Goal: Task Accomplishment & Management: Use online tool/utility

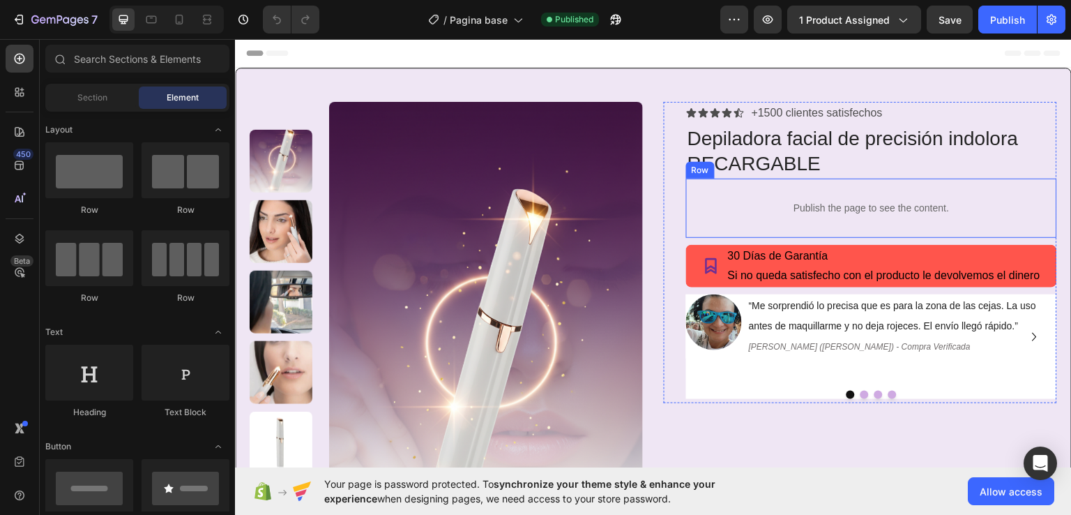
click at [689, 204] on div "Publish the page to see the content. Custom Code Row" at bounding box center [871, 207] width 371 height 59
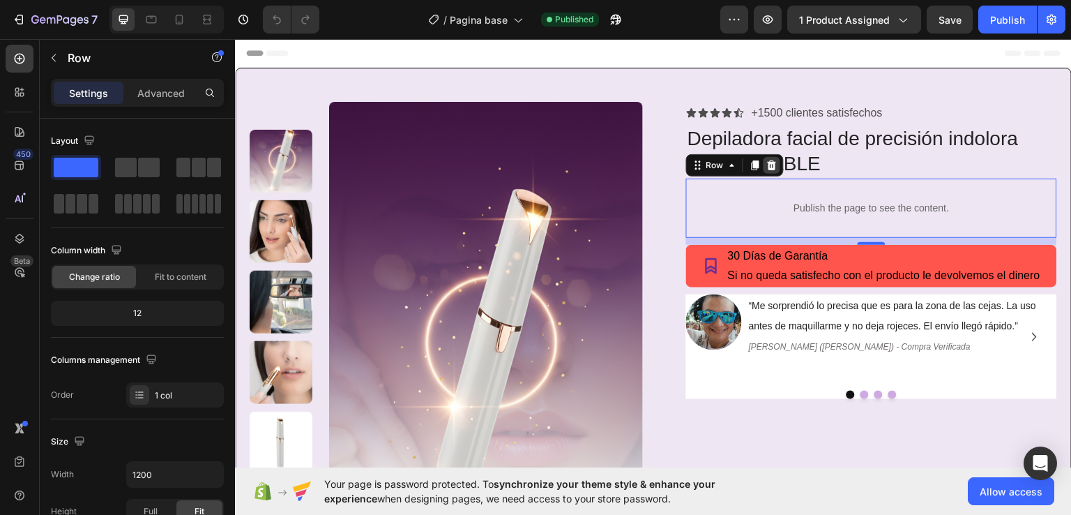
click at [768, 165] on icon at bounding box center [772, 164] width 9 height 10
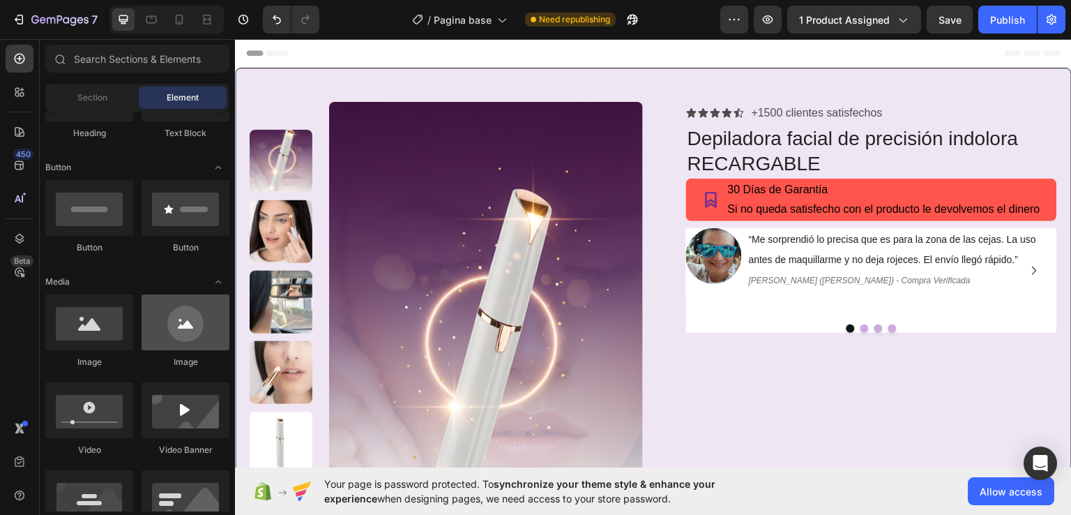
scroll to position [209, 0]
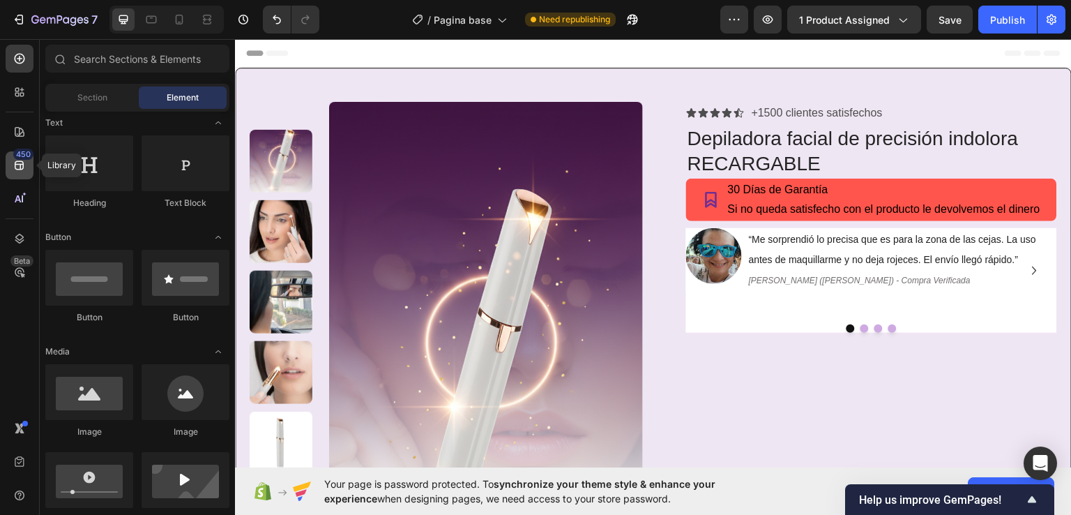
click at [17, 167] on icon at bounding box center [20, 165] width 14 height 14
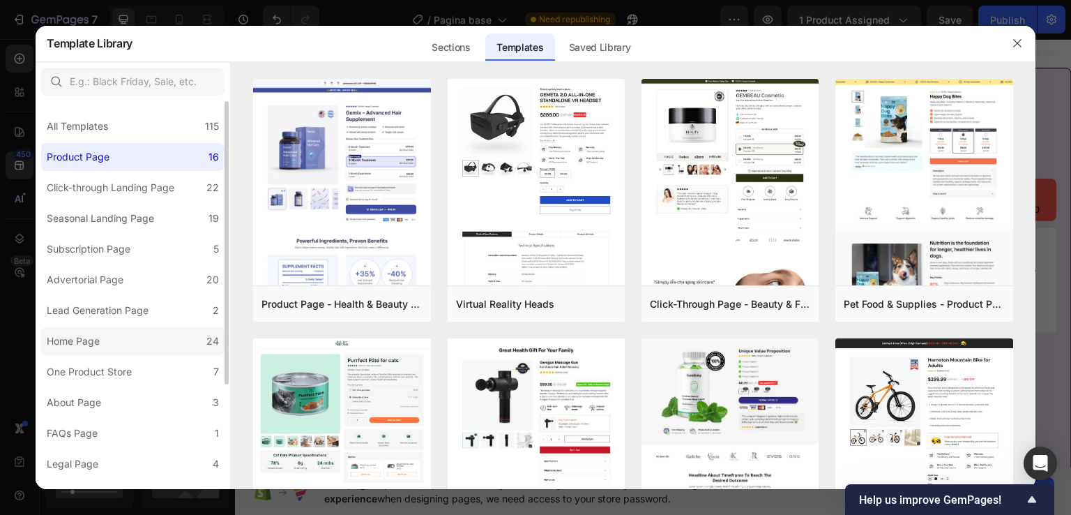
click at [134, 347] on label "Home Page 24" at bounding box center [132, 341] width 183 height 28
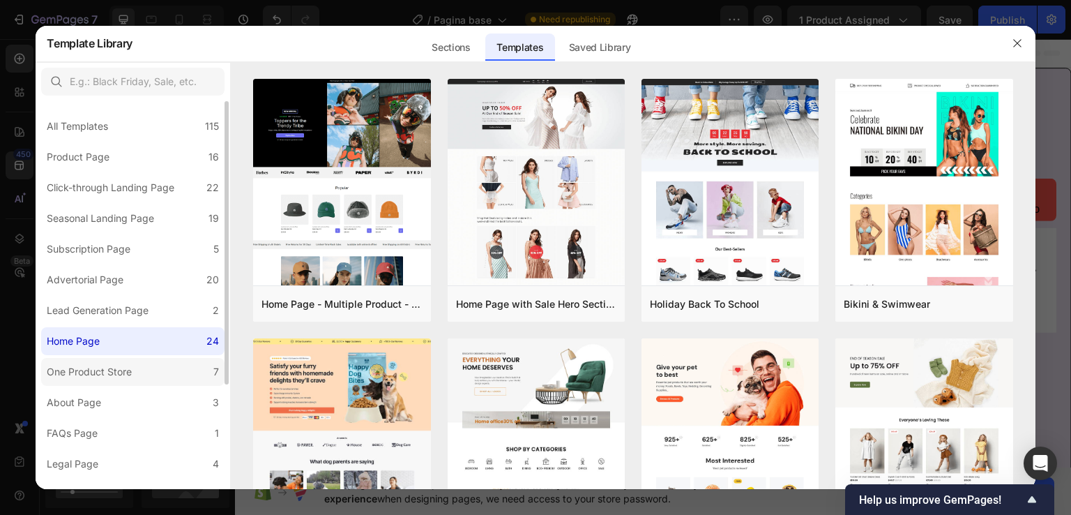
click at [118, 372] on div "One Product Store" at bounding box center [89, 371] width 85 height 17
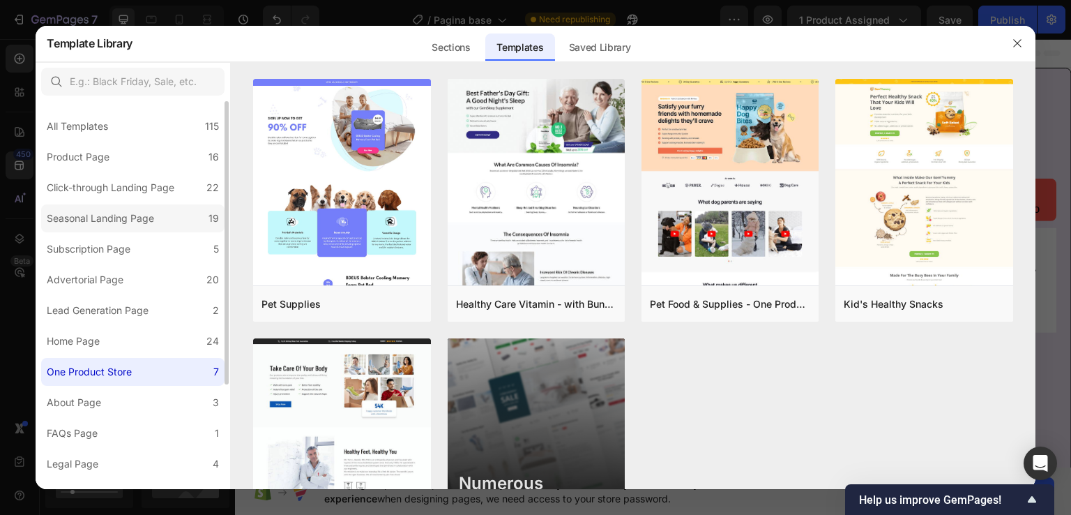
click at [123, 223] on div "Seasonal Landing Page" at bounding box center [100, 218] width 107 height 17
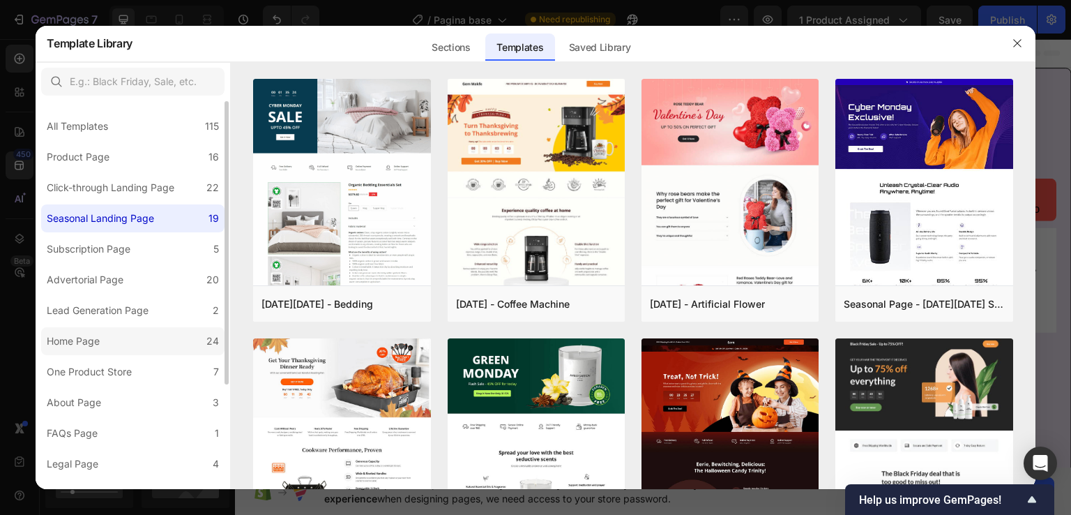
click at [82, 344] on div "Home Page" at bounding box center [73, 341] width 53 height 17
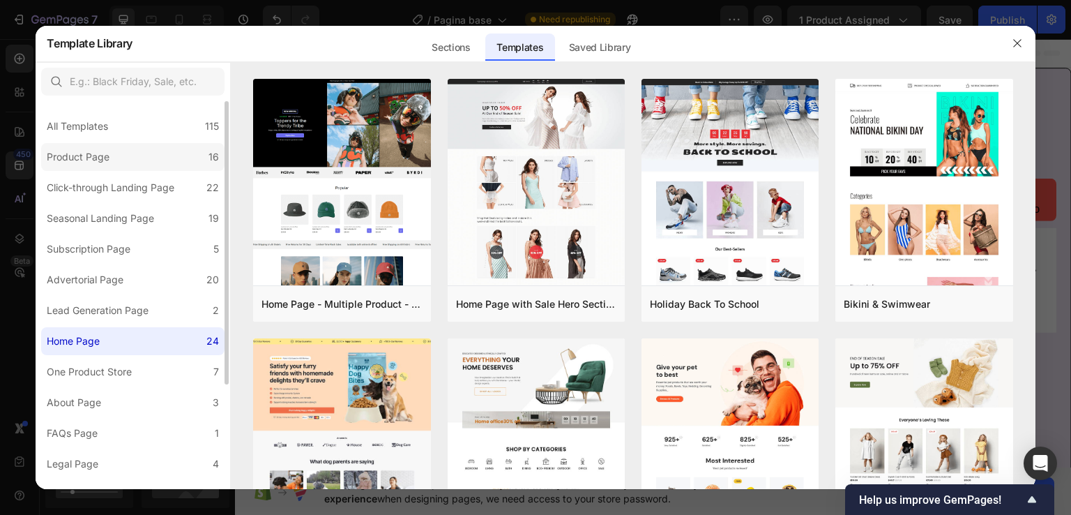
click at [106, 156] on div "Product Page" at bounding box center [78, 157] width 63 height 17
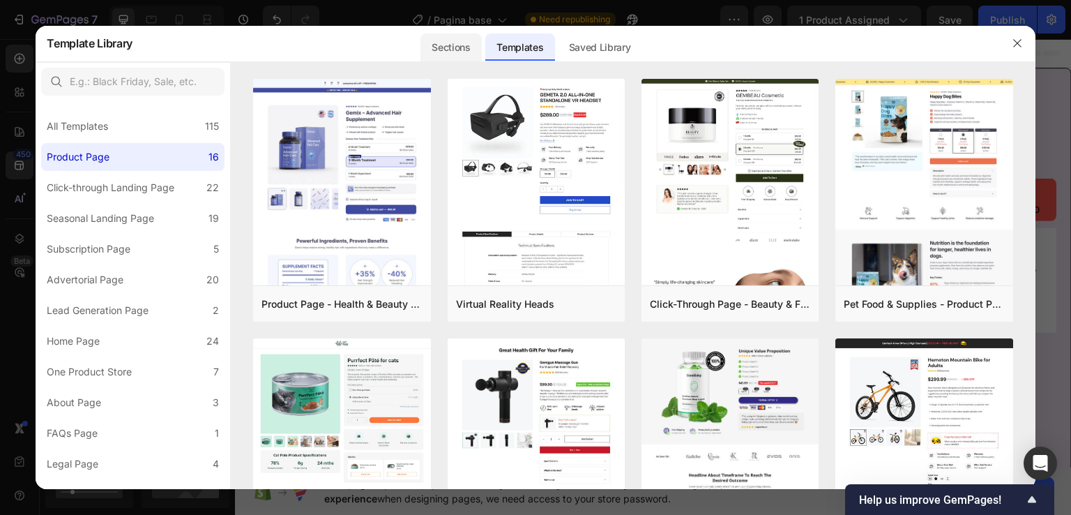
click at [440, 47] on div "Sections" at bounding box center [451, 47] width 61 height 28
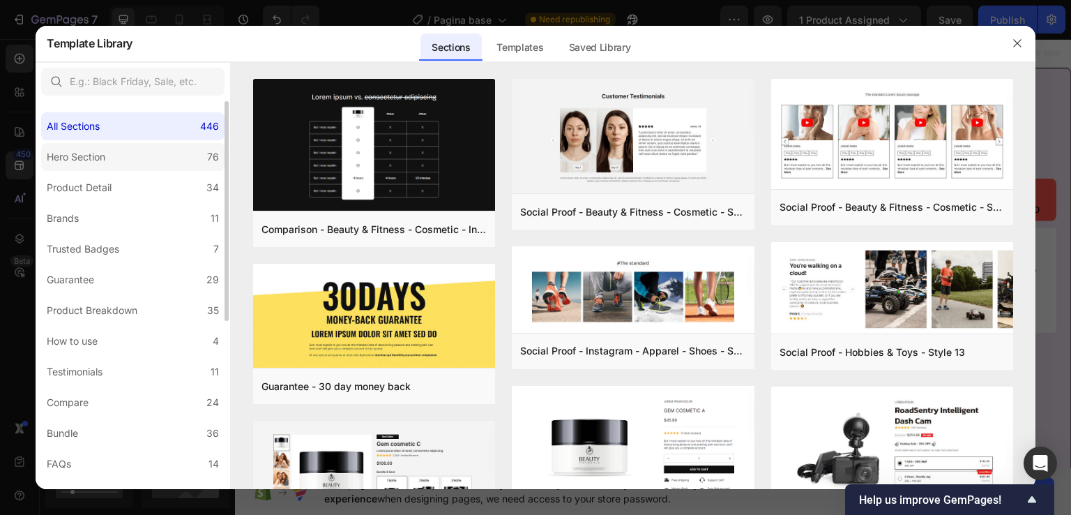
click at [109, 160] on div "Hero Section" at bounding box center [79, 157] width 64 height 17
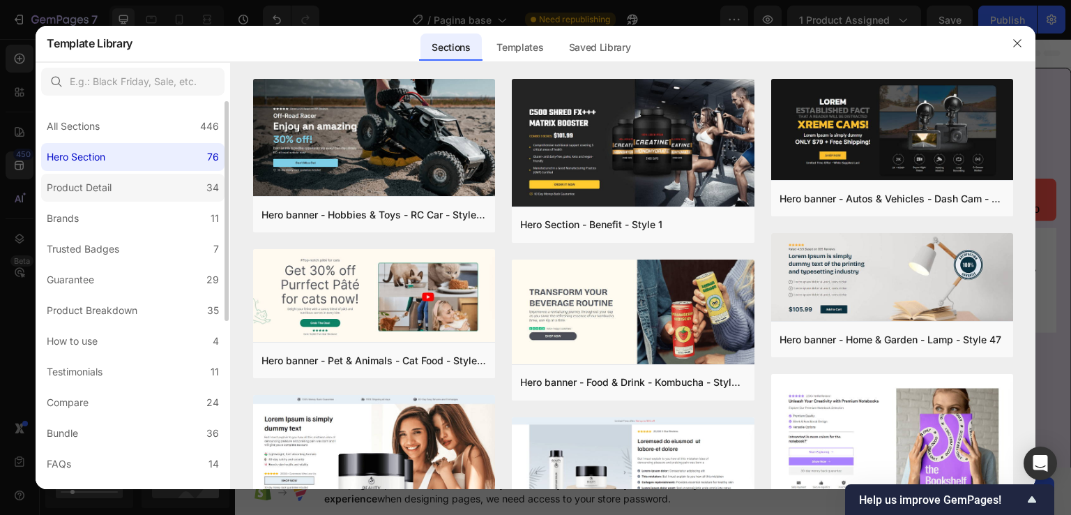
click at [109, 190] on div "Product Detail" at bounding box center [79, 187] width 65 height 17
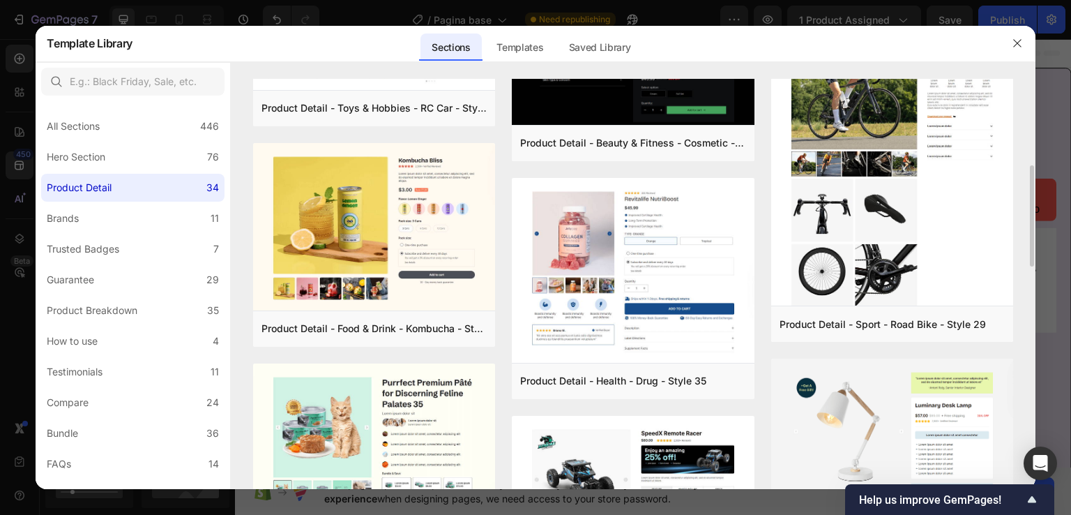
scroll to position [418, 0]
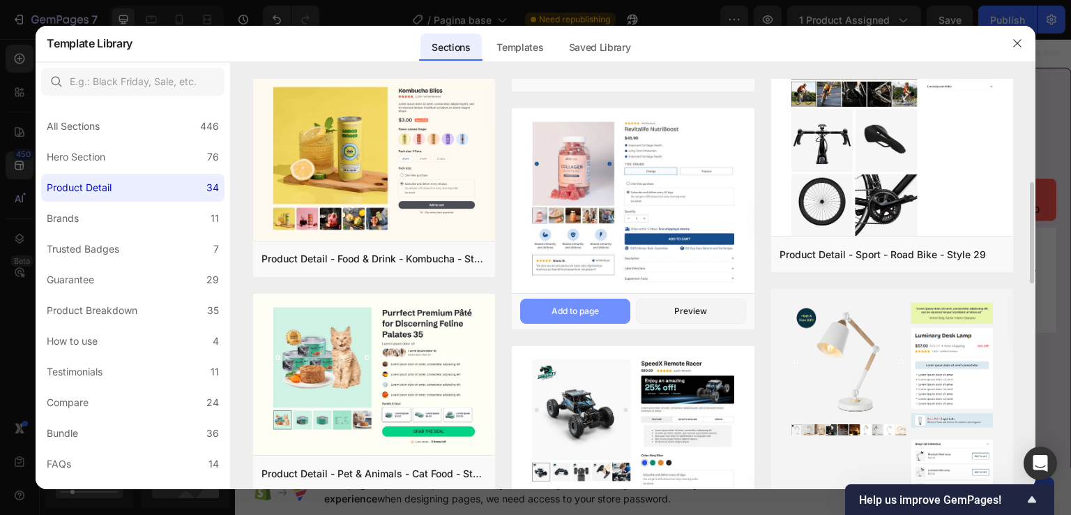
click at [586, 306] on div "Add to page" at bounding box center [575, 311] width 47 height 13
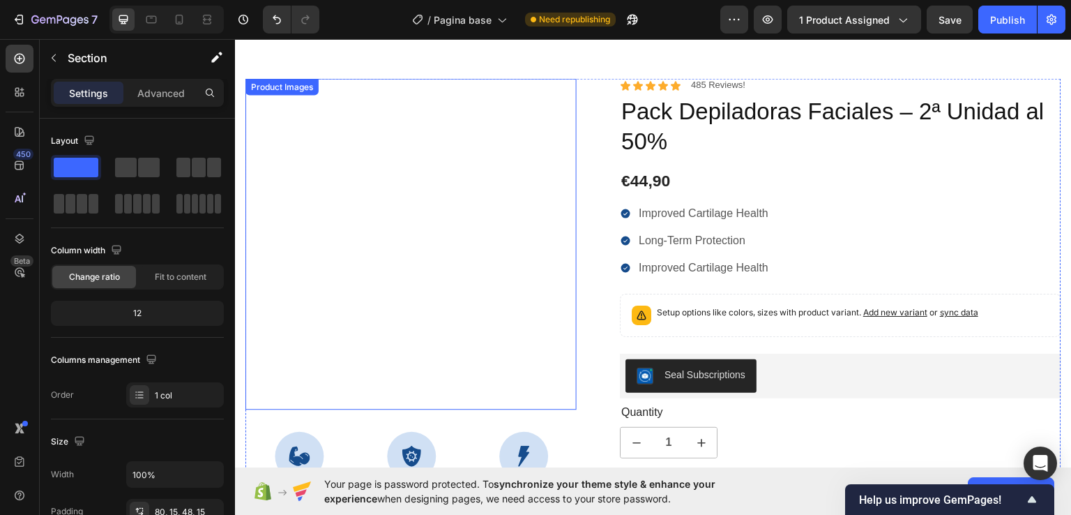
scroll to position [2790, 0]
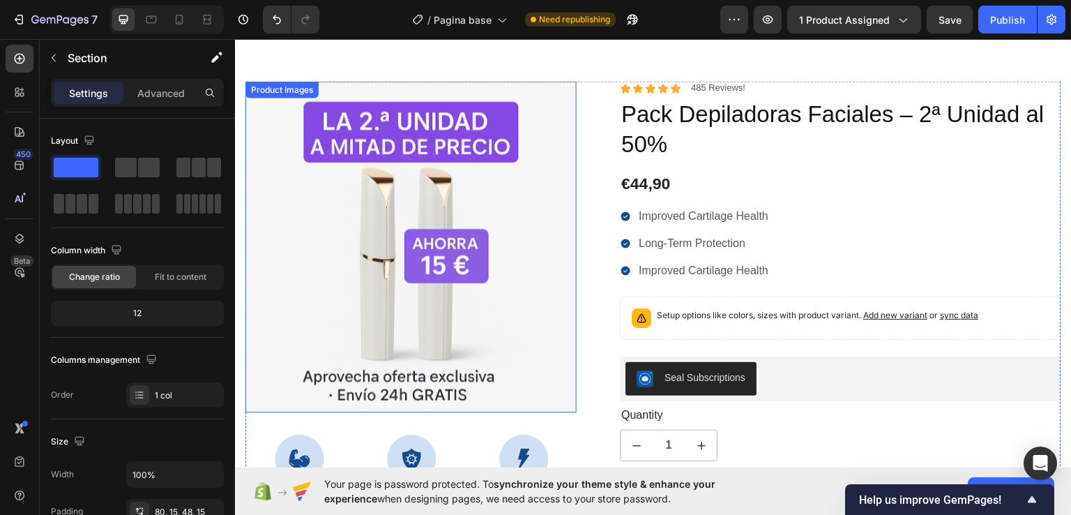
click at [504, 233] on img at bounding box center [410, 245] width 331 height 331
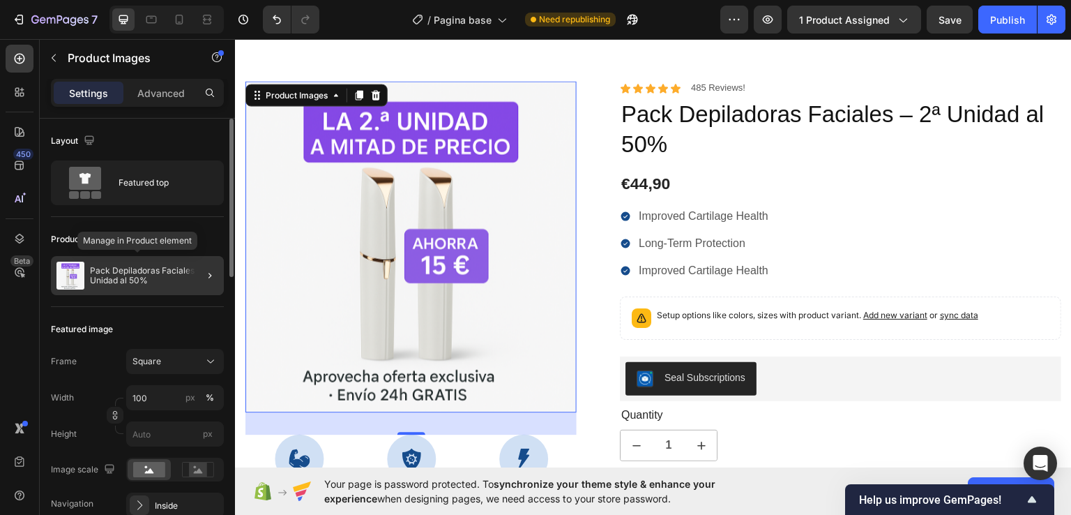
click at [135, 272] on p "Pack Depiladoras Faciales – 2ª Unidad al 50%" at bounding box center [154, 276] width 128 height 20
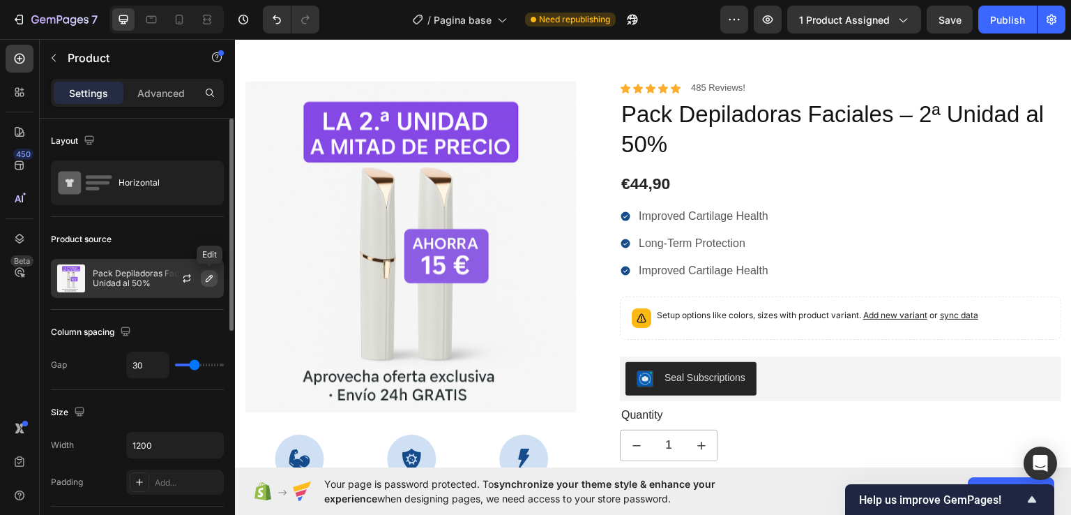
click at [209, 282] on icon "button" at bounding box center [209, 278] width 11 height 11
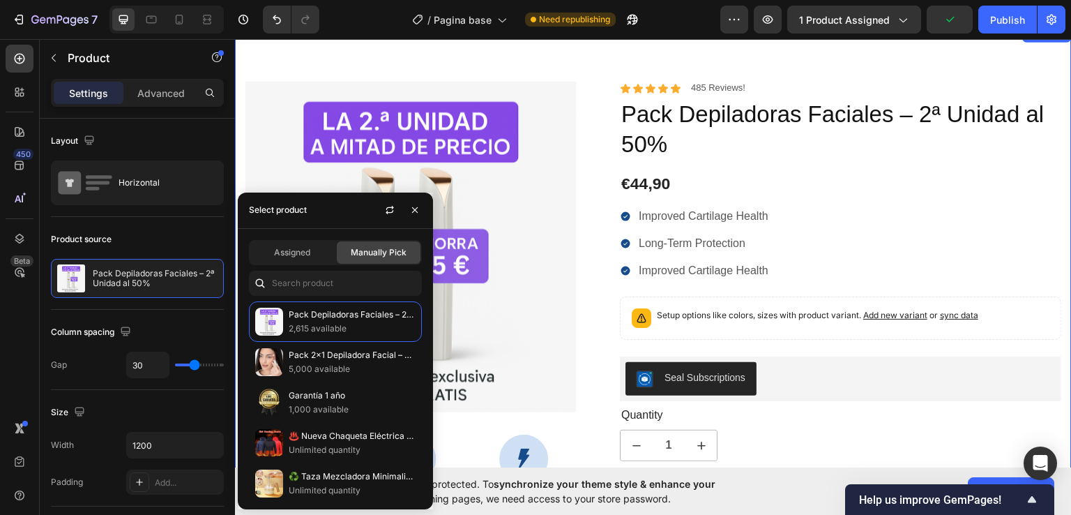
click at [586, 54] on div "100% Money-Back Guarantee Item List 60-Day Easy Returns Item List Row Product I…" at bounding box center [653, 392] width 837 height 736
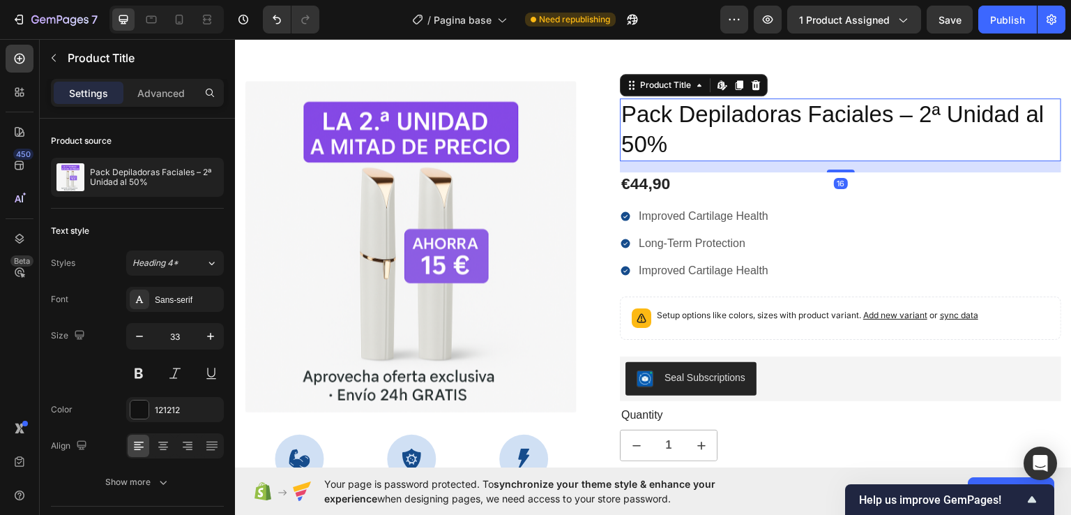
click at [672, 130] on h1 "Pack Depiladoras Faciales – 2ª Unidad al 50%" at bounding box center [840, 129] width 441 height 63
click at [268, 20] on button "Undo/Redo" at bounding box center [277, 20] width 28 height 28
click at [271, 21] on icon "Undo/Redo" at bounding box center [277, 20] width 14 height 14
click at [276, 23] on icon "Undo/Redo" at bounding box center [277, 20] width 14 height 14
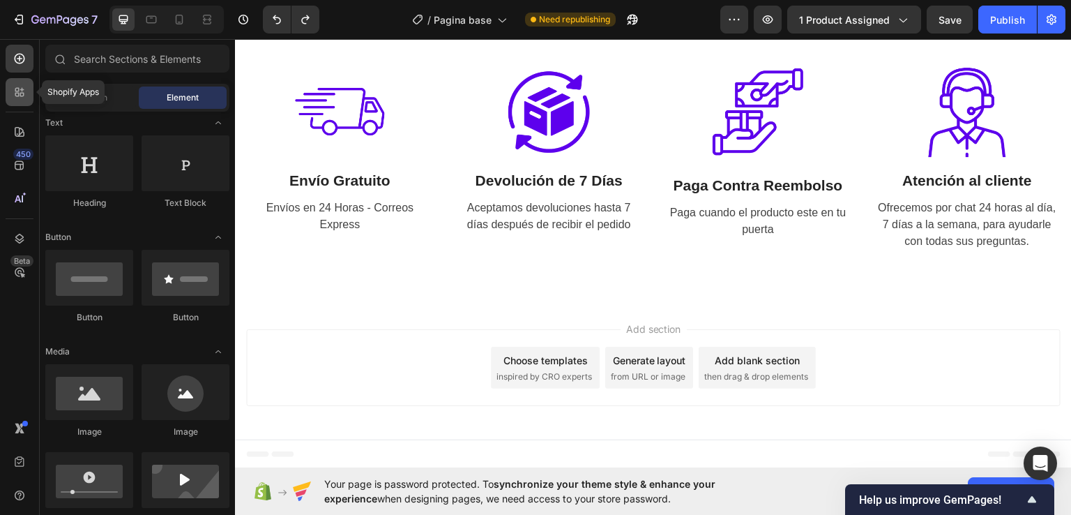
click at [27, 93] on div at bounding box center [20, 92] width 28 height 28
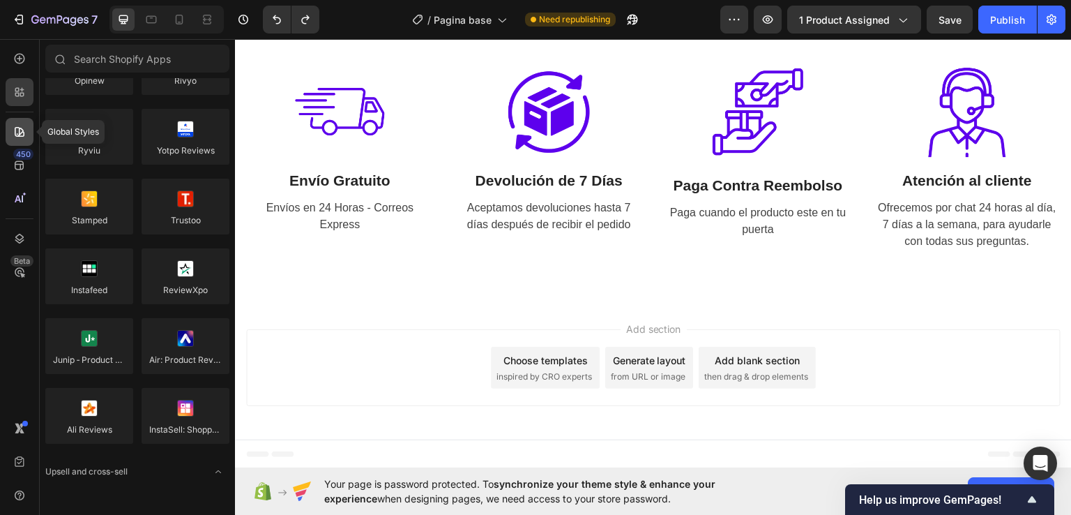
click at [17, 135] on icon at bounding box center [20, 132] width 14 height 14
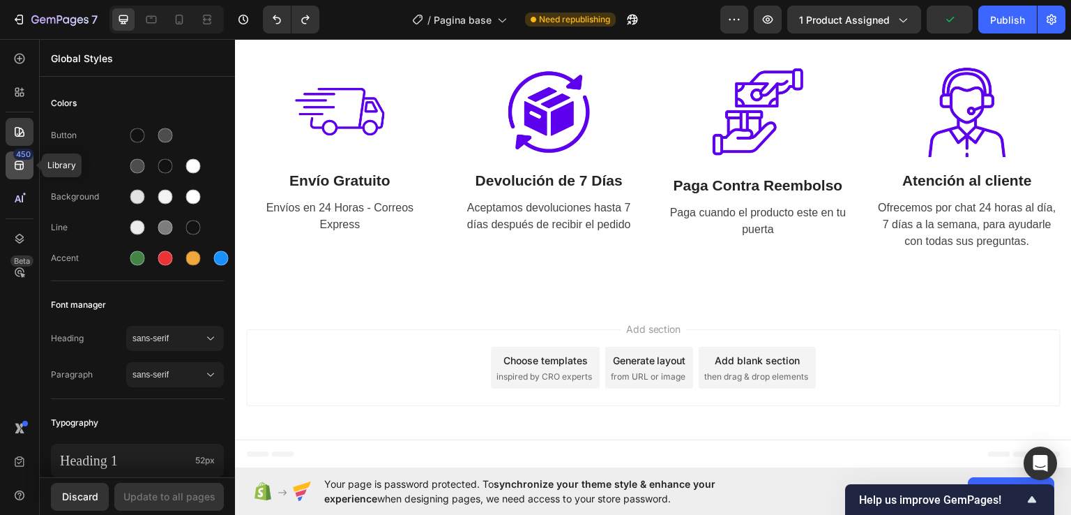
click at [16, 160] on icon at bounding box center [20, 165] width 14 height 14
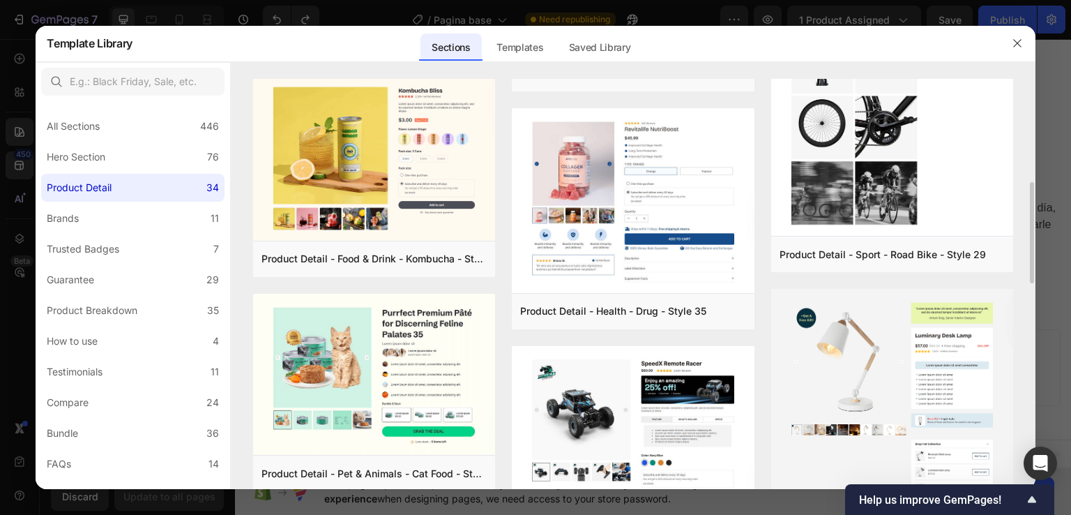
scroll to position [628, 0]
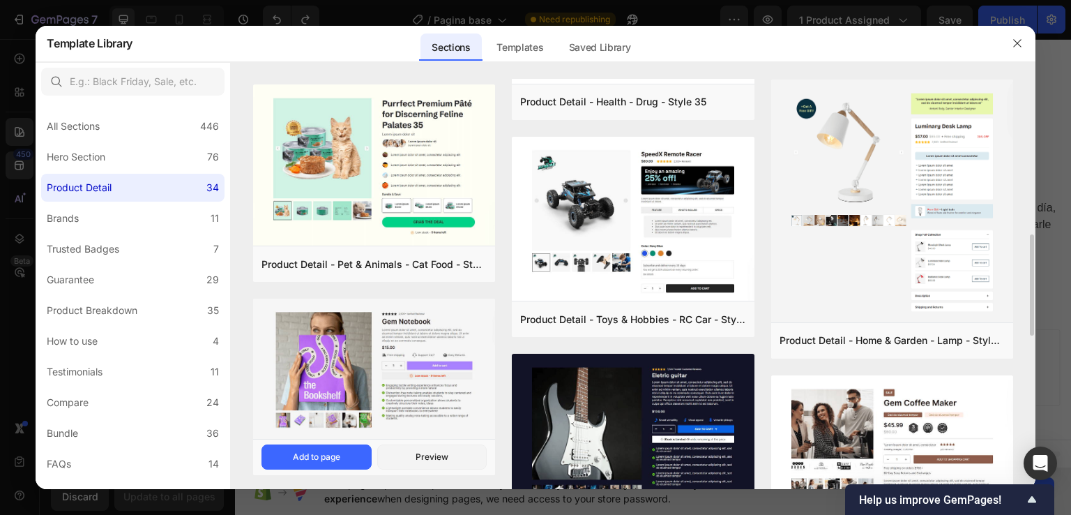
click at [460, 359] on img at bounding box center [374, 369] width 242 height 142
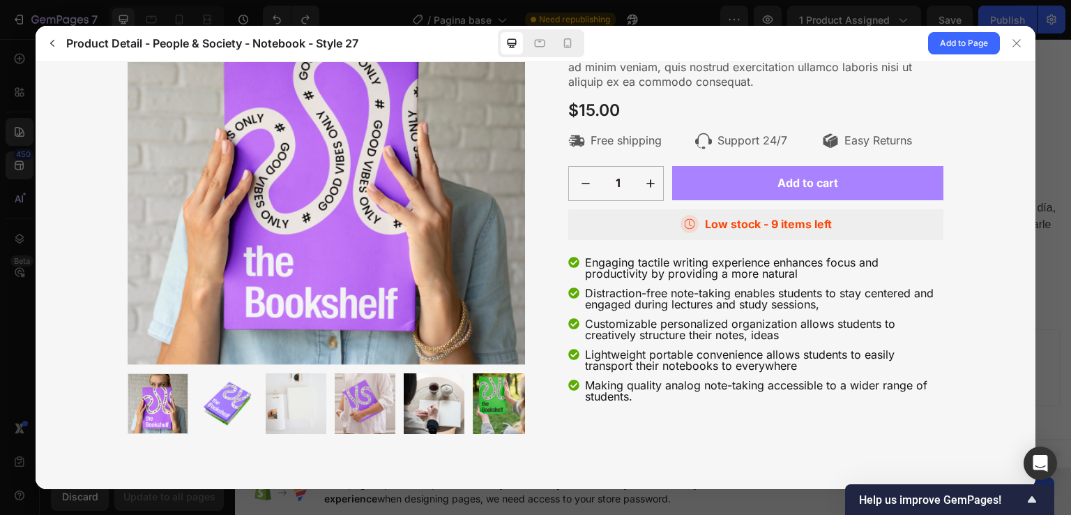
scroll to position [0, 0]
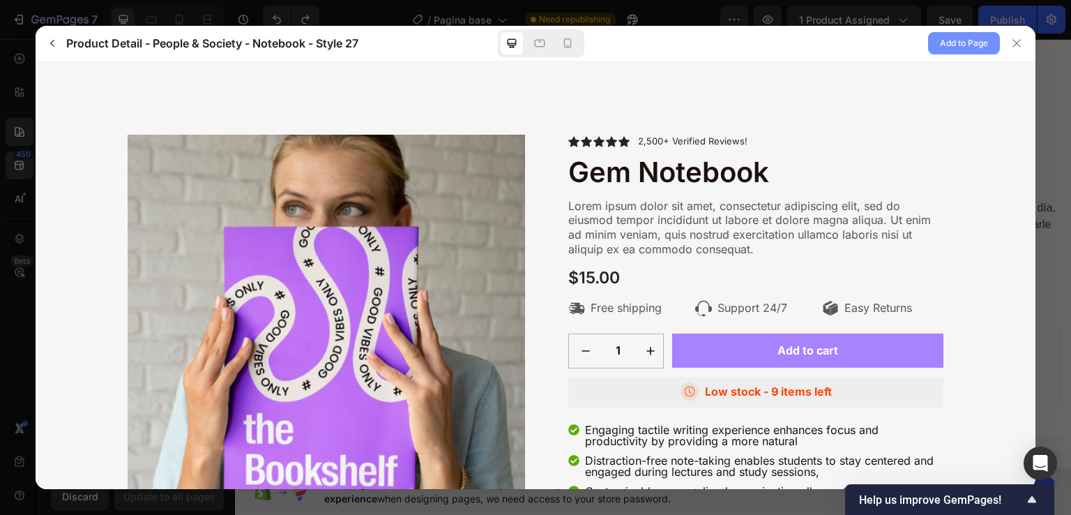
click at [970, 40] on span "Add to Page" at bounding box center [964, 43] width 48 height 17
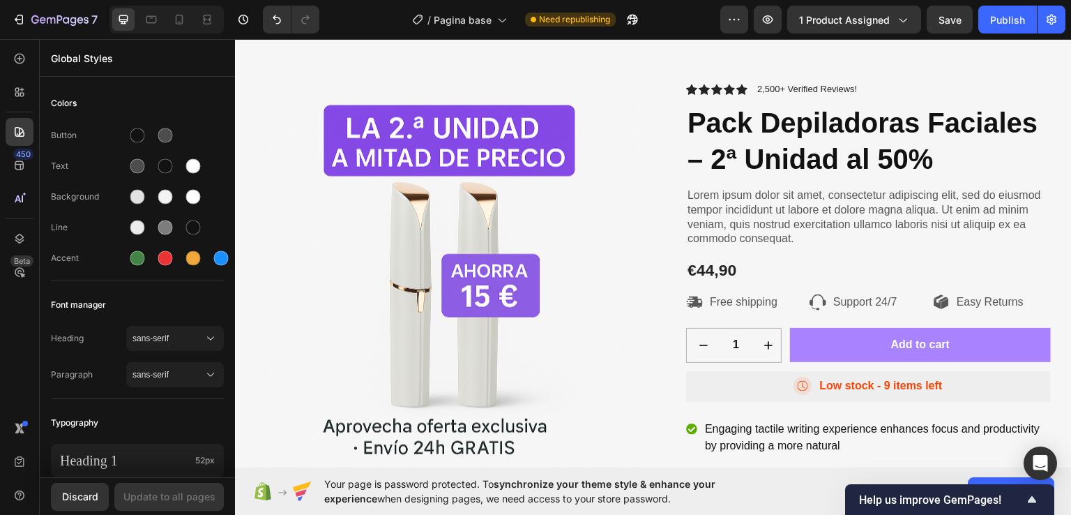
scroll to position [2776, 0]
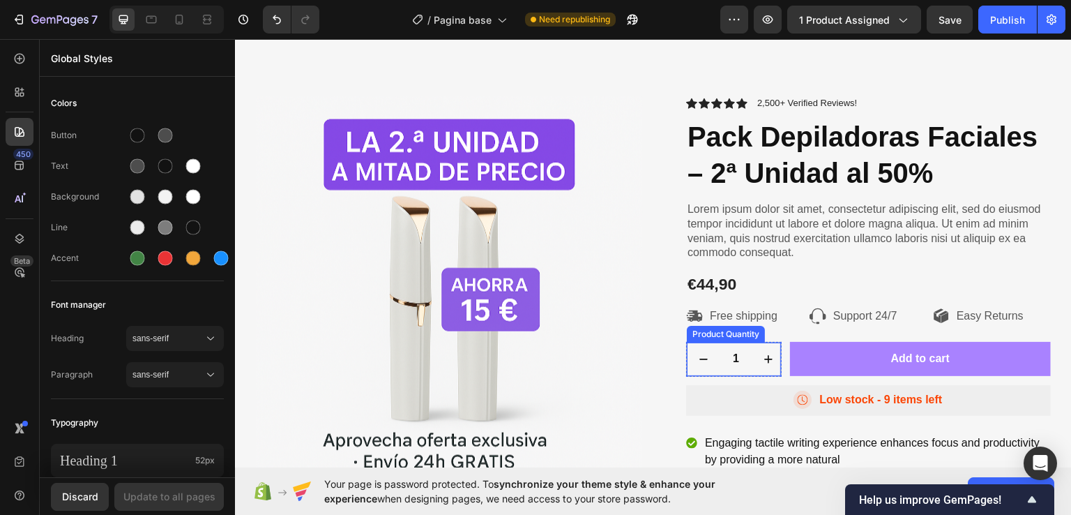
click at [765, 358] on icon "increment" at bounding box center [768, 358] width 7 height 7
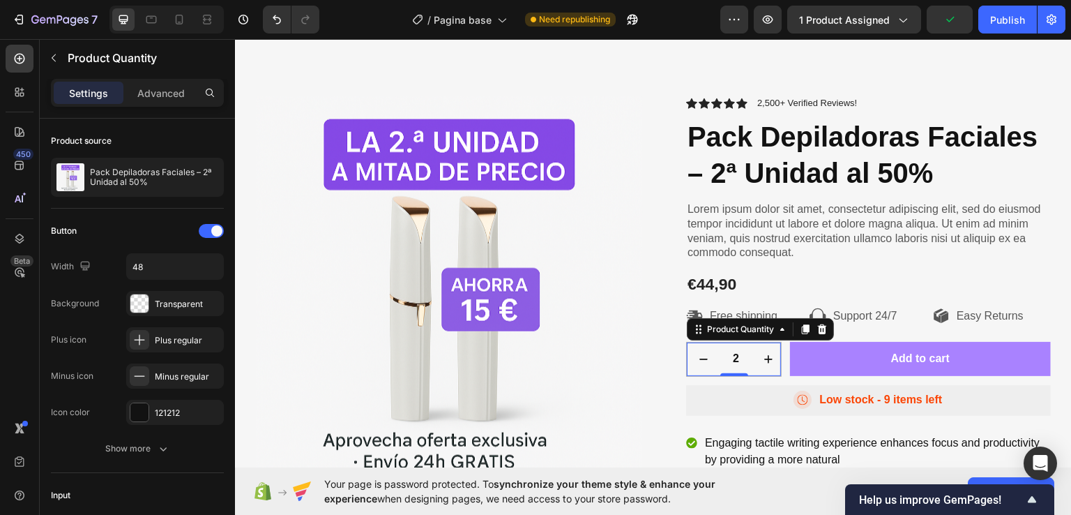
click at [697, 355] on icon "decrement" at bounding box center [704, 358] width 14 height 14
type input "1"
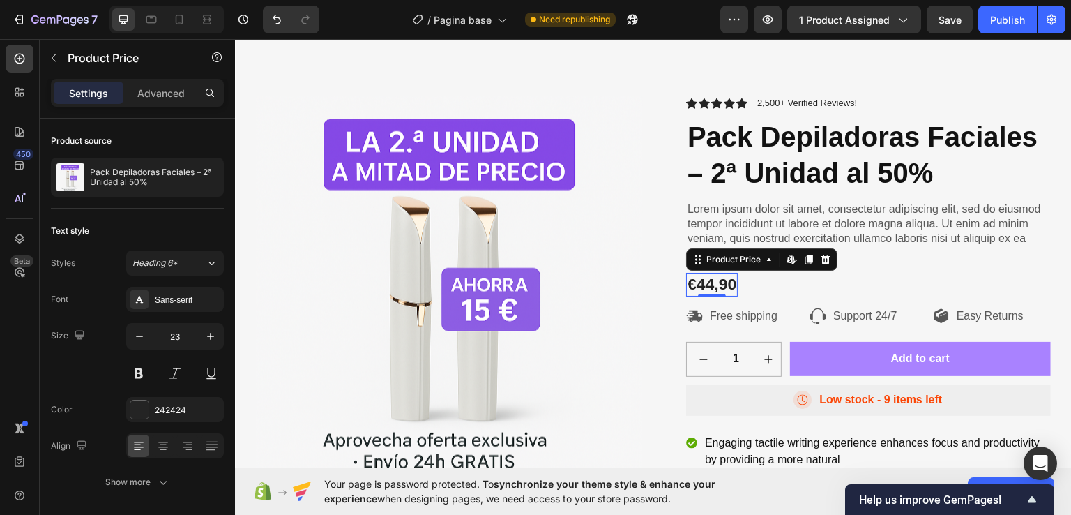
click at [720, 284] on div "€44,90" at bounding box center [712, 284] width 52 height 24
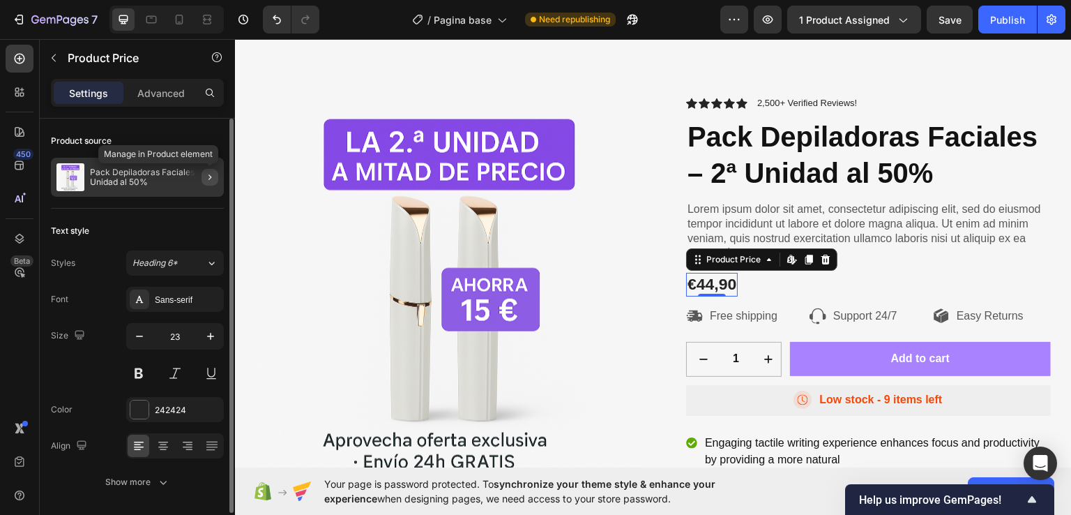
click at [211, 179] on icon "button" at bounding box center [209, 177] width 11 height 11
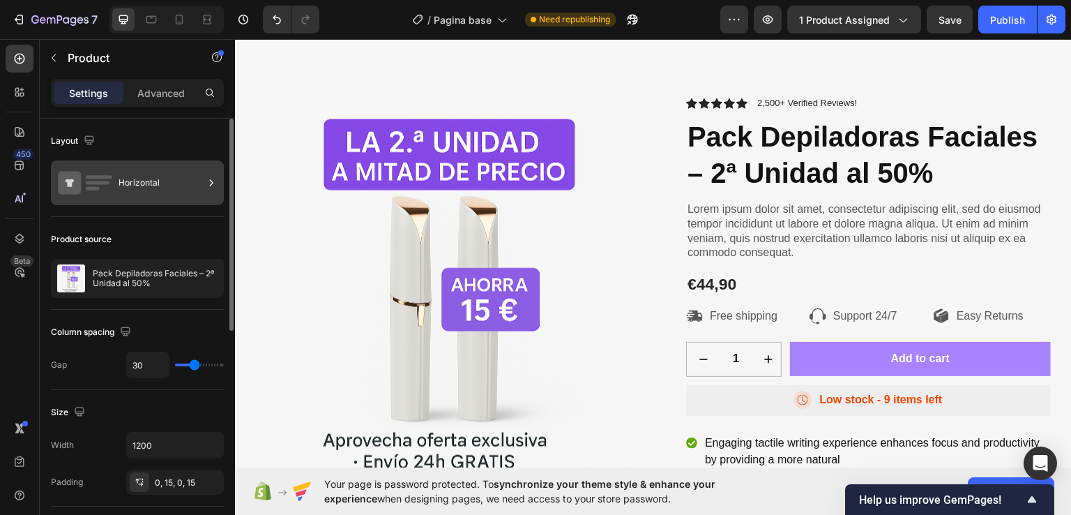
click at [142, 181] on div "Horizontal" at bounding box center [161, 183] width 85 height 32
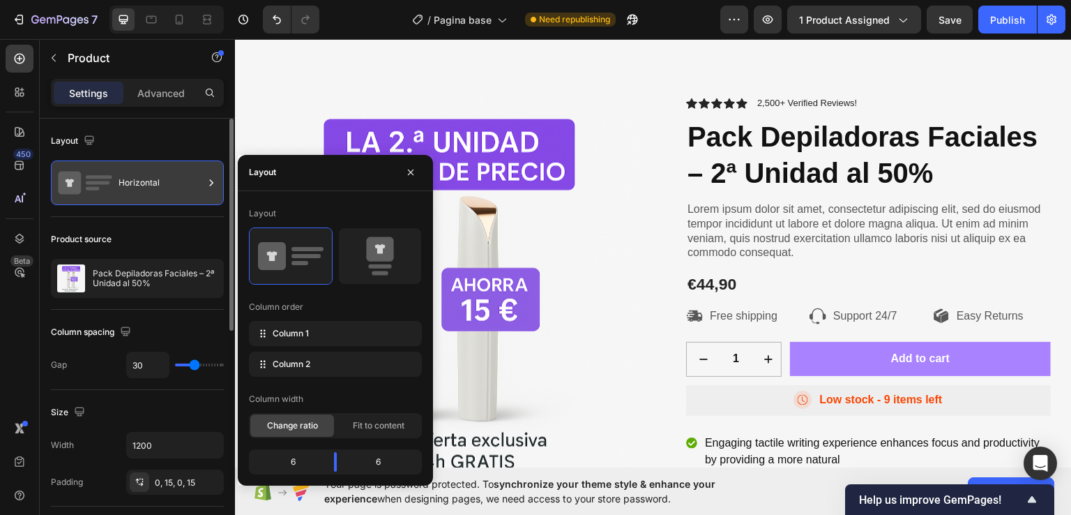
click at [213, 187] on icon at bounding box center [211, 183] width 14 height 14
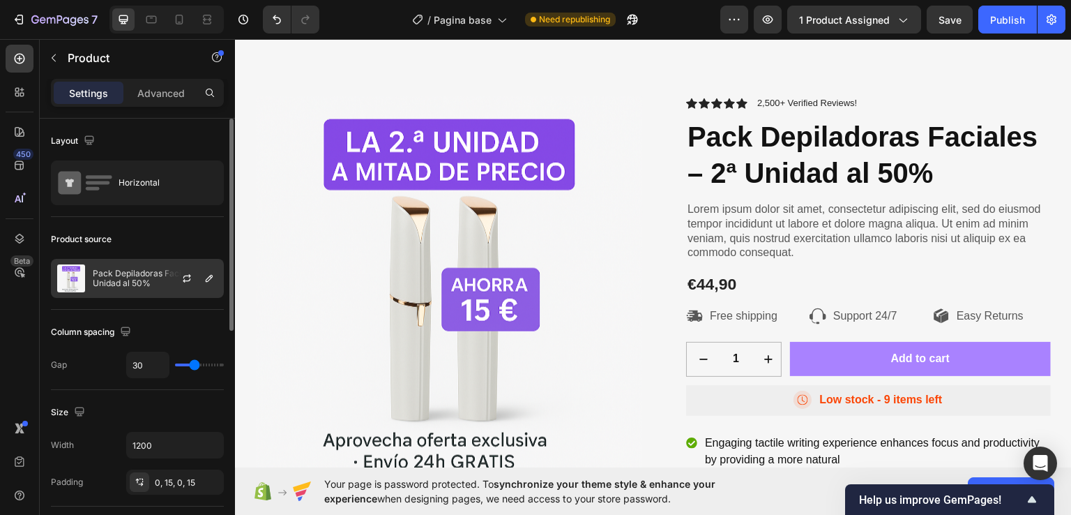
click at [176, 273] on div at bounding box center [192, 278] width 61 height 38
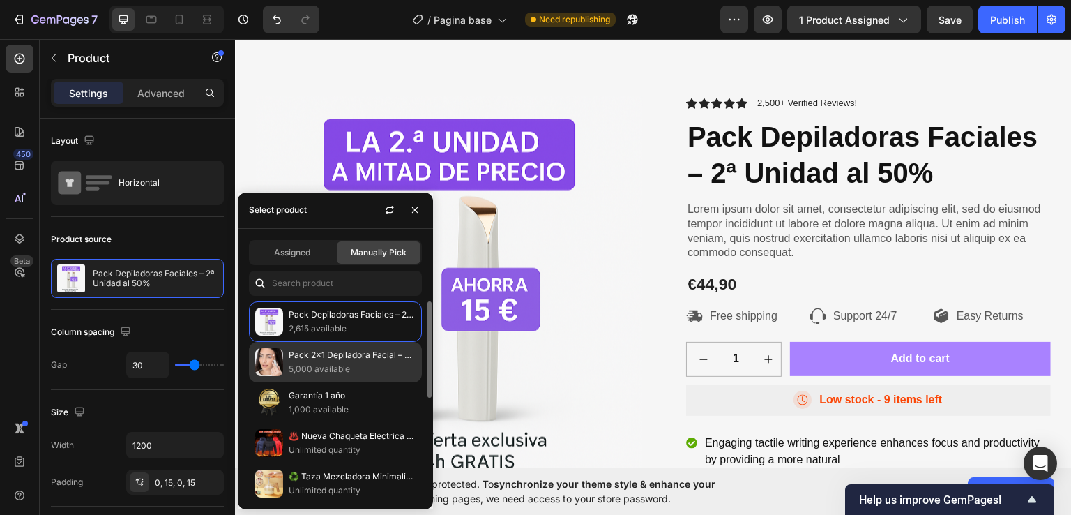
click at [321, 364] on p "5,000 available" at bounding box center [352, 369] width 127 height 14
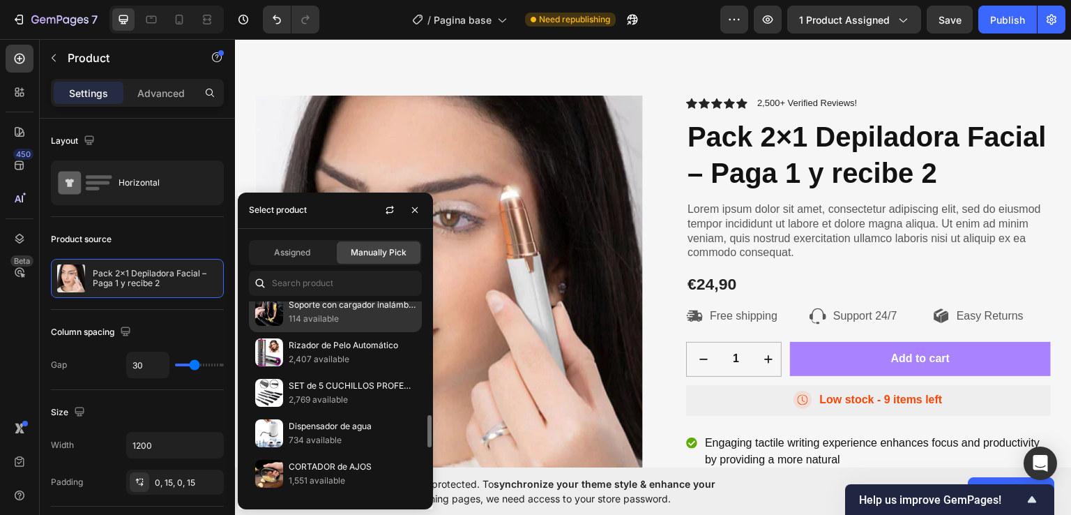
scroll to position [628, 0]
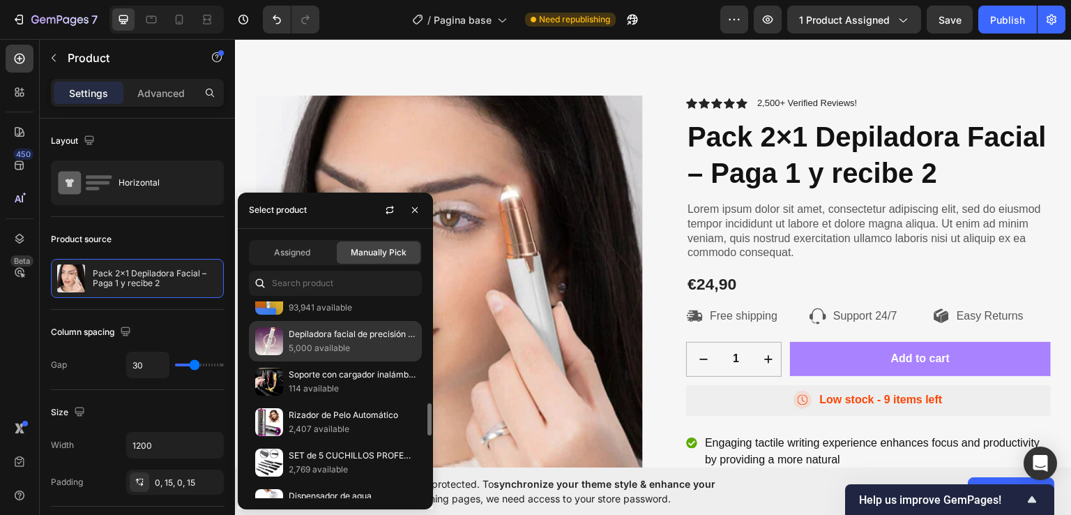
click at [333, 333] on p "Depiladora facial de precisión indolora RECARGABLE" at bounding box center [352, 334] width 127 height 14
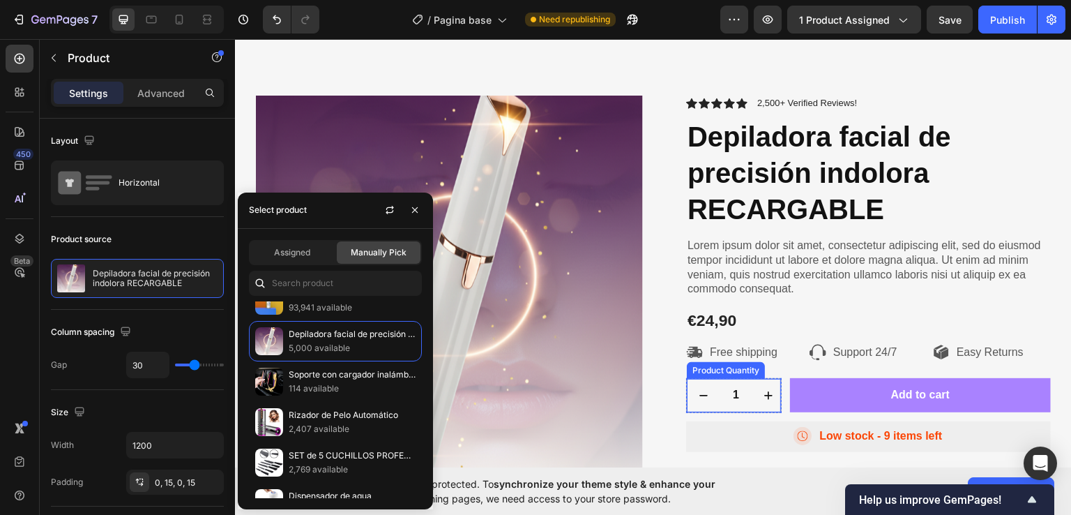
click at [768, 398] on icon "increment" at bounding box center [769, 395] width 14 height 14
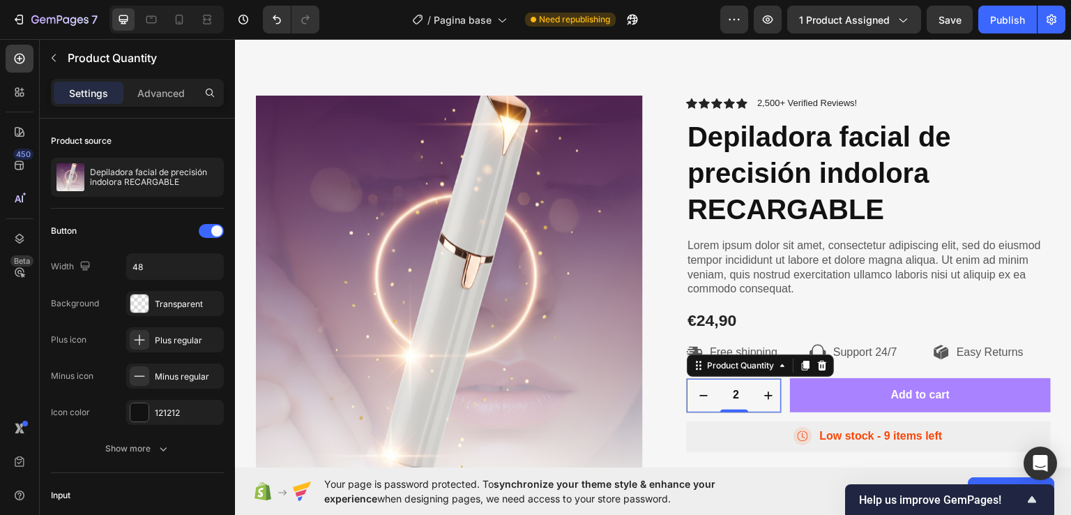
click at [697, 399] on icon "decrement" at bounding box center [704, 395] width 14 height 14
type input "1"
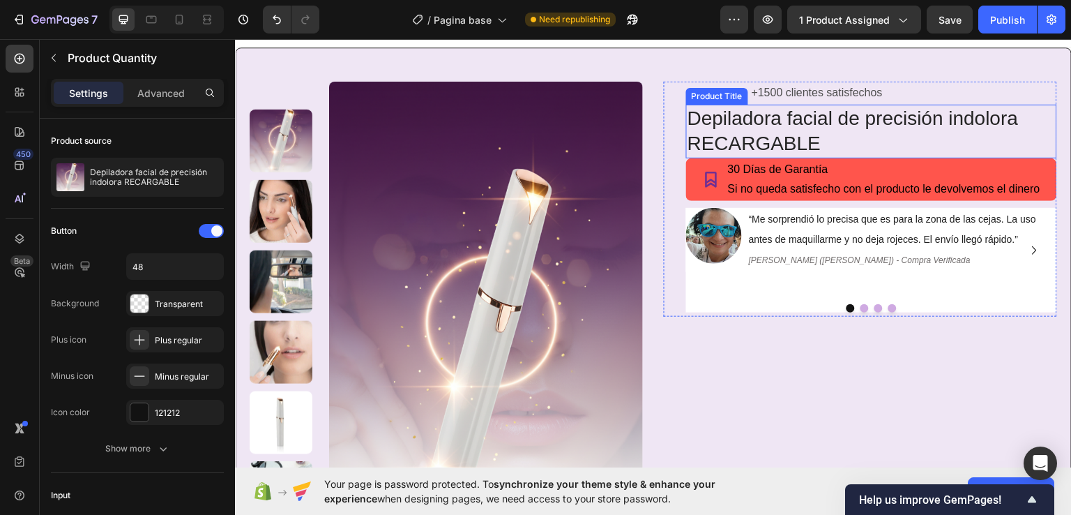
scroll to position [0, 0]
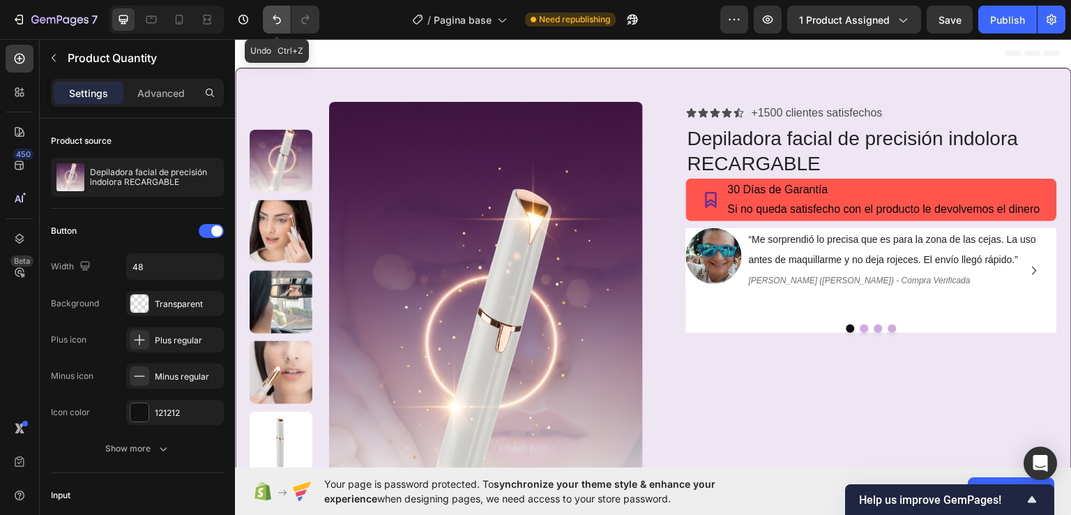
click at [278, 9] on button "Undo/Redo" at bounding box center [277, 20] width 28 height 28
click at [275, 23] on icon "Undo/Redo" at bounding box center [277, 20] width 14 height 14
click at [277, 22] on icon "Undo/Redo" at bounding box center [277, 20] width 14 height 14
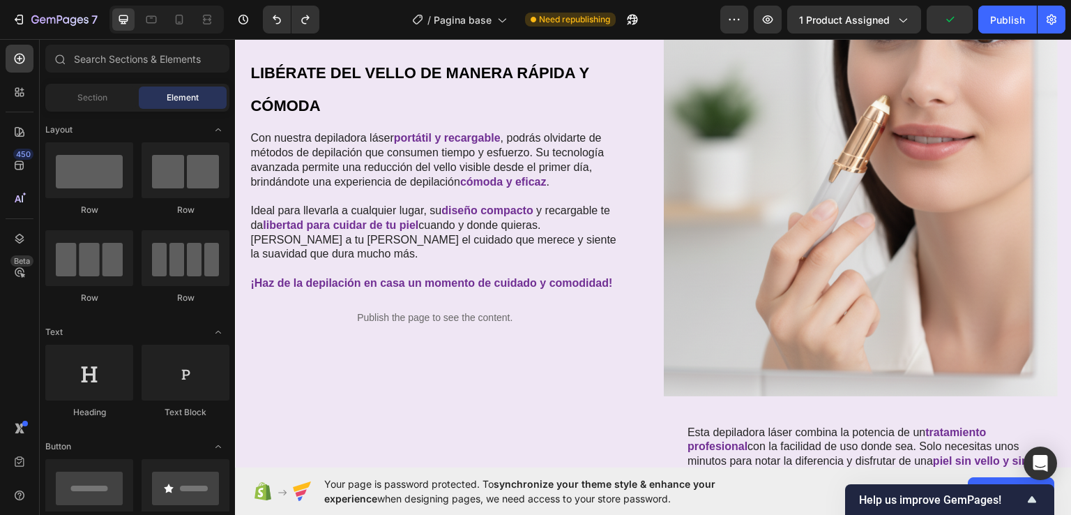
scroll to position [212, 0]
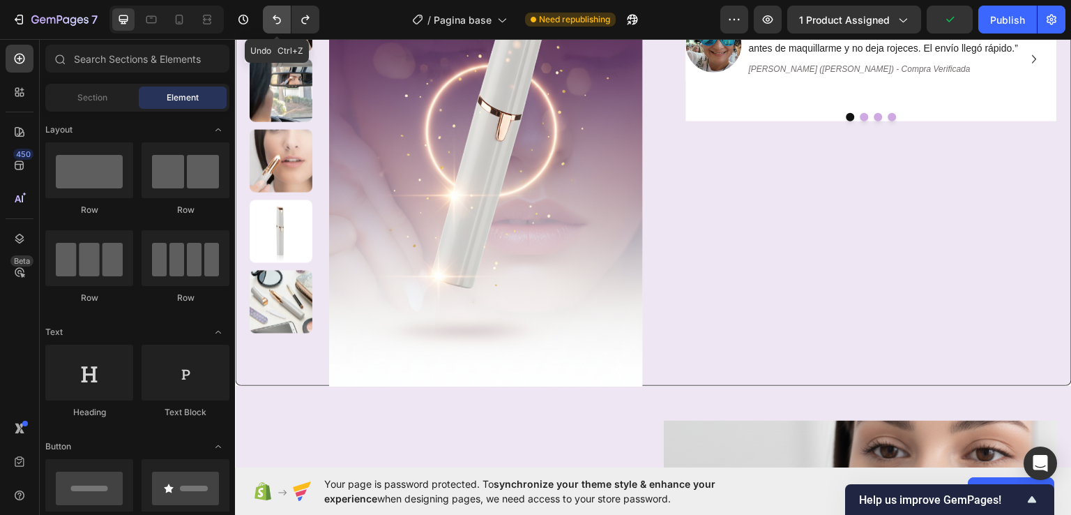
click at [276, 17] on icon "Undo/Redo" at bounding box center [277, 19] width 8 height 9
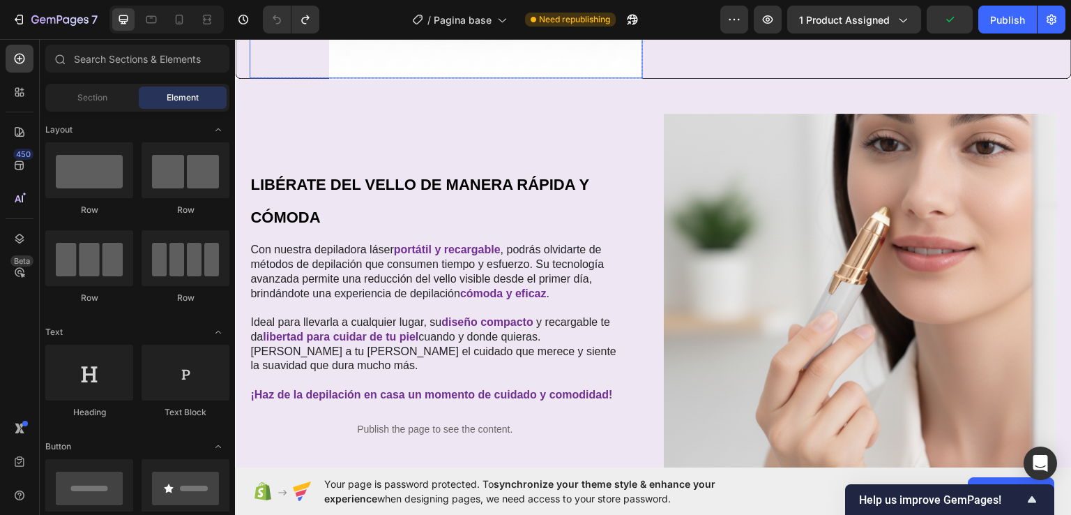
scroll to position [0, 0]
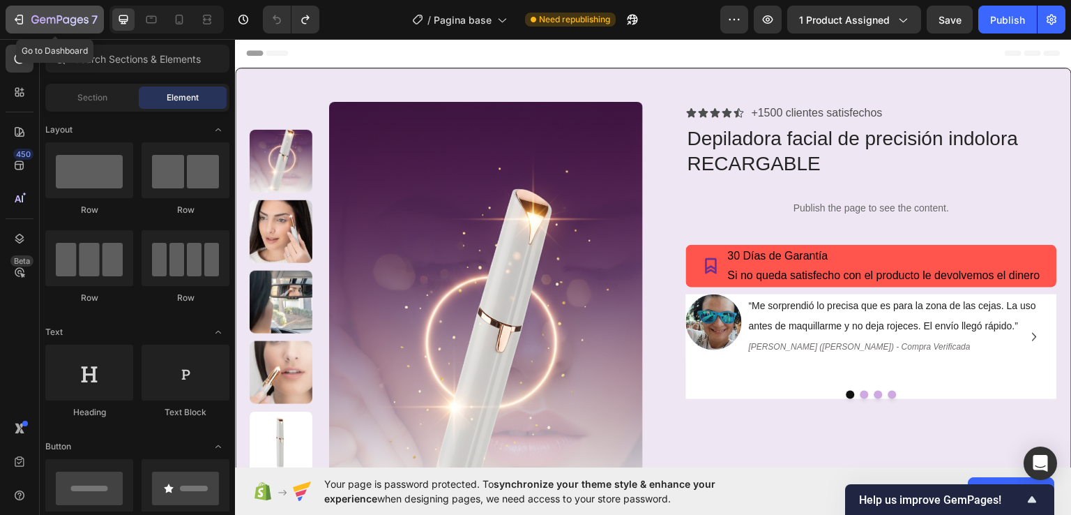
click at [24, 15] on icon "button" at bounding box center [19, 20] width 14 height 14
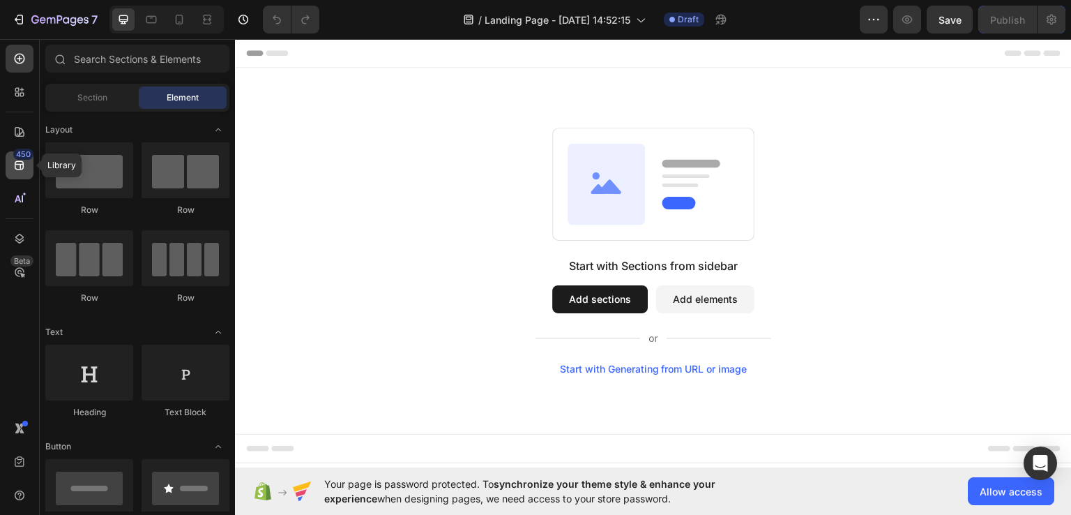
click at [17, 160] on icon at bounding box center [20, 165] width 14 height 14
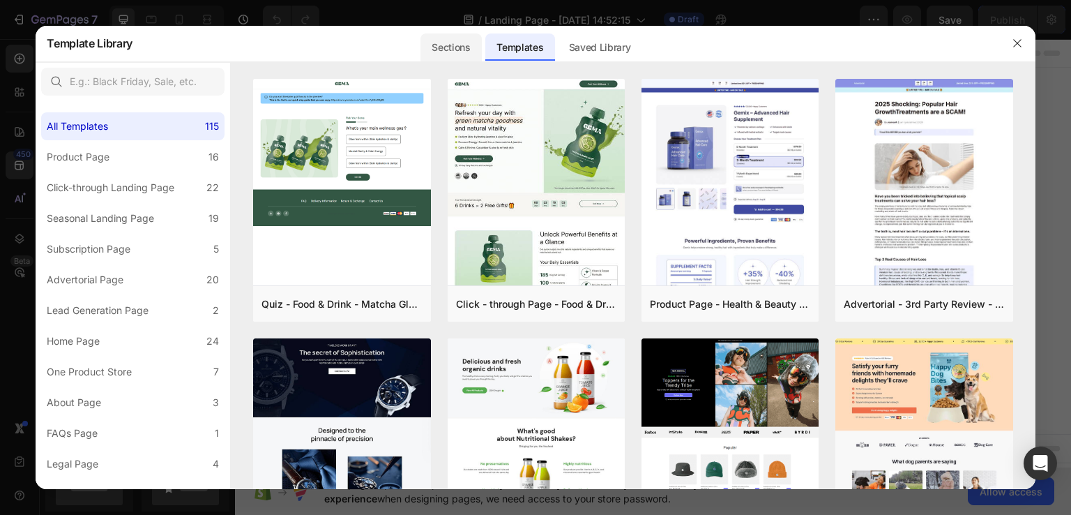
click at [463, 54] on div "Sections" at bounding box center [451, 47] width 61 height 28
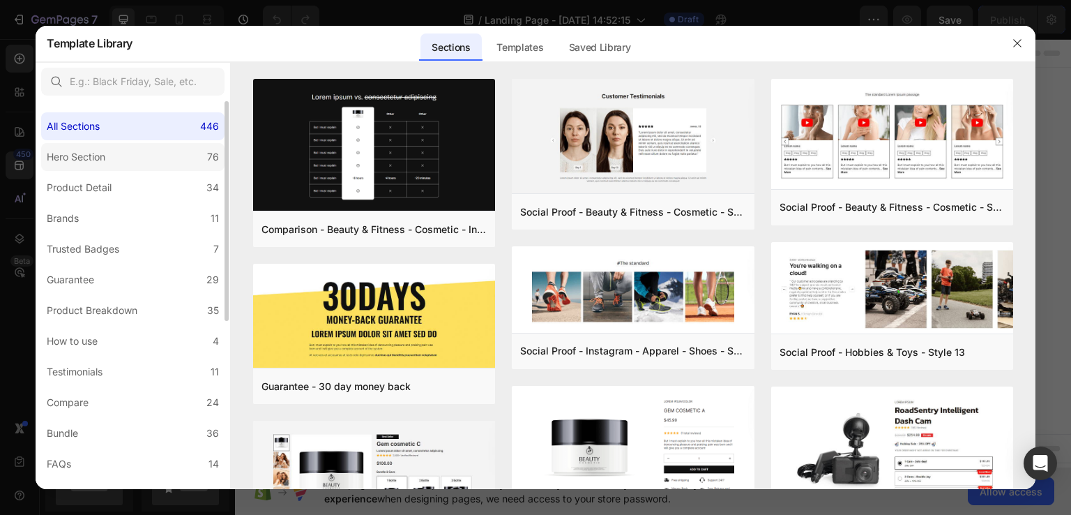
click at [89, 152] on div "Hero Section" at bounding box center [76, 157] width 59 height 17
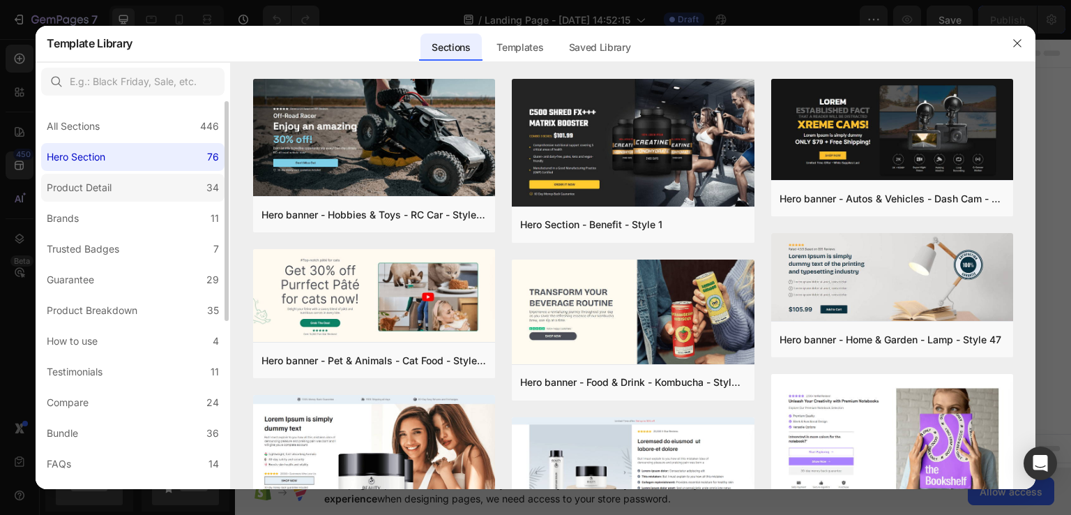
click at [107, 195] on div "Product Detail" at bounding box center [79, 187] width 65 height 17
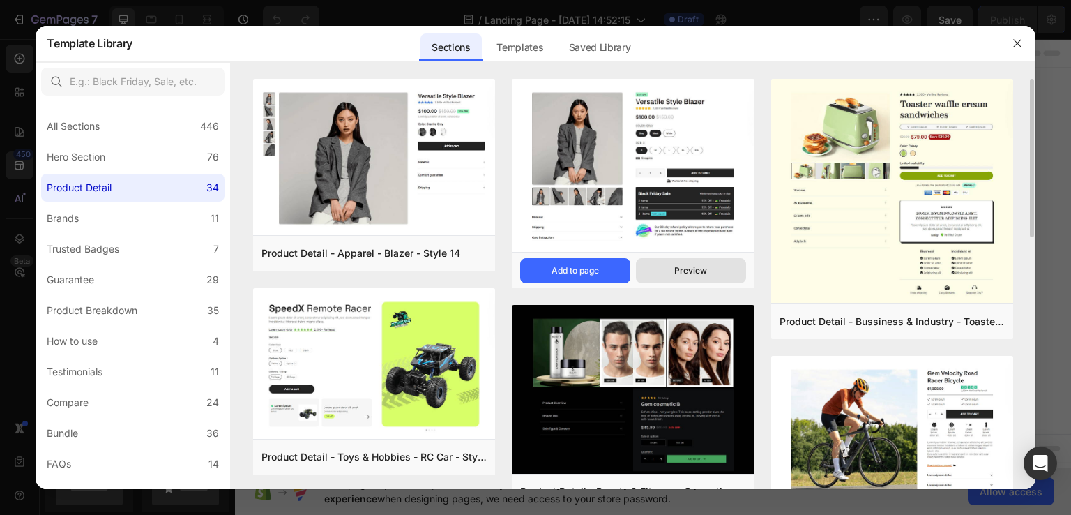
click at [678, 272] on div "Preview" at bounding box center [690, 270] width 33 height 13
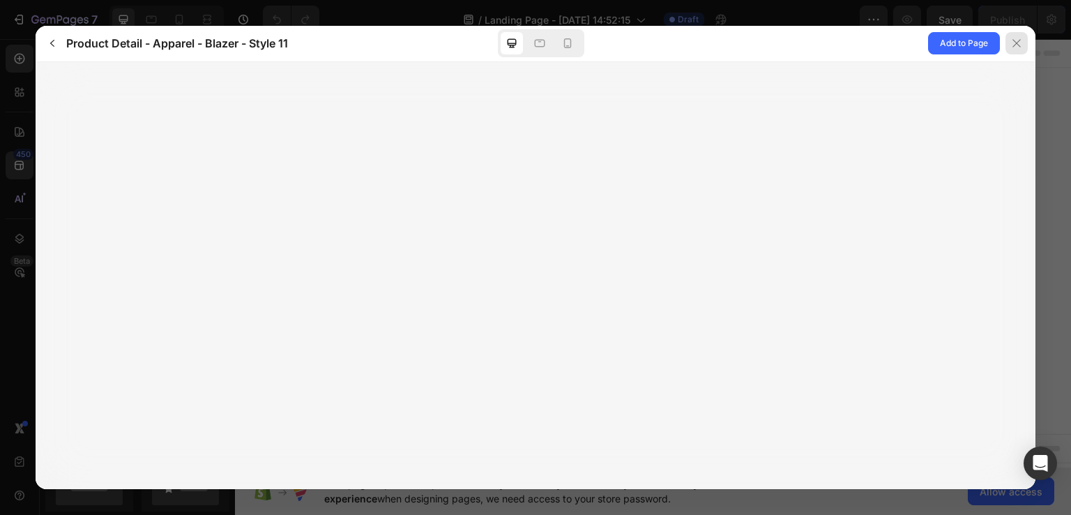
click at [1023, 45] on div at bounding box center [1017, 43] width 22 height 22
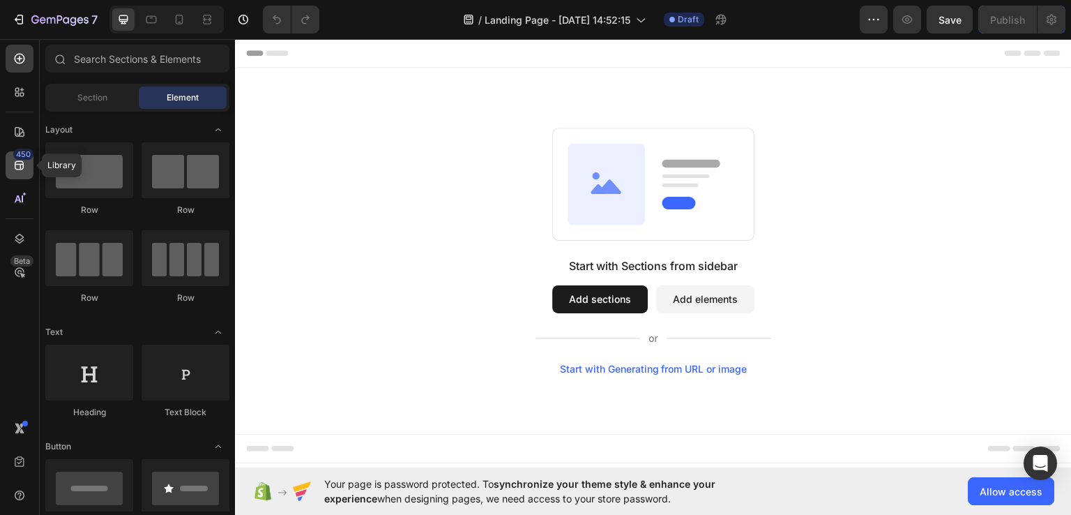
click at [25, 170] on icon at bounding box center [20, 165] width 14 height 14
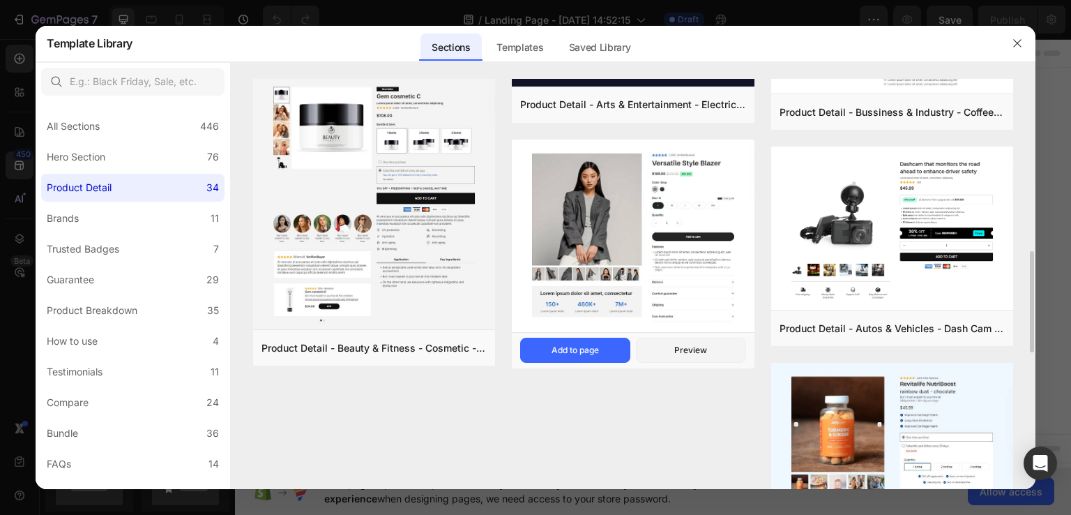
scroll to position [976, 0]
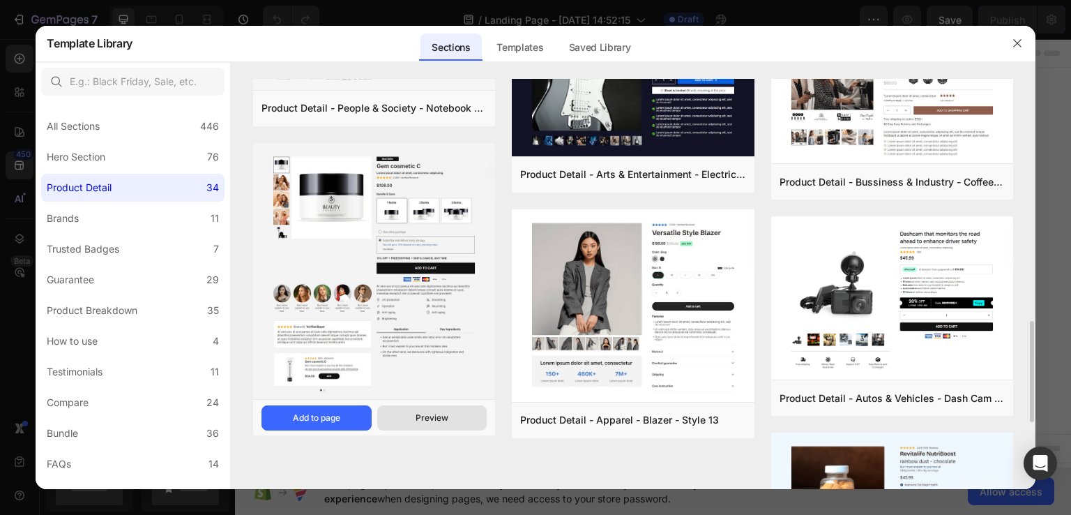
click at [421, 421] on div "Preview" at bounding box center [432, 417] width 33 height 13
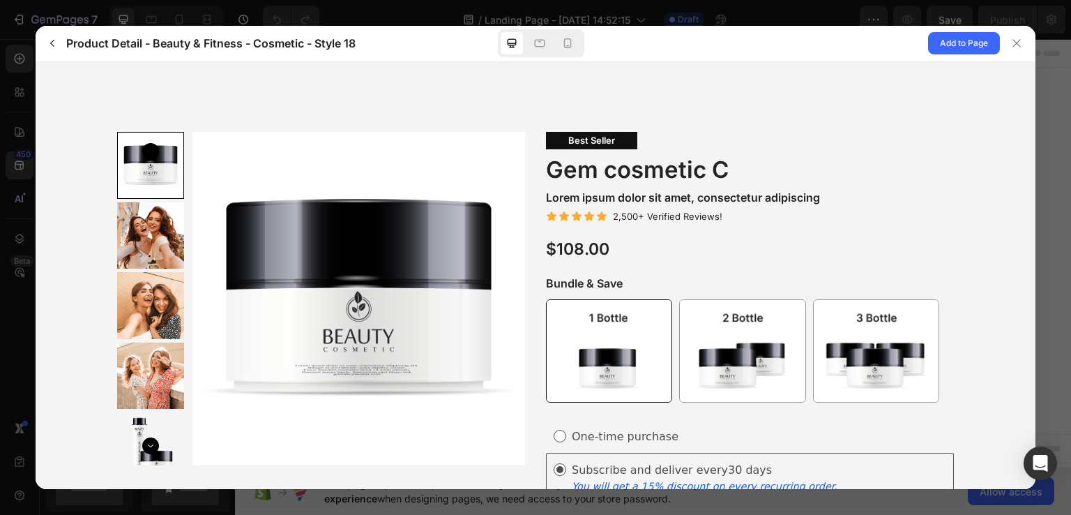
scroll to position [0, 0]
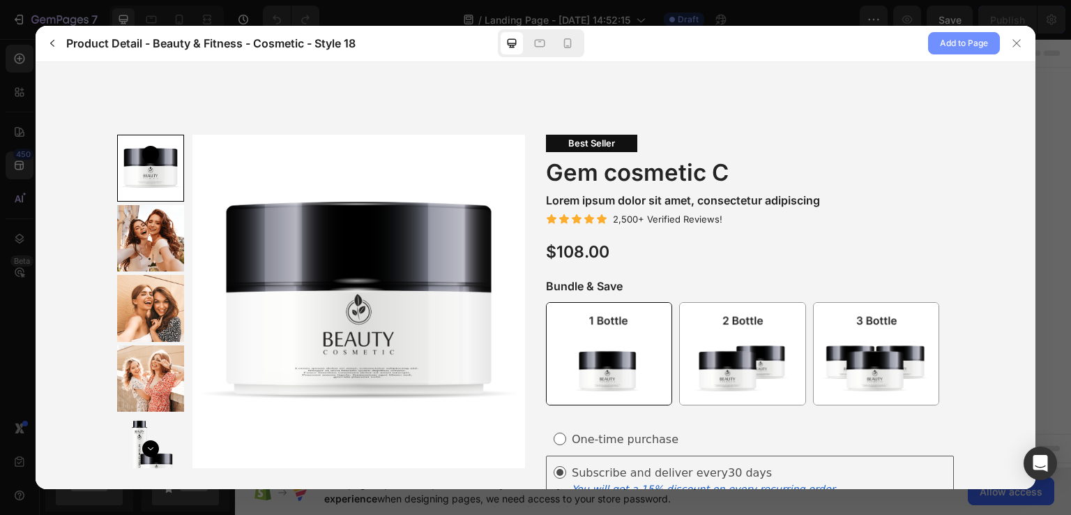
click at [955, 48] on span "Add to Page" at bounding box center [964, 43] width 48 height 17
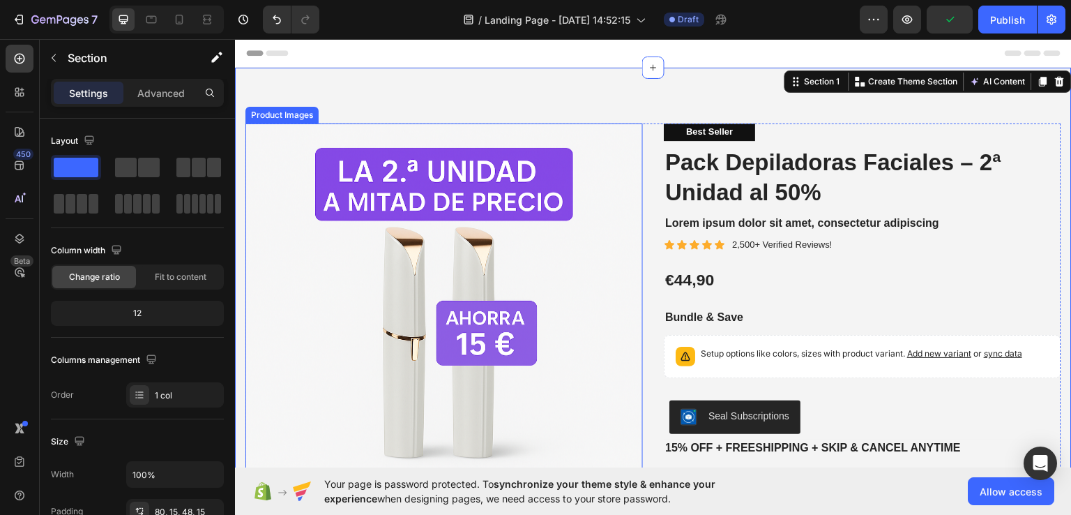
click at [315, 285] on img at bounding box center [444, 322] width 398 height 398
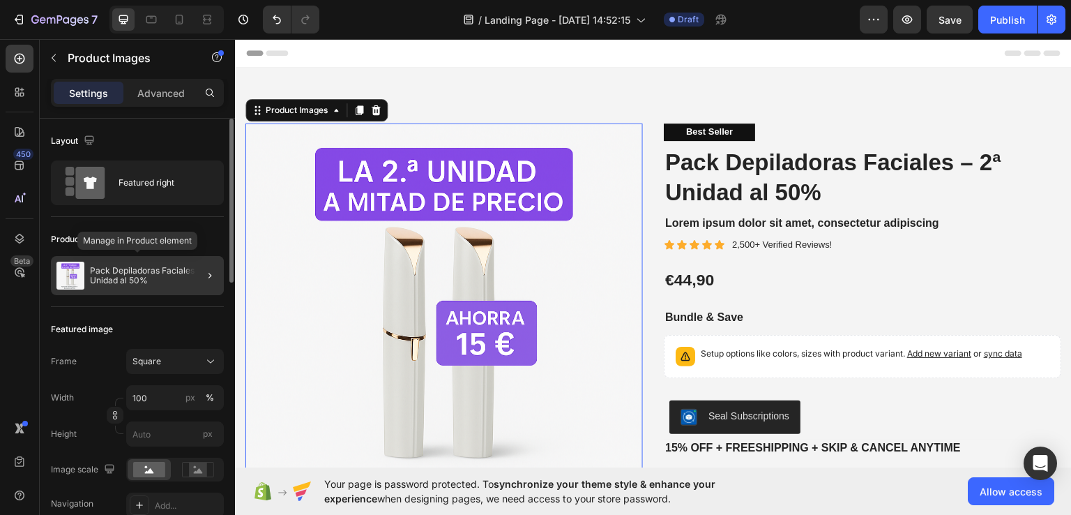
click at [171, 276] on p "Pack Depiladoras Faciales – 2ª Unidad al 50%" at bounding box center [154, 276] width 128 height 20
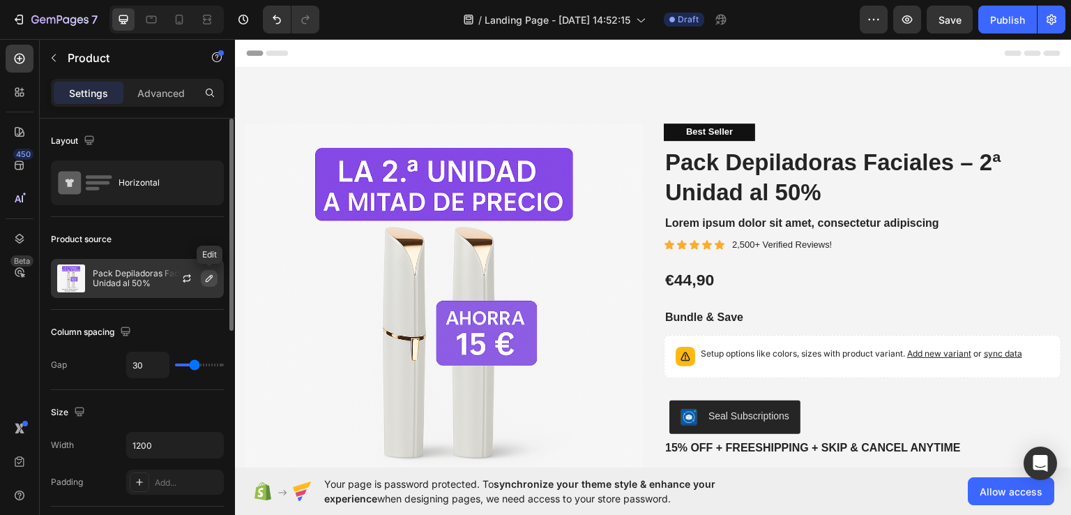
click at [201, 280] on button "button" at bounding box center [209, 278] width 17 height 17
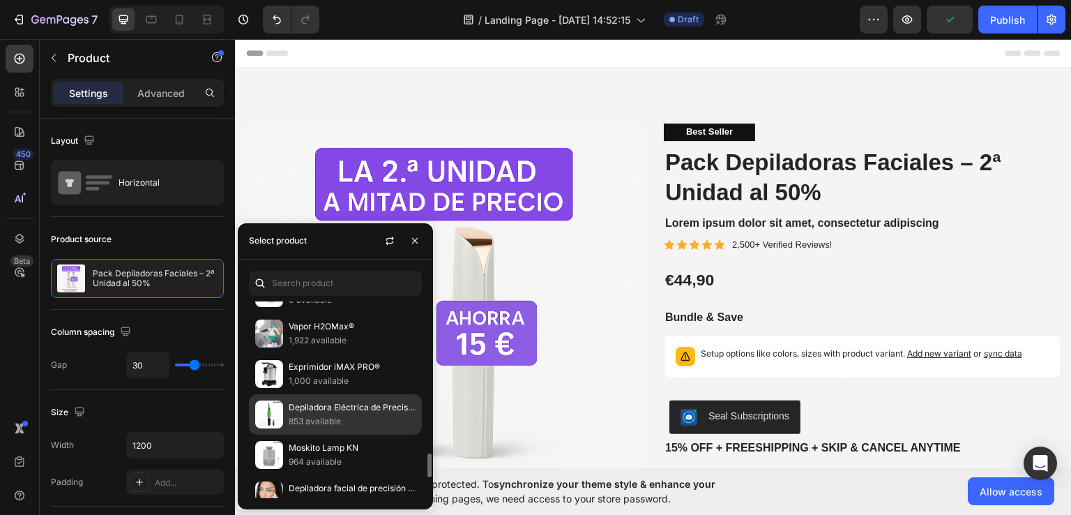
scroll to position [1312, 0]
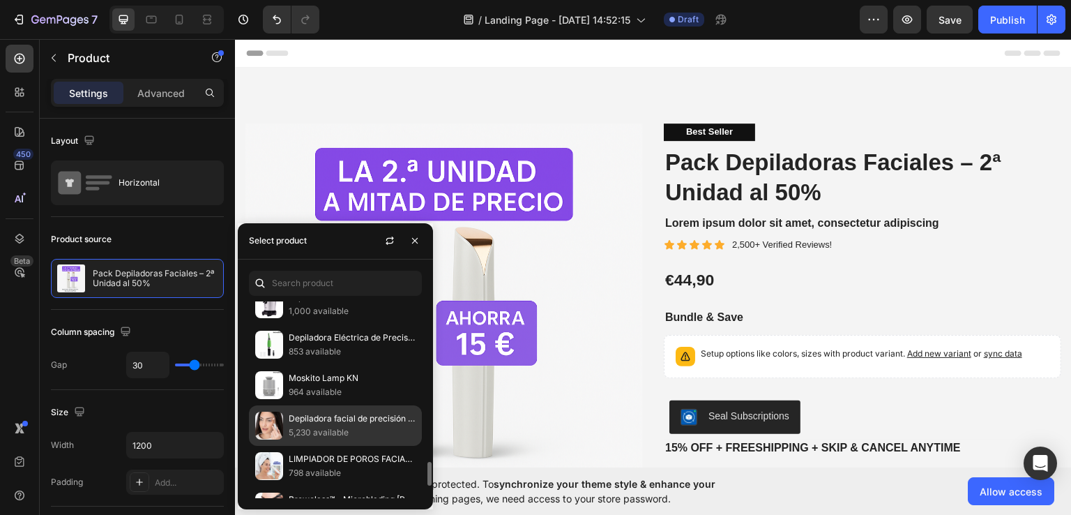
click at [354, 425] on p "5,230 available" at bounding box center [352, 432] width 127 height 14
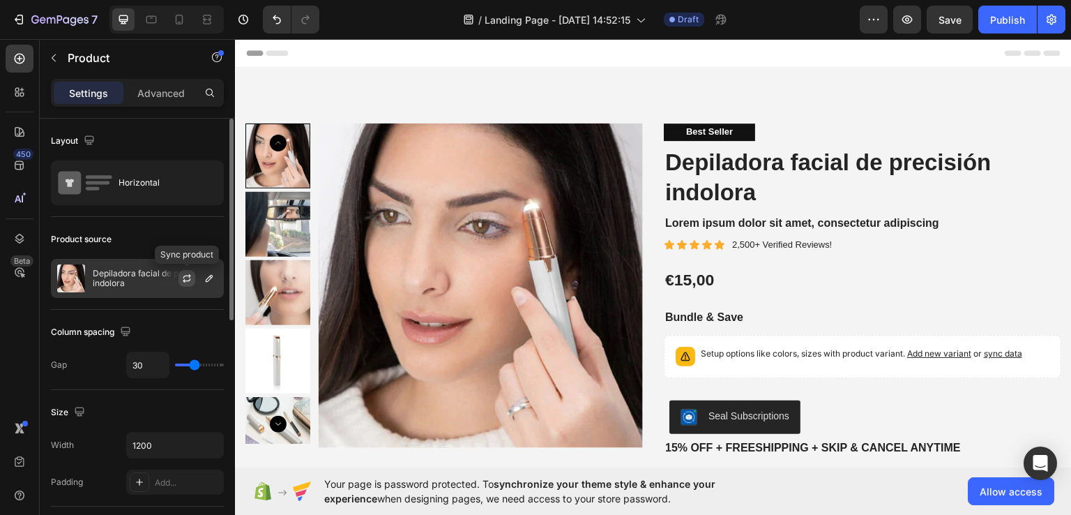
click at [182, 276] on icon "button" at bounding box center [186, 278] width 11 height 11
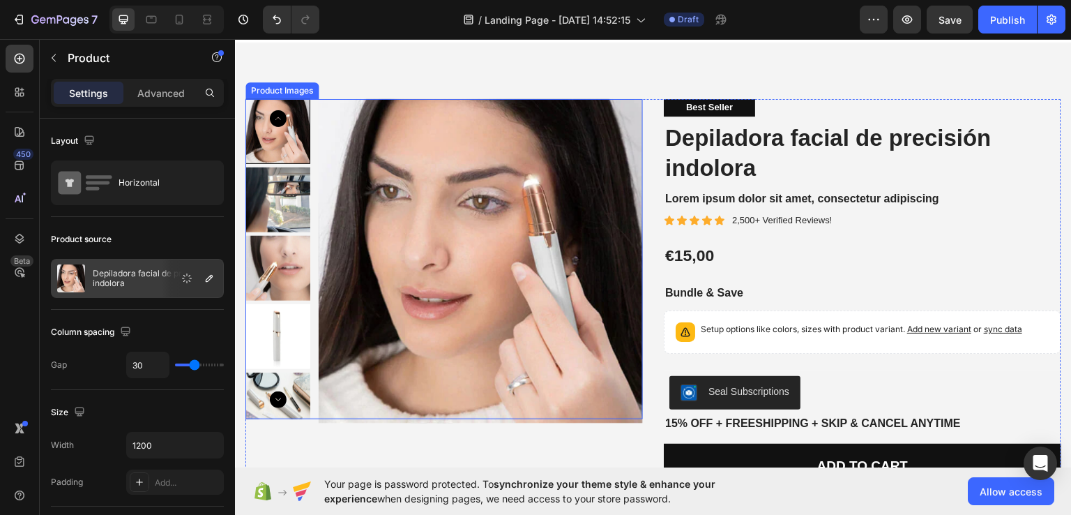
scroll to position [0, 0]
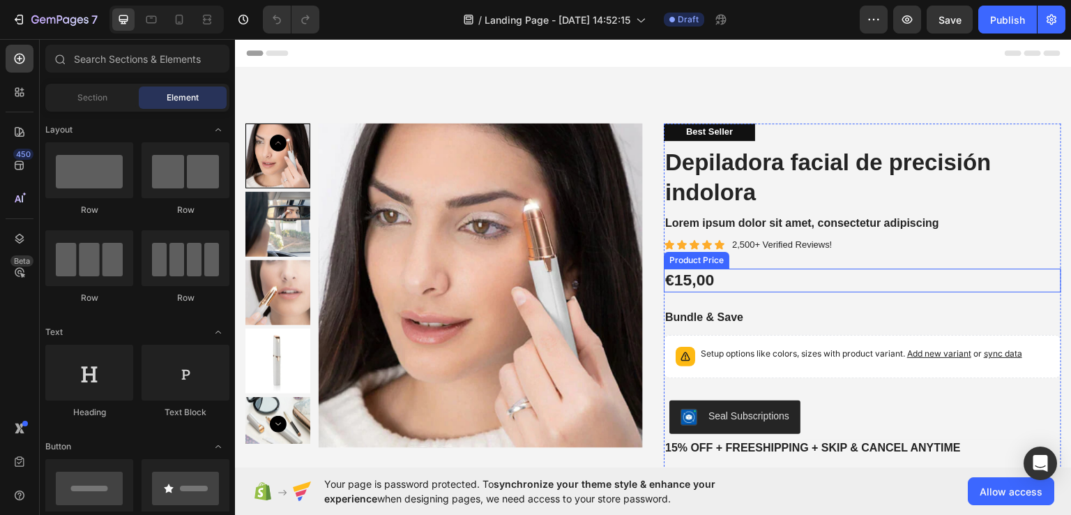
click at [695, 280] on div "€15,00" at bounding box center [863, 280] width 398 height 24
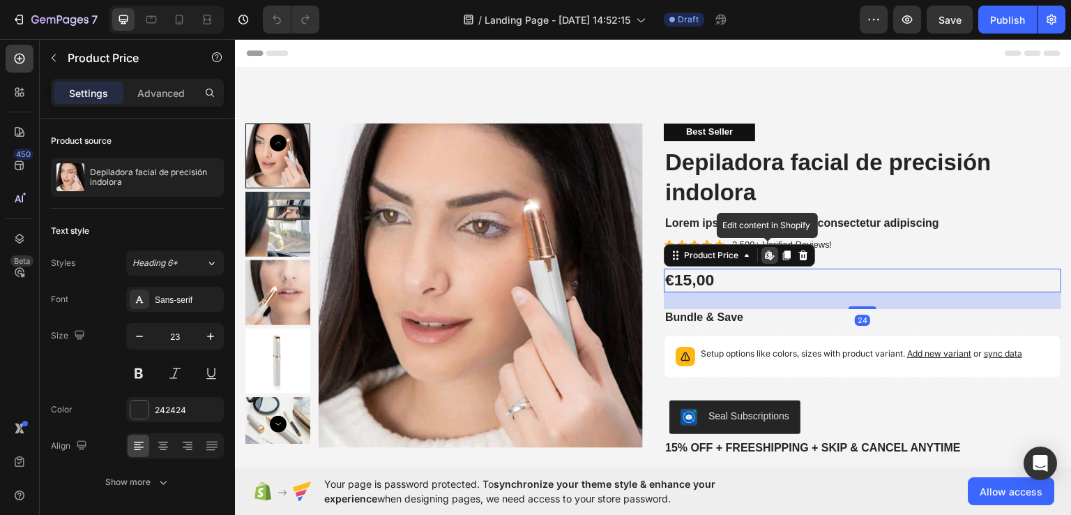
click at [770, 258] on icon at bounding box center [772, 258] width 4 height 4
click at [729, 285] on div "€15,00" at bounding box center [863, 280] width 398 height 24
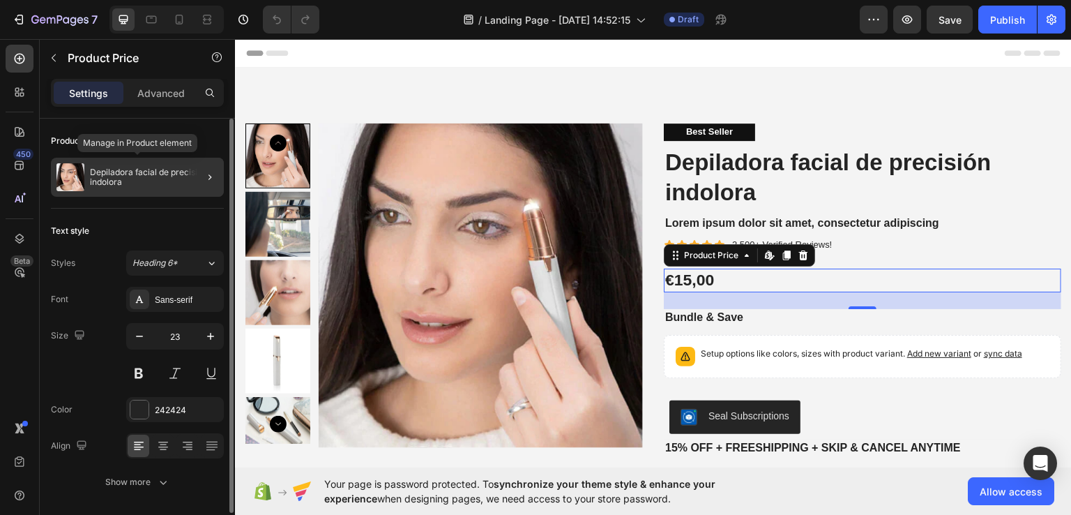
click at [114, 177] on p "Depiladora facial de precisión indolora" at bounding box center [154, 177] width 128 height 20
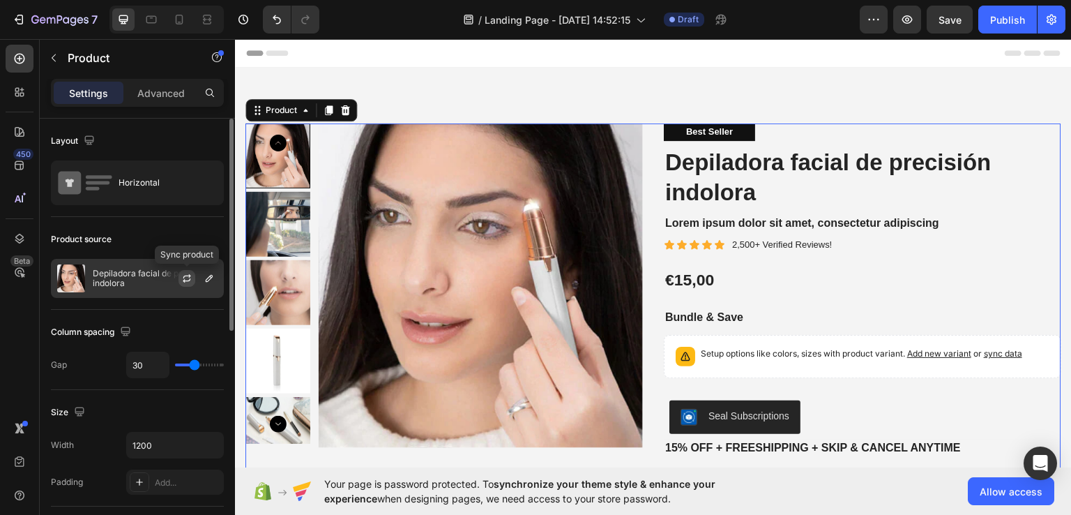
click at [192, 274] on icon "button" at bounding box center [186, 278] width 11 height 11
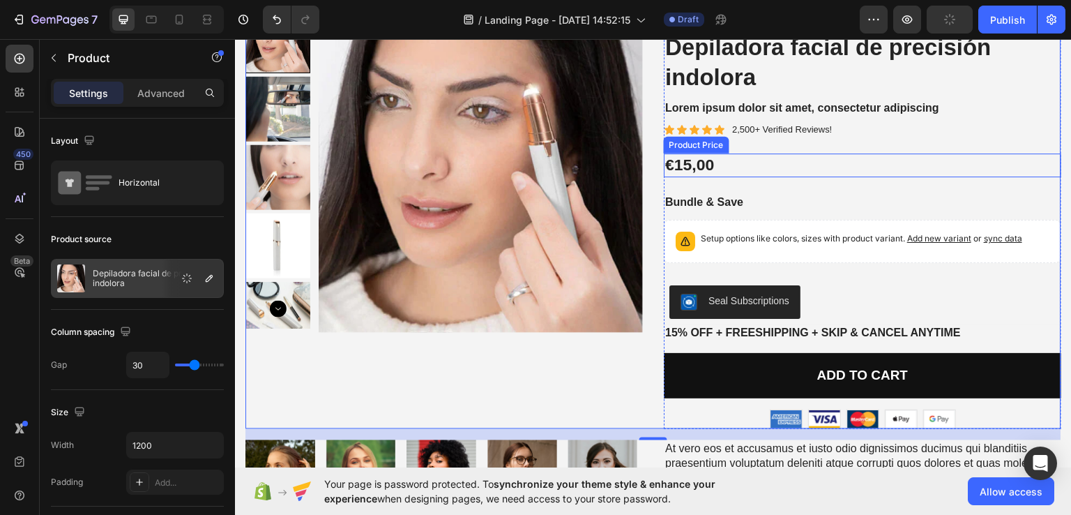
scroll to position [139, 0]
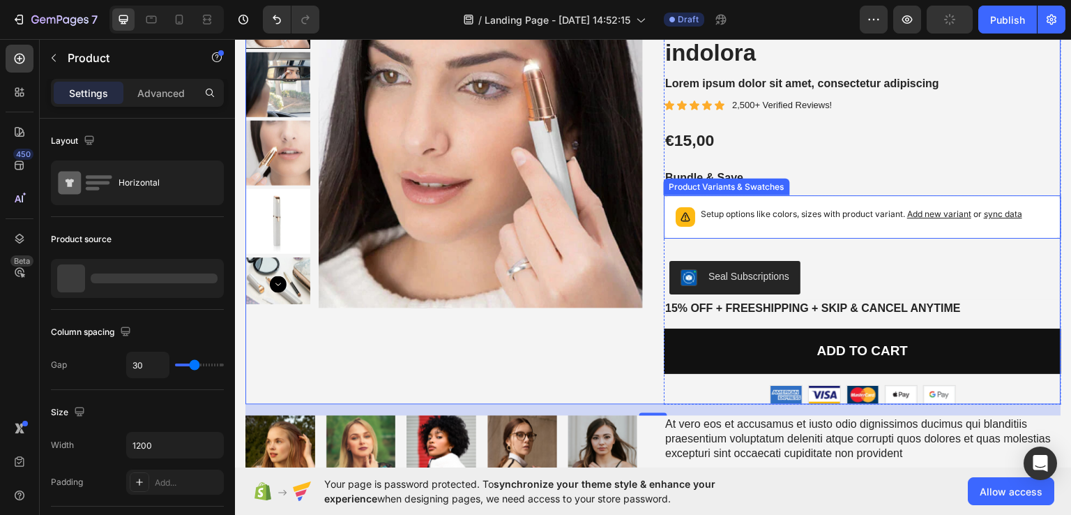
click at [820, 232] on div "Setup options like colors, sizes with product variant. Add new variant or sync …" at bounding box center [863, 216] width 398 height 43
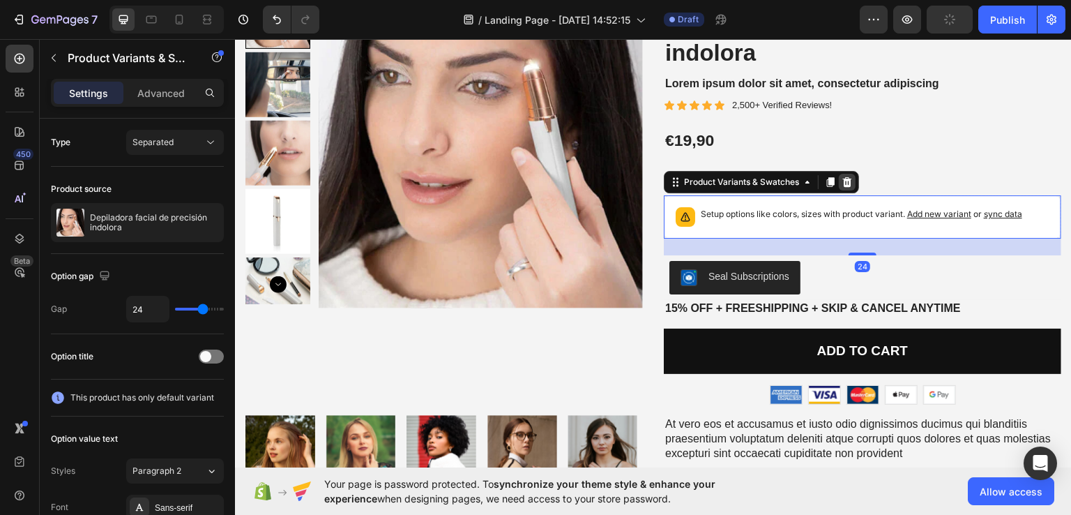
click at [844, 184] on icon at bounding box center [847, 181] width 9 height 10
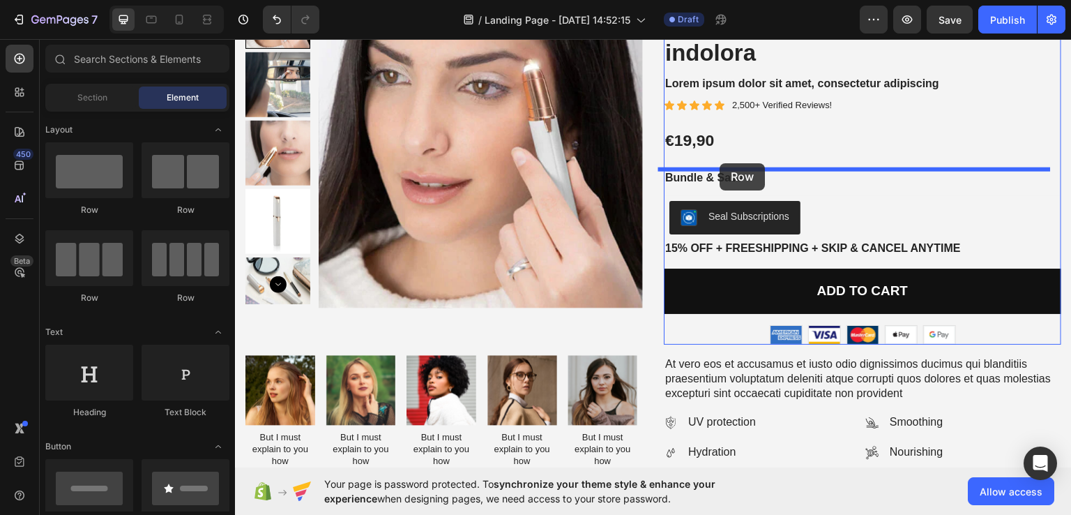
drag, startPoint x: 422, startPoint y: 229, endPoint x: 720, endPoint y: 162, distance: 305.8
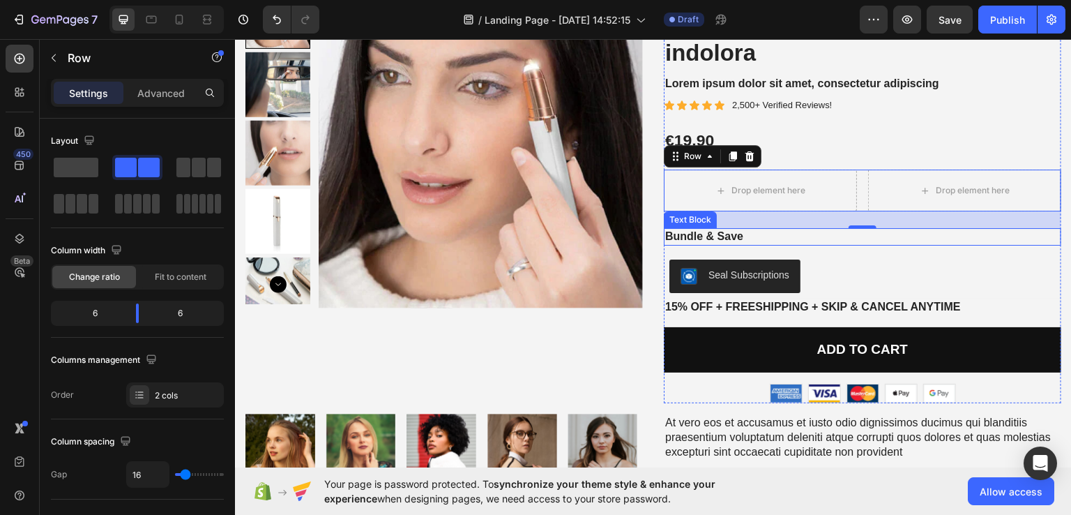
click at [739, 234] on p "Bundle & Save" at bounding box center [862, 236] width 395 height 15
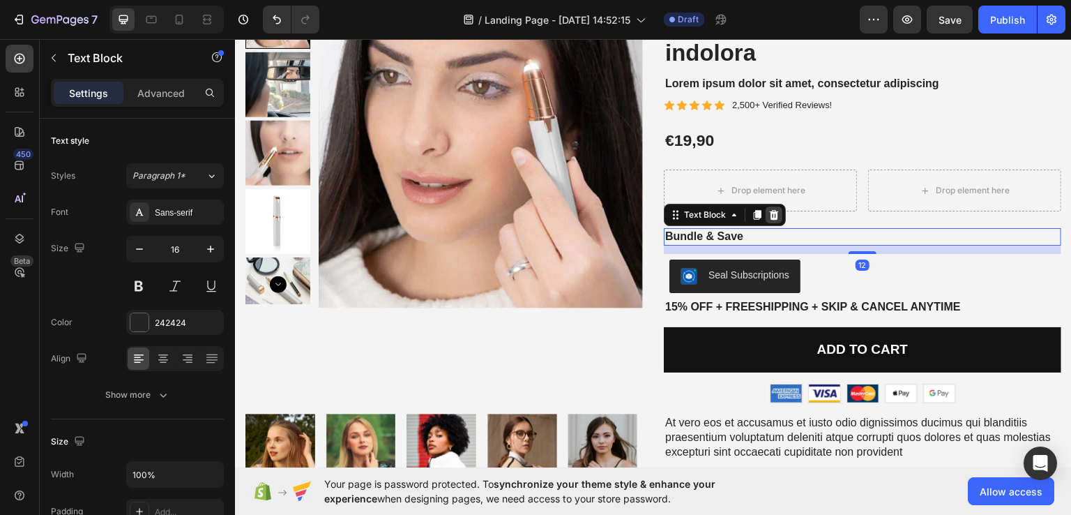
click at [776, 215] on div at bounding box center [774, 214] width 17 height 17
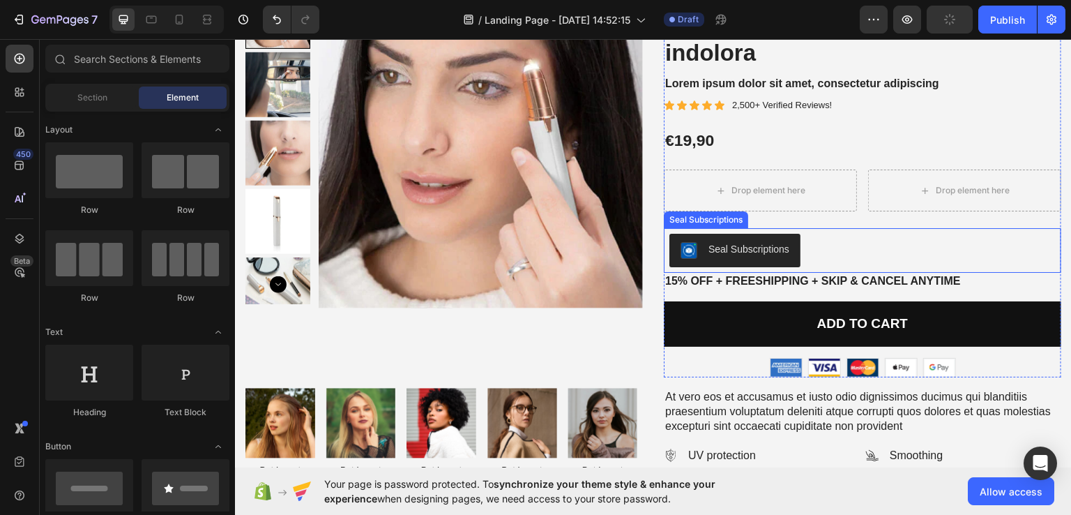
click at [814, 255] on div "Seal Subscriptions" at bounding box center [863, 249] width 386 height 33
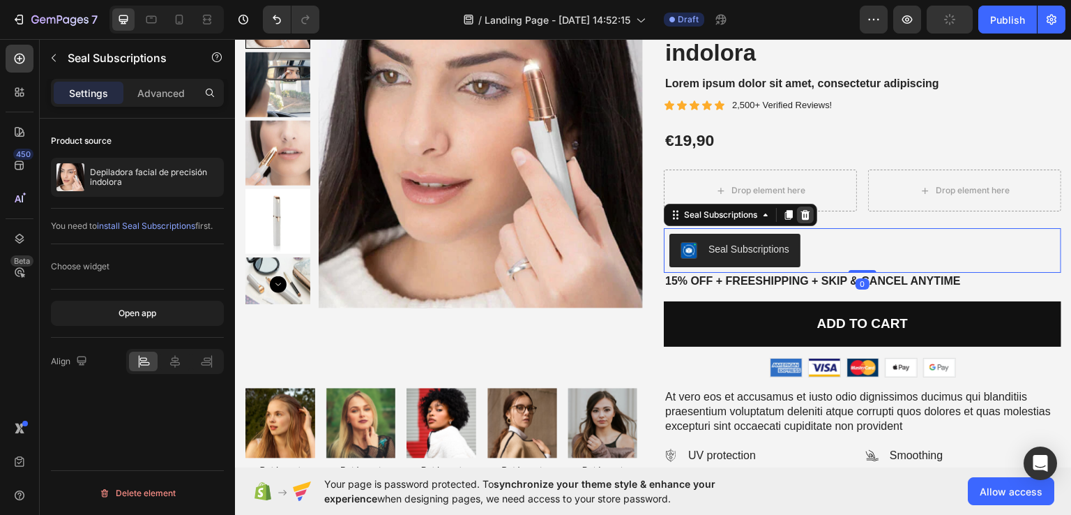
click at [801, 212] on icon at bounding box center [805, 214] width 9 height 10
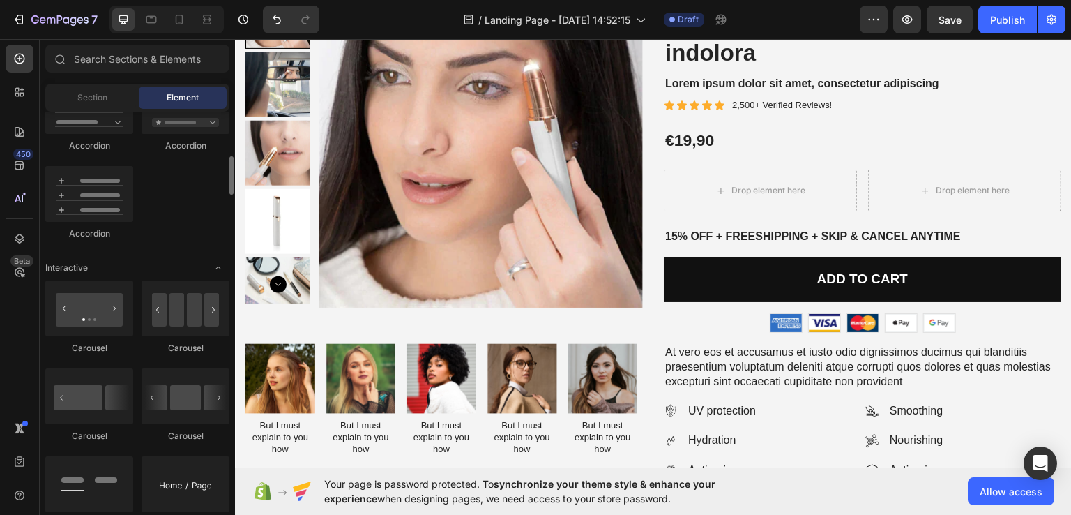
scroll to position [1186, 0]
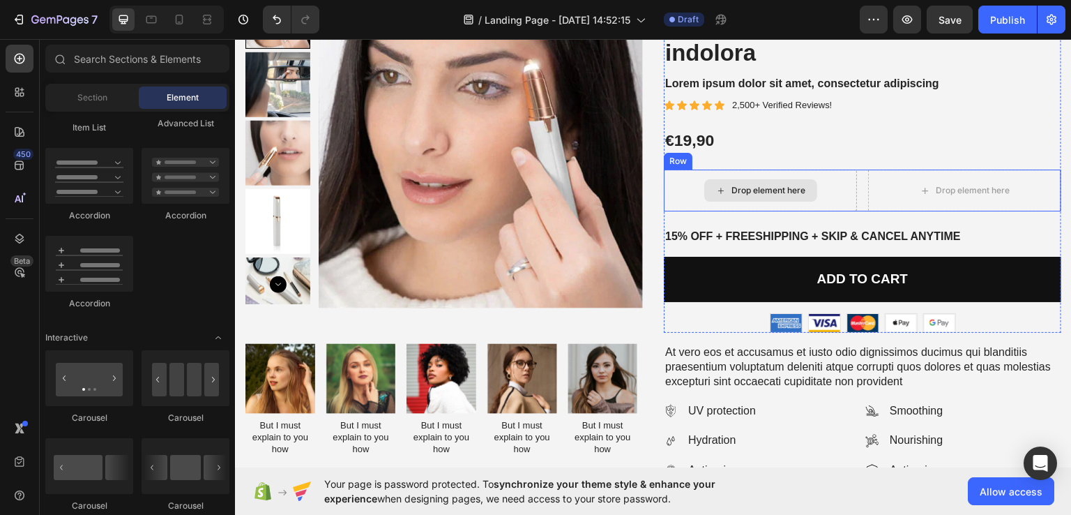
click at [818, 176] on div "Drop element here" at bounding box center [760, 190] width 193 height 42
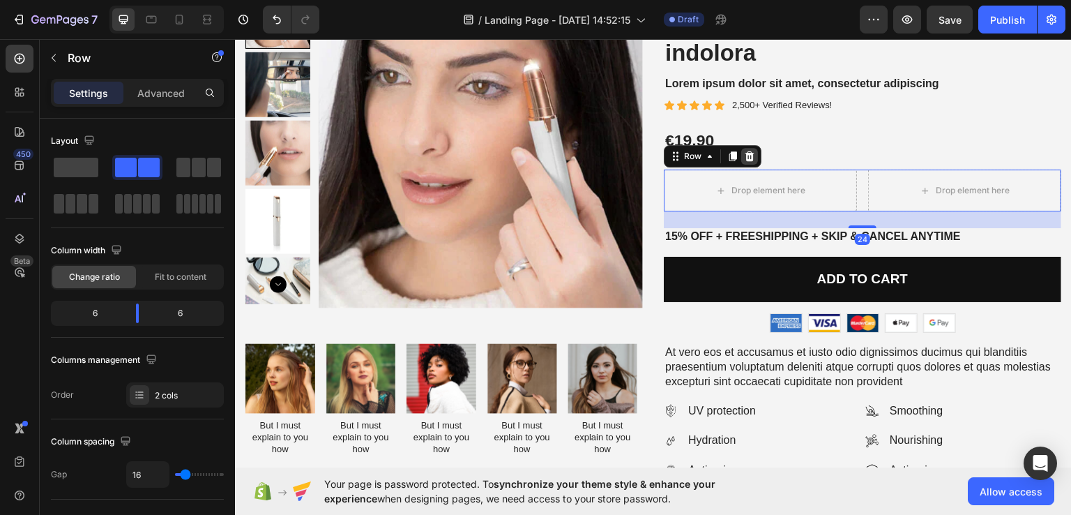
click at [744, 155] on icon at bounding box center [749, 155] width 11 height 11
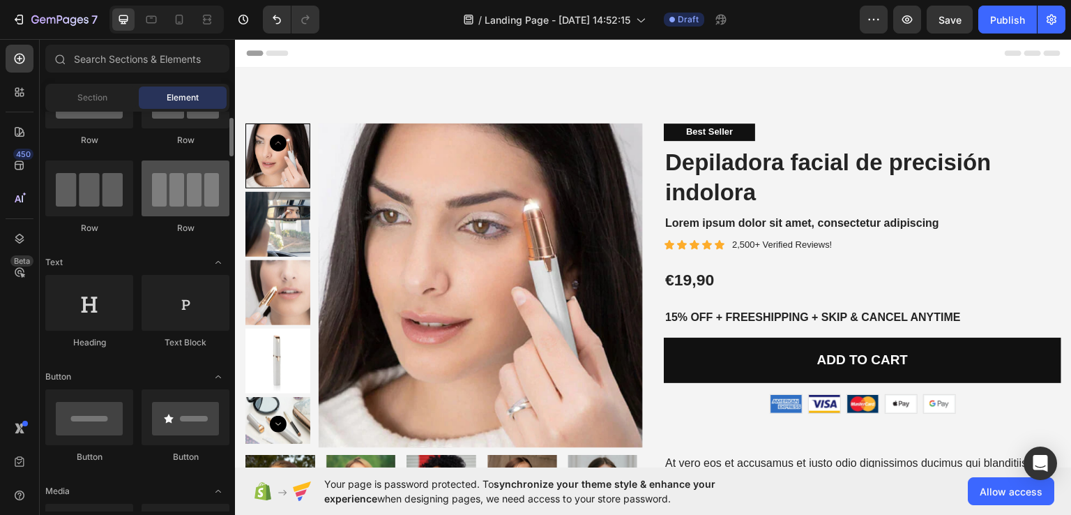
scroll to position [0, 0]
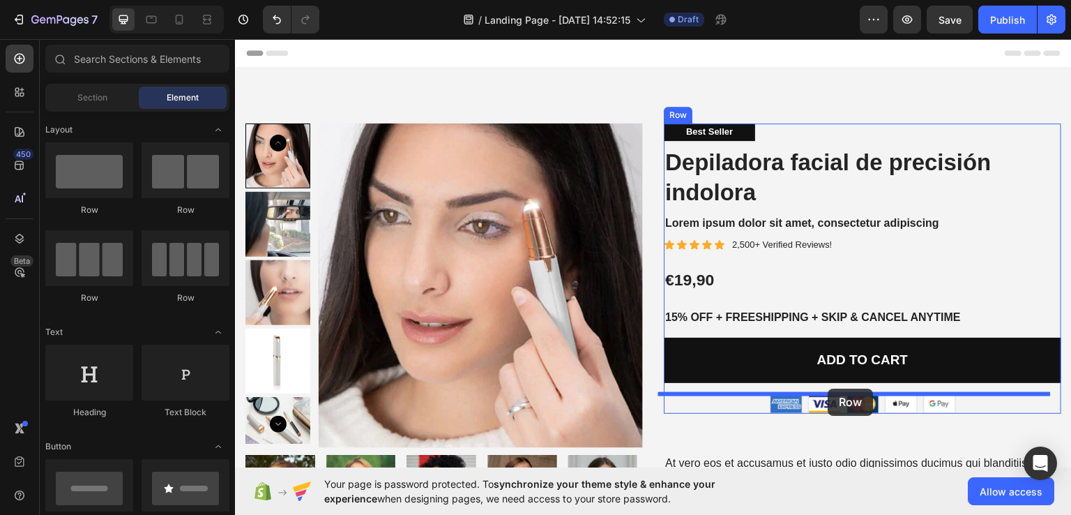
drag, startPoint x: 315, startPoint y: 222, endPoint x: 952, endPoint y: 522, distance: 704.4
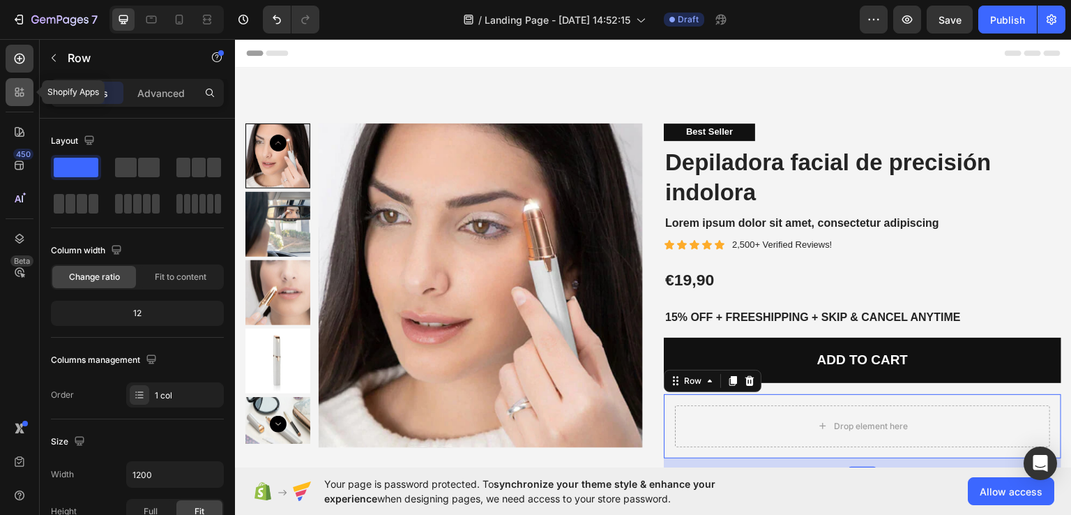
click at [26, 98] on icon at bounding box center [20, 92] width 14 height 14
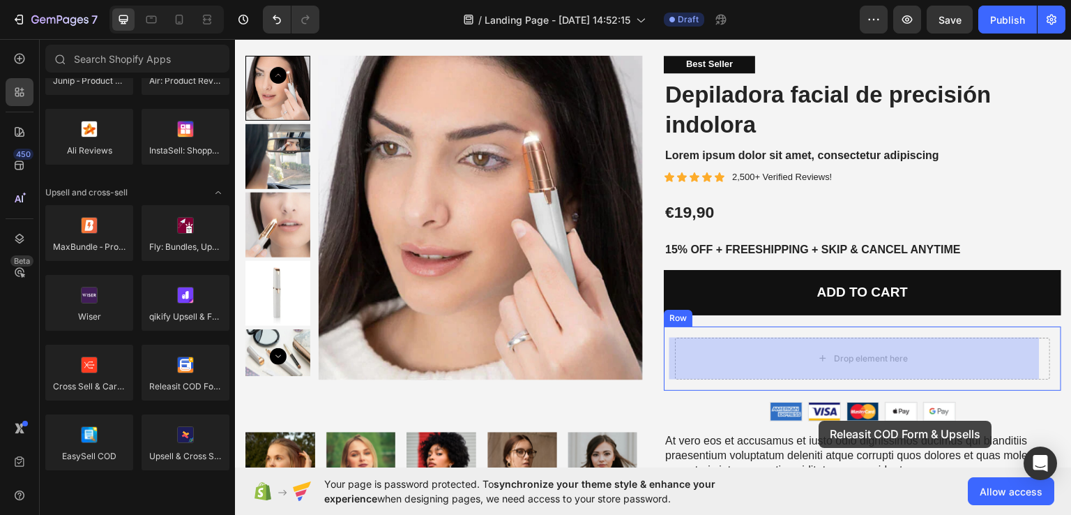
scroll to position [81, 0]
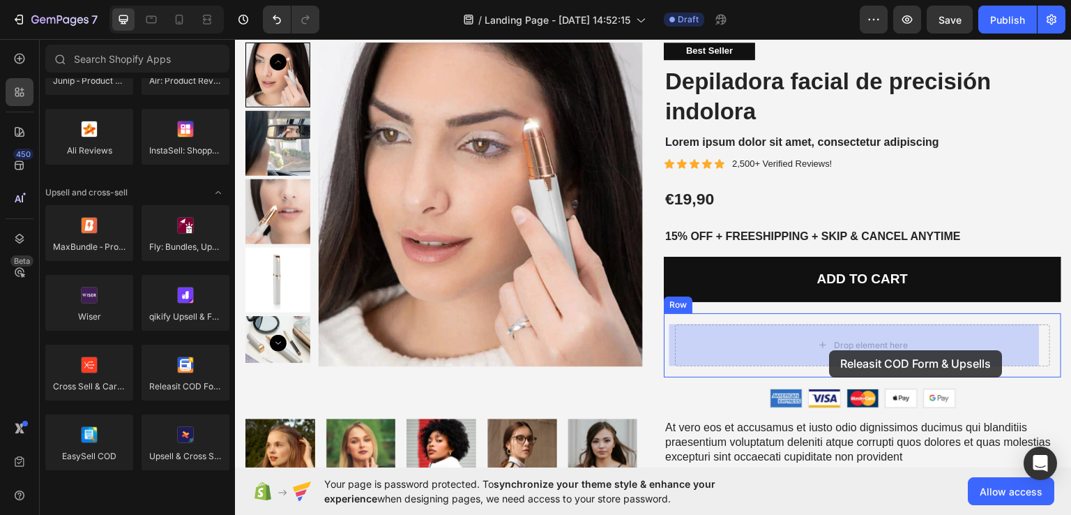
drag, startPoint x: 420, startPoint y: 424, endPoint x: 830, endPoint y: 349, distance: 416.8
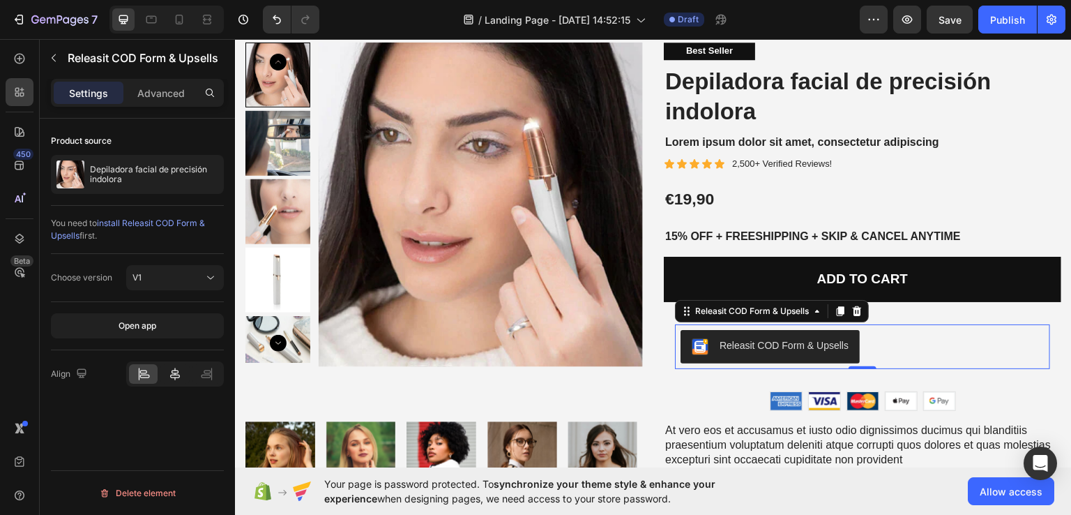
click at [176, 369] on icon at bounding box center [175, 374] width 10 height 13
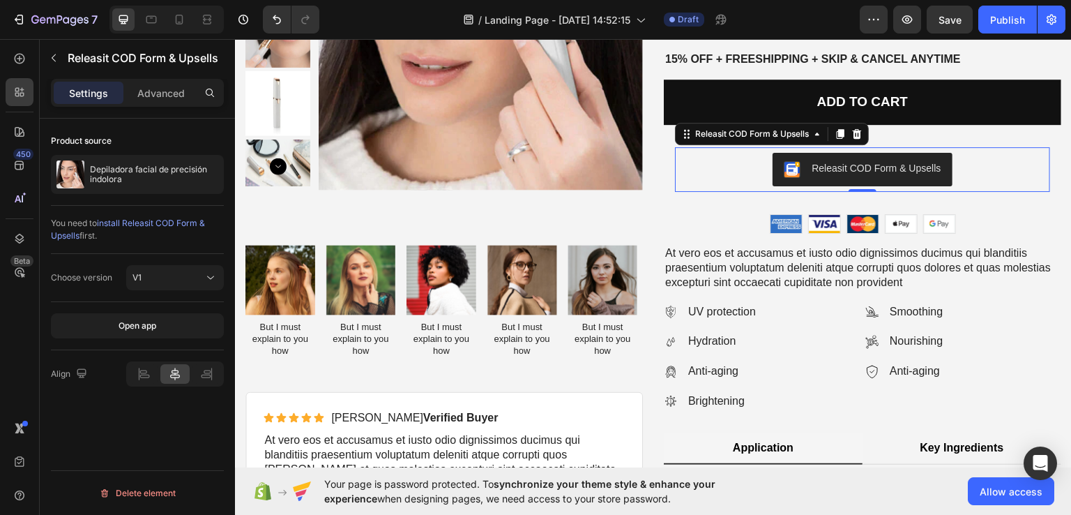
scroll to position [290, 0]
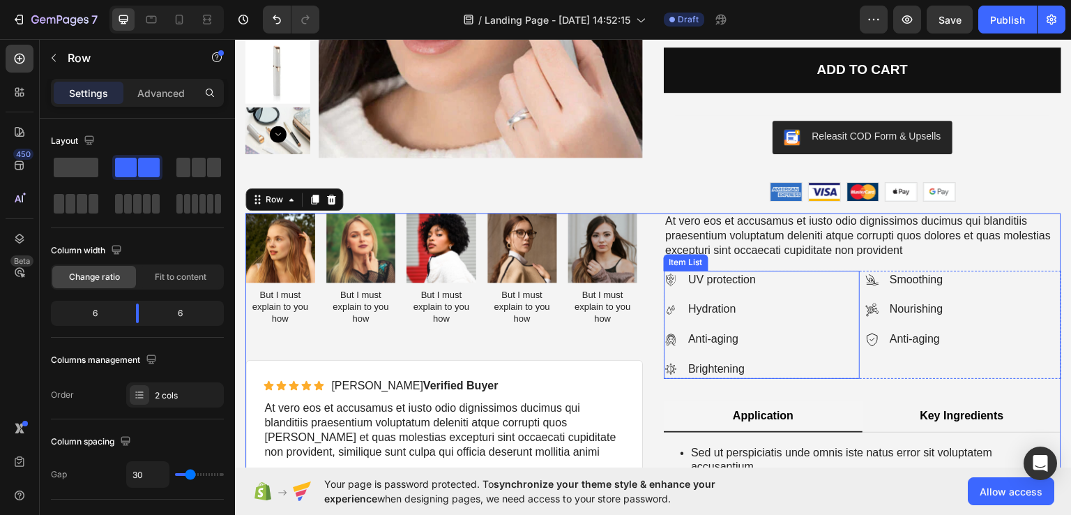
click at [710, 282] on p "UV protection" at bounding box center [722, 279] width 68 height 15
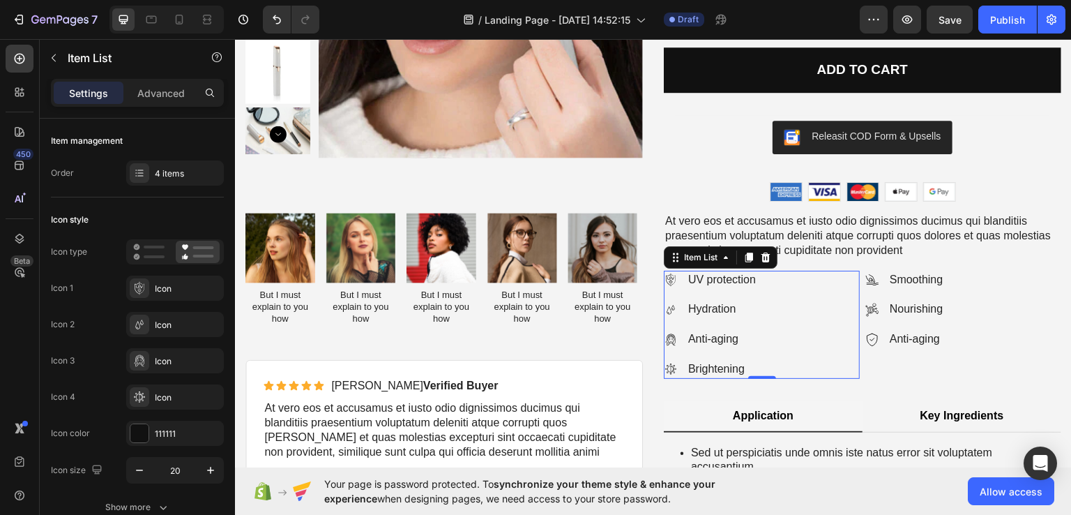
click at [709, 280] on p "UV protection" at bounding box center [722, 279] width 68 height 15
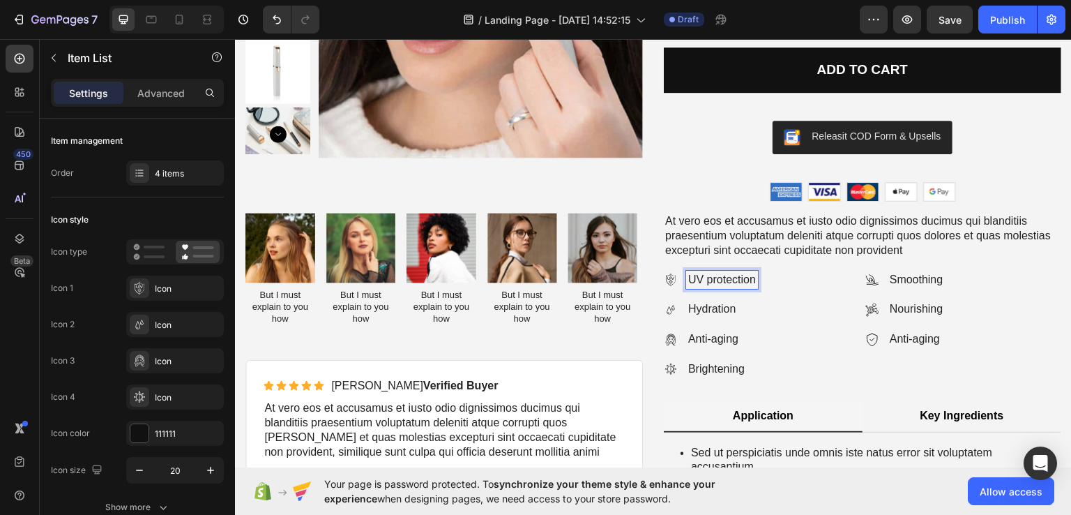
click at [664, 281] on icon at bounding box center [671, 279] width 14 height 14
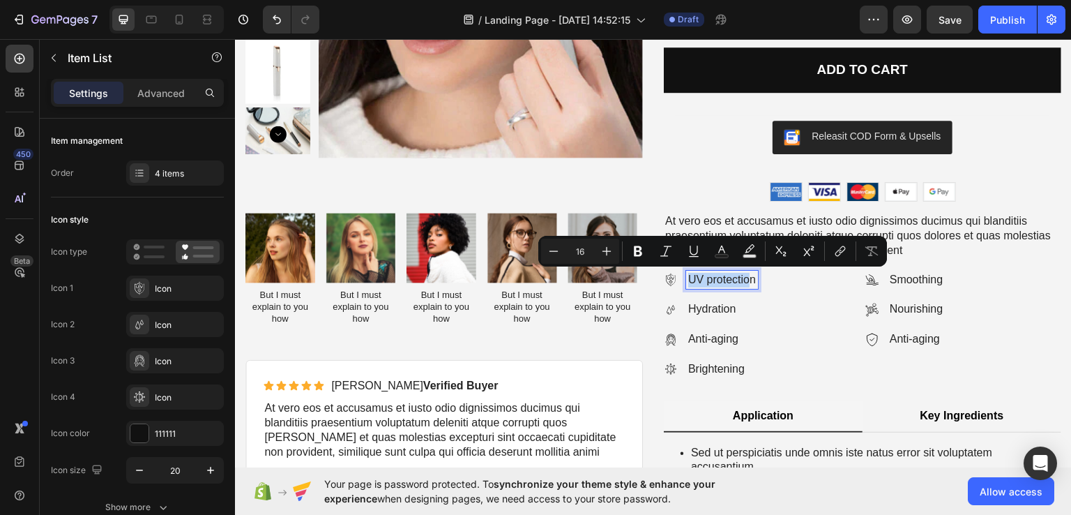
drag, startPoint x: 741, startPoint y: 281, endPoint x: 675, endPoint y: 279, distance: 65.6
click at [675, 279] on div "UV protection" at bounding box center [711, 279] width 94 height 19
copy p "UV protectio"
click at [746, 285] on p "UV protection" at bounding box center [722, 279] width 68 height 15
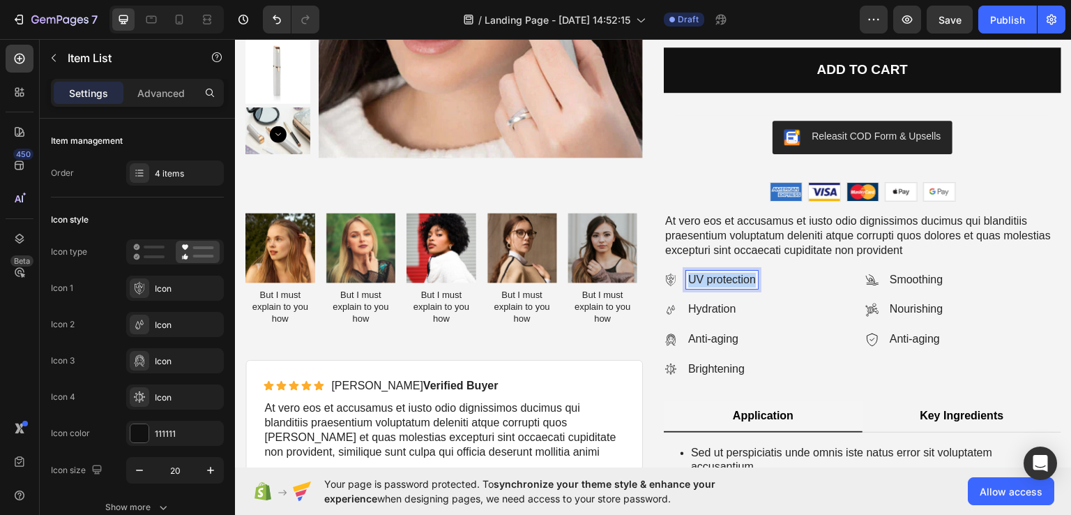
drag, startPoint x: 748, startPoint y: 282, endPoint x: 683, endPoint y: 285, distance: 64.2
click at [688, 285] on p "UV protection" at bounding box center [722, 279] width 68 height 15
click at [686, 280] on div "UV protecti" at bounding box center [716, 279] width 61 height 19
drag, startPoint x: 684, startPoint y: 277, endPoint x: 755, endPoint y: 276, distance: 70.4
click at [755, 276] on div "UV protecti Hydration Anti-aging Brightening" at bounding box center [762, 324] width 196 height 108
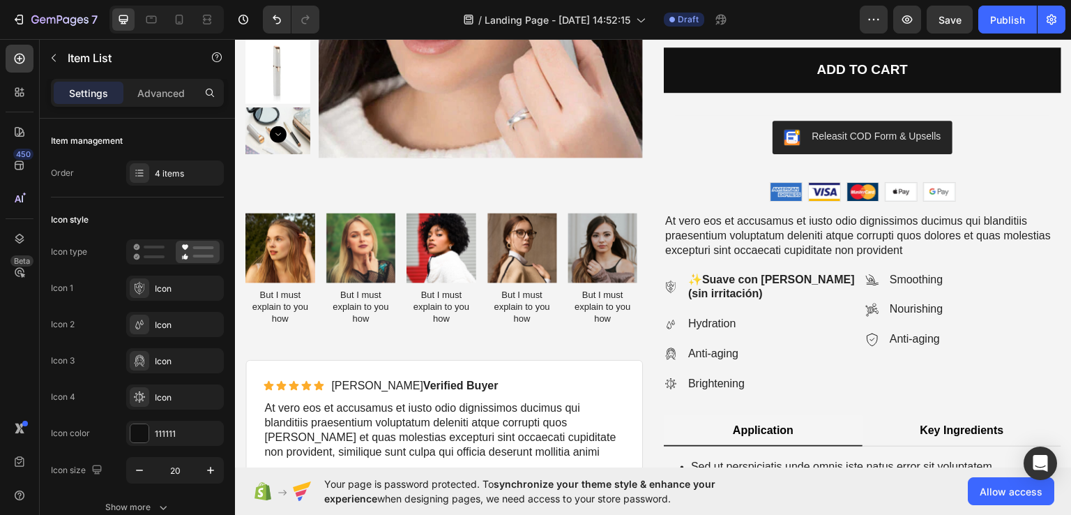
click at [667, 285] on icon at bounding box center [671, 286] width 14 height 14
click at [672, 284] on icon at bounding box center [671, 286] width 14 height 14
click at [762, 252] on icon at bounding box center [766, 257] width 9 height 10
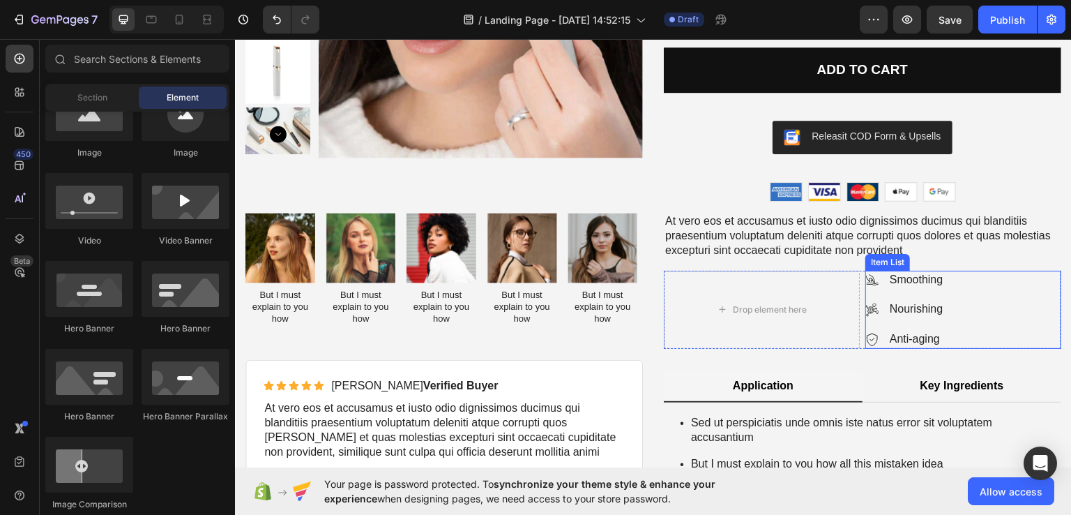
click at [977, 291] on div "Smoothing Nourishing Anti-aging" at bounding box center [963, 309] width 196 height 78
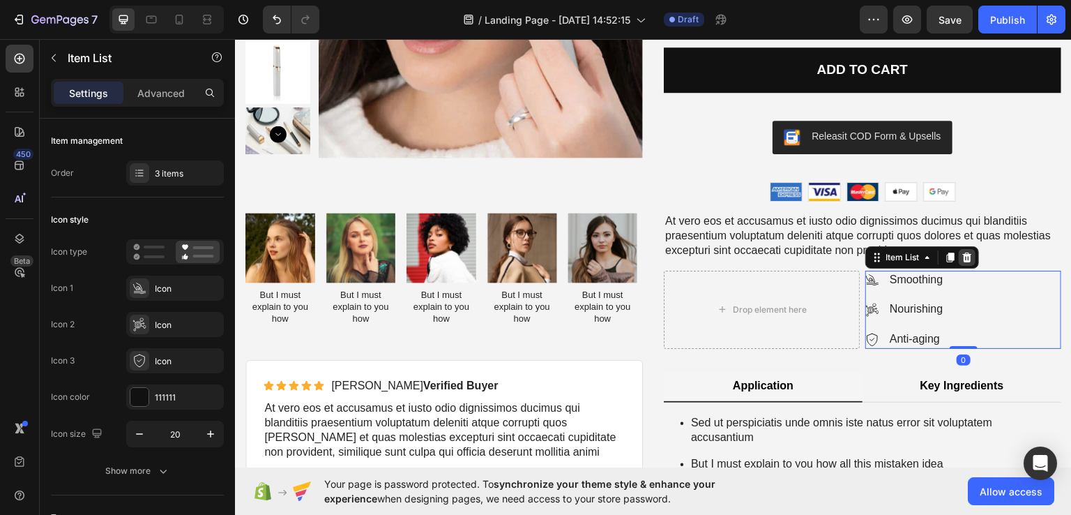
click at [963, 257] on icon at bounding box center [967, 257] width 9 height 10
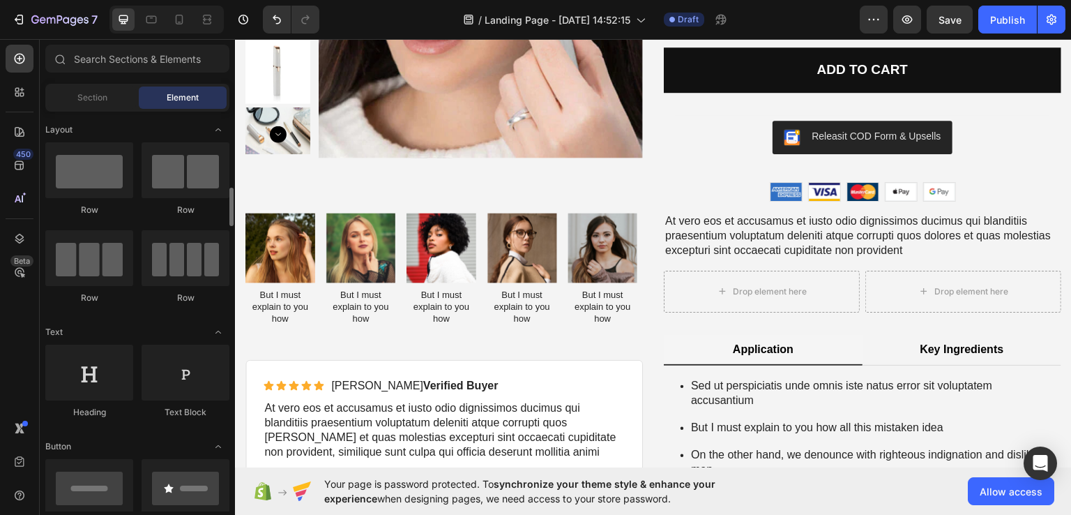
scroll to position [139, 0]
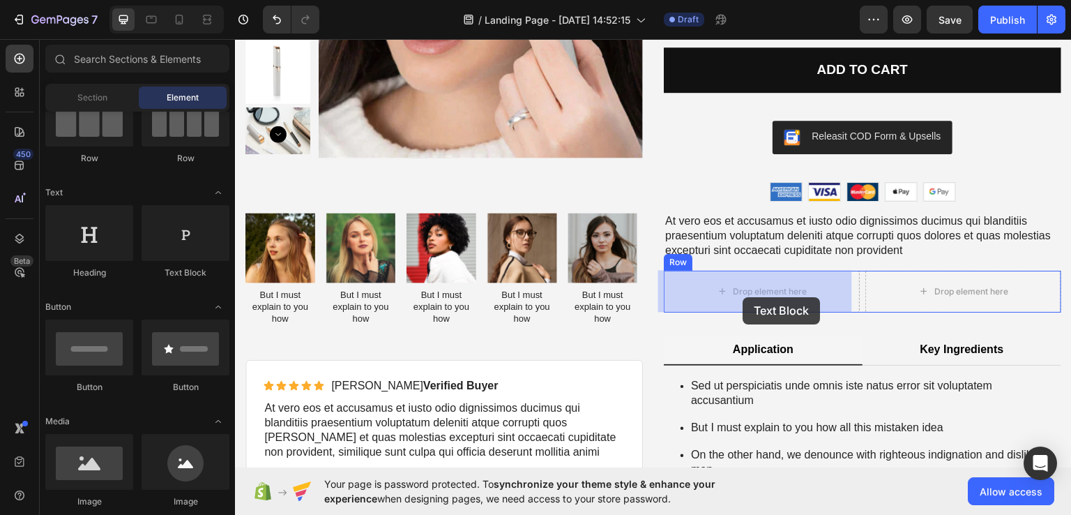
drag, startPoint x: 616, startPoint y: 322, endPoint x: 743, endPoint y: 296, distance: 130.2
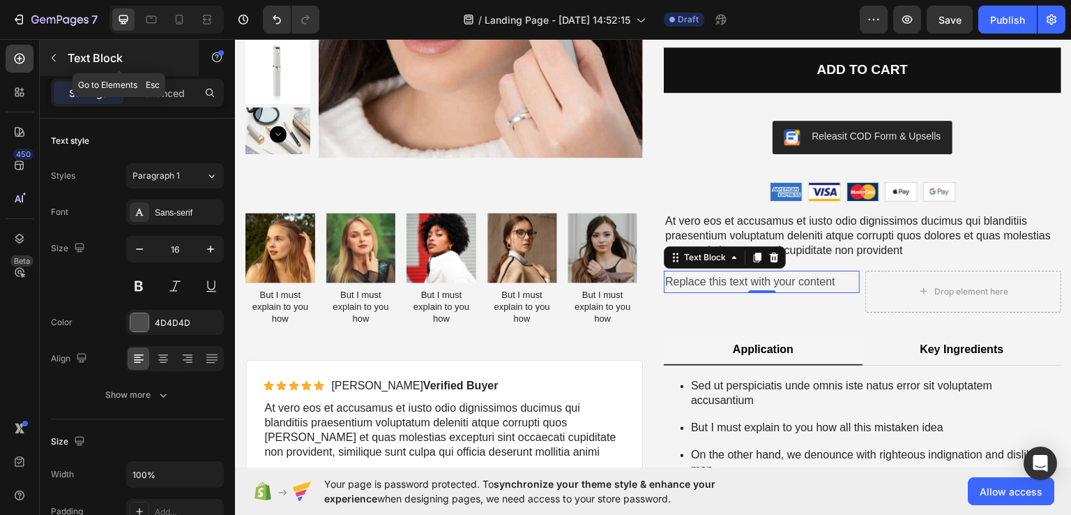
click at [56, 60] on icon "button" at bounding box center [53, 57] width 11 height 11
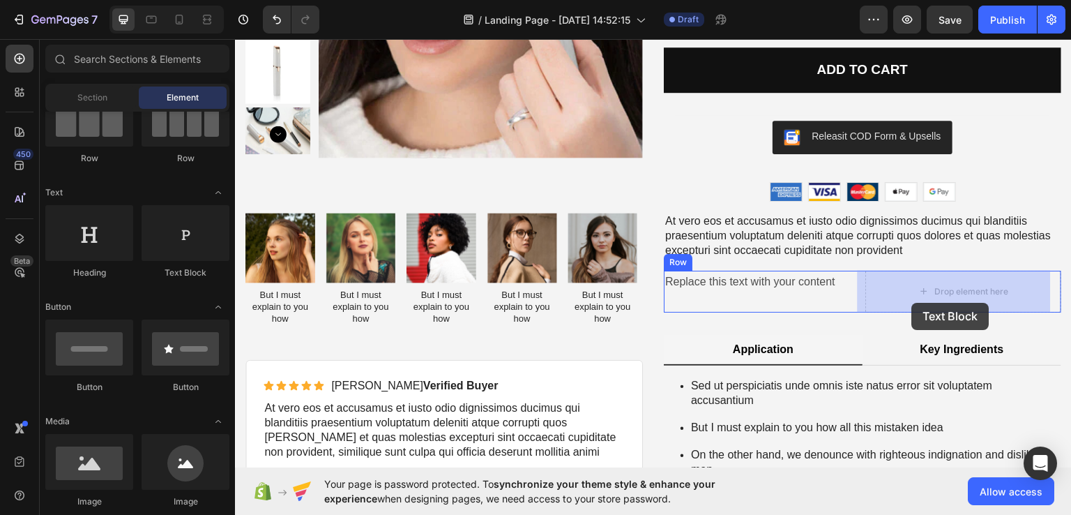
drag, startPoint x: 842, startPoint y: 326, endPoint x: 912, endPoint y: 302, distance: 74.3
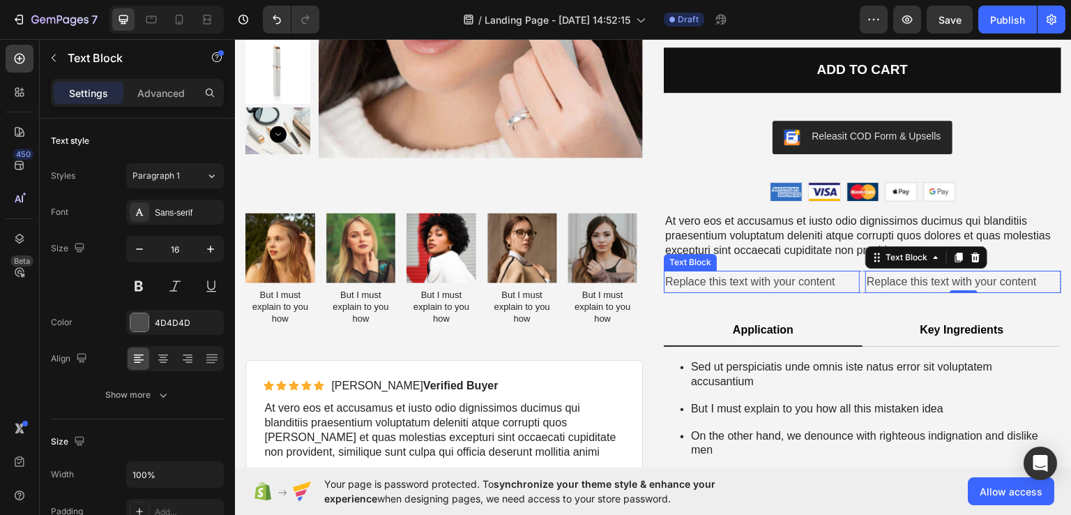
click at [734, 283] on div "Replace this text with your content" at bounding box center [762, 281] width 196 height 23
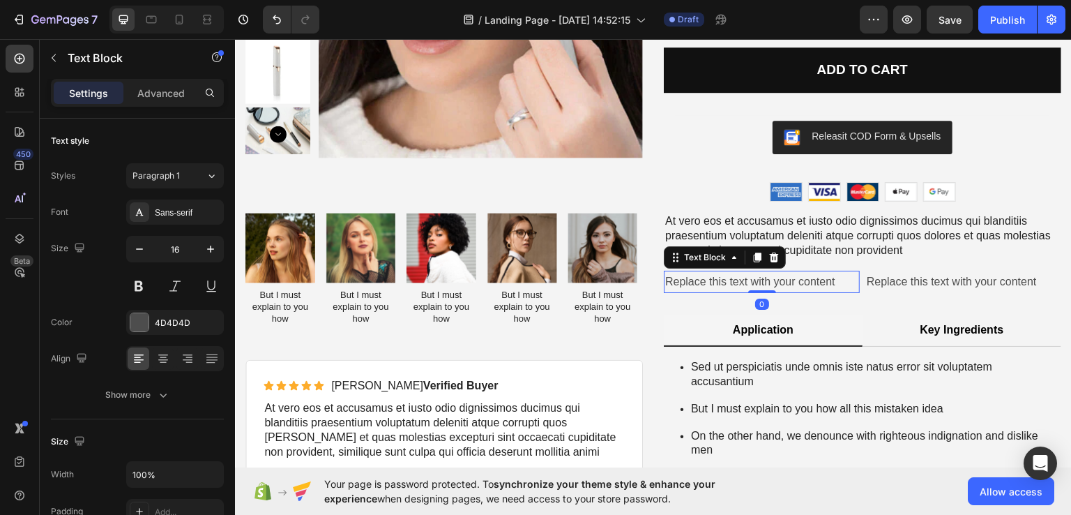
click at [668, 281] on div "Replace this text with your content" at bounding box center [762, 281] width 196 height 23
click at [829, 279] on p "Replace this text with your content" at bounding box center [761, 281] width 193 height 20
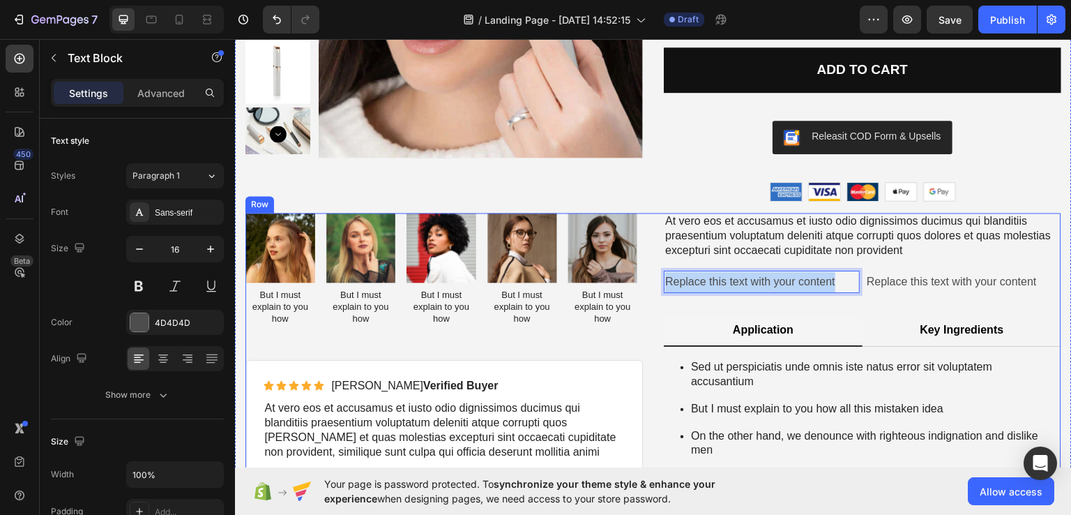
drag, startPoint x: 831, startPoint y: 279, endPoint x: 630, endPoint y: 265, distance: 201.3
click at [630, 265] on div "Image But I must explain to you how Text Block Image But I must explain to you …" at bounding box center [653, 443] width 816 height 462
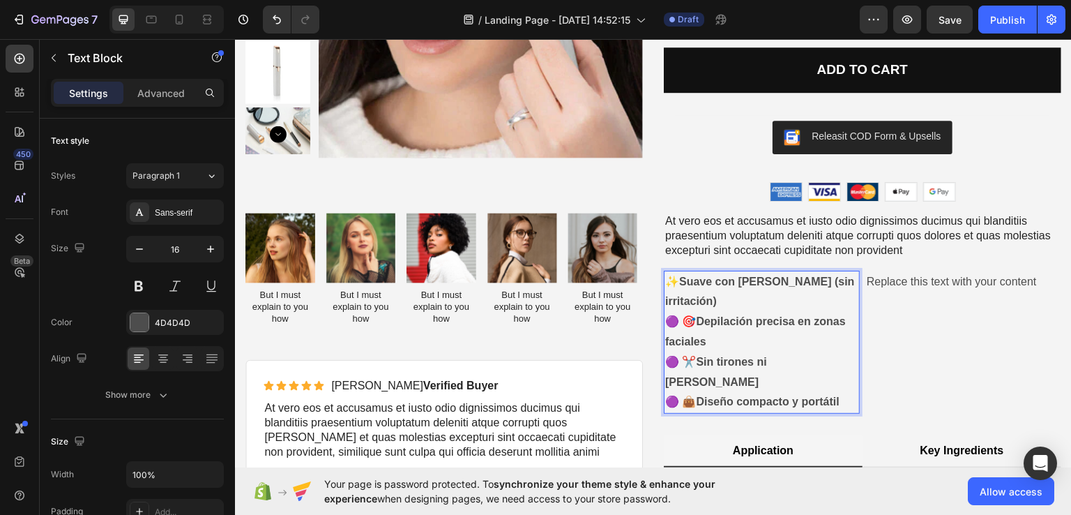
click at [679, 301] on p "✨ Suave con la piel (sin irritación) 🟣 🎯 Depilación precisa en zonas faciales 🟣…" at bounding box center [761, 341] width 193 height 141
click at [681, 338] on p "✨ Suave con la piel (sin irritación) 🎯 Depilación precisa en zonas faciales 🟣 ✂…" at bounding box center [761, 341] width 193 height 141
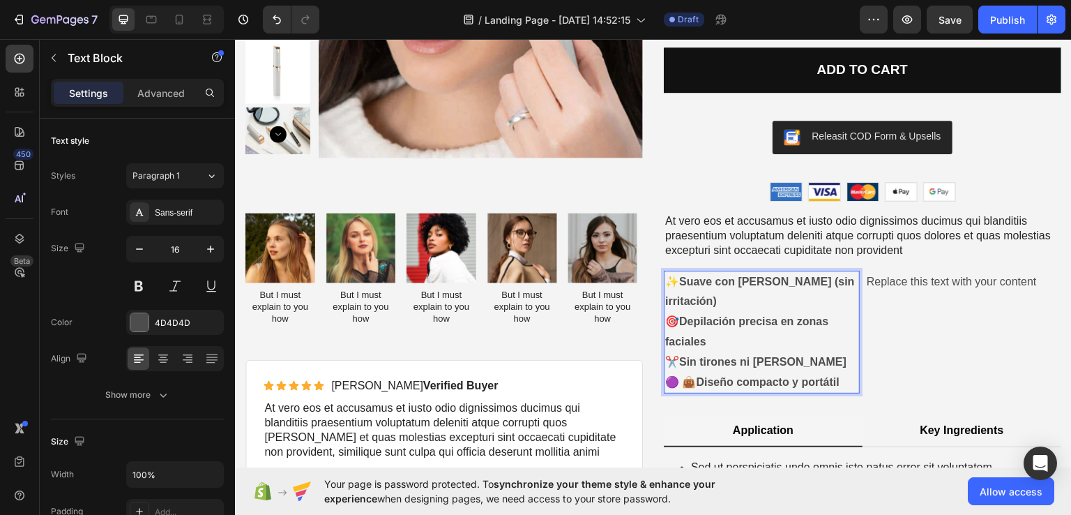
click at [681, 364] on p "✨ Suave con la piel (sin irritación) 🎯 Depilación precisa en zonas faciales ✂️ …" at bounding box center [761, 331] width 193 height 121
click at [901, 341] on div "Replace this text with your content Text Block" at bounding box center [963, 331] width 196 height 123
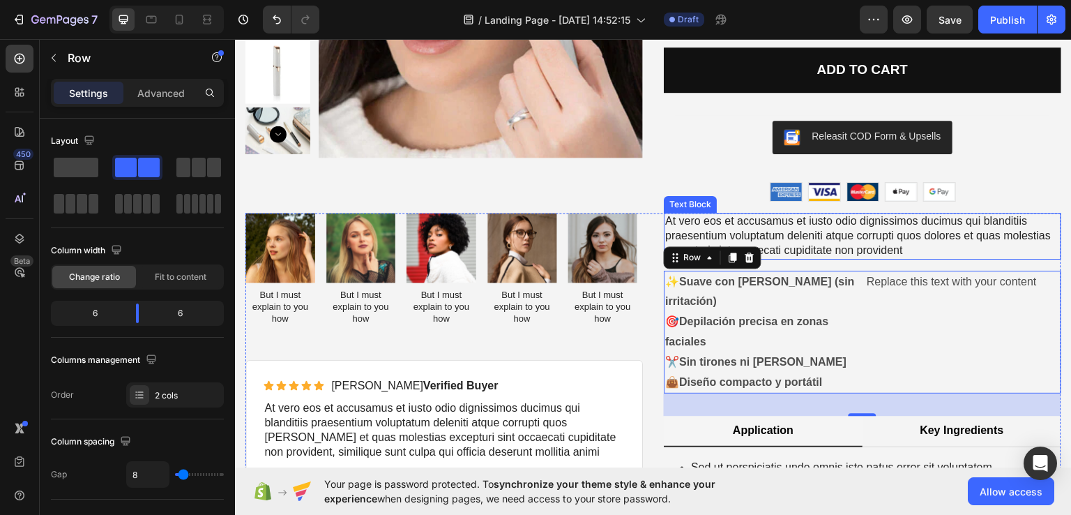
click at [842, 250] on p "At vero eos et accusamus et iusto odio dignissimos ducimus qui blanditiis praes…" at bounding box center [862, 234] width 395 height 43
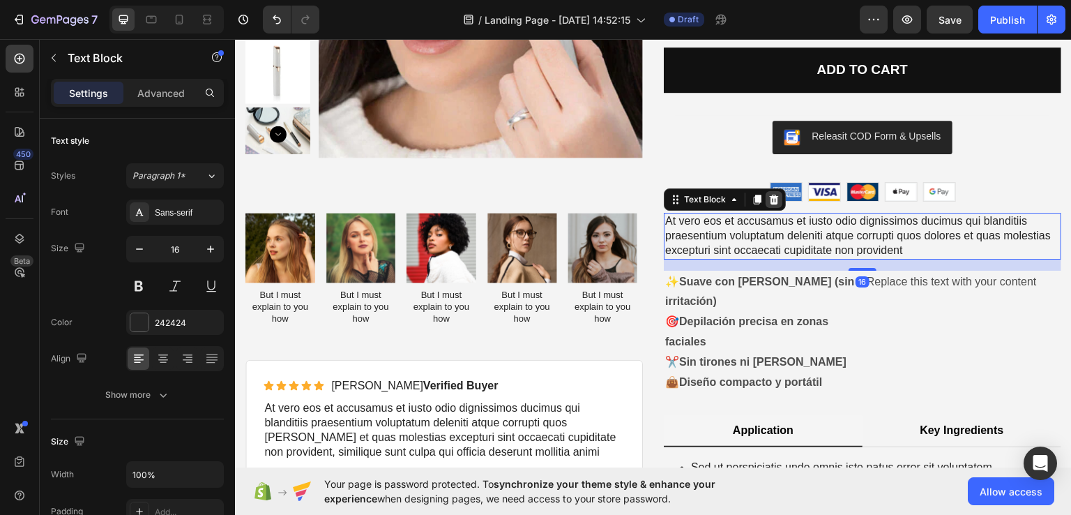
click at [769, 204] on div at bounding box center [774, 198] width 17 height 17
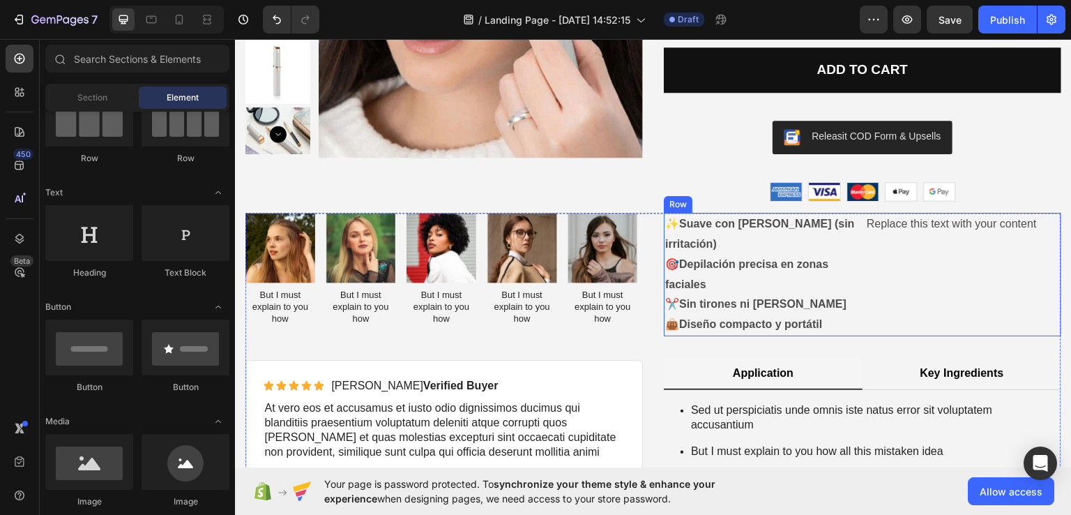
click at [893, 227] on div "Replace this text with your content" at bounding box center [963, 223] width 196 height 23
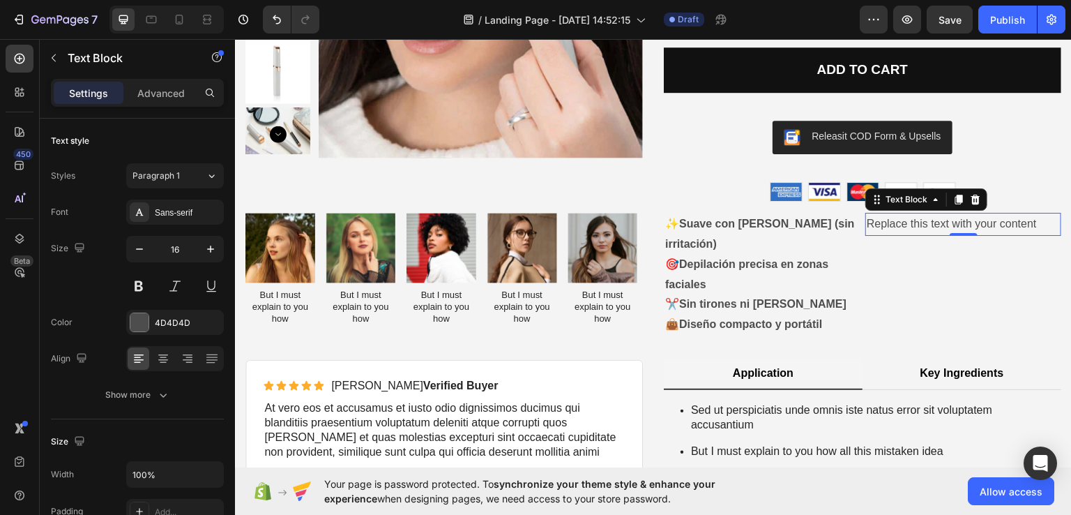
click at [881, 227] on div "Replace this text with your content" at bounding box center [963, 223] width 196 height 23
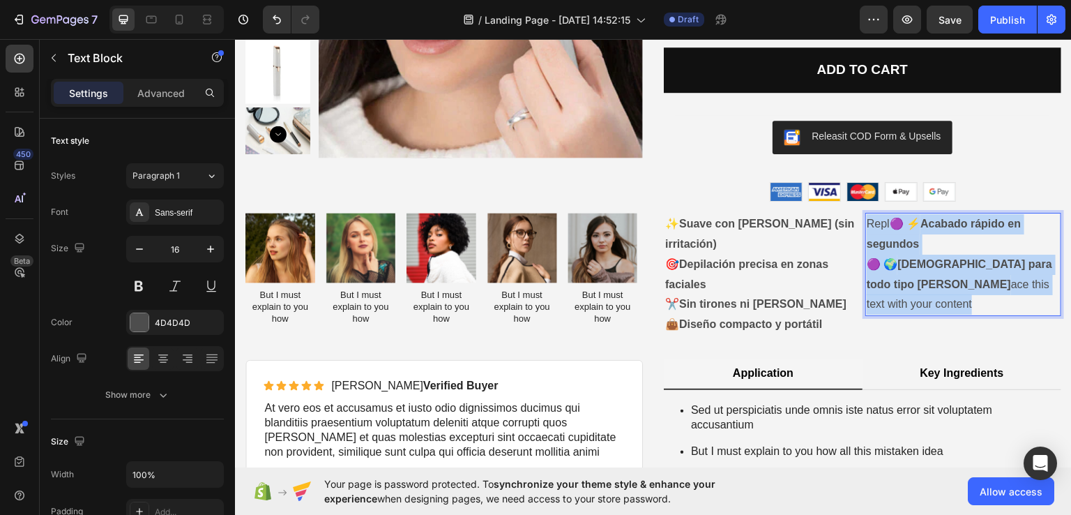
drag, startPoint x: 990, startPoint y: 281, endPoint x: 859, endPoint y: 227, distance: 141.0
click at [867, 227] on p "Repl🟣 ⚡ Acabado rápido en segundos 🟣 🌍 Apta para todo tipo de piel ace this tex…" at bounding box center [963, 263] width 193 height 100
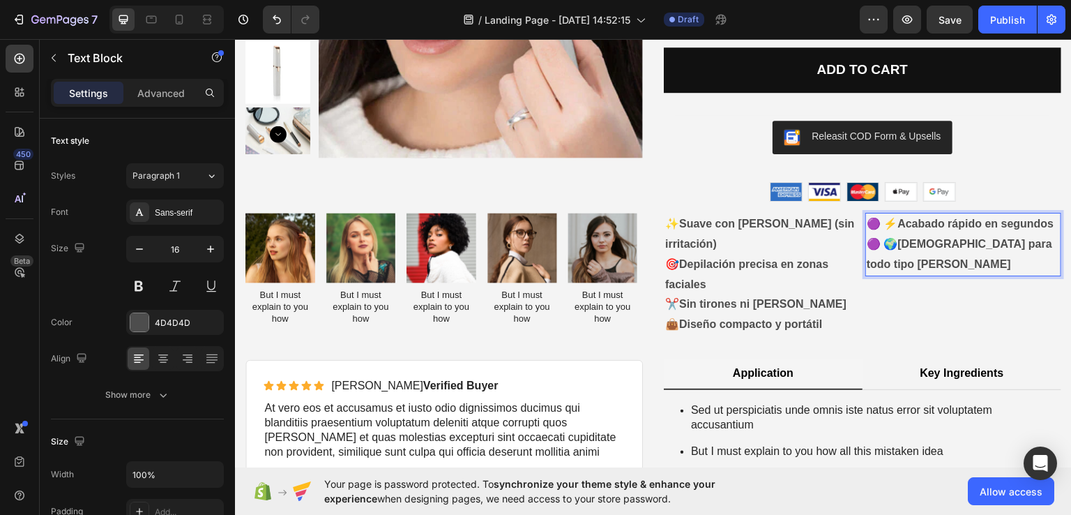
click at [872, 227] on p "🟣 ⚡ Acabado rápido en segundos 🟣 🌍 Apta para todo tipo de piel" at bounding box center [963, 243] width 193 height 60
click at [877, 244] on p "⚡ Acabado rápido en segundos 🟣 🌍 Apta para todo tipo de piel" at bounding box center [963, 243] width 193 height 60
click at [867, 224] on p "⚡ Acabado rápido en segundos 🌍 Apta para todo tipo de piel" at bounding box center [963, 243] width 193 height 60
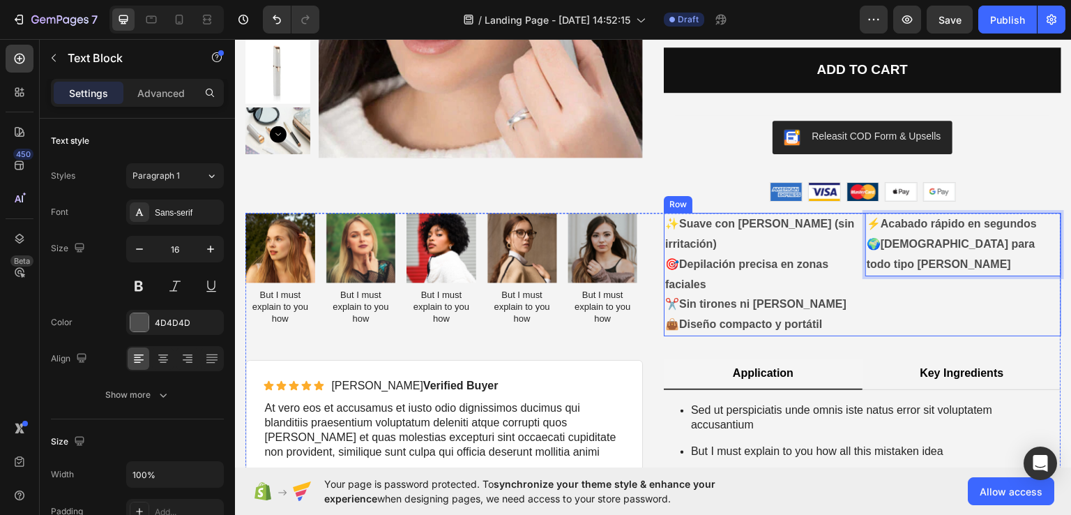
click at [882, 273] on div "⚡ Acabado rápido en segundos 🌍 Apta para todo tipo de piel Text Block 0" at bounding box center [963, 273] width 196 height 123
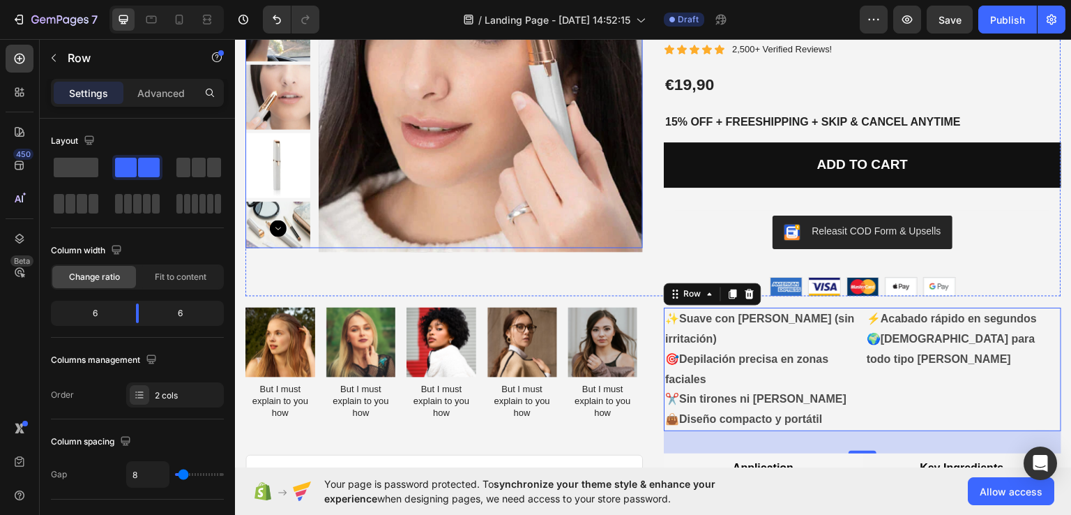
scroll to position [220, 0]
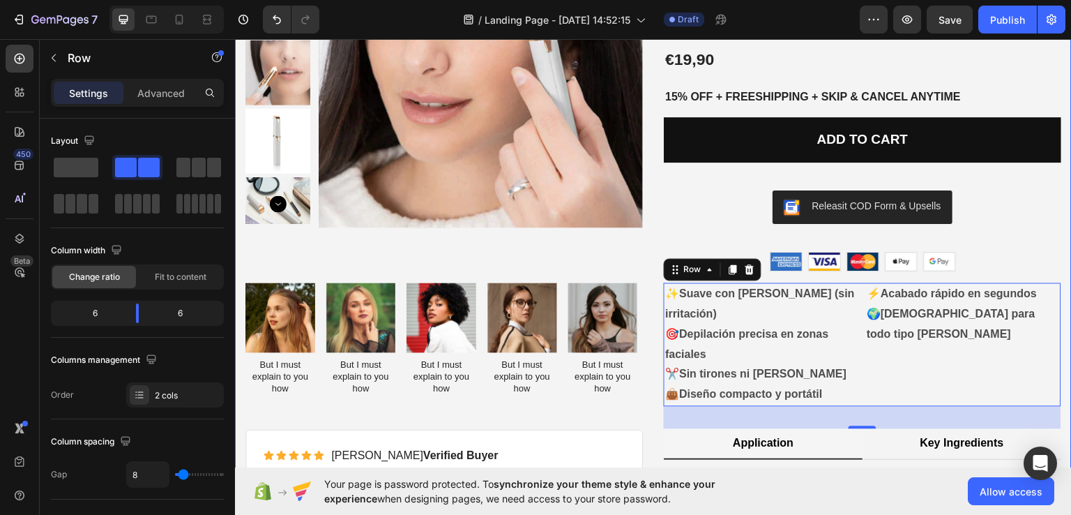
click at [240, 393] on div "Product Images Best Seller Text Block Depiladora facial de precisión indolora P…" at bounding box center [653, 312] width 837 height 930
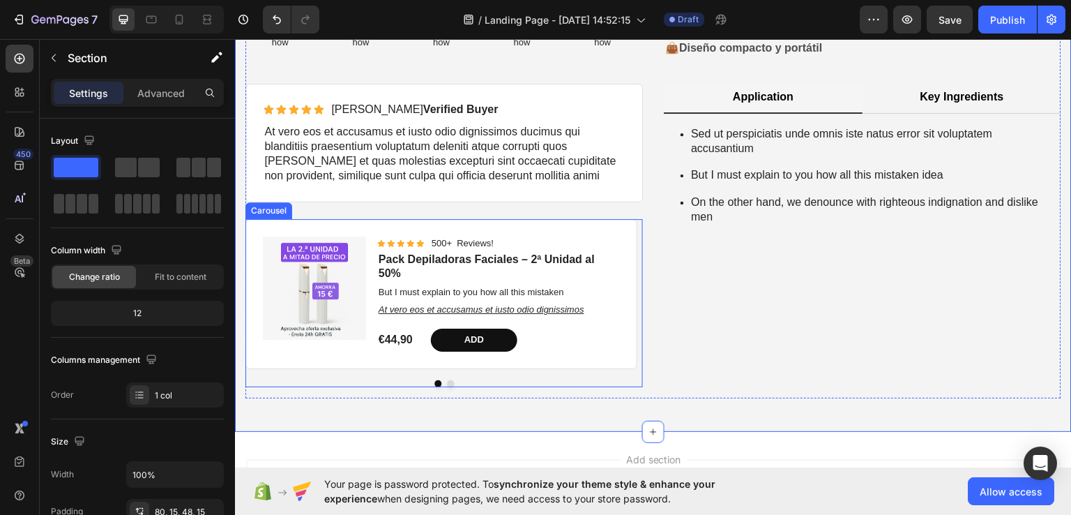
scroll to position [639, 0]
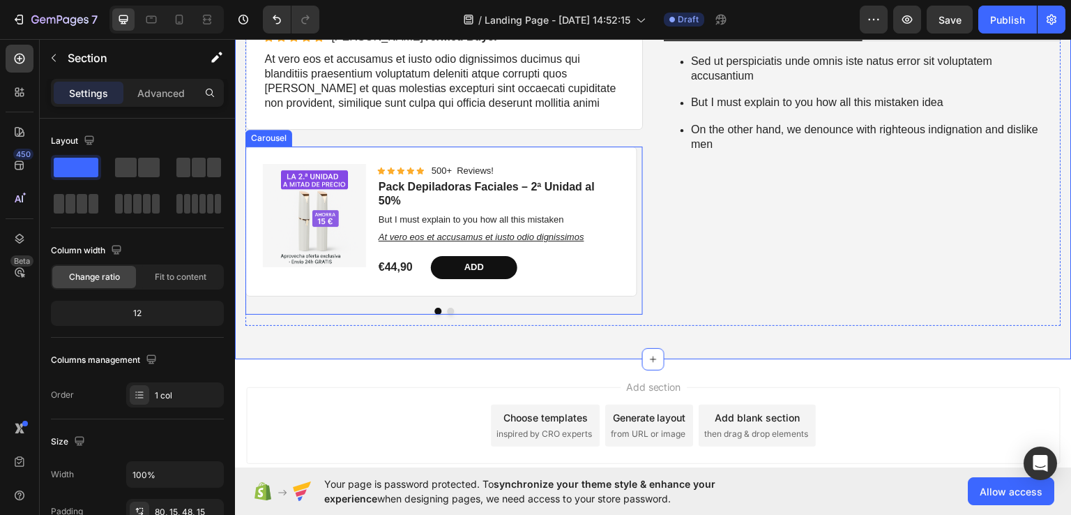
click at [451, 310] on button "Dot" at bounding box center [450, 310] width 7 height 7
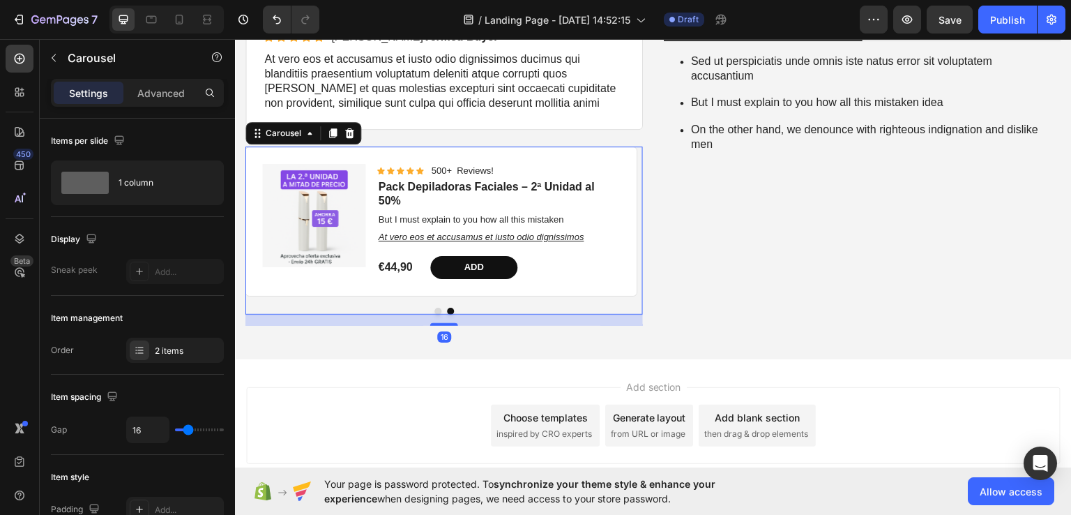
click at [434, 310] on button "Dot" at bounding box center [437, 310] width 7 height 7
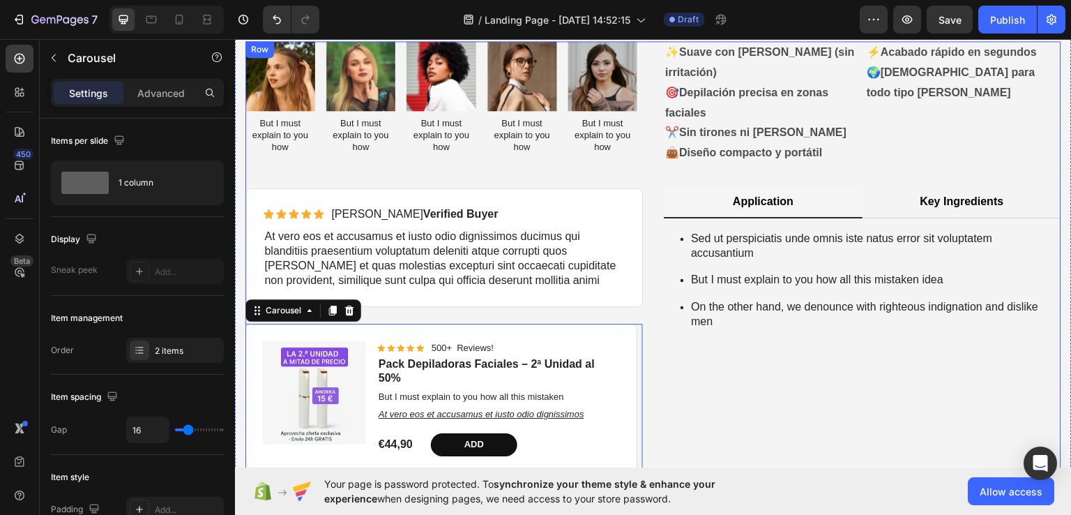
scroll to position [360, 0]
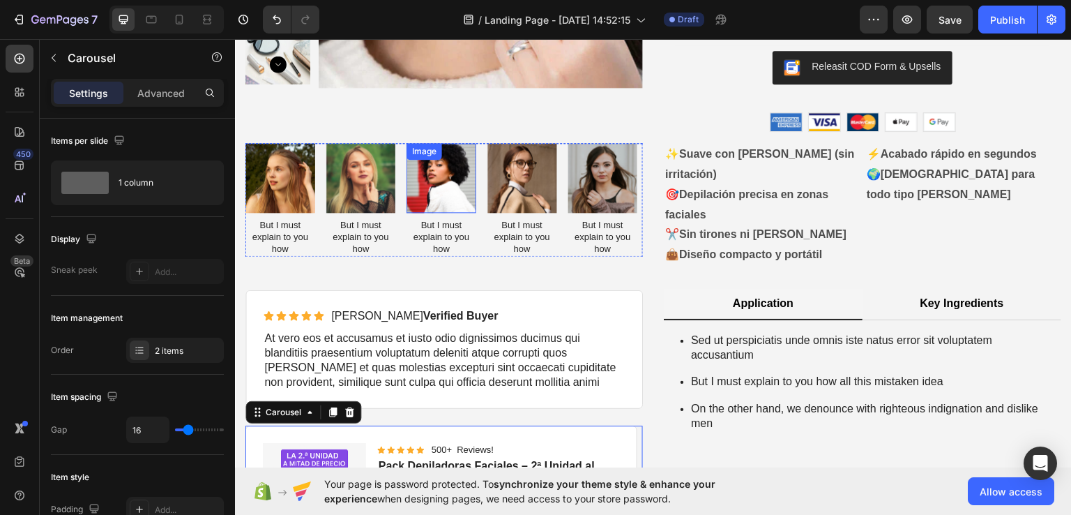
click at [441, 190] on img at bounding box center [442, 177] width 70 height 70
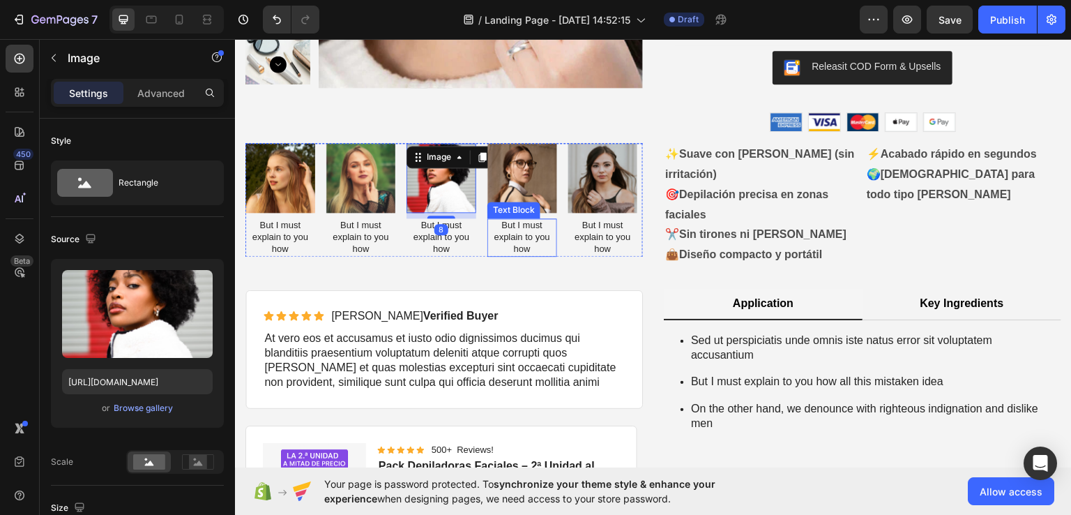
click at [517, 235] on p "But I must explain to you how" at bounding box center [522, 237] width 67 height 36
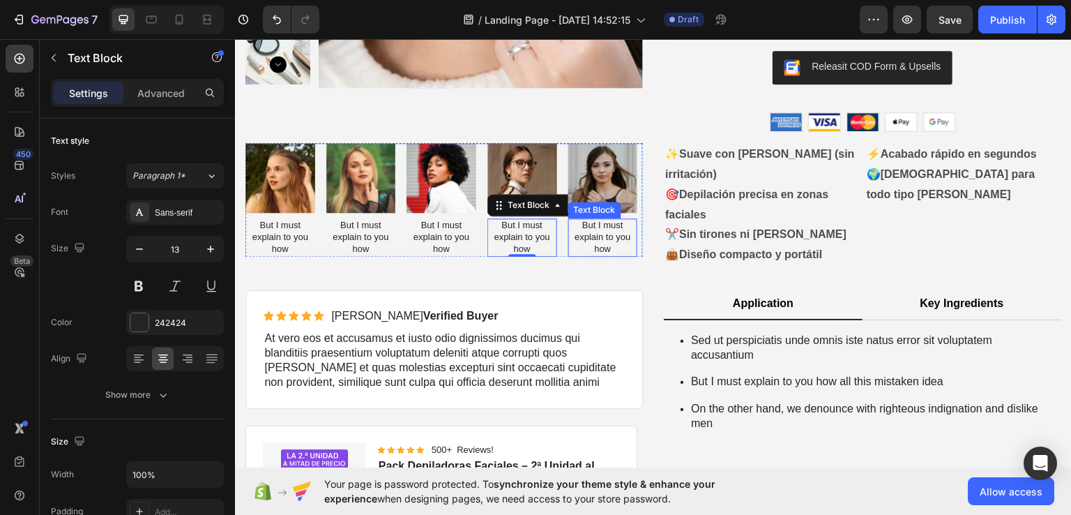
click at [593, 232] on p "But I must explain to you how" at bounding box center [603, 237] width 67 height 36
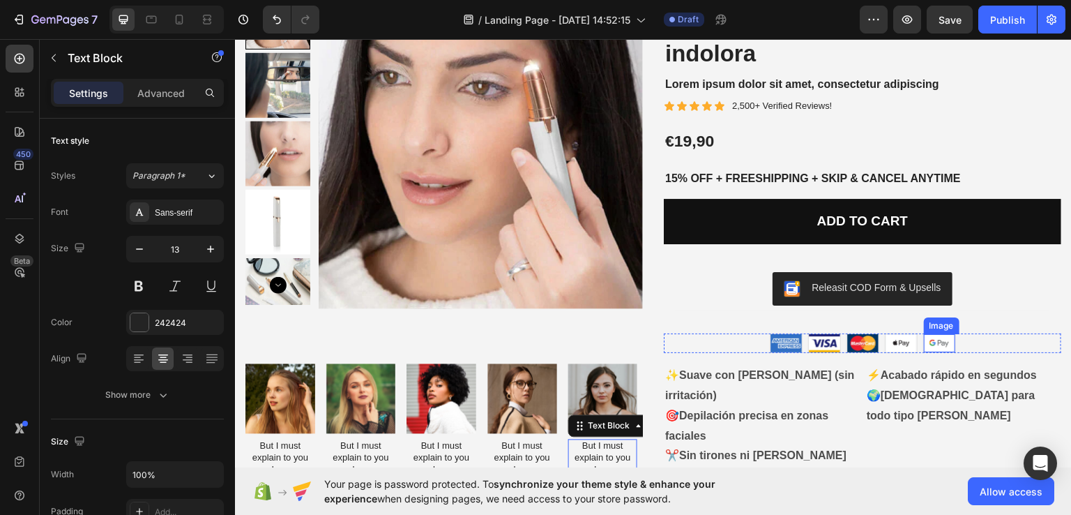
scroll to position [11, 0]
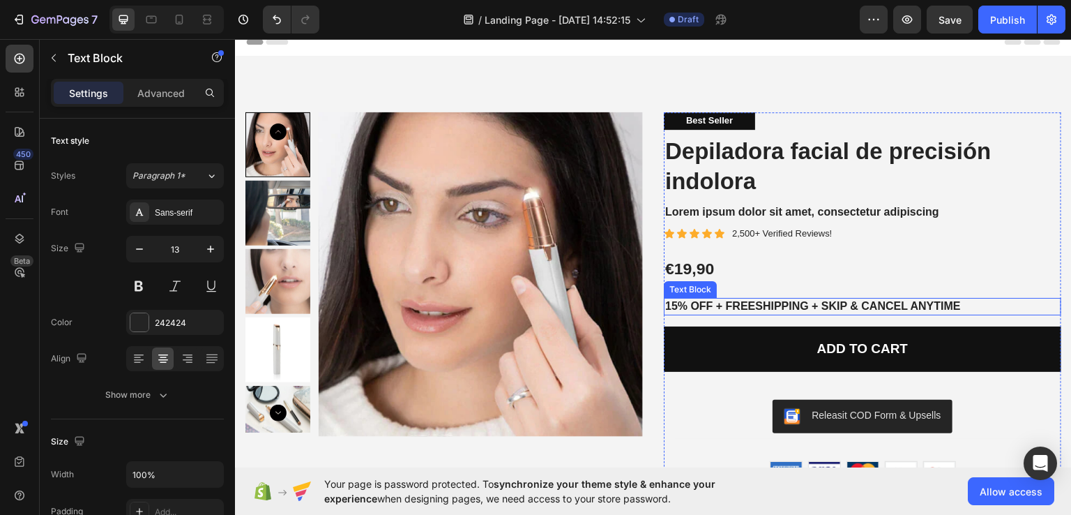
click at [910, 308] on p "15% off + Freeshipping + Skip & Cancel Anytime" at bounding box center [862, 305] width 395 height 15
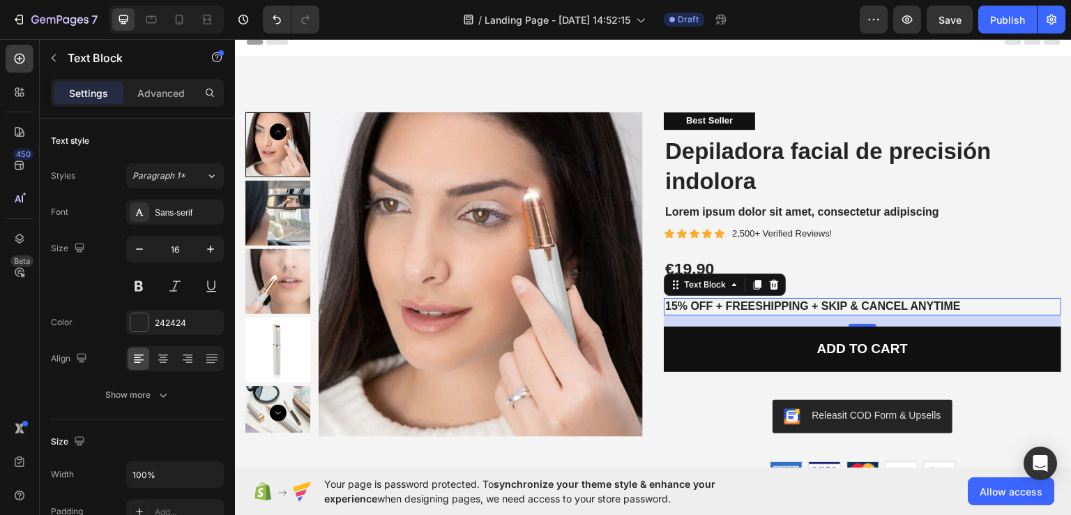
click at [776, 305] on p "15% off + Freeshipping + Skip & Cancel Anytime" at bounding box center [862, 305] width 395 height 15
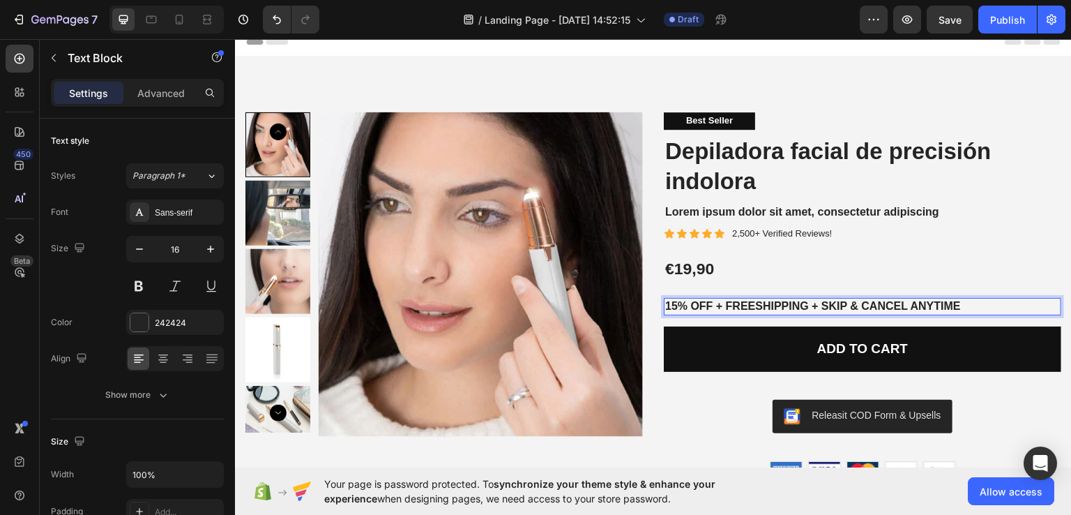
click at [976, 309] on p "15% off + Freeshipping + Skip & Cancel Anytime" at bounding box center [862, 305] width 395 height 15
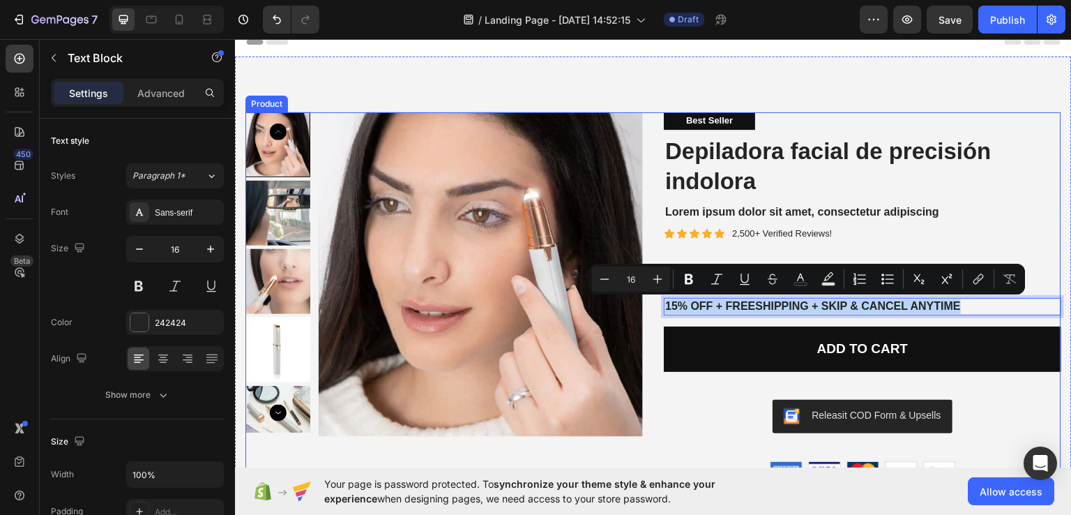
drag, startPoint x: 966, startPoint y: 303, endPoint x: 653, endPoint y: 303, distance: 313.1
click at [653, 303] on div "Product Images Best Seller Text Block Depiladora facial de precisión indolora P…" at bounding box center [653, 296] width 816 height 368
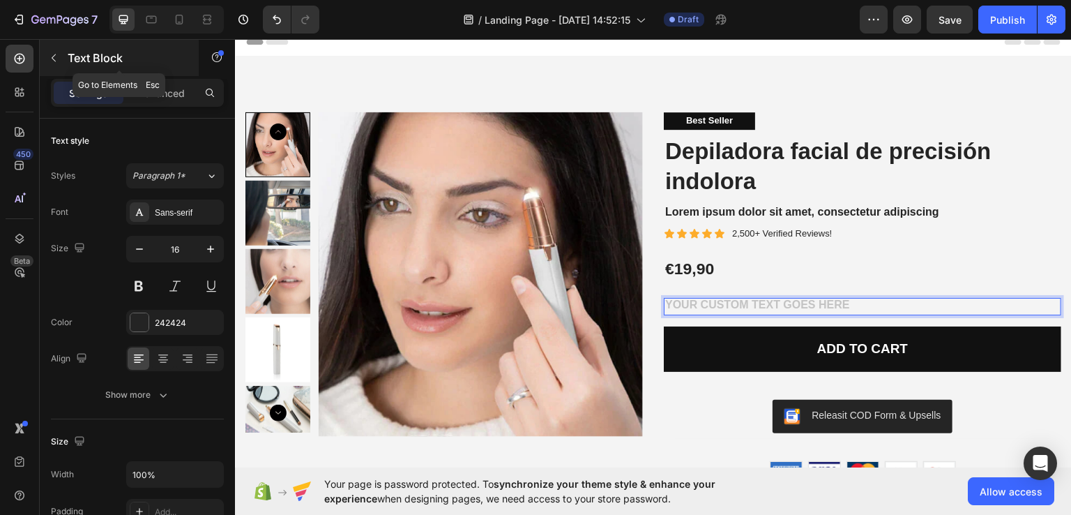
click at [50, 56] on icon "button" at bounding box center [53, 57] width 11 height 11
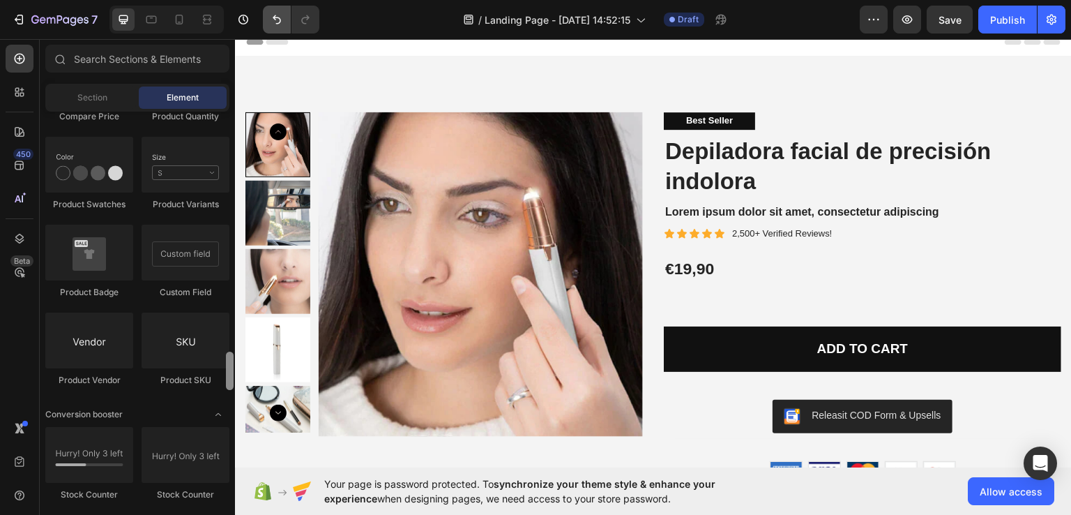
scroll to position [0, 0]
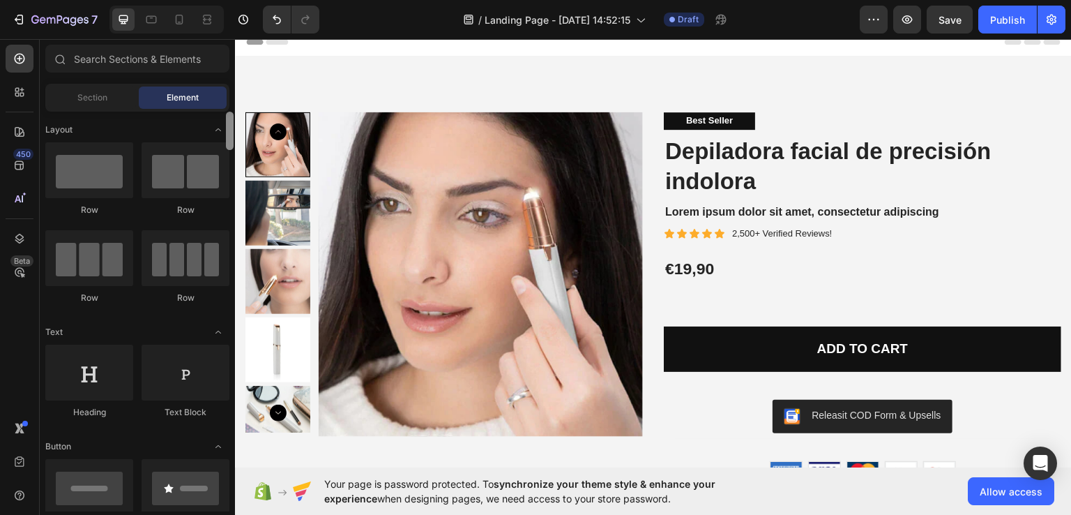
drag, startPoint x: 8, startPoint y: 251, endPoint x: 2, endPoint y: 26, distance: 225.3
click at [252, 0] on div "7 Version history / Landing Page - Sep 26, 14:52:15 Draft Preview Save Publish …" at bounding box center [535, 0] width 1071 height 0
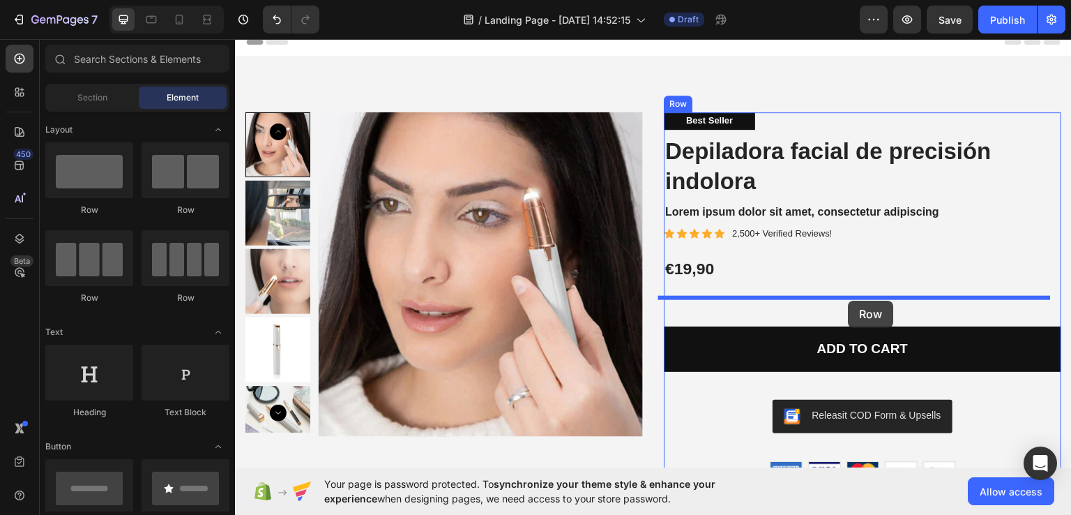
drag, startPoint x: 328, startPoint y: 217, endPoint x: 849, endPoint y: 300, distance: 527.5
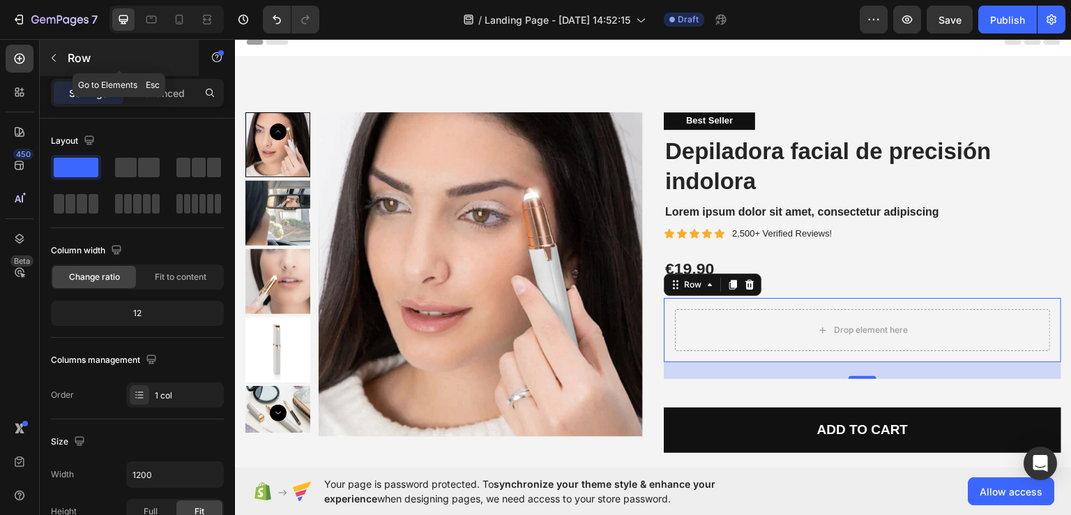
click at [53, 60] on icon "button" at bounding box center [53, 57] width 11 height 11
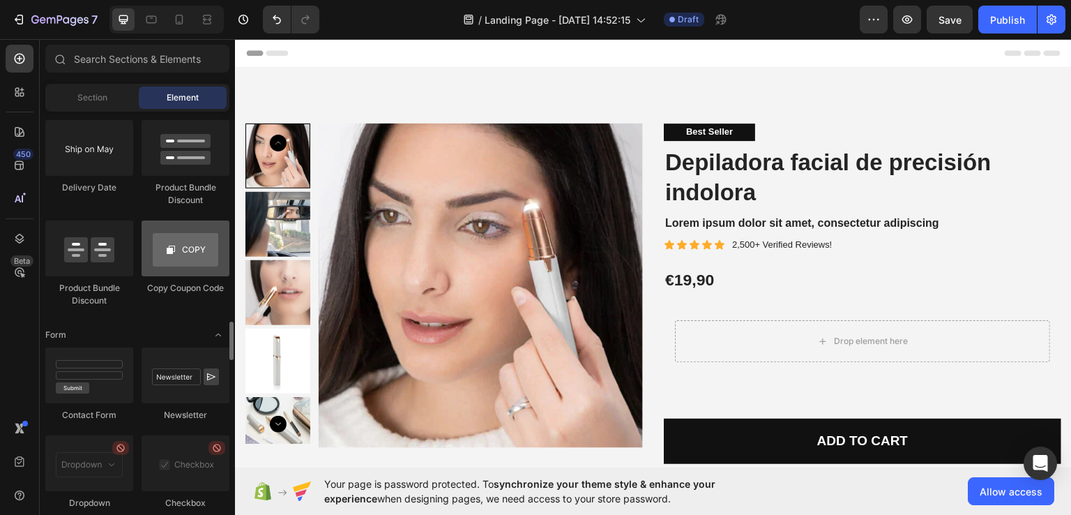
scroll to position [2827, 0]
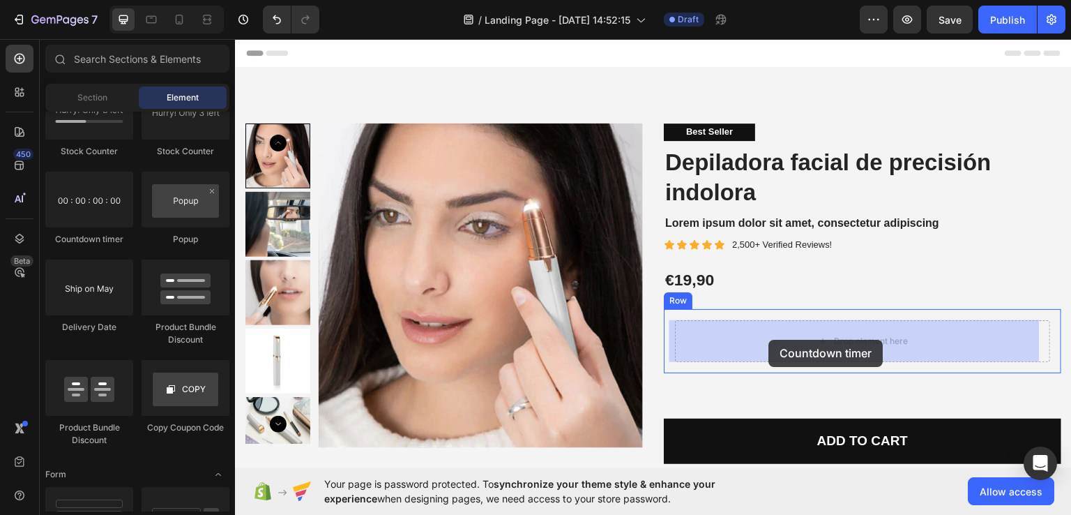
drag, startPoint x: 320, startPoint y: 237, endPoint x: 769, endPoint y: 339, distance: 460.5
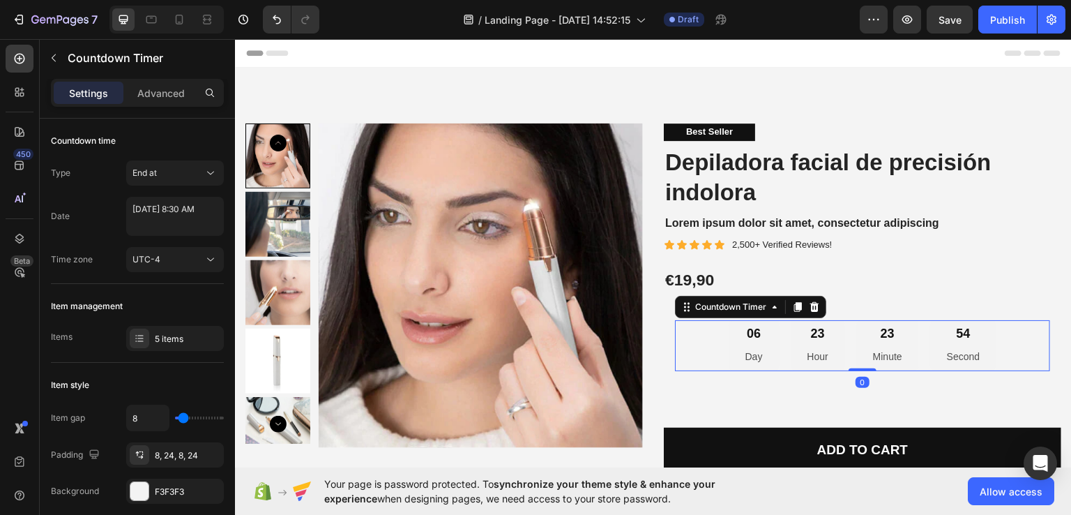
drag, startPoint x: 857, startPoint y: 369, endPoint x: 864, endPoint y: 326, distance: 43.1
click at [864, 326] on div "06 Day 23 Hour 23 Minute 54 Second Countdown Timer 0" at bounding box center [862, 344] width 375 height 51
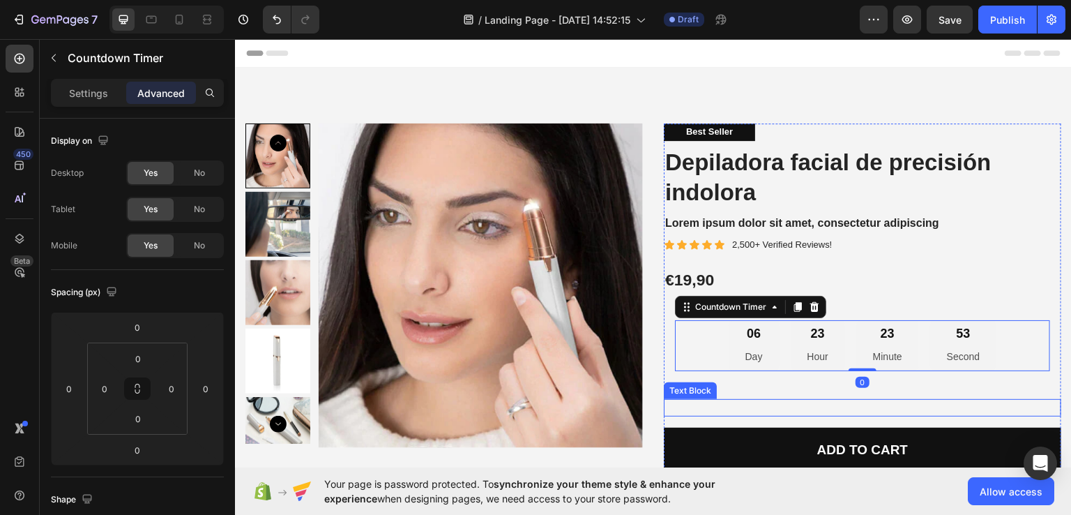
click at [783, 400] on p "Rich Text Editor. Editing area: main" at bounding box center [862, 407] width 395 height 15
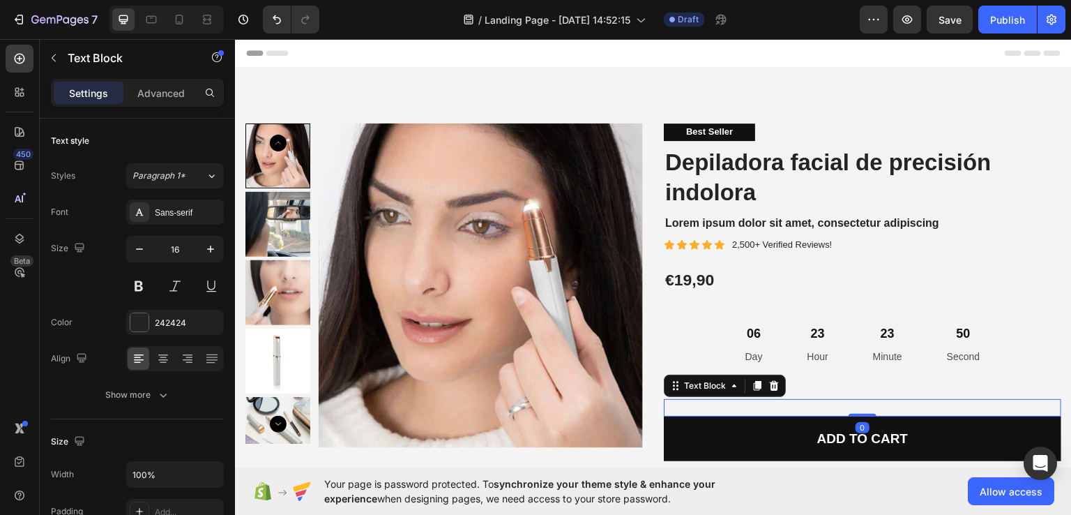
drag, startPoint x: 855, startPoint y: 425, endPoint x: 861, endPoint y: 386, distance: 38.9
click at [861, 386] on div "Best Seller Text Block Depiladora facial de precisión indolora Product Title Lo…" at bounding box center [863, 346] width 398 height 447
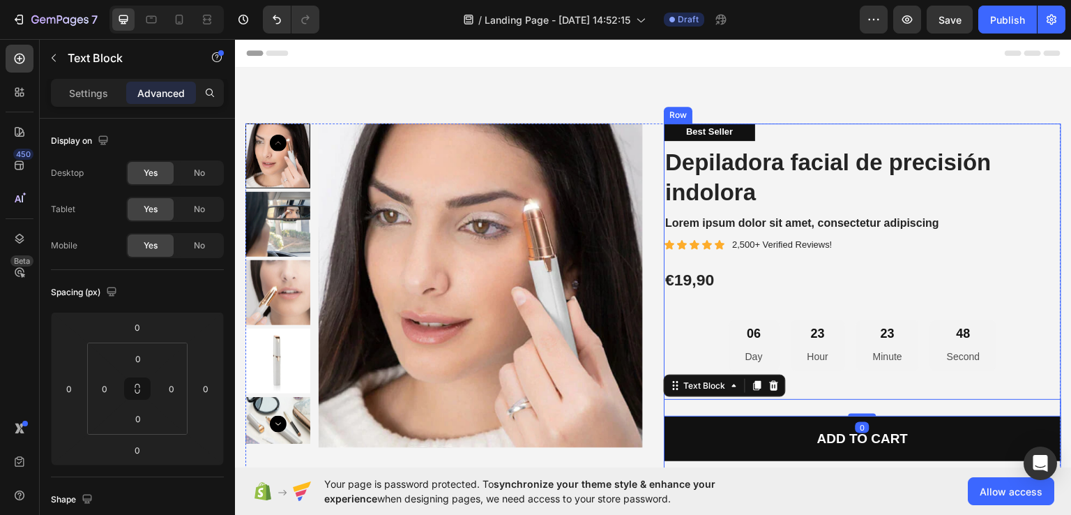
click at [840, 388] on div "Best Seller Text Block Depiladora facial de precisión indolora Product Title Lo…" at bounding box center [863, 346] width 398 height 447
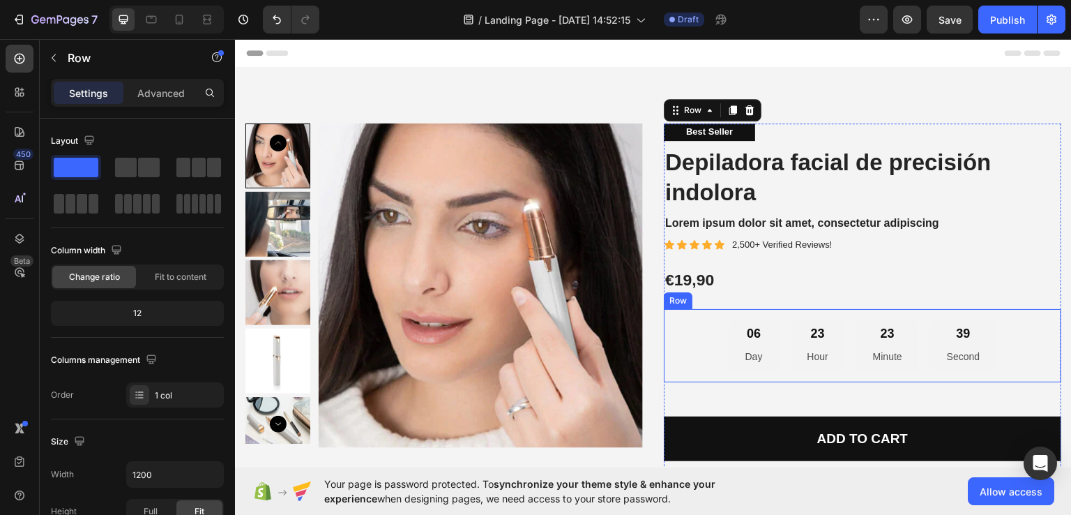
drag, startPoint x: 313, startPoint y: 207, endPoint x: 829, endPoint y: 310, distance: 525.6
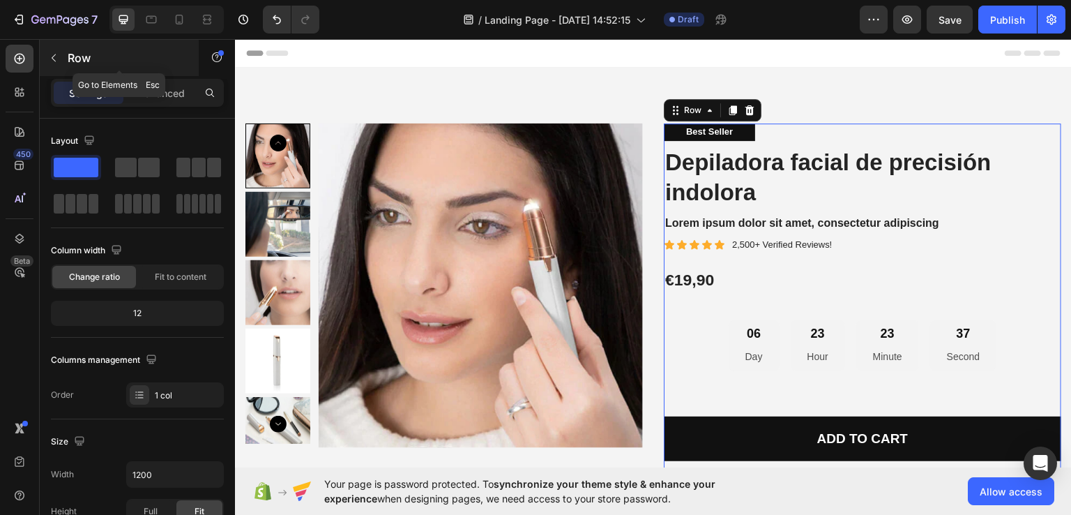
click at [59, 58] on icon "button" at bounding box center [53, 57] width 11 height 11
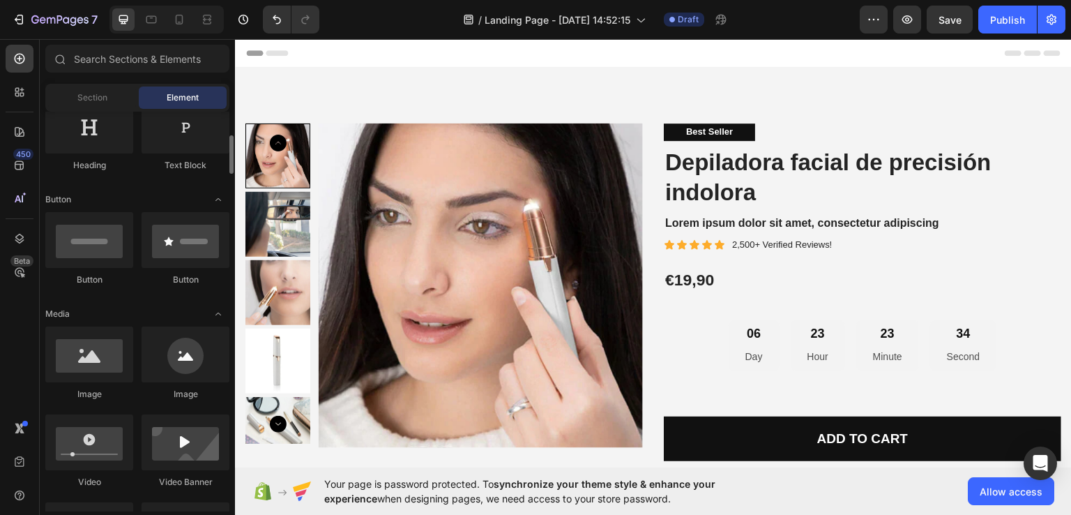
scroll to position [0, 0]
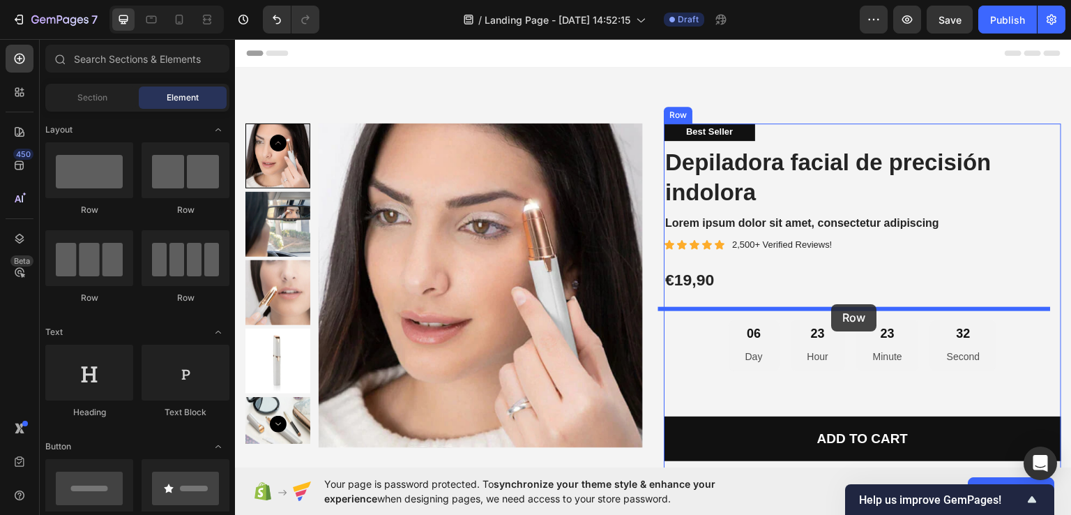
drag, startPoint x: 338, startPoint y: 218, endPoint x: 832, endPoint y: 303, distance: 501.2
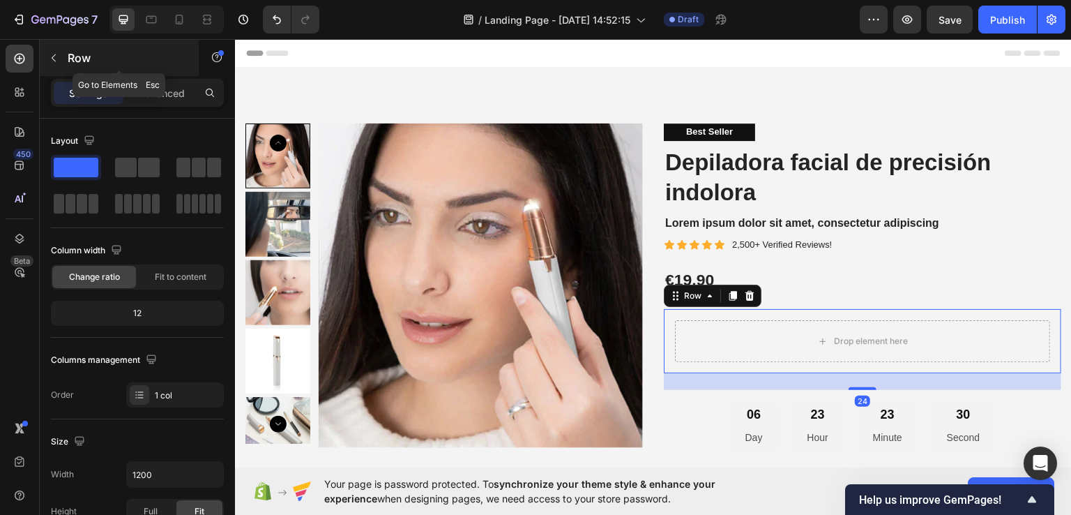
click at [52, 54] on icon "button" at bounding box center [53, 57] width 11 height 11
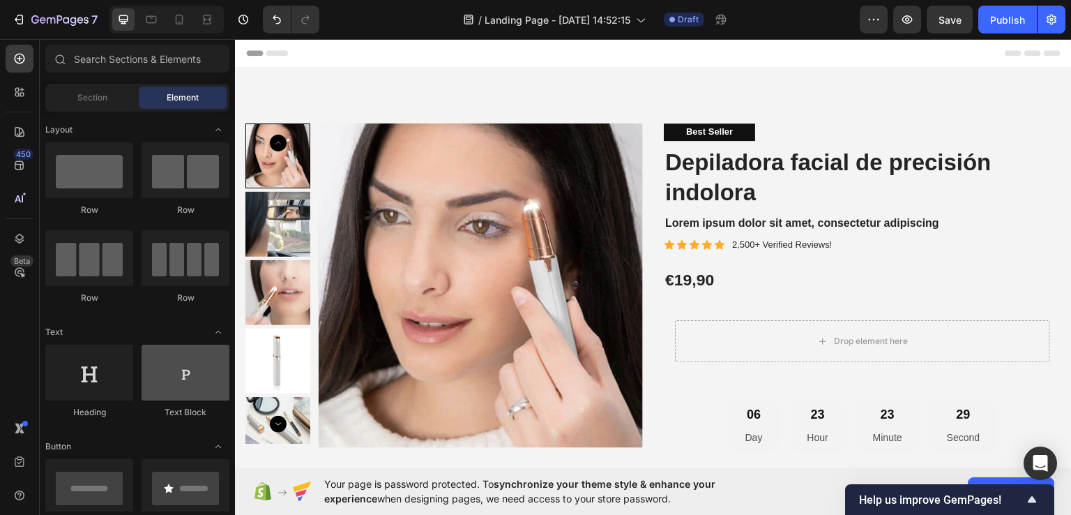
scroll to position [70, 0]
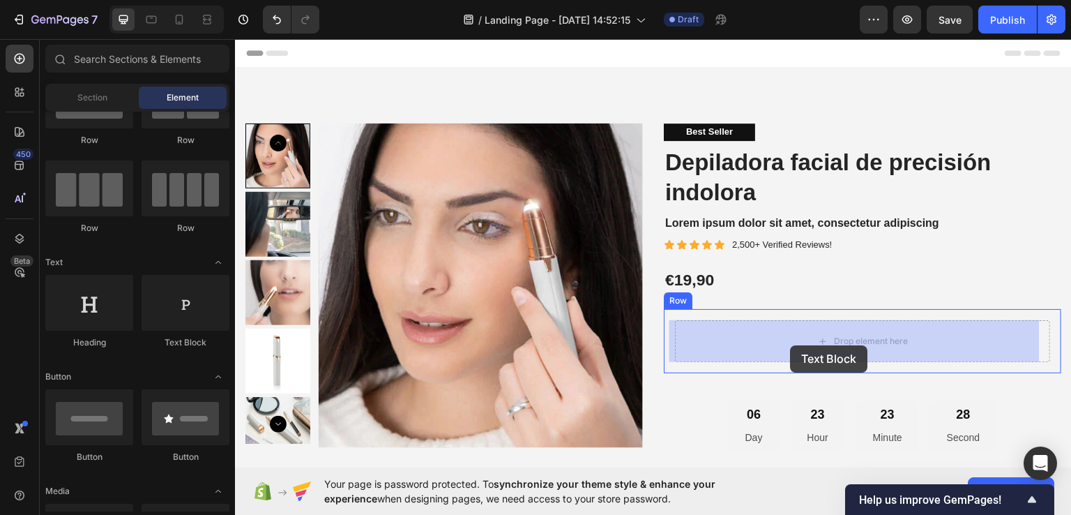
drag, startPoint x: 357, startPoint y: 326, endPoint x: 791, endPoint y: 345, distance: 434.2
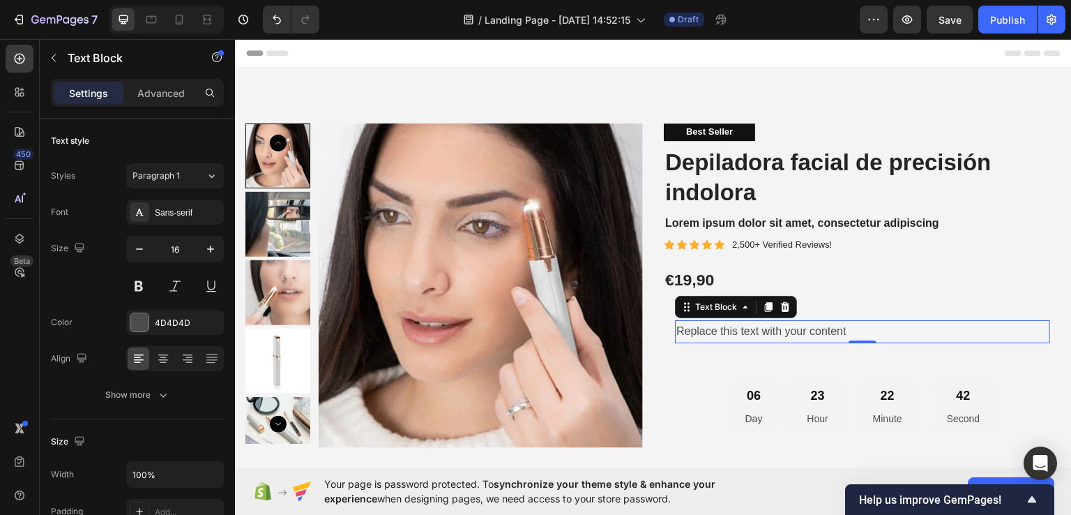
click at [845, 327] on div "Replace this text with your content" at bounding box center [862, 330] width 375 height 23
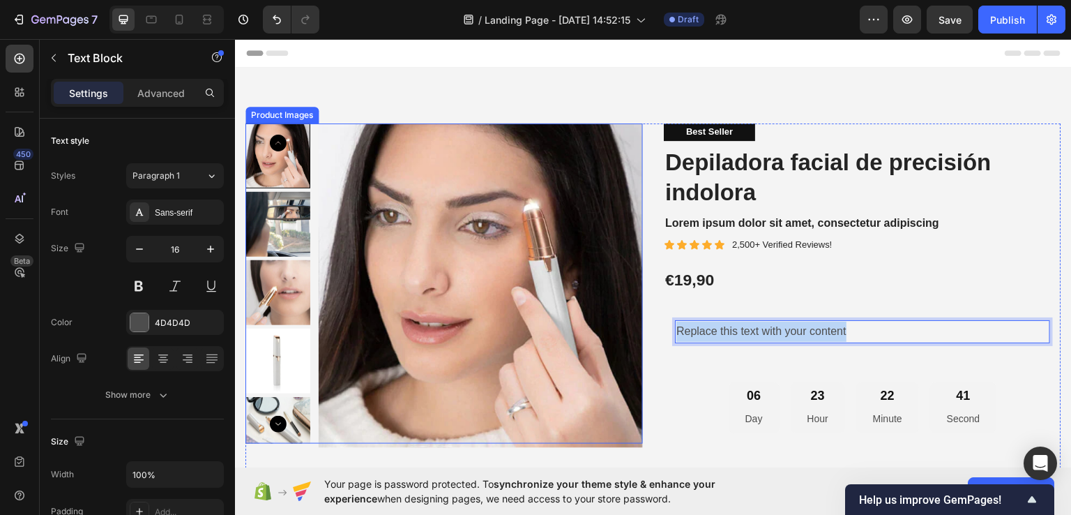
drag, startPoint x: 769, startPoint y: 336, endPoint x: 633, endPoint y: 338, distance: 136.7
click at [633, 338] on div "Product Images Best Seller Text Block Depiladora facial de precisión indolora P…" at bounding box center [653, 377] width 816 height 509
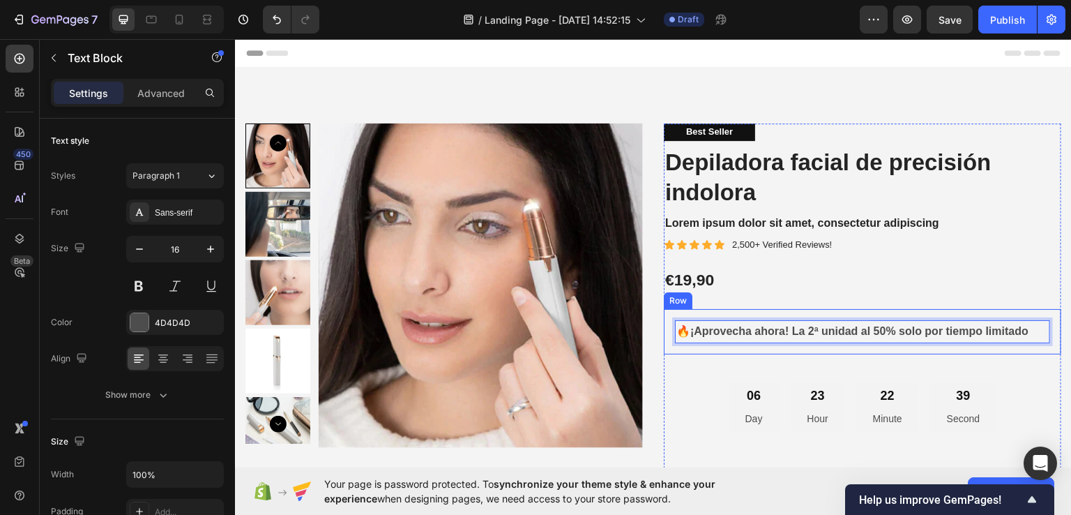
click at [928, 304] on div "Best Seller Text Block Depiladora facial de precisión indolora Product Title Lo…" at bounding box center [863, 377] width 398 height 509
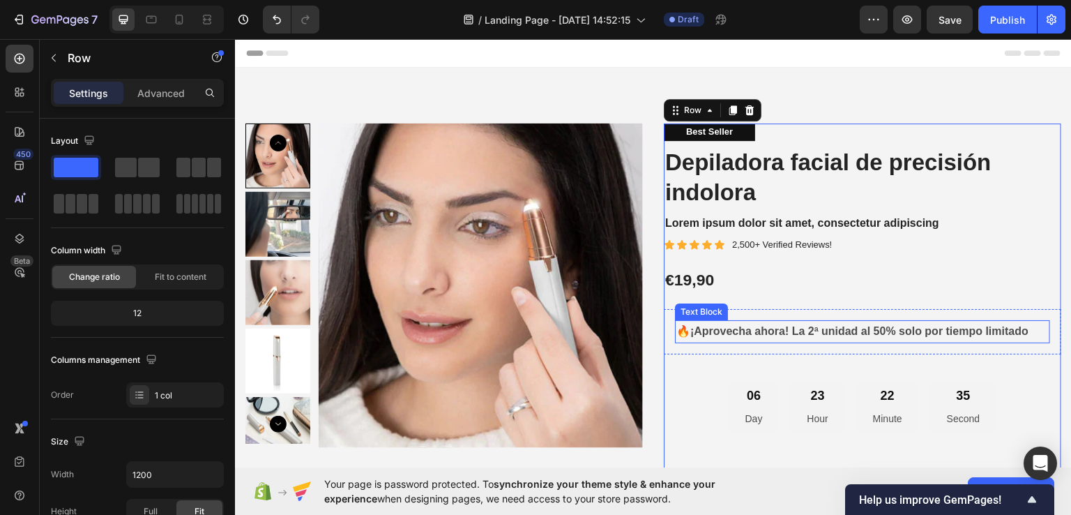
click at [716, 335] on strong "¡Aprovecha ahora! La 2ª unidad al 50% solo por tiempo limitado" at bounding box center [859, 330] width 338 height 12
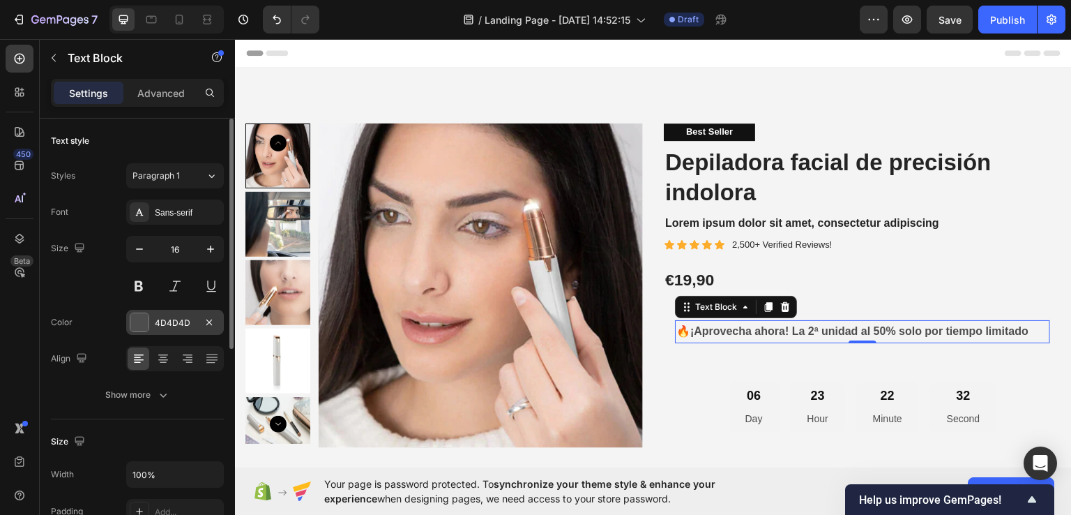
click at [147, 319] on div at bounding box center [139, 322] width 18 height 18
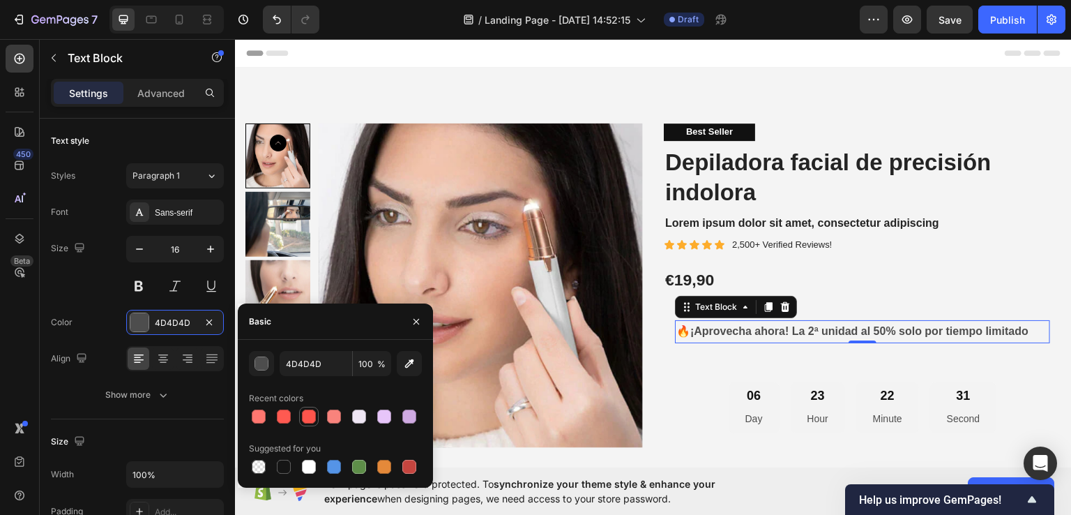
click at [306, 419] on div at bounding box center [309, 416] width 14 height 14
click at [409, 473] on div at bounding box center [409, 467] width 14 height 14
click at [284, 419] on div at bounding box center [284, 416] width 14 height 14
type input "FF5A51"
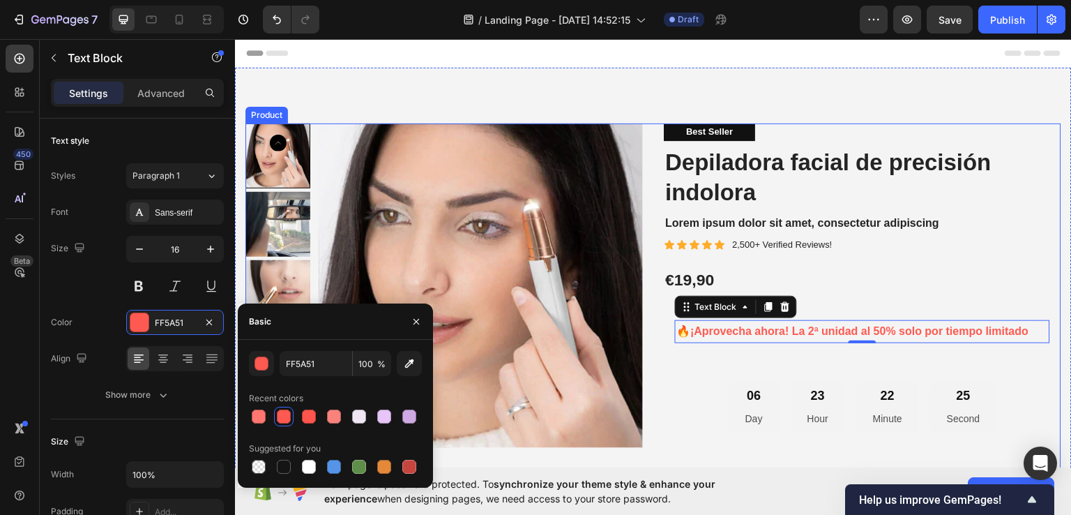
click at [640, 335] on div "Product Images Best Seller Text Block Depiladora facial de precisión indolora P…" at bounding box center [653, 377] width 816 height 509
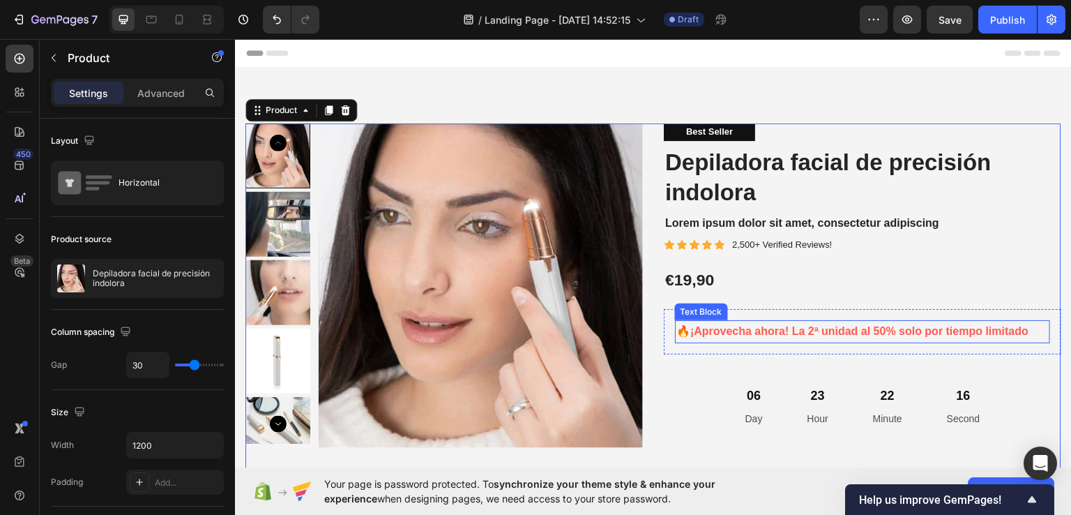
click at [737, 335] on strong "¡Aprovecha ahora! La 2ª unidad al 50% solo por tiempo limitado" at bounding box center [859, 330] width 338 height 12
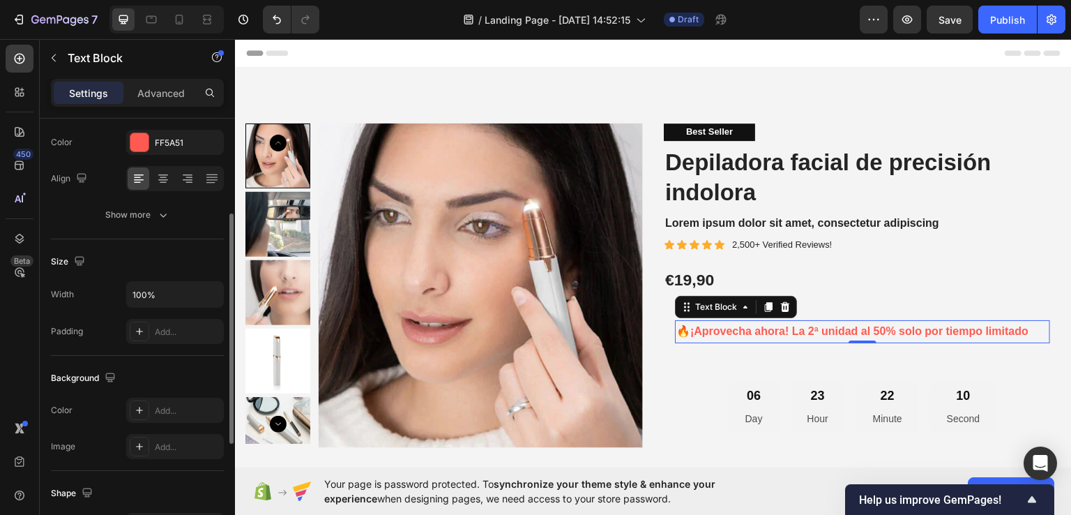
scroll to position [0, 0]
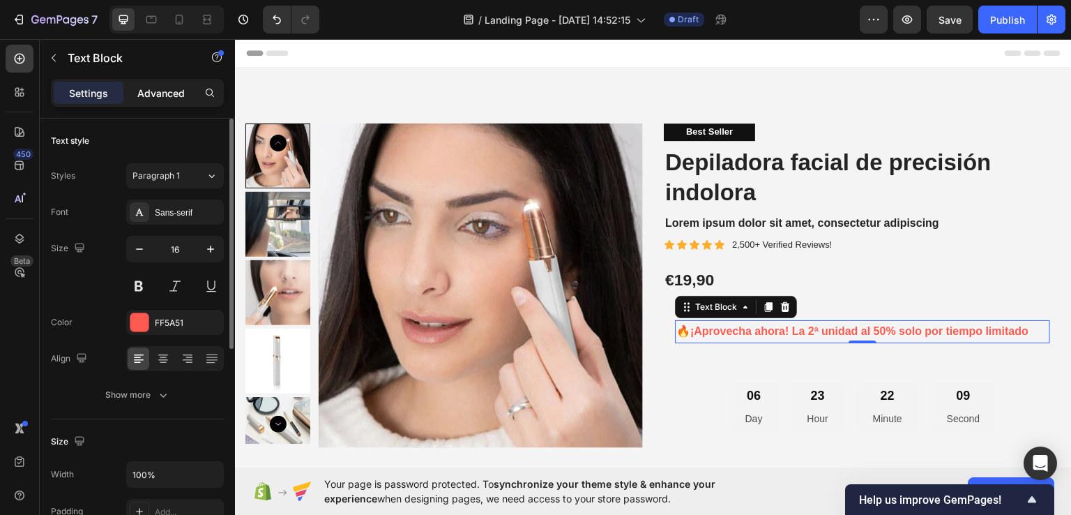
click at [165, 89] on p "Advanced" at bounding box center [160, 93] width 47 height 15
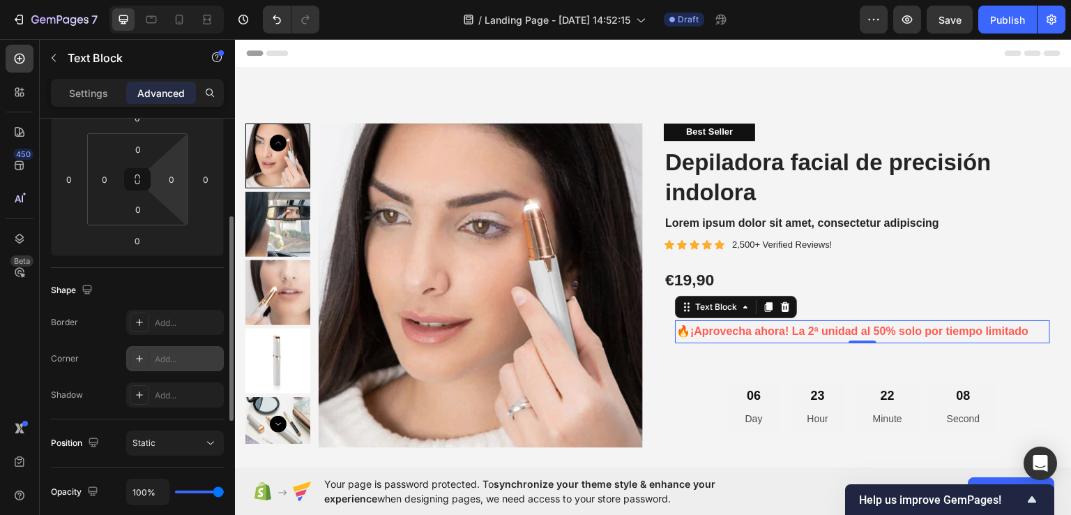
scroll to position [349, 0]
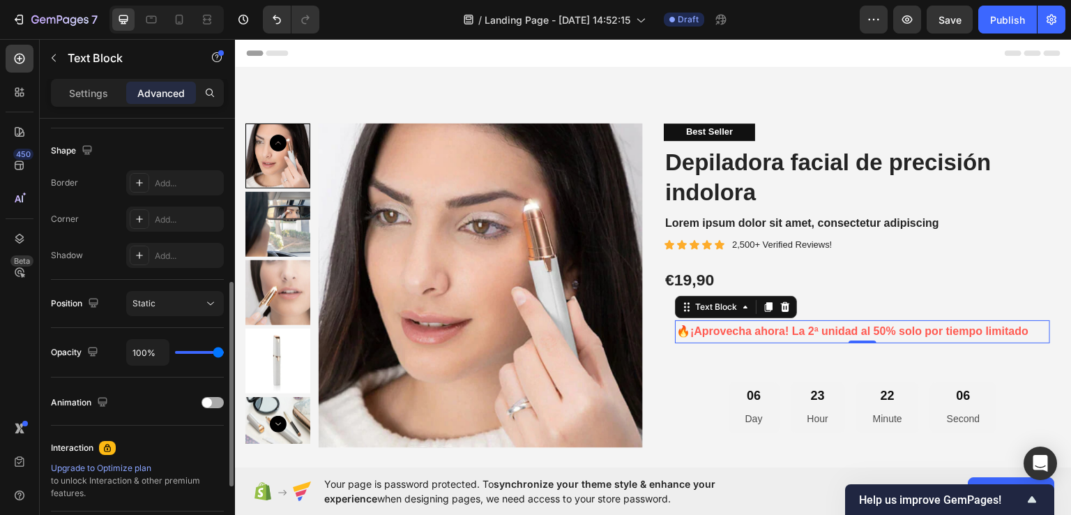
click at [208, 400] on span at bounding box center [207, 403] width 10 height 10
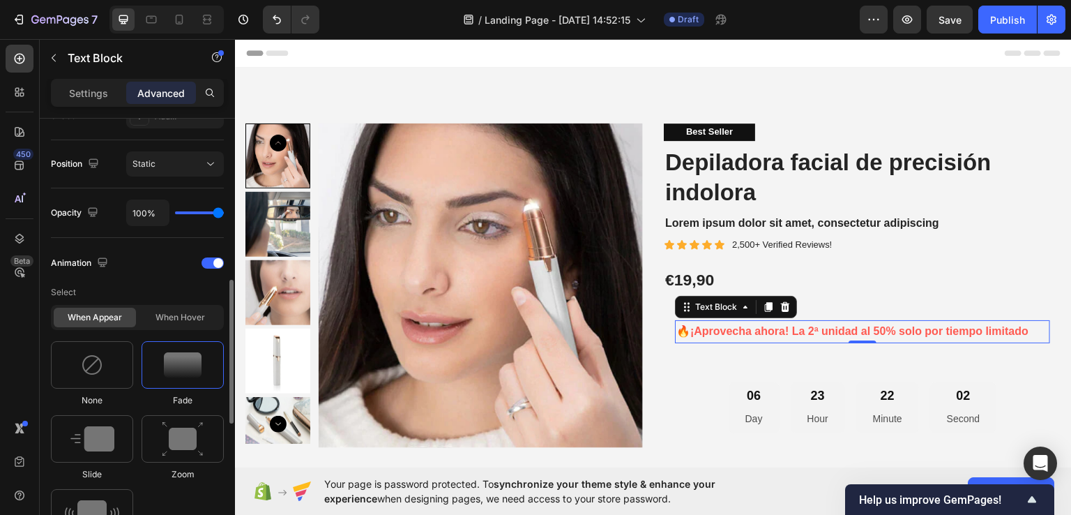
scroll to position [628, 0]
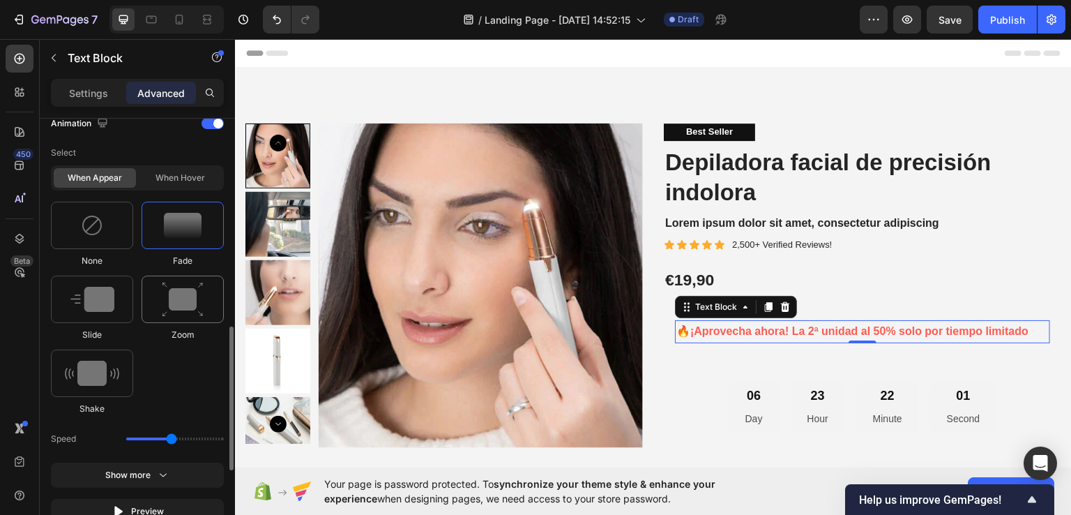
click at [187, 302] on img at bounding box center [183, 300] width 42 height 36
click at [91, 375] on img at bounding box center [92, 373] width 54 height 25
type input "0.7"
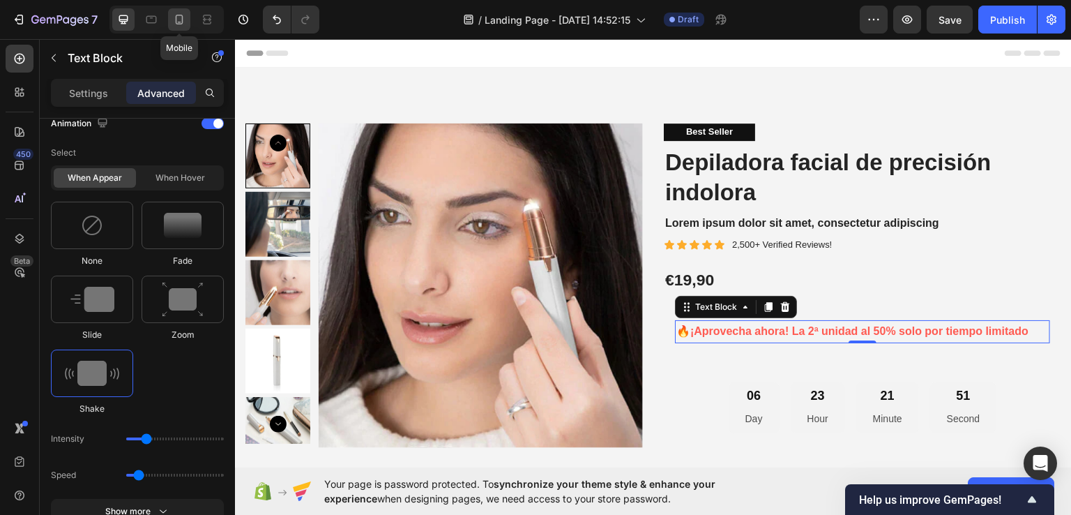
click at [178, 20] on icon at bounding box center [179, 20] width 14 height 14
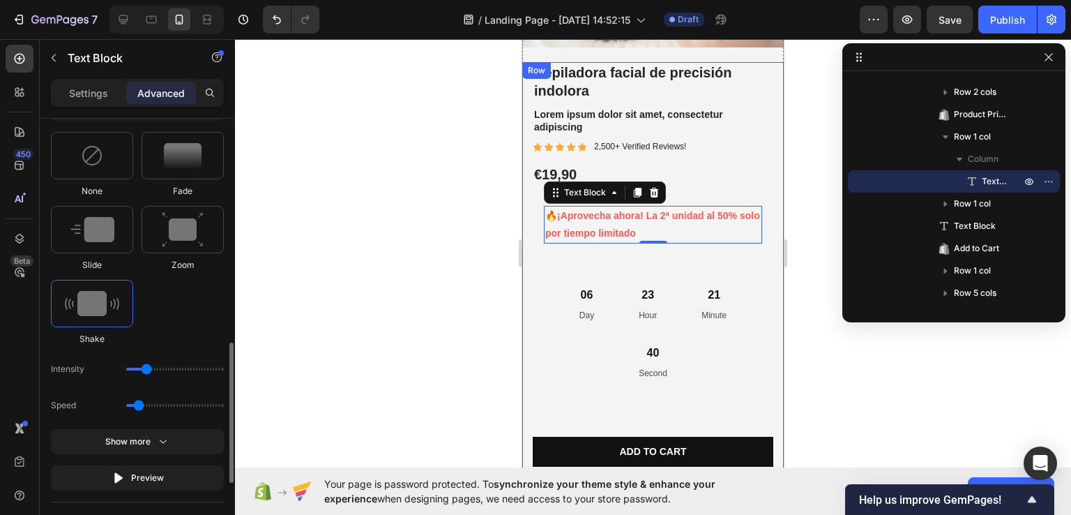
scroll to position [628, 0]
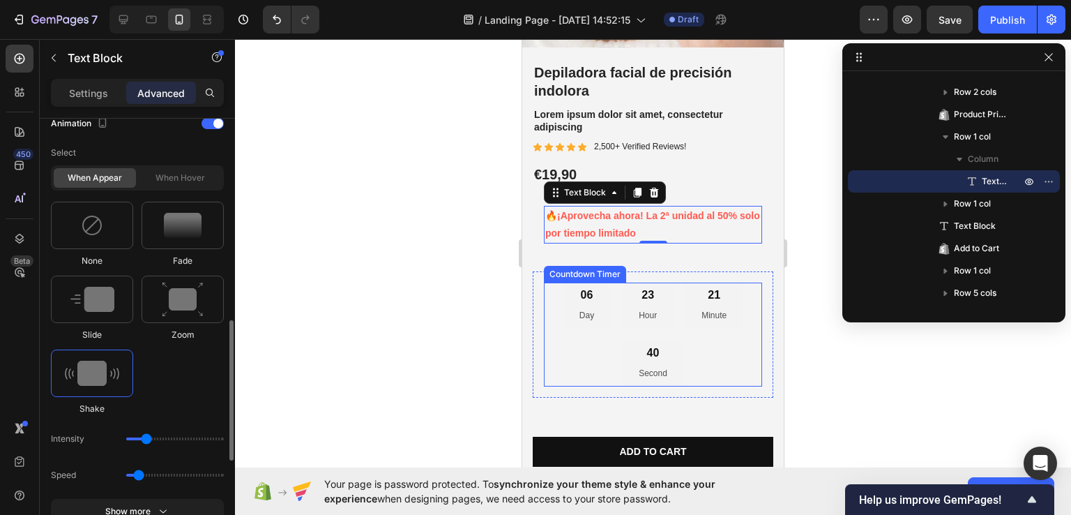
click at [564, 315] on div "06 Day" at bounding box center [587, 305] width 48 height 46
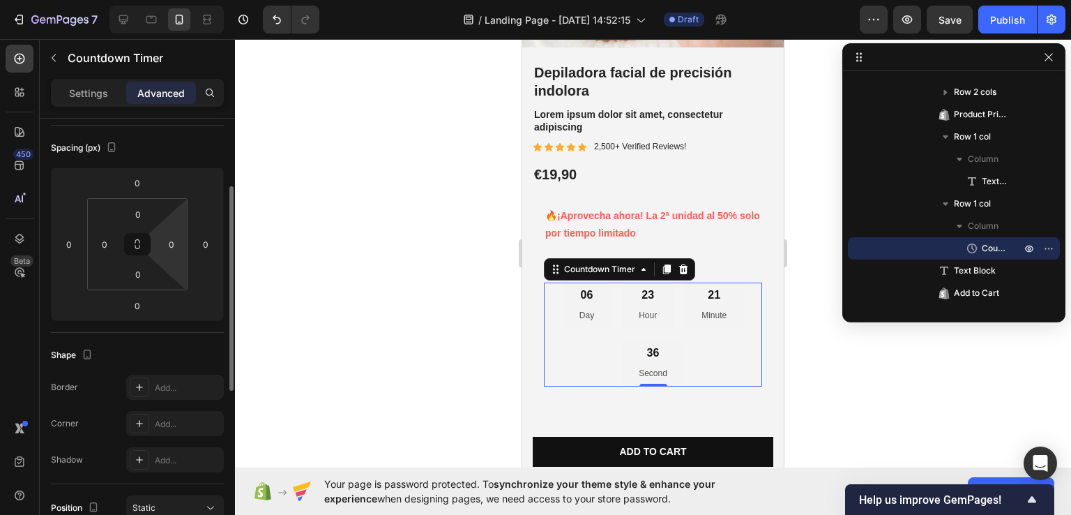
scroll to position [0, 0]
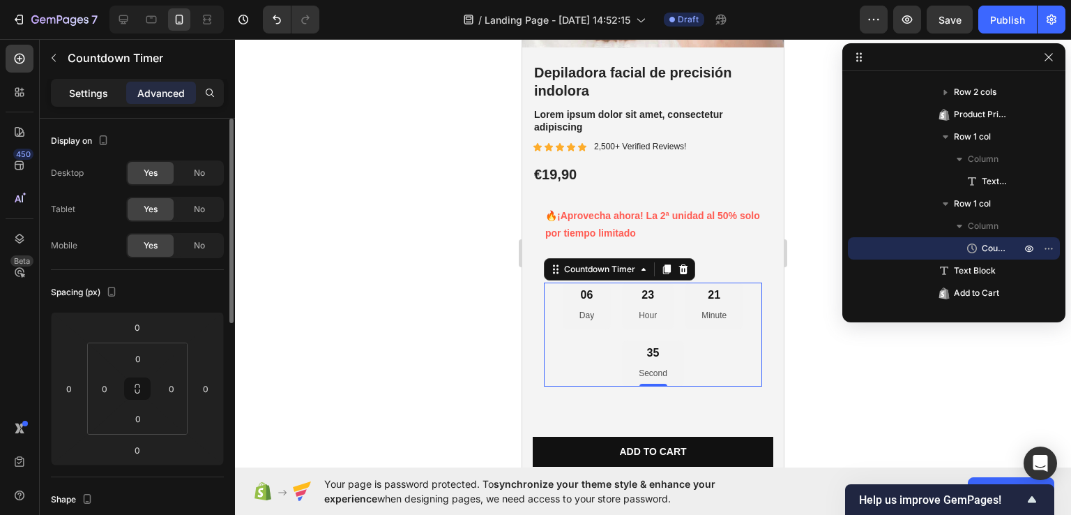
click at [91, 90] on p "Settings" at bounding box center [88, 93] width 39 height 15
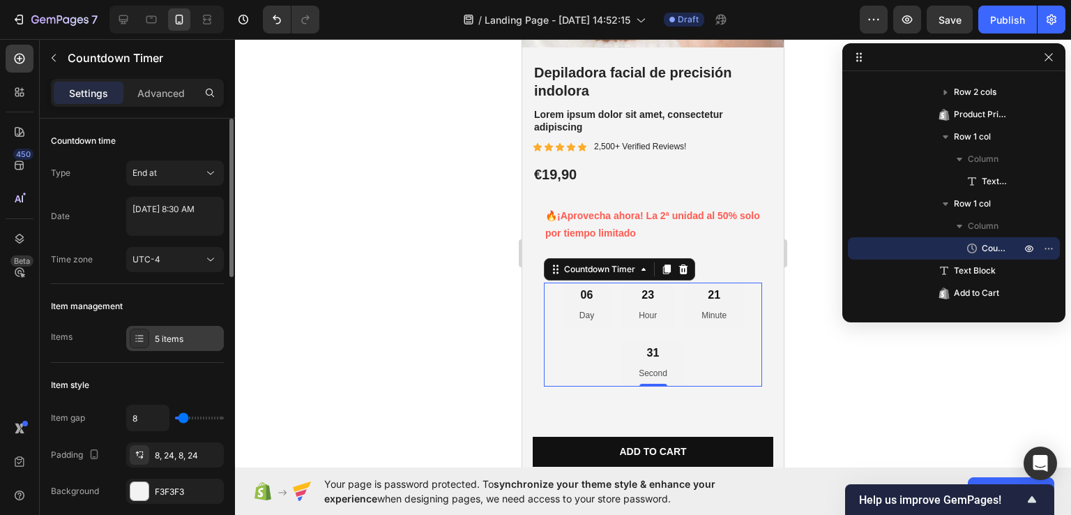
click at [183, 333] on div "5 items" at bounding box center [188, 339] width 66 height 13
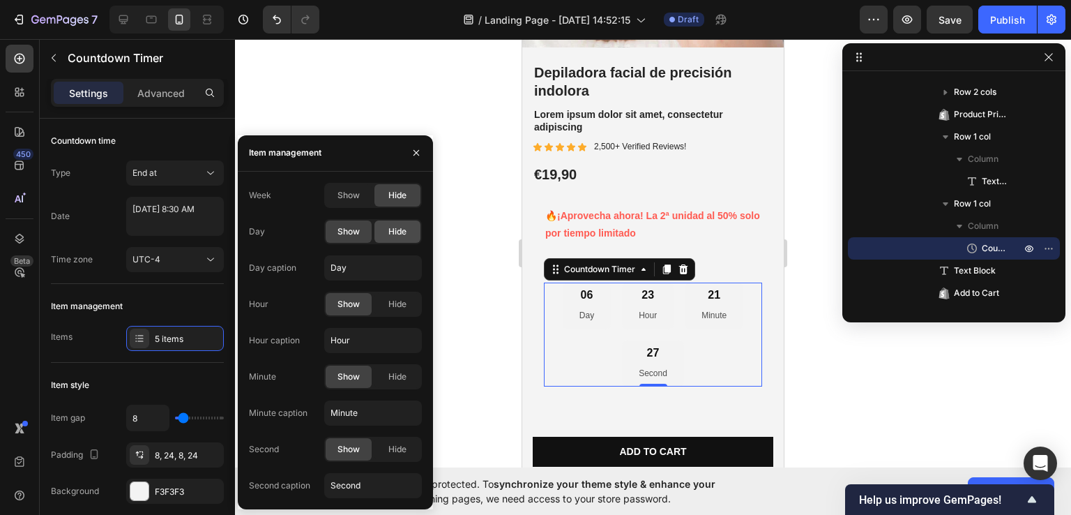
click at [395, 232] on span "Hide" at bounding box center [397, 231] width 18 height 13
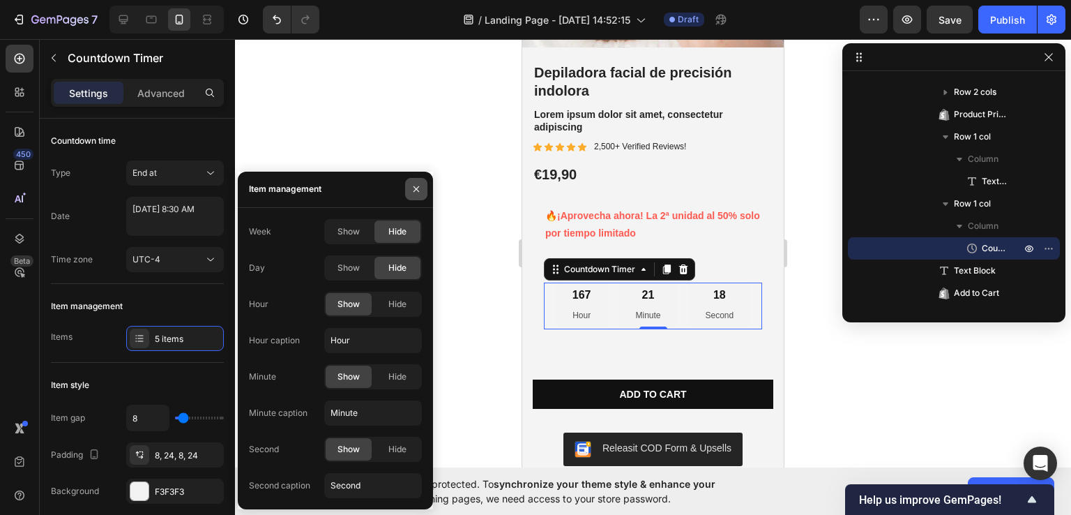
click at [414, 188] on icon "button" at bounding box center [416, 188] width 11 height 11
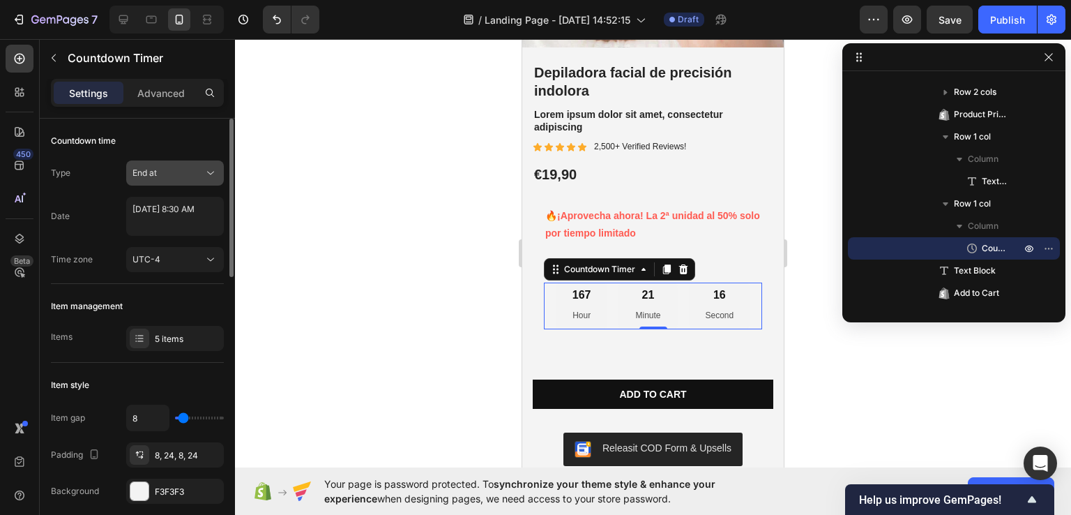
click at [182, 176] on div "End at" at bounding box center [168, 173] width 71 height 13
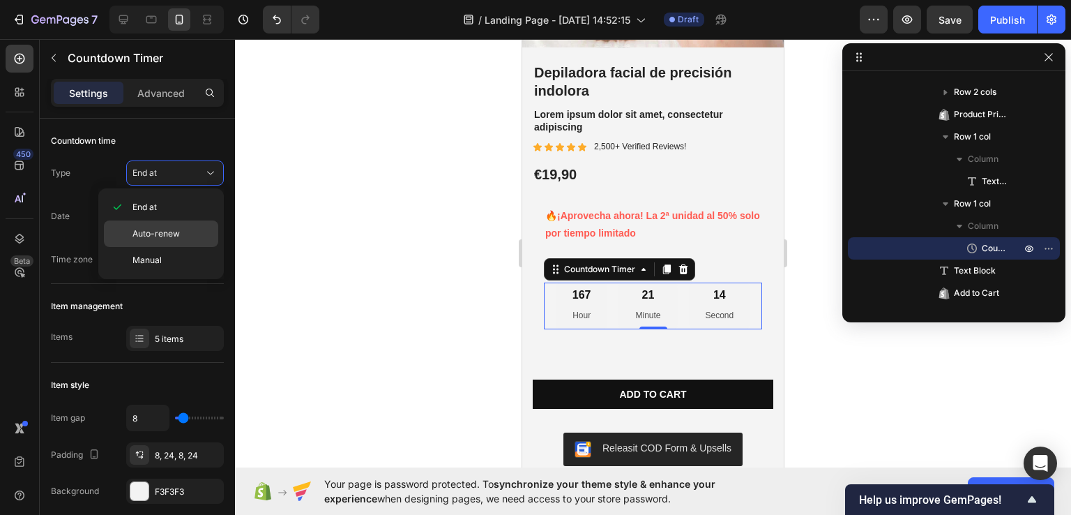
click at [162, 225] on div "Auto-renew" at bounding box center [161, 233] width 114 height 27
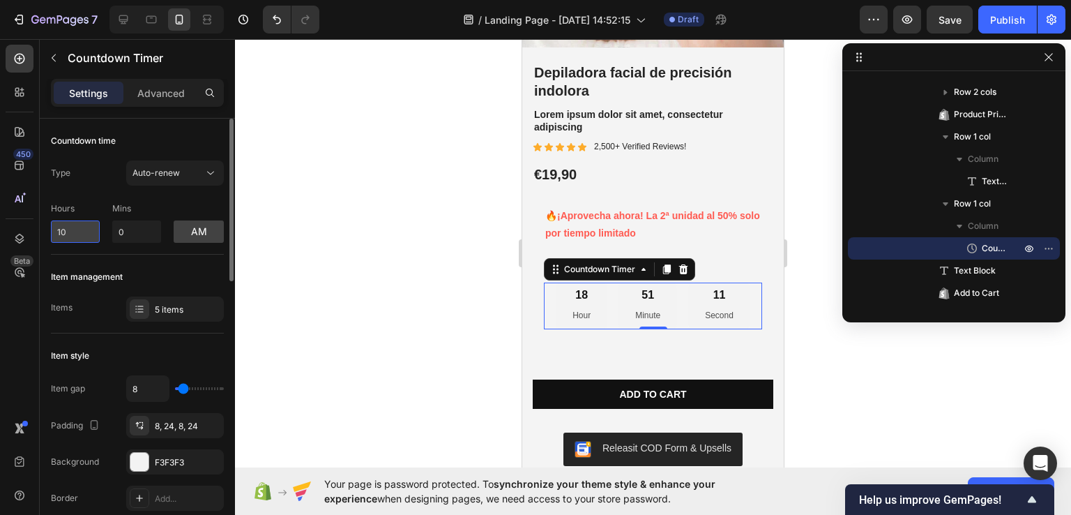
click at [77, 235] on input "10" at bounding box center [75, 231] width 49 height 22
type input "1"
type input "0"
click at [136, 235] on input "0" at bounding box center [136, 231] width 49 height 22
type input "20"
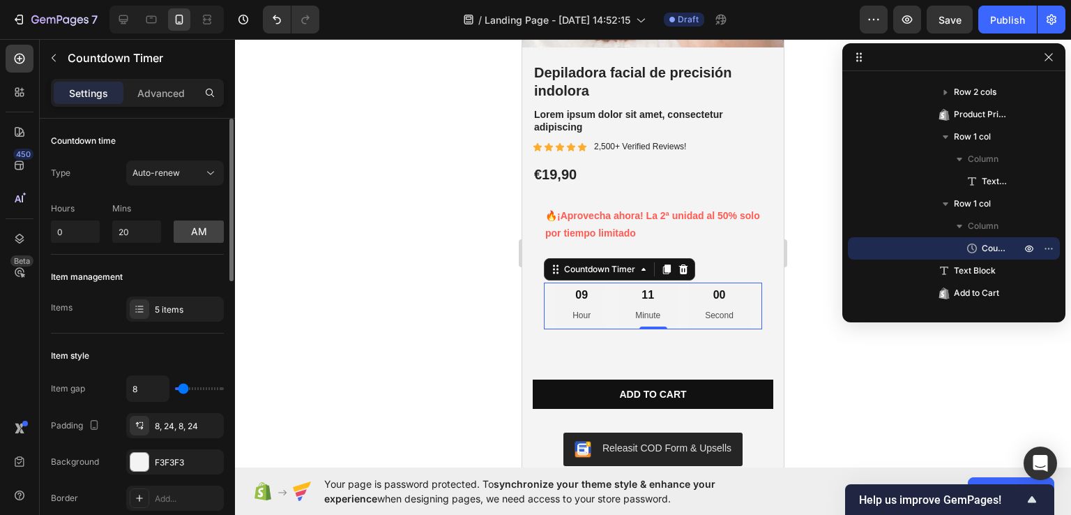
click at [204, 268] on div "Item management" at bounding box center [137, 277] width 173 height 22
click at [68, 238] on input "0" at bounding box center [75, 231] width 49 height 22
type input "0"
click at [165, 260] on div "Item management Items 5 items" at bounding box center [137, 294] width 173 height 79
click at [70, 234] on input "0" at bounding box center [75, 231] width 49 height 22
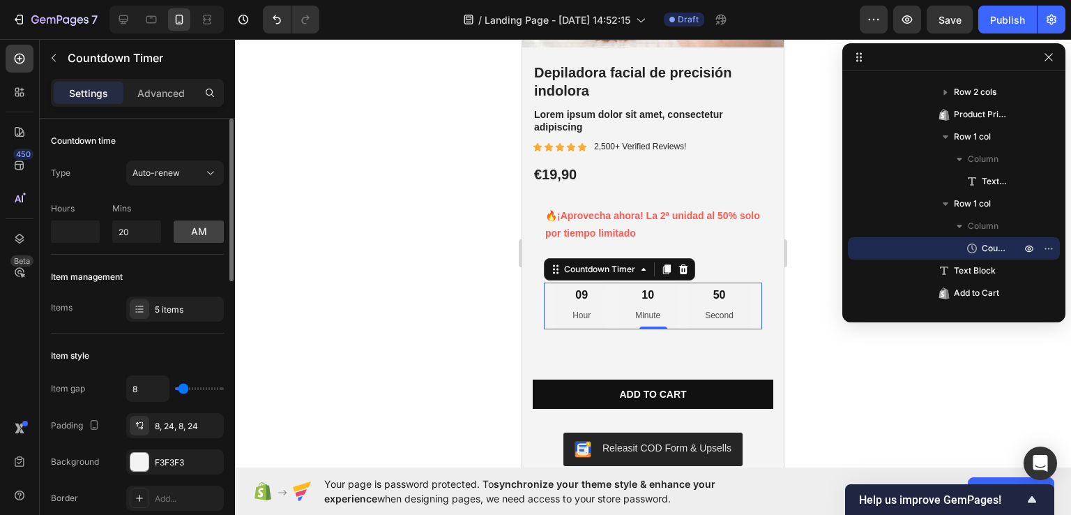
type input "0"
click at [184, 259] on div "Item management Items 5 items" at bounding box center [137, 294] width 173 height 79
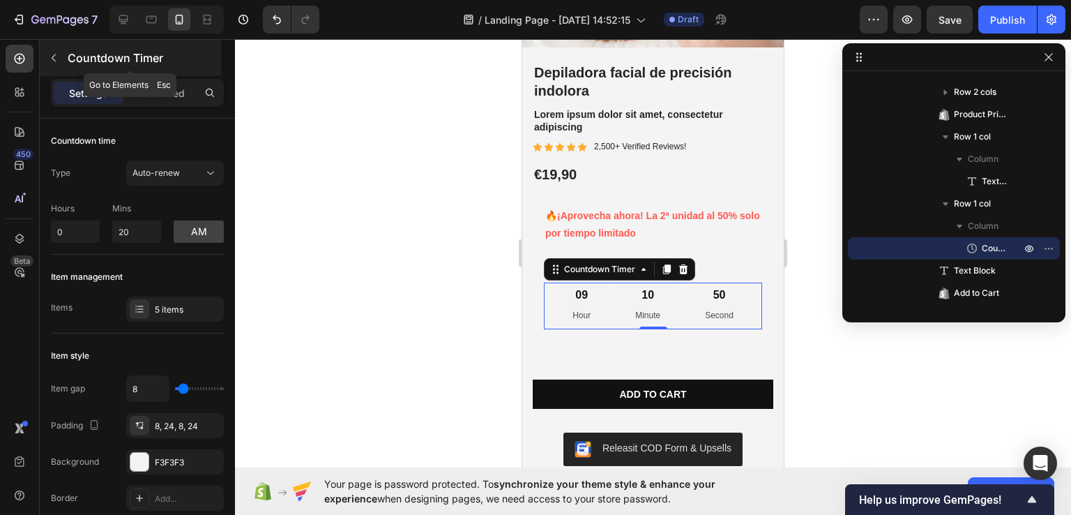
click at [54, 61] on icon "button" at bounding box center [53, 57] width 11 height 11
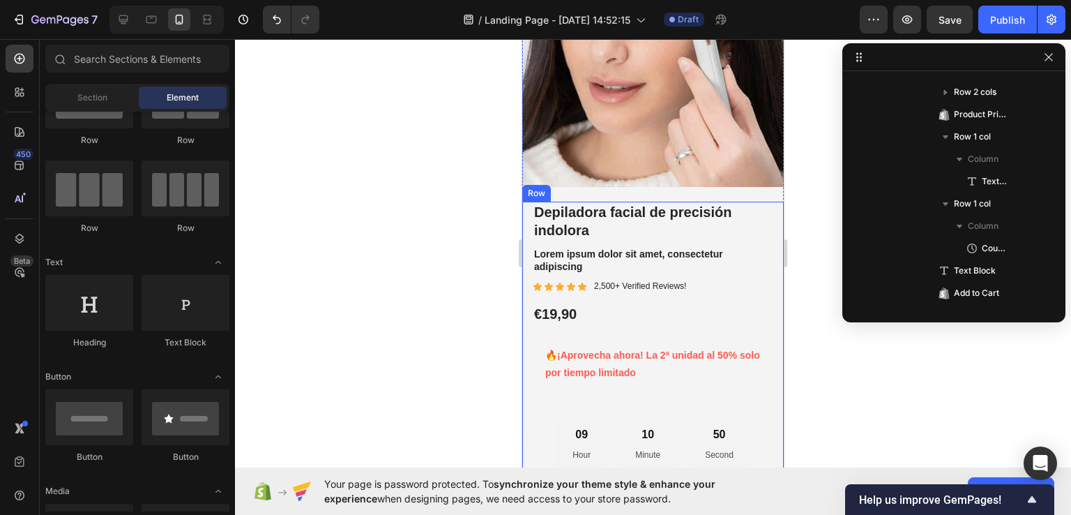
scroll to position [268, 0]
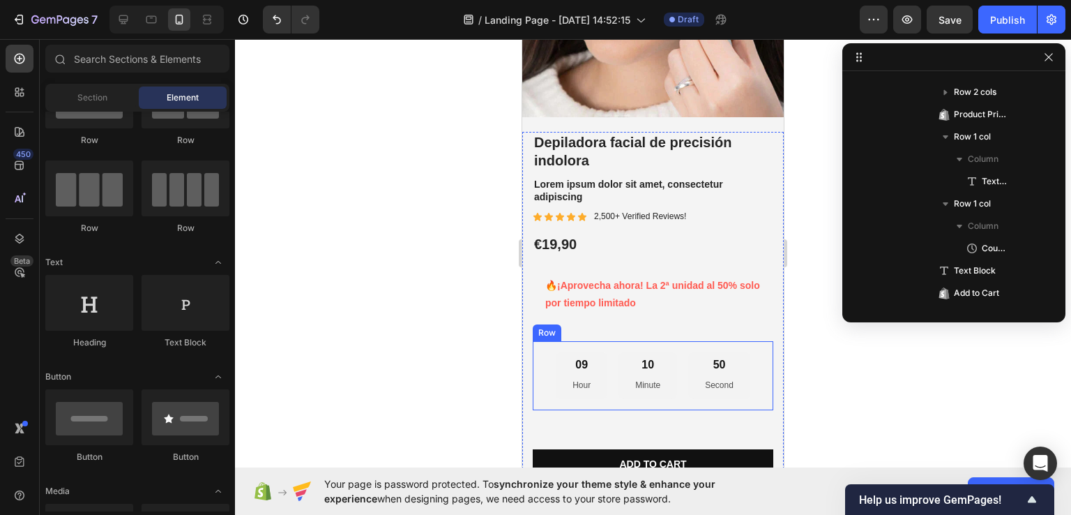
click at [536, 361] on div "09 Hour 10 Minute 50 Second Countdown Timer Row" at bounding box center [653, 375] width 241 height 68
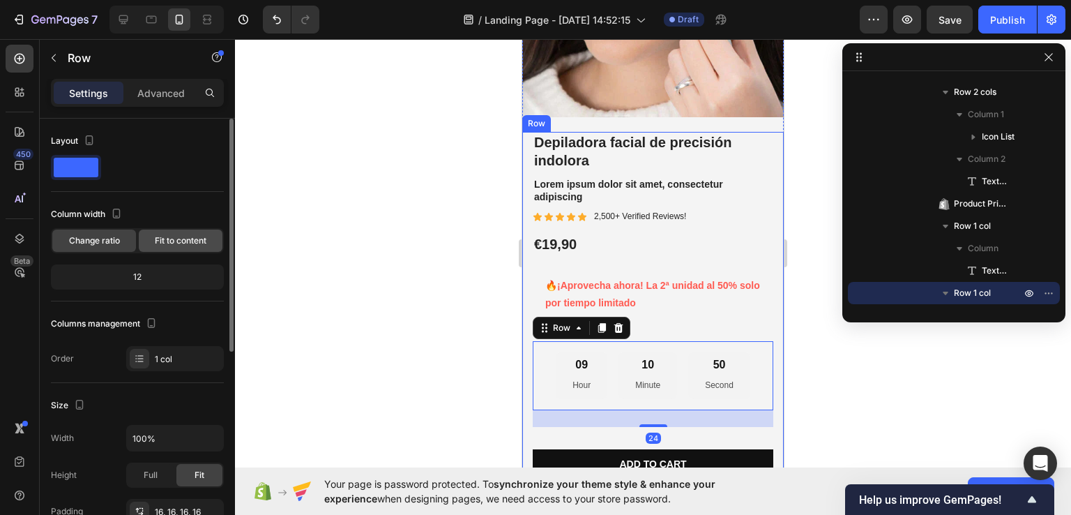
click at [184, 241] on span "Fit to content" at bounding box center [181, 240] width 52 height 13
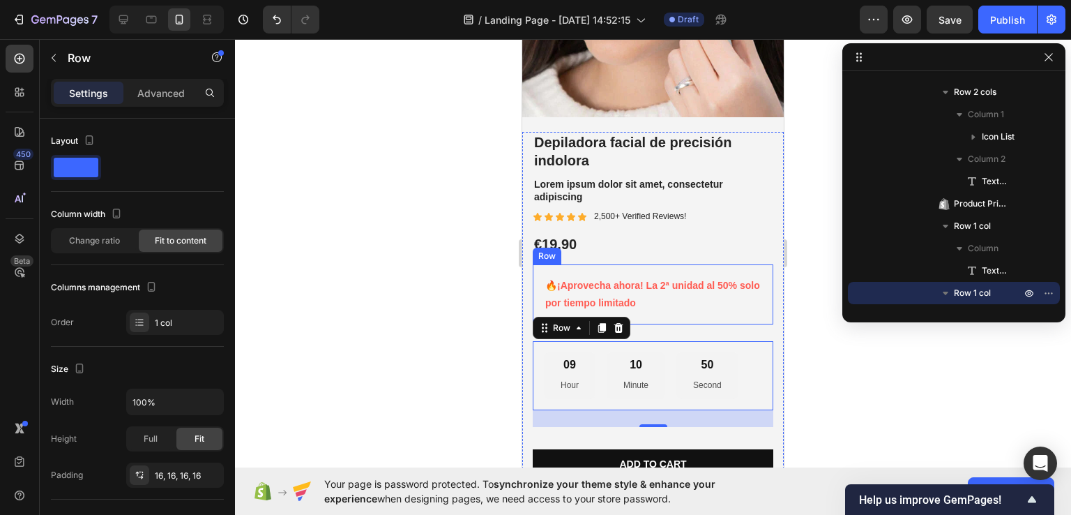
click at [541, 284] on div "🔥 ¡Aprovecha ahora! La 2ª unidad al 50% solo por tiempo limitado Text Block Row" at bounding box center [653, 294] width 241 height 60
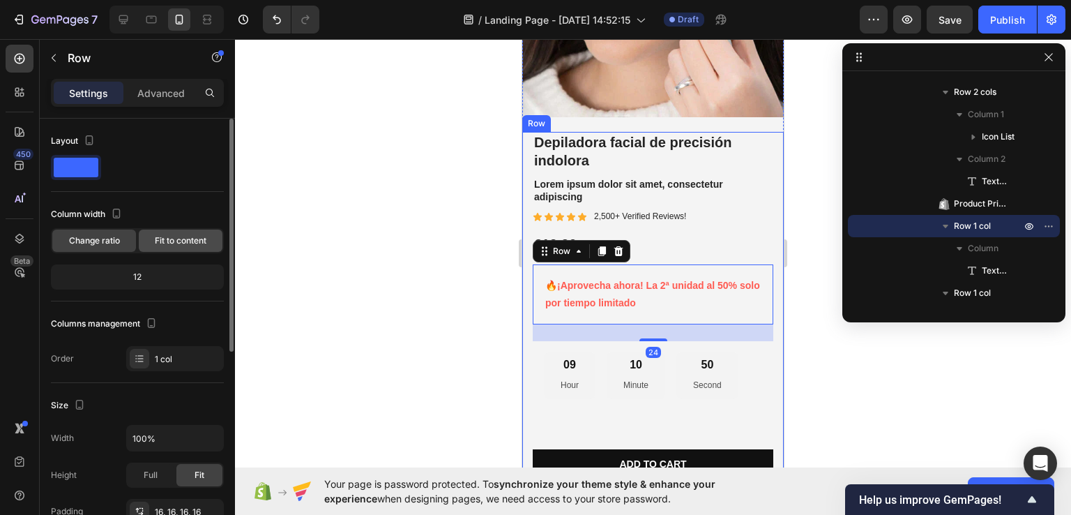
click at [179, 238] on span "Fit to content" at bounding box center [181, 240] width 52 height 13
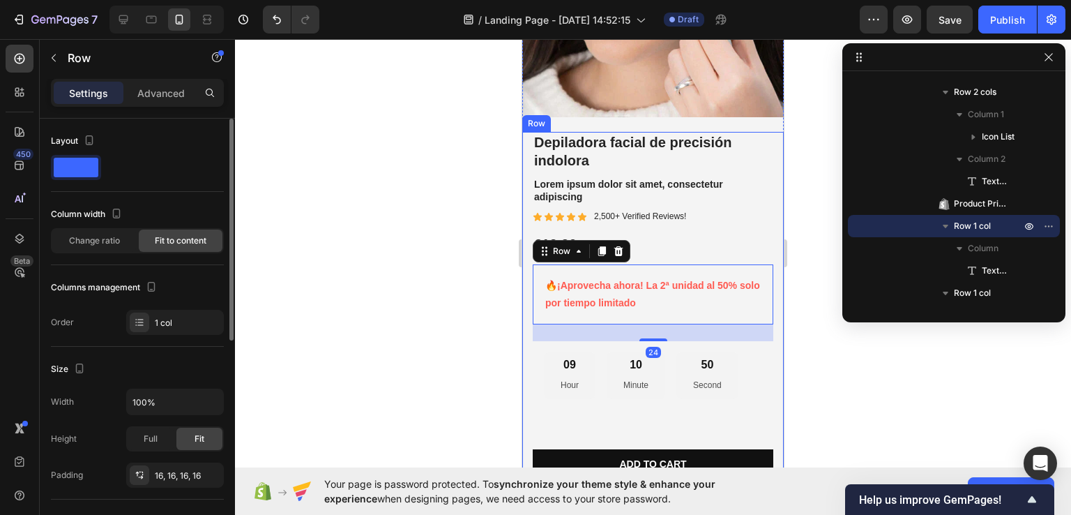
click at [179, 238] on span "Fit to content" at bounding box center [181, 240] width 52 height 13
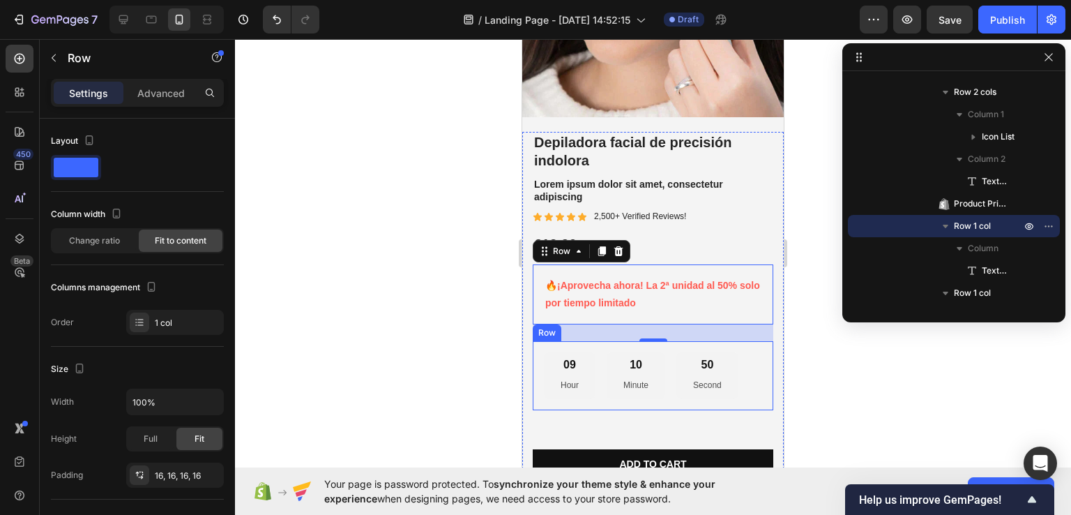
click at [538, 371] on div "09 Hour 10 Minute 50 Second Countdown Timer Row" at bounding box center [653, 375] width 241 height 68
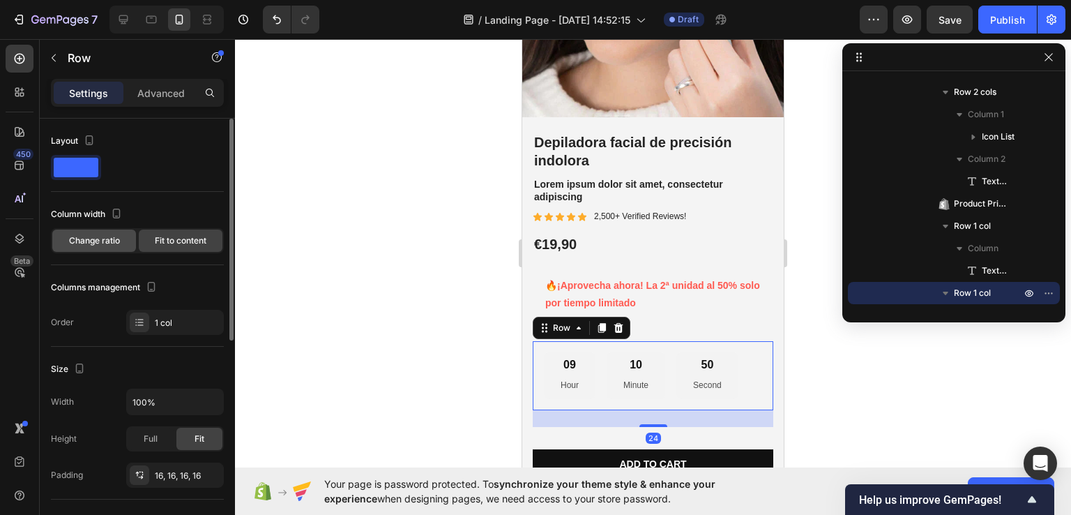
click at [92, 243] on span "Change ratio" at bounding box center [94, 240] width 51 height 13
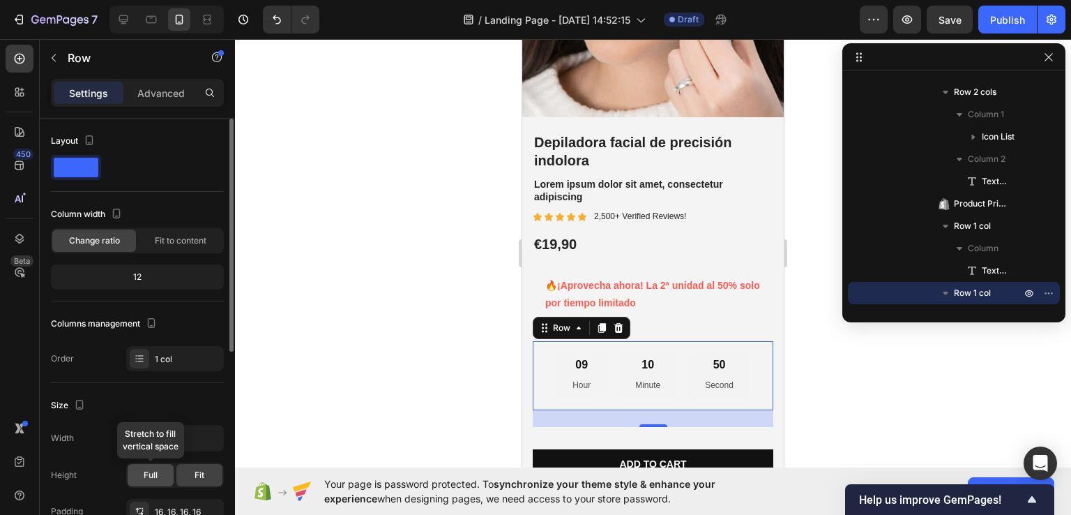
click at [151, 476] on span "Full" at bounding box center [151, 475] width 14 height 13
click at [187, 476] on div "Fit" at bounding box center [199, 475] width 46 height 22
click at [169, 95] on p "Advanced" at bounding box center [160, 93] width 47 height 15
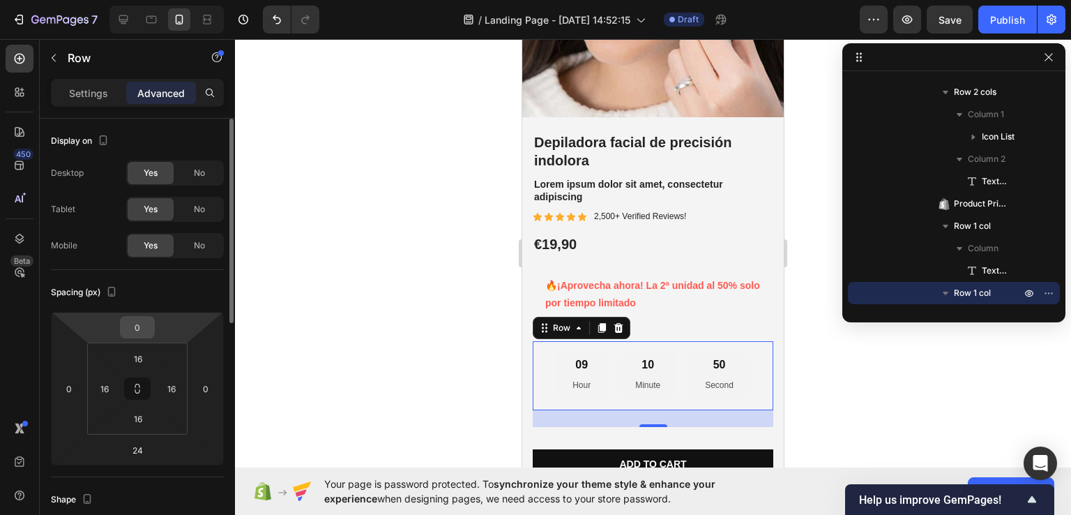
click at [145, 330] on input "0" at bounding box center [137, 327] width 28 height 21
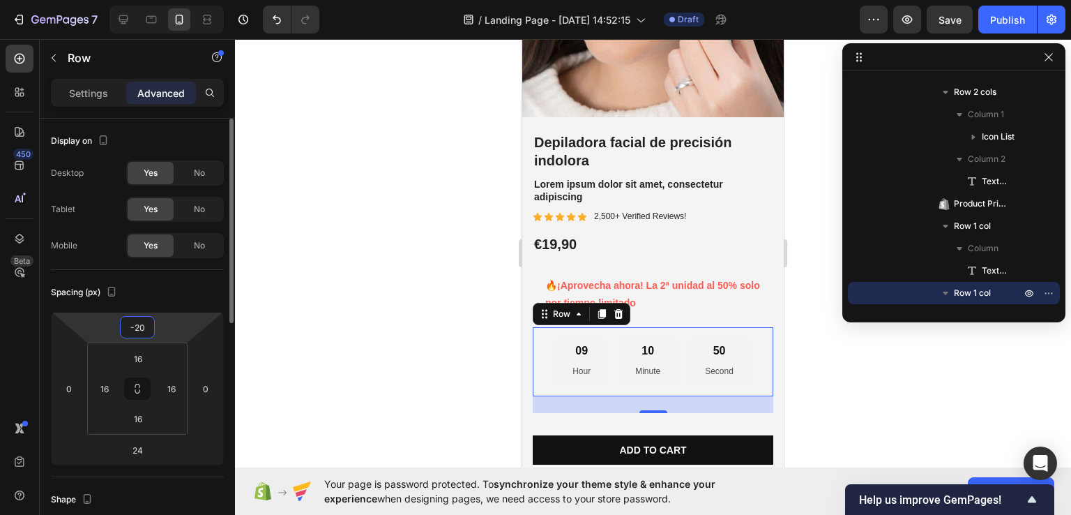
type input "-2"
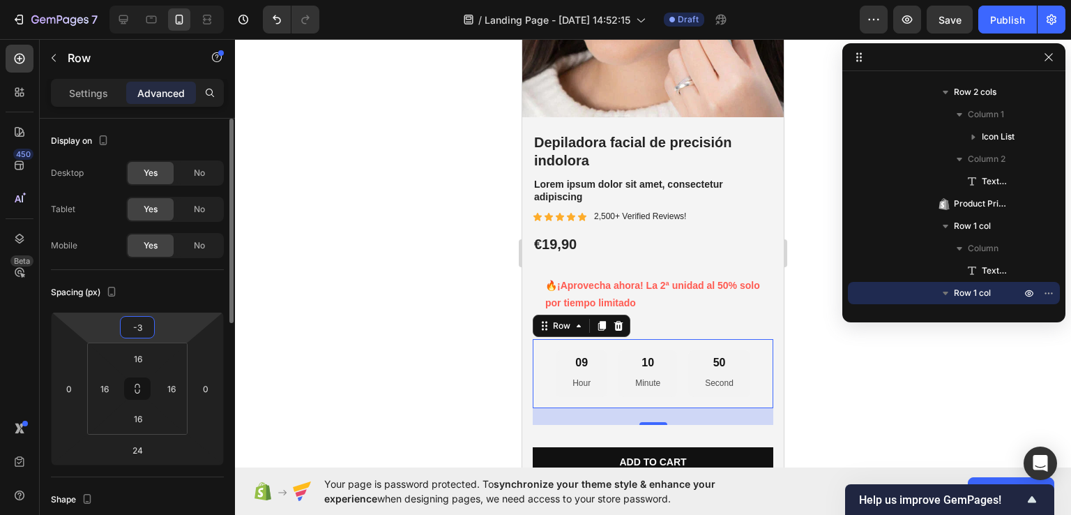
type input "-30"
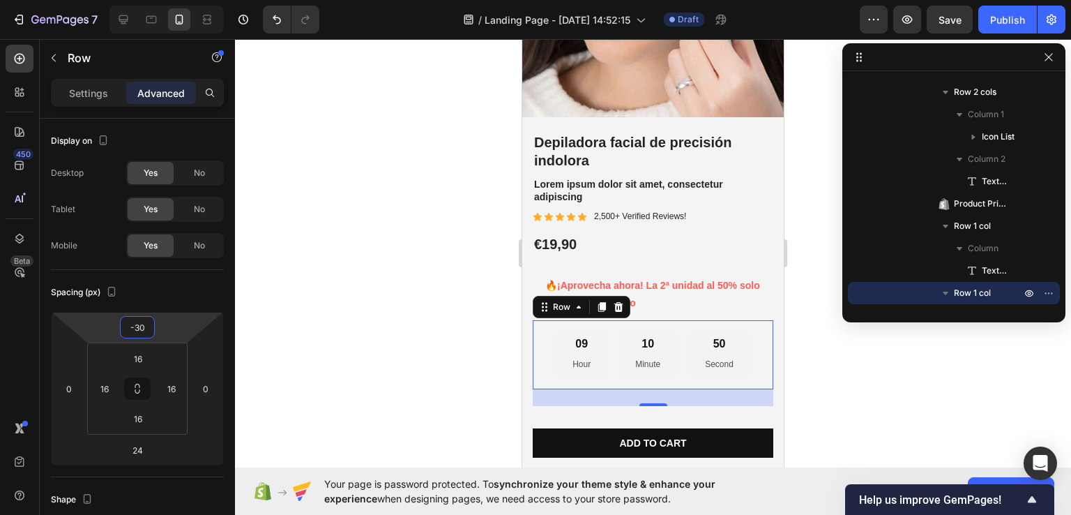
click at [316, 302] on div at bounding box center [653, 277] width 836 height 476
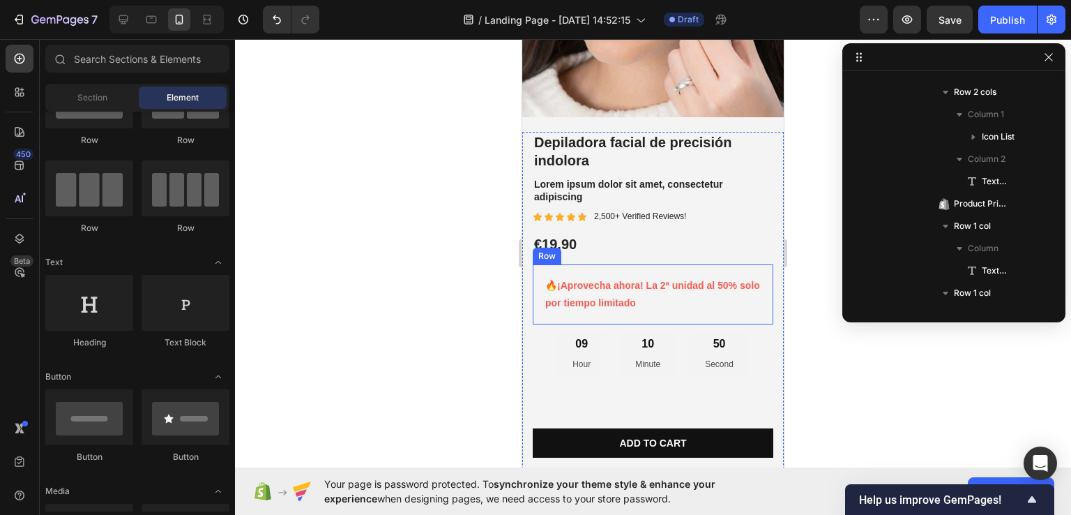
click at [540, 289] on div "🔥 ¡Aprovecha ahora! La 2ª unidad al 50% solo por tiempo limitado Text Block Row" at bounding box center [653, 294] width 241 height 60
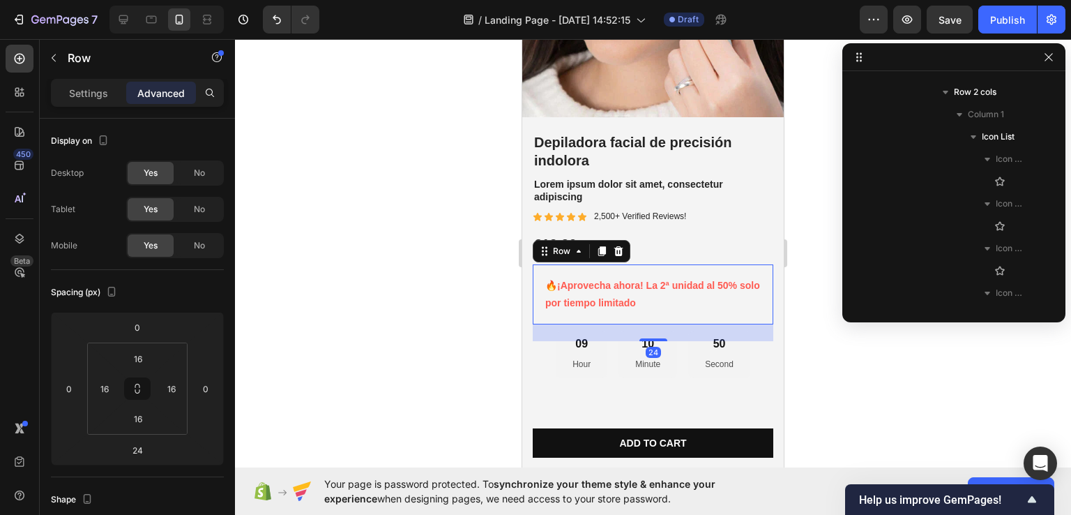
scroll to position [509, 0]
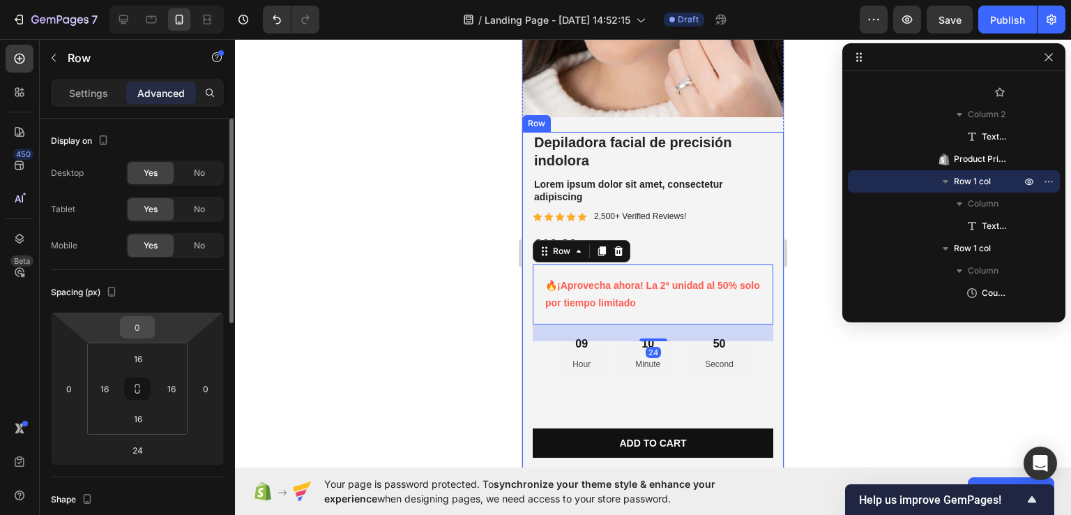
click at [153, 320] on div "0" at bounding box center [137, 327] width 35 height 22
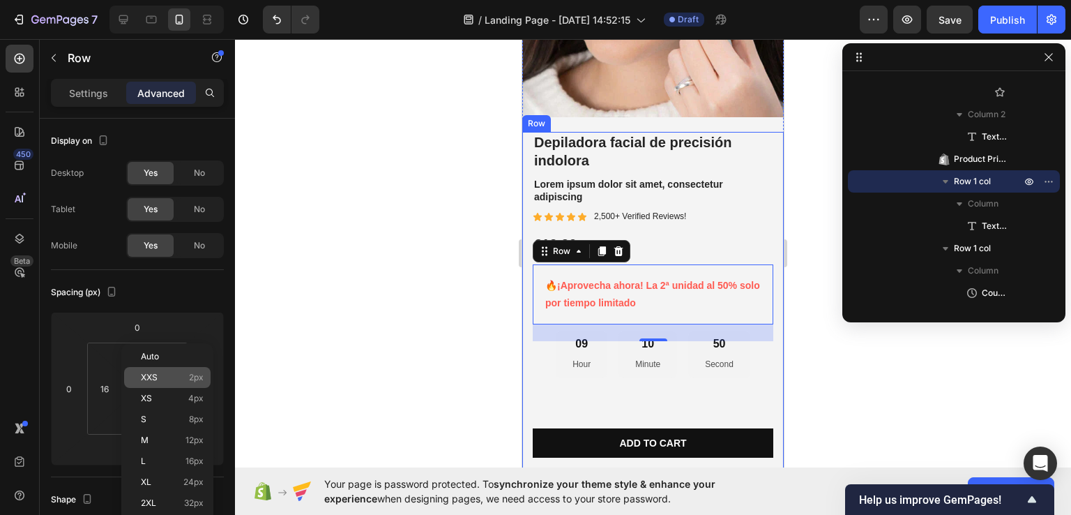
click at [163, 384] on div "XXS 2px" at bounding box center [167, 377] width 86 height 21
type input "2"
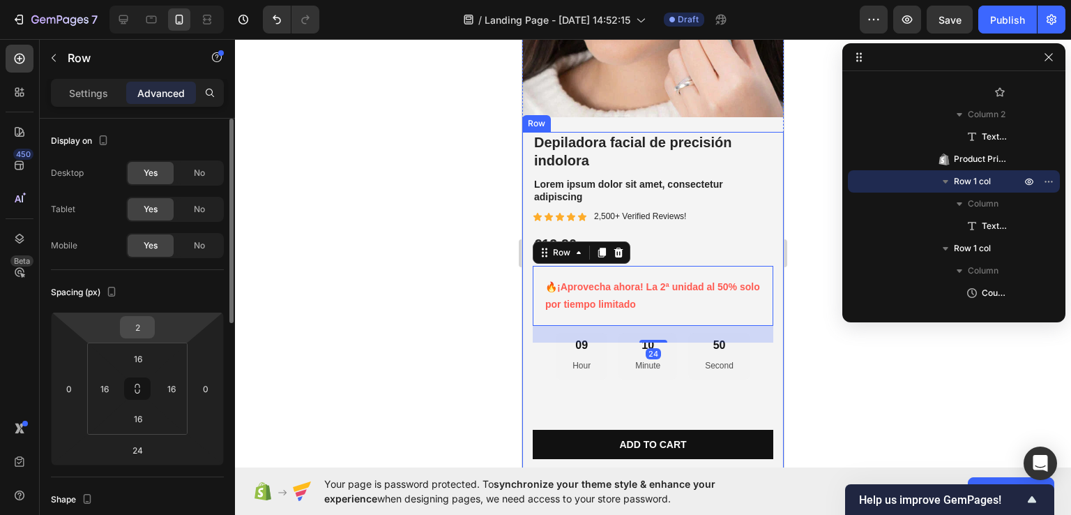
click at [140, 329] on input "2" at bounding box center [137, 327] width 28 height 21
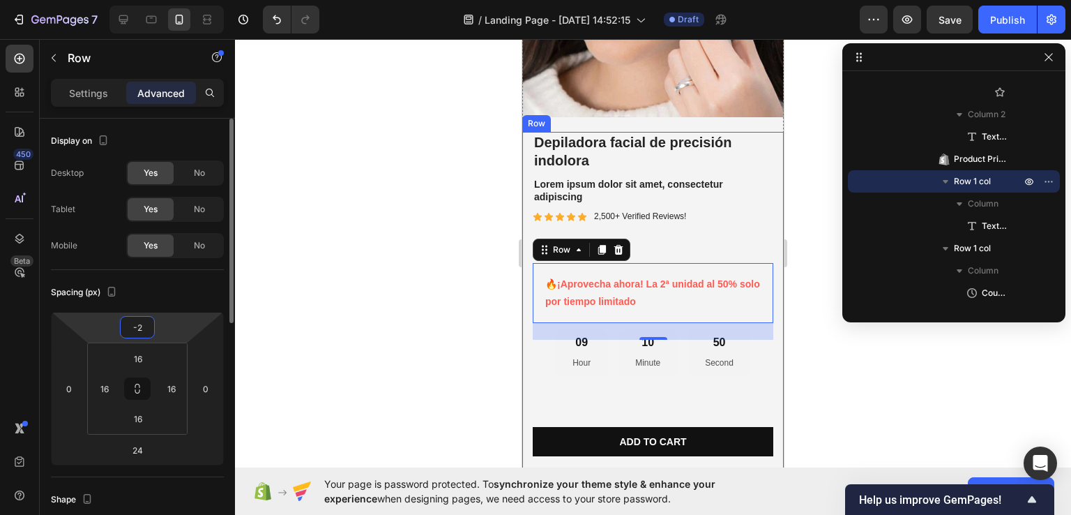
type input "-20"
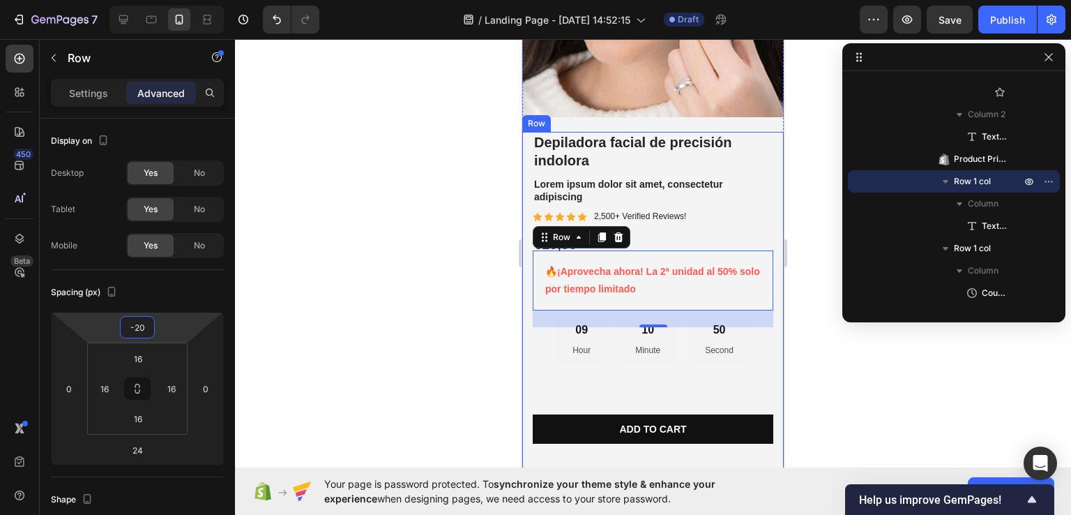
click at [424, 292] on div at bounding box center [653, 277] width 836 height 476
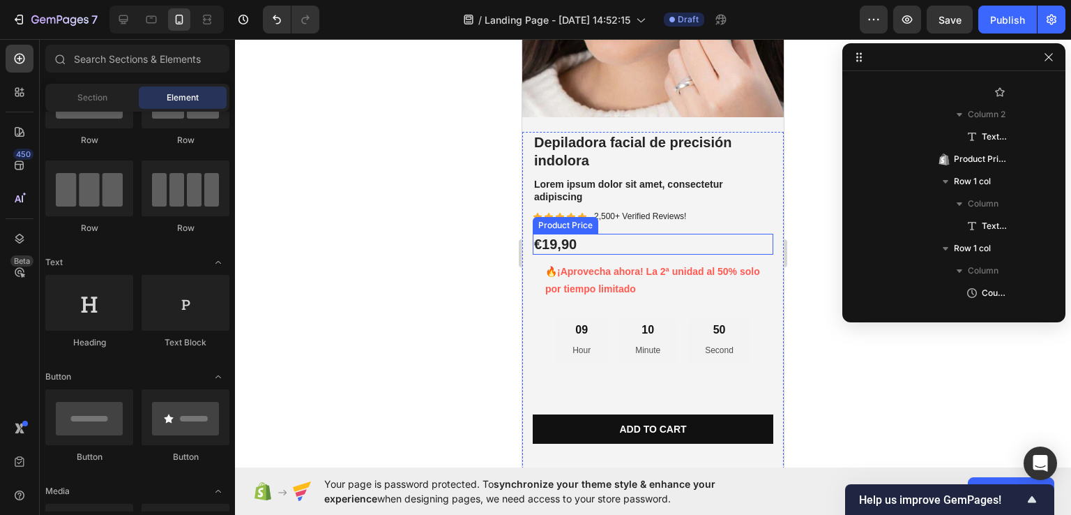
click at [554, 234] on div "€19,90" at bounding box center [653, 244] width 241 height 21
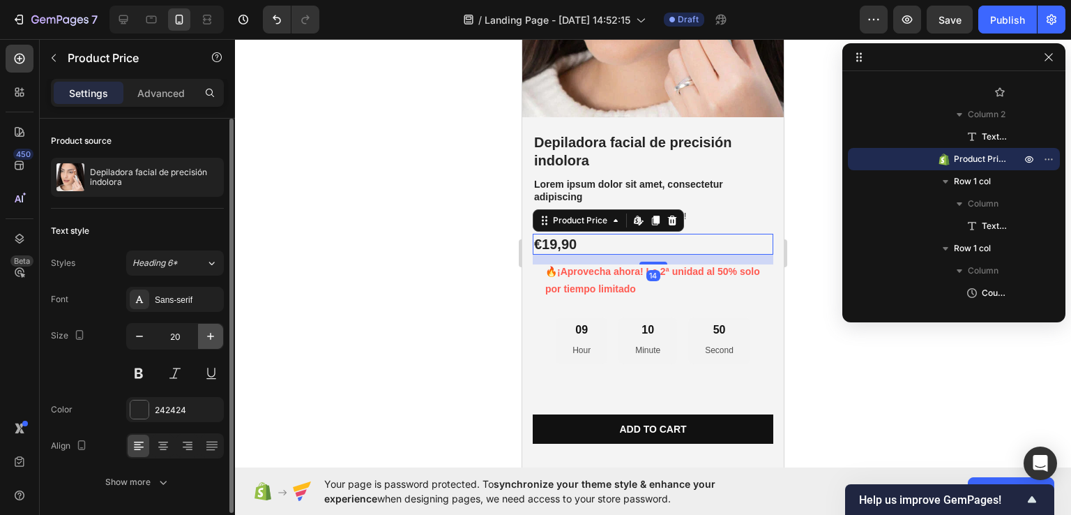
click at [206, 333] on icon "button" at bounding box center [211, 336] width 14 height 14
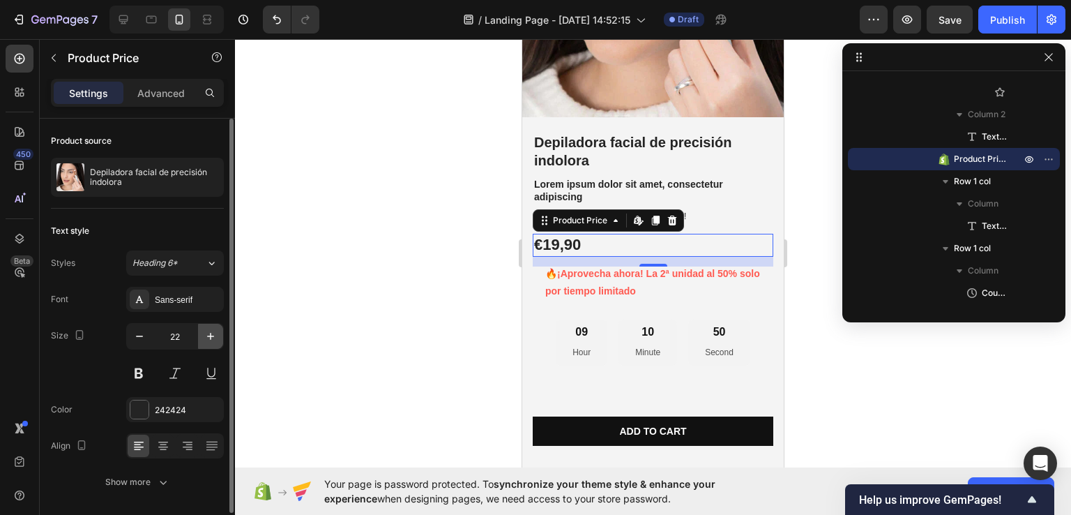
click at [206, 333] on icon "button" at bounding box center [211, 336] width 14 height 14
type input "24"
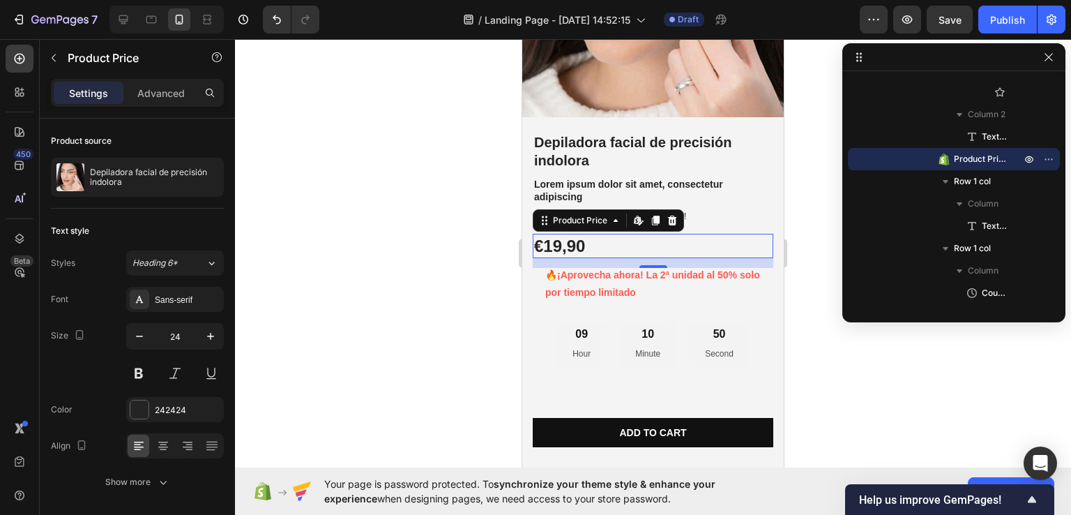
click at [427, 275] on div at bounding box center [653, 277] width 836 height 476
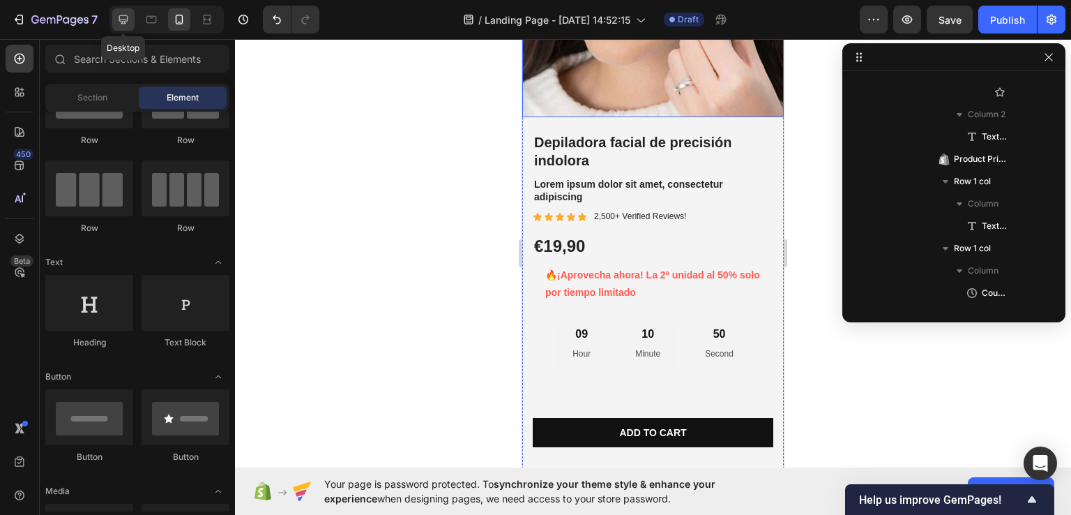
click at [123, 24] on icon at bounding box center [123, 19] width 9 height 9
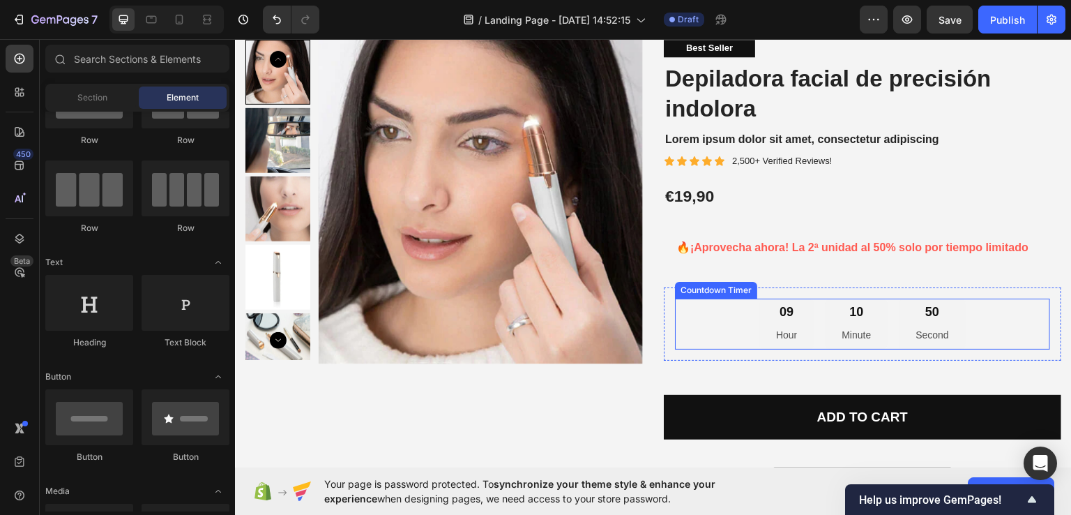
scroll to position [59, 0]
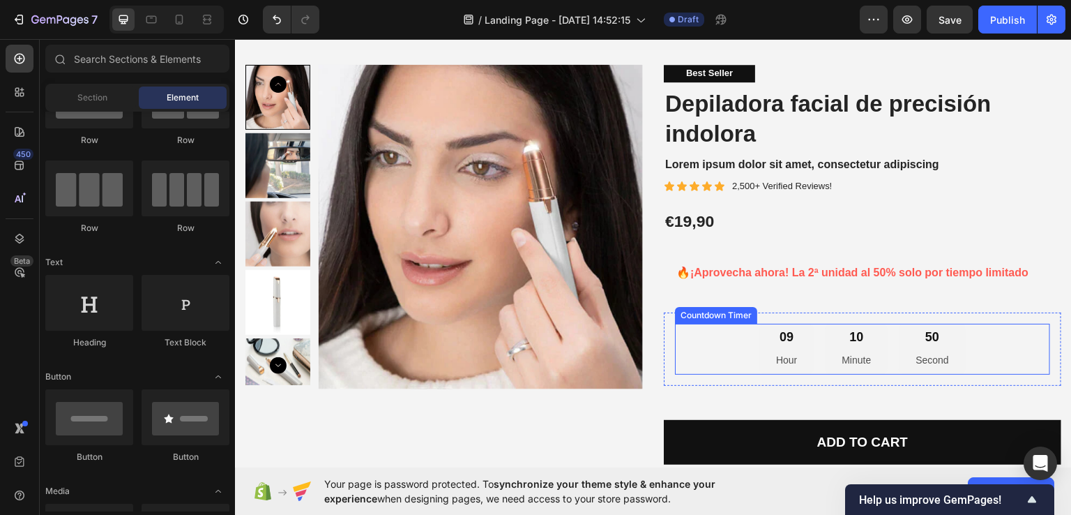
click at [744, 344] on div "09 Hour 10 Minute 50 Second" at bounding box center [862, 348] width 375 height 51
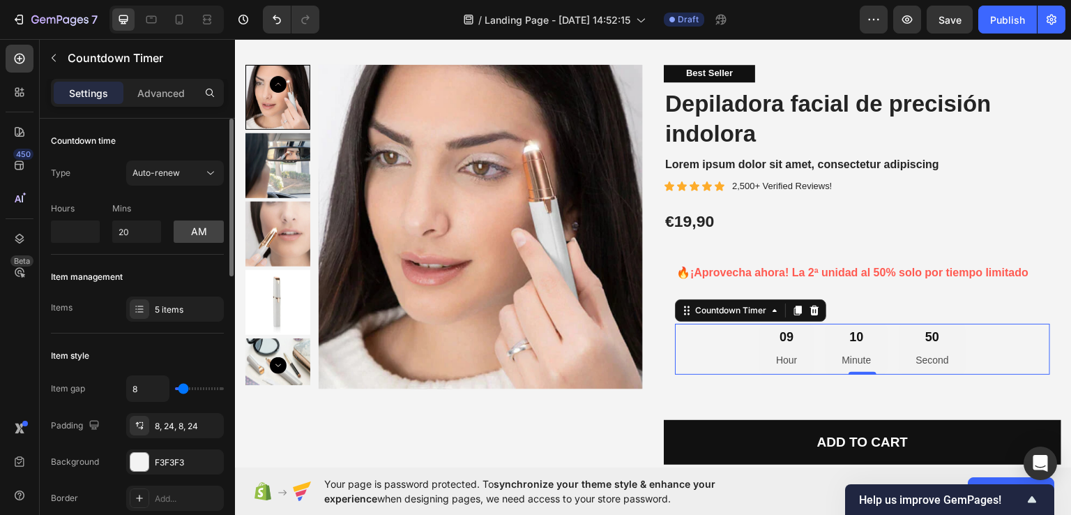
scroll to position [70, 0]
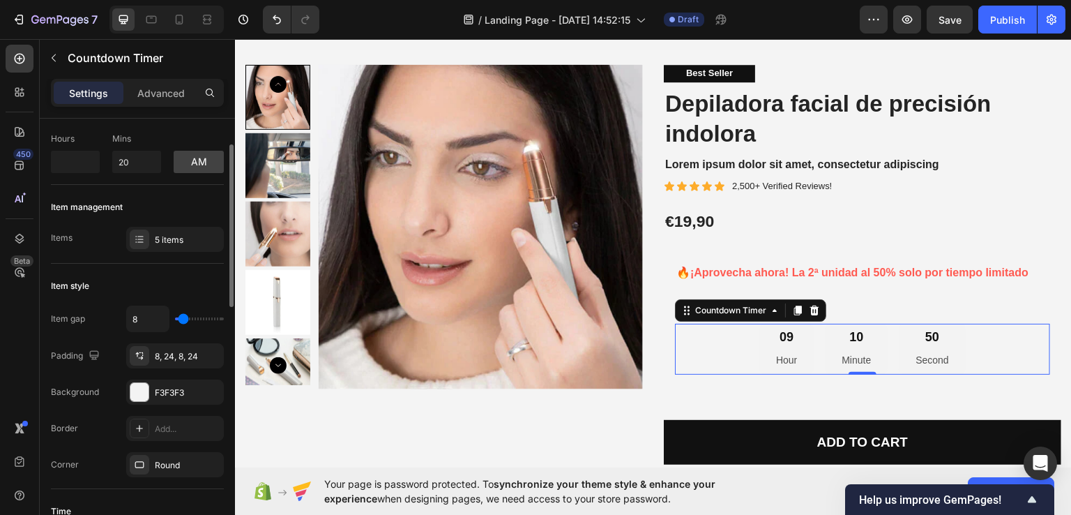
type input "0"
type input "2"
type input "6"
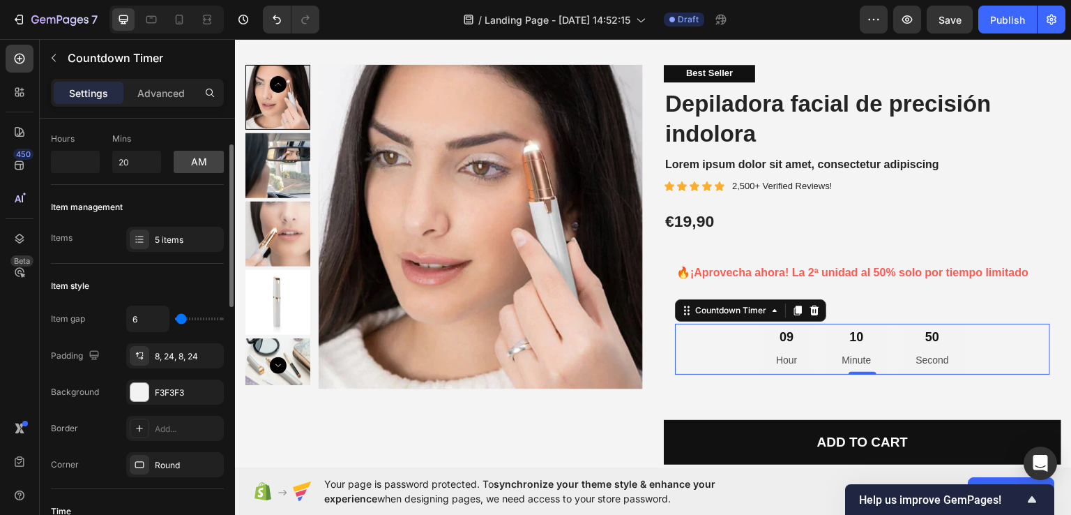
type input "6"
type input "9"
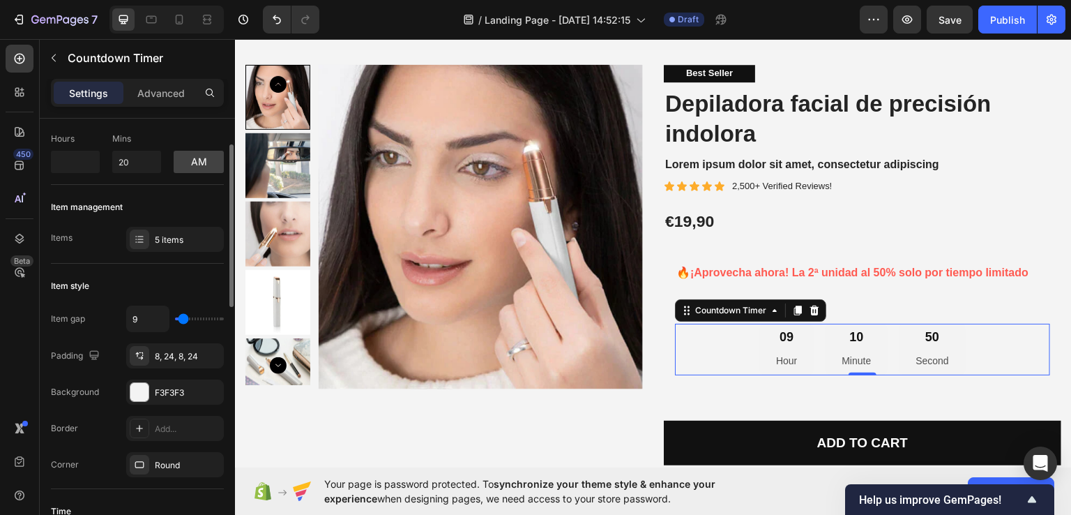
type input "11"
type input "13"
type input "15"
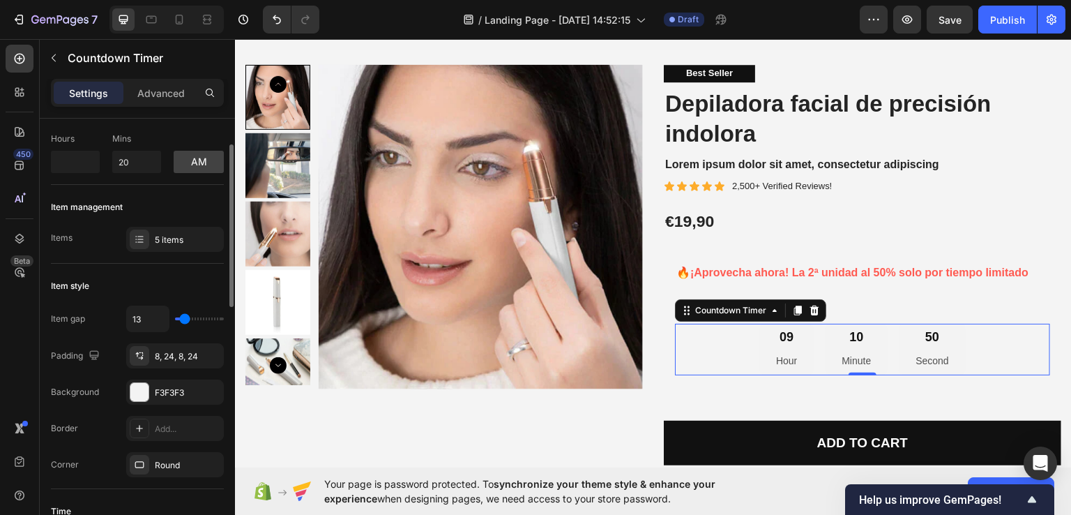
type input "15"
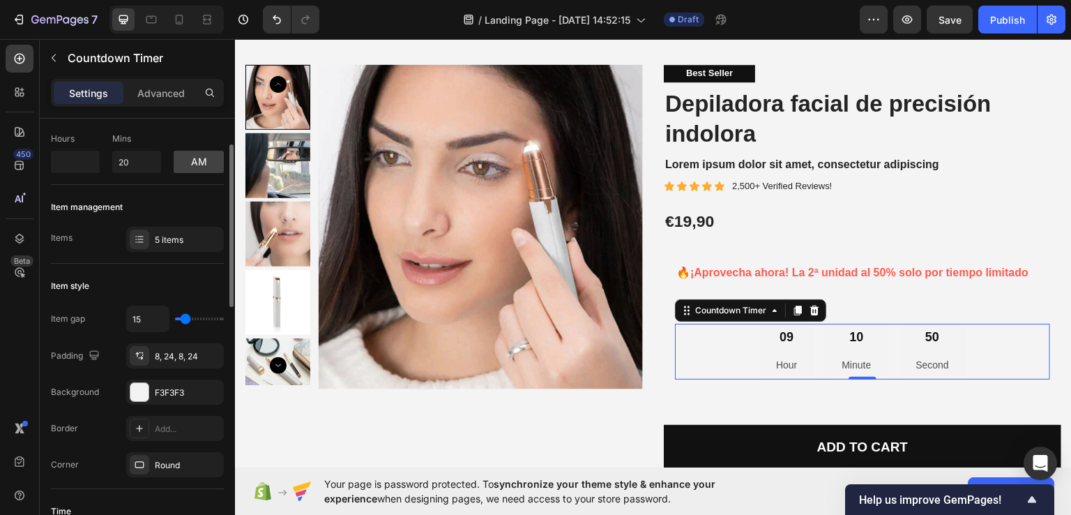
type input "16"
type input "18"
type input "20"
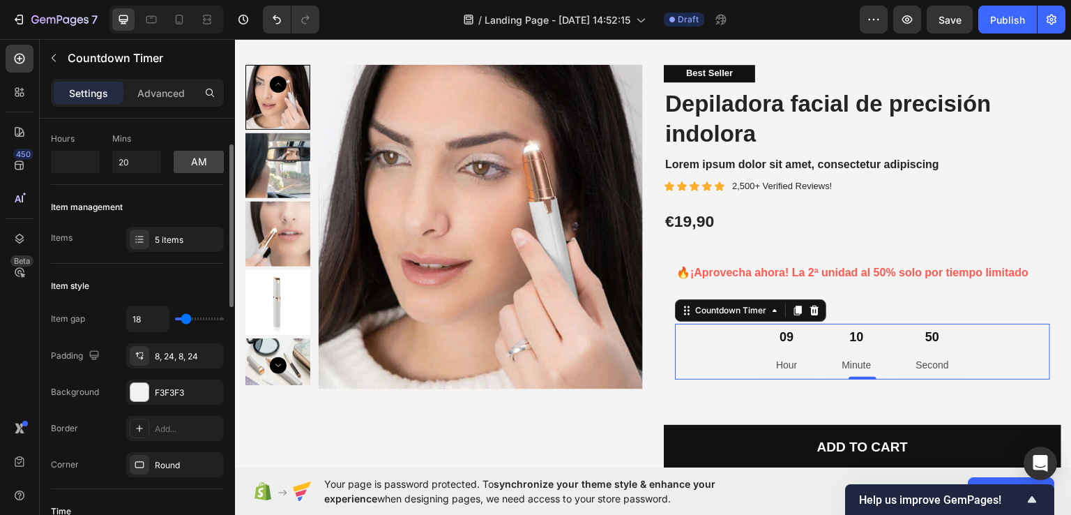
type input "20"
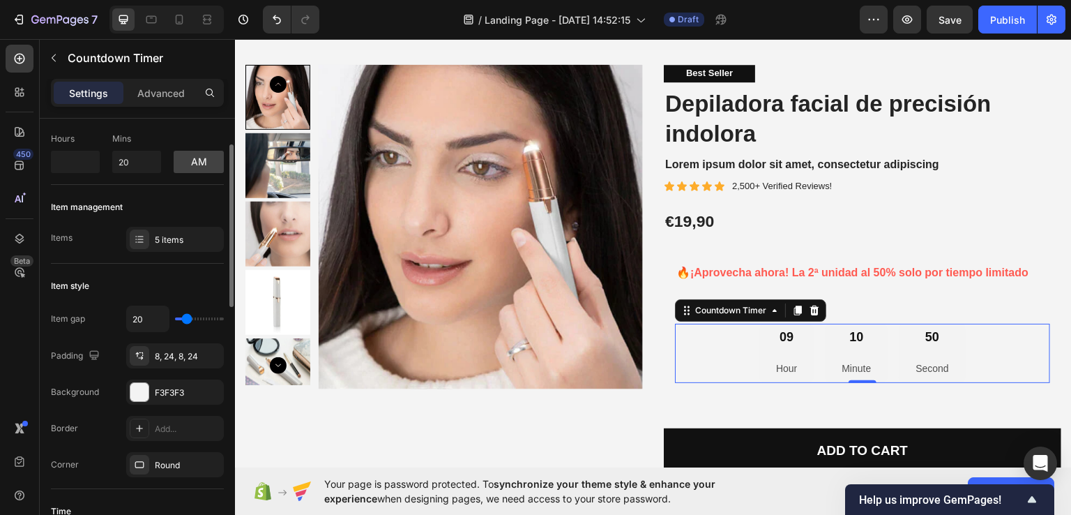
type input "22"
type input "18"
type input "0"
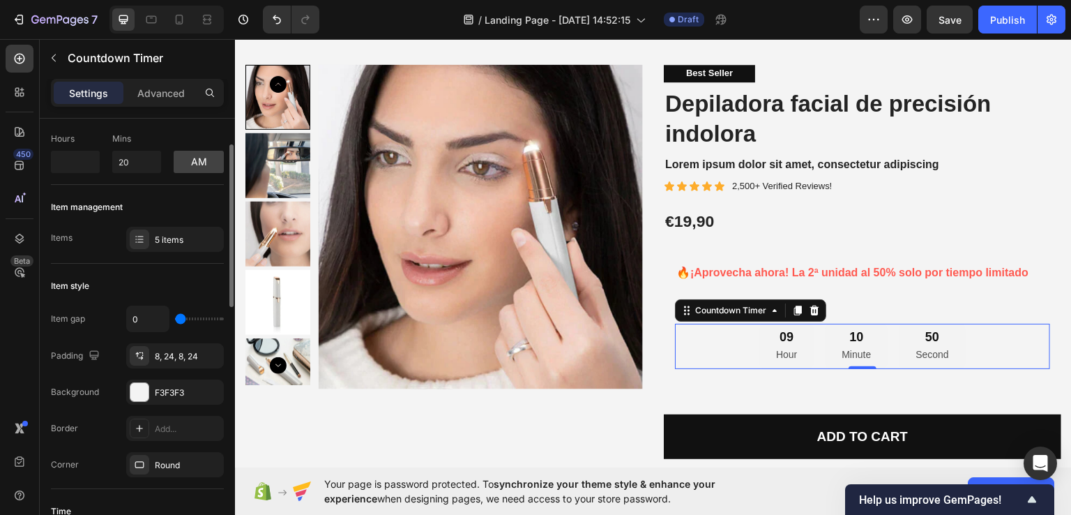
drag, startPoint x: 177, startPoint y: 320, endPoint x: 169, endPoint y: 319, distance: 7.7
type input "0"
click at [175, 319] on input "range" at bounding box center [199, 318] width 49 height 3
type input "0"
click at [133, 394] on div at bounding box center [139, 392] width 18 height 18
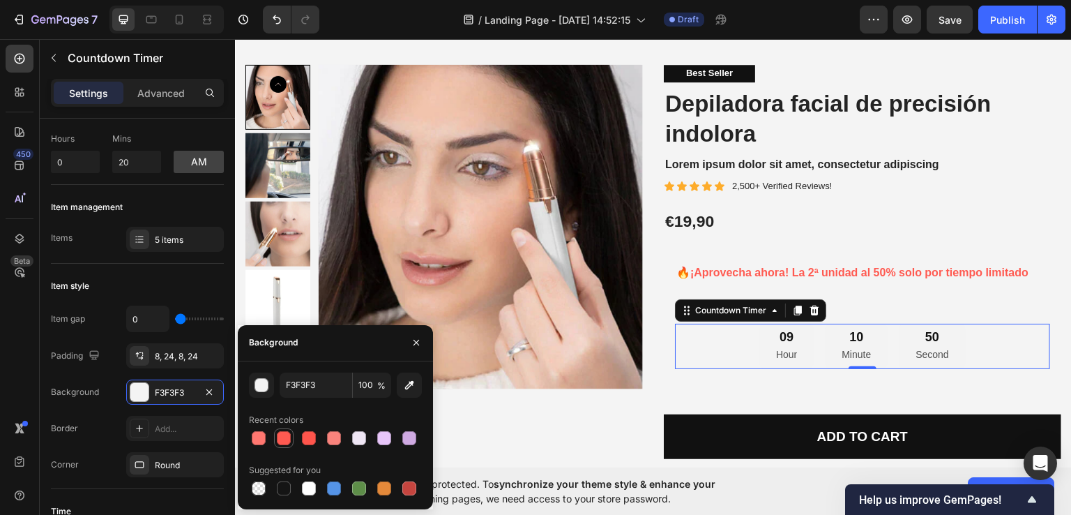
click at [286, 437] on div at bounding box center [284, 438] width 14 height 14
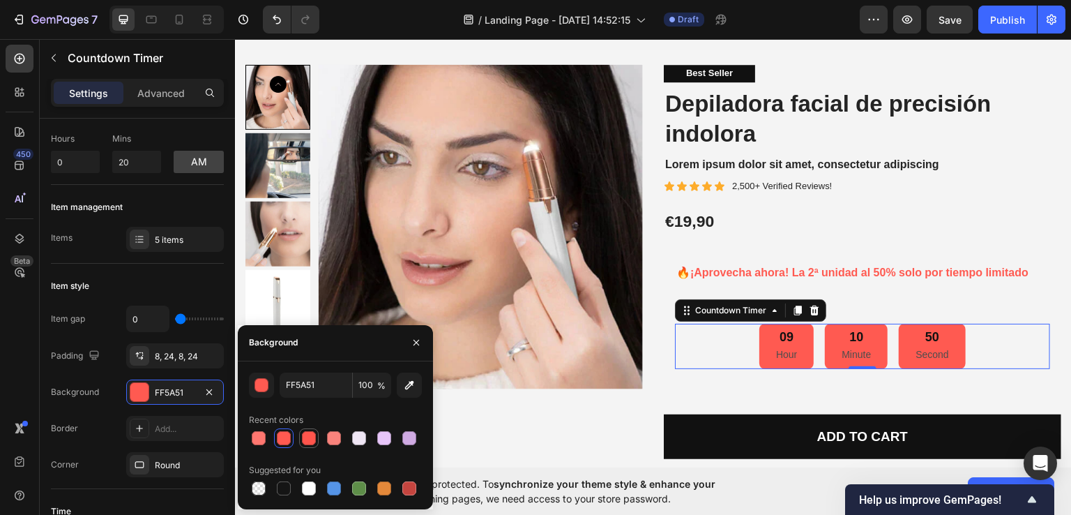
click at [308, 438] on div at bounding box center [309, 438] width 14 height 14
click at [340, 440] on div at bounding box center [334, 438] width 14 height 14
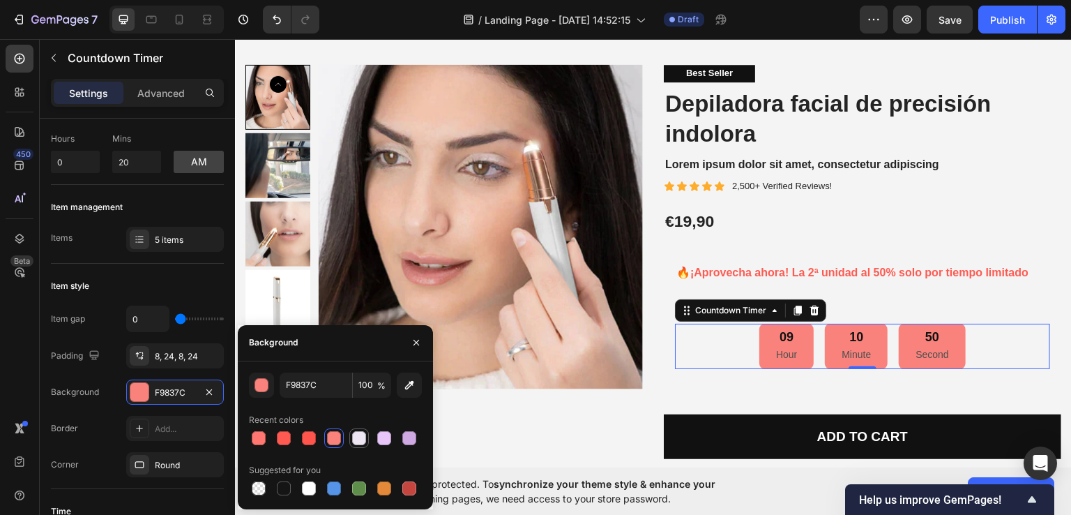
click at [357, 441] on div at bounding box center [359, 438] width 14 height 14
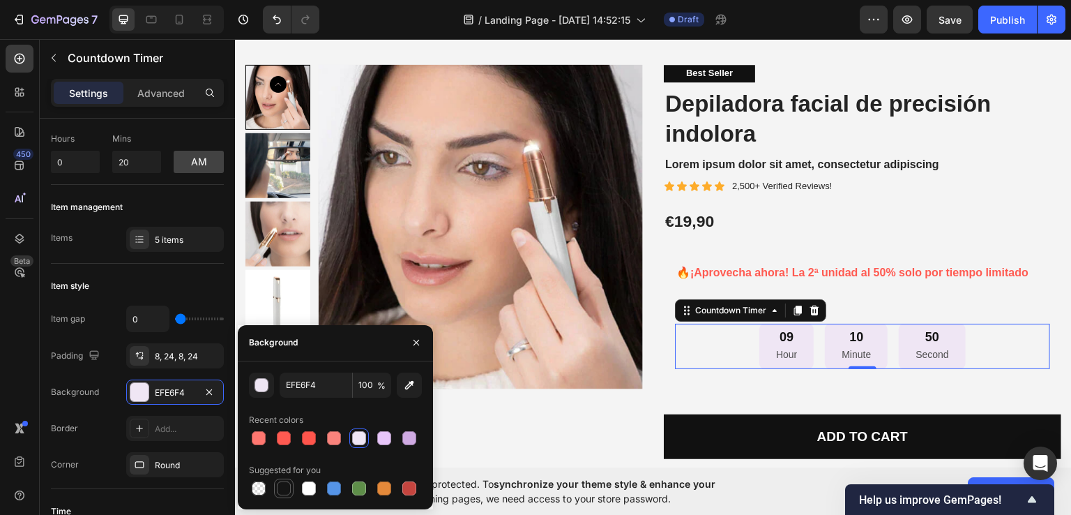
click at [284, 494] on div at bounding box center [284, 488] width 14 height 14
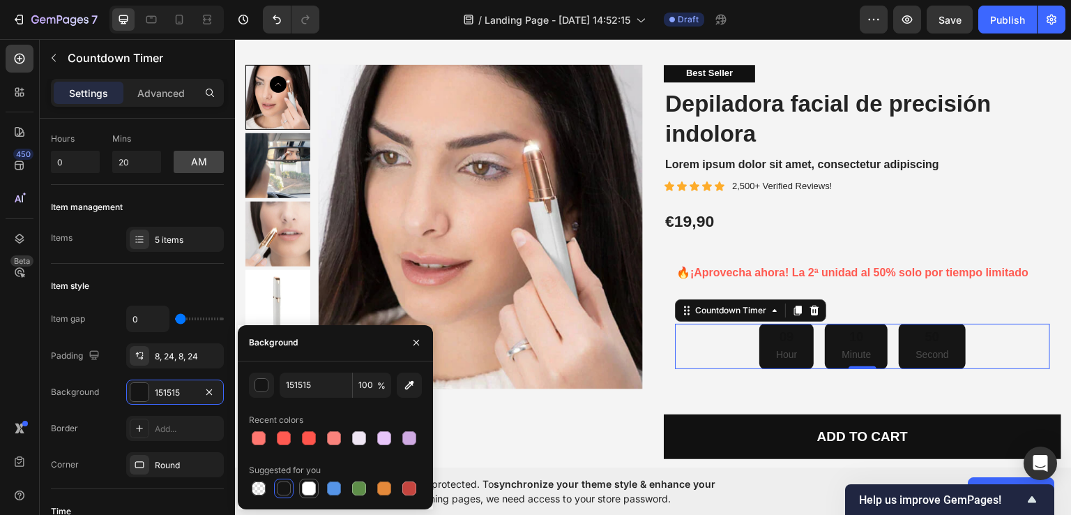
click at [312, 491] on div at bounding box center [309, 488] width 14 height 14
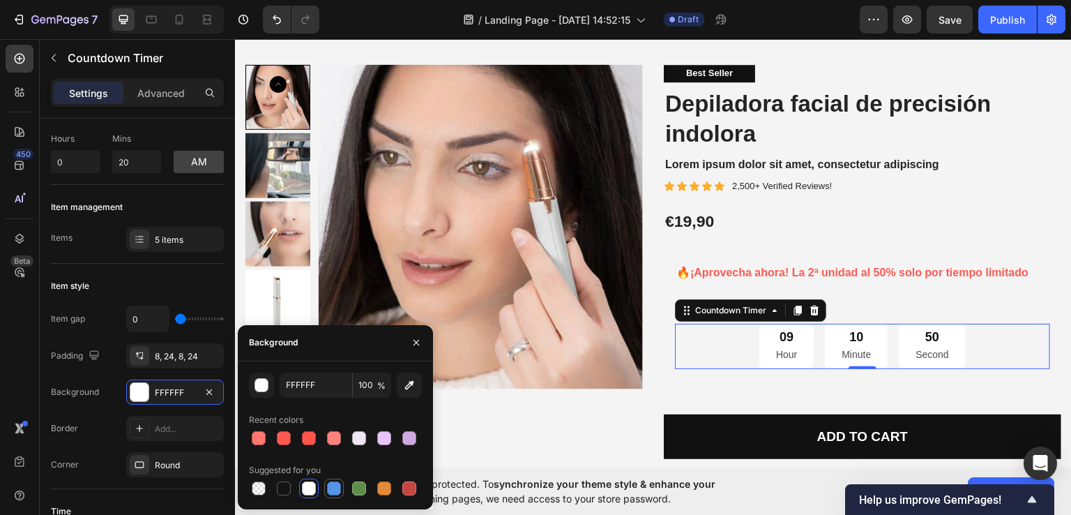
click at [335, 488] on div at bounding box center [334, 488] width 14 height 14
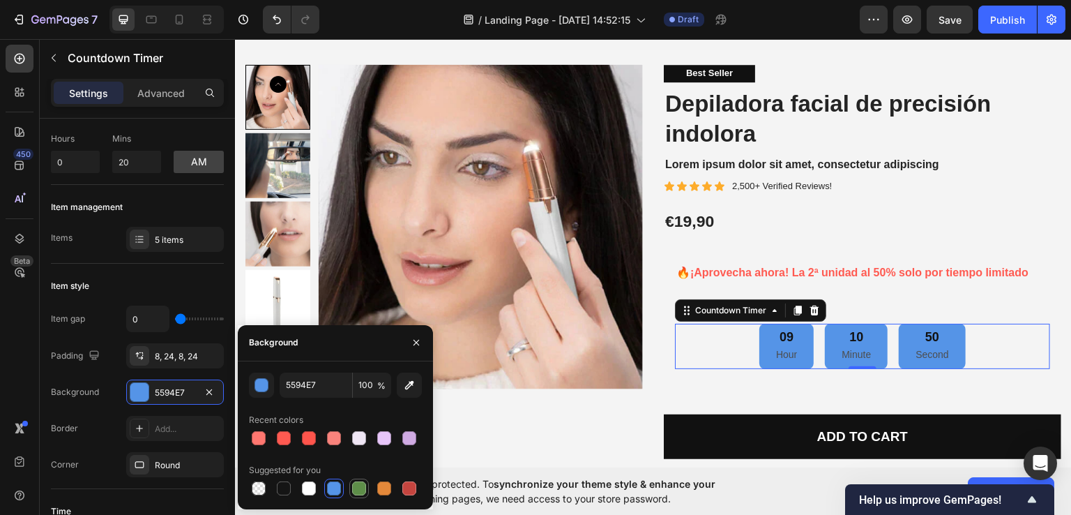
click at [356, 483] on div at bounding box center [359, 488] width 14 height 14
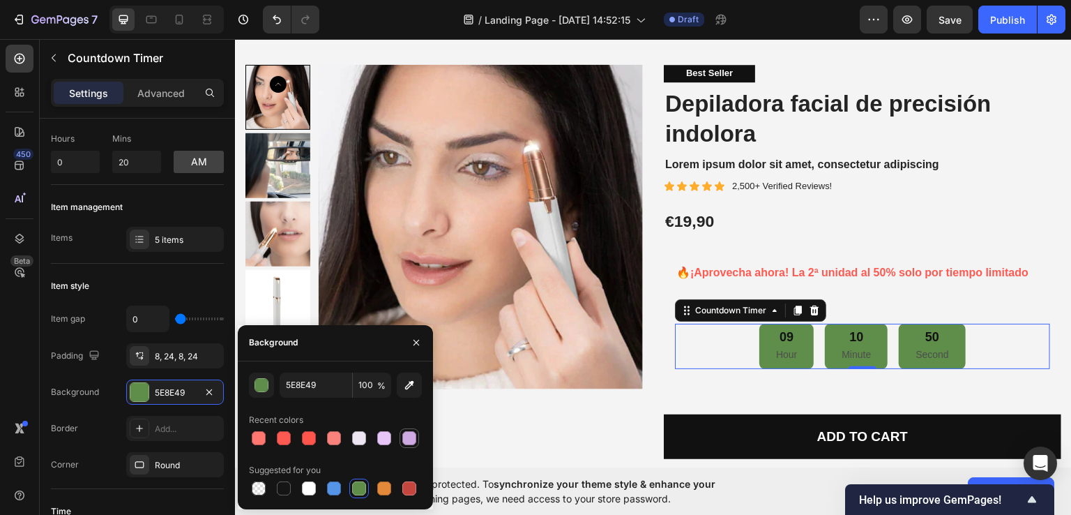
click at [405, 444] on div at bounding box center [409, 438] width 17 height 17
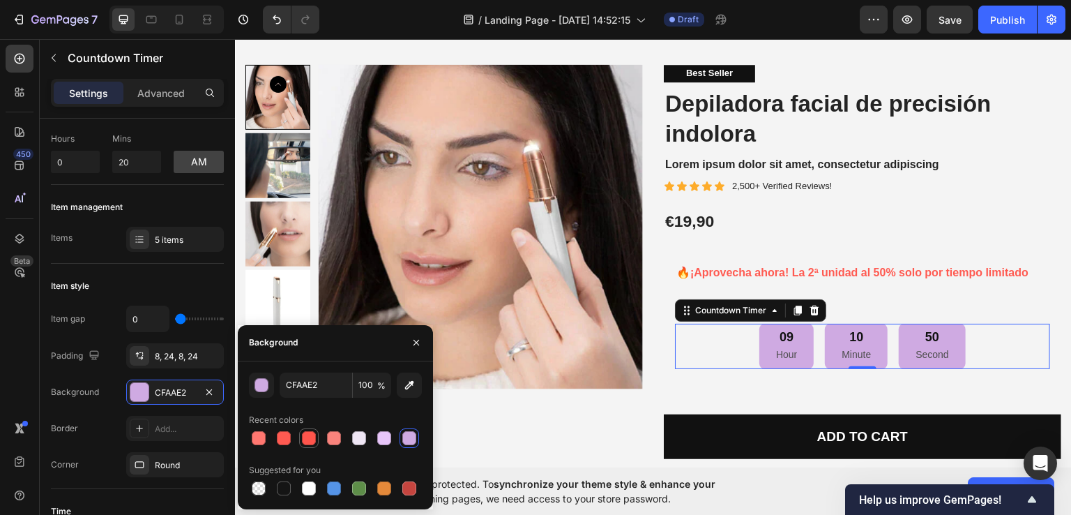
click at [309, 441] on div at bounding box center [309, 438] width 14 height 14
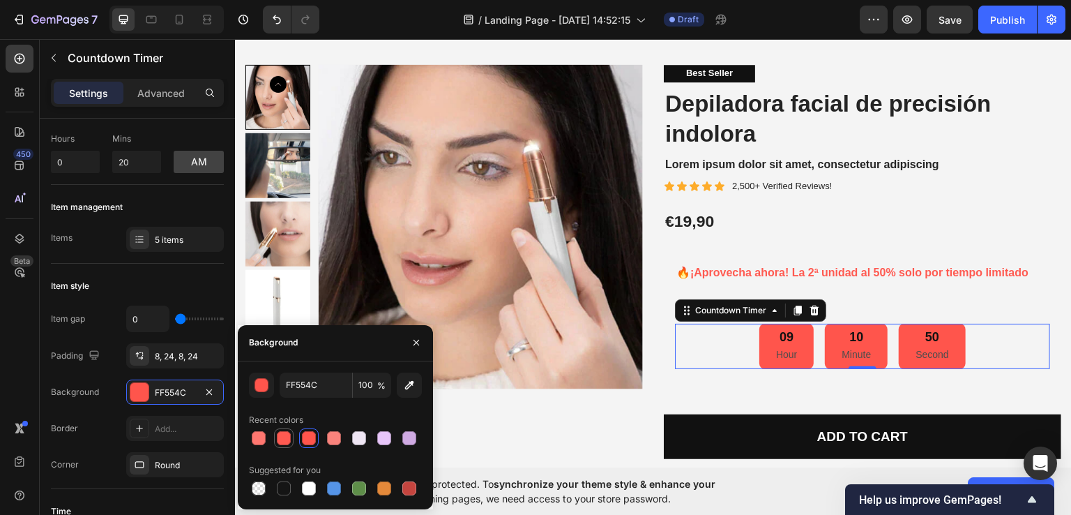
click at [287, 439] on div at bounding box center [284, 438] width 14 height 14
click at [262, 388] on div "button" at bounding box center [262, 386] width 14 height 14
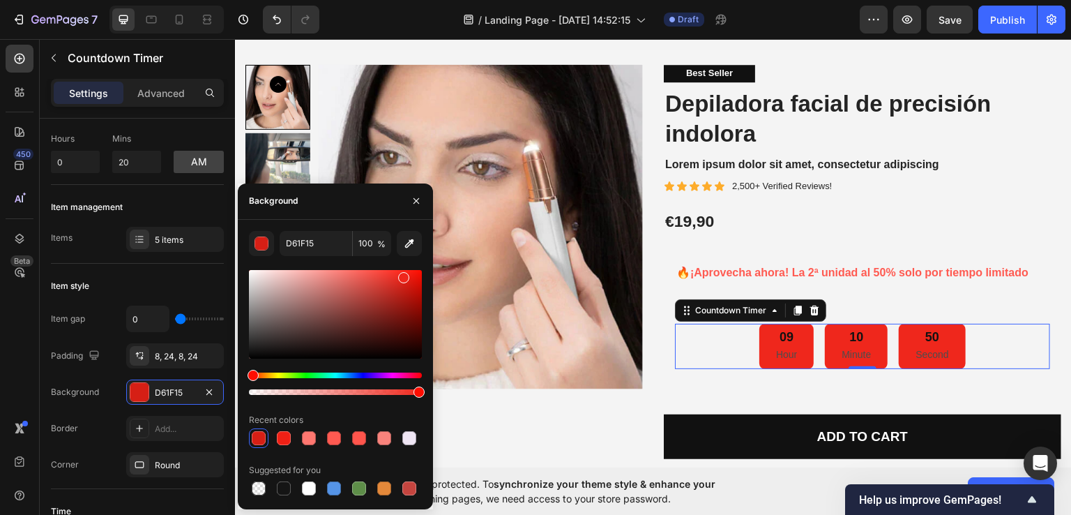
type input "EF271C"
drag, startPoint x: 414, startPoint y: 294, endPoint x: 402, endPoint y: 274, distance: 22.8
click at [402, 274] on div at bounding box center [335, 314] width 173 height 89
click at [111, 403] on div "Background EF271C" at bounding box center [137, 391] width 173 height 25
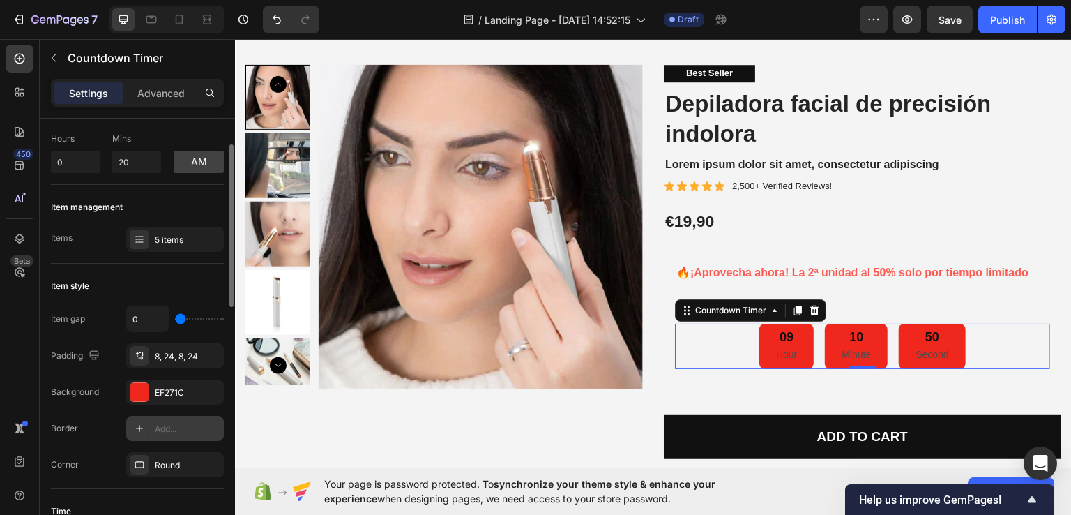
click at [142, 420] on div at bounding box center [140, 428] width 20 height 20
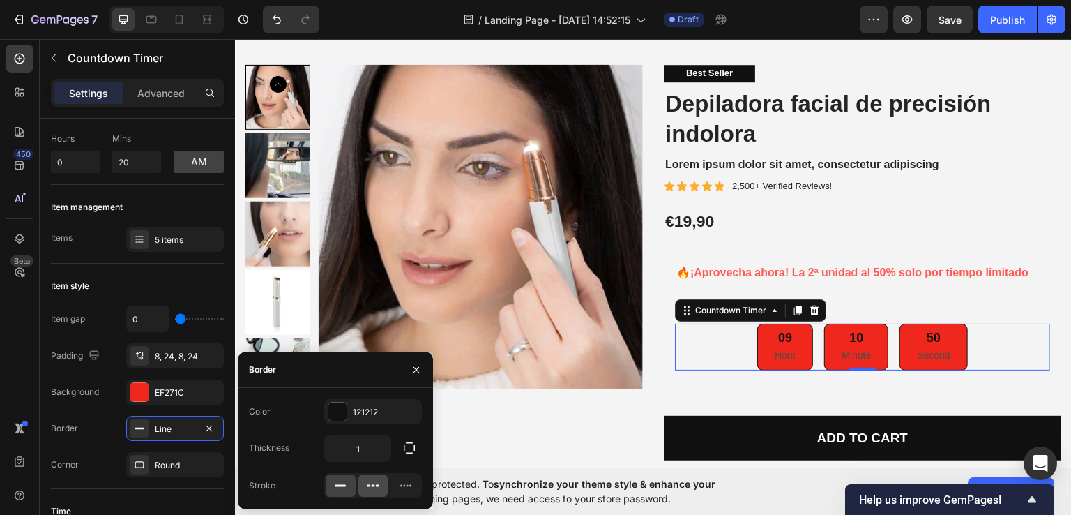
click at [378, 486] on icon at bounding box center [373, 485] width 14 height 14
click at [333, 481] on icon at bounding box center [340, 485] width 14 height 14
click at [410, 446] on icon "button" at bounding box center [409, 448] width 14 height 14
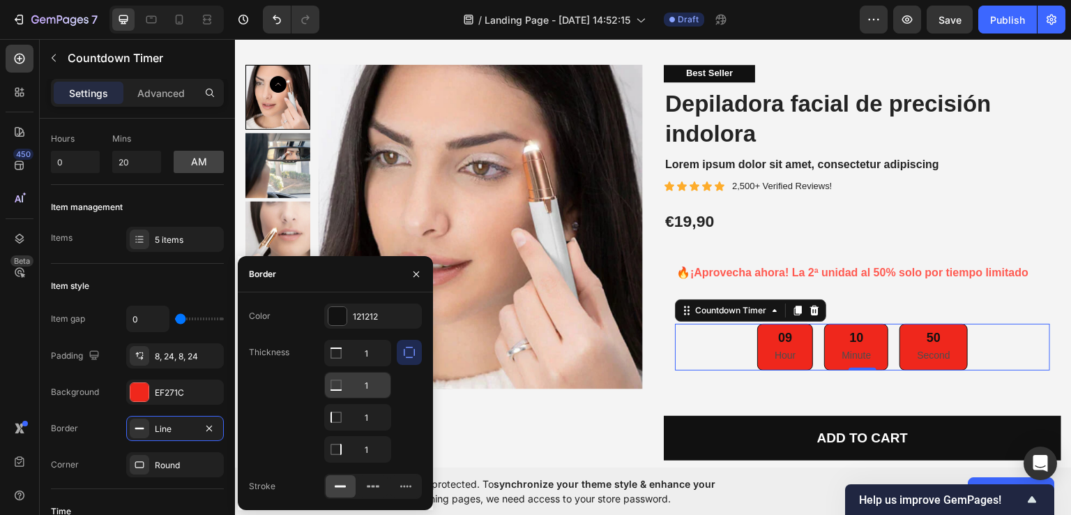
click at [341, 388] on icon at bounding box center [336, 384] width 11 height 11
click at [296, 409] on div "Thickness 1 1 1 1" at bounding box center [335, 401] width 173 height 123
drag, startPoint x: 418, startPoint y: 273, endPoint x: 119, endPoint y: 303, distance: 300.7
click at [418, 273] on icon "button" at bounding box center [416, 274] width 11 height 11
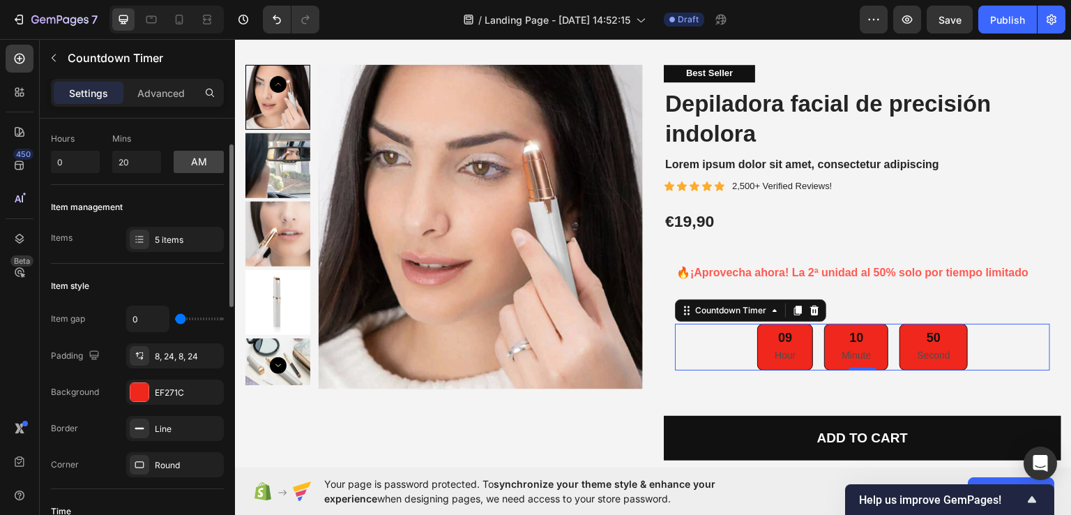
type input "27"
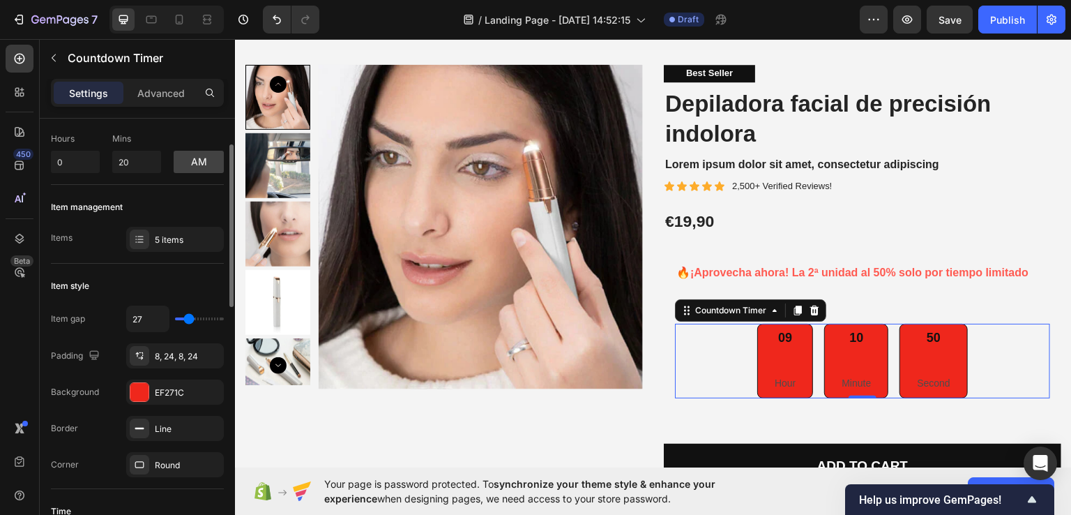
type input "40"
type input "61"
type input "66"
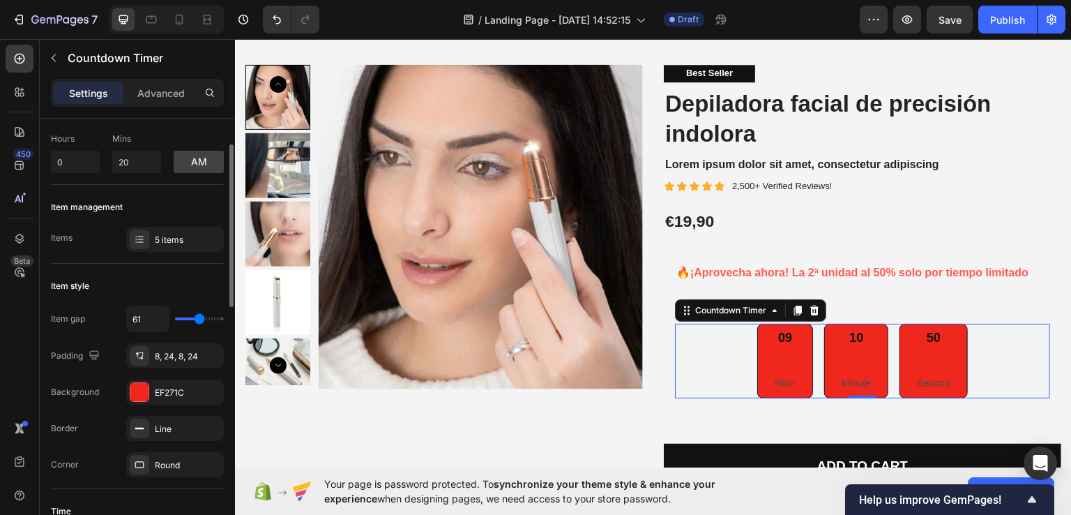
type input "66"
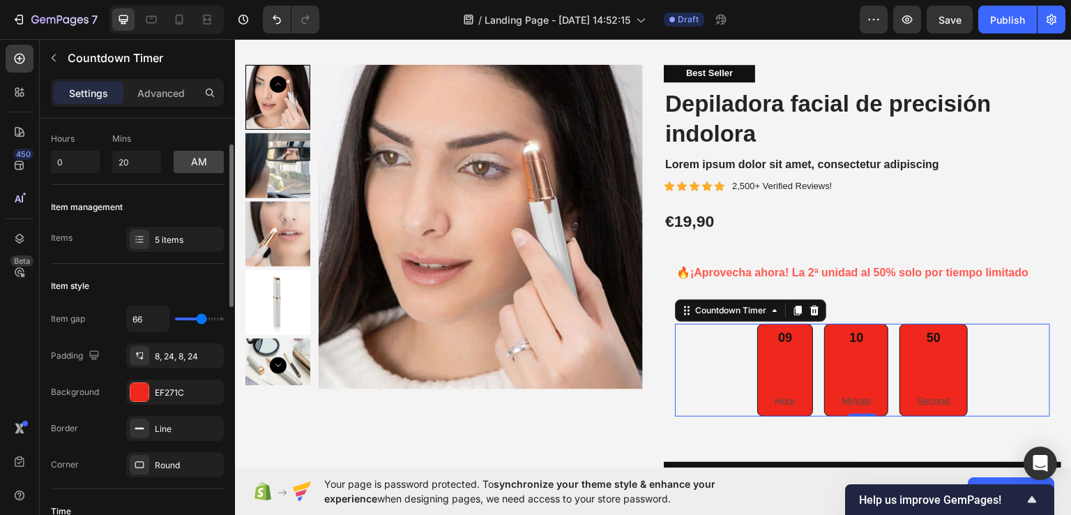
type input "63"
type input "24"
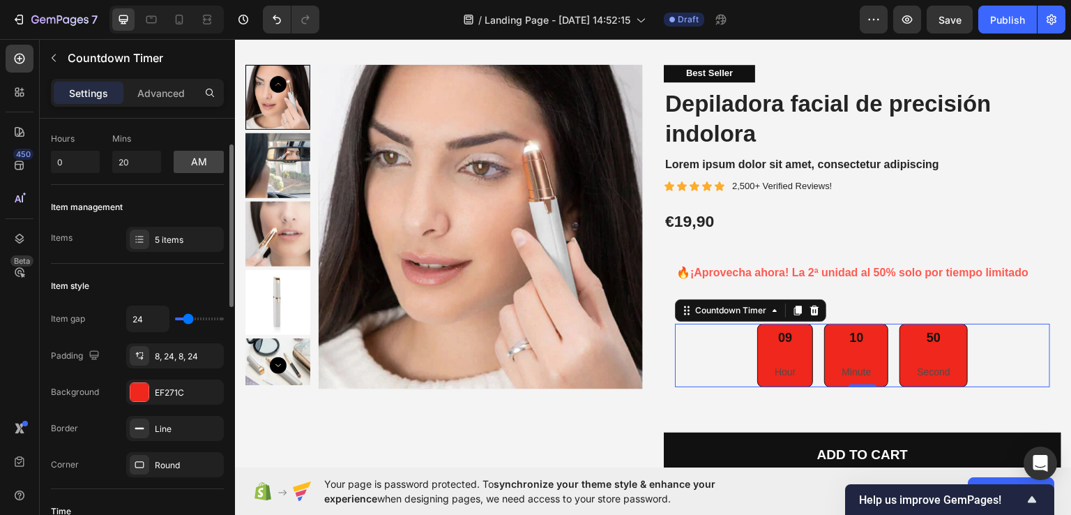
type input "22"
type input "20"
type input "2"
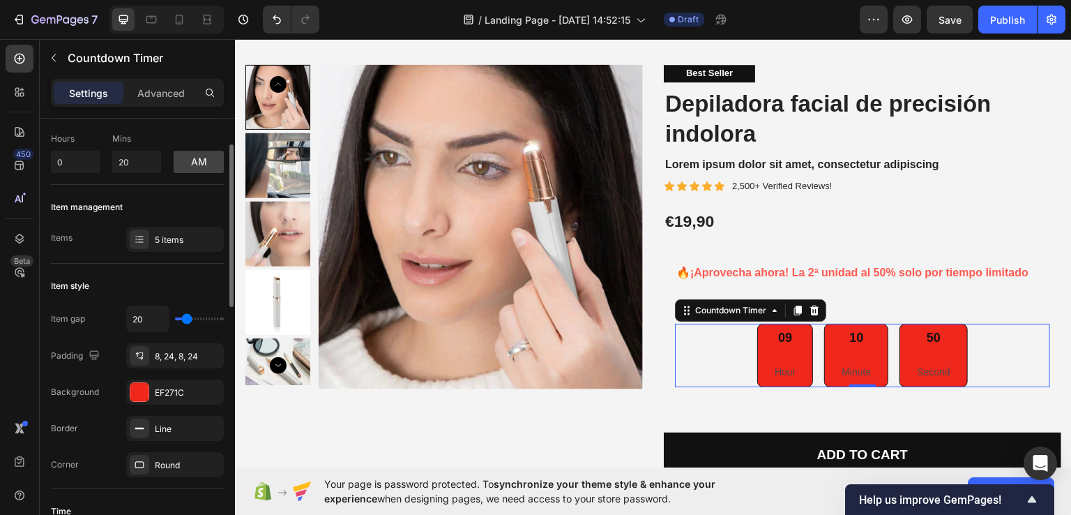
type input "2"
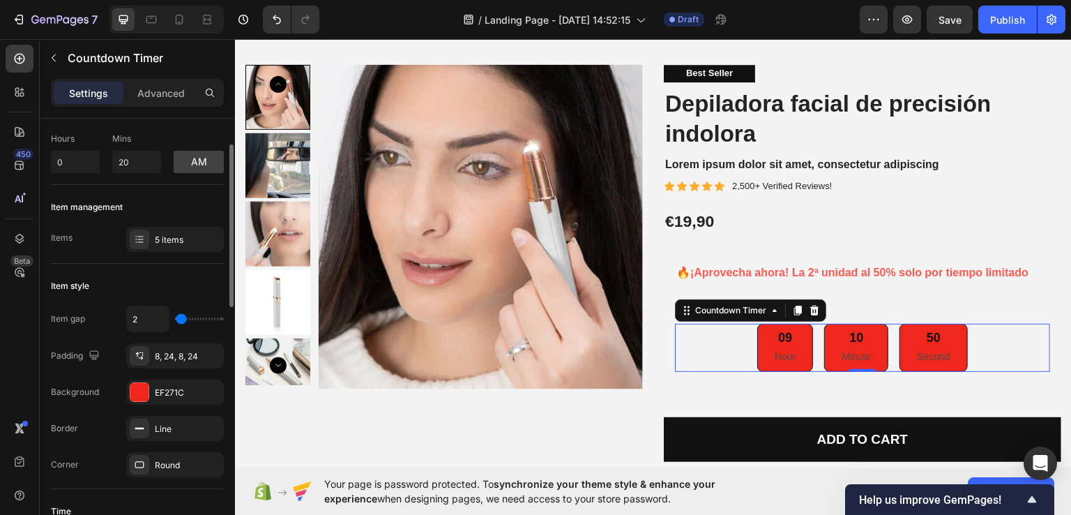
type input "0"
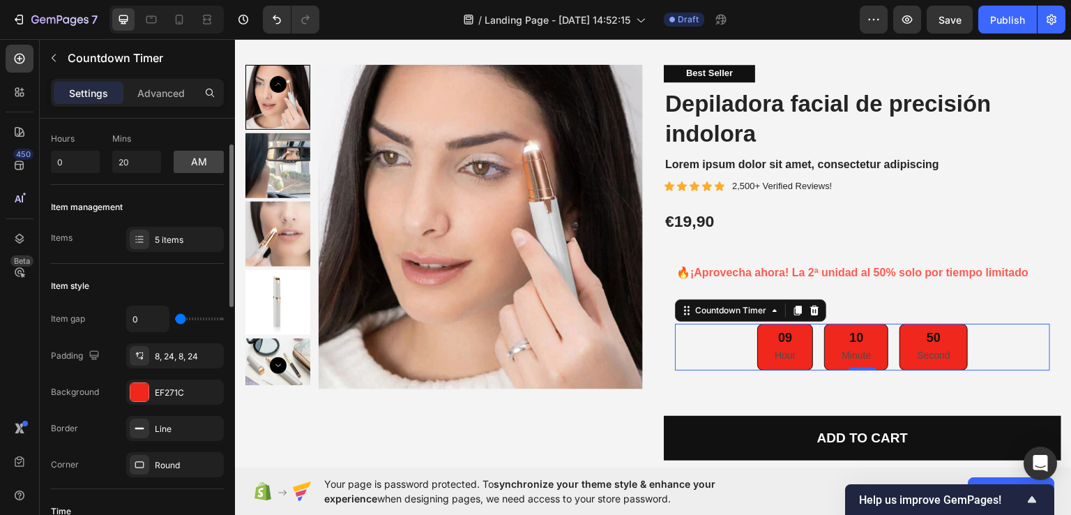
drag, startPoint x: 192, startPoint y: 316, endPoint x: 164, endPoint y: 319, distance: 28.8
click at [175, 319] on input "range" at bounding box center [199, 318] width 49 height 3
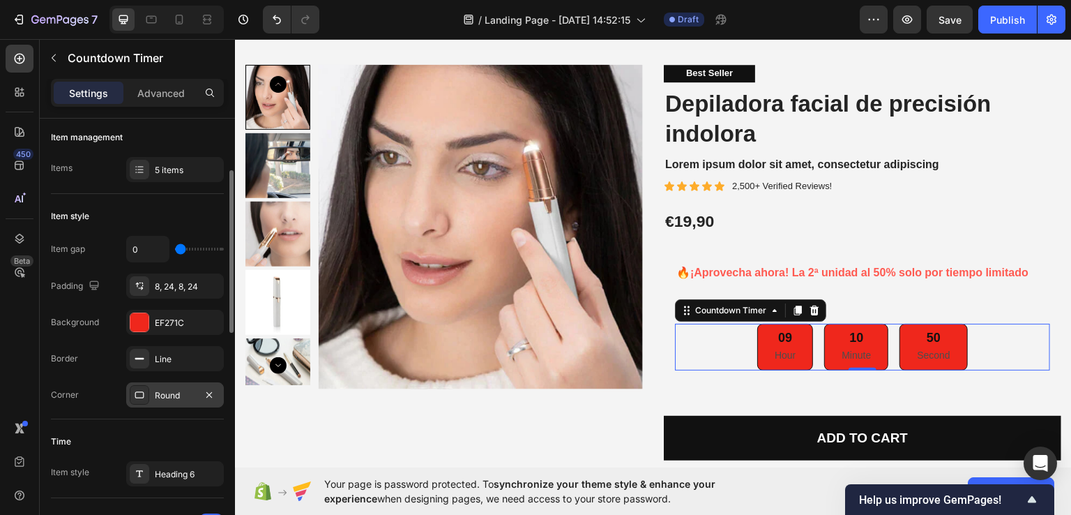
click at [192, 394] on div "Round" at bounding box center [175, 395] width 40 height 13
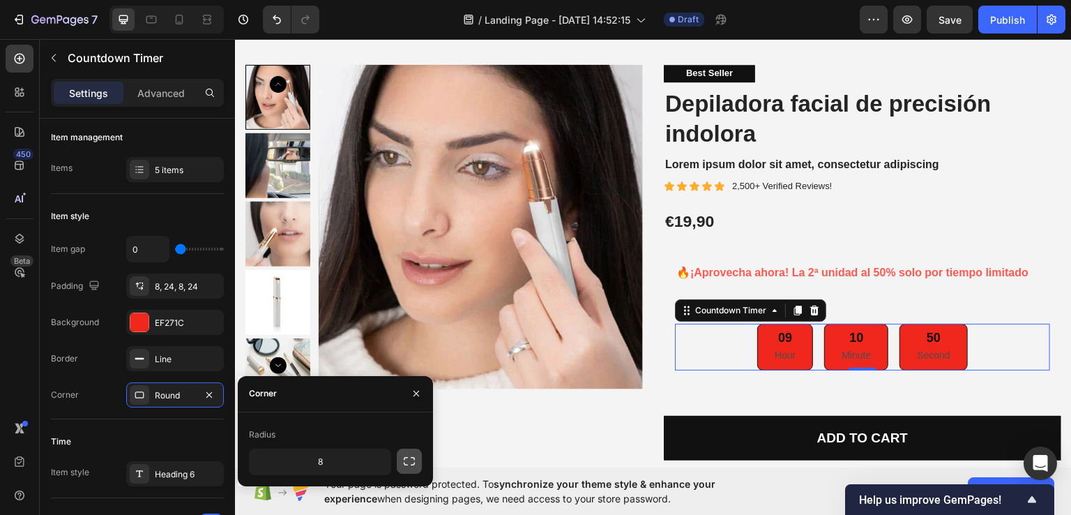
click at [405, 462] on icon "button" at bounding box center [409, 461] width 14 height 14
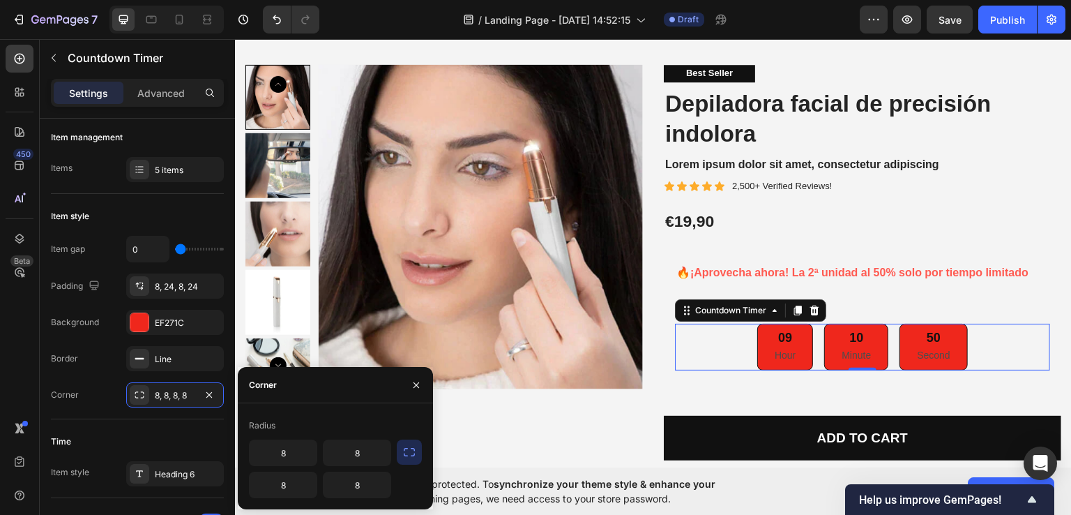
click at [404, 456] on icon "button" at bounding box center [409, 452] width 14 height 14
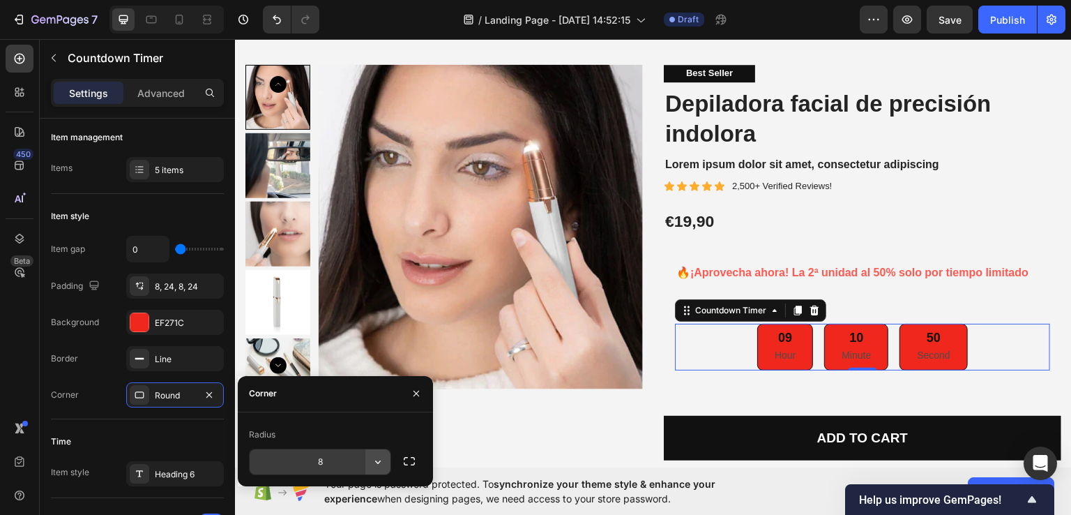
click at [379, 460] on icon "button" at bounding box center [378, 462] width 14 height 14
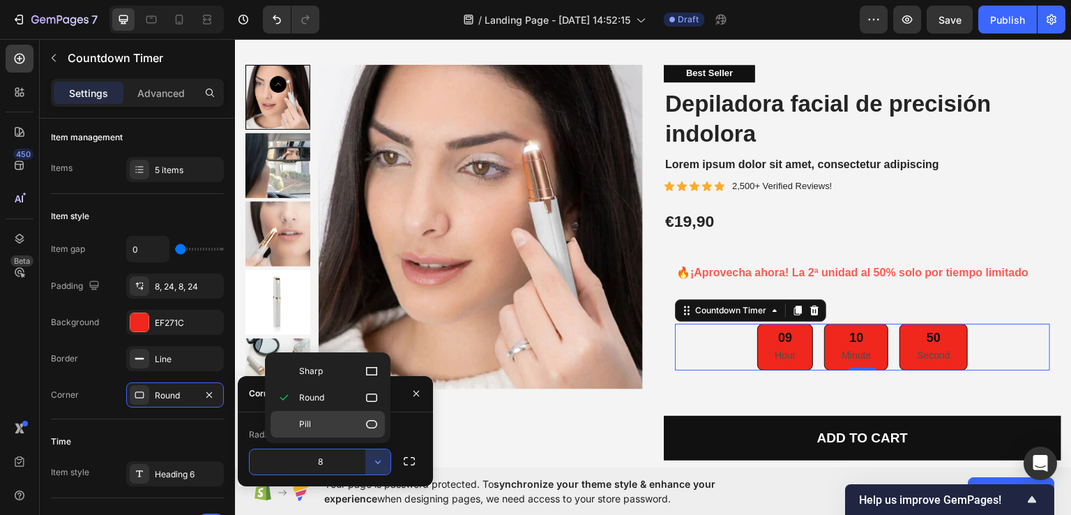
click at [371, 423] on icon at bounding box center [372, 424] width 14 height 14
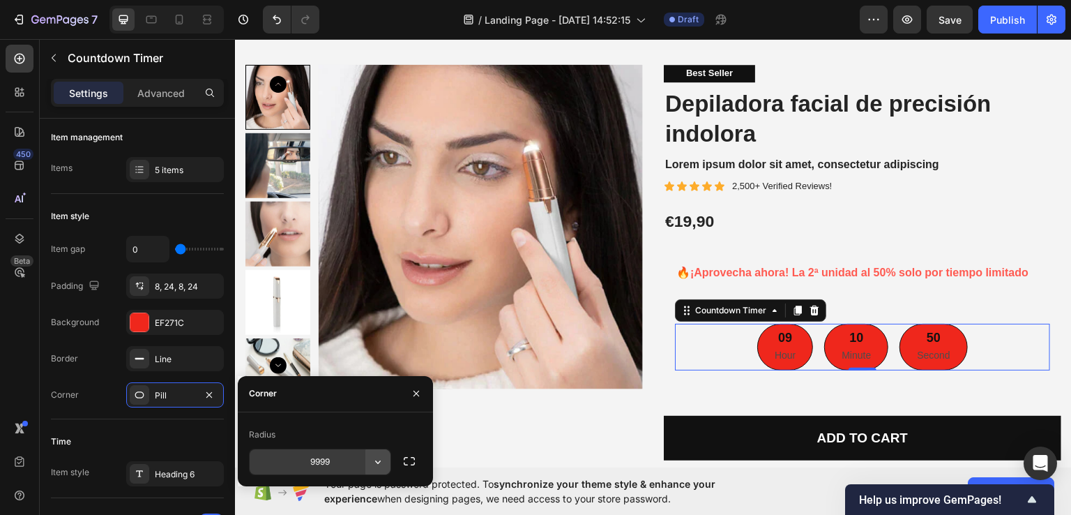
click at [382, 467] on icon "button" at bounding box center [378, 462] width 14 height 14
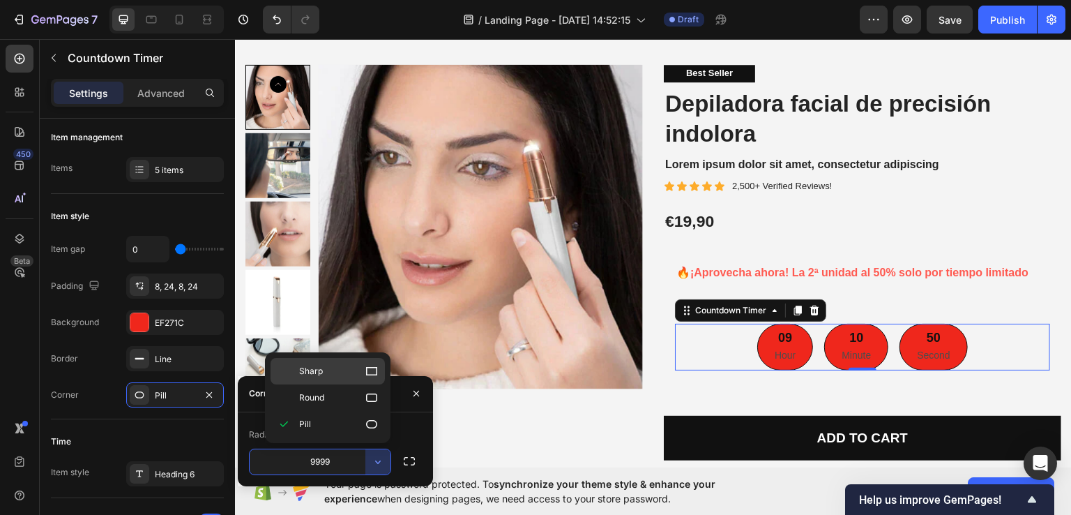
click at [365, 376] on icon at bounding box center [372, 371] width 14 height 14
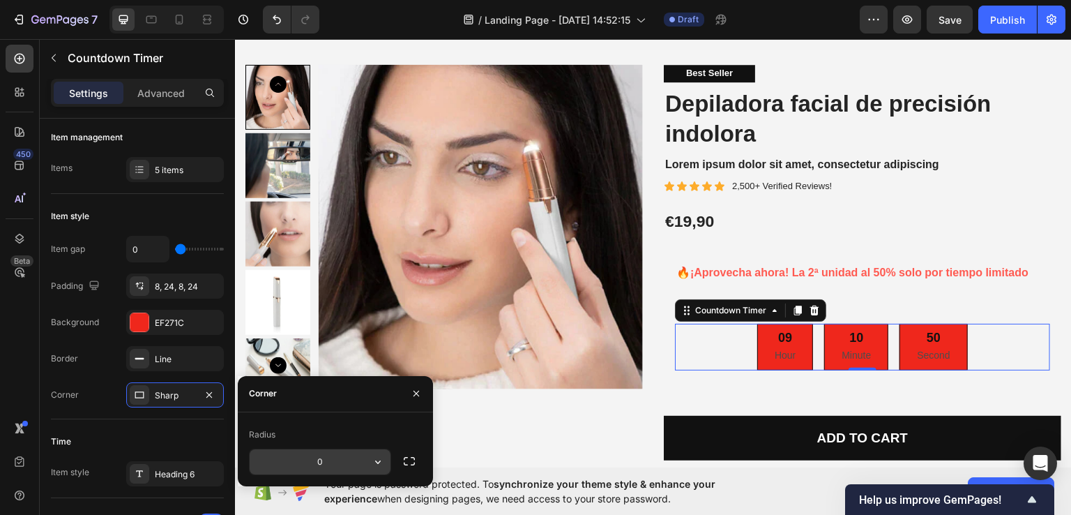
click at [372, 464] on icon "button" at bounding box center [378, 462] width 14 height 14
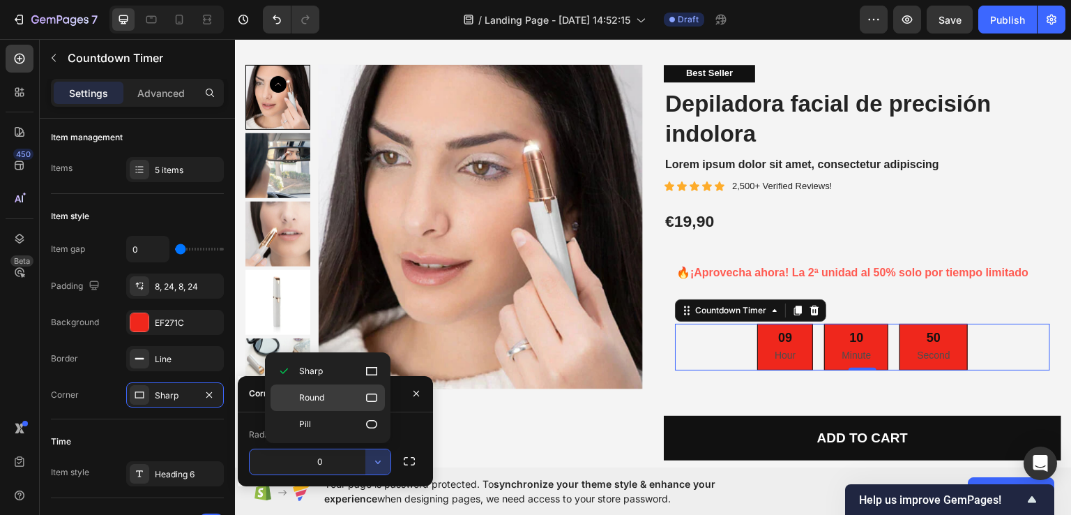
click at [341, 402] on p "Round" at bounding box center [339, 398] width 80 height 14
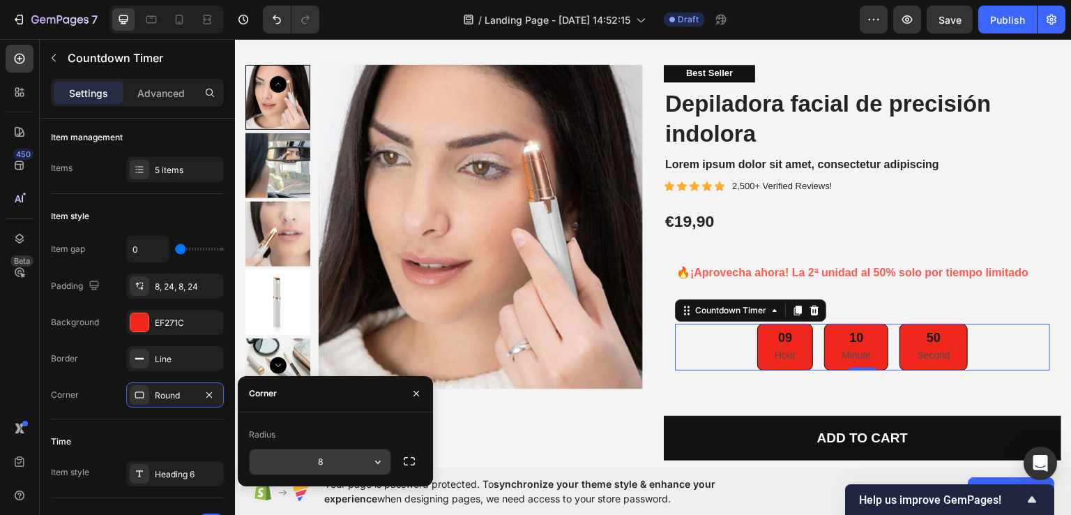
click at [311, 466] on input "8" at bounding box center [320, 461] width 141 height 25
type input "4"
type input "12"
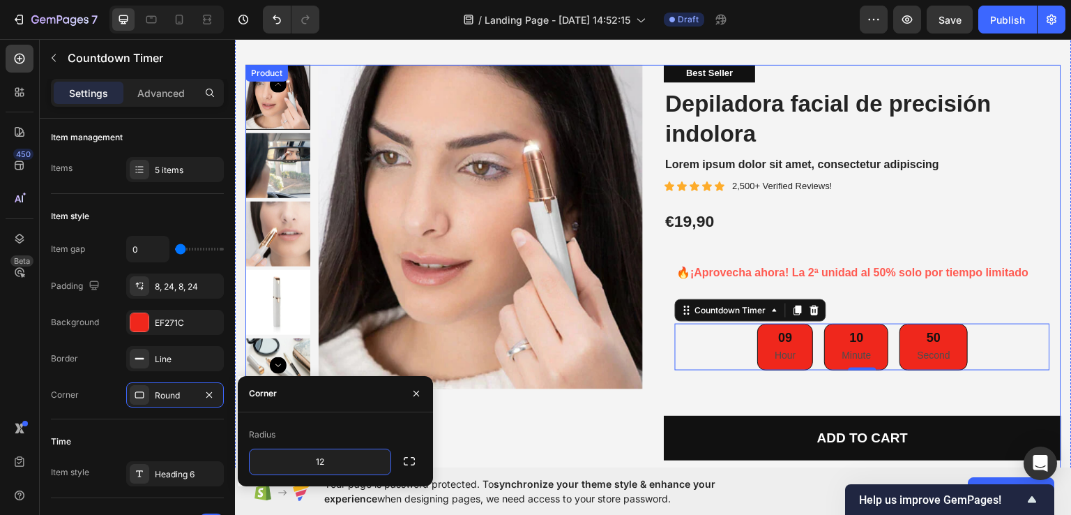
click at [654, 379] on div "Product Images Best Seller Text Block Depiladora facial de precisión indolora P…" at bounding box center [653, 316] width 816 height 505
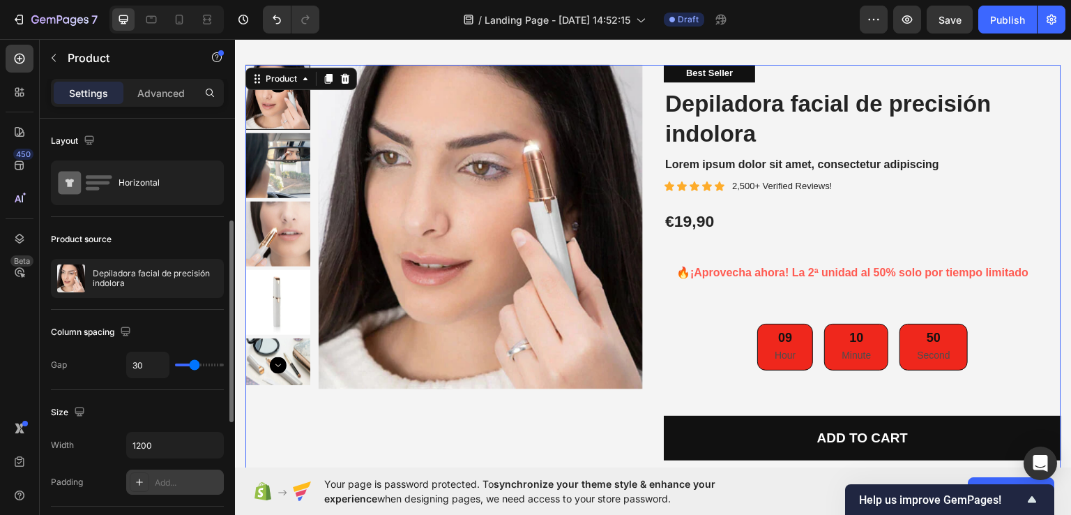
scroll to position [70, 0]
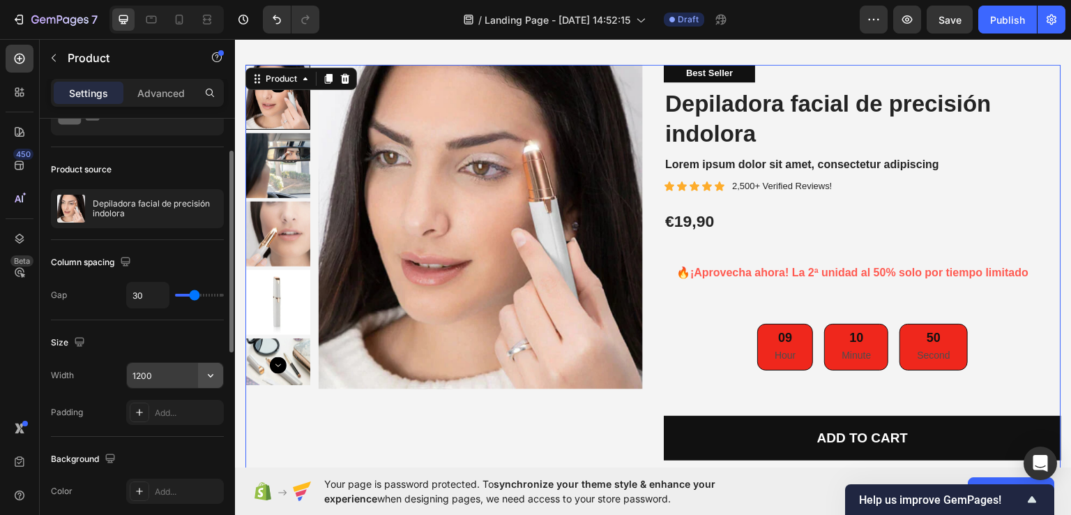
click at [210, 372] on icon "button" at bounding box center [211, 375] width 14 height 14
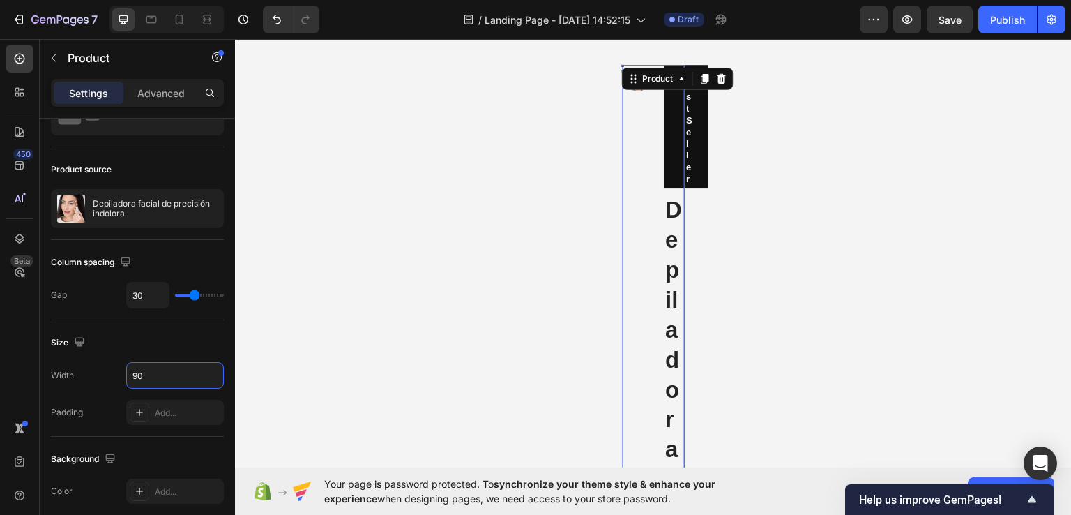
type input "9"
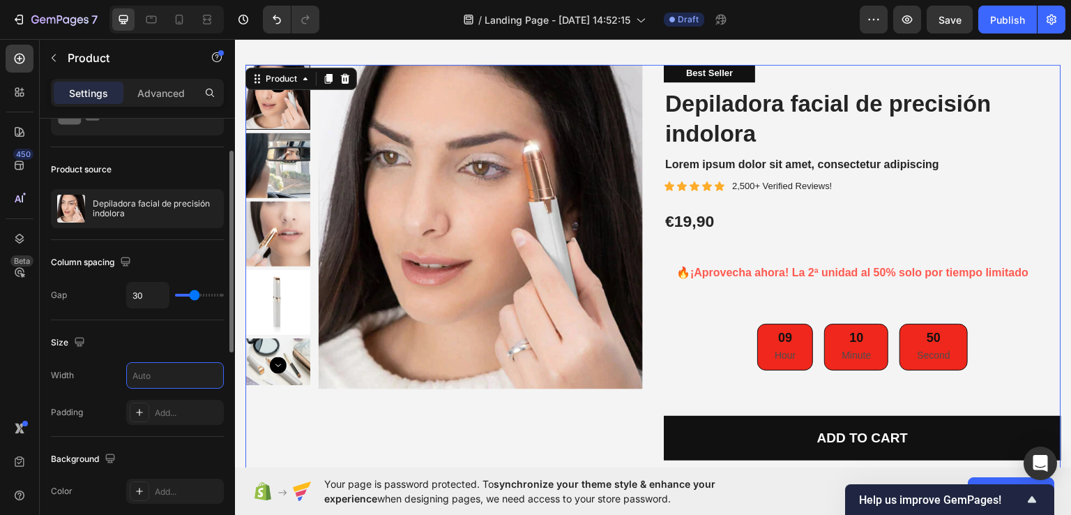
scroll to position [209, 0]
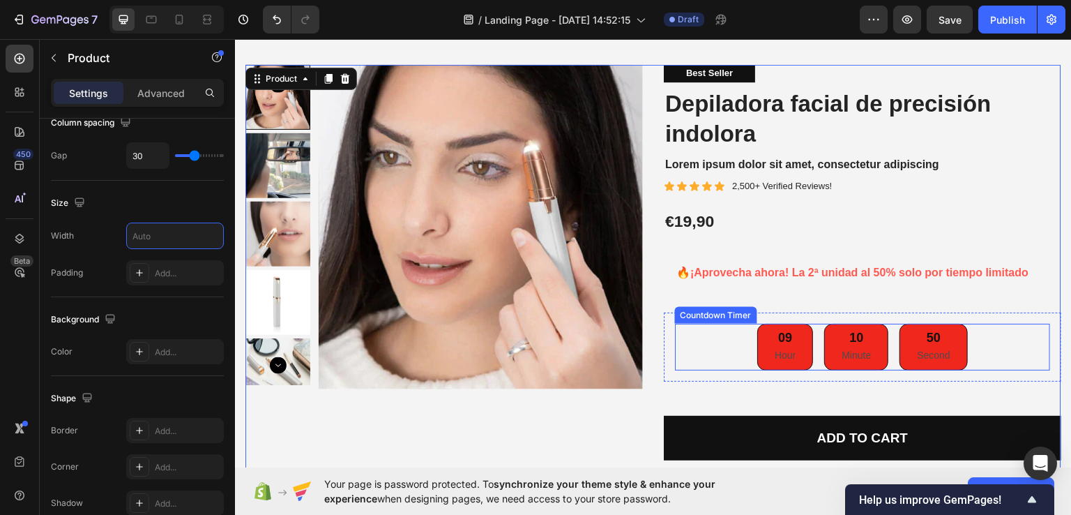
click at [740, 340] on div "09 Hour 10 Minute 50 Second" at bounding box center [862, 346] width 375 height 47
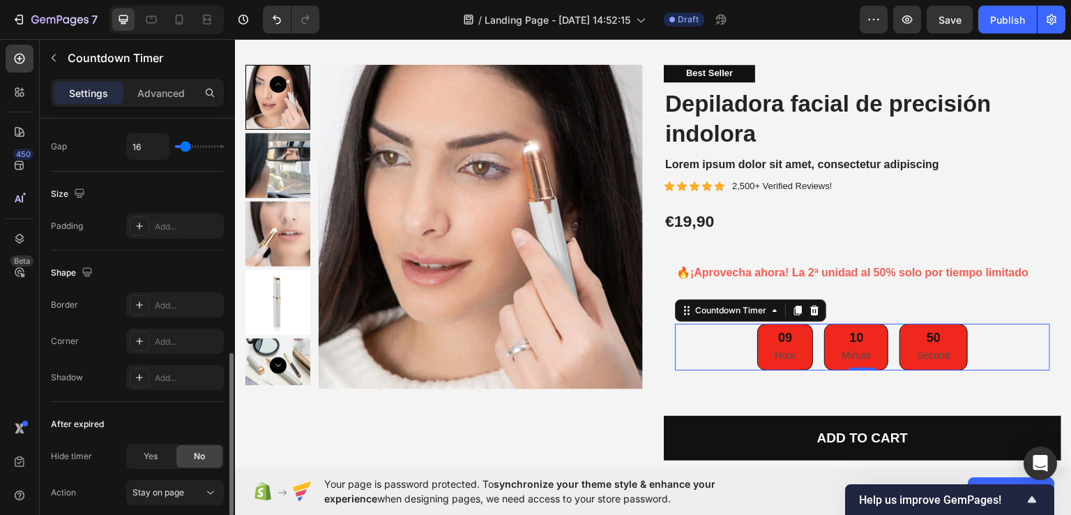
scroll to position [697, 0]
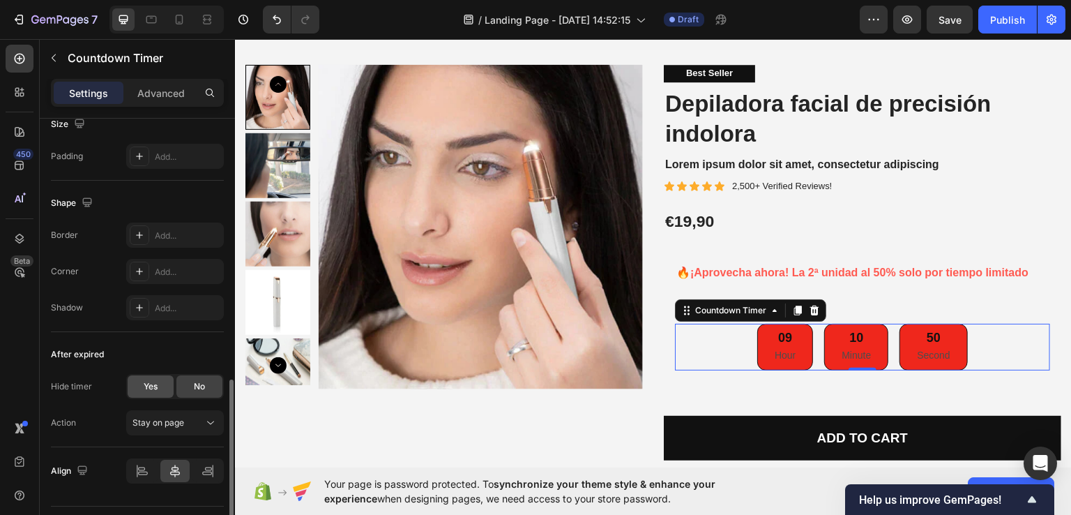
click at [164, 388] on div "Yes" at bounding box center [151, 386] width 46 height 22
type input "0"
click at [199, 383] on span "No" at bounding box center [199, 386] width 11 height 13
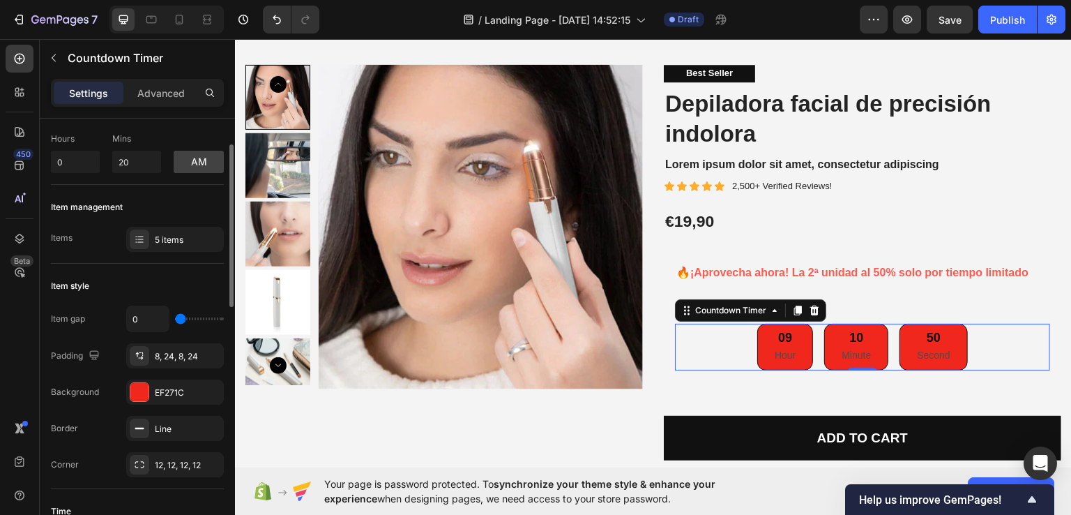
scroll to position [0, 0]
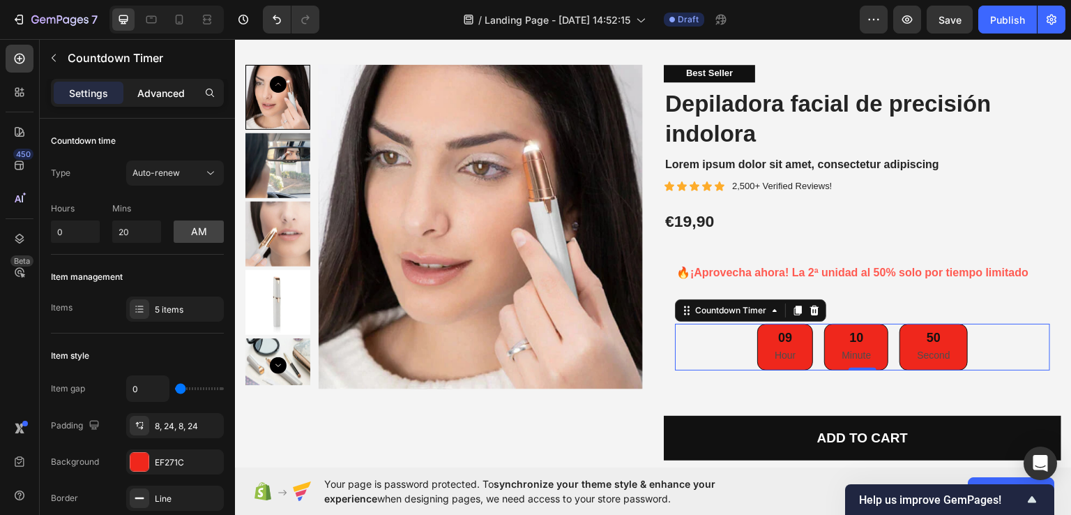
click at [176, 91] on p "Advanced" at bounding box center [160, 93] width 47 height 15
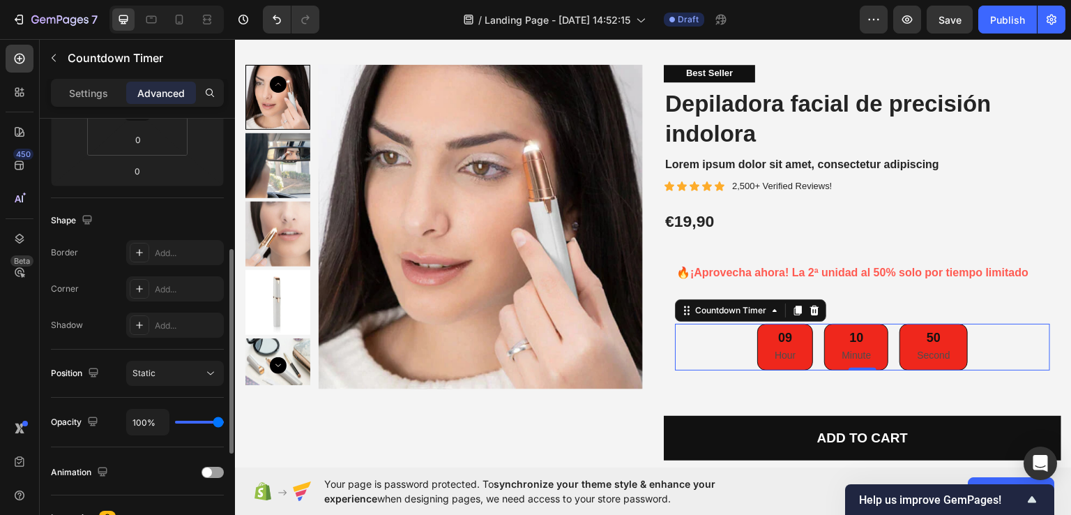
scroll to position [349, 0]
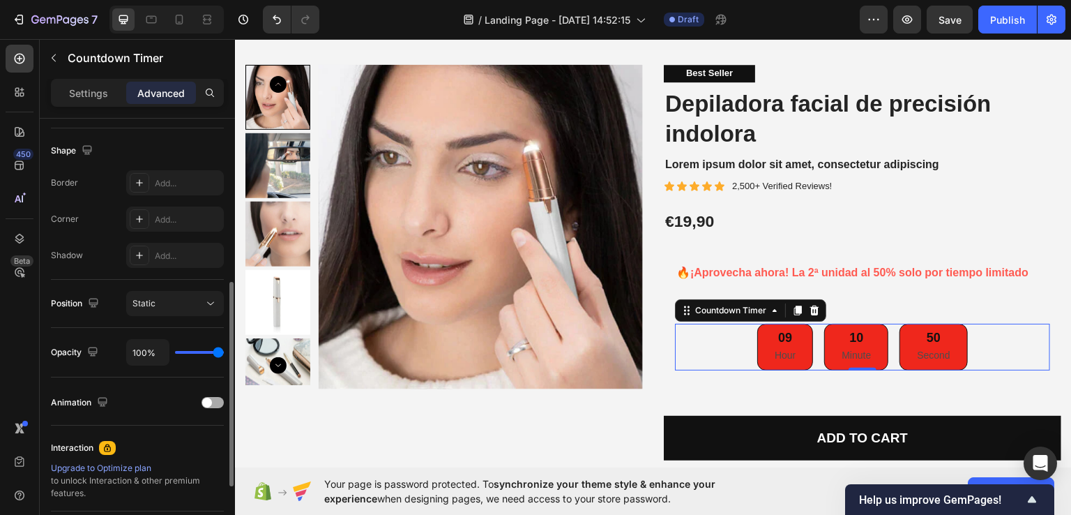
click at [211, 400] on span at bounding box center [207, 403] width 10 height 10
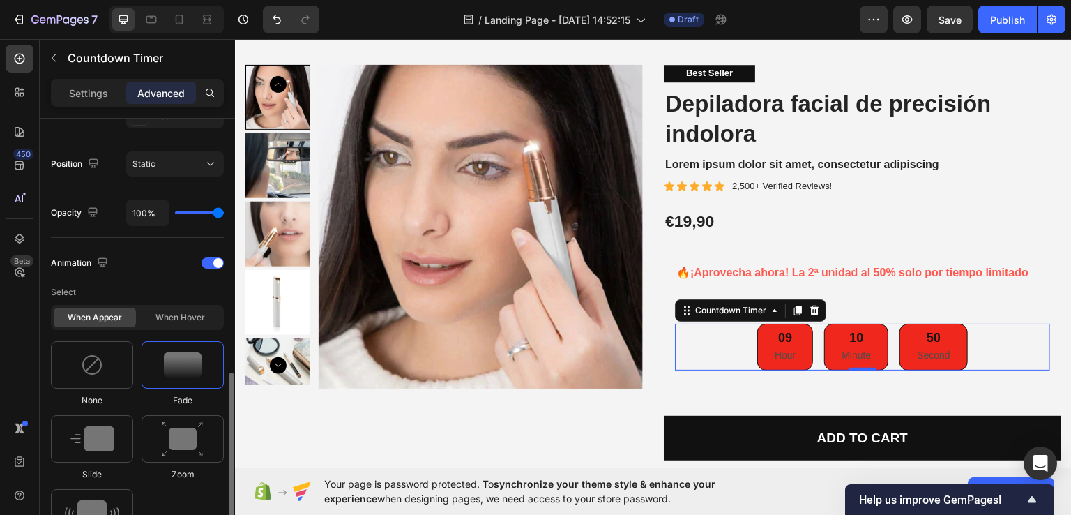
scroll to position [558, 0]
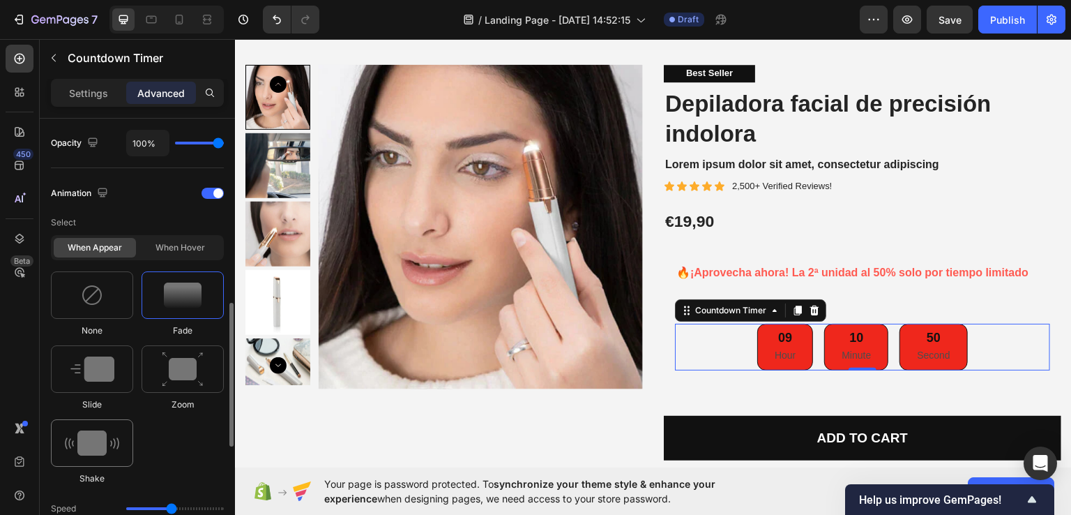
click at [84, 447] on img at bounding box center [92, 442] width 54 height 25
click at [188, 294] on img at bounding box center [183, 294] width 38 height 25
type input "1.7"
click at [114, 361] on img at bounding box center [92, 368] width 44 height 25
click at [174, 364] on img at bounding box center [183, 369] width 42 height 36
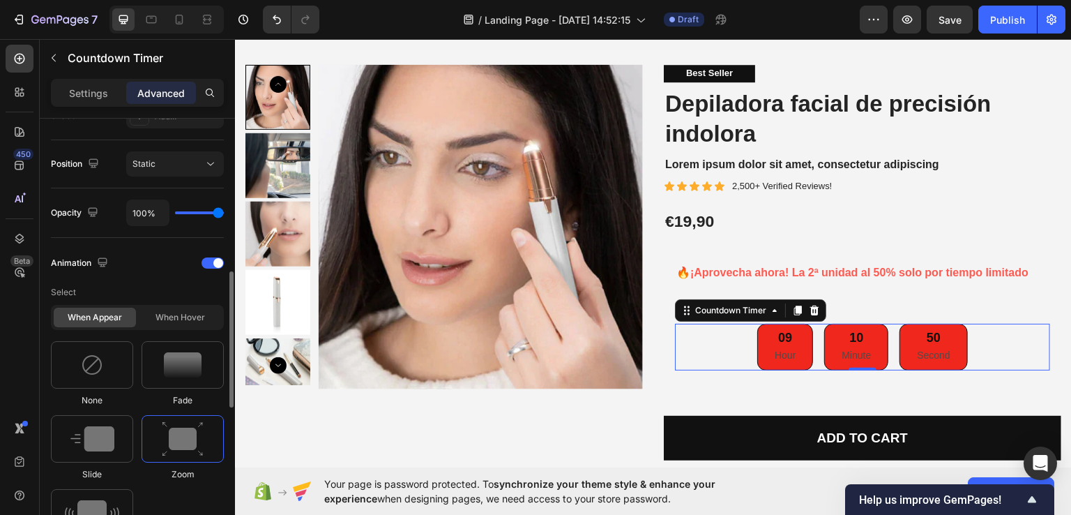
scroll to position [418, 0]
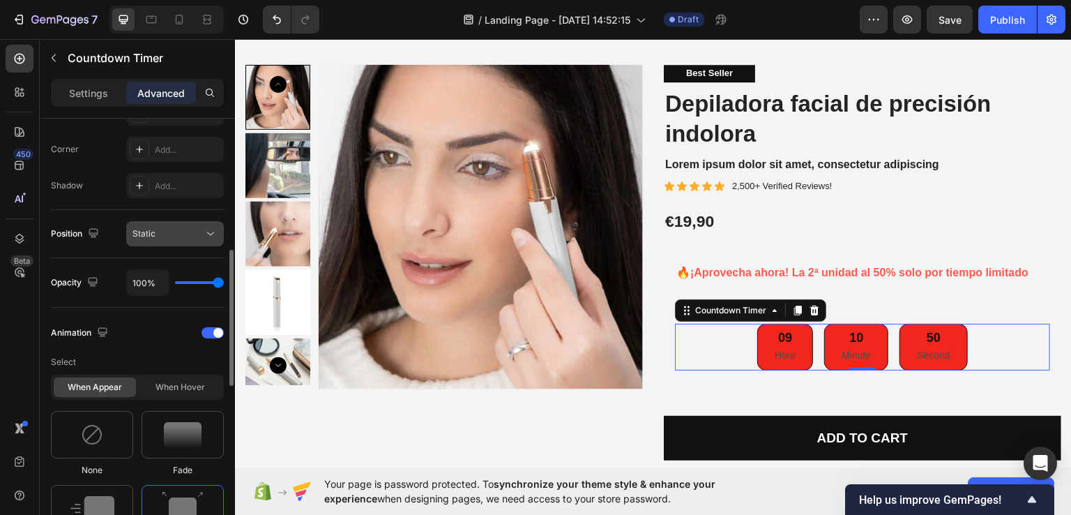
click at [181, 236] on div "Static" at bounding box center [168, 233] width 71 height 13
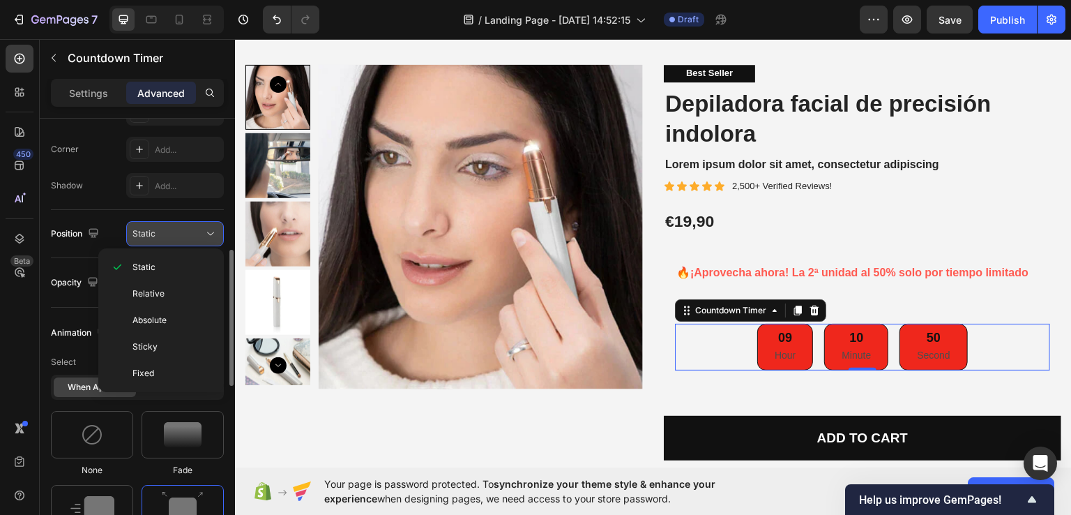
click at [181, 236] on div "Static" at bounding box center [168, 233] width 71 height 13
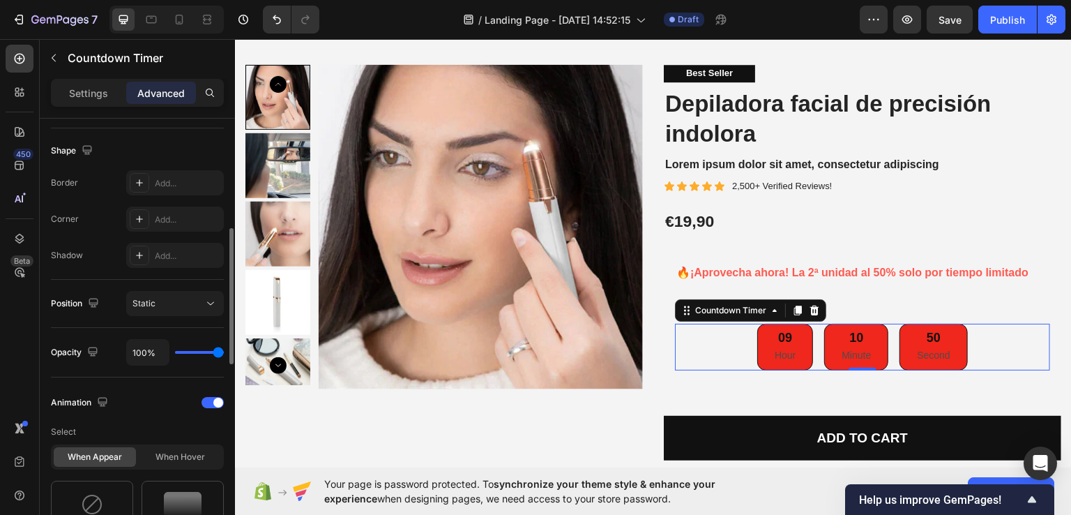
scroll to position [279, 0]
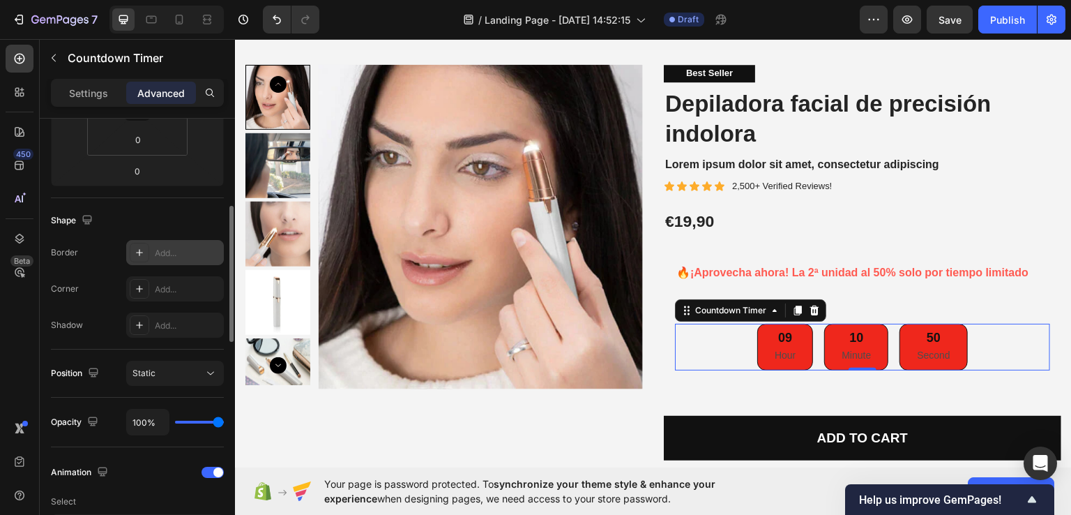
click at [144, 254] on icon at bounding box center [139, 252] width 11 height 11
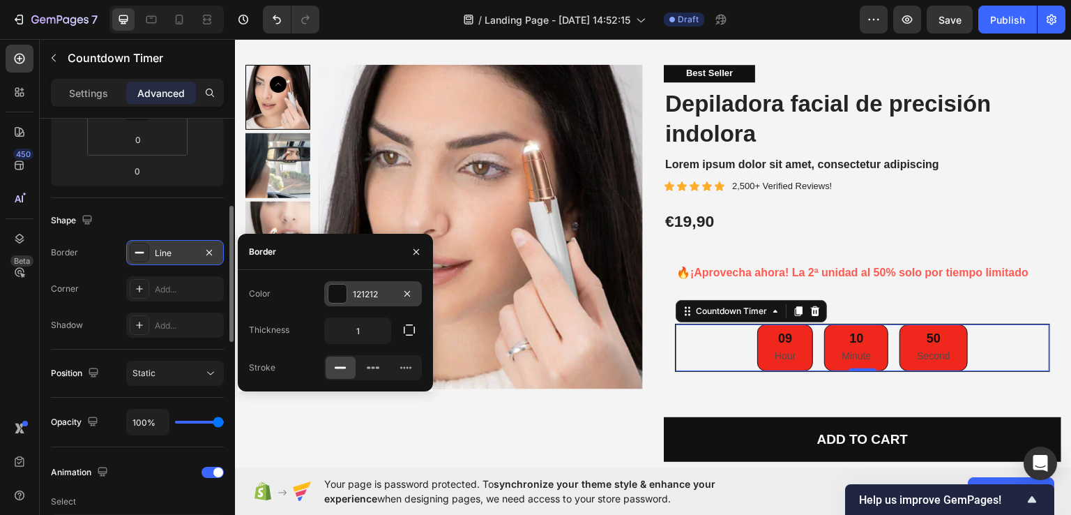
click at [335, 296] on div at bounding box center [337, 294] width 18 height 18
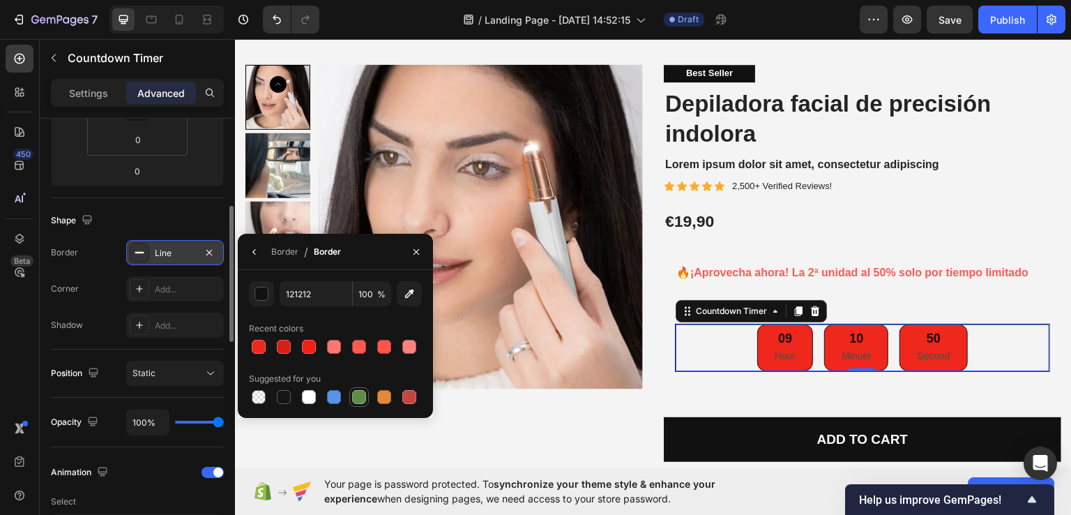
click at [359, 393] on div at bounding box center [359, 397] width 14 height 14
type input "5E8E49"
click at [677, 288] on div "🔥 ¡Aprovecha ahora! La 2ª unidad al 50% solo por tiempo limitado Text Block Row" at bounding box center [863, 272] width 398 height 45
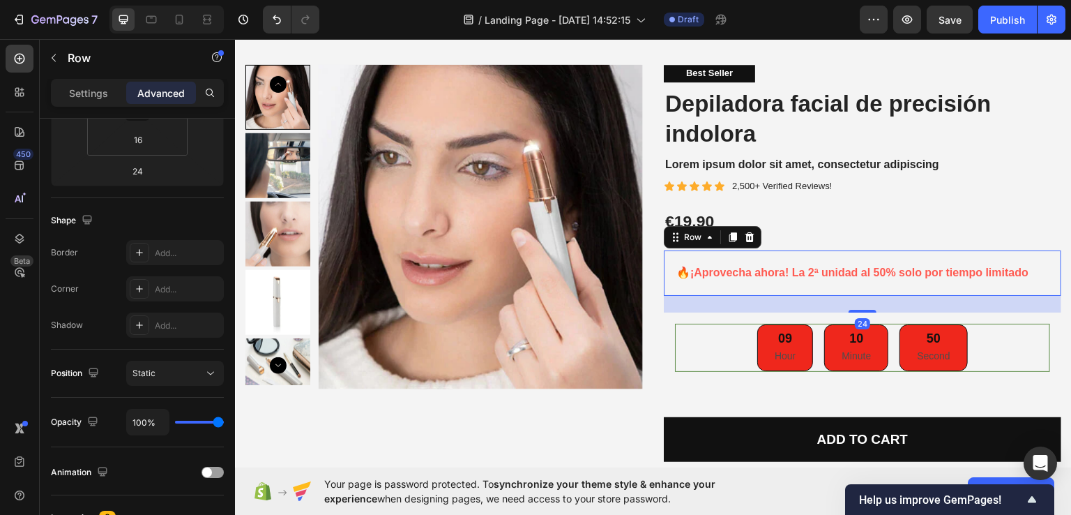
scroll to position [0, 0]
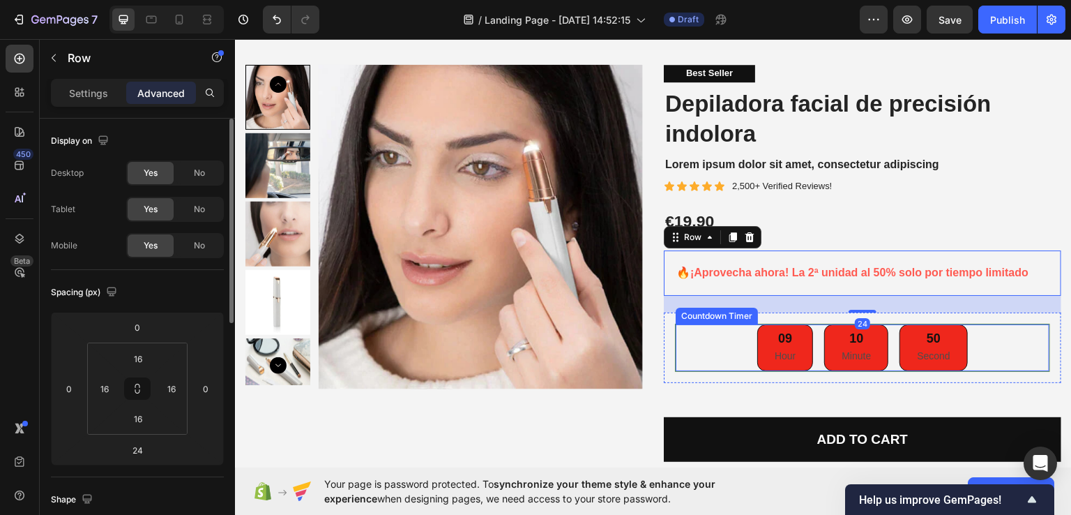
click at [695, 349] on div "09 Hour 10 Minute 50 Second" at bounding box center [863, 347] width 374 height 47
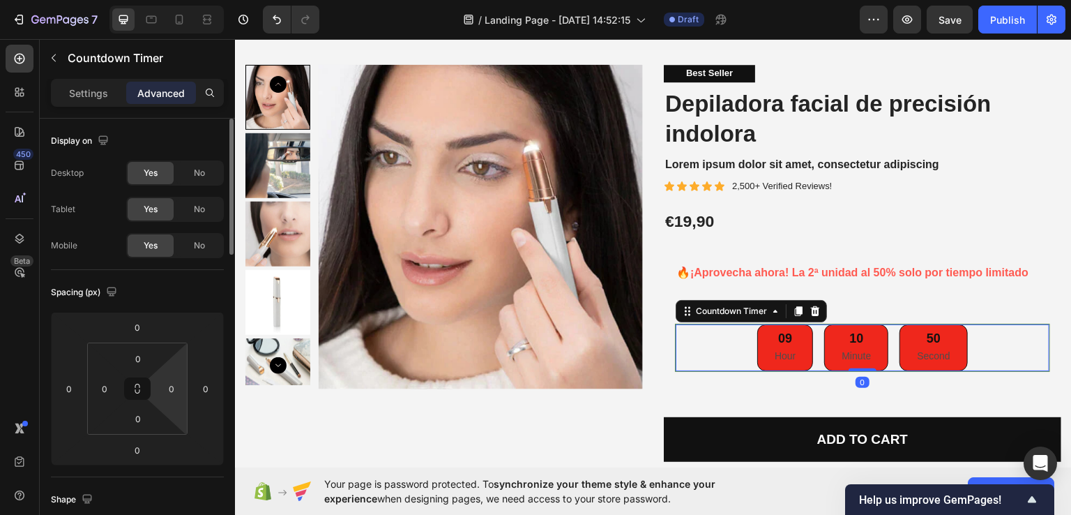
scroll to position [209, 0]
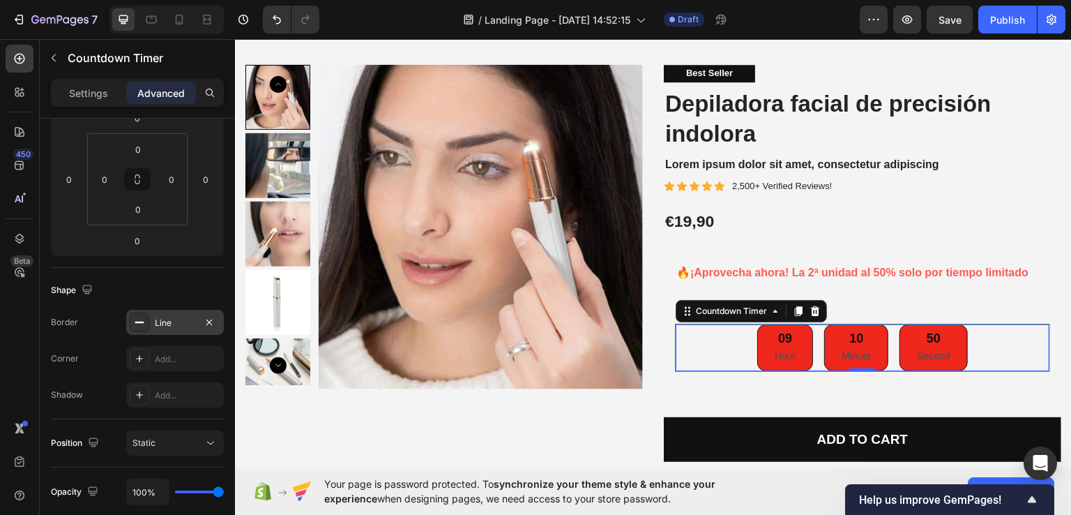
click at [167, 322] on div "Line" at bounding box center [175, 323] width 40 height 13
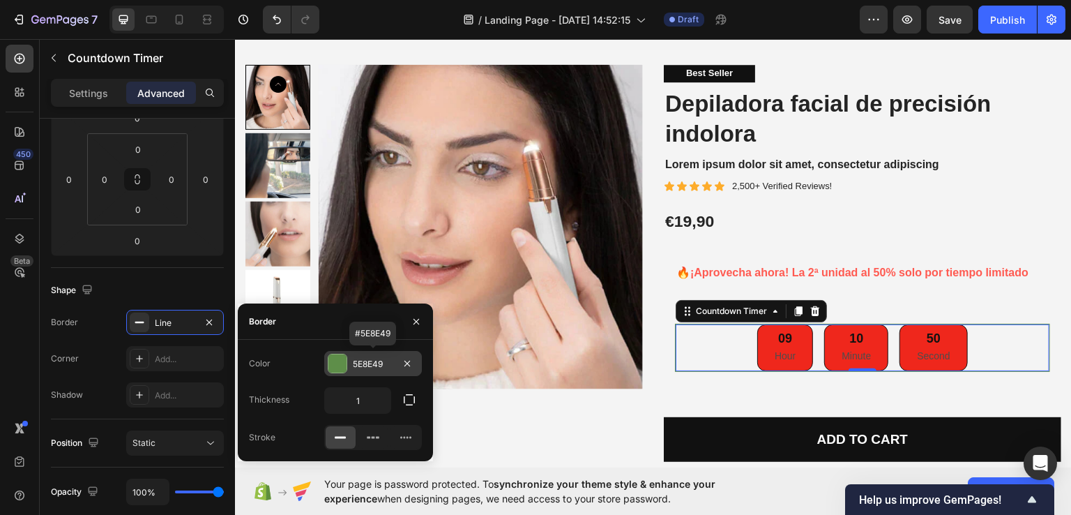
click at [338, 365] on div at bounding box center [337, 363] width 18 height 18
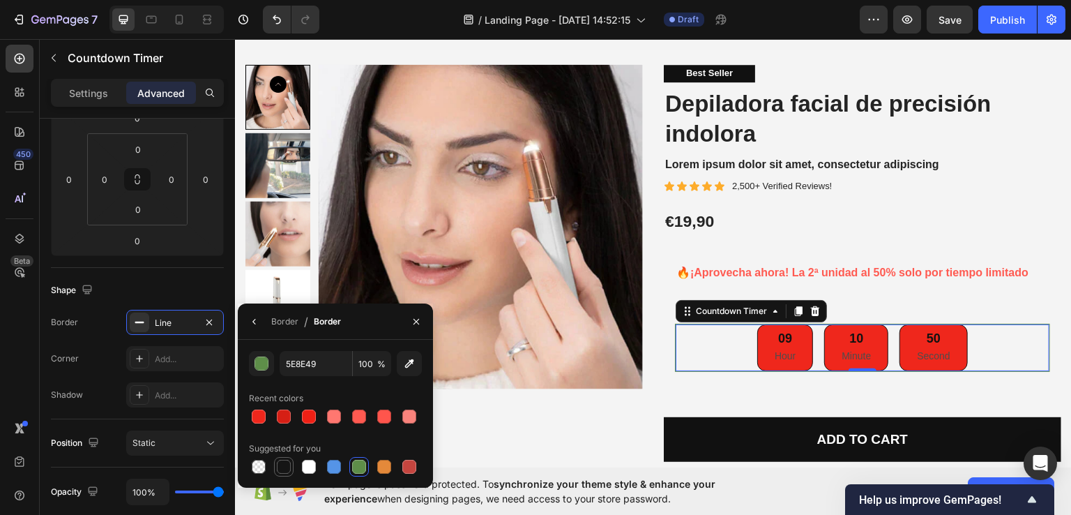
click at [282, 471] on div at bounding box center [284, 467] width 14 height 14
type input "151515"
click at [173, 353] on div "Add..." at bounding box center [188, 359] width 66 height 13
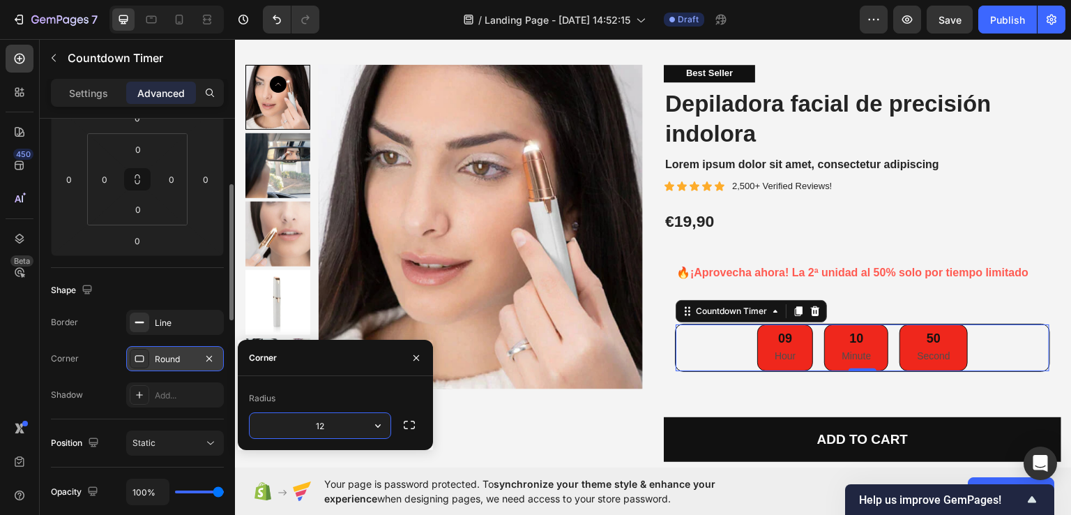
type input "1"
click at [414, 354] on icon "button" at bounding box center [416, 357] width 11 height 11
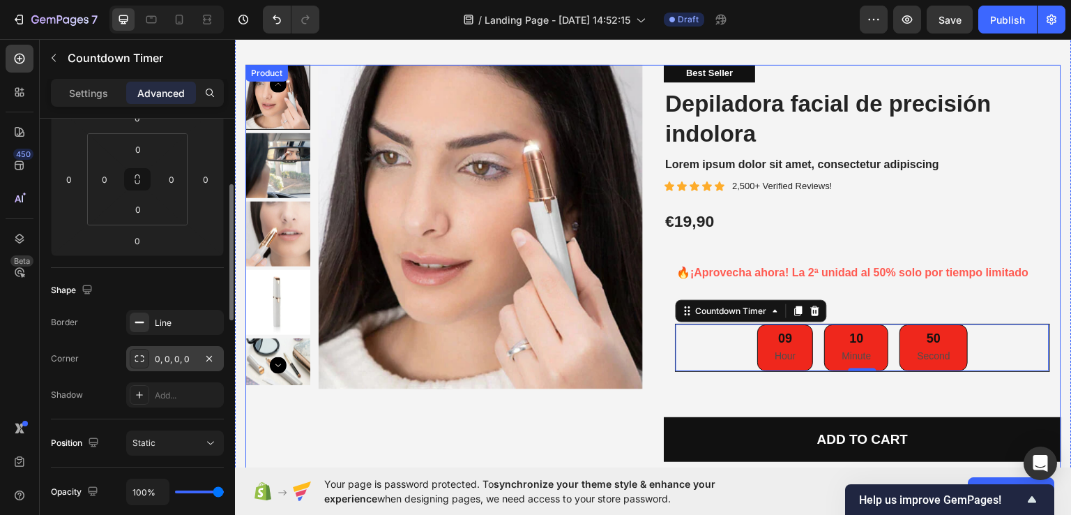
click at [646, 348] on div "Product Images Best Seller Text Block Depiladora facial de precisión indolora P…" at bounding box center [653, 317] width 816 height 506
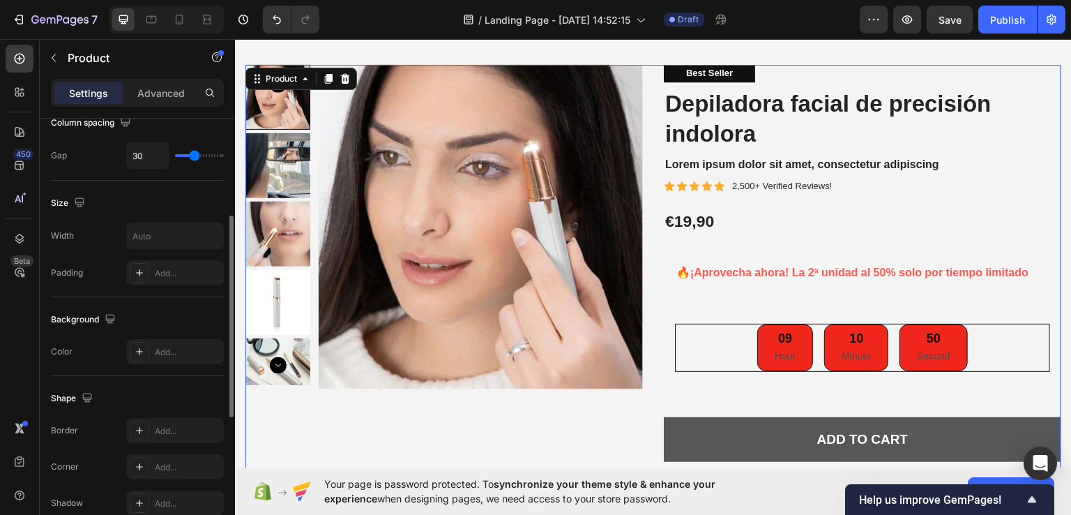
scroll to position [0, 0]
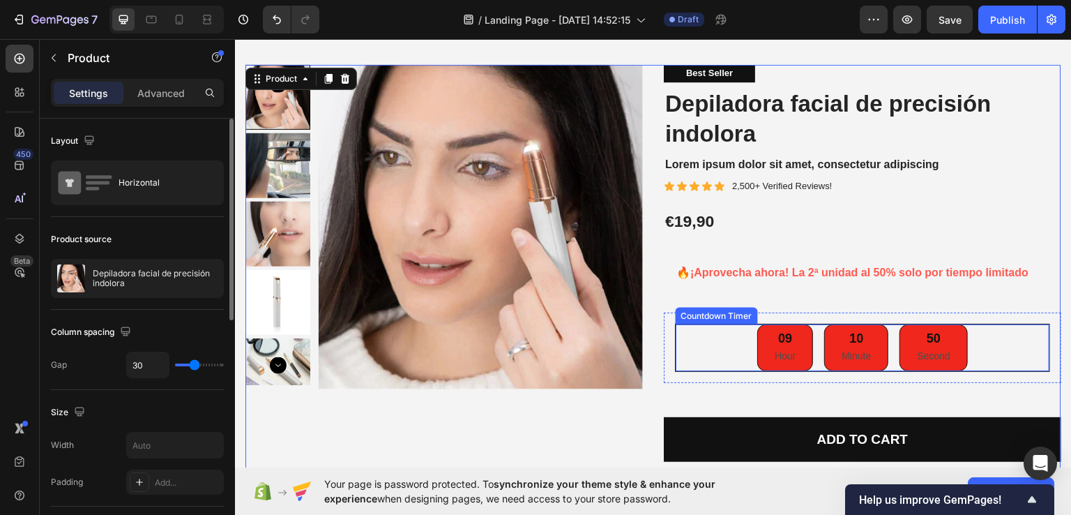
click at [702, 347] on div "09 Hour 10 Minute 50 Second" at bounding box center [863, 347] width 374 height 47
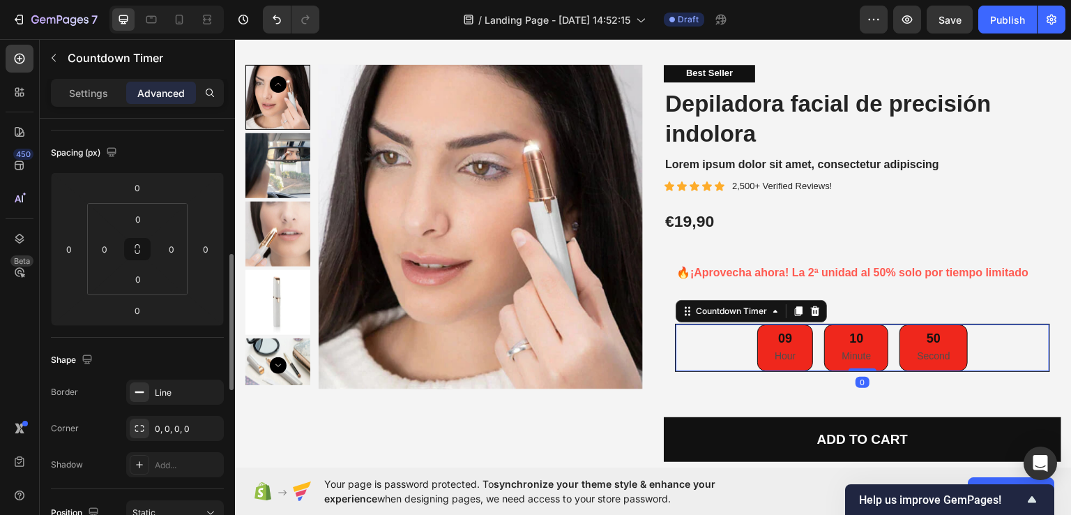
scroll to position [209, 0]
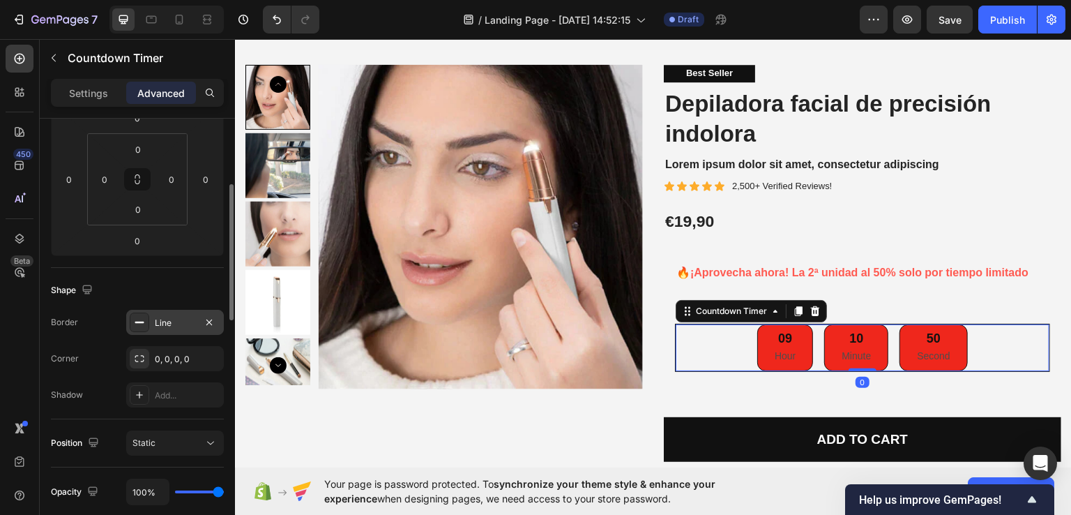
click at [165, 324] on div "Line" at bounding box center [175, 323] width 40 height 13
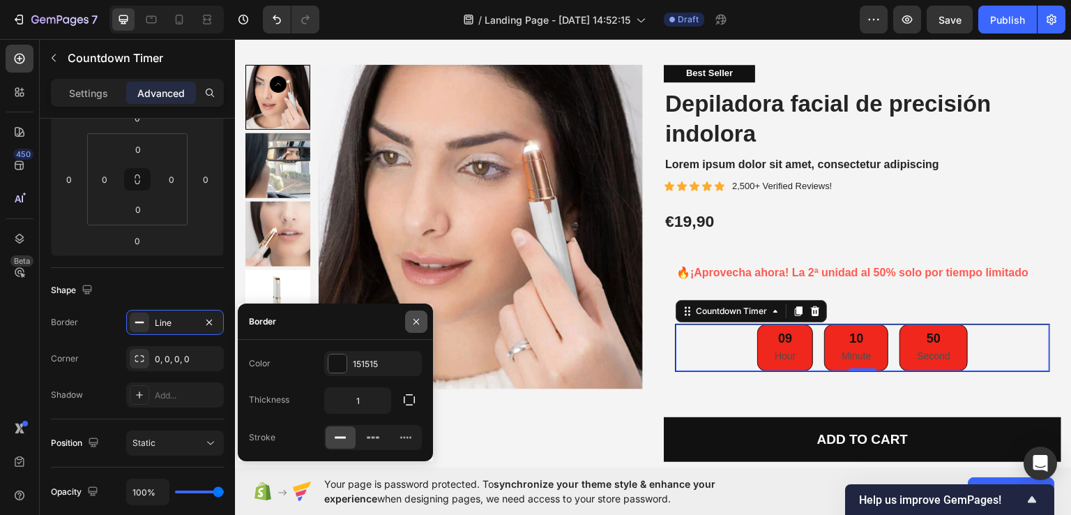
click at [416, 321] on icon "button" at bounding box center [417, 322] width 6 height 6
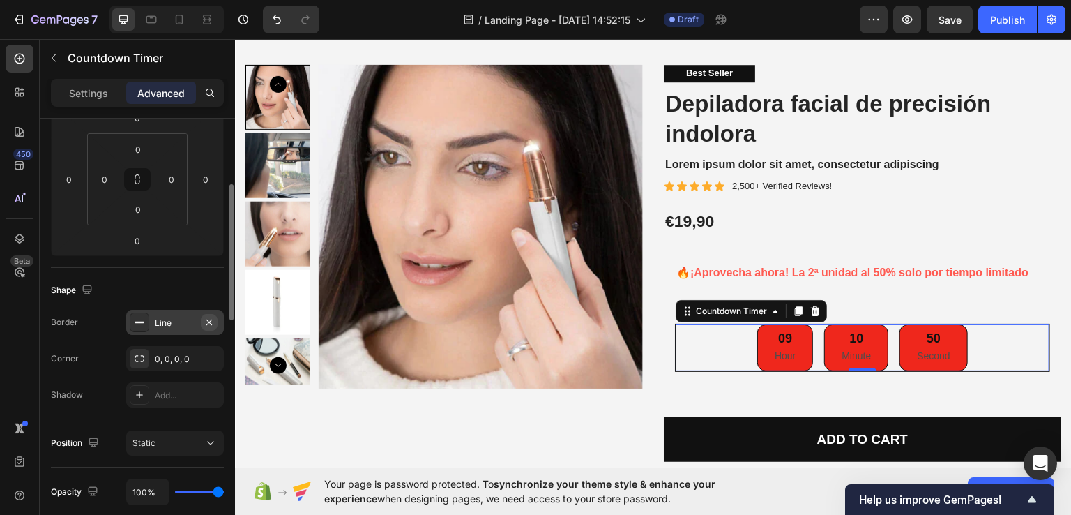
click at [216, 317] on button "button" at bounding box center [209, 322] width 17 height 17
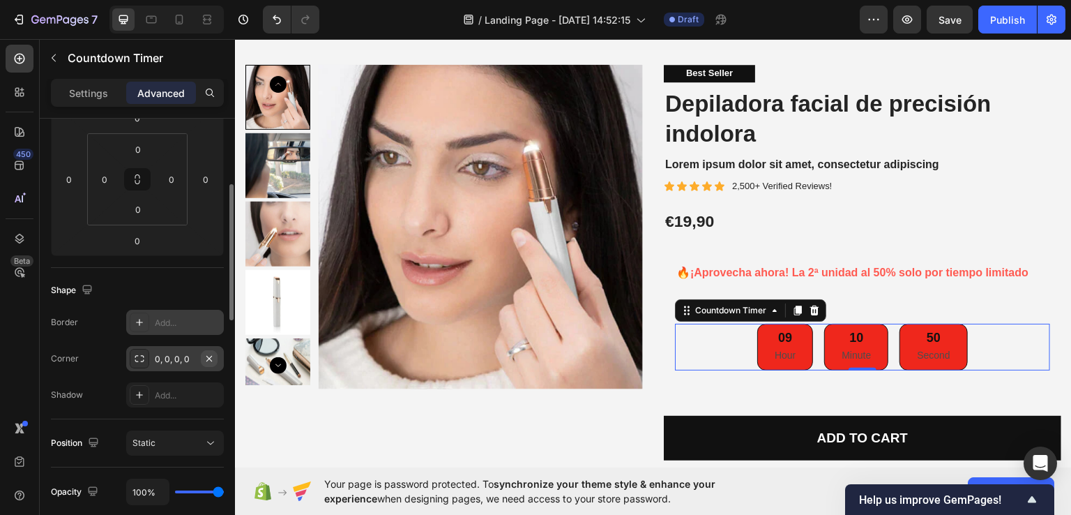
click at [211, 359] on icon "button" at bounding box center [209, 358] width 6 height 6
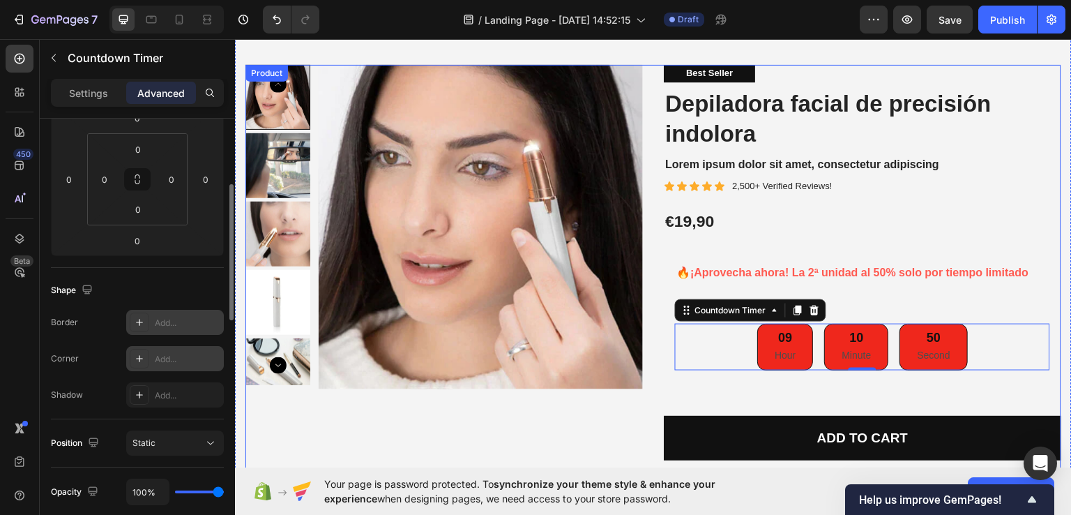
click at [647, 384] on div "Product Images Best Seller Text Block Depiladora facial de precisión indolora P…" at bounding box center [653, 316] width 816 height 505
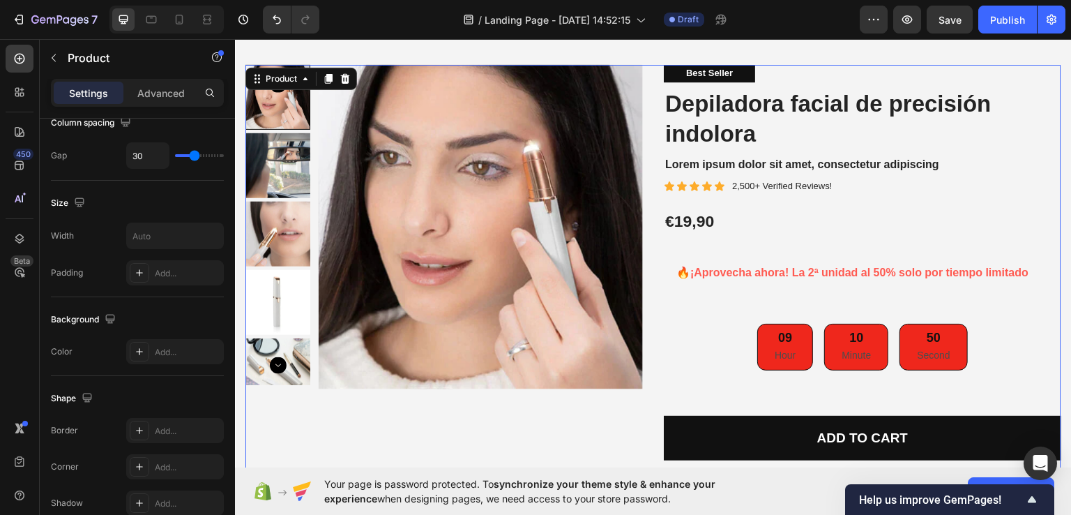
scroll to position [0, 0]
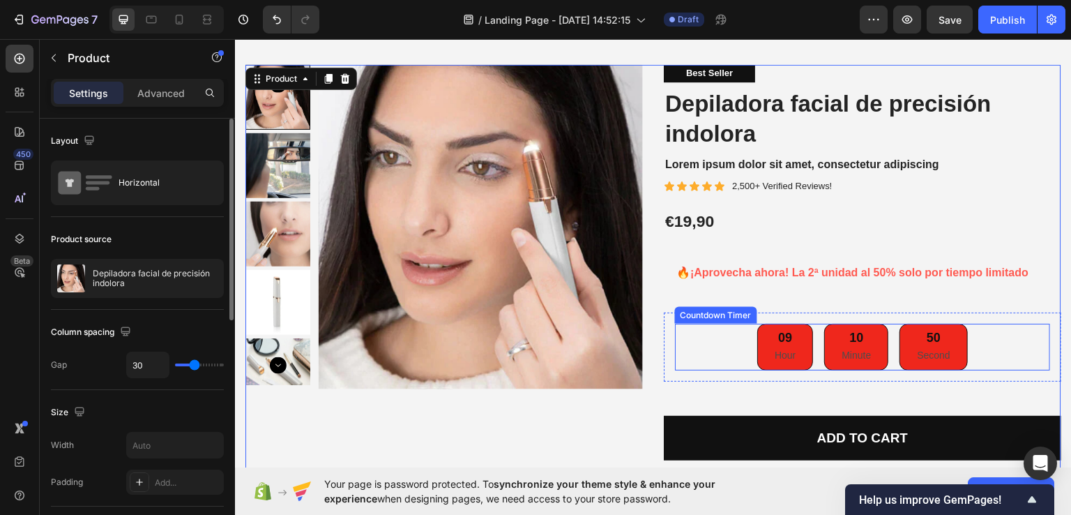
click at [792, 348] on div "09 Hour" at bounding box center [785, 346] width 56 height 47
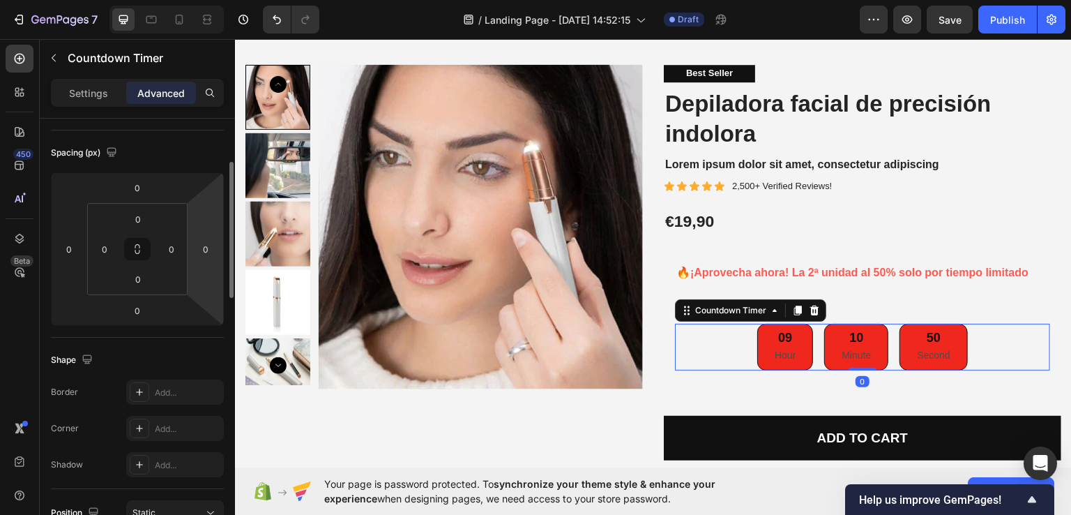
scroll to position [279, 0]
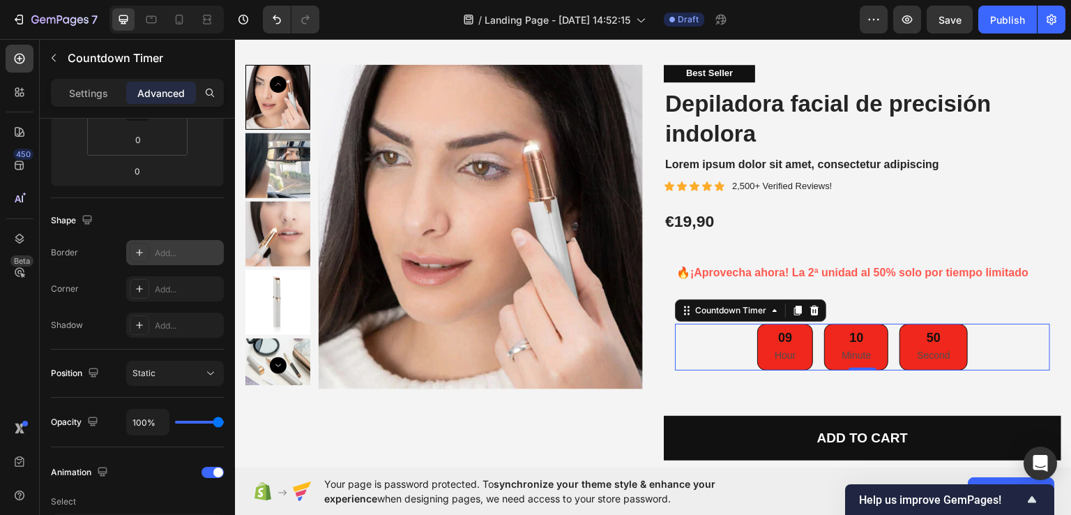
click at [159, 257] on div "Add..." at bounding box center [188, 253] width 66 height 13
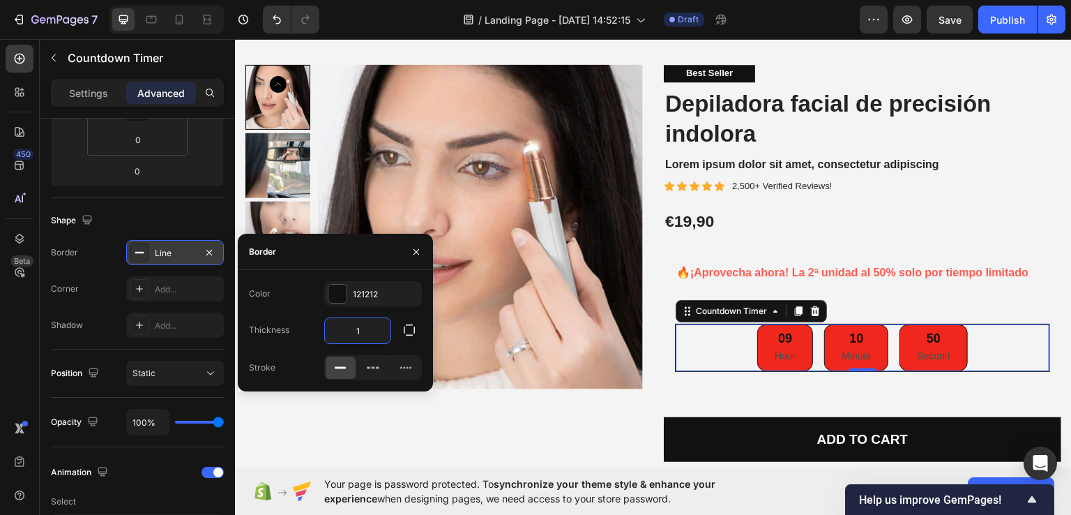
click at [362, 329] on input "1" at bounding box center [358, 330] width 66 height 25
type input "2"
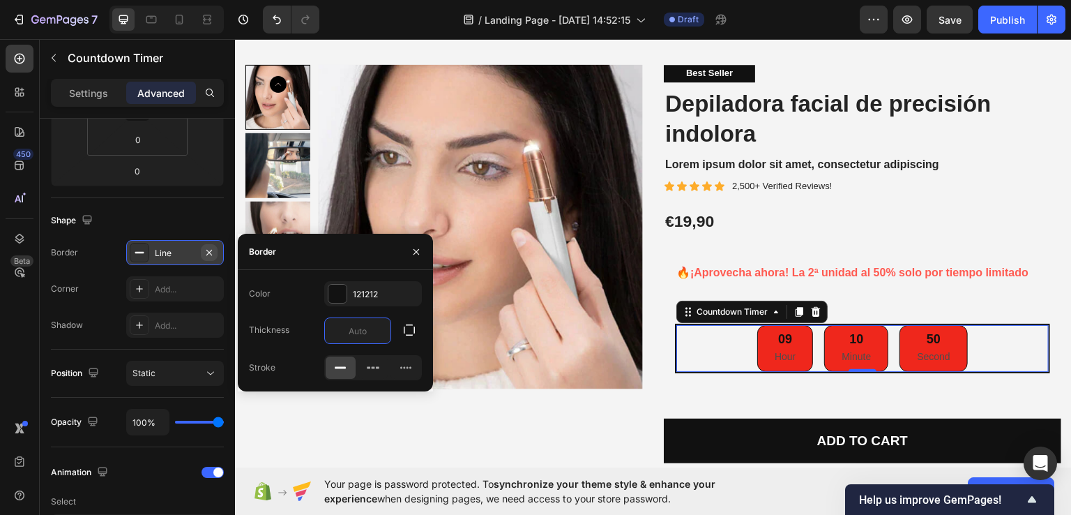
click at [205, 252] on icon "button" at bounding box center [209, 252] width 11 height 11
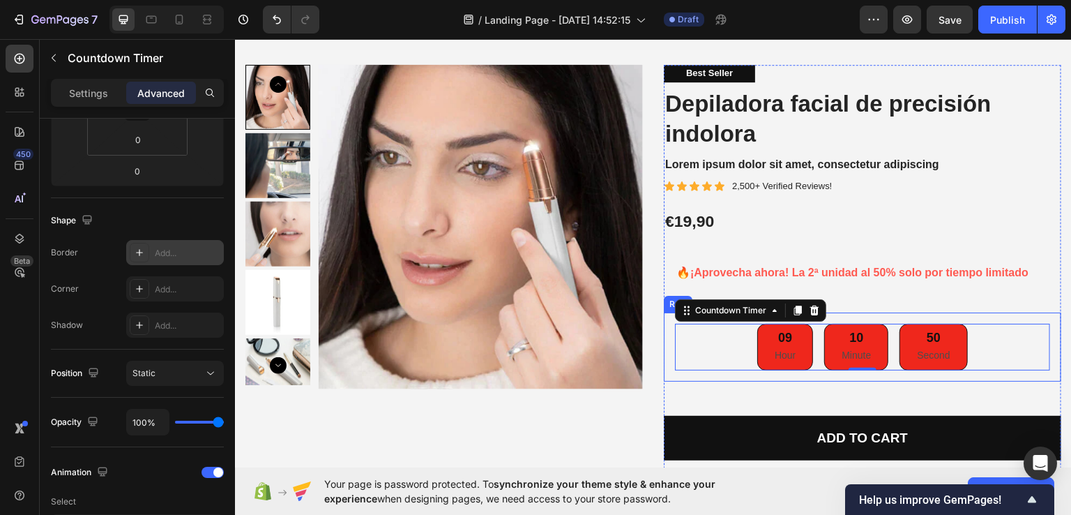
click at [665, 376] on div "09 Hour 10 Minute 50 Second Countdown Timer 0 Row" at bounding box center [863, 346] width 398 height 69
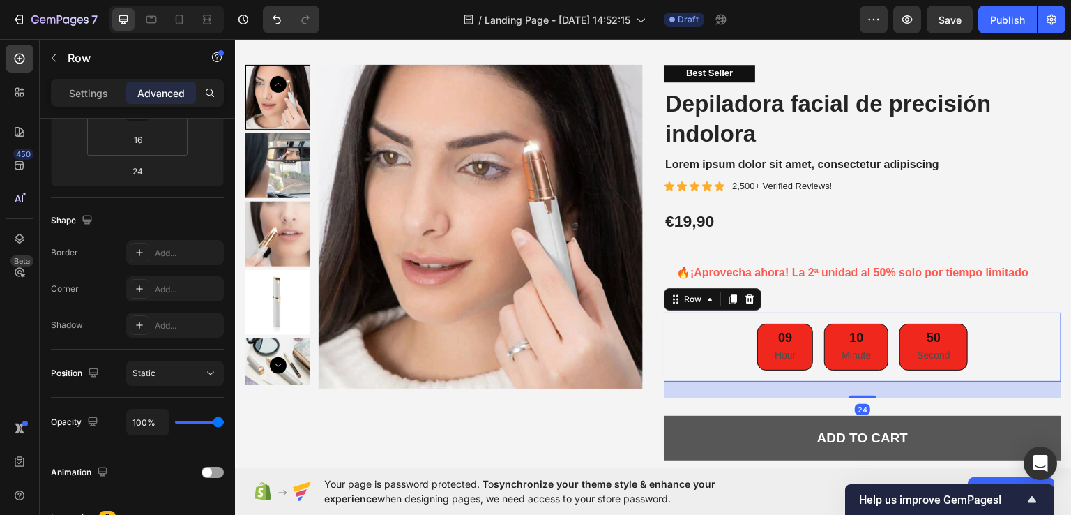
scroll to position [0, 0]
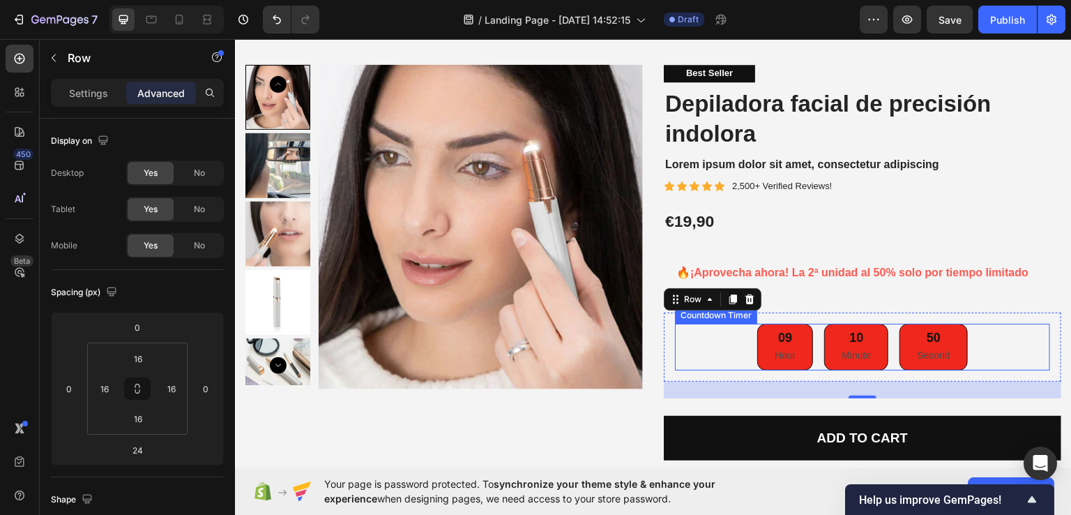
click at [797, 350] on div "09 Hour" at bounding box center [785, 346] width 56 height 47
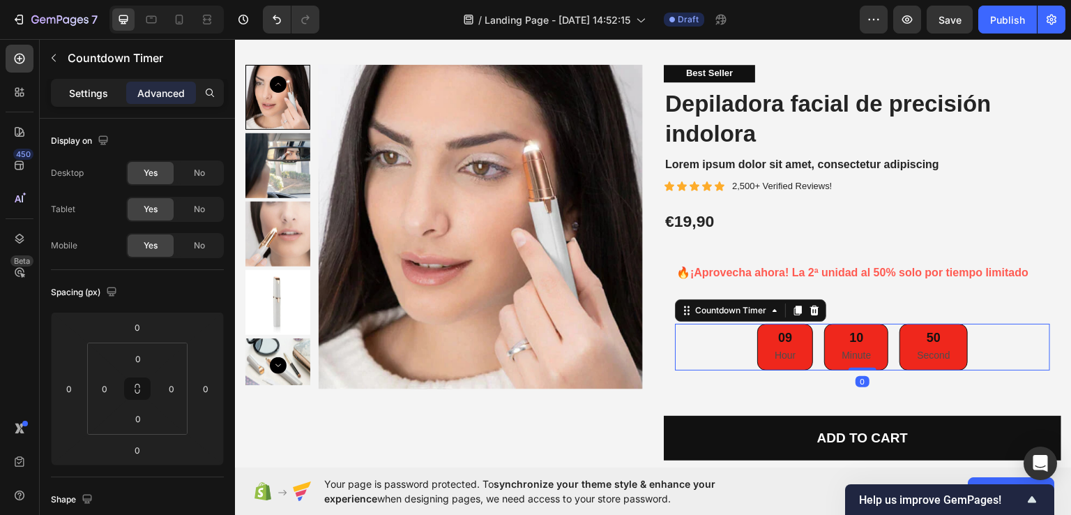
click at [101, 87] on p "Settings" at bounding box center [88, 93] width 39 height 15
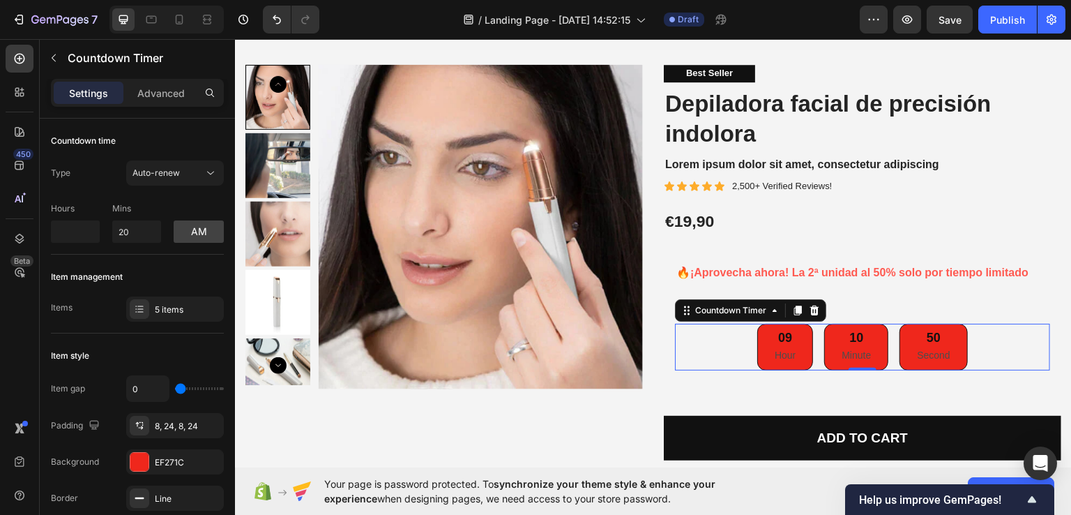
click at [775, 338] on div "09" at bounding box center [785, 337] width 21 height 16
click at [781, 358] on p "Hour" at bounding box center [785, 354] width 21 height 17
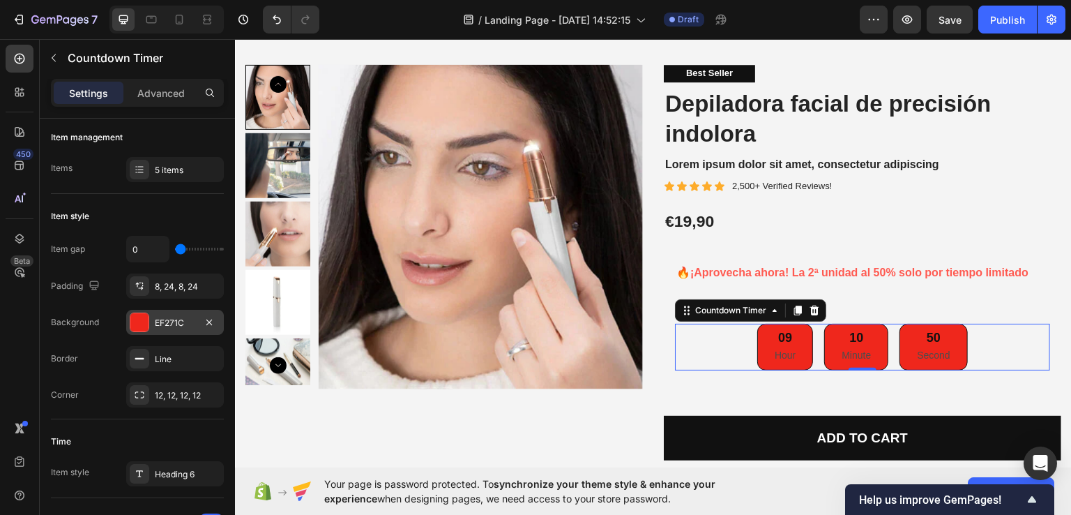
click at [191, 323] on div "EF271C" at bounding box center [175, 323] width 40 height 13
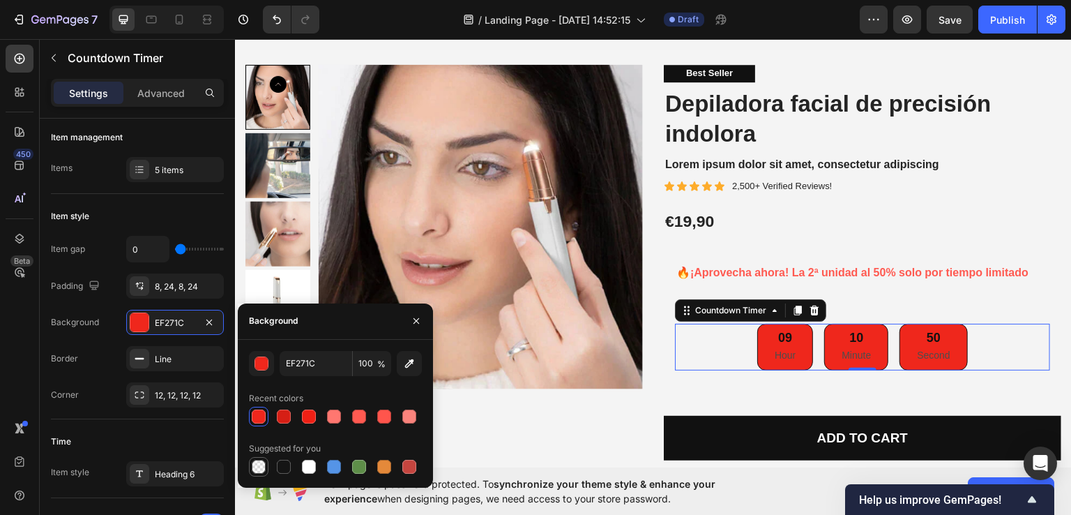
click at [261, 464] on div at bounding box center [259, 467] width 14 height 14
type input "0"
type input "000000"
type input "0"
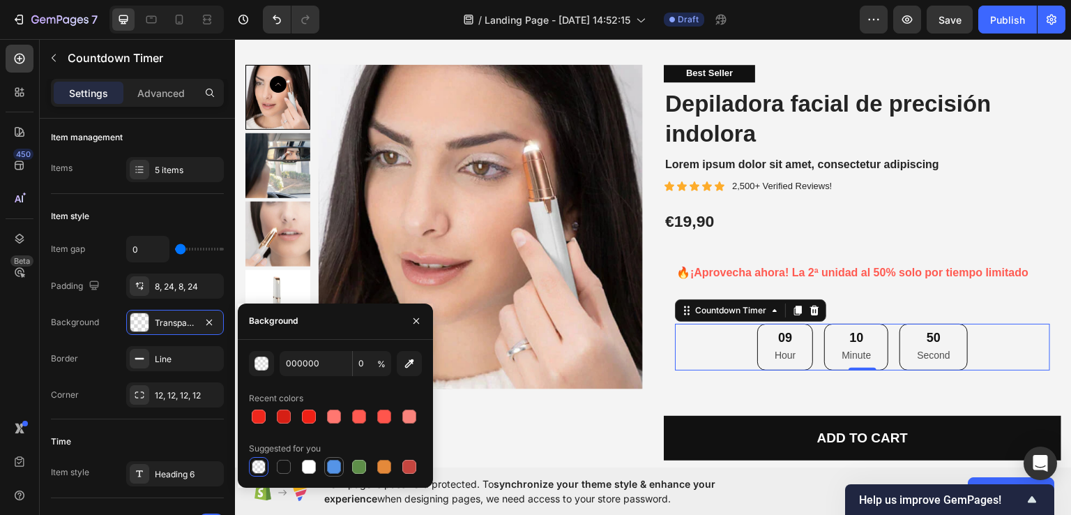
click at [335, 464] on div at bounding box center [334, 467] width 14 height 14
type input "5594E7"
type input "100"
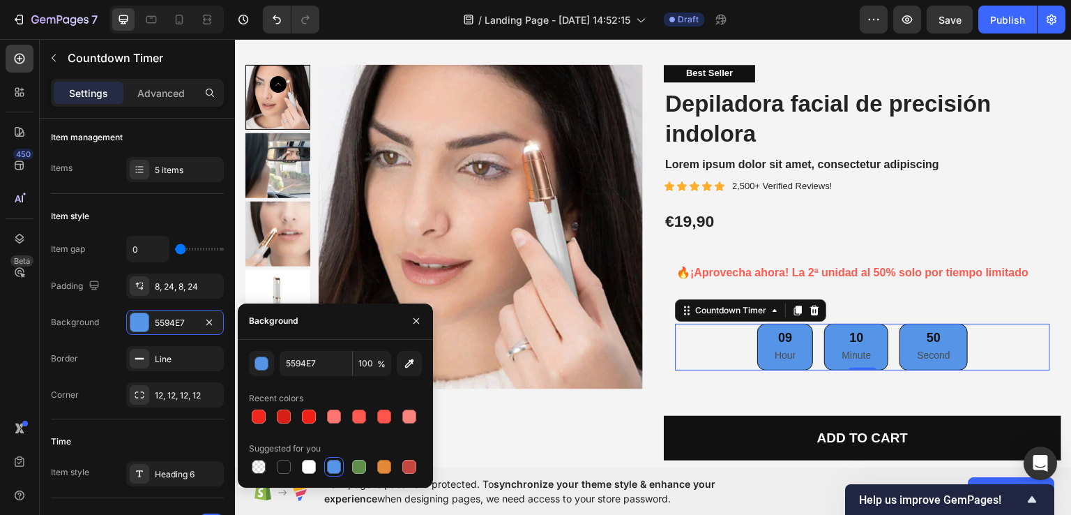
click at [776, 352] on p "Hour" at bounding box center [785, 354] width 21 height 17
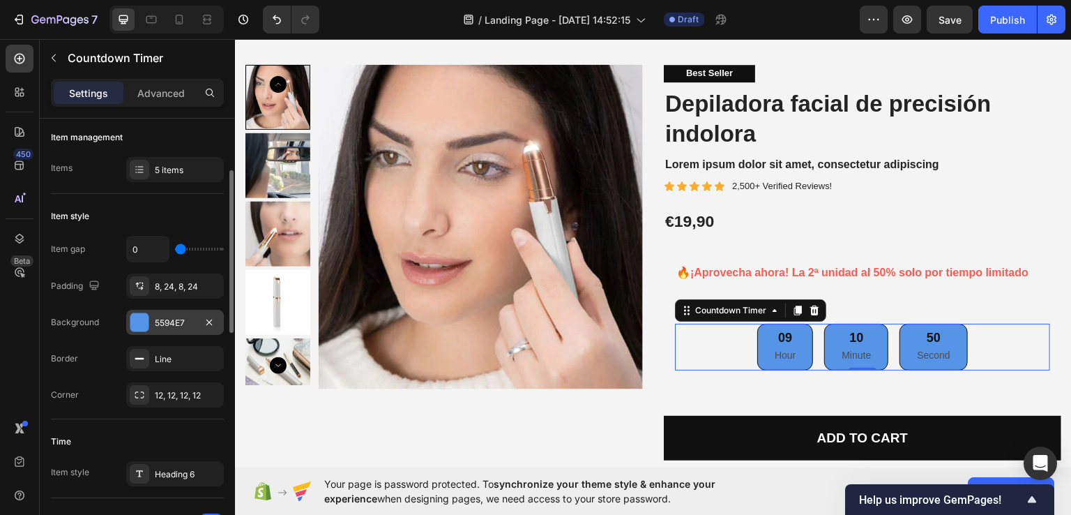
click at [145, 316] on div at bounding box center [139, 322] width 18 height 18
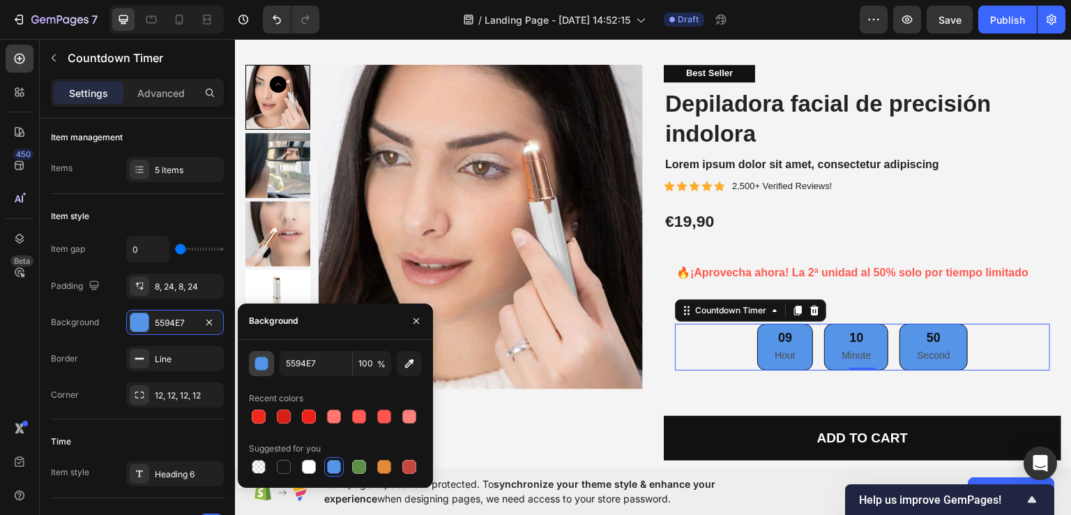
click at [255, 361] on div "button" at bounding box center [262, 363] width 14 height 14
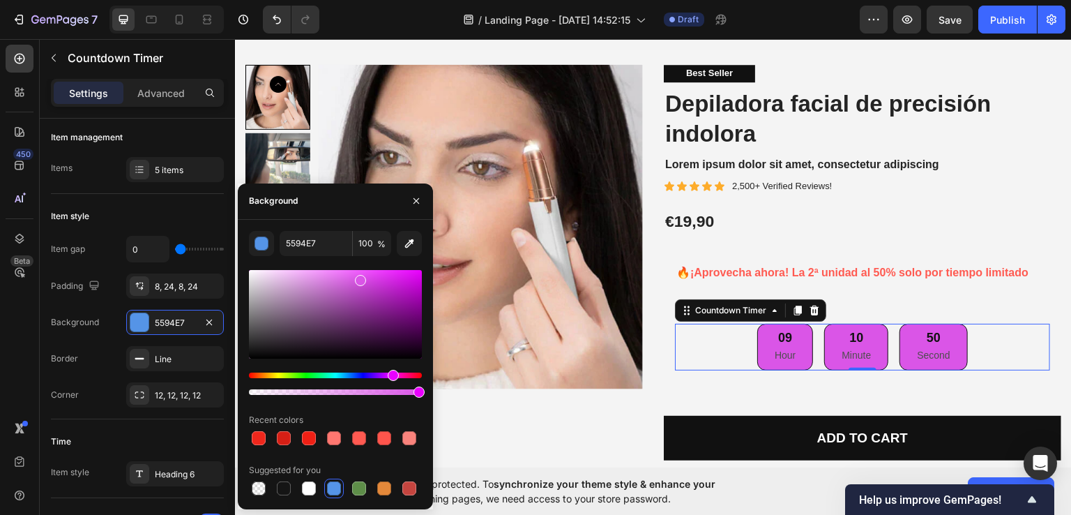
click at [391, 374] on div "Hue" at bounding box center [335, 375] width 173 height 6
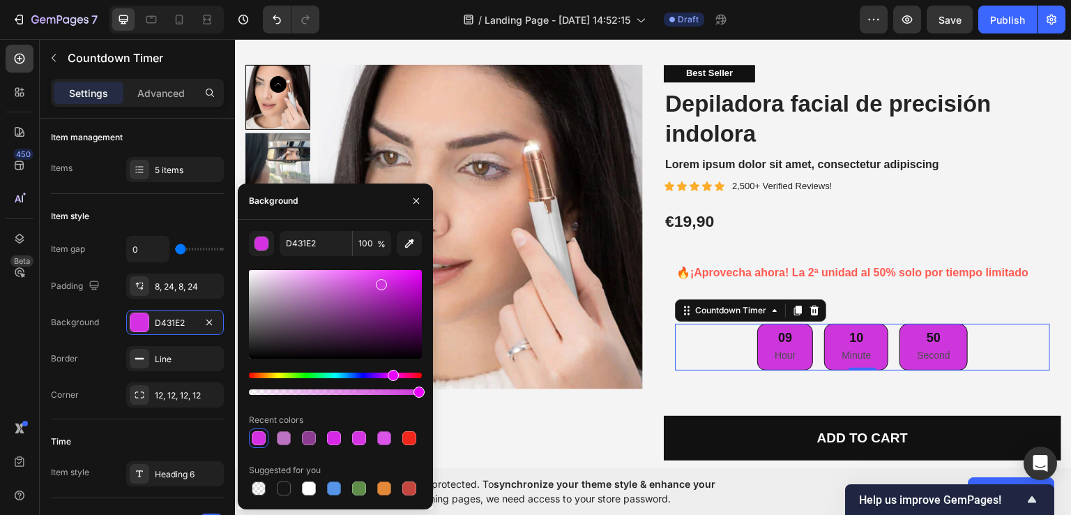
type input "CD36DB"
drag, startPoint x: 367, startPoint y: 291, endPoint x: 379, endPoint y: 282, distance: 15.5
click at [379, 282] on div at bounding box center [335, 314] width 173 height 89
click at [199, 199] on div "Item style Item gap 0 Padding 8, 24, 8, 24 Background CD36DB Border Line Corner…" at bounding box center [137, 306] width 173 height 225
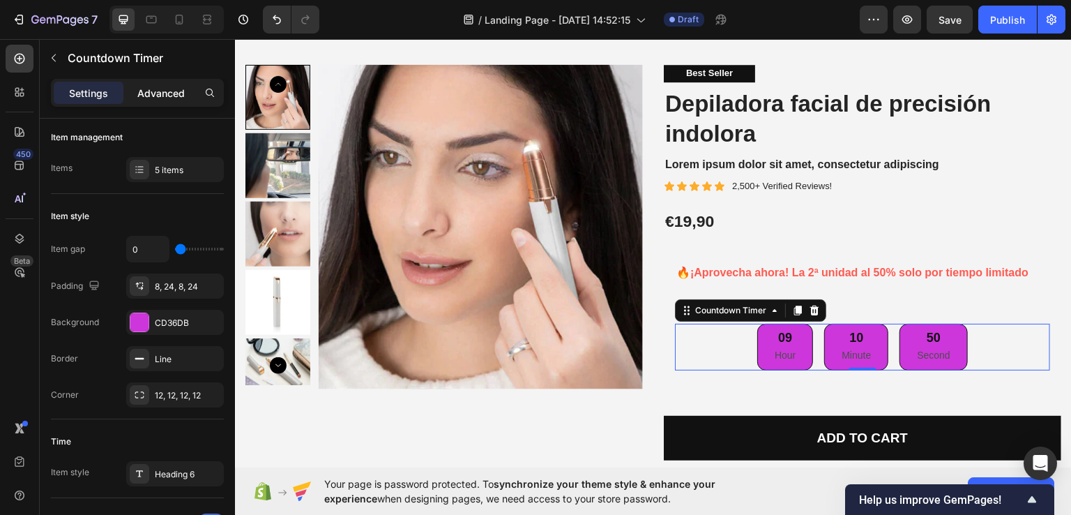
click at [163, 95] on p "Advanced" at bounding box center [160, 93] width 47 height 15
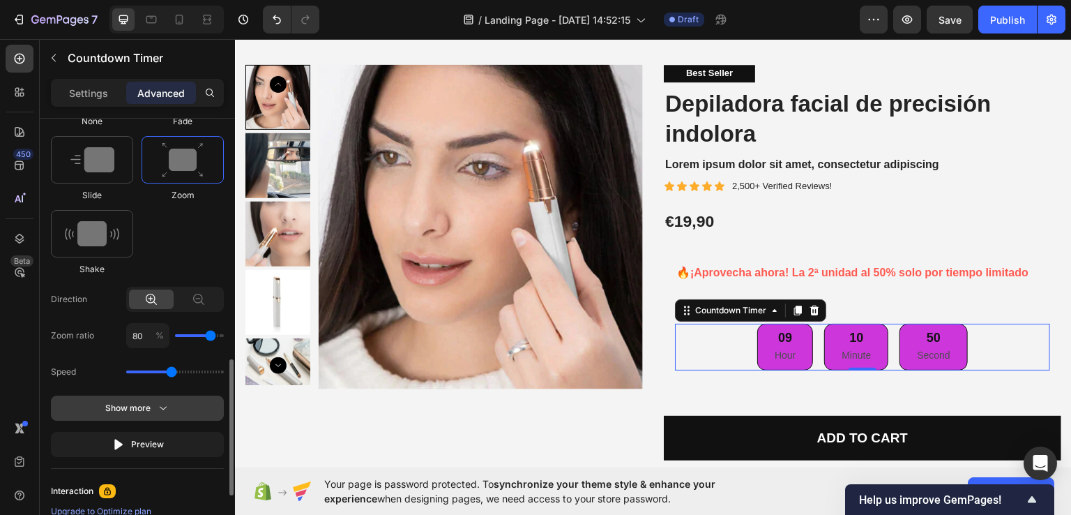
scroll to position [907, 0]
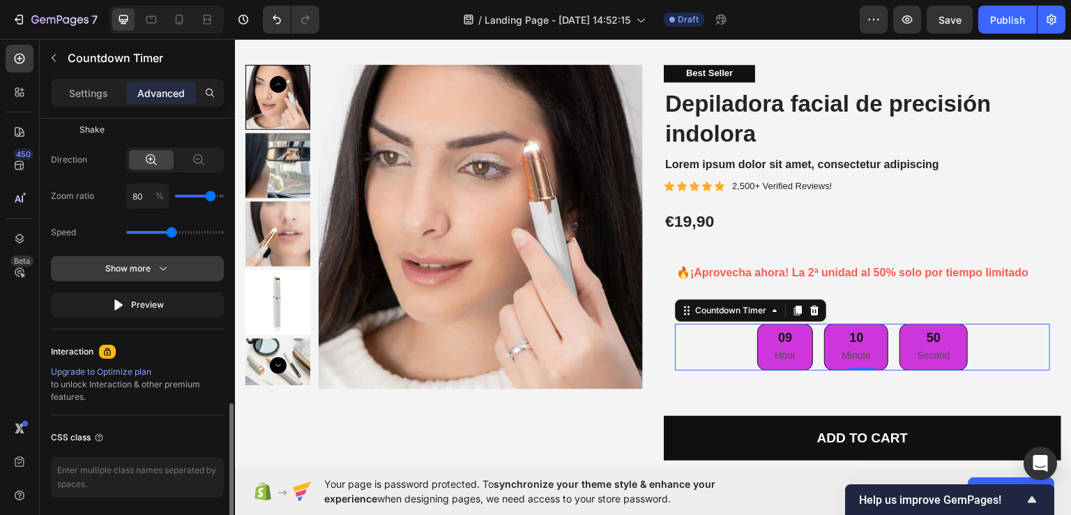
click at [156, 271] on icon "button" at bounding box center [163, 269] width 14 height 14
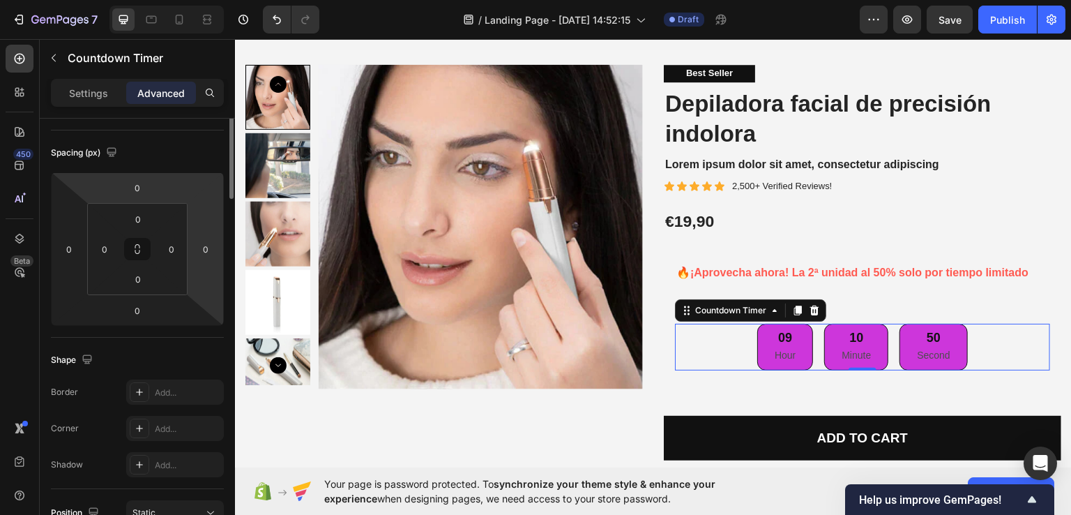
scroll to position [0, 0]
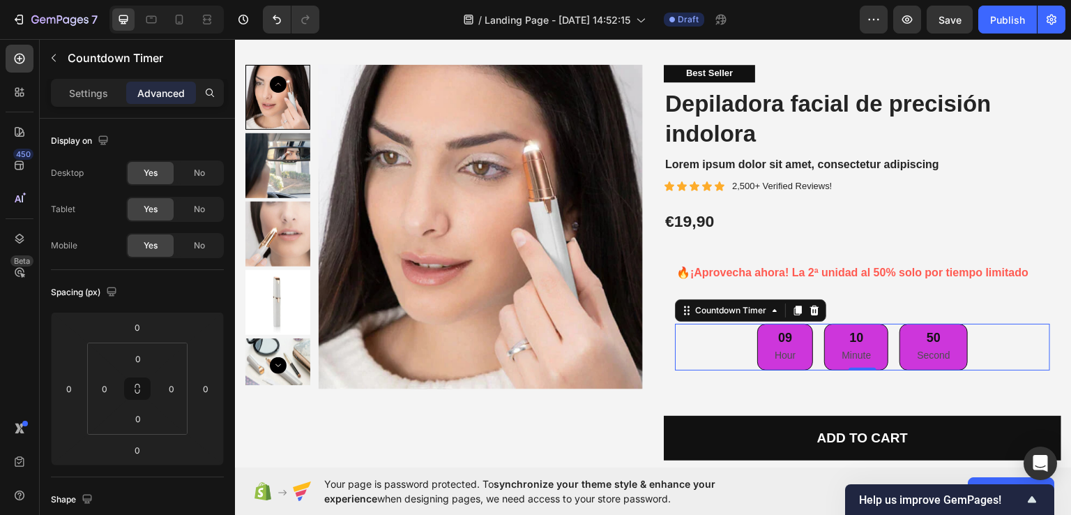
click at [86, 89] on p "Settings" at bounding box center [88, 93] width 39 height 15
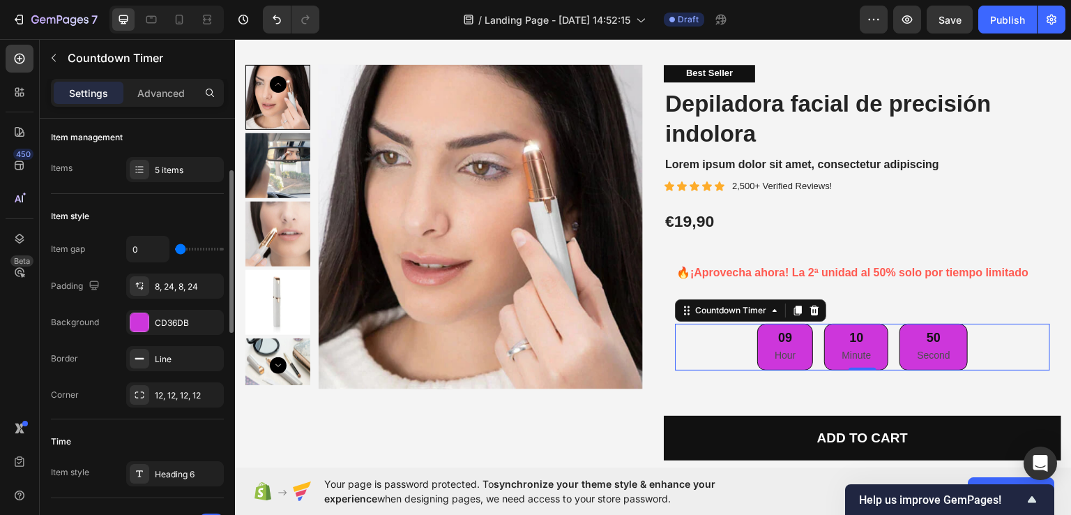
scroll to position [279, 0]
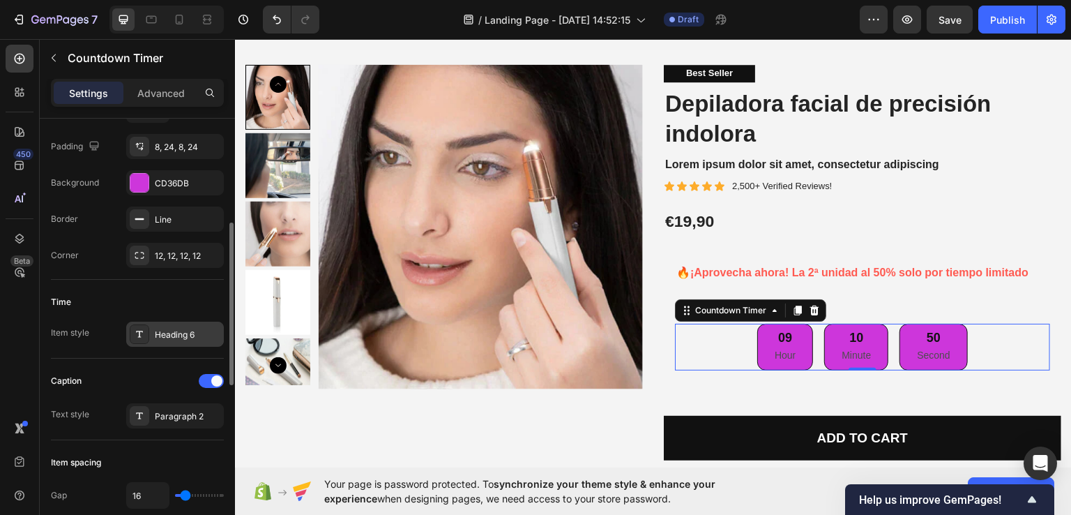
click at [187, 336] on div "Heading 6" at bounding box center [188, 334] width 66 height 13
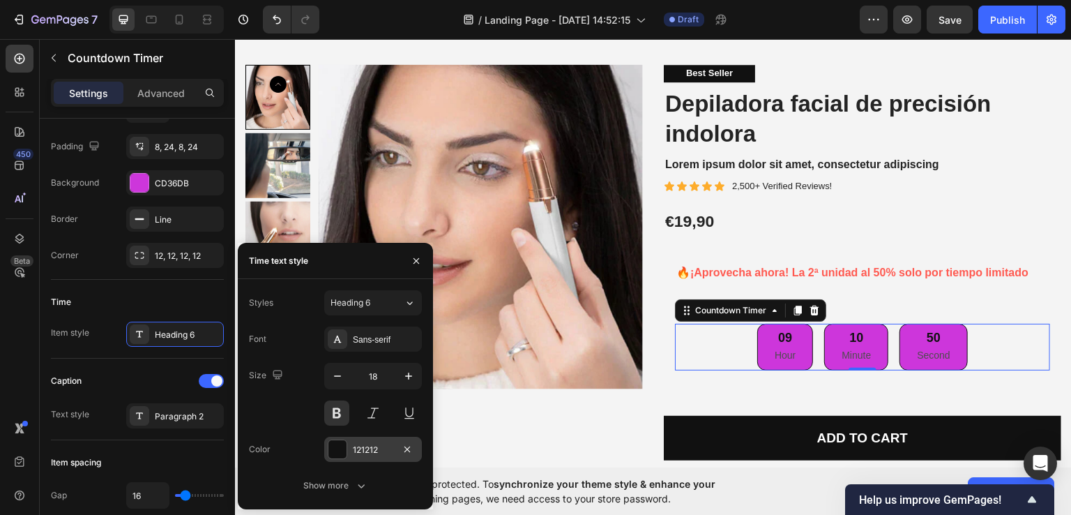
click at [334, 450] on div at bounding box center [337, 449] width 18 height 18
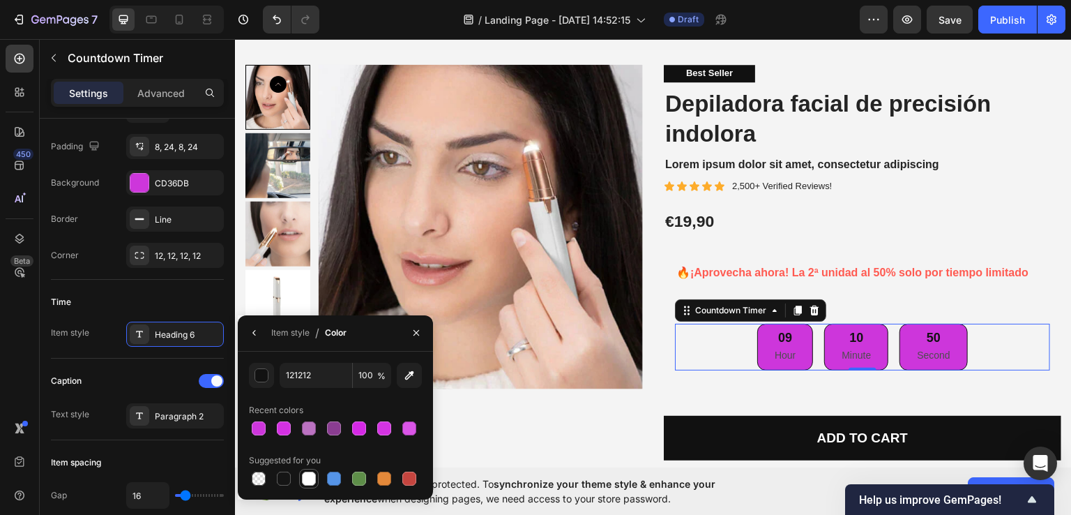
click at [310, 481] on div at bounding box center [309, 478] width 14 height 14
type input "0"
type input "FFFFFF"
click at [179, 418] on div "Paragraph 2" at bounding box center [188, 416] width 66 height 13
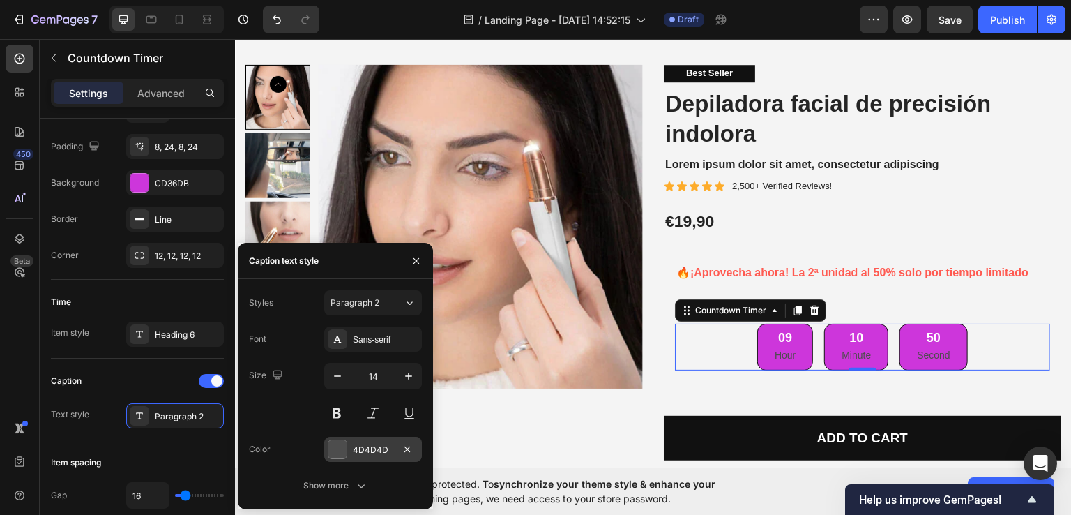
click at [343, 450] on div at bounding box center [337, 449] width 18 height 18
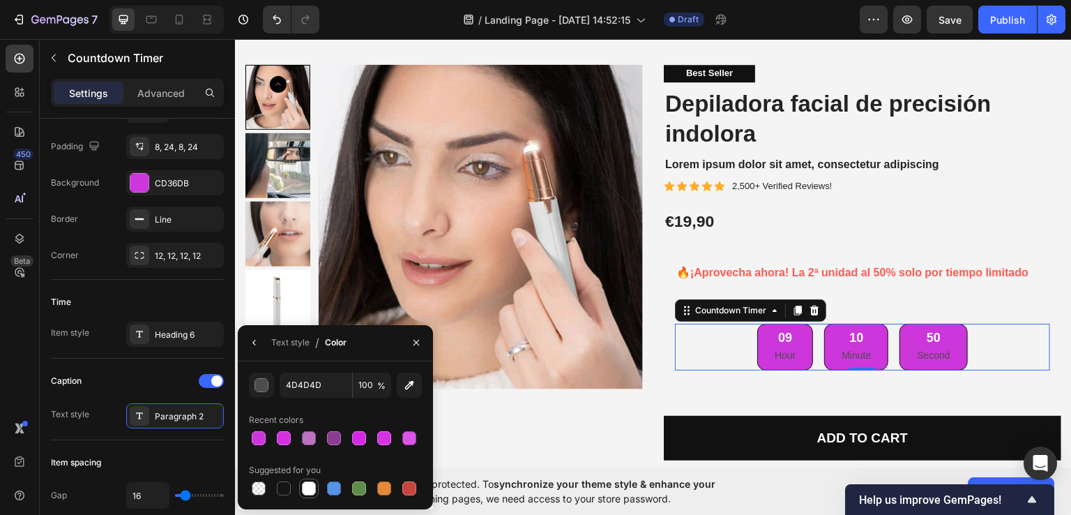
click at [312, 487] on div at bounding box center [309, 488] width 14 height 14
click at [415, 492] on div at bounding box center [409, 488] width 14 height 14
click at [312, 490] on div at bounding box center [309, 488] width 14 height 14
type input "FFFFFF"
click at [664, 341] on div "09 Hour 10 Minute 50 Second Countdown Timer 0 Row" at bounding box center [863, 346] width 398 height 69
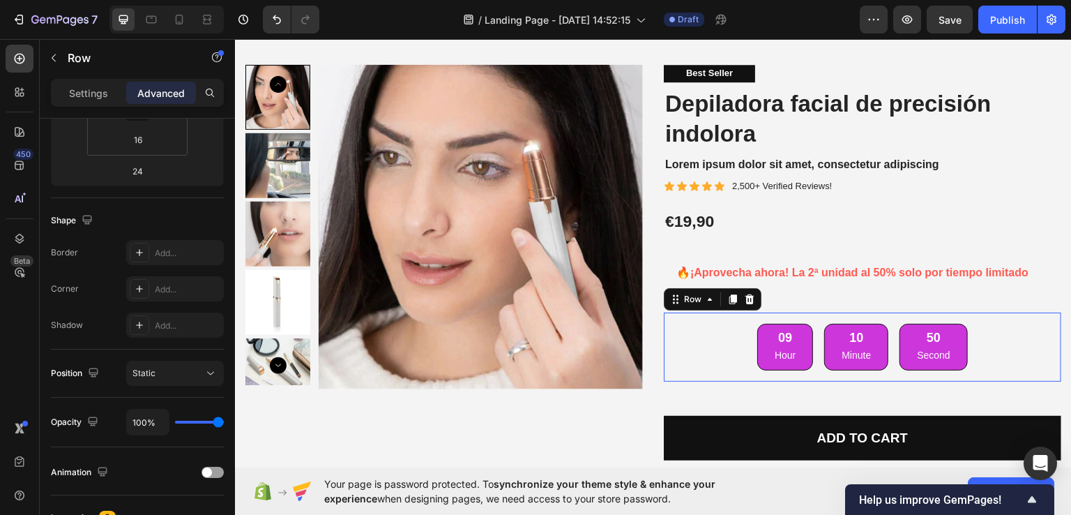
scroll to position [0, 0]
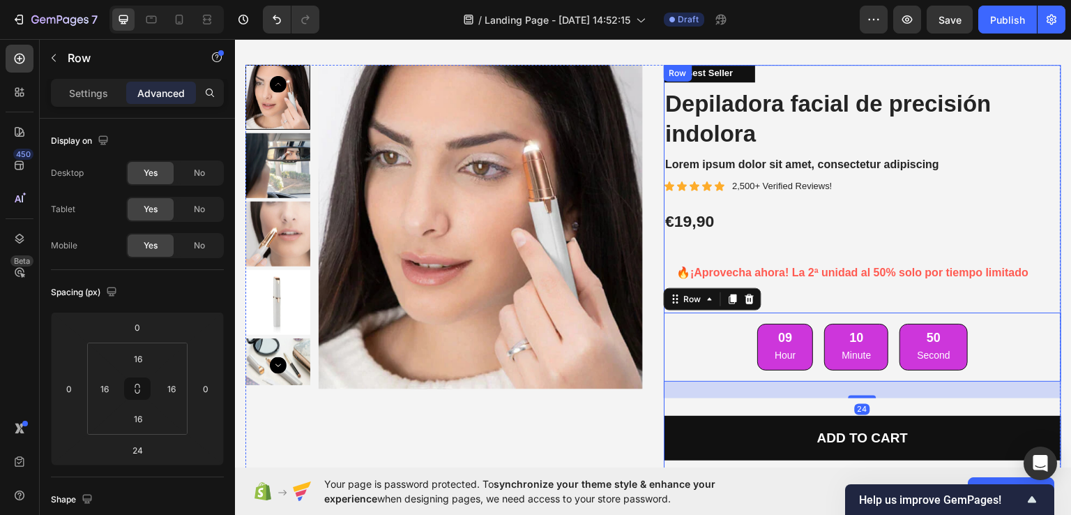
click at [896, 288] on div "🔥 ¡Aprovecha ahora! La 2ª unidad al 50% solo por tiempo limitado Text Block Row" at bounding box center [863, 272] width 398 height 45
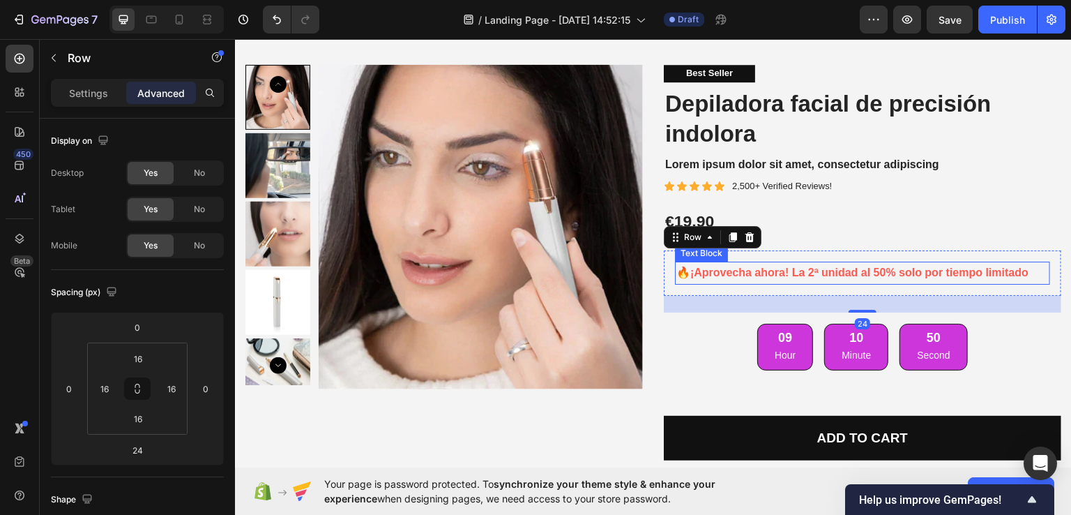
click at [863, 271] on strong "¡Aprovecha ahora! La 2ª unidad al 50% solo por tiempo limitado" at bounding box center [859, 272] width 338 height 12
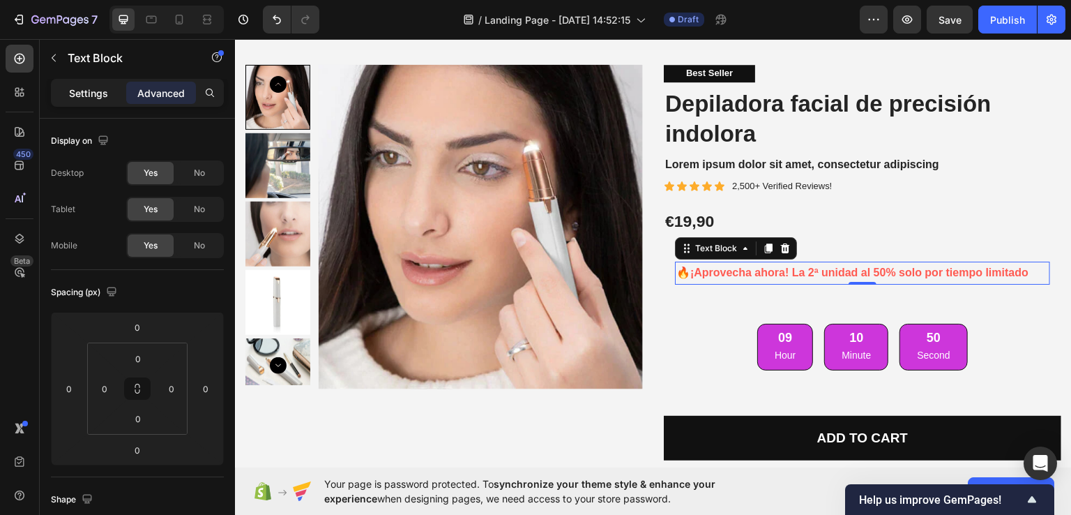
click at [84, 96] on p "Settings" at bounding box center [88, 93] width 39 height 15
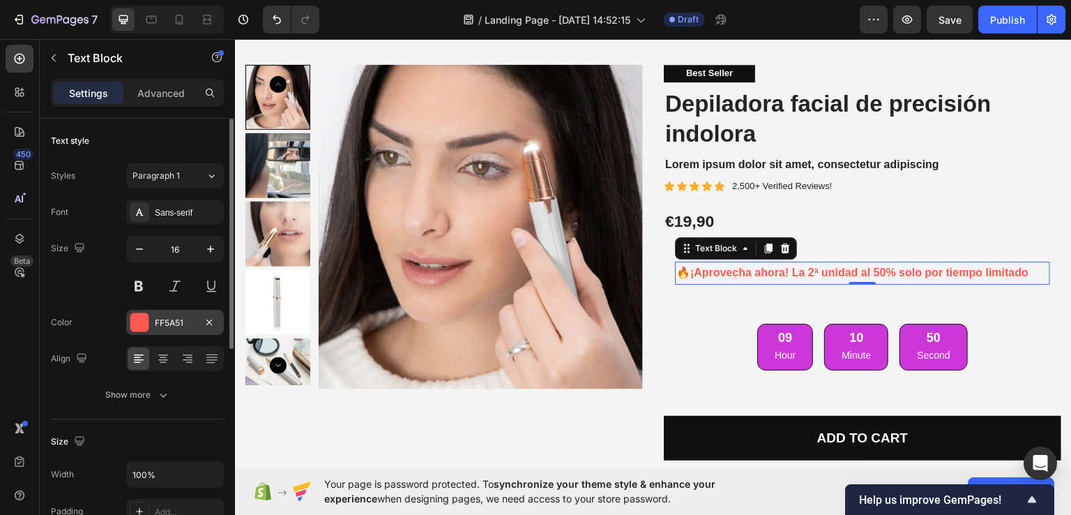
click at [141, 325] on div at bounding box center [139, 322] width 18 height 18
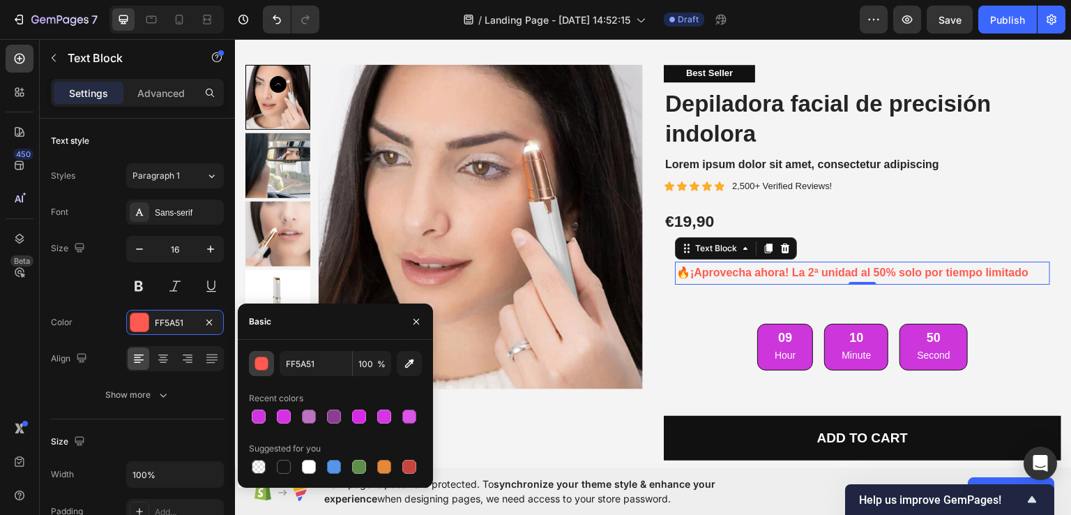
click at [259, 363] on div "button" at bounding box center [262, 364] width 14 height 14
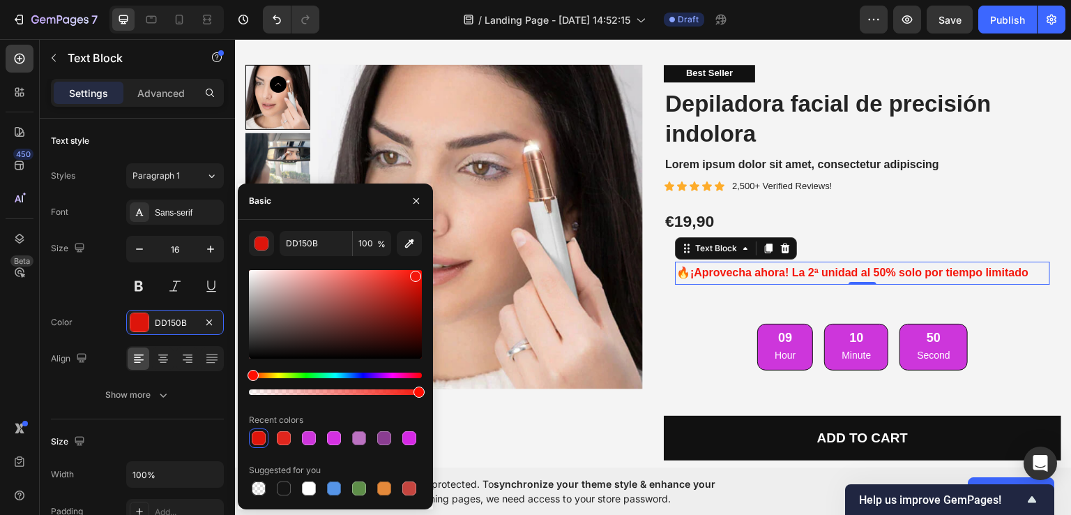
drag, startPoint x: 386, startPoint y: 280, endPoint x: 415, endPoint y: 273, distance: 29.4
click at [415, 273] on div at bounding box center [335, 314] width 173 height 89
type input "F4170C"
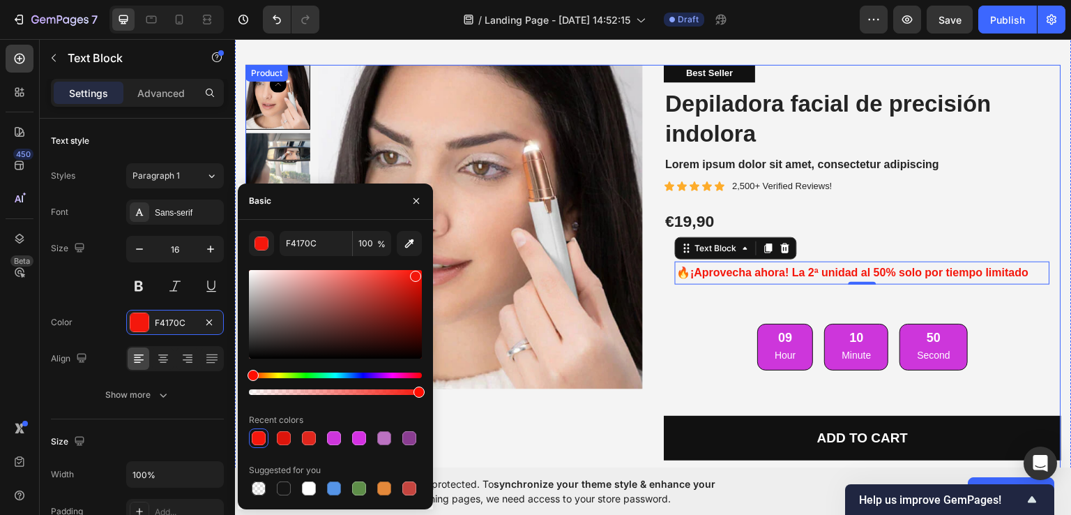
click at [648, 312] on div "Product Images Best Seller Text Block Depiladora facial de precisión indolora P…" at bounding box center [653, 316] width 816 height 505
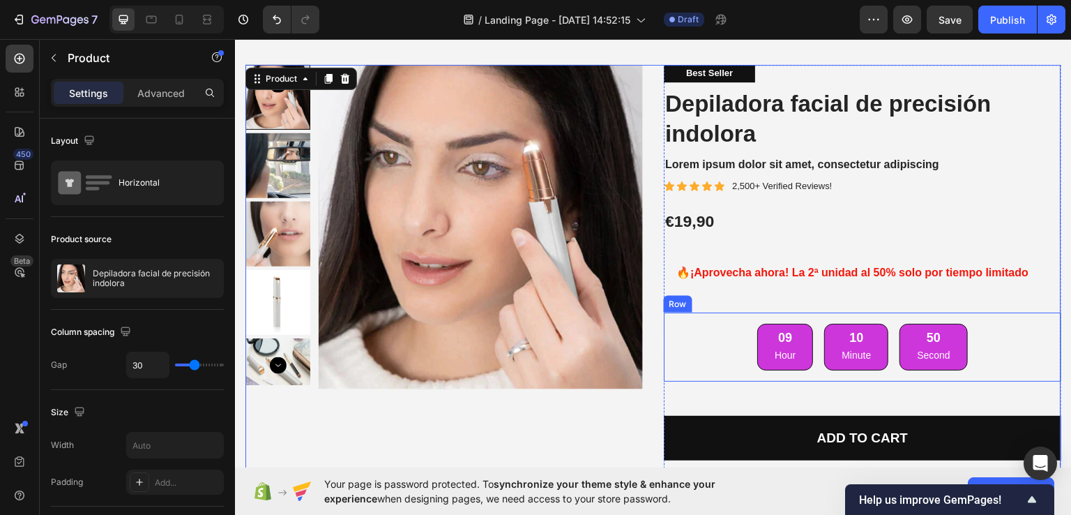
click at [664, 344] on div "09 Hour 10 Minute 50 Second Countdown Timer Row" at bounding box center [863, 346] width 398 height 69
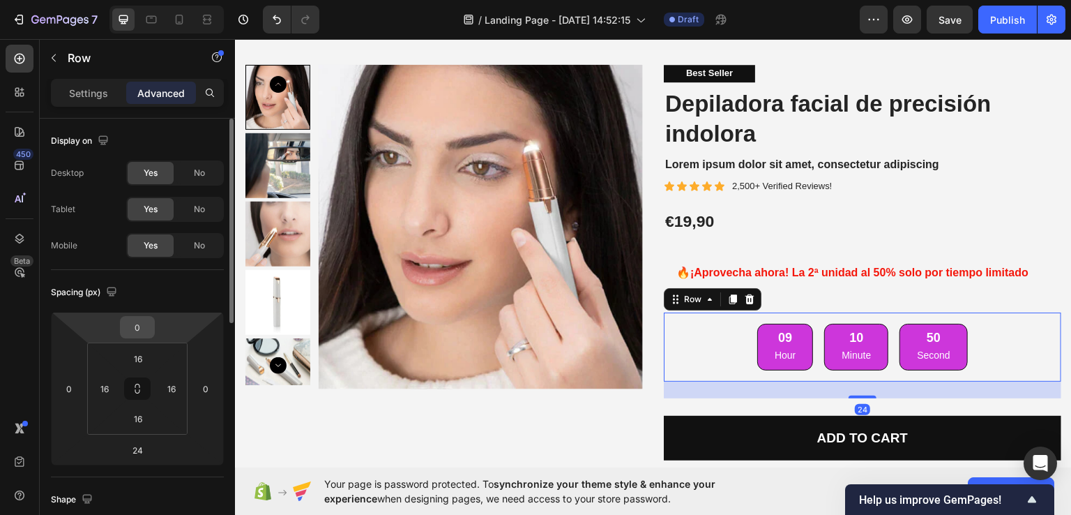
click at [137, 328] on input "0" at bounding box center [137, 327] width 28 height 21
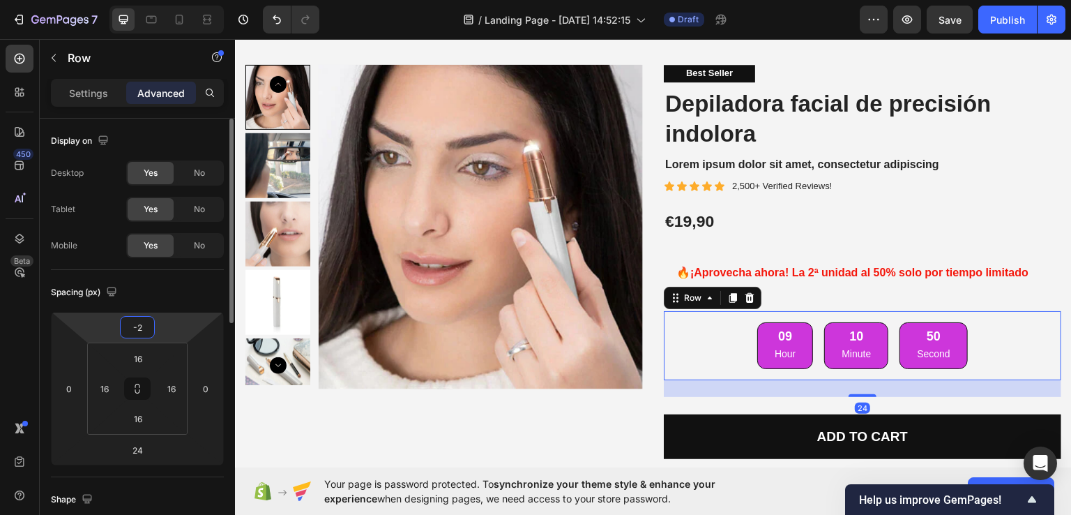
type input "-20"
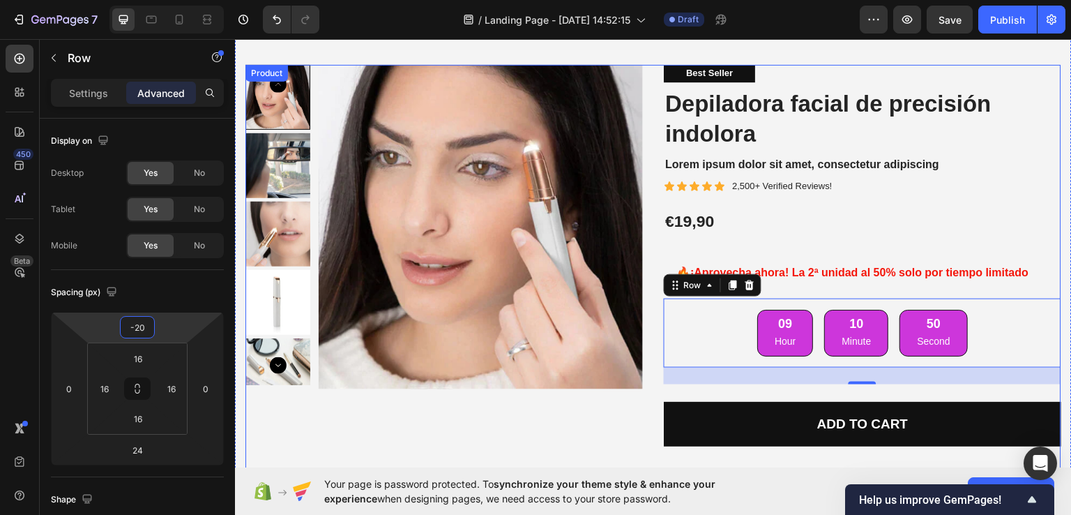
click at [245, 437] on div "Product Images" at bounding box center [444, 309] width 398 height 491
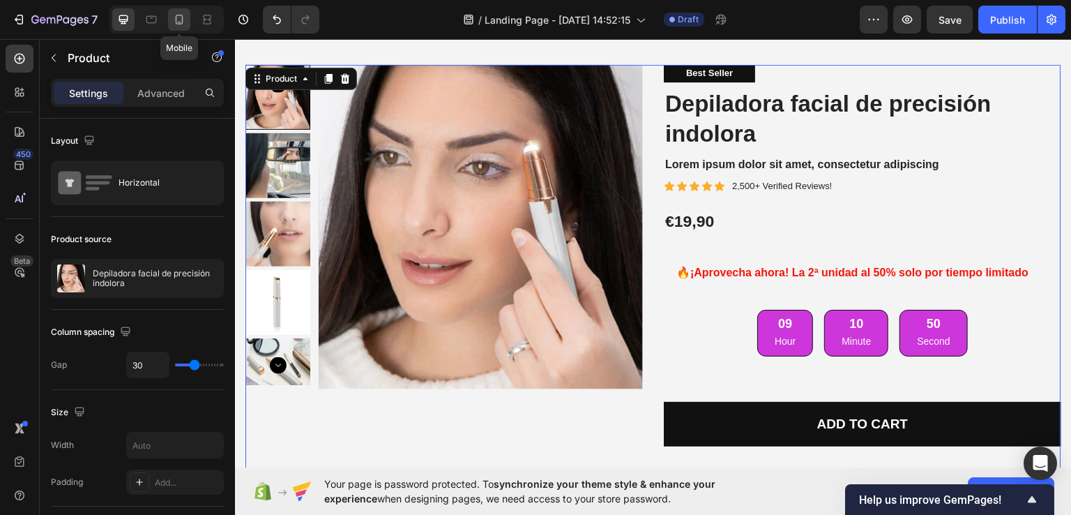
click at [184, 23] on icon at bounding box center [179, 20] width 14 height 14
type input "0"
type input "100%"
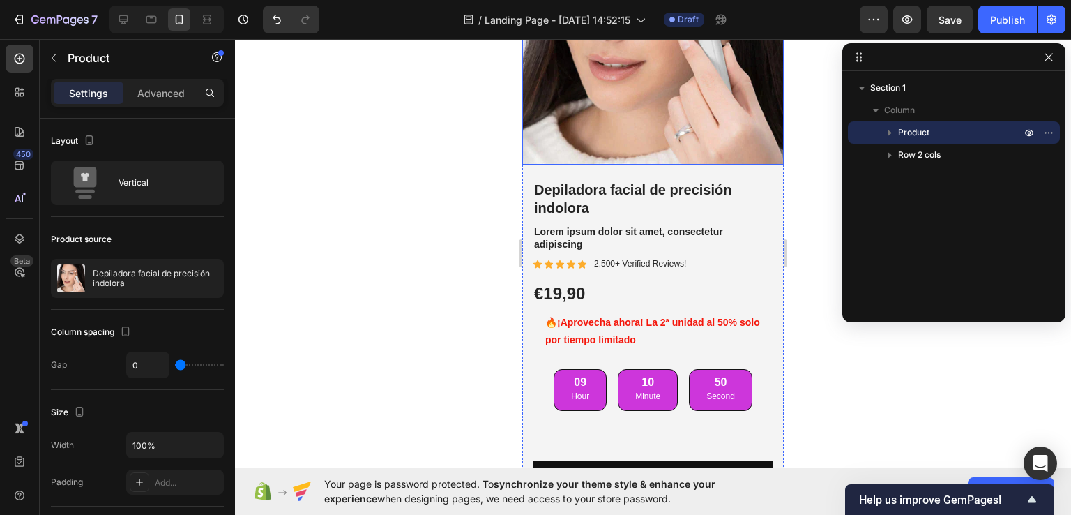
scroll to position [245, 0]
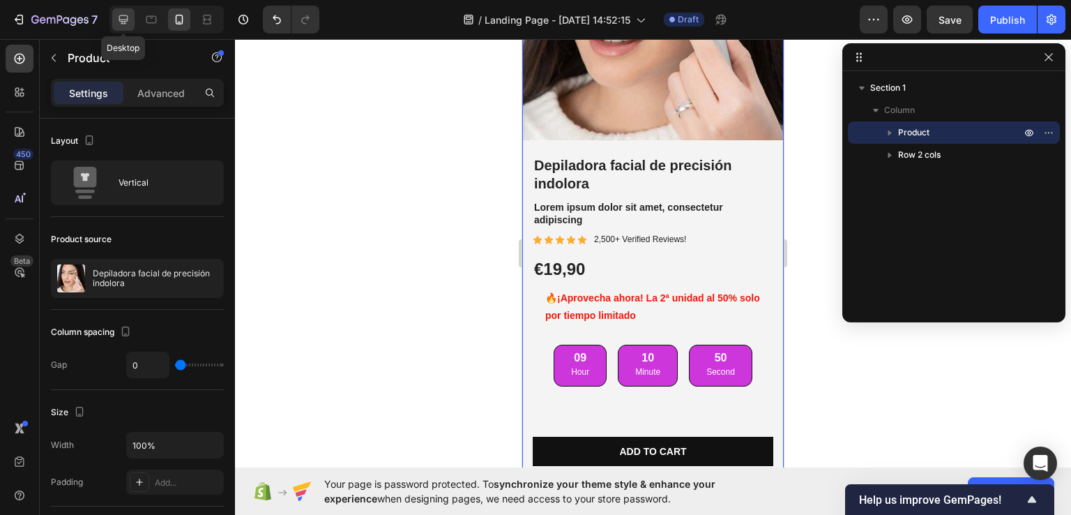
click at [123, 24] on icon at bounding box center [123, 20] width 14 height 14
type input "30"
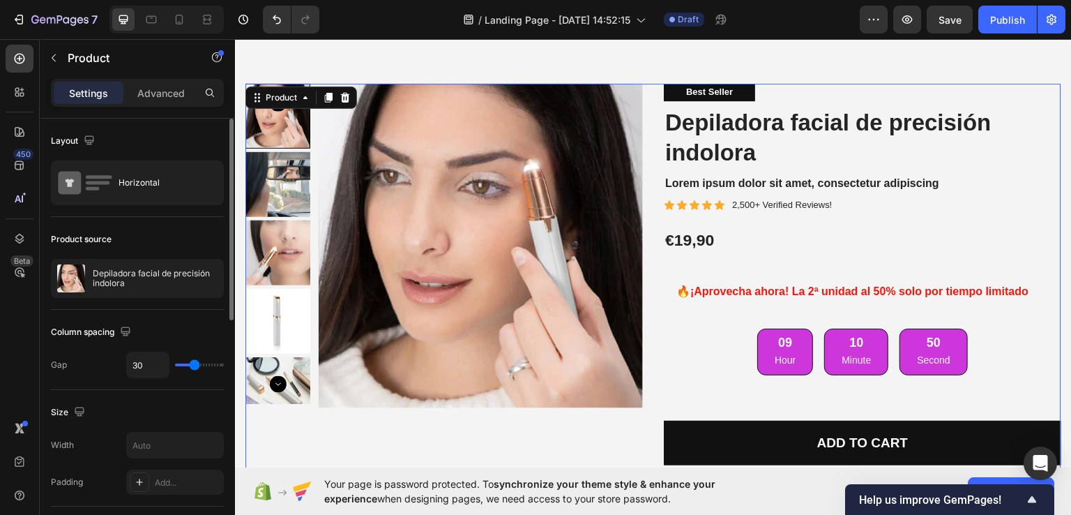
scroll to position [36, 0]
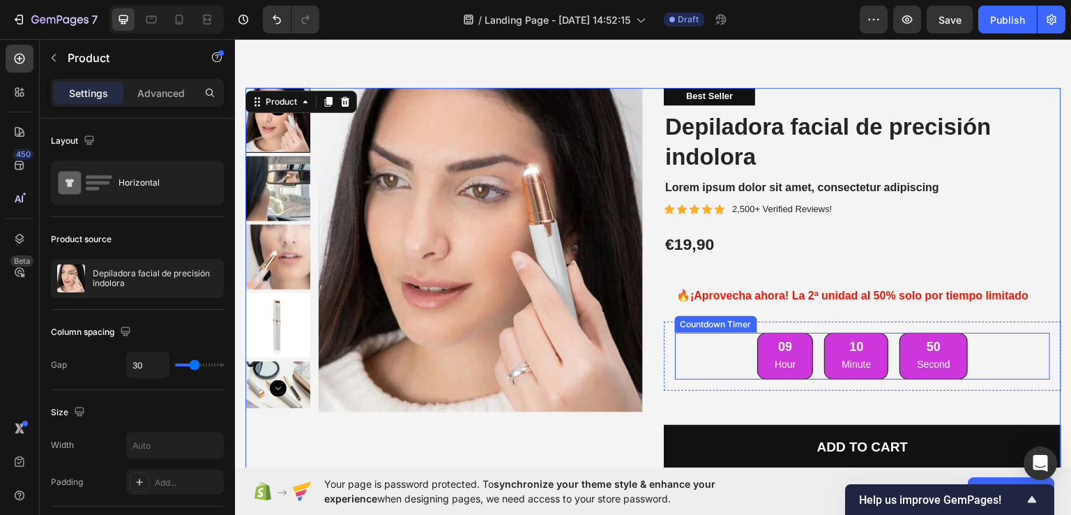
click at [707, 351] on div "09 Hour 10 Minute 50 Second" at bounding box center [862, 355] width 375 height 47
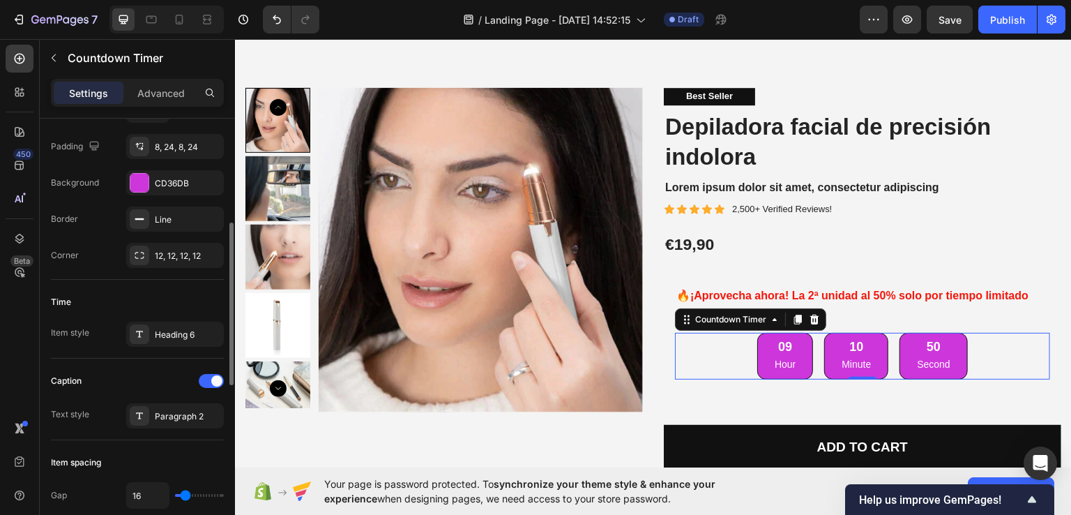
scroll to position [349, 0]
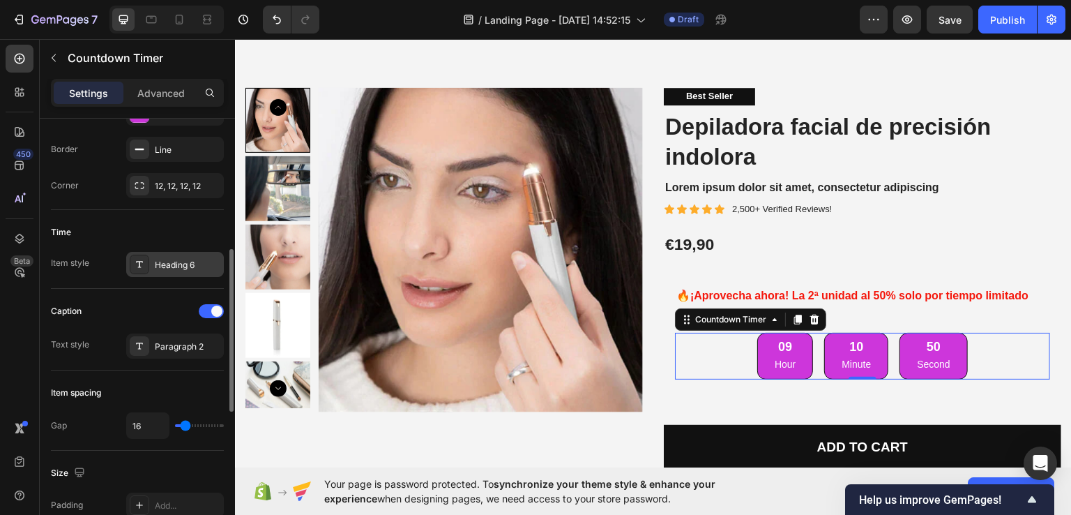
click at [179, 267] on div "Heading 6" at bounding box center [188, 265] width 66 height 13
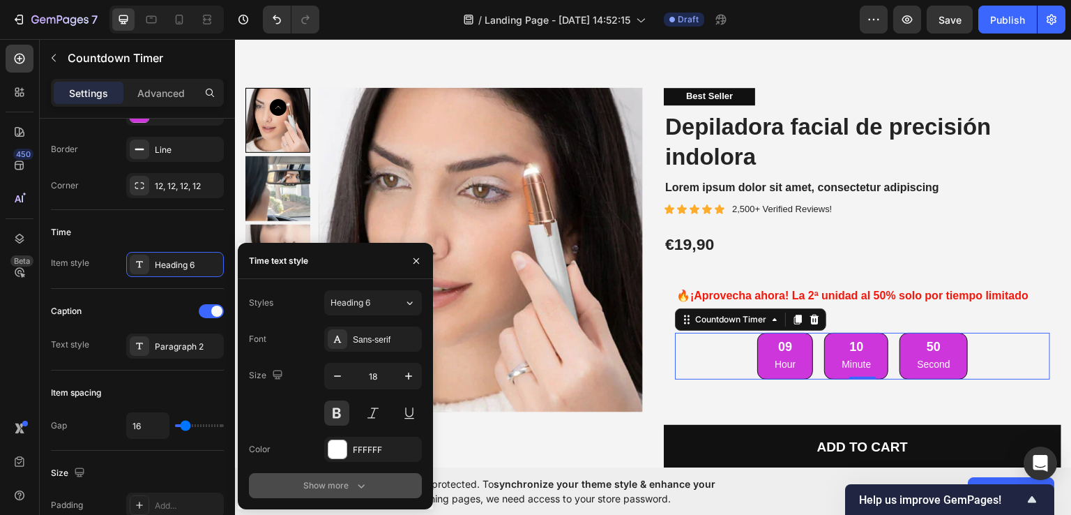
click at [358, 492] on button "Show more" at bounding box center [335, 485] width 173 height 25
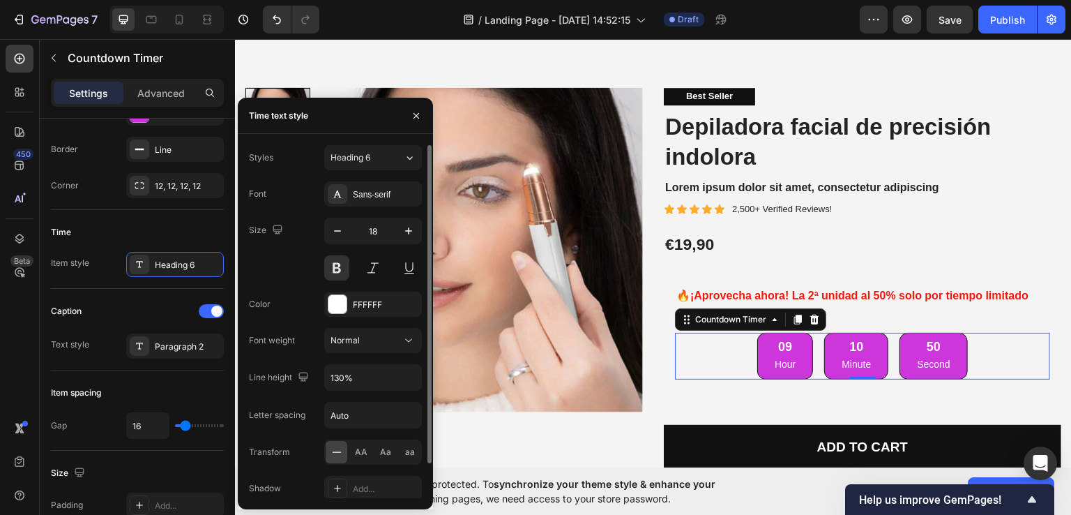
scroll to position [38, 0]
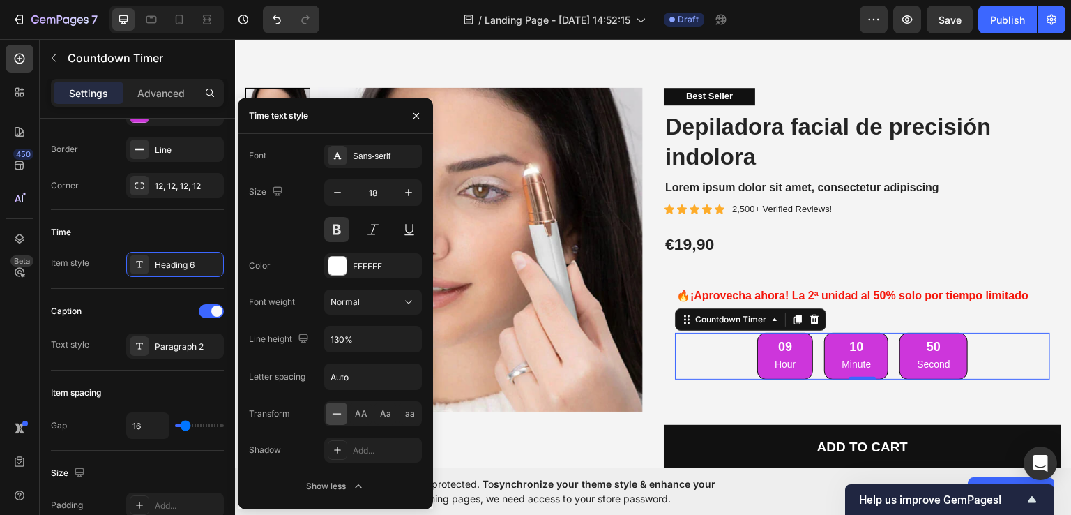
click at [776, 363] on p "Hour" at bounding box center [785, 363] width 21 height 17
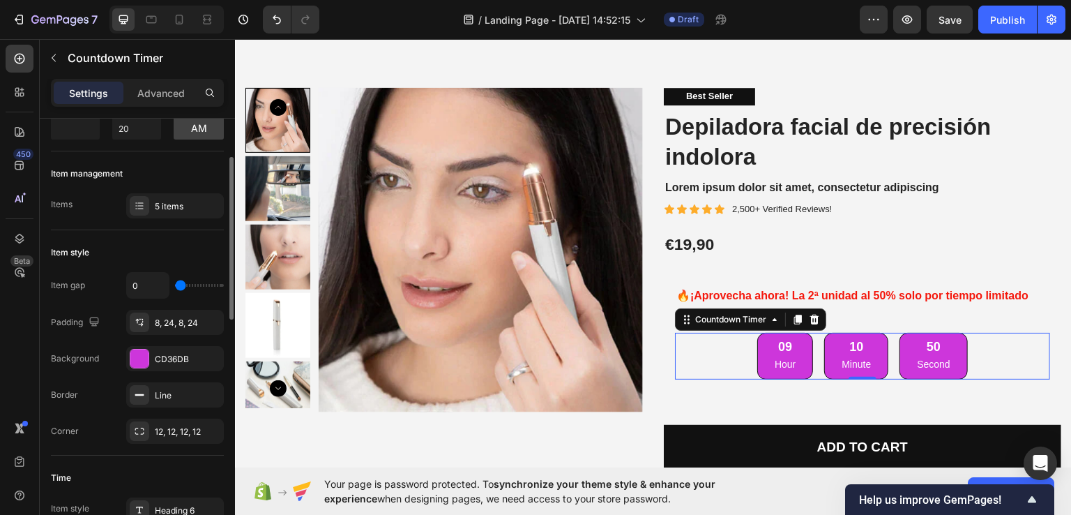
scroll to position [0, 0]
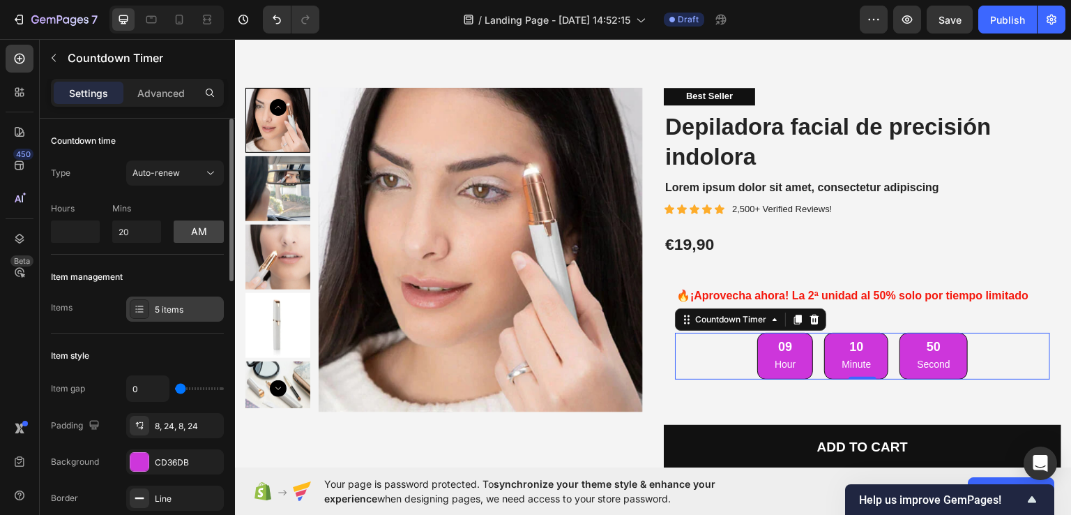
click at [177, 316] on div "5 items" at bounding box center [175, 308] width 98 height 25
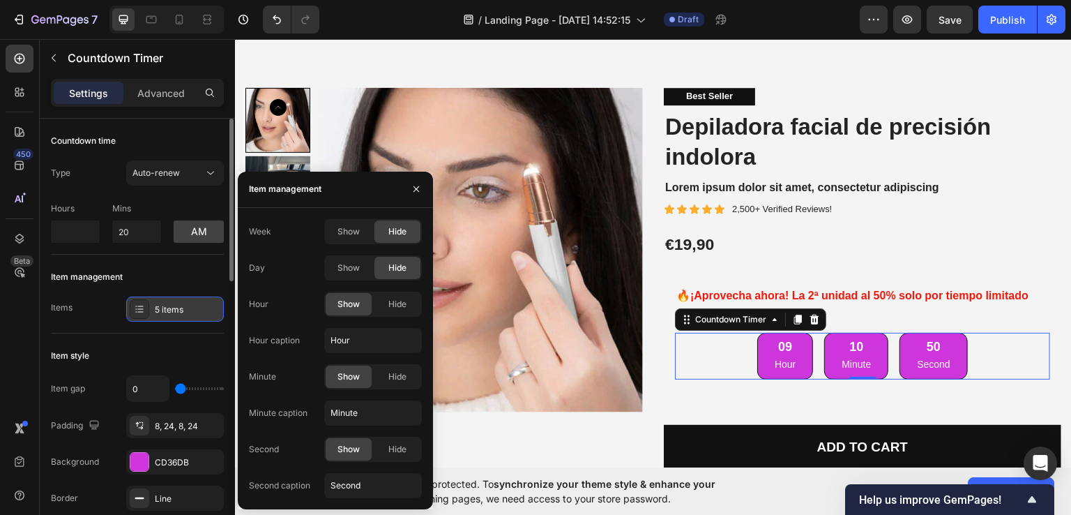
click at [141, 313] on icon at bounding box center [139, 308] width 11 height 11
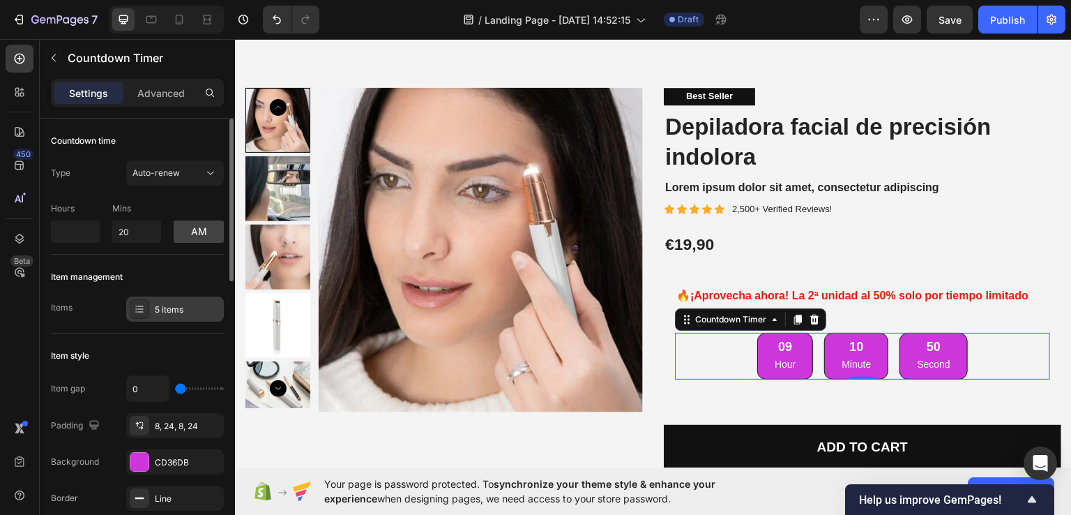
click at [179, 313] on div "5 items" at bounding box center [188, 309] width 66 height 13
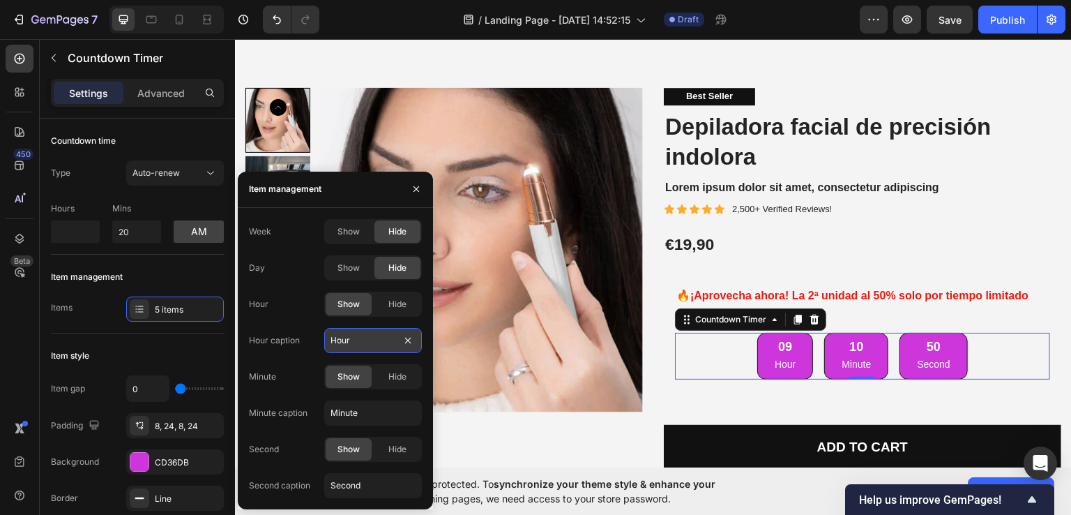
click at [363, 339] on input "Hour" at bounding box center [373, 340] width 98 height 25
type input "h"
type input "Hora"
click at [370, 416] on input "Minute" at bounding box center [373, 412] width 98 height 25
type input "0"
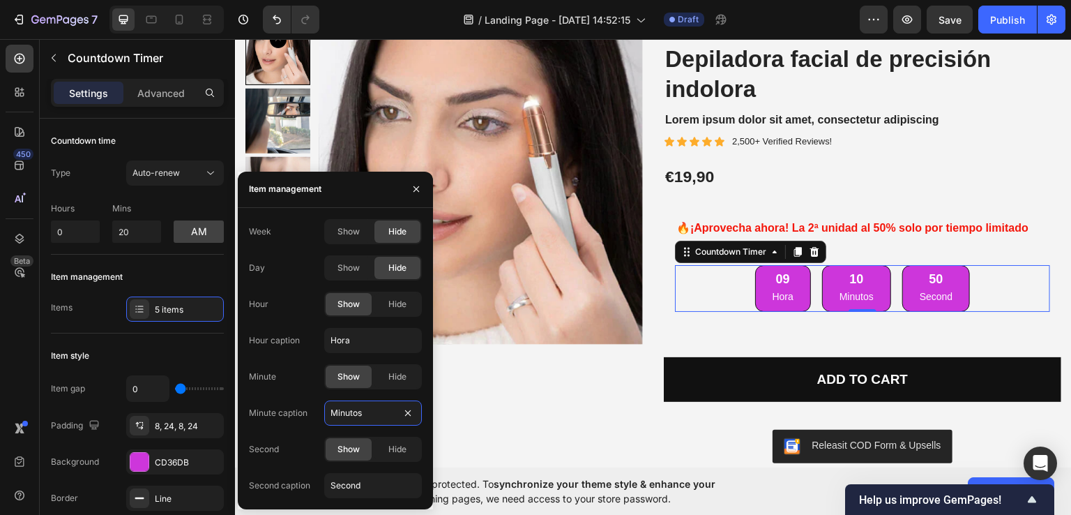
scroll to position [175, 0]
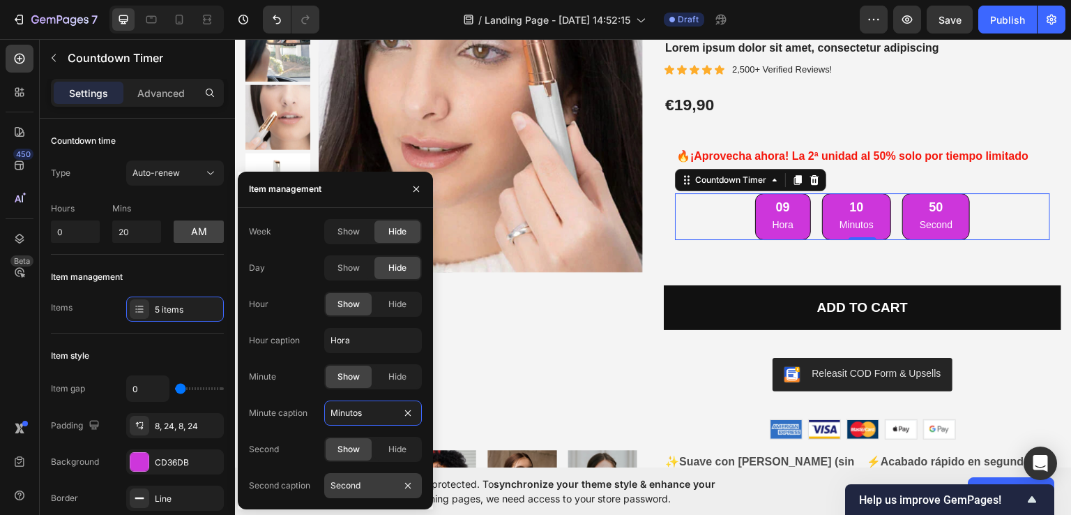
type input "Minutos"
click at [377, 485] on input "Second" at bounding box center [373, 485] width 98 height 25
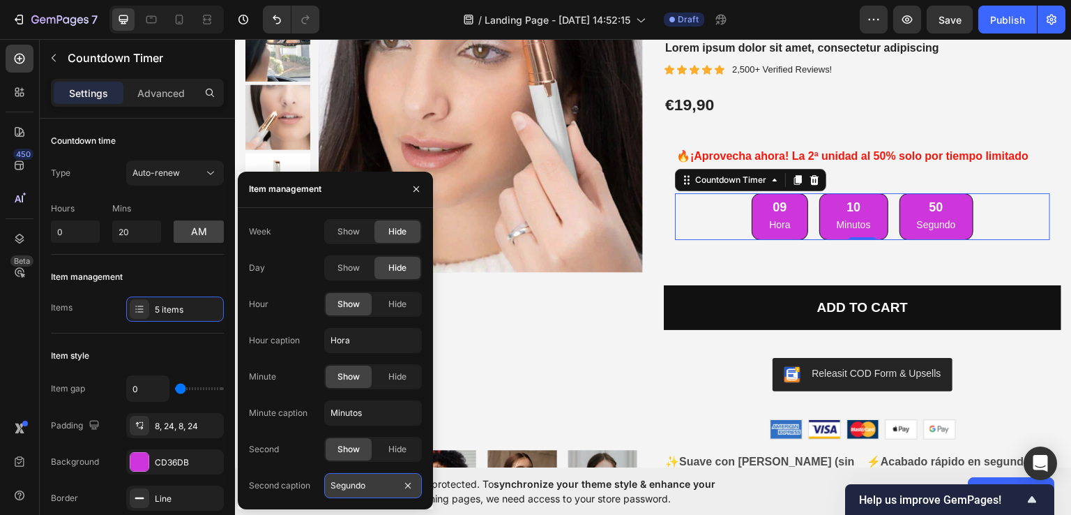
type input "Segundos"
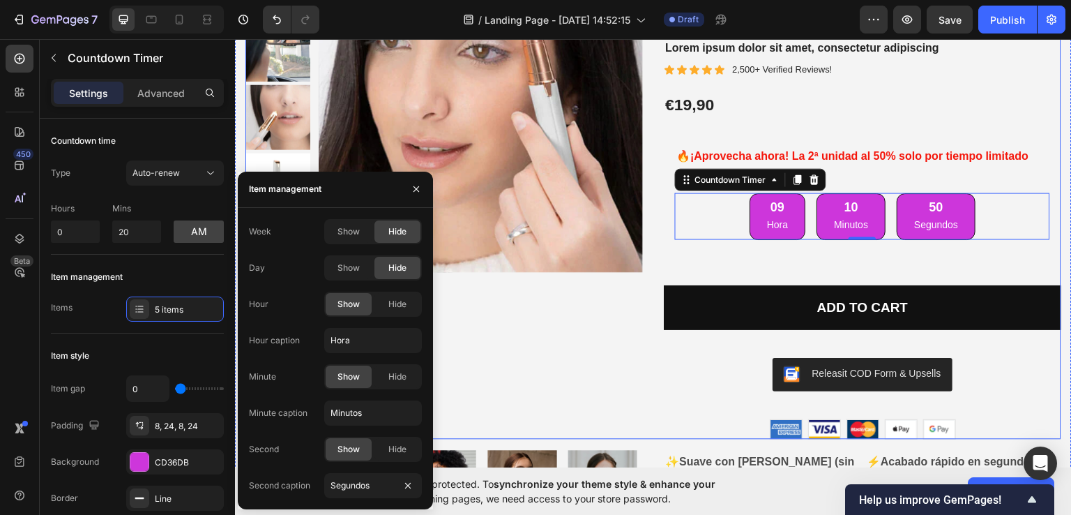
click at [578, 356] on div "Product Images" at bounding box center [444, 193] width 398 height 491
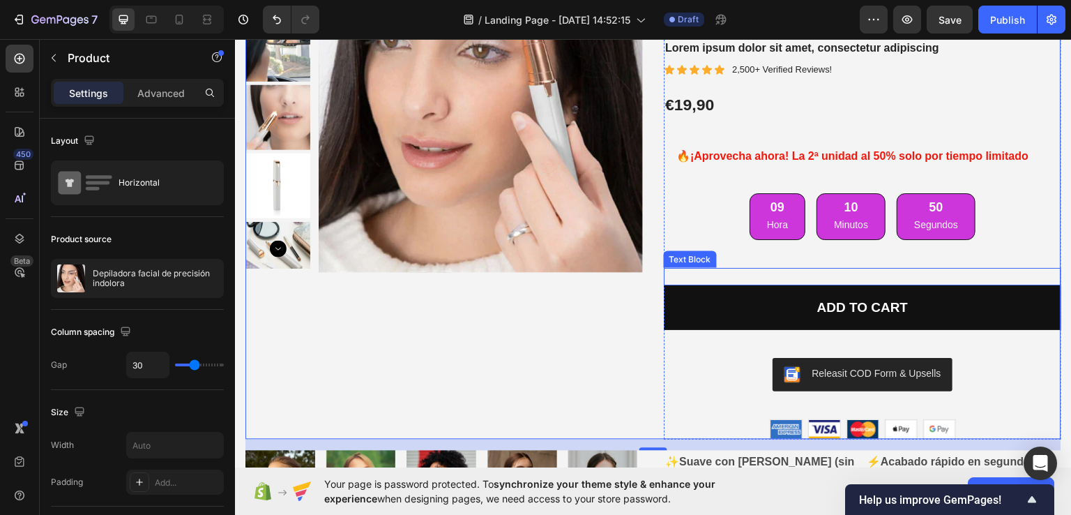
click at [748, 271] on p "Rich Text Editor. Editing area: main" at bounding box center [862, 276] width 395 height 15
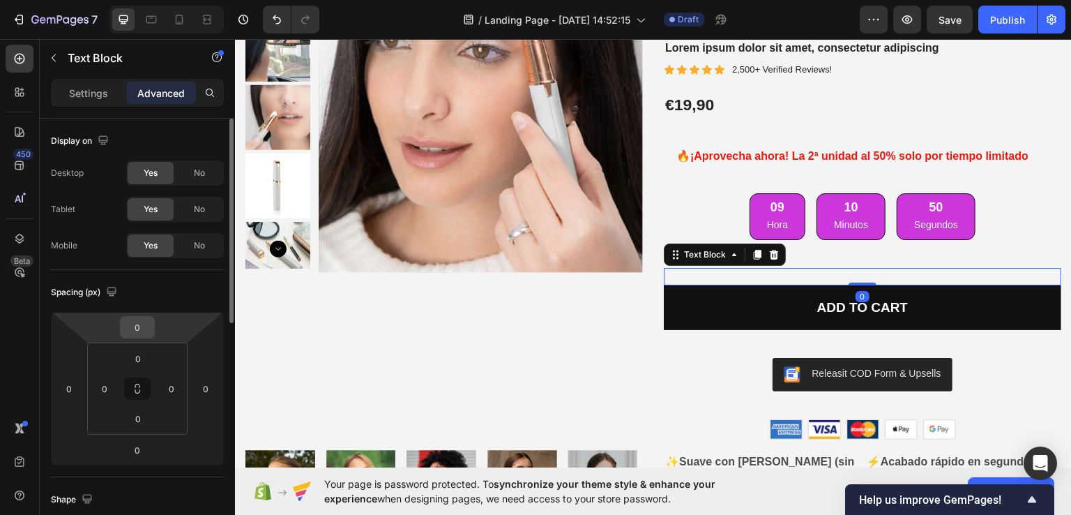
click at [144, 327] on input "0" at bounding box center [137, 327] width 28 height 21
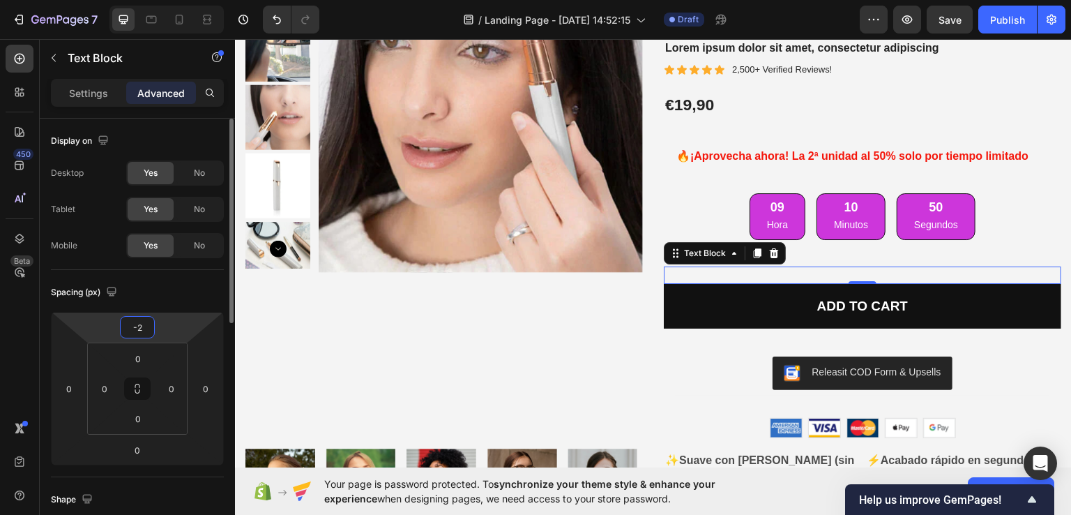
type input "-20"
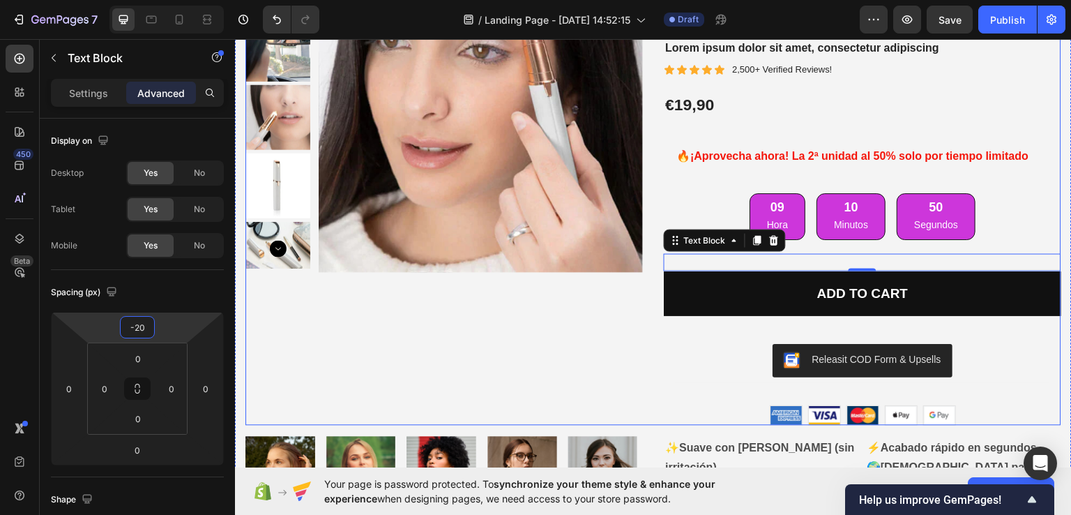
click at [651, 285] on div "Product Images Best Seller Text Block Depiladora facial de precisión indolora P…" at bounding box center [653, 186] width 816 height 477
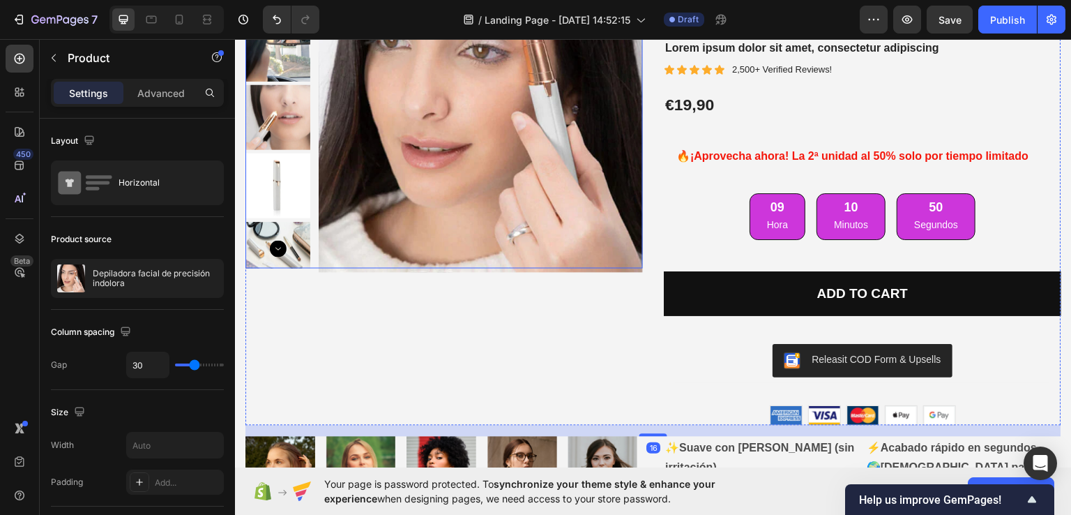
scroll to position [315, 0]
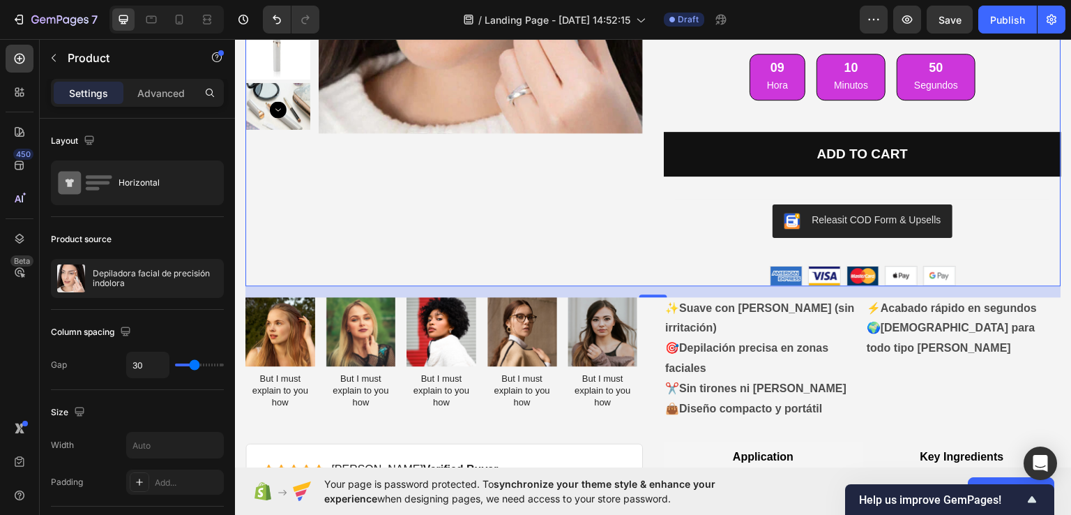
click at [461, 234] on div "Product Images" at bounding box center [444, 46] width 398 height 477
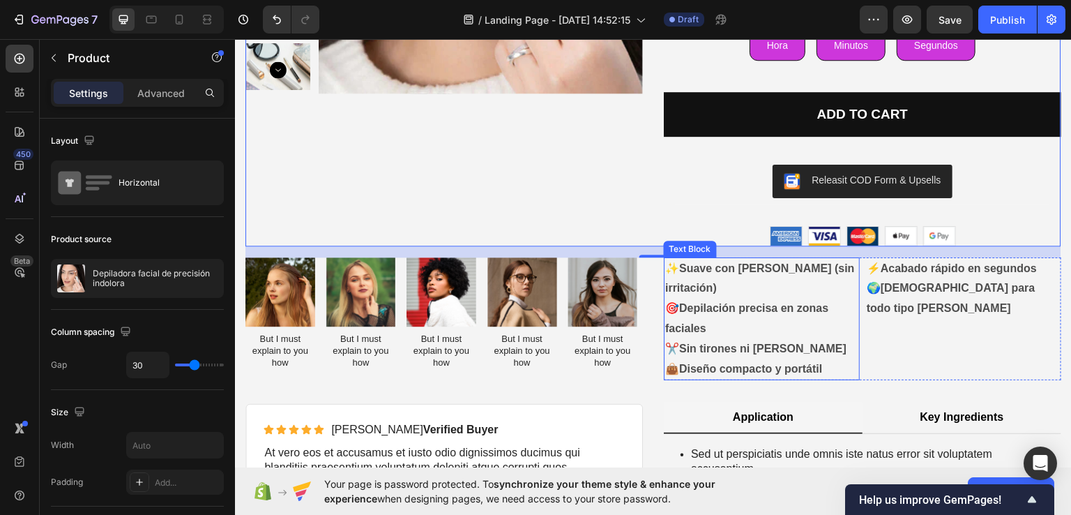
scroll to position [349, 0]
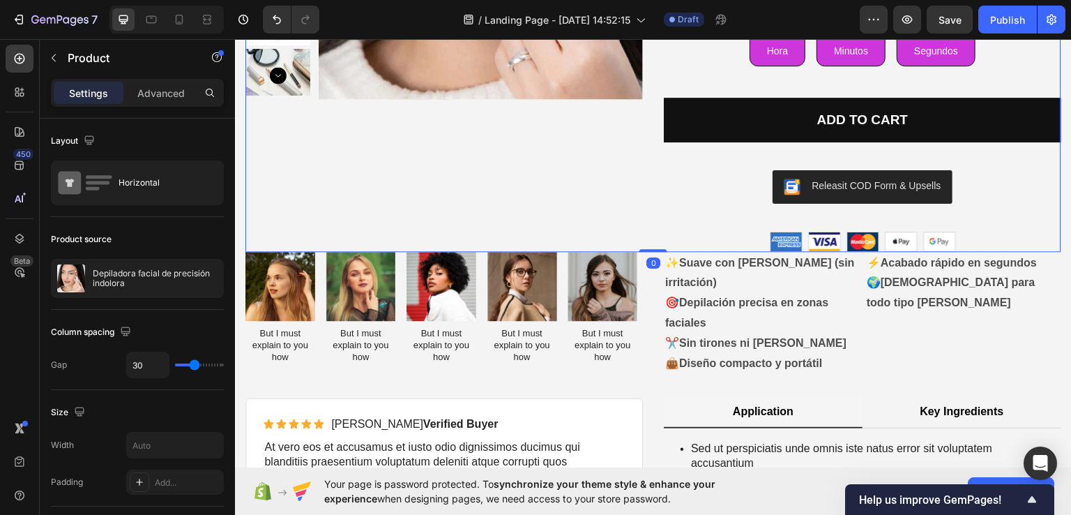
drag, startPoint x: 651, startPoint y: 260, endPoint x: 665, endPoint y: 221, distance: 41.7
click at [665, 221] on div "Product Images Best Seller Text Block Depiladora facial de precisión indolora P…" at bounding box center [653, 12] width 816 height 477
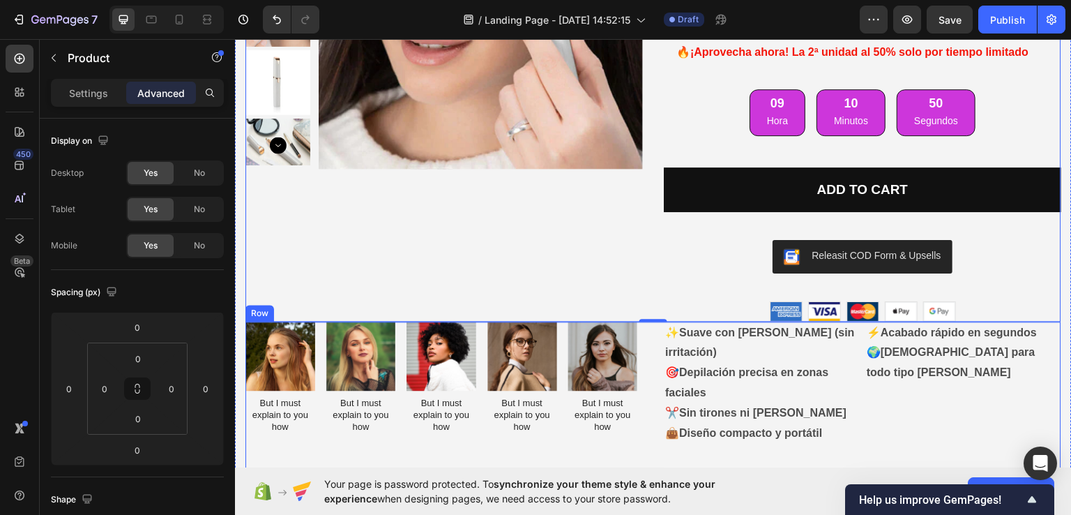
scroll to position [418, 0]
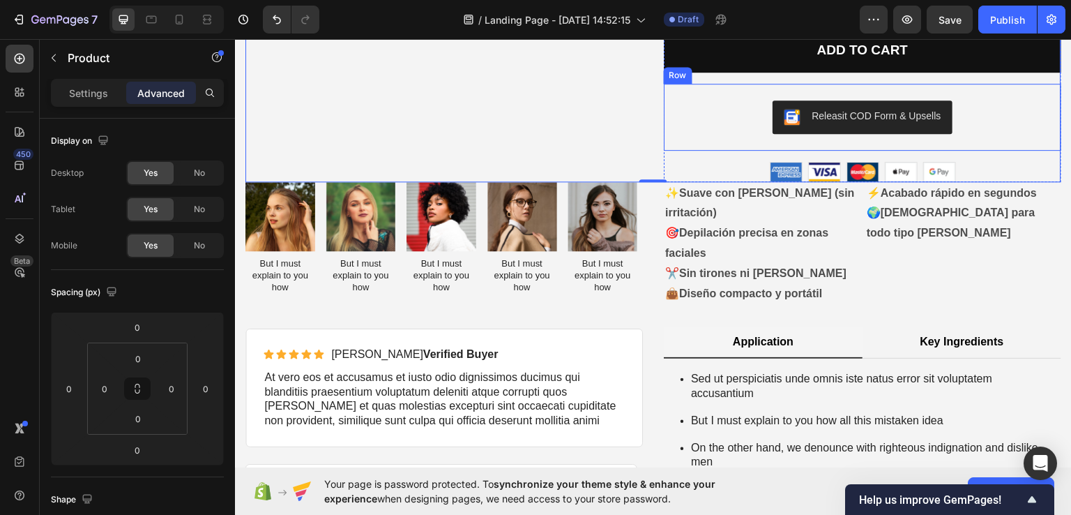
click at [668, 108] on div "Releasit COD Form & Upsells Releasit COD Form & Upsells Row" at bounding box center [863, 116] width 398 height 67
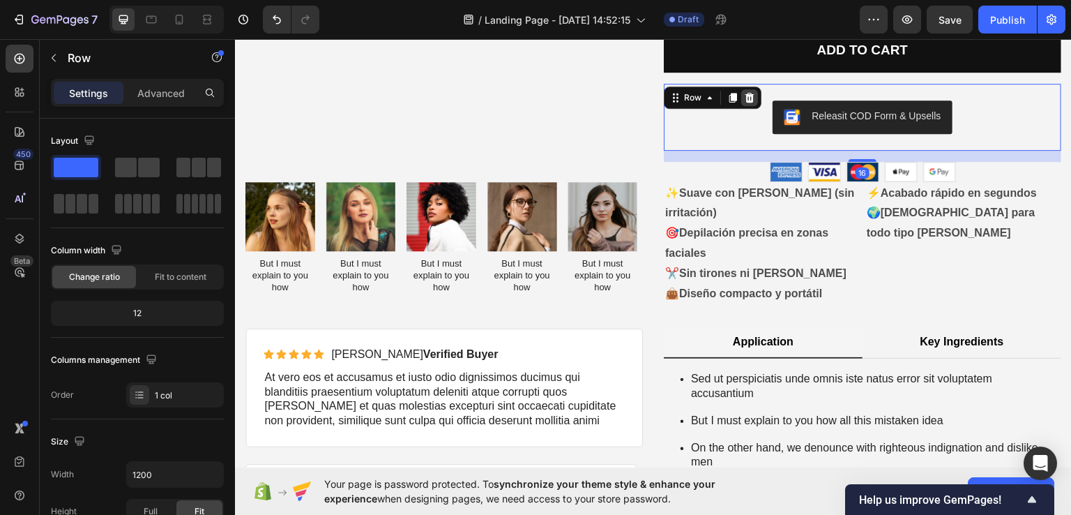
click at [746, 95] on icon at bounding box center [750, 97] width 9 height 10
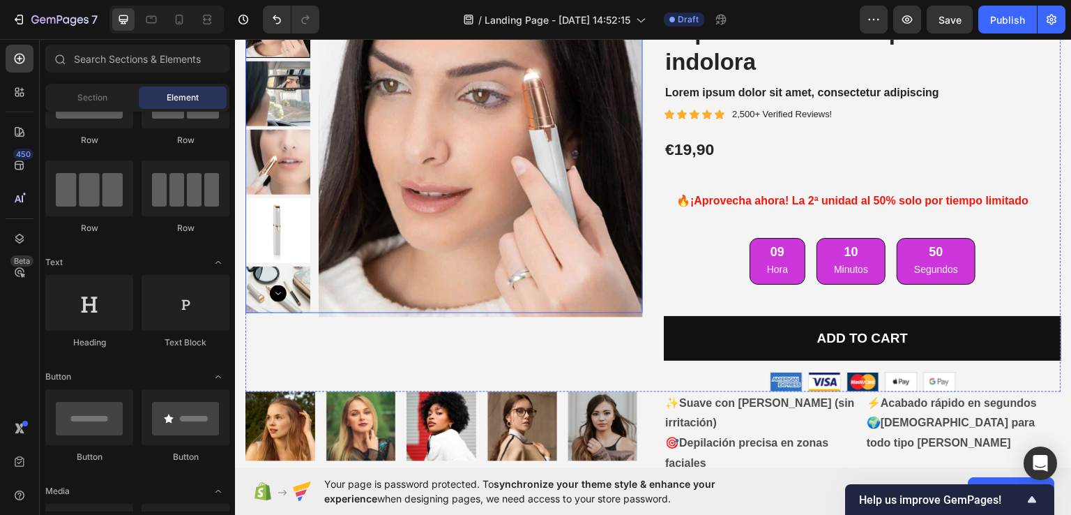
scroll to position [70, 0]
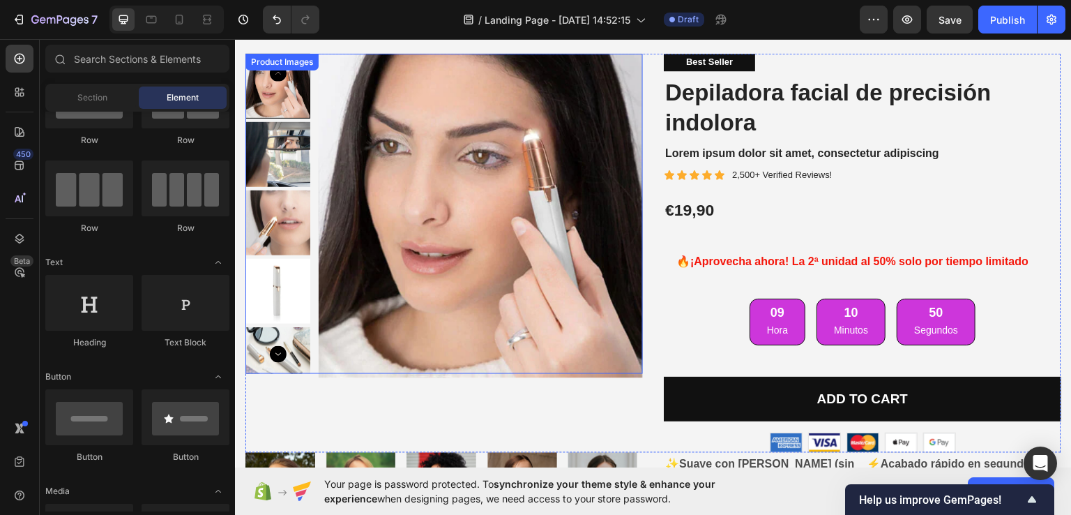
click at [557, 202] on img at bounding box center [481, 215] width 324 height 324
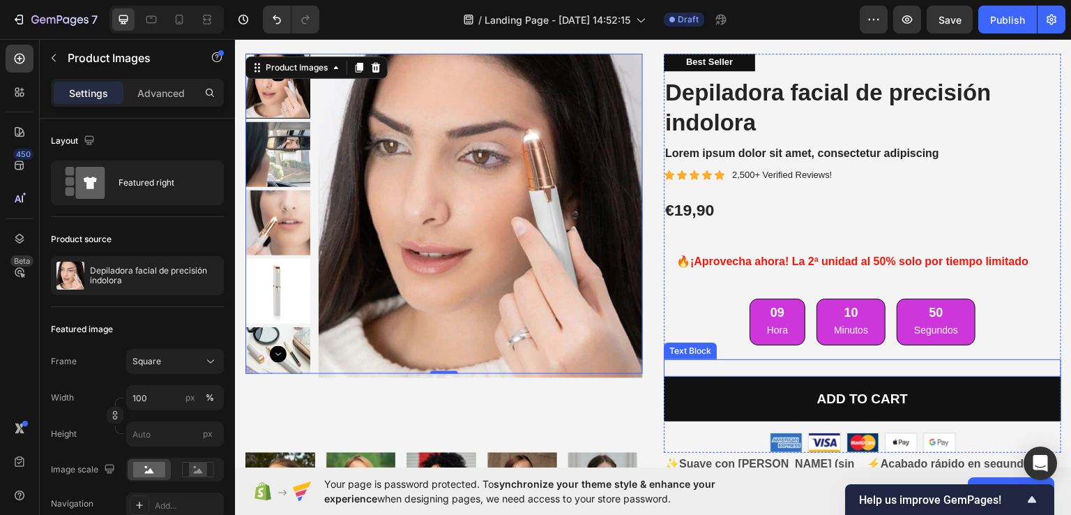
click at [703, 368] on p "Rich Text Editor. Editing area: main" at bounding box center [862, 367] width 395 height 15
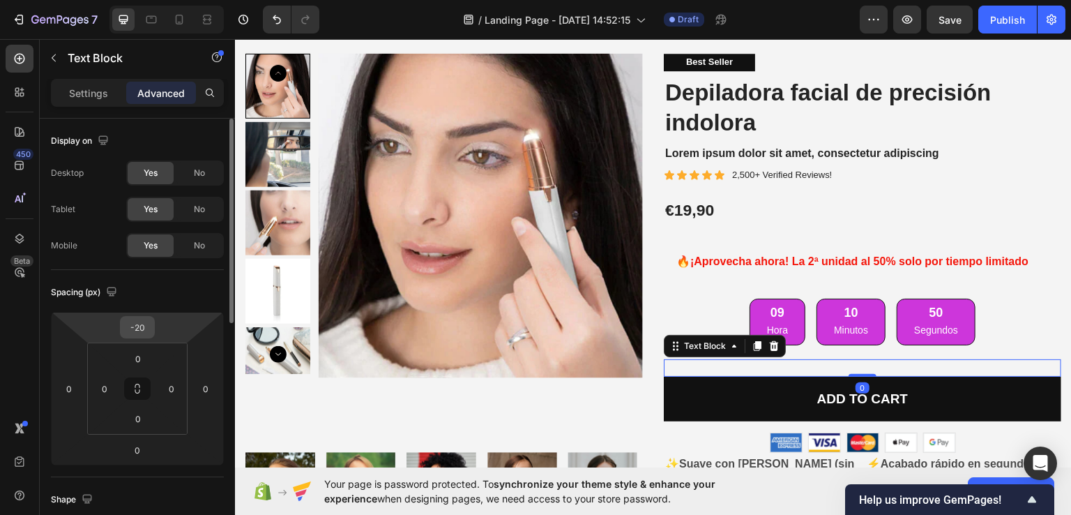
click at [152, 333] on div "-20" at bounding box center [137, 327] width 35 height 22
click at [153, 324] on div "-20" at bounding box center [137, 327] width 35 height 22
click at [147, 324] on input "-20" at bounding box center [137, 327] width 28 height 21
type input "-2"
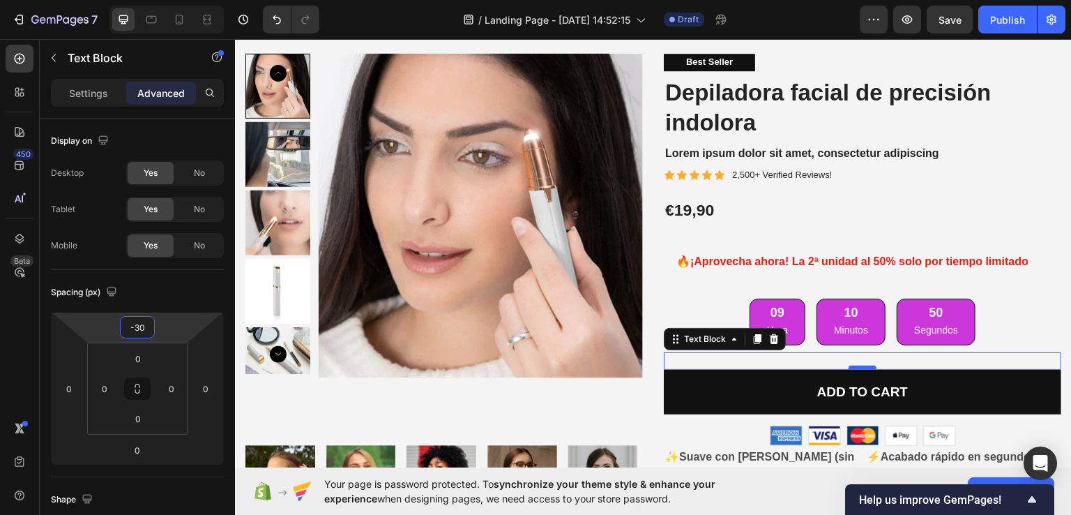
type input "-30"
drag, startPoint x: 860, startPoint y: 365, endPoint x: 859, endPoint y: 319, distance: 46.0
click at [859, 319] on div "Best Seller Text Block Depiladora facial de precisión indolora Product Title Lo…" at bounding box center [863, 249] width 398 height 392
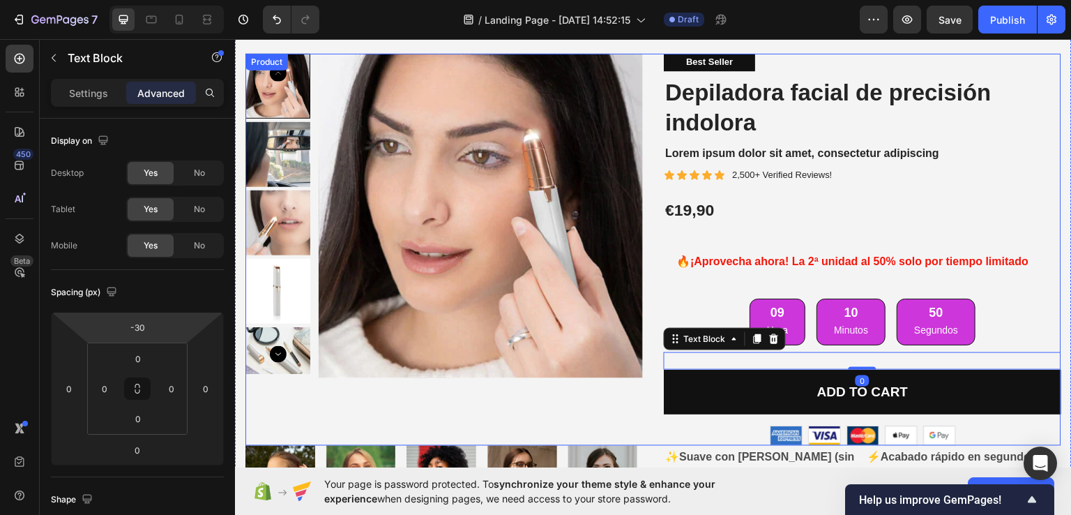
click at [653, 278] on div "Product Images Best Seller Text Block Depiladora facial de precisión indolora P…" at bounding box center [653, 249] width 816 height 392
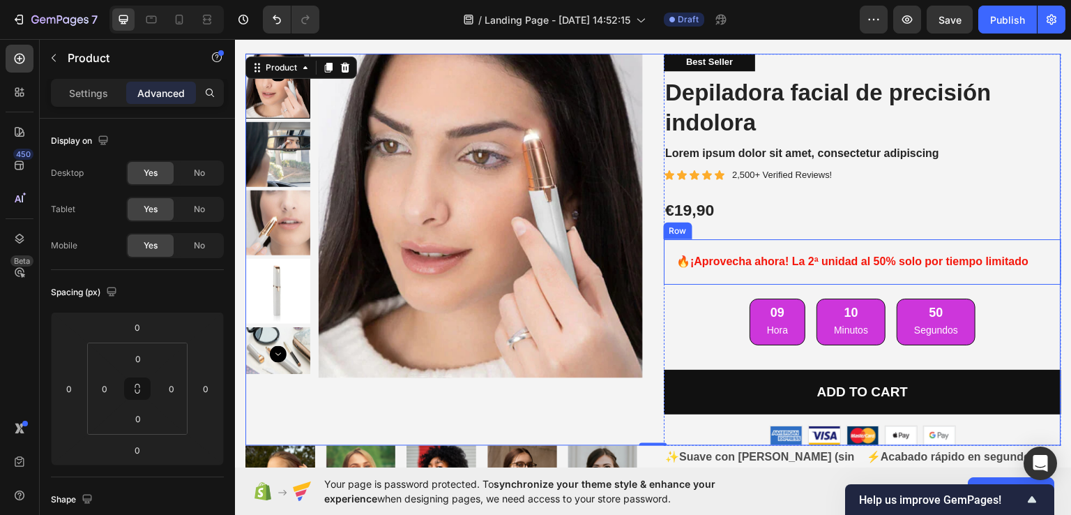
click at [664, 251] on div "🔥 ¡Aprovecha ahora! La 2ª unidad al 50% solo por tiempo limitado Text Block Row" at bounding box center [863, 261] width 398 height 45
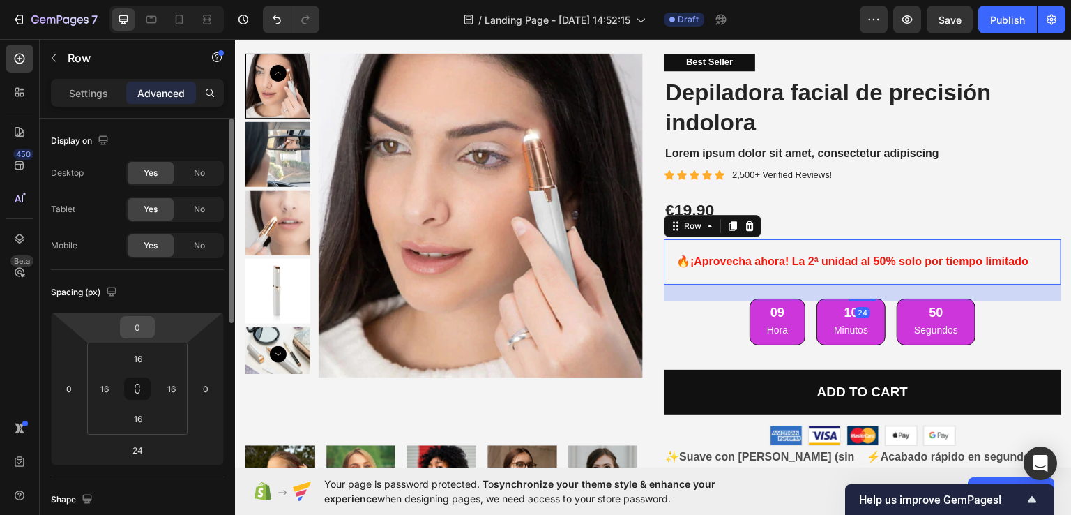
click at [149, 332] on input "0" at bounding box center [137, 327] width 28 height 21
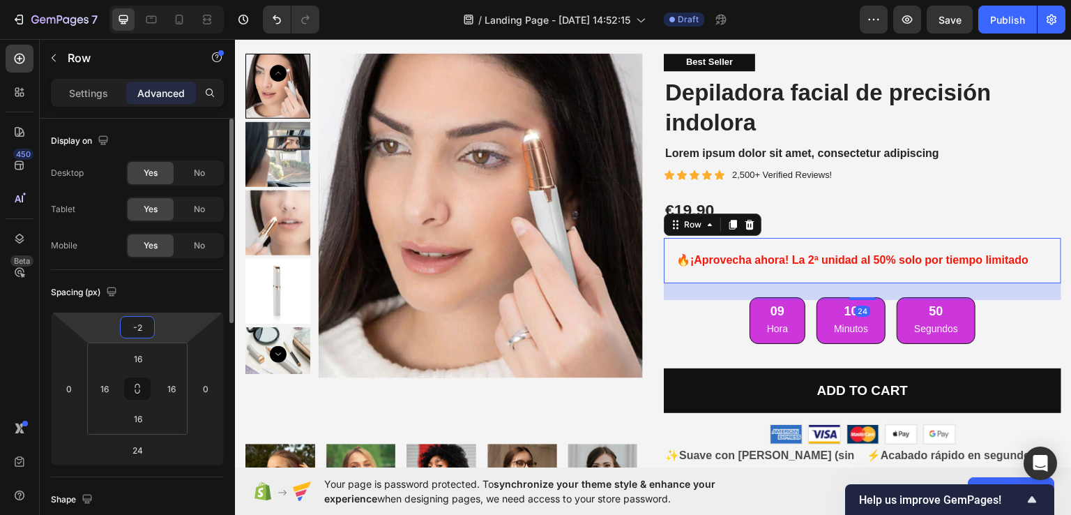
type input "-20"
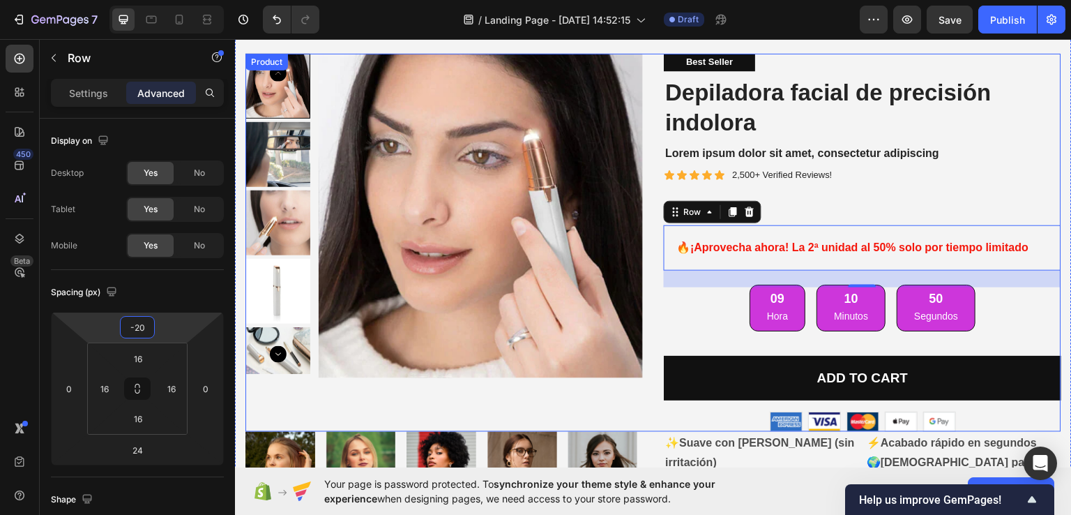
click at [649, 162] on div "Product Images Best Seller Text Block Depiladora facial de precisión indolora P…" at bounding box center [653, 242] width 816 height 378
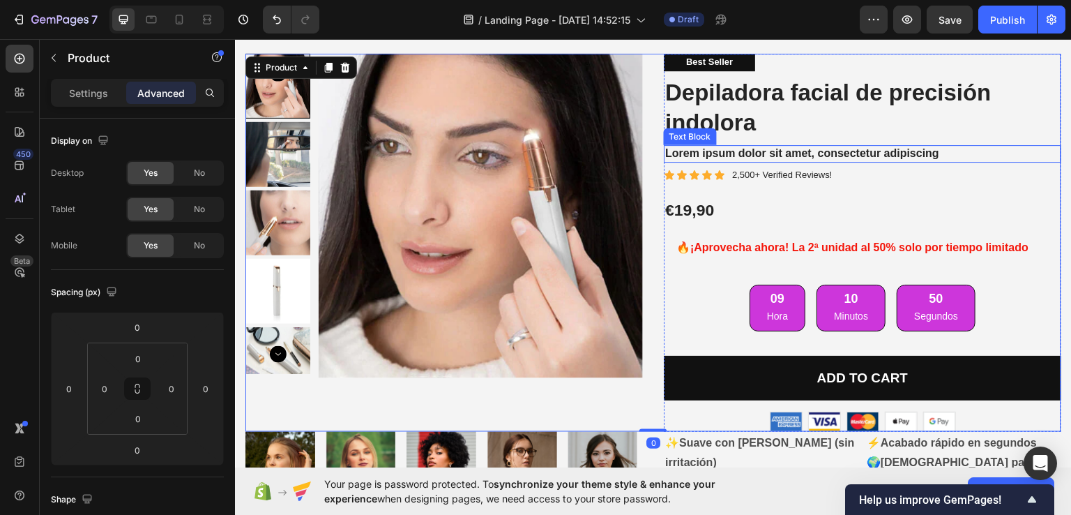
click at [843, 157] on p "Lorem ipsum dolor sit amet, consectetur adipiscing" at bounding box center [862, 153] width 395 height 15
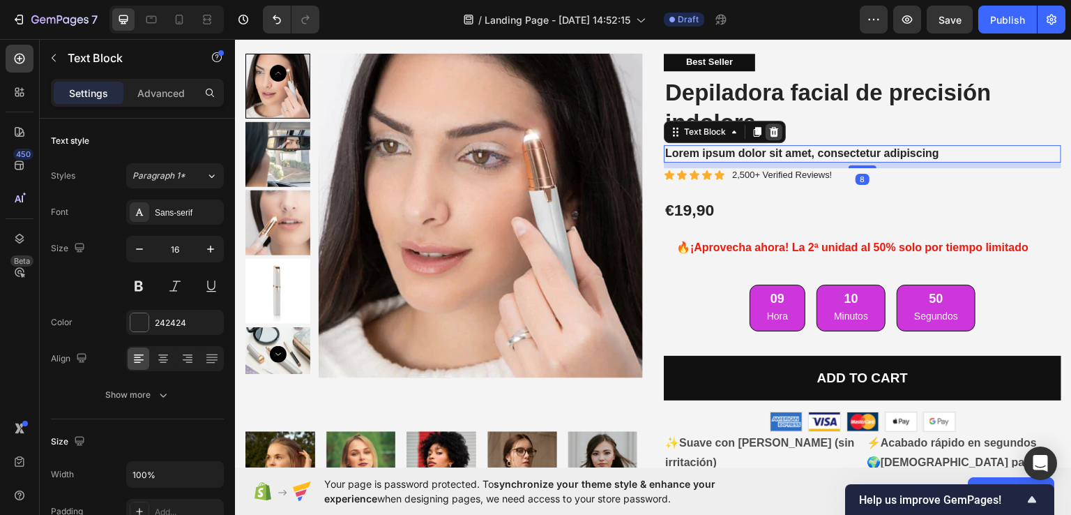
click at [771, 131] on icon at bounding box center [774, 131] width 9 height 10
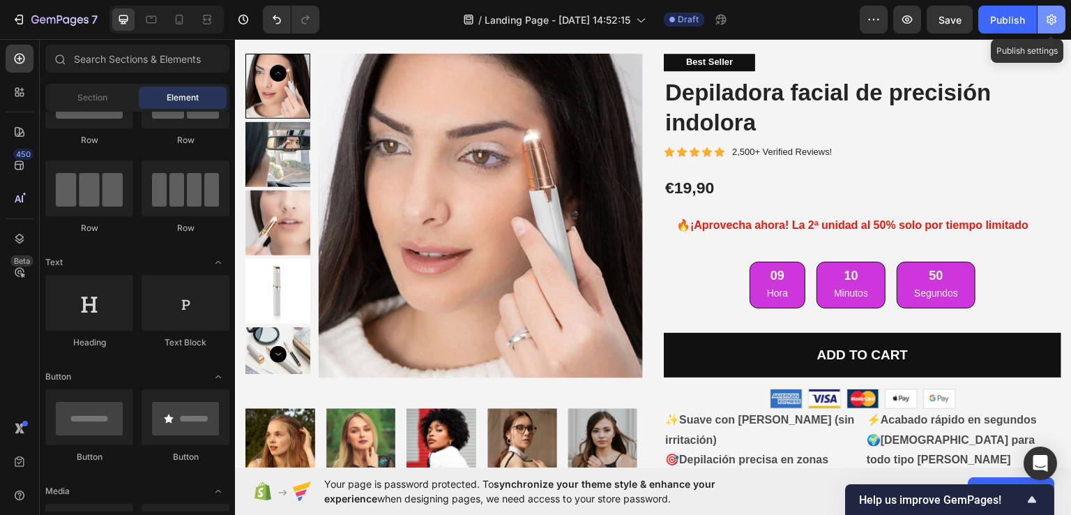
click at [1050, 12] on button "button" at bounding box center [1052, 20] width 28 height 28
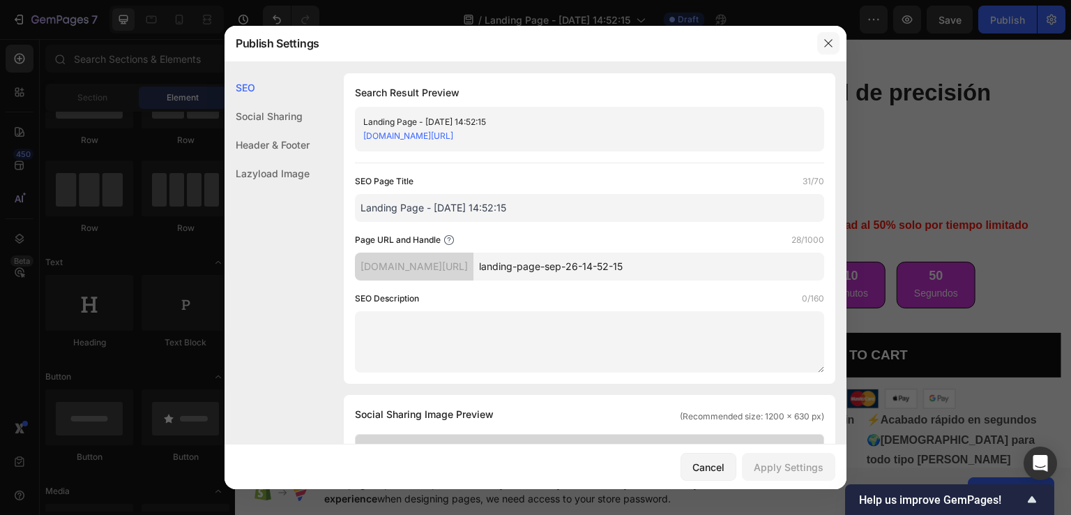
click at [825, 45] on icon "button" at bounding box center [828, 43] width 11 height 11
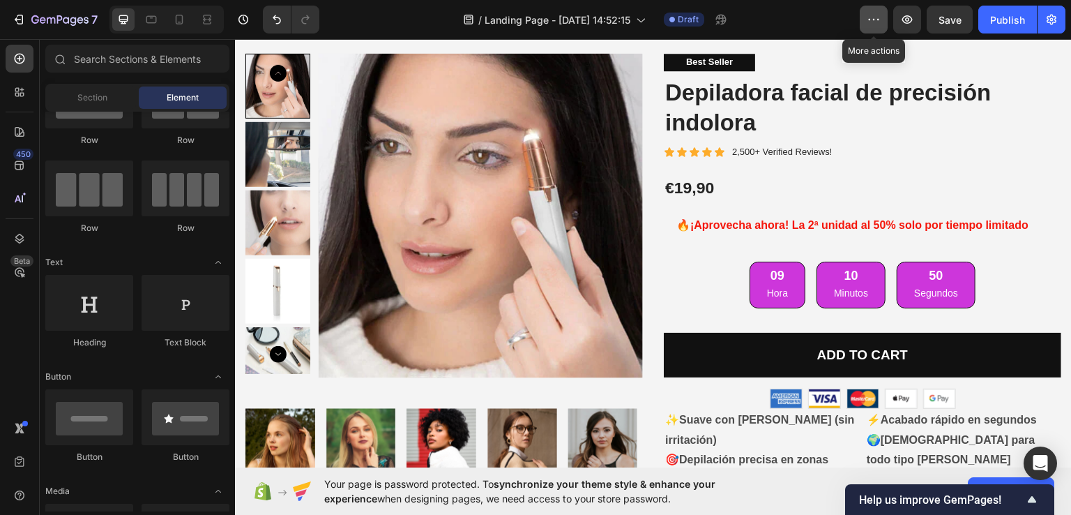
click at [870, 20] on icon "button" at bounding box center [874, 20] width 14 height 14
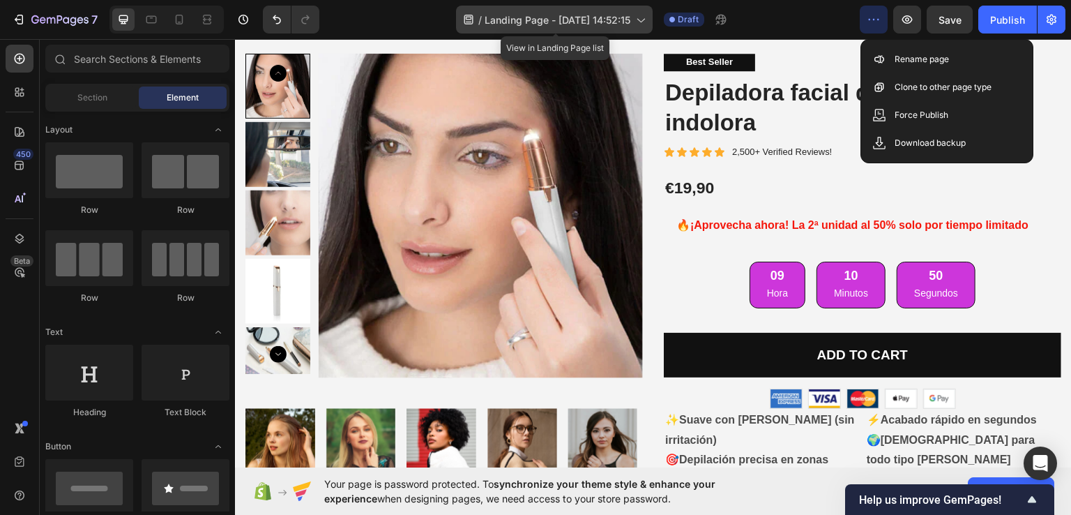
scroll to position [70, 0]
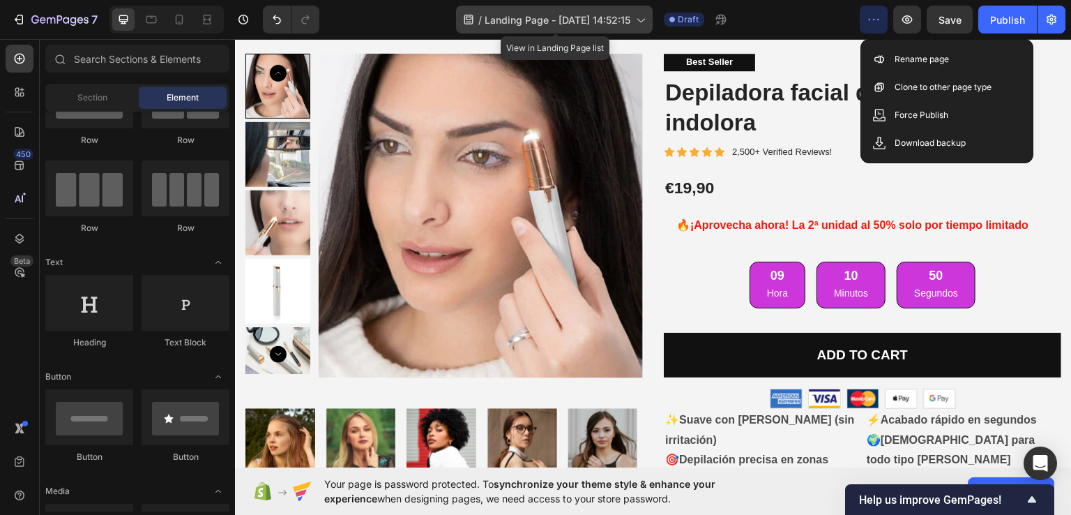
click at [639, 17] on icon at bounding box center [640, 20] width 14 height 14
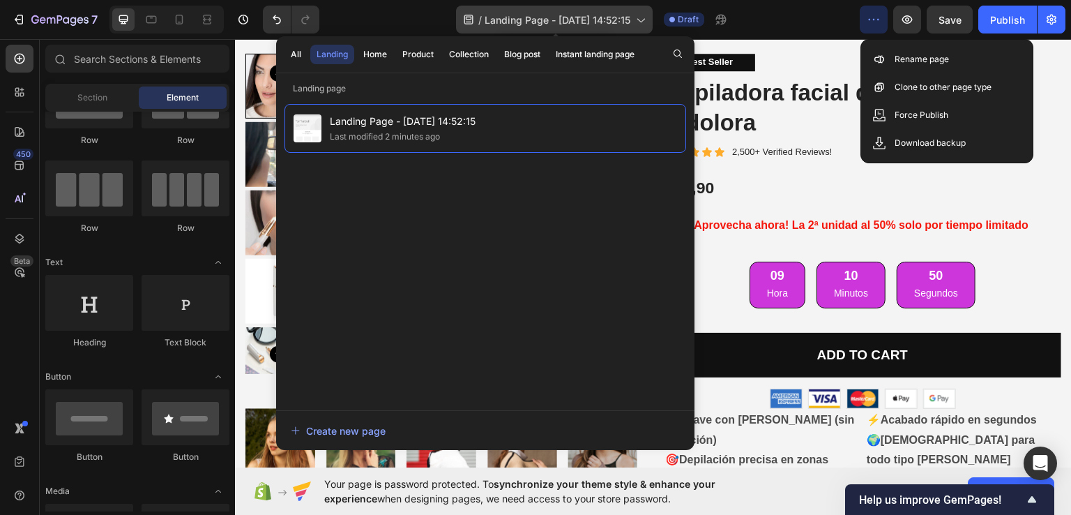
click at [639, 17] on icon at bounding box center [640, 20] width 14 height 14
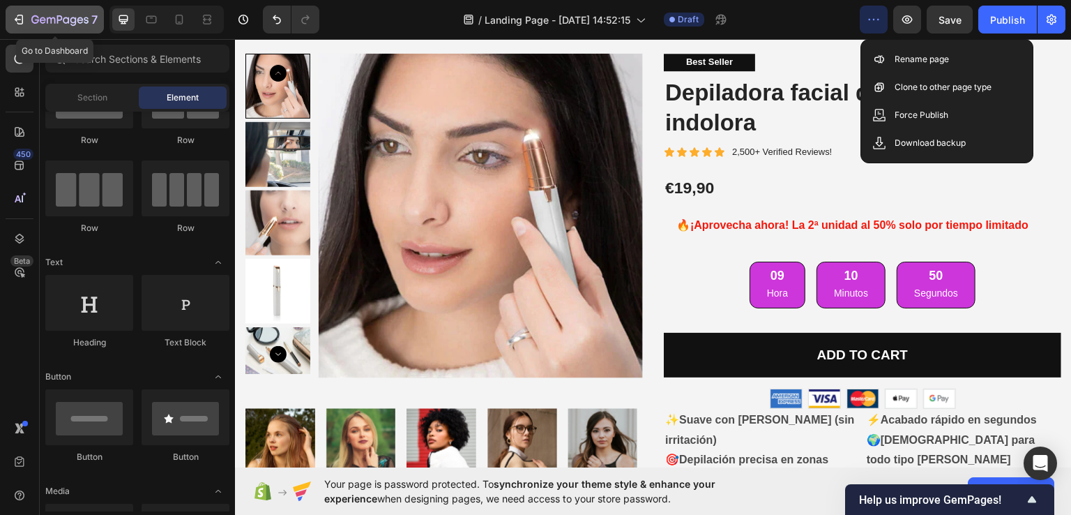
click at [13, 20] on icon "button" at bounding box center [19, 20] width 14 height 14
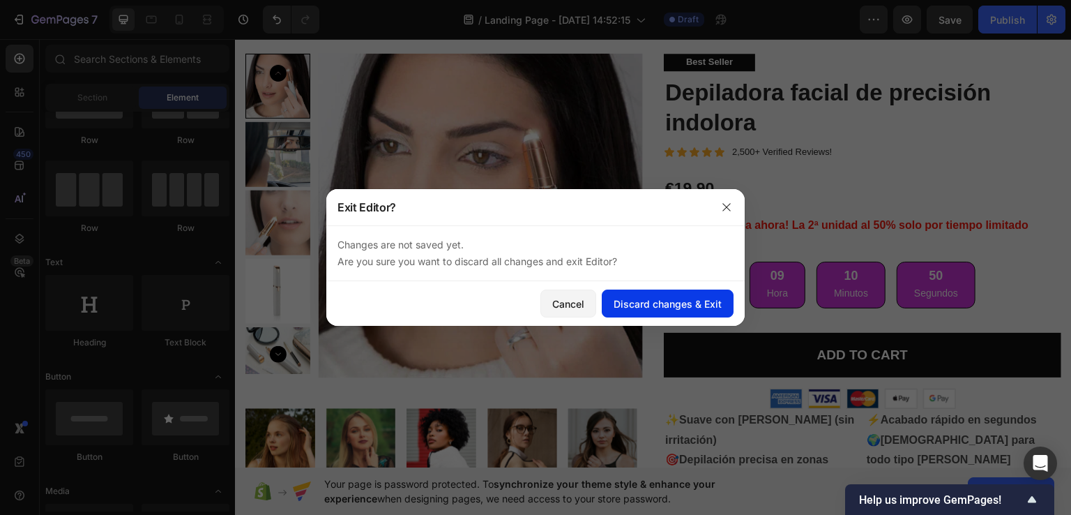
click at [653, 305] on div "Discard changes & Exit" at bounding box center [668, 303] width 108 height 15
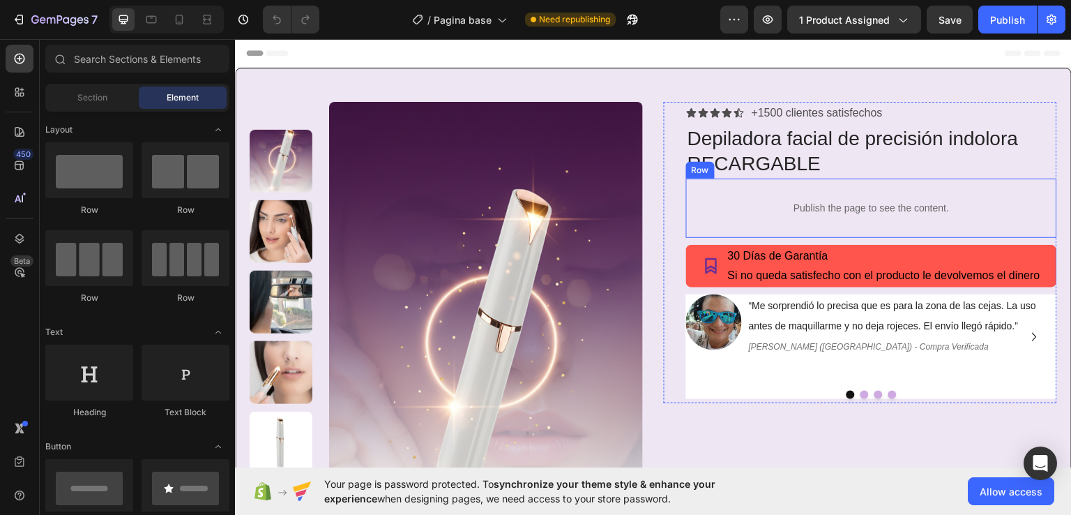
click at [687, 210] on div "Publish the page to see the content. Custom Code Row" at bounding box center [871, 207] width 371 height 59
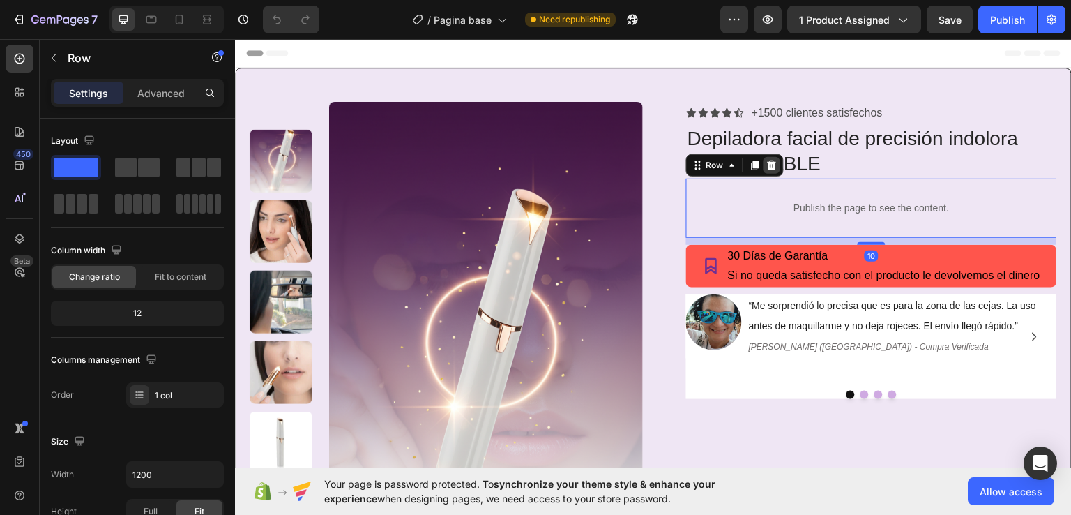
click at [770, 162] on icon at bounding box center [771, 164] width 11 height 11
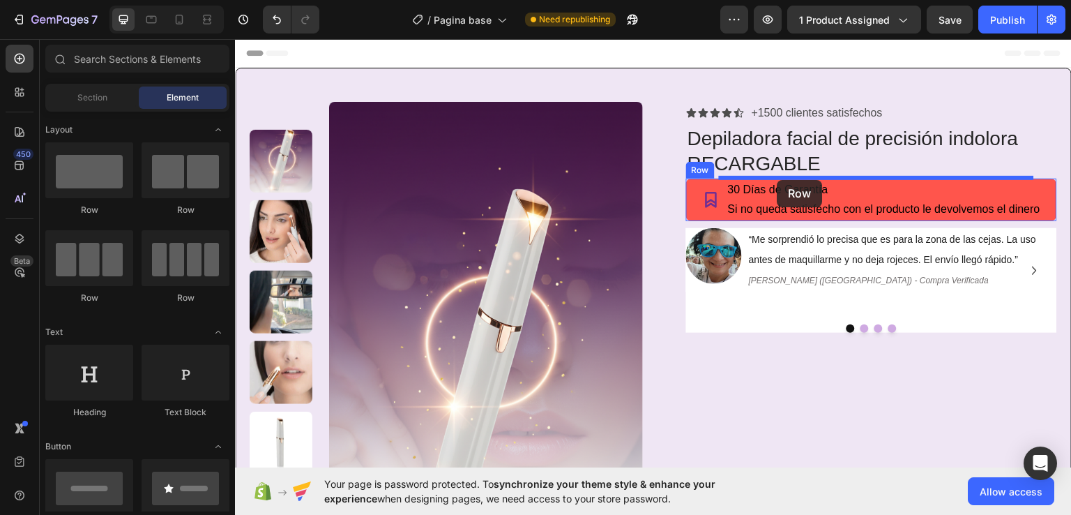
drag, startPoint x: 333, startPoint y: 218, endPoint x: 778, endPoint y: 179, distance: 446.0
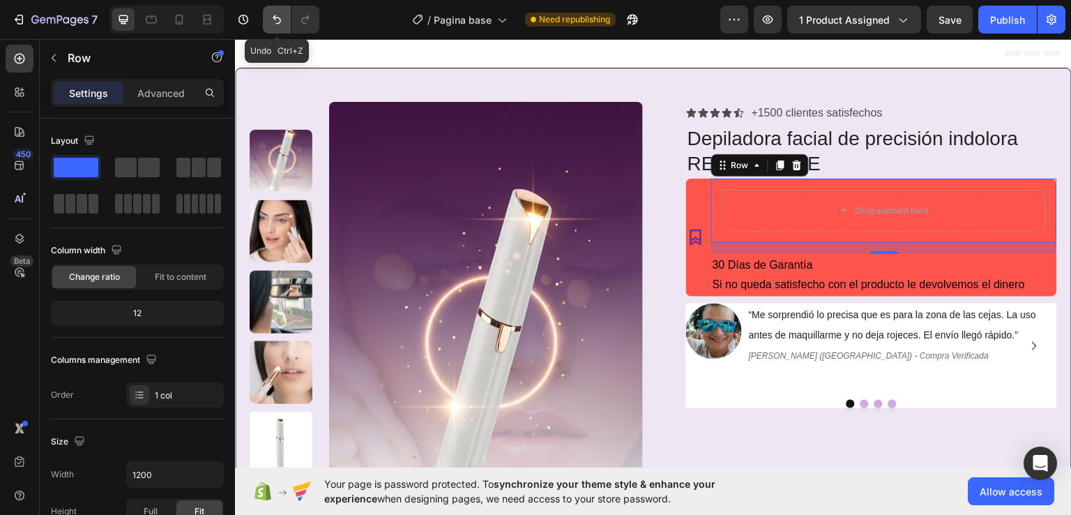
click at [280, 18] on icon "Undo/Redo" at bounding box center [277, 20] width 14 height 14
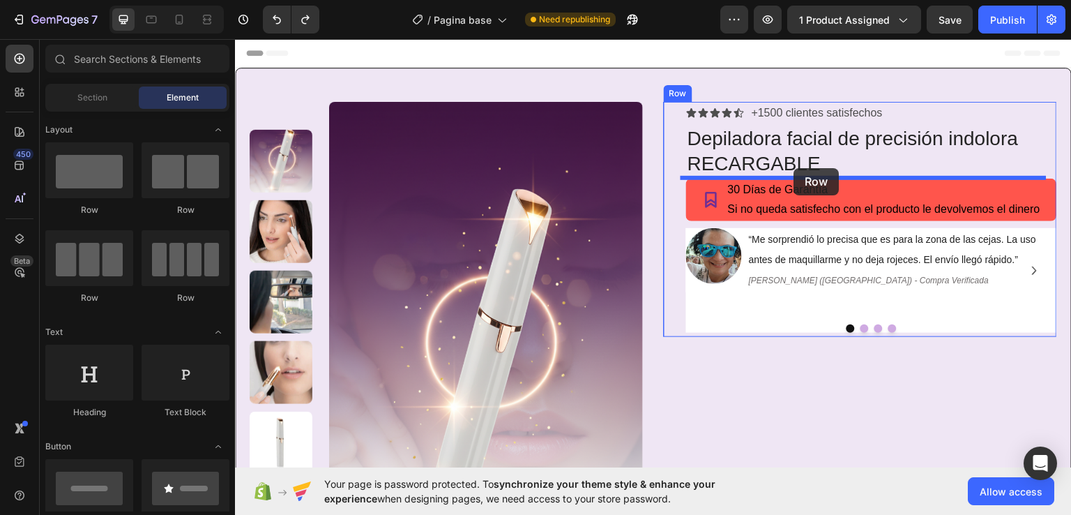
drag, startPoint x: 329, startPoint y: 215, endPoint x: 794, endPoint y: 167, distance: 467.7
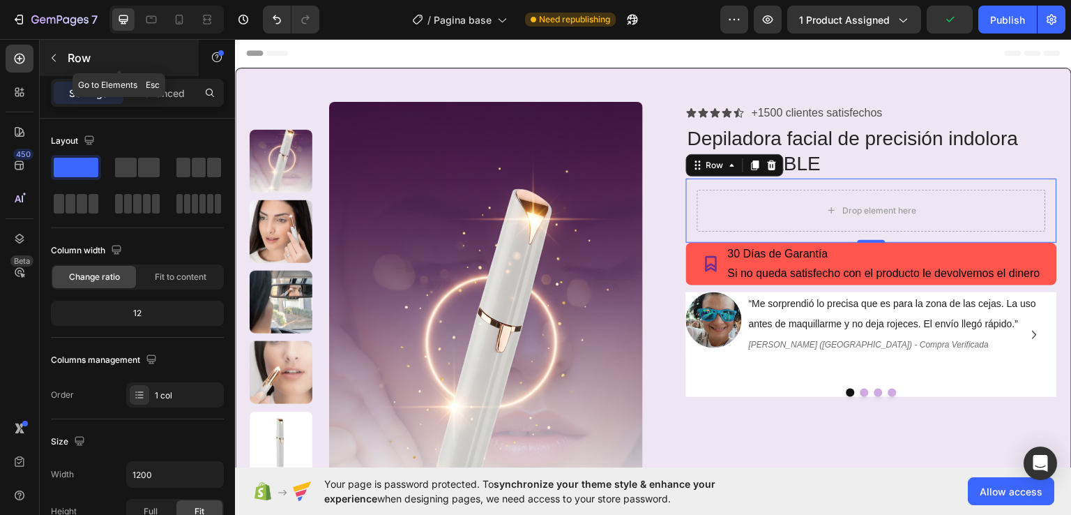
click at [53, 57] on icon "button" at bounding box center [53, 57] width 11 height 11
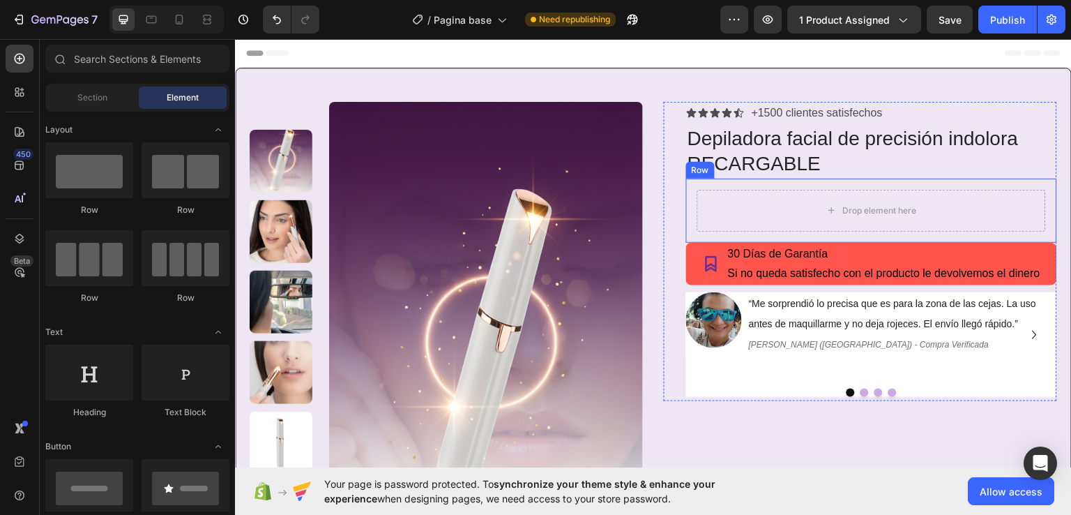
click at [688, 200] on div "Drop element here Row" at bounding box center [871, 210] width 371 height 64
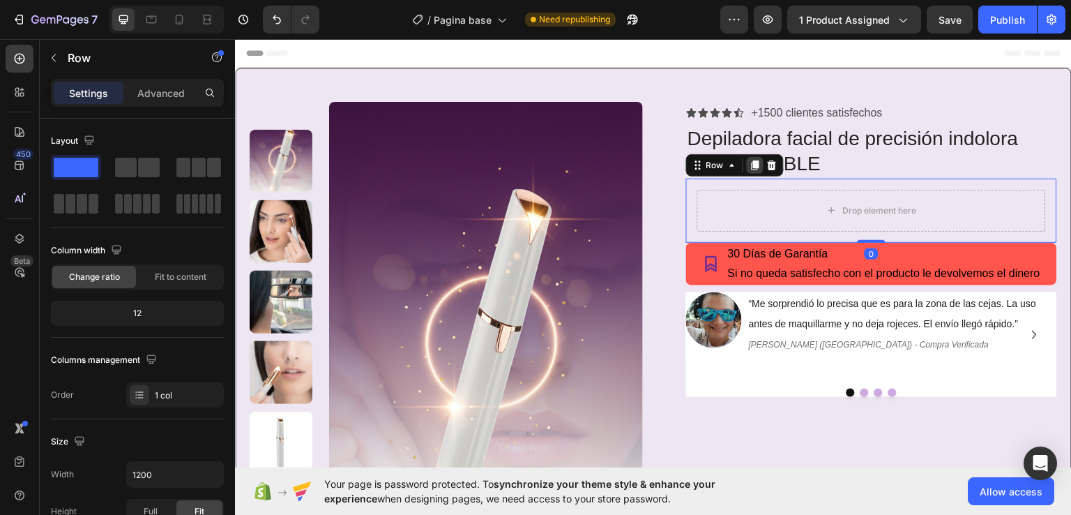
click at [752, 162] on icon at bounding box center [756, 165] width 8 height 10
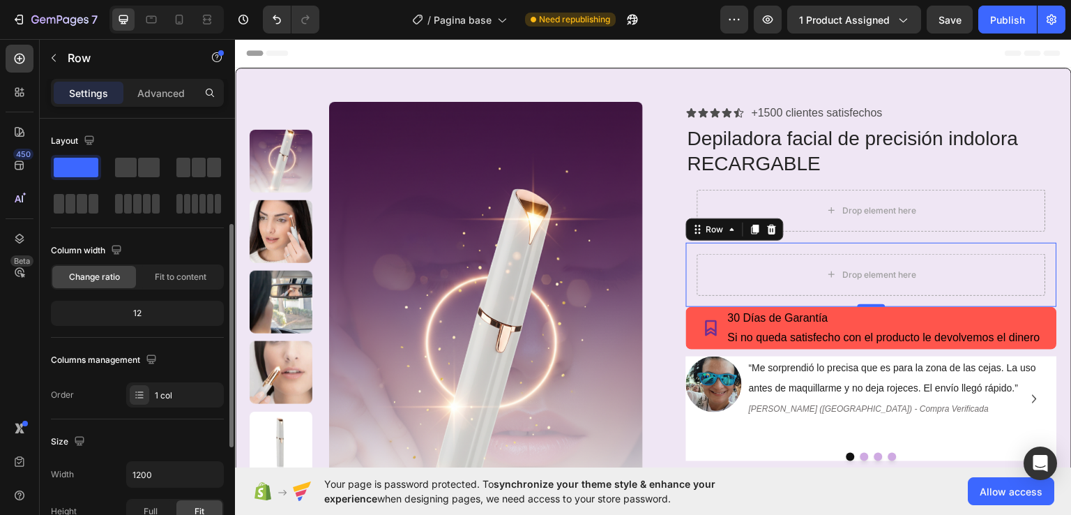
scroll to position [70, 0]
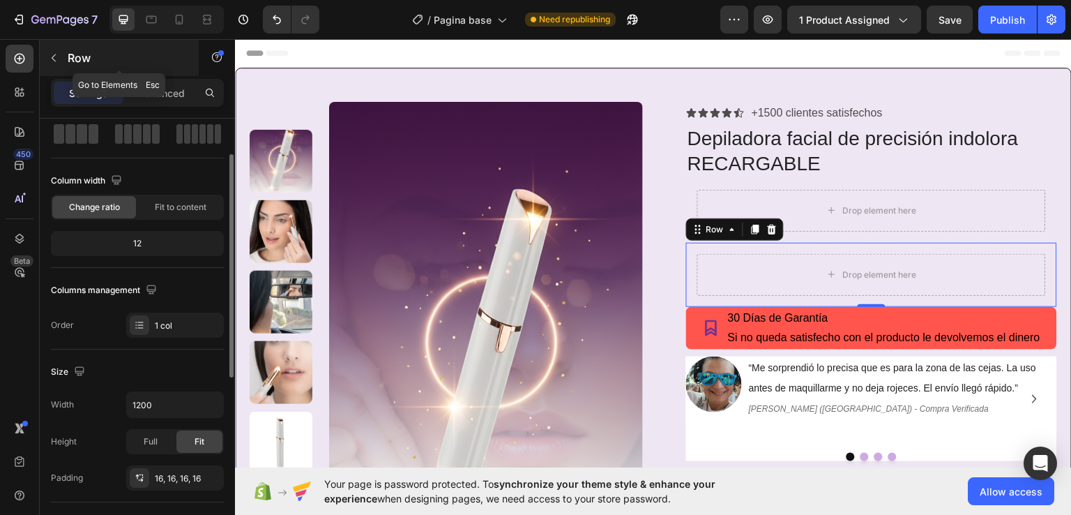
click at [53, 62] on icon "button" at bounding box center [53, 57] width 11 height 11
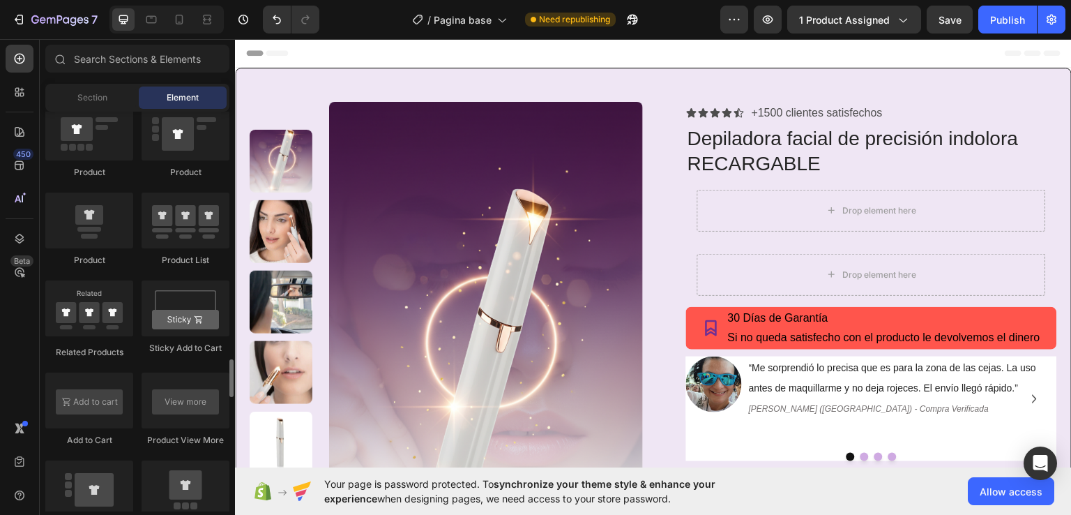
scroll to position [1883, 0]
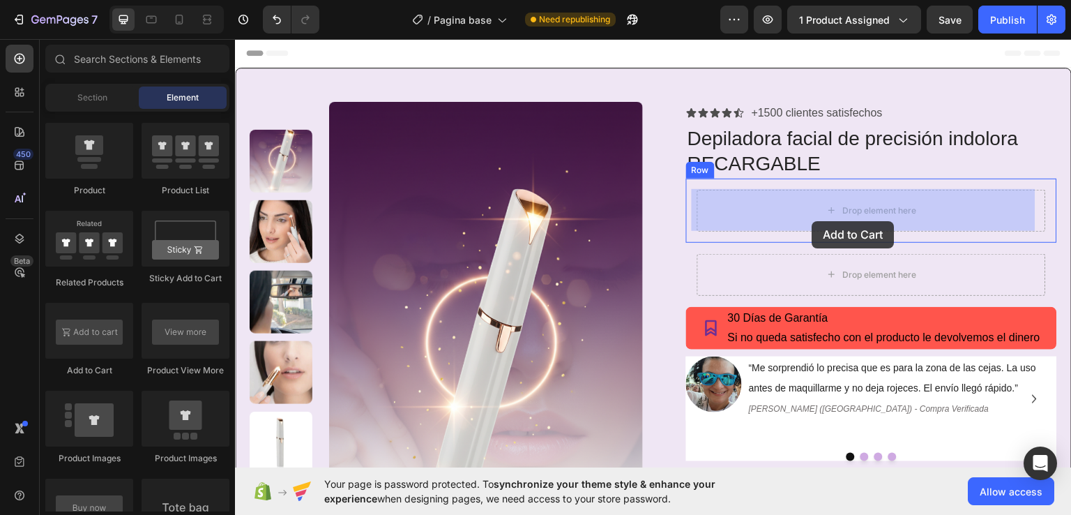
drag, startPoint x: 320, startPoint y: 394, endPoint x: 812, endPoint y: 220, distance: 522.1
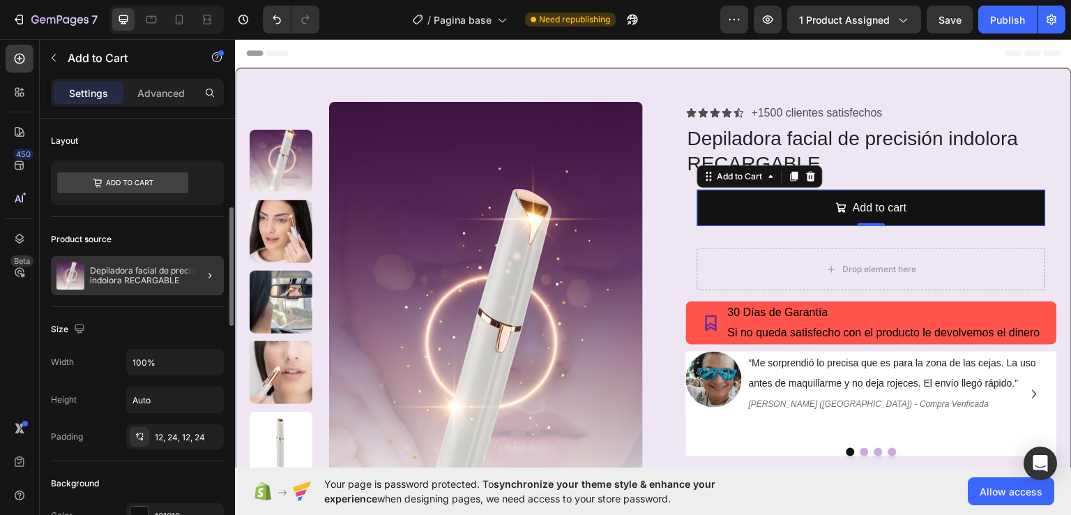
scroll to position [70, 0]
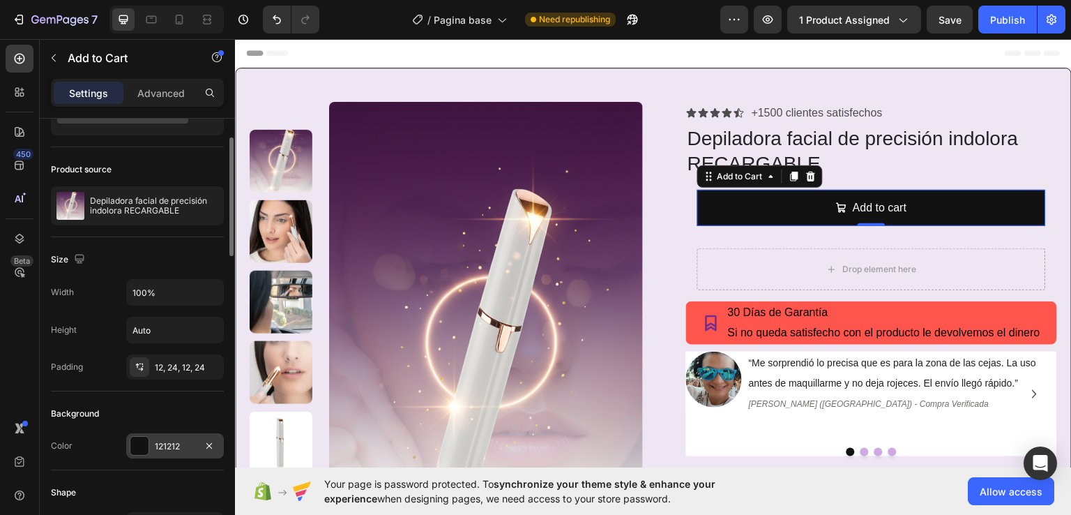
click at [147, 443] on div at bounding box center [139, 446] width 18 height 18
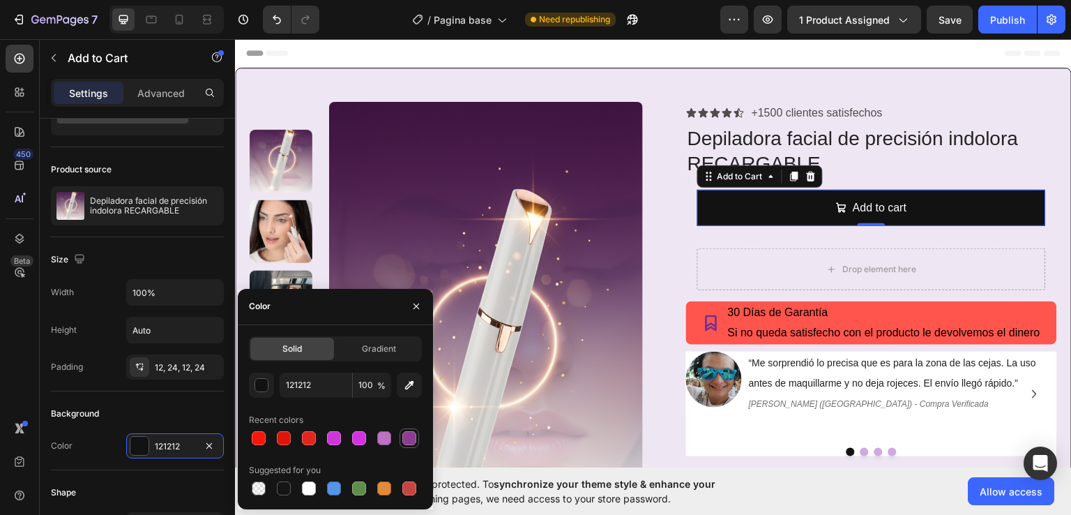
click at [404, 439] on div at bounding box center [409, 438] width 14 height 14
type input "8A3D91"
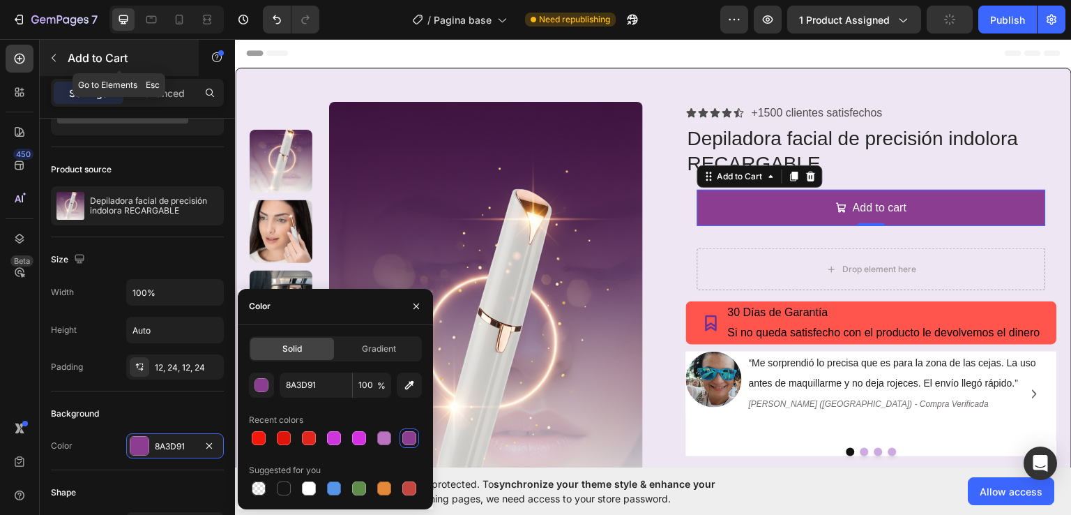
click at [50, 61] on icon "button" at bounding box center [53, 57] width 11 height 11
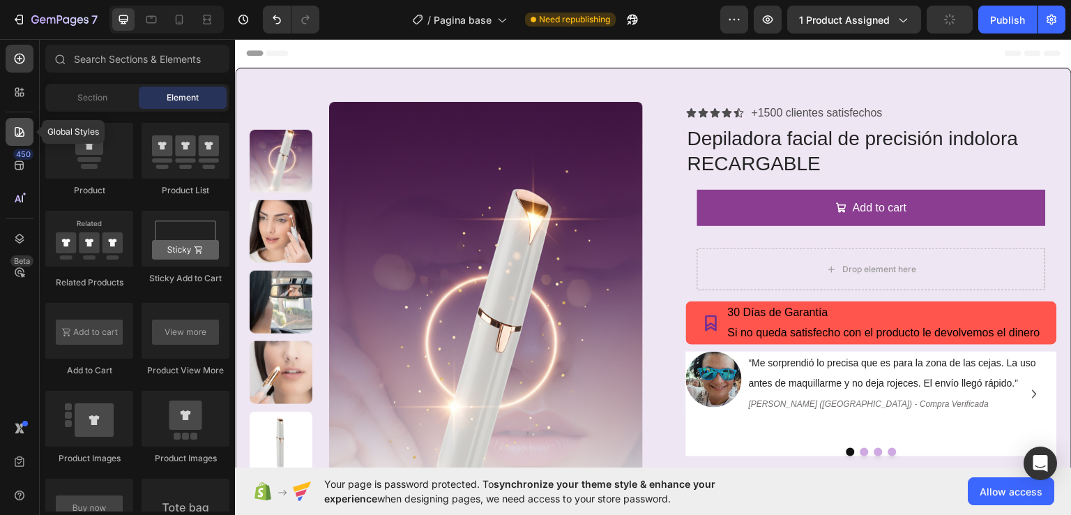
click at [17, 135] on icon at bounding box center [20, 132] width 14 height 14
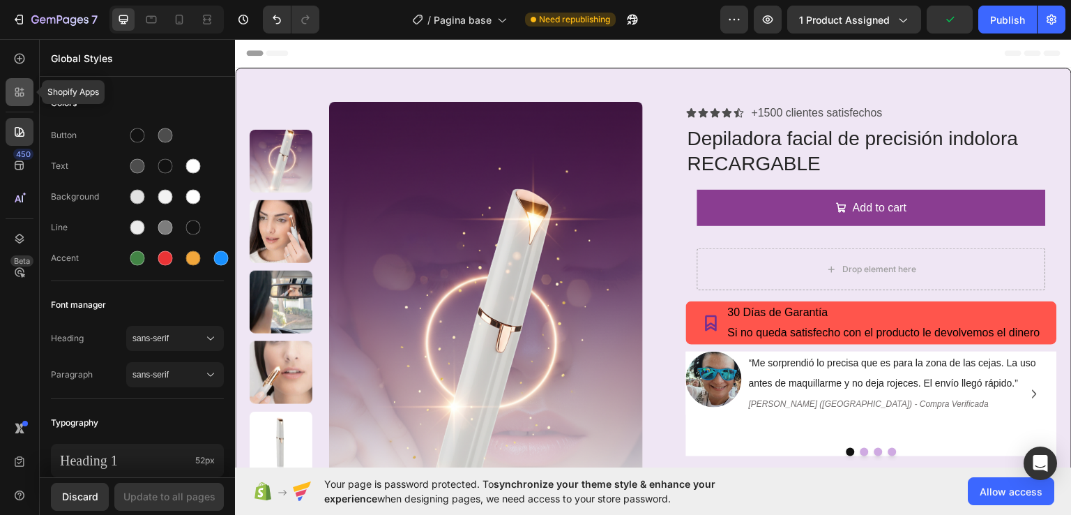
click at [27, 93] on div at bounding box center [20, 92] width 28 height 28
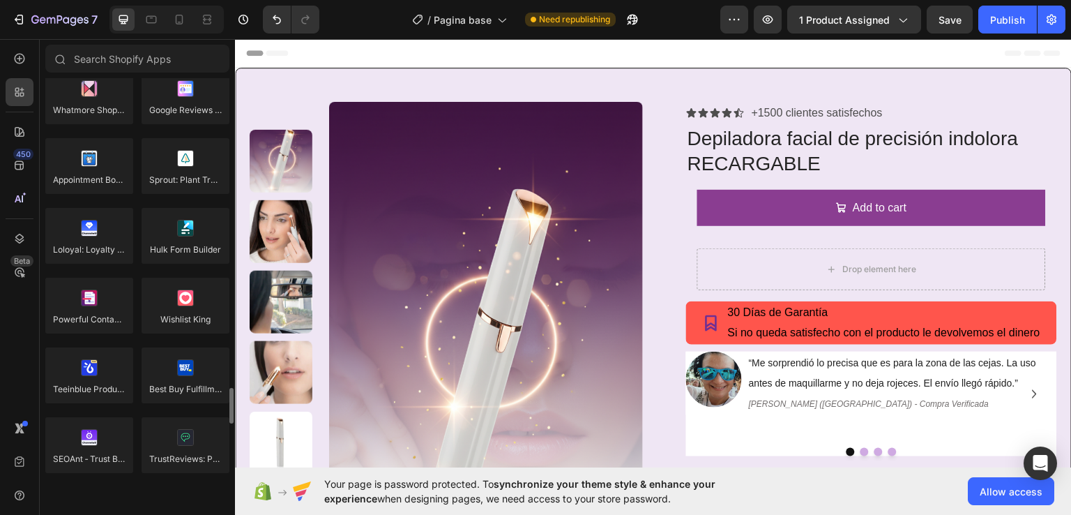
scroll to position [3069, 0]
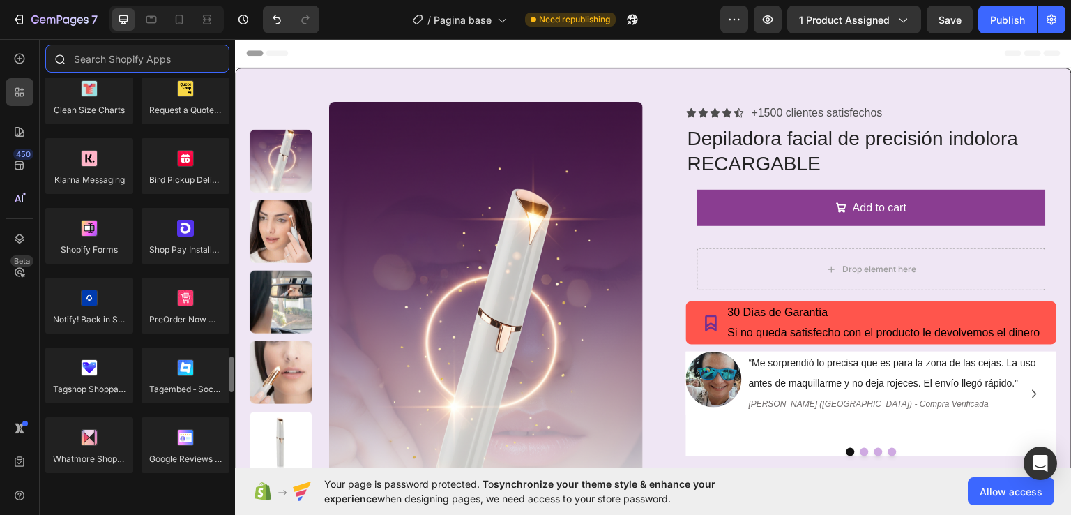
click at [89, 62] on input "text" at bounding box center [137, 59] width 184 height 28
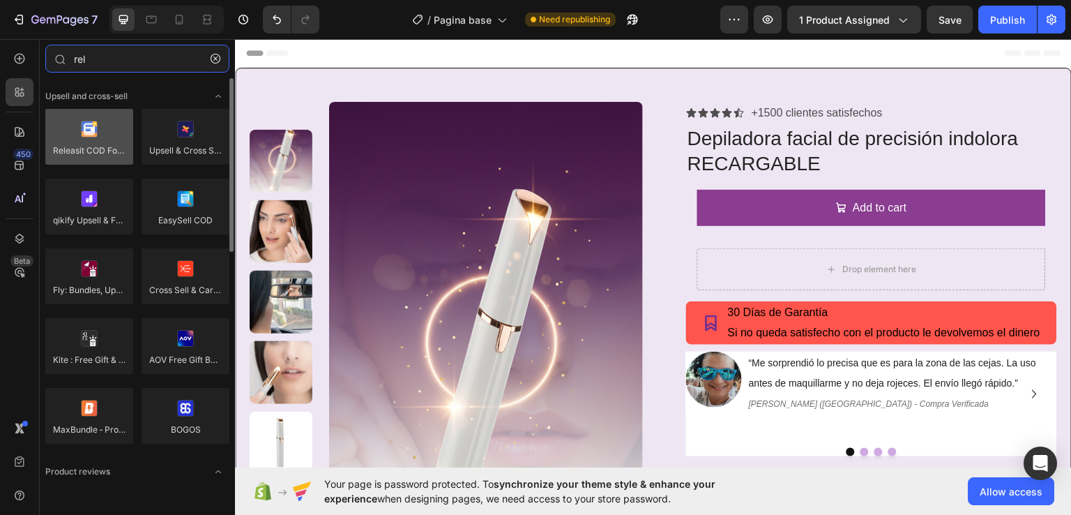
type input "rel"
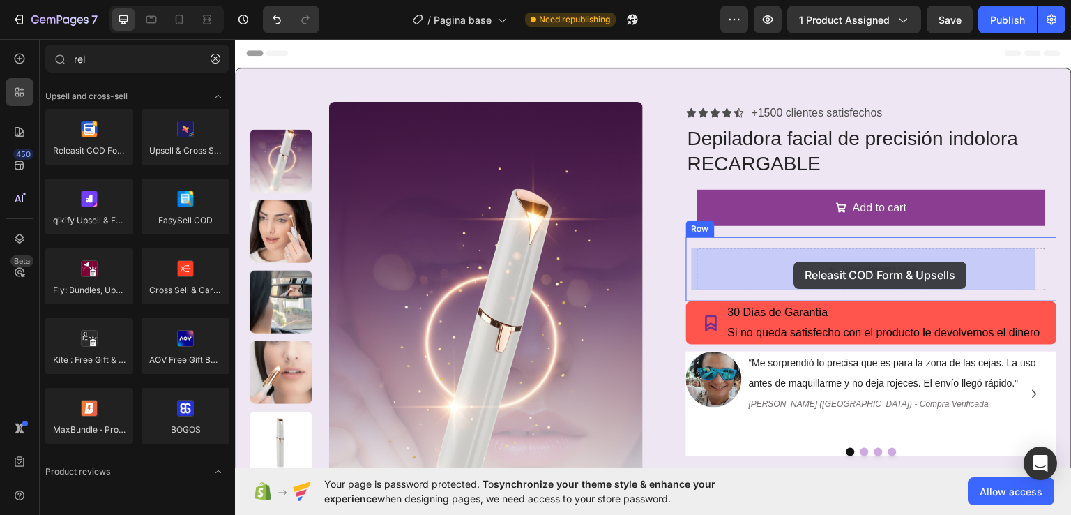
drag, startPoint x: 335, startPoint y: 184, endPoint x: 794, endPoint y: 261, distance: 465.9
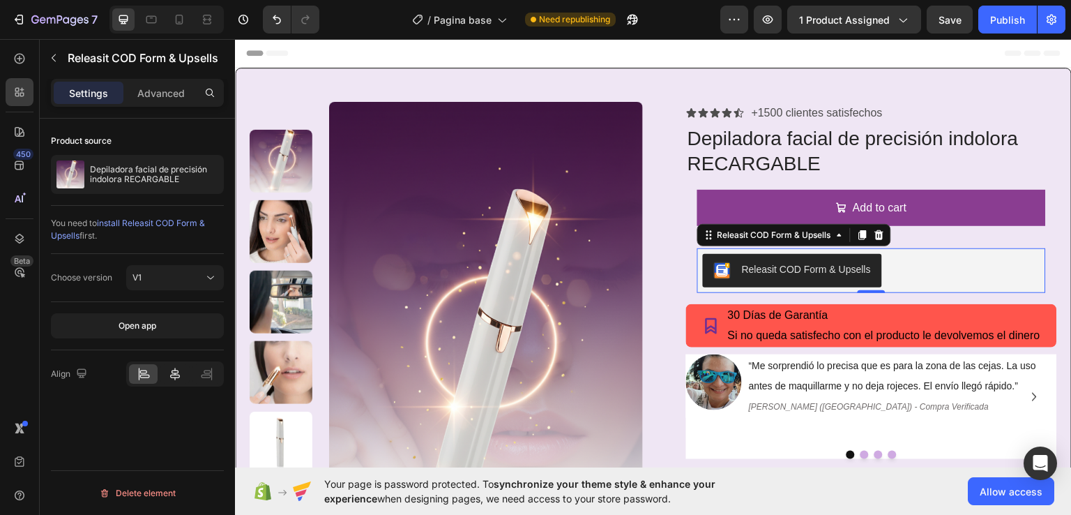
click at [175, 376] on icon at bounding box center [175, 374] width 10 height 13
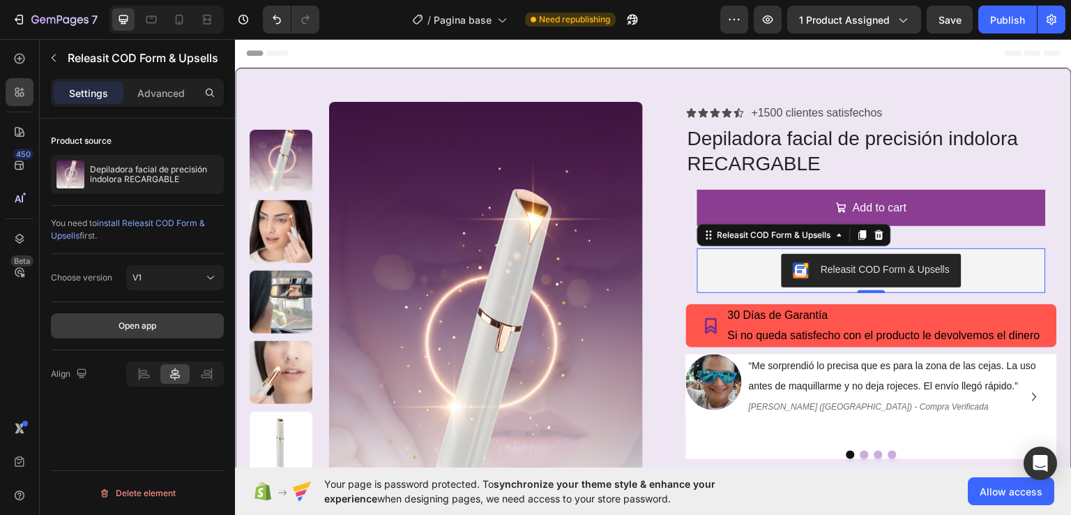
click at [155, 331] on button "Open app" at bounding box center [137, 325] width 173 height 25
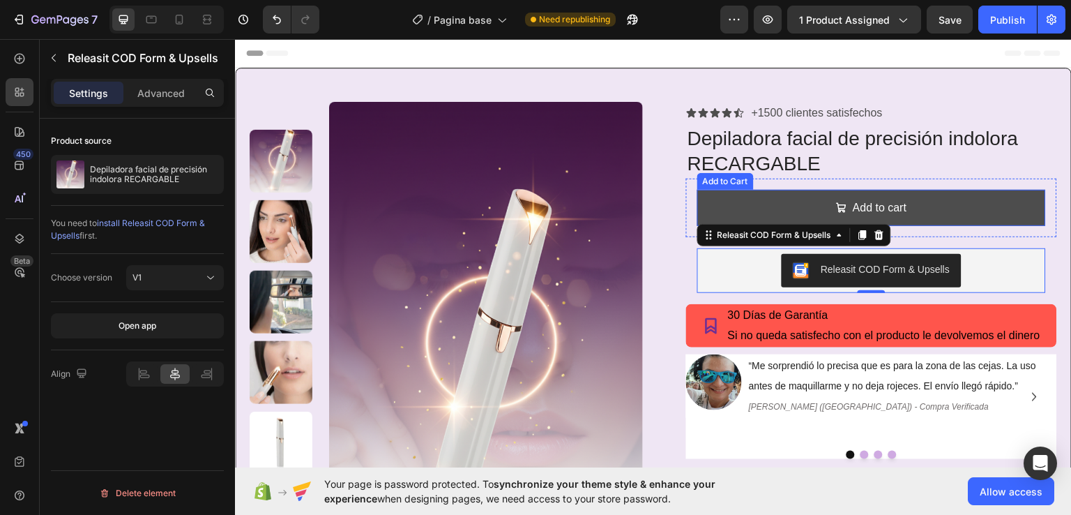
click at [709, 207] on button "Add to cart" at bounding box center [871, 207] width 349 height 37
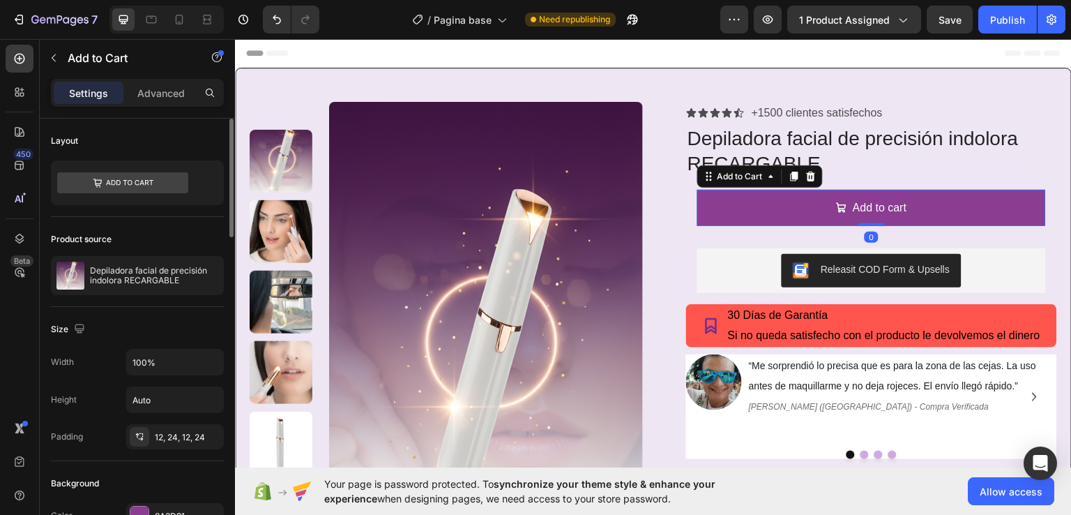
scroll to position [70, 0]
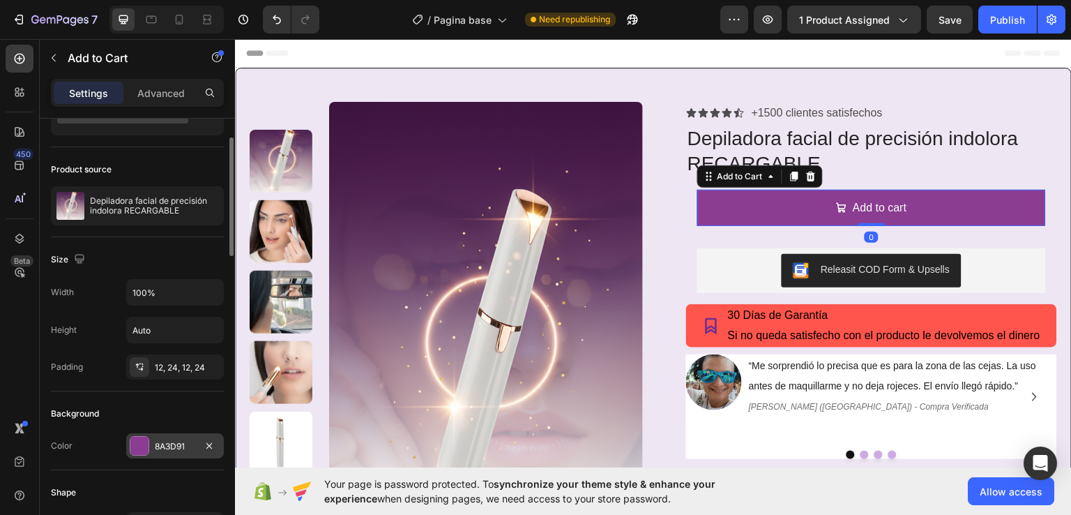
click at [139, 444] on div at bounding box center [139, 446] width 18 height 18
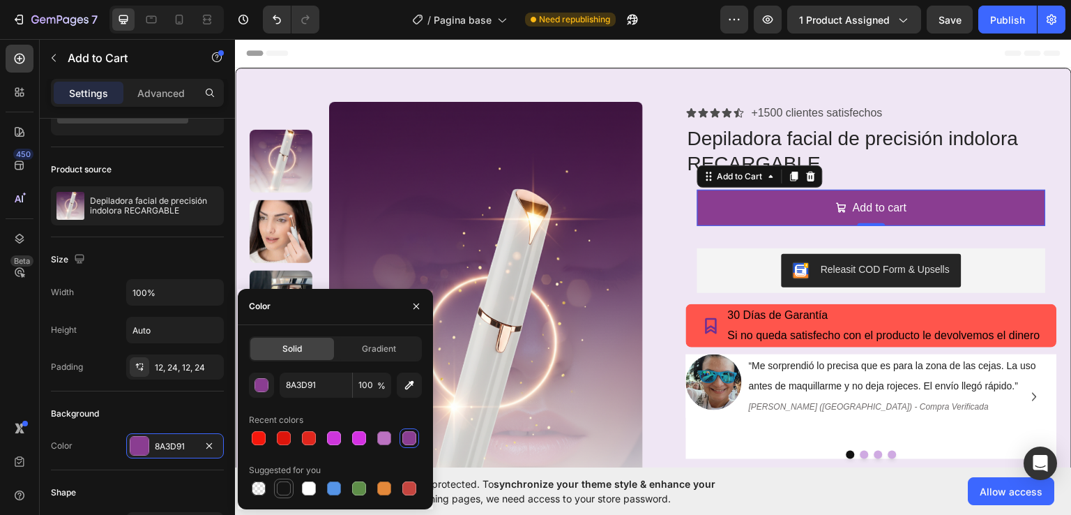
click at [283, 489] on div at bounding box center [284, 488] width 14 height 14
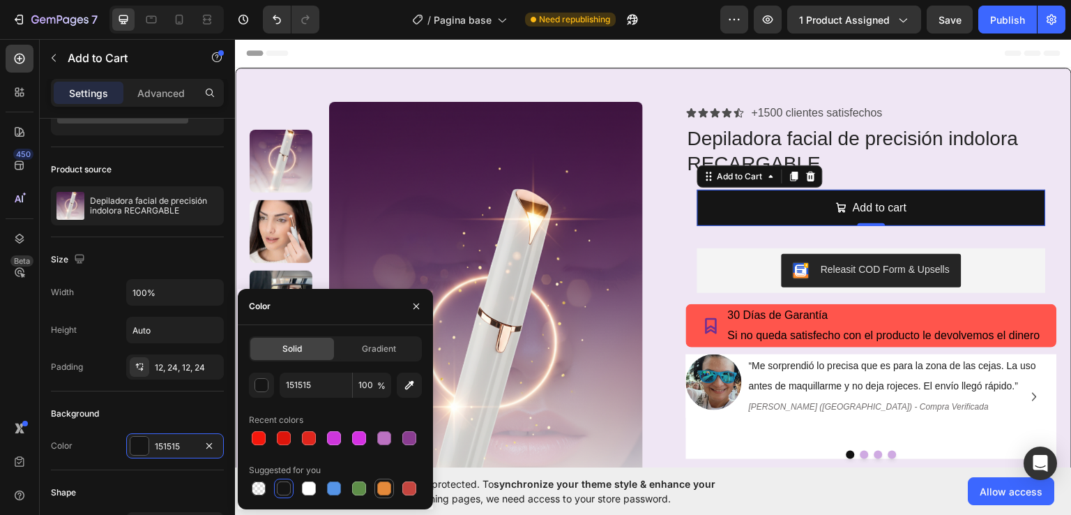
click at [386, 489] on div at bounding box center [384, 488] width 14 height 14
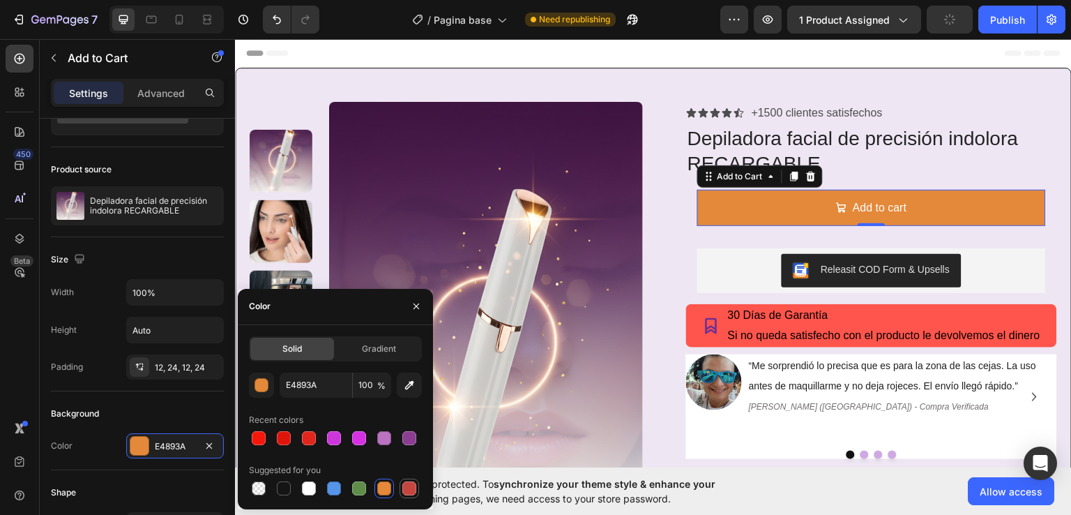
click at [410, 485] on div at bounding box center [409, 488] width 14 height 14
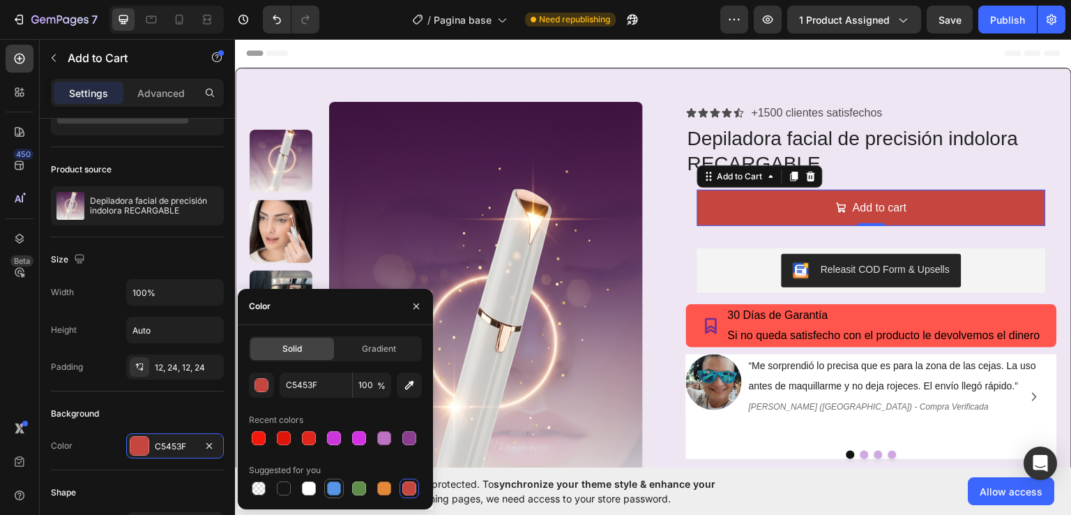
click at [330, 490] on div at bounding box center [334, 488] width 14 height 14
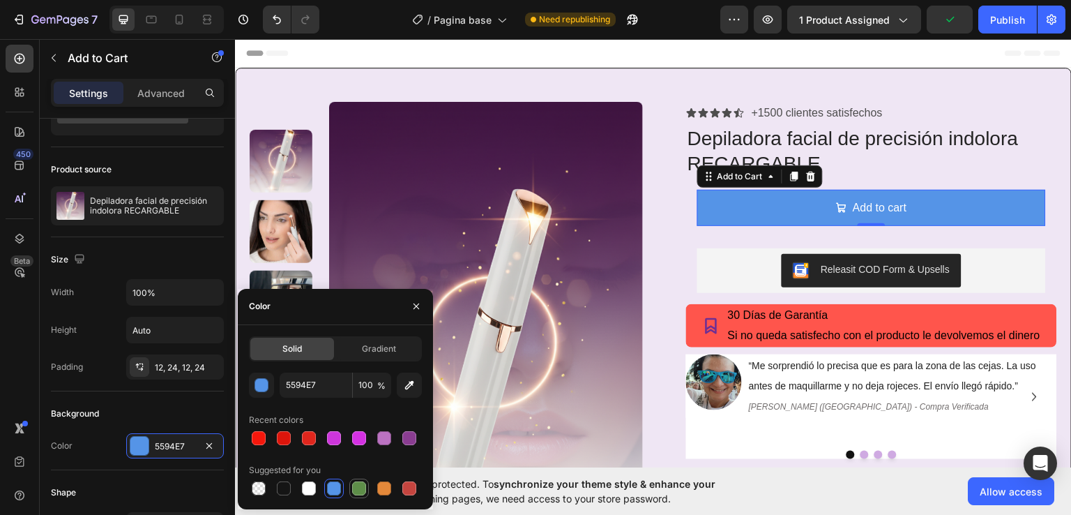
click at [356, 487] on div at bounding box center [359, 488] width 14 height 14
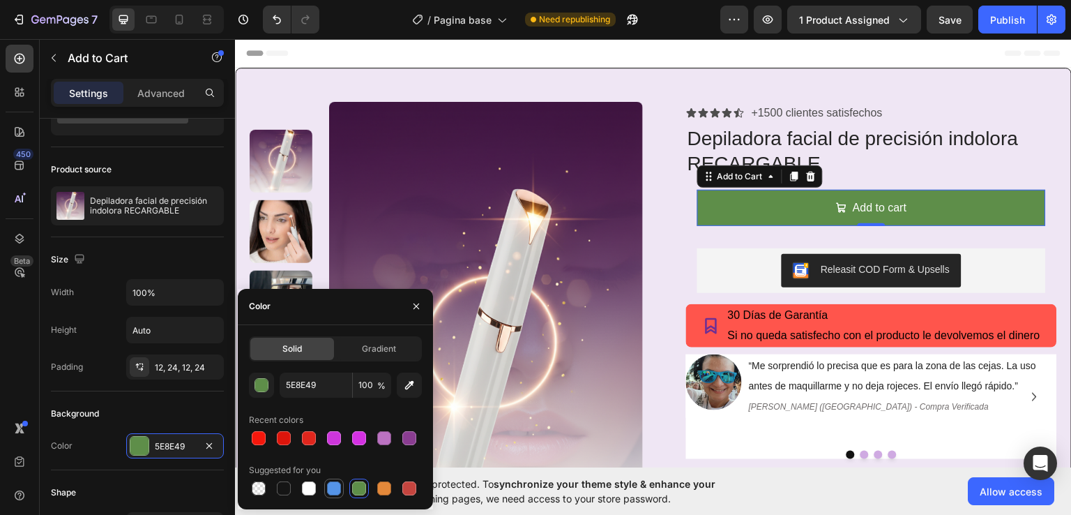
click at [329, 487] on div at bounding box center [334, 488] width 14 height 14
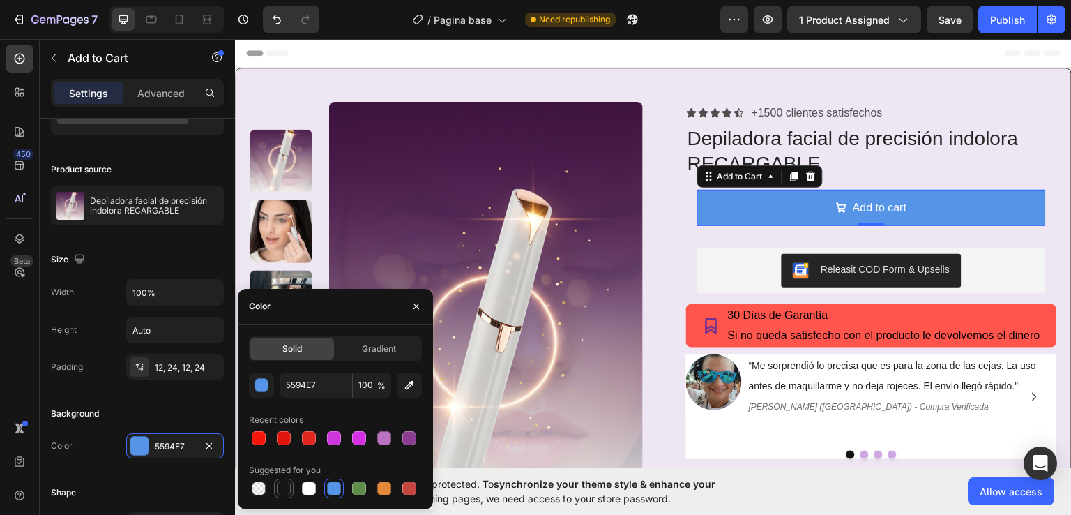
click at [292, 489] on div at bounding box center [283, 488] width 17 height 17
type input "151515"
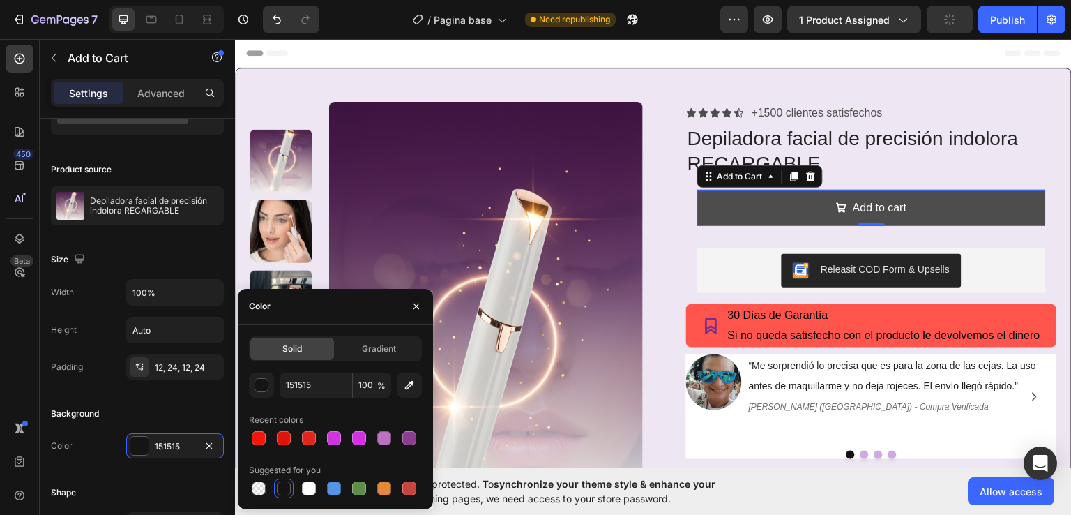
click at [707, 207] on button "Add to cart" at bounding box center [871, 207] width 349 height 37
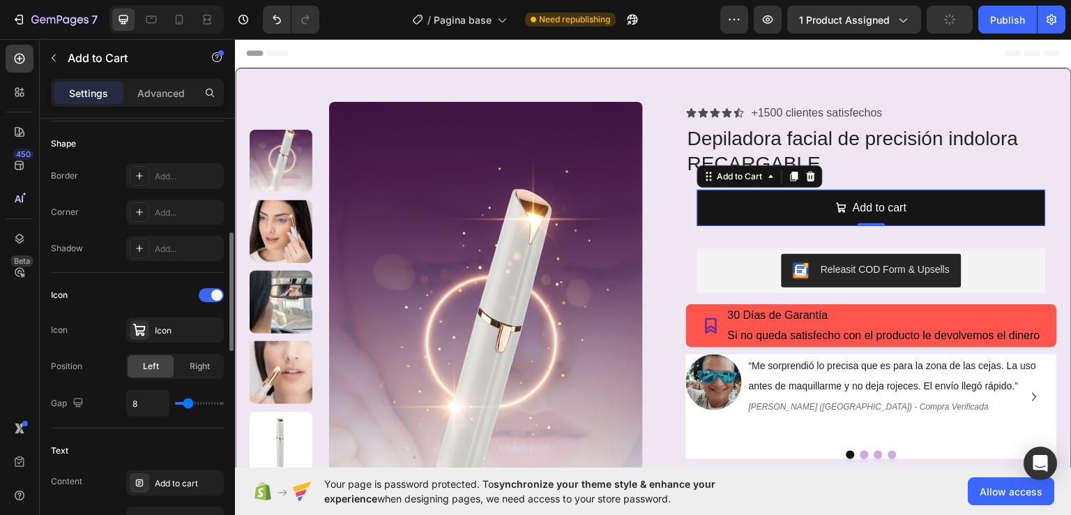
scroll to position [488, 0]
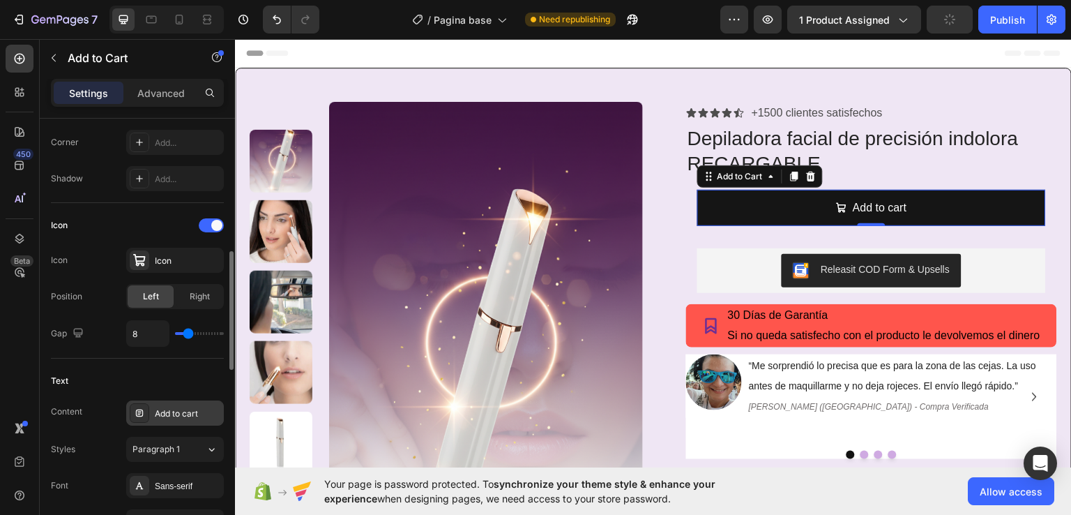
click at [181, 411] on div "Add to cart" at bounding box center [188, 413] width 66 height 13
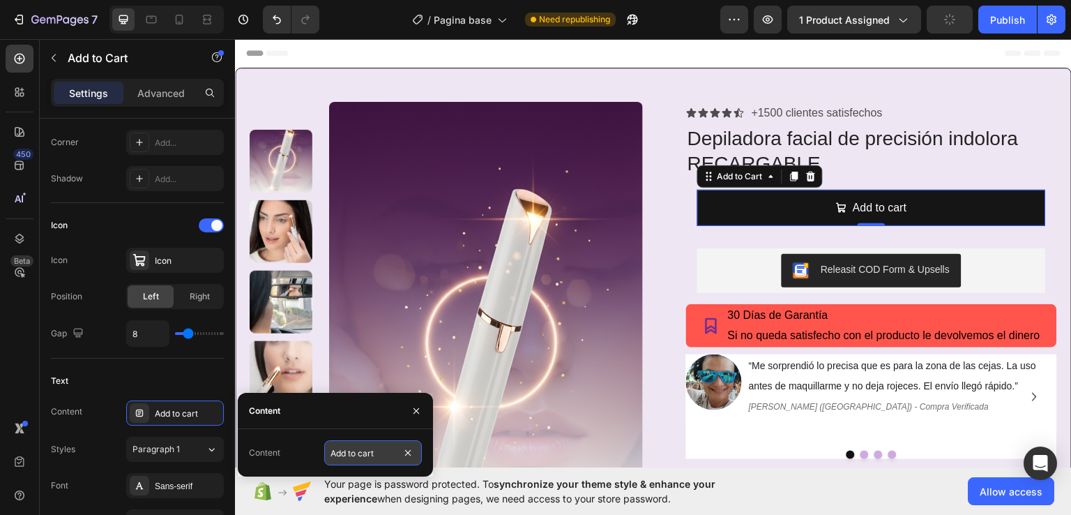
click at [390, 458] on input "Add to cart" at bounding box center [373, 452] width 98 height 25
type input "AÑADIR CARRITO"
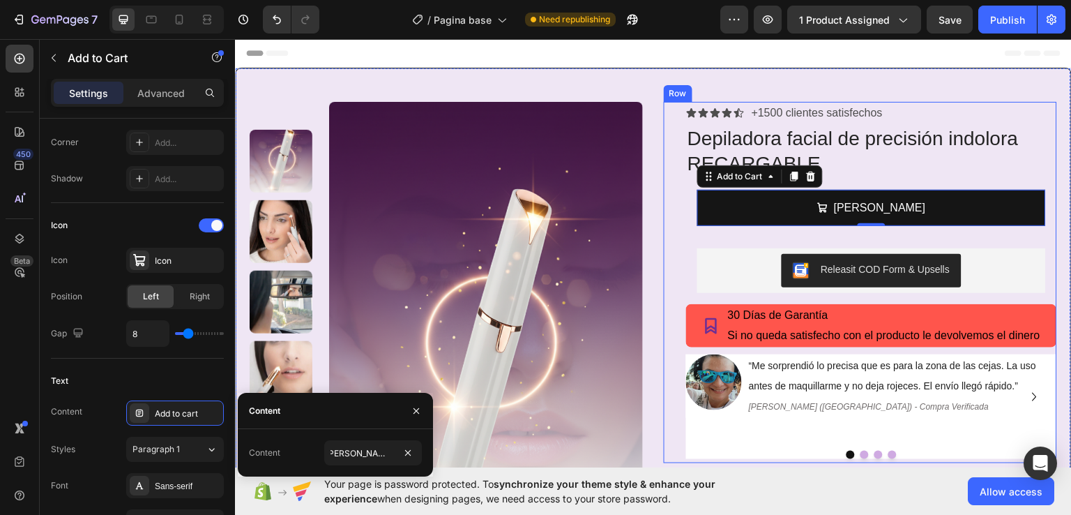
click at [664, 261] on div "Icon Icon Icon Icon Icon Icon List +1500 clientes satisfechos Text Block Row De…" at bounding box center [860, 281] width 393 height 361
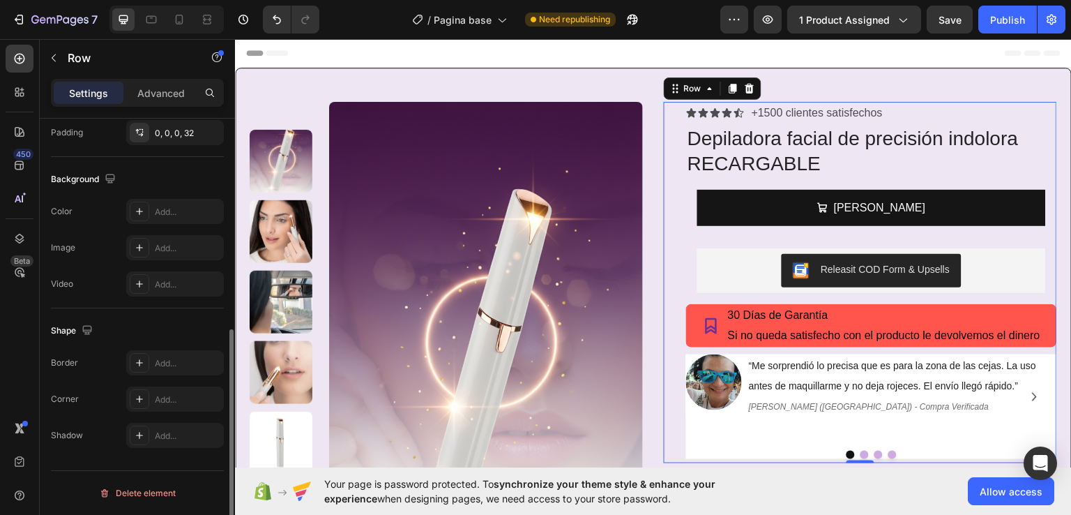
scroll to position [0, 0]
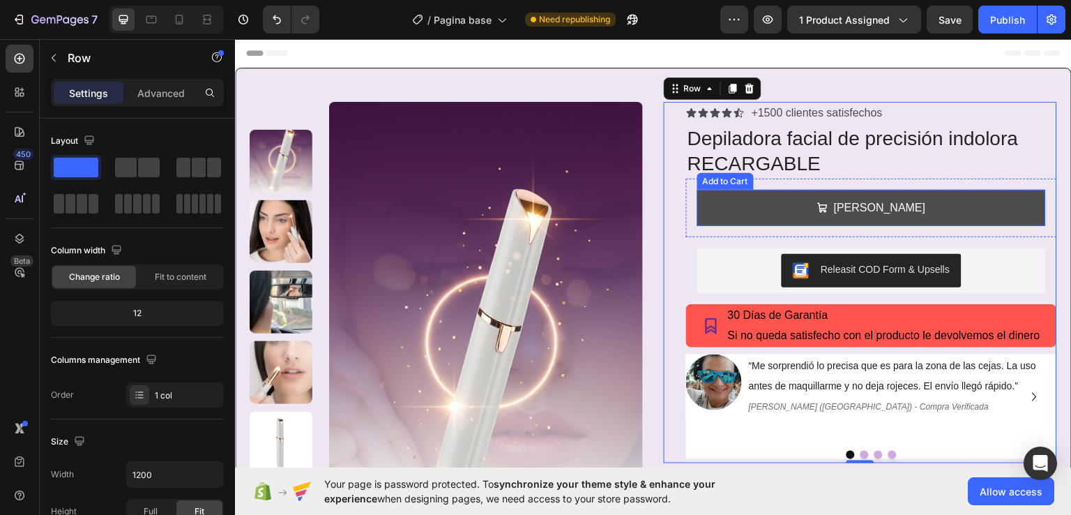
click at [741, 204] on button "AÑADIR CARRITO" at bounding box center [871, 207] width 349 height 37
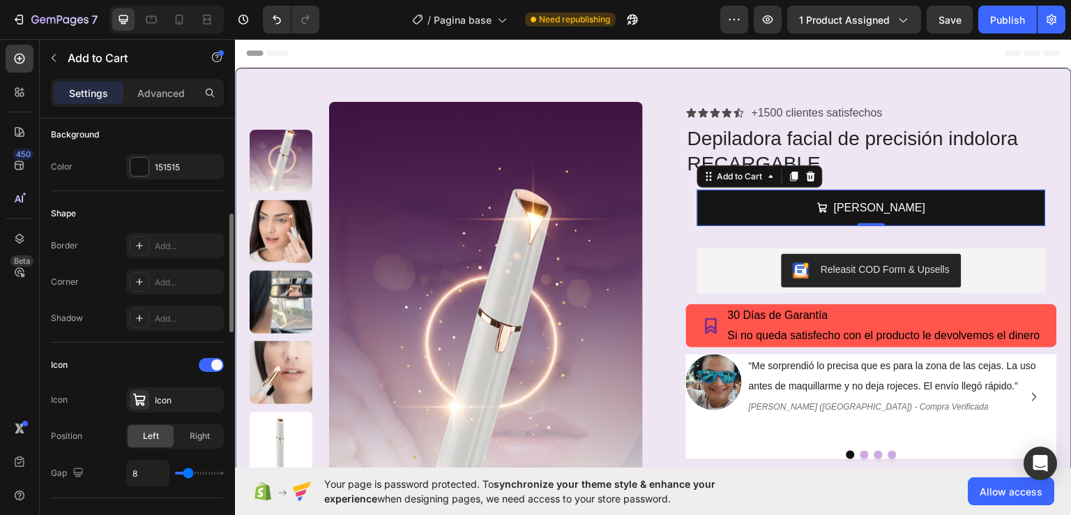
scroll to position [488, 0]
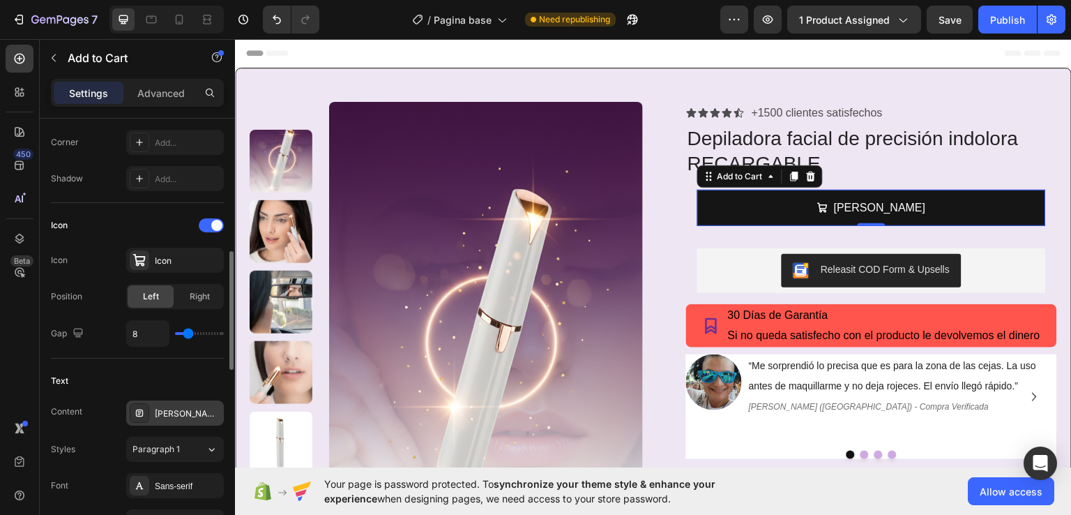
click at [209, 411] on div "AÑADIR CARRITO" at bounding box center [188, 413] width 66 height 13
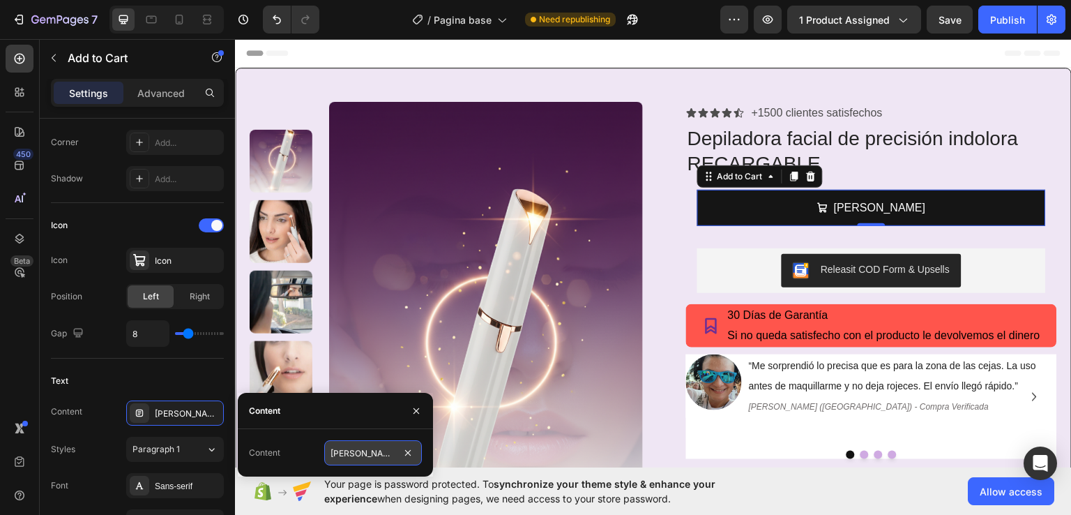
click at [361, 452] on input "AÑADIR CARRITO" at bounding box center [373, 452] width 98 height 25
type input "Añadir a Carrito"
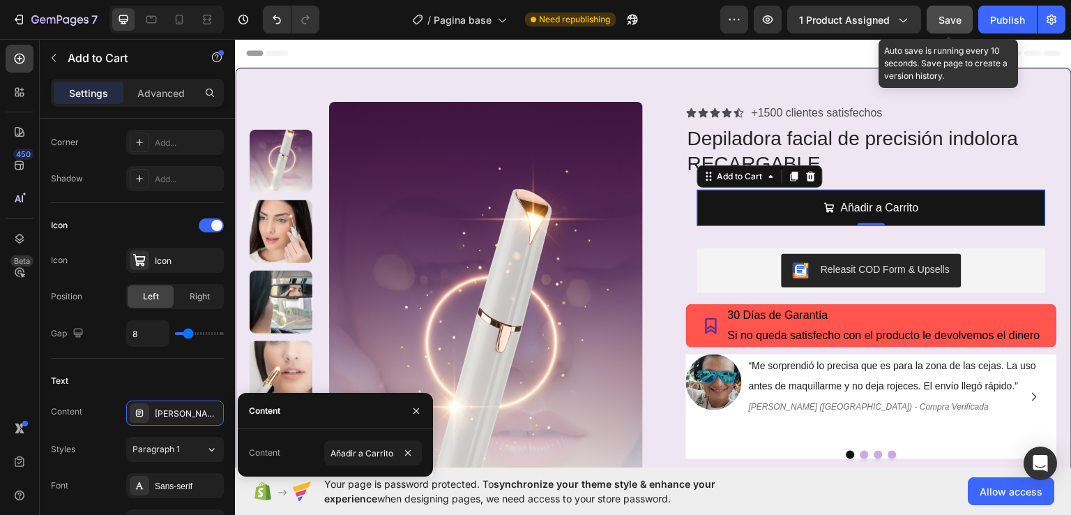
click at [944, 23] on span "Save" at bounding box center [950, 20] width 23 height 12
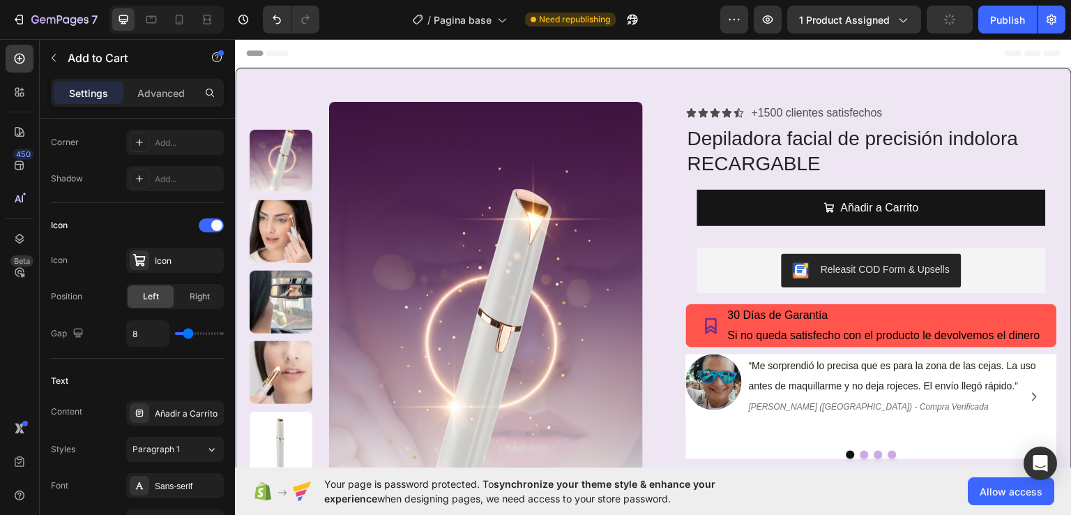
click at [567, 57] on div "Header" at bounding box center [653, 52] width 815 height 28
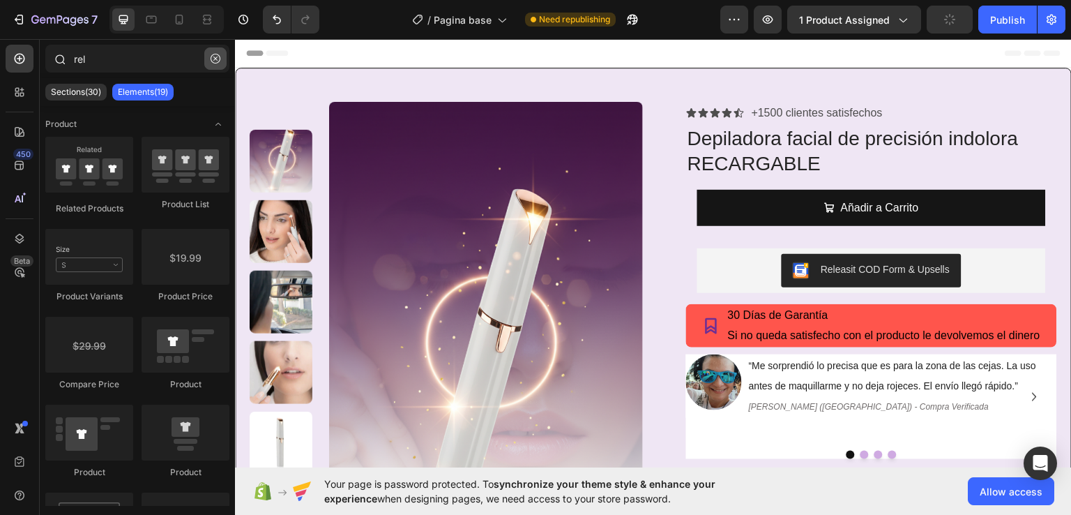
click at [211, 59] on icon "button" at bounding box center [216, 59] width 10 height 10
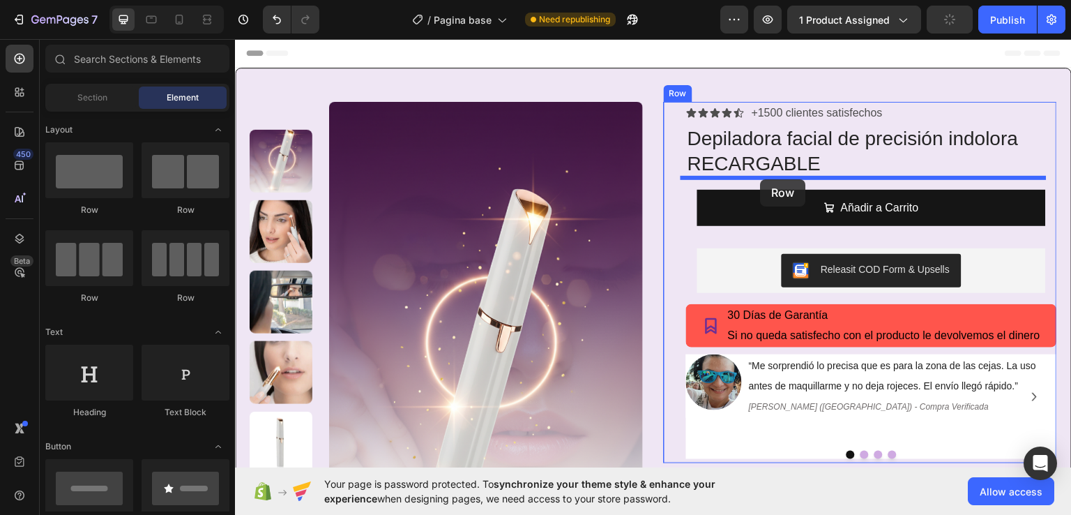
drag, startPoint x: 331, startPoint y: 218, endPoint x: 761, endPoint y: 179, distance: 431.4
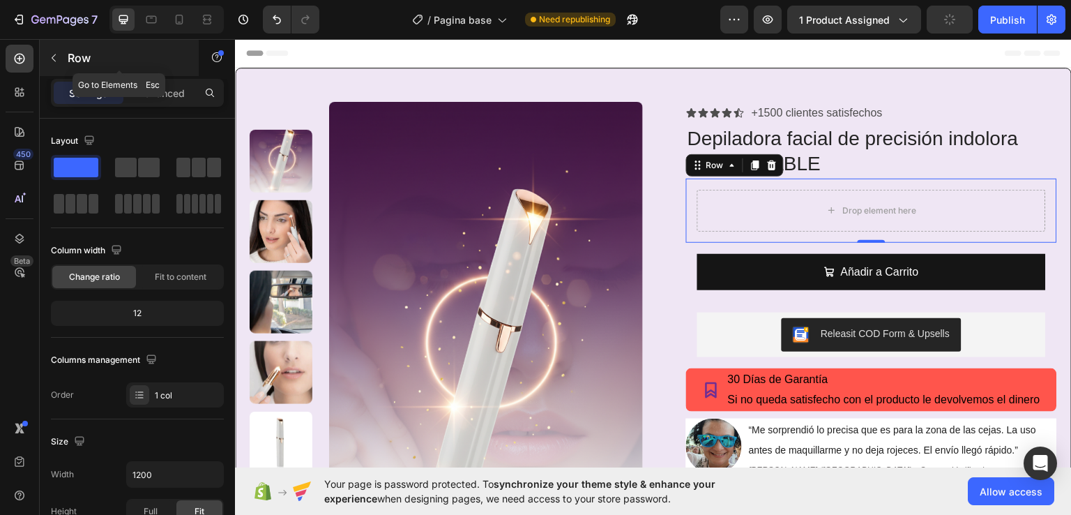
click at [50, 53] on icon "button" at bounding box center [53, 57] width 11 height 11
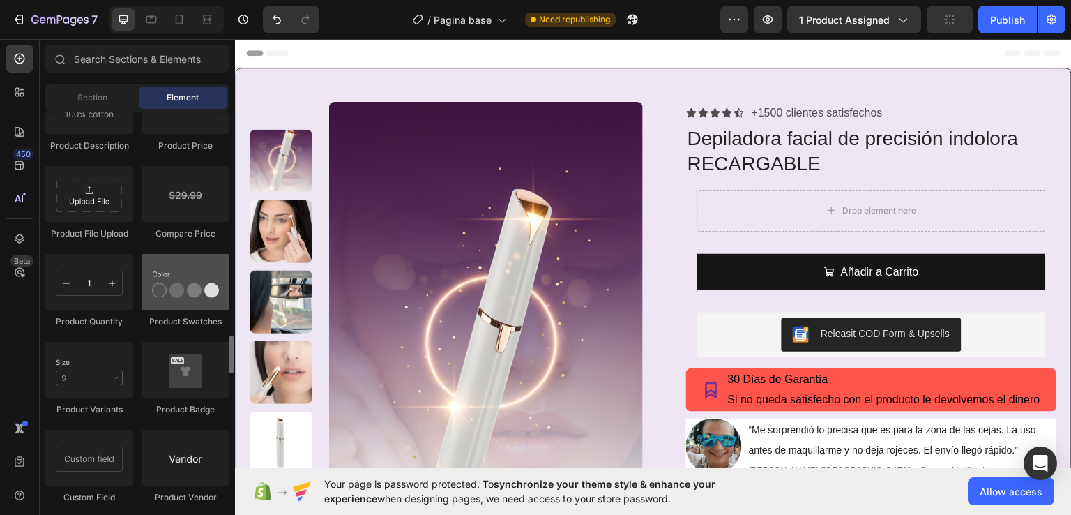
scroll to position [2301, 0]
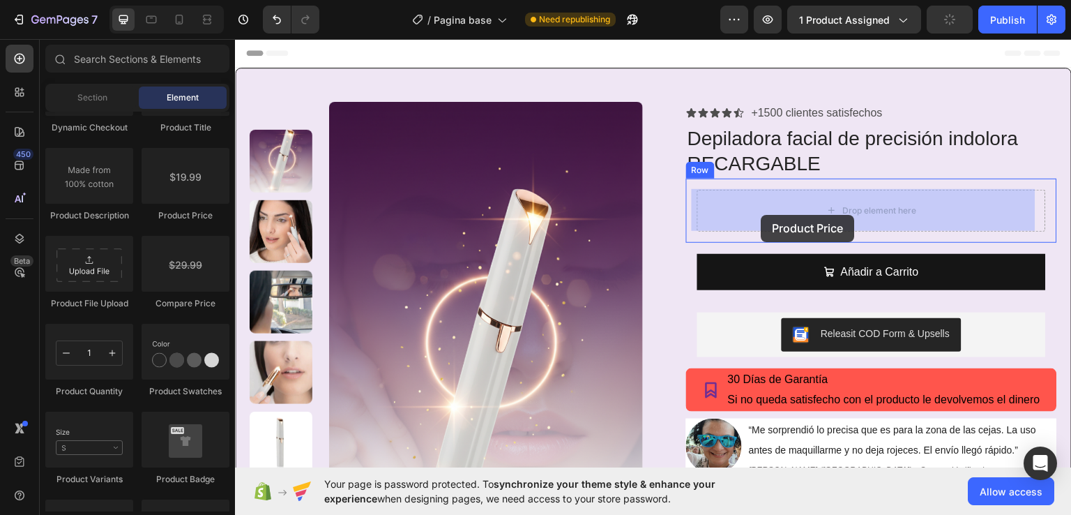
drag, startPoint x: 422, startPoint y: 223, endPoint x: 762, endPoint y: 214, distance: 339.8
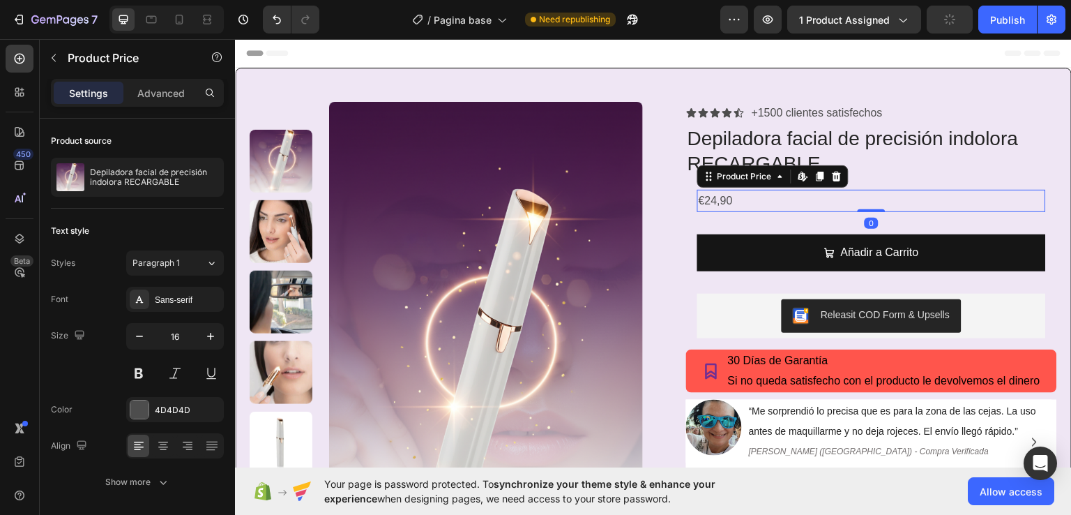
click at [718, 200] on div "€24,90" at bounding box center [871, 200] width 349 height 23
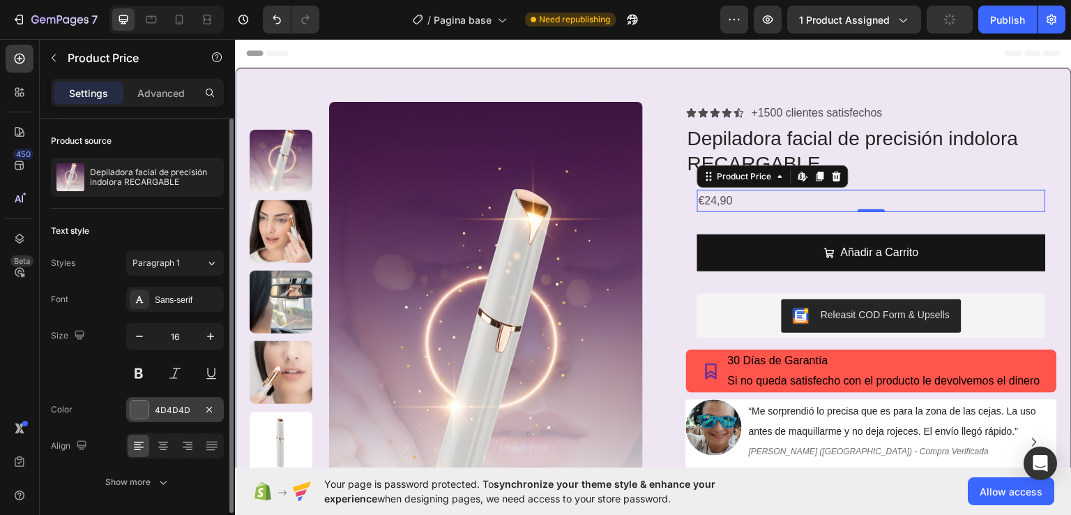
click at [139, 414] on div at bounding box center [139, 409] width 18 height 18
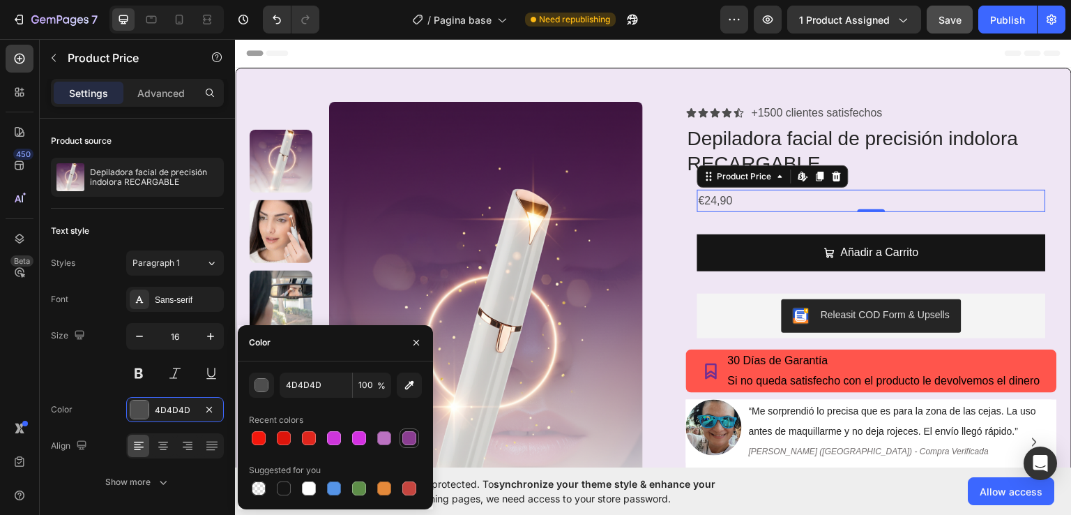
click at [404, 433] on div at bounding box center [409, 438] width 14 height 14
click at [388, 437] on div at bounding box center [384, 438] width 14 height 14
click at [358, 444] on div at bounding box center [359, 438] width 17 height 17
type input "D431E2"
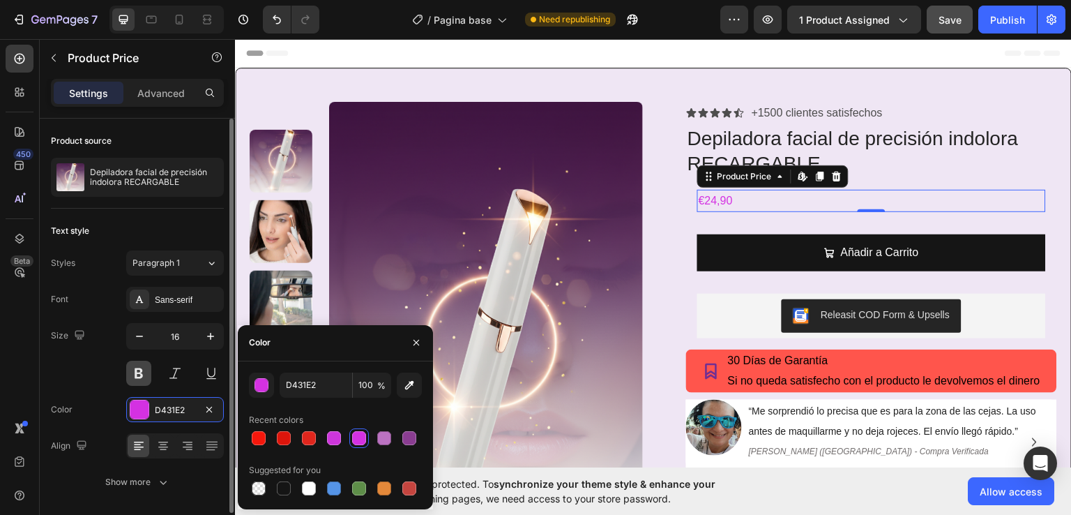
click at [135, 376] on button at bounding box center [138, 373] width 25 height 25
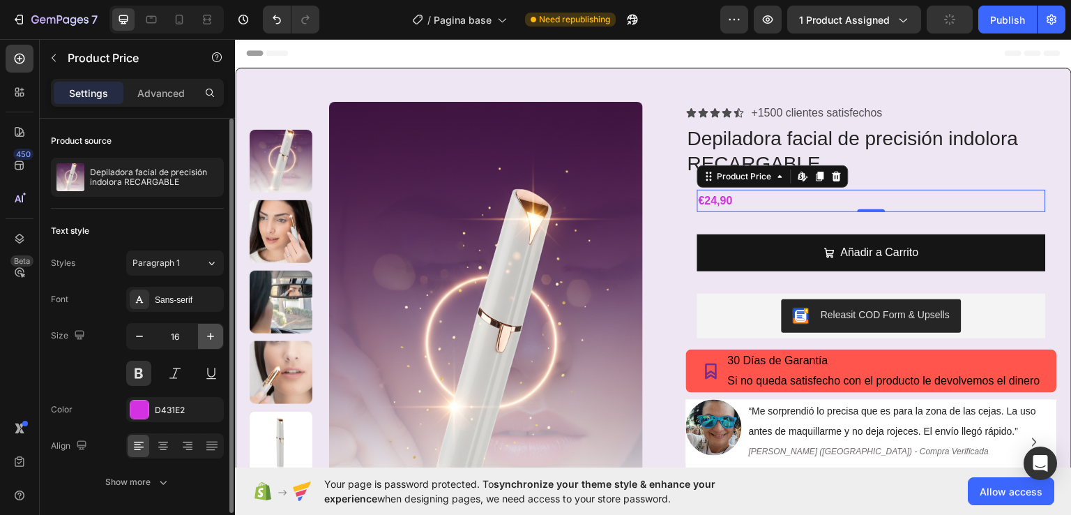
click at [213, 336] on icon "button" at bounding box center [211, 336] width 14 height 14
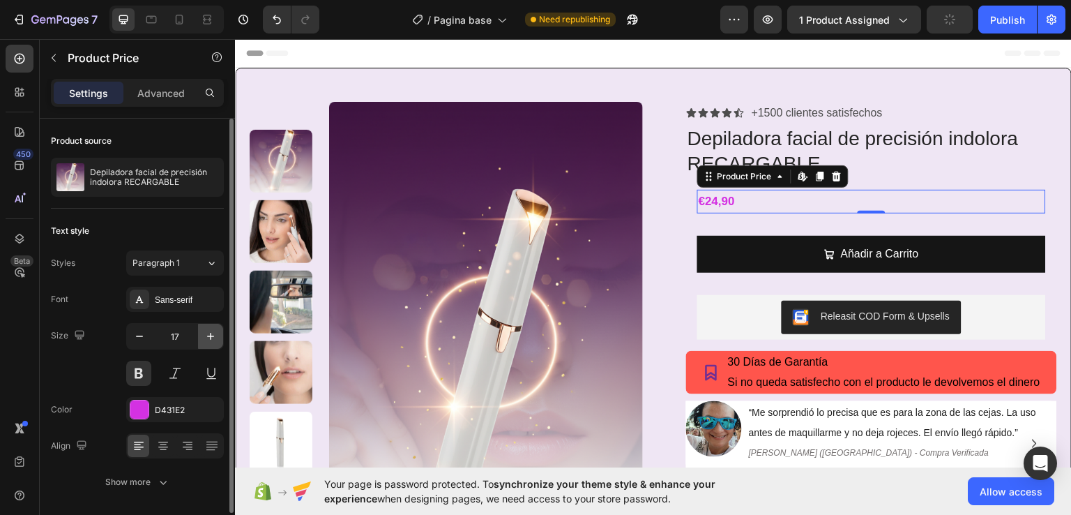
click at [213, 336] on icon "button" at bounding box center [211, 336] width 14 height 14
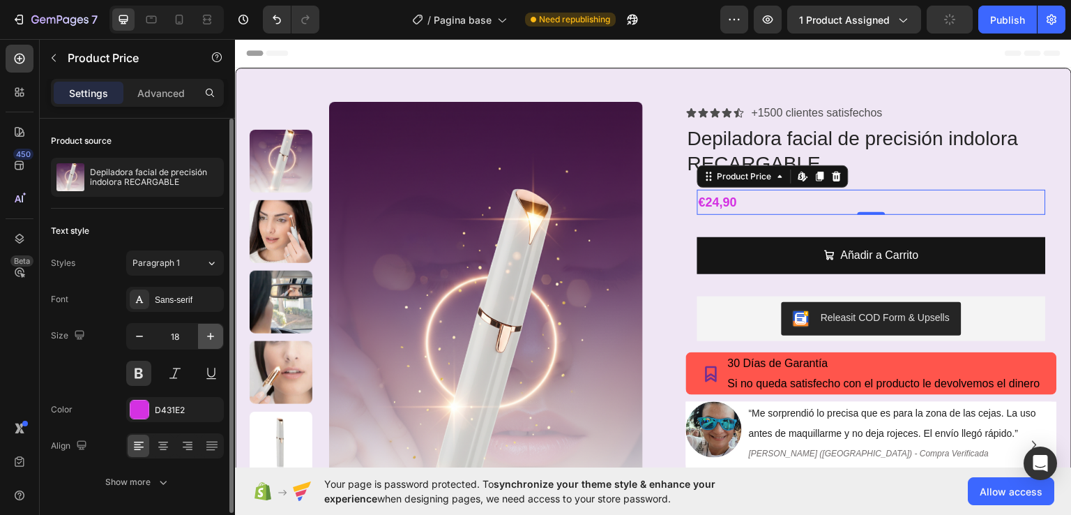
click at [213, 336] on icon "button" at bounding box center [211, 336] width 14 height 14
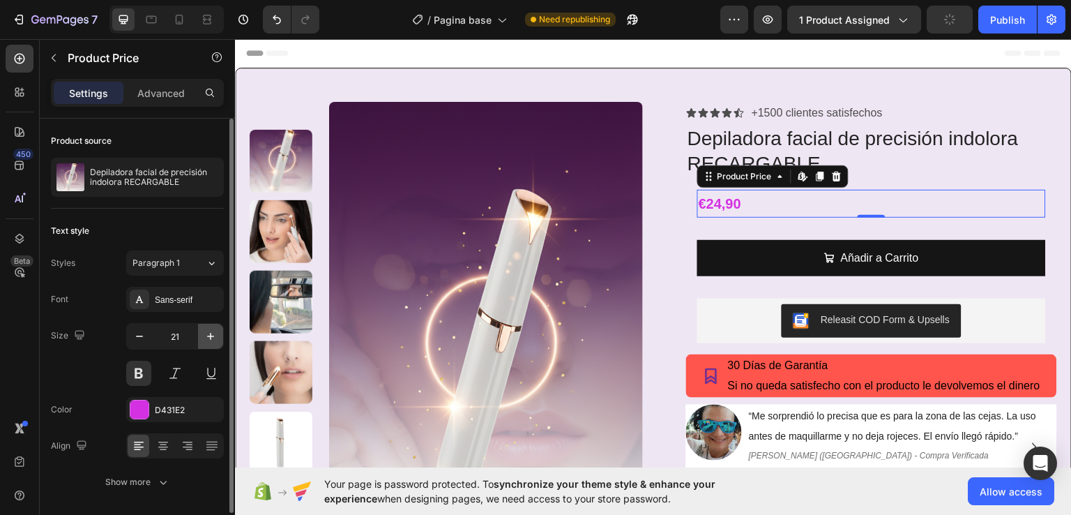
click at [213, 336] on icon "button" at bounding box center [211, 336] width 14 height 14
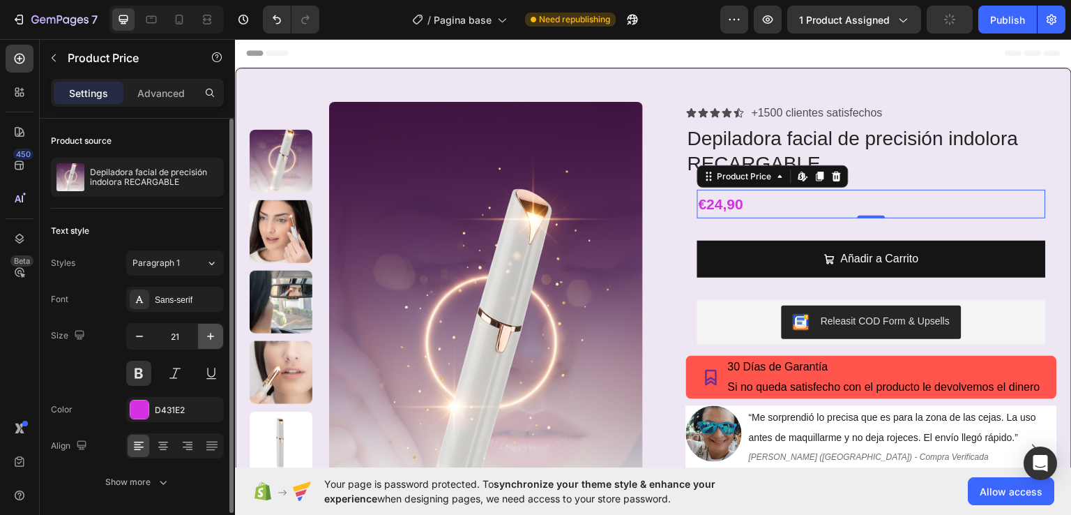
click at [213, 336] on icon "button" at bounding box center [211, 336] width 14 height 14
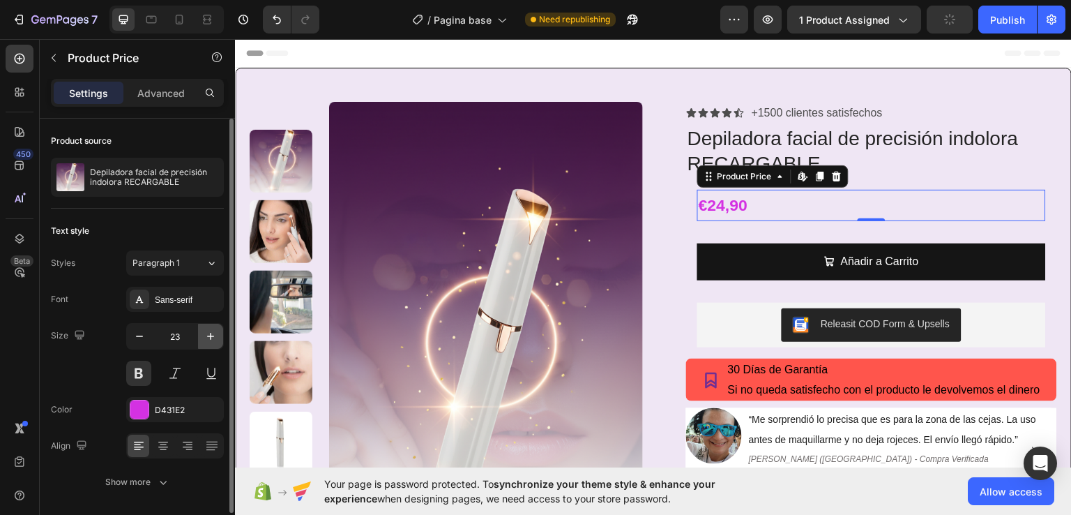
click at [213, 336] on icon "button" at bounding box center [211, 336] width 14 height 14
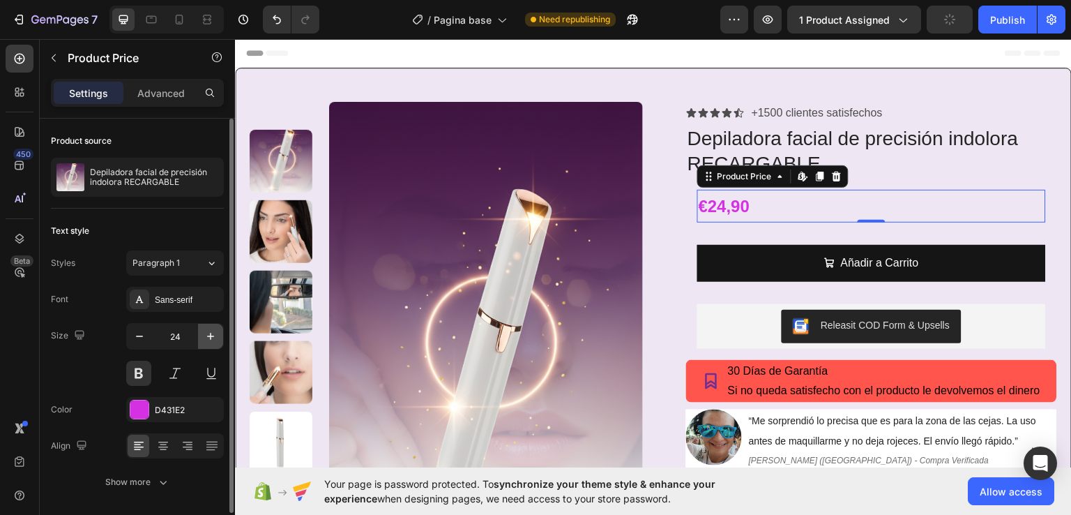
click at [213, 336] on icon "button" at bounding box center [211, 336] width 14 height 14
type input "25"
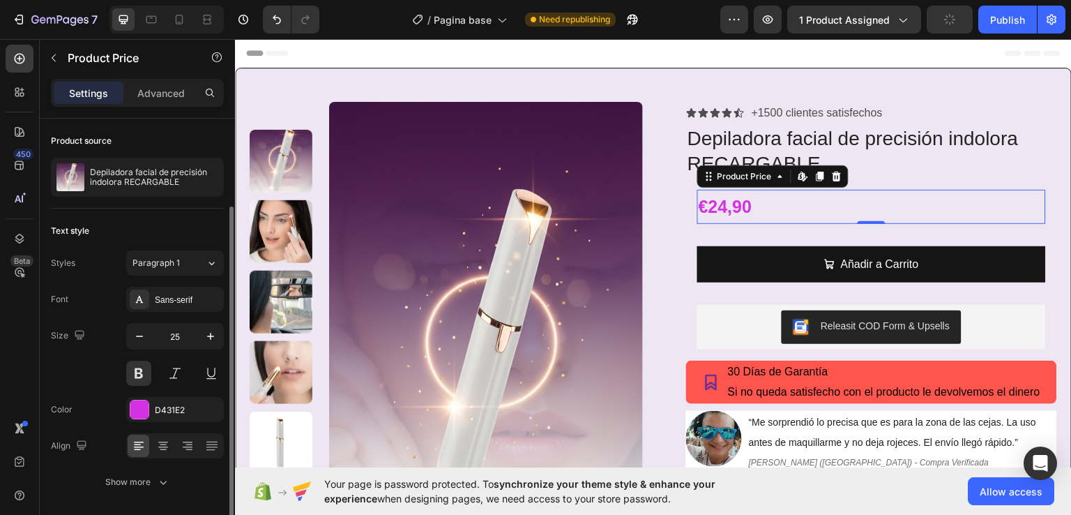
scroll to position [46, 0]
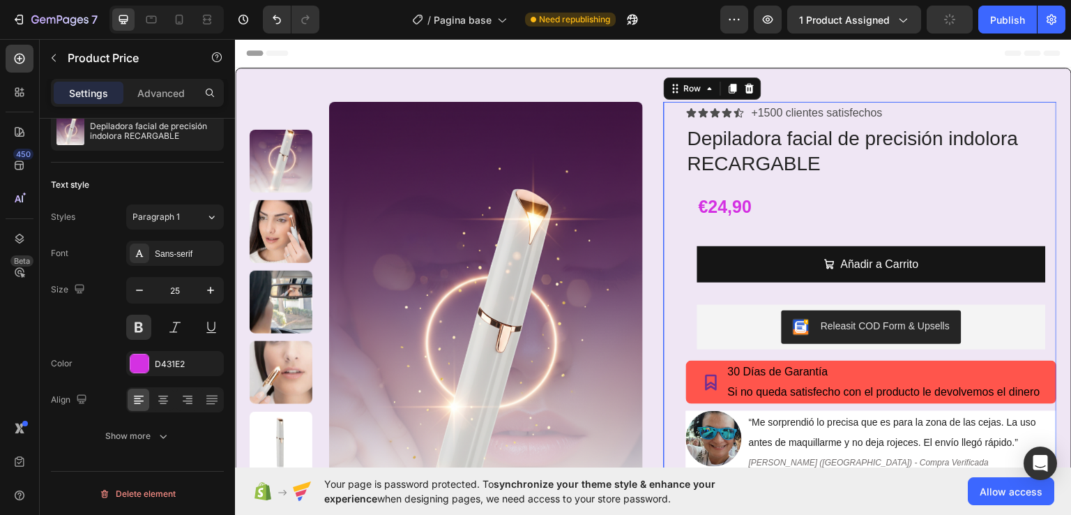
click at [665, 232] on div "Icon Icon Icon Icon Icon Icon List +1500 clientes satisfechos Text Block Row De…" at bounding box center [860, 310] width 393 height 418
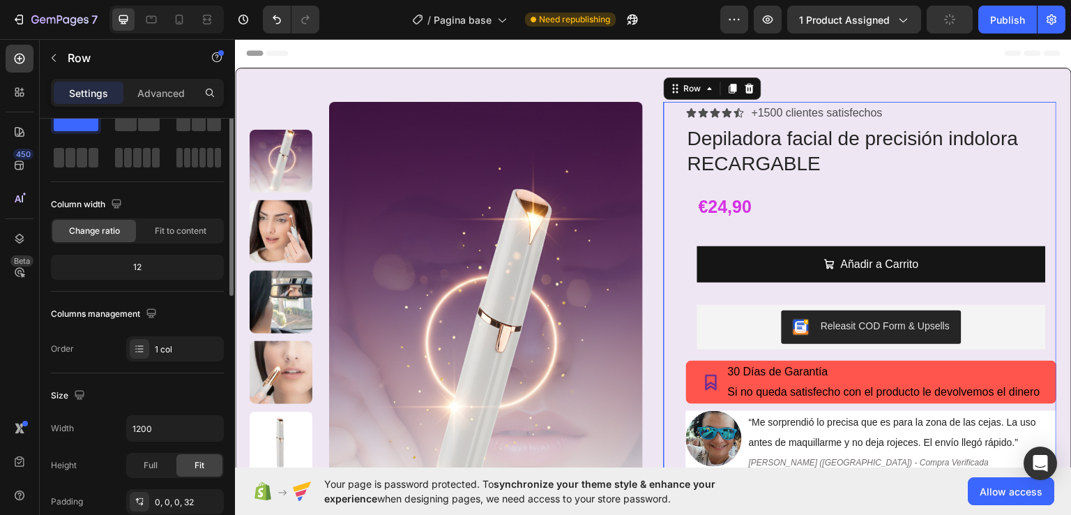
scroll to position [0, 0]
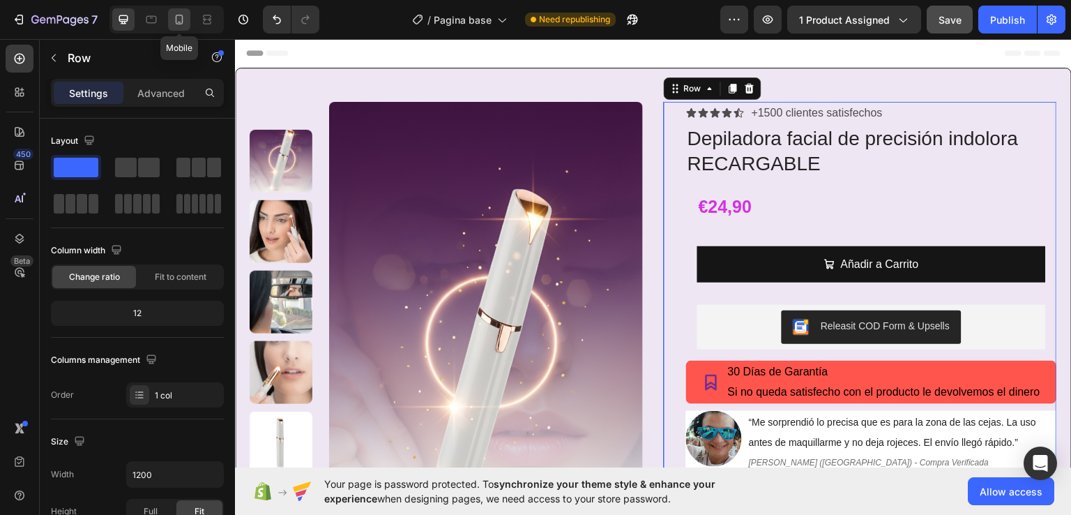
click at [183, 20] on icon at bounding box center [179, 20] width 14 height 14
type input "100%"
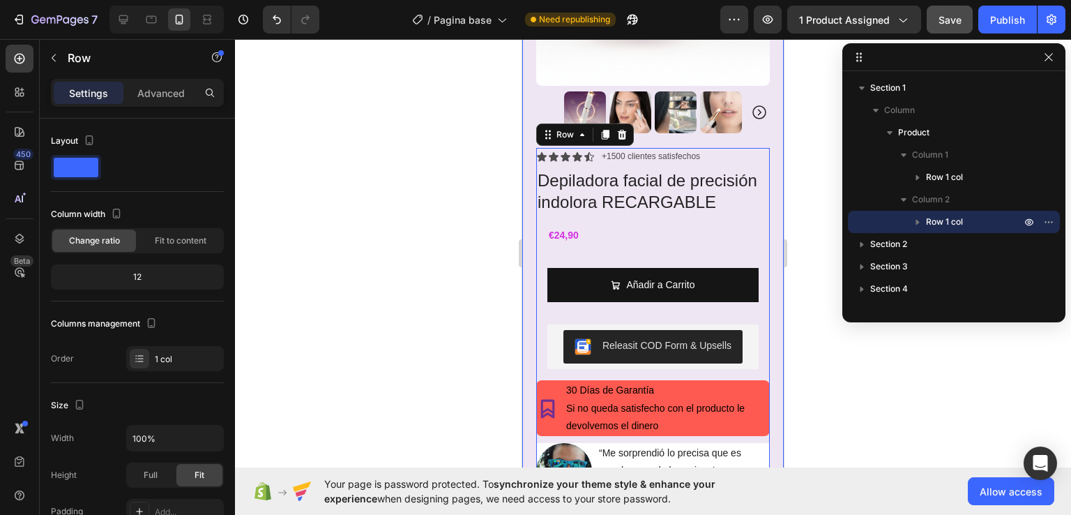
scroll to position [413, 0]
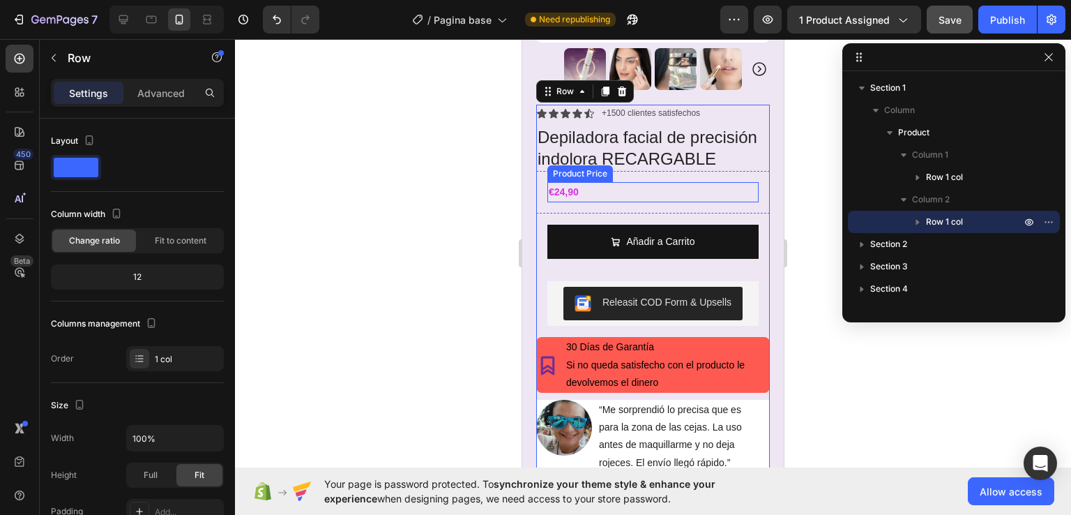
click at [558, 182] on div "€24,90" at bounding box center [652, 192] width 211 height 20
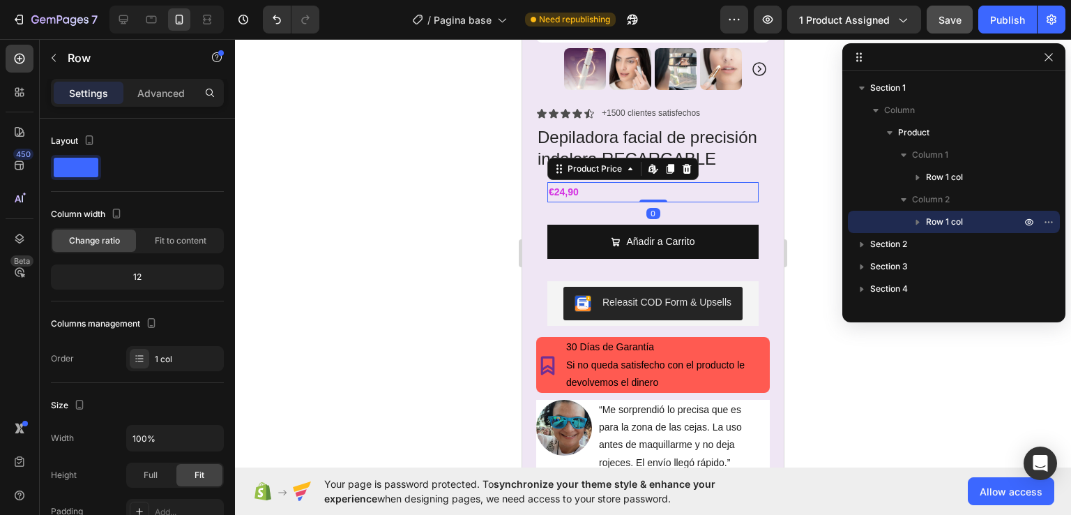
scroll to position [174, 0]
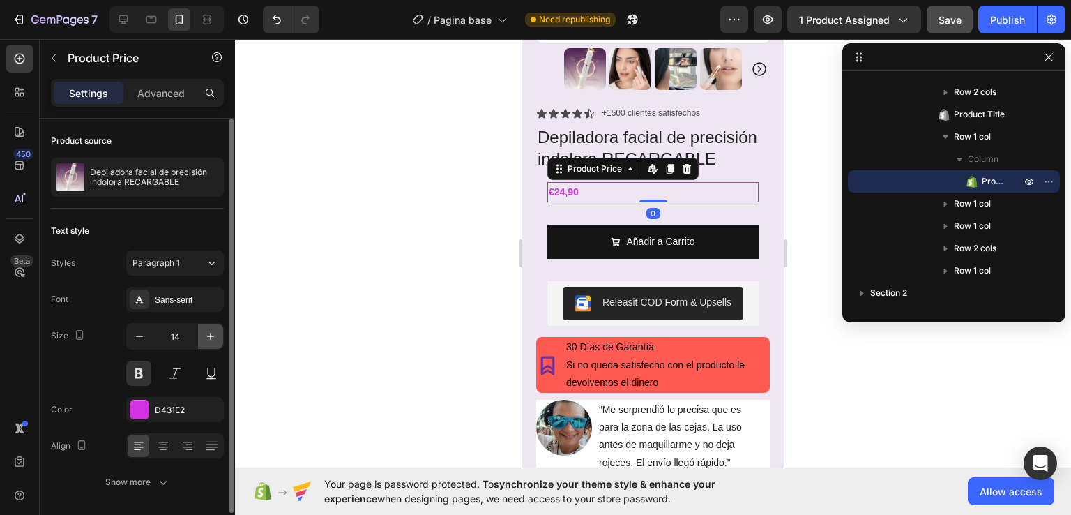
click at [211, 340] on icon "button" at bounding box center [211, 336] width 14 height 14
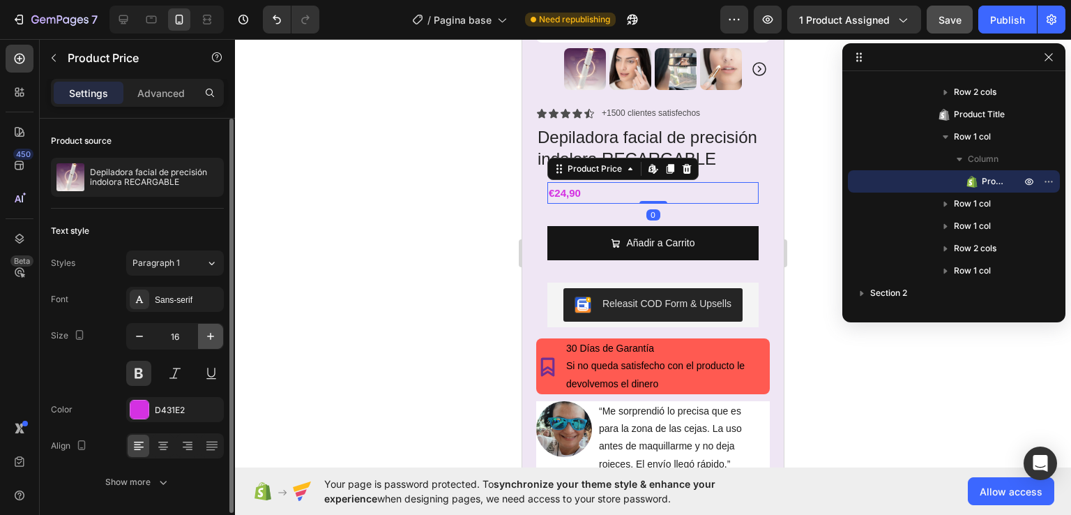
click at [211, 340] on icon "button" at bounding box center [211, 336] width 14 height 14
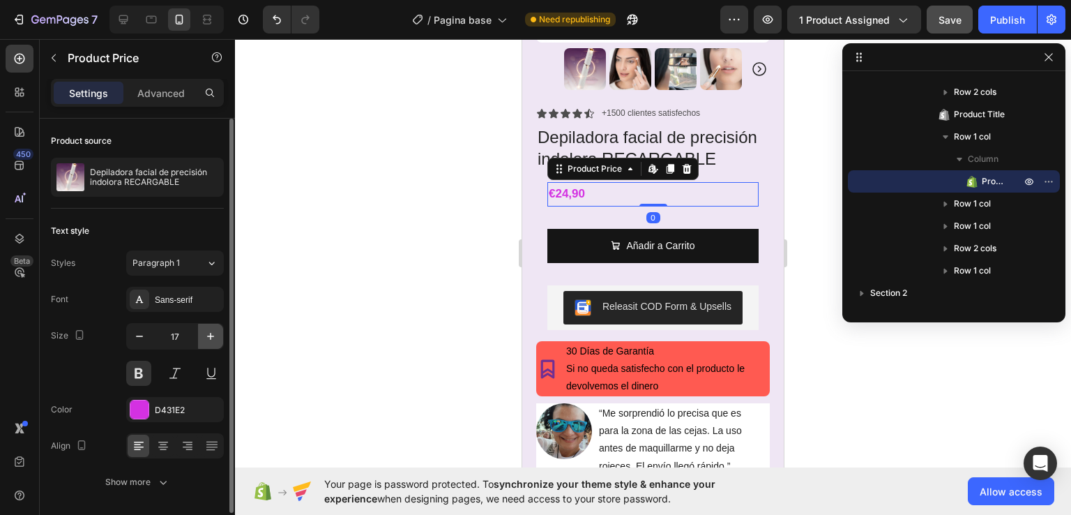
click at [211, 340] on icon "button" at bounding box center [211, 336] width 14 height 14
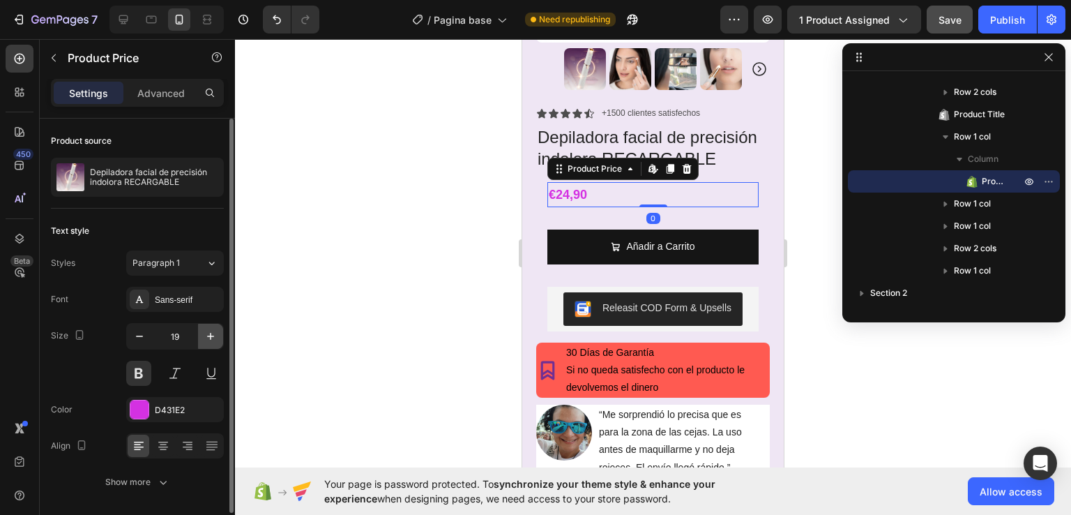
click at [211, 340] on icon "button" at bounding box center [211, 336] width 14 height 14
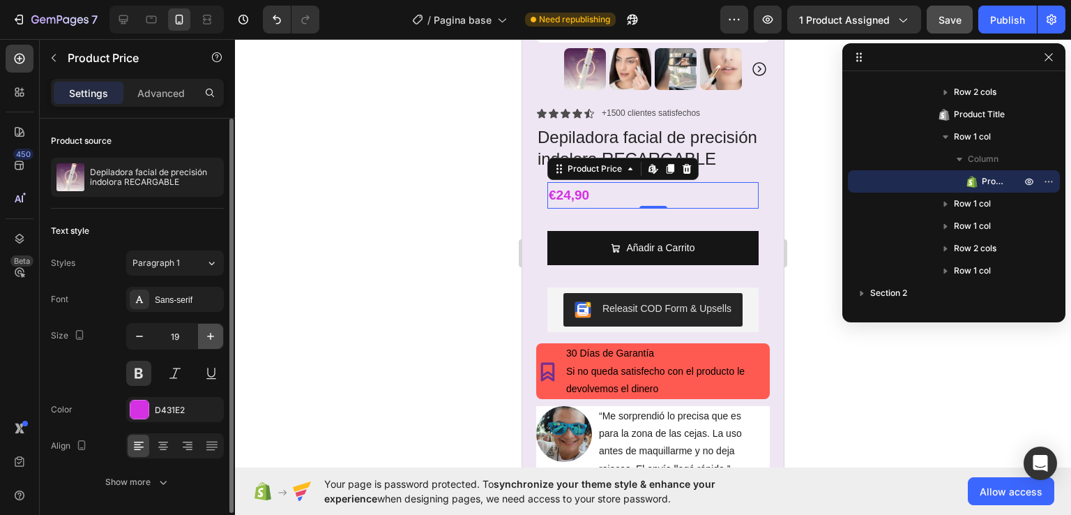
click at [211, 340] on icon "button" at bounding box center [211, 336] width 14 height 14
type input "21"
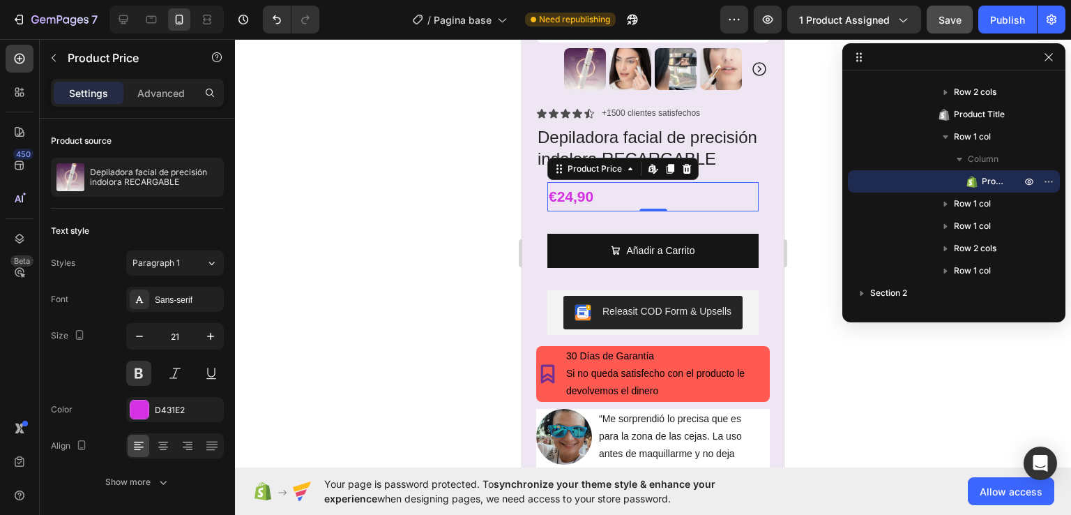
click at [457, 220] on div at bounding box center [653, 277] width 836 height 476
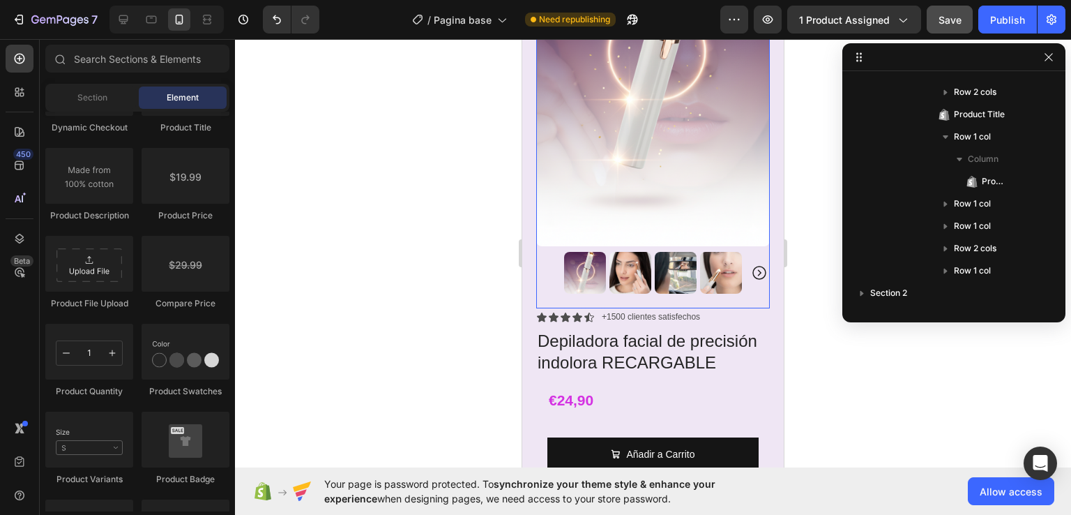
scroll to position [418, 0]
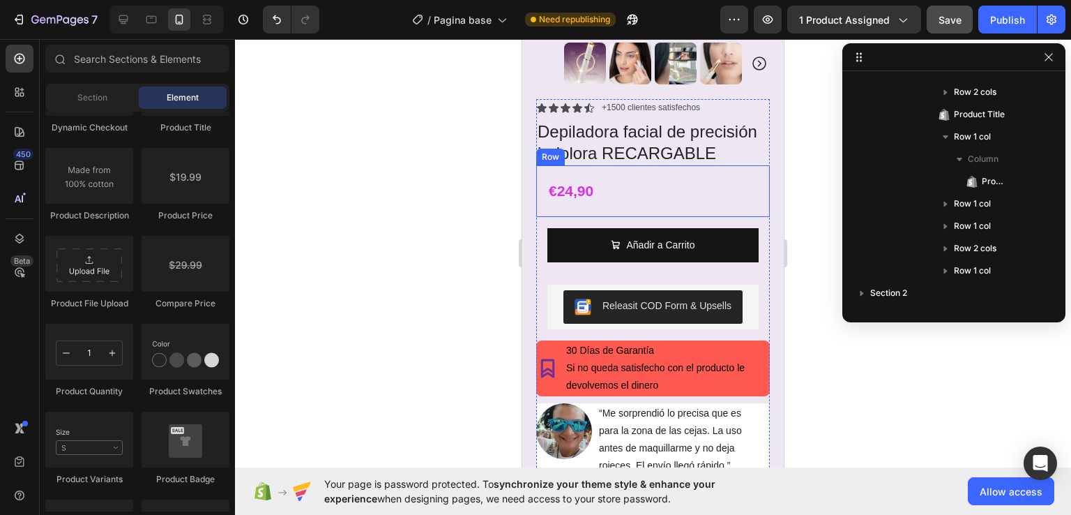
click at [543, 165] on div "€24,90 Product Price Product Price Row" at bounding box center [653, 191] width 234 height 52
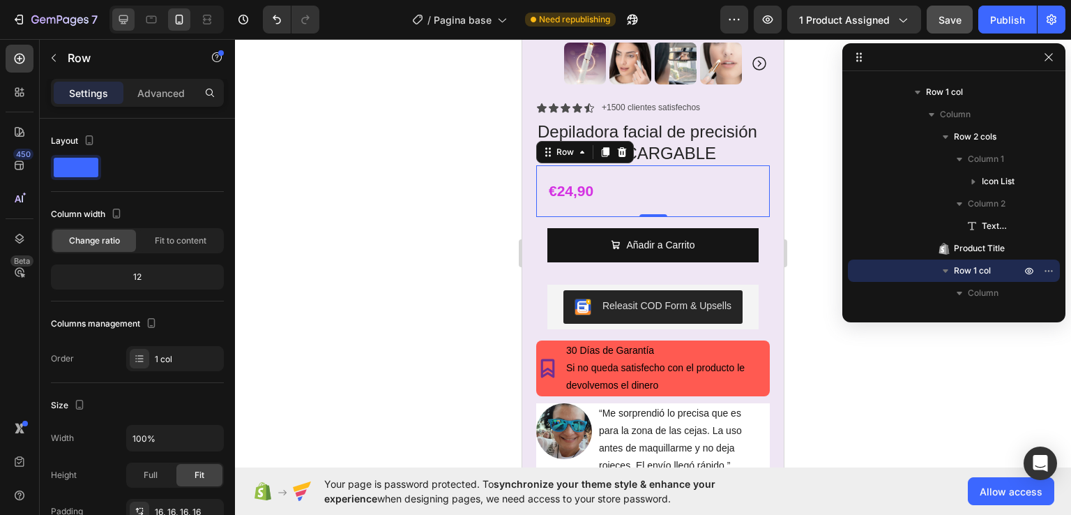
click at [125, 19] on icon at bounding box center [123, 20] width 14 height 14
type input "1200"
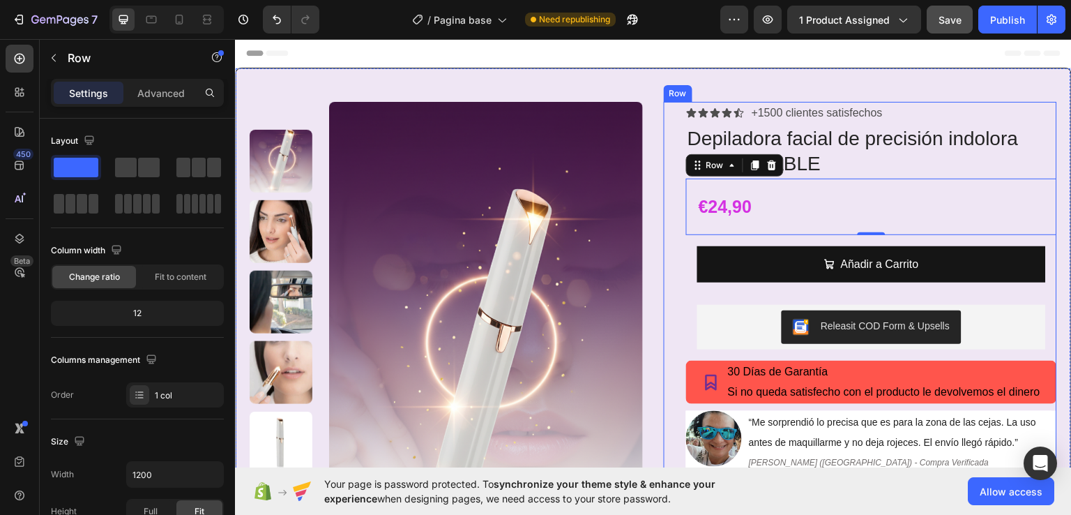
click at [651, 233] on div "Product Images Row Icon Icon Icon Icon Icon Icon List +1500 clientes satisfecho…" at bounding box center [653, 332] width 837 height 530
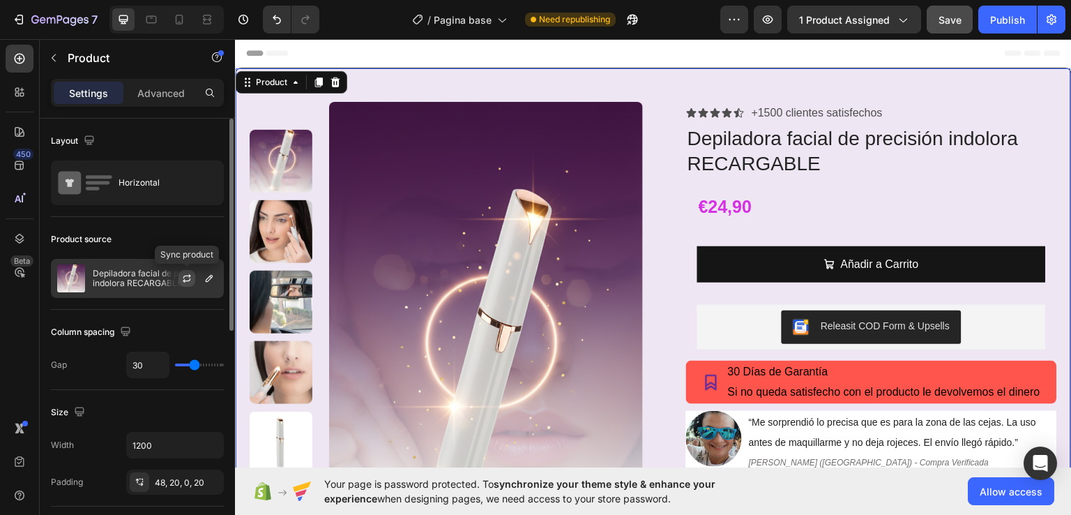
click at [184, 278] on icon "button" at bounding box center [186, 278] width 11 height 11
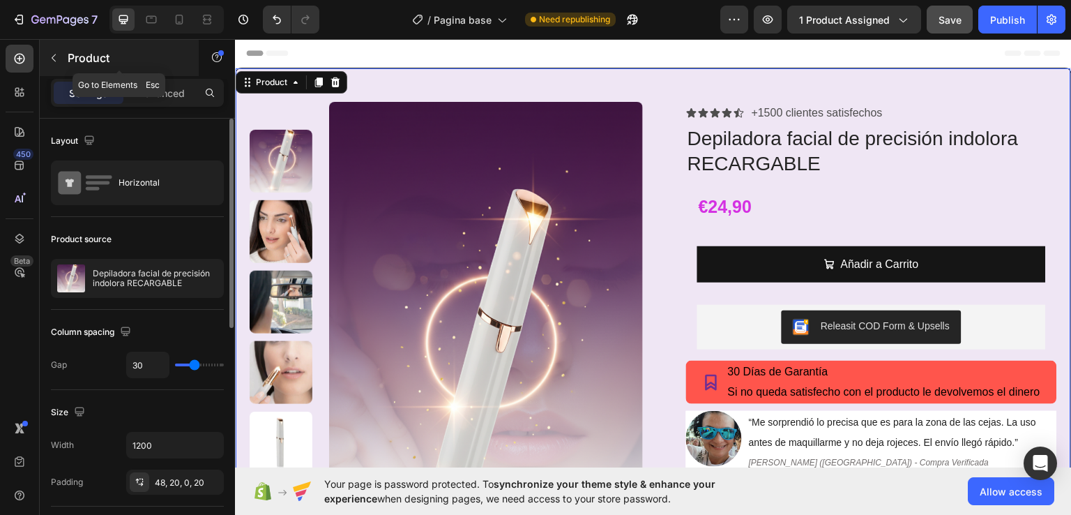
click at [50, 59] on icon "button" at bounding box center [53, 57] width 11 height 11
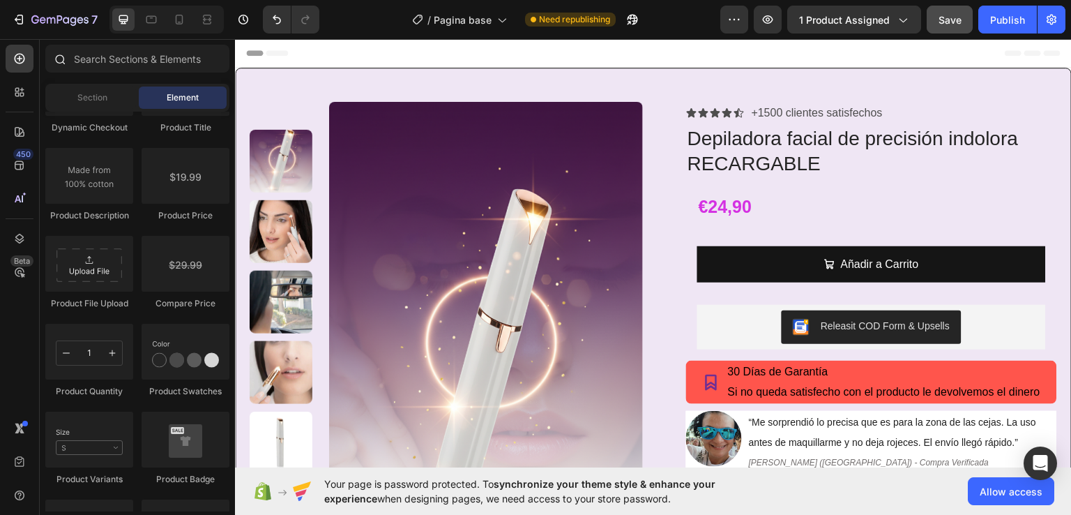
click at [61, 59] on icon at bounding box center [59, 58] width 11 height 11
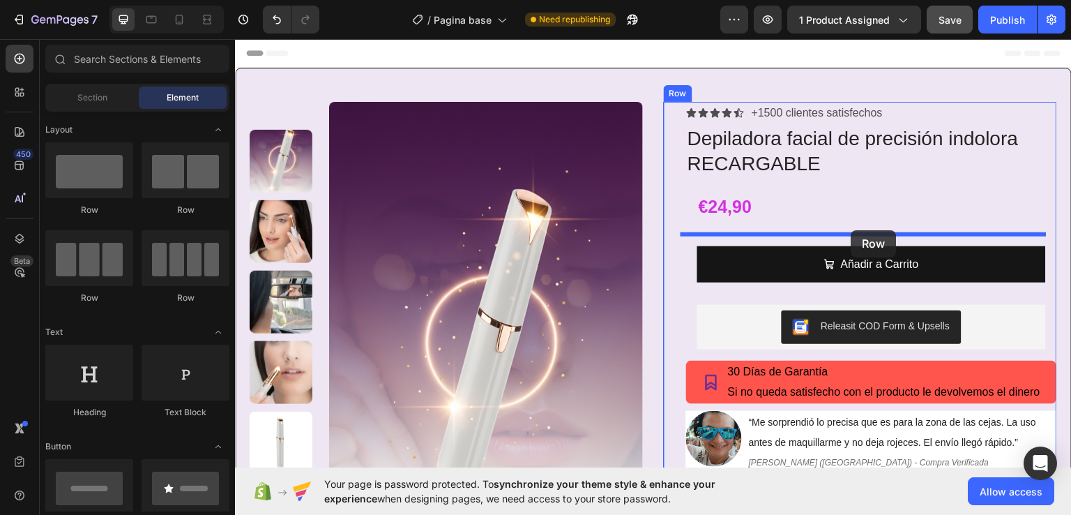
drag, startPoint x: 339, startPoint y: 220, endPoint x: 852, endPoint y: 229, distance: 512.7
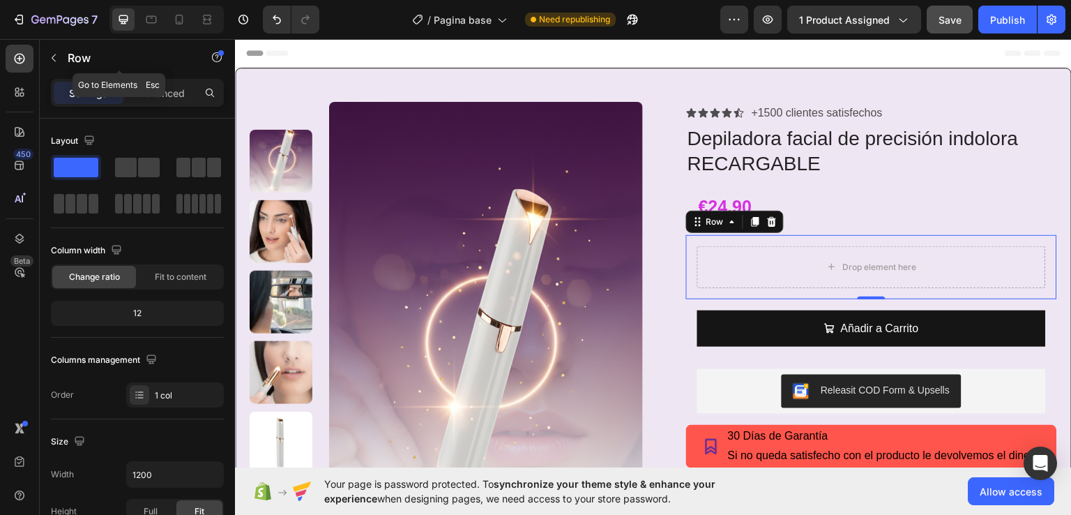
drag, startPoint x: 56, startPoint y: 58, endPoint x: 47, endPoint y: 93, distance: 36.2
click at [56, 57] on icon "button" at bounding box center [53, 57] width 11 height 11
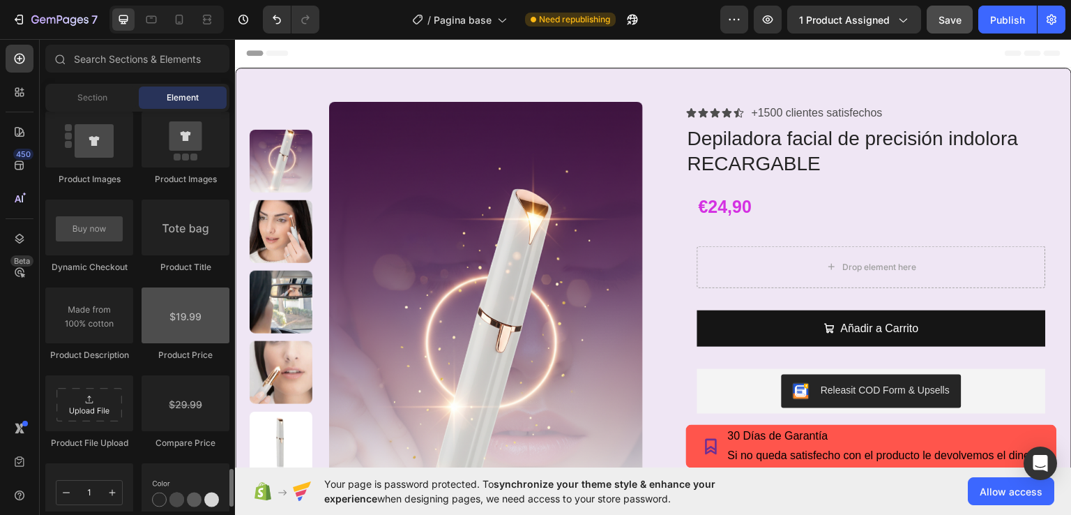
scroll to position [2301, 0]
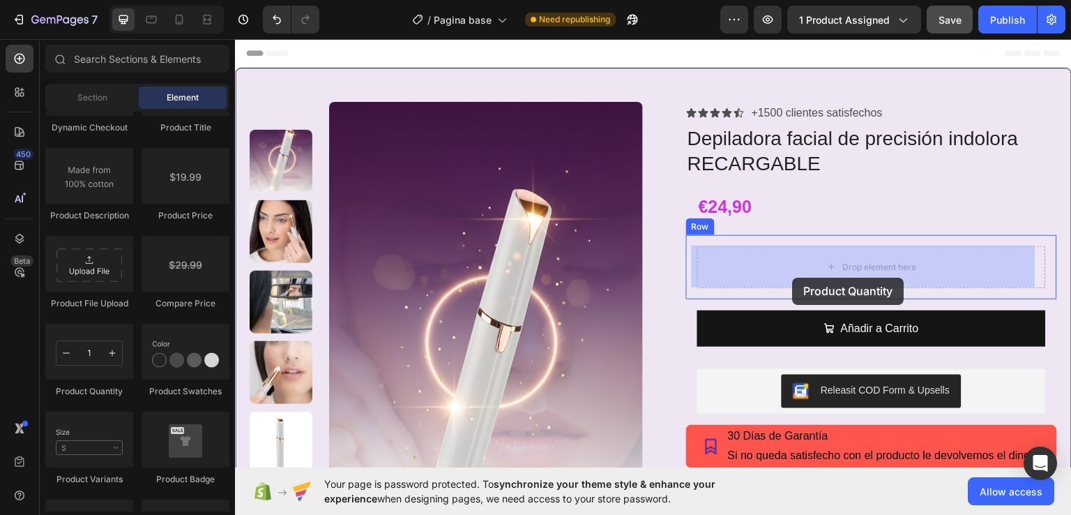
drag, startPoint x: 338, startPoint y: 375, endPoint x: 793, endPoint y: 277, distance: 465.8
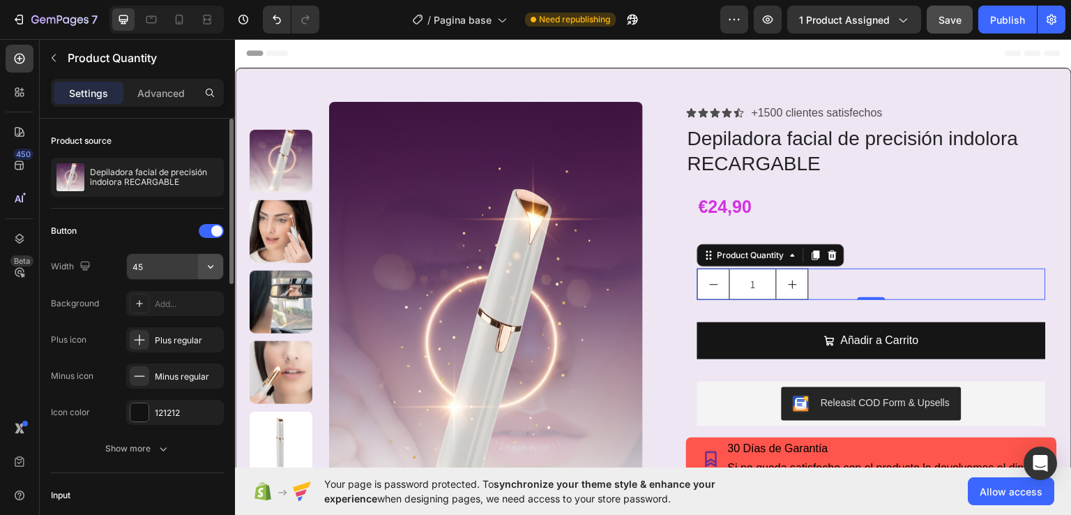
click at [206, 263] on icon "button" at bounding box center [211, 266] width 14 height 14
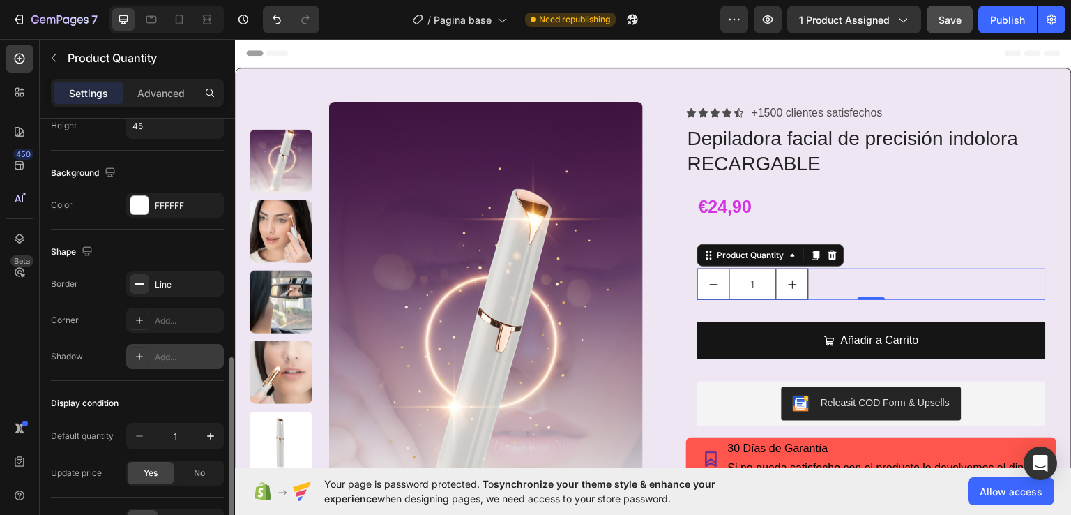
scroll to position [711, 0]
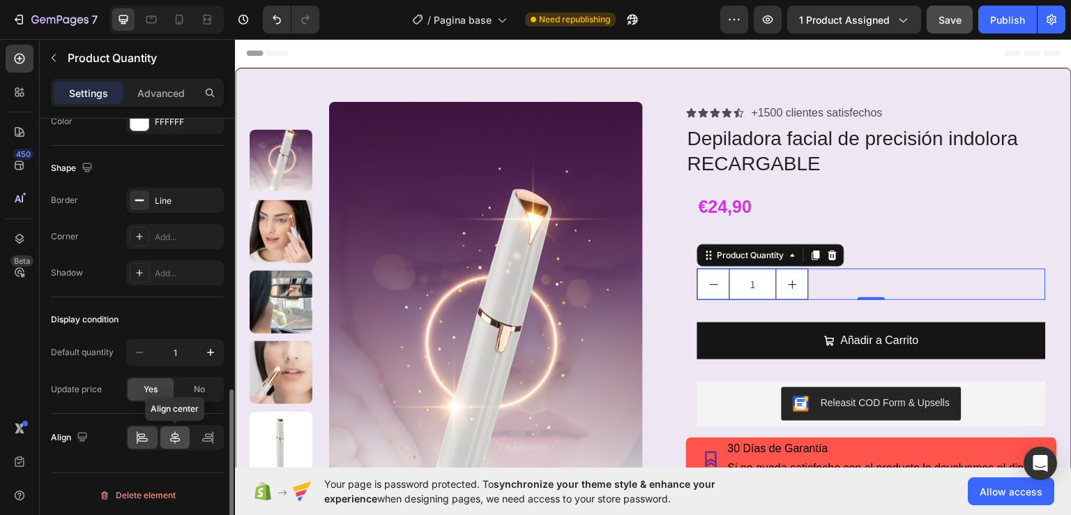
click at [181, 439] on icon at bounding box center [175, 437] width 14 height 14
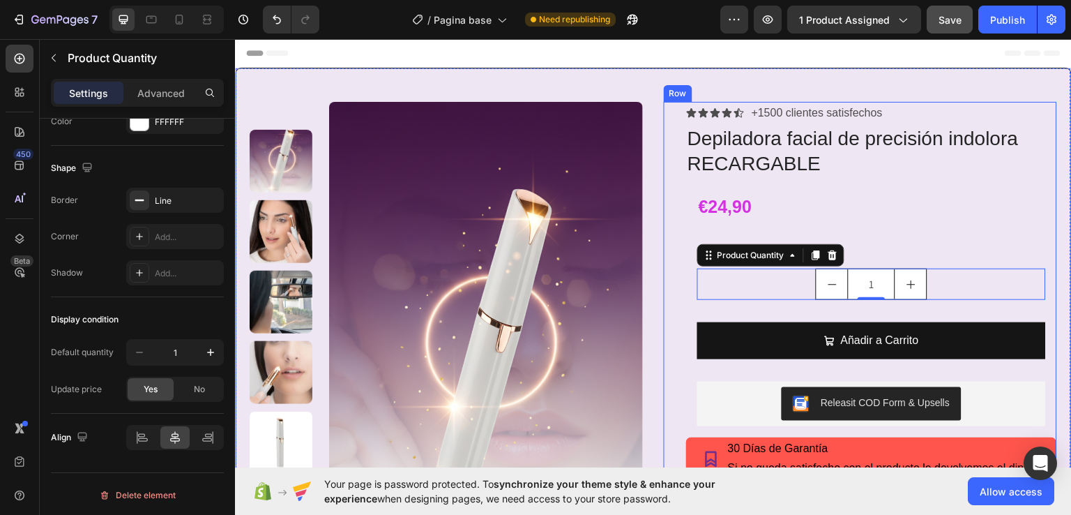
click at [664, 265] on div "Icon Icon Icon Icon Icon Icon List +1500 clientes satisfechos Text Block Row De…" at bounding box center [860, 348] width 393 height 494
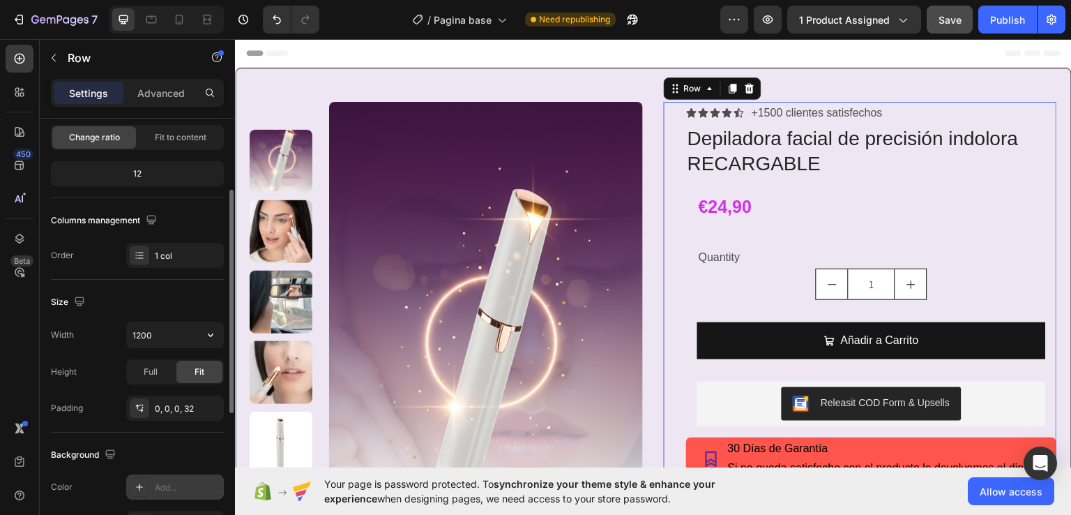
scroll to position [279, 0]
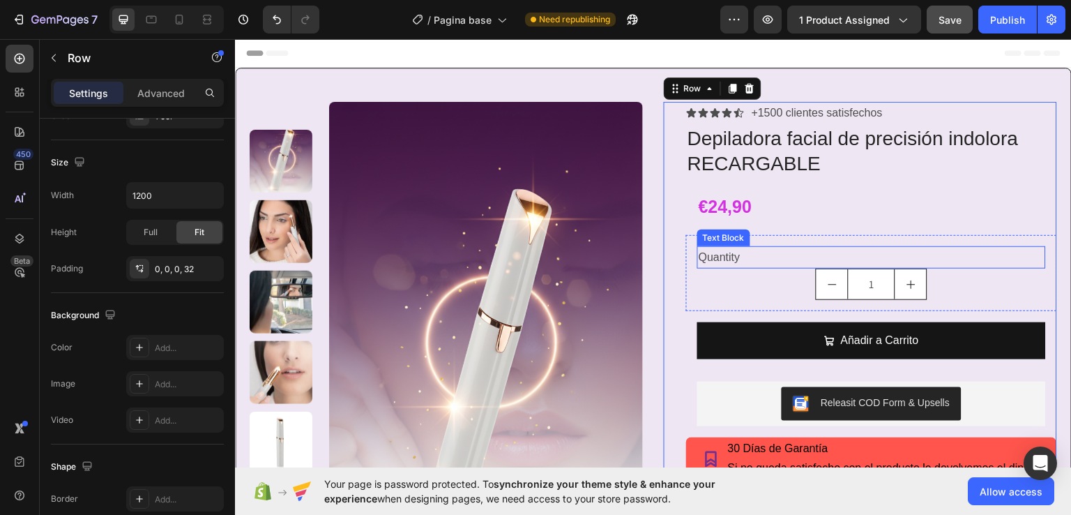
click at [704, 259] on div "Quantity" at bounding box center [871, 256] width 349 height 23
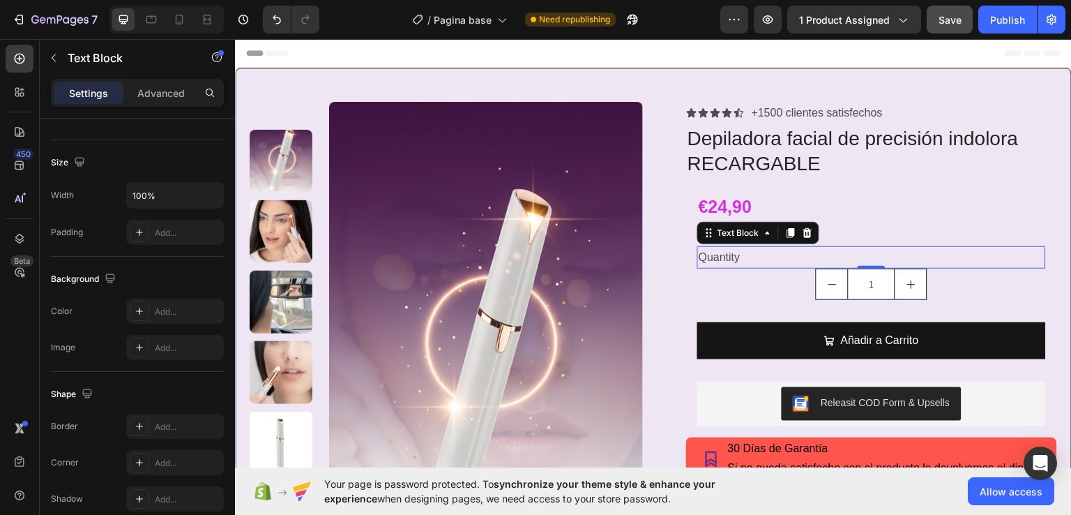
scroll to position [0, 0]
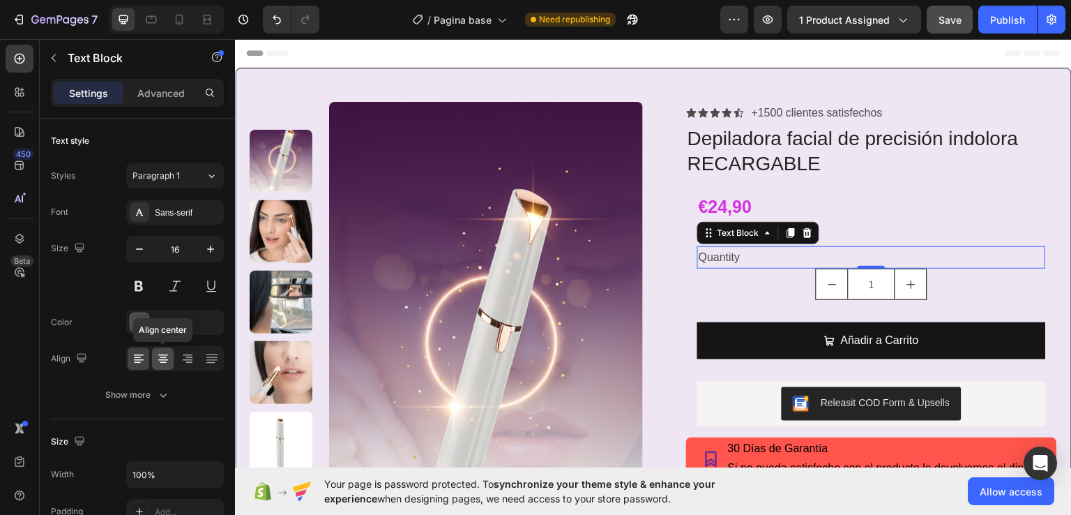
click at [160, 356] on icon at bounding box center [163, 358] width 14 height 14
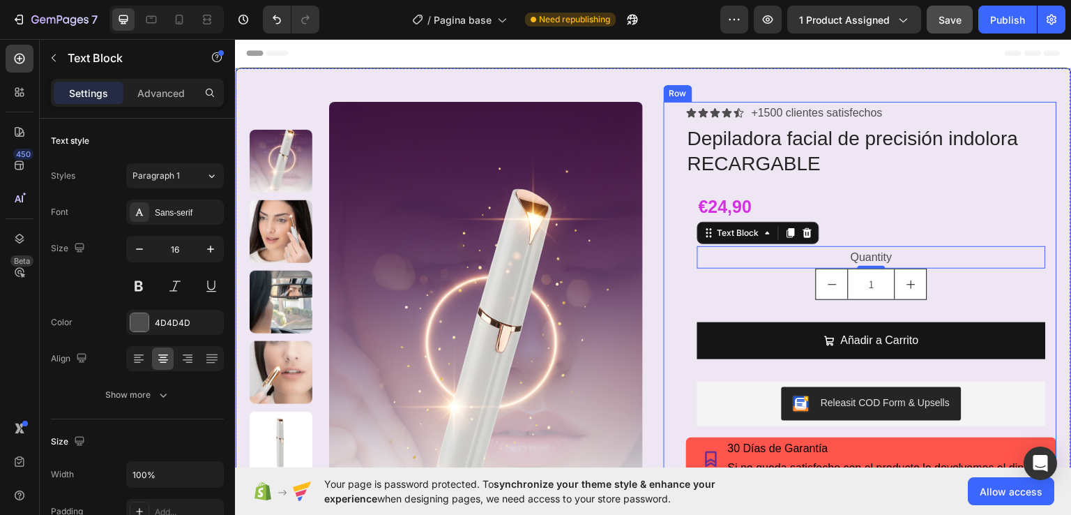
click at [664, 234] on div "Icon Icon Icon Icon Icon Icon List +1500 clientes satisfechos Text Block Row De…" at bounding box center [860, 348] width 393 height 494
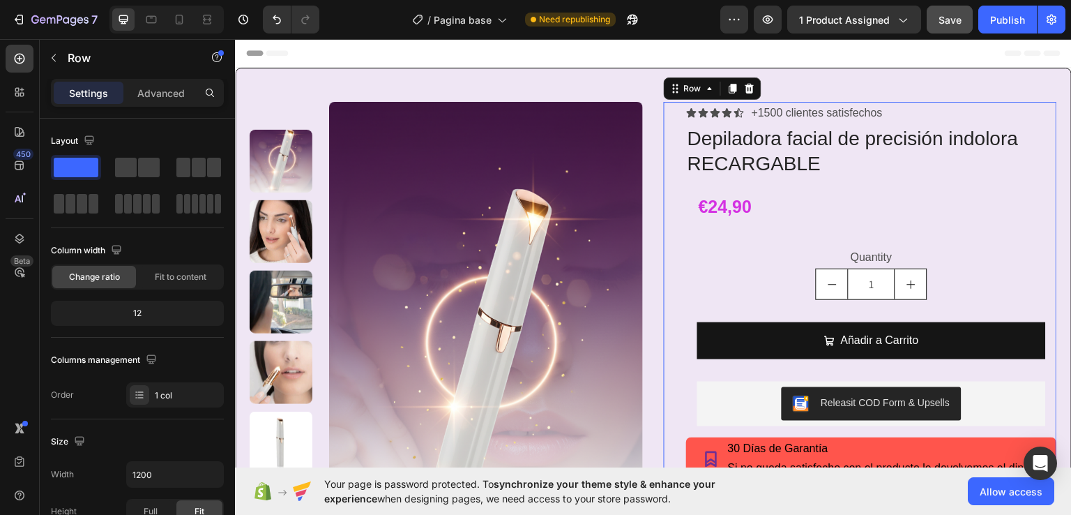
click at [665, 179] on div "Icon Icon Icon Icon Icon Icon List +1500 clientes satisfechos Text Block Row De…" at bounding box center [860, 348] width 393 height 494
click at [161, 278] on span "Fit to content" at bounding box center [181, 277] width 52 height 13
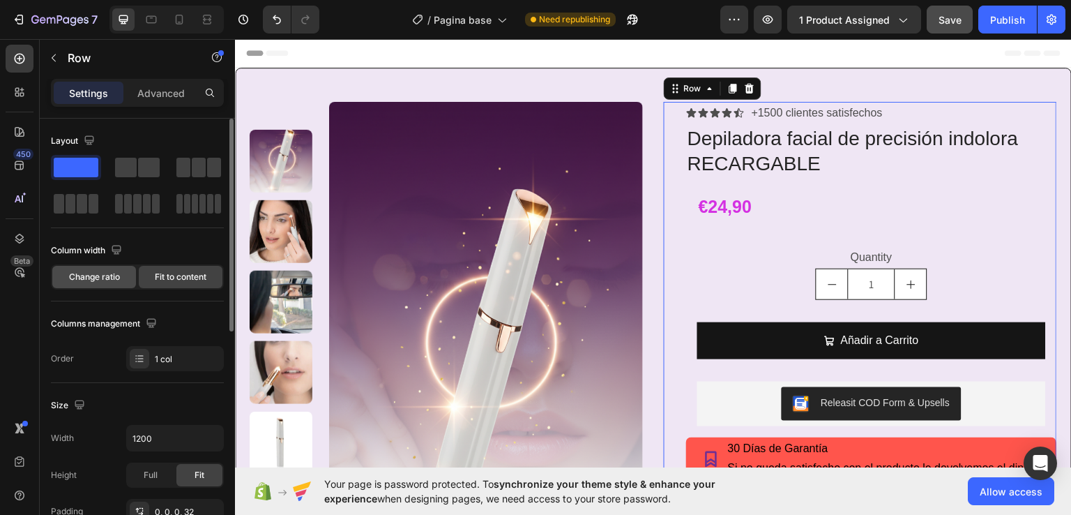
click at [112, 274] on span "Change ratio" at bounding box center [94, 277] width 51 height 13
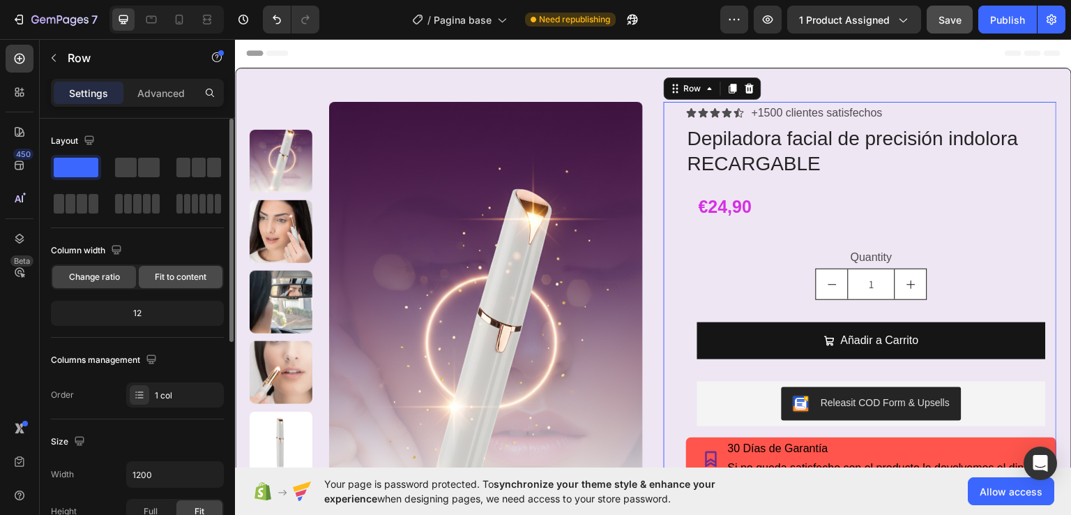
click at [169, 276] on span "Fit to content" at bounding box center [181, 277] width 52 height 13
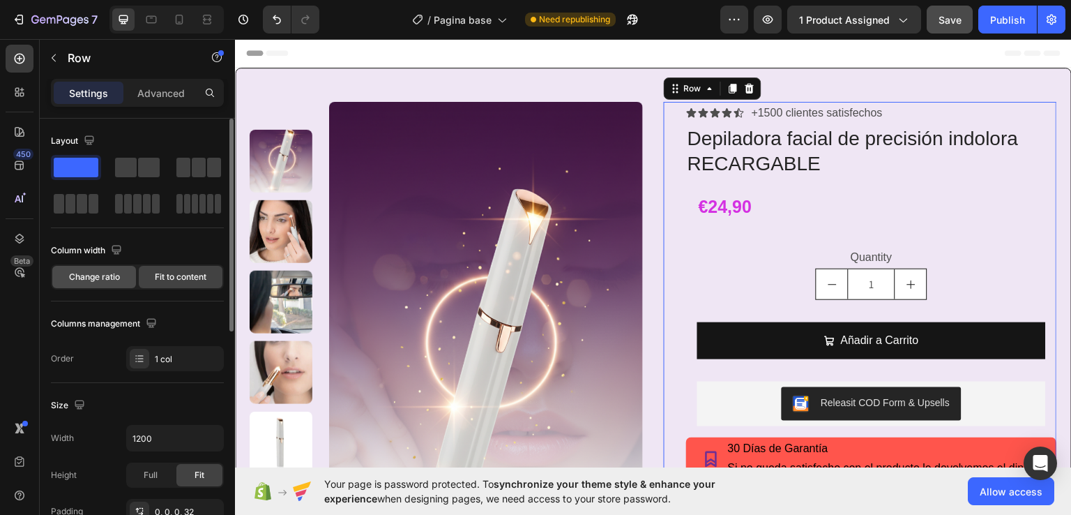
click at [104, 278] on span "Change ratio" at bounding box center [94, 277] width 51 height 13
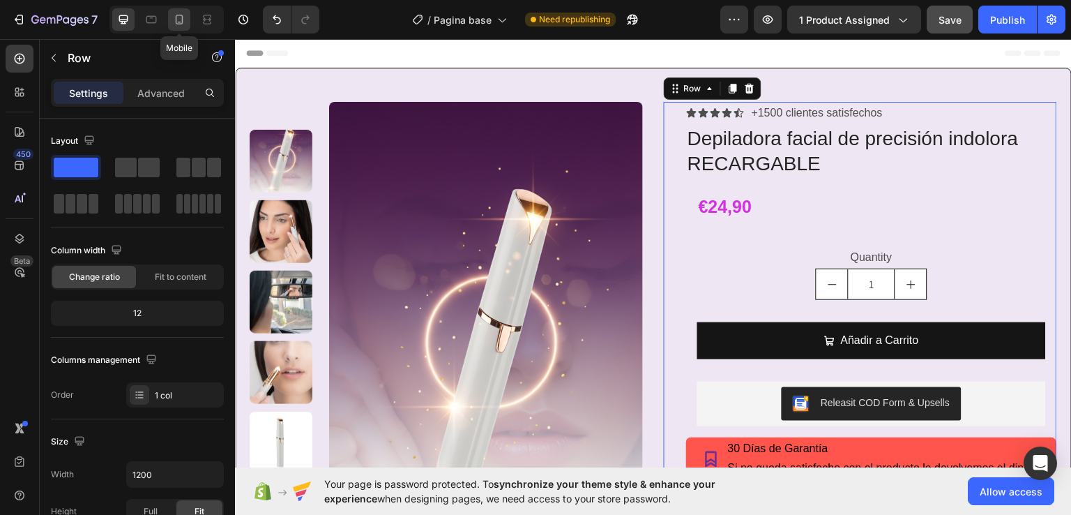
click at [184, 16] on icon at bounding box center [179, 20] width 14 height 14
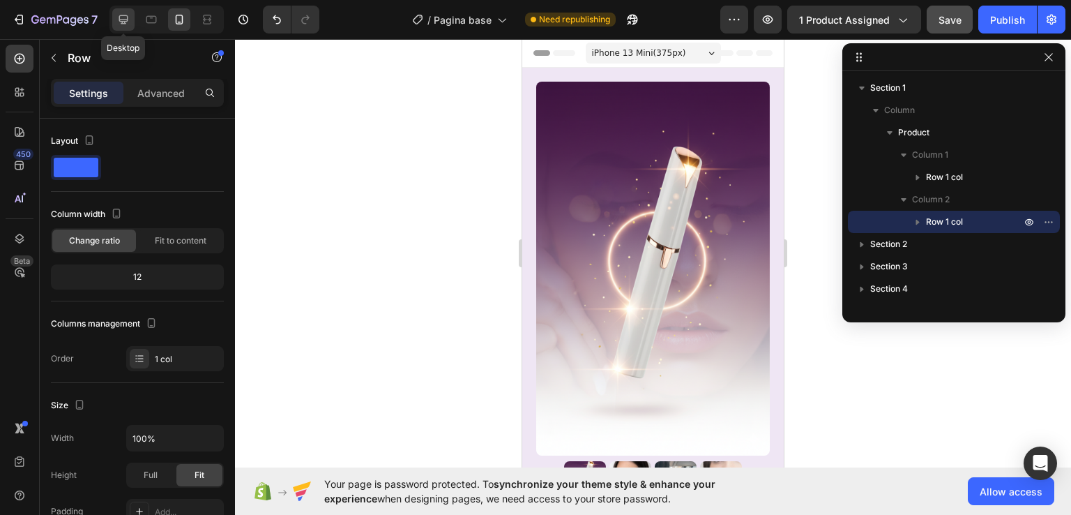
click at [126, 22] on icon at bounding box center [123, 19] width 9 height 9
type input "1200"
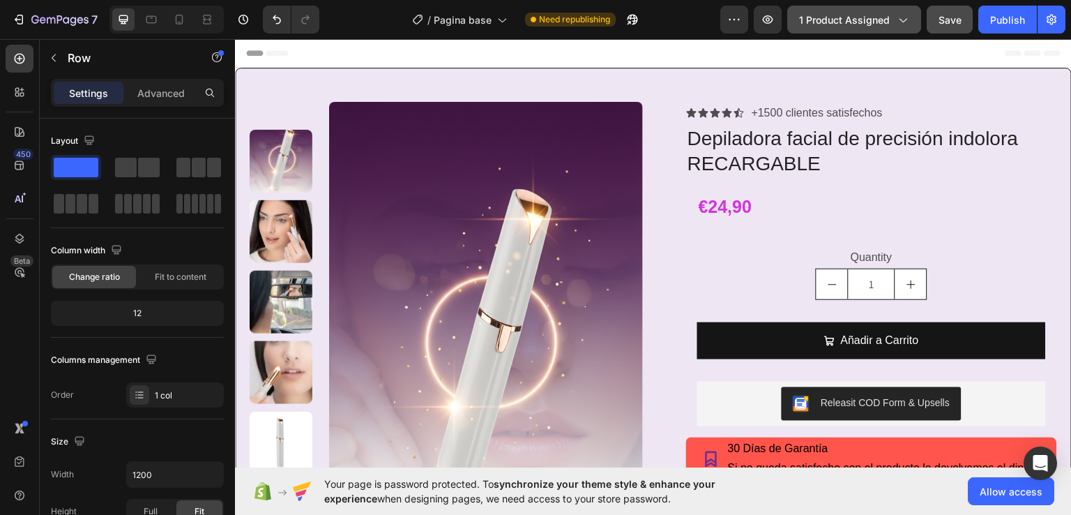
scroll to position [13, 0]
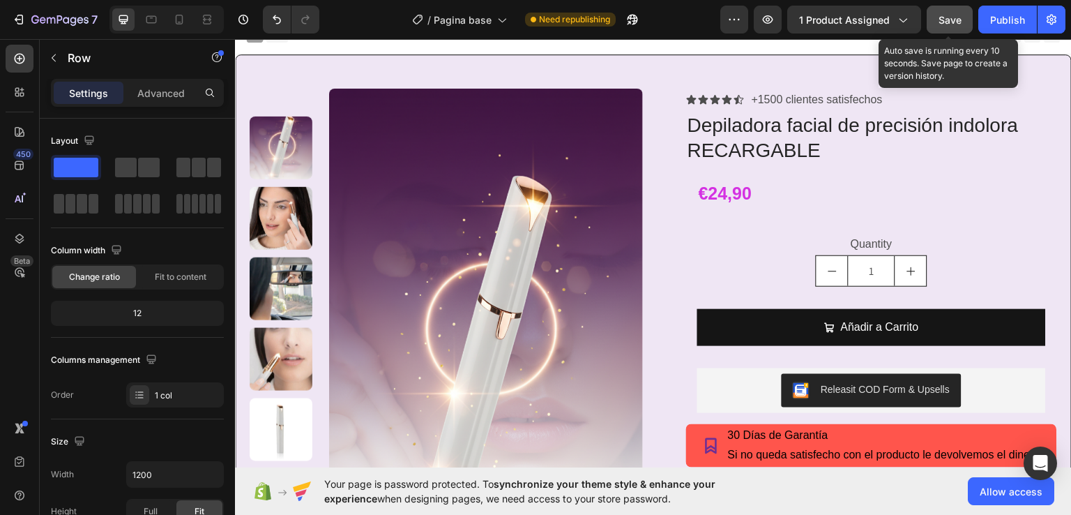
click at [942, 20] on span "Save" at bounding box center [950, 20] width 23 height 12
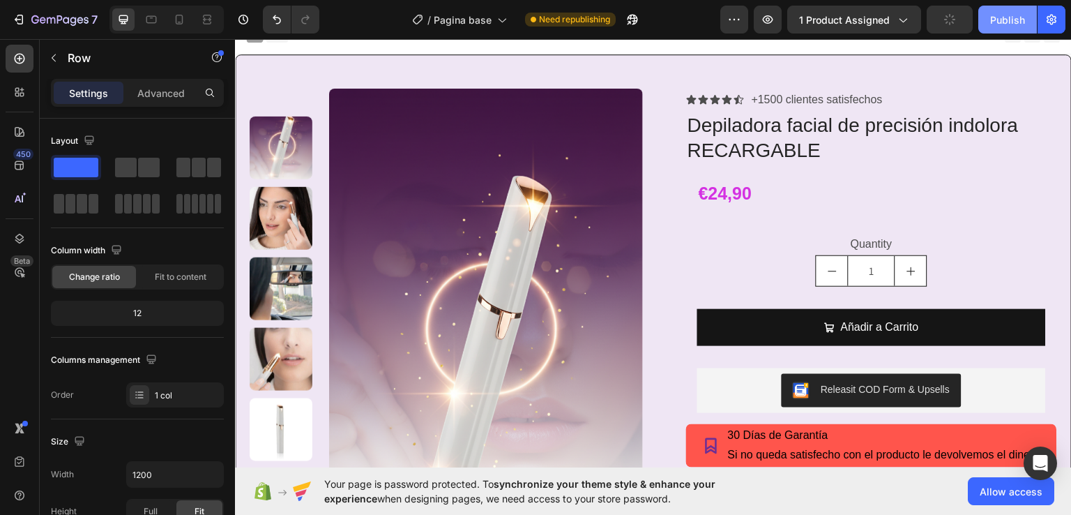
drag, startPoint x: 1011, startPoint y: 15, endPoint x: 780, endPoint y: 5, distance: 231.1
click at [1011, 15] on div "Publish" at bounding box center [1007, 20] width 35 height 15
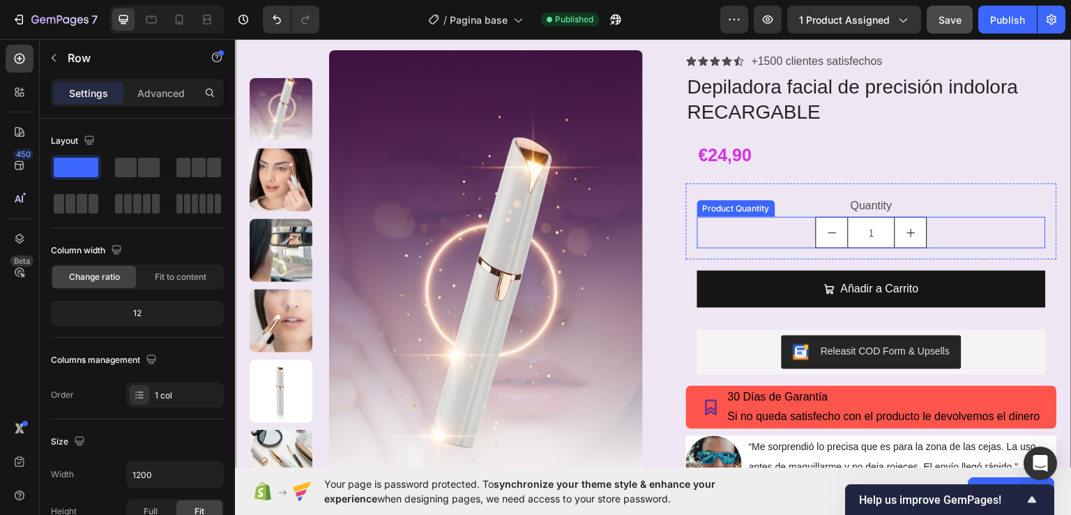
scroll to position [83, 0]
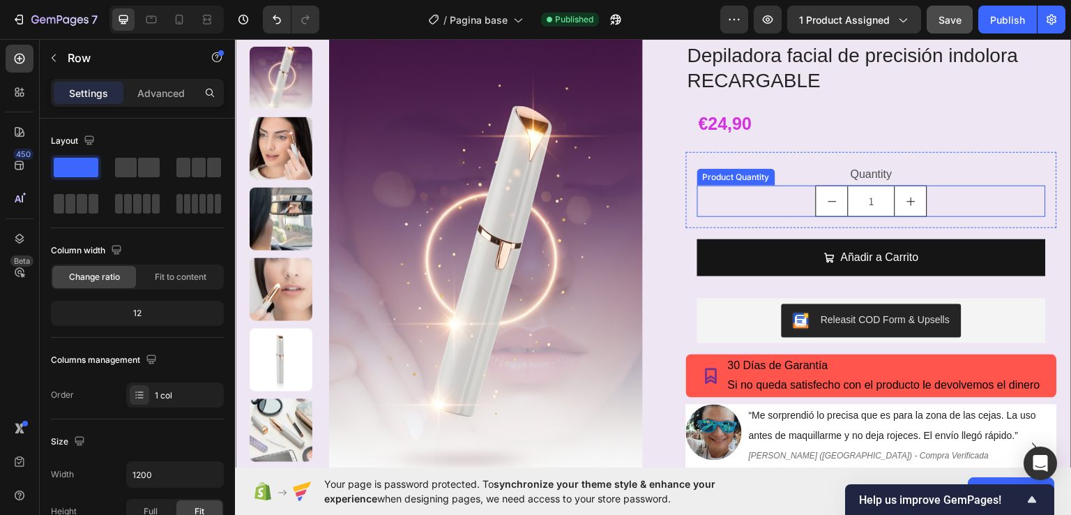
click at [797, 208] on div "1" at bounding box center [871, 200] width 349 height 31
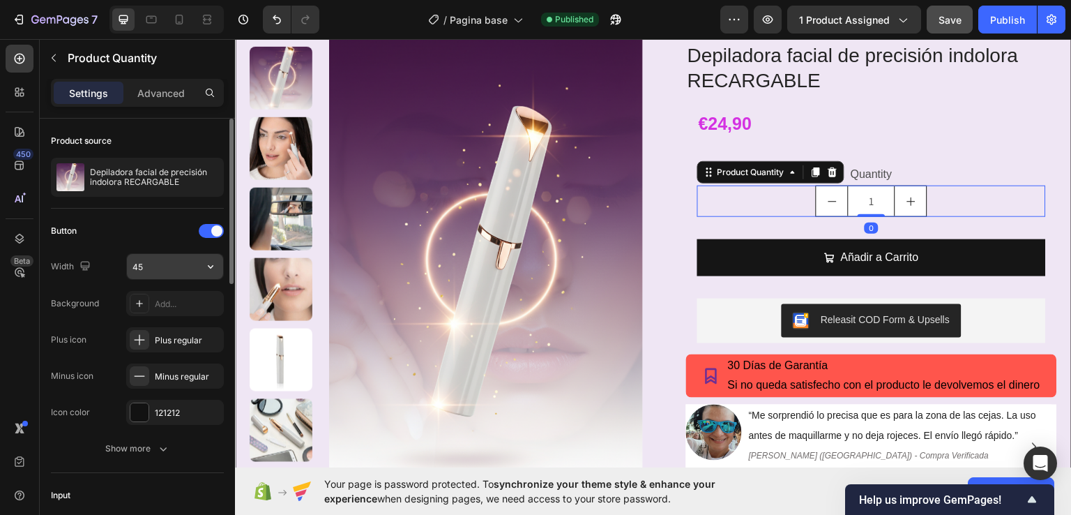
click at [151, 266] on input "45" at bounding box center [175, 266] width 96 height 25
type input "2"
type input "45"
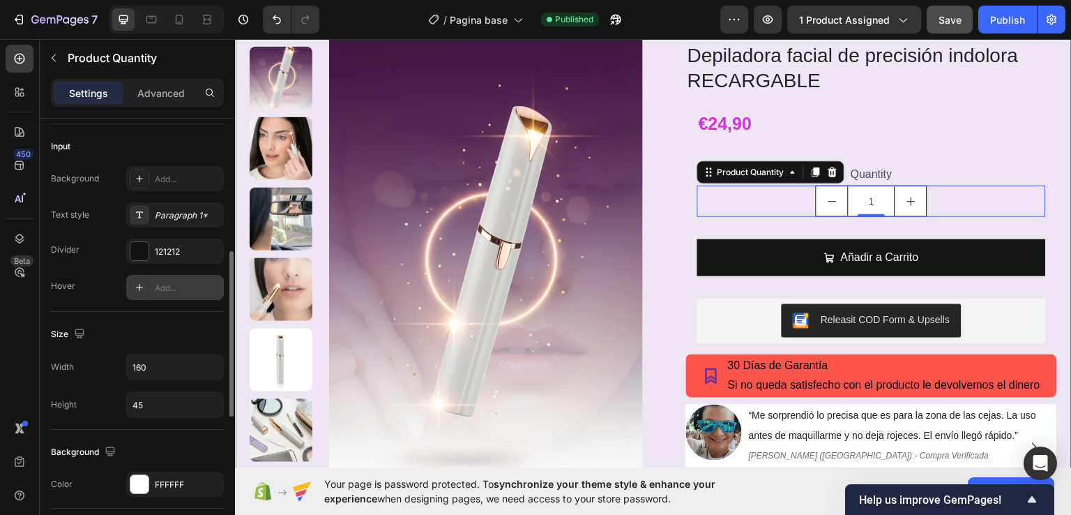
scroll to position [418, 0]
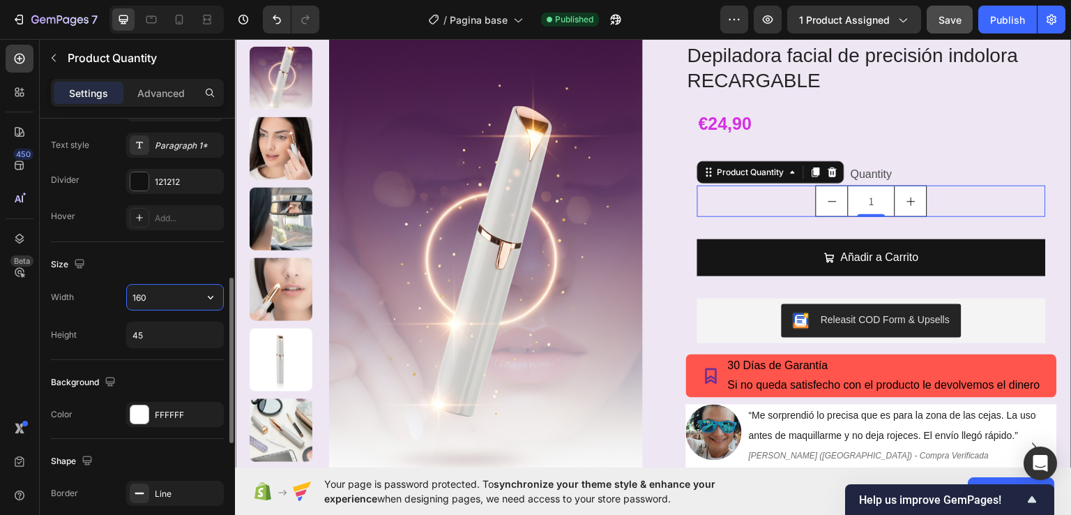
click at [155, 296] on input "160" at bounding box center [175, 297] width 96 height 25
click at [206, 302] on icon "button" at bounding box center [211, 297] width 14 height 14
click at [158, 296] on input "160" at bounding box center [175, 297] width 96 height 25
drag, startPoint x: 158, startPoint y: 296, endPoint x: 95, endPoint y: 296, distance: 62.8
click at [95, 296] on div "Width 160" at bounding box center [137, 297] width 173 height 27
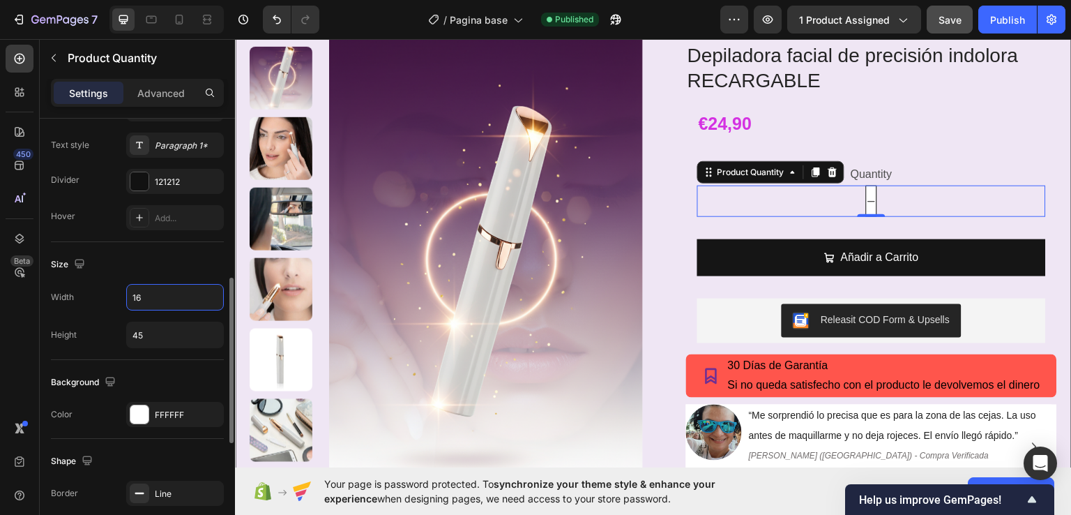
type input "160"
click at [156, 331] on input "45" at bounding box center [175, 334] width 96 height 25
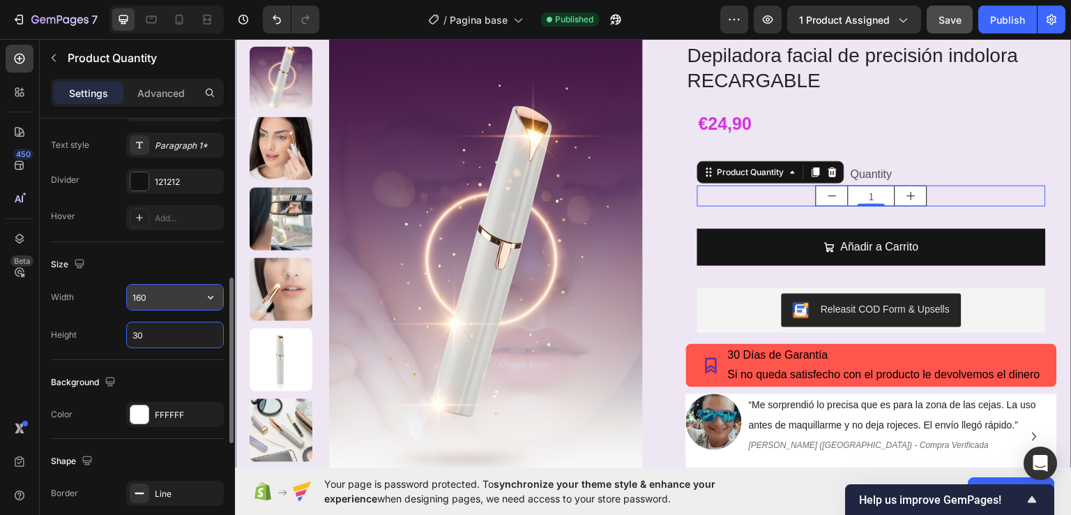
type input "30"
click at [151, 303] on input "160" at bounding box center [175, 297] width 96 height 25
type input "8"
type input "160"
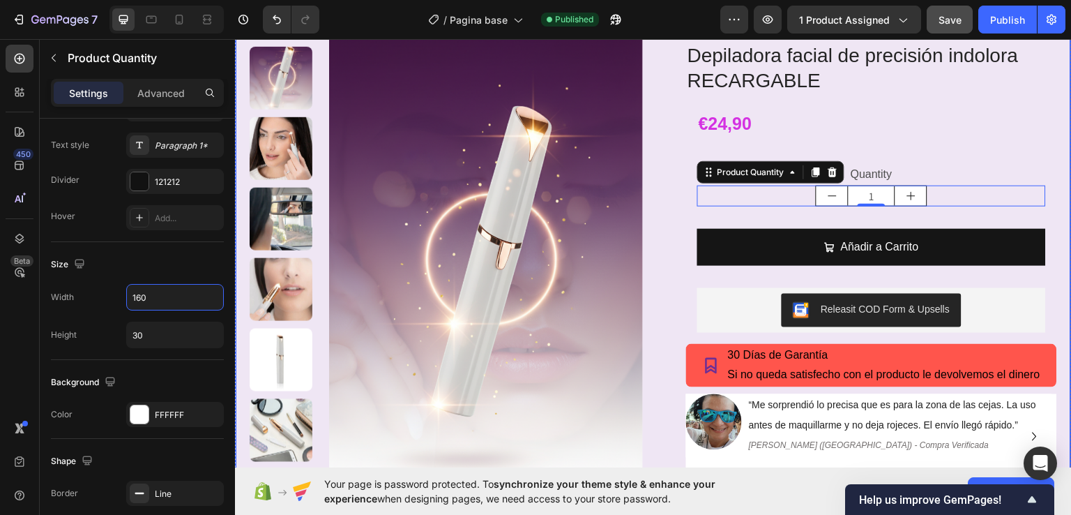
click at [656, 137] on div "Product Images Row Icon Icon Icon Icon Icon Icon List +1500 clientes satisfecho…" at bounding box center [653, 249] width 837 height 530
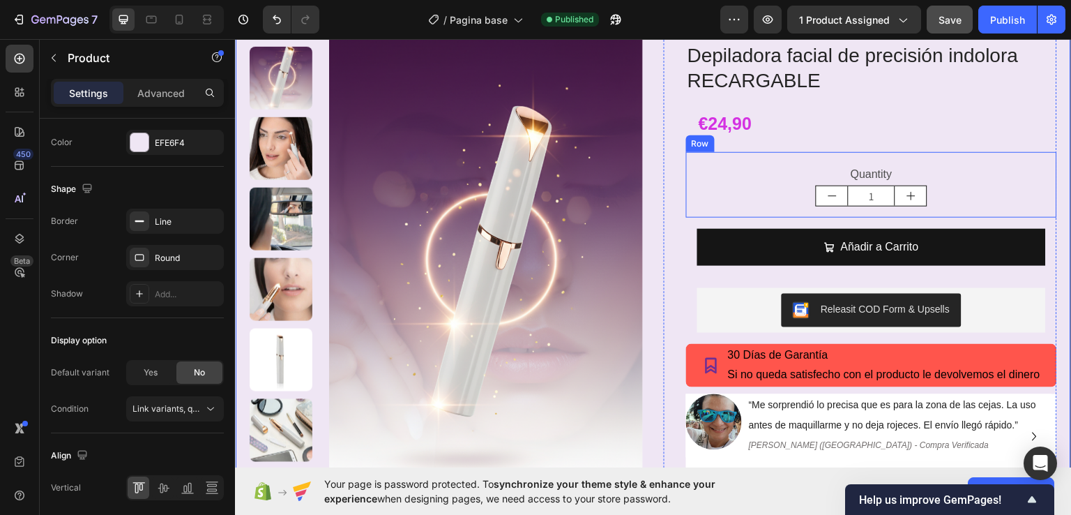
scroll to position [0, 0]
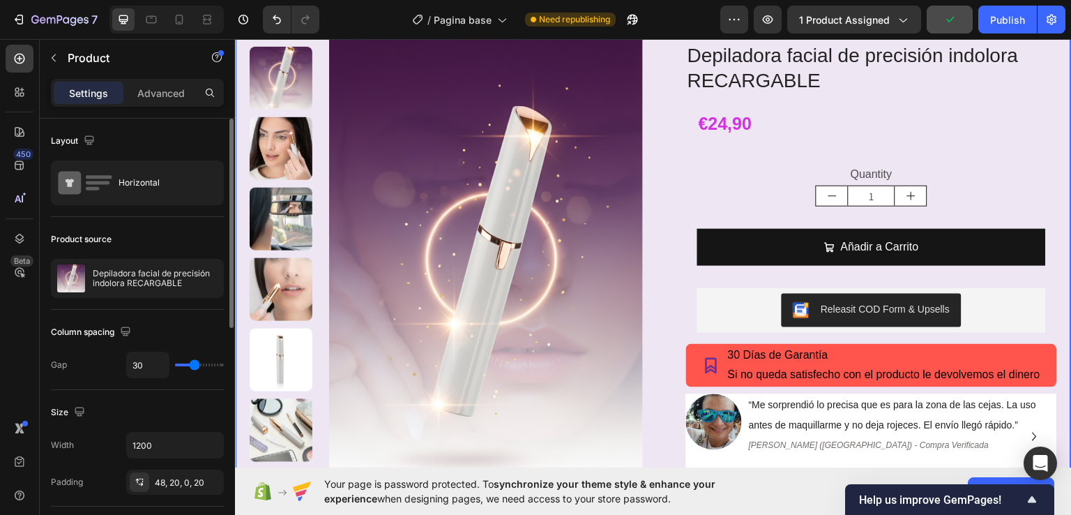
type input "20"
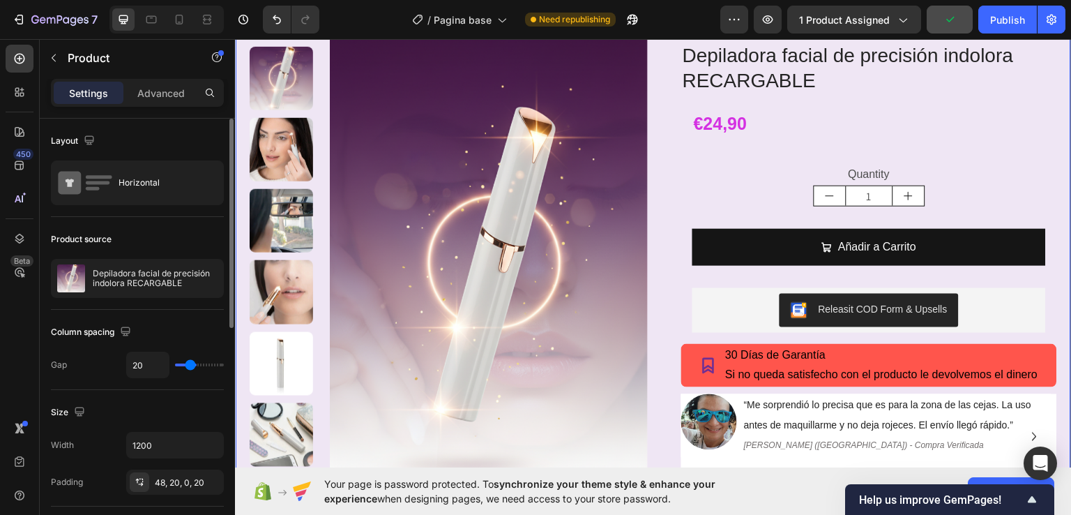
type input "16"
type input "12"
type input "11"
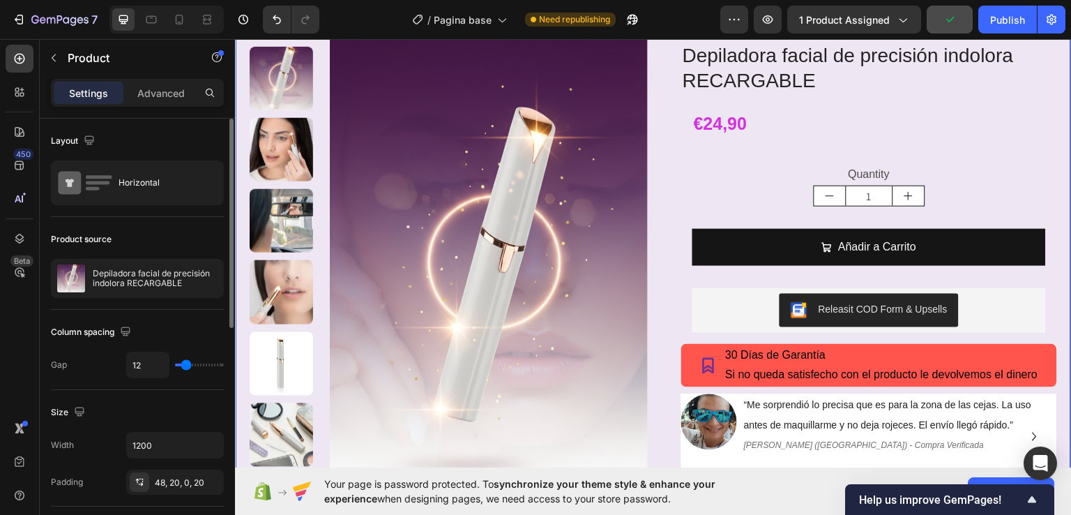
type input "11"
type input "10"
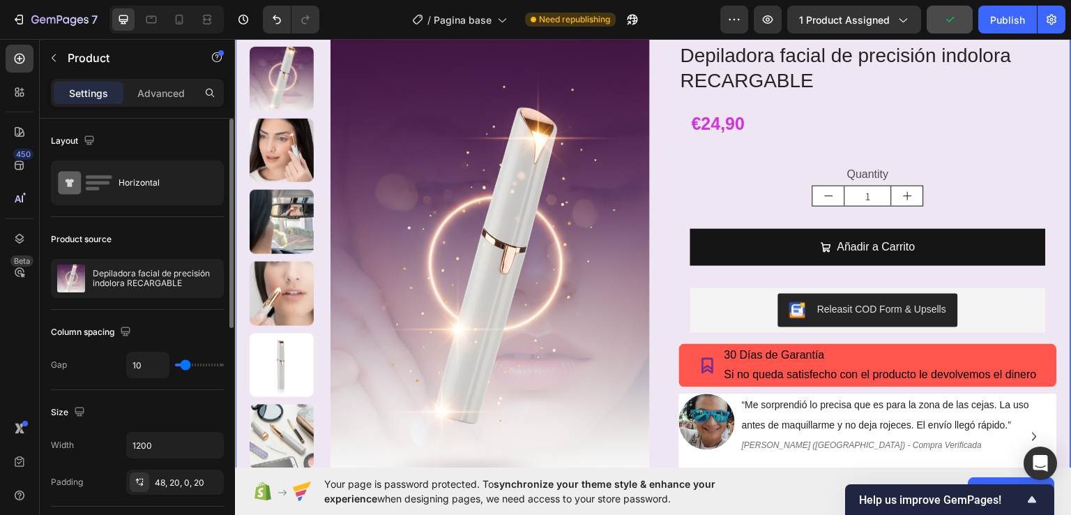
type input "0"
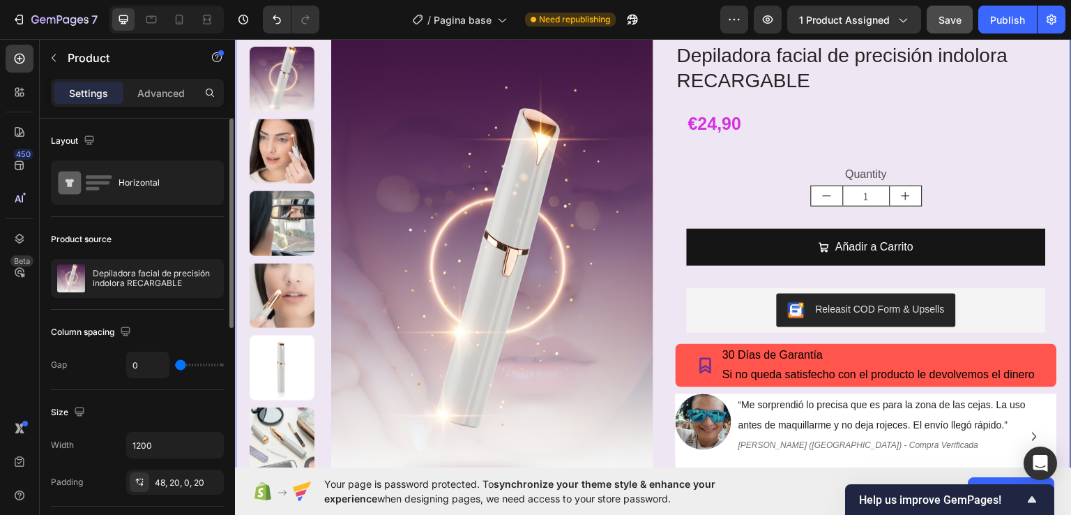
type input "26"
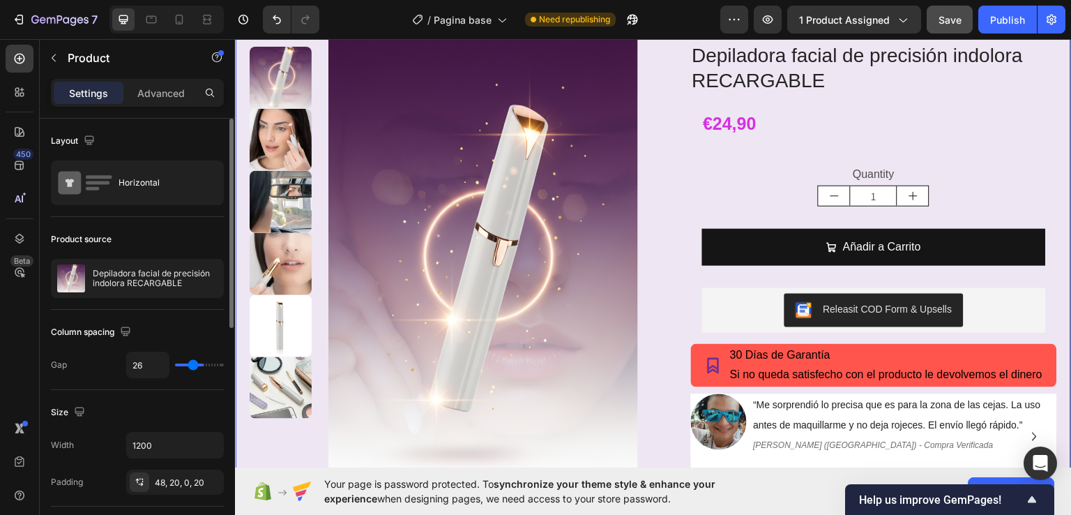
type input "43"
type input "49"
type input "63"
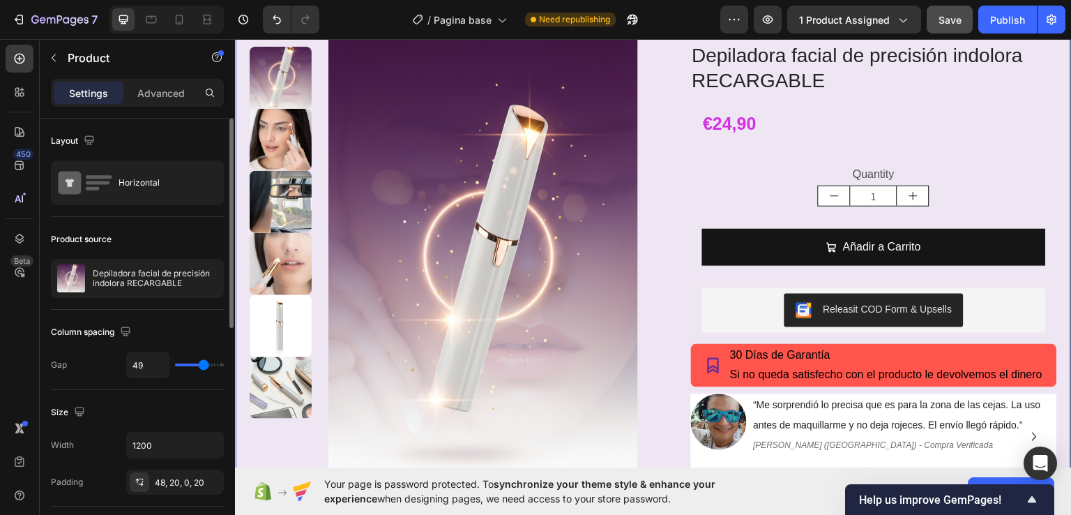
type input "63"
type input "80"
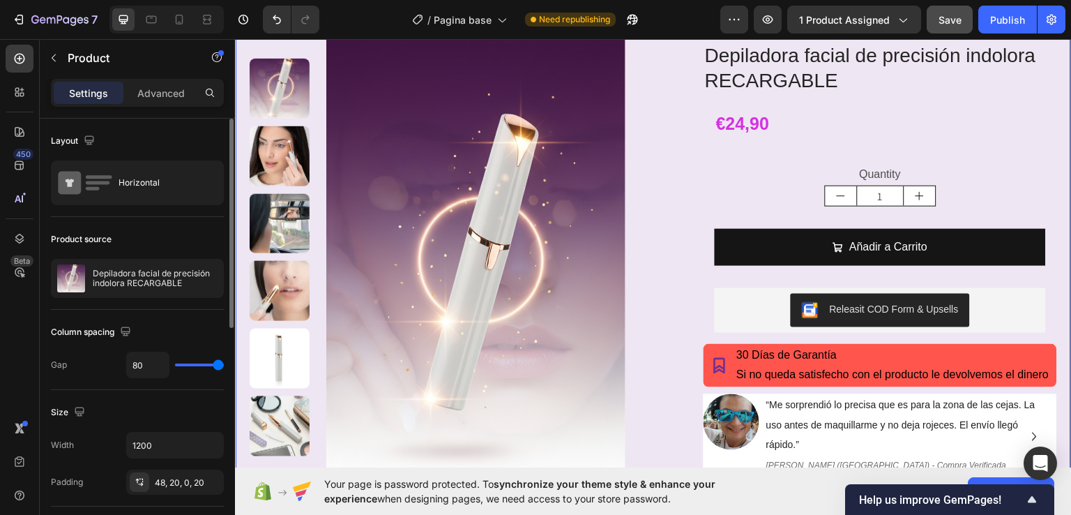
type input "25"
type input "13"
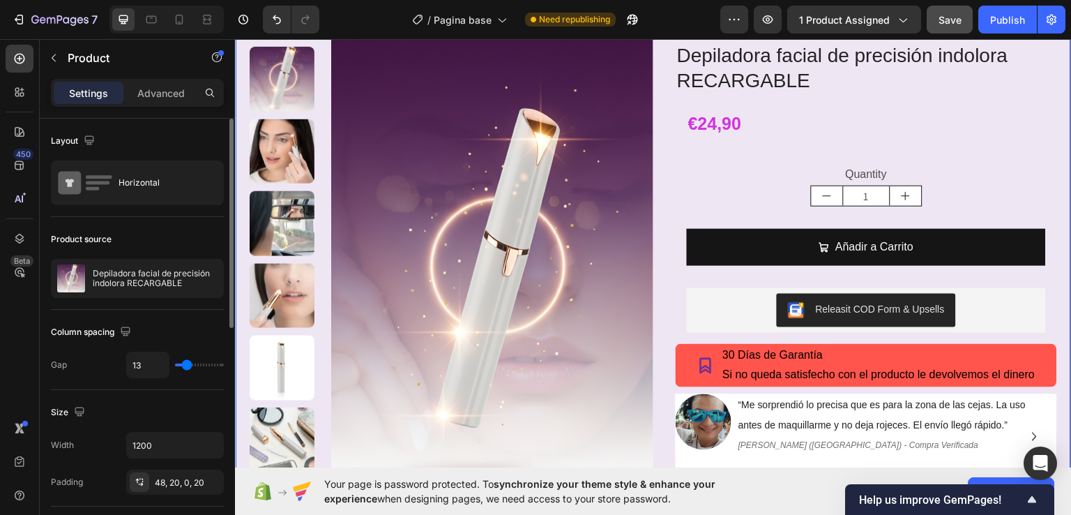
type input "0"
drag, startPoint x: 197, startPoint y: 363, endPoint x: 103, endPoint y: 356, distance: 94.4
type input "0"
click at [175, 363] on input "range" at bounding box center [199, 364] width 49 height 3
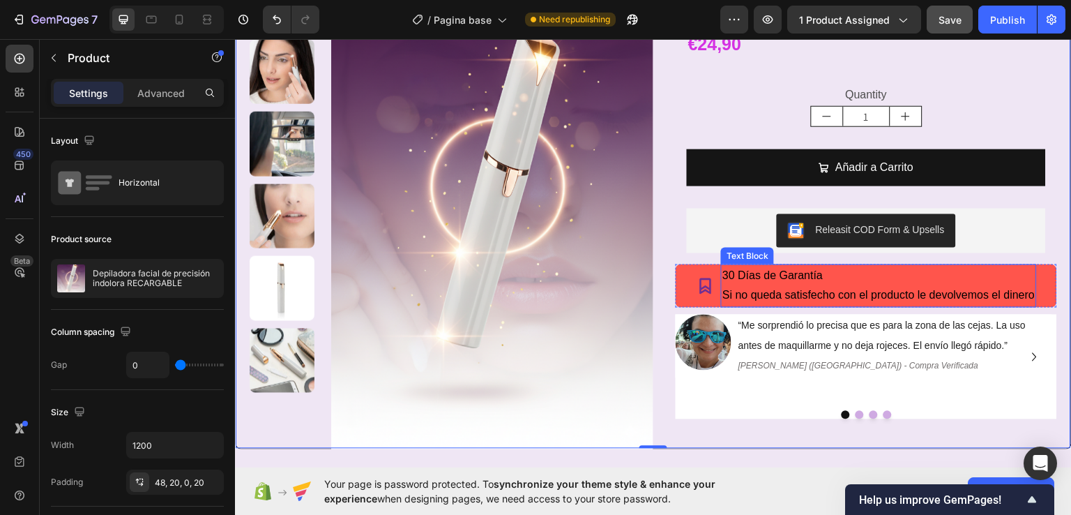
scroll to position [83, 0]
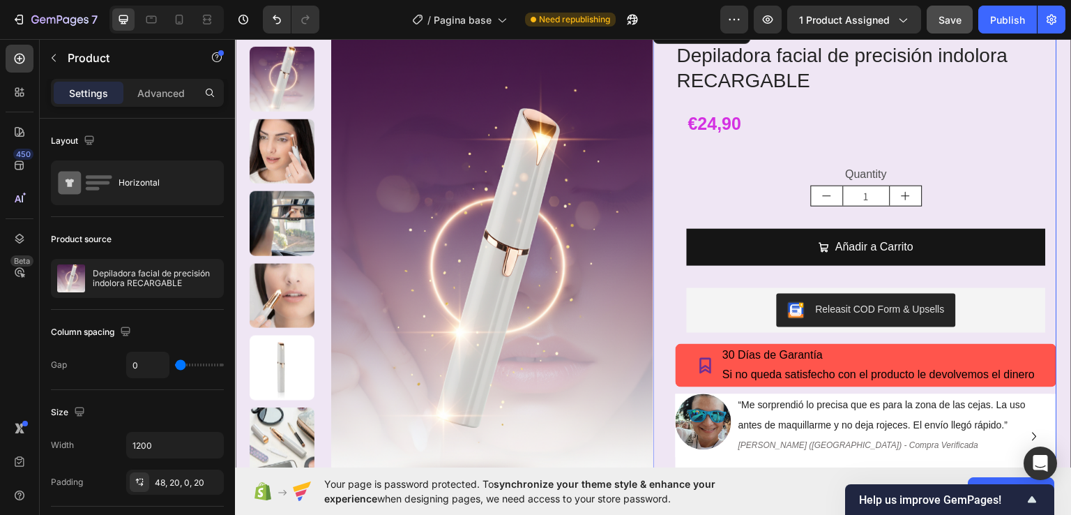
click at [661, 157] on div "Icon Icon Icon Icon Icon Icon List +1500 clientes satisfechos Text Block Row De…" at bounding box center [855, 260] width 404 height 484
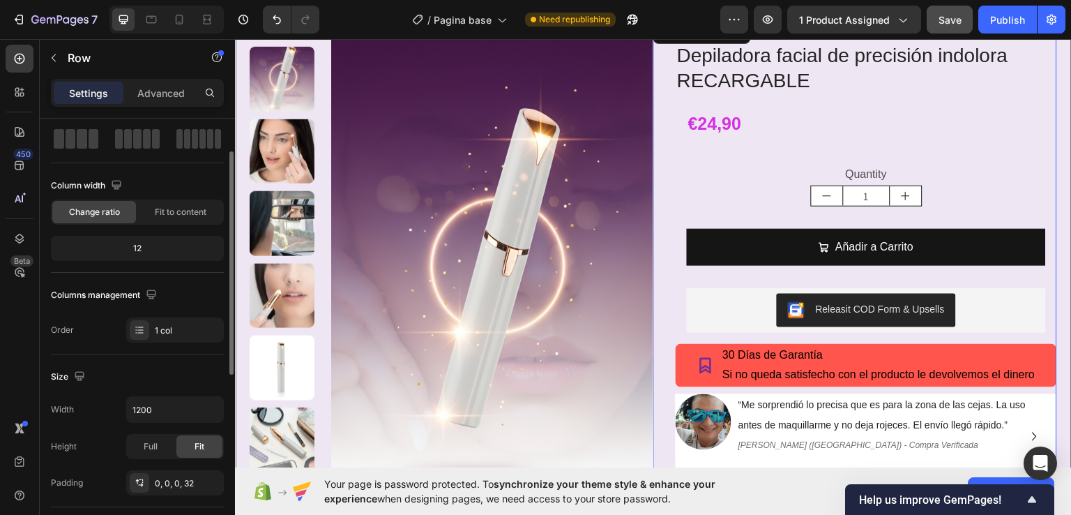
scroll to position [0, 0]
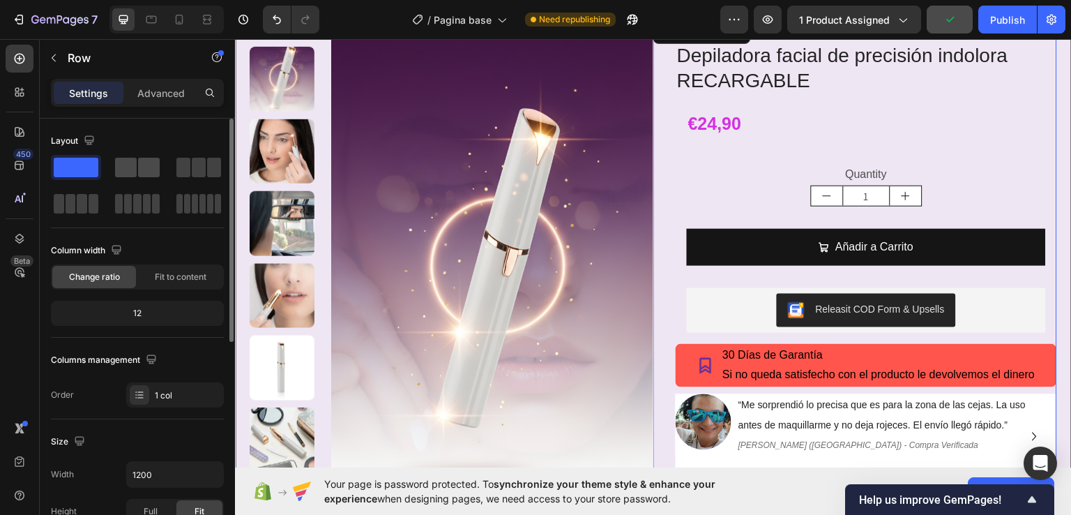
click at [141, 173] on span at bounding box center [149, 168] width 22 height 20
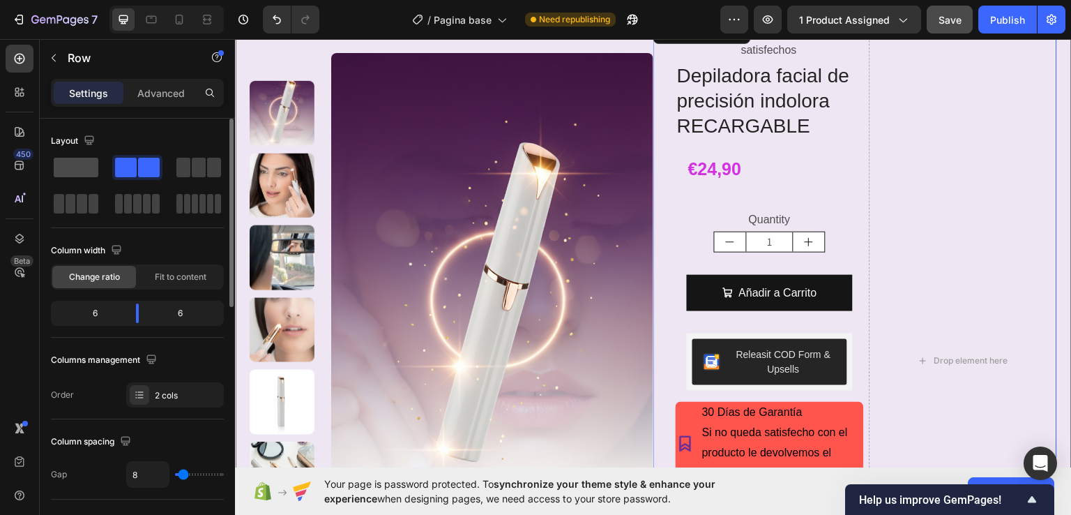
click at [70, 169] on span at bounding box center [76, 168] width 45 height 20
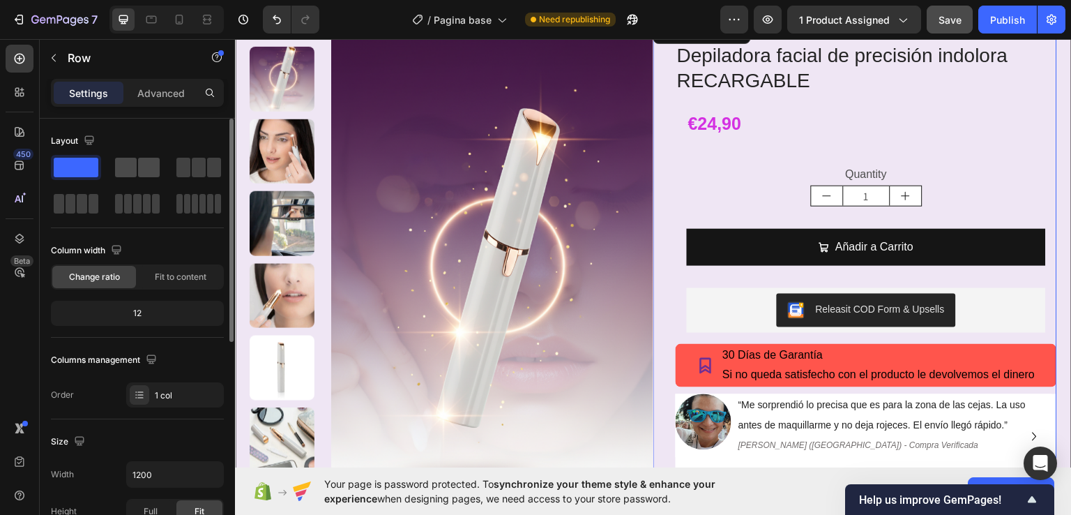
click at [149, 167] on span at bounding box center [149, 168] width 22 height 20
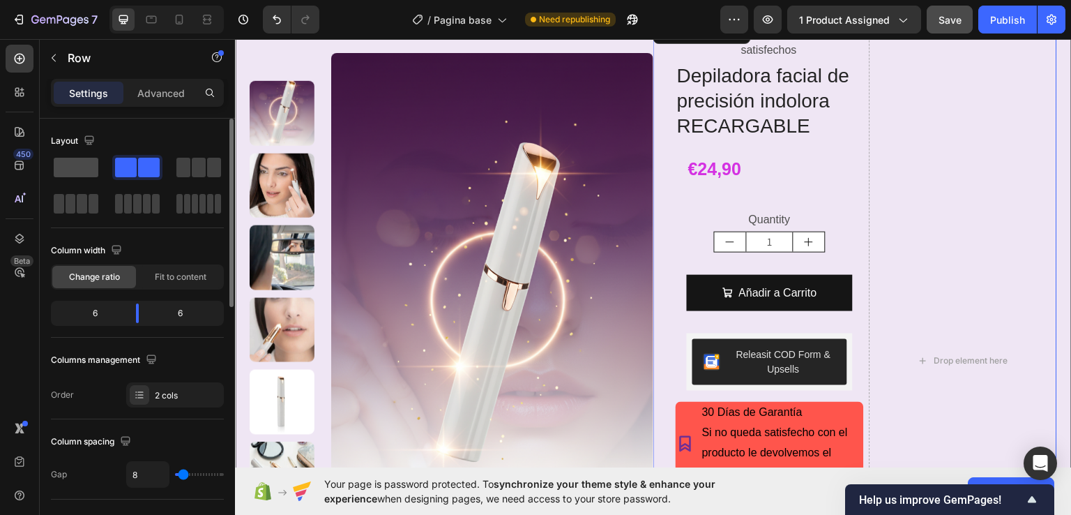
click at [62, 162] on span at bounding box center [76, 168] width 45 height 20
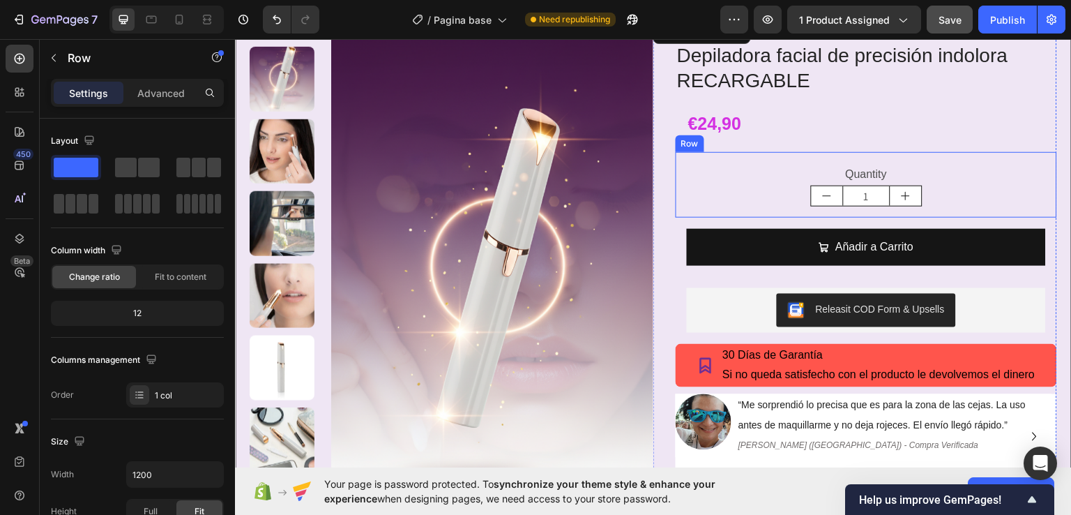
click at [678, 195] on div "Quantity Text Block 1 Product Quantity Row" at bounding box center [866, 184] width 381 height 66
click at [167, 92] on p "Advanced" at bounding box center [160, 93] width 47 height 15
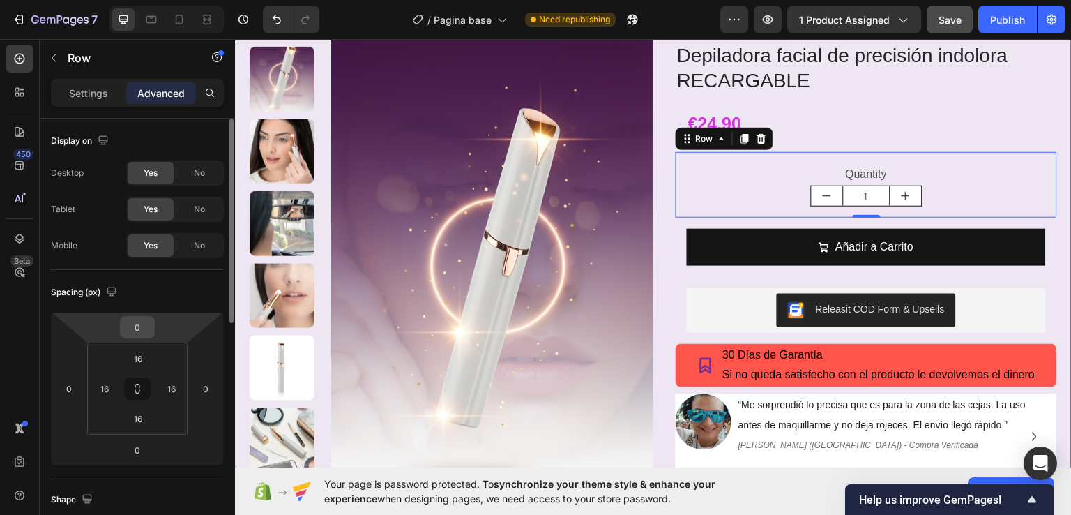
click at [151, 319] on div "0" at bounding box center [137, 327] width 35 height 22
click at [142, 322] on input "0" at bounding box center [137, 327] width 28 height 21
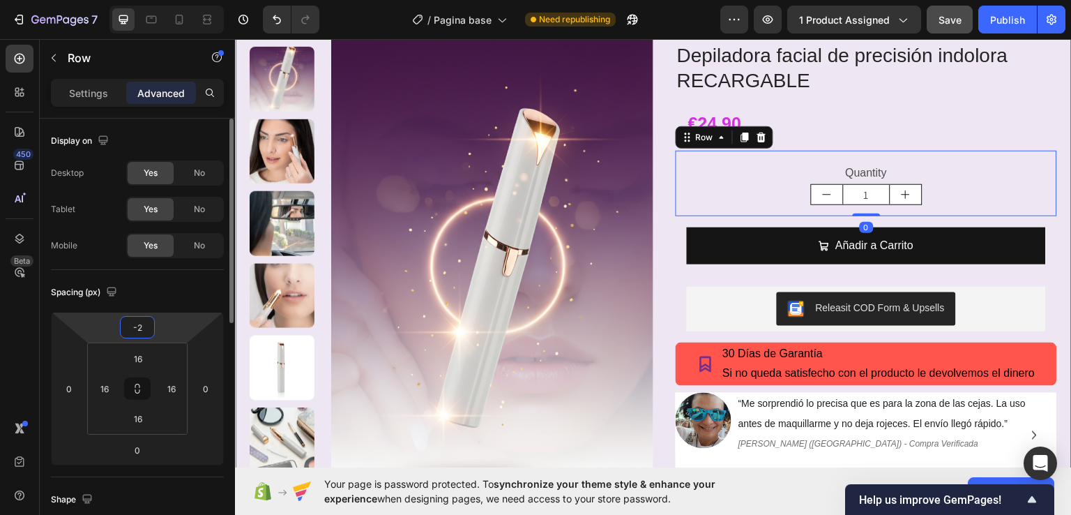
type input "-20"
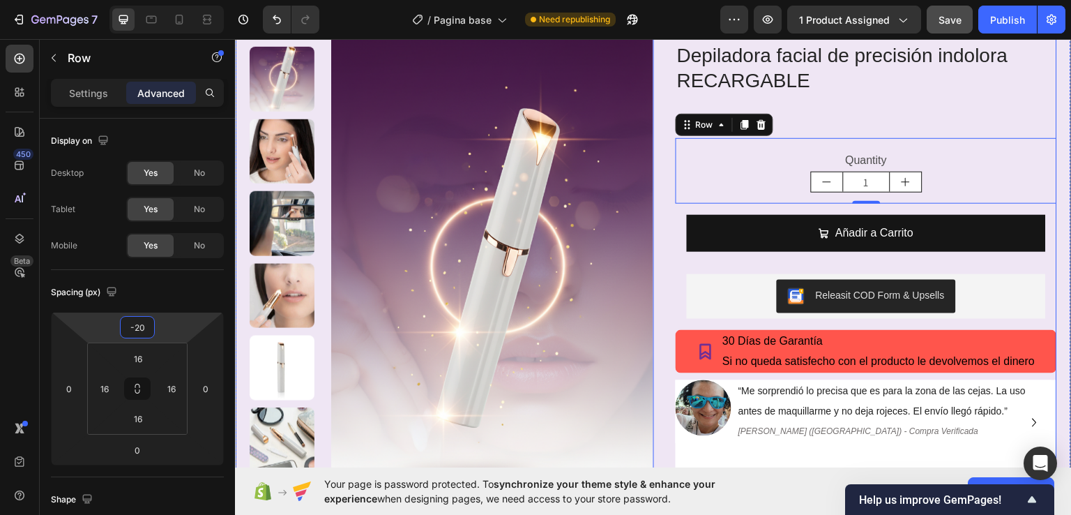
click at [653, 227] on div "Icon Icon Icon Icon Icon Icon List +1500 clientes satisfechos Text Block Row De…" at bounding box center [855, 253] width 404 height 470
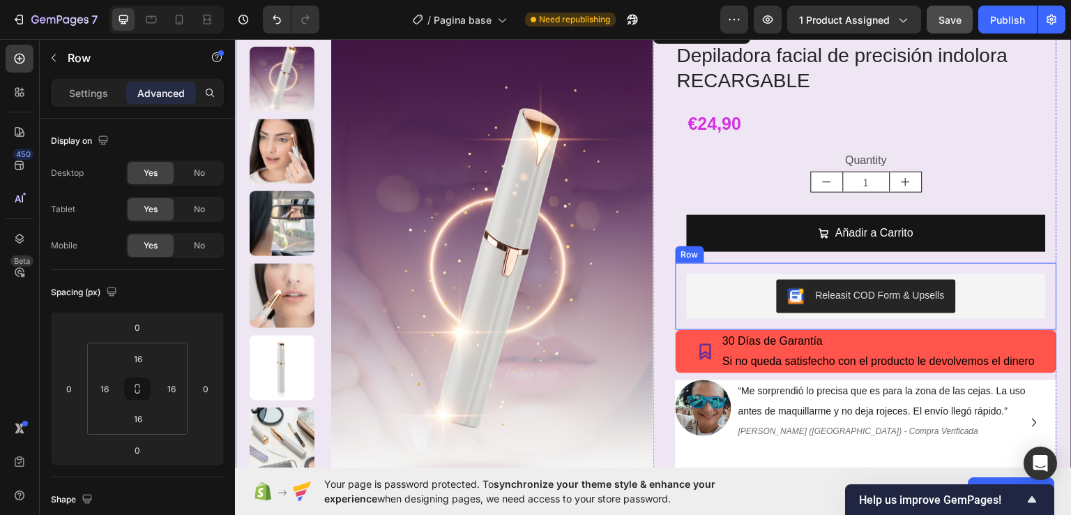
click at [677, 282] on div "Releasit COD Form & Upsells Releasit COD Form & Upsells Row" at bounding box center [866, 295] width 381 height 67
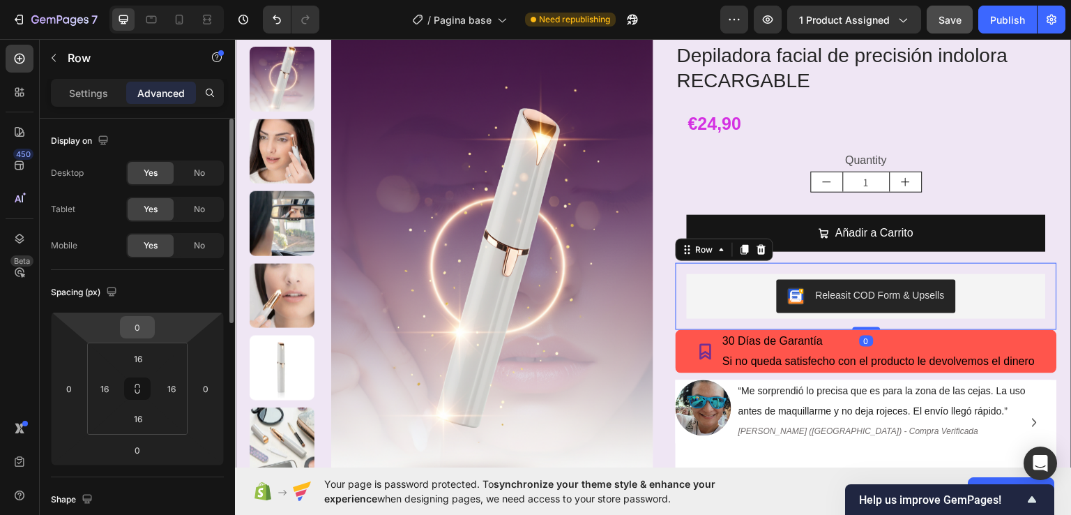
click at [144, 336] on input "0" at bounding box center [137, 327] width 28 height 21
type input "-10"
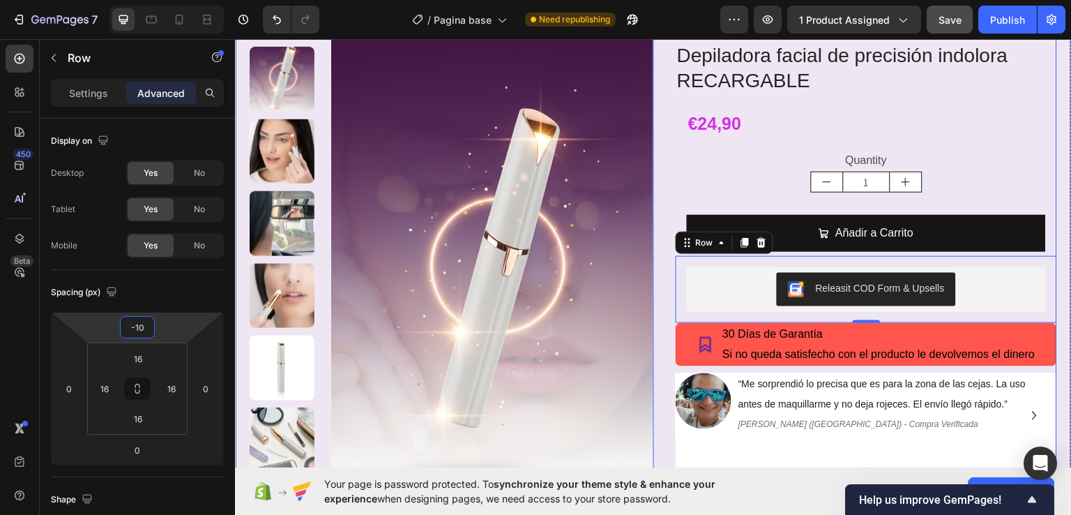
click at [654, 260] on div "Icon Icon Icon Icon Icon Icon List +1500 clientes satisfechos Text Block Row De…" at bounding box center [855, 249] width 404 height 463
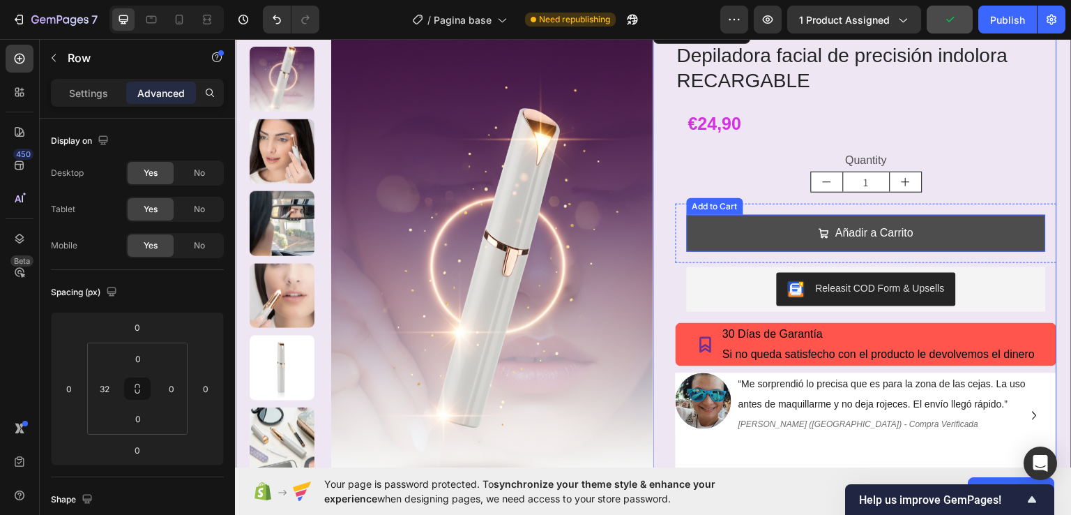
click at [750, 234] on button "Añadir a Carrito" at bounding box center [866, 232] width 359 height 37
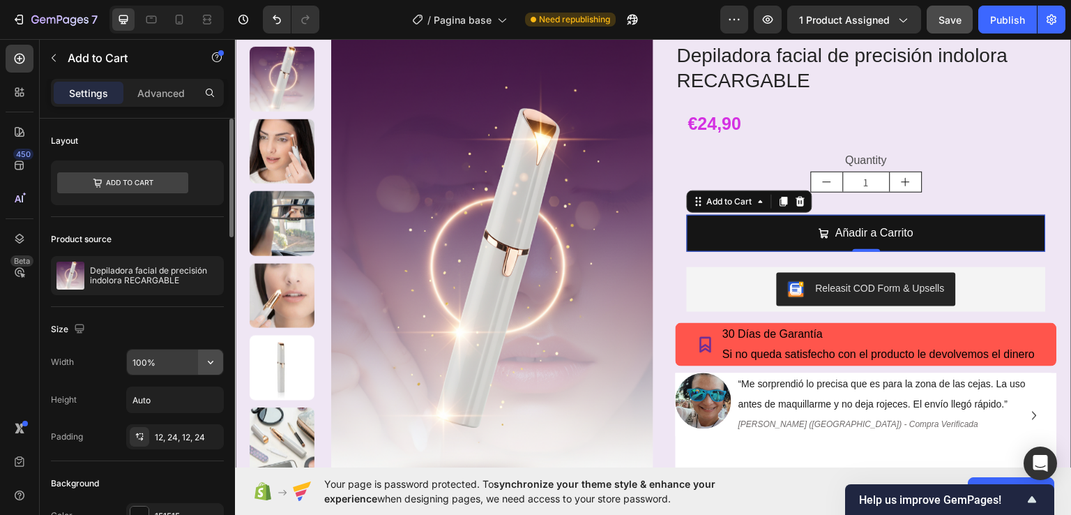
click at [209, 361] on icon "button" at bounding box center [211, 362] width 6 height 3
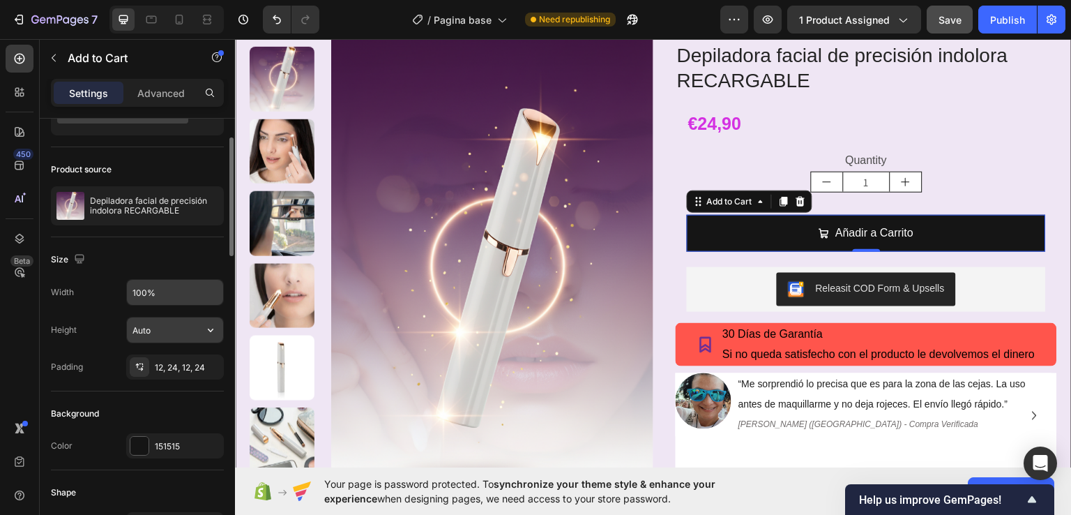
click at [207, 335] on button "button" at bounding box center [210, 329] width 25 height 25
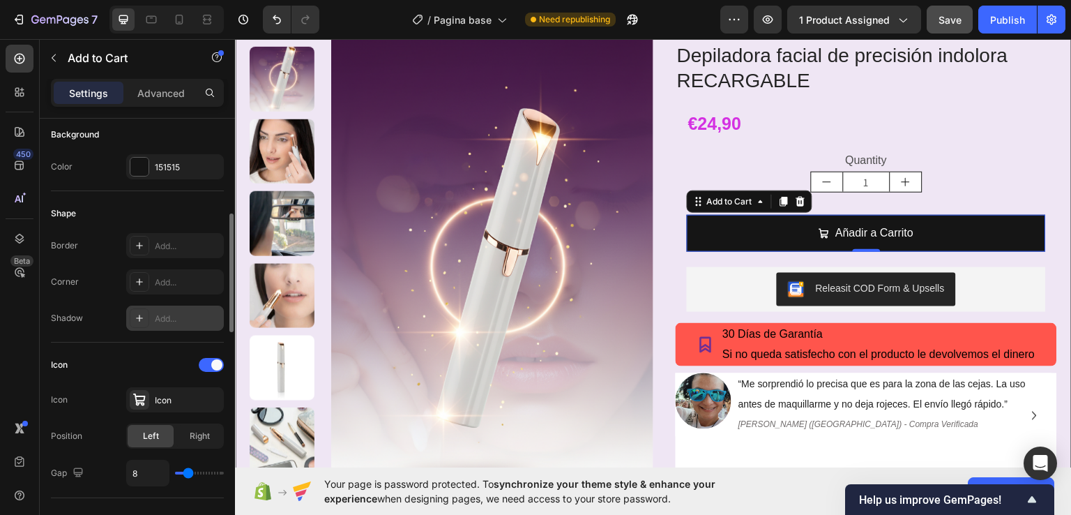
scroll to position [418, 0]
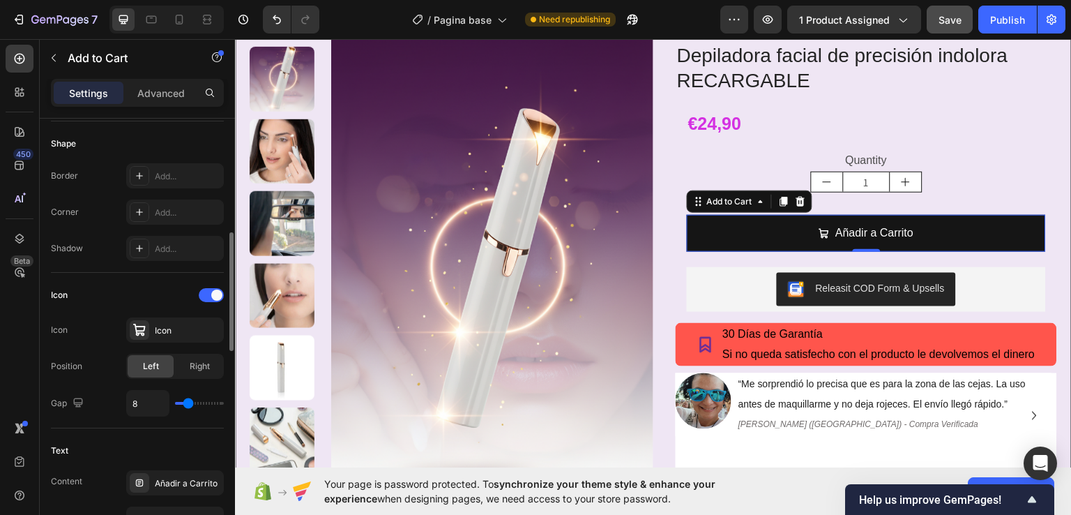
type input "12"
type input "13"
type input "14"
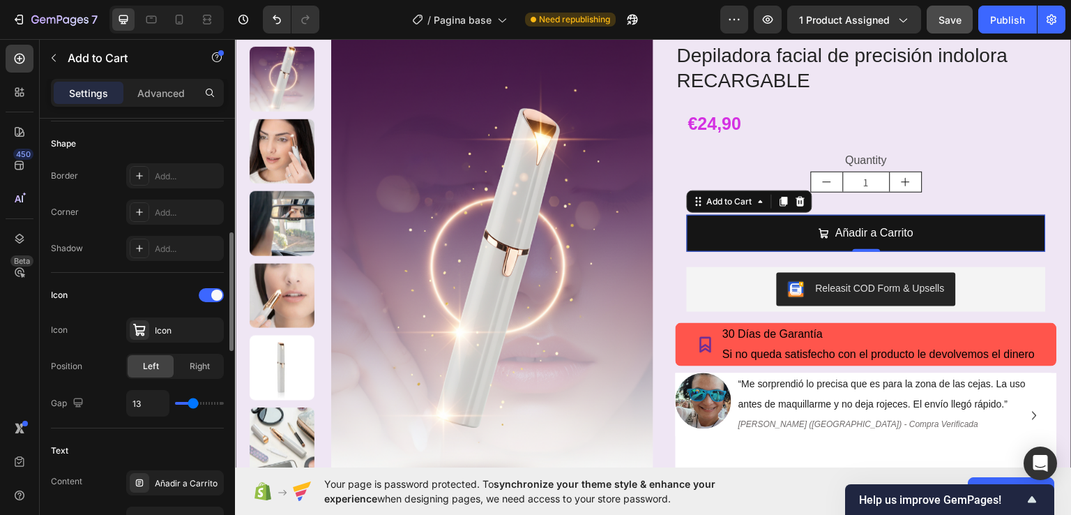
type input "14"
type input "15"
type input "16"
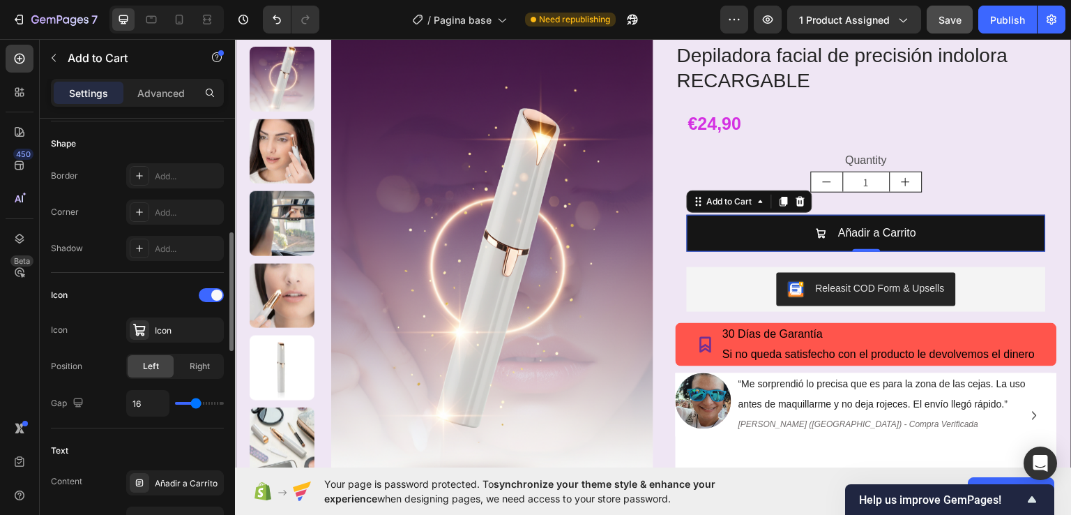
type input "15"
type input "14"
type input "13"
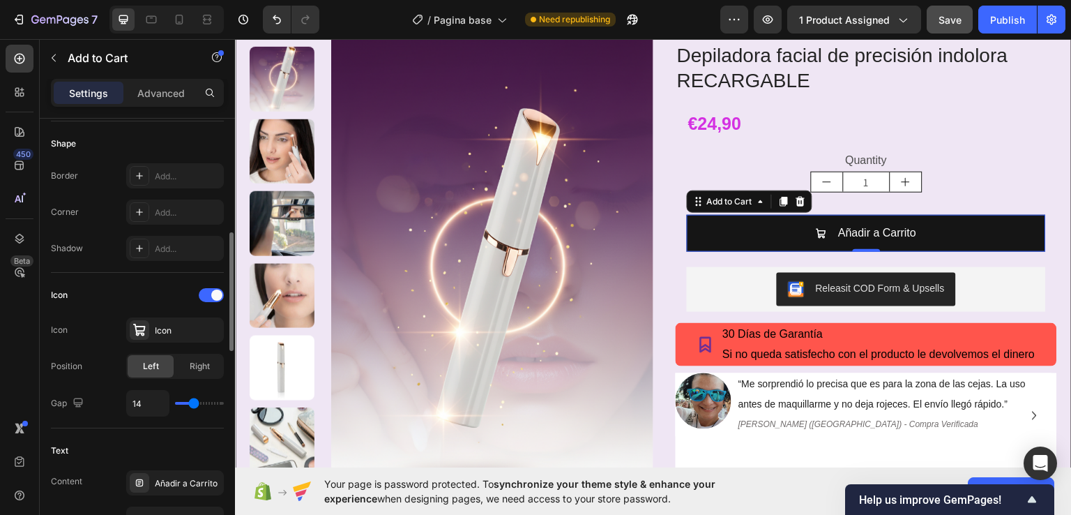
type input "13"
type input "11"
type input "10"
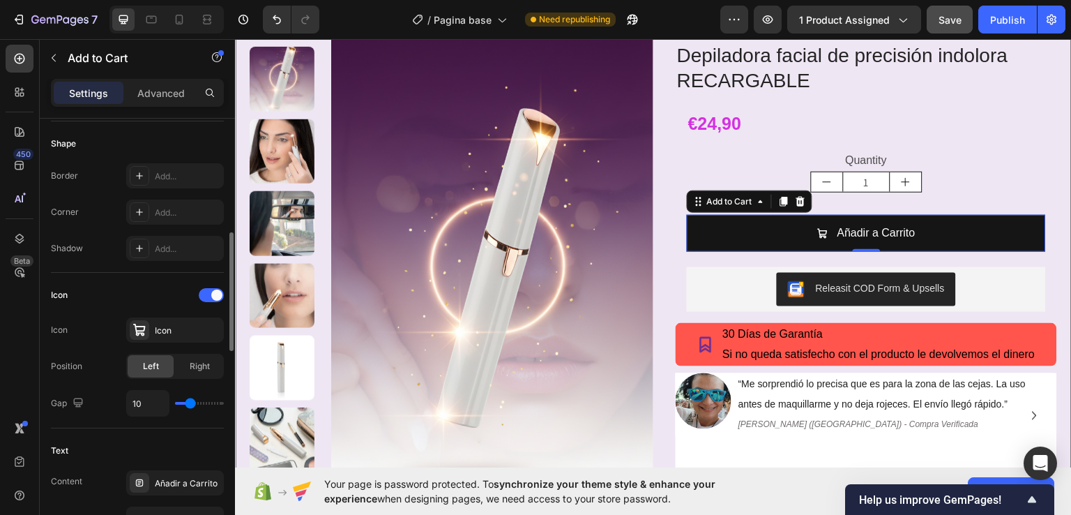
type input "9"
type input "8"
type input "7"
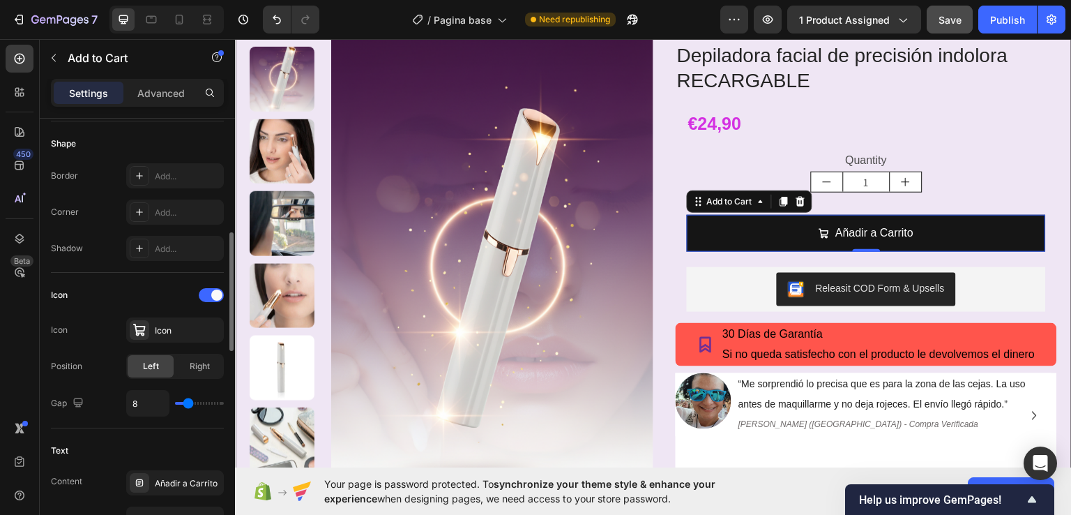
type input "7"
type input "6"
type input "5"
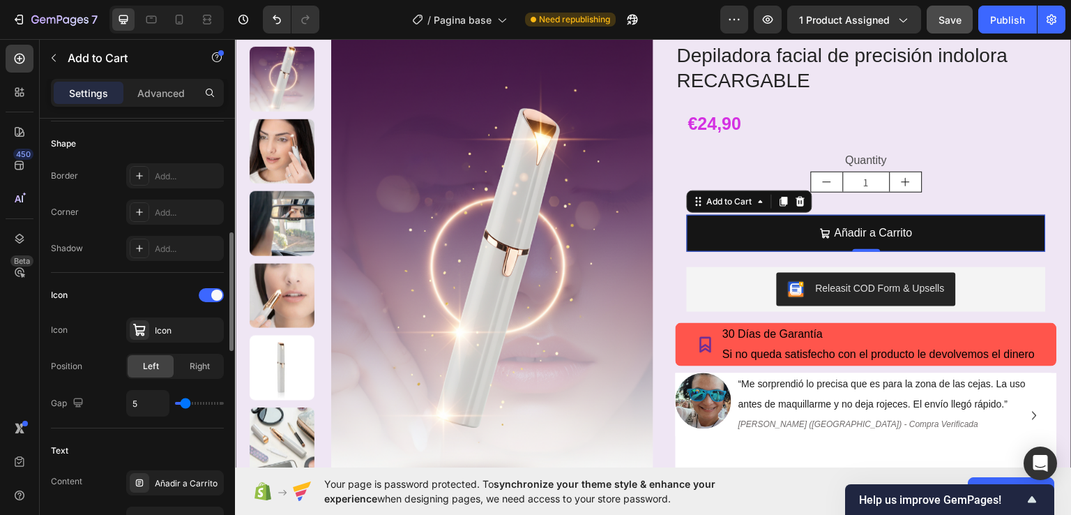
click at [185, 402] on input "range" at bounding box center [199, 403] width 49 height 3
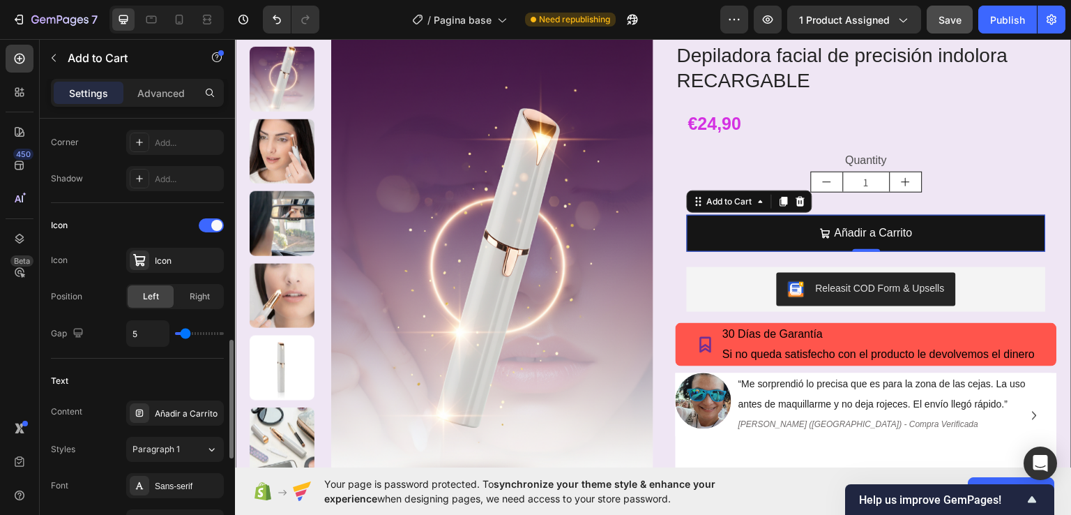
scroll to position [558, 0]
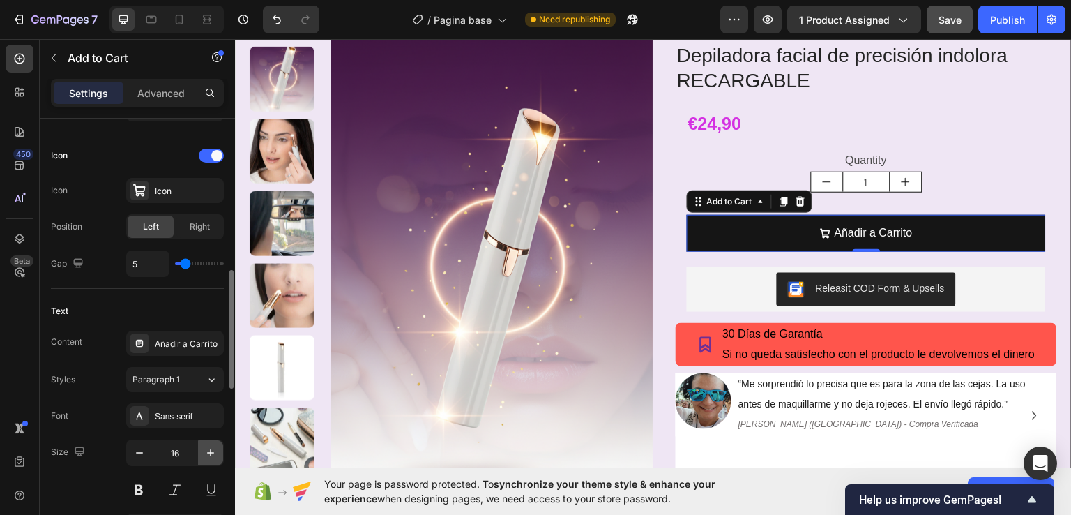
click at [211, 446] on icon "button" at bounding box center [211, 453] width 14 height 14
type input "17"
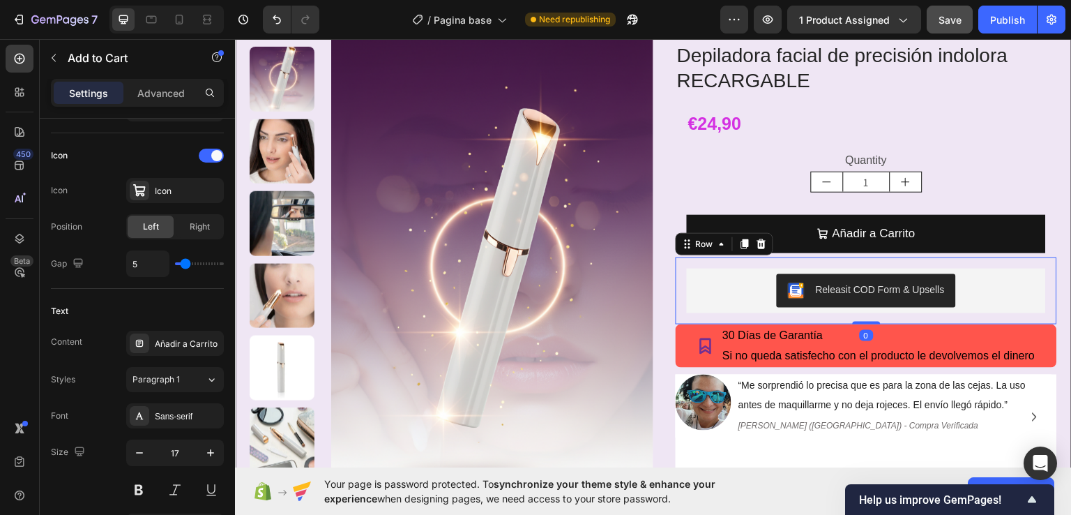
click at [680, 301] on div "Releasit COD Form & Upsells Releasit COD Form & Upsells Row 0" at bounding box center [866, 290] width 381 height 67
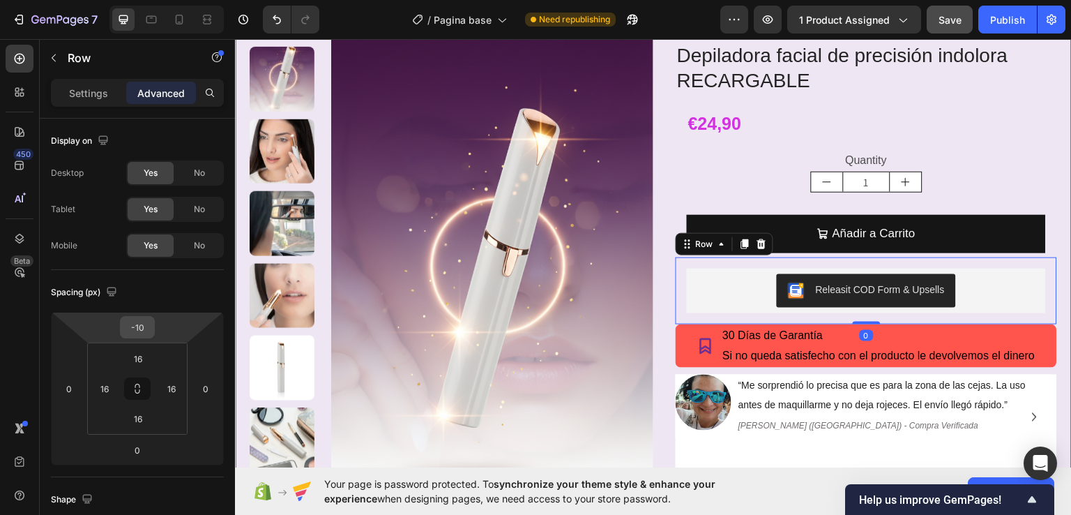
click at [151, 329] on input "-10" at bounding box center [137, 327] width 28 height 21
type input "-1"
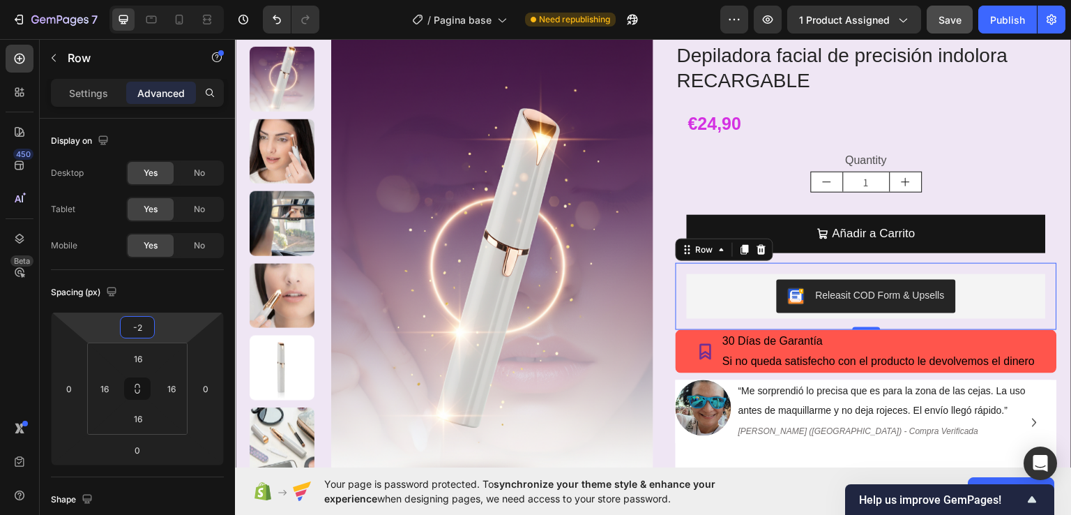
type input "-20"
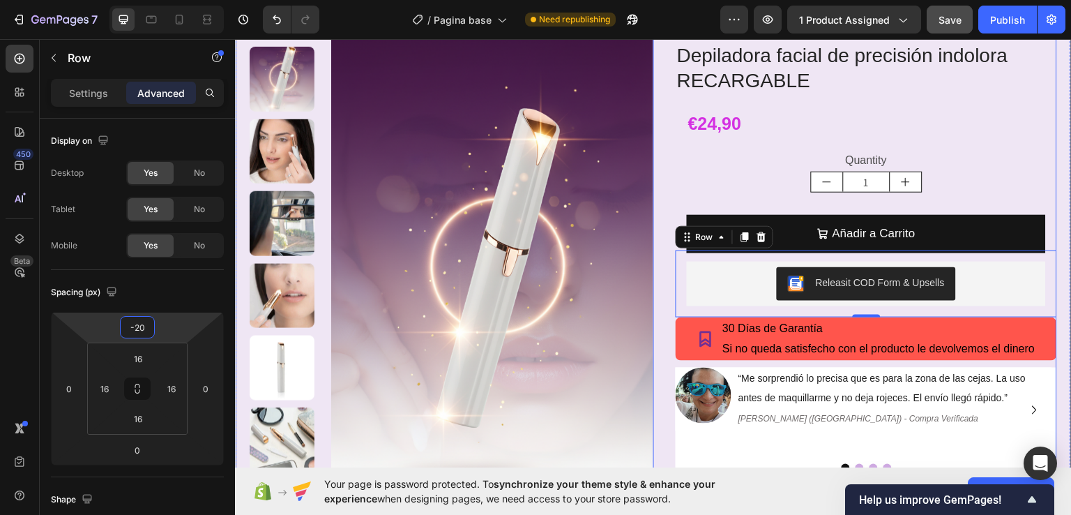
click at [658, 250] on div "Icon Icon Icon Icon Icon Icon List +1500 clientes satisfechos Text Block Row De…" at bounding box center [855, 246] width 404 height 457
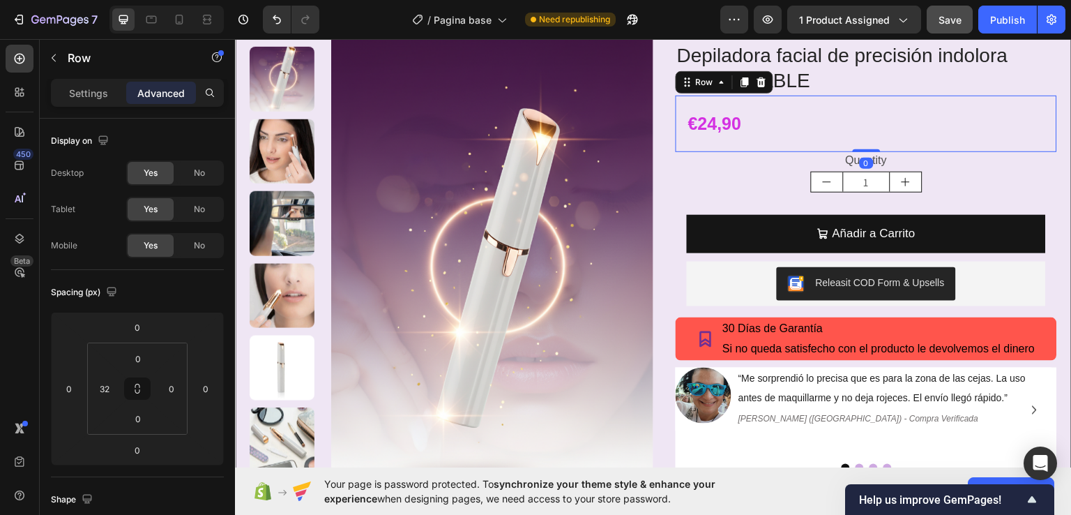
click at [678, 118] on div "€24,90 Product Price Product Price Row 0" at bounding box center [866, 123] width 381 height 56
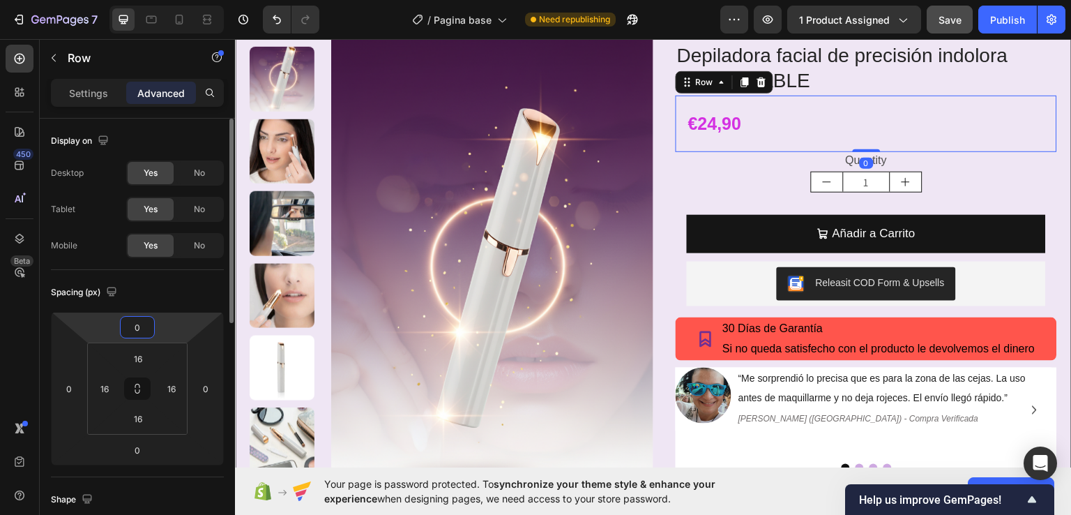
click at [137, 327] on input "0" at bounding box center [137, 327] width 28 height 21
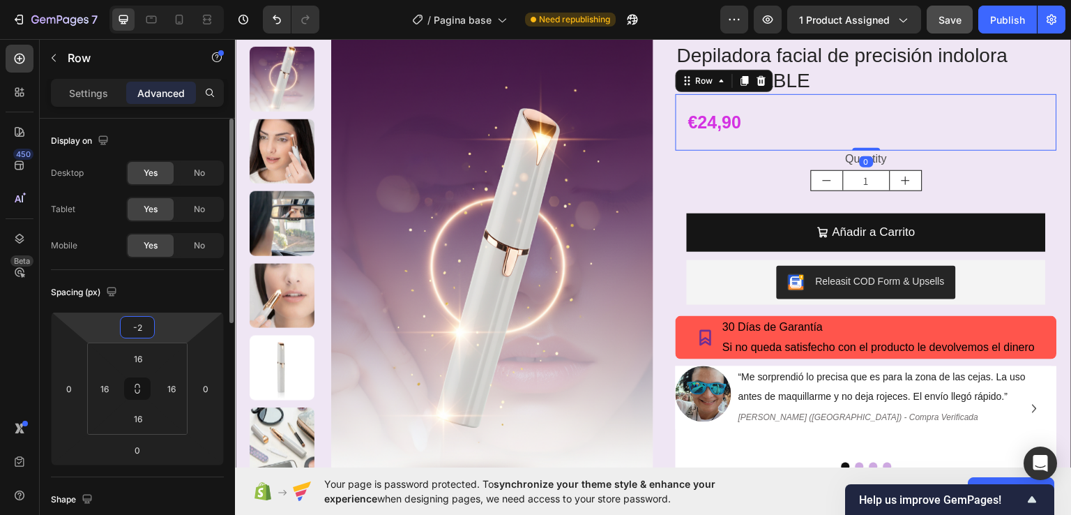
type input "-20"
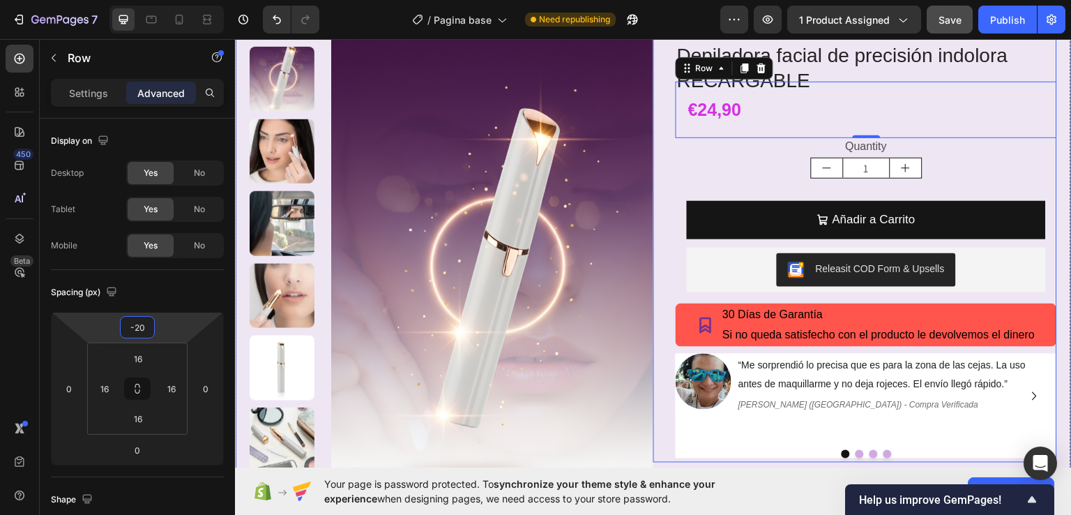
click at [654, 115] on div "Icon Icon Icon Icon Icon Icon List +1500 clientes satisfechos Text Block Row De…" at bounding box center [855, 240] width 404 height 444
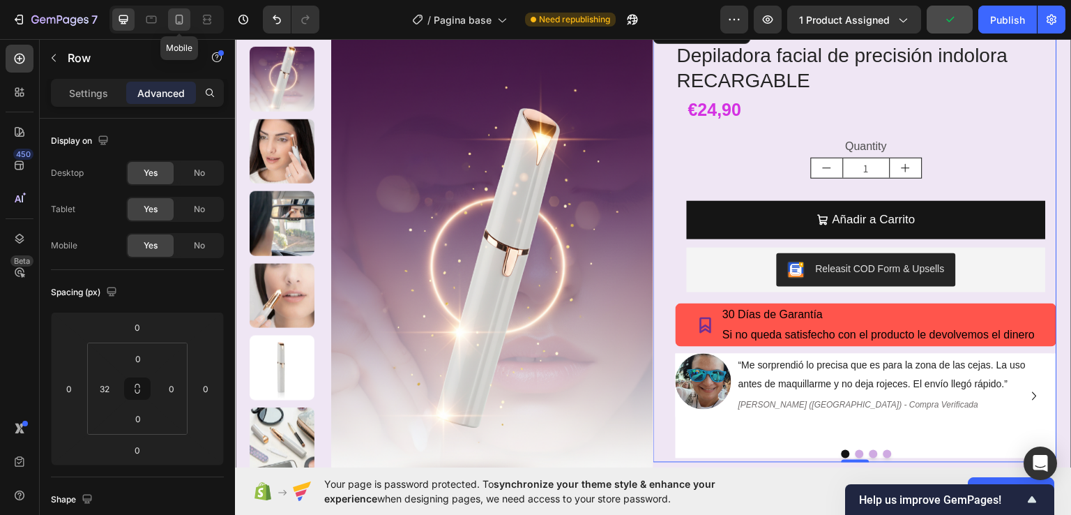
click at [181, 14] on icon at bounding box center [179, 20] width 14 height 14
type input "0"
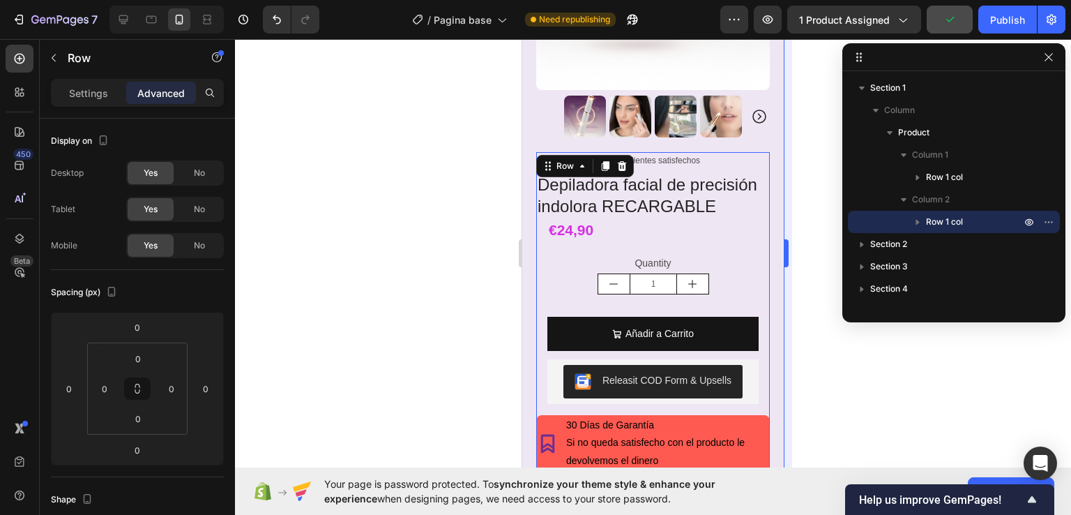
scroll to position [413, 0]
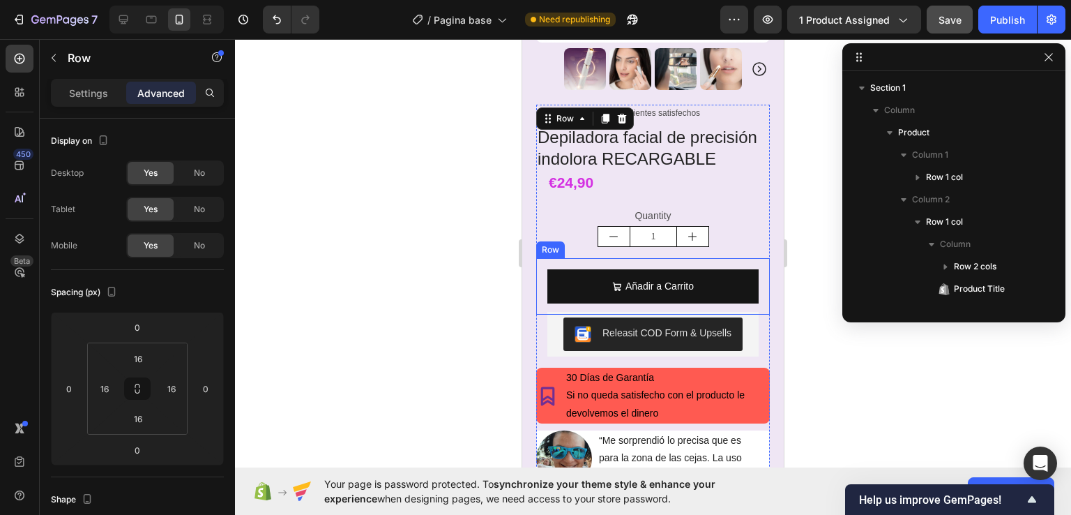
click at [545, 258] on div "Añadir a Carrito Add to Cart Row" at bounding box center [653, 286] width 234 height 56
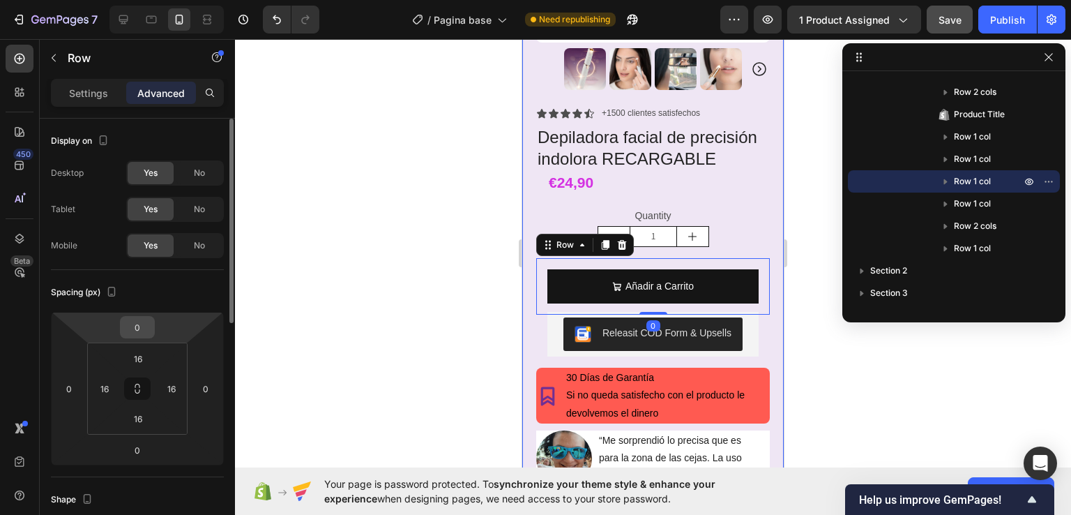
click at [144, 331] on input "0" at bounding box center [137, 327] width 28 height 21
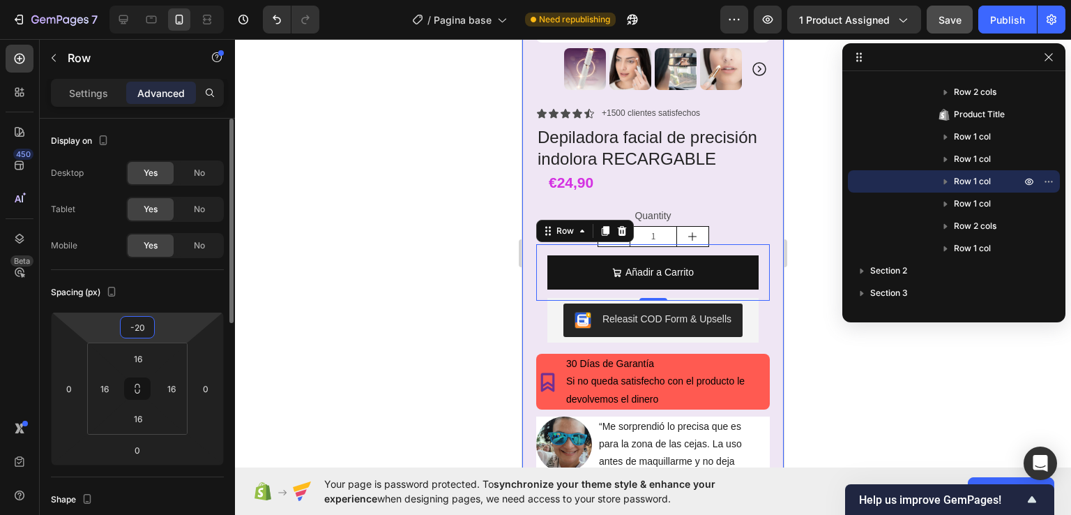
type input "-2"
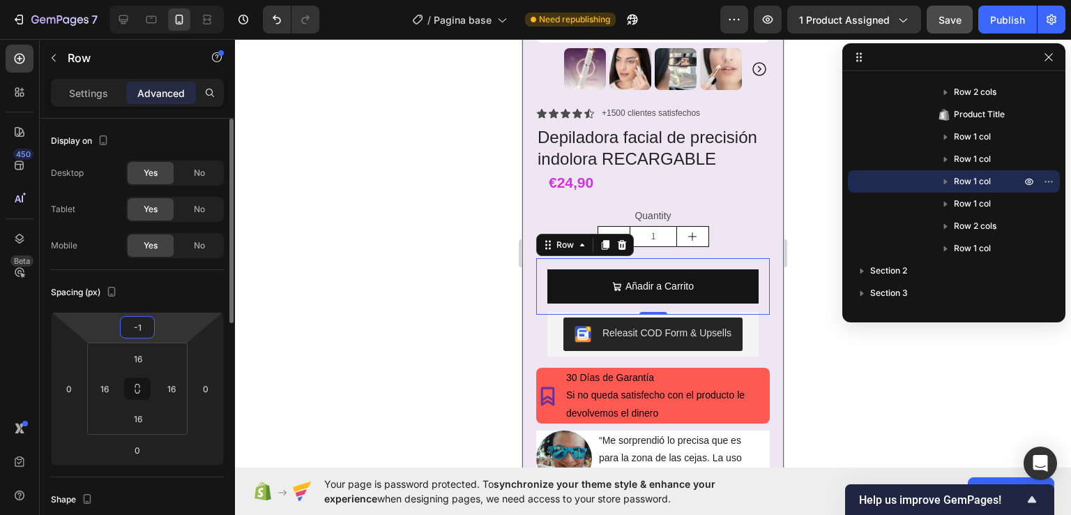
type input "-18"
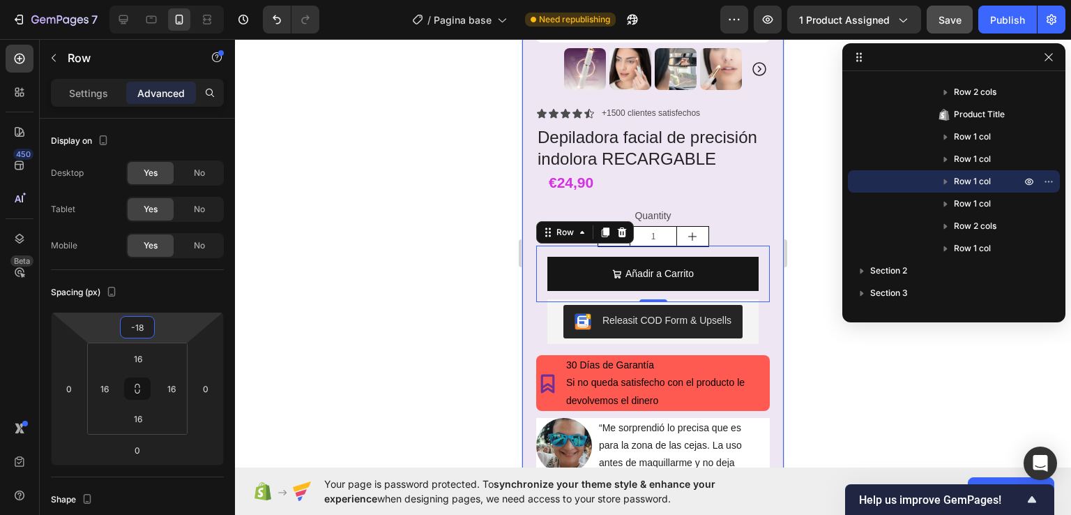
click at [530, 277] on div "Product Images Row Icon Icon Icon Icon Icon Icon List +1500 clientes satisfecho…" at bounding box center [653, 131] width 262 height 953
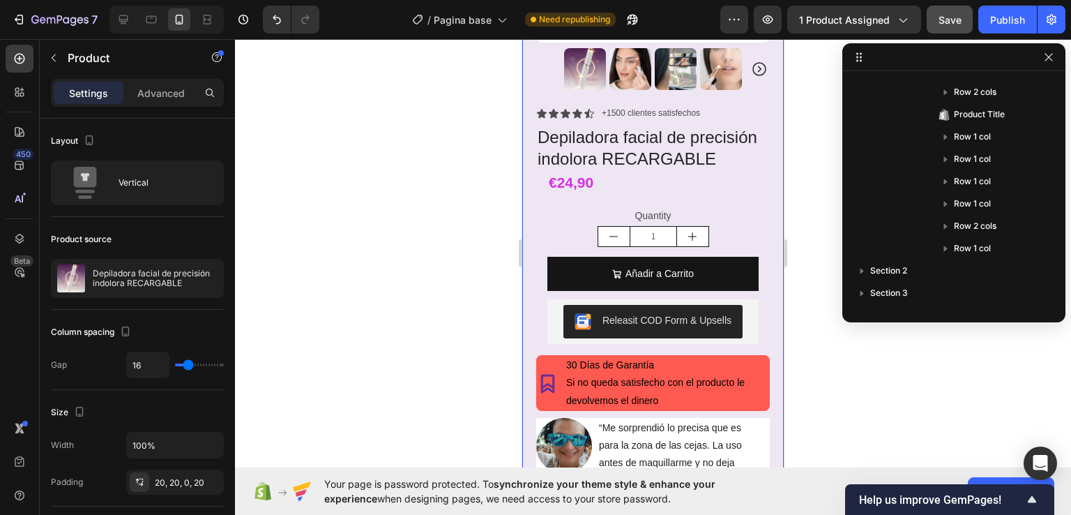
scroll to position [0, 0]
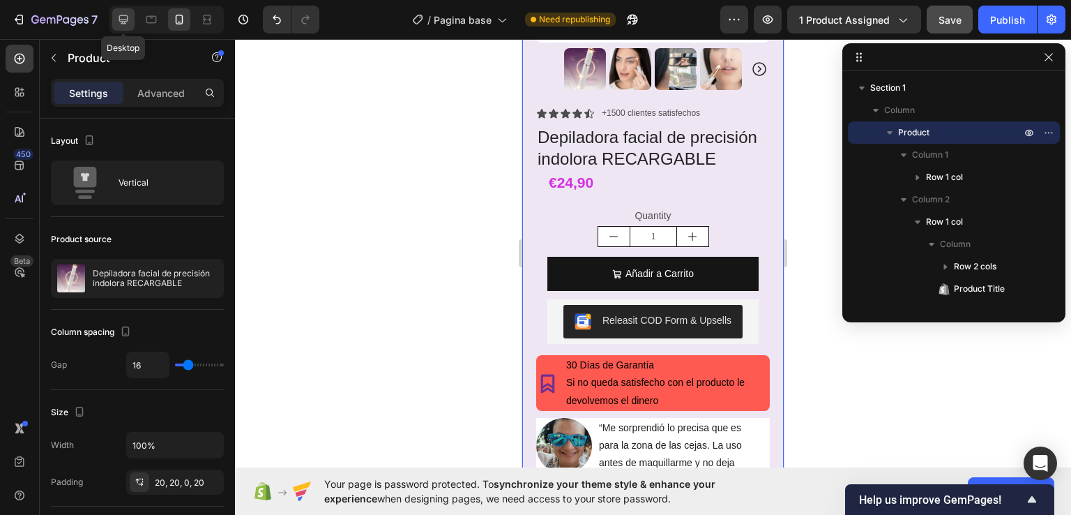
click at [124, 21] on icon at bounding box center [123, 19] width 9 height 9
type input "0"
type input "1200"
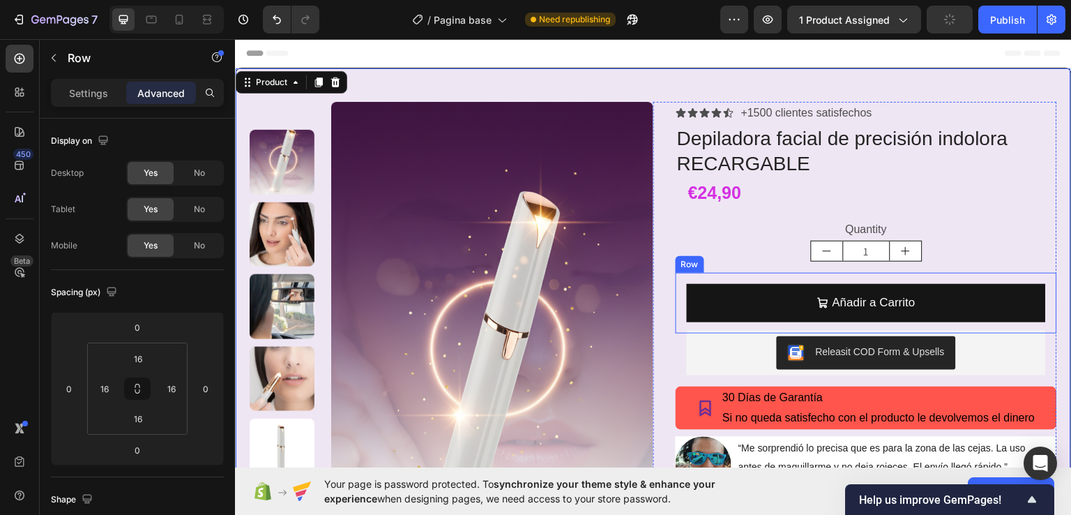
click at [679, 291] on div "Añadir a Carrito Add to Cart Row" at bounding box center [866, 302] width 381 height 61
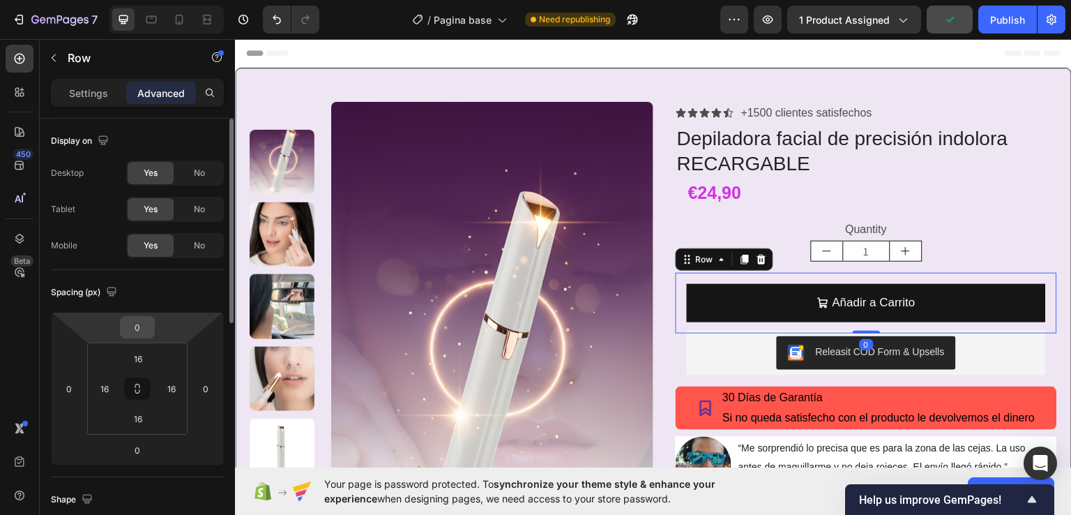
click at [137, 328] on input "0" at bounding box center [137, 327] width 28 height 21
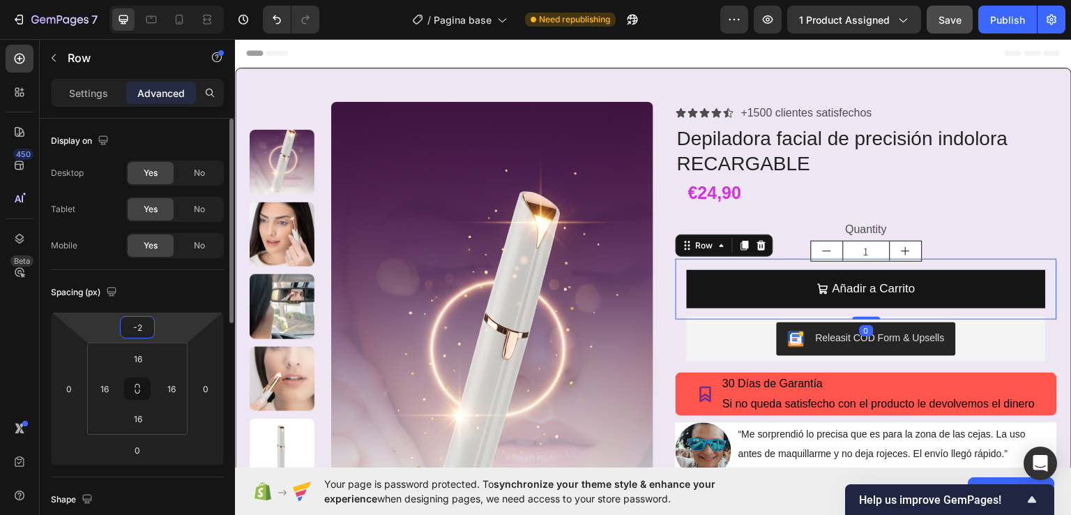
type input "-20"
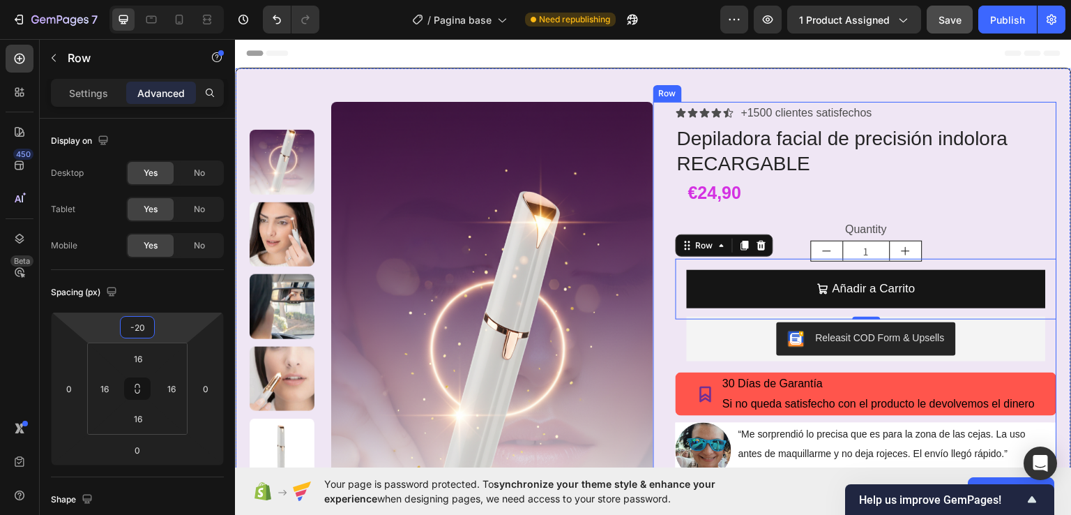
click at [658, 211] on div "Icon Icon Icon Icon Icon Icon List +1500 clientes satisfechos Text Block Row De…" at bounding box center [855, 316] width 404 height 430
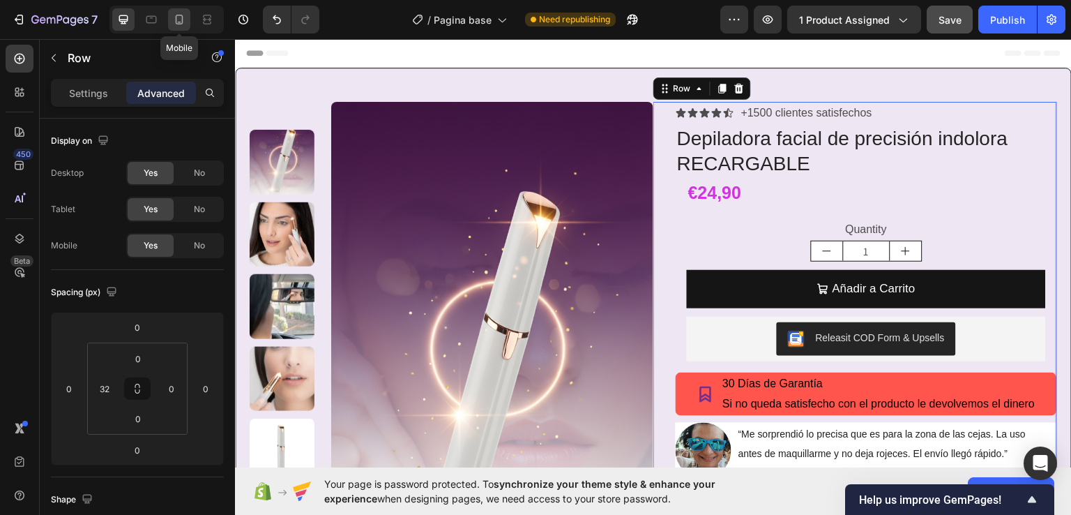
click at [185, 25] on icon at bounding box center [179, 20] width 14 height 14
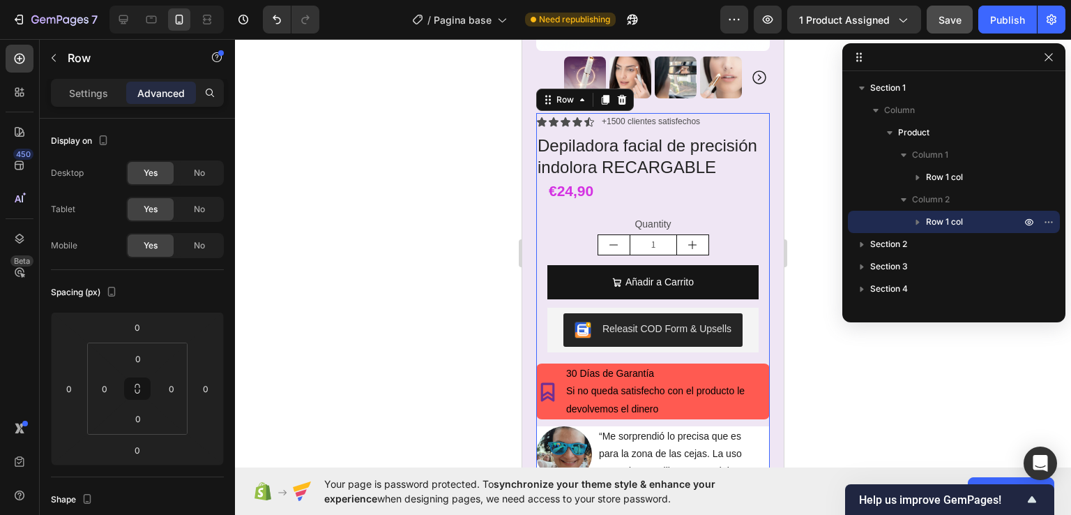
scroll to position [413, 0]
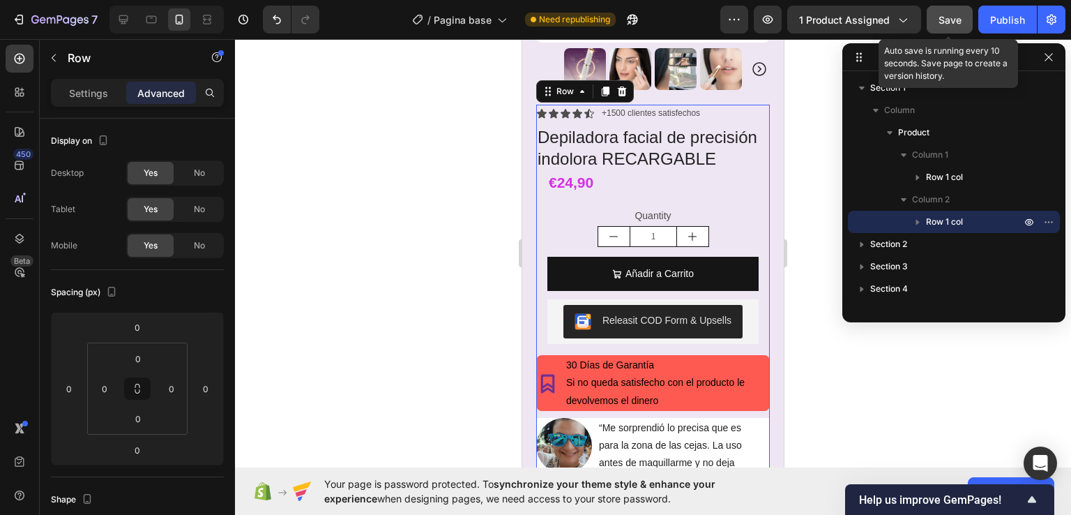
click at [951, 24] on span "Save" at bounding box center [950, 20] width 23 height 12
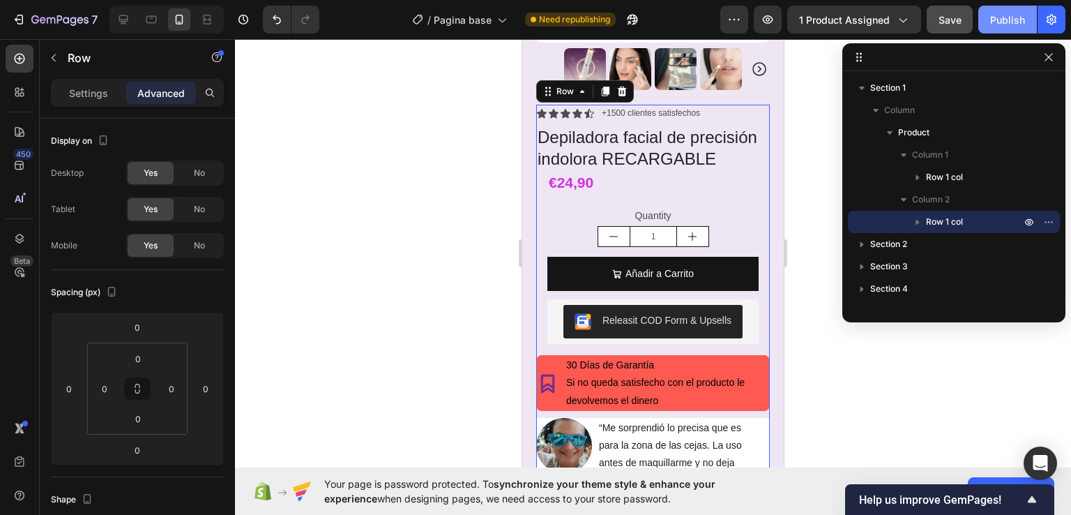
click at [1011, 25] on div "Publish" at bounding box center [1007, 20] width 35 height 15
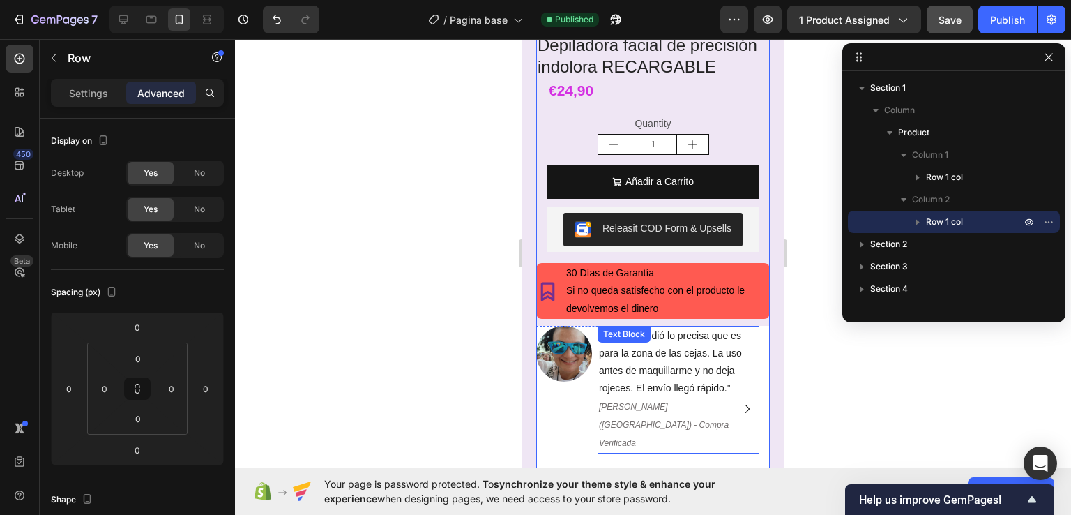
scroll to position [279, 0]
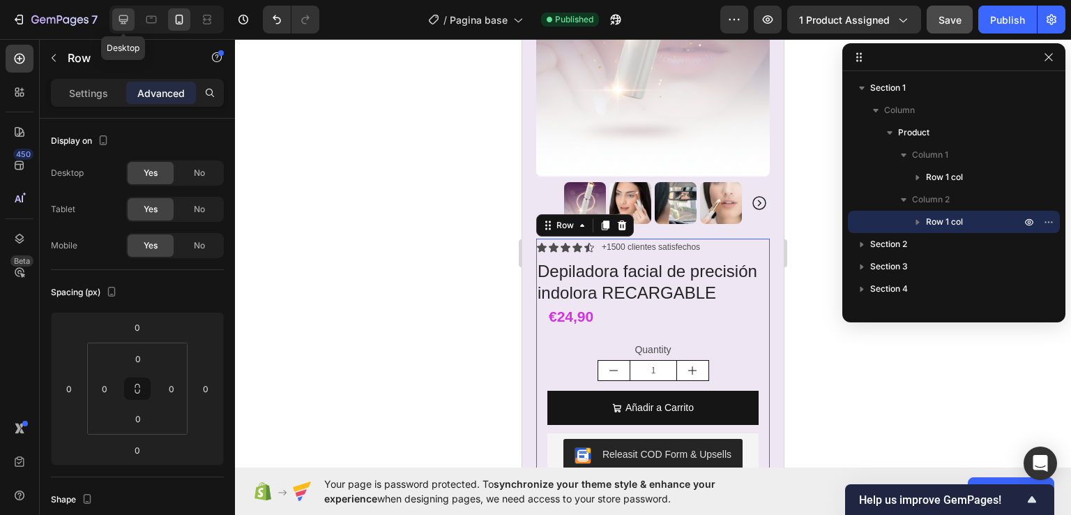
drag, startPoint x: 40, startPoint y: 258, endPoint x: 128, endPoint y: 25, distance: 249.2
click at [126, 21] on icon at bounding box center [123, 19] width 9 height 9
type input "32"
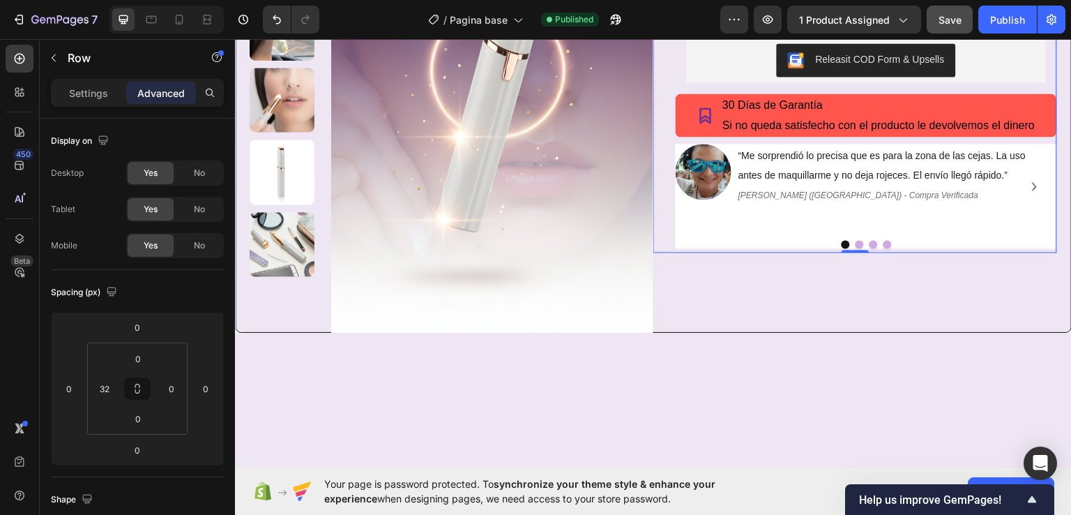
scroll to position [14, 0]
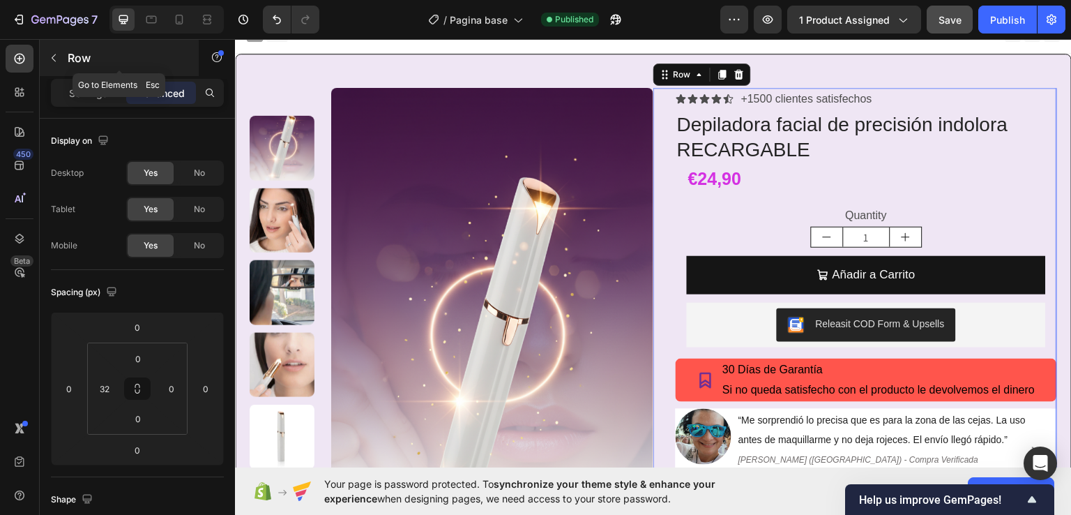
click at [52, 62] on icon "button" at bounding box center [53, 57] width 11 height 11
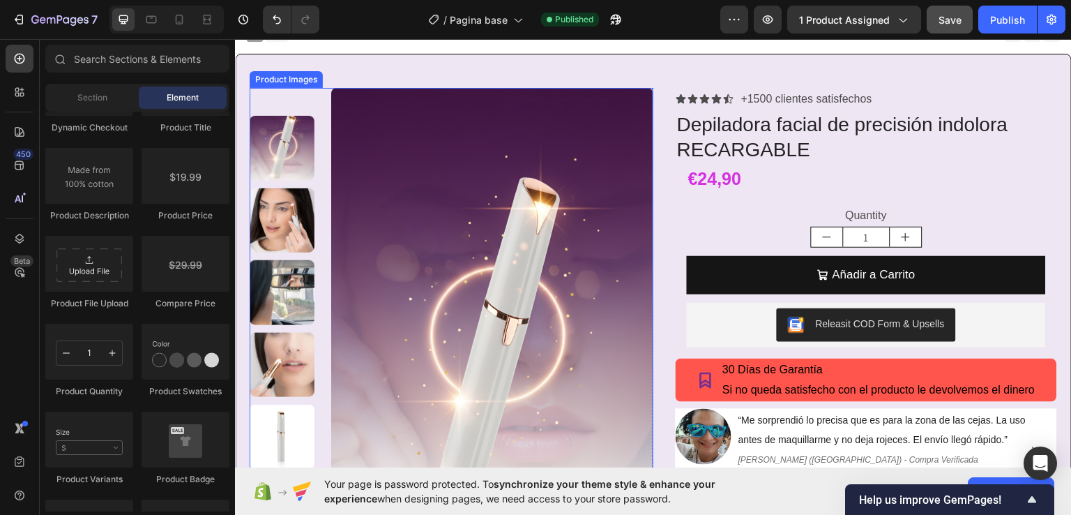
click at [414, 258] on img at bounding box center [492, 345] width 323 height 516
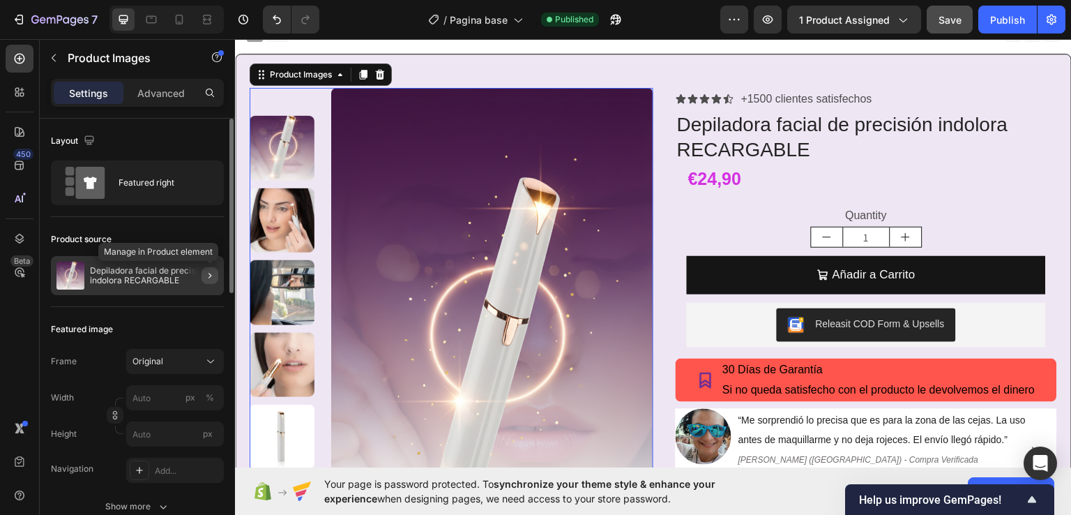
click at [209, 275] on icon "button" at bounding box center [209, 275] width 11 height 11
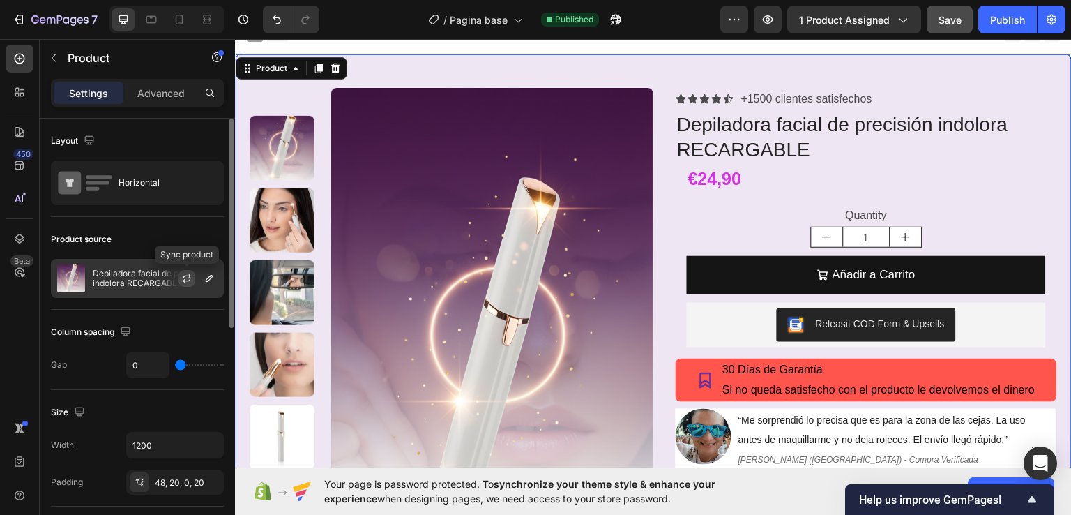
click at [186, 278] on icon "button" at bounding box center [186, 278] width 11 height 11
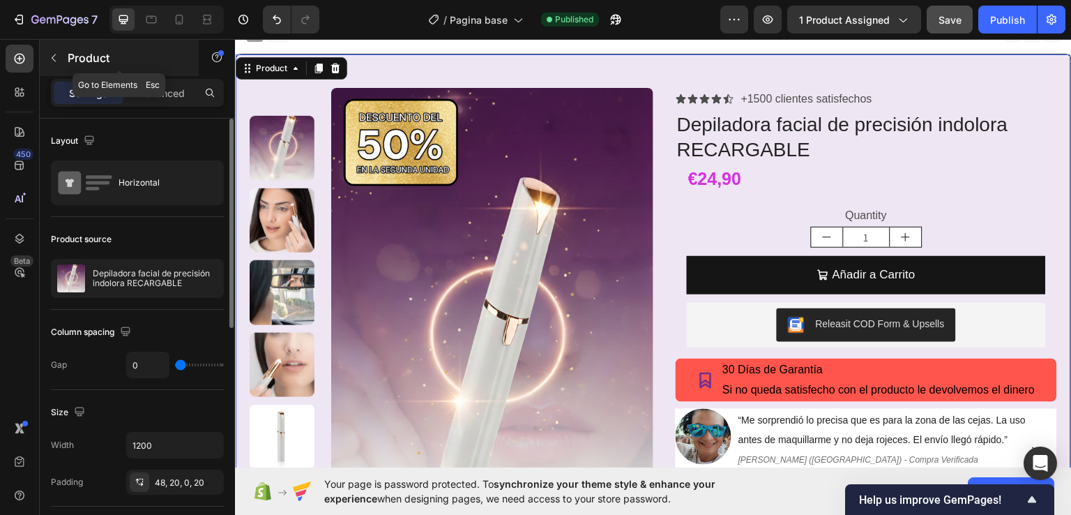
click at [56, 62] on icon "button" at bounding box center [53, 57] width 11 height 11
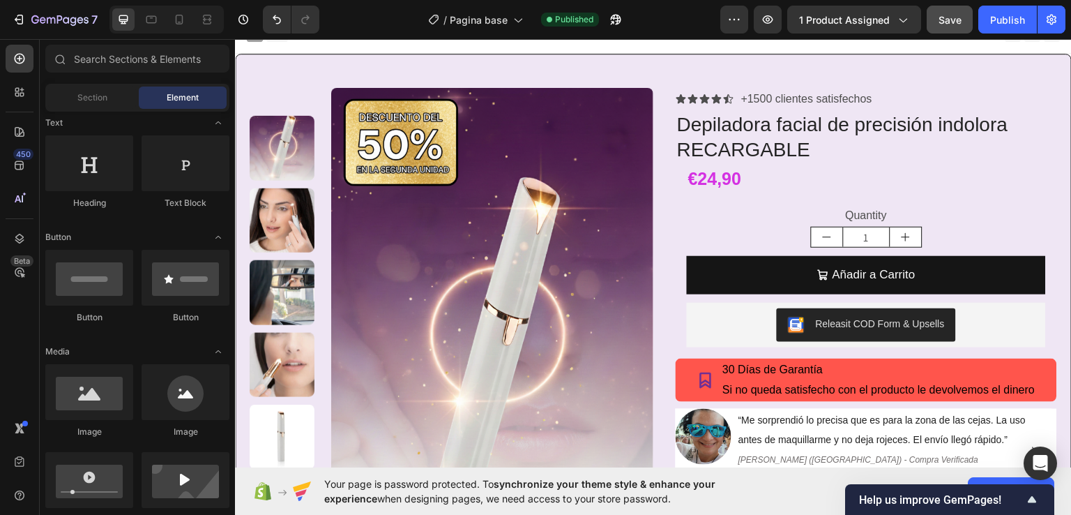
scroll to position [0, 0]
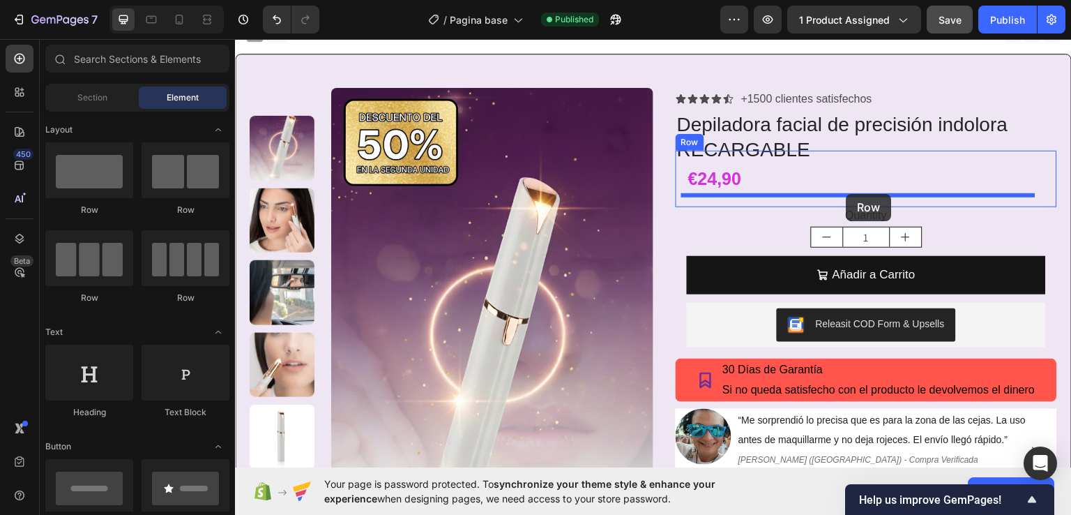
drag, startPoint x: 340, startPoint y: 220, endPoint x: 847, endPoint y: 193, distance: 507.0
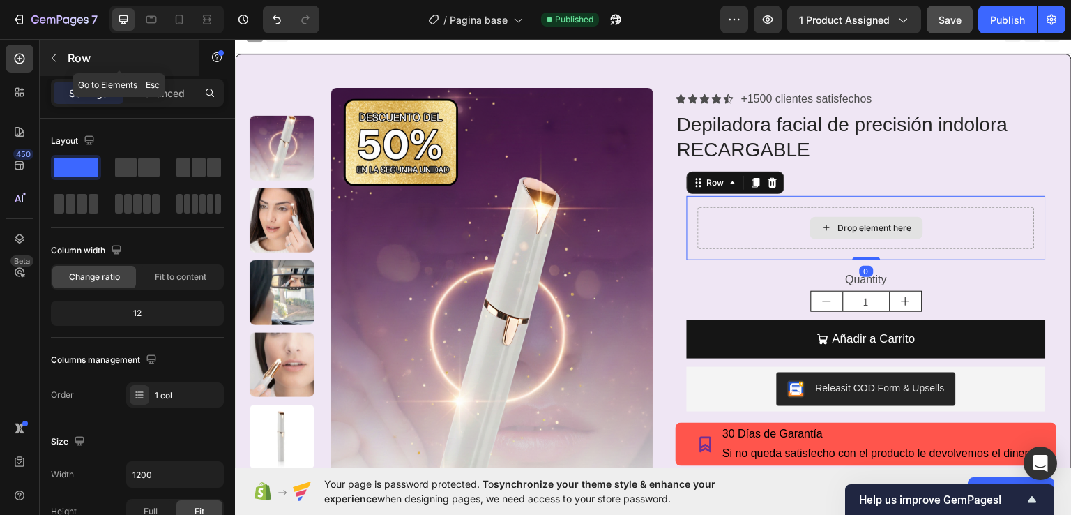
click at [54, 59] on icon "button" at bounding box center [53, 57] width 11 height 11
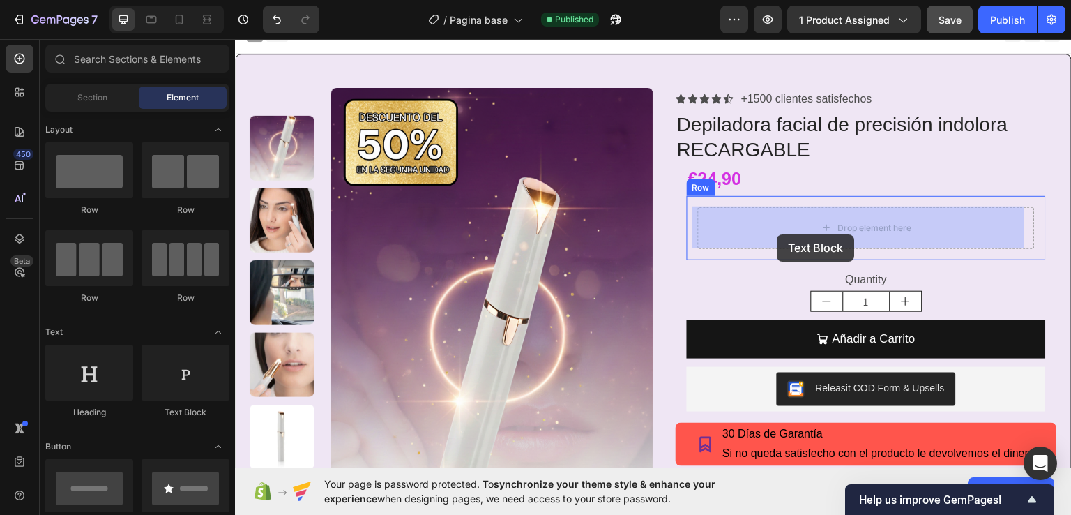
drag, startPoint x: 419, startPoint y: 418, endPoint x: 778, endPoint y: 234, distance: 403.3
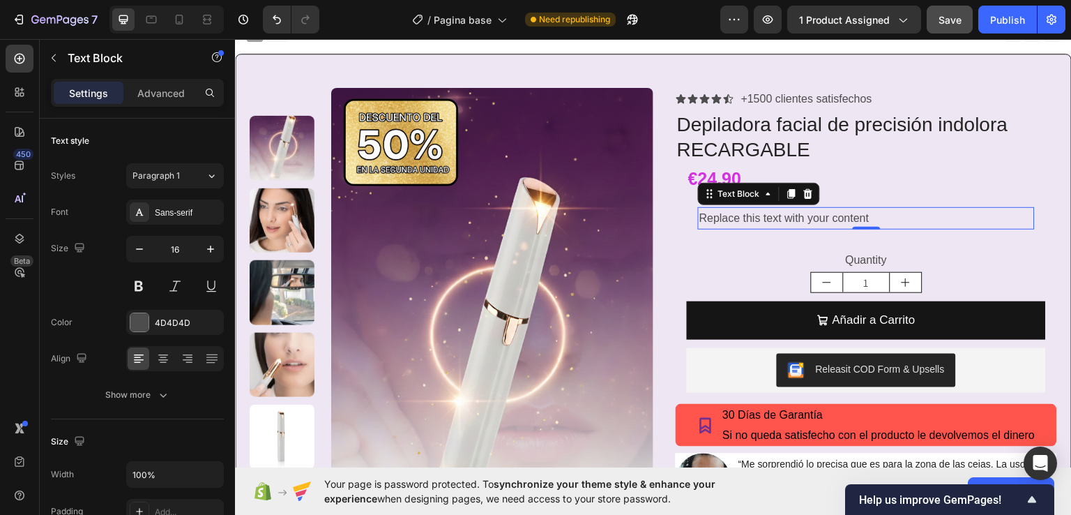
click at [836, 215] on div "Replace this text with your content" at bounding box center [866, 217] width 337 height 23
click at [879, 220] on p "Replace this text with your content" at bounding box center [866, 218] width 334 height 20
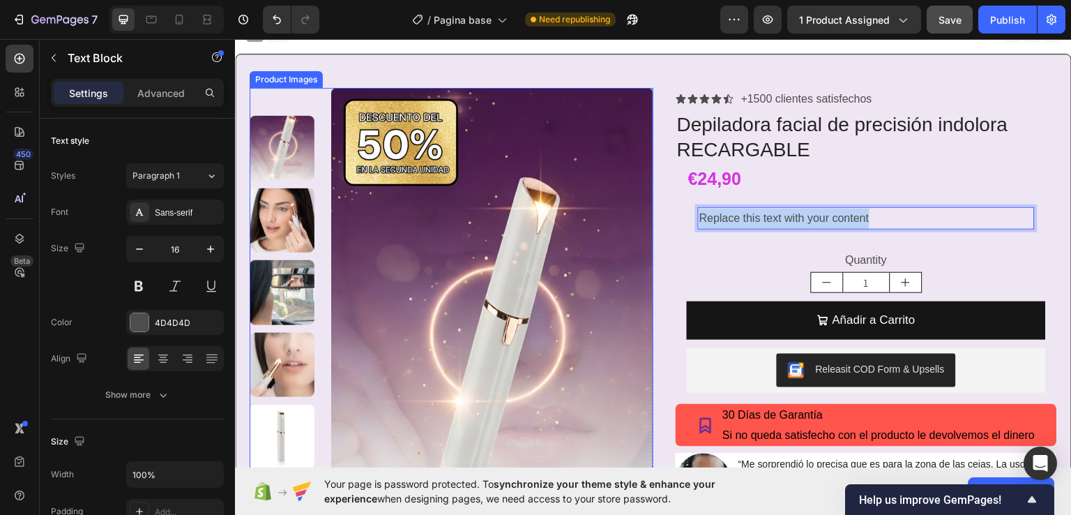
drag, startPoint x: 879, startPoint y: 220, endPoint x: 610, endPoint y: 229, distance: 269.4
click at [610, 229] on div "Product Images Row Icon Icon Icon Icon Icon Icon List +1500 clientes satisfecho…" at bounding box center [653, 325] width 837 height 544
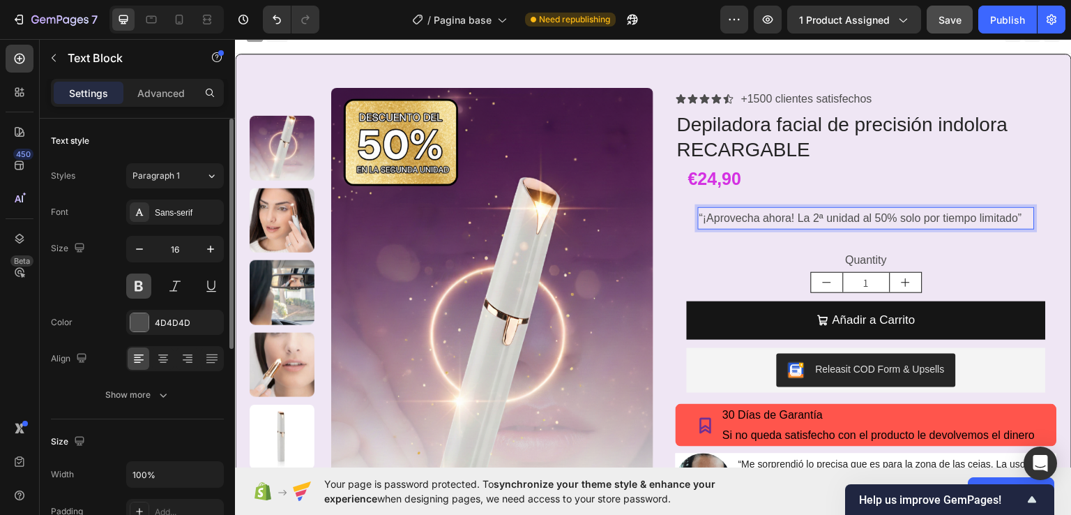
click at [137, 292] on button at bounding box center [138, 285] width 25 height 25
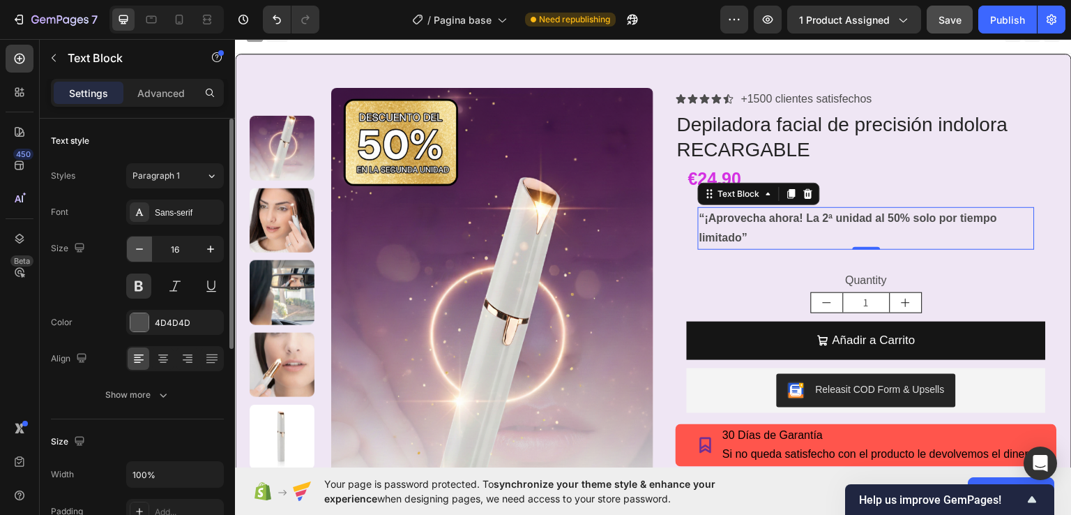
click at [140, 249] on icon "button" at bounding box center [139, 248] width 7 height 1
type input "15"
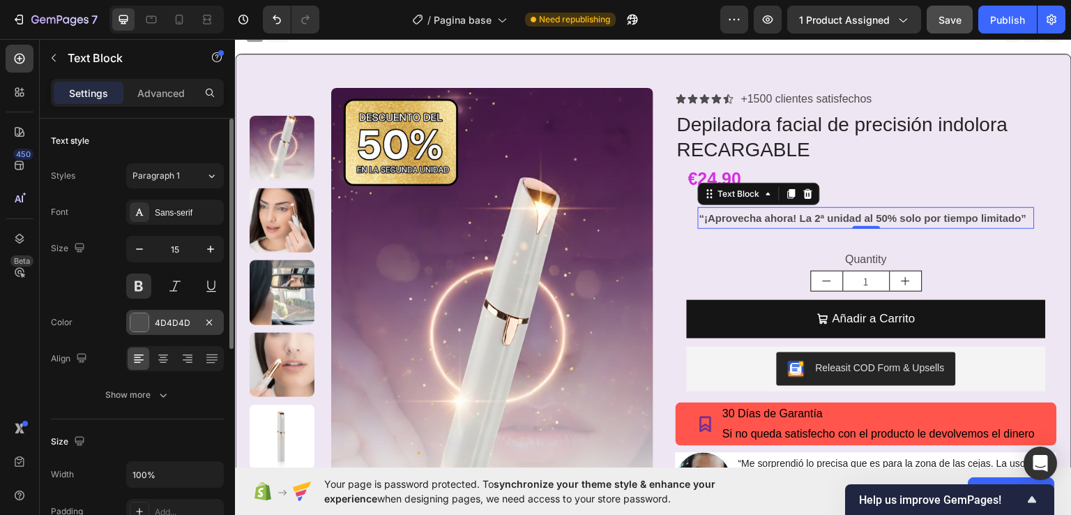
click at [143, 325] on div at bounding box center [139, 322] width 18 height 18
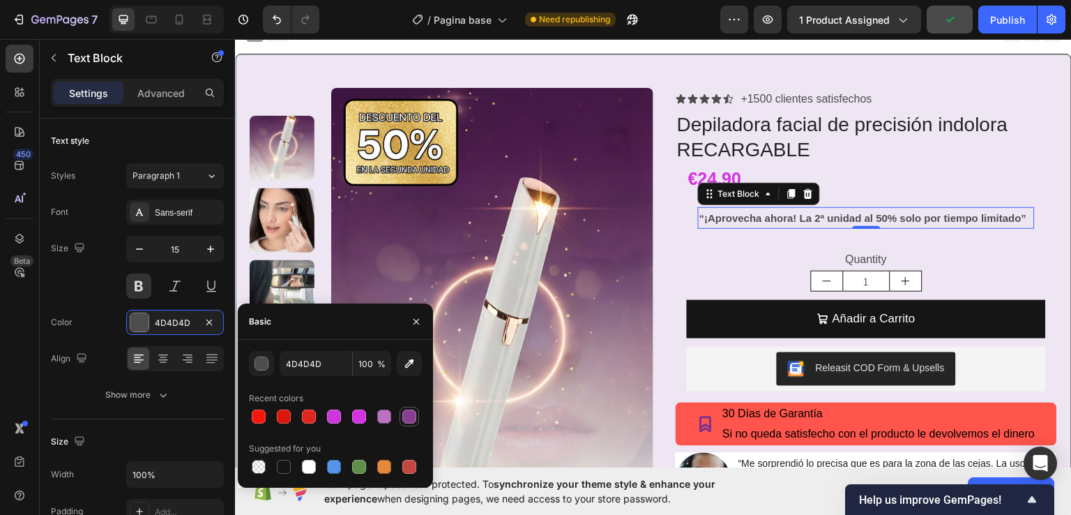
click at [410, 419] on div at bounding box center [409, 416] width 14 height 14
click at [365, 414] on div at bounding box center [359, 416] width 14 height 14
type input "D431E2"
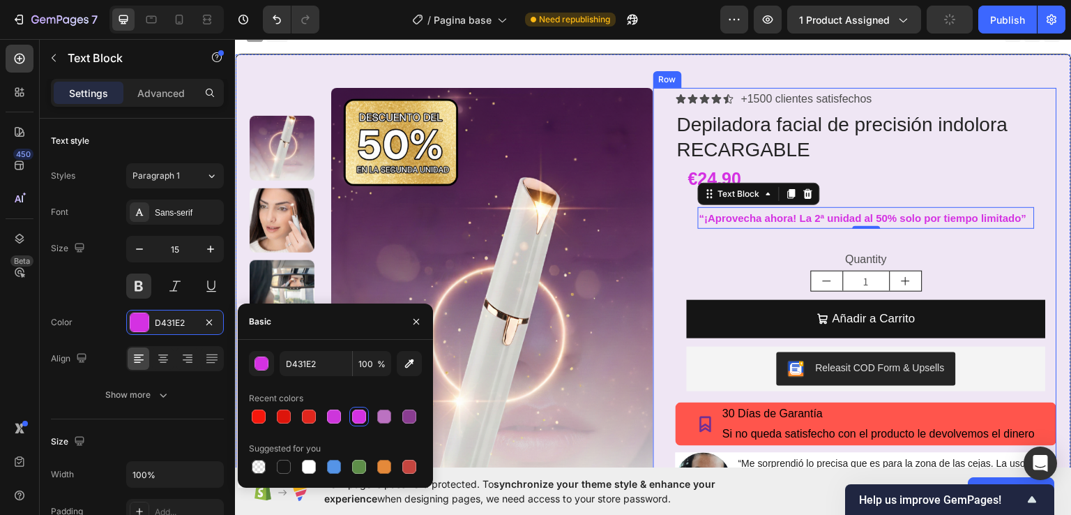
click at [656, 234] on div "Icon Icon Icon Icon Icon Icon List +1500 clientes satisfechos Text Block Row De…" at bounding box center [855, 324] width 404 height 474
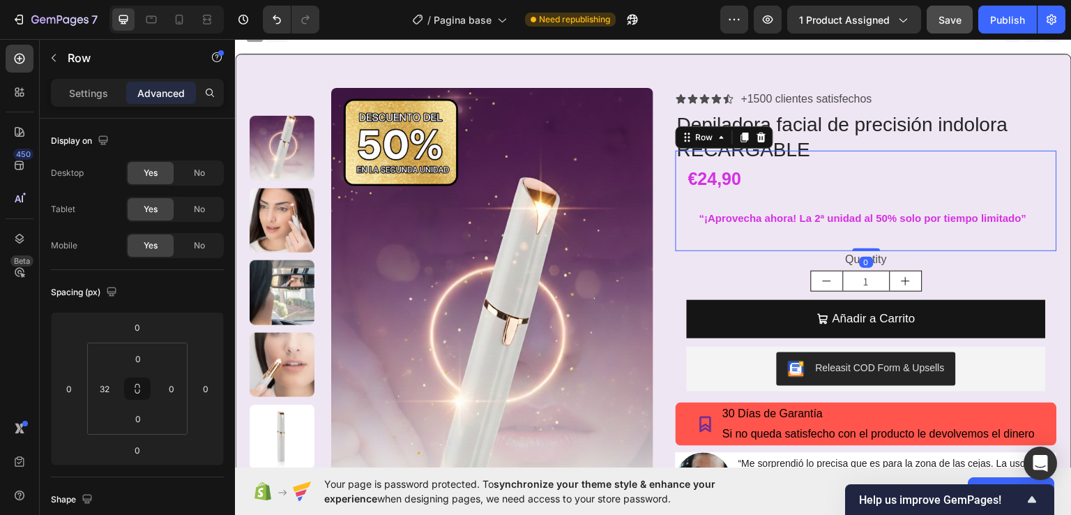
click at [679, 220] on div "€24,90 Product Price Product Price “¡Aprovecha ahora! La 2ª unidad al 50% solo …" at bounding box center [866, 200] width 381 height 100
click at [92, 90] on p "Settings" at bounding box center [88, 93] width 39 height 15
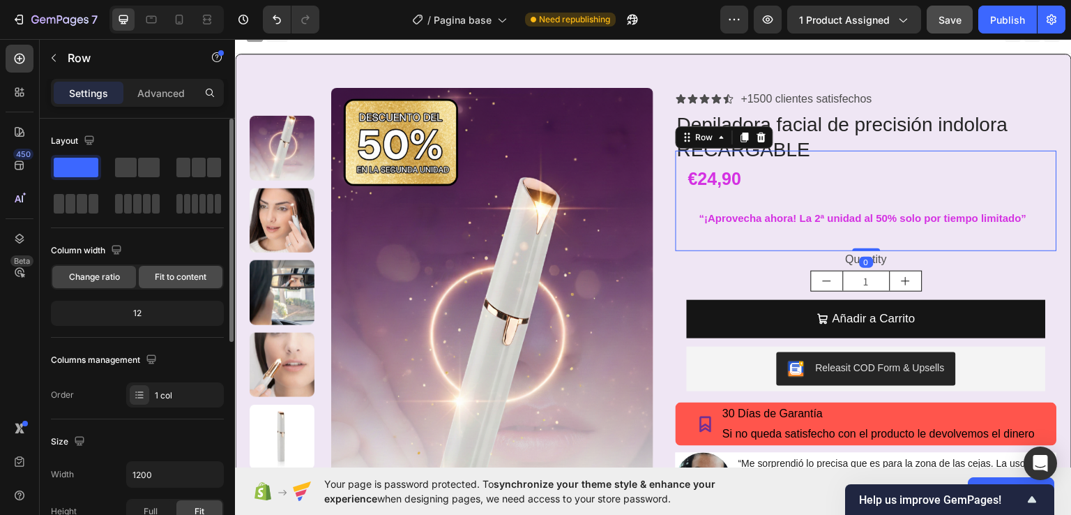
click at [184, 273] on span "Fit to content" at bounding box center [181, 277] width 52 height 13
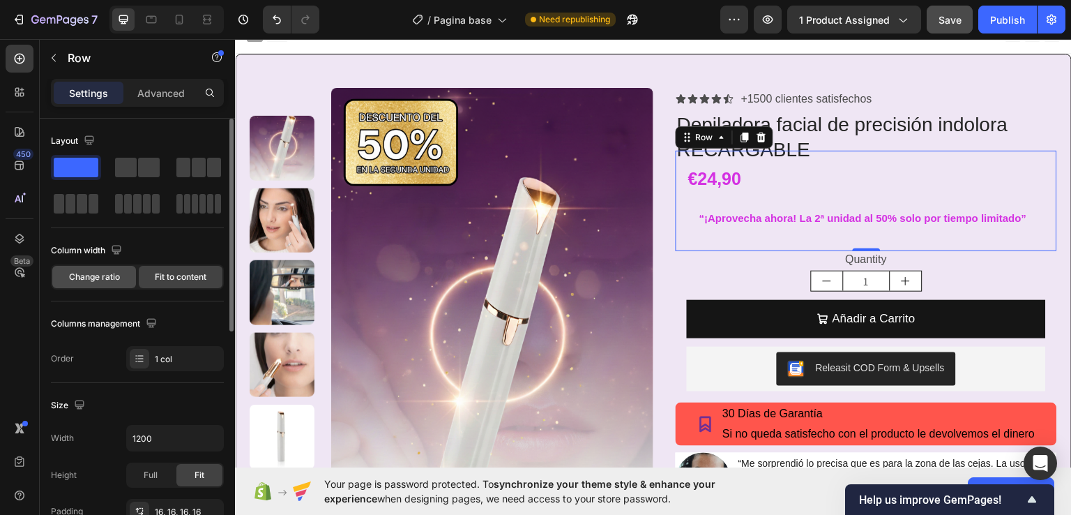
click at [106, 276] on span "Change ratio" at bounding box center [94, 277] width 51 height 13
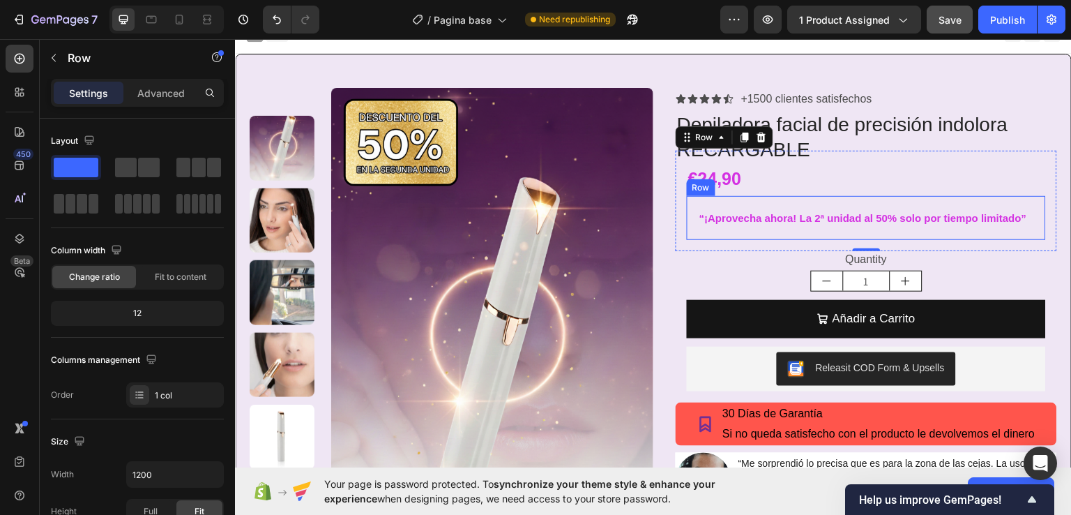
click at [687, 215] on div "“¡Aprovecha ahora! La 2ª unidad al 50% solo por tiempo limitado” Text Block Row" at bounding box center [866, 217] width 359 height 44
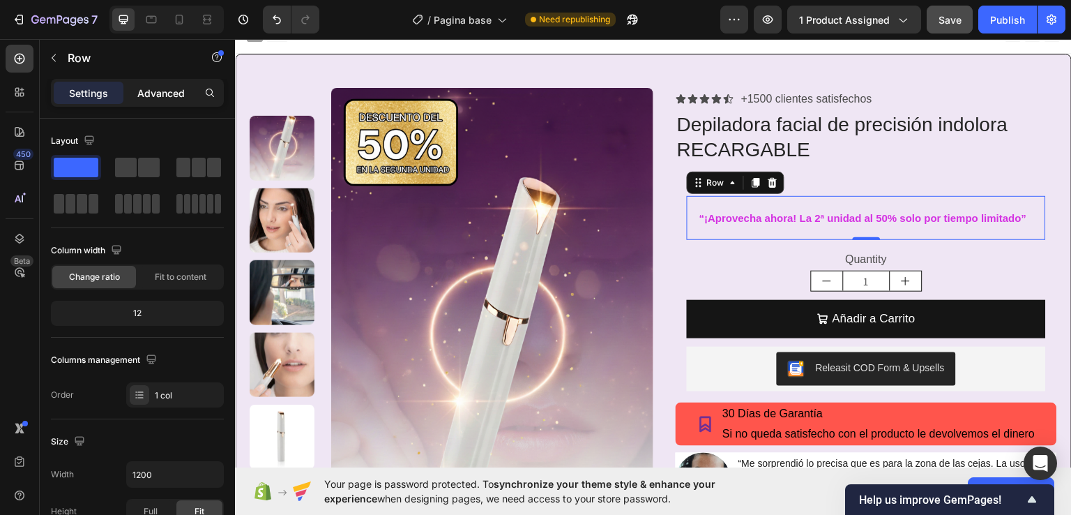
click at [151, 91] on p "Advanced" at bounding box center [160, 93] width 47 height 15
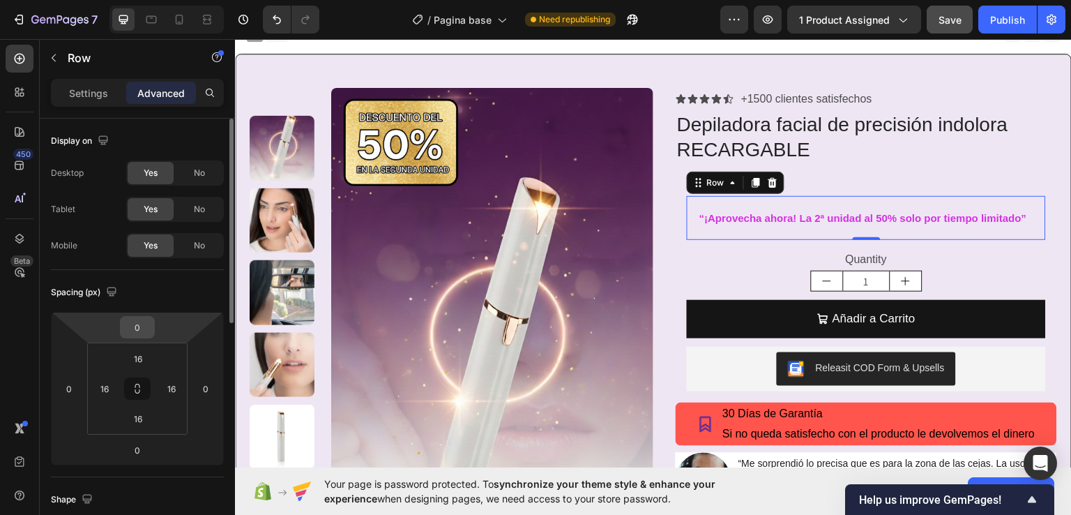
click at [136, 337] on input "0" at bounding box center [137, 327] width 28 height 21
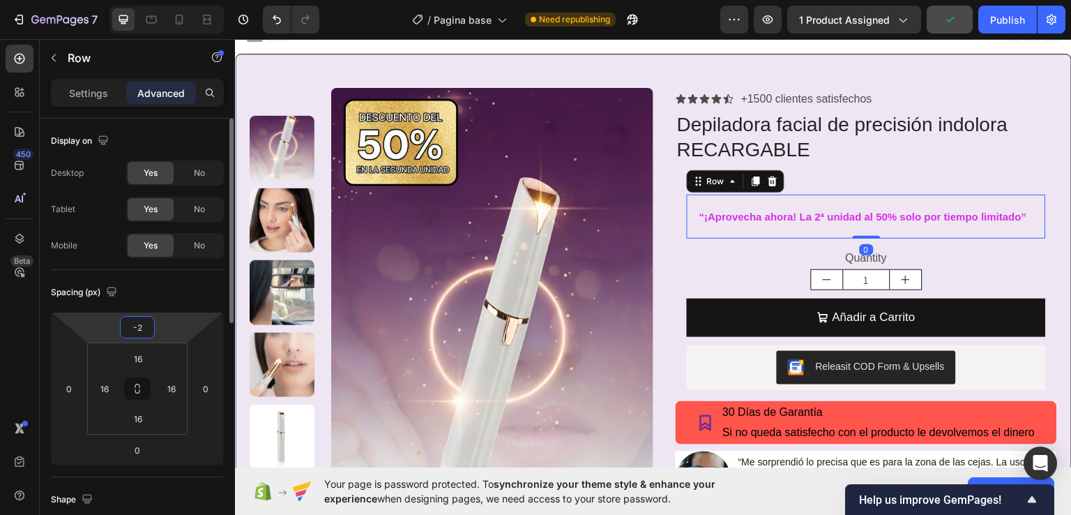
type input "-20"
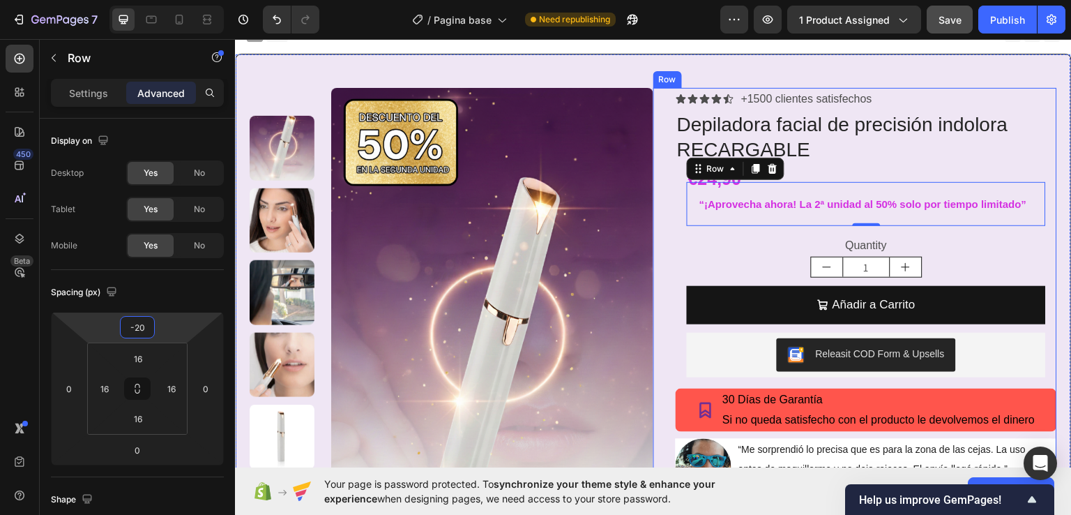
click at [657, 217] on div "Icon Icon Icon Icon Icon Icon List +1500 clientes satisfechos Text Block Row De…" at bounding box center [855, 317] width 404 height 460
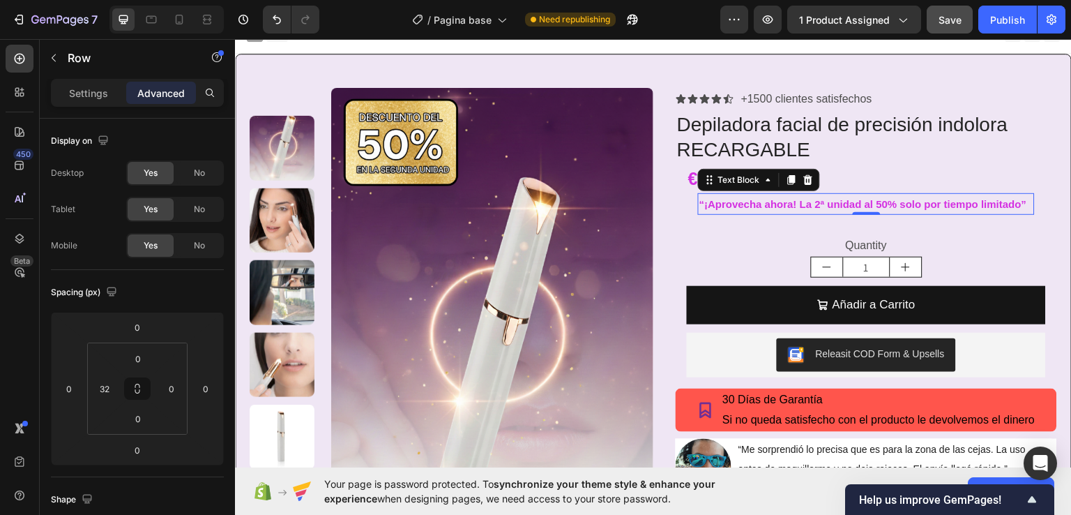
click at [699, 206] on p "“¡Aprovecha ahora! La 2ª unidad al 50% solo por tiempo limitado”" at bounding box center [866, 203] width 334 height 19
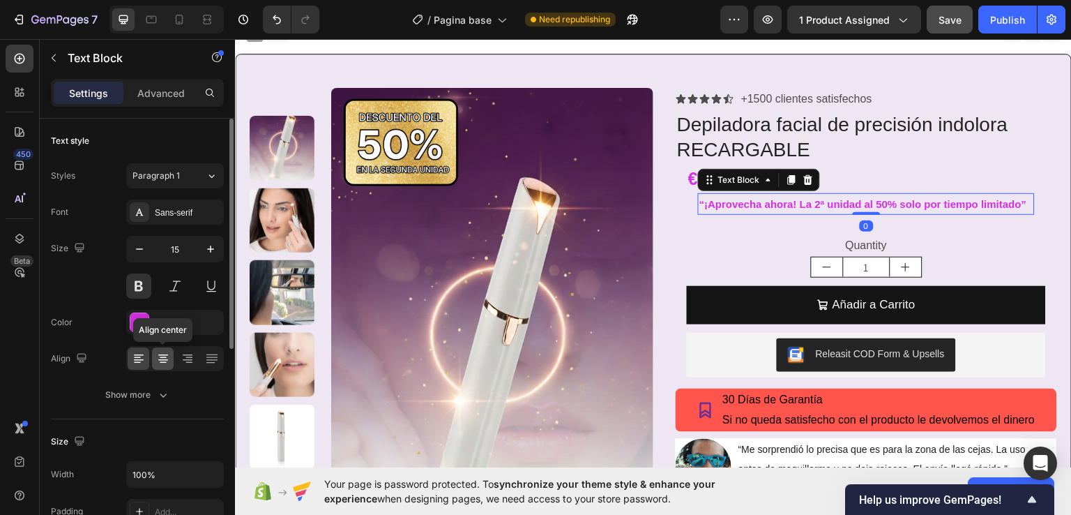
click at [160, 355] on icon at bounding box center [163, 358] width 14 height 14
click at [139, 363] on icon at bounding box center [139, 358] width 14 height 14
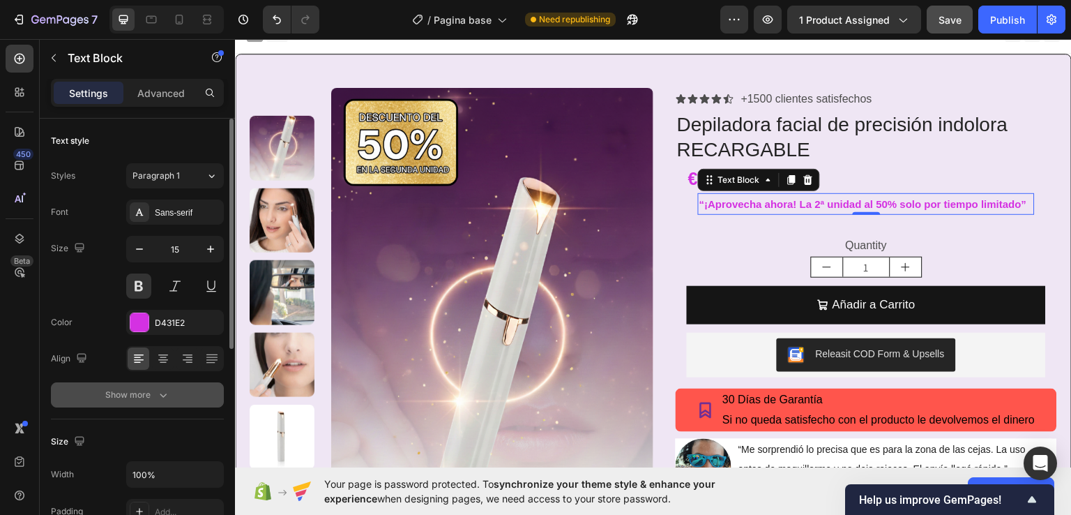
click at [150, 393] on div "Show more" at bounding box center [137, 395] width 65 height 14
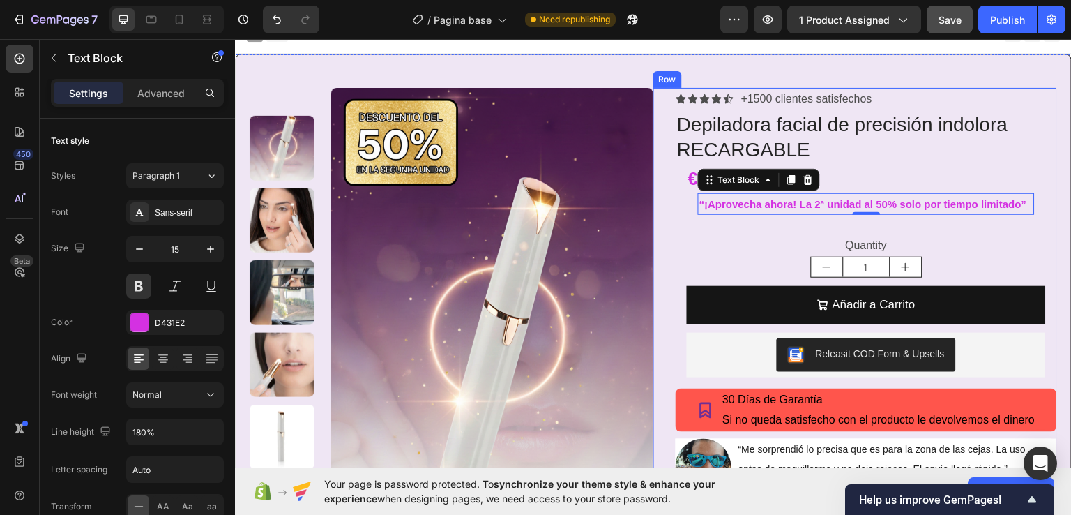
click at [655, 194] on div "Icon Icon Icon Icon Icon Icon List +1500 clientes satisfechos Text Block Row De…" at bounding box center [855, 317] width 404 height 460
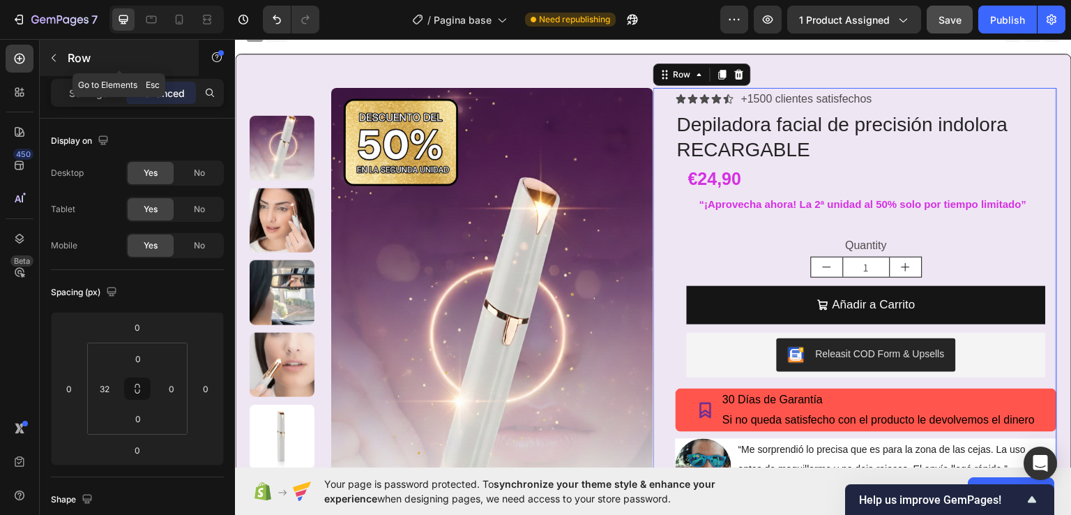
click at [50, 57] on icon "button" at bounding box center [53, 57] width 11 height 11
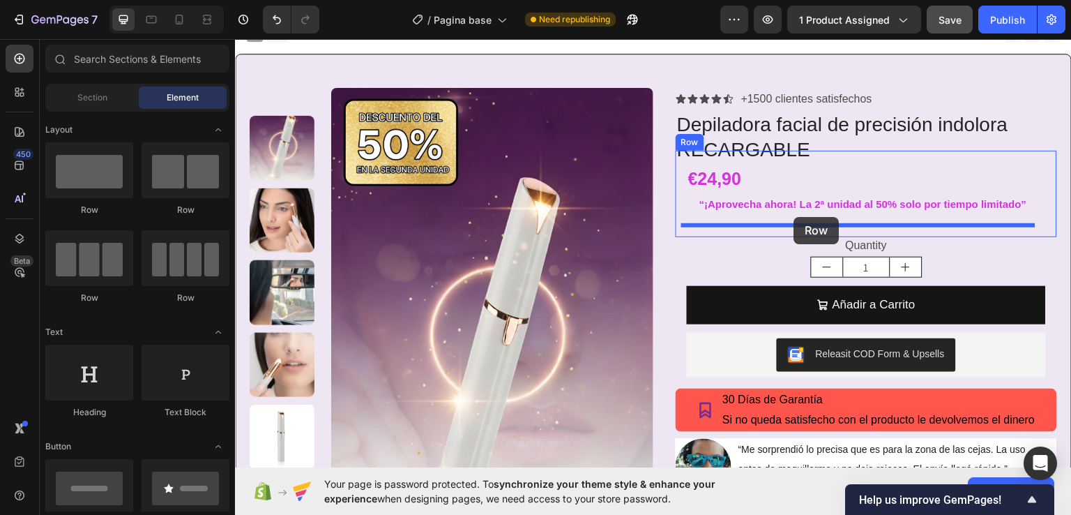
drag, startPoint x: 330, startPoint y: 217, endPoint x: 794, endPoint y: 216, distance: 464.5
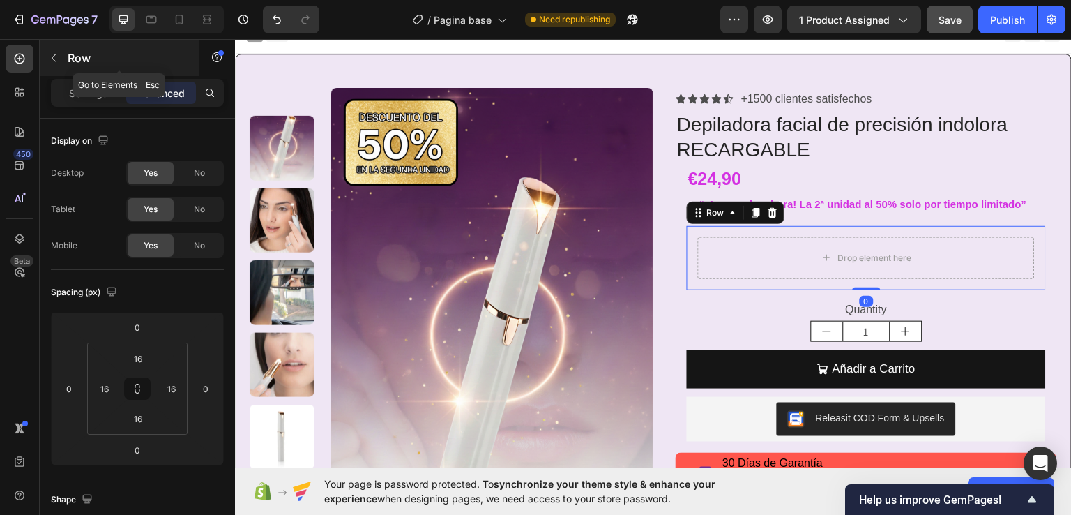
click at [53, 66] on button "button" at bounding box center [54, 58] width 22 height 22
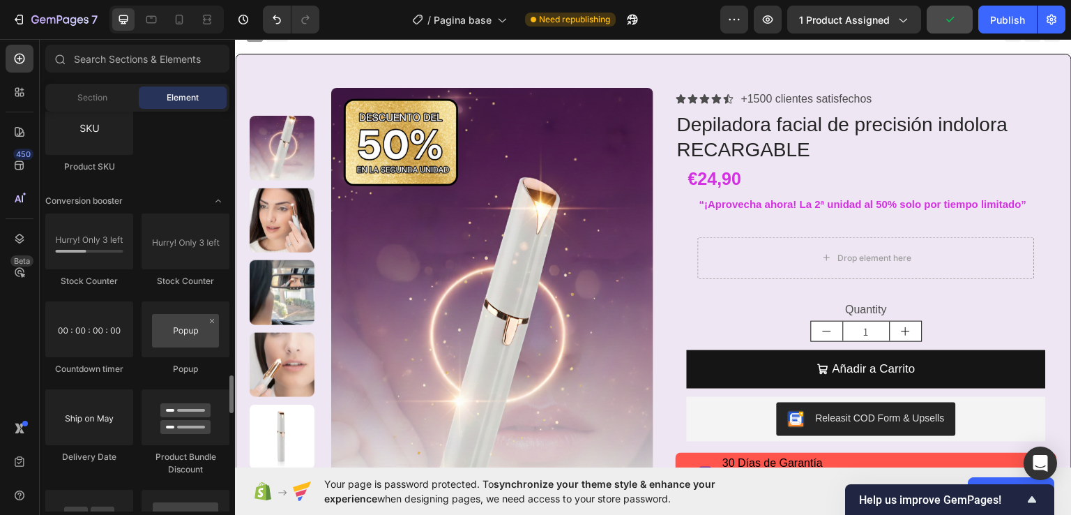
scroll to position [2929, 0]
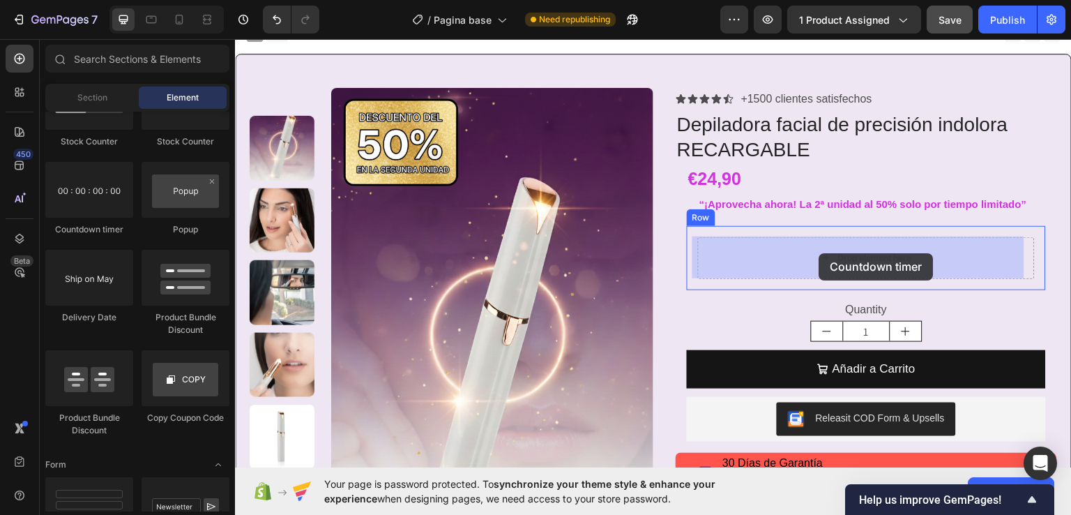
drag, startPoint x: 386, startPoint y: 250, endPoint x: 819, endPoint y: 252, distance: 433.1
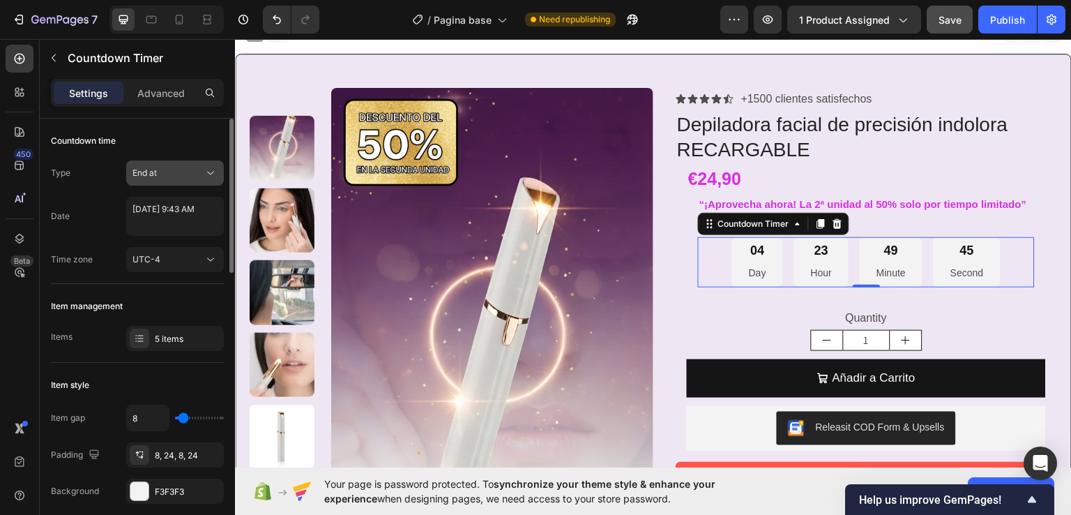
click at [201, 166] on div "End at" at bounding box center [175, 173] width 85 height 14
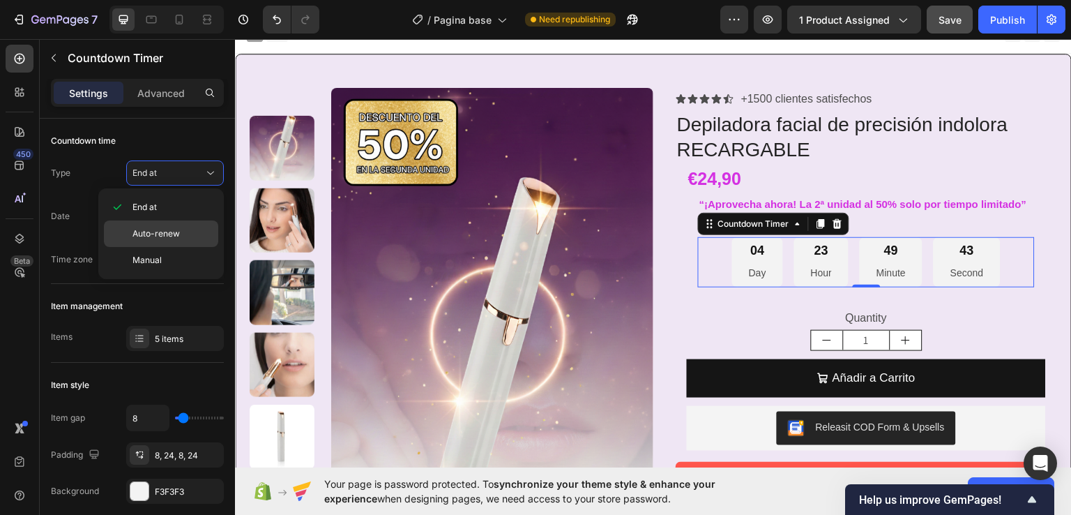
click at [174, 233] on span "Auto-renew" at bounding box center [156, 233] width 47 height 13
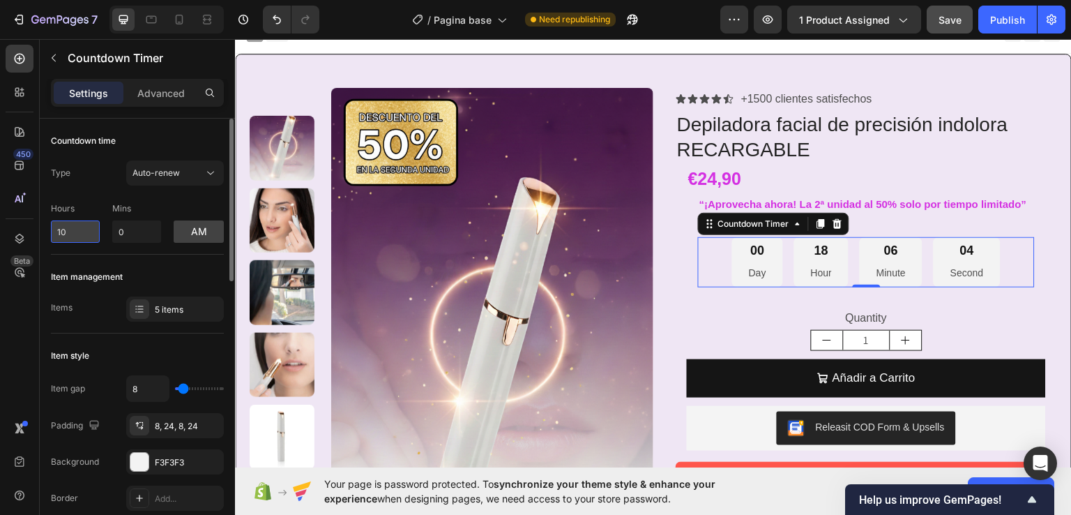
click at [71, 232] on input "10" at bounding box center [75, 231] width 49 height 22
drag, startPoint x: 69, startPoint y: 231, endPoint x: 59, endPoint y: 231, distance: 10.5
click at [59, 231] on input "10" at bounding box center [75, 231] width 49 height 22
type input "1"
type input "0"
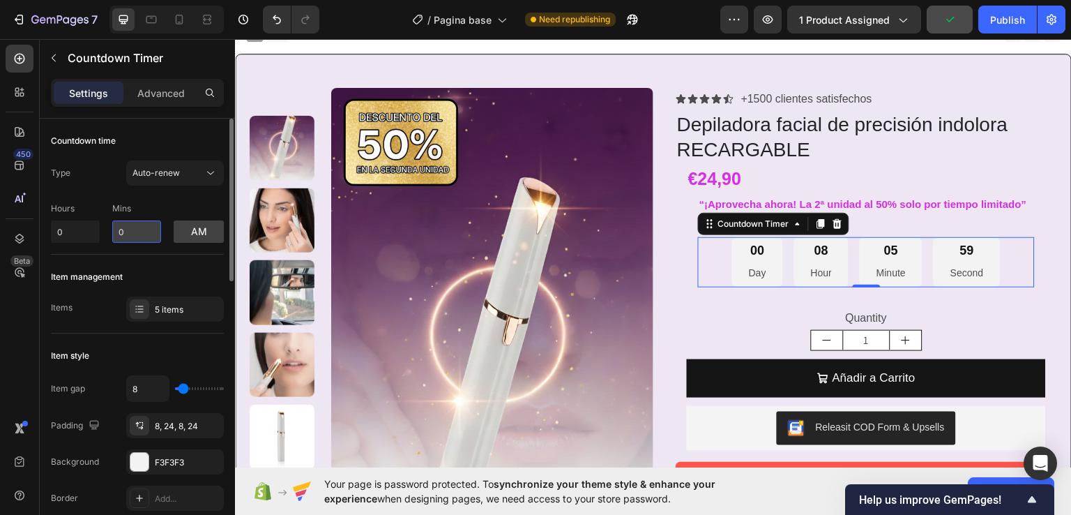
click at [134, 232] on input "0" at bounding box center [136, 231] width 49 height 22
type input "15"
click at [145, 259] on div "Item management Items 5 items" at bounding box center [137, 294] width 173 height 79
click at [166, 312] on div "5 items" at bounding box center [188, 309] width 66 height 13
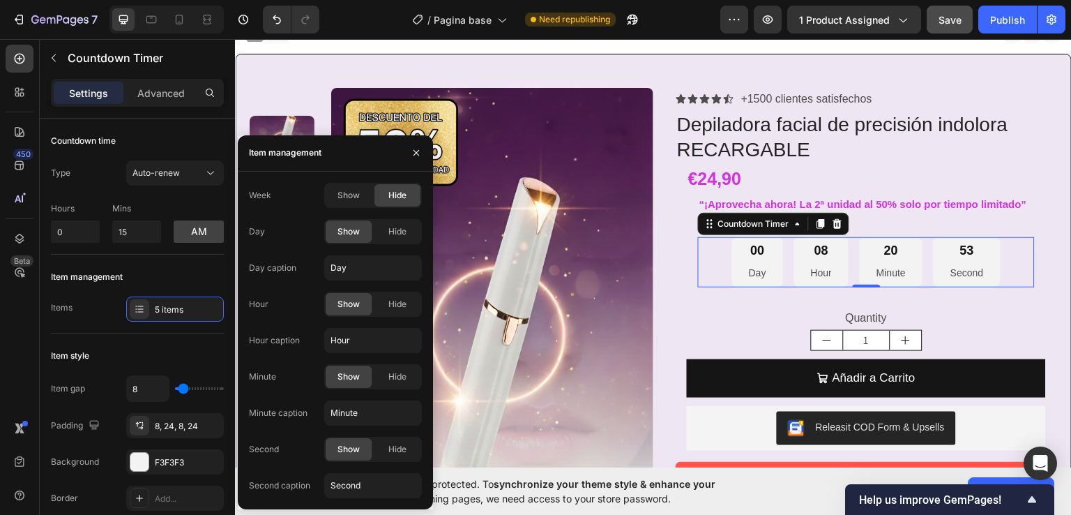
click at [395, 235] on span "Hide" at bounding box center [397, 231] width 18 height 13
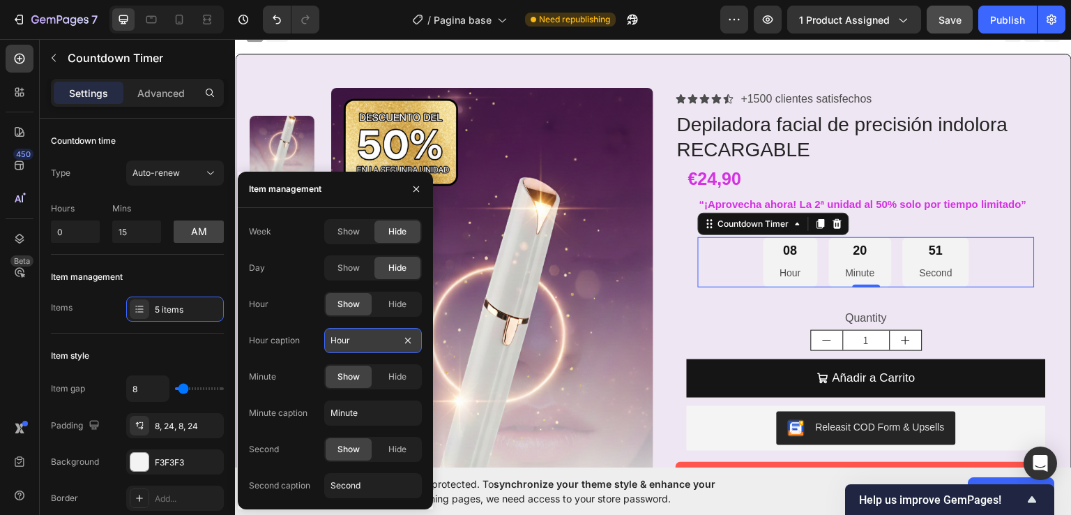
click at [363, 344] on input "Hour" at bounding box center [373, 340] width 98 height 25
type input "Hora"
click at [388, 416] on input "Minute" at bounding box center [373, 412] width 98 height 25
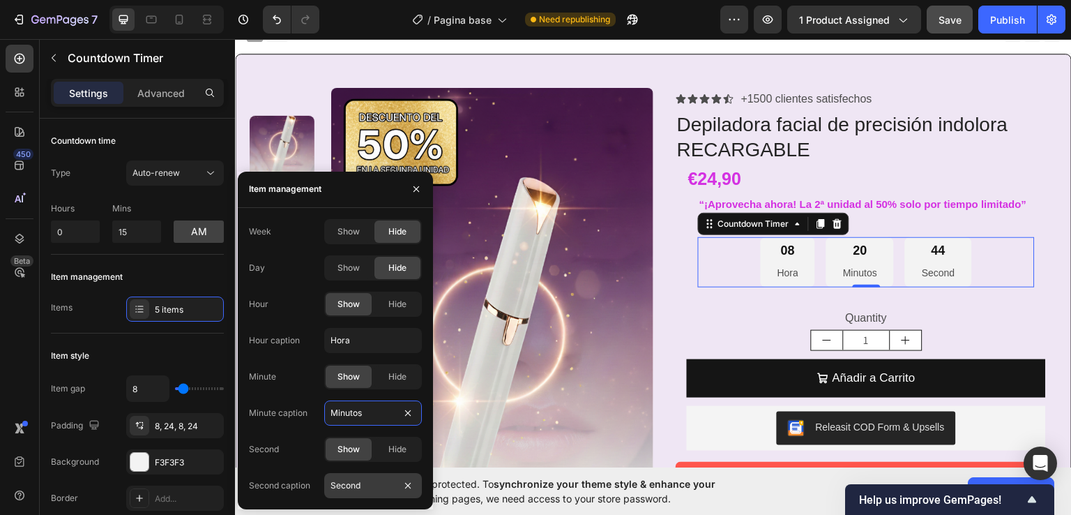
type input "Minutos"
click at [368, 483] on input "Second" at bounding box center [373, 485] width 98 height 25
type input "Segundos"
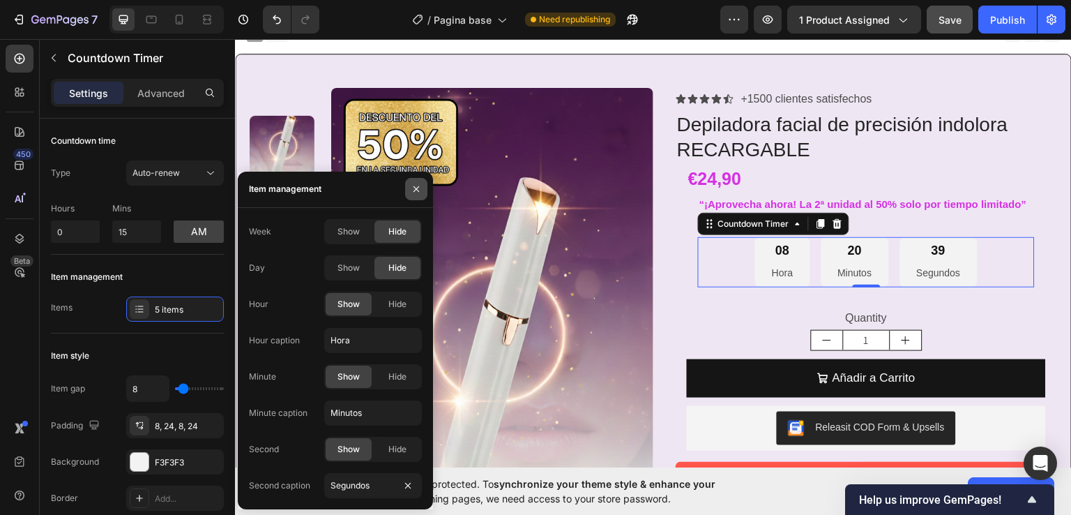
click at [418, 181] on button "button" at bounding box center [416, 189] width 22 height 22
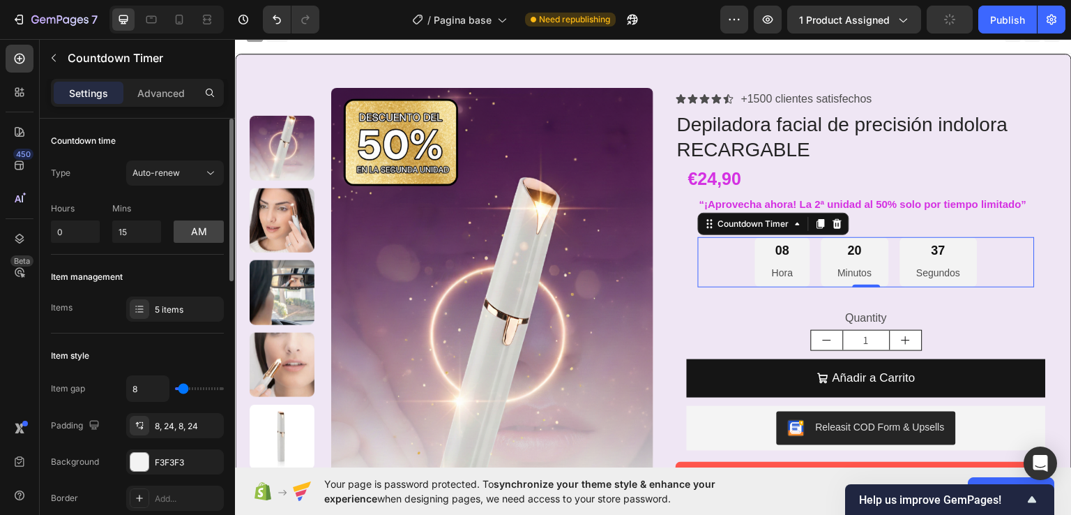
type input "11"
type input "0"
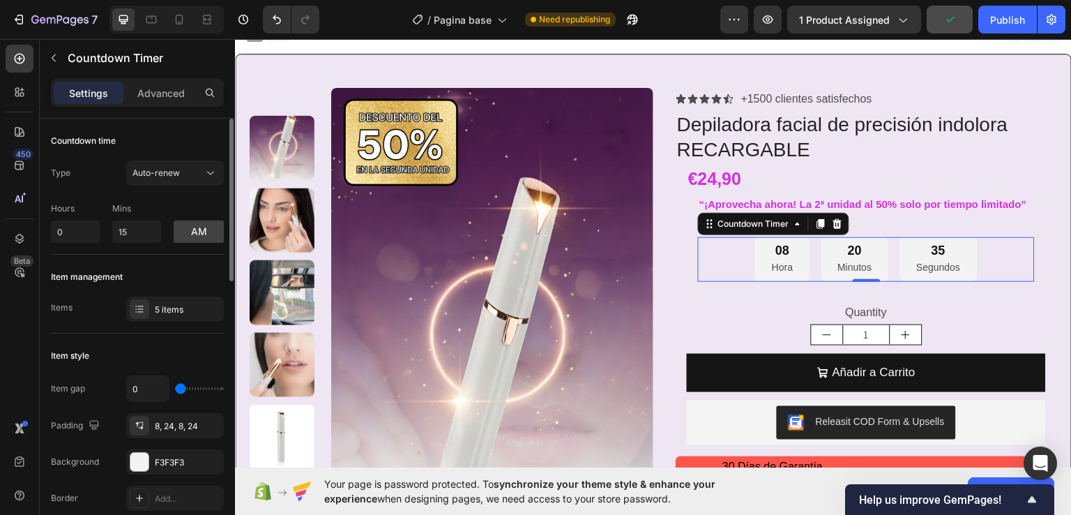
type input "2"
type input "15"
type input "22"
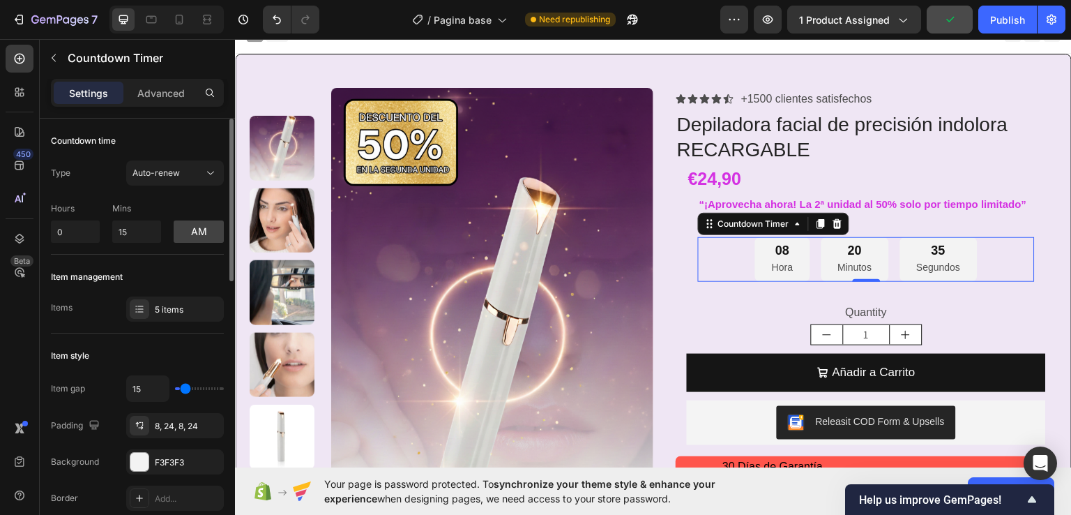
type input "22"
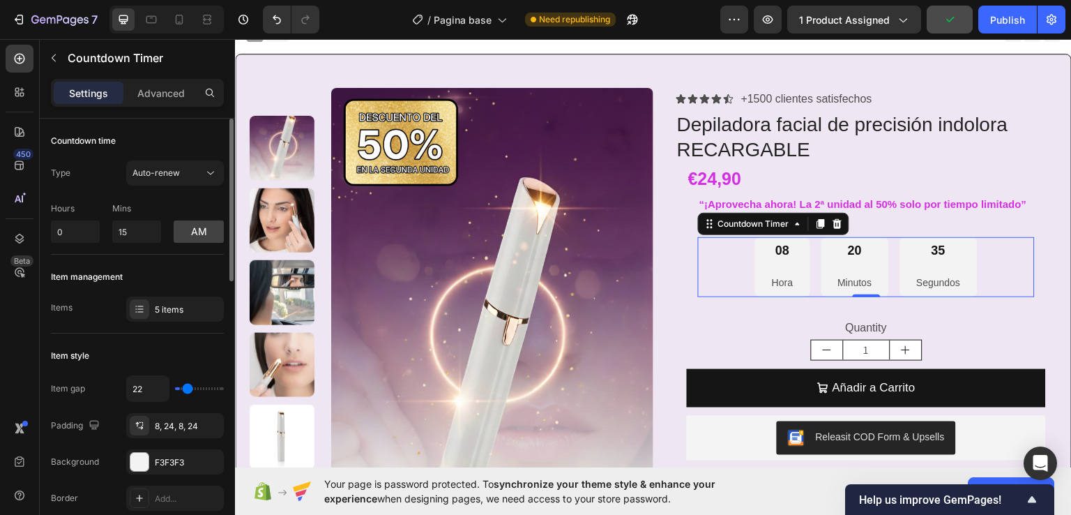
type input "25"
type input "29"
type input "34"
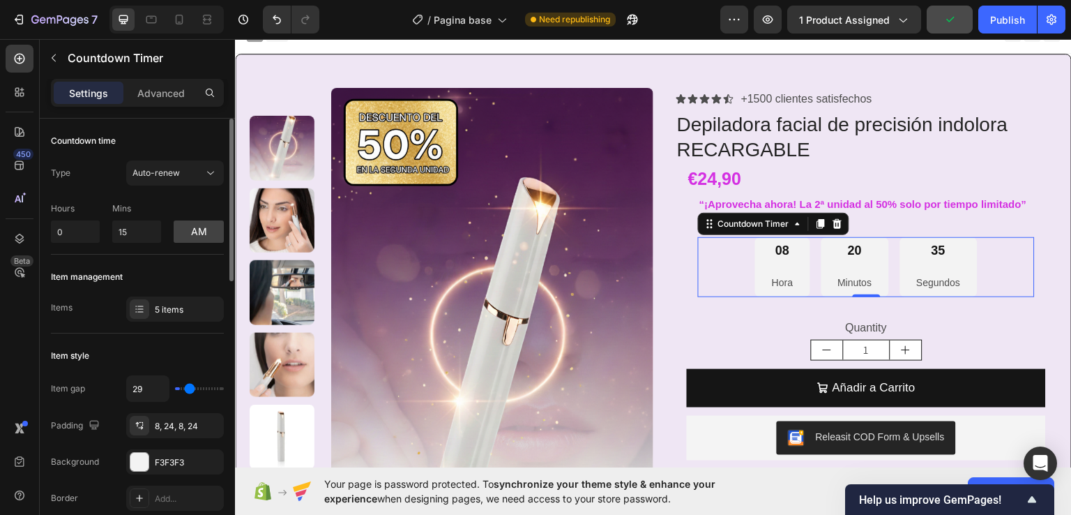
type input "34"
type input "40"
type input "45"
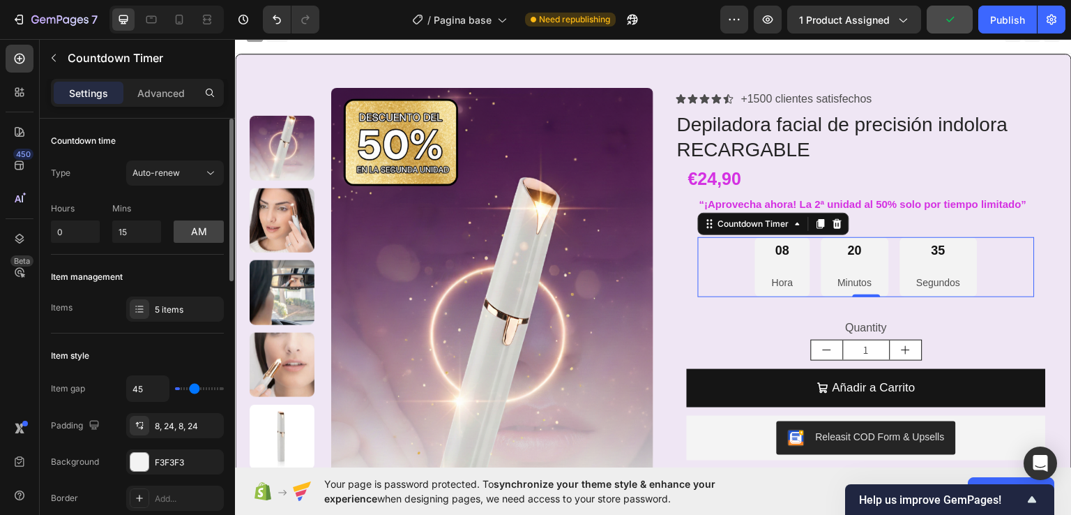
type input "48"
type input "52"
type input "57"
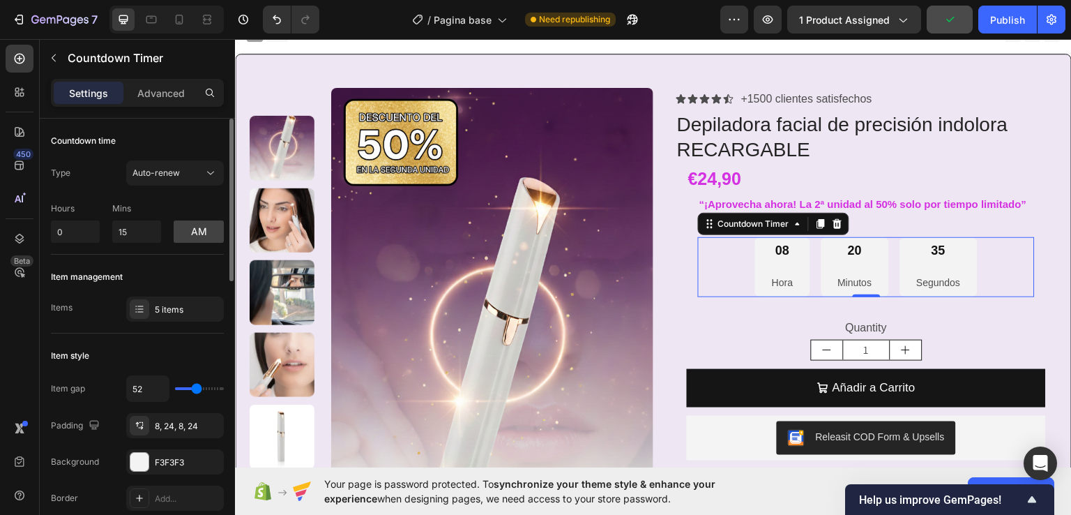
type input "57"
type input "63"
type input "68"
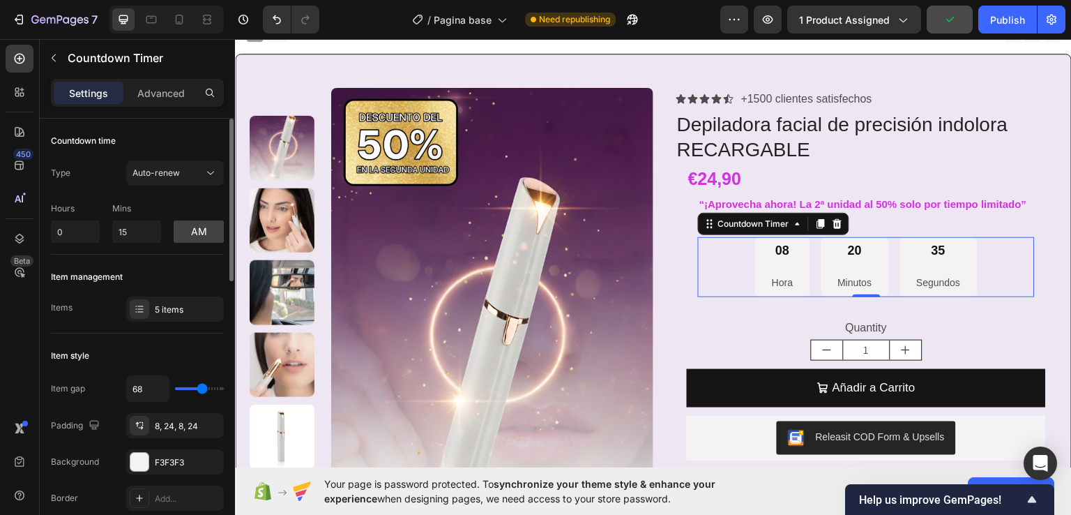
type input "77"
type input "84"
type input "89"
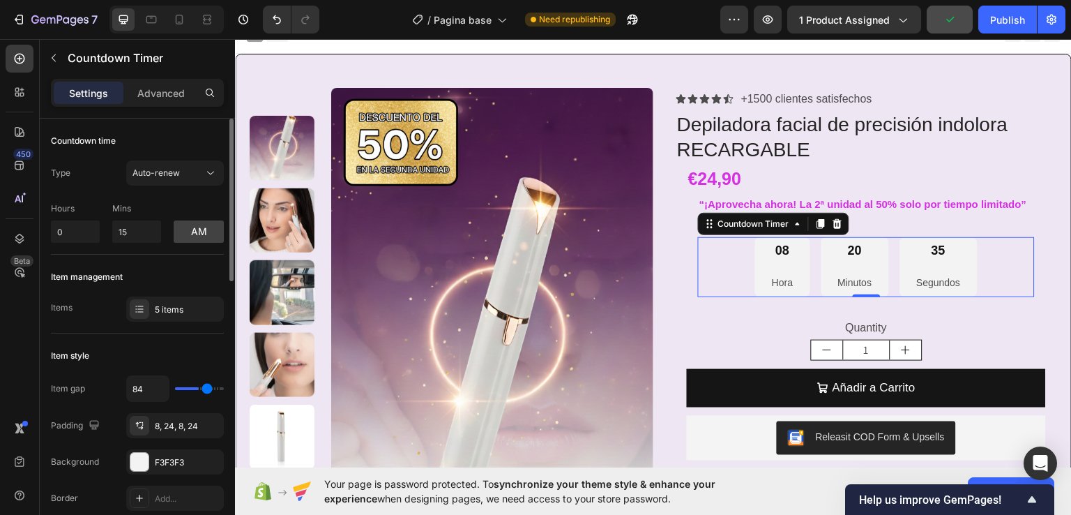
type input "89"
type input "98"
type input "107"
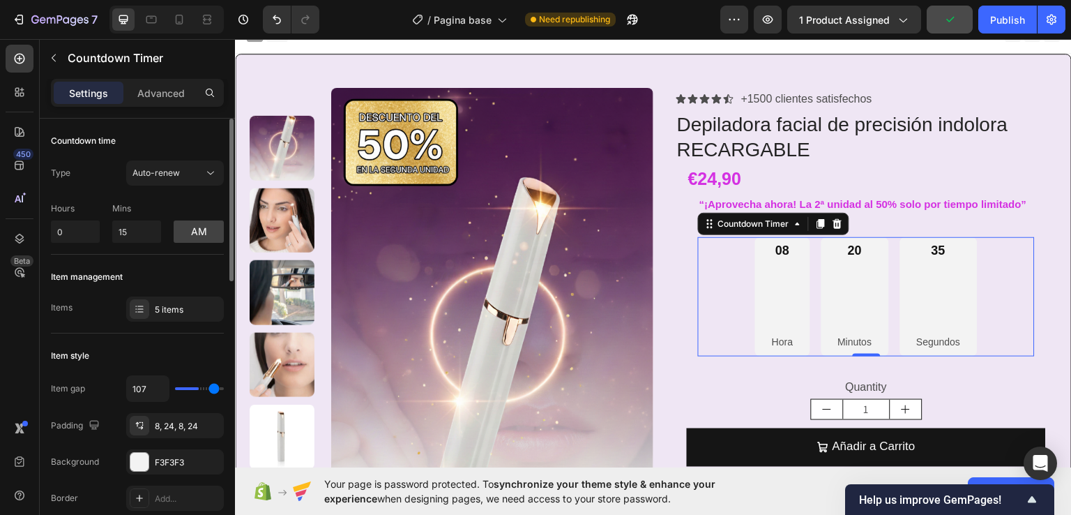
type input "116"
type input "120"
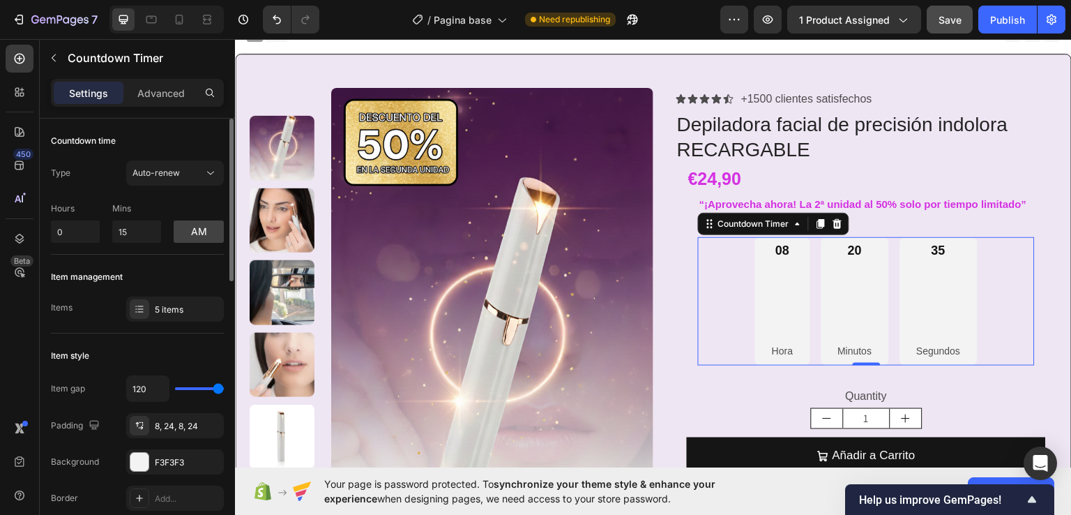
type input "107"
type input "72"
type input "40"
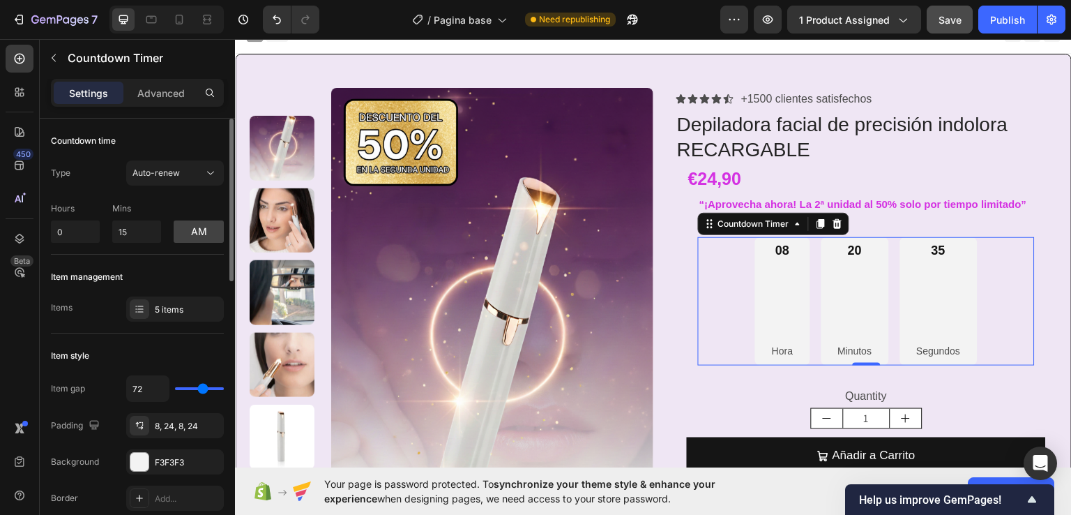
type input "40"
type input "27"
type input "13"
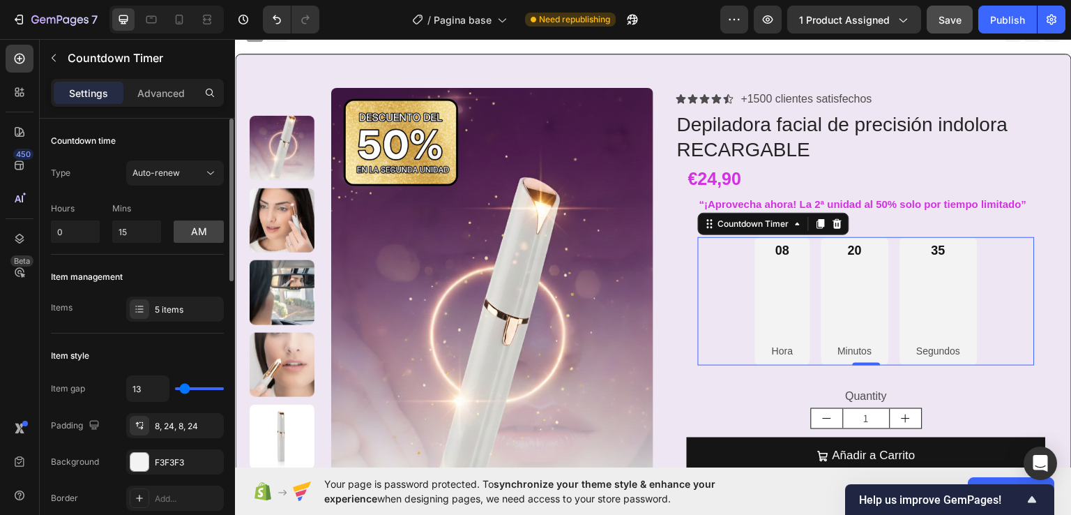
type input "6"
type input "0"
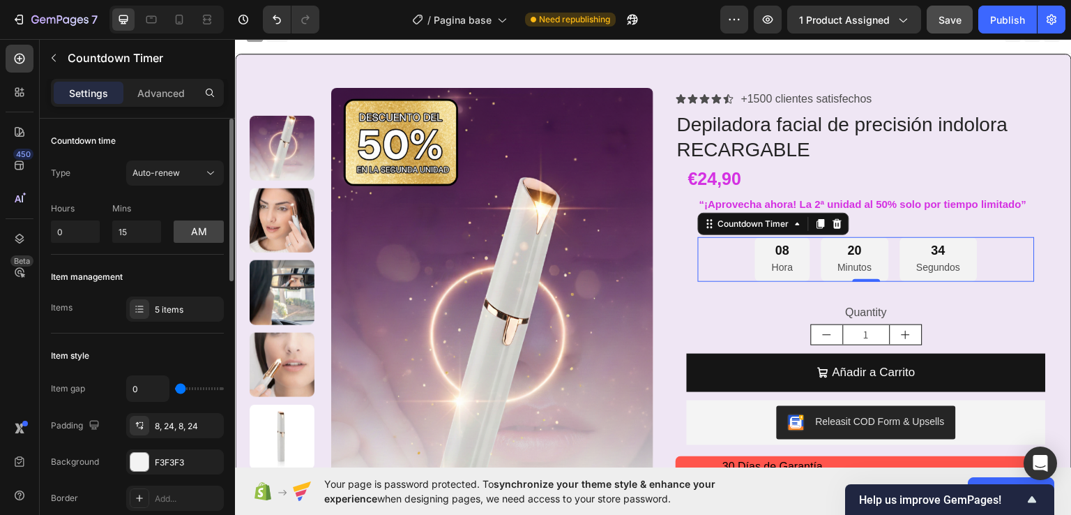
drag, startPoint x: 180, startPoint y: 386, endPoint x: 148, endPoint y: 379, distance: 33.0
type input "0"
click at [175, 387] on input "range" at bounding box center [199, 388] width 49 height 3
click at [190, 424] on div "8, 24, 8, 24" at bounding box center [175, 426] width 40 height 13
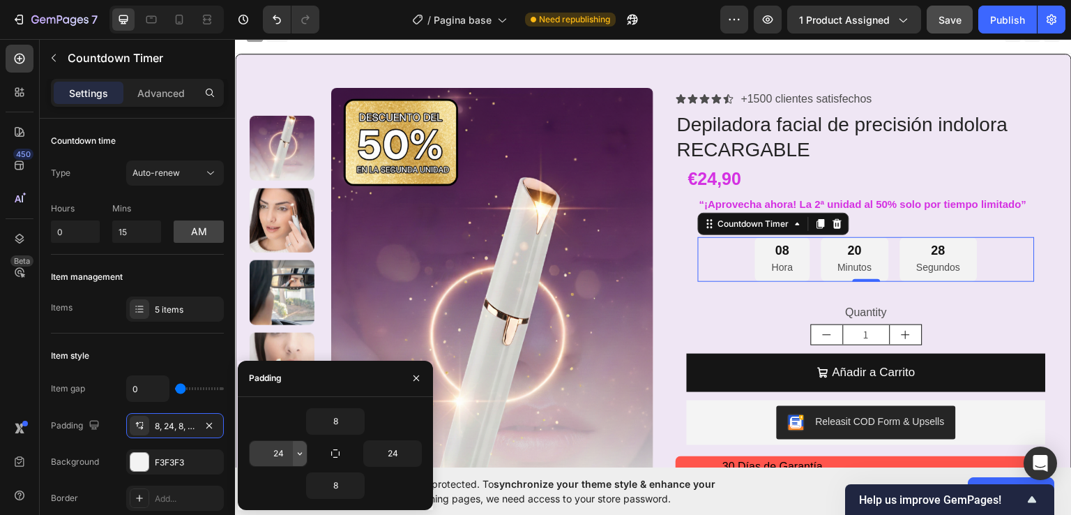
click at [301, 456] on icon "button" at bounding box center [299, 453] width 11 height 11
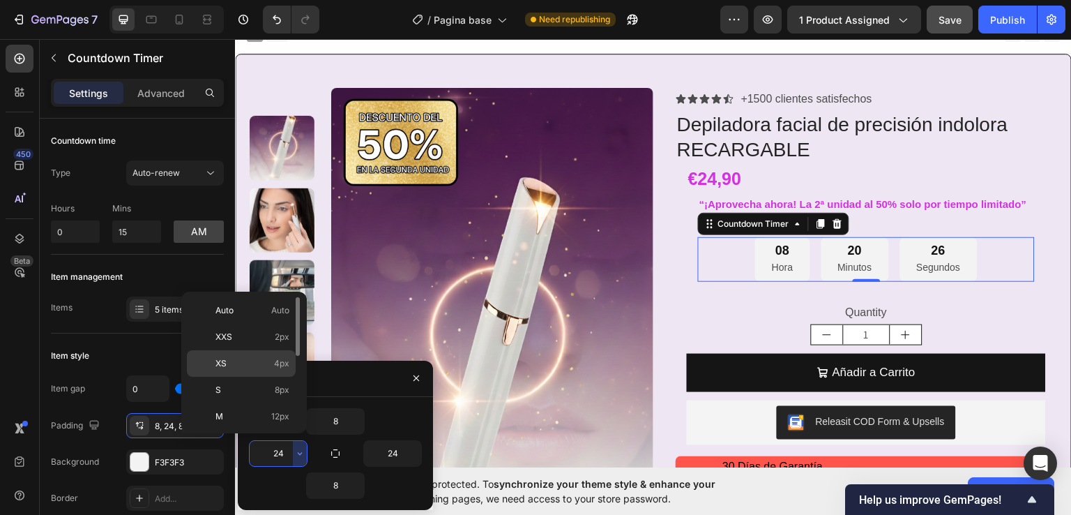
click at [233, 368] on p "XS 4px" at bounding box center [252, 363] width 74 height 13
type input "4"
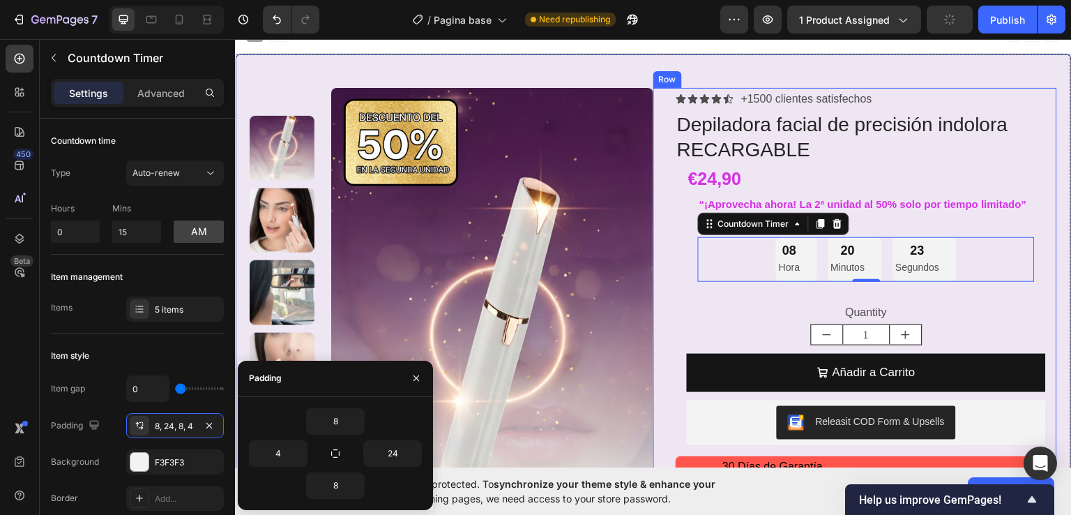
click at [656, 267] on div "Icon Icon Icon Icon Icon Icon List +1500 clientes satisfechos Text Block Row De…" at bounding box center [855, 350] width 404 height 527
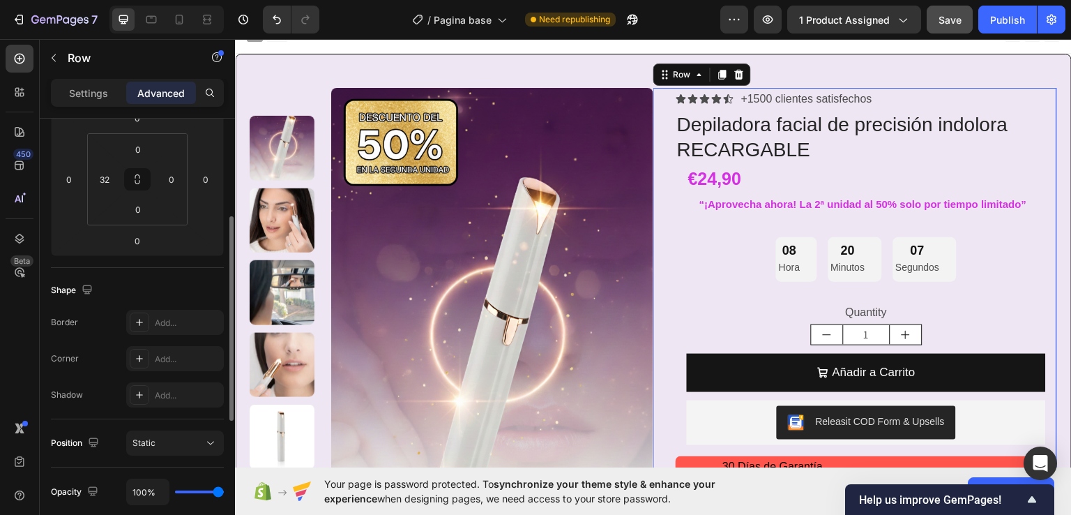
scroll to position [349, 0]
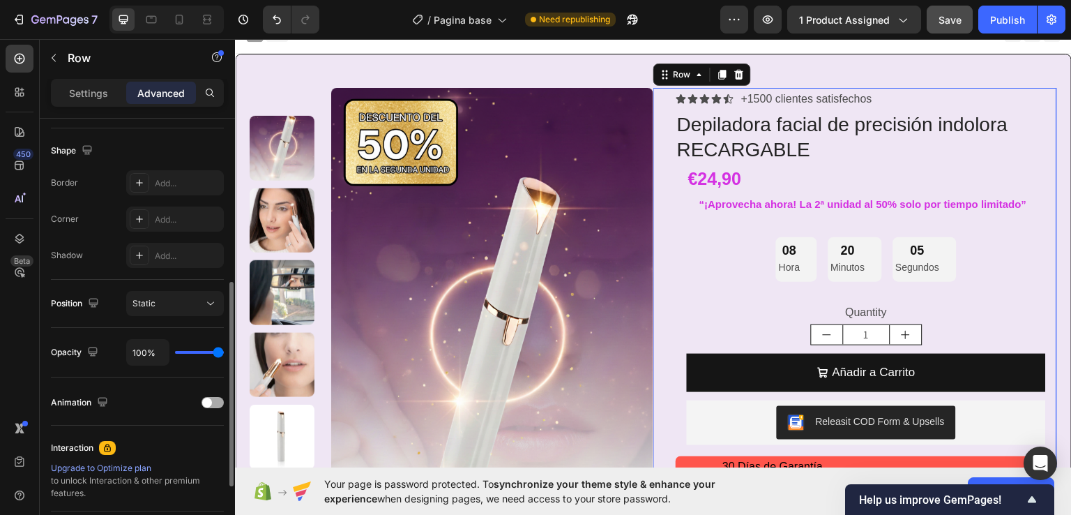
click at [213, 399] on div at bounding box center [213, 402] width 22 height 11
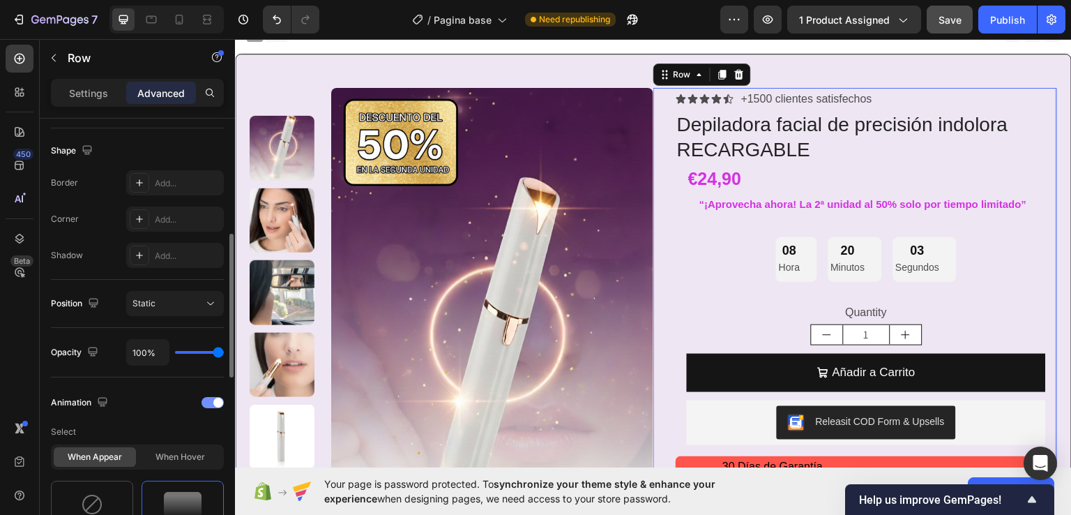
click at [209, 399] on div at bounding box center [213, 402] width 22 height 11
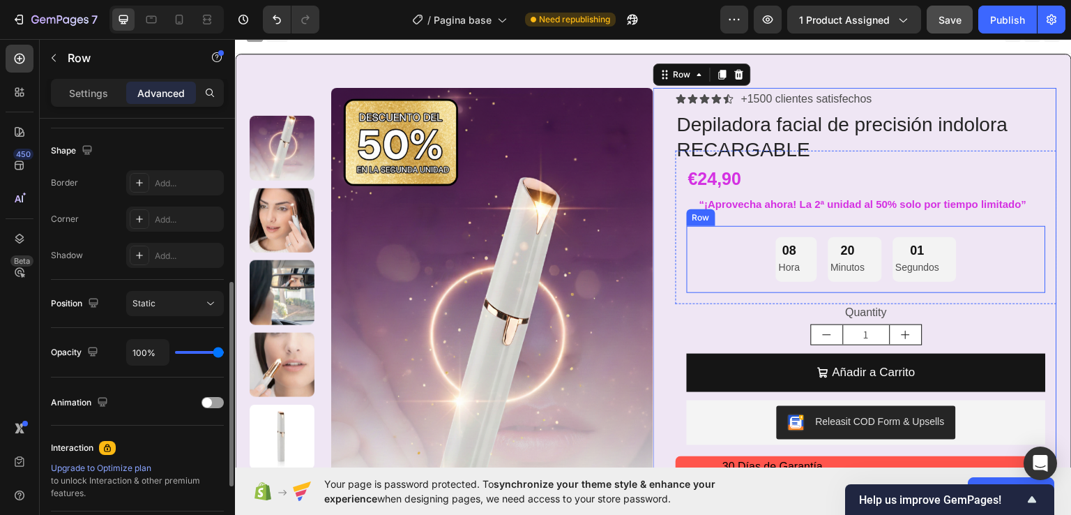
click at [687, 254] on div "08 Hora 20 Minutos 01 Segundos Countdown Timer Row" at bounding box center [866, 259] width 359 height 68
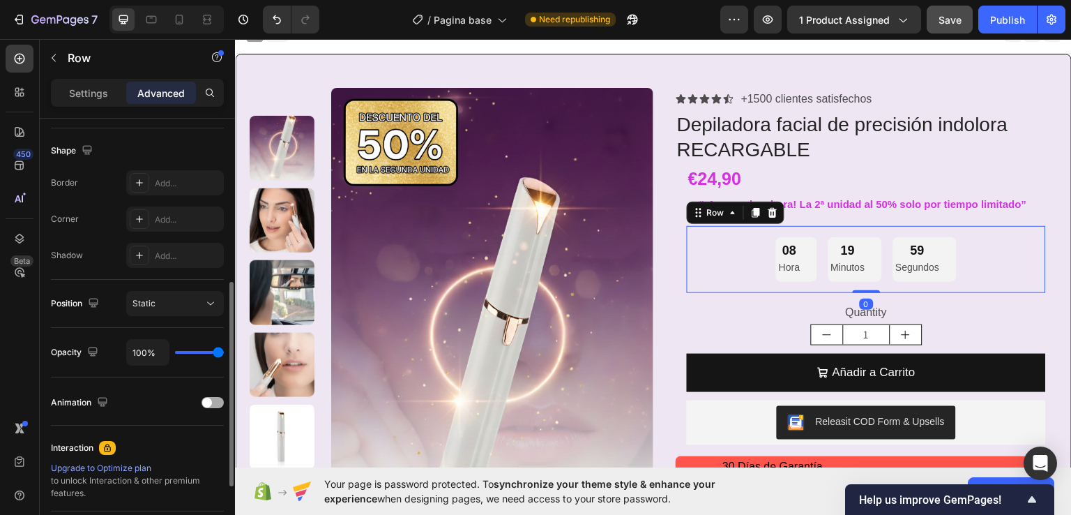
click at [218, 401] on div at bounding box center [213, 402] width 22 height 11
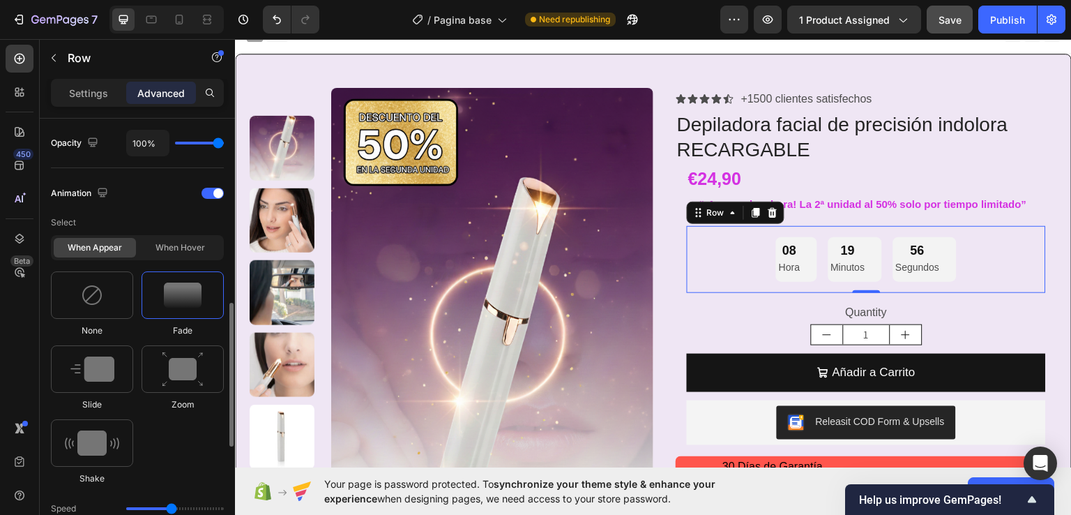
scroll to position [697, 0]
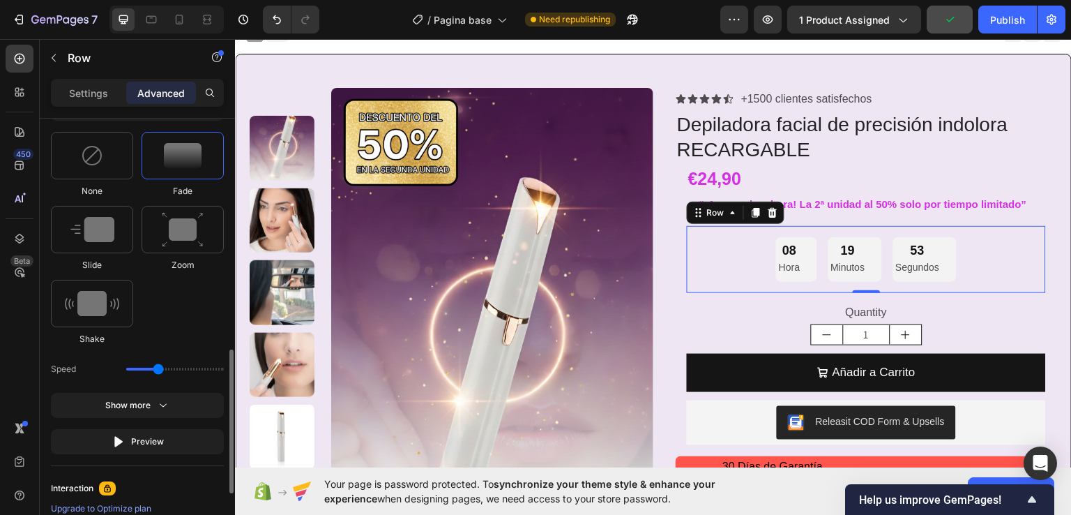
drag, startPoint x: 170, startPoint y: 369, endPoint x: 157, endPoint y: 369, distance: 13.3
type input "1.3"
click at [157, 369] on input "range" at bounding box center [175, 369] width 98 height 3
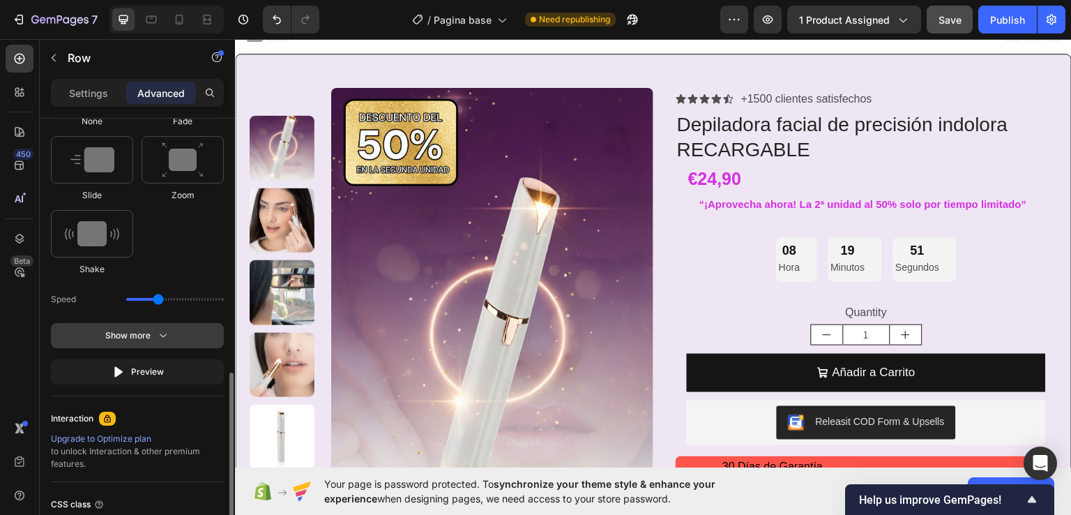
click at [175, 338] on button "Show more" at bounding box center [137, 335] width 173 height 25
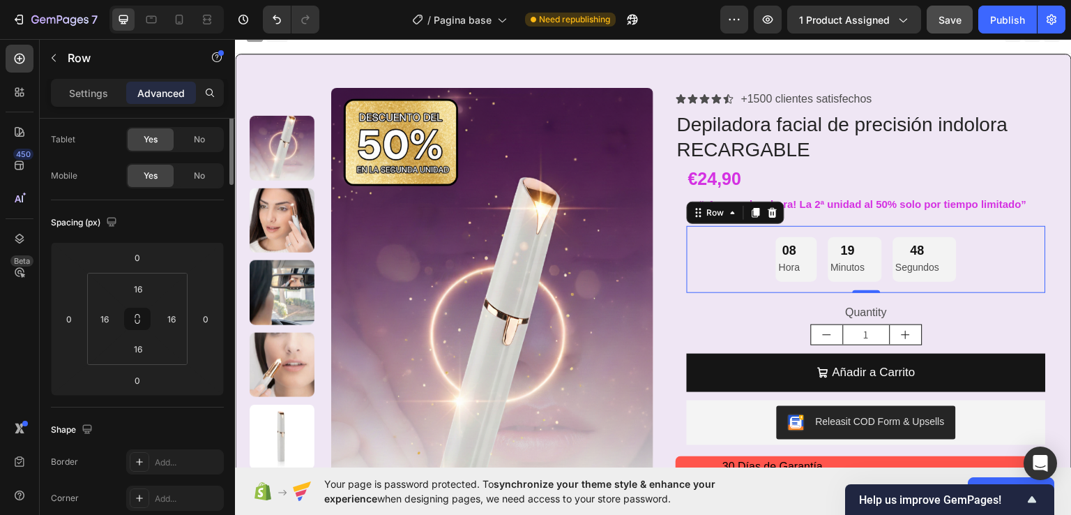
scroll to position [0, 0]
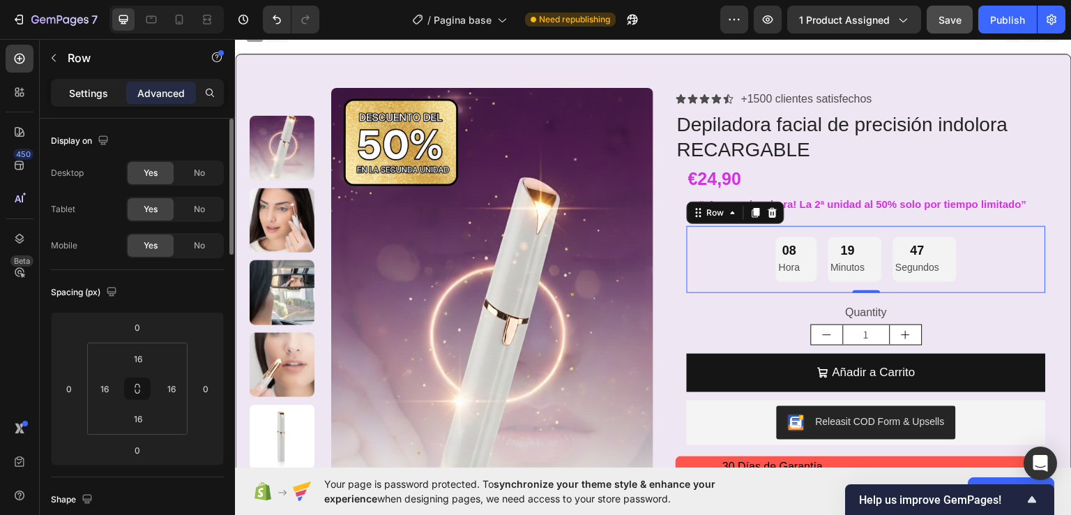
click at [85, 93] on p "Settings" at bounding box center [88, 93] width 39 height 15
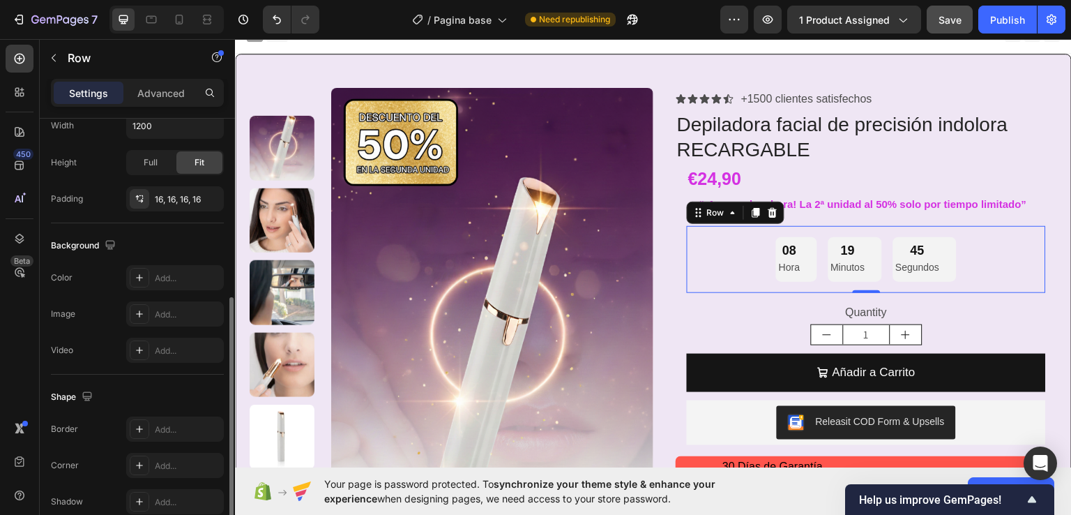
scroll to position [414, 0]
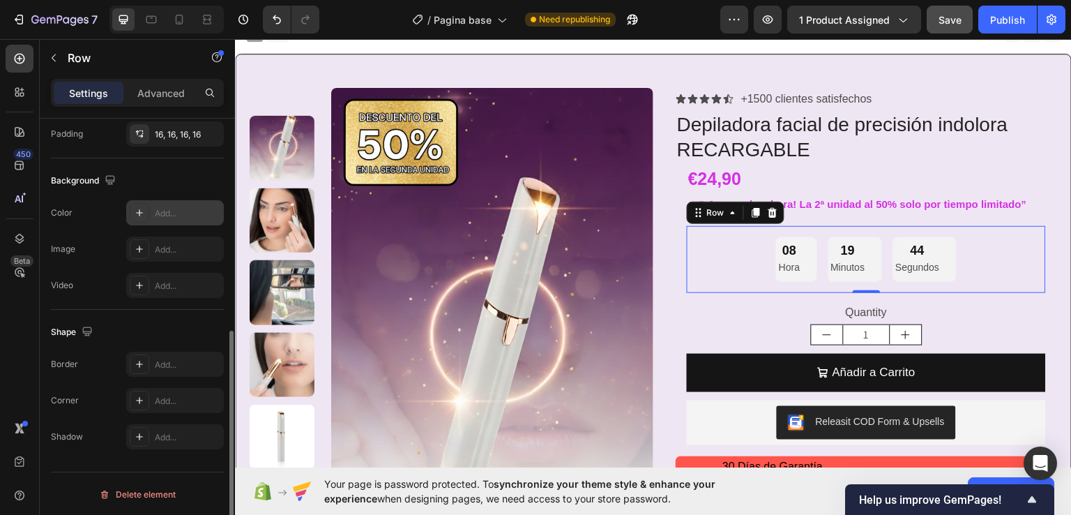
click at [158, 218] on div "Add..." at bounding box center [175, 212] width 98 height 25
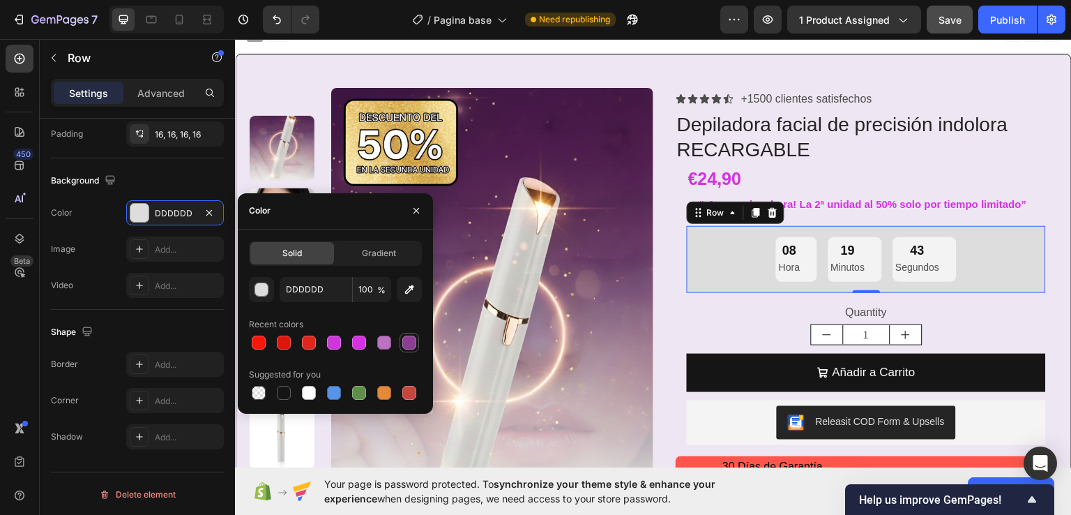
click at [405, 345] on div at bounding box center [409, 342] width 14 height 14
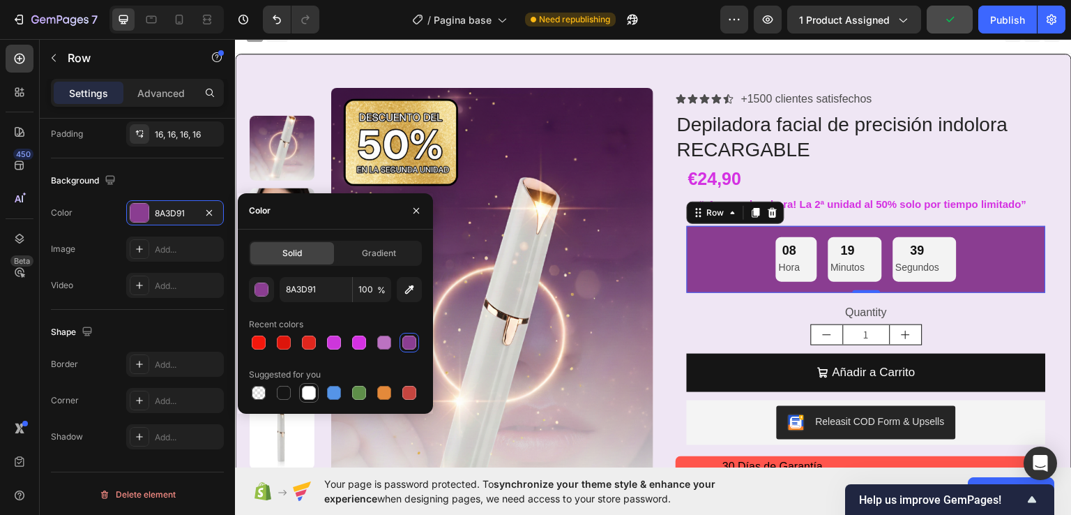
click at [312, 390] on div at bounding box center [309, 393] width 14 height 14
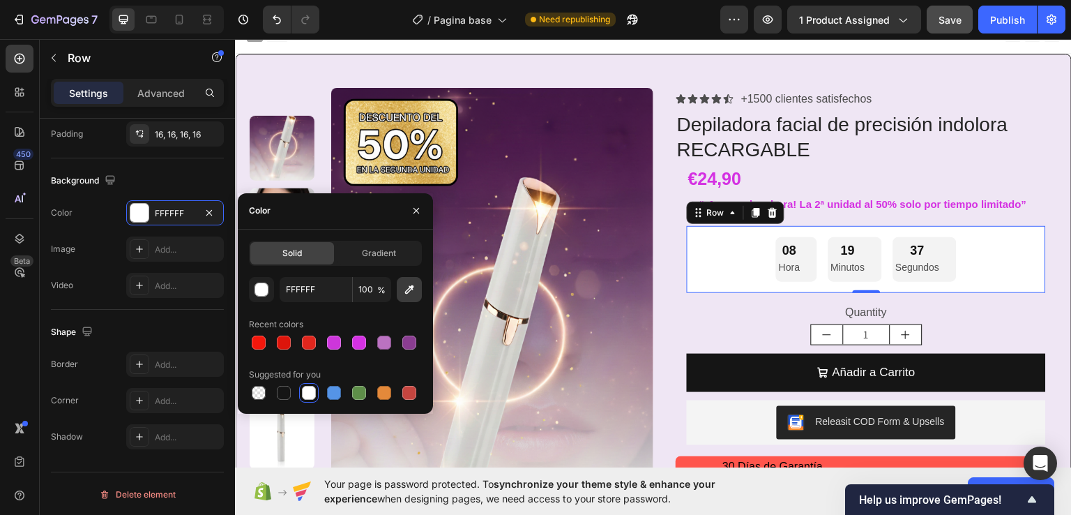
click at [413, 294] on icon "button" at bounding box center [409, 289] width 14 height 14
type input "EFE6F4"
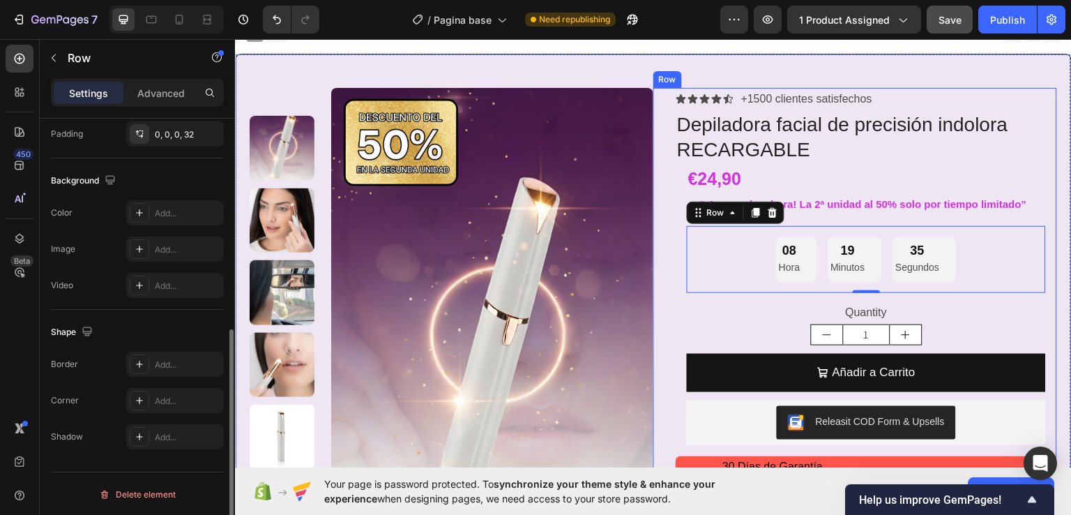
click at [663, 313] on div "Icon Icon Icon Icon Icon Icon List +1500 clientes satisfechos Text Block Row De…" at bounding box center [855, 350] width 404 height 527
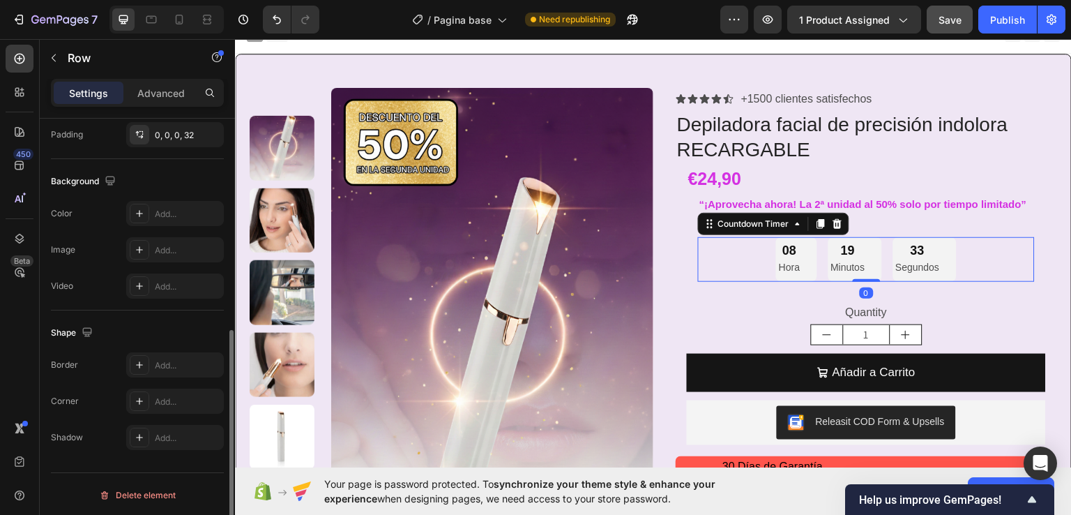
click at [800, 258] on div "08 Hora" at bounding box center [796, 258] width 40 height 45
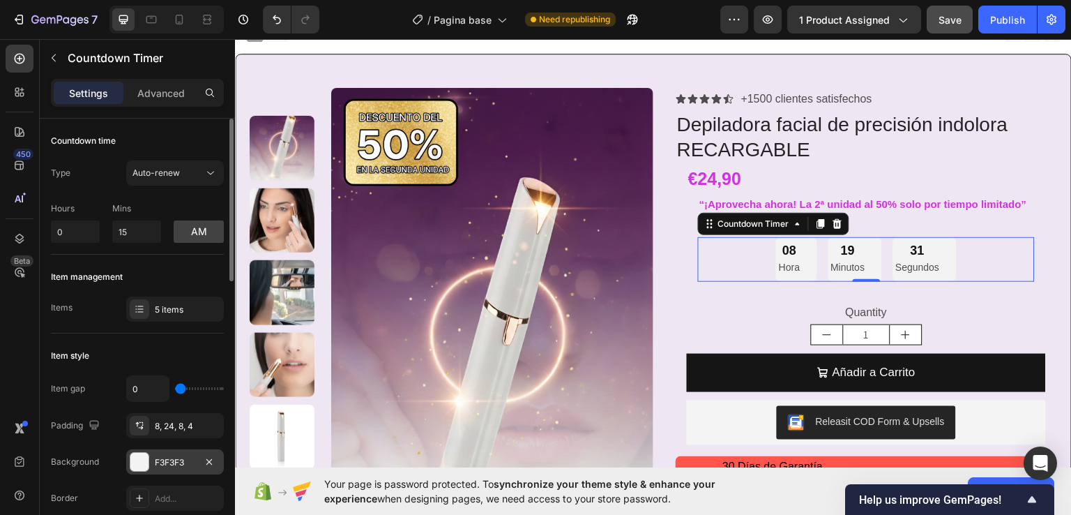
scroll to position [70, 0]
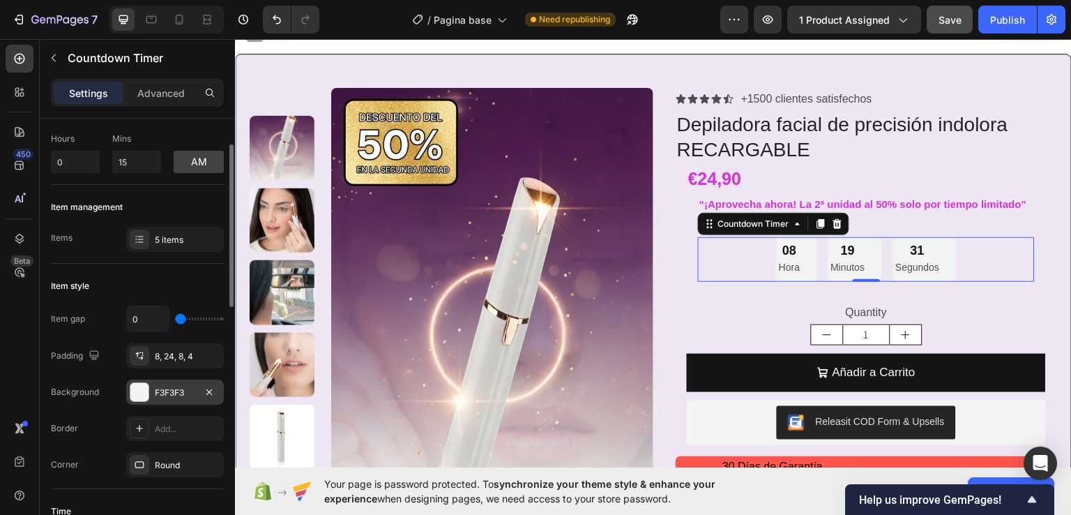
click at [145, 397] on div at bounding box center [139, 392] width 18 height 18
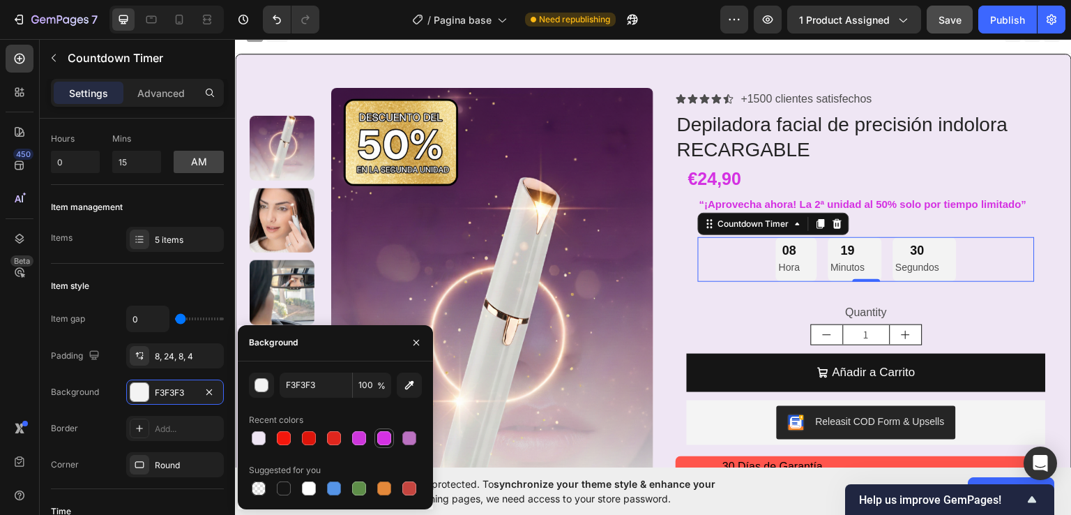
click at [390, 441] on div at bounding box center [384, 438] width 14 height 14
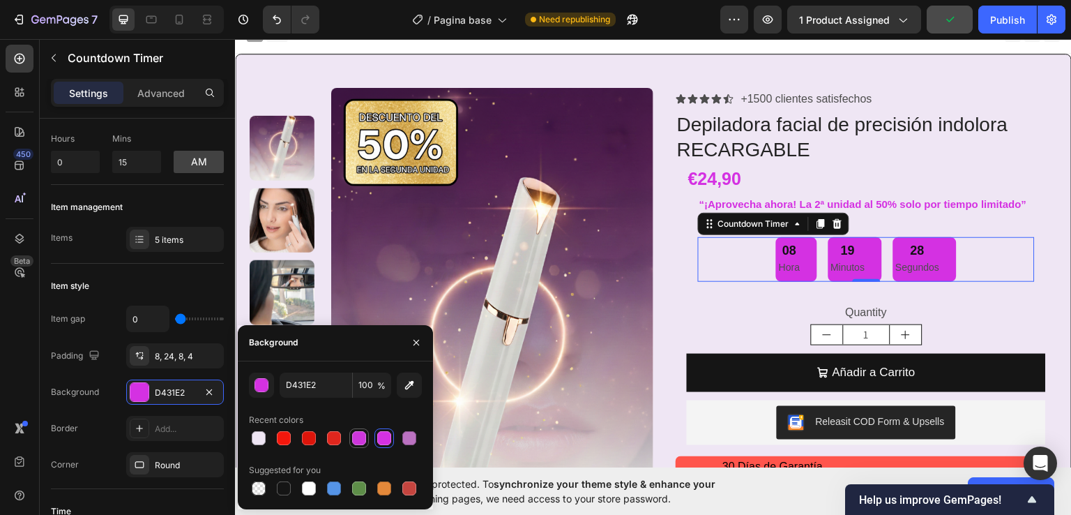
click at [356, 442] on div at bounding box center [359, 438] width 14 height 14
type input "CD36DB"
click at [184, 462] on div "Round" at bounding box center [175, 465] width 40 height 13
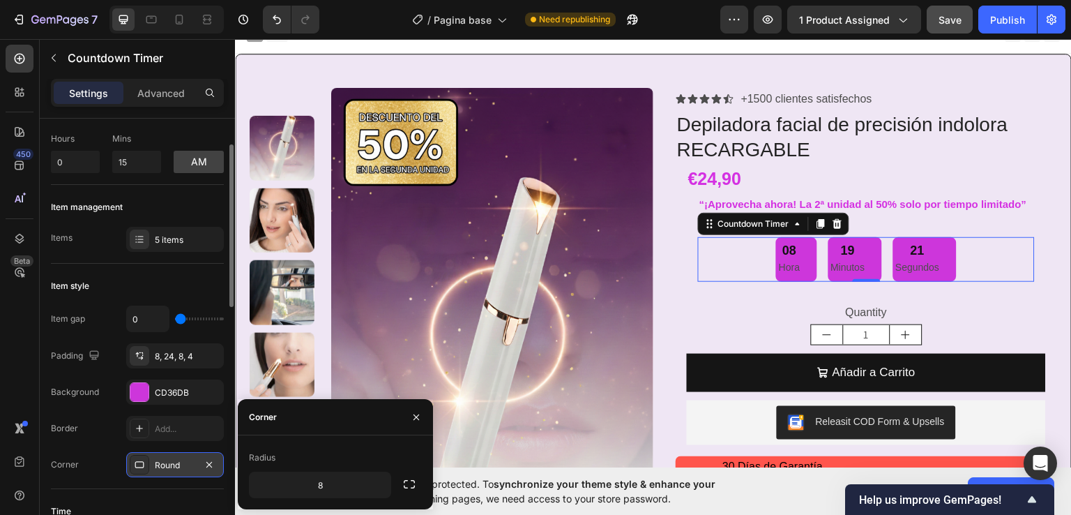
click at [184, 462] on div "Round" at bounding box center [175, 465] width 40 height 13
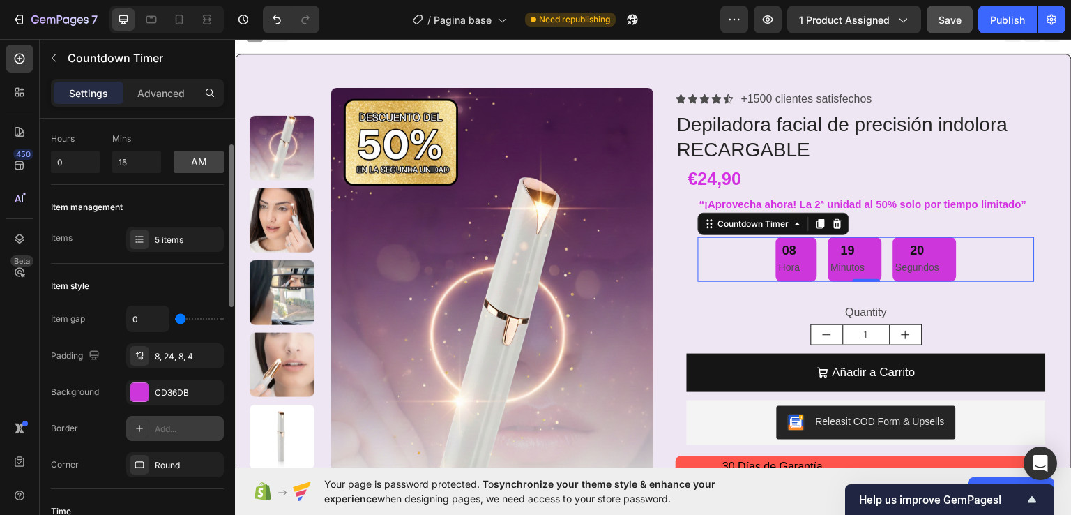
click at [183, 430] on div "Add..." at bounding box center [188, 429] width 66 height 13
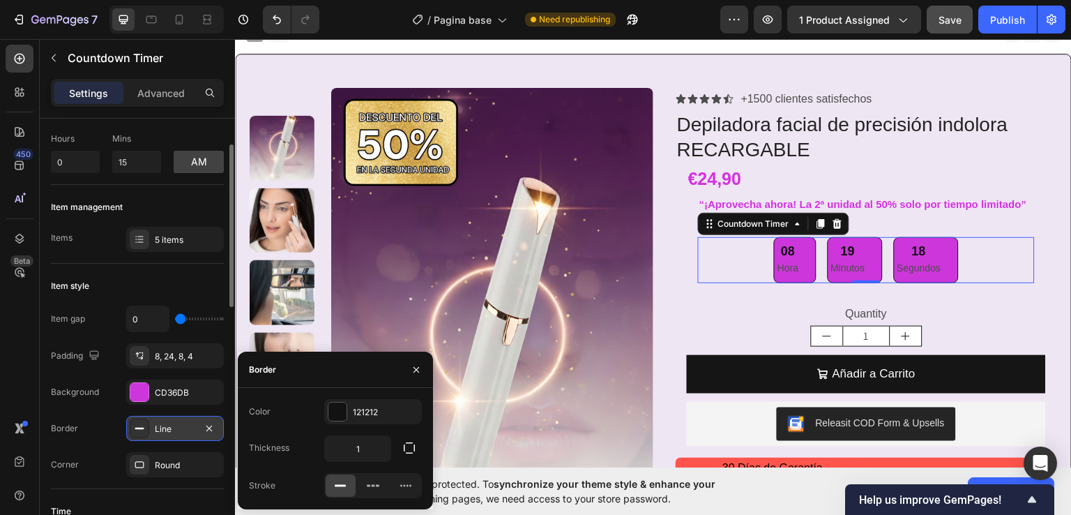
click at [183, 430] on div "Line" at bounding box center [175, 429] width 40 height 13
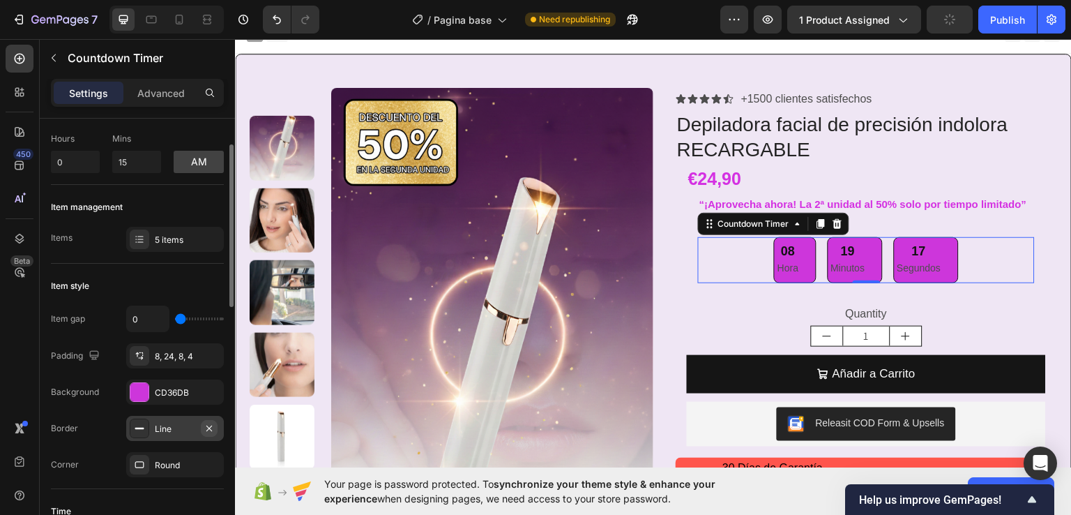
click at [206, 431] on icon "button" at bounding box center [209, 428] width 11 height 11
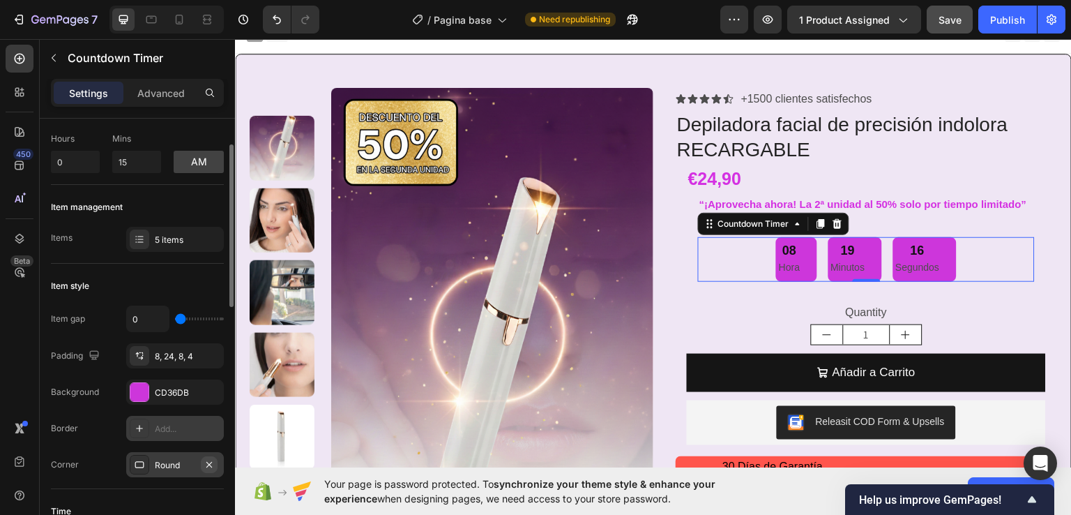
click at [212, 466] on icon "button" at bounding box center [209, 464] width 6 height 6
click at [167, 464] on div "Add..." at bounding box center [188, 465] width 66 height 13
type input "8"
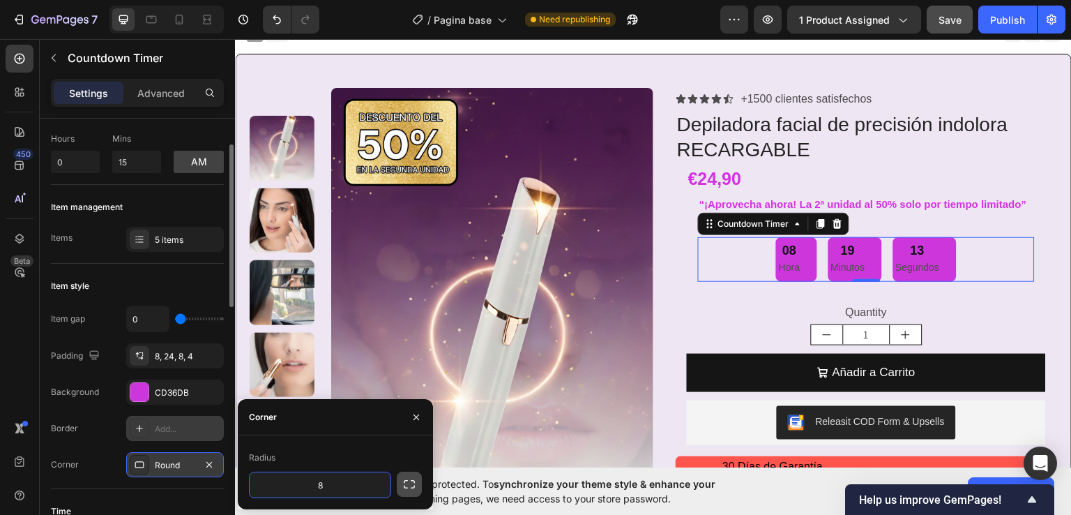
click at [408, 484] on icon "button" at bounding box center [409, 484] width 14 height 14
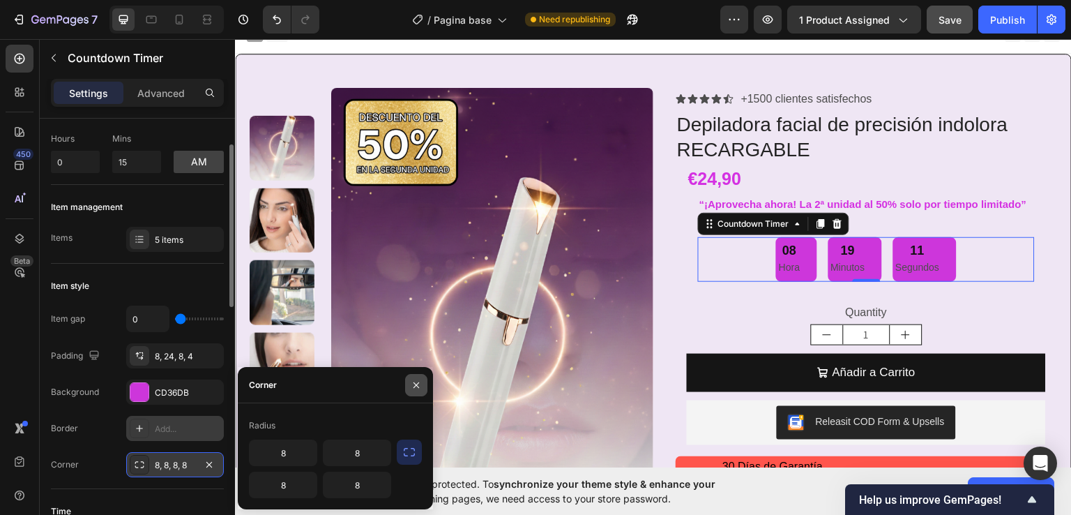
click at [417, 381] on icon "button" at bounding box center [416, 384] width 11 height 11
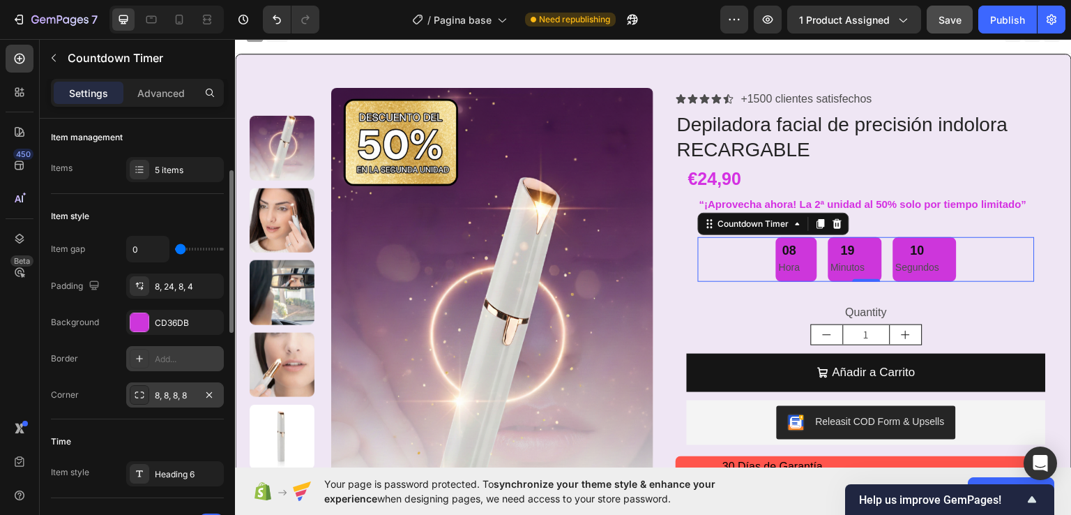
scroll to position [209, 0]
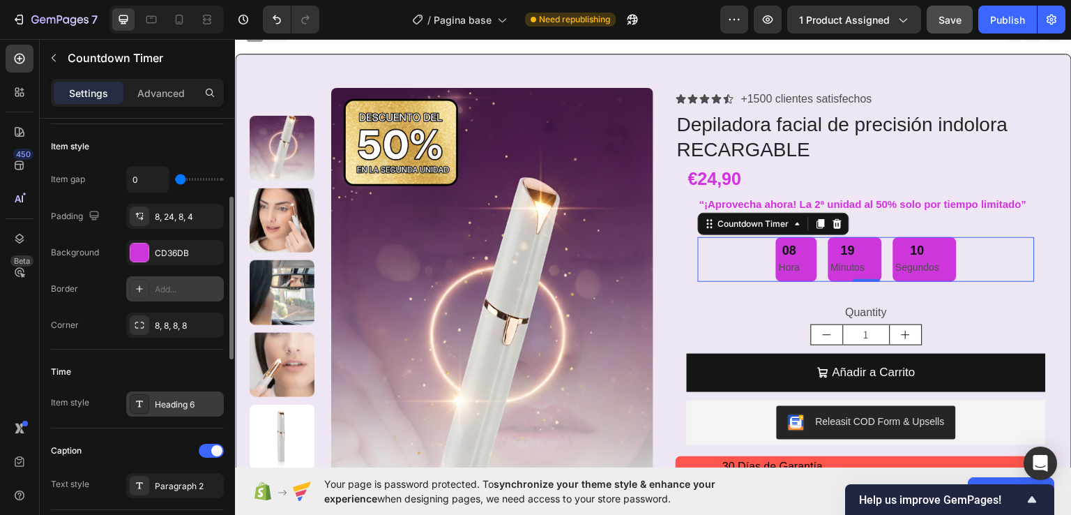
click at [187, 412] on div "Heading 6" at bounding box center [175, 403] width 98 height 25
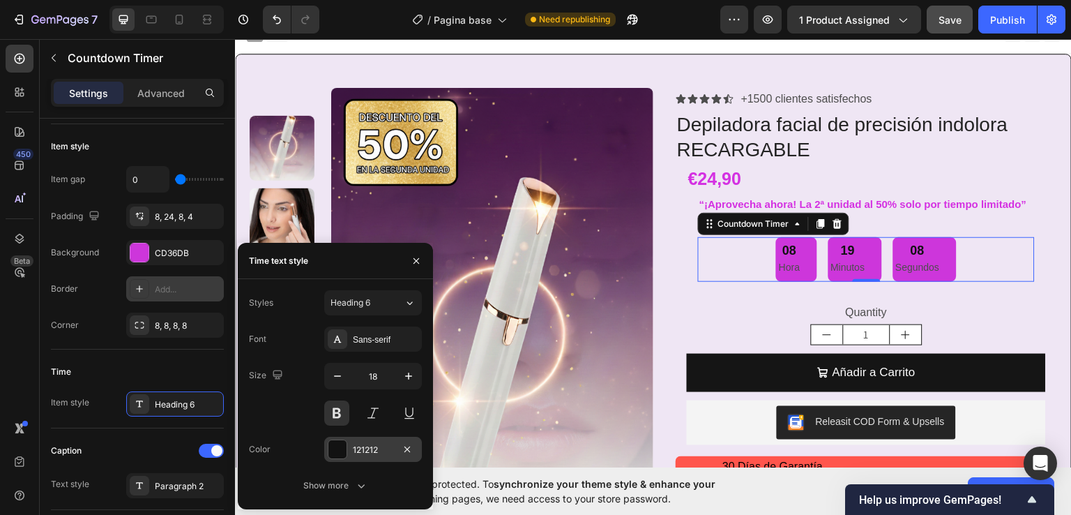
click at [339, 446] on div at bounding box center [337, 449] width 18 height 18
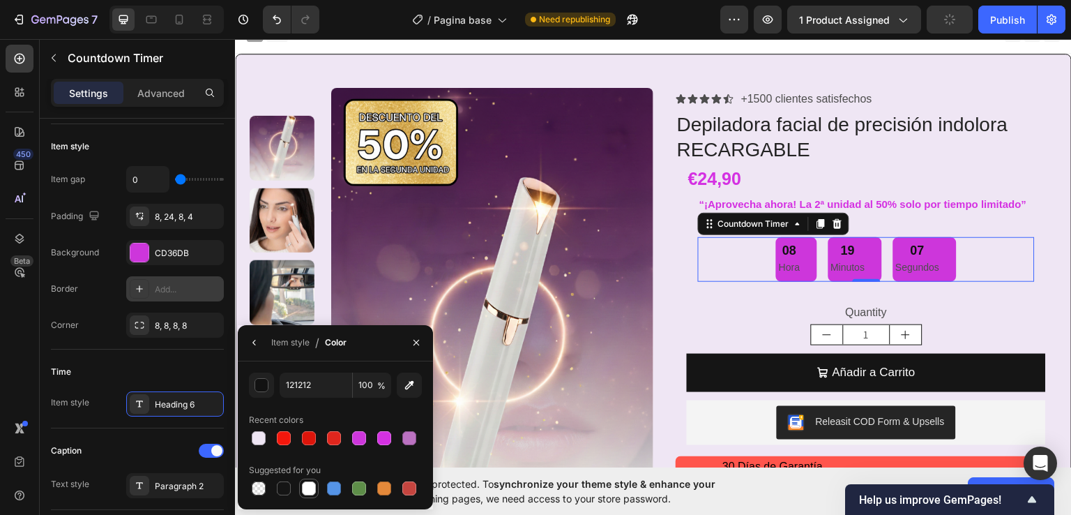
click at [308, 482] on div at bounding box center [309, 488] width 14 height 14
type input "FFFFFF"
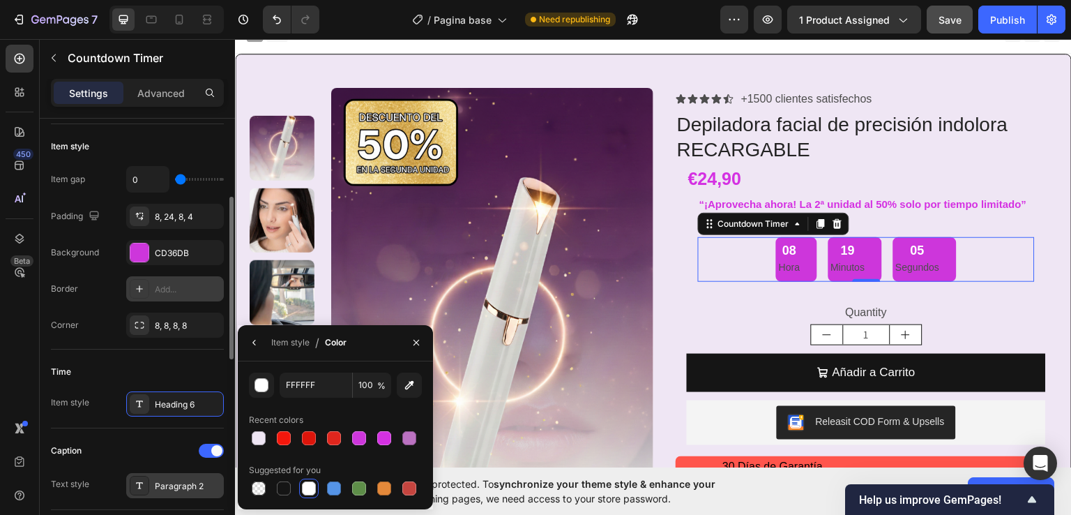
click at [176, 484] on div "Paragraph 2" at bounding box center [188, 486] width 66 height 13
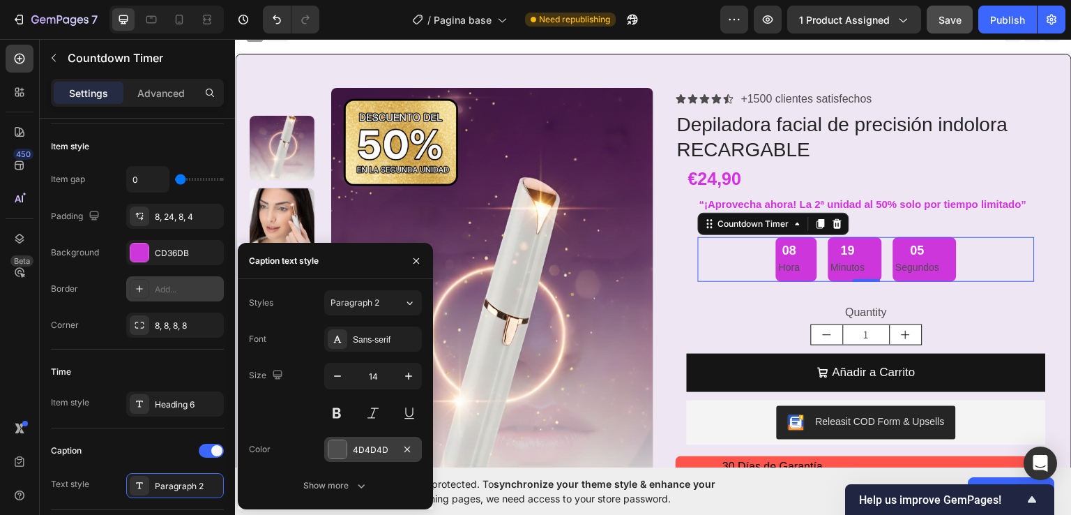
click at [330, 458] on div at bounding box center [338, 449] width 20 height 20
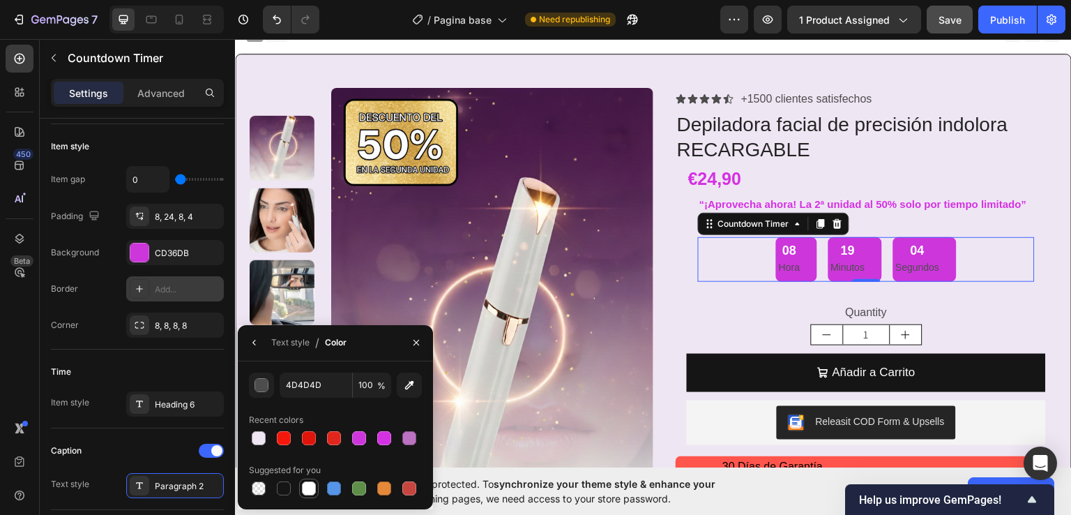
click at [309, 490] on div at bounding box center [309, 488] width 14 height 14
type input "FFFFFF"
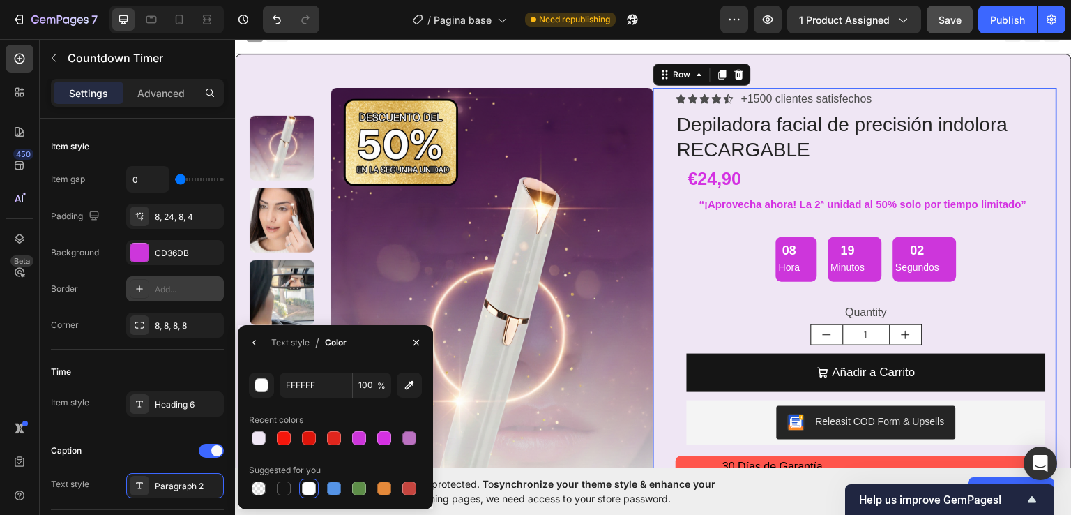
click at [663, 269] on div "Icon Icon Icon Icon Icon Icon List +1500 clientes satisfechos Text Block Row De…" at bounding box center [855, 350] width 404 height 527
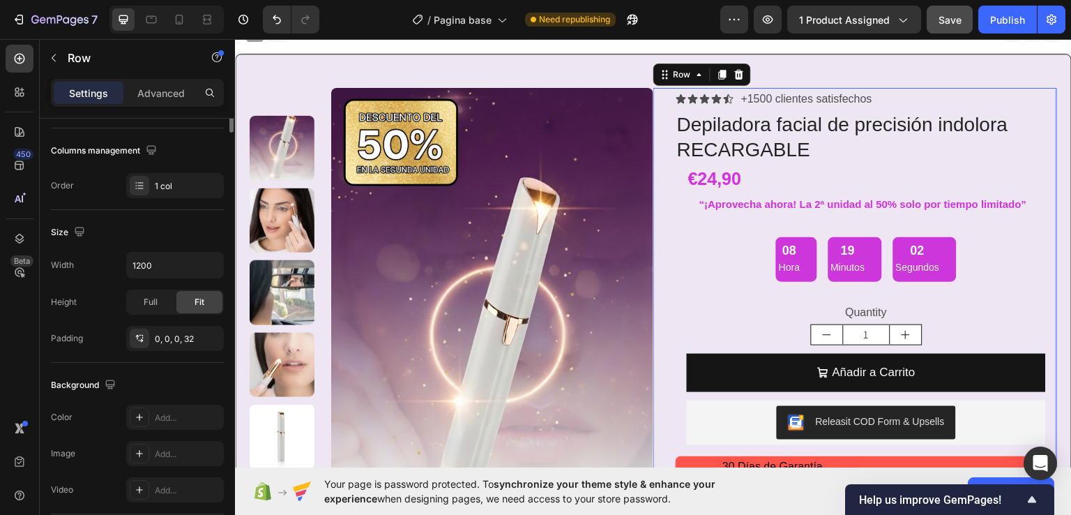
scroll to position [0, 0]
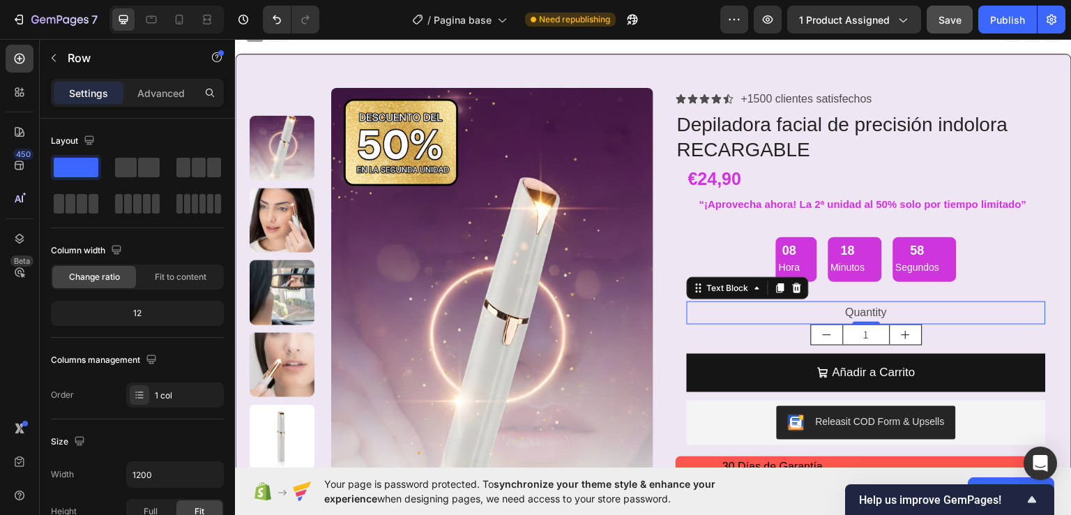
click at [868, 309] on div "Quantity" at bounding box center [866, 312] width 359 height 23
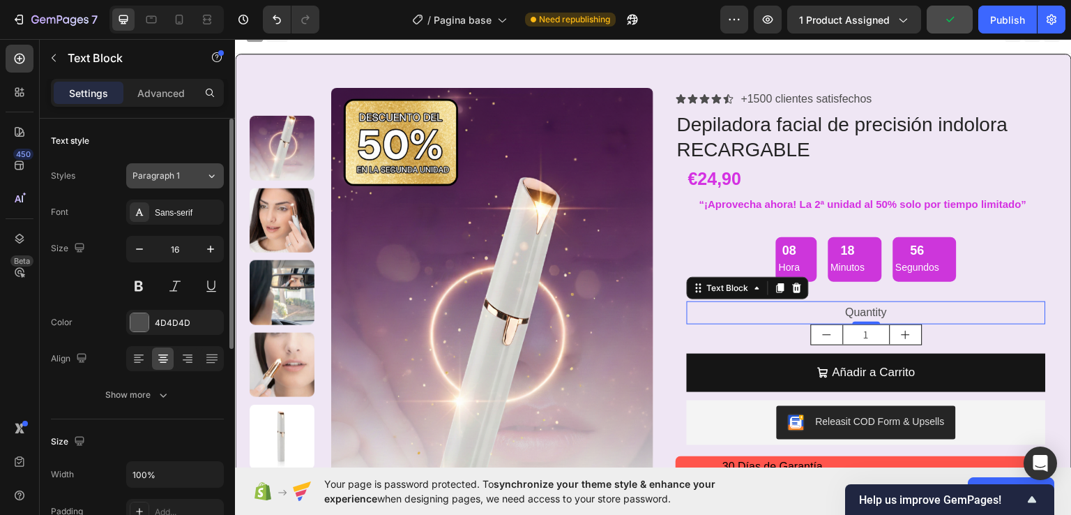
click at [197, 176] on div "Paragraph 1" at bounding box center [169, 175] width 73 height 13
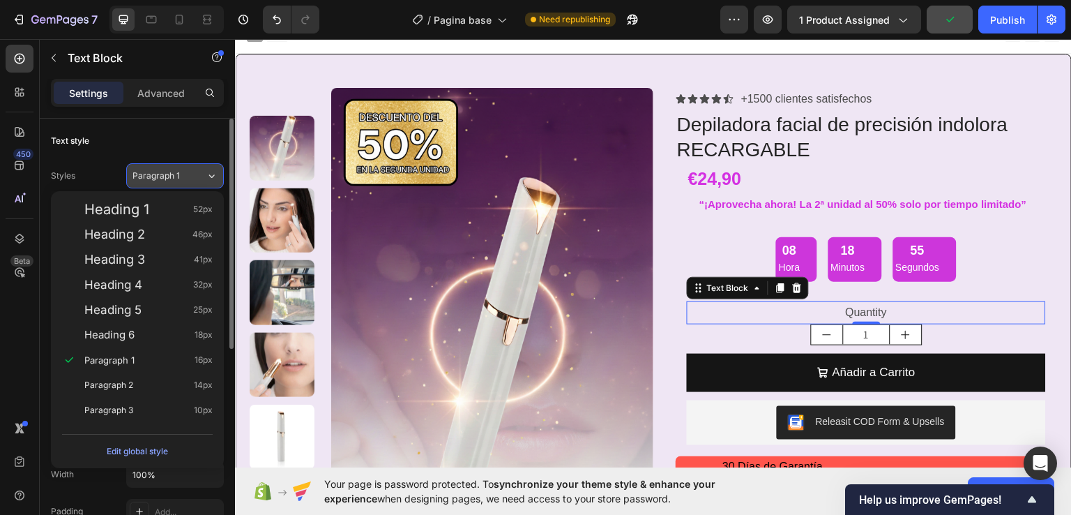
click at [197, 176] on div "Paragraph 1" at bounding box center [169, 175] width 73 height 13
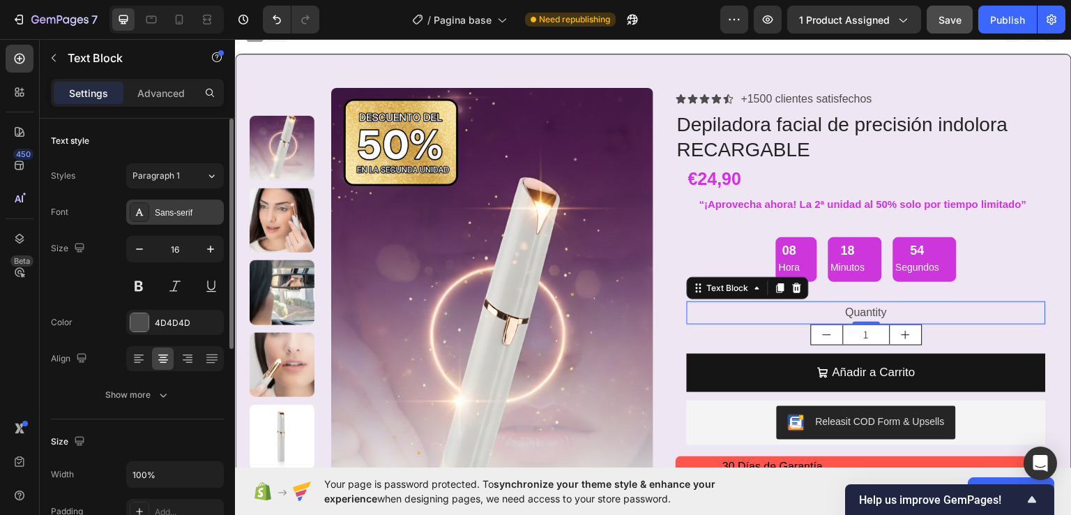
click at [200, 209] on div "Sans-serif" at bounding box center [188, 212] width 66 height 13
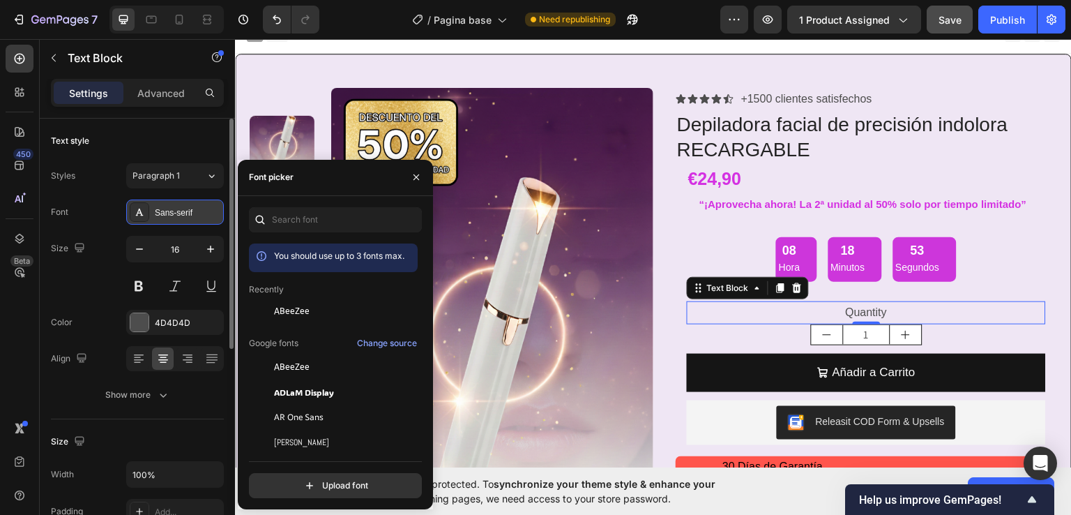
click at [200, 209] on div "Sans-serif" at bounding box center [188, 212] width 66 height 13
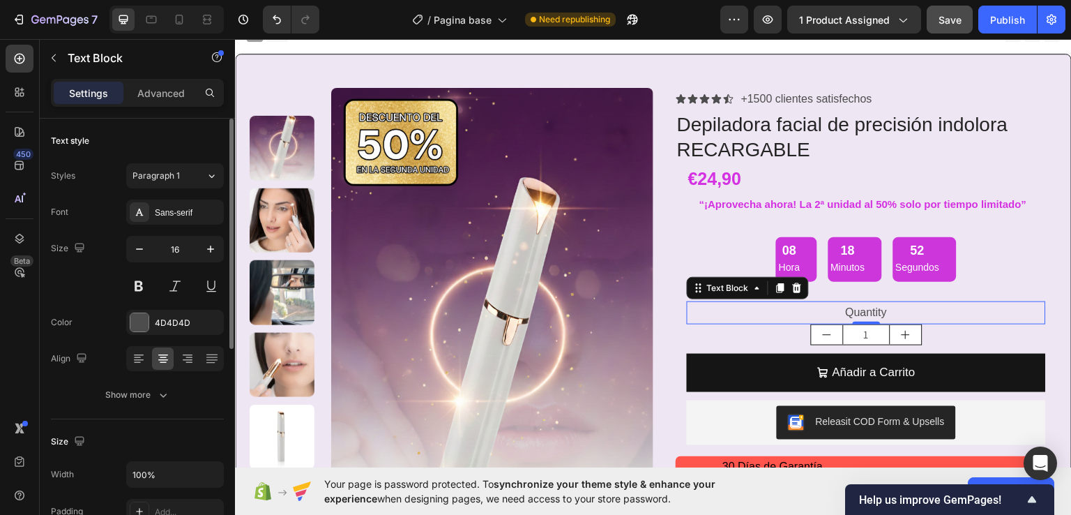
scroll to position [70, 0]
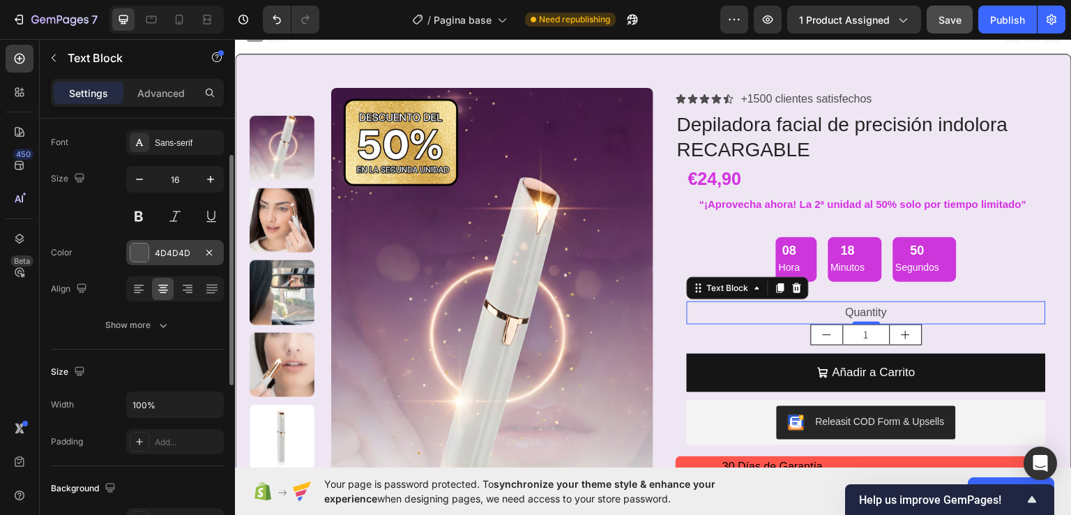
click at [190, 253] on div "4D4D4D" at bounding box center [175, 253] width 40 height 13
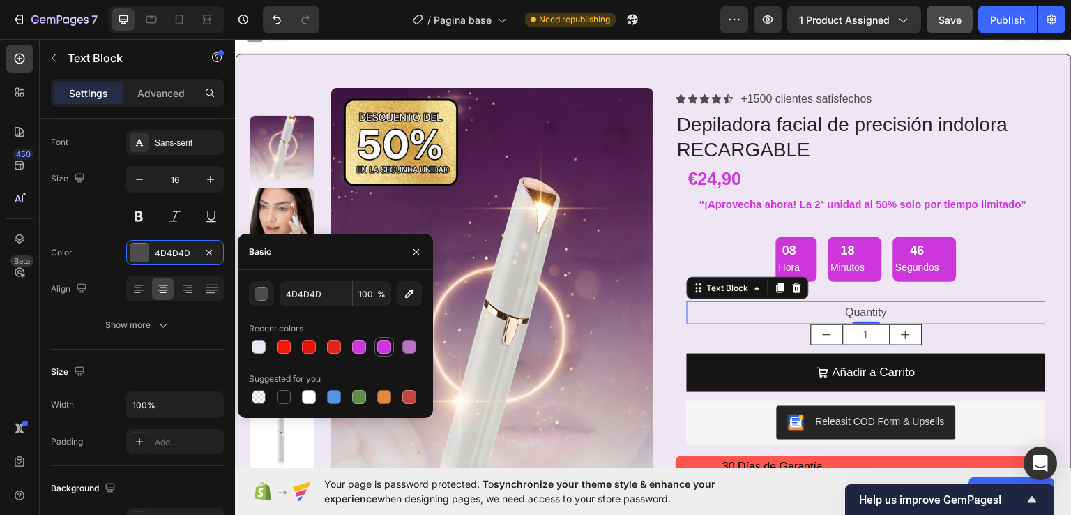
click at [382, 346] on div at bounding box center [384, 347] width 14 height 14
type input "D431E2"
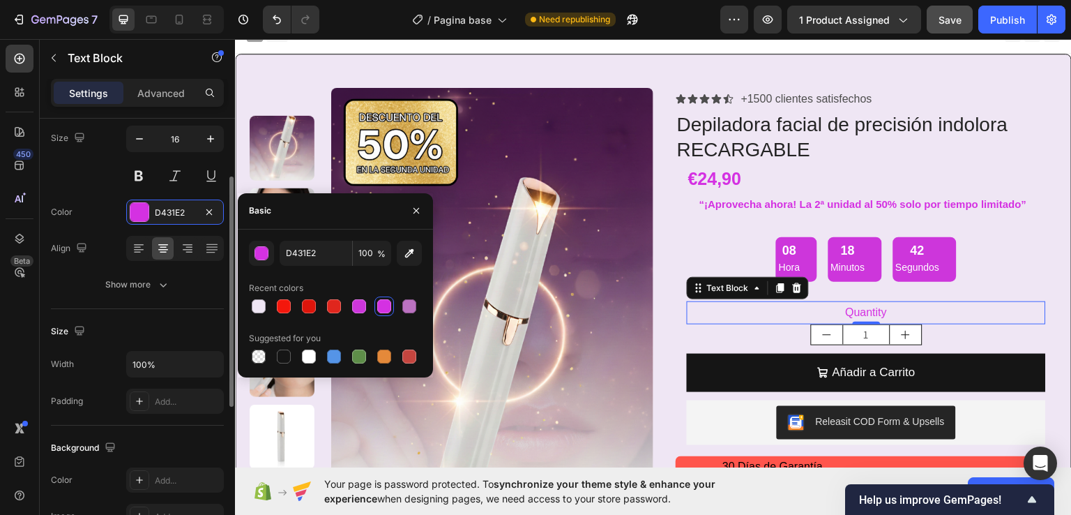
scroll to position [0, 0]
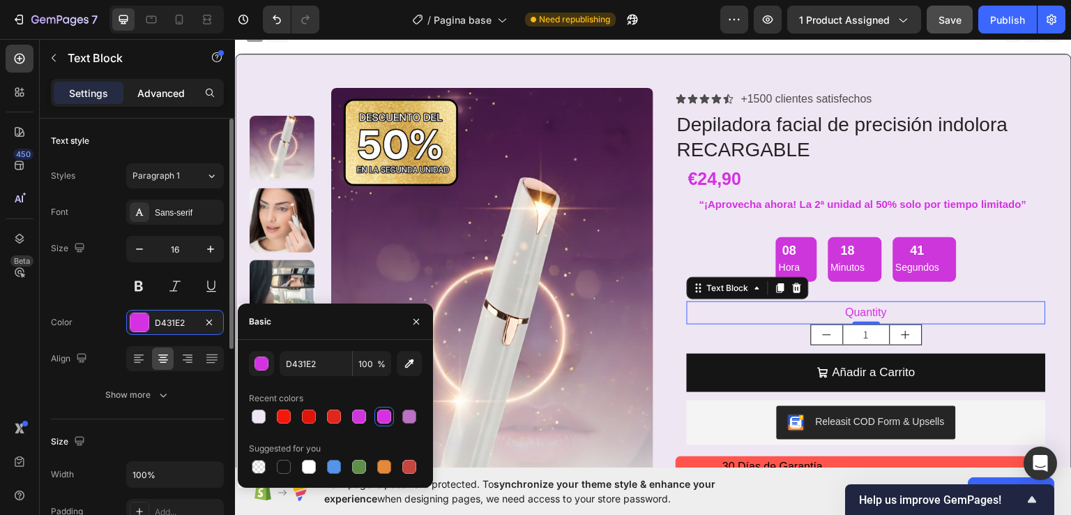
click at [170, 91] on p "Advanced" at bounding box center [160, 93] width 47 height 15
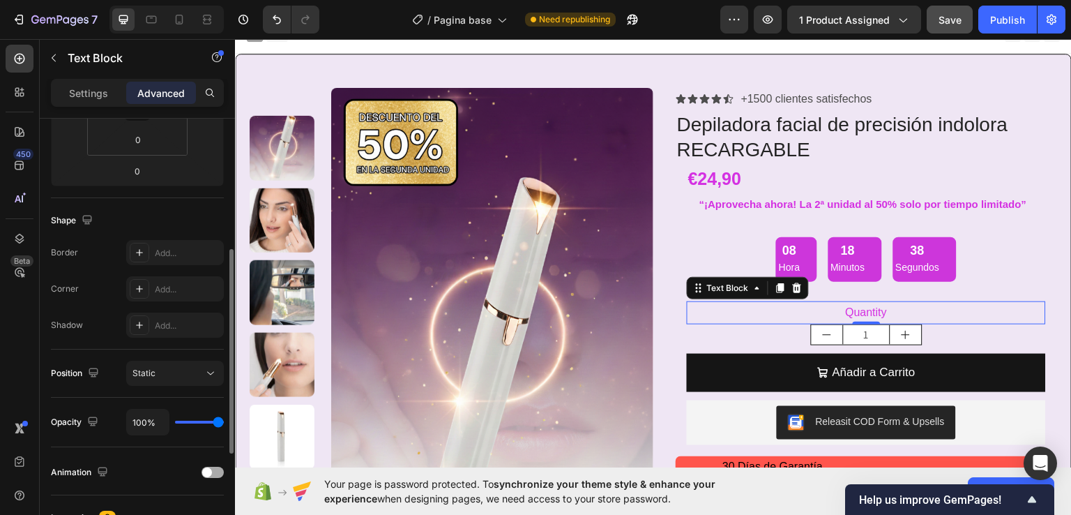
scroll to position [418, 0]
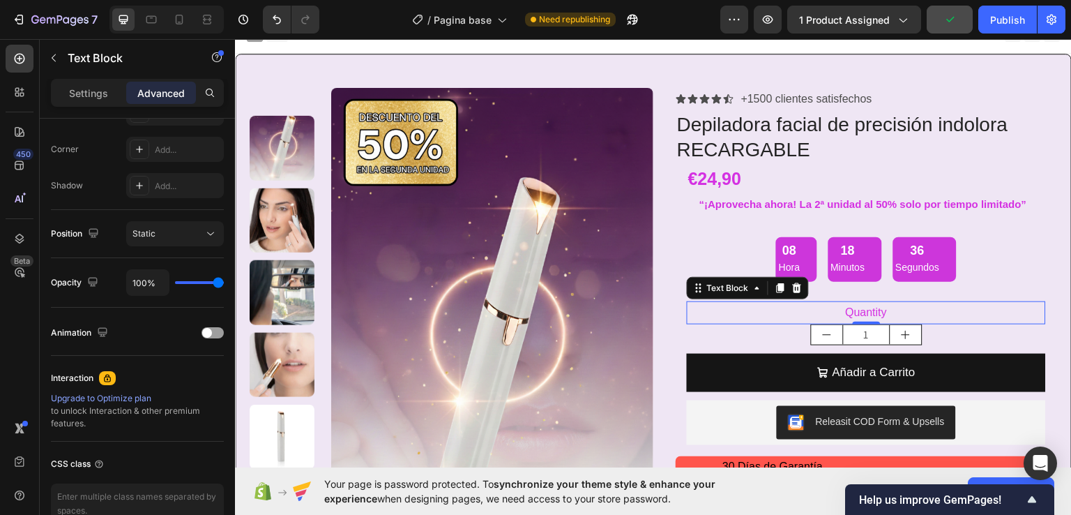
click at [868, 312] on div "Quantity" at bounding box center [866, 312] width 359 height 23
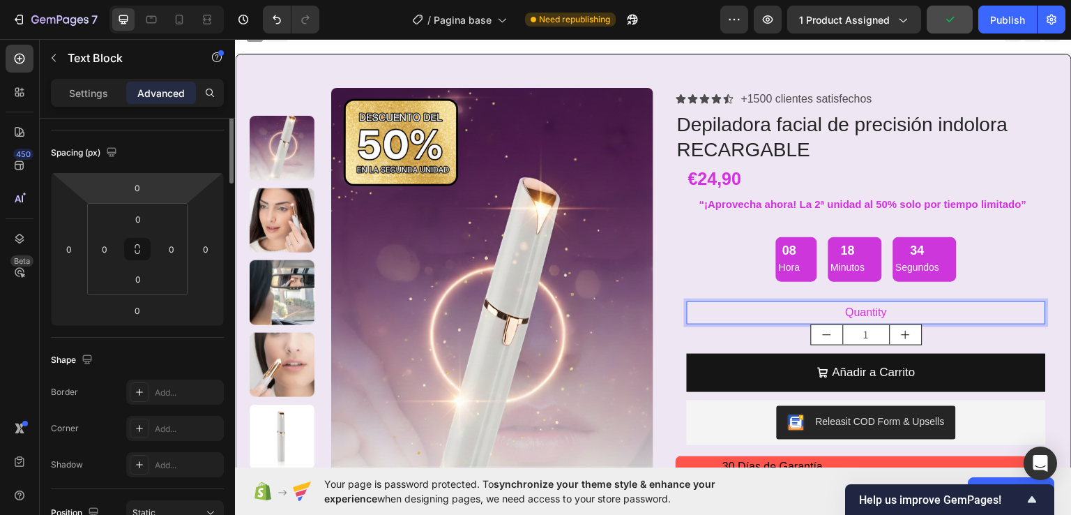
scroll to position [0, 0]
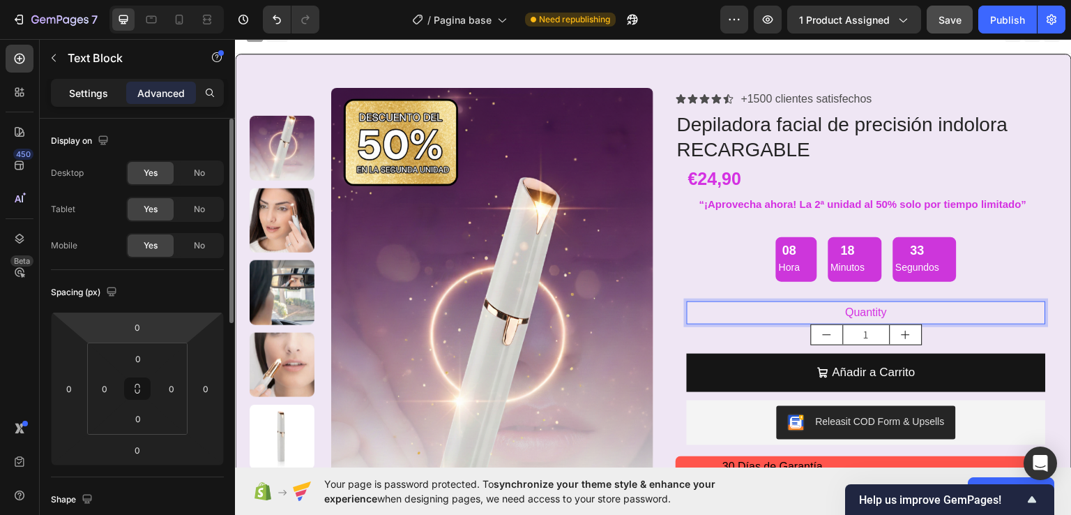
click at [76, 91] on p "Settings" at bounding box center [88, 93] width 39 height 15
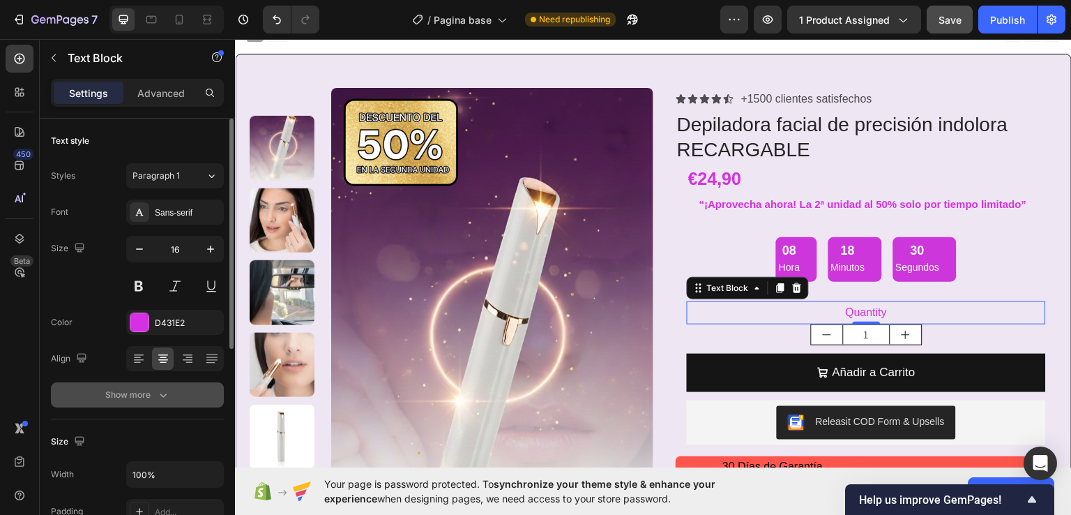
click at [164, 395] on icon "button" at bounding box center [163, 395] width 7 height 4
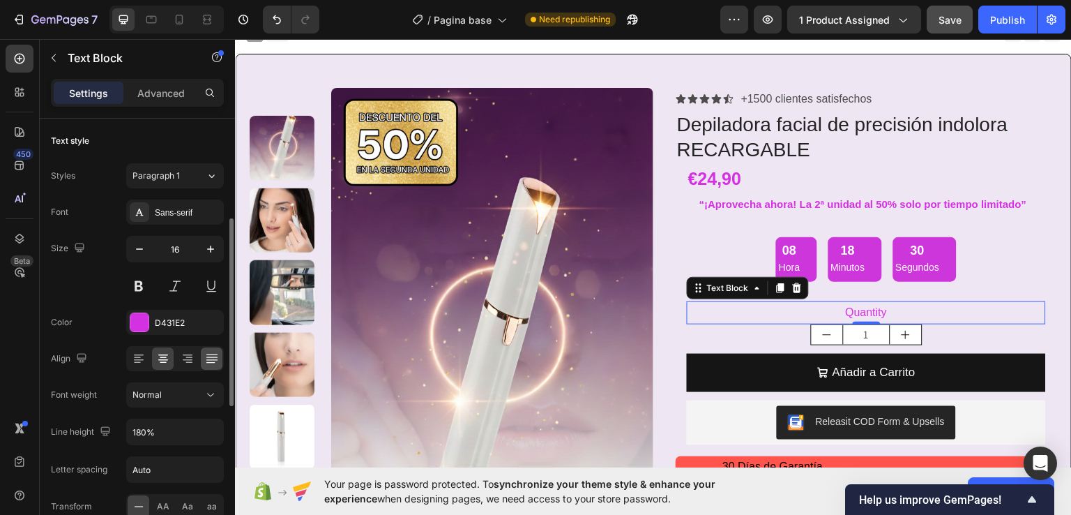
scroll to position [70, 0]
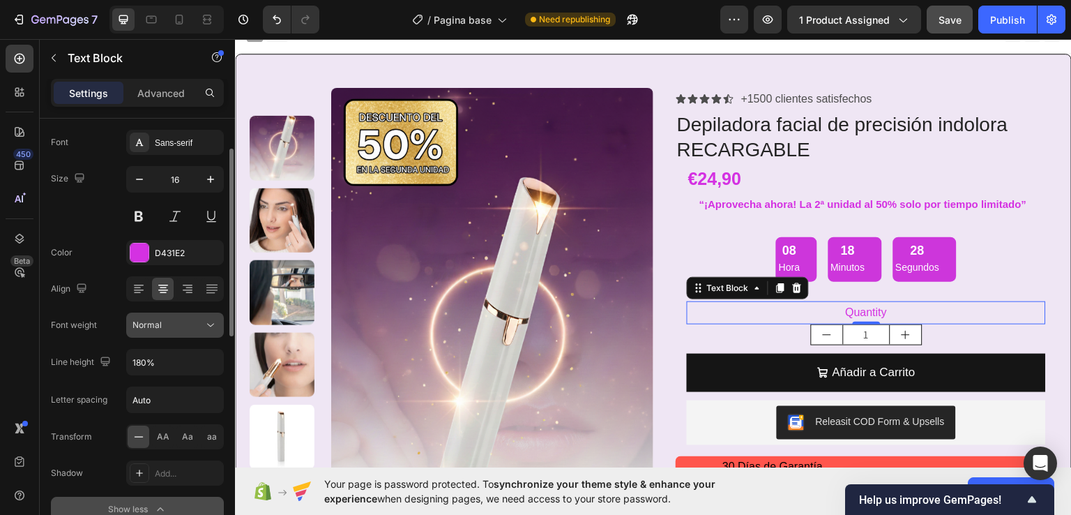
click at [184, 326] on div "Normal" at bounding box center [168, 325] width 71 height 13
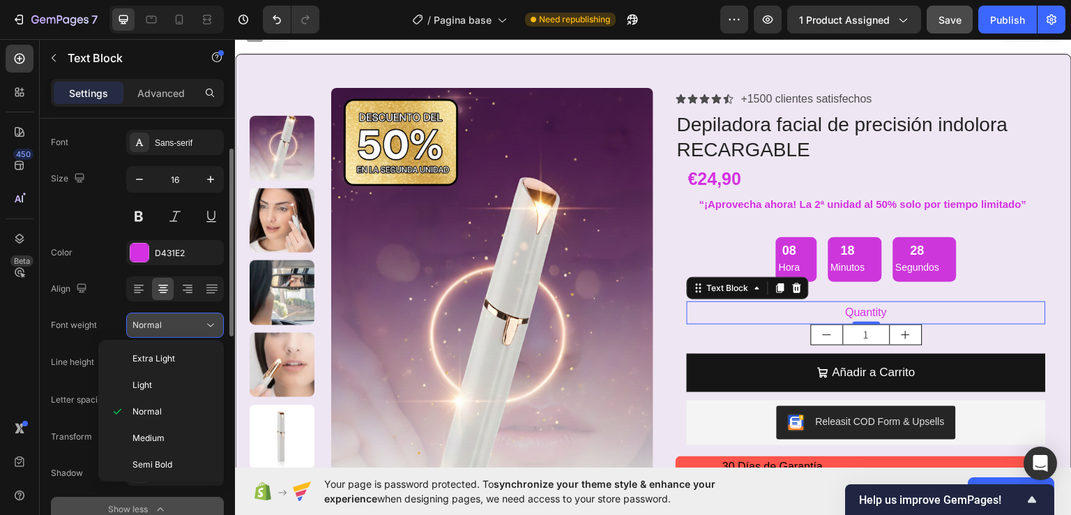
click at [184, 326] on div "Normal" at bounding box center [168, 325] width 71 height 13
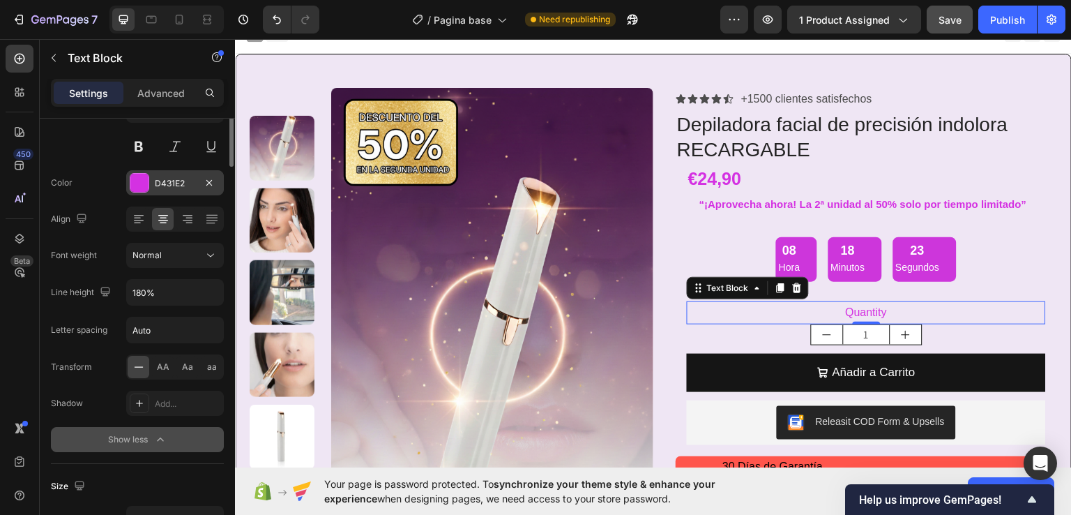
scroll to position [0, 0]
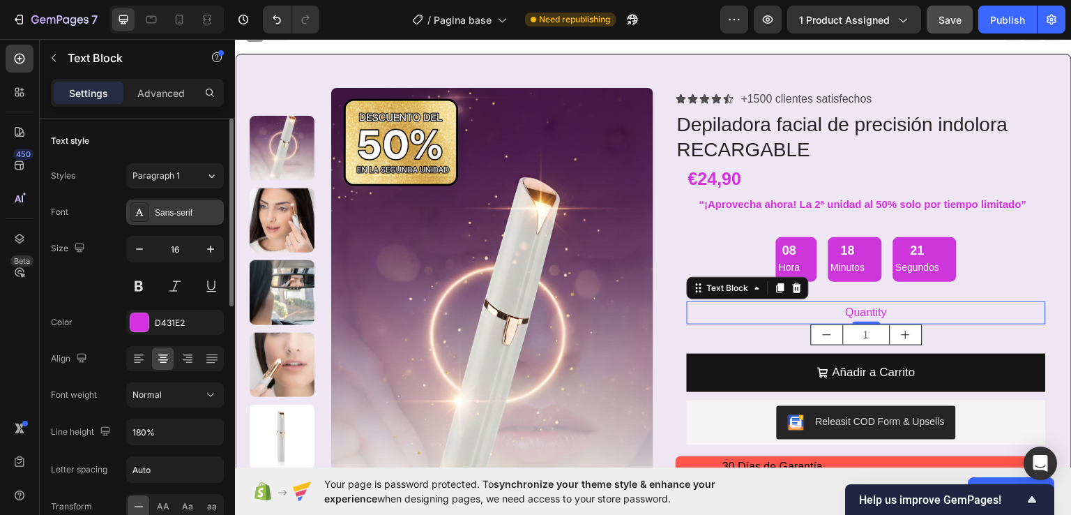
click at [177, 211] on div "Sans-serif" at bounding box center [188, 212] width 66 height 13
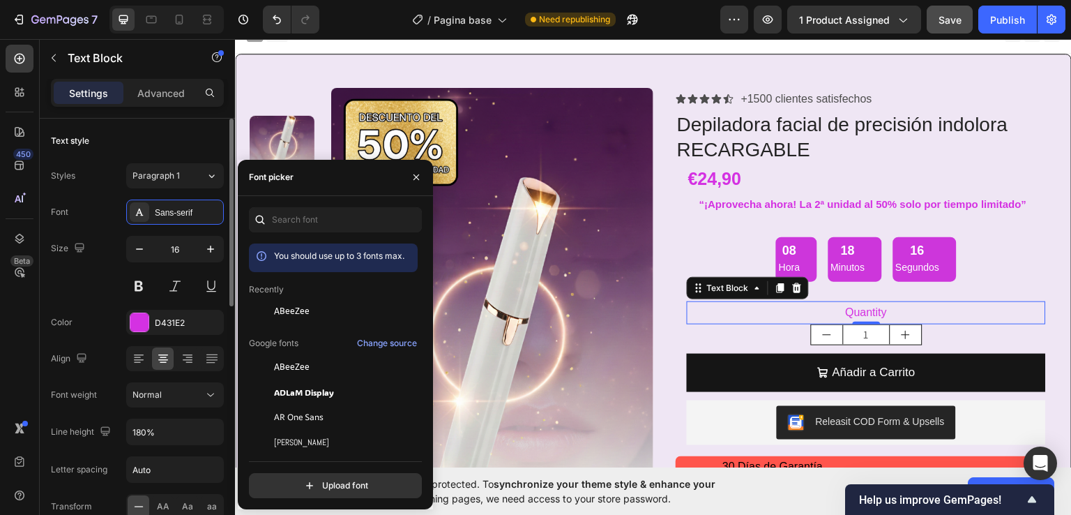
click at [90, 276] on div "Size 16" at bounding box center [137, 267] width 173 height 63
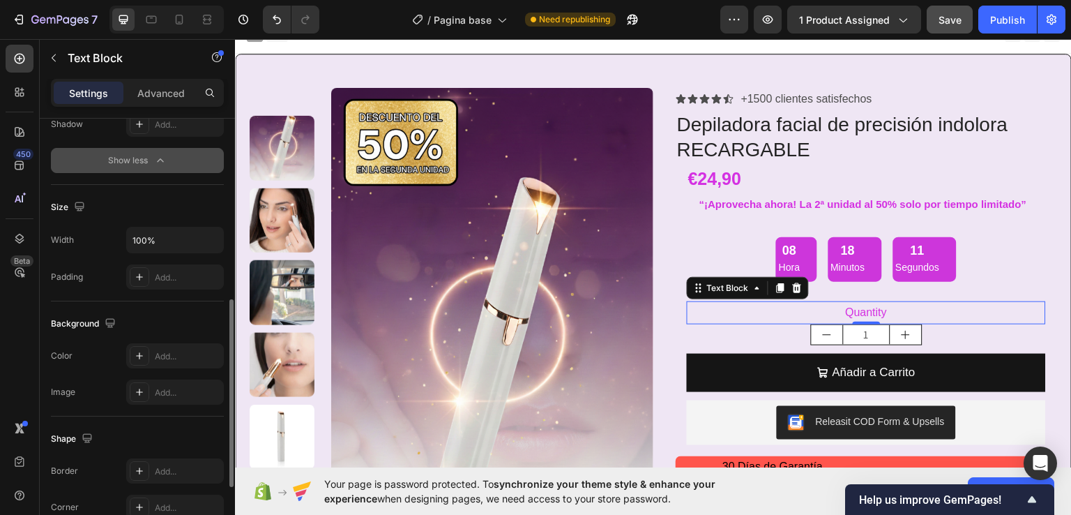
scroll to position [558, 0]
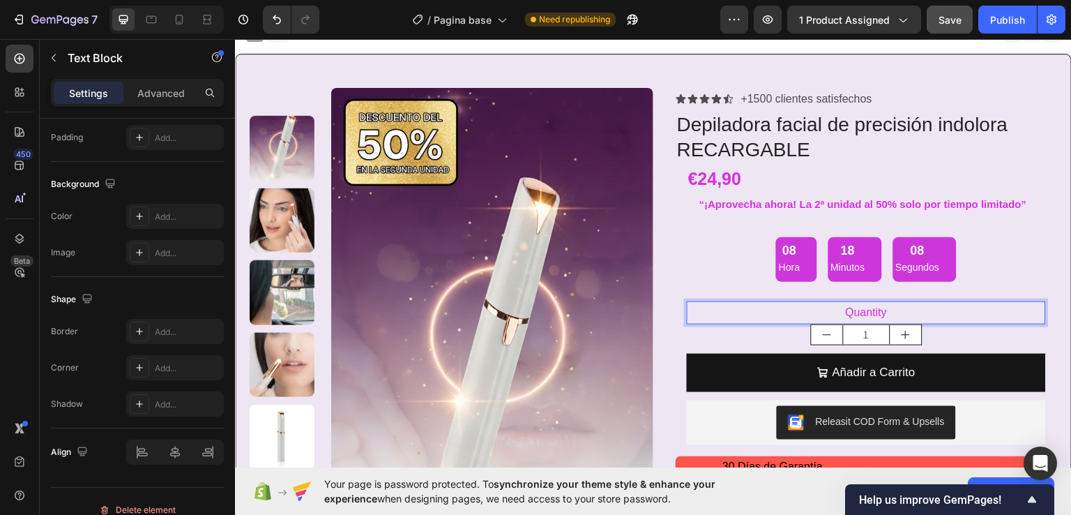
click at [881, 313] on p "Quantity" at bounding box center [866, 312] width 356 height 20
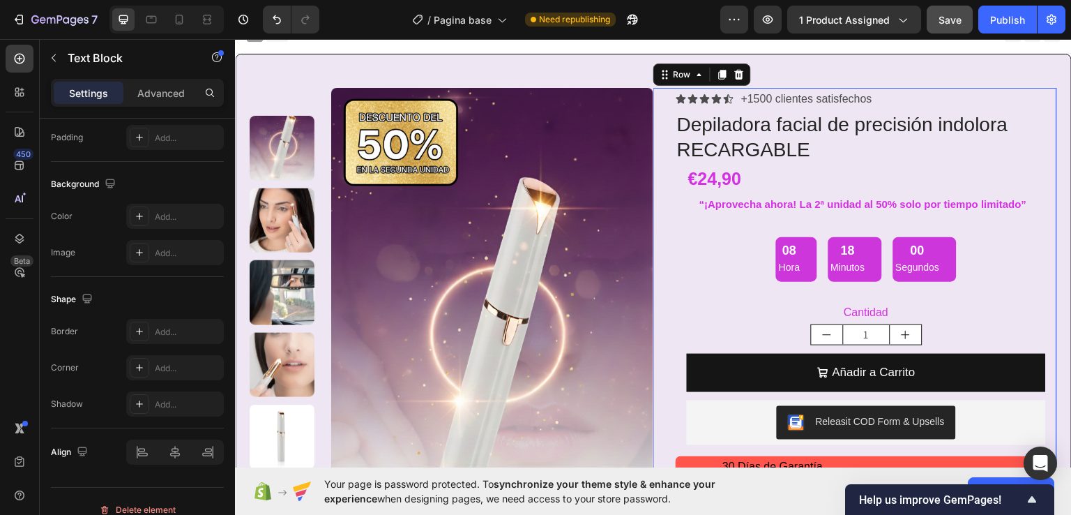
click at [667, 318] on div "Icon Icon Icon Icon Icon Icon List +1500 clientes satisfechos Text Block Row De…" at bounding box center [855, 350] width 404 height 527
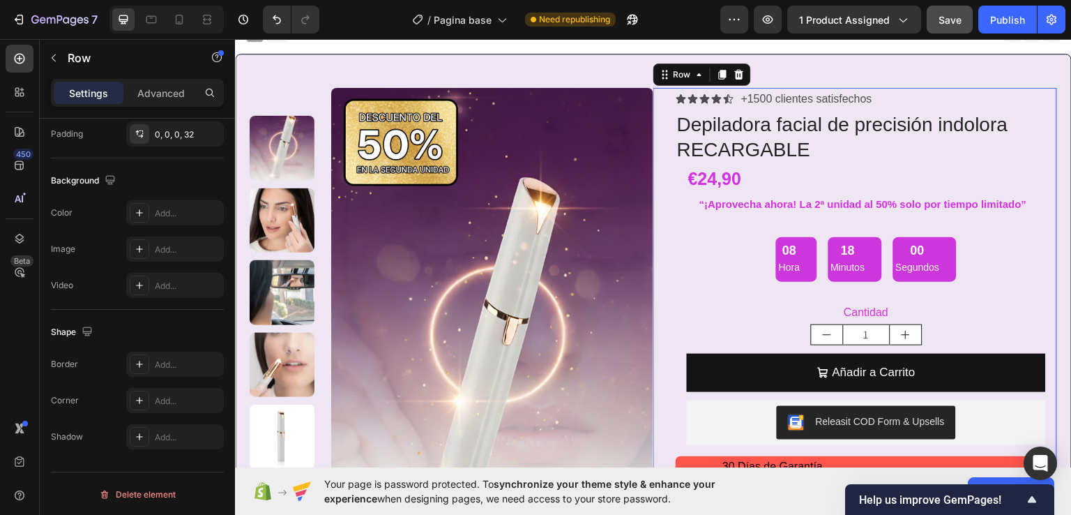
scroll to position [0, 0]
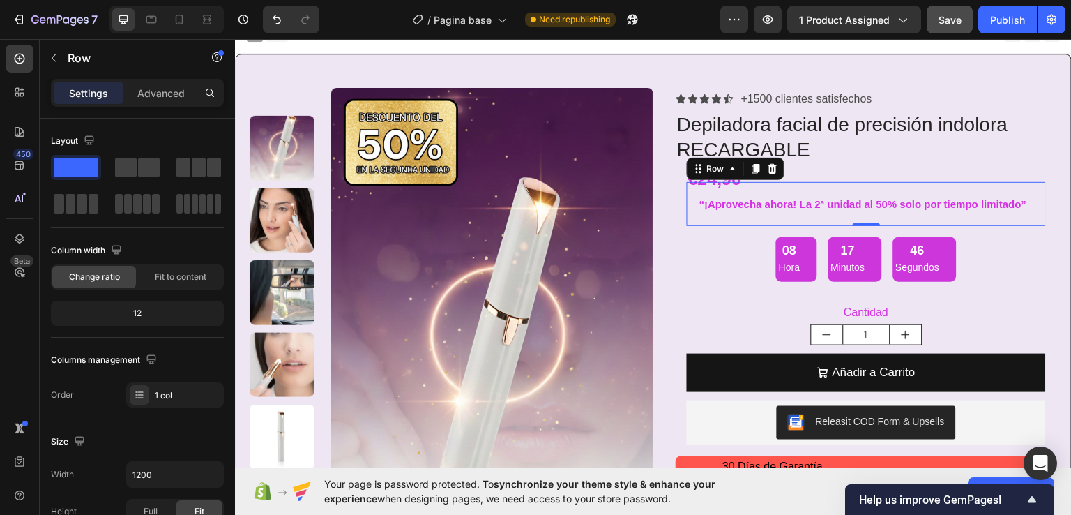
click at [699, 214] on div "“¡Aprovecha ahora! La 2ª unidad al 50% solo por tiempo limitado” Text Block Row…" at bounding box center [866, 203] width 359 height 44
click at [166, 93] on p "Advanced" at bounding box center [160, 93] width 47 height 15
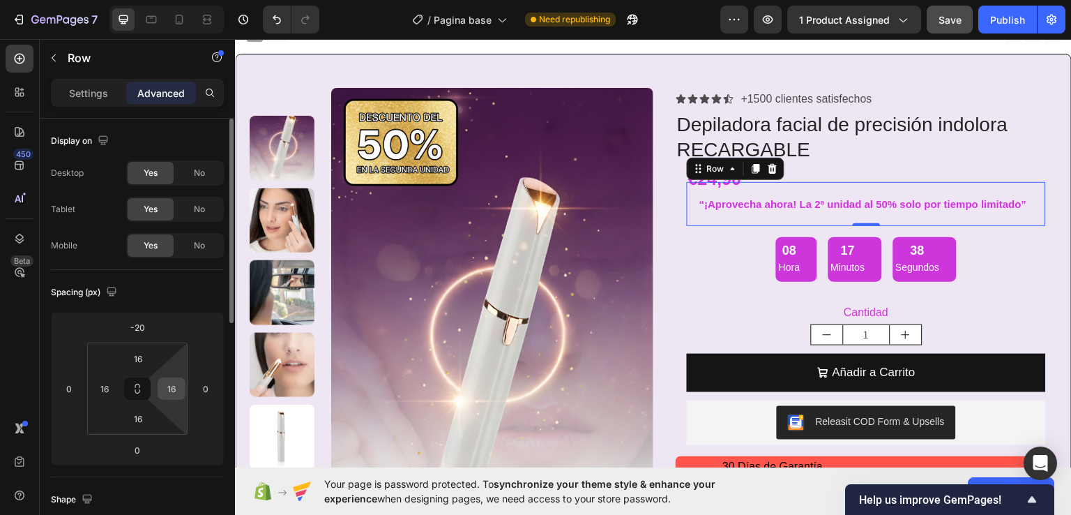
click at [181, 392] on input "16" at bounding box center [171, 388] width 21 height 21
type input "0"
type input "16"
click at [205, 0] on html "7 Version history / Pagina base Need republishing Preview 1 product assigned Sa…" at bounding box center [535, 0] width 1071 height 0
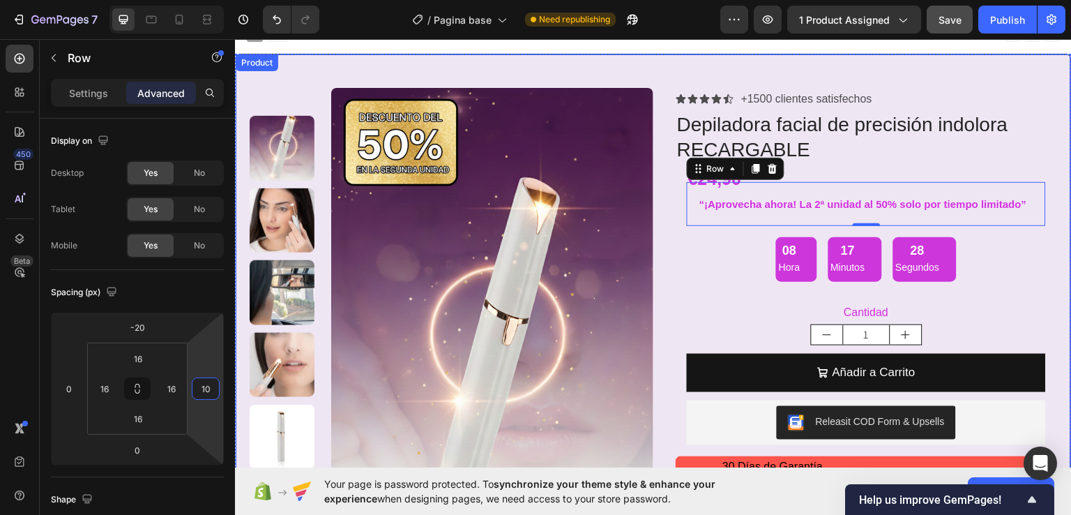
type input "1"
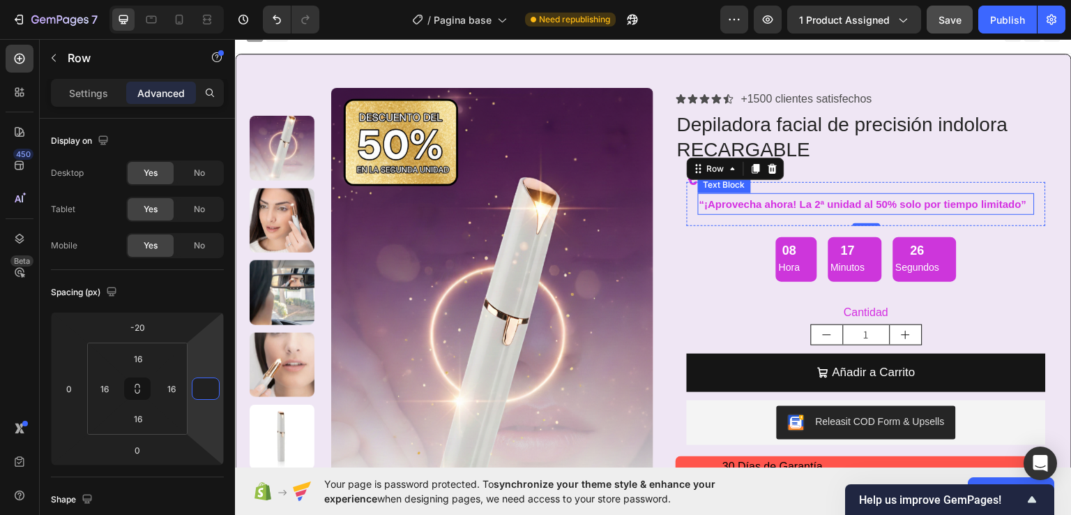
click at [776, 199] on p "“¡Aprovecha ahora! La 2ª unidad al 50% solo por tiempo limitado”" at bounding box center [866, 203] width 334 height 19
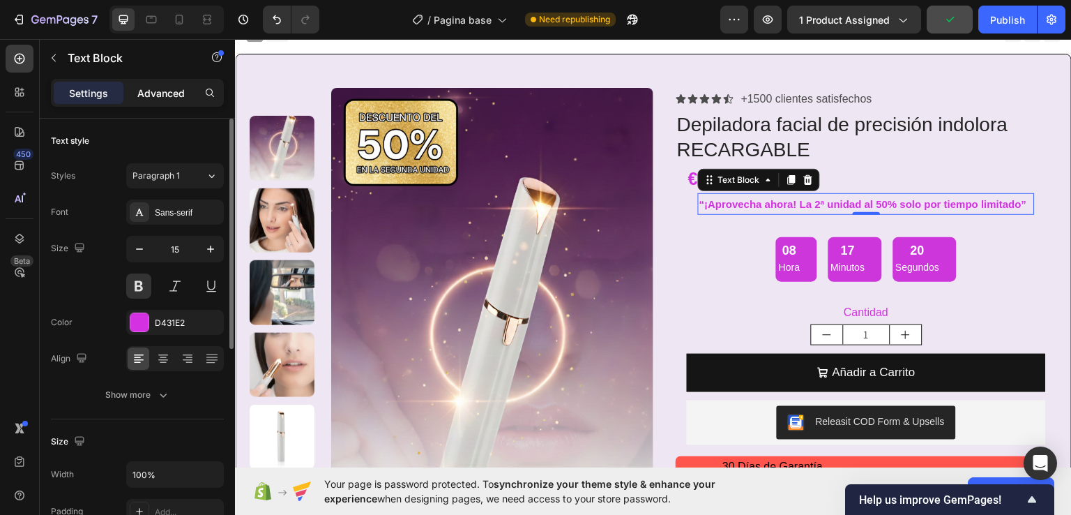
click at [167, 93] on p "Advanced" at bounding box center [160, 93] width 47 height 15
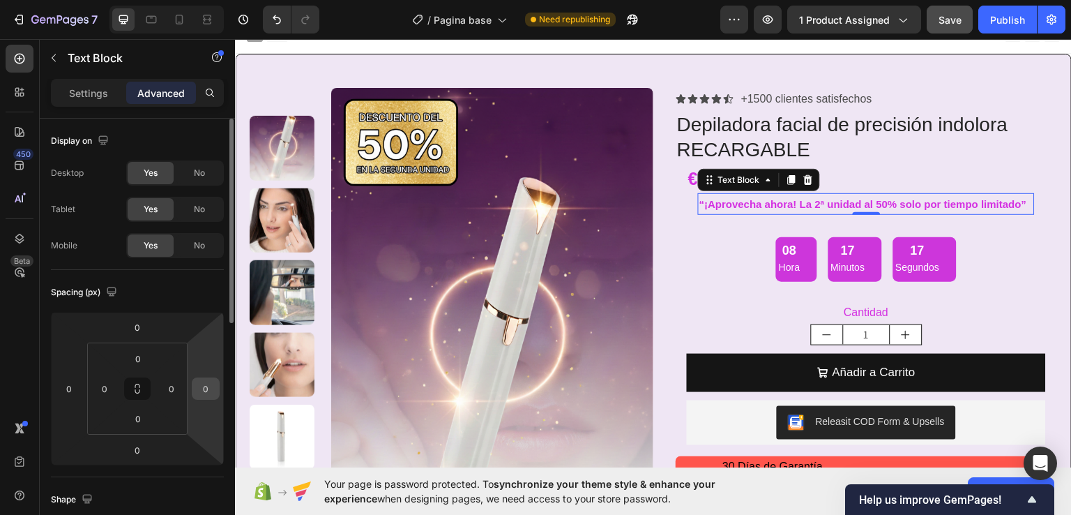
click at [209, 391] on input "0" at bounding box center [205, 388] width 21 height 21
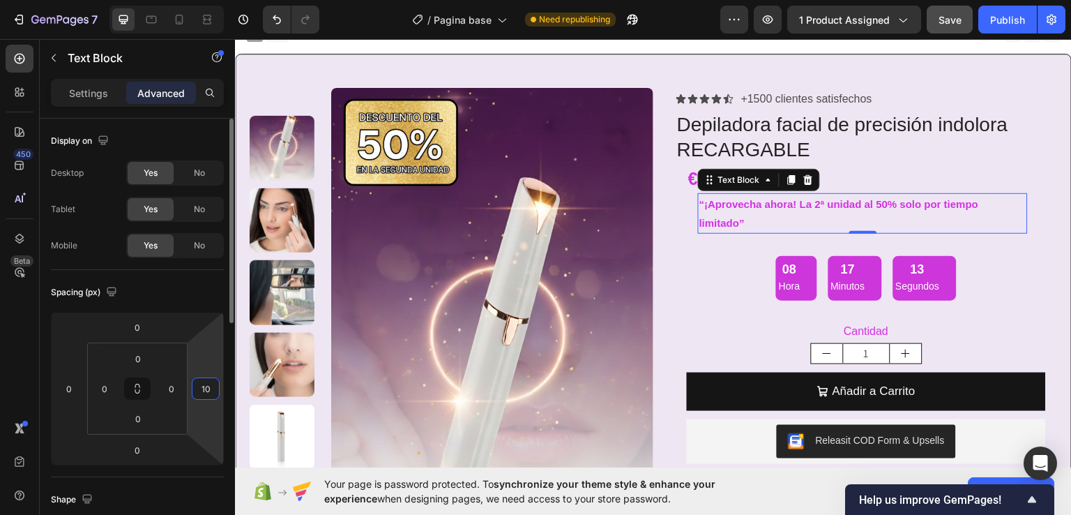
type input "1"
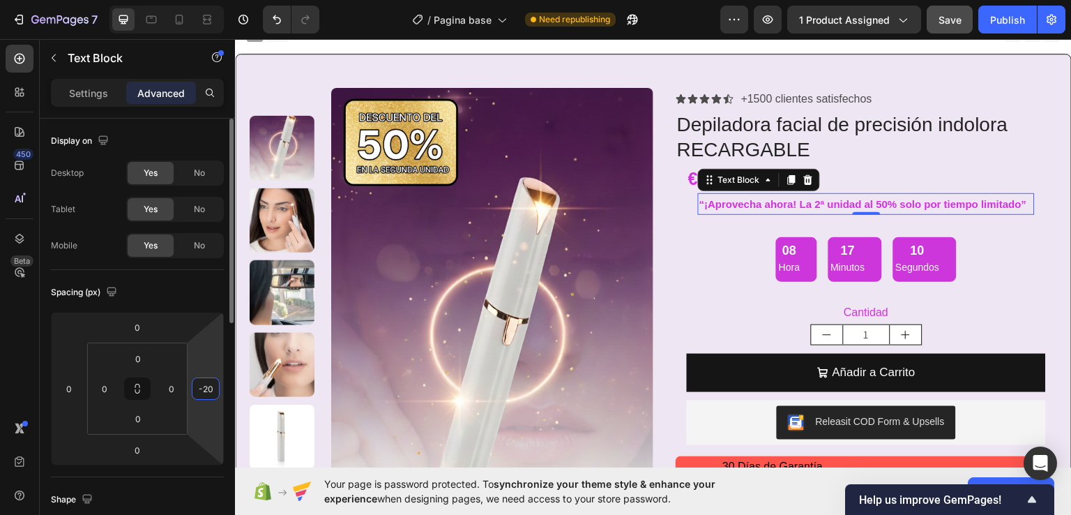
type input "-2"
click at [181, 393] on input "0" at bounding box center [171, 388] width 21 height 21
type input "0"
type input "-"
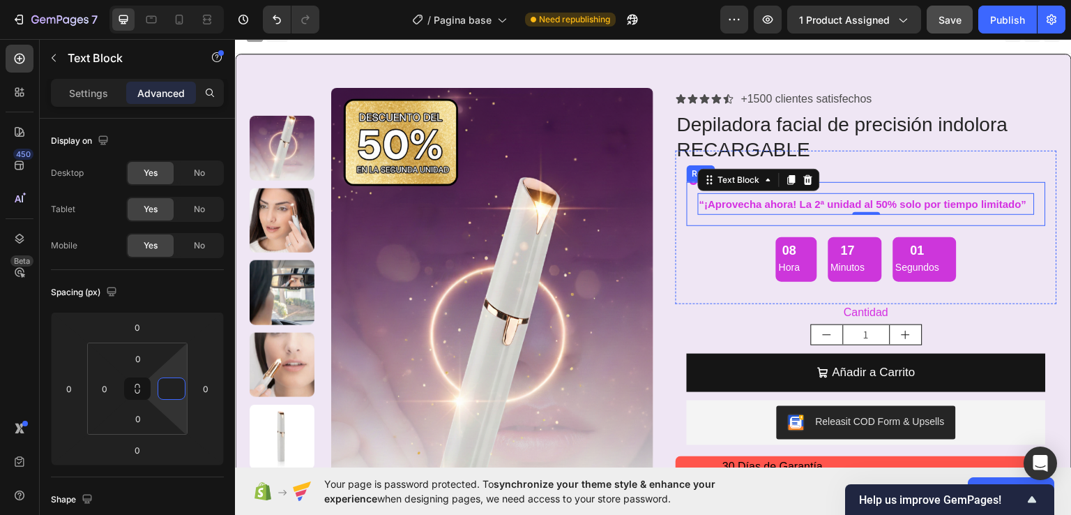
click at [1027, 202] on div "“¡Aprovecha ahora! La 2ª unidad al 50% solo por tiempo limitado” Text Block 0 R…" at bounding box center [866, 203] width 359 height 44
click at [704, 204] on p "“¡Aprovecha ahora! La 2ª unidad al 50% solo por tiempo limitado”" at bounding box center [866, 203] width 334 height 19
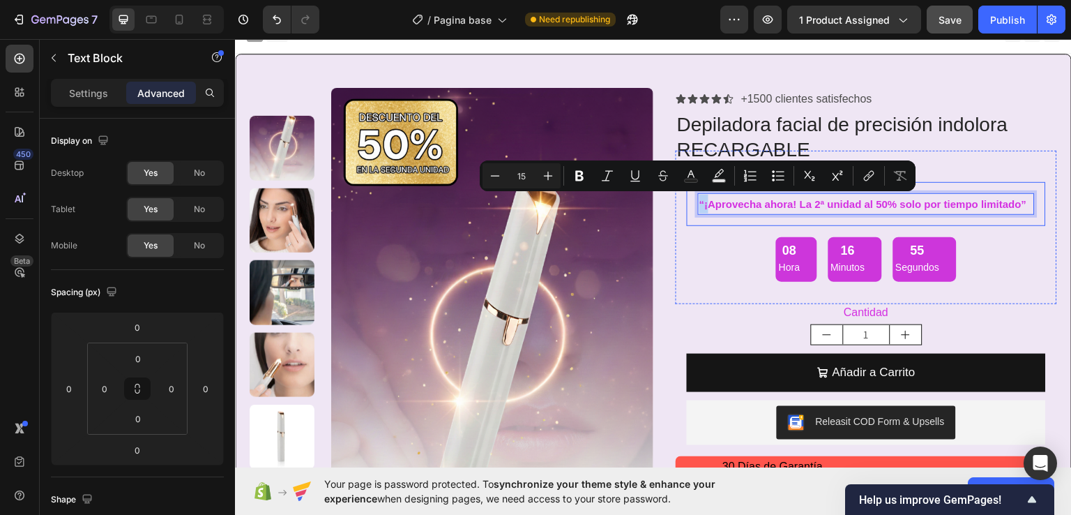
drag, startPoint x: 706, startPoint y: 204, endPoint x: 685, endPoint y: 204, distance: 20.9
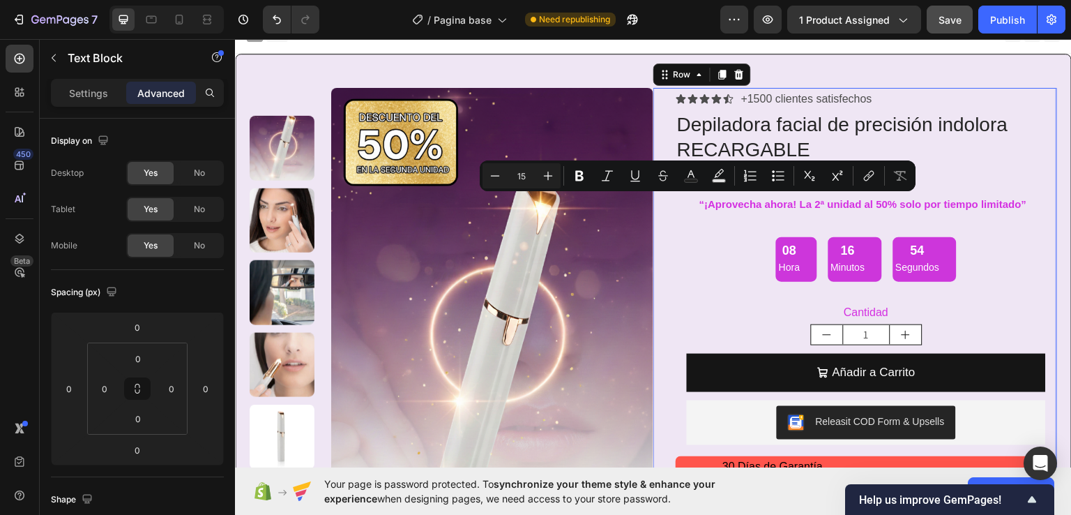
click at [662, 236] on div "Icon Icon Icon Icon Icon Icon List +1500 clientes satisfechos Text Block Row De…" at bounding box center [855, 350] width 404 height 527
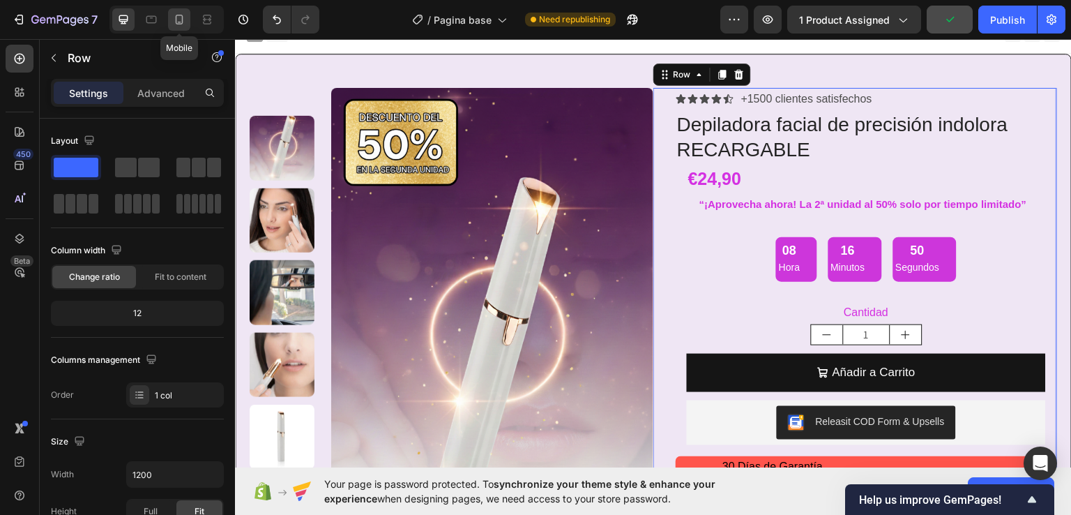
click at [179, 20] on icon at bounding box center [179, 20] width 14 height 14
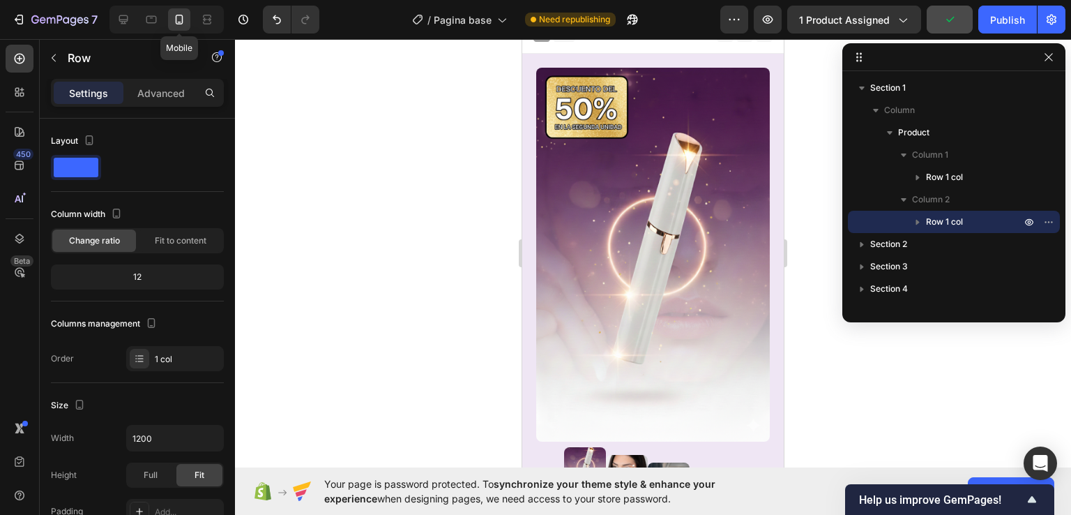
type input "100%"
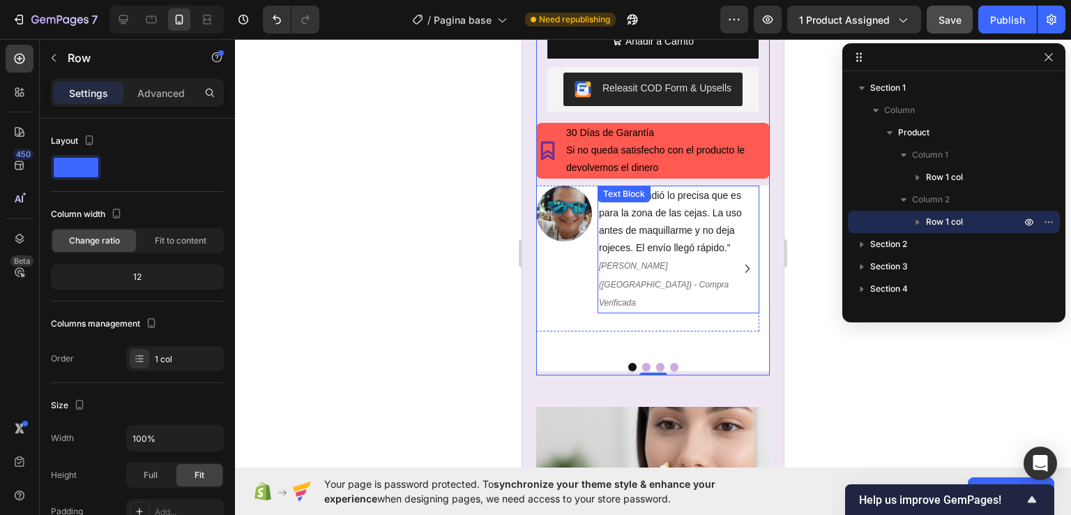
scroll to position [762, 0]
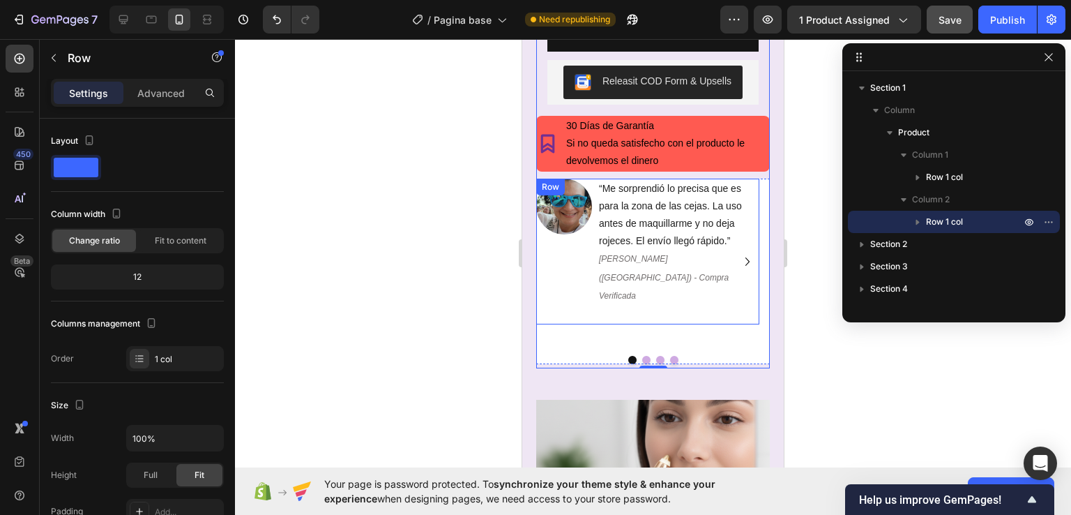
click at [566, 264] on div "Image" at bounding box center [564, 252] width 56 height 146
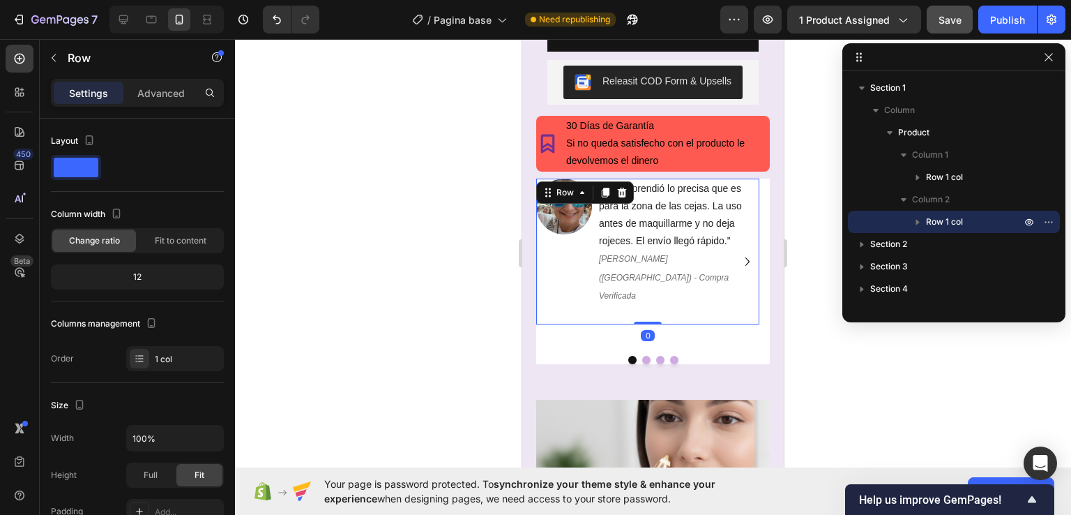
scroll to position [331, 0]
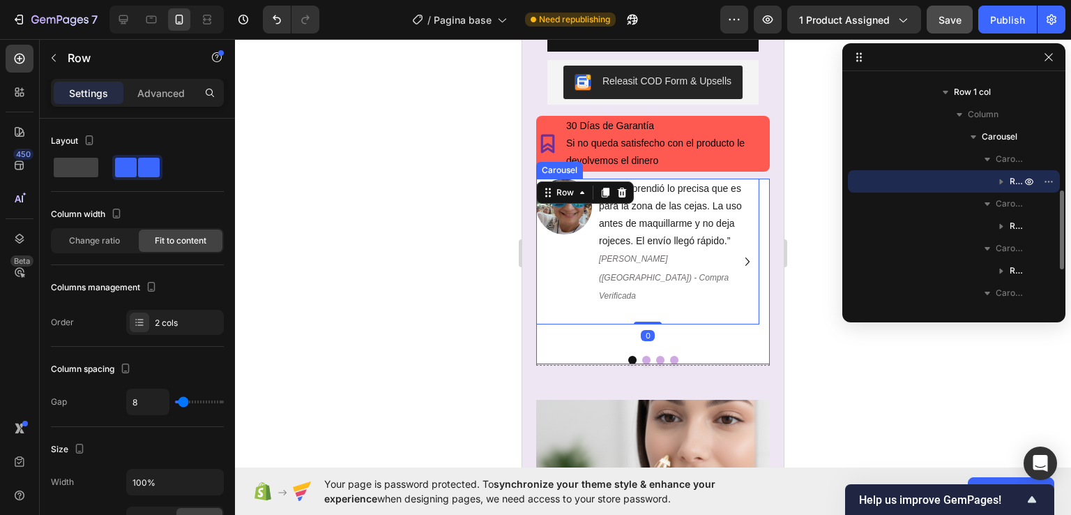
click at [570, 285] on div "Image “Me sorprendió lo precisa que es para la zona de las cejas. La uso antes …" at bounding box center [647, 262] width 223 height 167
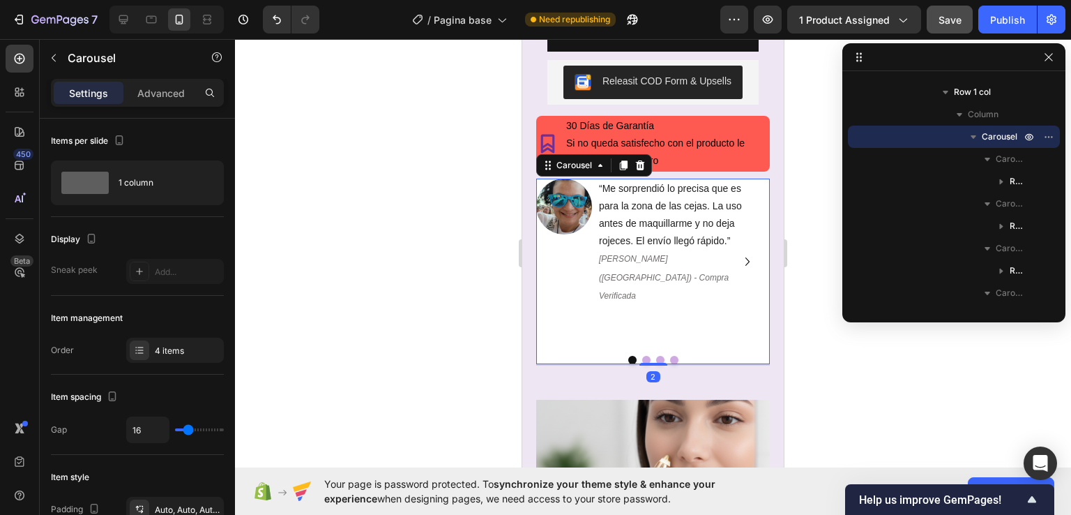
click at [570, 285] on div "Image “Me sorprendió lo precisa que es para la zona de las cejas. La uso antes …" at bounding box center [647, 262] width 223 height 167
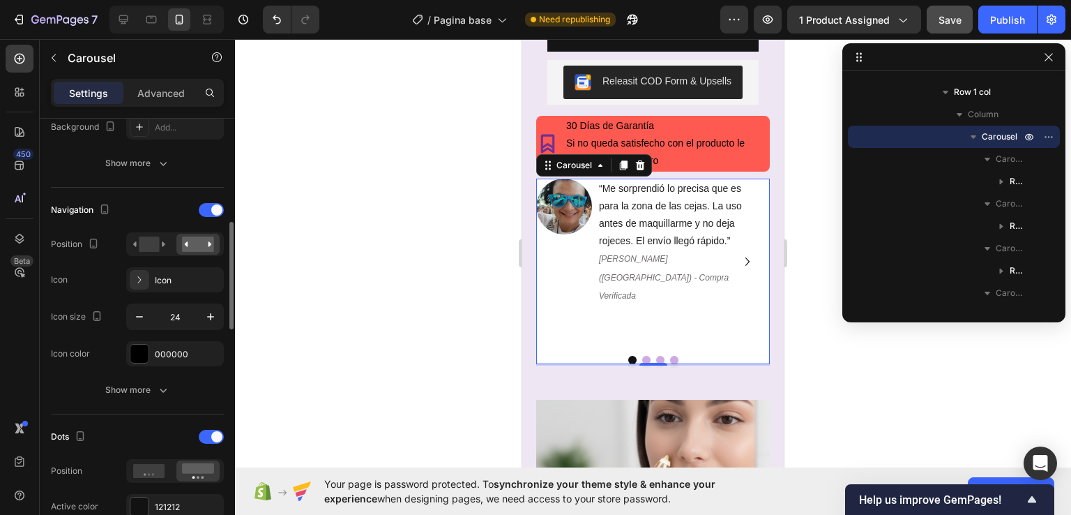
scroll to position [558, 0]
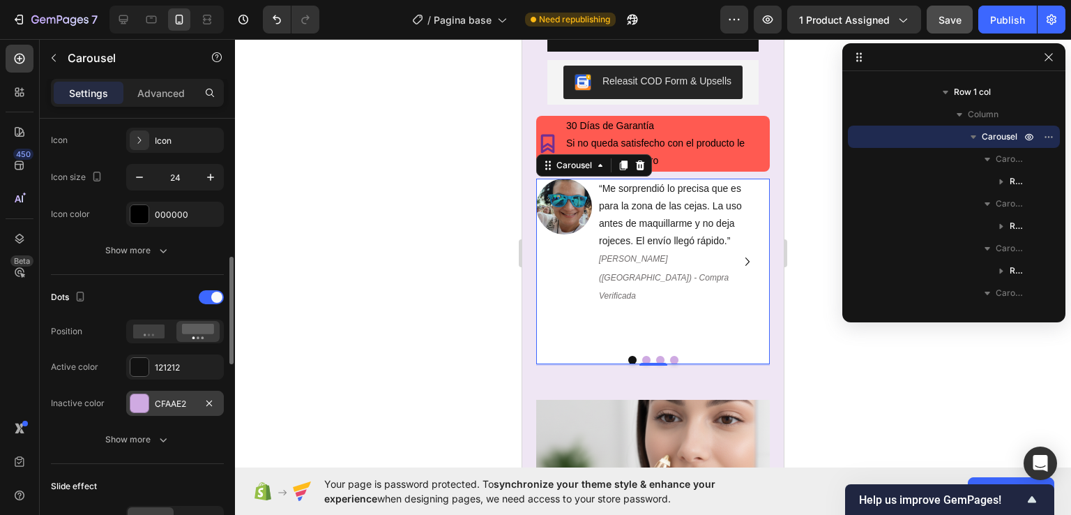
click at [140, 408] on div at bounding box center [139, 403] width 18 height 18
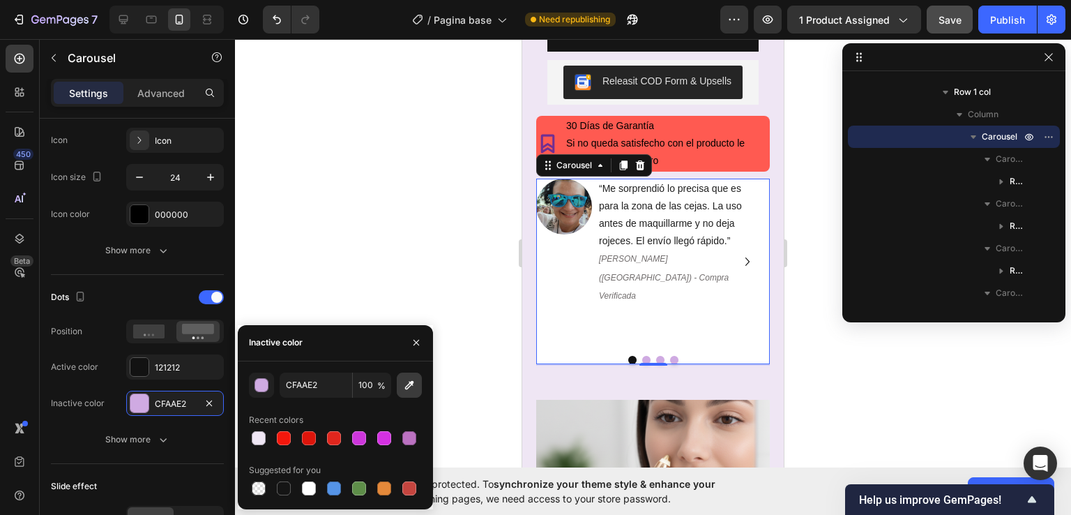
click at [404, 389] on icon "button" at bounding box center [409, 385] width 14 height 14
type input "EFE6F4"
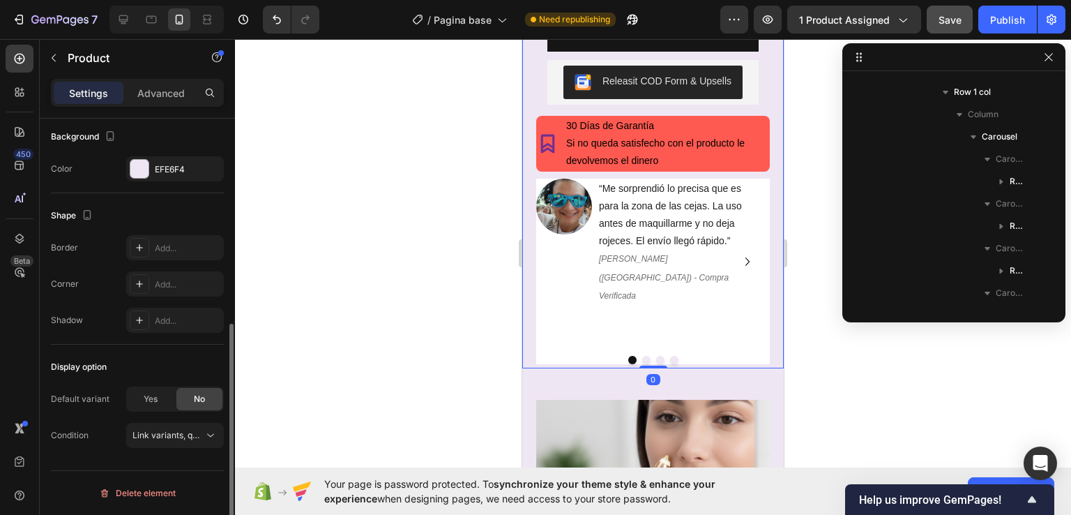
scroll to position [0, 0]
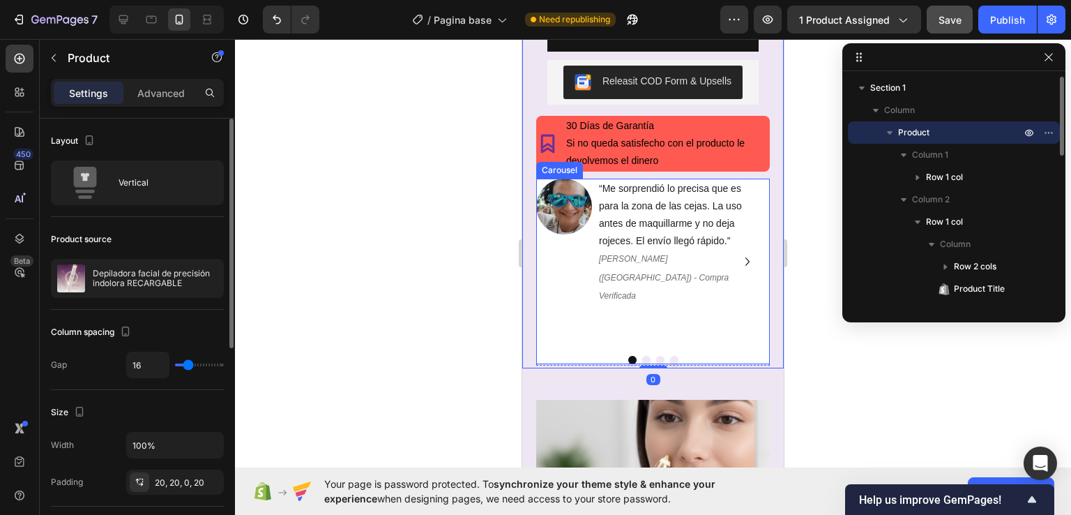
click at [555, 280] on div "Image “Me sorprendió lo precisa que es para la zona de las cejas. La uso antes …" at bounding box center [647, 262] width 223 height 167
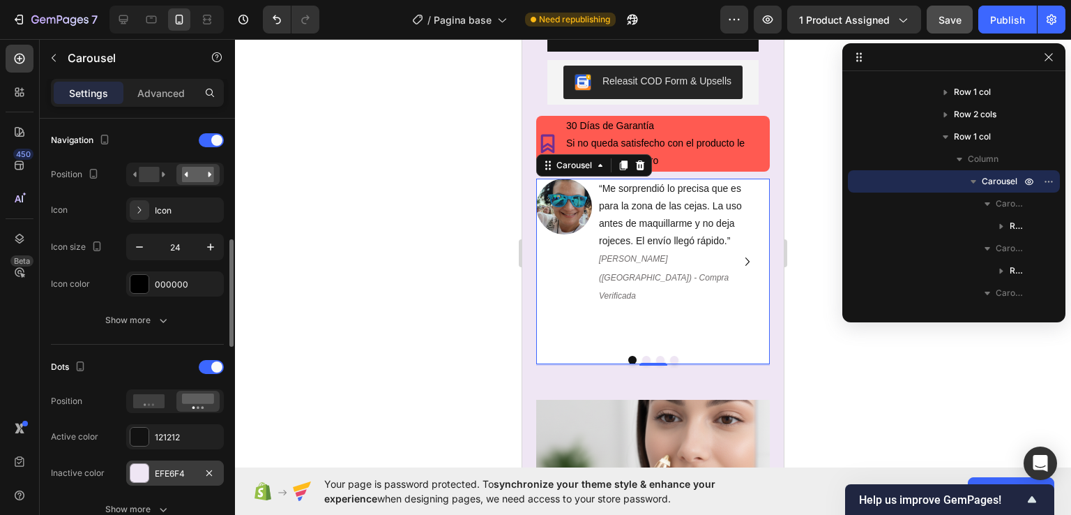
scroll to position [628, 0]
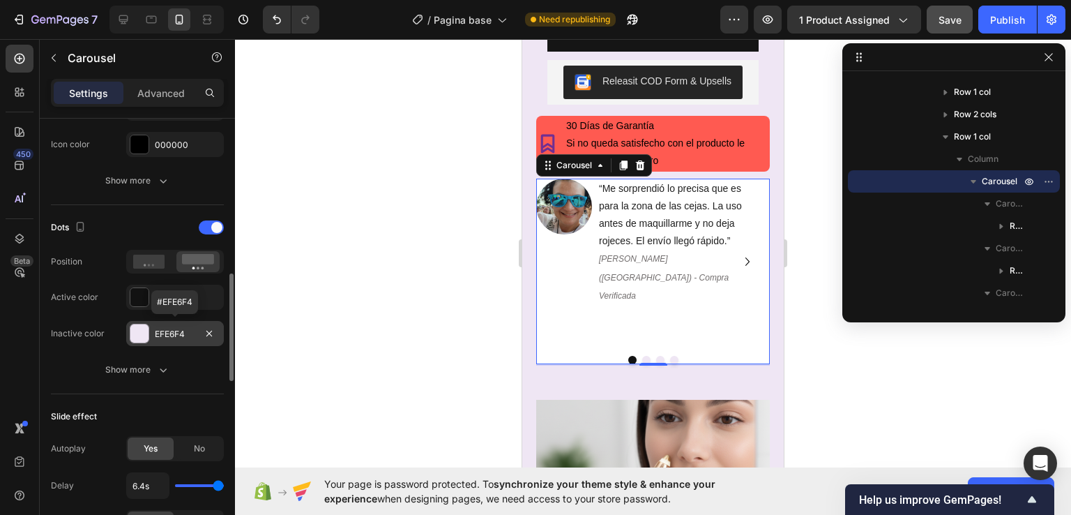
click at [143, 331] on div at bounding box center [139, 333] width 18 height 18
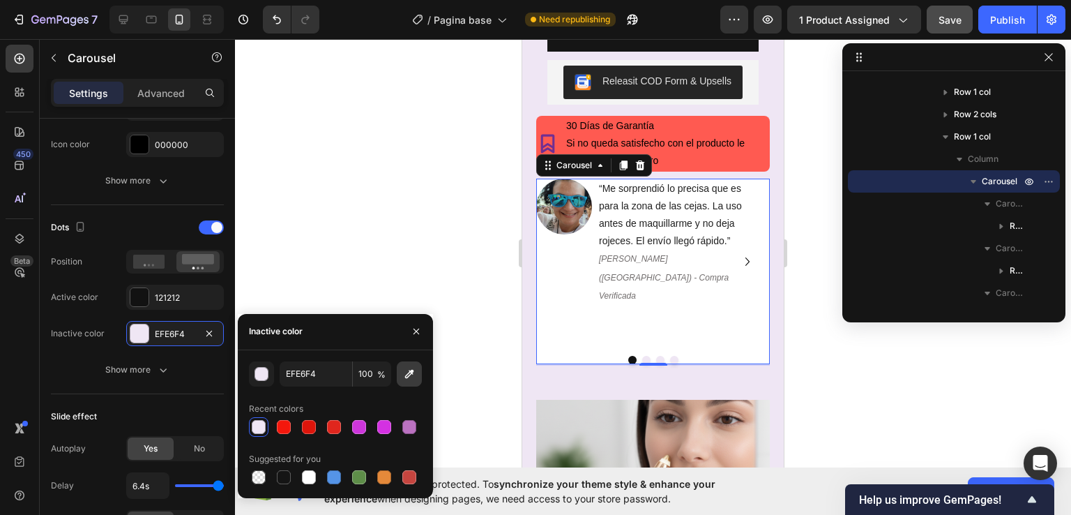
click at [404, 373] on icon "button" at bounding box center [409, 374] width 14 height 14
click at [410, 369] on icon "button" at bounding box center [409, 374] width 14 height 14
click at [383, 426] on div at bounding box center [384, 427] width 14 height 14
type input "D431E2"
click at [565, 271] on div "Image “Me sorprendió lo precisa que es para la zona de las cejas. La uso antes …" at bounding box center [647, 262] width 223 height 167
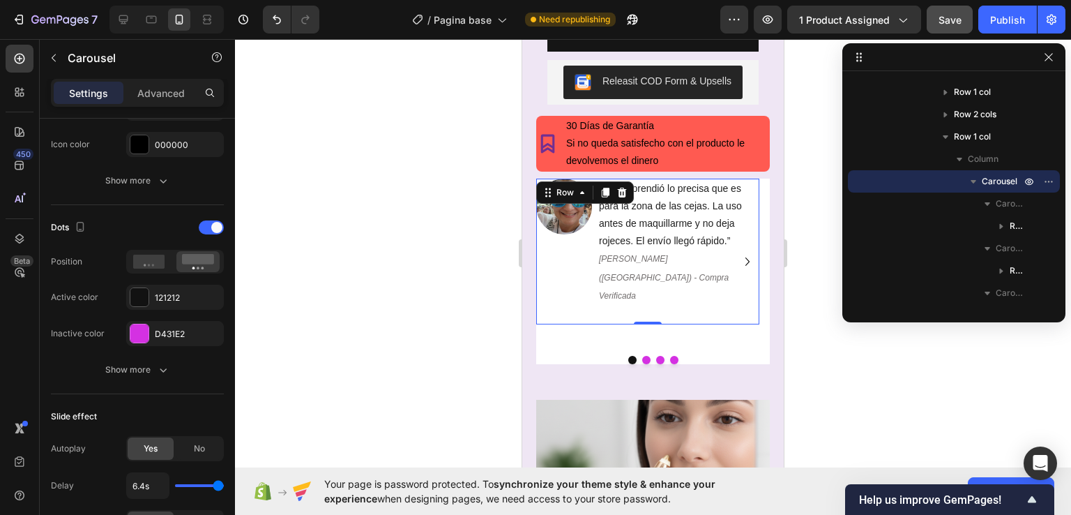
click at [583, 229] on div "Image" at bounding box center [564, 252] width 56 height 146
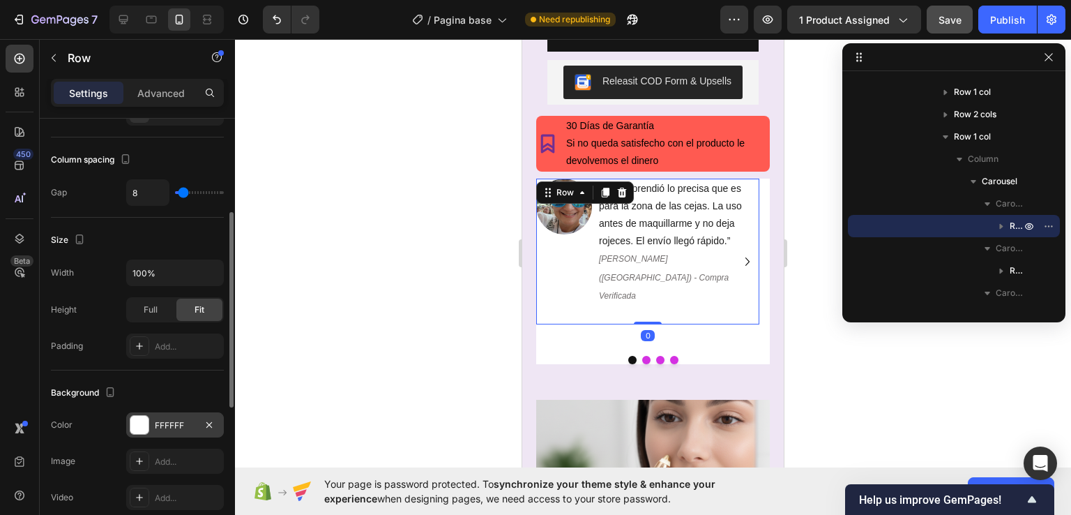
scroll to position [279, 0]
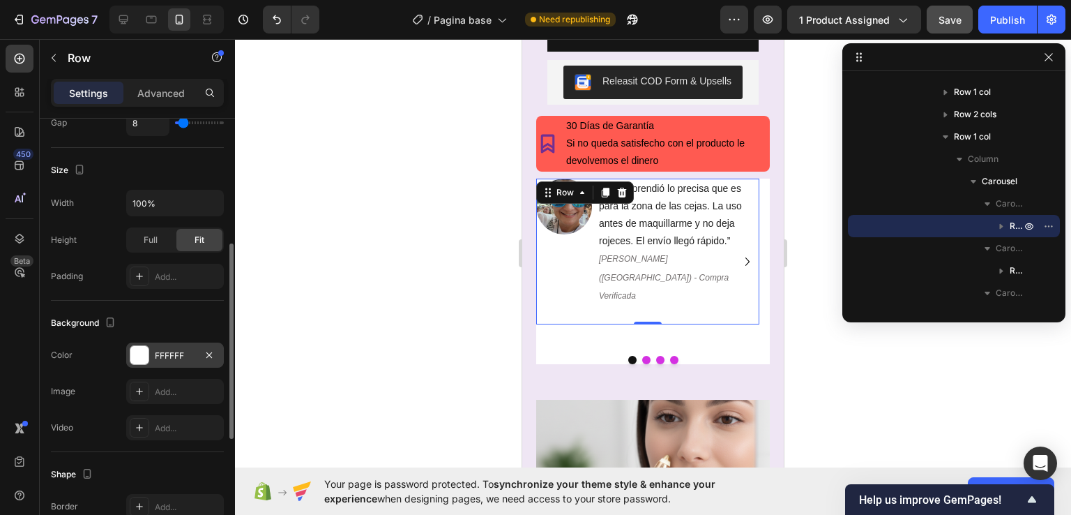
click at [137, 355] on div at bounding box center [139, 355] width 18 height 18
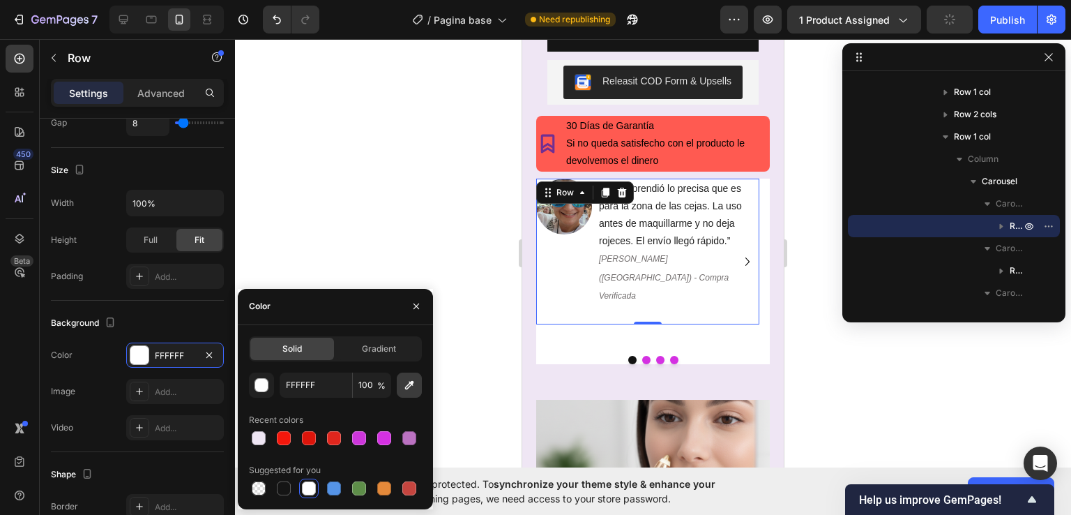
click at [410, 382] on icon "button" at bounding box center [409, 384] width 9 height 9
type input "EFE6F4"
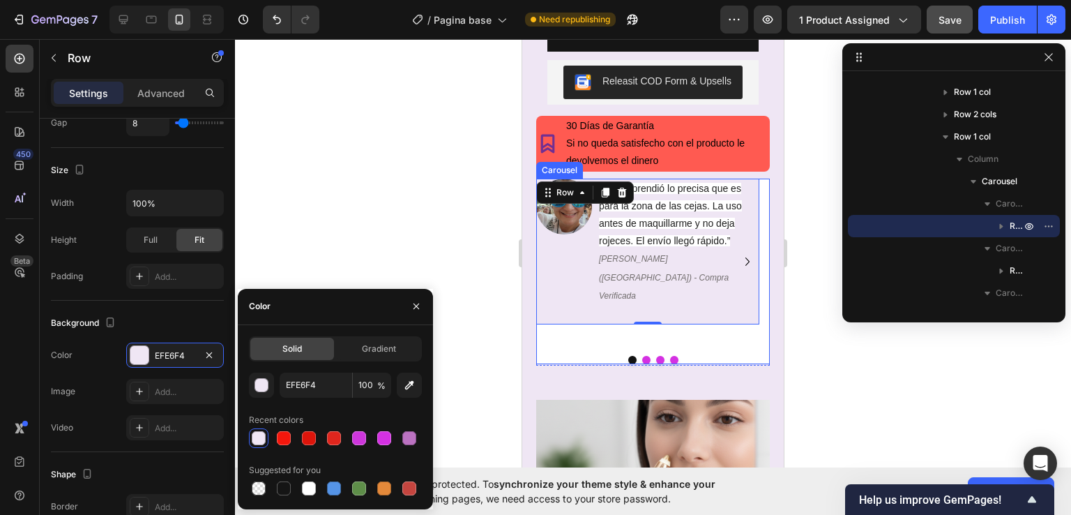
click at [568, 287] on div "Image “Me sorprendió lo precisa que es para la zona de las cejas. La uso antes …" at bounding box center [647, 262] width 223 height 167
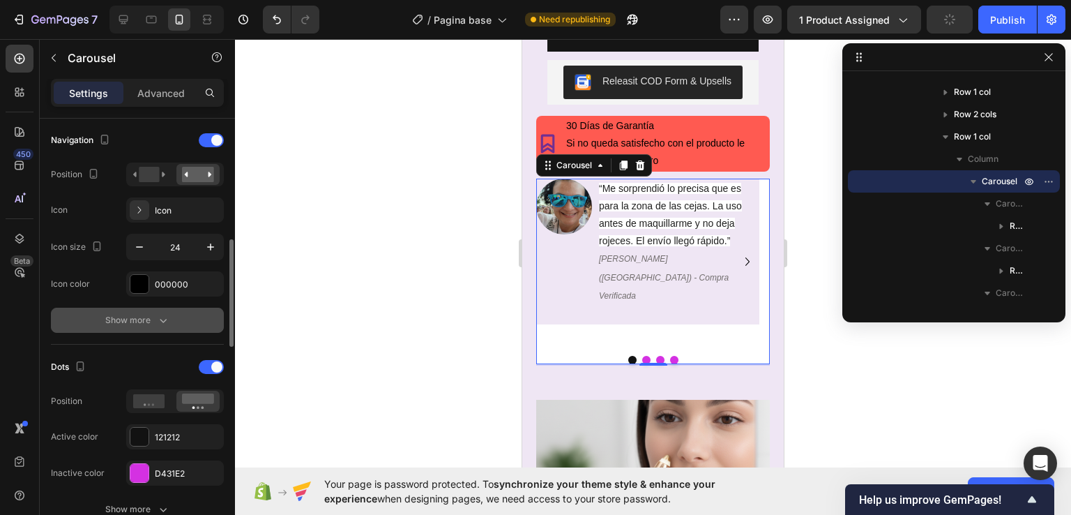
scroll to position [418, 0]
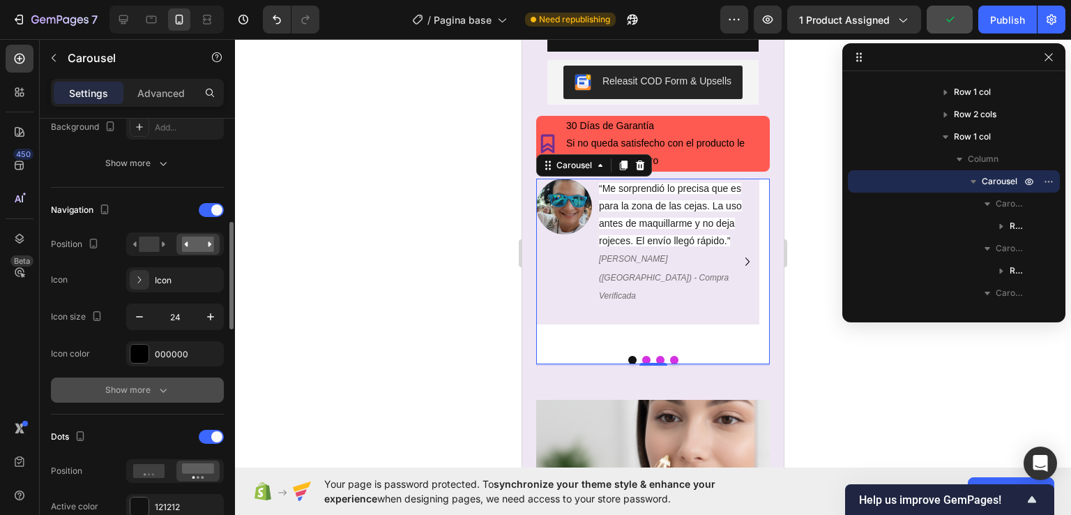
click at [162, 389] on icon "button" at bounding box center [163, 390] width 7 height 4
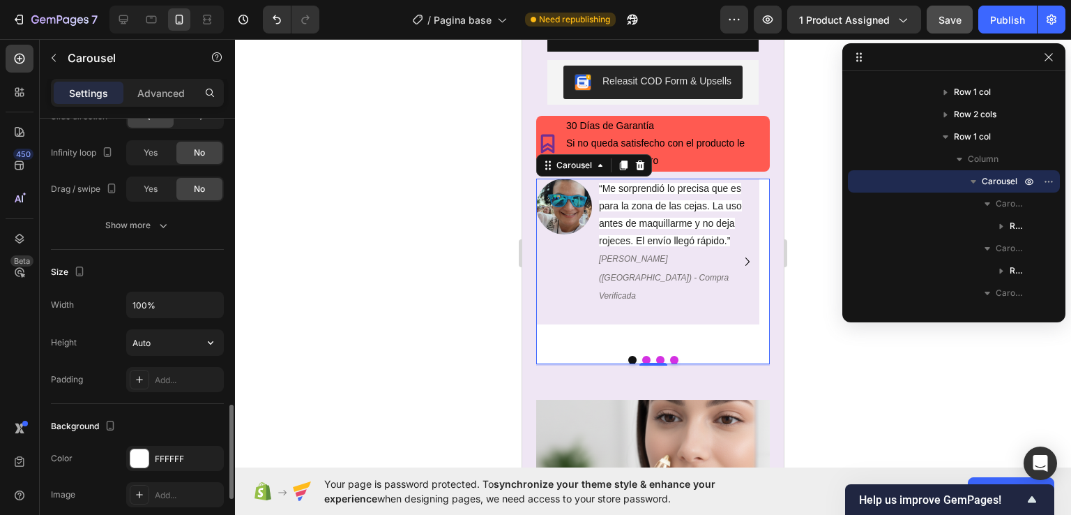
scroll to position [1395, 0]
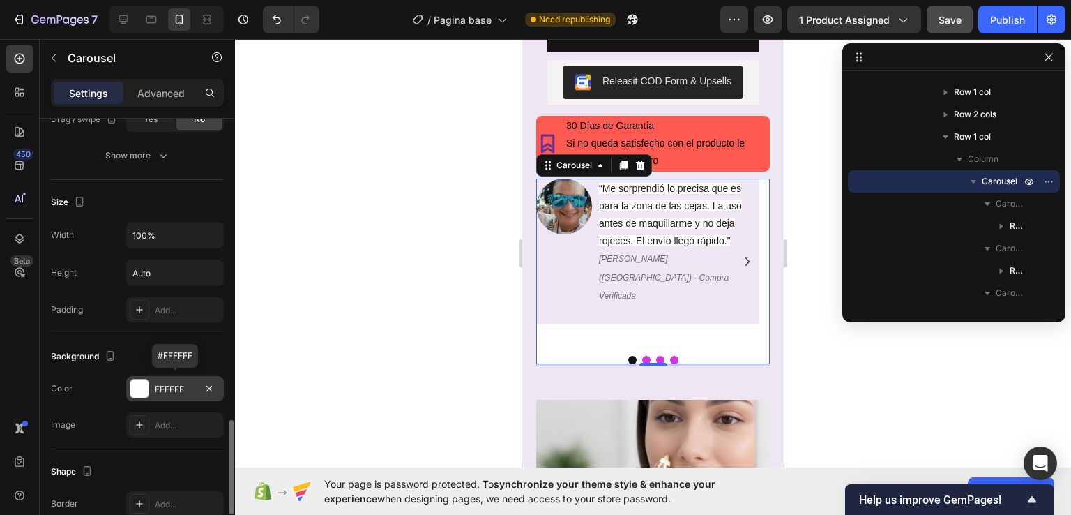
click at [145, 388] on div at bounding box center [139, 388] width 18 height 18
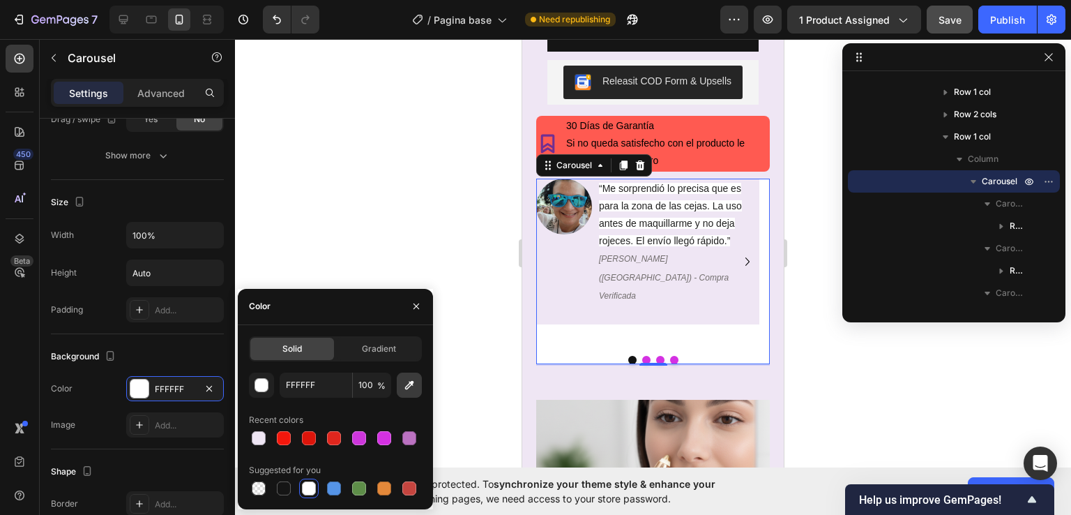
click at [399, 383] on button "button" at bounding box center [409, 384] width 25 height 25
type input "EFE6F4"
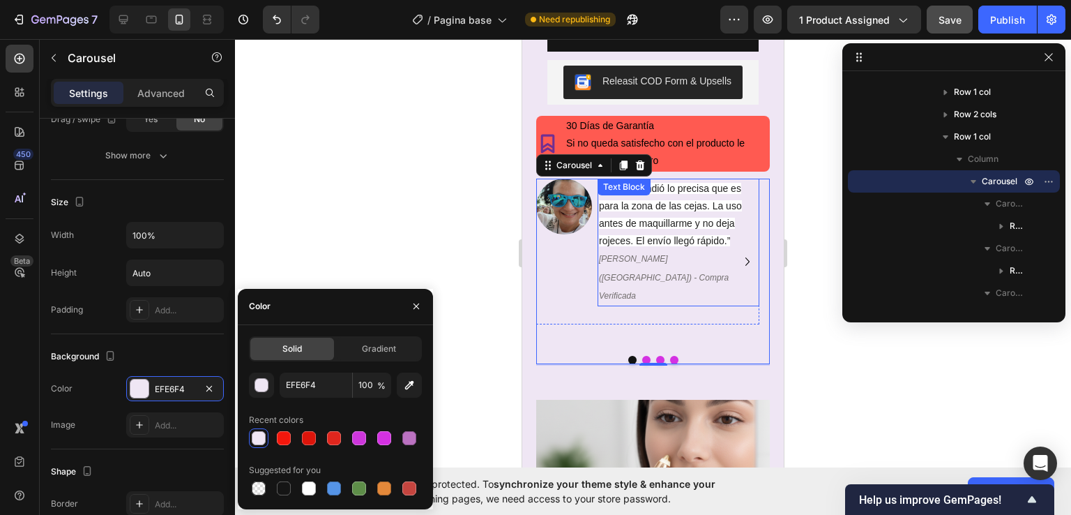
click at [672, 179] on div "“Me sorprendió lo precisa que es para la zona de las cejas. La uso antes de maq…" at bounding box center [679, 243] width 162 height 128
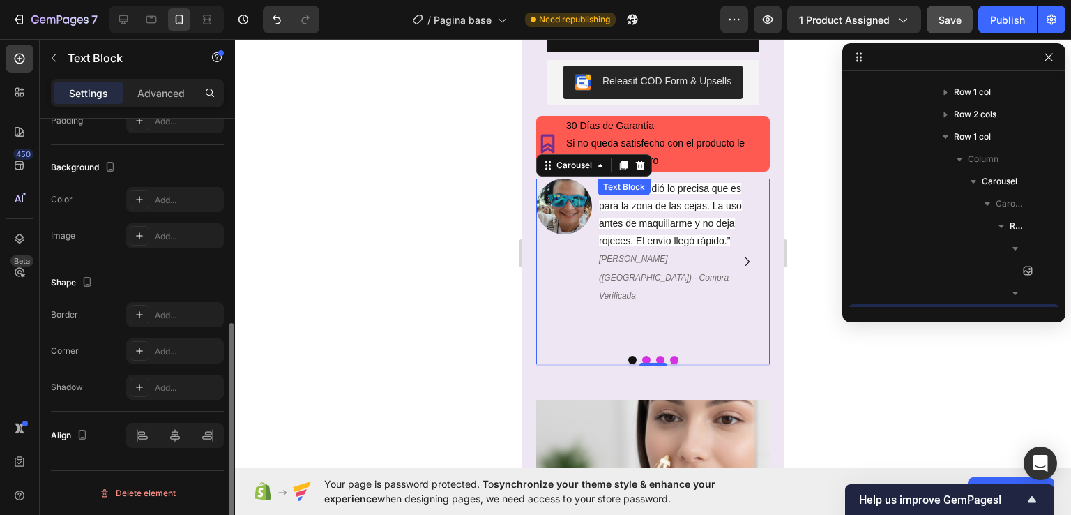
scroll to position [0, 0]
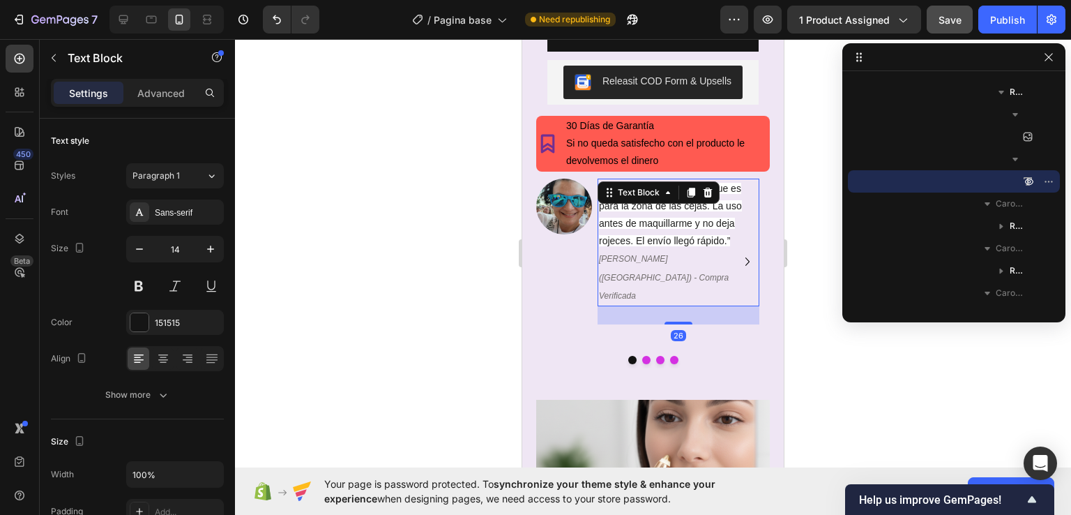
click at [634, 223] on span "“Me sorprendió lo precisa que es para la zona de las cejas. La uso antes de maq…" at bounding box center [670, 215] width 143 height 64
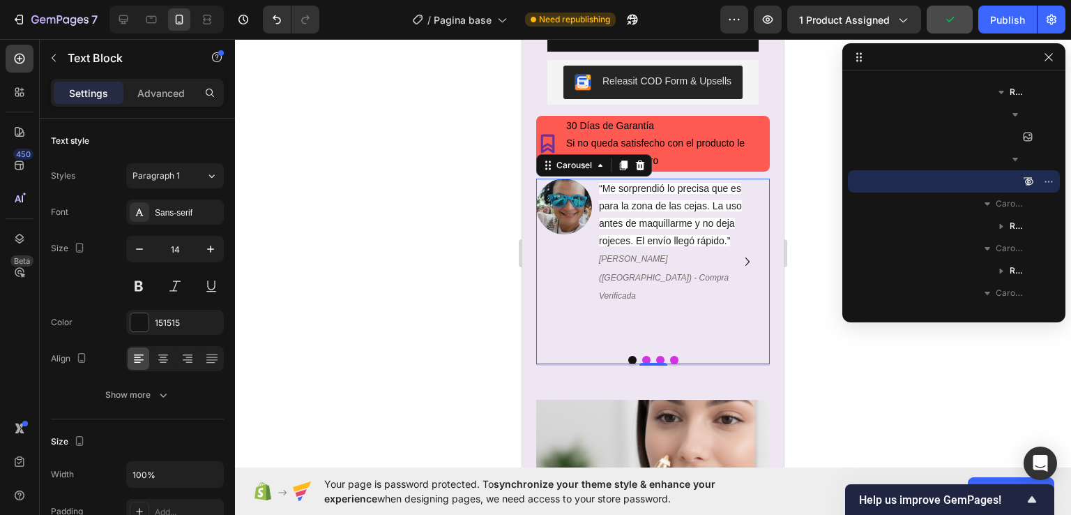
scroll to position [286, 0]
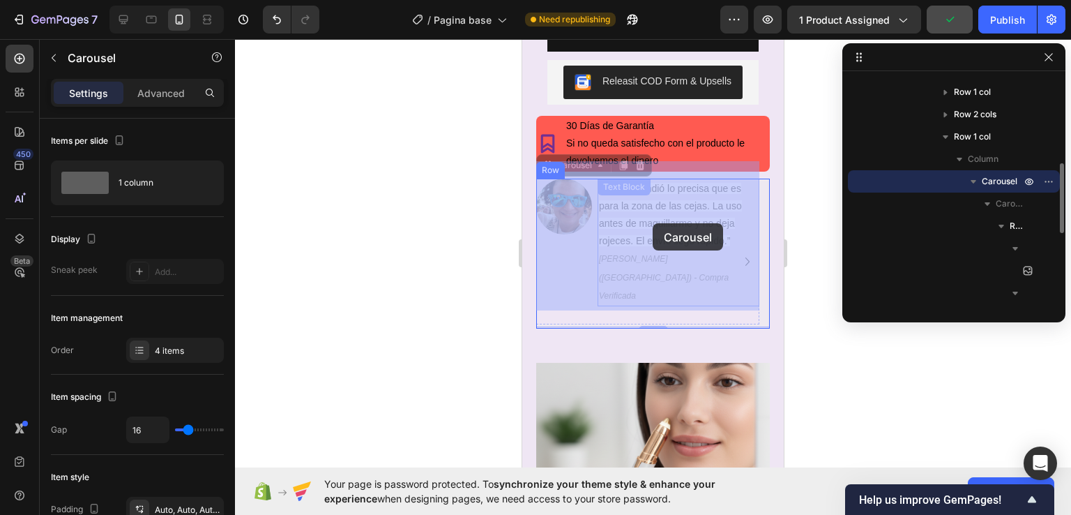
drag, startPoint x: 732, startPoint y: 227, endPoint x: 653, endPoint y: 223, distance: 79.6
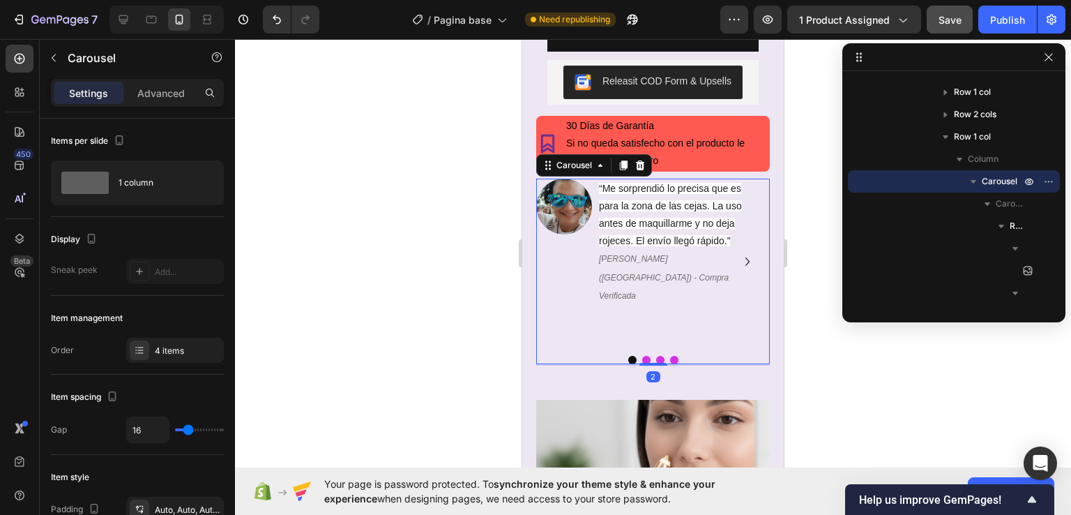
click at [550, 280] on div "Image “Me sorprendió lo precisa que es para la zona de las cejas. La uso antes …" at bounding box center [647, 262] width 223 height 167
click at [622, 206] on span "“Me sorprendió lo precisa que es para la zona de las cejas. La uso antes de maq…" at bounding box center [670, 215] width 143 height 64
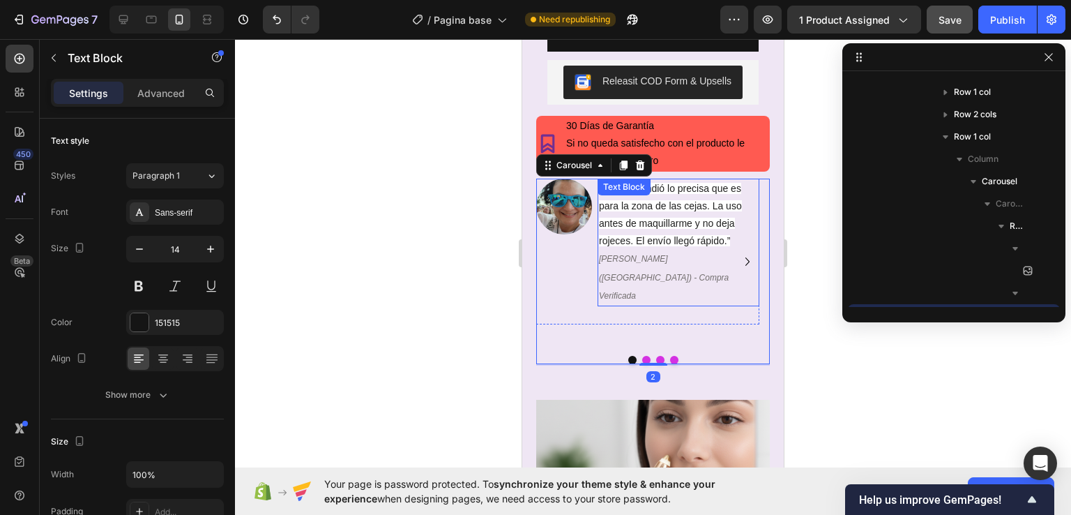
scroll to position [420, 0]
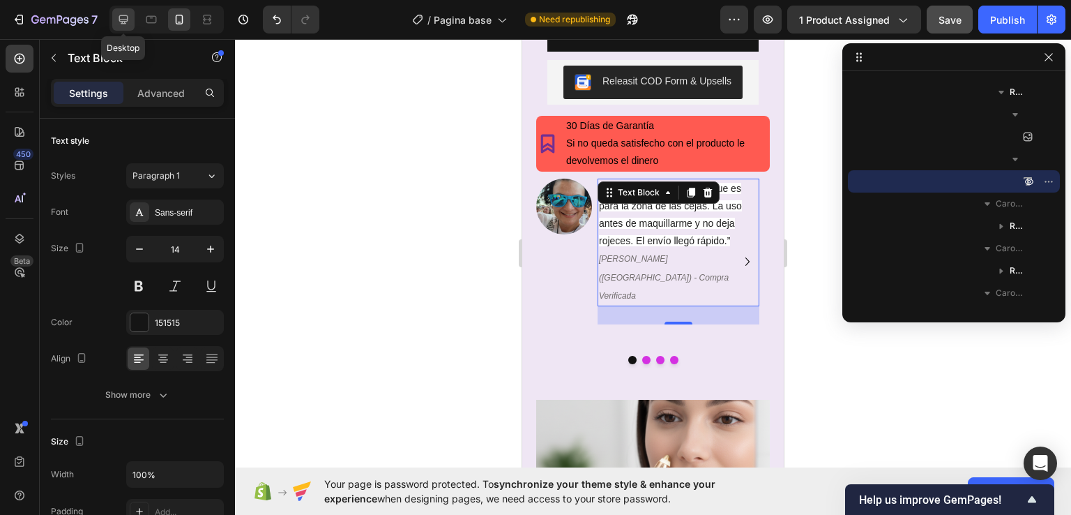
drag, startPoint x: 127, startPoint y: 26, endPoint x: 3, endPoint y: 68, distance: 131.0
click at [127, 26] on icon at bounding box center [123, 20] width 14 height 14
type input "16"
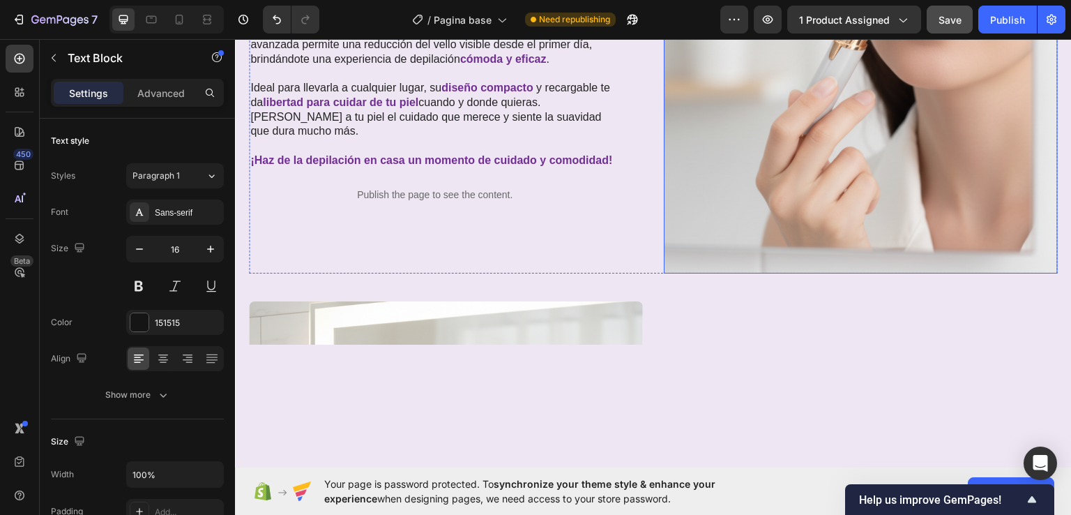
scroll to position [324, 0]
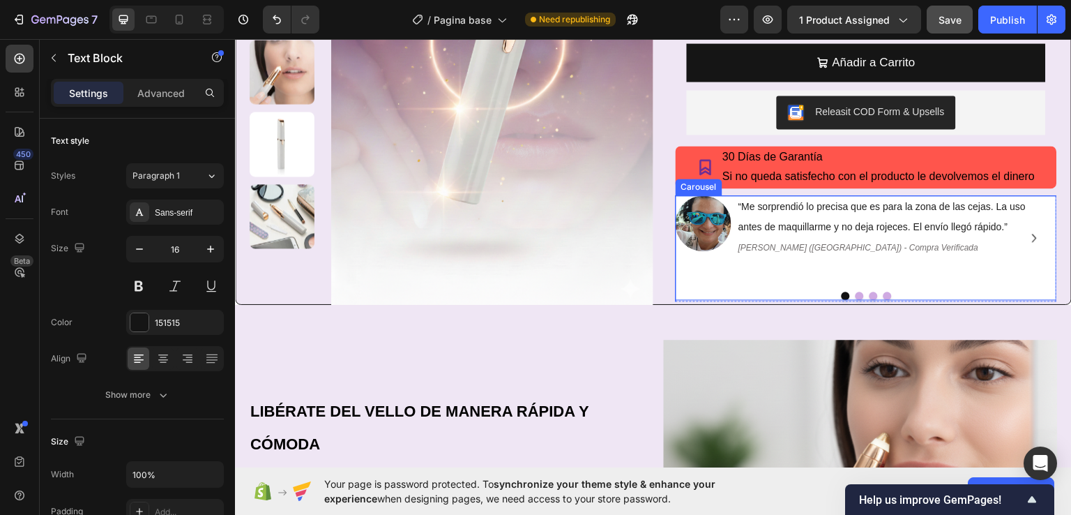
click at [744, 286] on div "Image “Me sorprendió lo precisa que es para la zona de las cejas. La uso antes …" at bounding box center [866, 247] width 381 height 105
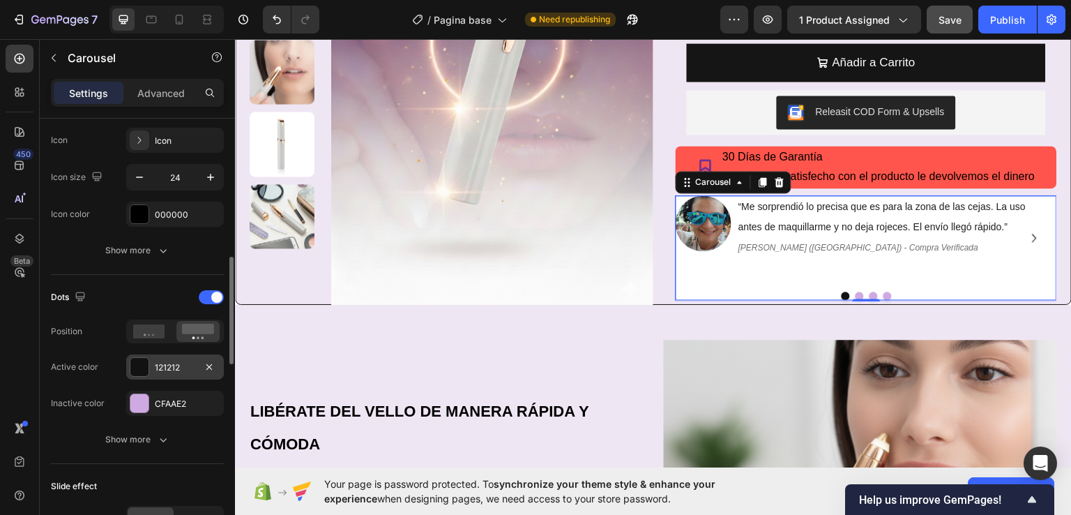
scroll to position [628, 0]
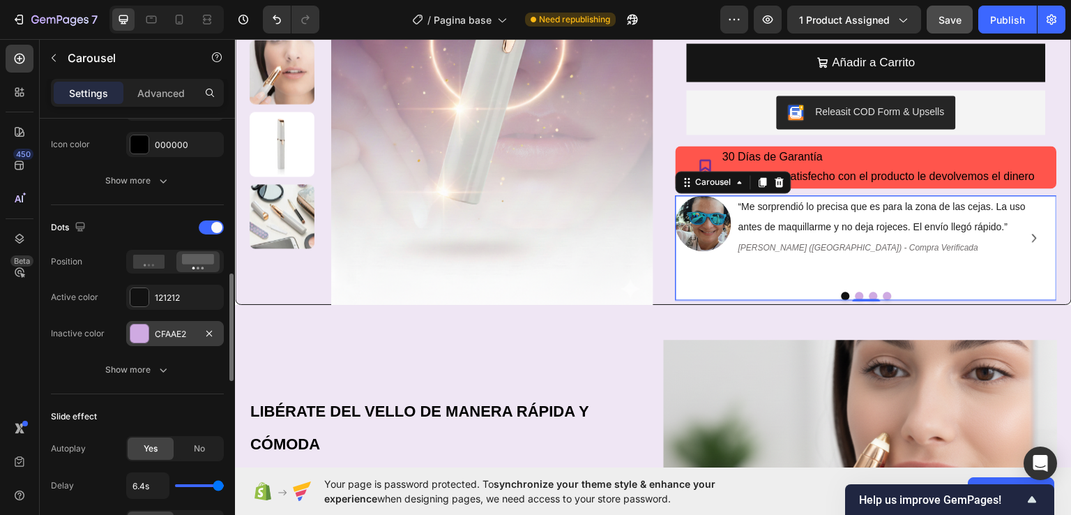
click at [142, 332] on div at bounding box center [139, 333] width 18 height 18
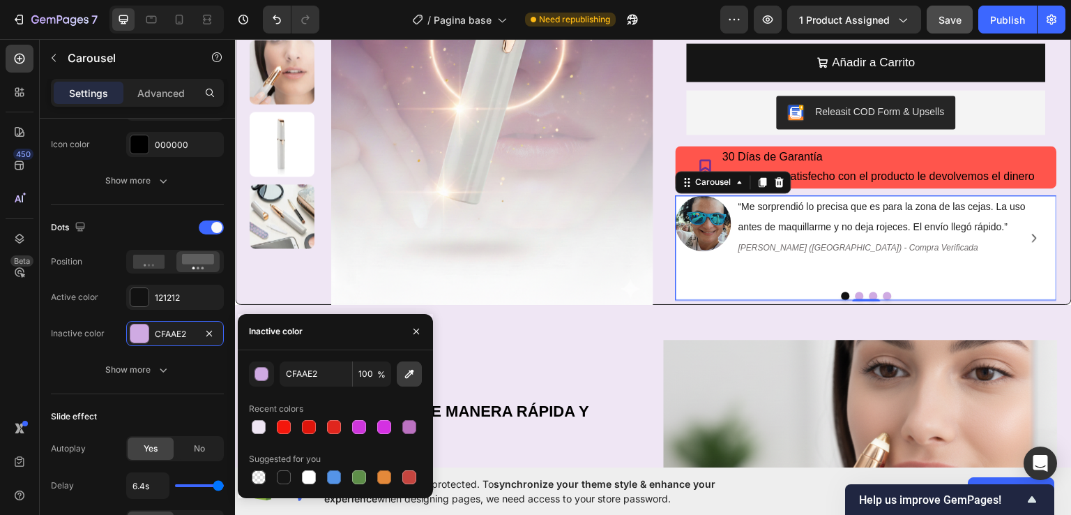
click at [407, 369] on icon "button" at bounding box center [409, 374] width 14 height 14
type input "EFE6F4"
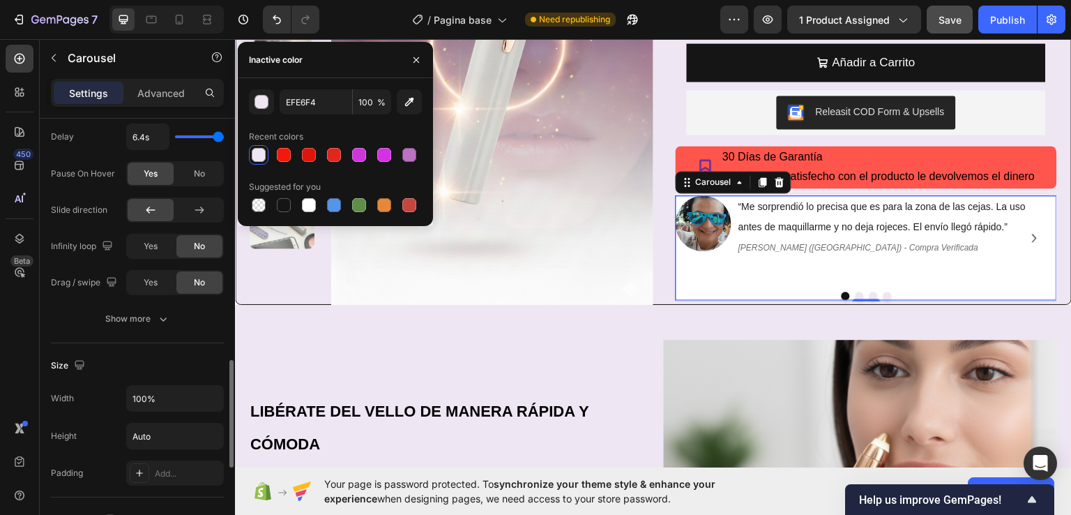
scroll to position [1116, 0]
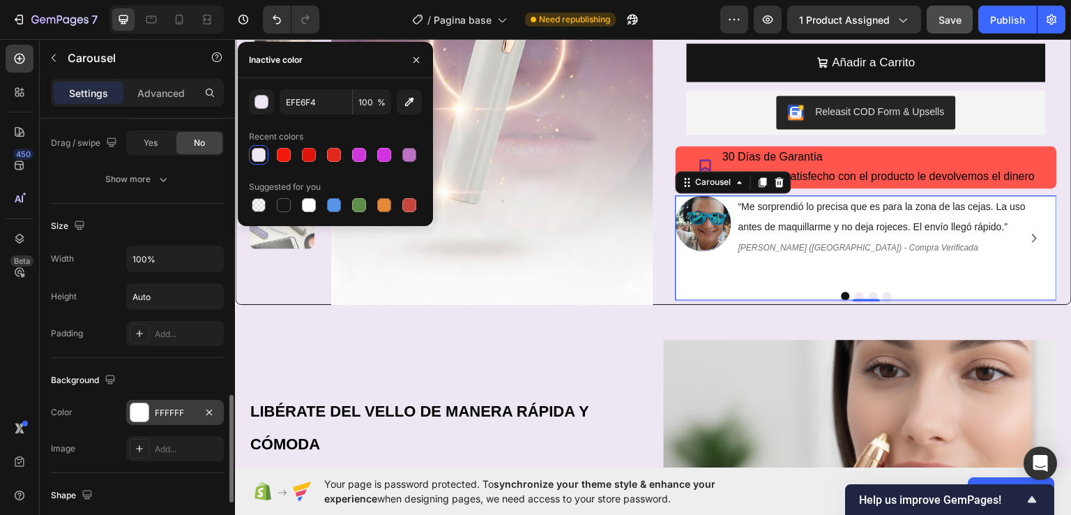
click at [137, 408] on div at bounding box center [139, 412] width 18 height 18
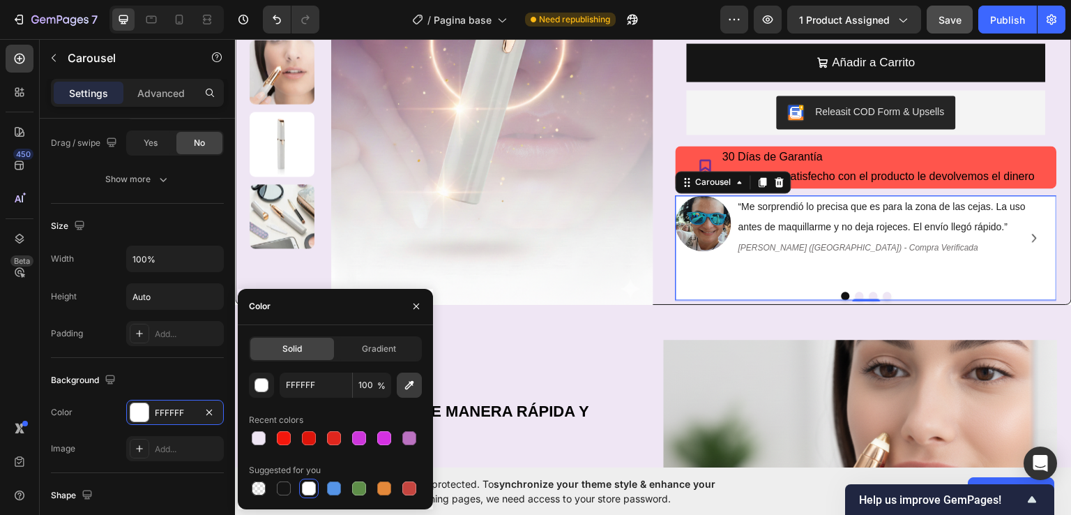
click at [409, 386] on icon "button" at bounding box center [409, 385] width 14 height 14
type input "EFE6F4"
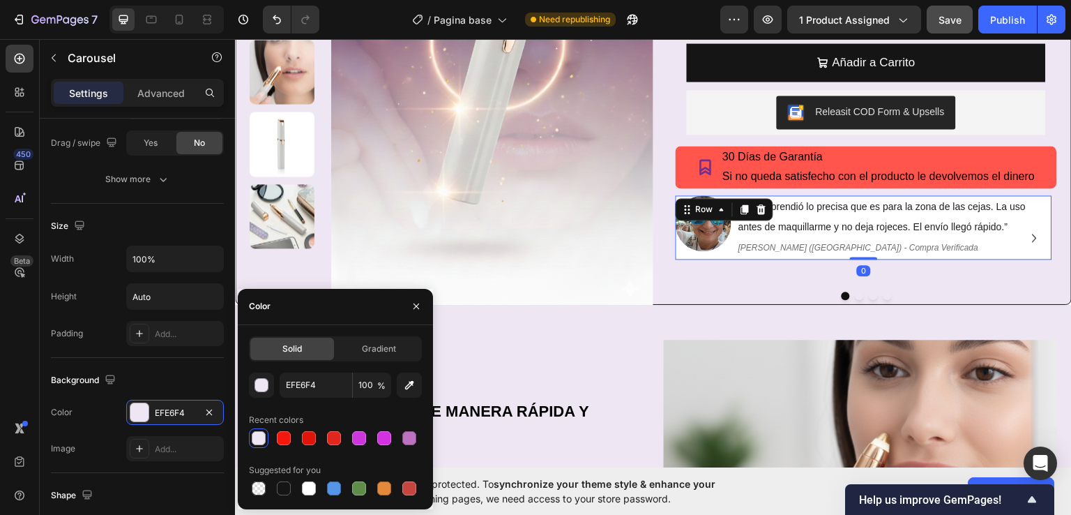
scroll to position [572, 0]
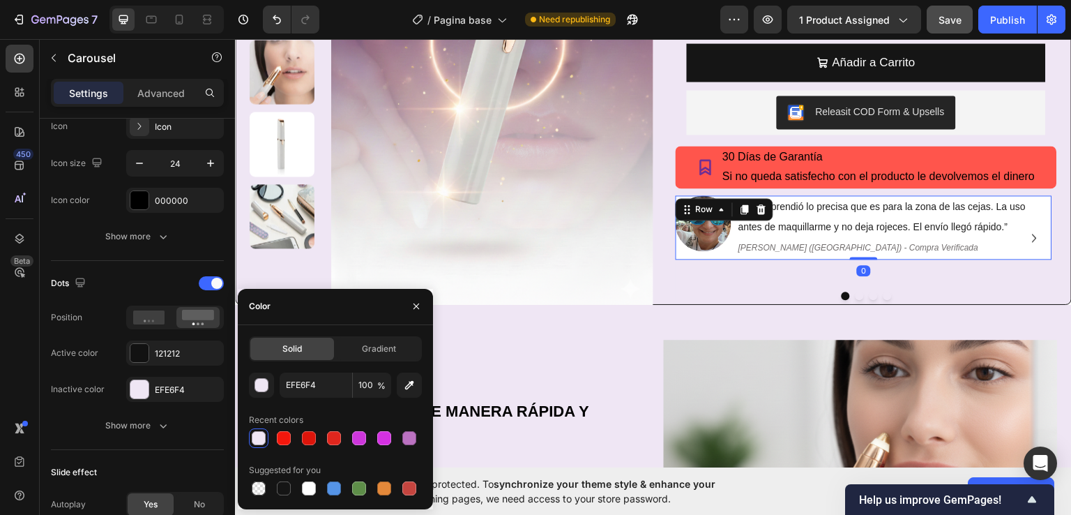
click at [731, 252] on div "Image “Me sorprendió lo precisa que es para la zona de las cejas. La uso antes …" at bounding box center [864, 226] width 377 height 63
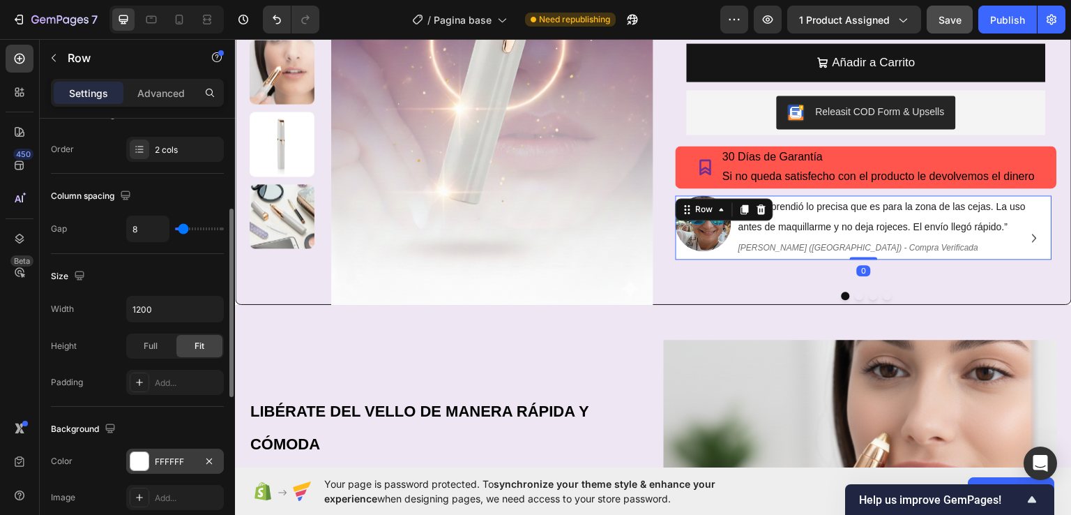
scroll to position [349, 0]
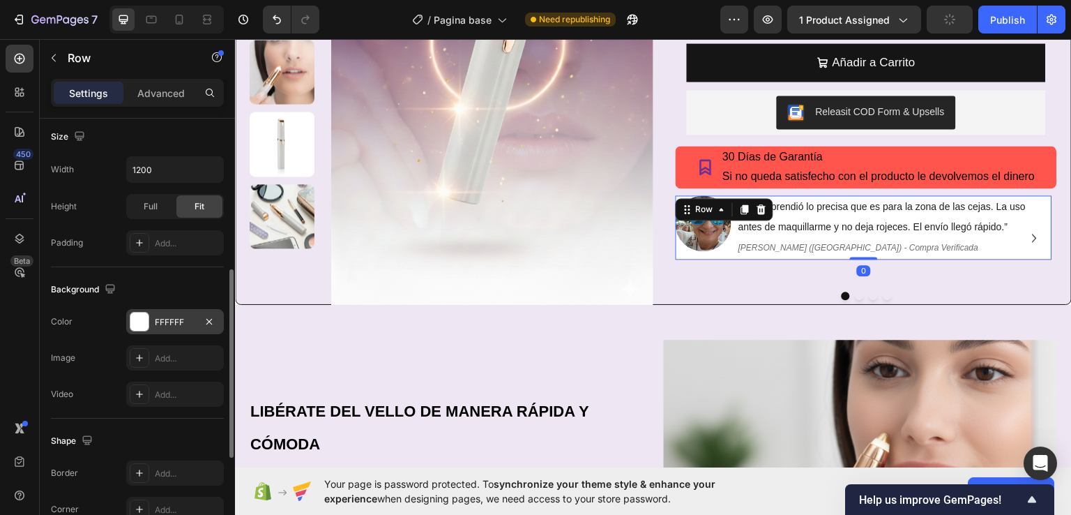
click at [157, 316] on div "FFFFFF" at bounding box center [175, 322] width 40 height 13
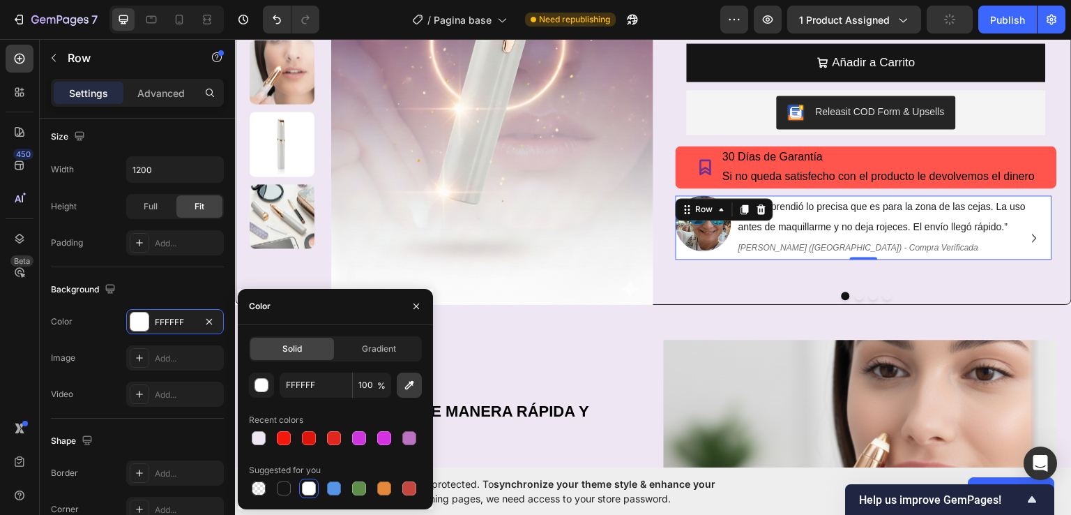
click at [407, 383] on icon "button" at bounding box center [409, 385] width 14 height 14
type input "EFE6F4"
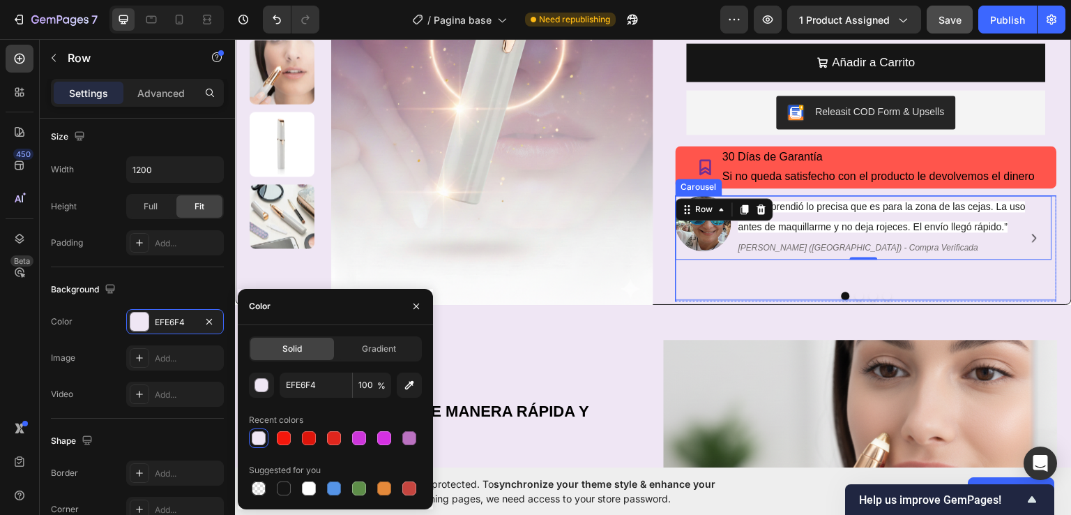
click at [729, 301] on div "Image “Me sorprendió lo precisa que es para la zona de las cejas. La uso antes …" at bounding box center [866, 248] width 381 height 106
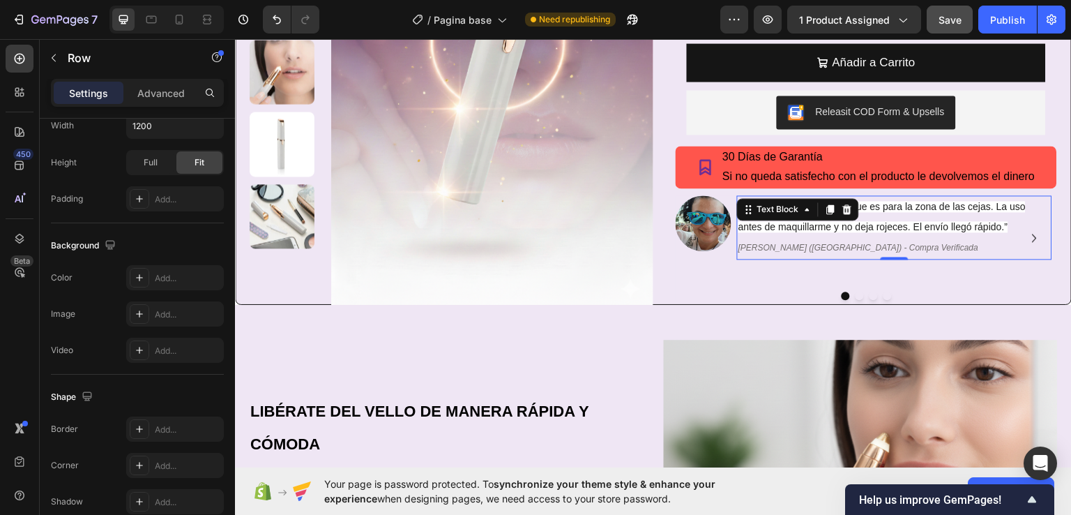
click at [887, 227] on span "“Me sorprendió lo precisa que es para la zona de las cejas. La uso antes de maq…" at bounding box center [882, 215] width 287 height 31
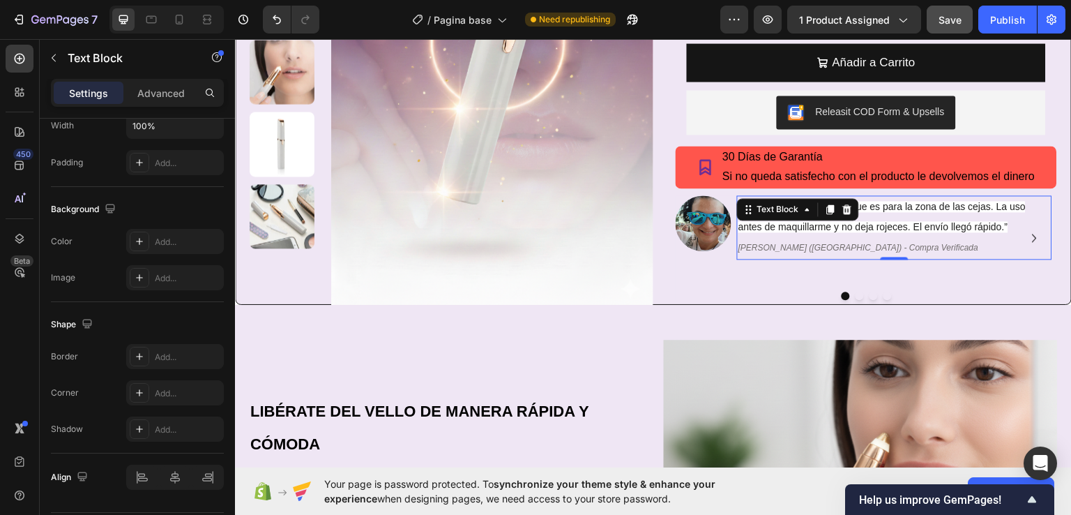
scroll to position [0, 0]
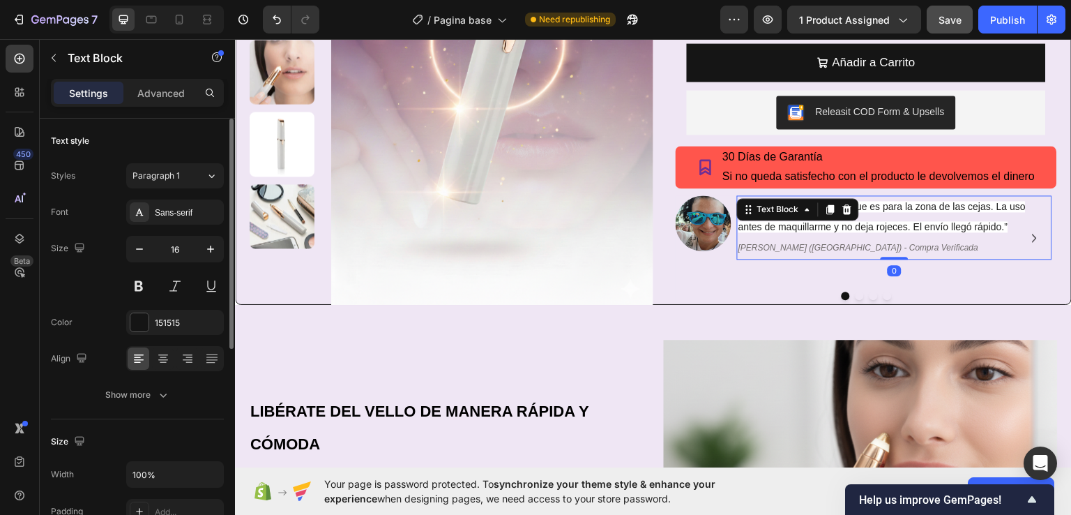
click at [982, 241] on p "[PERSON_NAME] ([GEOGRAPHIC_DATA]) - Compra Verificada" at bounding box center [895, 246] width 312 height 21
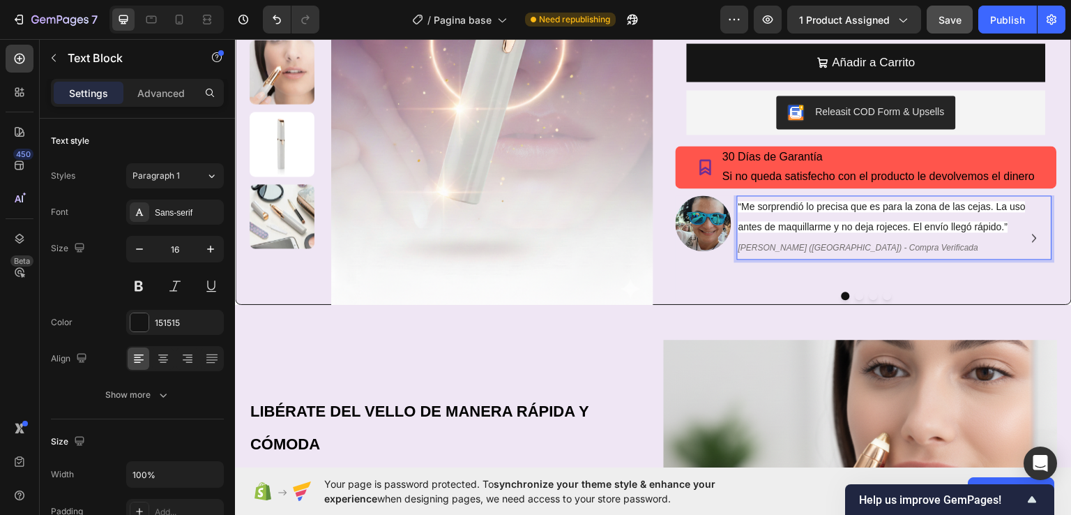
click at [1011, 235] on p "“Me sorprendió lo precisa que es para la zona de las cejas. La uso antes de maq…" at bounding box center [895, 216] width 312 height 40
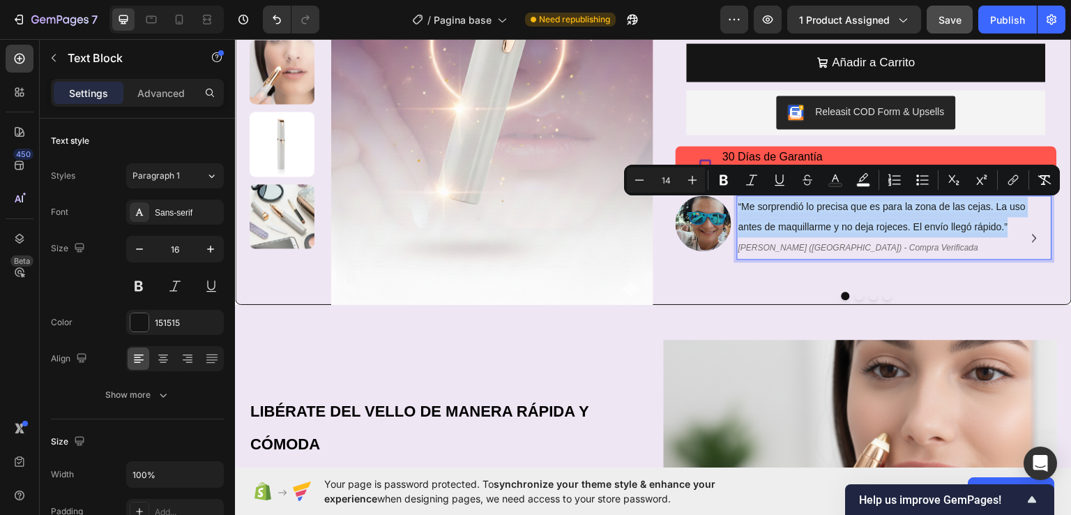
drag, startPoint x: 970, startPoint y: 233, endPoint x: 732, endPoint y: 209, distance: 239.0
click at [739, 209] on p "“Me sorprendió lo precisa que es para la zona de las cejas. La uso antes de maq…" at bounding box center [895, 216] width 312 height 40
copy span "“Me sorprendió lo precisa que es para la zona de las cejas. La uso antes de maq…"
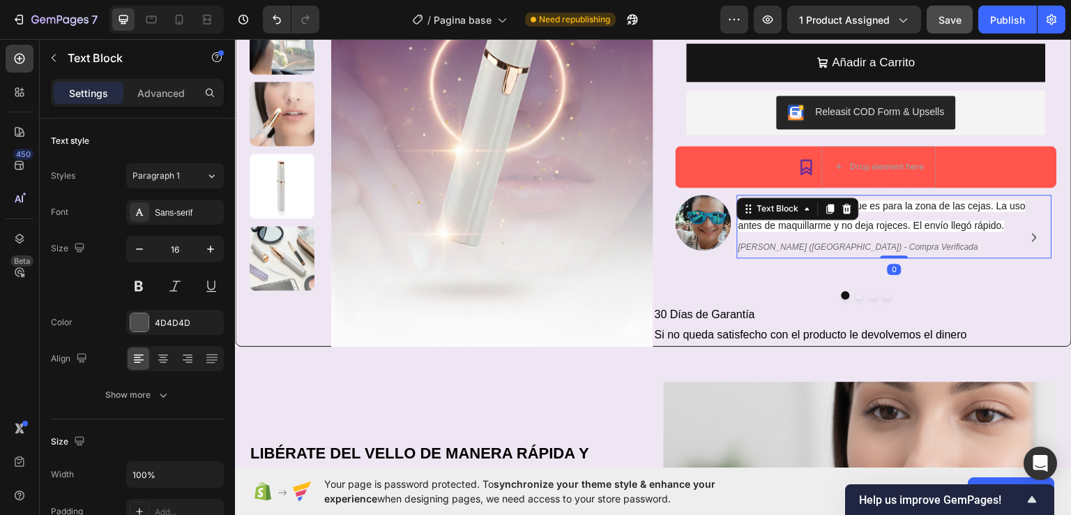
click at [1005, 224] on p "“Me sorprendió lo precisa que es para la zona de las cejas. La uso antes de maq…" at bounding box center [895, 215] width 312 height 40
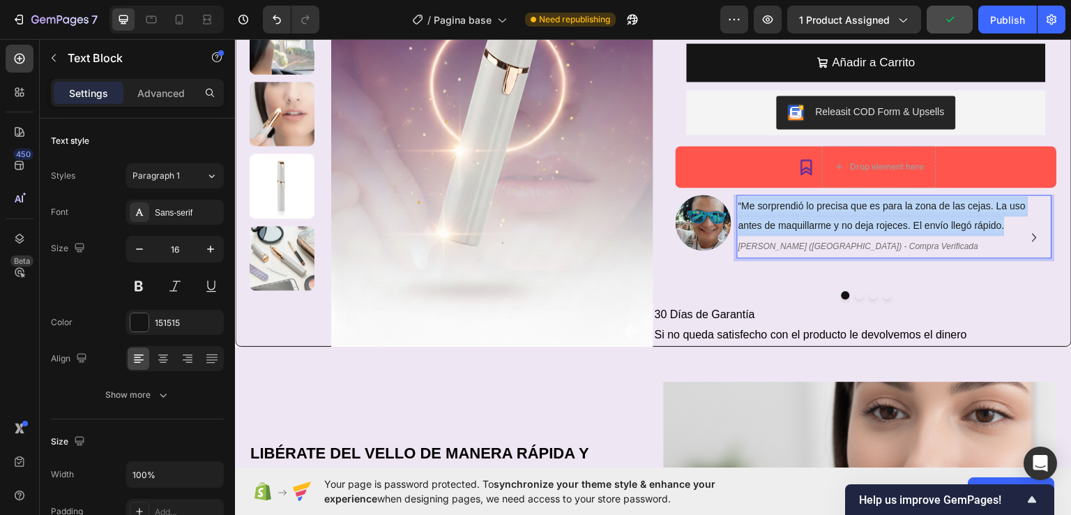
drag, startPoint x: 1010, startPoint y: 226, endPoint x: 732, endPoint y: 210, distance: 278.0
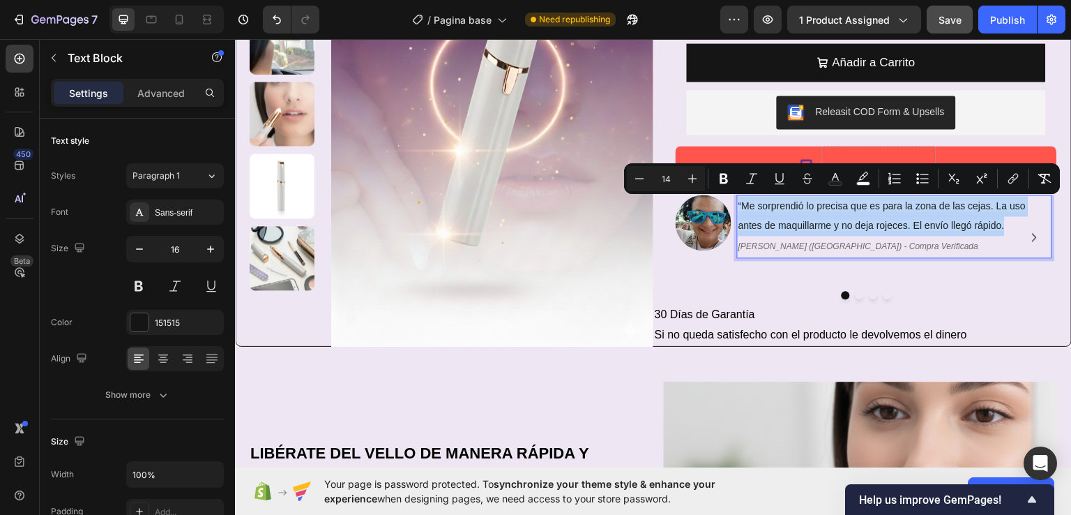
copy span "“Me sorprendió lo precisa que es para la zona de las cejas. La uso antes de maq…"
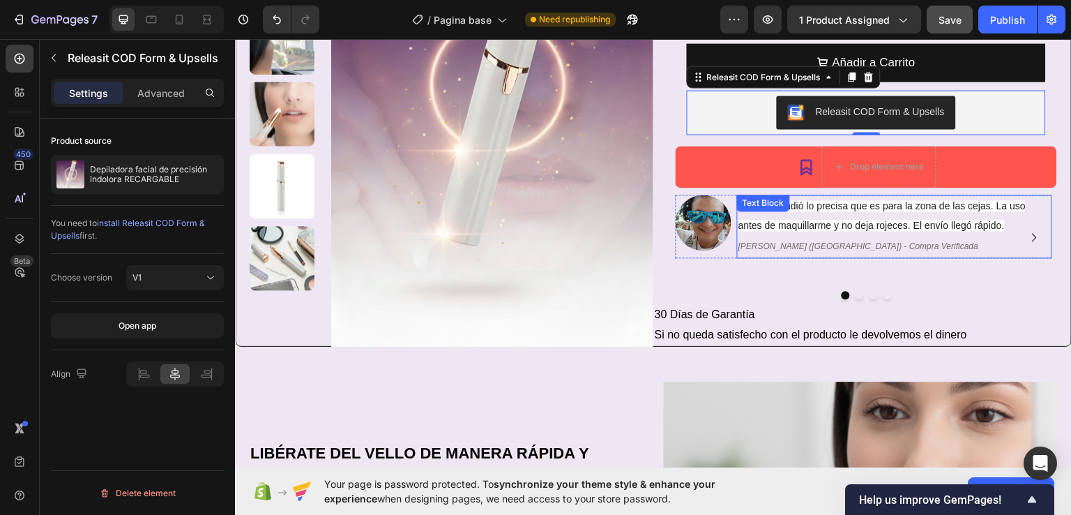
click at [957, 235] on p "“Me sorprendió lo precisa que es para la zona de las cejas. La uso antes de maq…" at bounding box center [895, 215] width 312 height 40
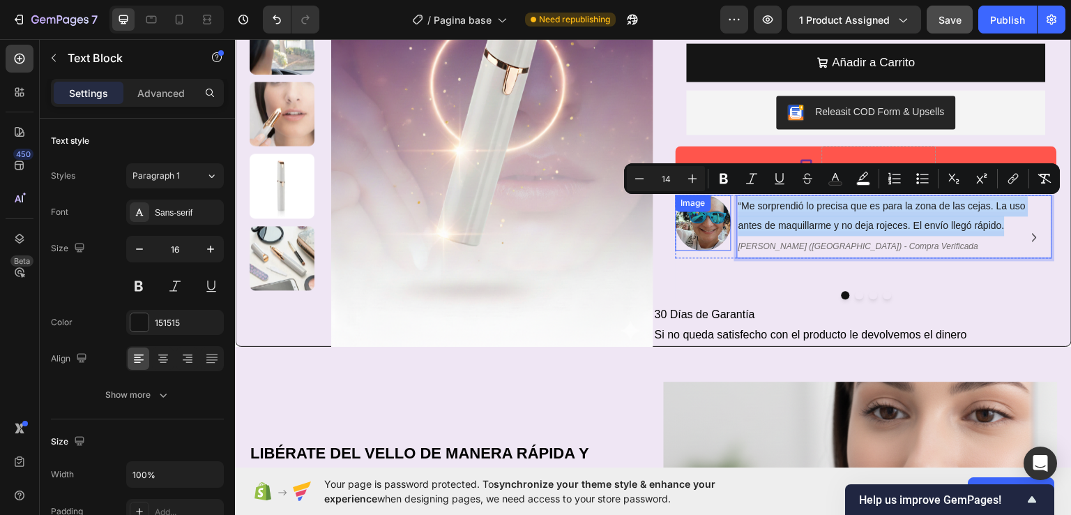
drag, startPoint x: 1006, startPoint y: 225, endPoint x: 726, endPoint y: 204, distance: 280.4
click at [726, 204] on div "Image “Me sorprendió lo precisa que es para la zona de las cejas. La uso antes …" at bounding box center [864, 225] width 377 height 63
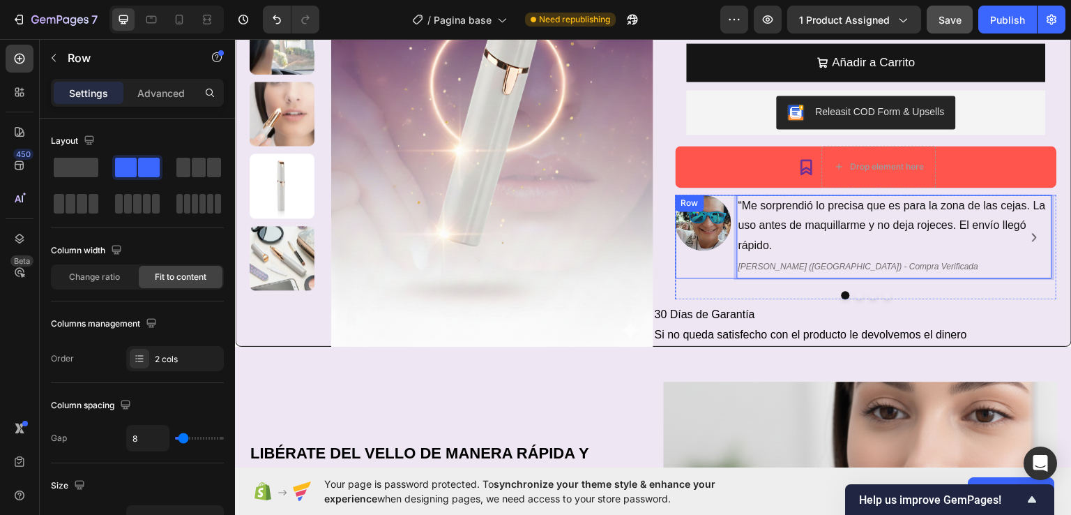
click at [688, 273] on div "Image" at bounding box center [704, 236] width 56 height 84
click at [883, 264] on p "[PERSON_NAME] ([GEOGRAPHIC_DATA]) - Compra Verificada" at bounding box center [895, 265] width 312 height 21
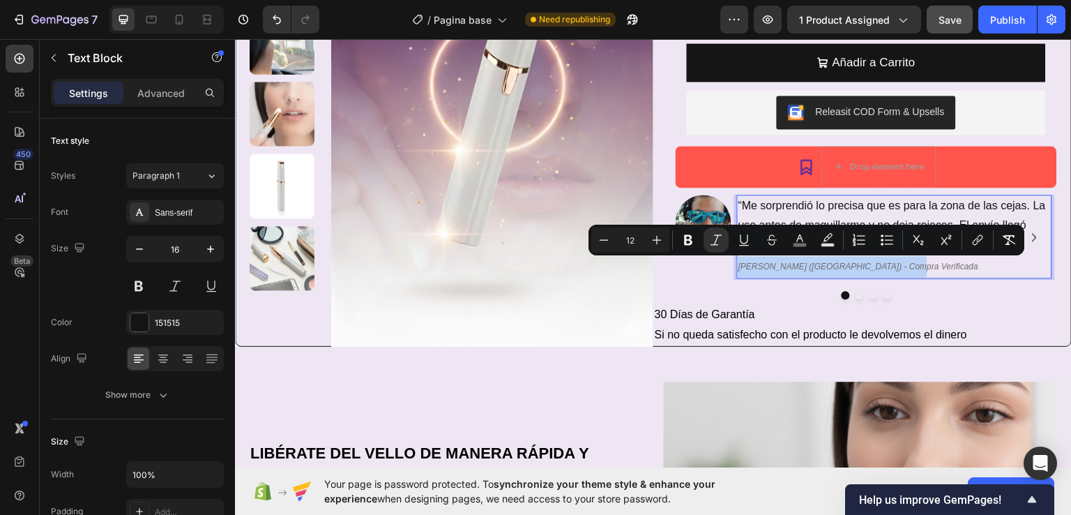
drag, startPoint x: 886, startPoint y: 266, endPoint x: 734, endPoint y: 274, distance: 152.2
click at [801, 241] on icon "Editor contextual toolbar" at bounding box center [800, 240] width 14 height 14
type input "706C6C"
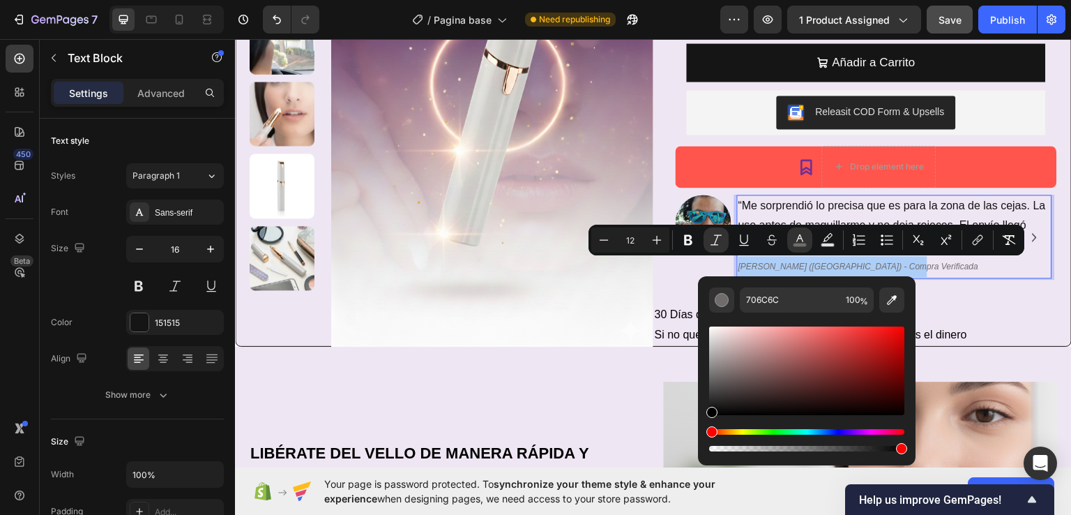
drag, startPoint x: 720, startPoint y: 379, endPoint x: 705, endPoint y: 421, distance: 44.3
click at [705, 421] on div "706C6C 100 %" at bounding box center [807, 365] width 218 height 178
type input "000000"
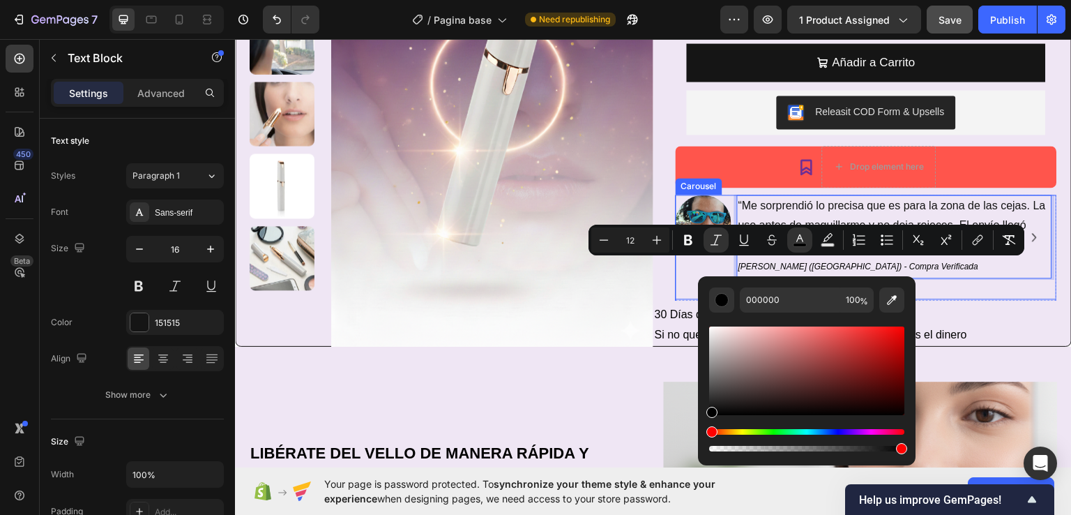
click at [967, 292] on div at bounding box center [866, 294] width 381 height 8
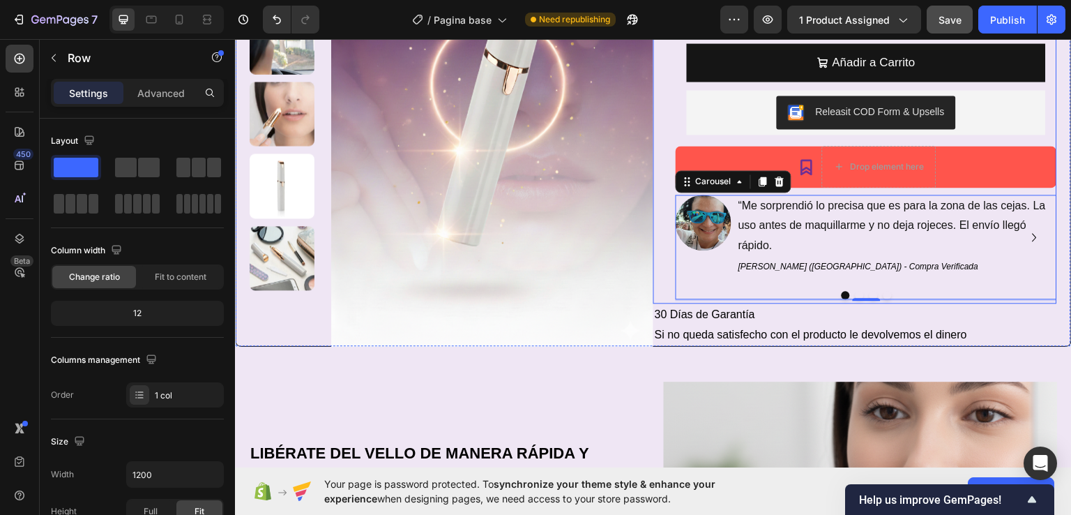
click at [662, 199] on div "Icon Icon Icon Icon Icon Icon List +1500 clientes satisfechos Text Block Row De…" at bounding box center [855, 40] width 404 height 526
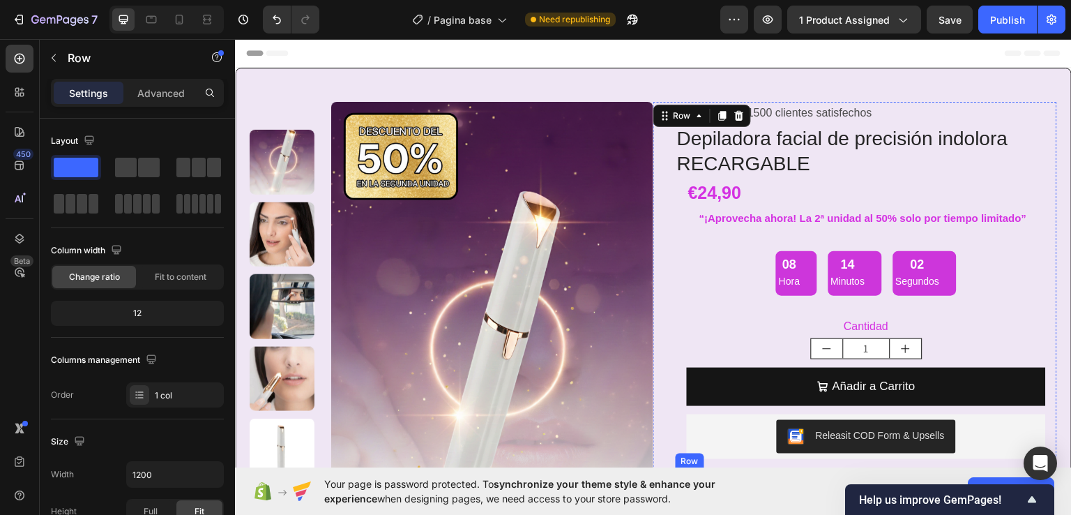
scroll to position [324, 0]
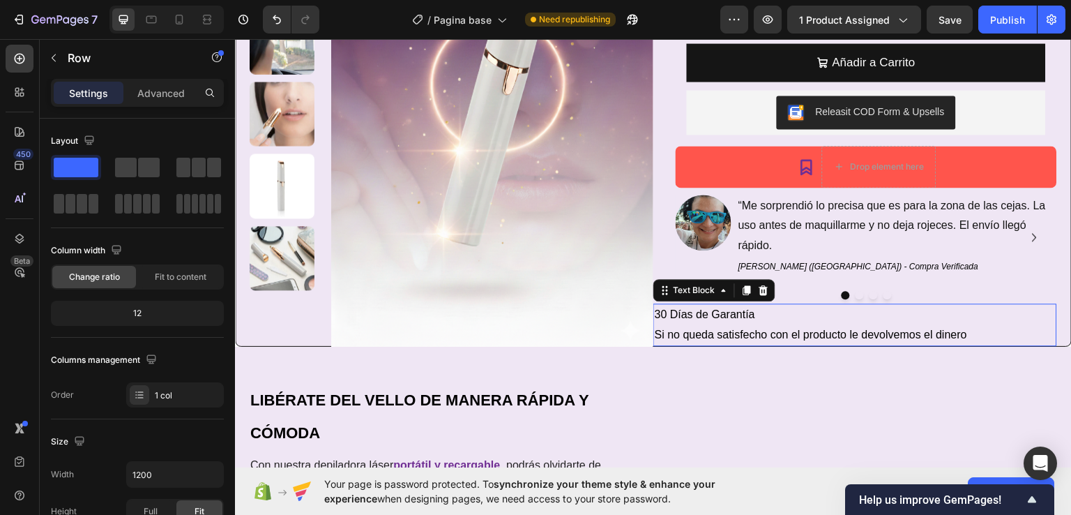
click at [974, 337] on p "Si no queda satisfecho con el producto le devolvemos el dinero" at bounding box center [855, 334] width 401 height 20
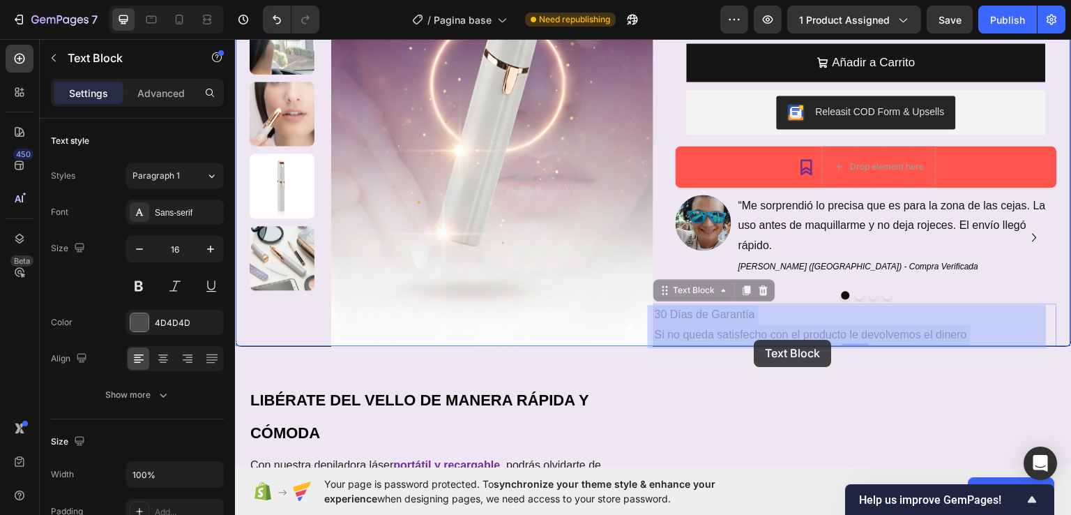
drag, startPoint x: 974, startPoint y: 337, endPoint x: 755, endPoint y: 339, distance: 219.7
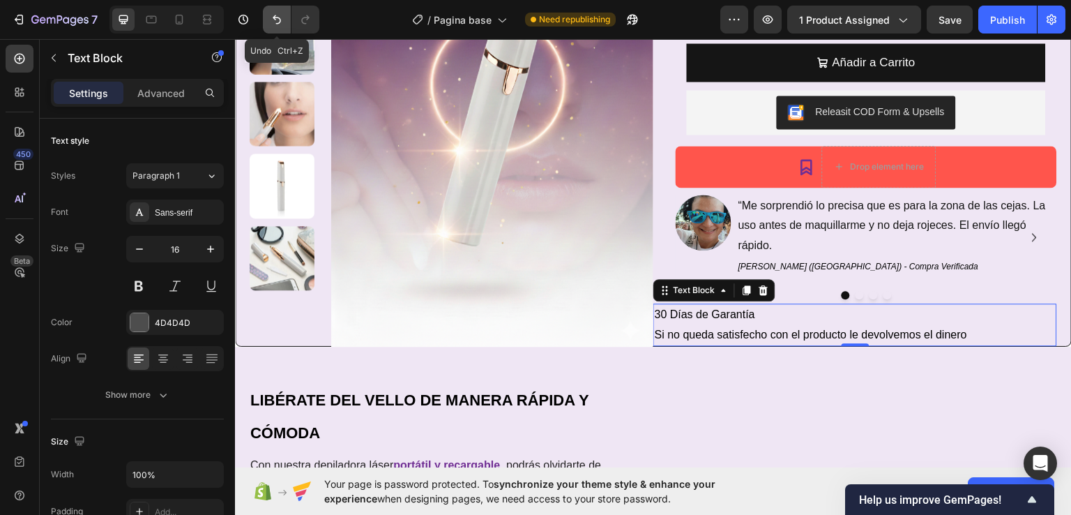
click at [278, 17] on icon "Undo/Redo" at bounding box center [277, 20] width 14 height 14
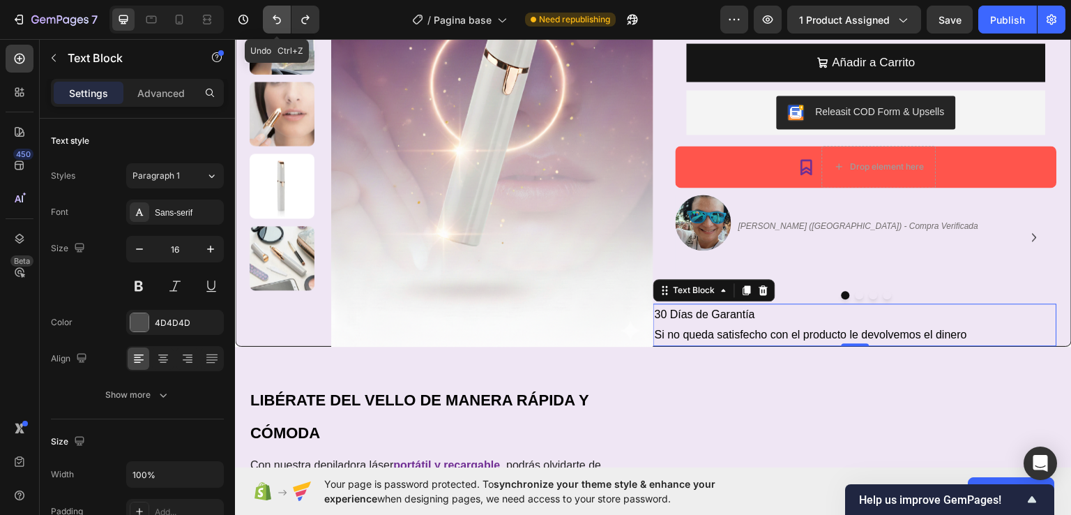
click at [278, 17] on icon "Undo/Redo" at bounding box center [277, 20] width 14 height 14
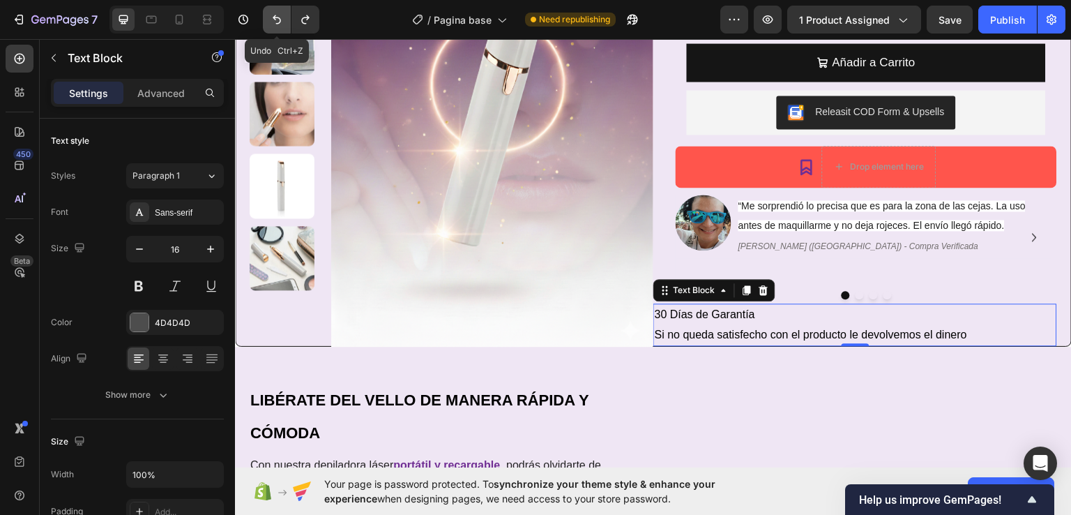
click at [278, 17] on icon "Undo/Redo" at bounding box center [277, 20] width 14 height 14
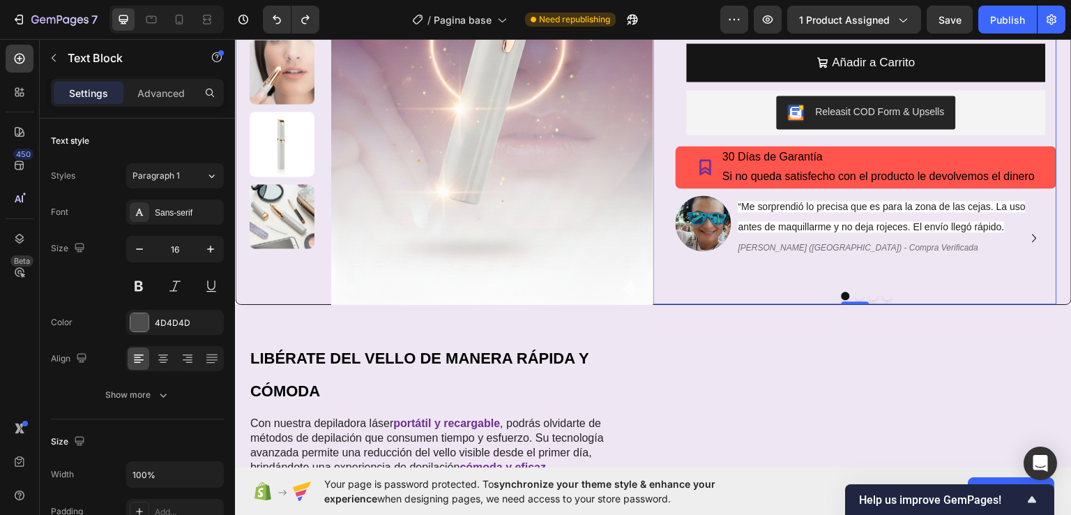
click at [664, 269] on div "Icon Icon Icon Icon Icon Icon List +1500 clientes satisfechos Text Block Row De…" at bounding box center [855, 40] width 404 height 527
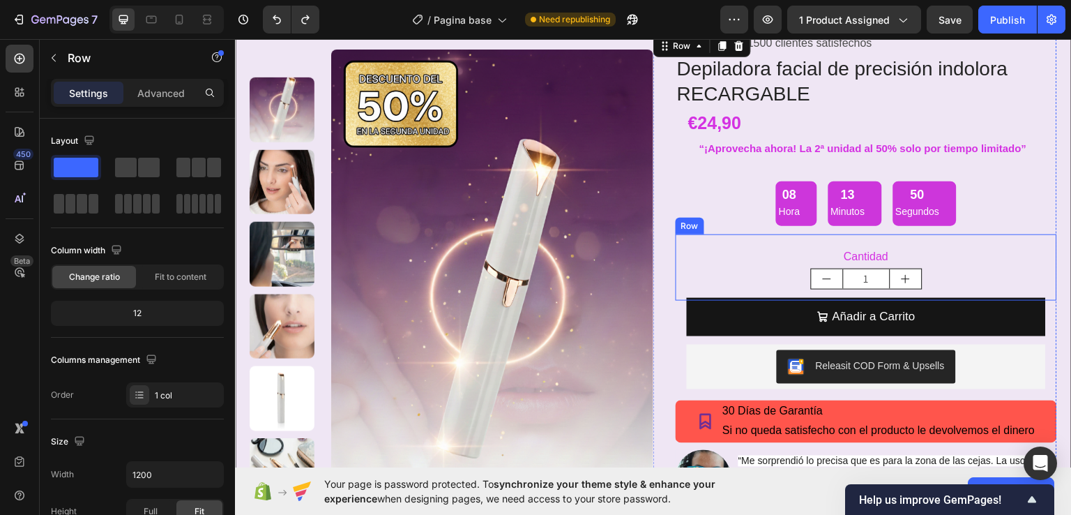
scroll to position [45, 0]
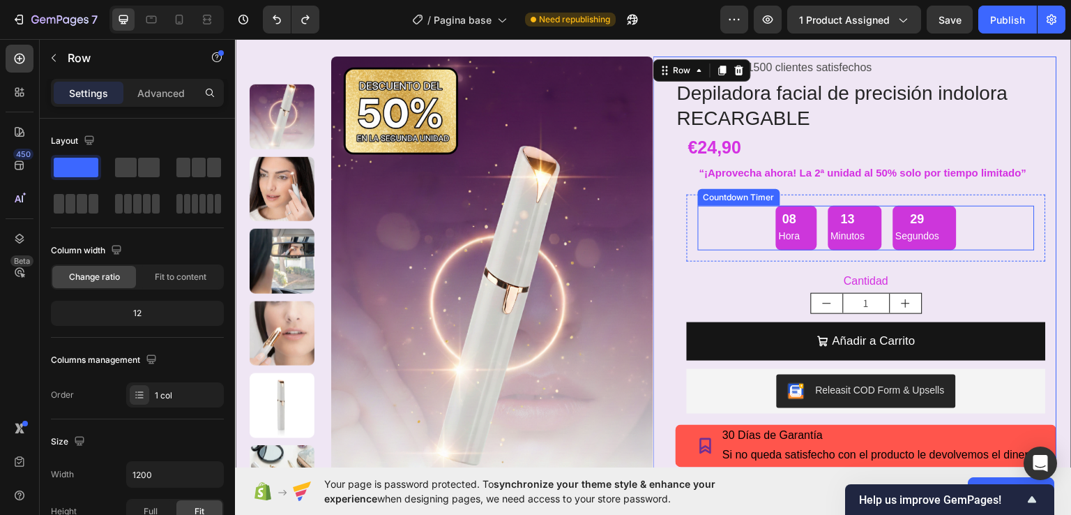
click at [800, 230] on div "08 Hora" at bounding box center [796, 227] width 40 height 45
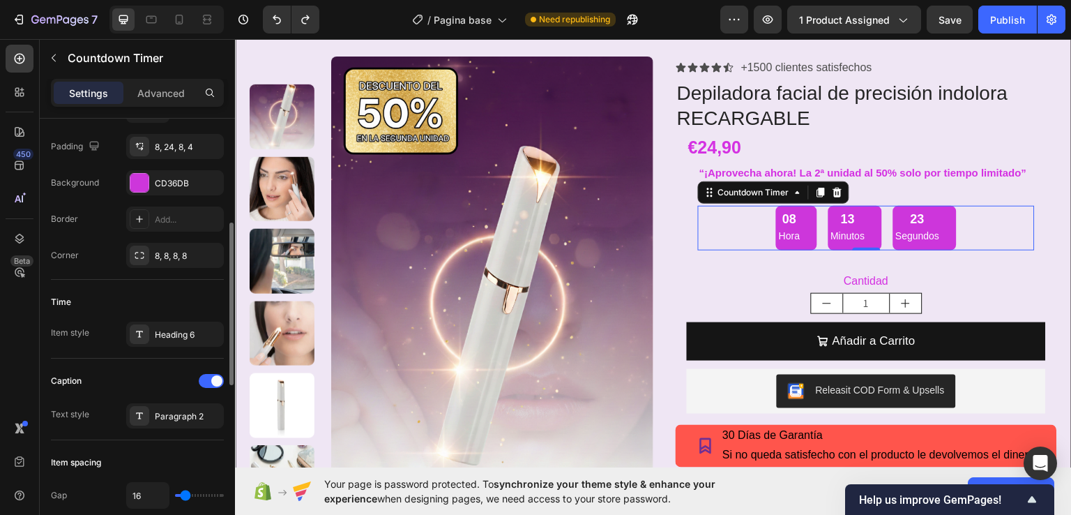
scroll to position [418, 0]
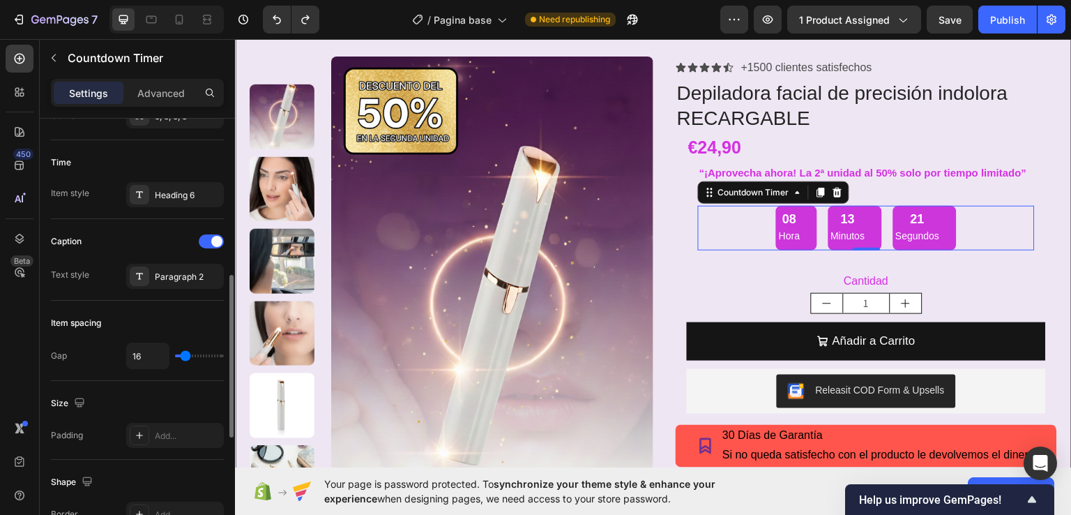
type input "18"
type input "25"
type input "27"
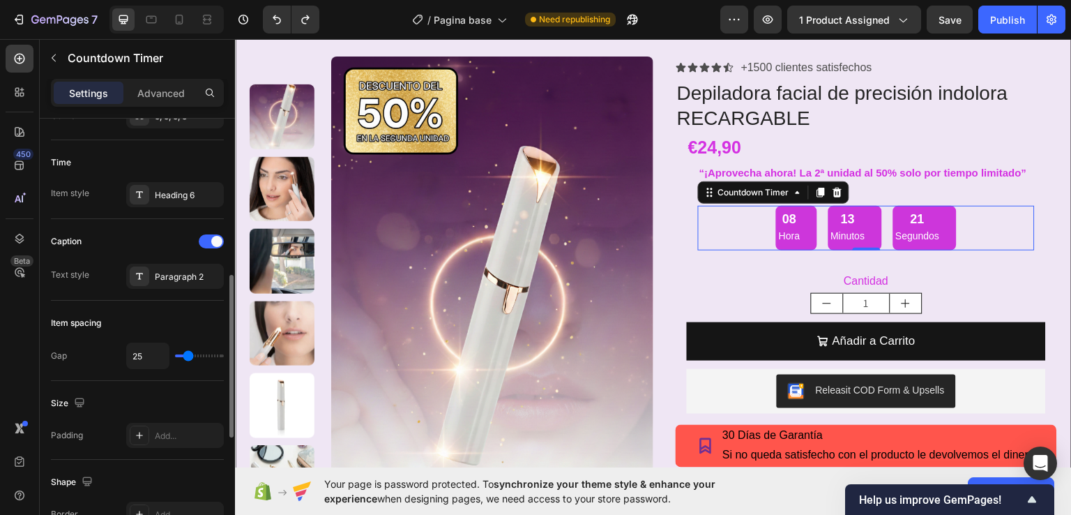
type input "27"
type input "29"
type input "31"
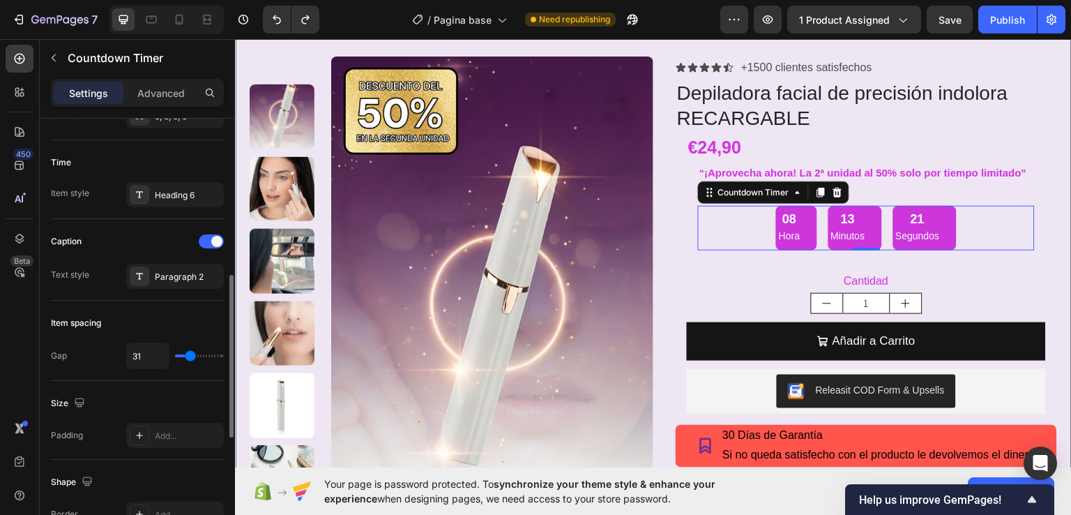
type input "32"
type input "34"
type input "36"
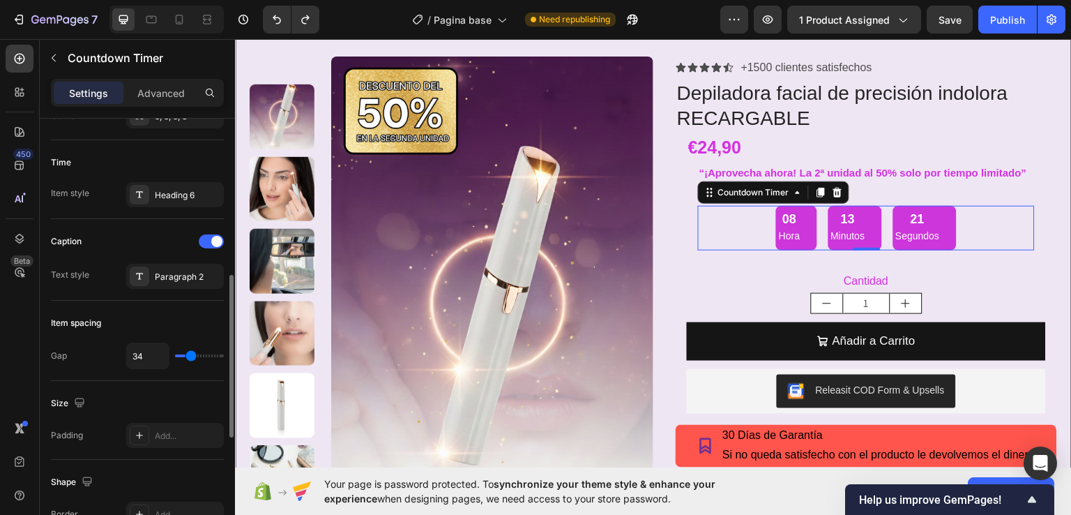
type input "36"
type input "34"
type input "32"
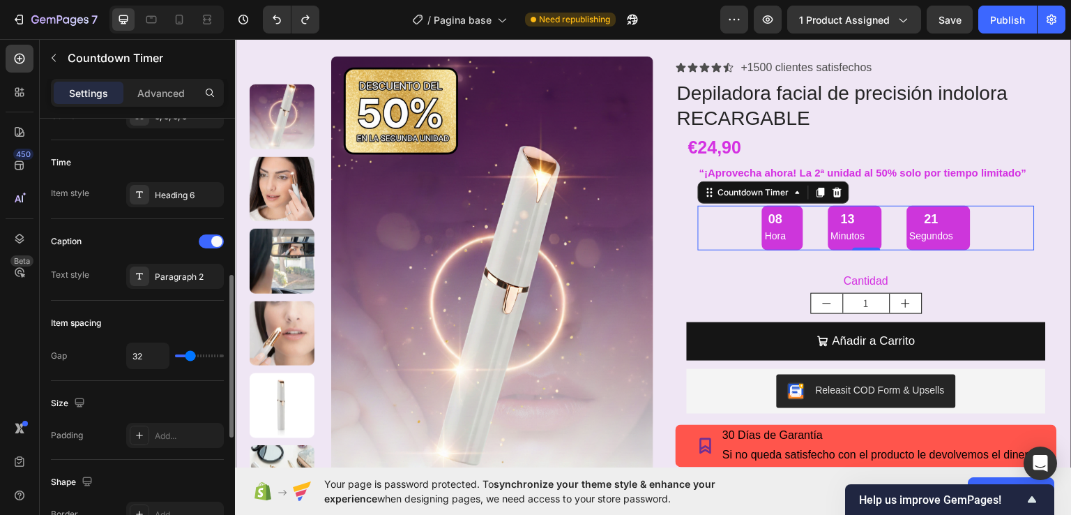
type input "31"
type input "29"
type input "27"
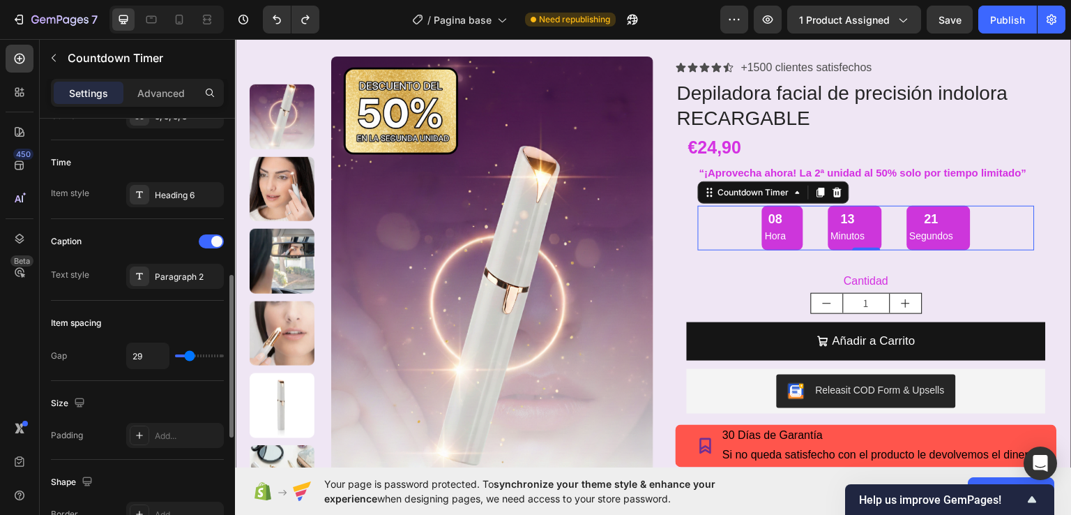
type input "27"
type input "25"
type input "24"
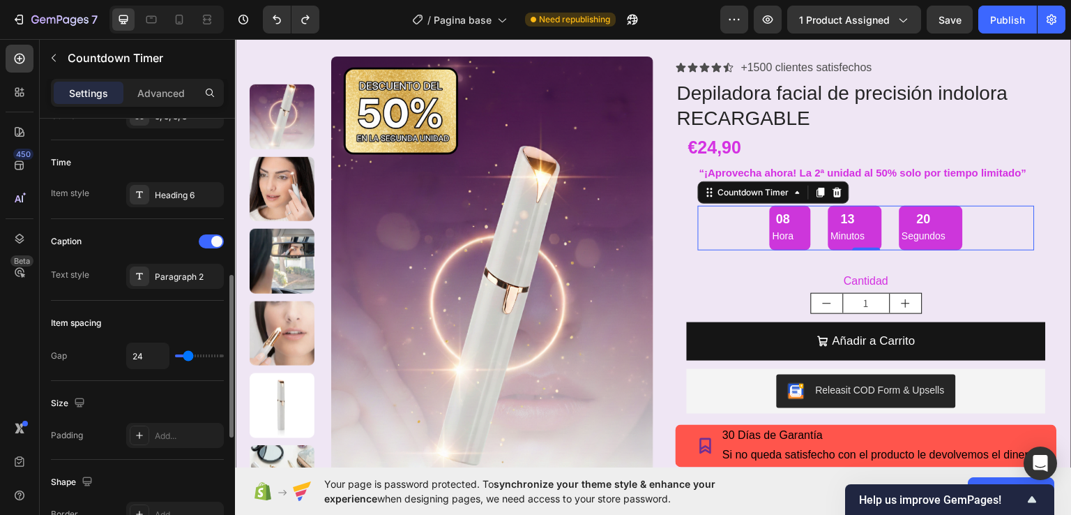
type input "22"
type input "20"
type input "18"
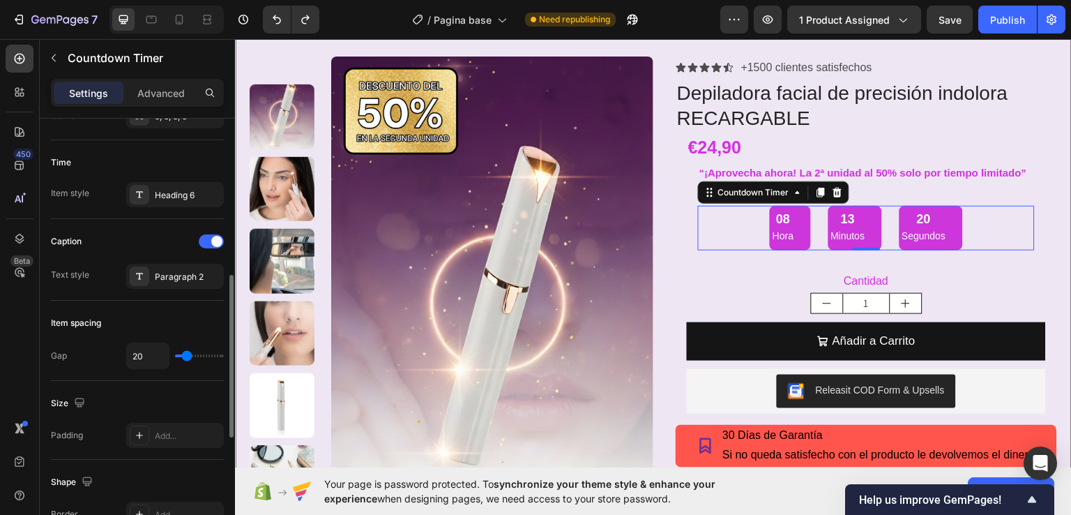
type input "18"
type input "16"
type input "15"
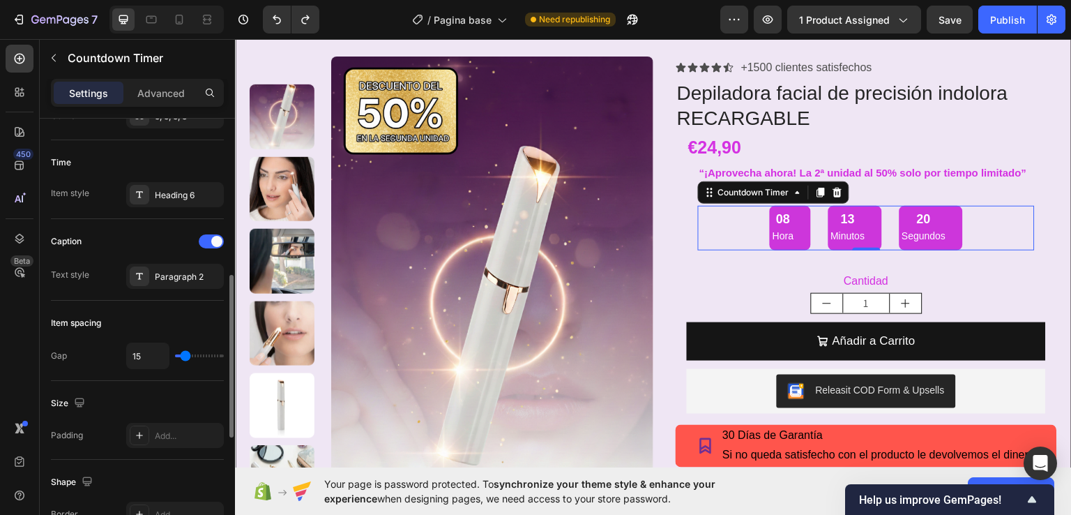
type input "13"
type input "11"
type input "9"
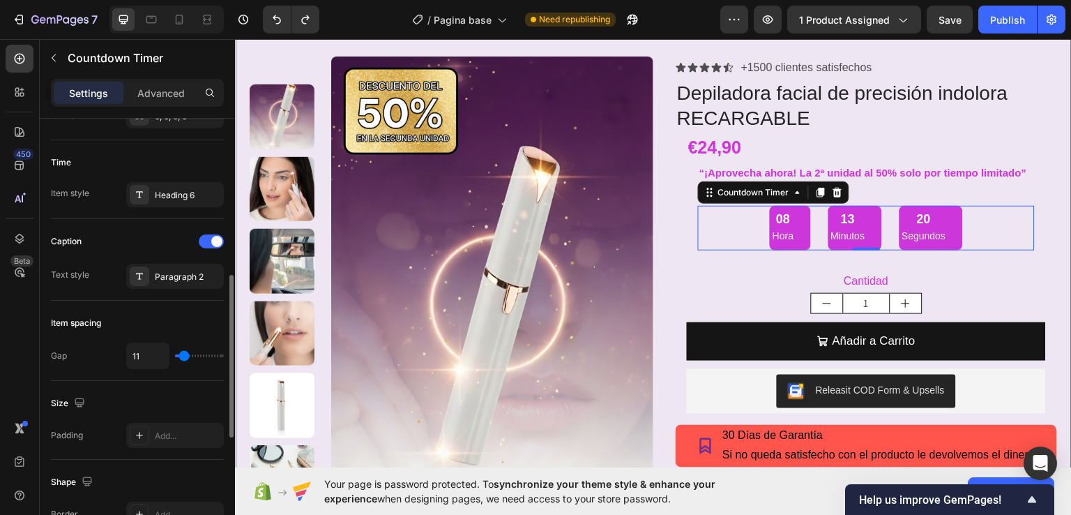
type input "9"
type input "6"
type input "4"
drag, startPoint x: 185, startPoint y: 354, endPoint x: 181, endPoint y: 361, distance: 7.2
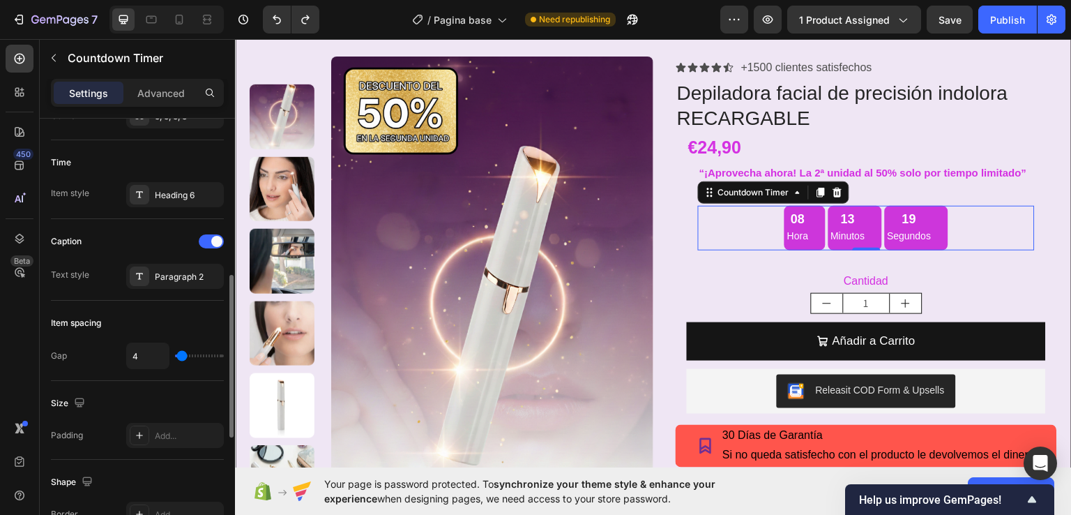
type input "4"
click at [181, 357] on input "range" at bounding box center [199, 355] width 49 height 3
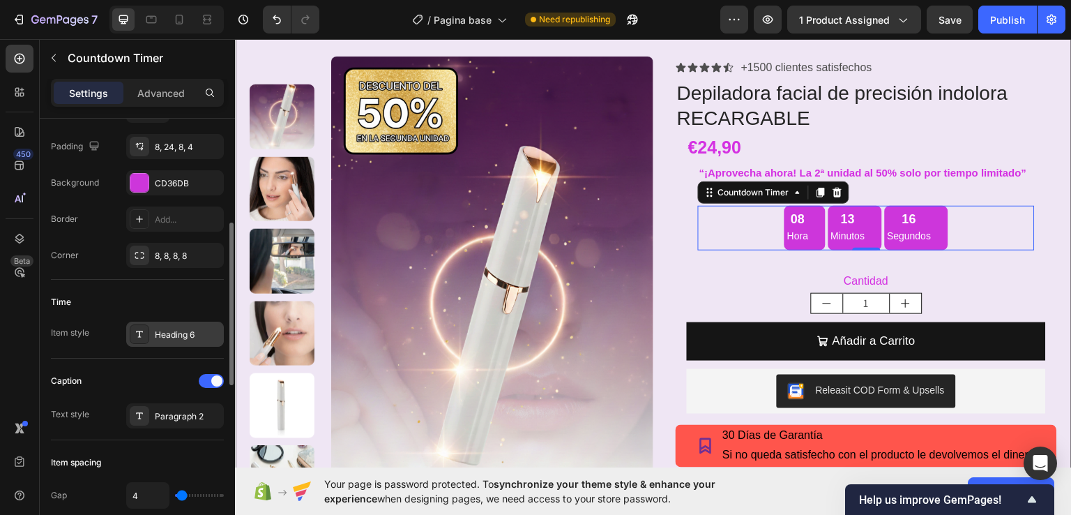
click at [167, 338] on div "Heading 6" at bounding box center [188, 334] width 66 height 13
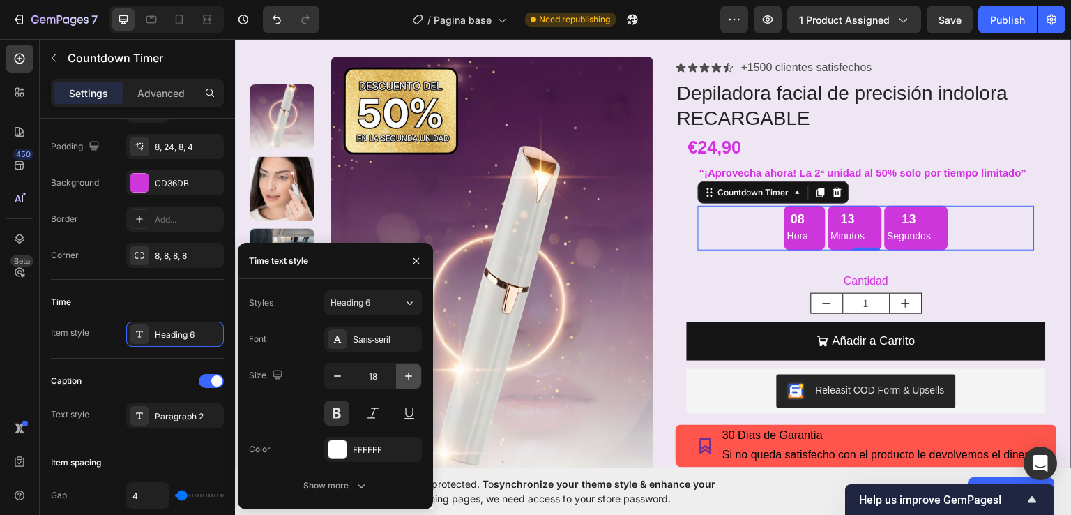
click at [409, 379] on icon "button" at bounding box center [409, 376] width 14 height 14
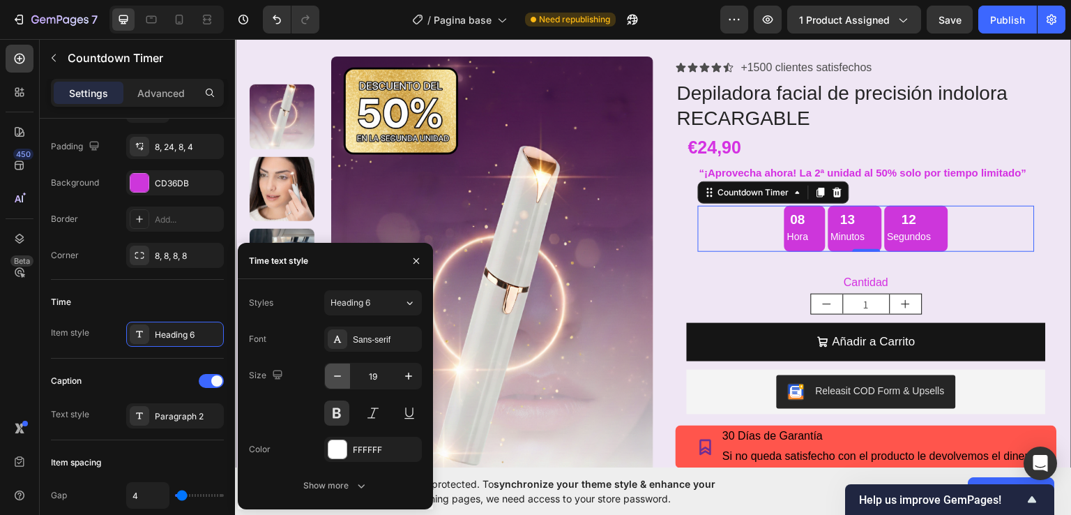
click at [339, 377] on icon "button" at bounding box center [338, 376] width 14 height 14
type input "18"
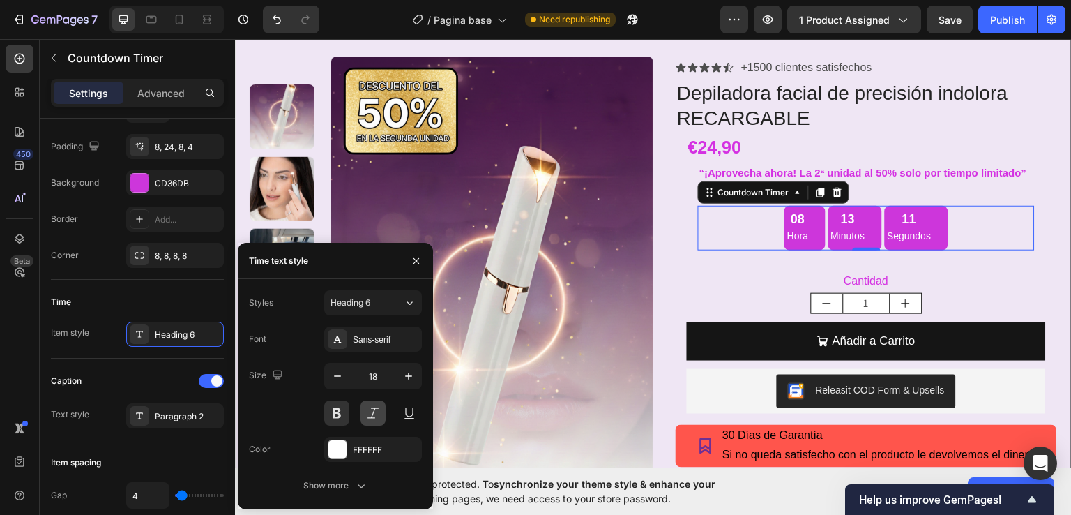
click at [367, 418] on button at bounding box center [373, 412] width 25 height 25
click at [369, 414] on button at bounding box center [373, 412] width 25 height 25
click at [357, 484] on icon "button" at bounding box center [361, 485] width 14 height 14
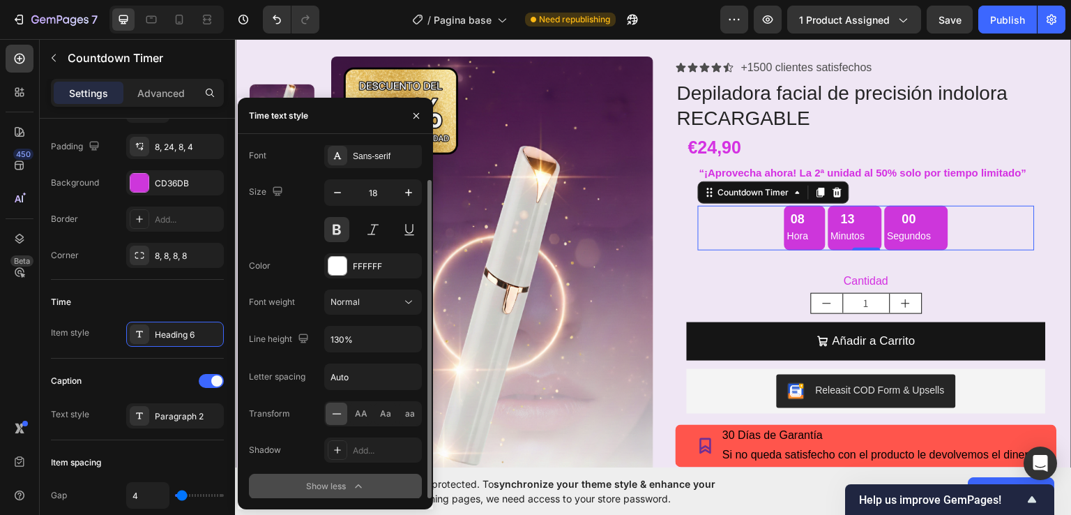
scroll to position [0, 0]
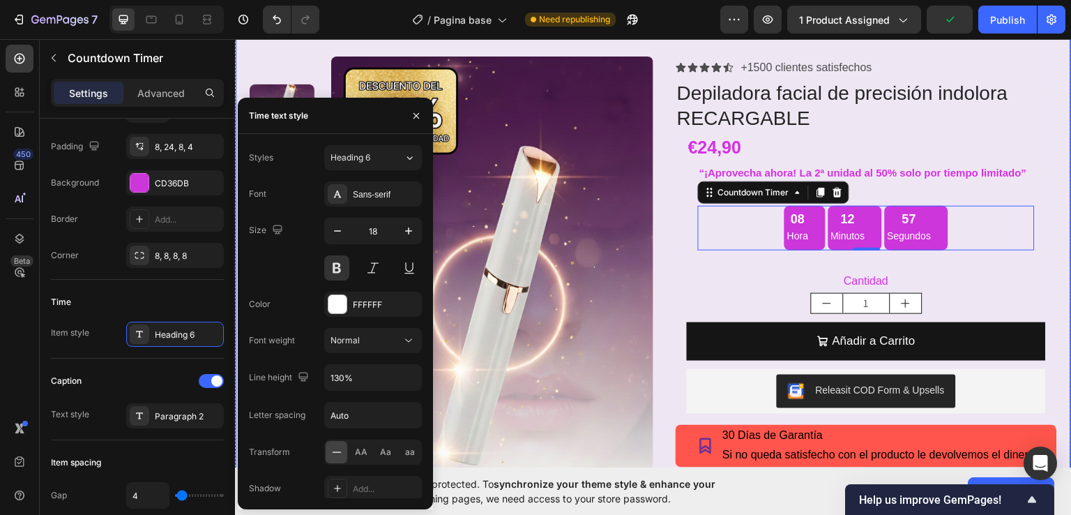
click at [294, 47] on div "Product Images Row Icon Icon Icon Icon Icon Icon List +1500 clientes satisfecho…" at bounding box center [653, 302] width 837 height 561
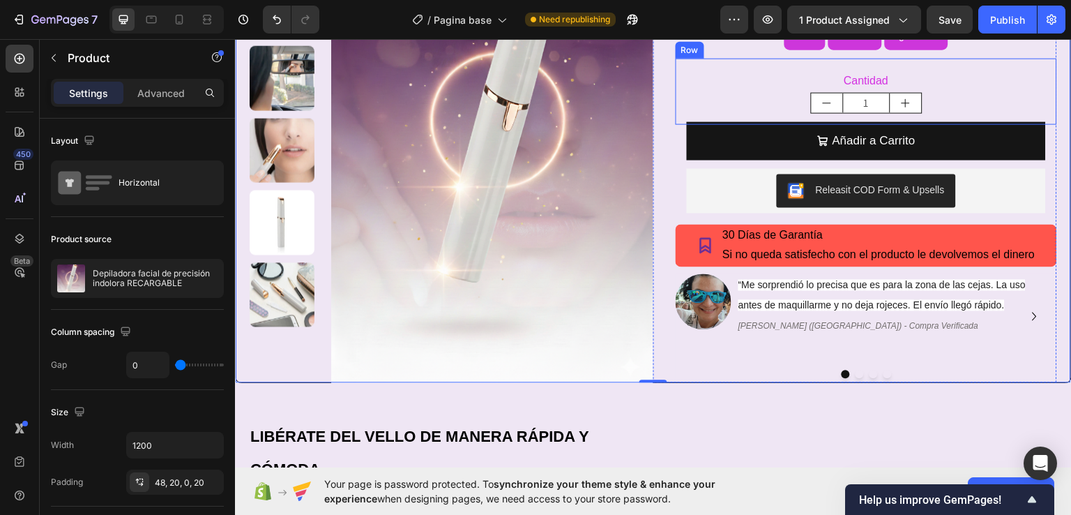
scroll to position [255, 0]
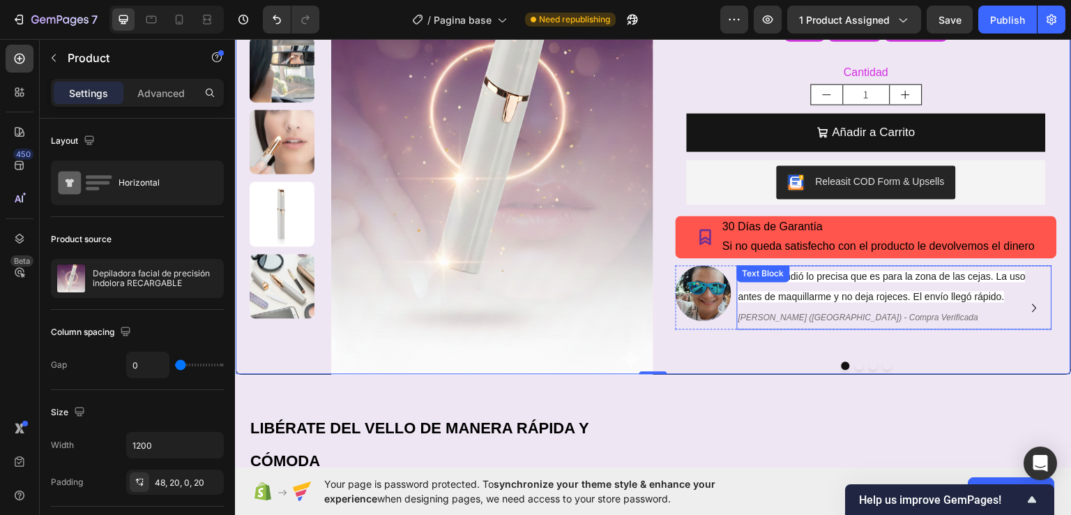
click at [905, 321] on p "[PERSON_NAME] ([GEOGRAPHIC_DATA]) - Compra Verificada" at bounding box center [895, 316] width 312 height 21
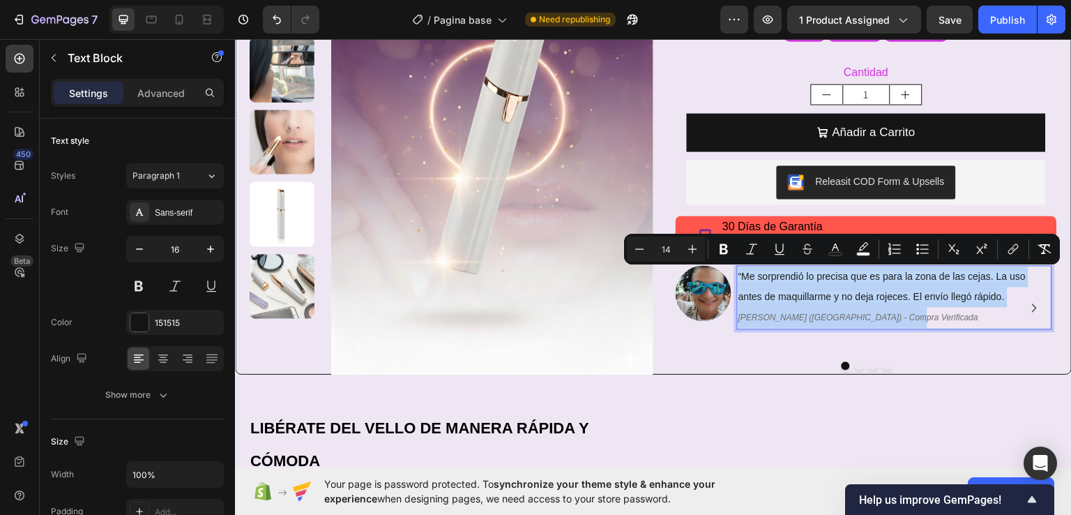
drag, startPoint x: 884, startPoint y: 319, endPoint x: 733, endPoint y: 279, distance: 155.8
click at [737, 279] on div "“Me sorprendió lo precisa que es para la zona de las cejas. La uso antes de maq…" at bounding box center [894, 295] width 315 height 63
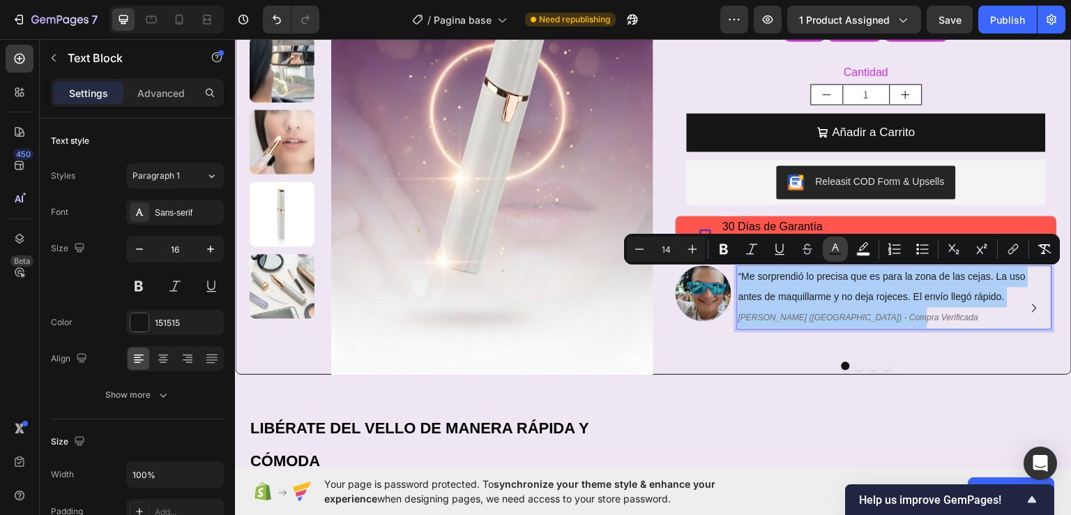
click at [839, 252] on icon "Editor contextual toolbar" at bounding box center [836, 249] width 14 height 14
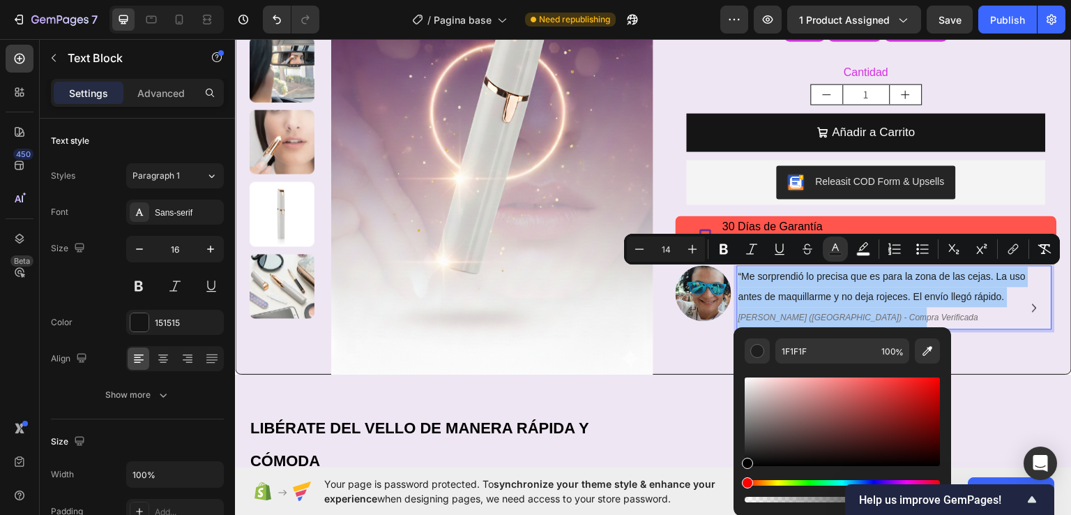
drag, startPoint x: 743, startPoint y: 455, endPoint x: 718, endPoint y: 508, distance: 59.3
click at [718, 0] on body "7 Version history / Pagina base Need republishing Preview 1 product assigned Sa…" at bounding box center [535, 0] width 1071 height 0
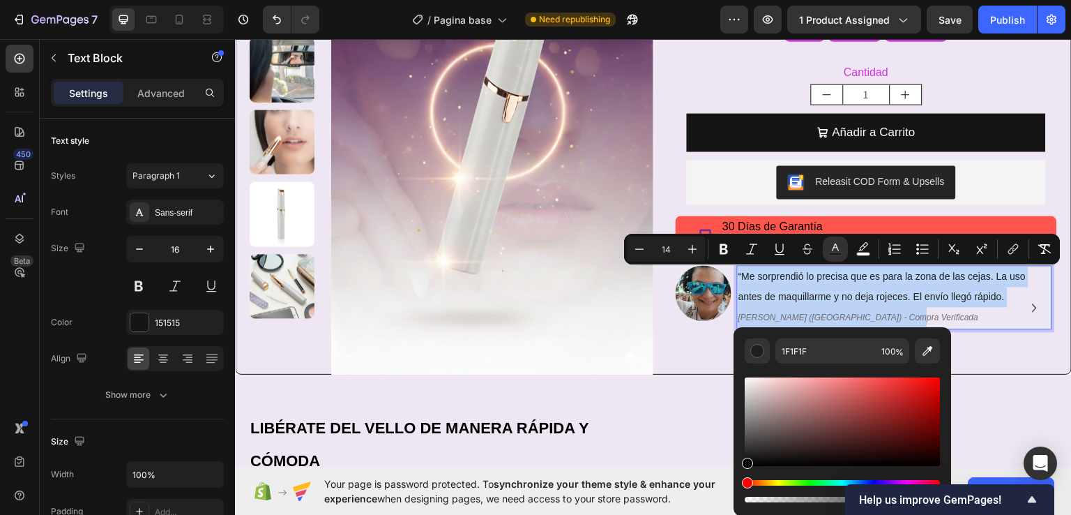
type input "000000"
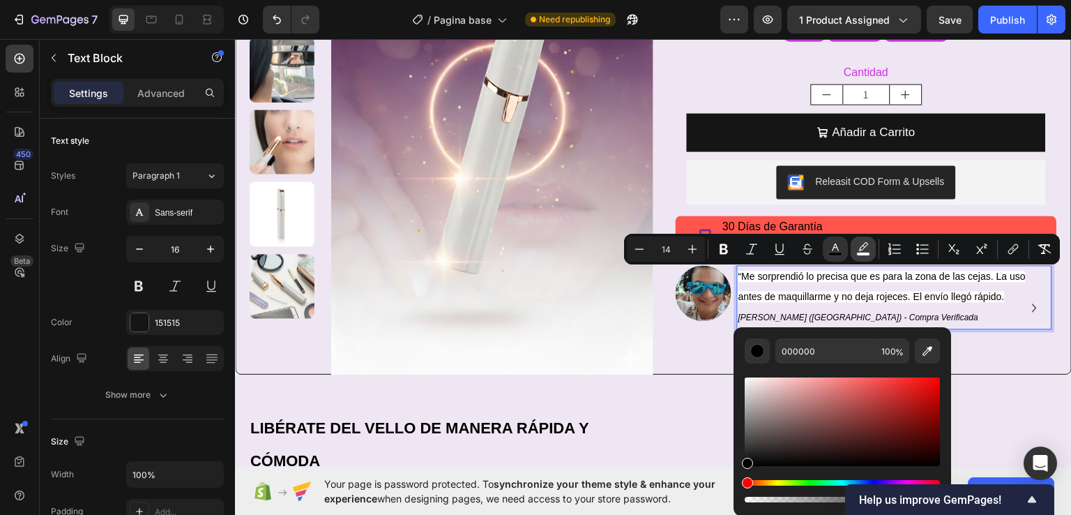
click at [858, 254] on rect "Editor contextual toolbar" at bounding box center [863, 253] width 13 height 3
type input "FFFFFF"
click at [923, 349] on icon "Editor contextual toolbar" at bounding box center [928, 351] width 14 height 14
type input "EFE6F4"
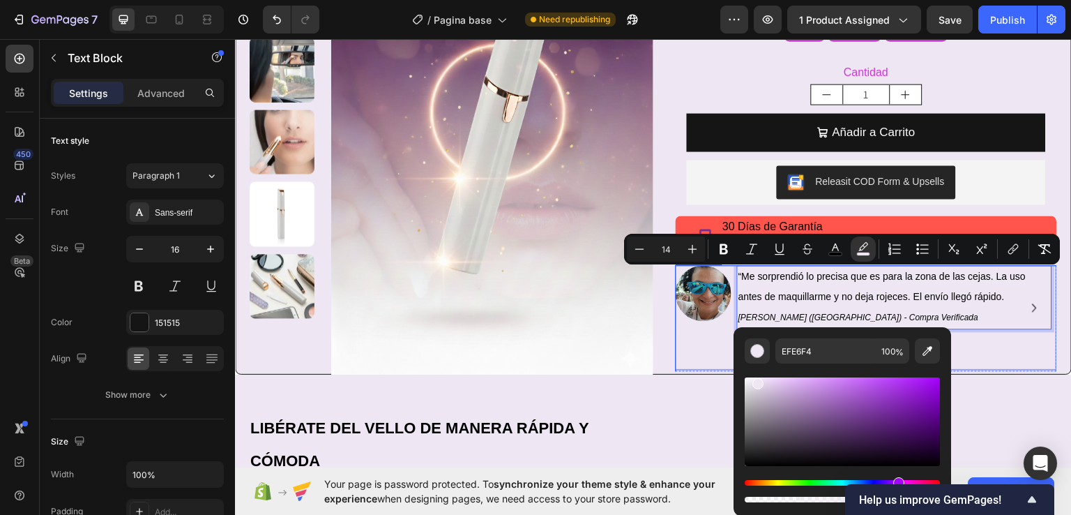
click at [676, 358] on div "Image “Me sorprendió lo precisa que es para la zona de las cejas. La uso antes …" at bounding box center [866, 316] width 381 height 105
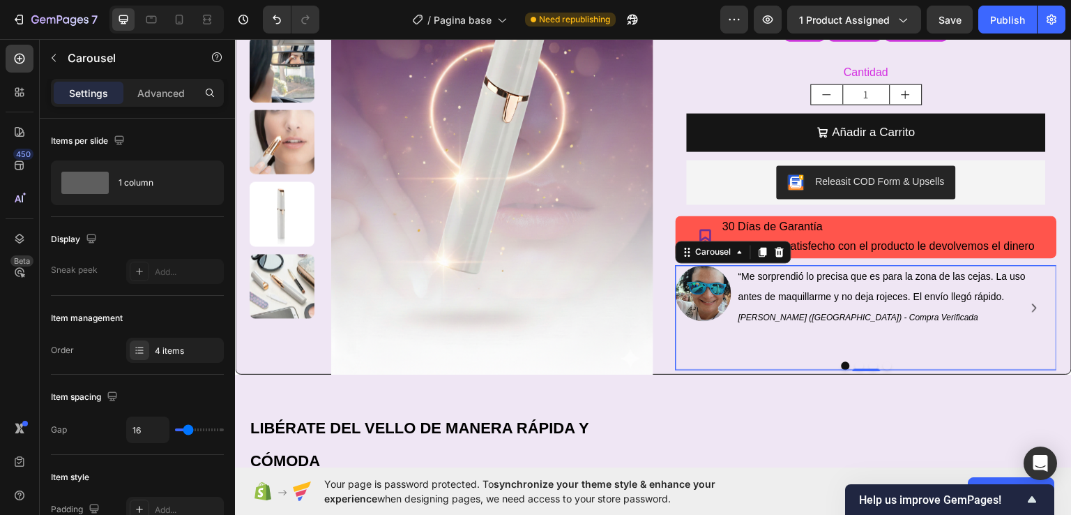
click at [1027, 310] on icon "Carousel Next Arrow" at bounding box center [1035, 306] width 17 height 17
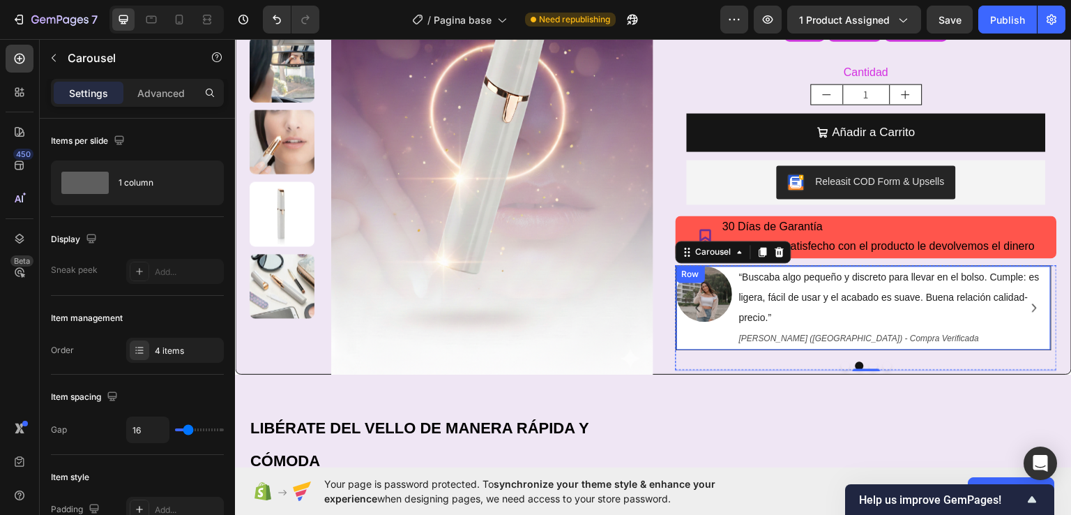
click at [679, 330] on div "Image" at bounding box center [704, 307] width 56 height 84
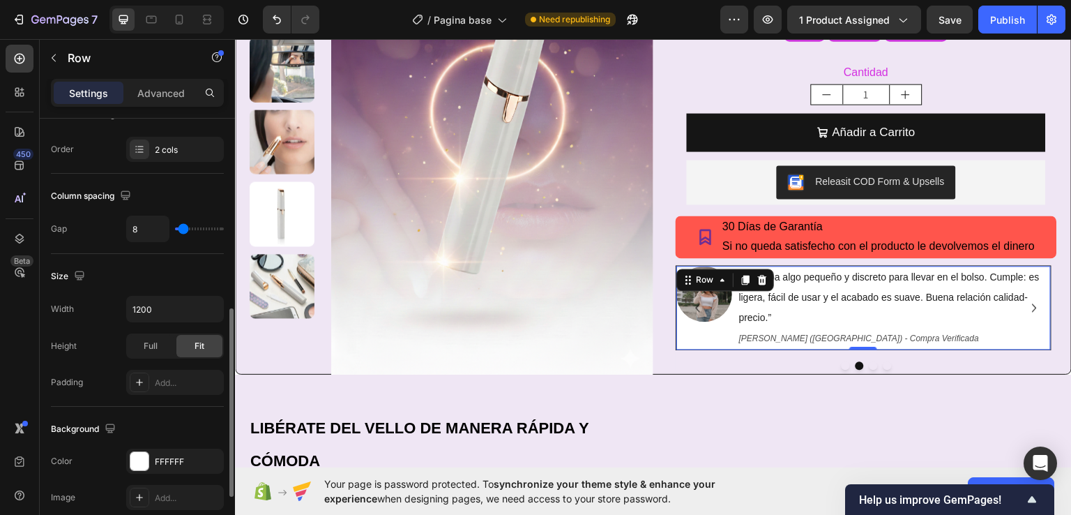
scroll to position [349, 0]
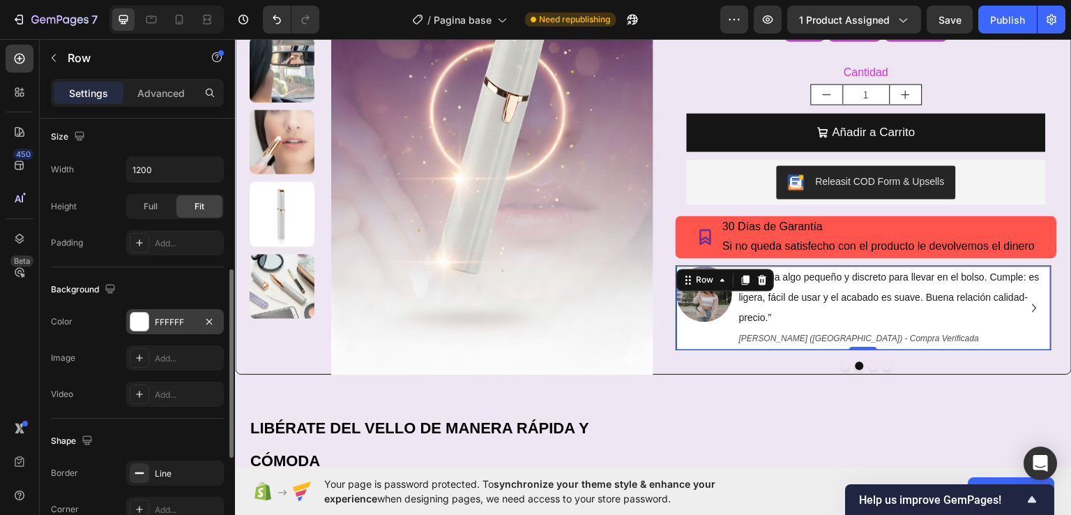
click at [156, 319] on div "FFFFFF" at bounding box center [175, 322] width 40 height 13
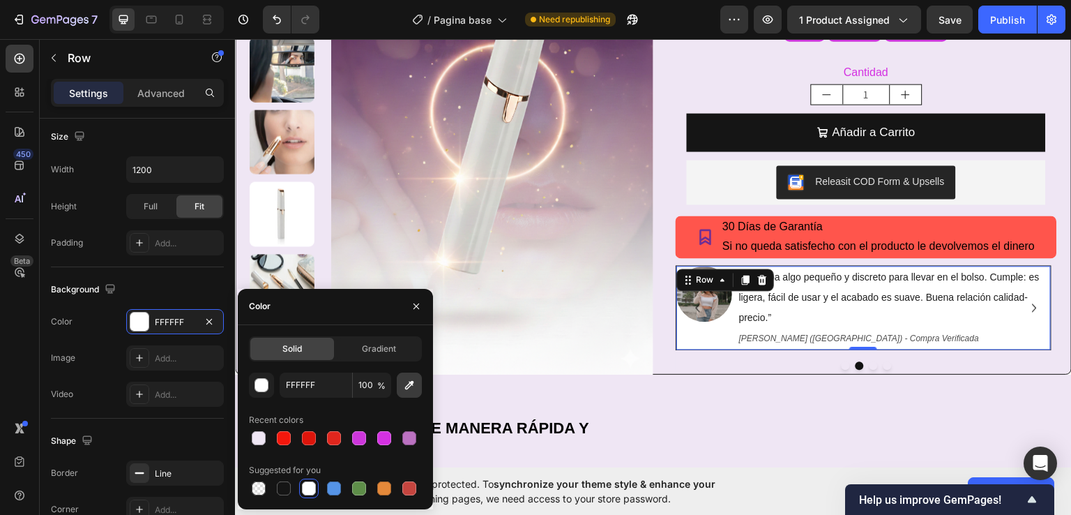
click at [410, 381] on icon "button" at bounding box center [409, 385] width 14 height 14
type input "EFE6F4"
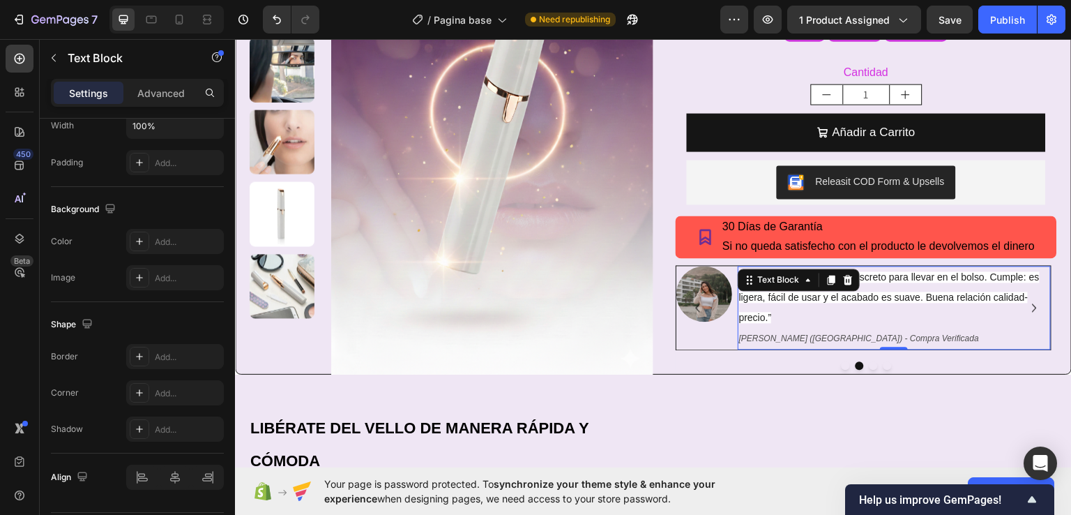
click at [806, 301] on span "“Buscaba algo pequeño y discreto para llevar en el bolso. Cumple: es ligera, fá…" at bounding box center [889, 297] width 301 height 52
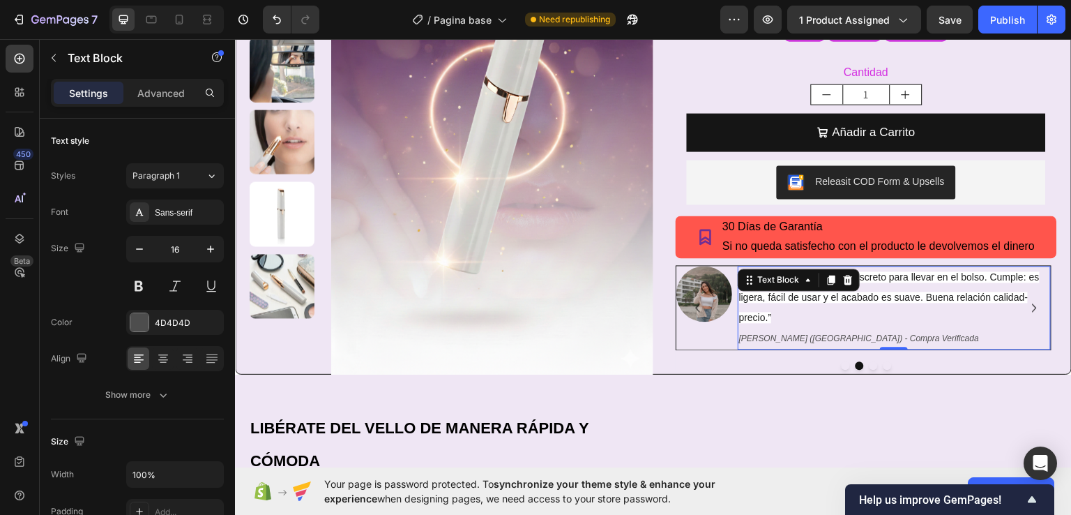
click at [838, 296] on span "“Buscaba algo pequeño y discreto para llevar en el bolso. Cumple: es ligera, fá…" at bounding box center [889, 297] width 301 height 52
drag, startPoint x: 923, startPoint y: 322, endPoint x: 803, endPoint y: 313, distance: 120.9
click at [783, 310] on p "“Buscaba algo pequeño y discreto para llevar en el bolso. Cumple: es ligera, fá…" at bounding box center [894, 296] width 311 height 60
click at [884, 343] on p "[PERSON_NAME] ([GEOGRAPHIC_DATA]) - Compra Verificada" at bounding box center [894, 337] width 311 height 21
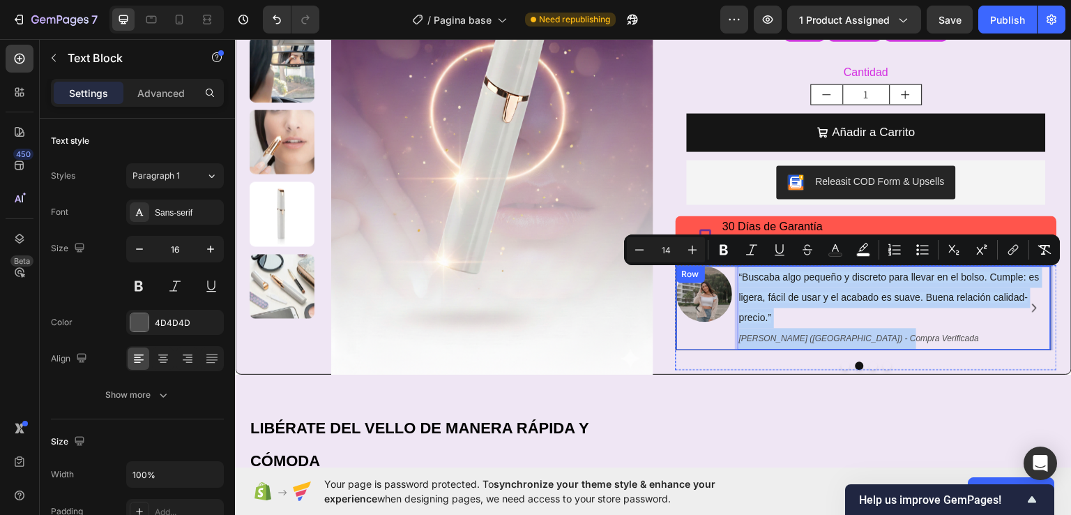
drag, startPoint x: 884, startPoint y: 344, endPoint x: 732, endPoint y: 280, distance: 165.0
click at [732, 280] on div "Image “Buscaba algo pequeño y discreto para llevar en el bolso. Cumple: es lige…" at bounding box center [864, 306] width 377 height 85
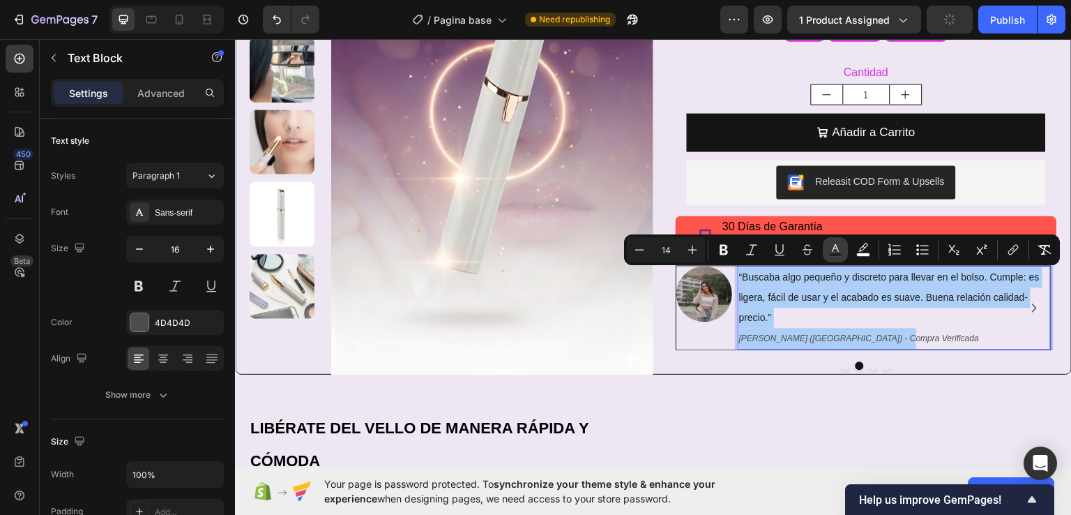
click at [837, 248] on icon "Editor contextual toolbar" at bounding box center [835, 248] width 7 height 8
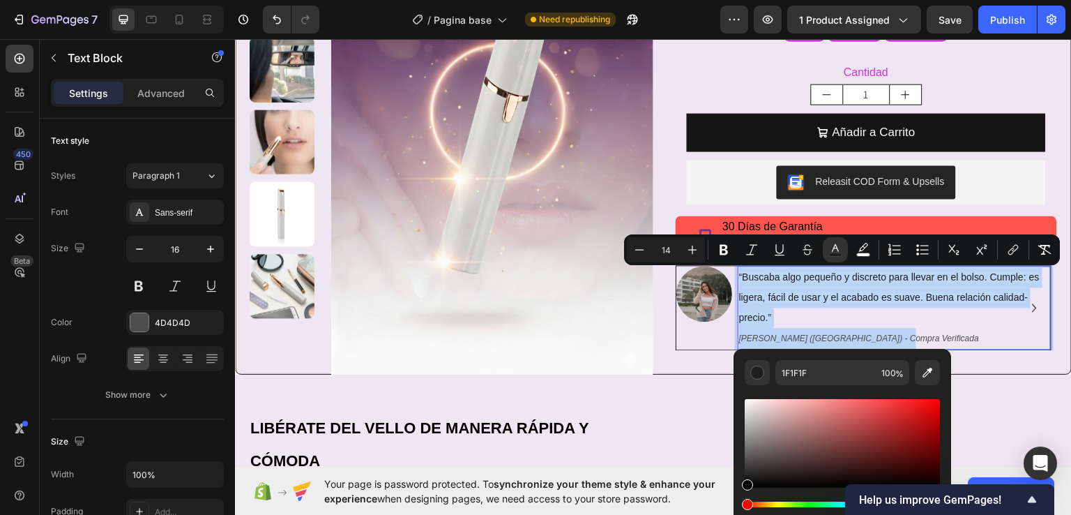
drag, startPoint x: 747, startPoint y: 486, endPoint x: 732, endPoint y: 503, distance: 22.2
click at [732, 0] on body "7 Version history / Pagina base Need republishing Preview 1 product assigned Sa…" at bounding box center [535, 0] width 1071 height 0
type input "000000"
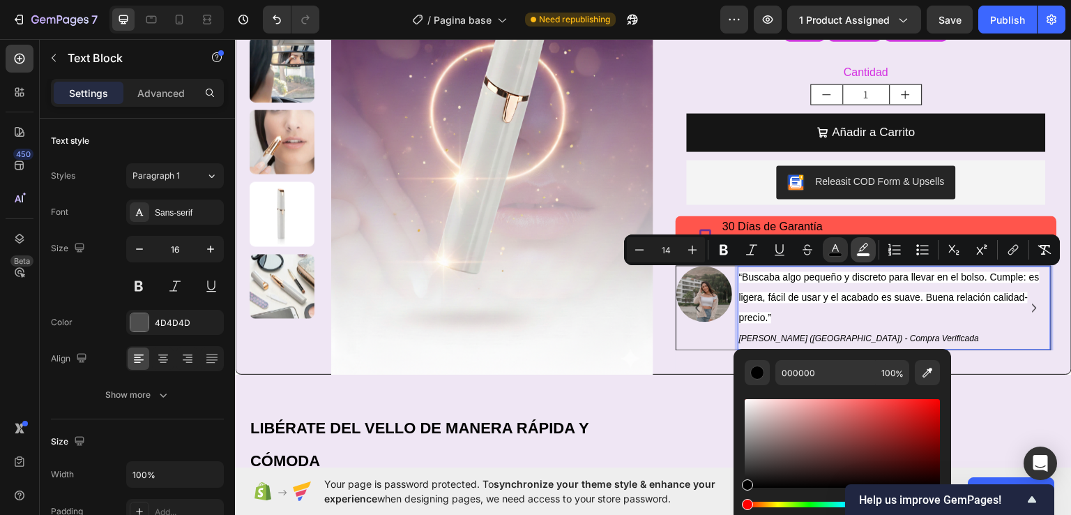
click at [861, 249] on icon "Editor contextual toolbar" at bounding box center [863, 250] width 14 height 14
click at [921, 368] on icon "Editor contextual toolbar" at bounding box center [928, 372] width 14 height 14
type input "EFE6F4"
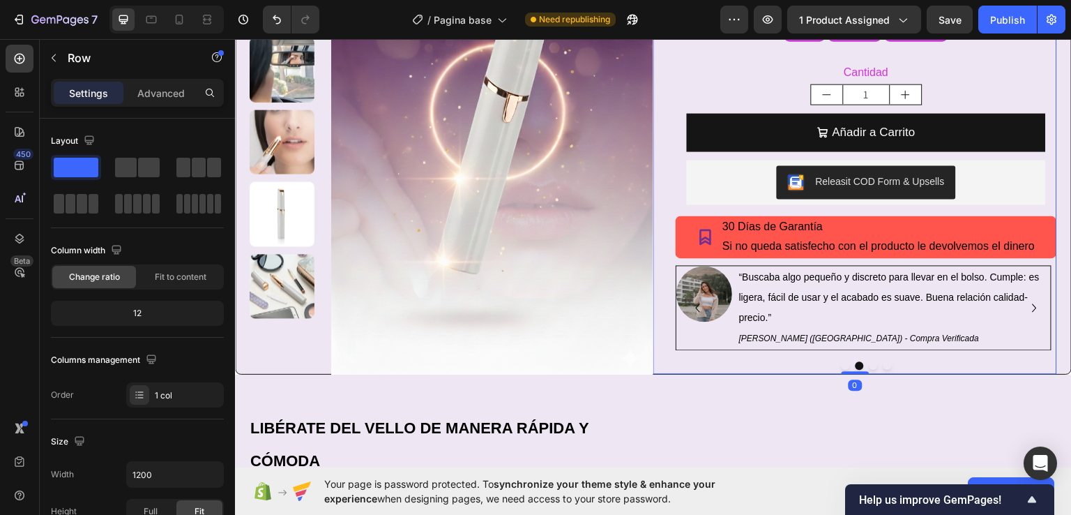
click at [658, 354] on div "Icon Icon Icon Icon Icon Icon List +1500 clientes satisfechos Text Block Row De…" at bounding box center [855, 110] width 404 height 527
click at [1027, 306] on icon "Carousel Next Arrow" at bounding box center [1035, 306] width 17 height 17
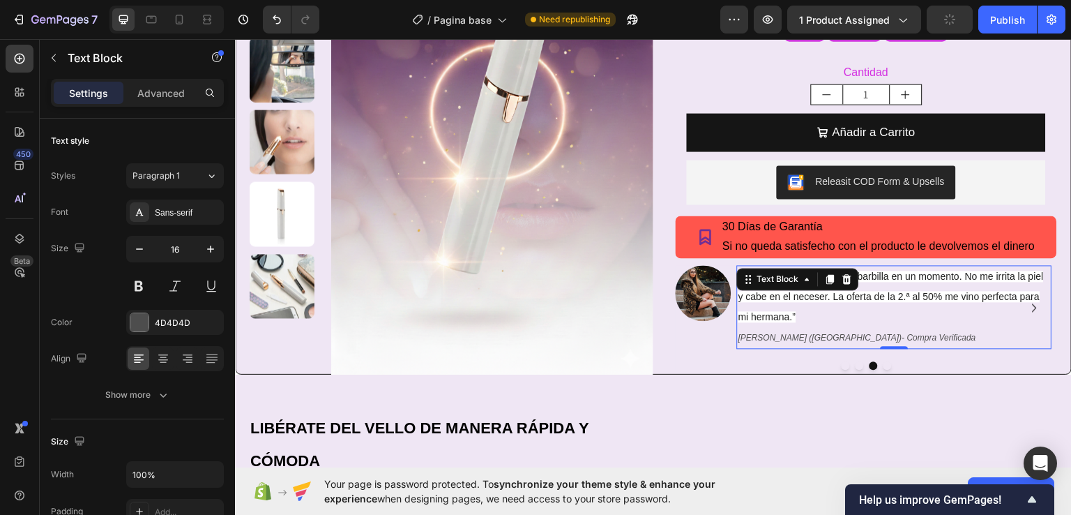
click at [903, 335] on p "[PERSON_NAME] ([GEOGRAPHIC_DATA])- Compra Verificada" at bounding box center [895, 336] width 312 height 21
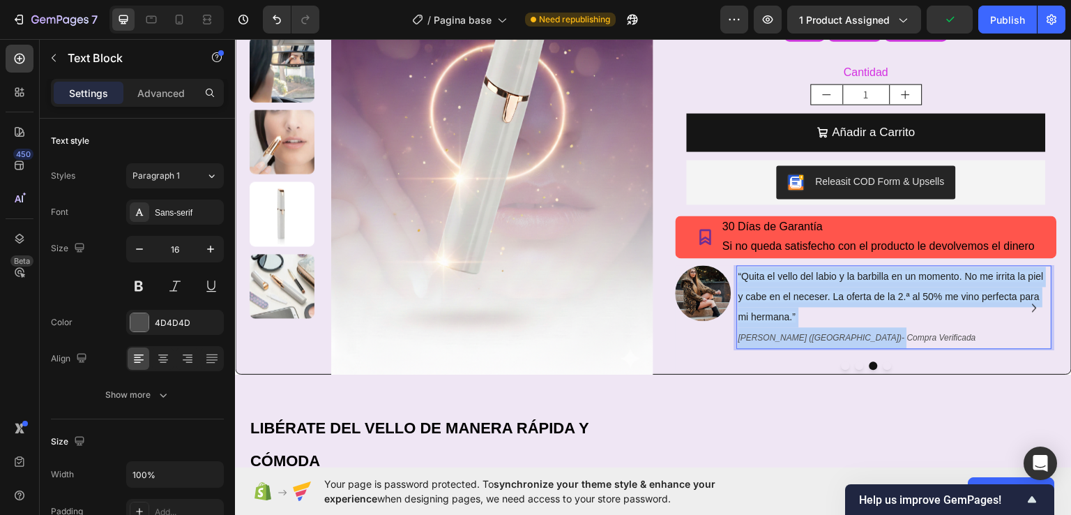
drag, startPoint x: 868, startPoint y: 340, endPoint x: 734, endPoint y: 278, distance: 147.9
click at [737, 278] on div "“Quita el vello del labio y la barbilla en un momento. No me irrita la piel y c…" at bounding box center [894, 306] width 315 height 84
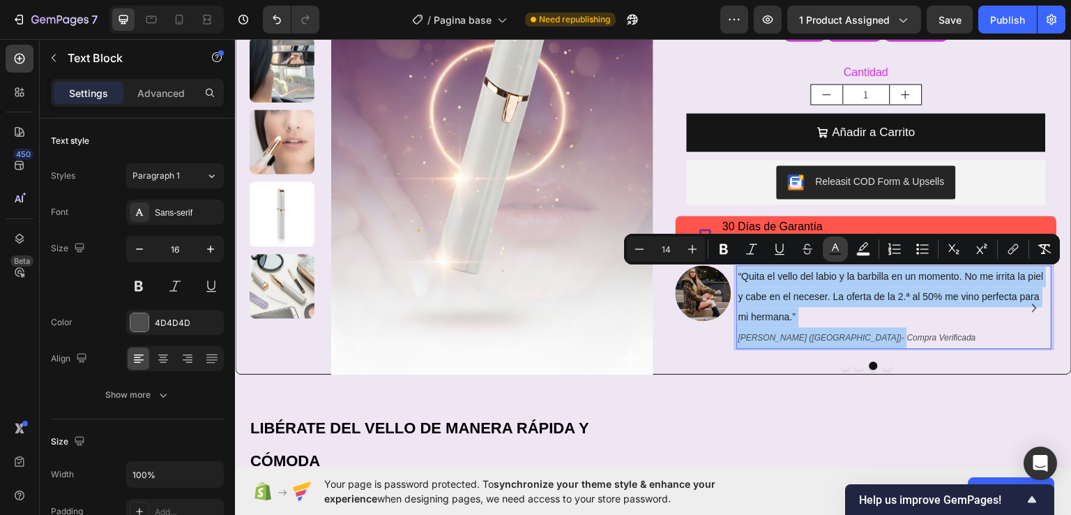
click at [831, 251] on icon "Editor contextual toolbar" at bounding box center [836, 249] width 14 height 14
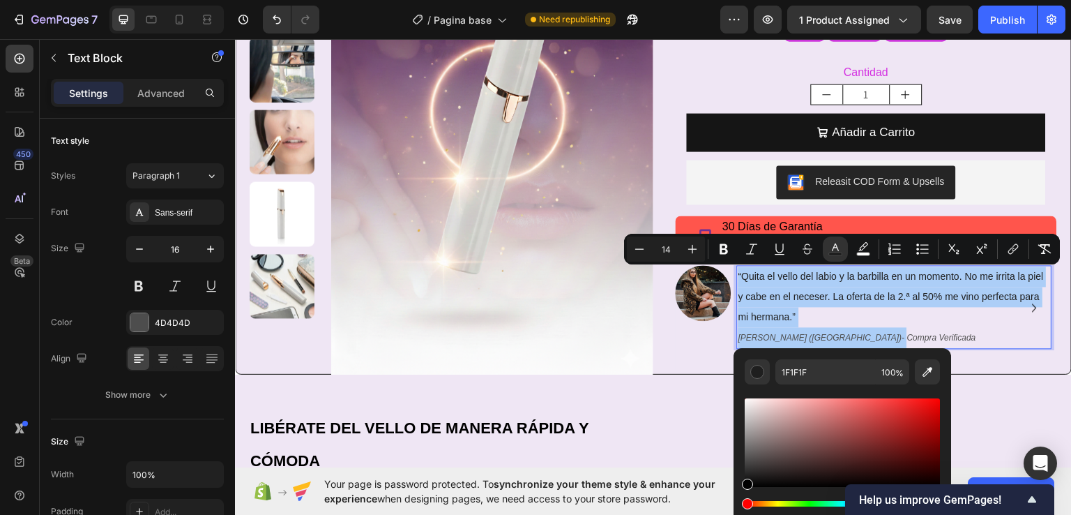
drag, startPoint x: 748, startPoint y: 481, endPoint x: 725, endPoint y: 502, distance: 31.1
click at [725, 0] on body "7 Version history / Pagina base Need republishing Preview 1 product assigned Sa…" at bounding box center [535, 0] width 1071 height 0
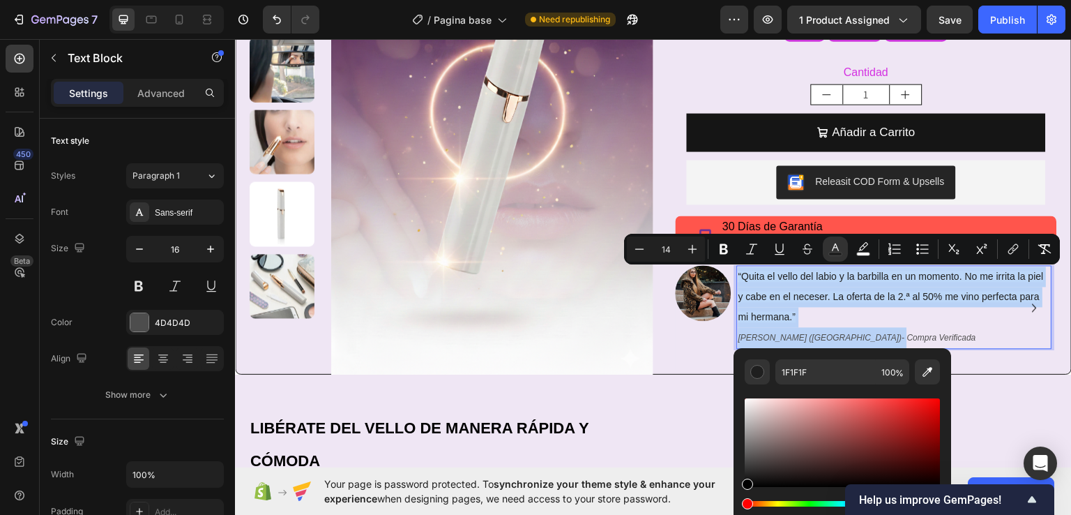
type input "000000"
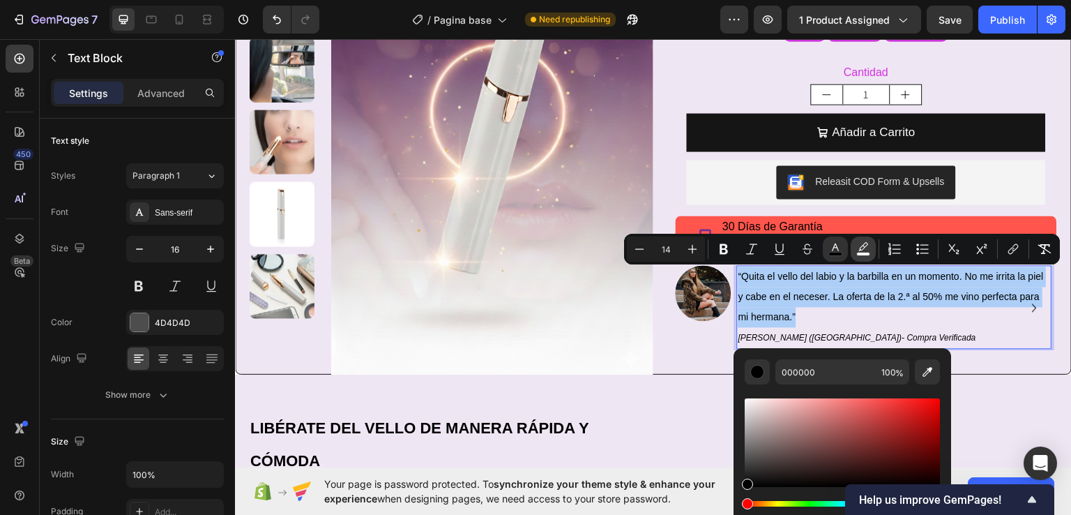
click at [867, 246] on icon "Editor contextual toolbar" at bounding box center [863, 249] width 14 height 14
click at [925, 370] on icon "Editor contextual toolbar" at bounding box center [928, 372] width 14 height 14
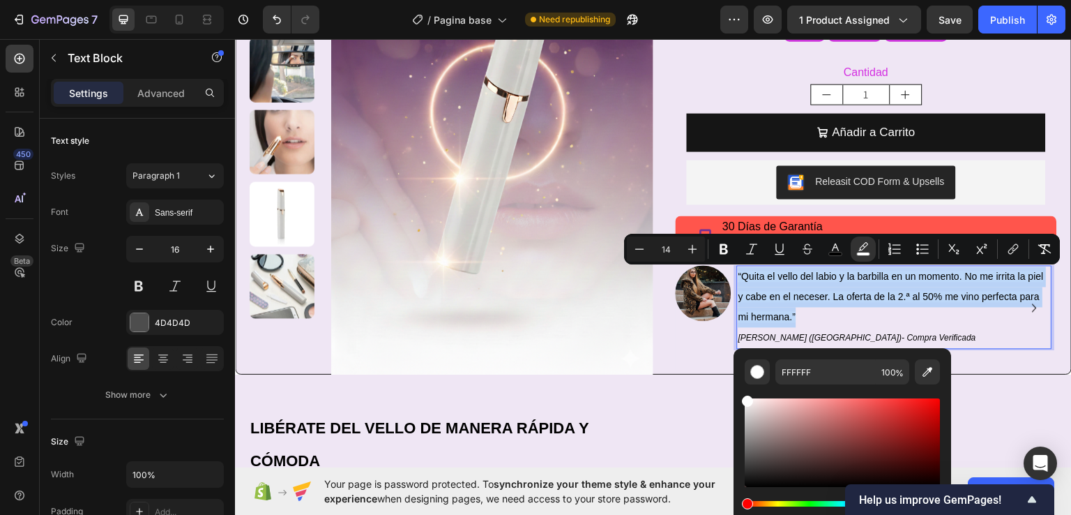
type input "EFE6F4"
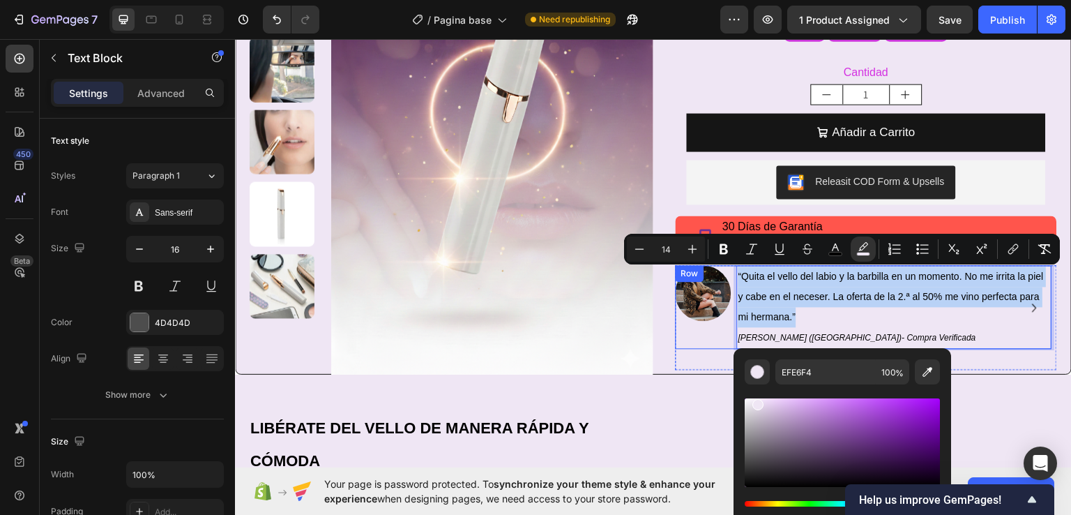
click at [677, 348] on div "Image" at bounding box center [704, 306] width 56 height 84
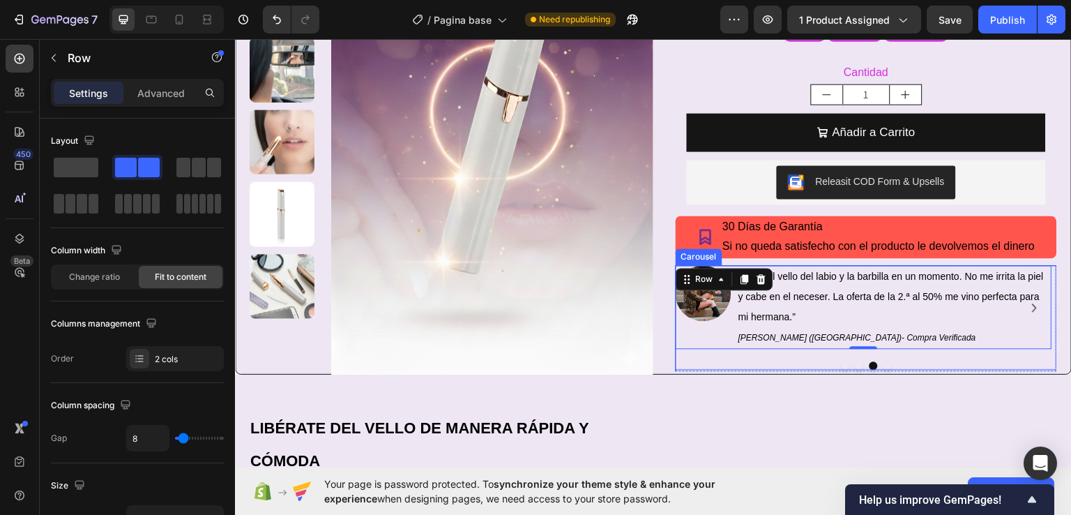
click at [1027, 308] on icon "Carousel Next Arrow" at bounding box center [1035, 306] width 17 height 17
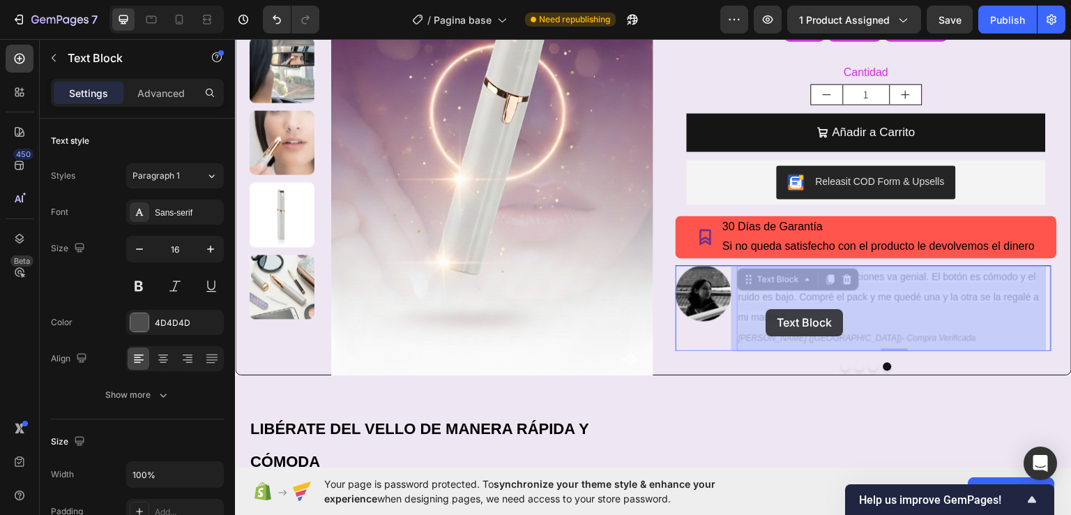
drag, startPoint x: 912, startPoint y: 338, endPoint x: 766, endPoint y: 309, distance: 148.5
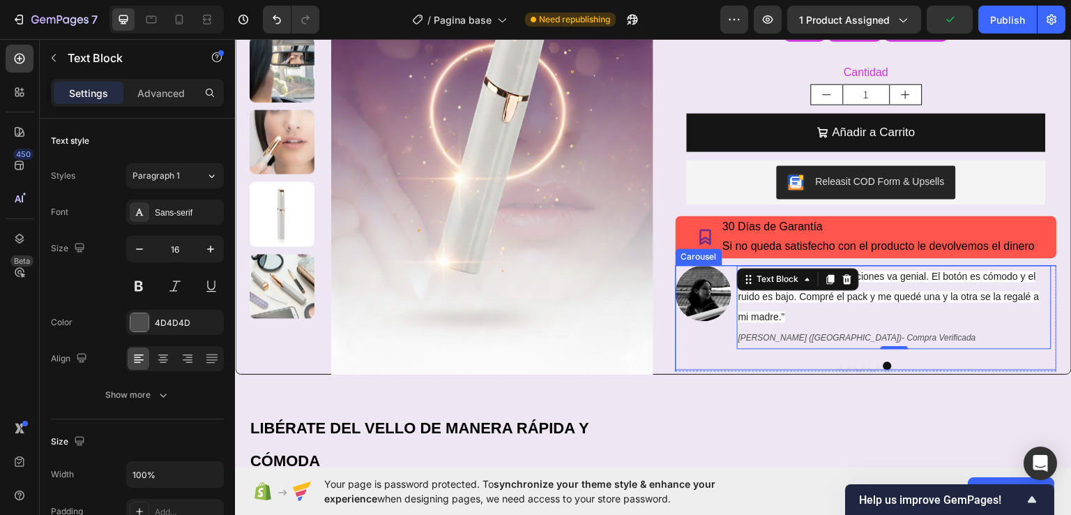
click at [944, 362] on div at bounding box center [866, 365] width 381 height 8
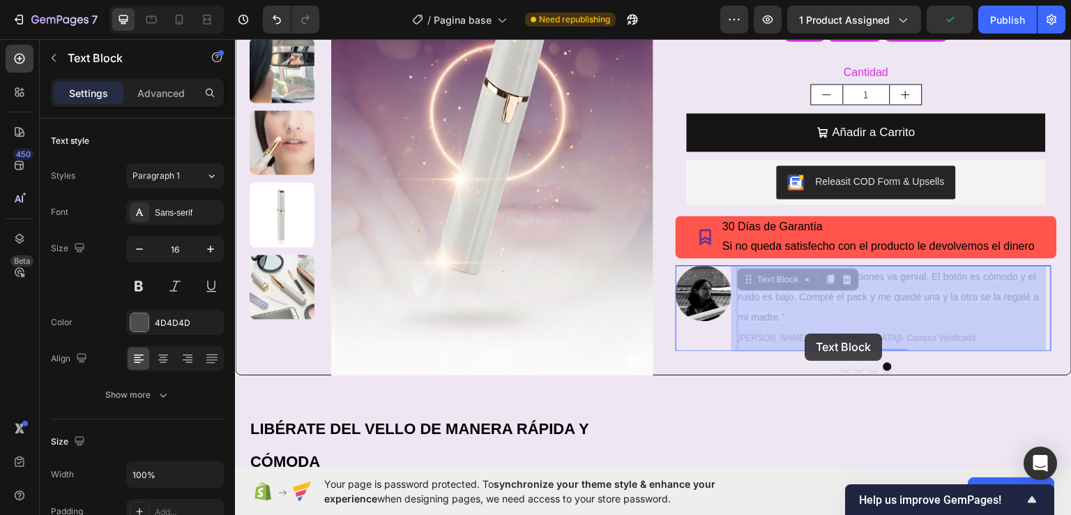
drag, startPoint x: 879, startPoint y: 338, endPoint x: 808, endPoint y: 333, distance: 70.6
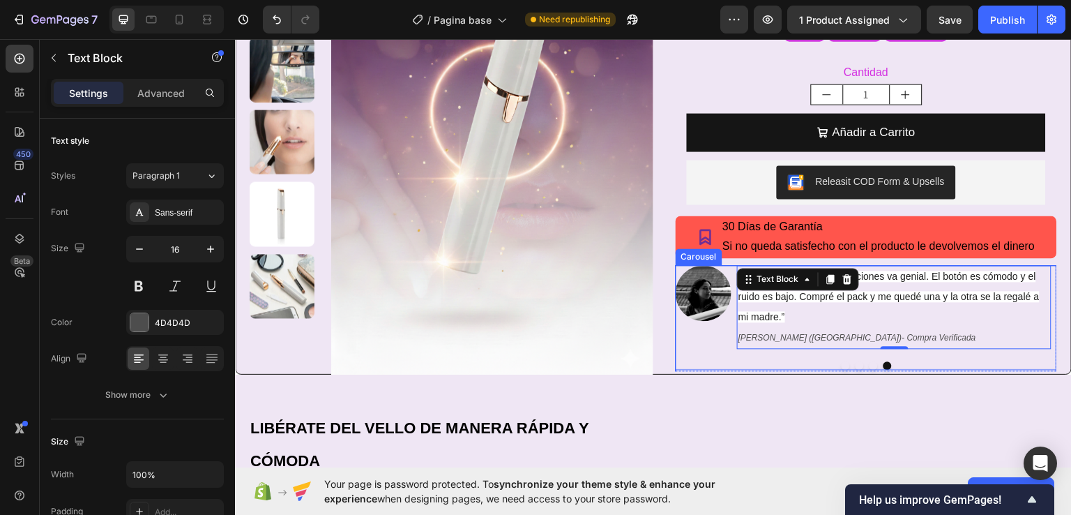
click at [929, 362] on div at bounding box center [866, 365] width 381 height 8
click at [891, 337] on p "[PERSON_NAME] ([GEOGRAPHIC_DATA])- Compra Verificada" at bounding box center [895, 336] width 312 height 21
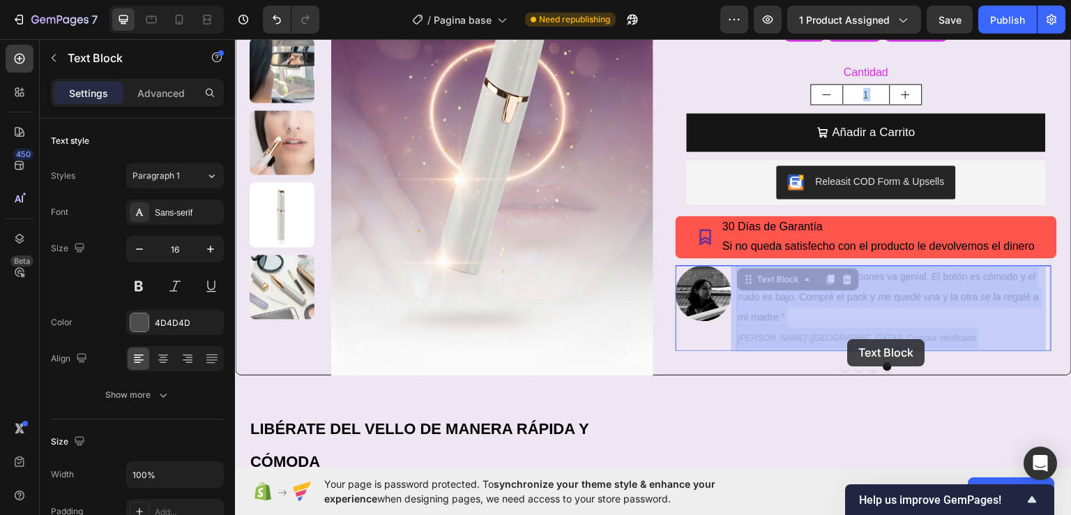
drag, startPoint x: 875, startPoint y: 338, endPoint x: 850, endPoint y: 338, distance: 25.1
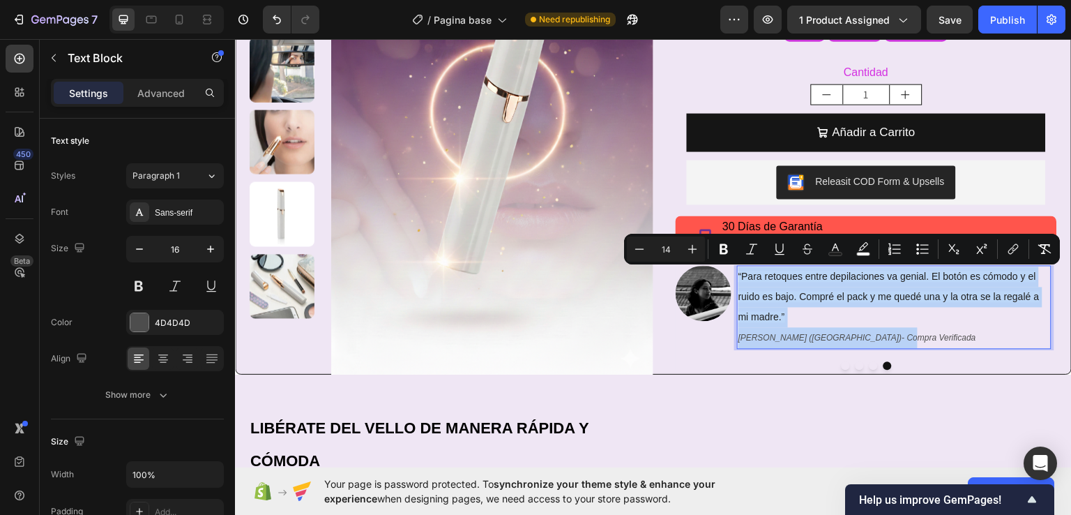
drag, startPoint x: 881, startPoint y: 338, endPoint x: 732, endPoint y: 275, distance: 161.6
click at [737, 275] on div "“Para retoques entre depilaciones va genial. El botón es cómodo y el ruido es b…" at bounding box center [894, 306] width 315 height 84
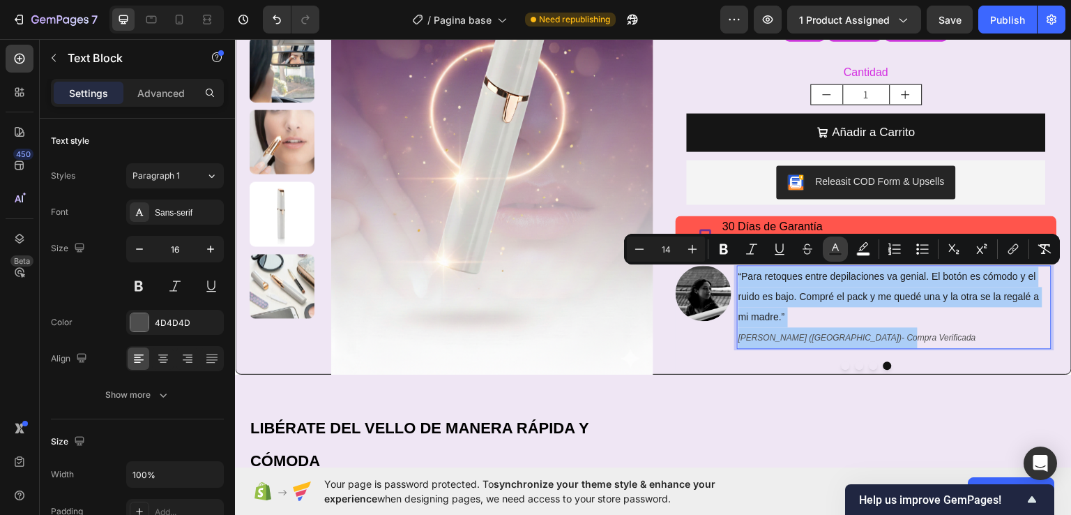
click at [835, 251] on icon "Editor contextual toolbar" at bounding box center [836, 249] width 14 height 14
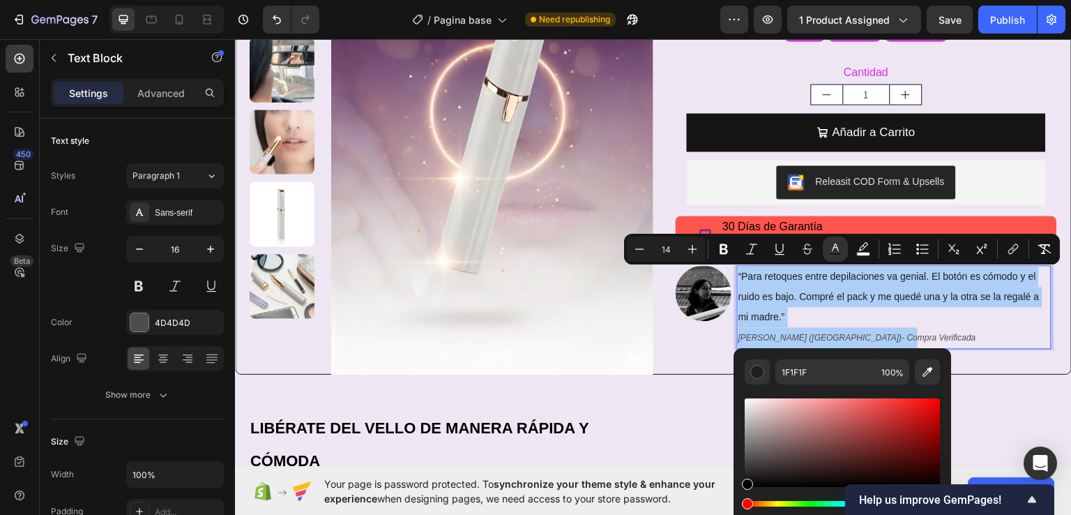
drag, startPoint x: 747, startPoint y: 481, endPoint x: 706, endPoint y: 522, distance: 58.2
click at [706, 0] on html "7 Version history / Pagina base Need republishing Preview 1 product assigned Sa…" at bounding box center [535, 0] width 1071 height 0
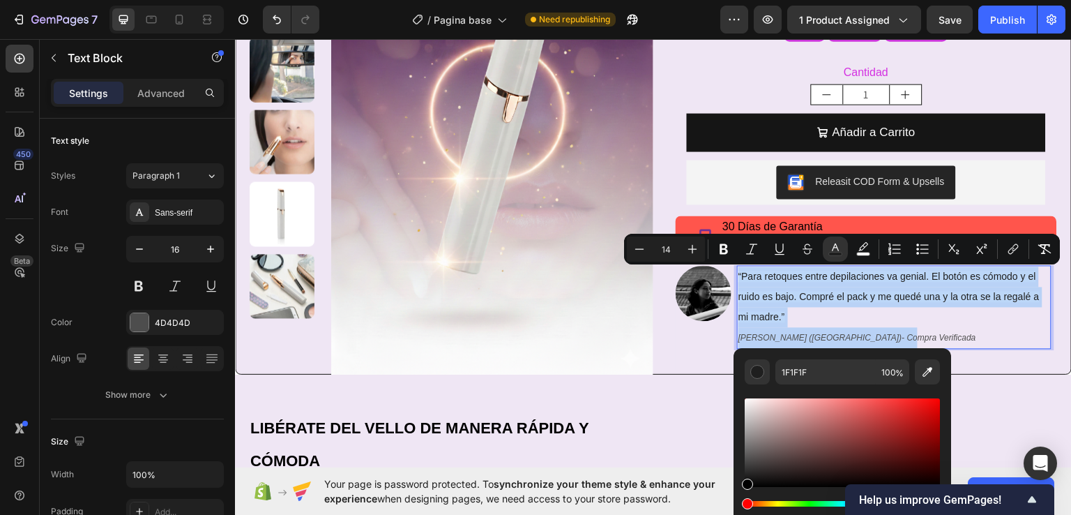
type input "000000"
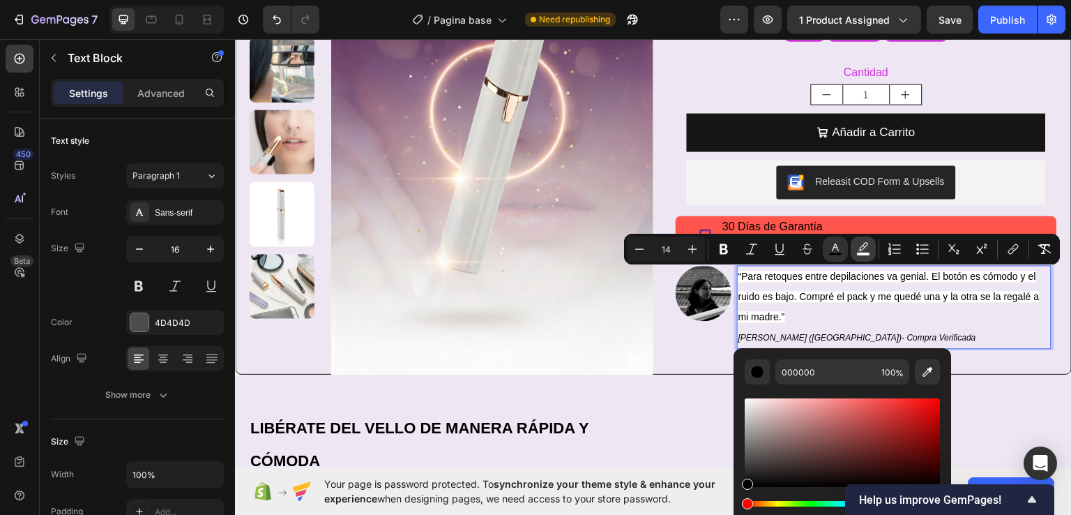
click at [865, 255] on rect "Editor contextual toolbar" at bounding box center [863, 253] width 13 height 3
click at [918, 372] on button "Editor contextual toolbar" at bounding box center [927, 371] width 25 height 25
type input "EFE6F4"
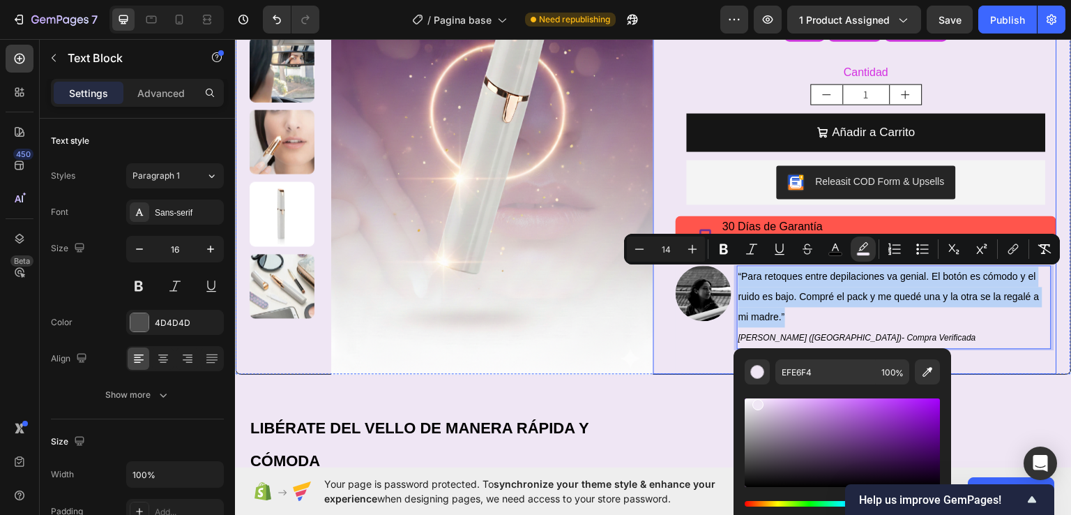
click at [668, 163] on div "Icon Icon Icon Icon Icon Icon List +1500 clientes satisfechos Text Block Row De…" at bounding box center [855, 110] width 404 height 527
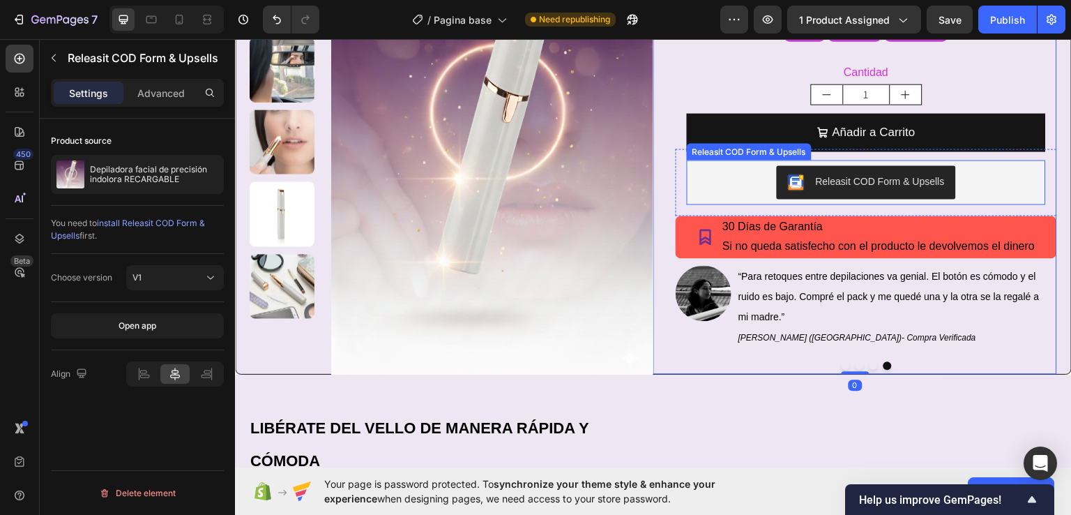
click at [993, 178] on div "Releasit COD Form & Upsells" at bounding box center [867, 181] width 348 height 33
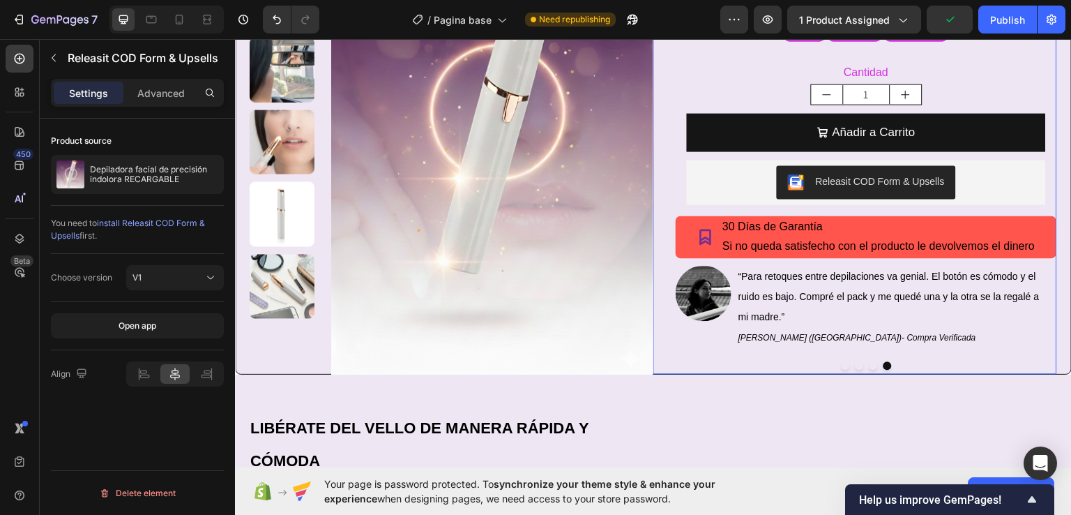
click at [654, 160] on div "Icon Icon Icon Icon Icon Icon List +1500 clientes satisfechos Text Block Row De…" at bounding box center [855, 110] width 404 height 527
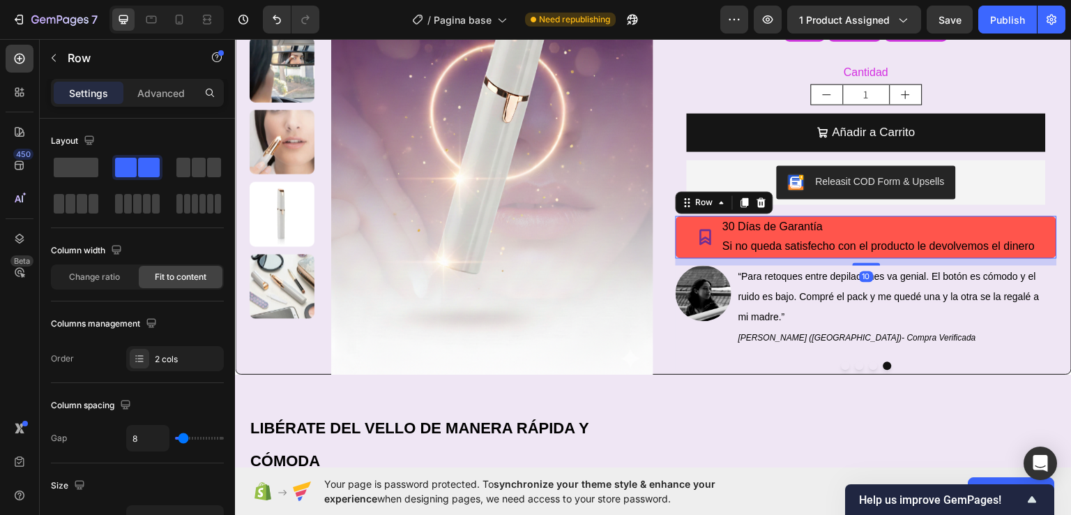
click at [681, 243] on div "Icon 30 Días de Garantía Si no queda satisfecho con el producto le devolvemos e…" at bounding box center [866, 236] width 381 height 43
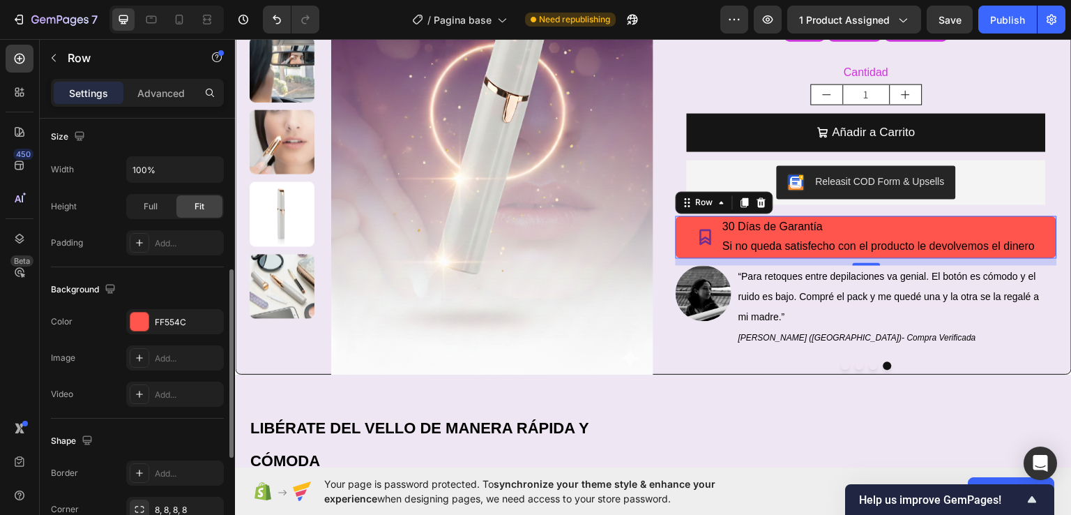
scroll to position [418, 0]
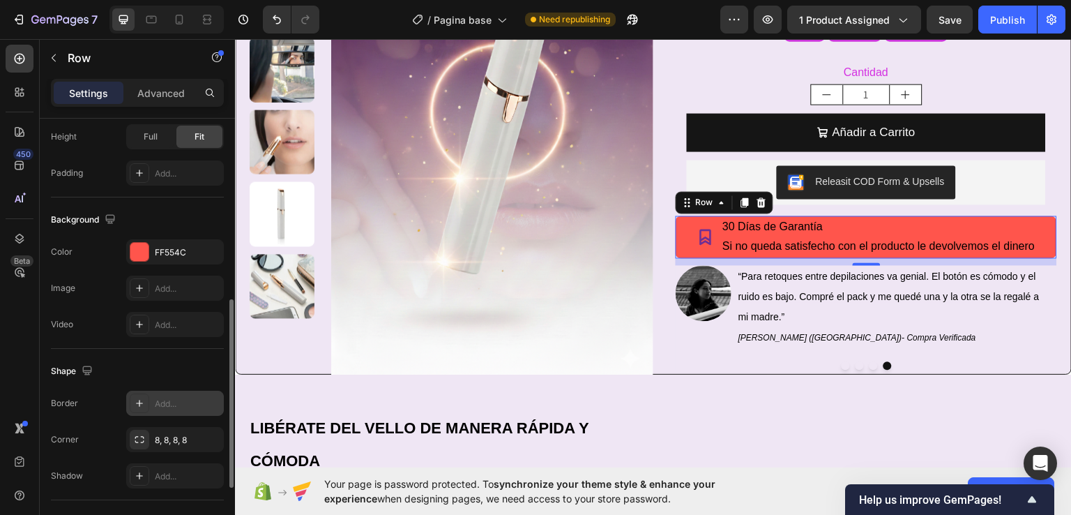
click at [174, 410] on div "Add..." at bounding box center [175, 403] width 98 height 25
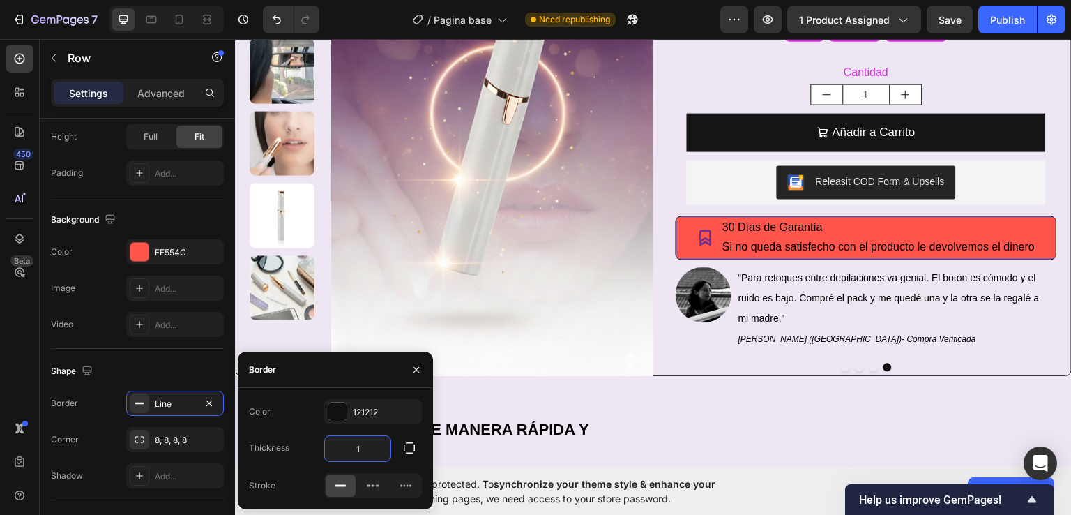
click at [361, 449] on input "1" at bounding box center [358, 448] width 66 height 25
type input "2"
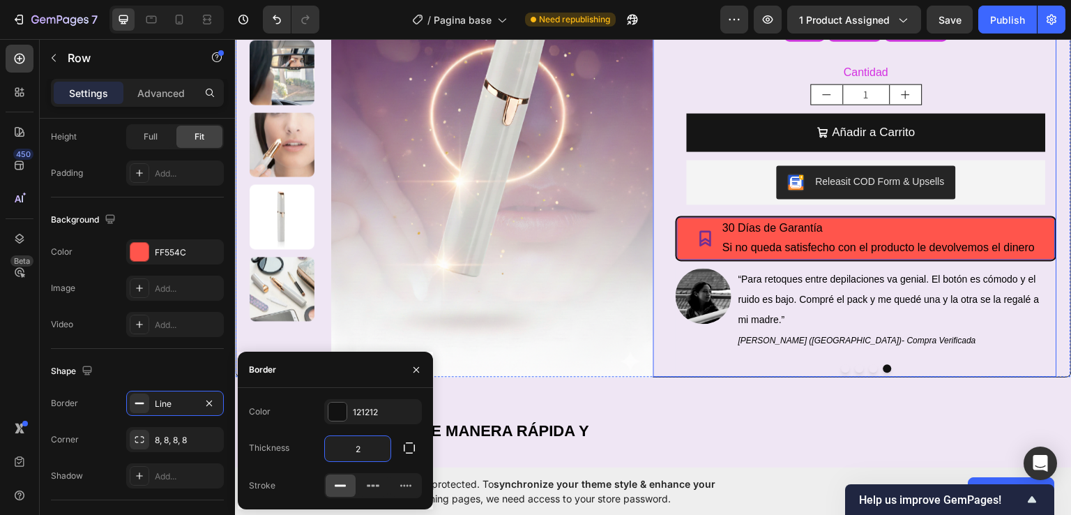
click at [659, 215] on div "Icon Icon Icon Icon Icon Icon List +1500 clientes satisfechos Text Block Row De…" at bounding box center [855, 111] width 404 height 529
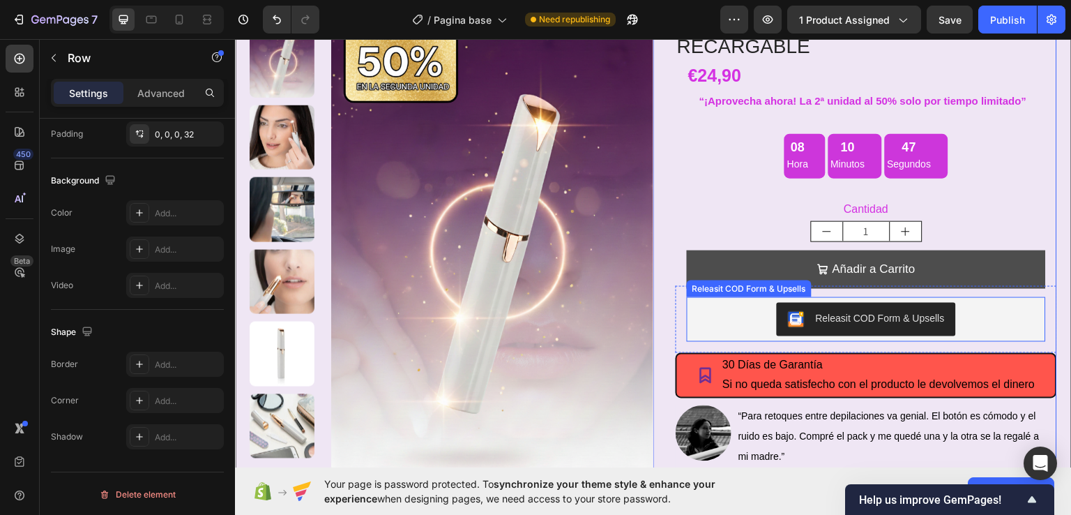
scroll to position [115, 0]
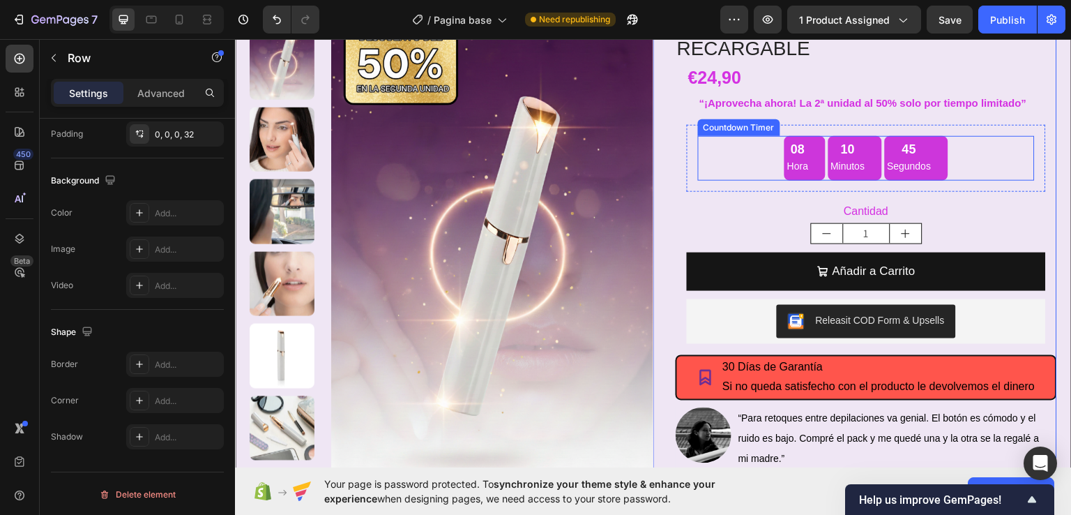
click at [805, 157] on div "08 Hora" at bounding box center [805, 157] width 40 height 45
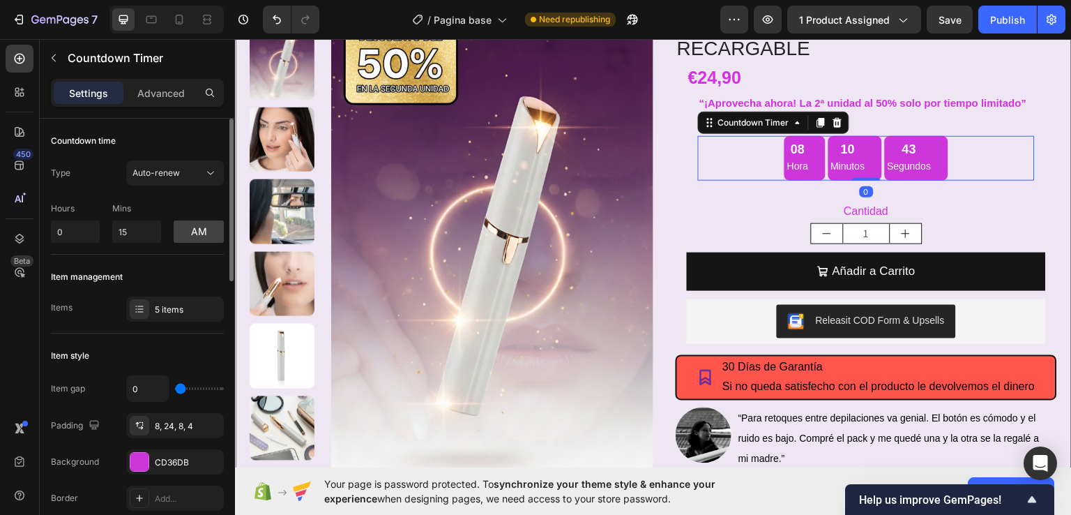
scroll to position [139, 0]
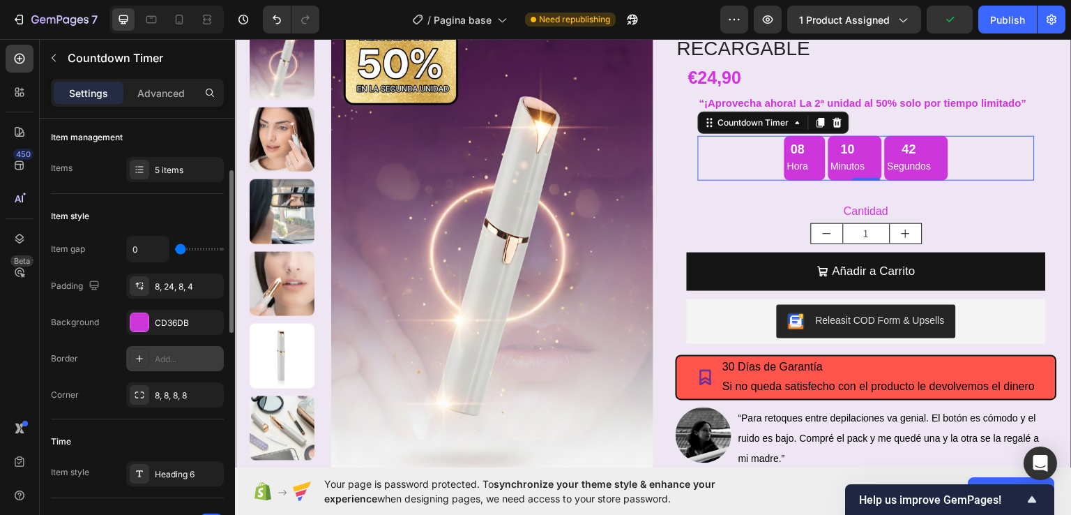
click at [155, 356] on div "Add..." at bounding box center [188, 359] width 66 height 13
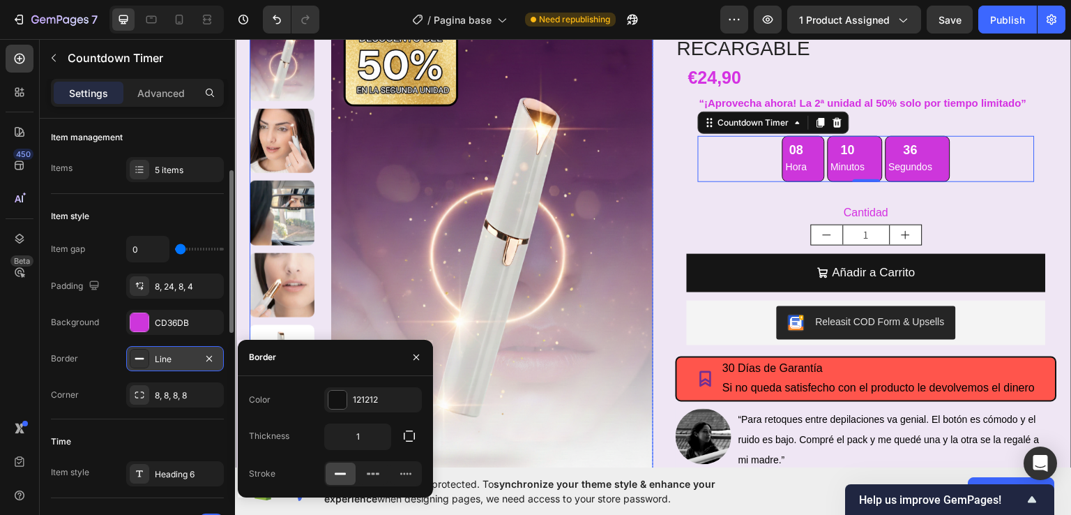
click at [354, 320] on img at bounding box center [492, 266] width 323 height 516
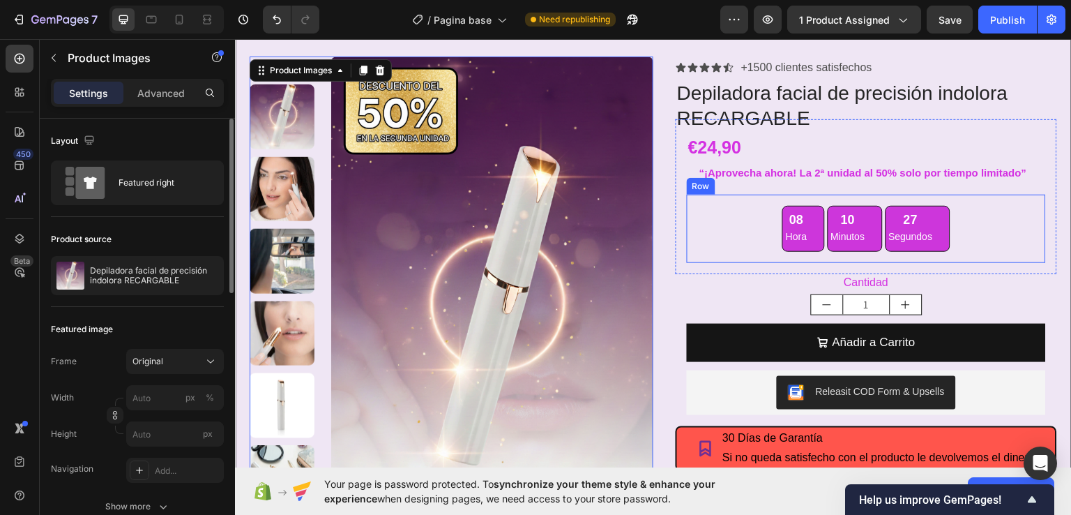
scroll to position [0, 0]
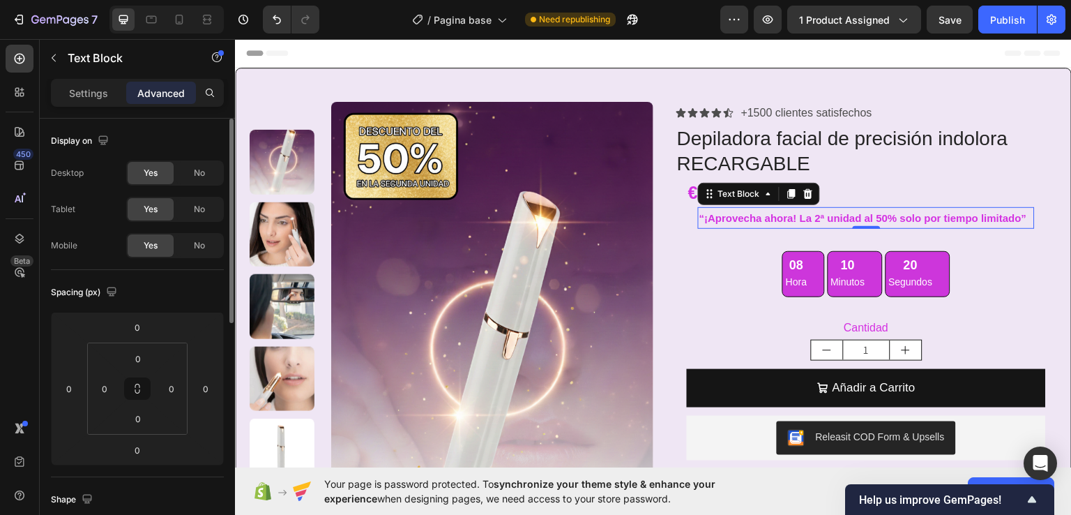
click at [855, 220] on p "“¡Aprovecha ahora! La 2ª unidad al 50% solo por tiempo limitado”" at bounding box center [866, 217] width 334 height 19
click at [93, 93] on p "Settings" at bounding box center [88, 93] width 39 height 15
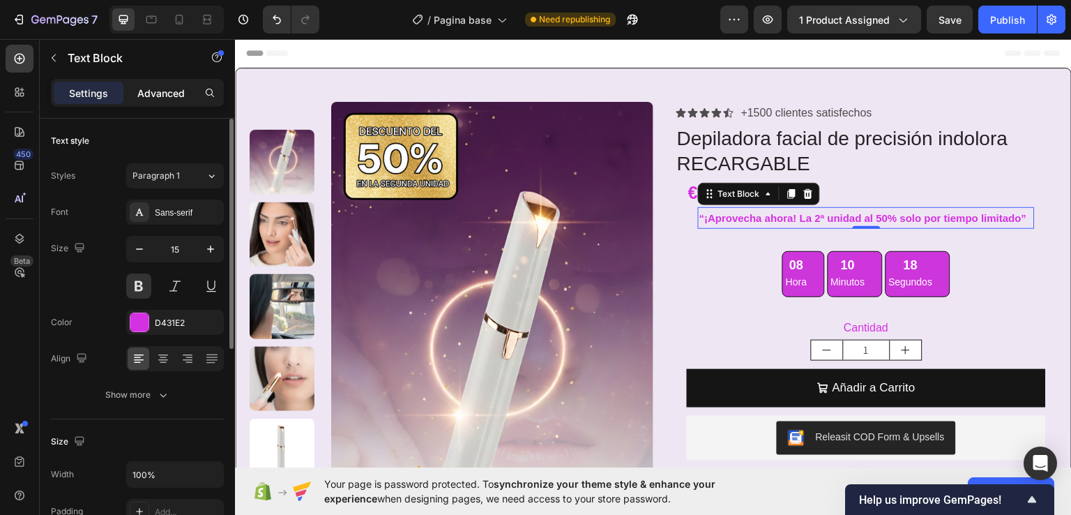
click at [159, 92] on p "Advanced" at bounding box center [160, 93] width 47 height 15
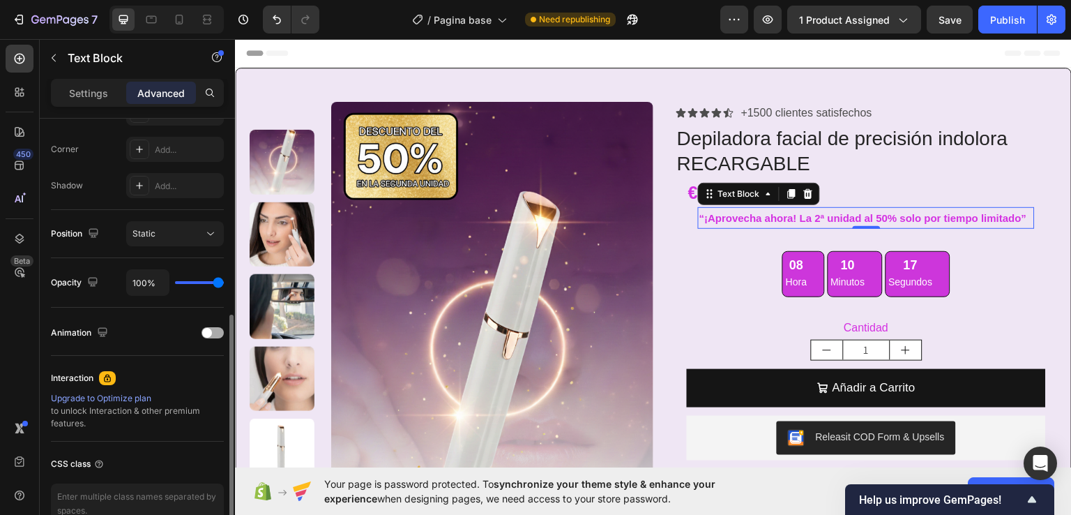
scroll to position [493, 0]
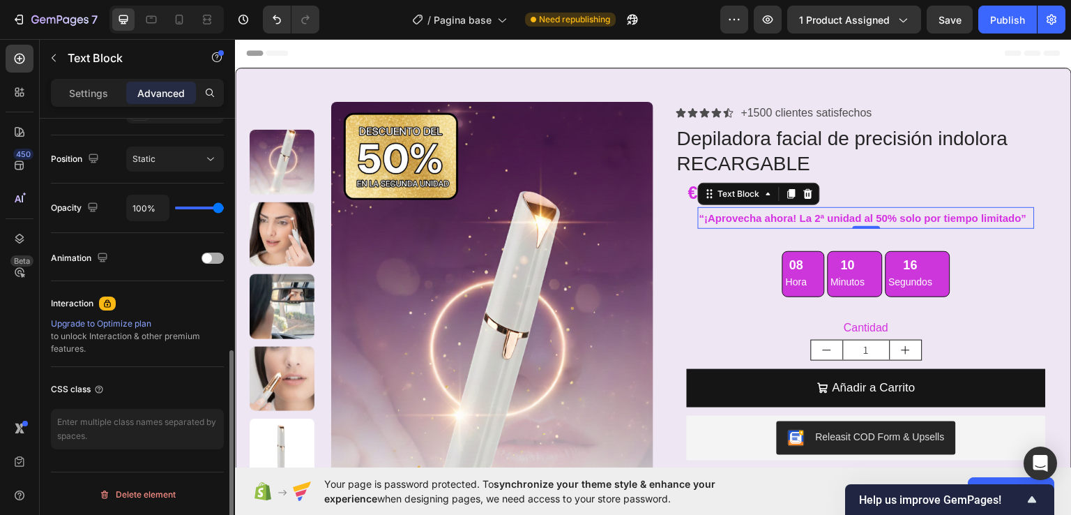
click at [213, 259] on div at bounding box center [213, 257] width 22 height 11
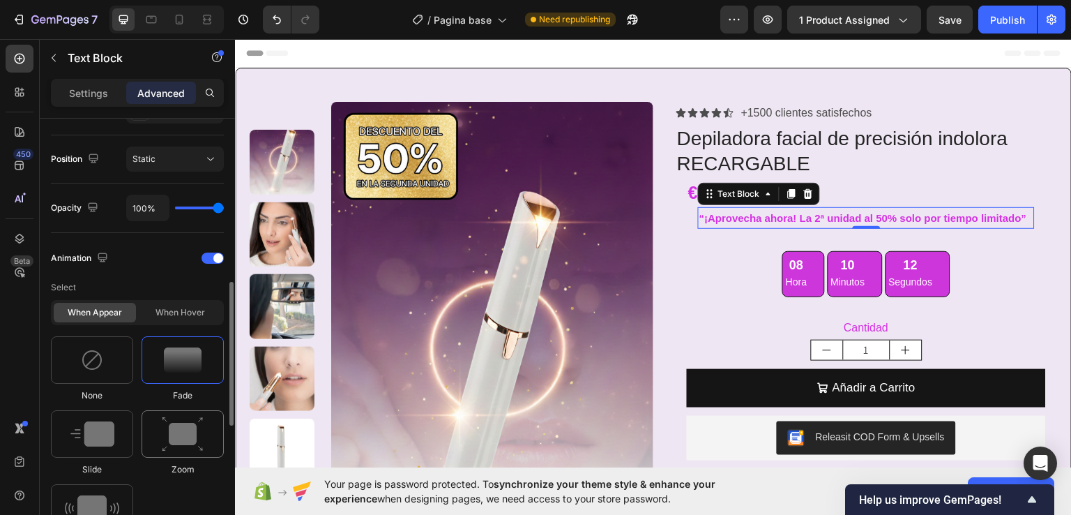
click at [187, 440] on img at bounding box center [183, 434] width 42 height 36
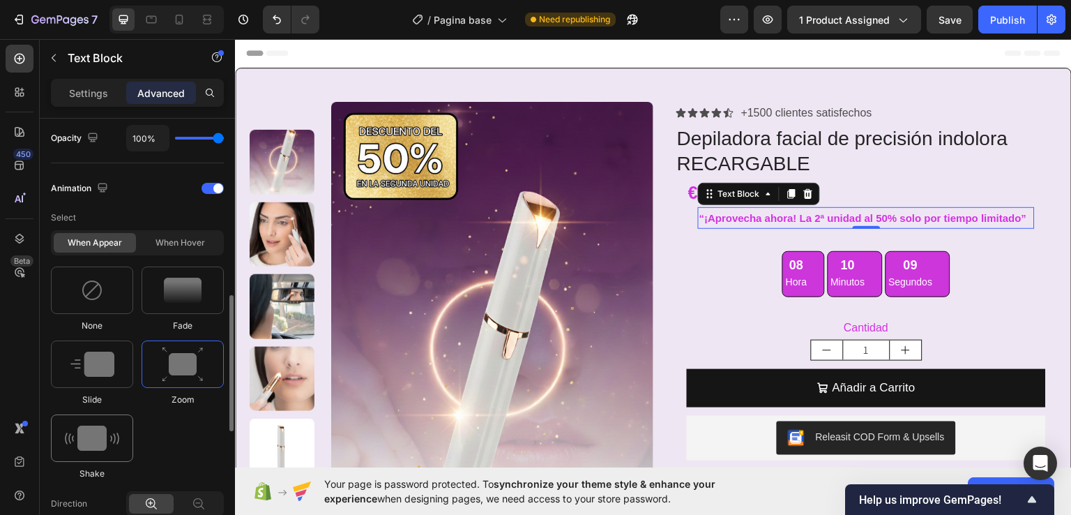
click at [100, 448] on img at bounding box center [92, 437] width 54 height 25
type input "0.7"
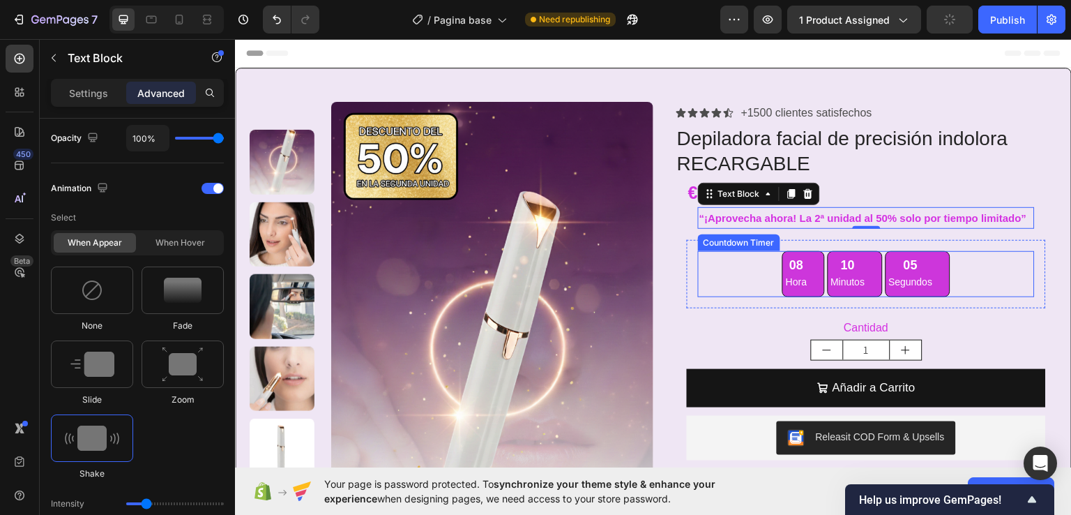
click at [771, 283] on div "08 Hora 10 Minutos 05 Segundos" at bounding box center [866, 273] width 337 height 47
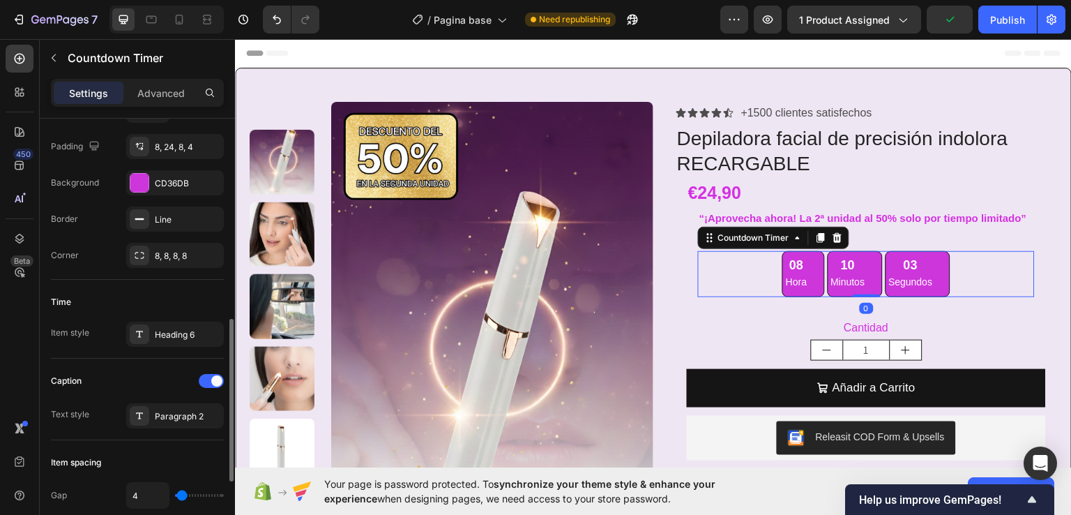
scroll to position [418, 0]
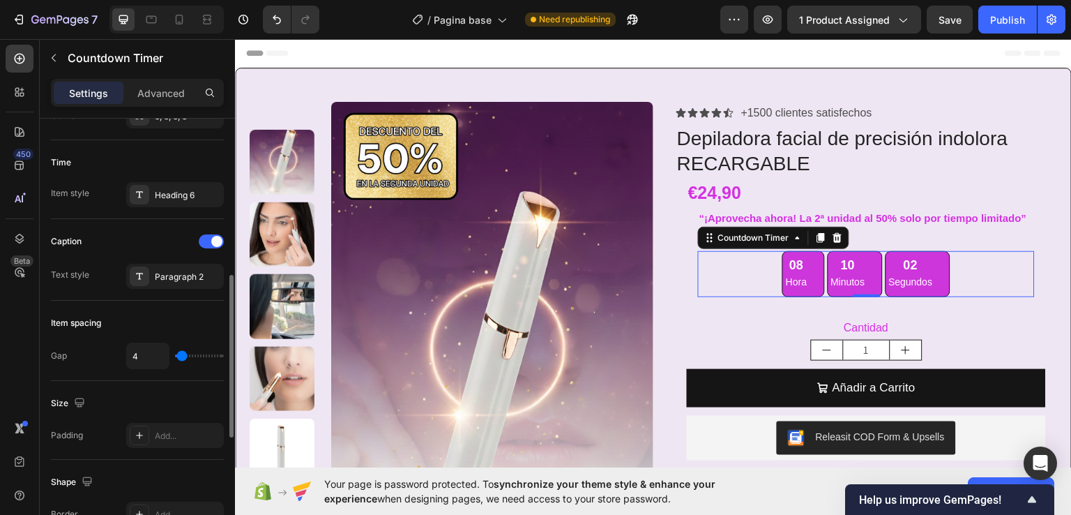
click at [176, 95] on p "Advanced" at bounding box center [160, 93] width 47 height 15
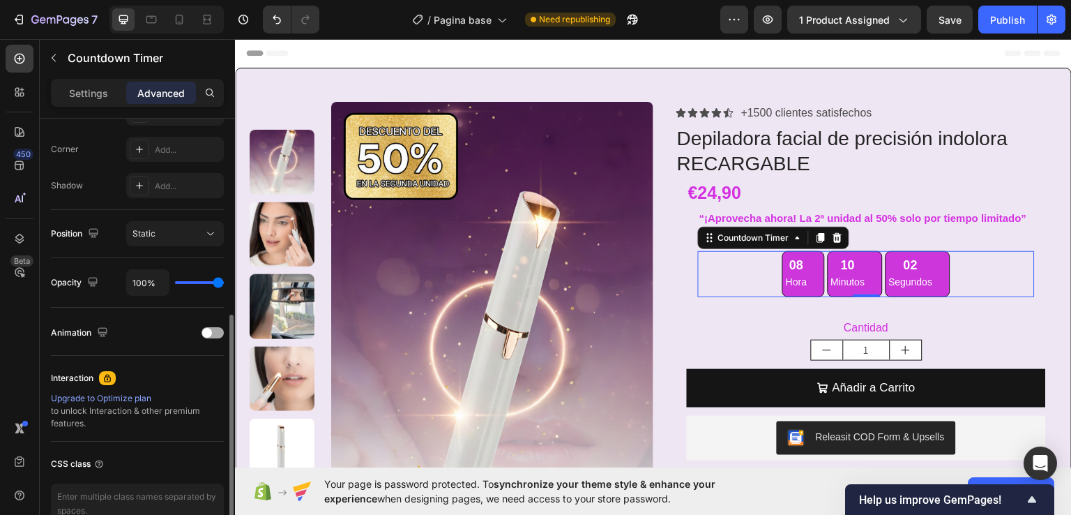
scroll to position [493, 0]
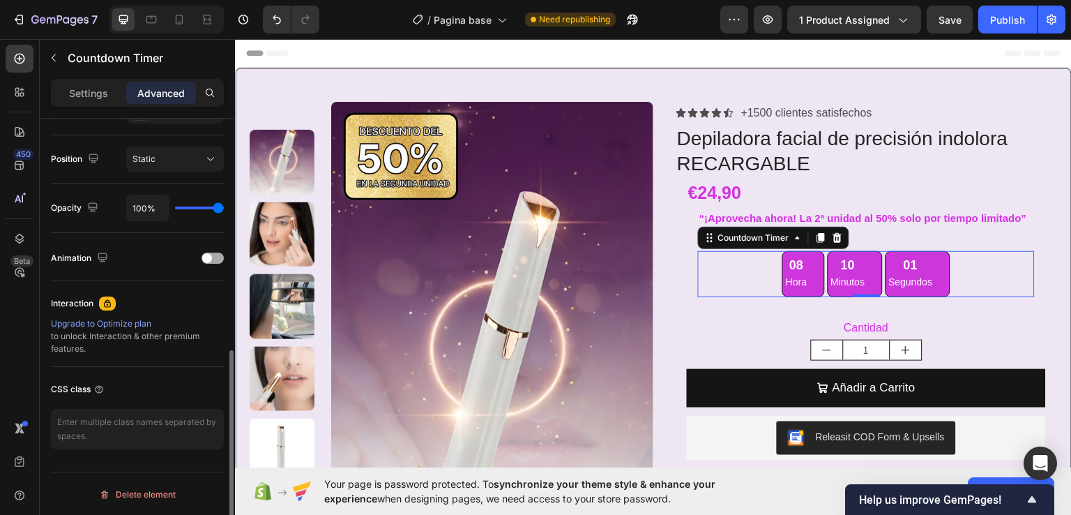
click at [208, 259] on span at bounding box center [207, 258] width 10 height 10
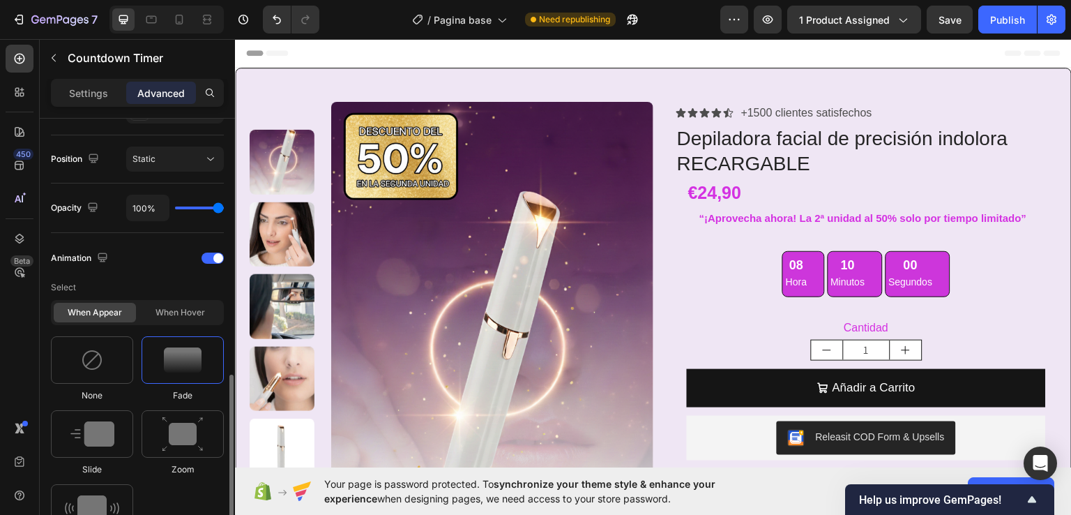
scroll to position [633, 0]
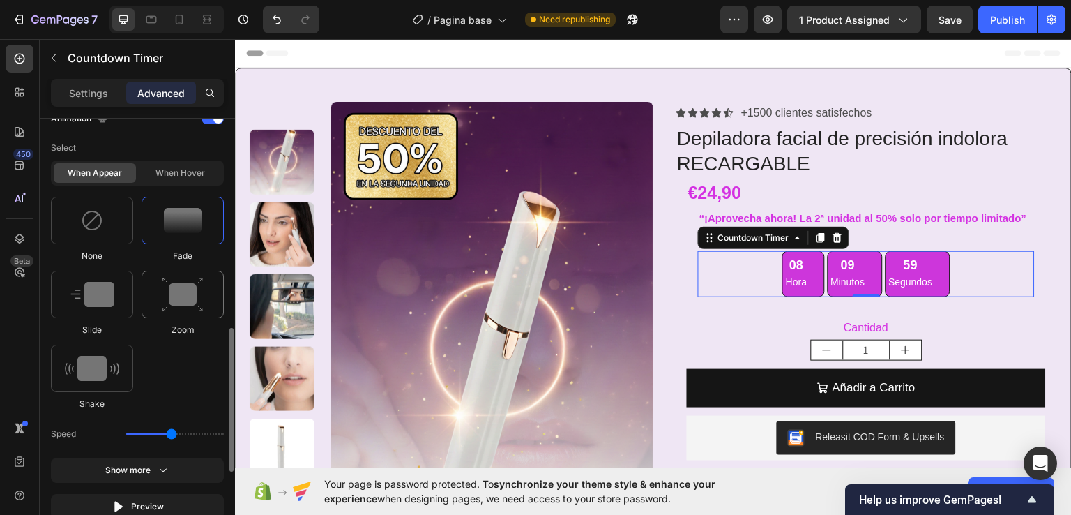
click at [186, 302] on img at bounding box center [183, 295] width 42 height 36
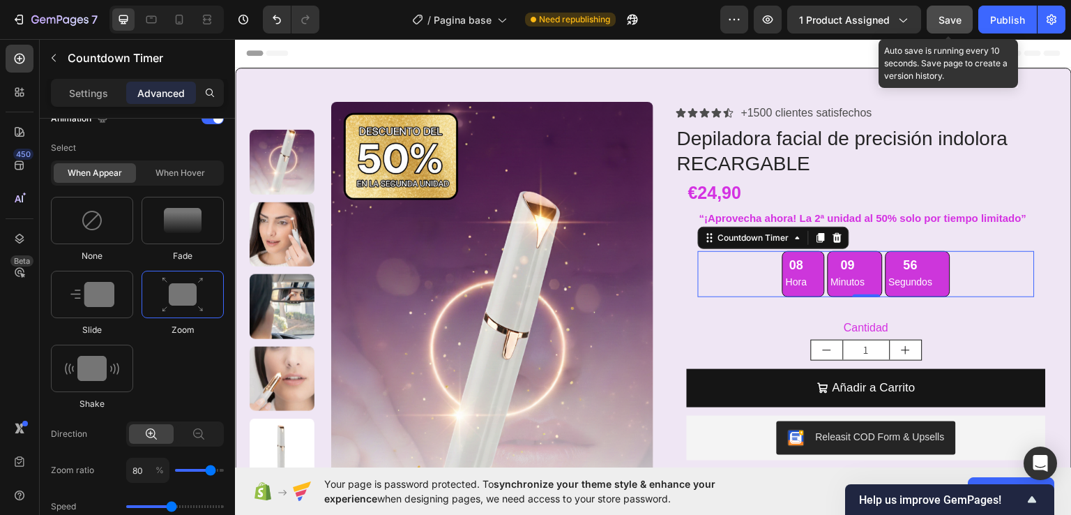
click at [952, 14] on span "Save" at bounding box center [950, 20] width 23 height 12
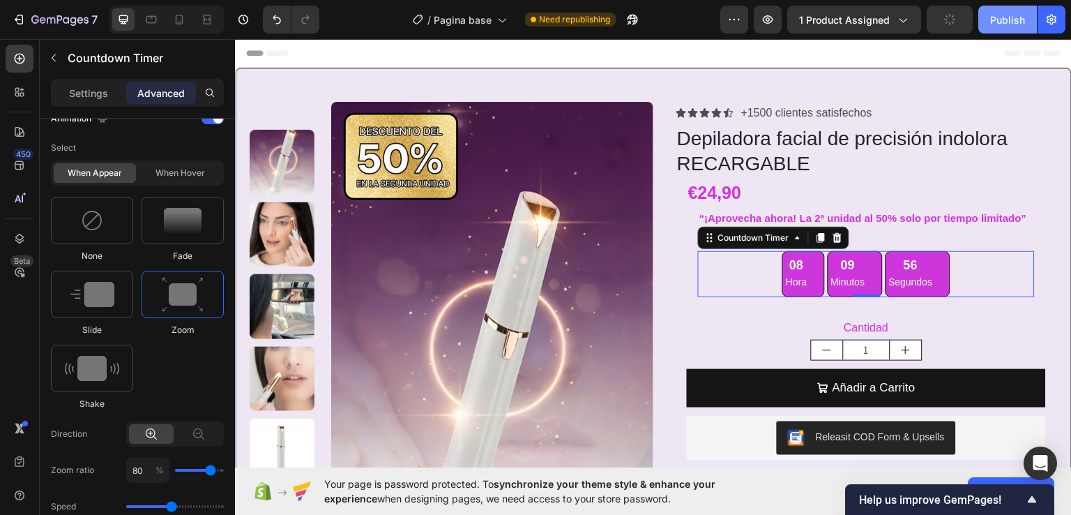
click at [1006, 16] on div "Publish" at bounding box center [1007, 20] width 35 height 15
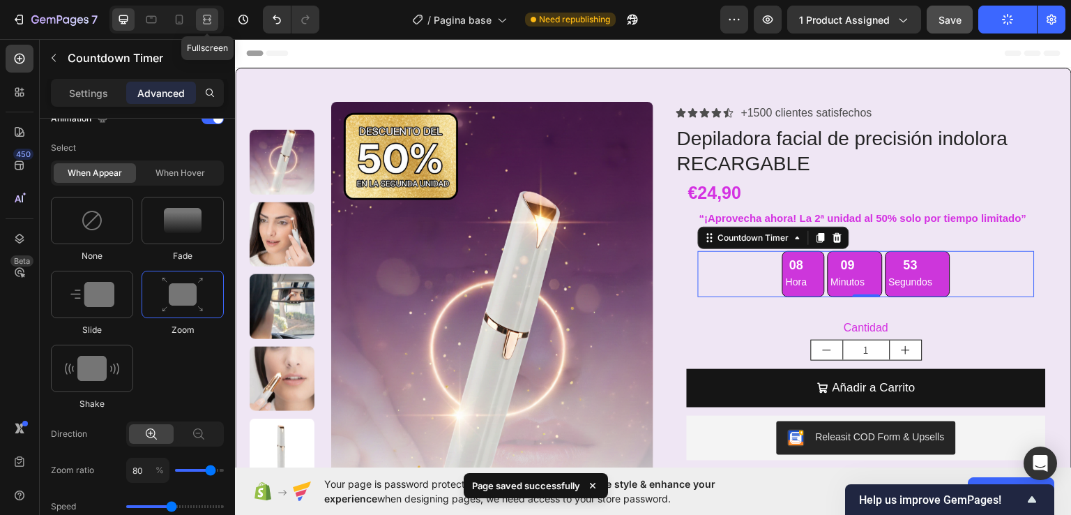
click at [204, 18] on icon at bounding box center [205, 18] width 4 height 3
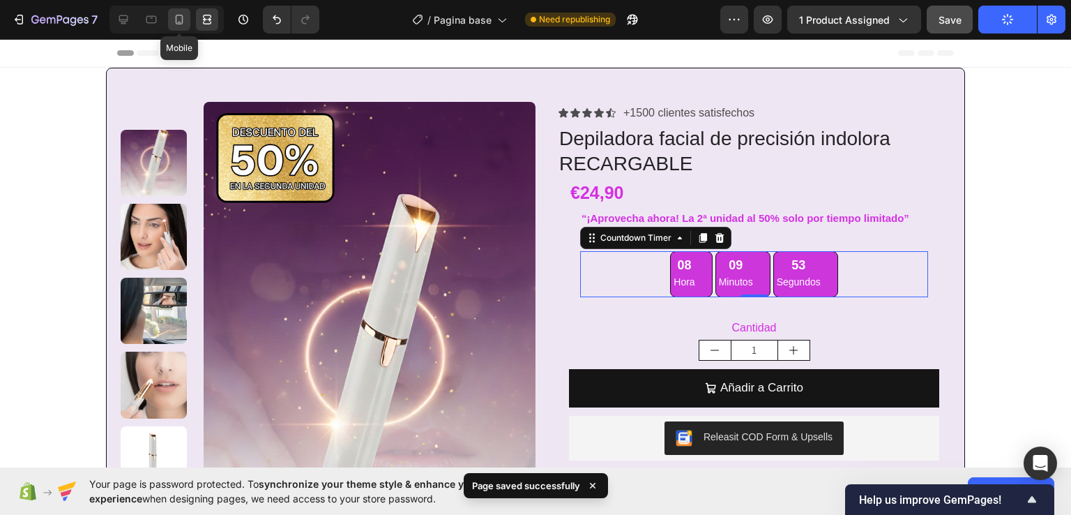
click at [180, 27] on div at bounding box center [179, 19] width 22 height 22
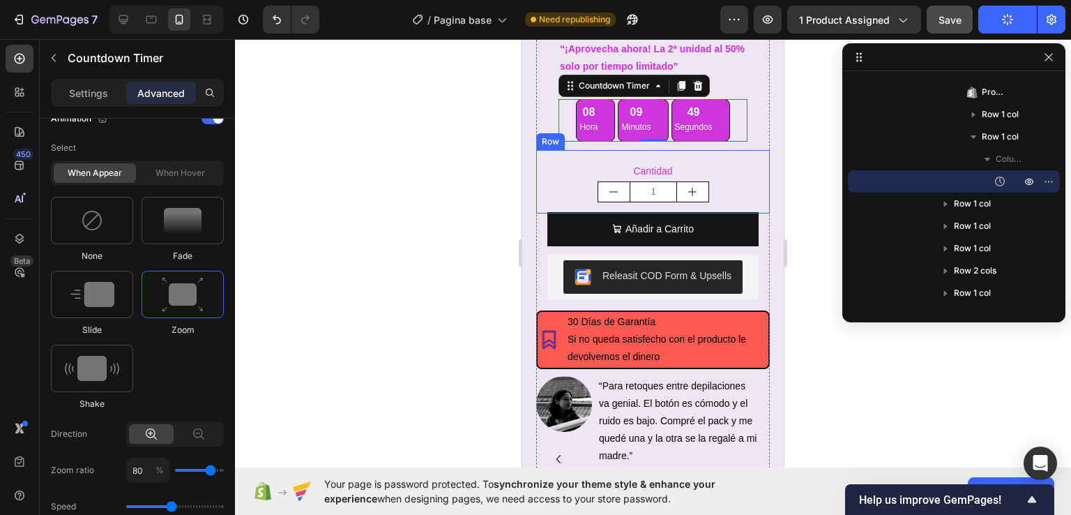
scroll to position [493, 0]
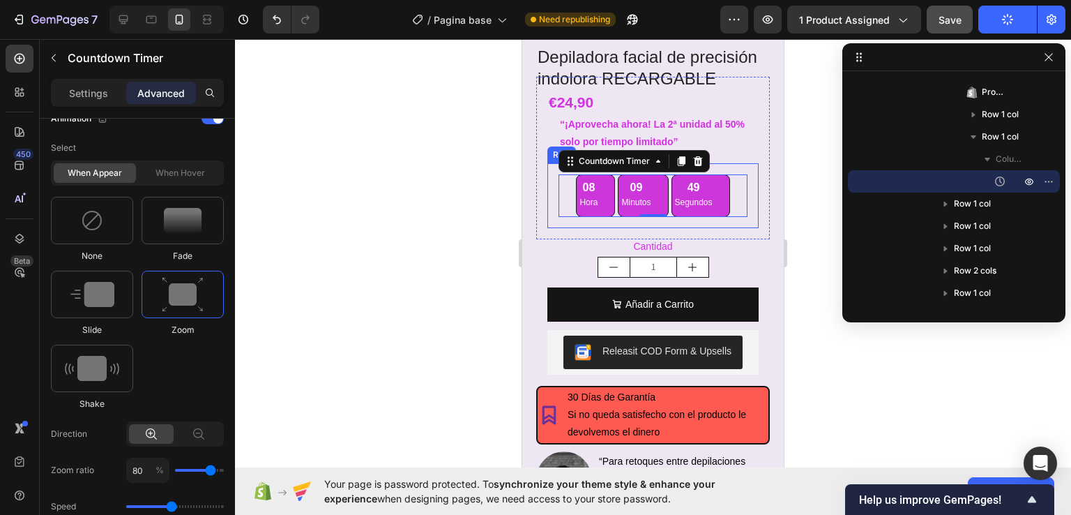
click at [487, 169] on div at bounding box center [653, 277] width 836 height 476
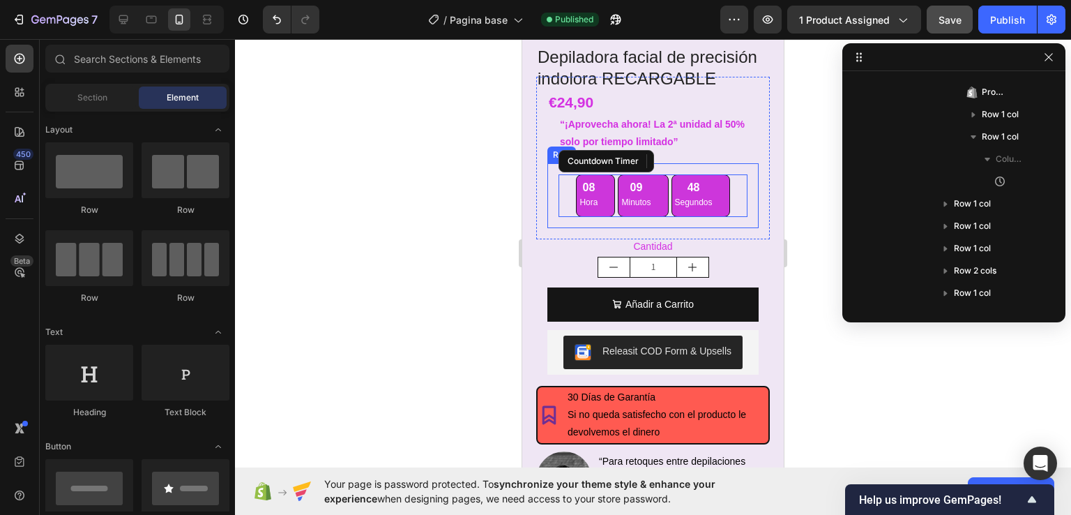
click at [442, 185] on div at bounding box center [653, 277] width 836 height 476
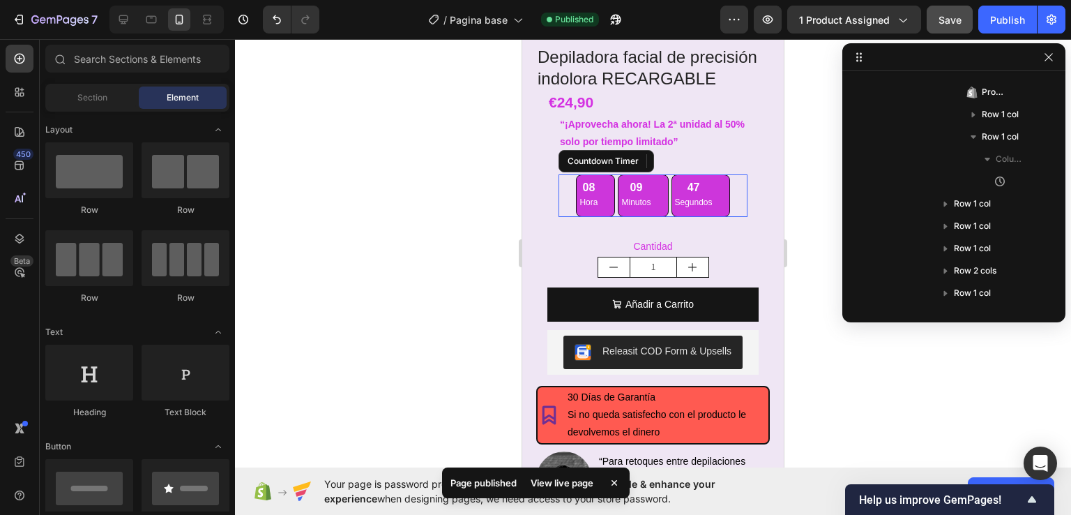
click at [837, 151] on div at bounding box center [653, 277] width 836 height 476
click at [755, 123] on div "€24,90 Product Price Product Price “¡Aprovecha ahora! La 2ª unidad al 50% solo …" at bounding box center [653, 158] width 234 height 162
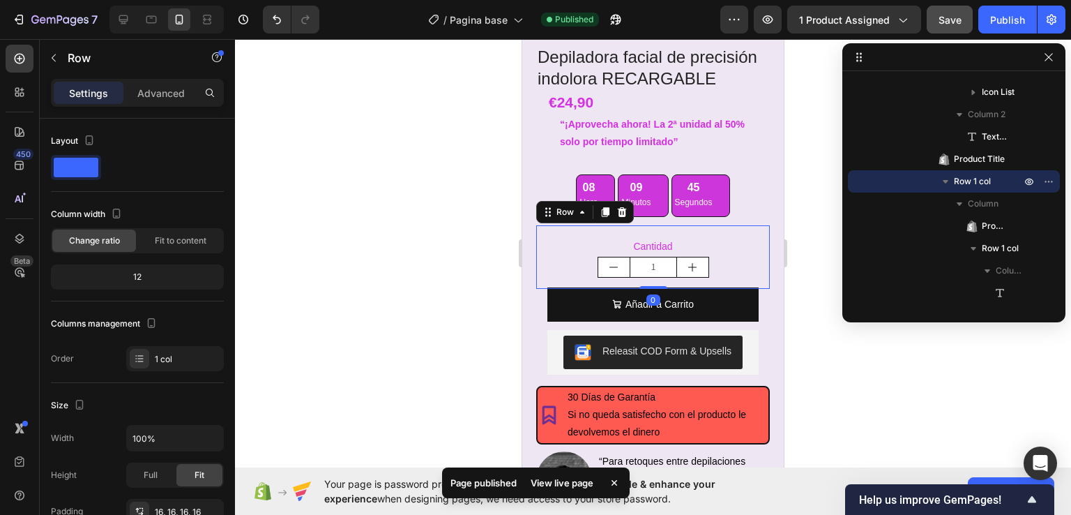
click at [756, 256] on div "Cantidad Text Block 1 Product Quantity Row 0" at bounding box center [653, 256] width 234 height 63
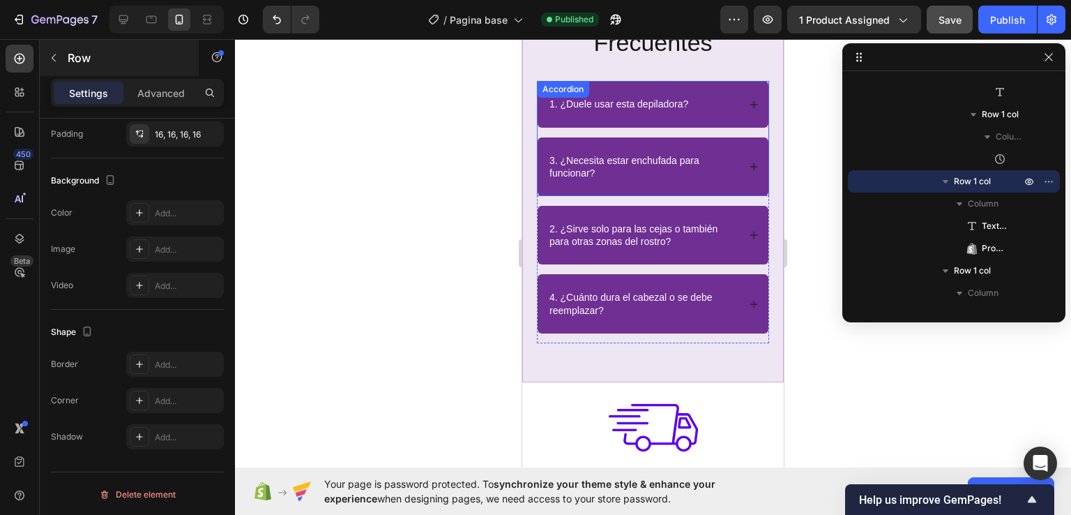
scroll to position [3145, 0]
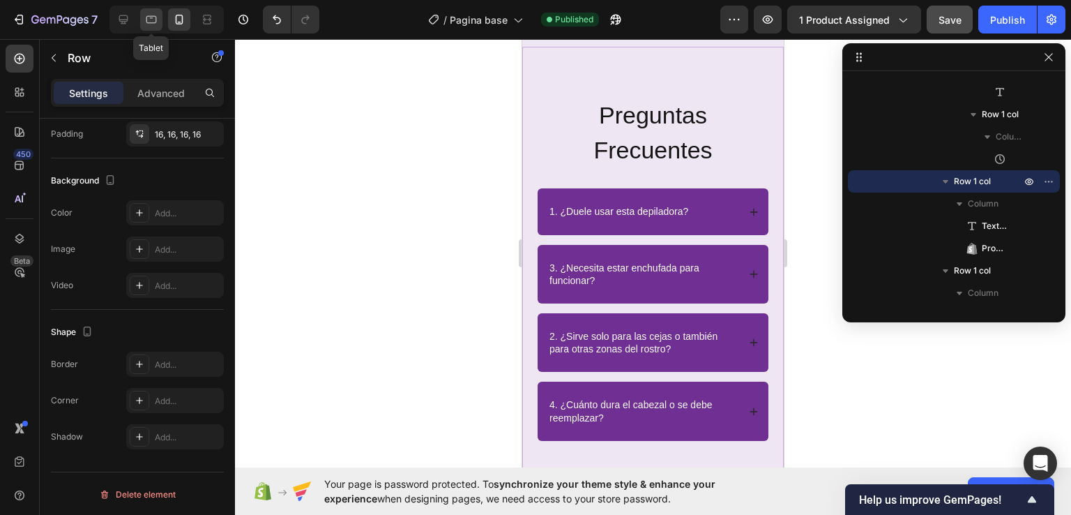
click at [146, 24] on icon at bounding box center [151, 20] width 14 height 14
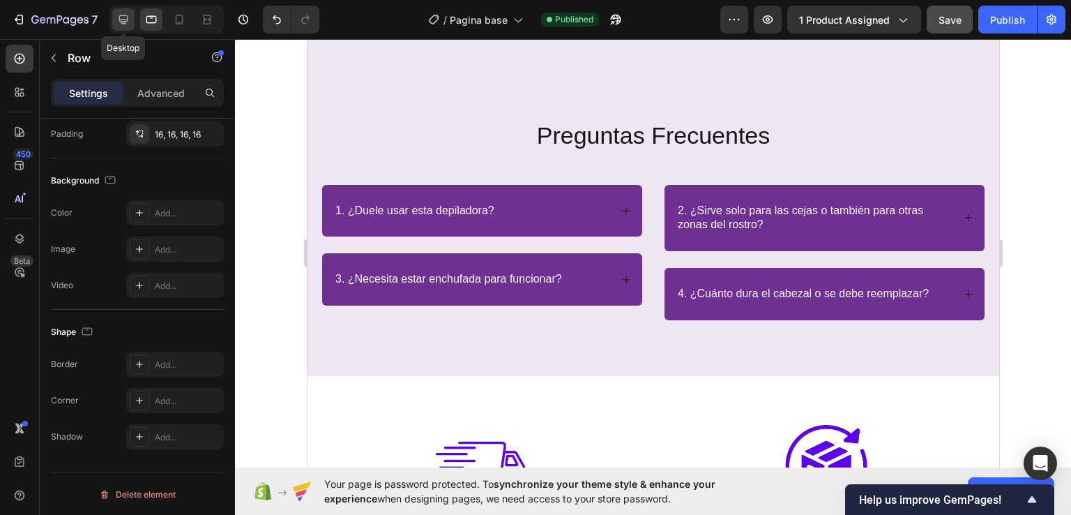
click at [129, 23] on icon at bounding box center [123, 20] width 14 height 14
type input "1200"
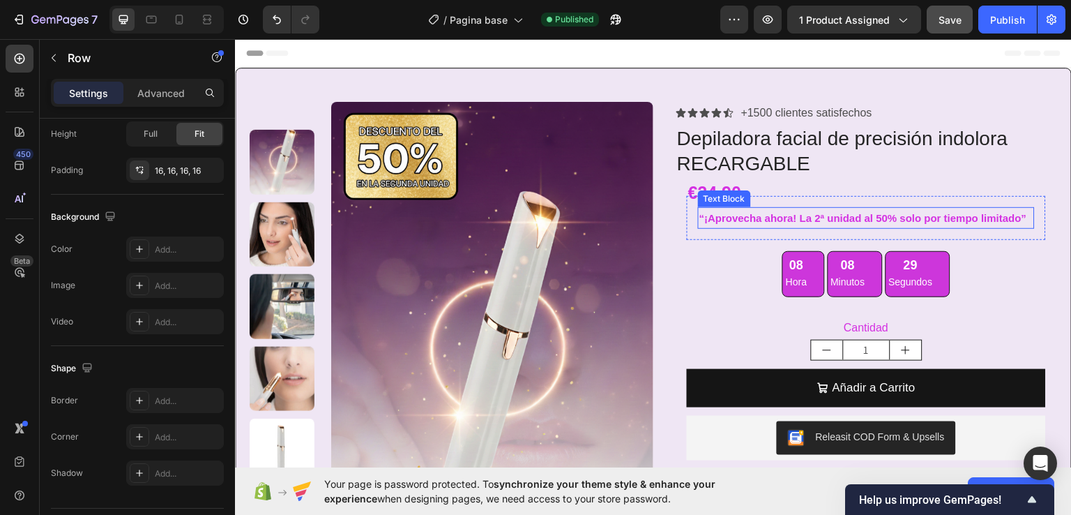
click at [822, 217] on p "“¡Aprovecha ahora! La 2ª unidad al 50% solo por tiempo limitado”" at bounding box center [866, 217] width 334 height 19
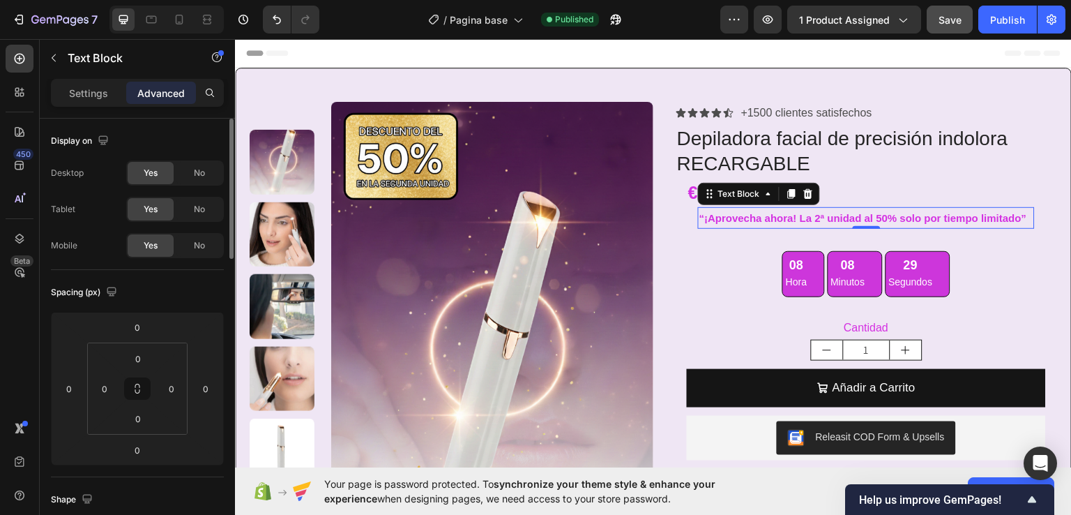
click at [1012, 215] on p "“¡Aprovecha ahora! La 2ª unidad al 50% solo por tiempo limitado”" at bounding box center [866, 217] width 334 height 19
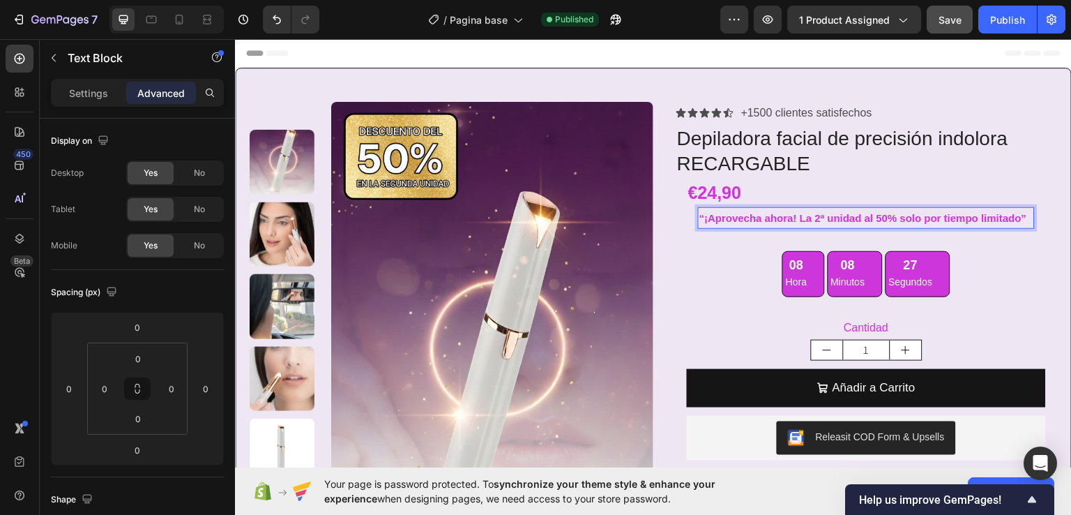
click at [1020, 219] on p "“¡Aprovecha ahora! La 2ª unidad al 50% solo por tiempo limitado”" at bounding box center [866, 217] width 334 height 19
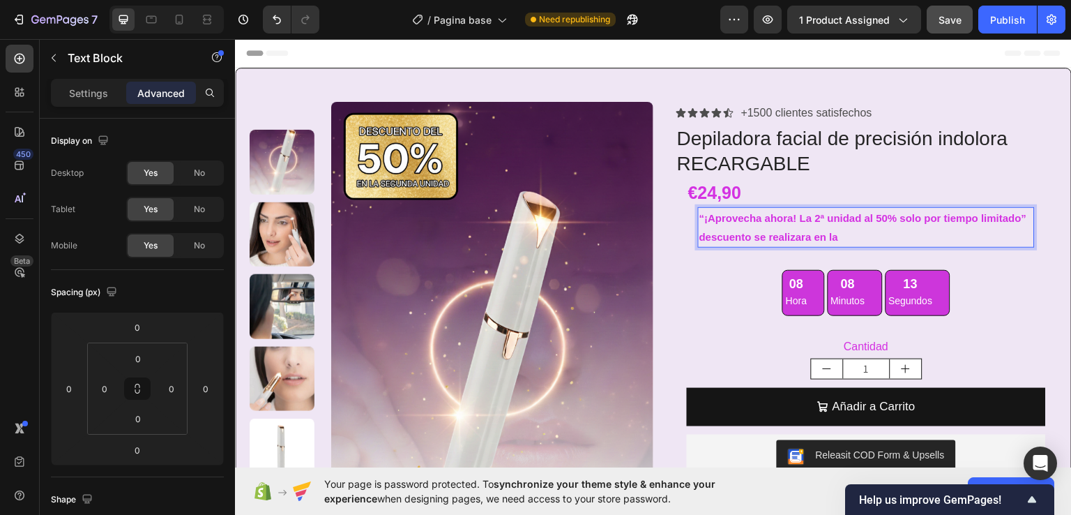
click at [1020, 221] on p "“¡Aprovecha ahora! La 2ª unidad al 50% solo por tiempo limitado”" at bounding box center [866, 217] width 334 height 19
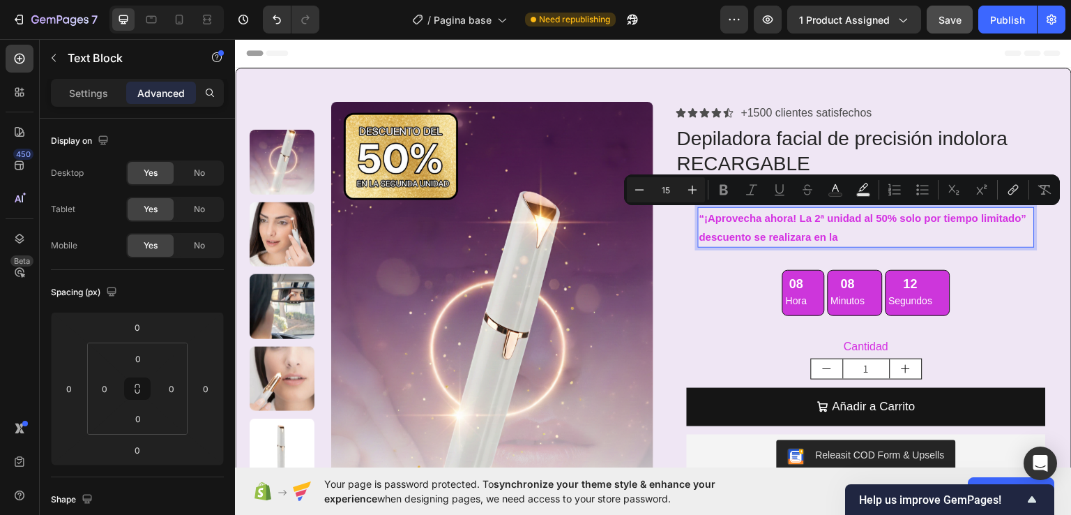
click at [1020, 221] on p "“¡Aprovecha ahora! La 2ª unidad al 50% solo por tiempo limitado”" at bounding box center [866, 217] width 334 height 19
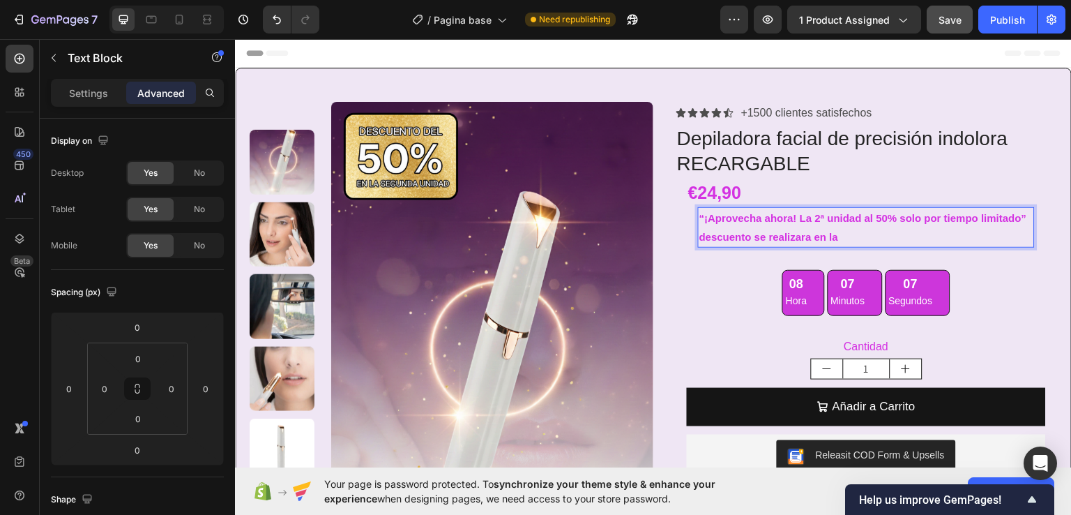
click at [852, 241] on p "descuento se realizara en la" at bounding box center [866, 236] width 334 height 19
click at [834, 237] on p "descuento se realizara en la" at bounding box center [866, 236] width 334 height 19
drag, startPoint x: 837, startPoint y: 236, endPoint x: 696, endPoint y: 239, distance: 140.9
click at [699, 239] on p "descuento se realizara en la" at bounding box center [866, 236] width 334 height 19
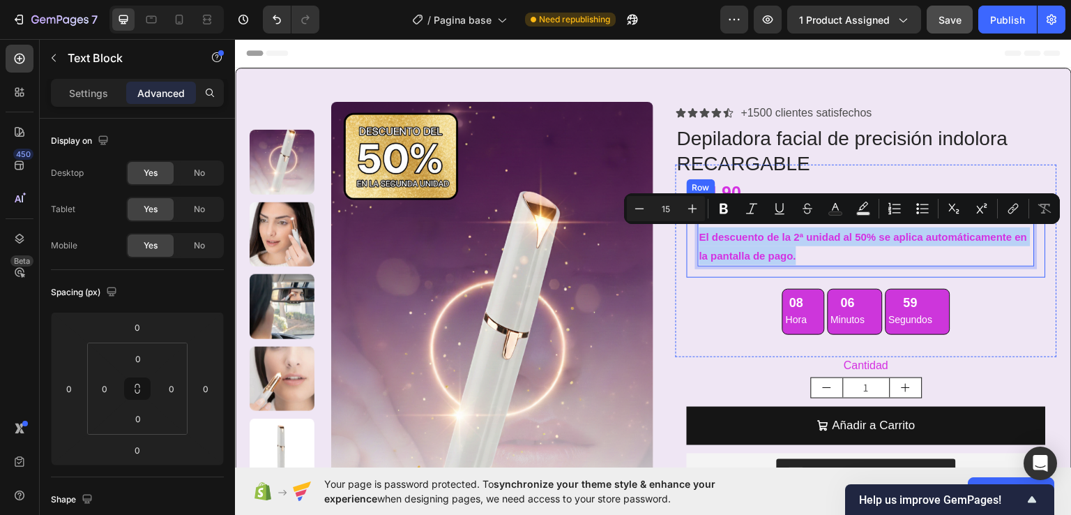
drag, startPoint x: 807, startPoint y: 257, endPoint x: 691, endPoint y: 241, distance: 116.9
click at [691, 241] on div "“¡Aprovecha ahora! La 2ª unidad al 50% solo por tiempo limitado” El descuento d…" at bounding box center [866, 236] width 359 height 82
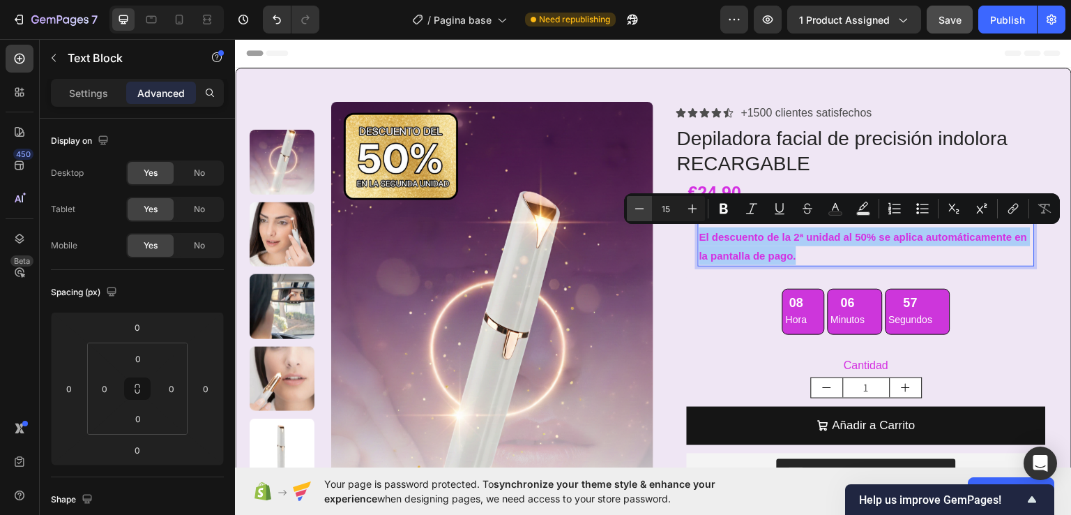
click at [644, 210] on icon "Editor contextual toolbar" at bounding box center [640, 209] width 14 height 14
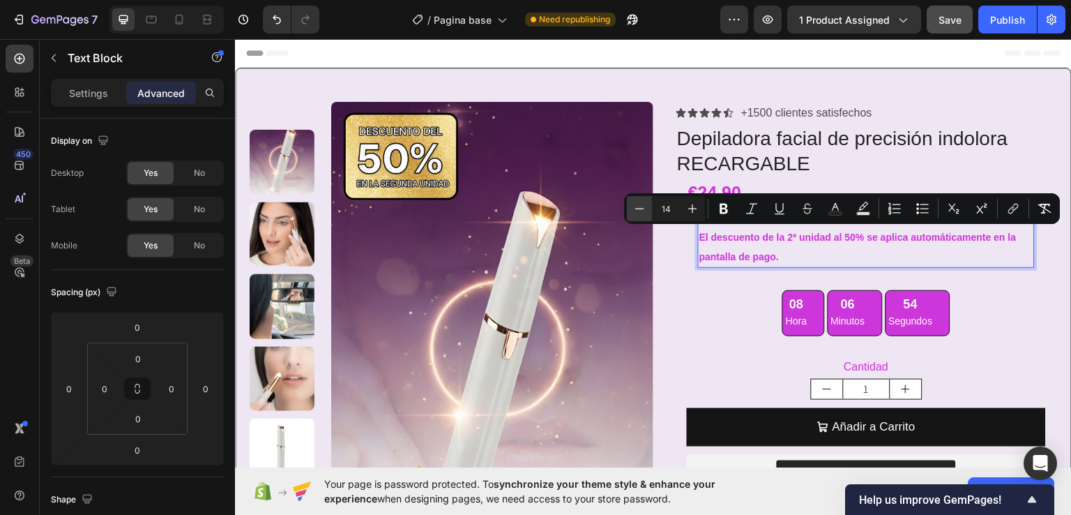
click at [637, 209] on icon "Editor contextual toolbar" at bounding box center [640, 209] width 14 height 14
type input "13"
click at [833, 214] on rect "Editor contextual toolbar" at bounding box center [835, 213] width 13 height 3
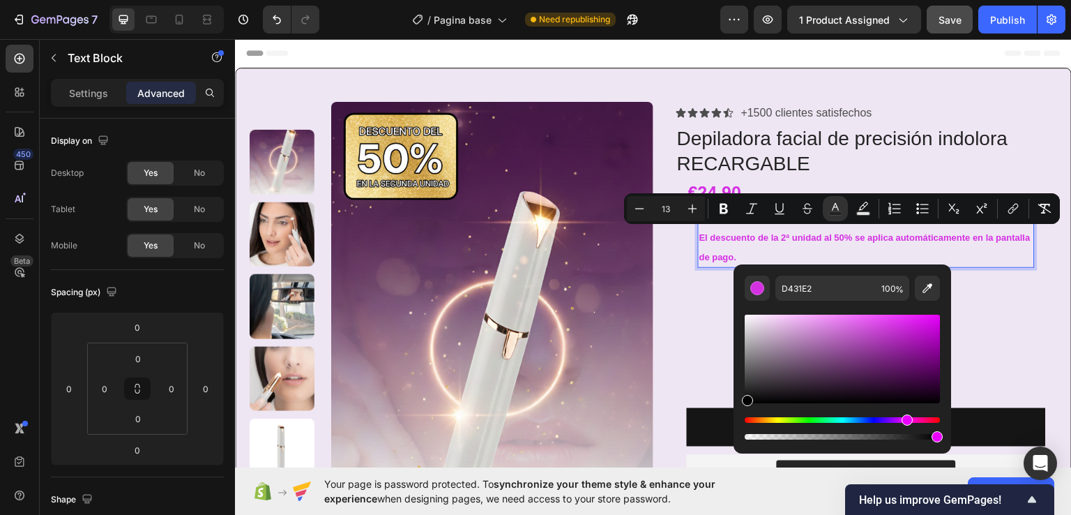
type input "000000"
drag, startPoint x: 896, startPoint y: 329, endPoint x: 741, endPoint y: 411, distance: 175.6
click at [741, 411] on div "000000 100 %" at bounding box center [843, 353] width 218 height 178
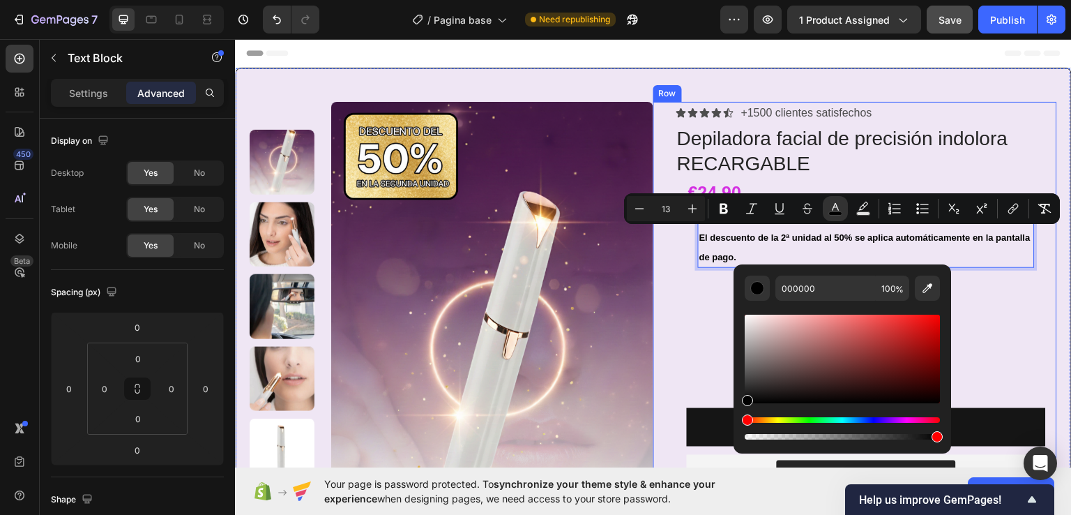
click at [663, 265] on div "Icon Icon Icon Icon Icon Icon List +1500 clientes satisfechos Text Block Row De…" at bounding box center [855, 386] width 404 height 570
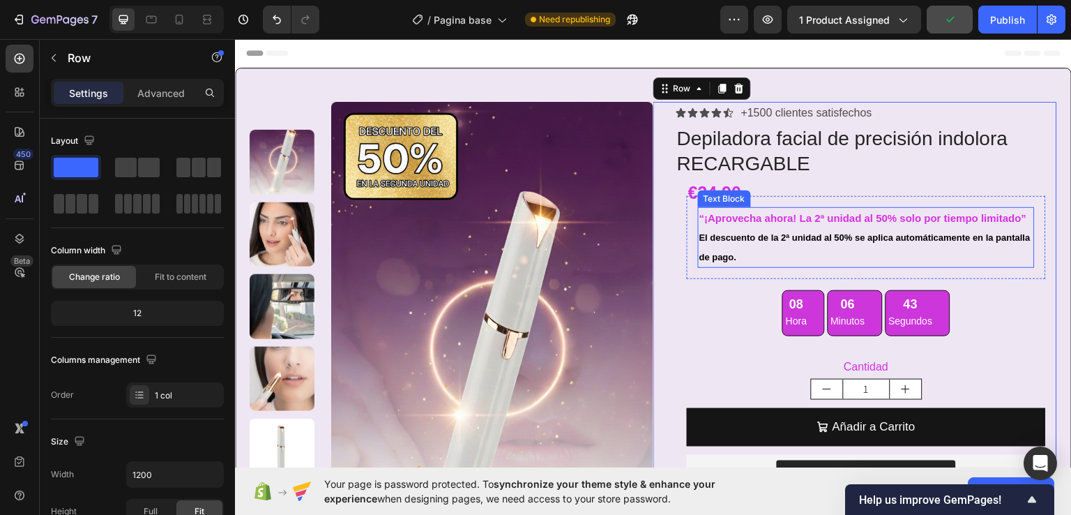
click at [804, 217] on p "“¡Aprovecha ahora! La 2ª unidad al 50% solo por tiempo limitado”" at bounding box center [866, 217] width 334 height 19
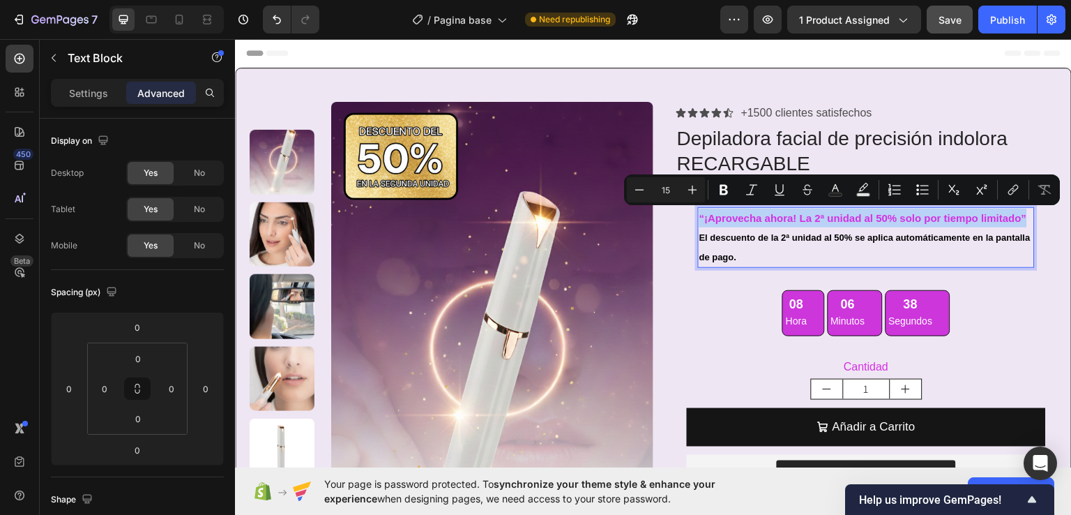
drag, startPoint x: 1022, startPoint y: 217, endPoint x: 695, endPoint y: 223, distance: 327.1
click at [699, 223] on p "“¡Aprovecha ahora! La 2ª unidad al 50% solo por tiempo limitado”" at bounding box center [866, 217] width 334 height 19
click at [838, 192] on icon "Editor contextual toolbar" at bounding box center [836, 190] width 14 height 14
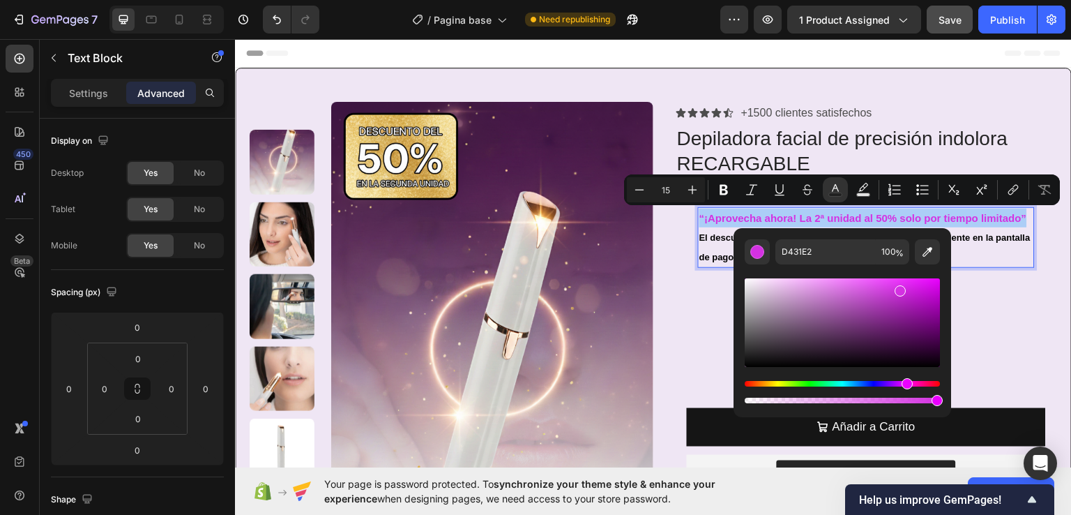
click at [932, 380] on div "Editor contextual toolbar" at bounding box center [842, 340] width 195 height 130
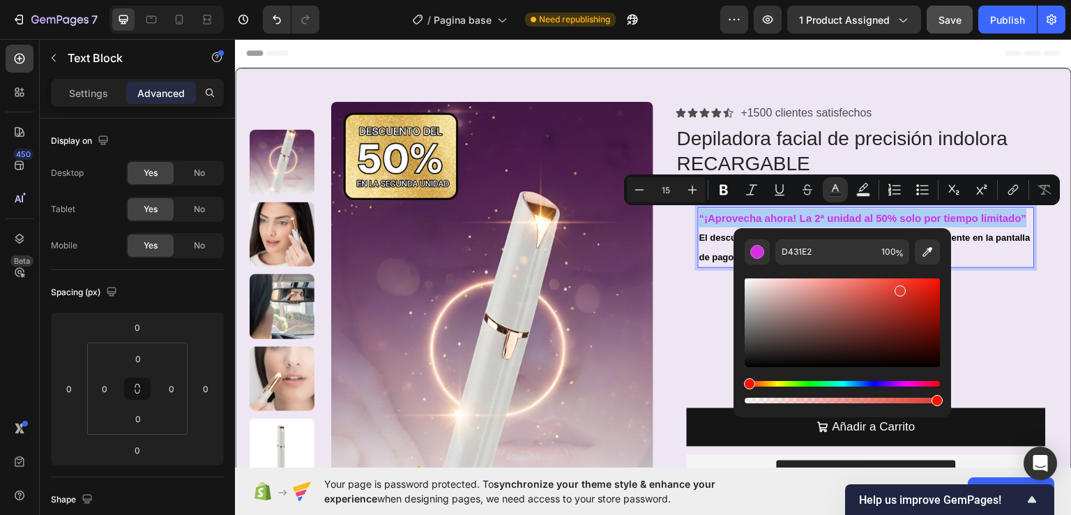
click at [747, 382] on div "Hue" at bounding box center [842, 384] width 195 height 6
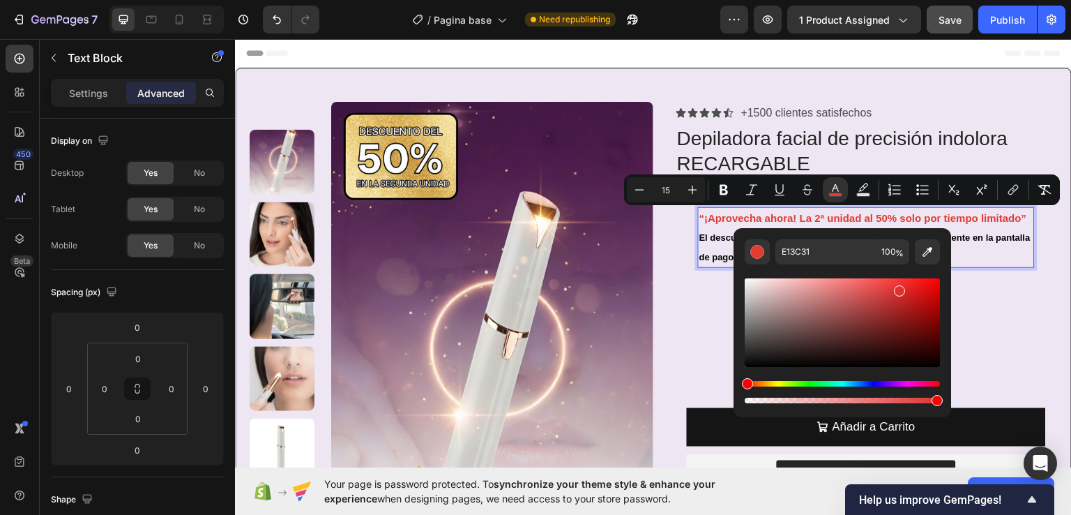
drag, startPoint x: 982, startPoint y: 421, endPoint x: 715, endPoint y: 379, distance: 270.4
type input "F21818"
drag, startPoint x: 901, startPoint y: 289, endPoint x: 922, endPoint y: 282, distance: 22.1
click at [922, 282] on div "Editor contextual toolbar" at bounding box center [923, 285] width 11 height 11
click at [660, 277] on div "Icon Icon Icon Icon Icon Icon List +1500 clientes satisfechos Text Block Row De…" at bounding box center [855, 386] width 404 height 570
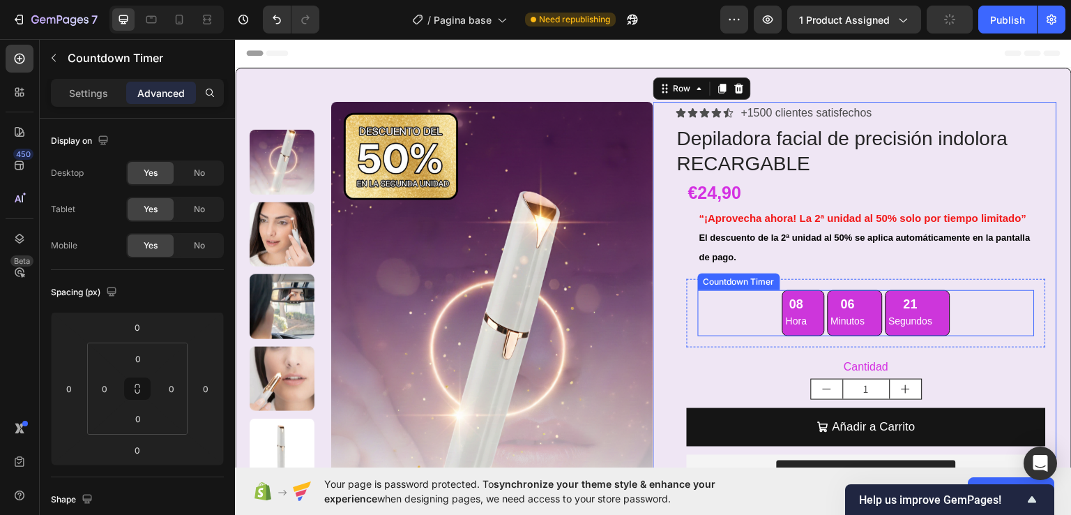
click at [808, 314] on div "08 Hora" at bounding box center [803, 312] width 42 height 47
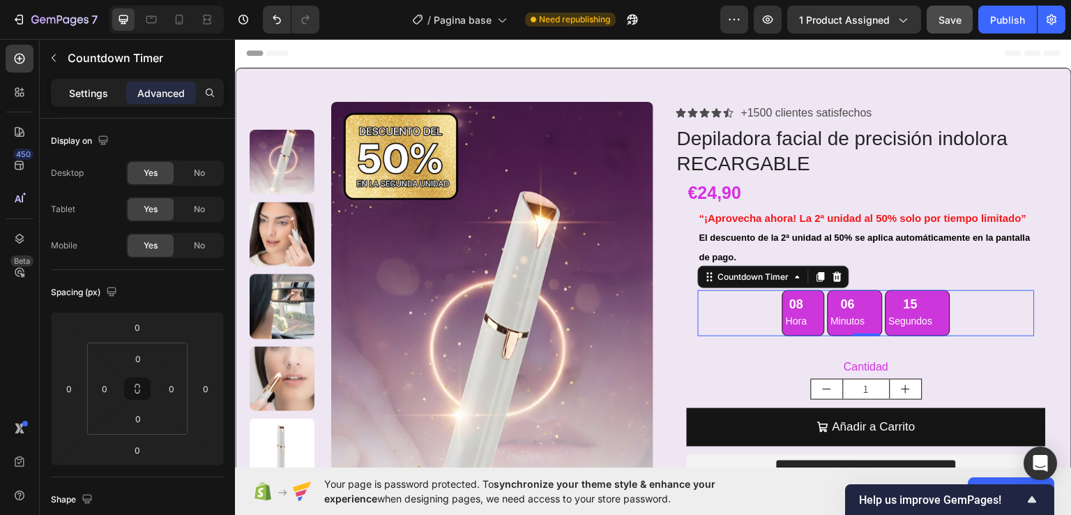
click at [90, 94] on p "Settings" at bounding box center [88, 93] width 39 height 15
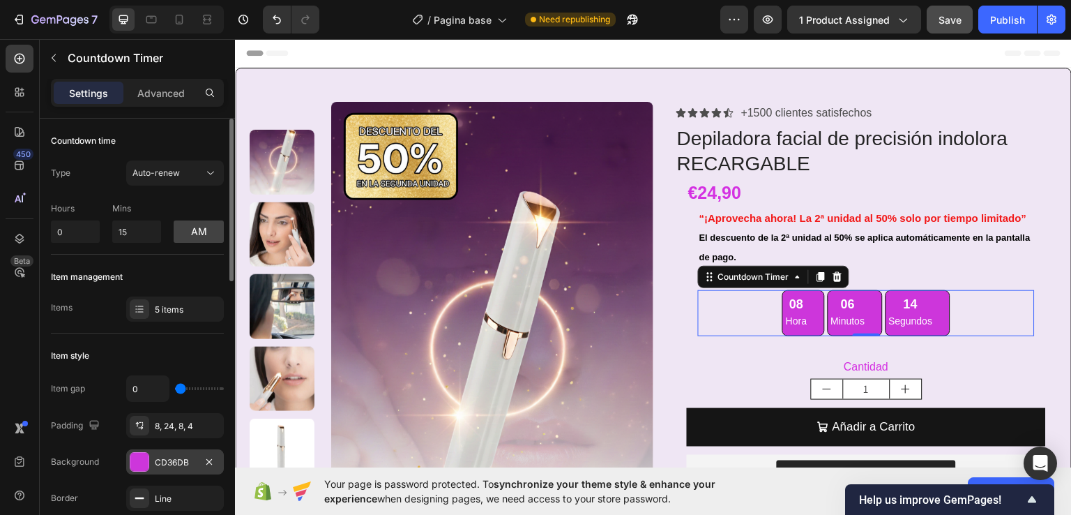
click at [145, 461] on div at bounding box center [139, 462] width 18 height 18
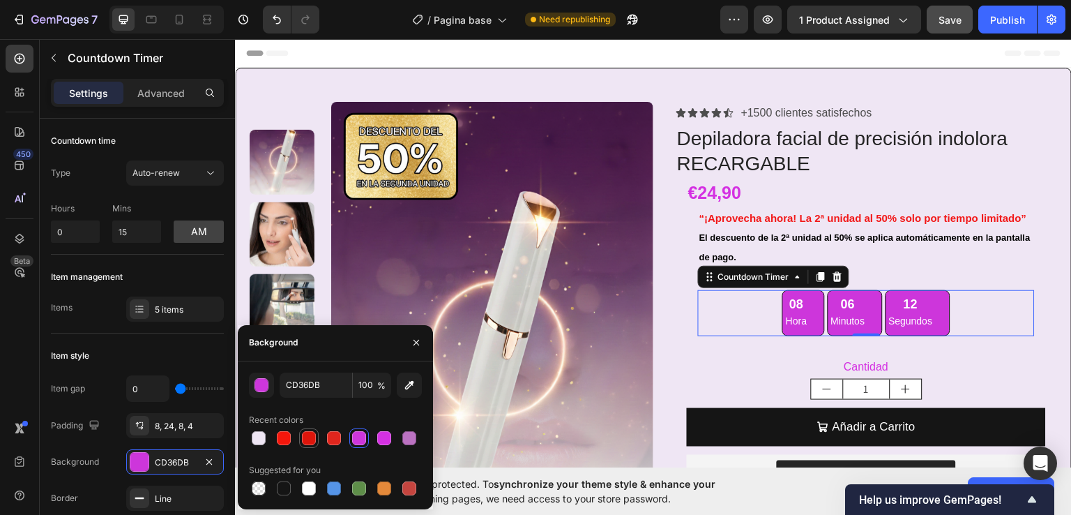
click at [314, 441] on div at bounding box center [309, 438] width 14 height 14
type input "DD150B"
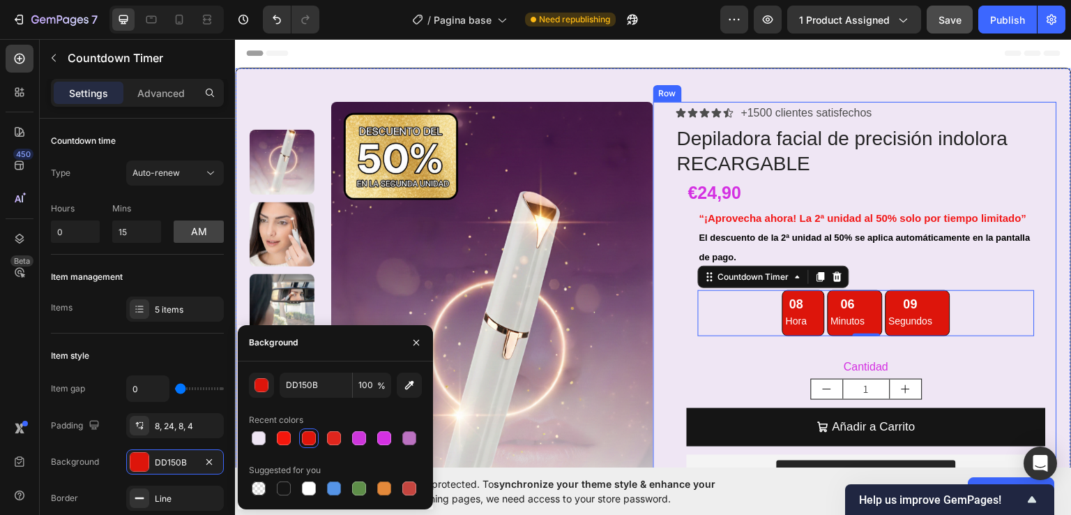
click at [659, 266] on div "Icon Icon Icon Icon Icon Icon List +1500 clientes satisfechos Text Block Row De…" at bounding box center [855, 386] width 404 height 570
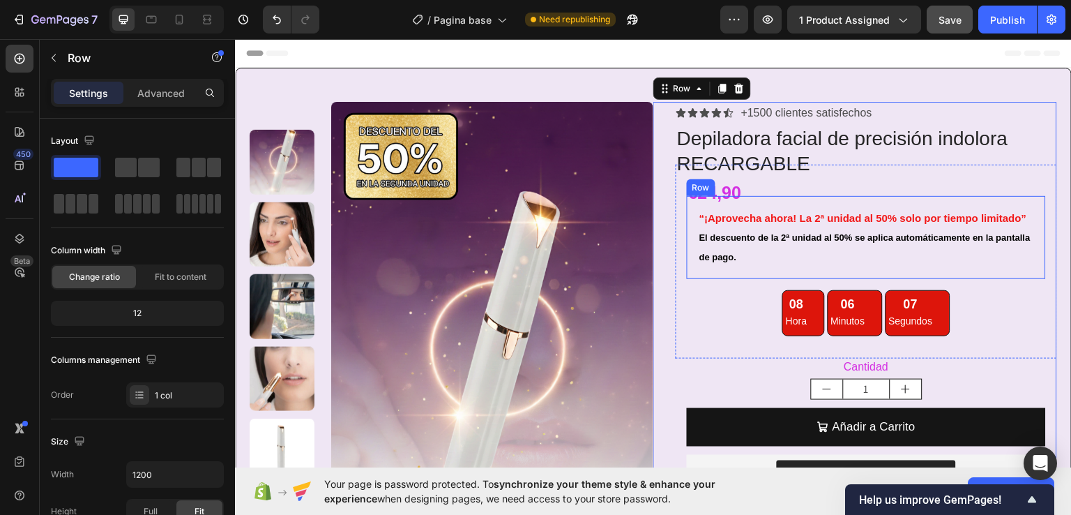
click at [711, 195] on div "“¡Aprovecha ahora! La 2ª unidad al 50% solo por tiempo limitado” El descuento d…" at bounding box center [866, 236] width 359 height 83
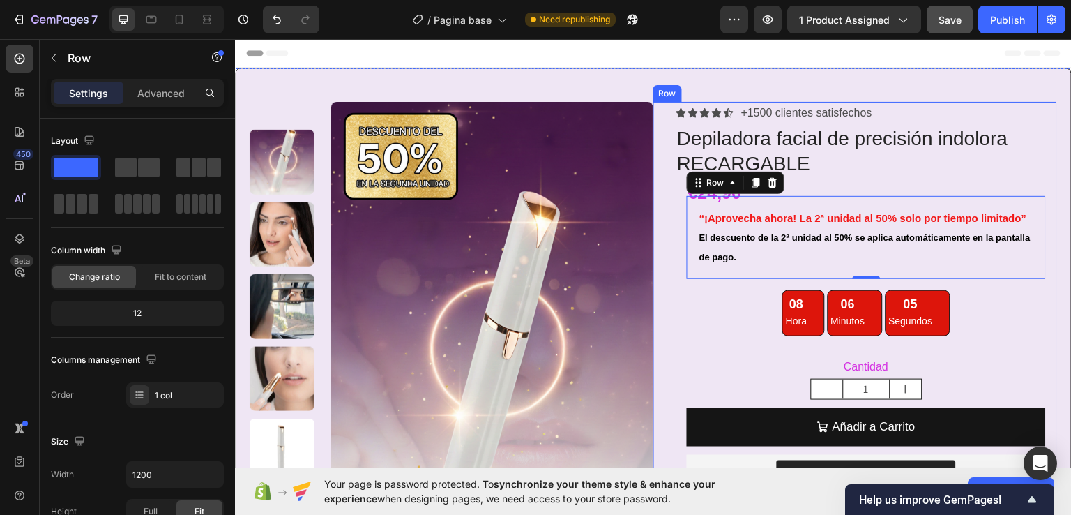
click at [653, 183] on div "Icon Icon Icon Icon Icon Icon List +1500 clientes satisfechos Text Block Row De…" at bounding box center [855, 386] width 404 height 570
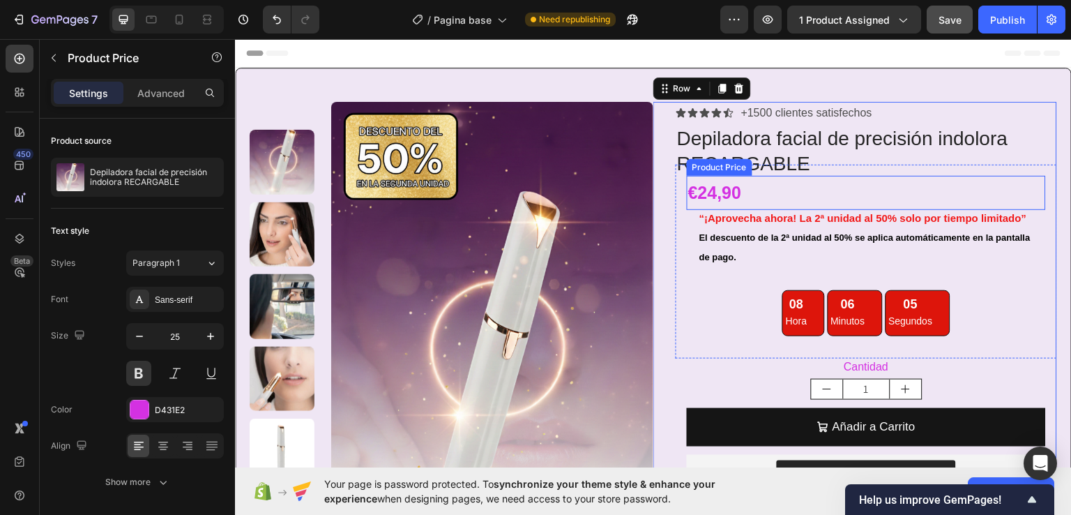
click at [712, 190] on div "€24,90" at bounding box center [866, 192] width 359 height 34
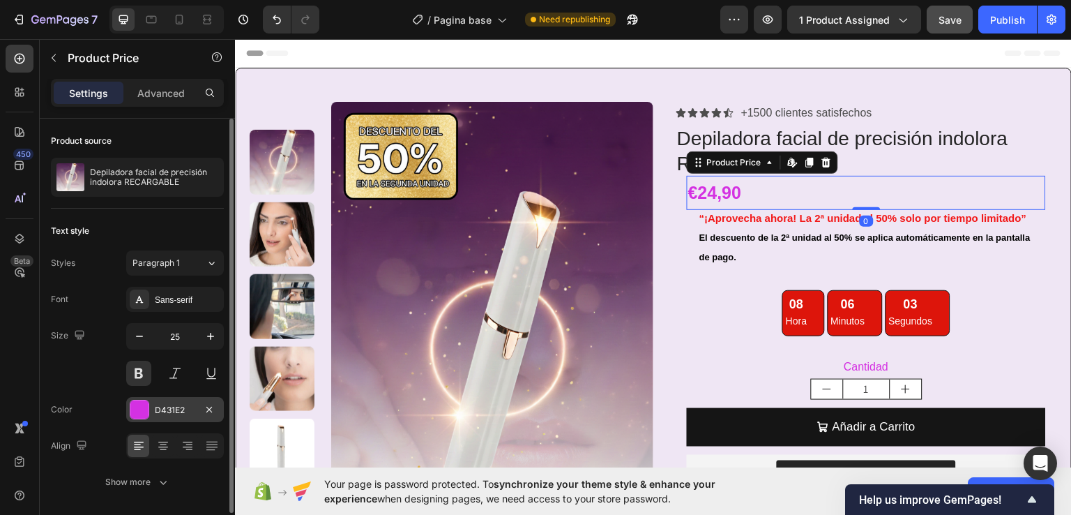
click at [144, 410] on div at bounding box center [139, 409] width 18 height 18
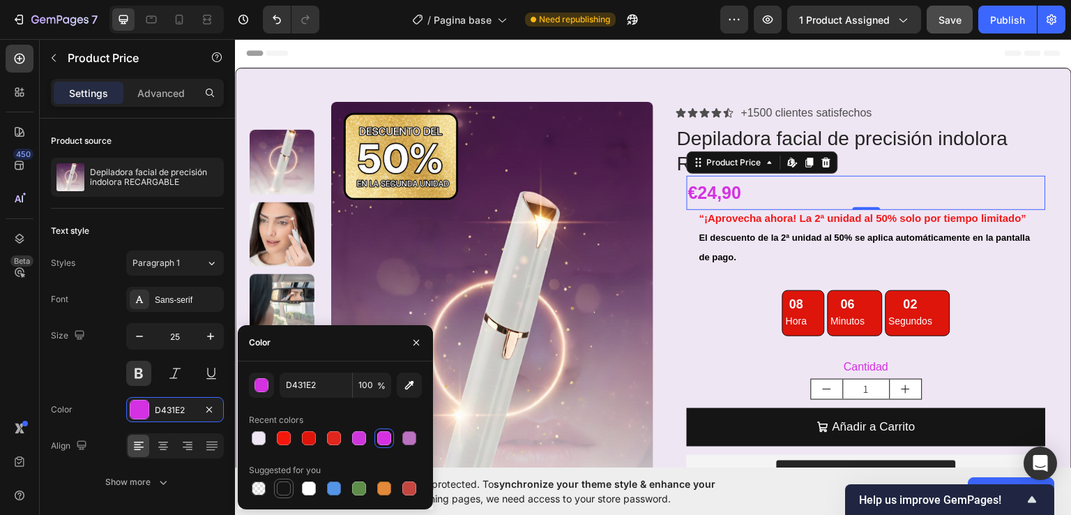
click at [282, 487] on div at bounding box center [284, 488] width 14 height 14
type input "151515"
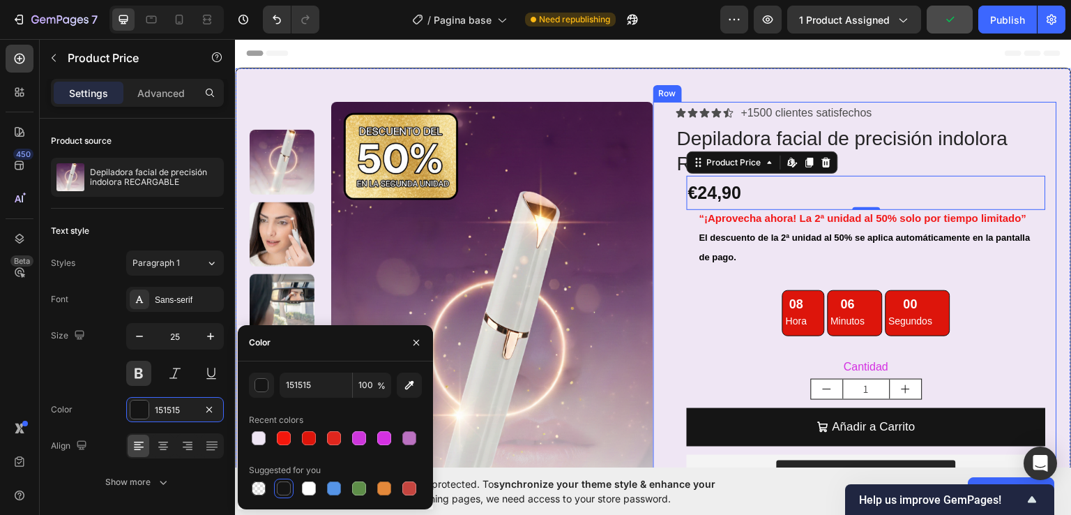
click at [657, 249] on div "Icon Icon Icon Icon Icon Icon List +1500 clientes satisfechos Text Block Row De…" at bounding box center [855, 386] width 404 height 570
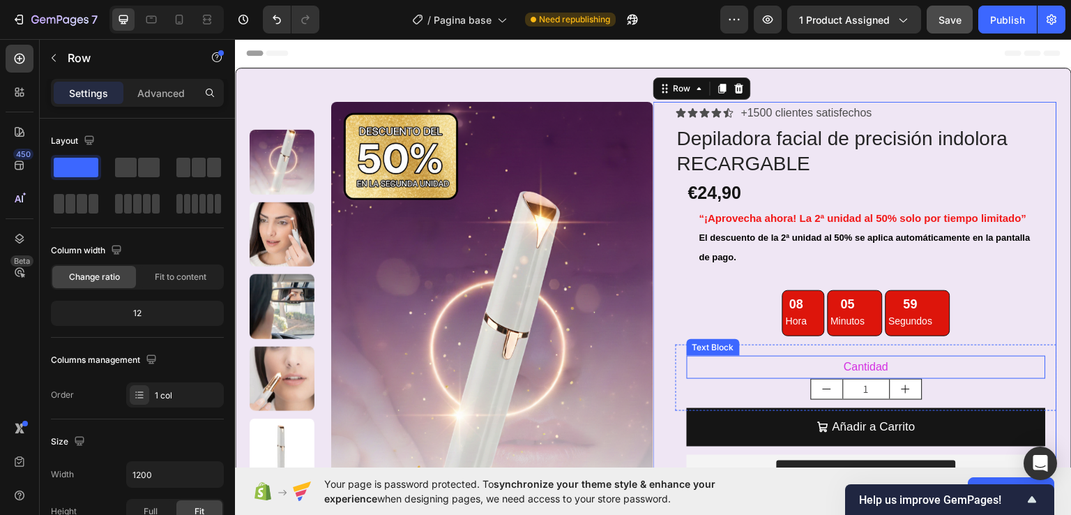
click at [851, 368] on p "Cantidad" at bounding box center [866, 366] width 356 height 20
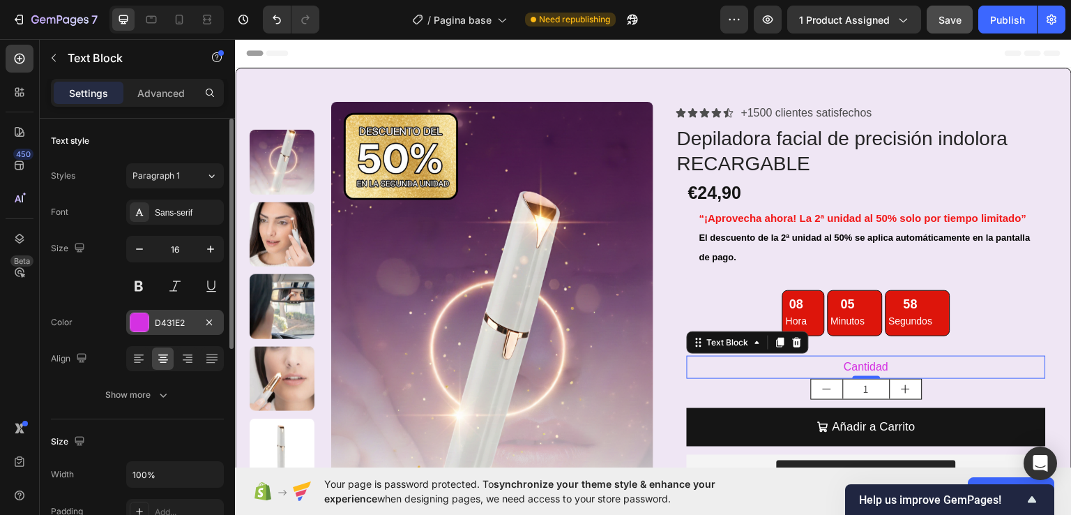
click at [146, 323] on div at bounding box center [139, 322] width 18 height 18
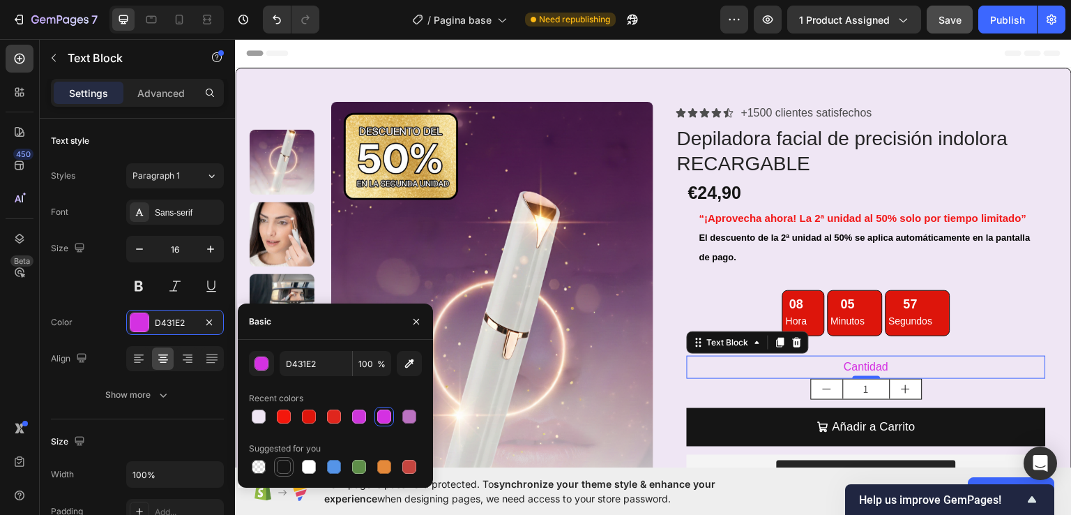
click at [291, 464] on div at bounding box center [283, 466] width 17 height 17
type input "151515"
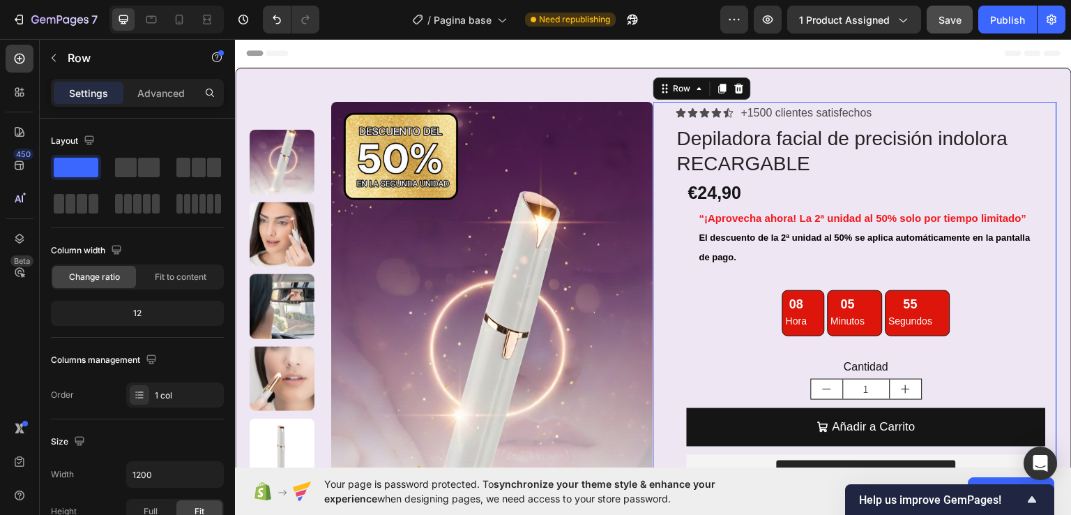
click at [655, 295] on div "Icon Icon Icon Icon Icon Icon List +1500 clientes satisfechos Text Block Row De…" at bounding box center [855, 386] width 404 height 570
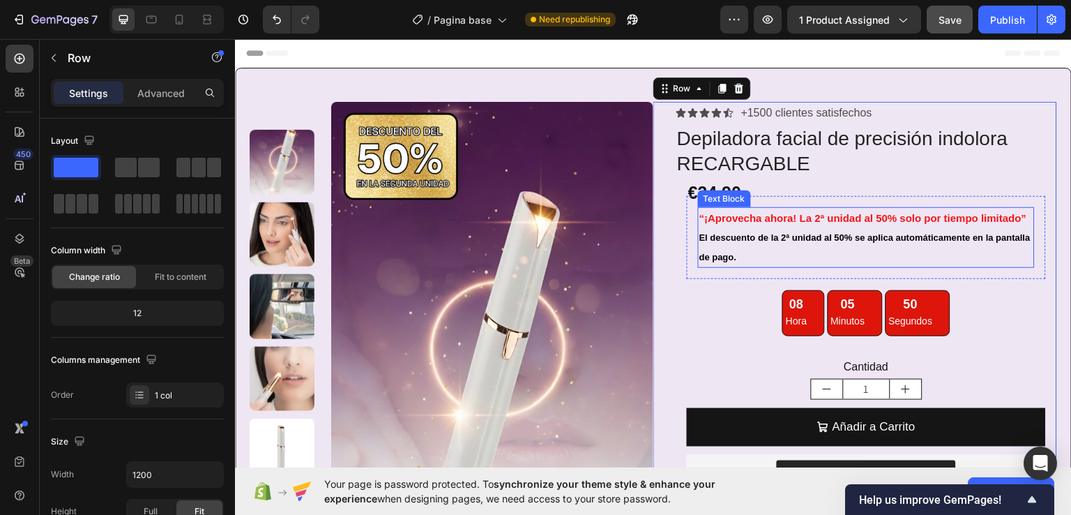
click at [720, 239] on span "El descuento de la 2ª unidad al 50% se aplica automáticamente en la pantalla de…" at bounding box center [864, 247] width 331 height 30
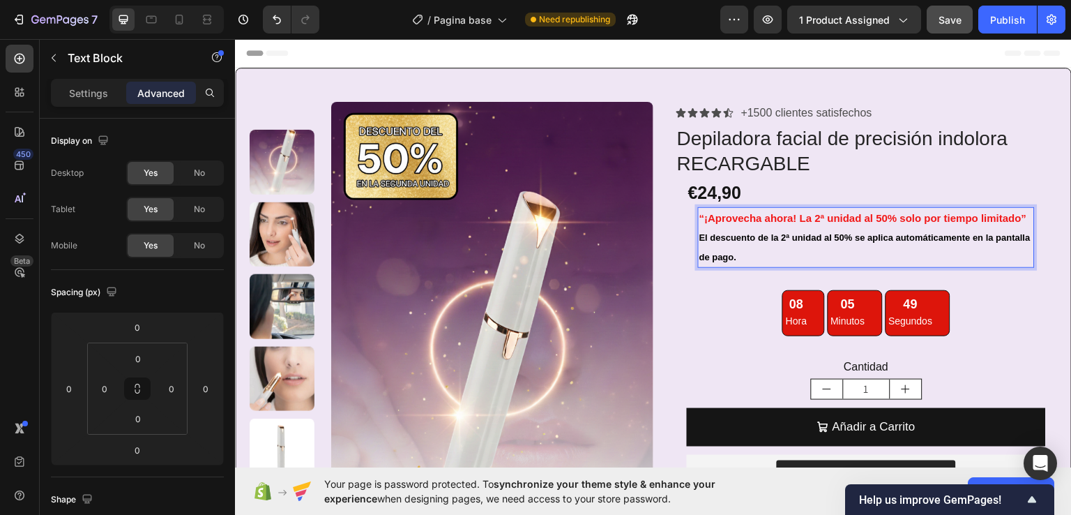
click at [701, 243] on p "El descuento de la 2ª unidad al 50% se aplica automáticamente en la pantalla de…" at bounding box center [866, 246] width 334 height 39
click at [699, 239] on span "El descuento de la 2ª unidad al 50% se aplica automáticamente en la pantalla de…" at bounding box center [864, 247] width 331 height 30
click at [699, 236] on span "El descuento de la 2ª unidad al 50% se aplica automáticamente en la pantalla de…" at bounding box center [864, 247] width 331 height 30
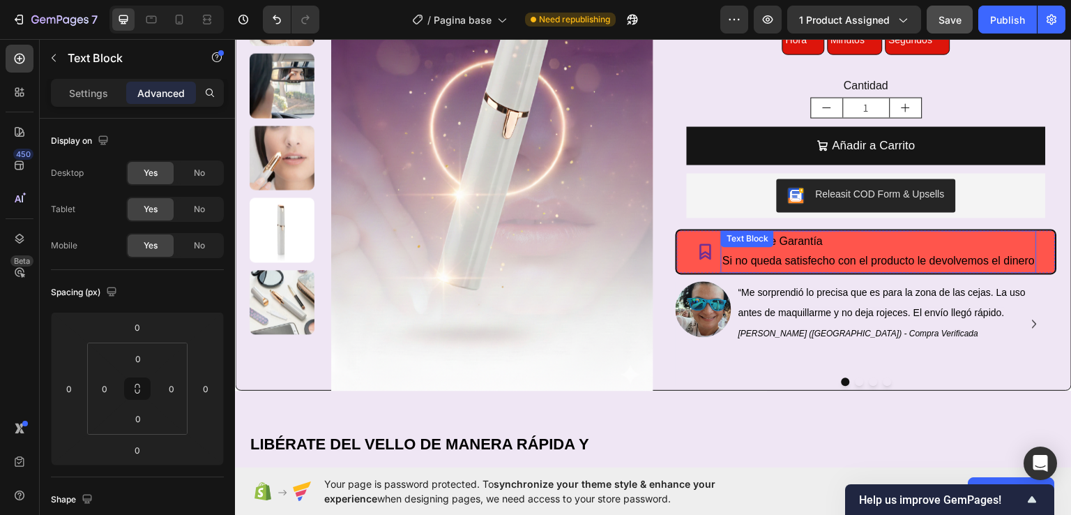
scroll to position [279, 0]
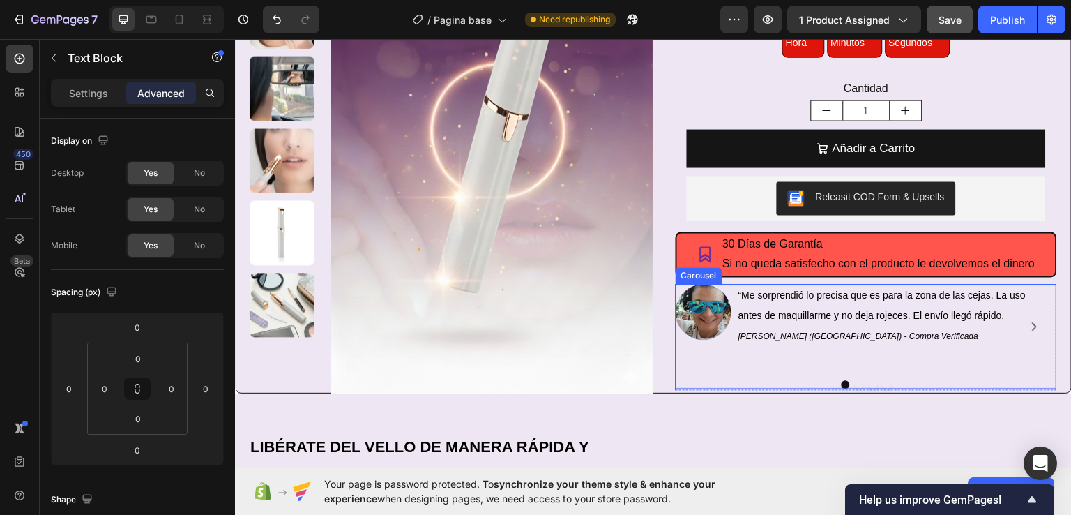
click at [720, 365] on div "Image “Me sorprendió lo precisa que es para la zona de las cejas. La uso antes …" at bounding box center [864, 325] width 377 height 85
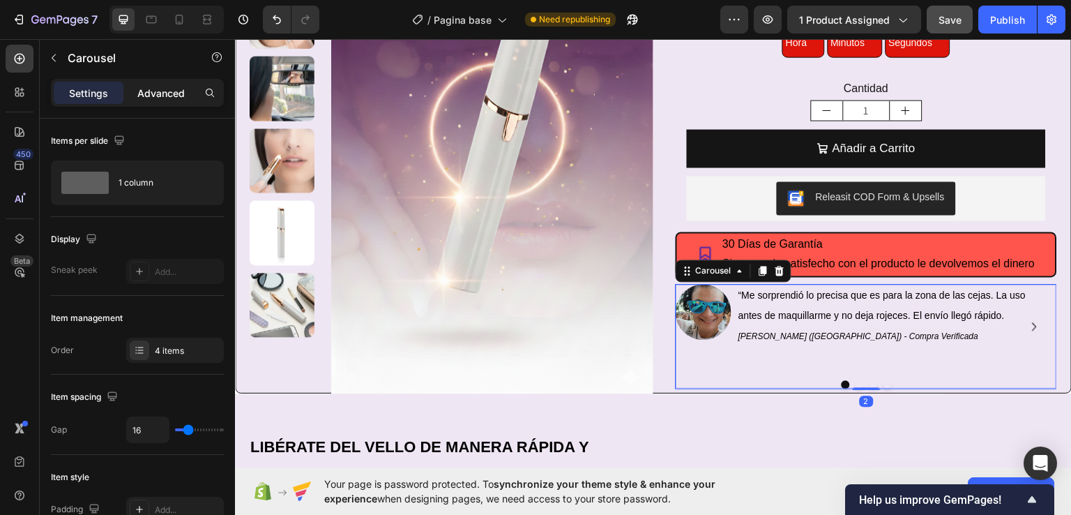
click at [154, 91] on p "Advanced" at bounding box center [160, 93] width 47 height 15
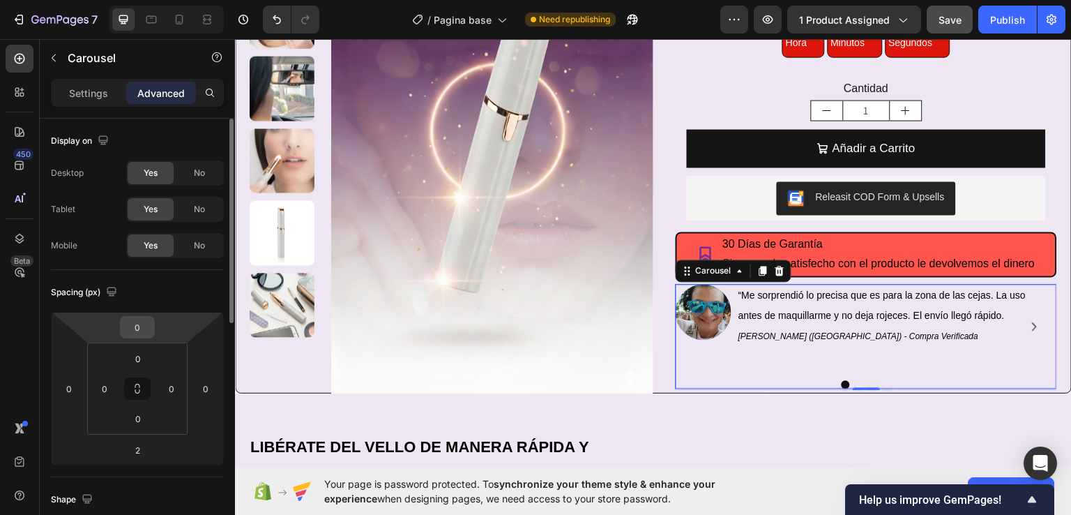
click at [137, 324] on input "0" at bounding box center [137, 327] width 28 height 21
type input "10"
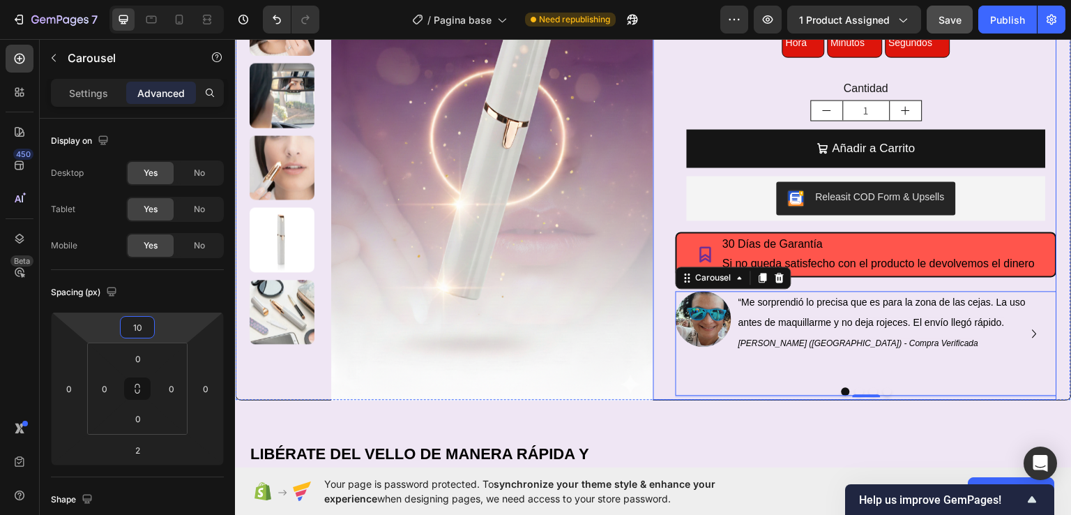
click at [660, 378] on div "Icon Icon Icon Icon Icon Icon List +1500 clientes satisfechos Text Block Row De…" at bounding box center [855, 110] width 404 height 577
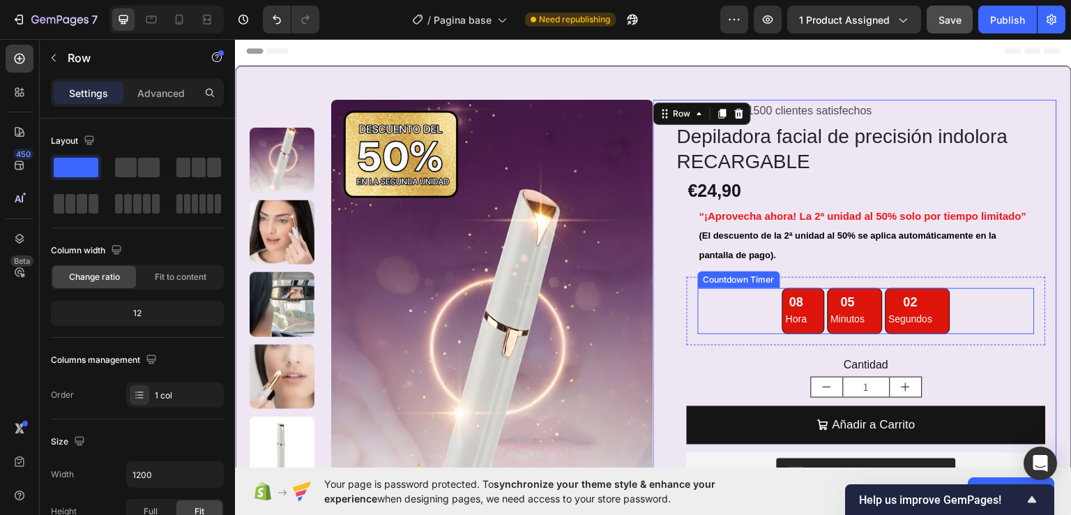
scroll to position [0, 0]
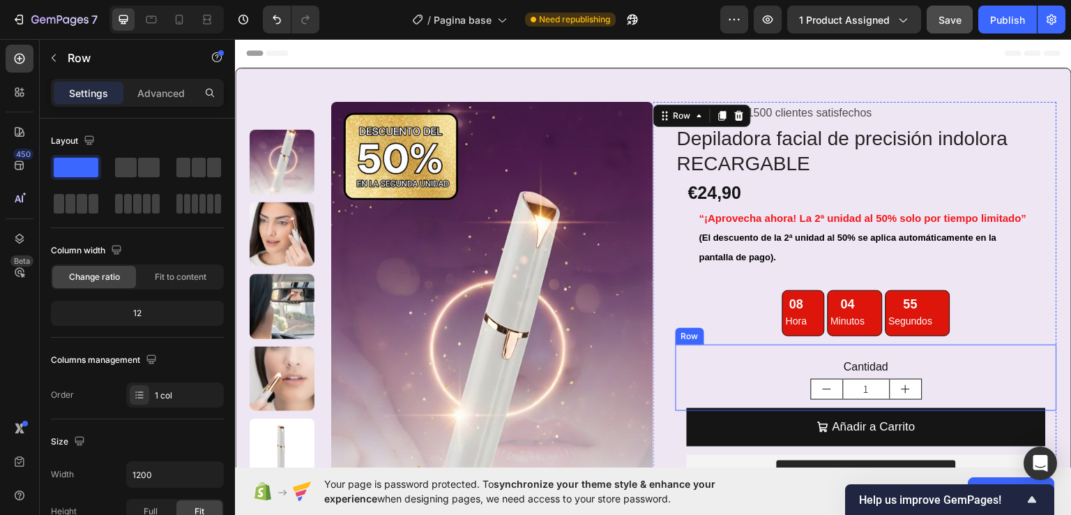
click at [679, 386] on div "Cantidad Text Block 1 Product Quantity Row" at bounding box center [866, 377] width 381 height 66
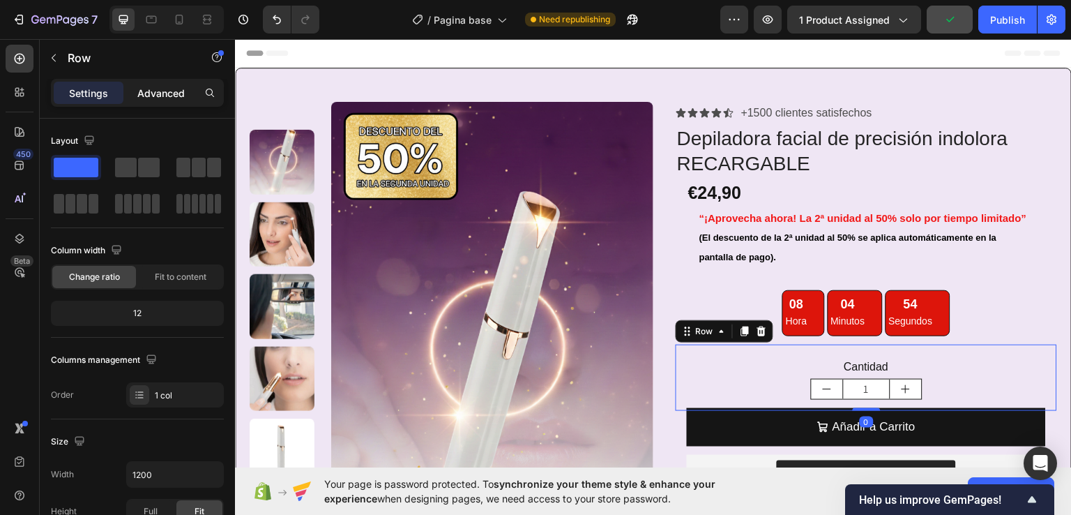
click at [172, 90] on p "Advanced" at bounding box center [160, 93] width 47 height 15
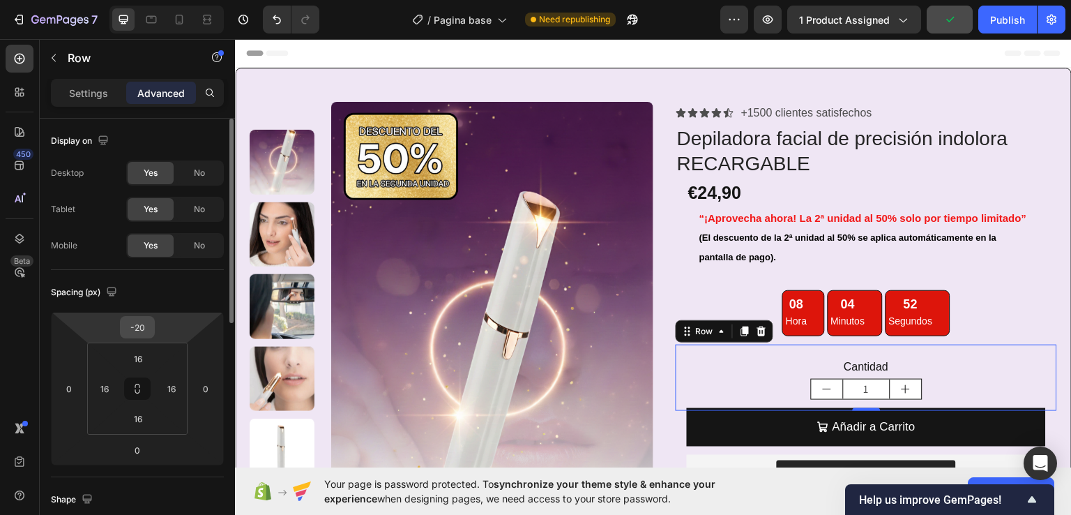
click at [152, 325] on div "-20" at bounding box center [137, 327] width 35 height 22
click at [150, 332] on input "-20" at bounding box center [137, 327] width 28 height 21
type input "-2"
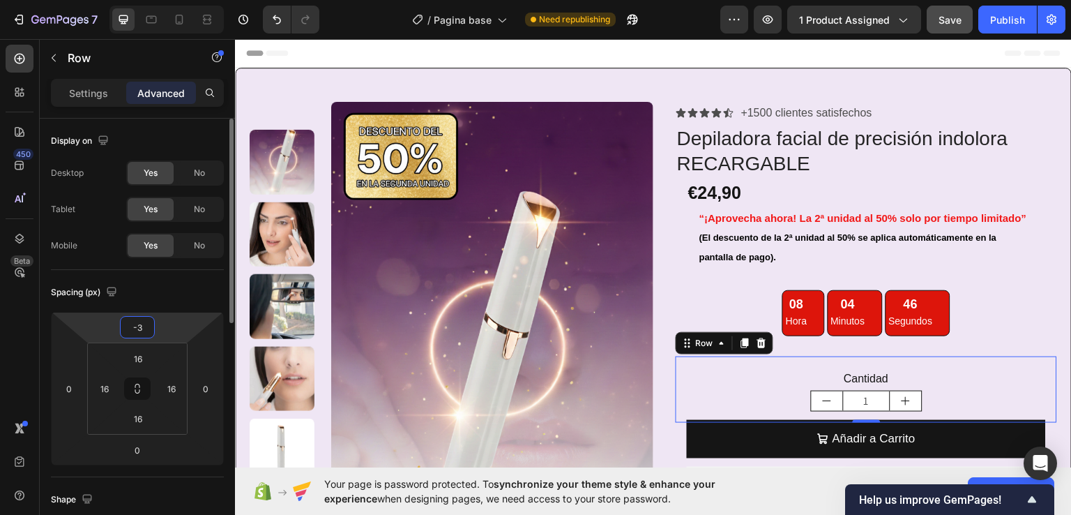
type input "-30"
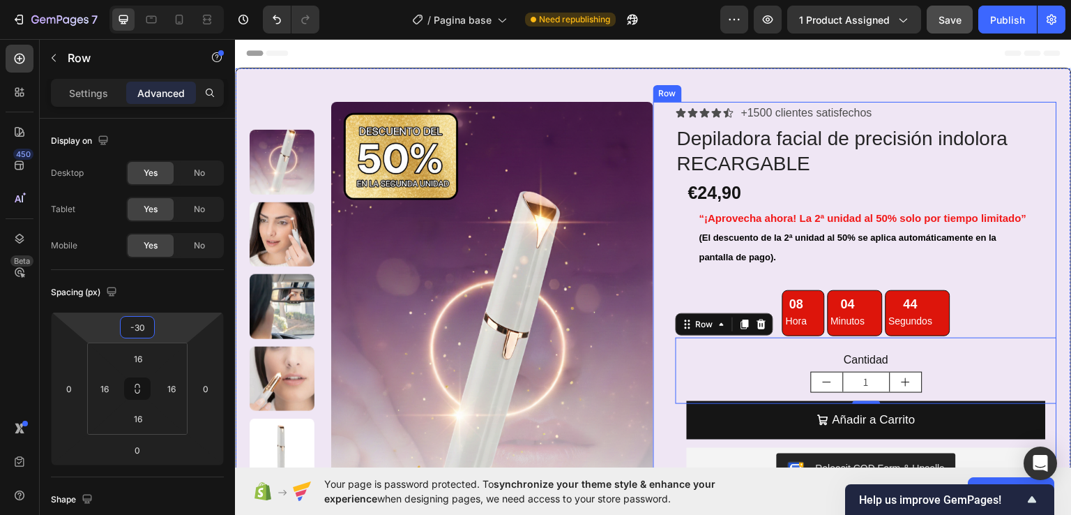
click at [658, 344] on div "Icon Icon Icon Icon Icon Icon List +1500 clientes satisfechos Text Block Row De…" at bounding box center [855, 386] width 404 height 570
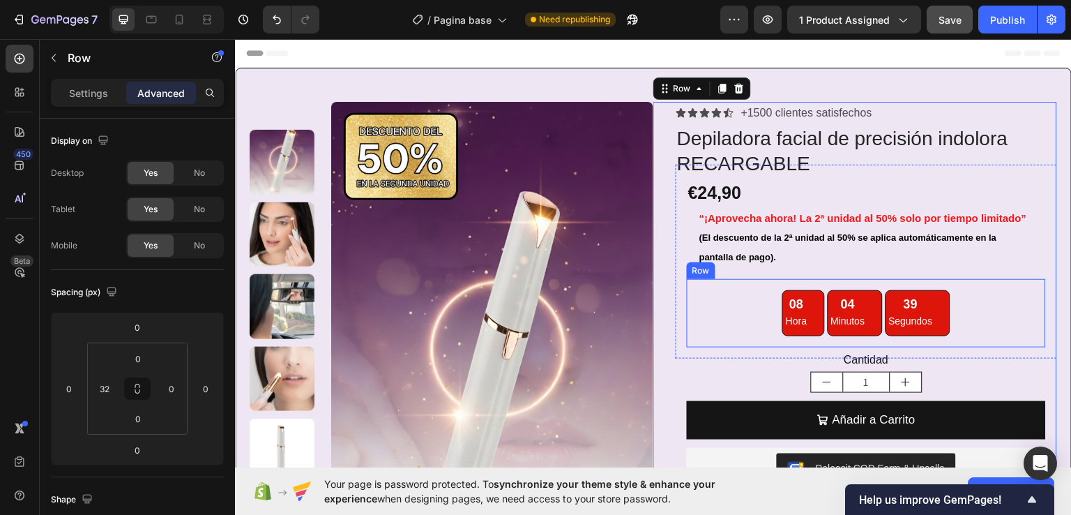
click at [690, 299] on div "08 Hora 04 Minutos 39 Segundos Countdown Timer Row" at bounding box center [866, 312] width 359 height 69
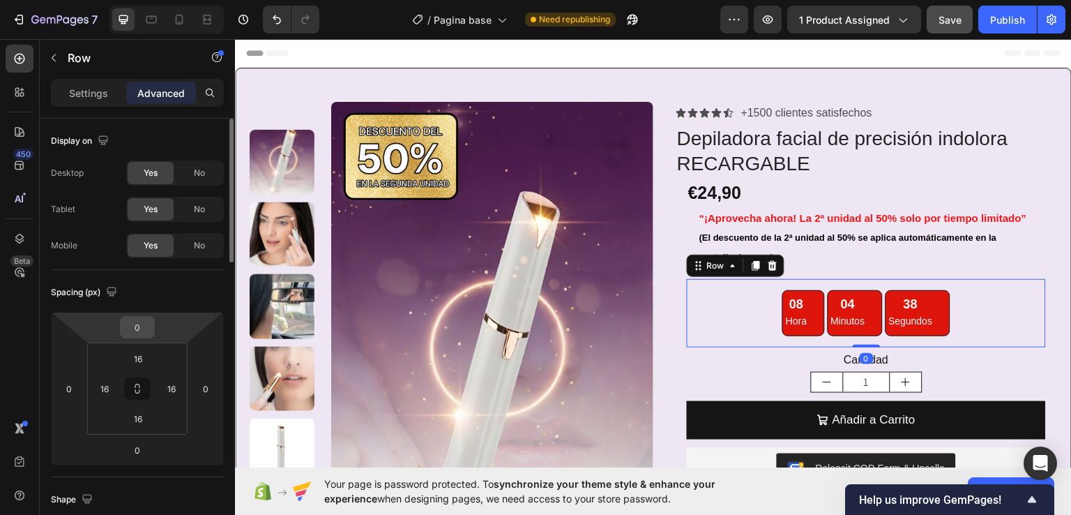
click at [142, 328] on input "0" at bounding box center [137, 327] width 28 height 21
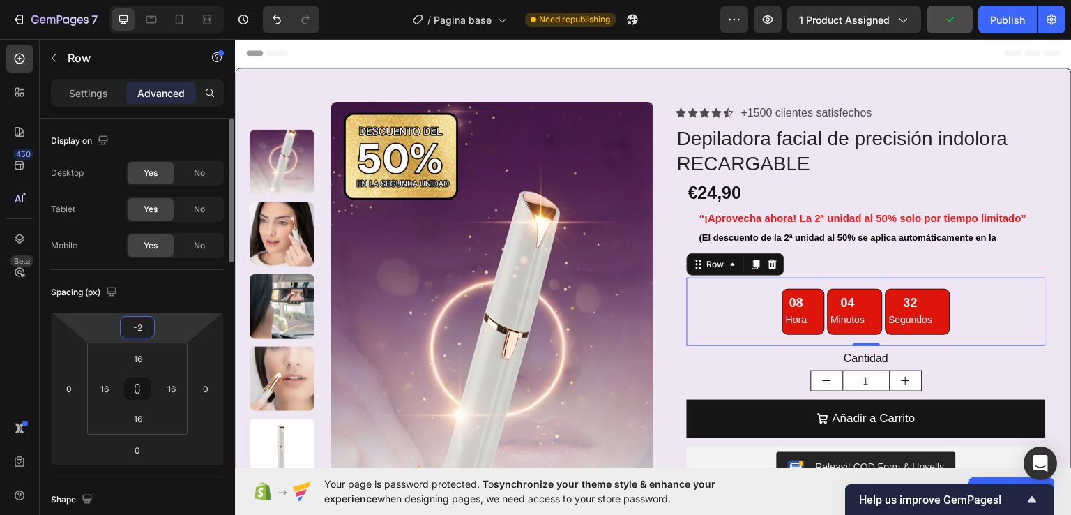
type input "-25"
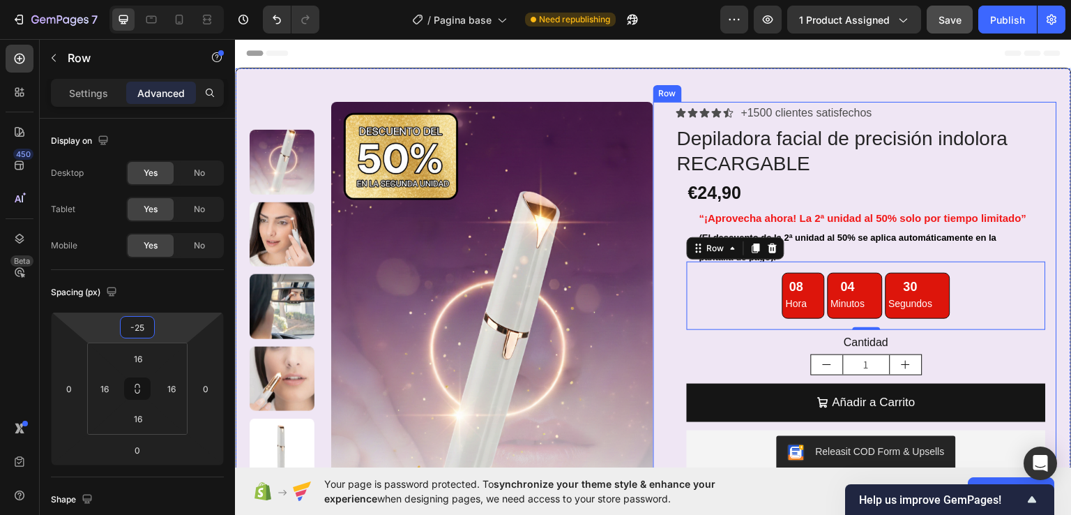
click at [660, 317] on div "Icon Icon Icon Icon Icon Icon List +1500 clientes satisfechos Text Block Row De…" at bounding box center [855, 377] width 404 height 552
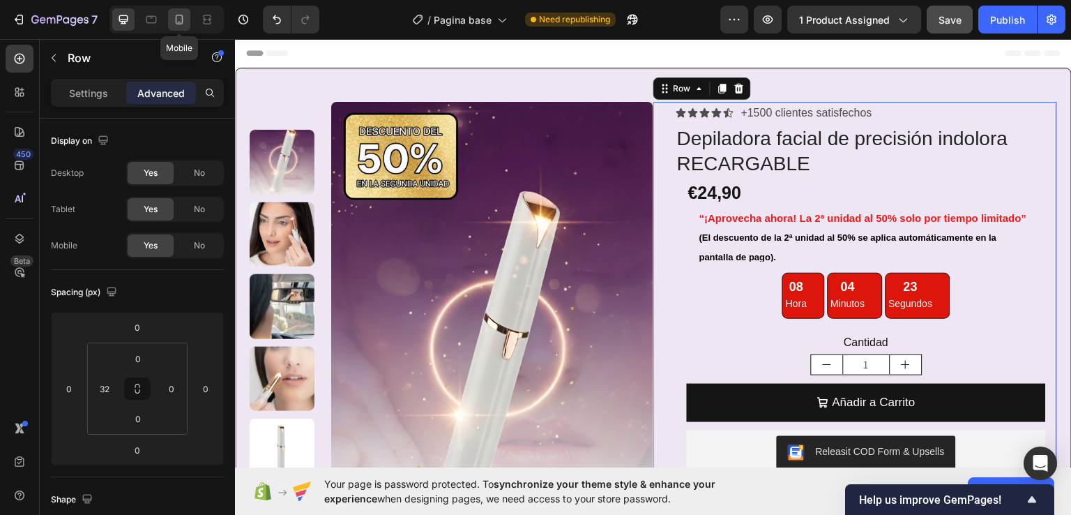
click at [180, 20] on icon at bounding box center [179, 20] width 14 height 14
type input "0"
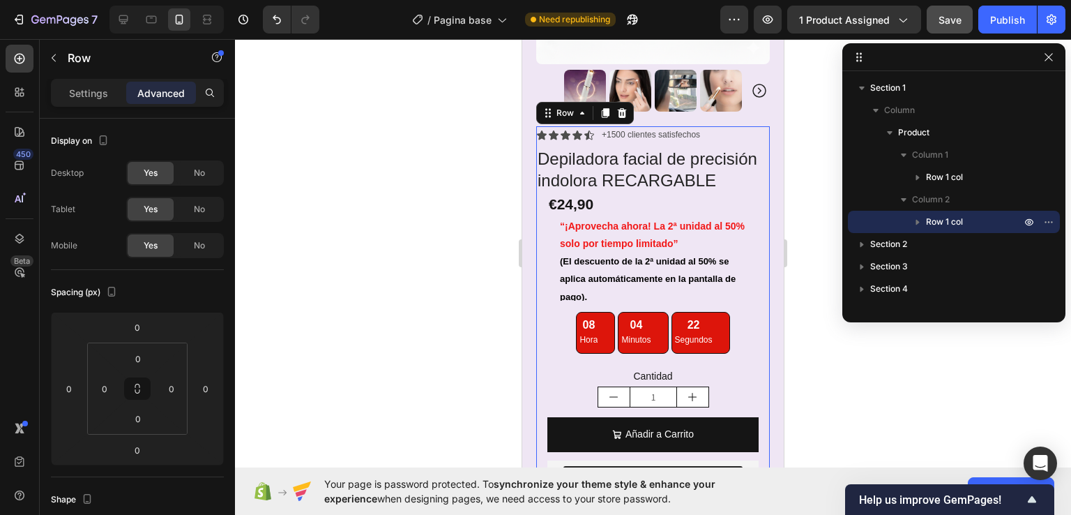
scroll to position [413, 0]
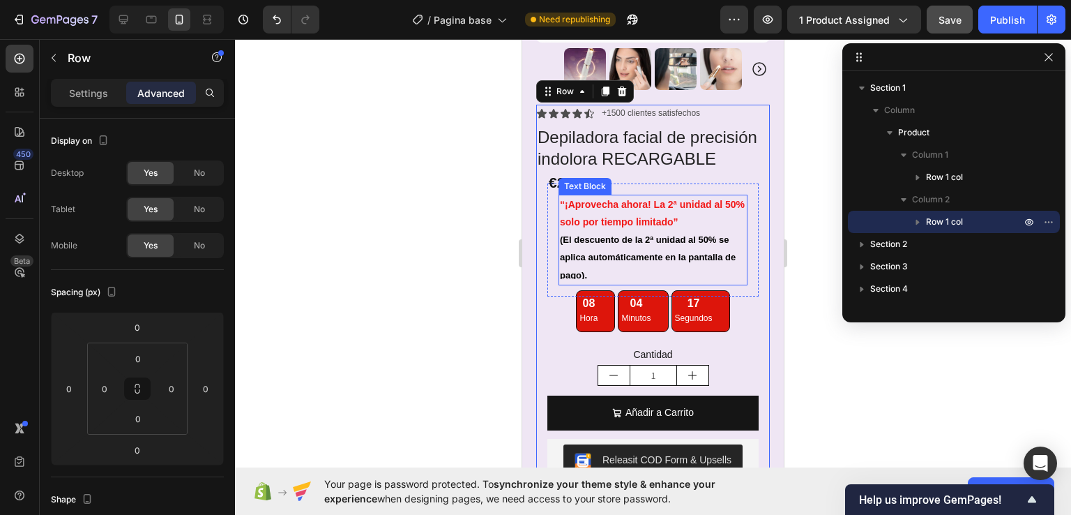
click at [610, 235] on span "(El descuento de la 2ª unidad al 50% se aplica automáticamente en la pantalla d…" at bounding box center [648, 256] width 176 height 45
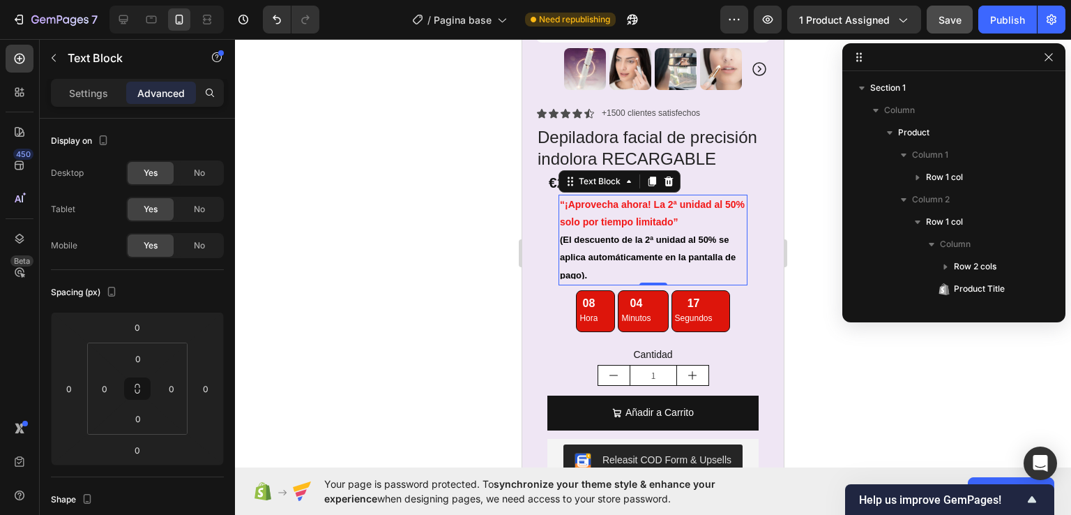
scroll to position [241, 0]
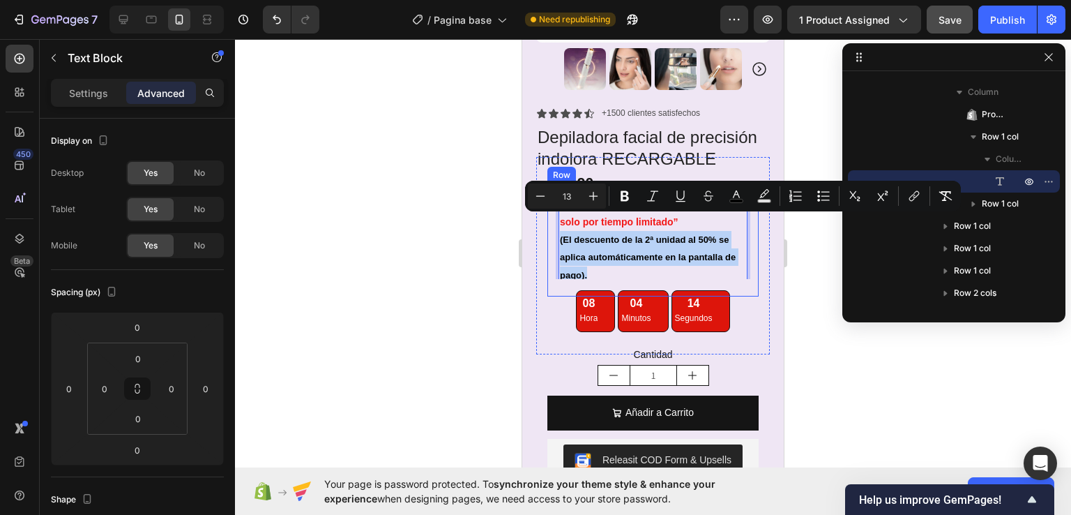
drag, startPoint x: 616, startPoint y: 258, endPoint x: 557, endPoint y: 225, distance: 68.1
click at [557, 225] on div "“¡Aprovecha ahora! La 2ª unidad al 50% solo por tiempo limitado” (El descuento …" at bounding box center [652, 239] width 211 height 113
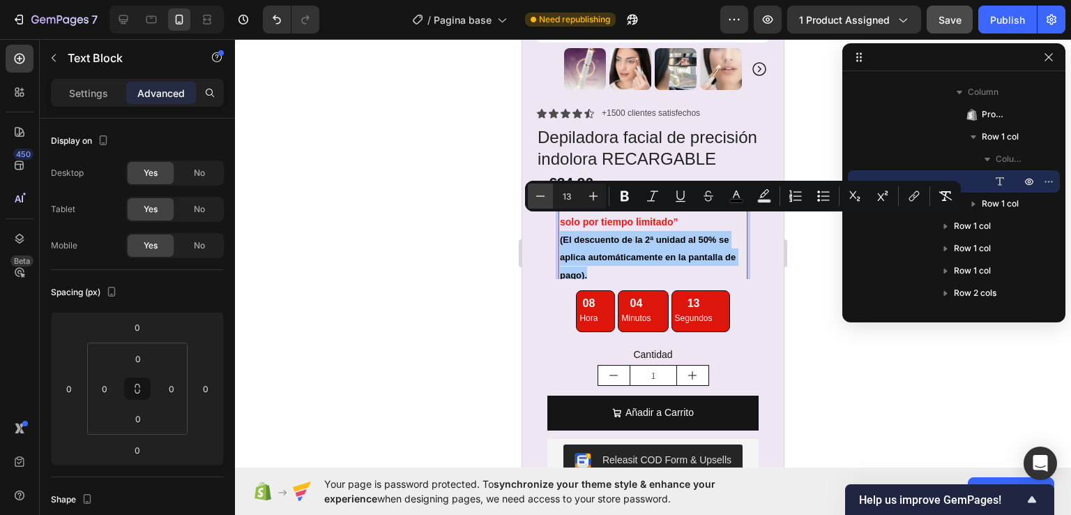
click at [545, 199] on icon "Editor contextual toolbar" at bounding box center [541, 196] width 14 height 14
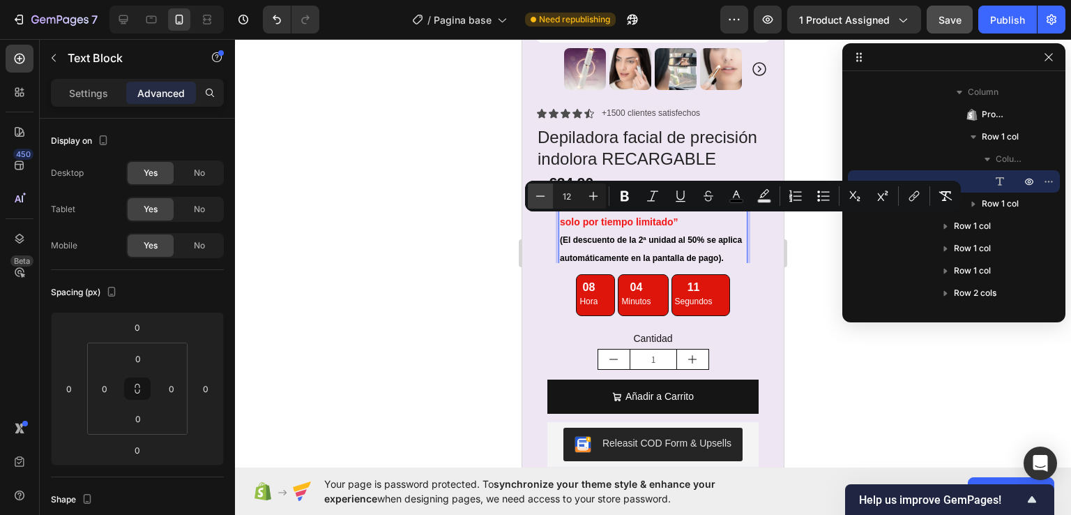
click at [545, 199] on icon "Editor contextual toolbar" at bounding box center [541, 196] width 14 height 14
type input "11"
click at [538, 252] on div "€24,90 Product Price Product Price “¡Aprovecha ahora! La 2ª unidad al 50% solo …" at bounding box center [653, 247] width 234 height 181
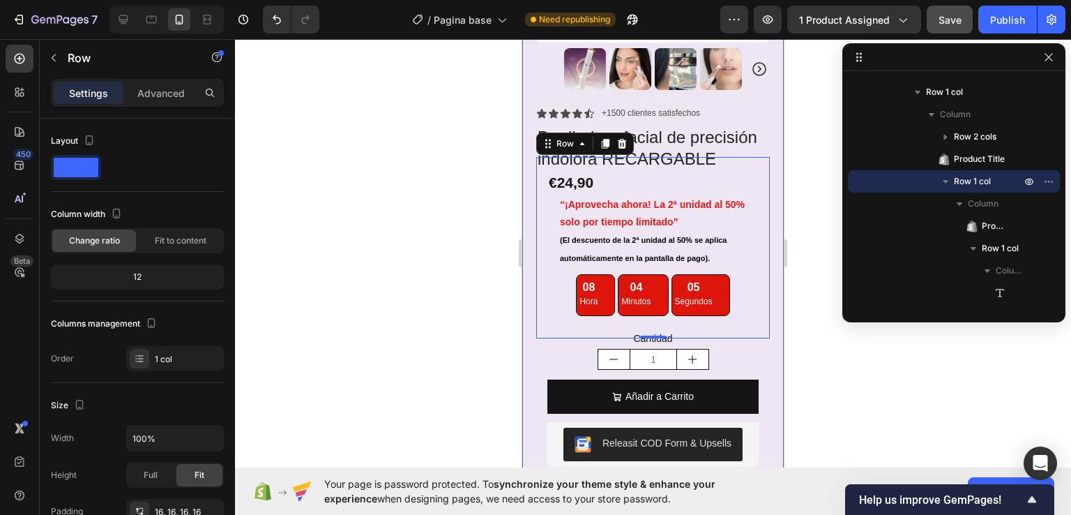
click at [531, 345] on div "Product Images Row Icon Icon Icon Icon Icon Icon List +1500 clientes satisfecho…" at bounding box center [653, 198] width 262 height 1086
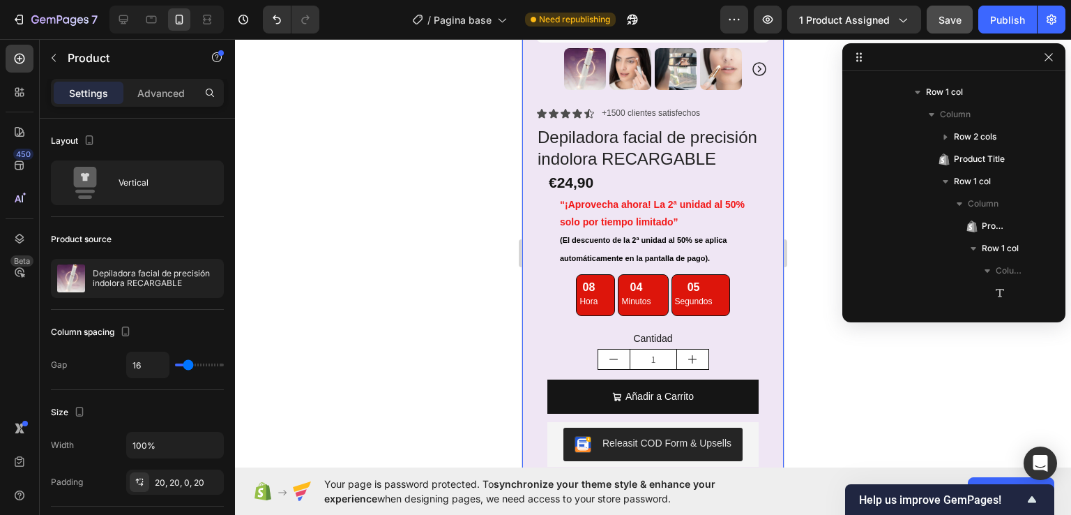
scroll to position [0, 0]
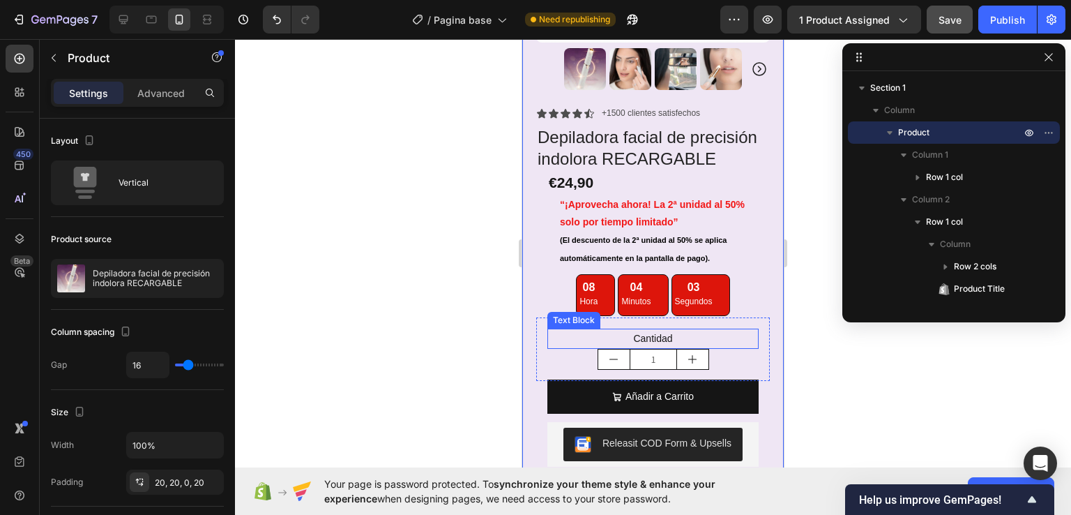
click at [616, 330] on p "Cantidad" at bounding box center [653, 338] width 209 height 17
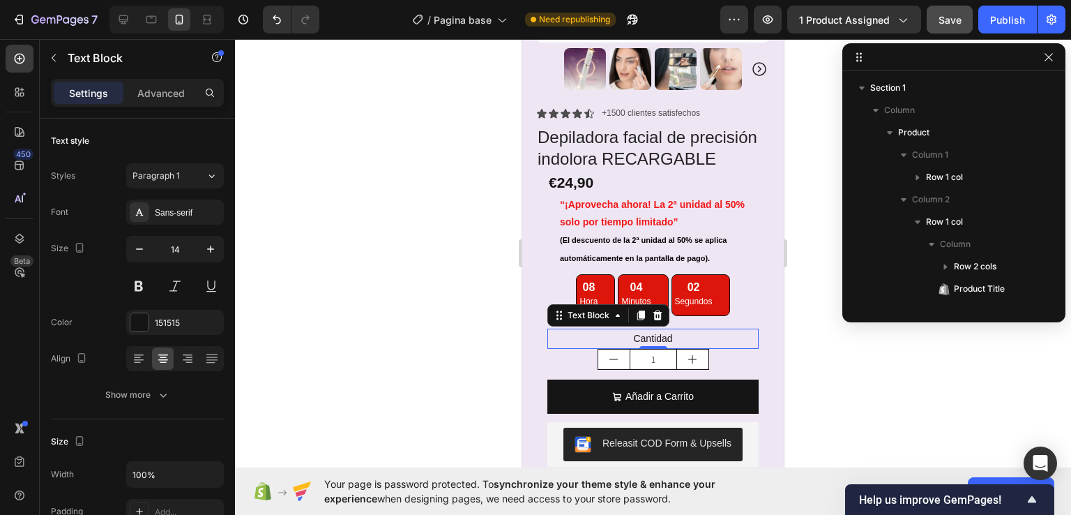
scroll to position [331, 0]
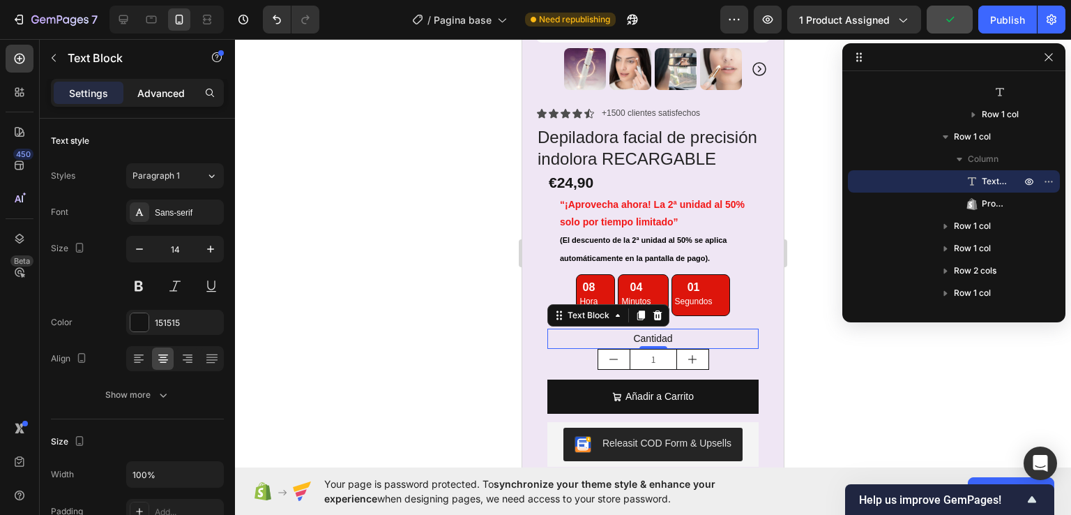
click at [174, 99] on p "Advanced" at bounding box center [160, 93] width 47 height 15
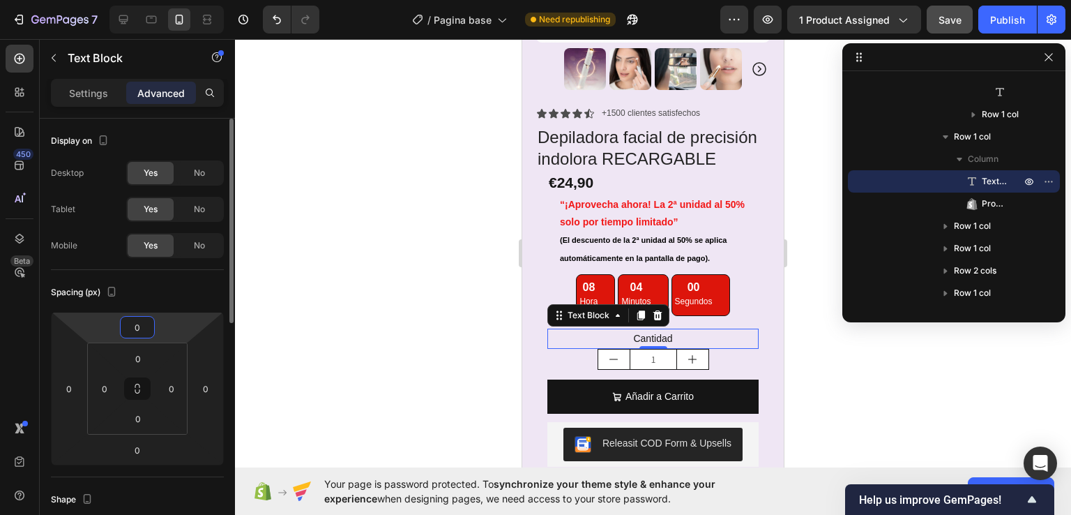
click at [144, 324] on input "0" at bounding box center [137, 327] width 28 height 21
type input "-10"
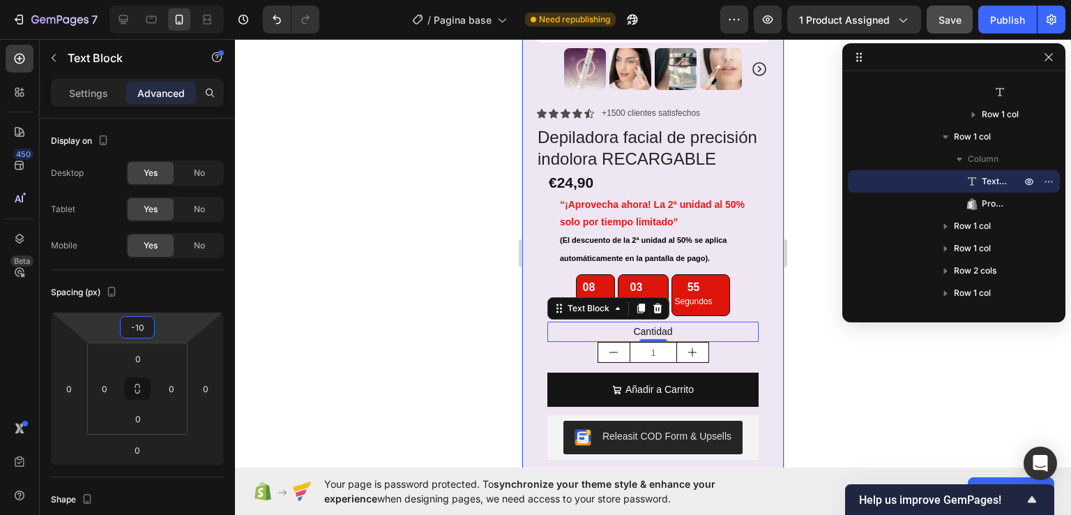
click at [533, 292] on div "Product Images Row Icon Icon Icon Icon Icon Icon List +1500 clientes satisfecho…" at bounding box center [653, 194] width 262 height 1079
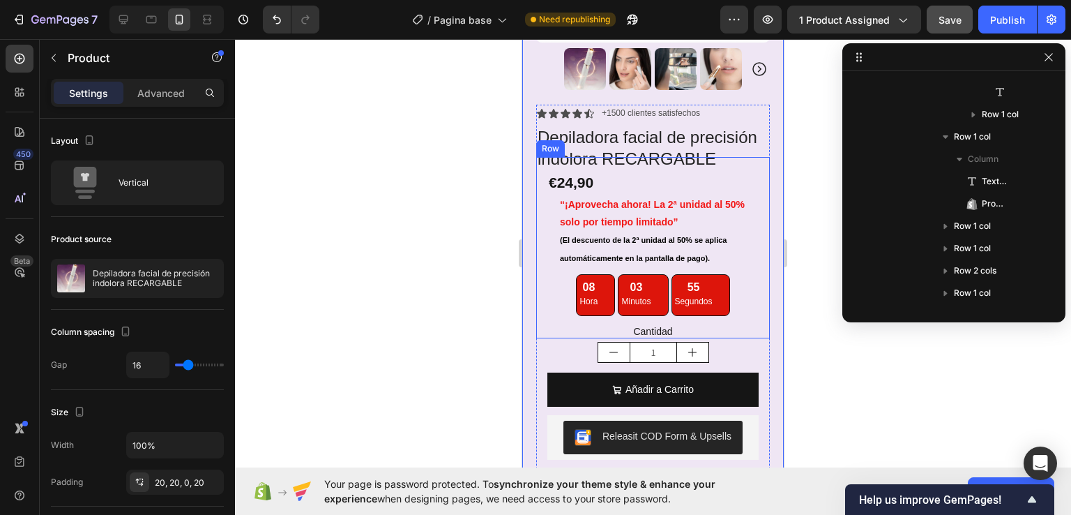
scroll to position [0, 0]
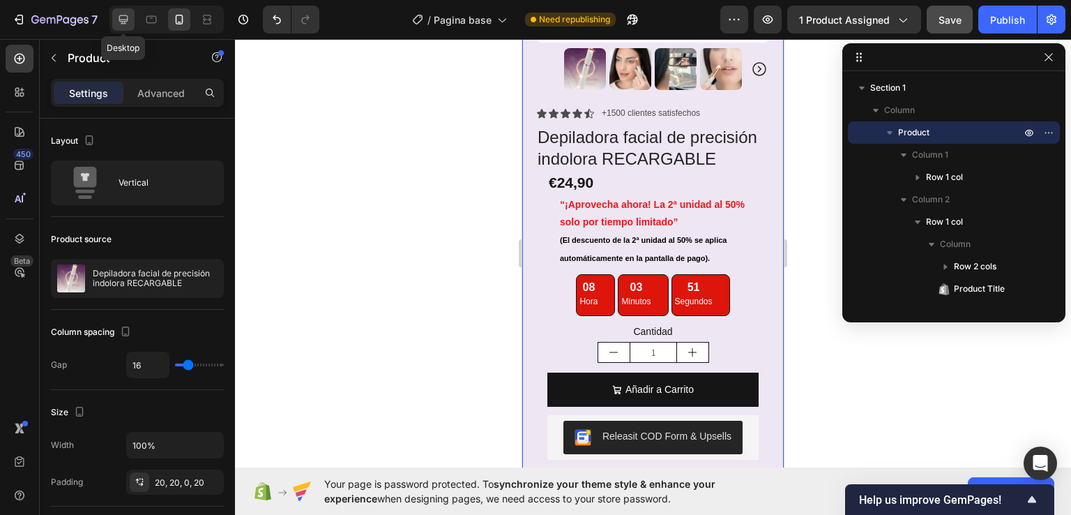
click at [127, 21] on icon at bounding box center [123, 19] width 9 height 9
type input "0"
type input "1200"
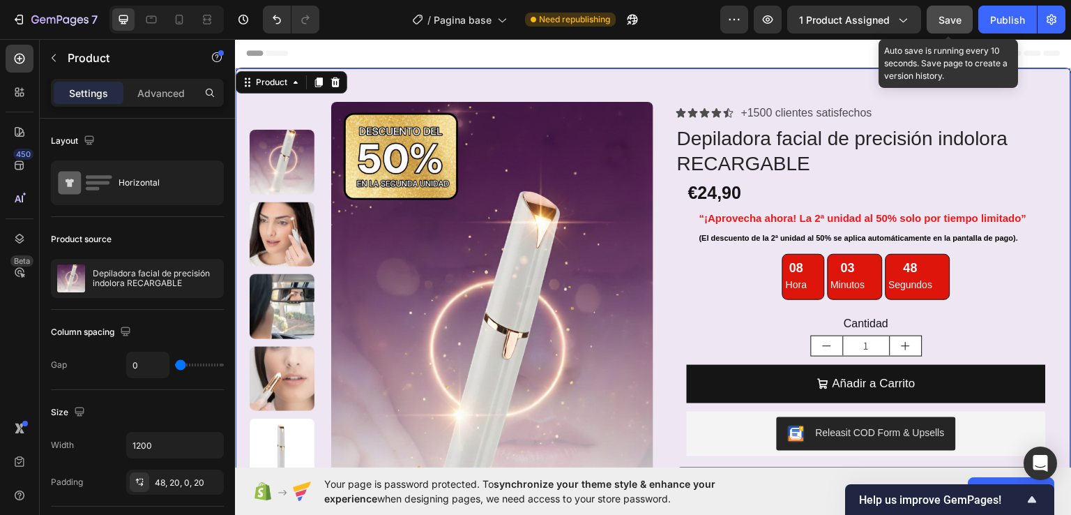
drag, startPoint x: 960, startPoint y: 23, endPoint x: 992, endPoint y: 34, distance: 34.0
click at [960, 24] on span "Save" at bounding box center [950, 20] width 23 height 12
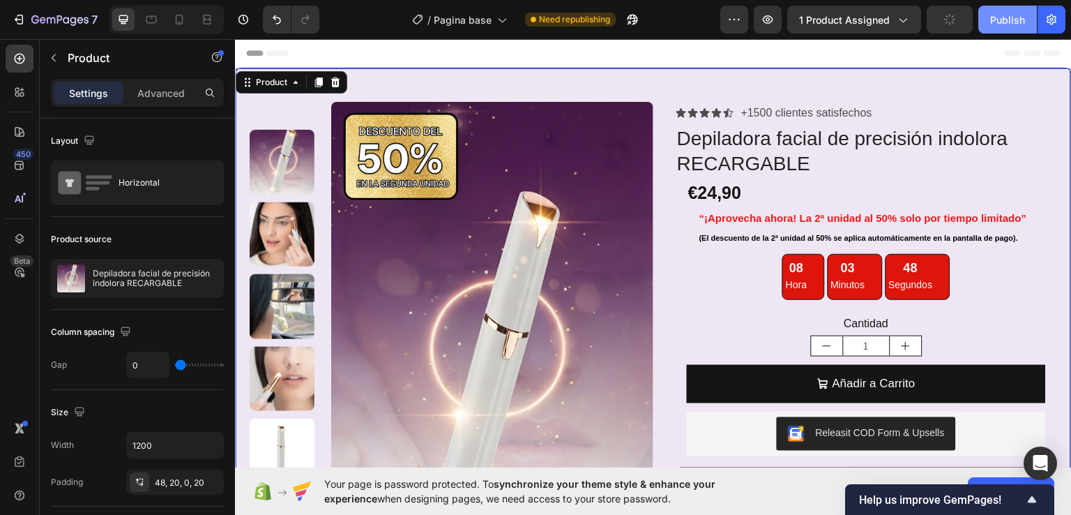
click at [1013, 23] on div "Publish" at bounding box center [1007, 20] width 35 height 15
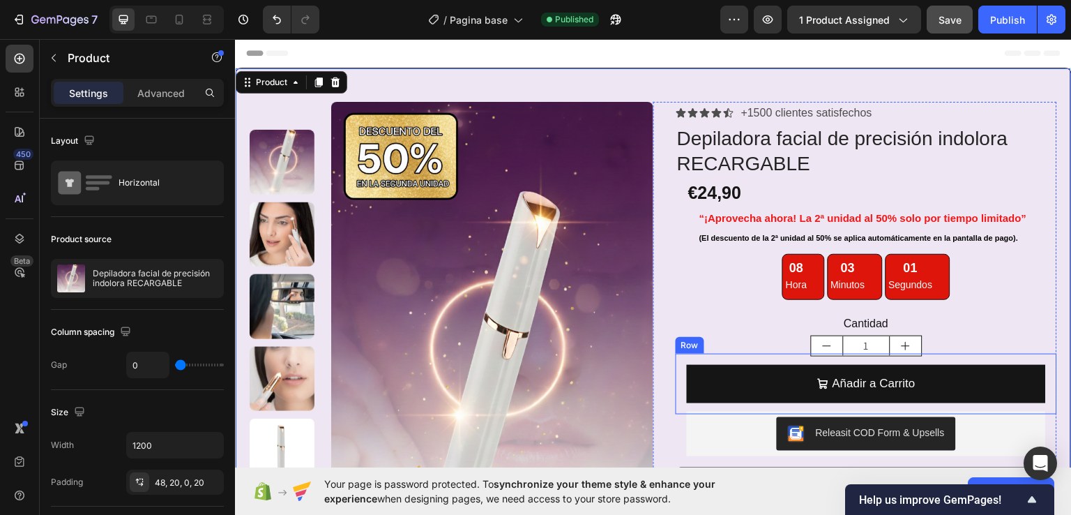
click at [679, 376] on div "Añadir a Carrito Add to Cart Row" at bounding box center [866, 383] width 381 height 61
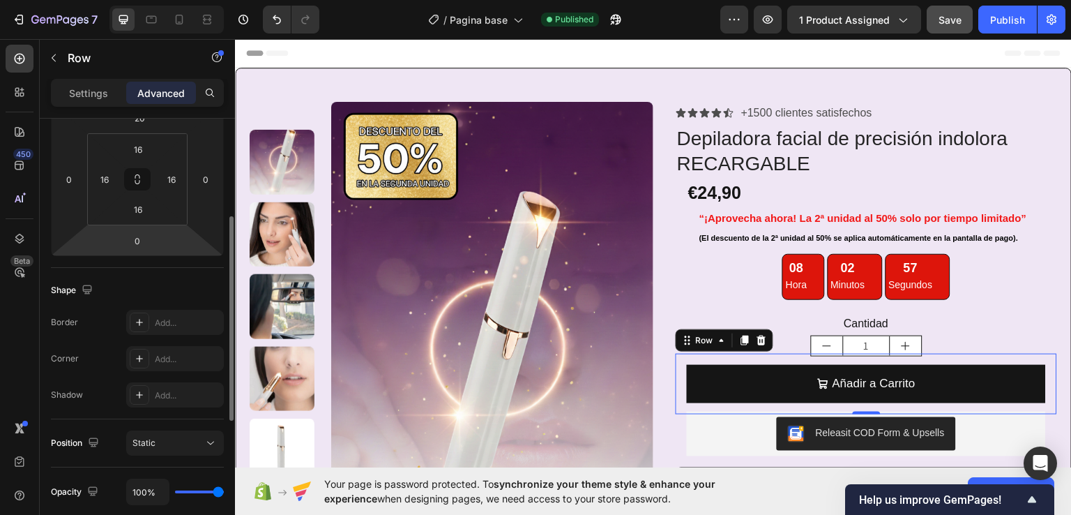
scroll to position [279, 0]
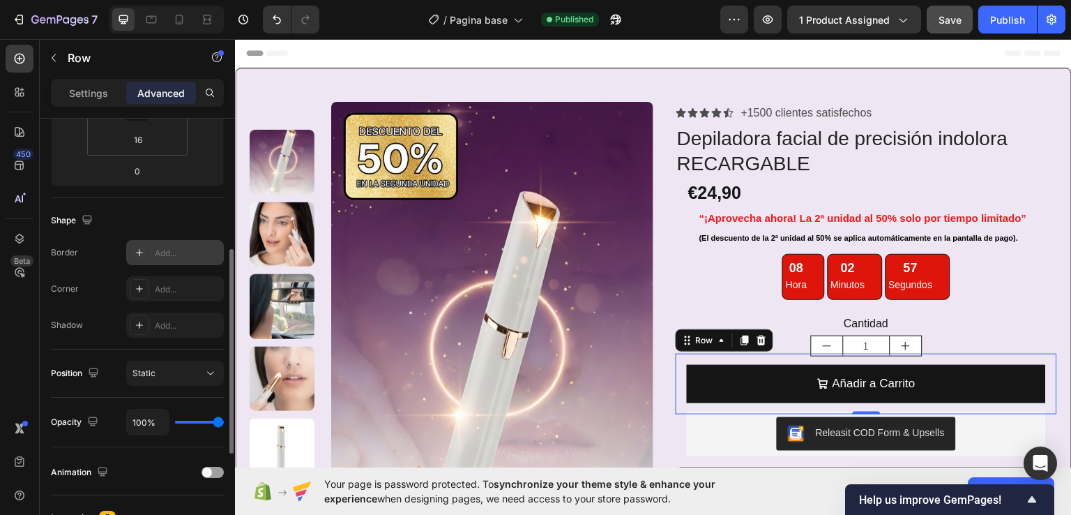
click at [170, 255] on div "Add..." at bounding box center [188, 253] width 66 height 13
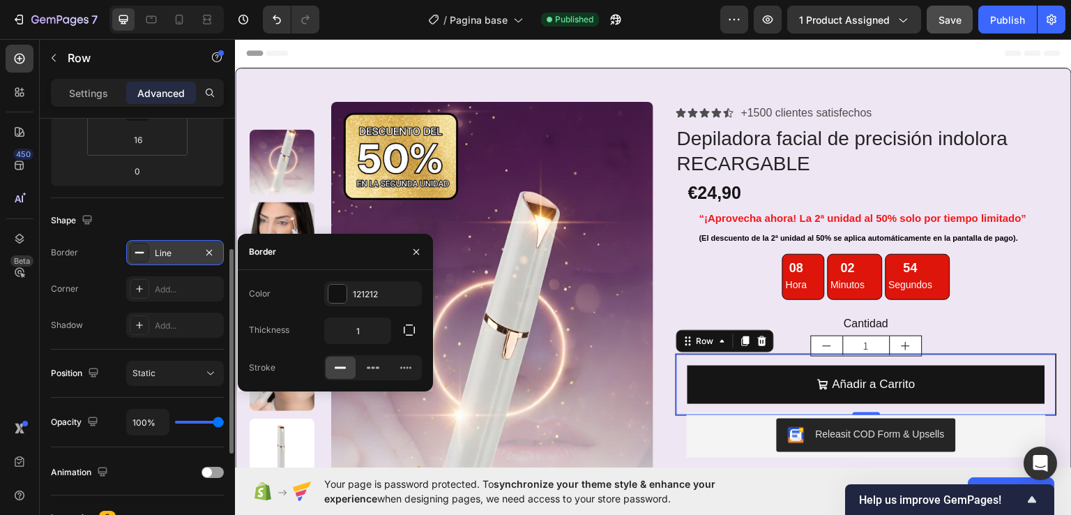
click at [170, 255] on div "Line" at bounding box center [175, 253] width 40 height 13
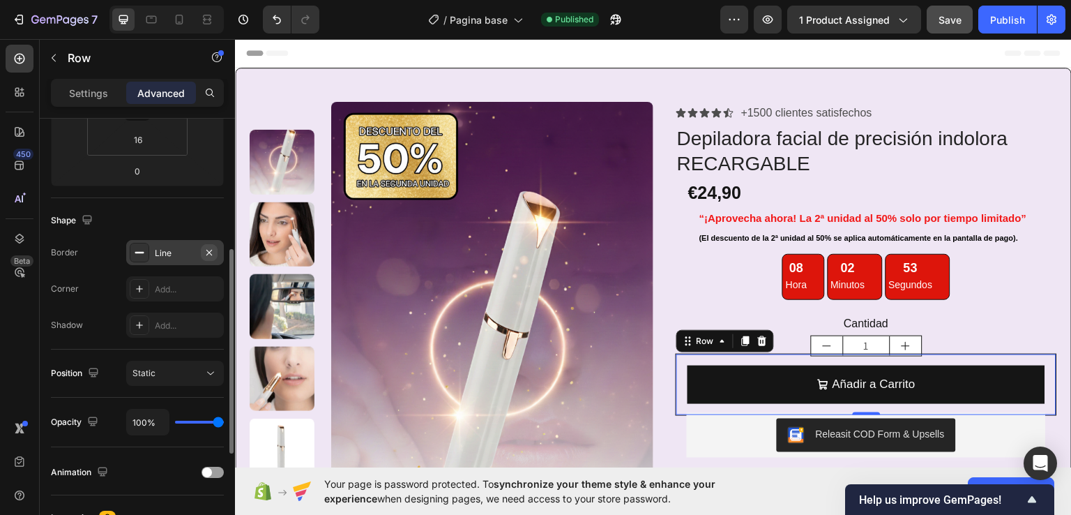
click at [208, 252] on icon "button" at bounding box center [209, 252] width 6 height 6
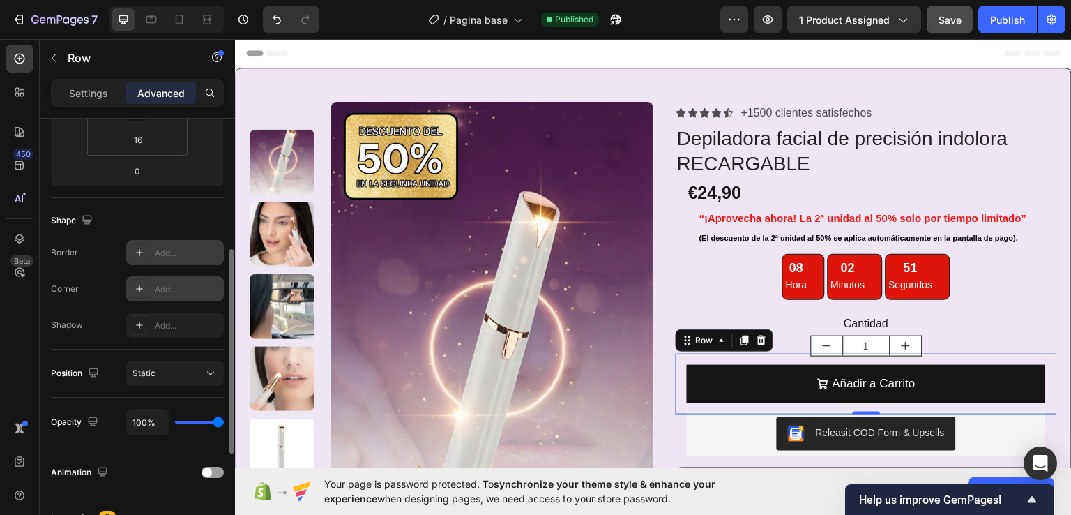
click at [199, 286] on div "Add..." at bounding box center [188, 289] width 66 height 13
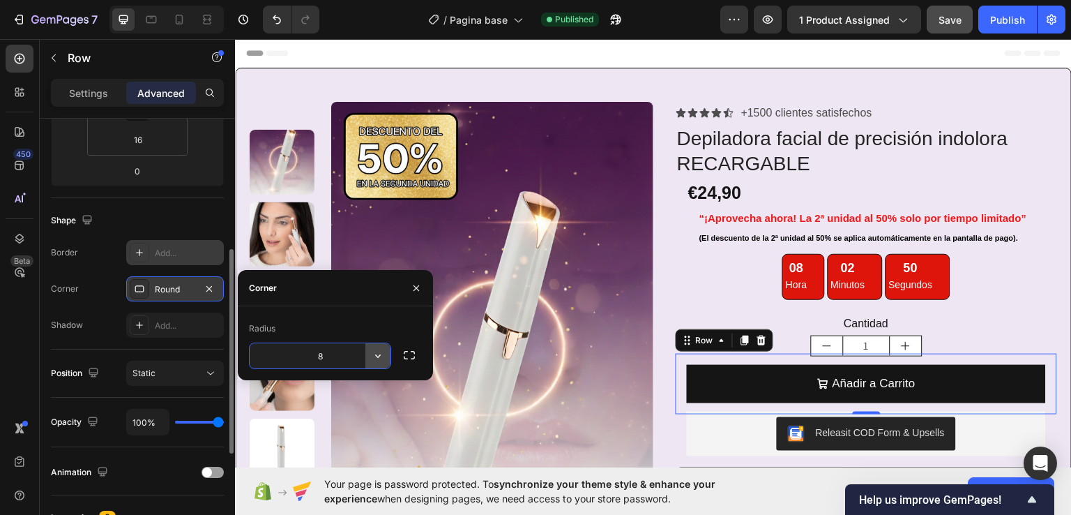
click at [381, 360] on icon "button" at bounding box center [378, 356] width 14 height 14
click at [324, 352] on input "8" at bounding box center [320, 355] width 141 height 25
drag, startPoint x: 324, startPoint y: 352, endPoint x: 293, endPoint y: 354, distance: 30.8
click at [293, 354] on input "8" at bounding box center [320, 355] width 141 height 25
type input "12"
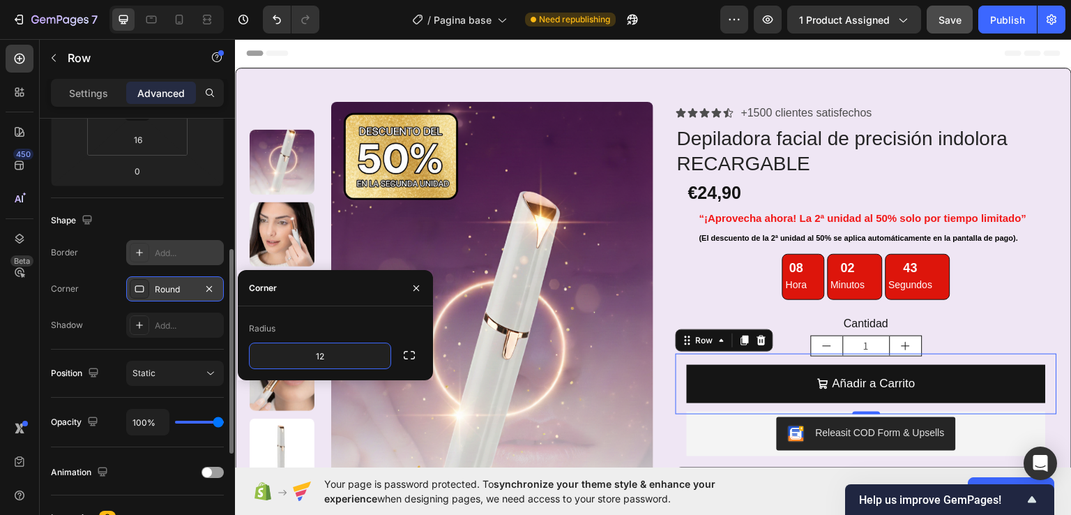
click at [385, 319] on div "Radius" at bounding box center [335, 328] width 173 height 22
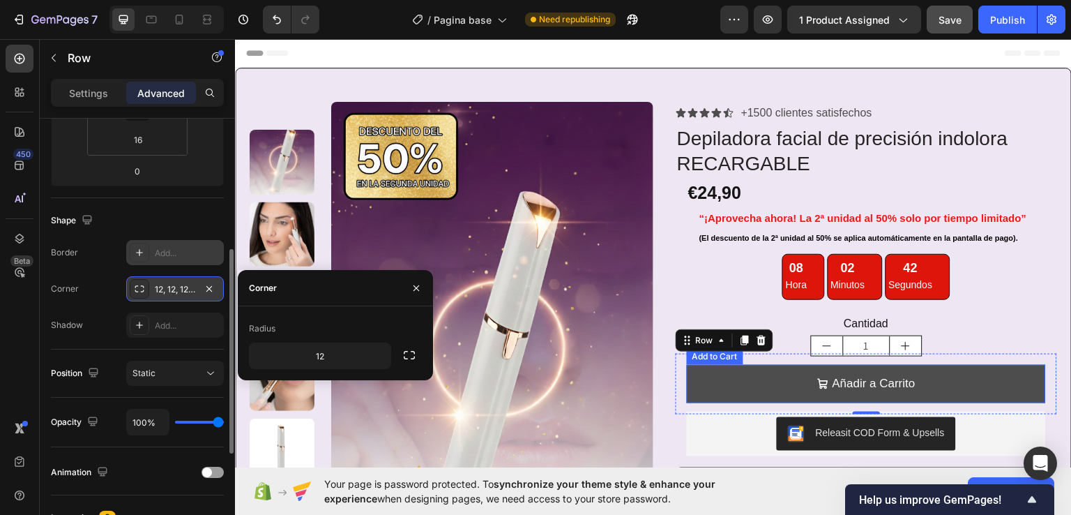
click at [725, 393] on button "Añadir a Carrito" at bounding box center [866, 383] width 359 height 38
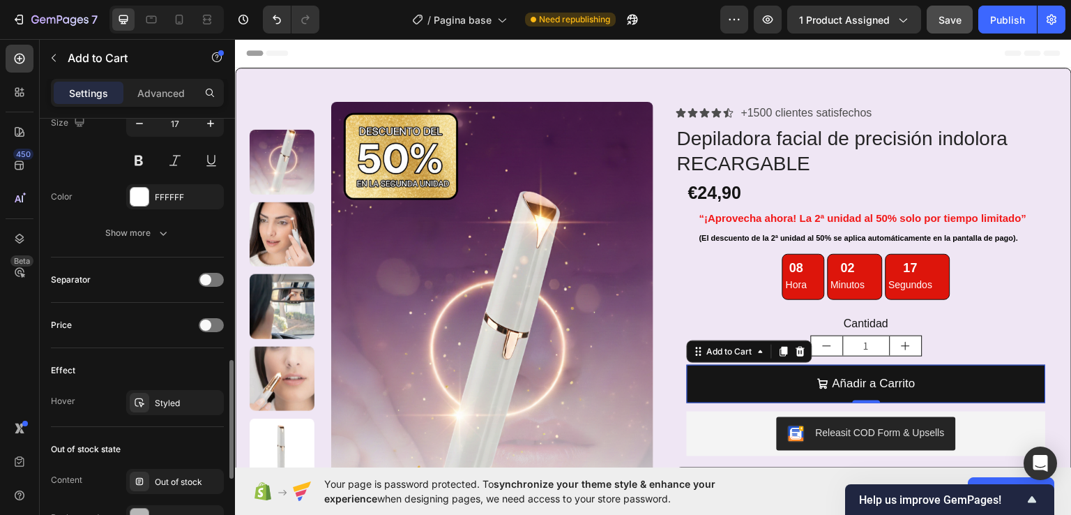
scroll to position [817, 0]
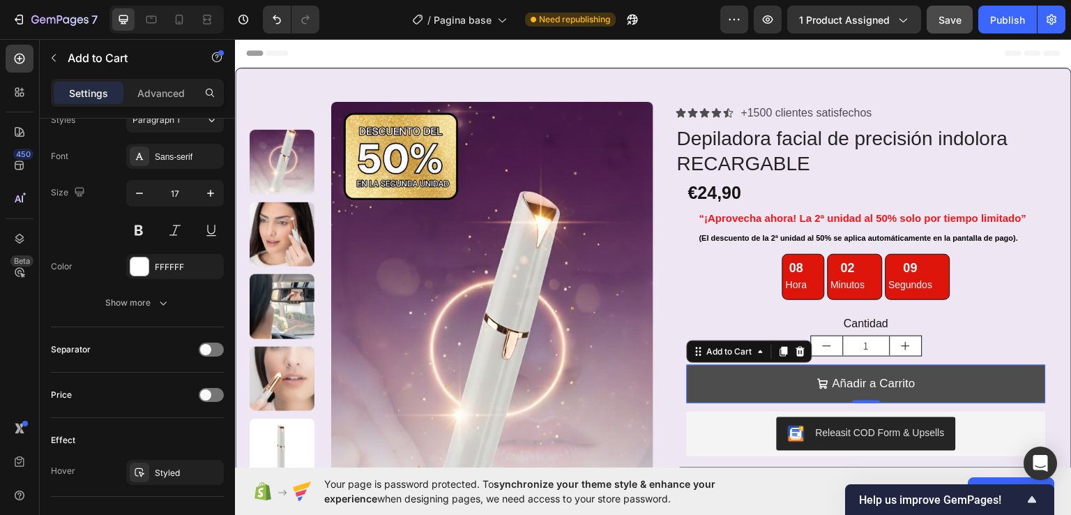
click at [694, 391] on button "Añadir a Carrito" at bounding box center [866, 383] width 359 height 38
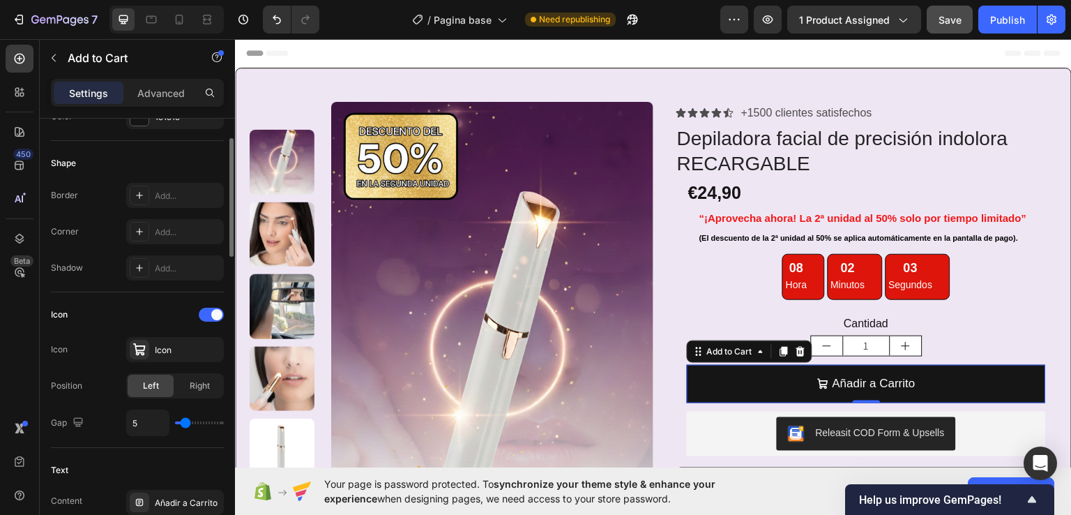
scroll to position [329, 0]
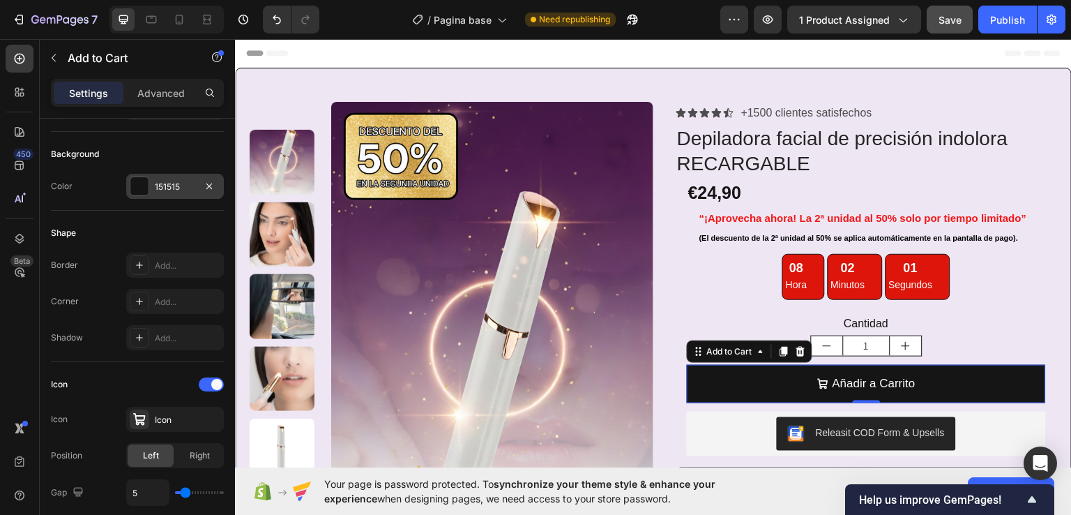
click at [159, 194] on div "151515" at bounding box center [175, 186] width 98 height 25
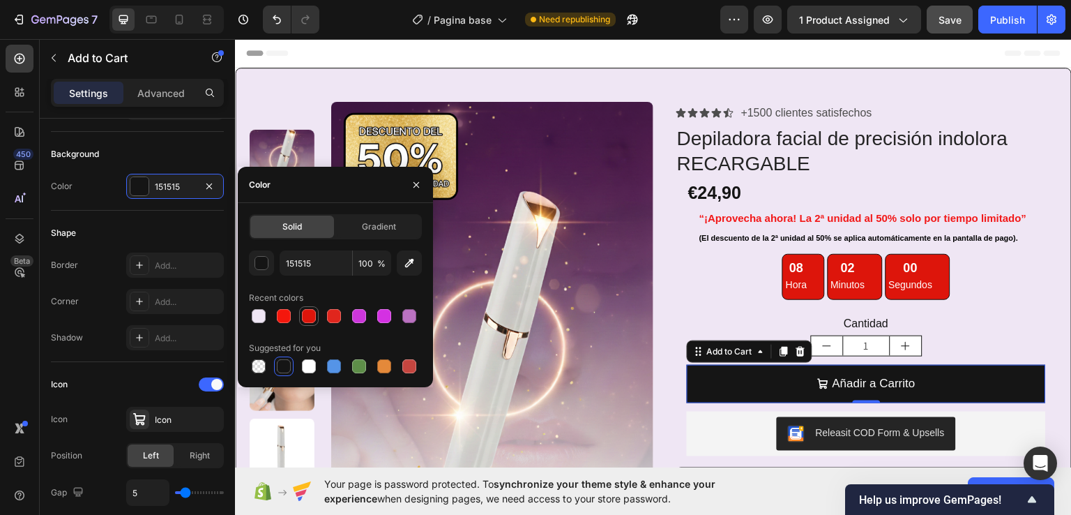
click at [315, 312] on div at bounding box center [309, 316] width 14 height 14
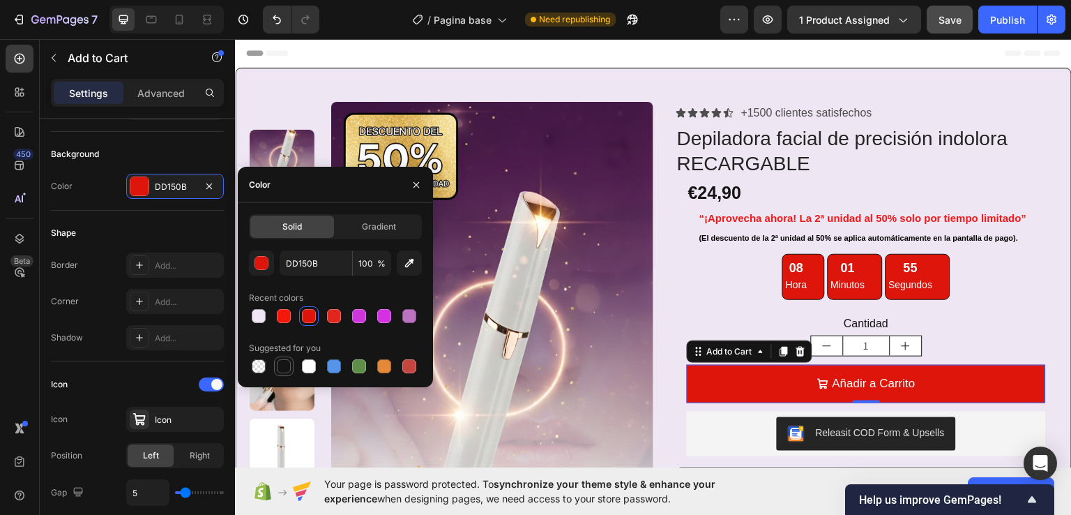
click at [279, 366] on div at bounding box center [284, 366] width 14 height 14
type input "151515"
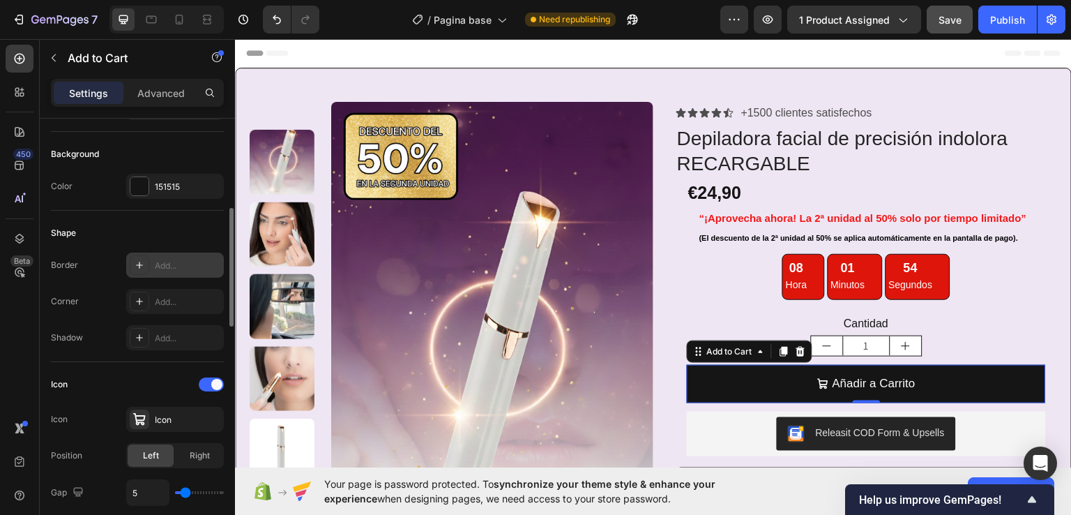
click at [153, 271] on div "Add..." at bounding box center [175, 264] width 98 height 25
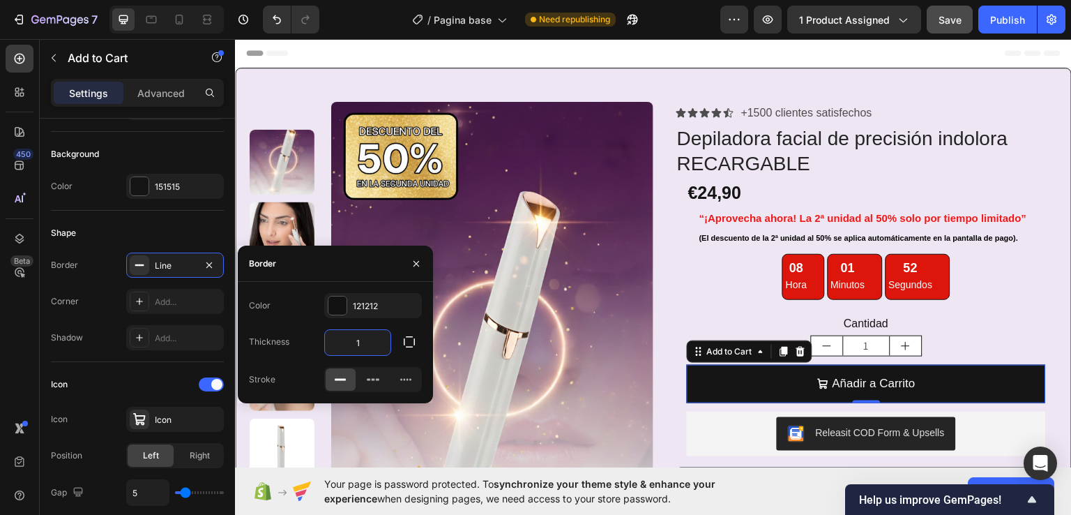
click at [357, 347] on input "1" at bounding box center [358, 342] width 66 height 25
click at [410, 345] on icon "button" at bounding box center [409, 342] width 14 height 14
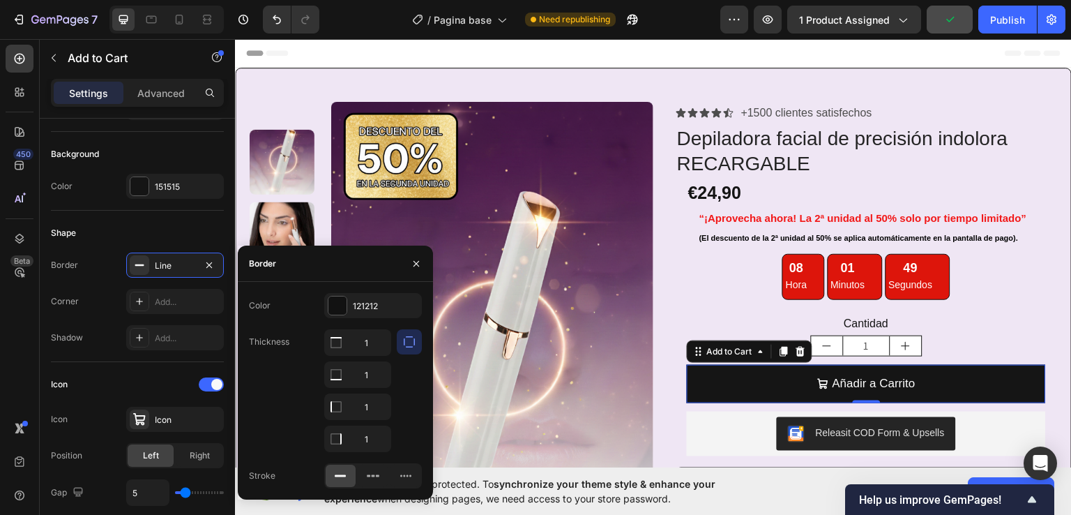
click at [408, 347] on icon "button" at bounding box center [409, 341] width 11 height 11
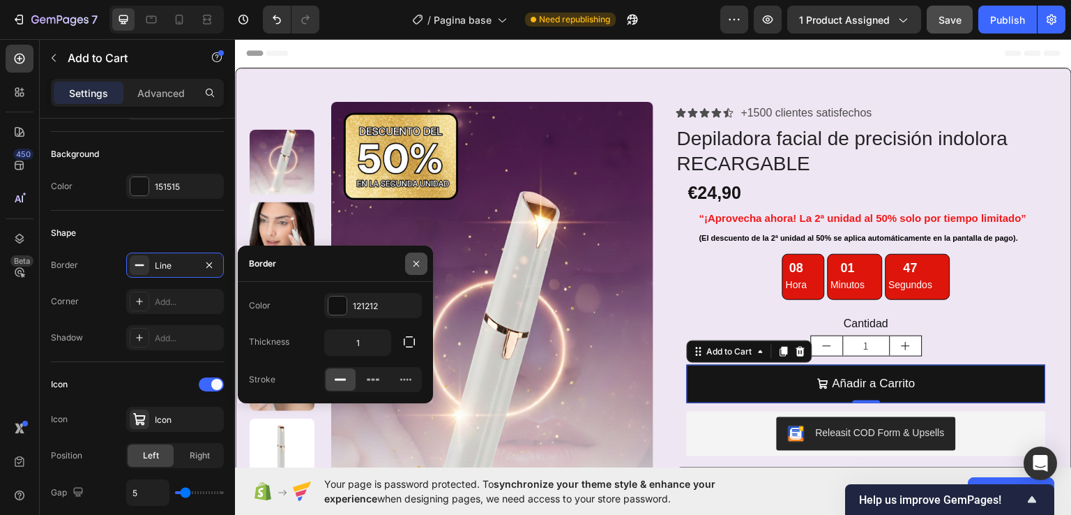
click at [421, 261] on icon "button" at bounding box center [416, 263] width 11 height 11
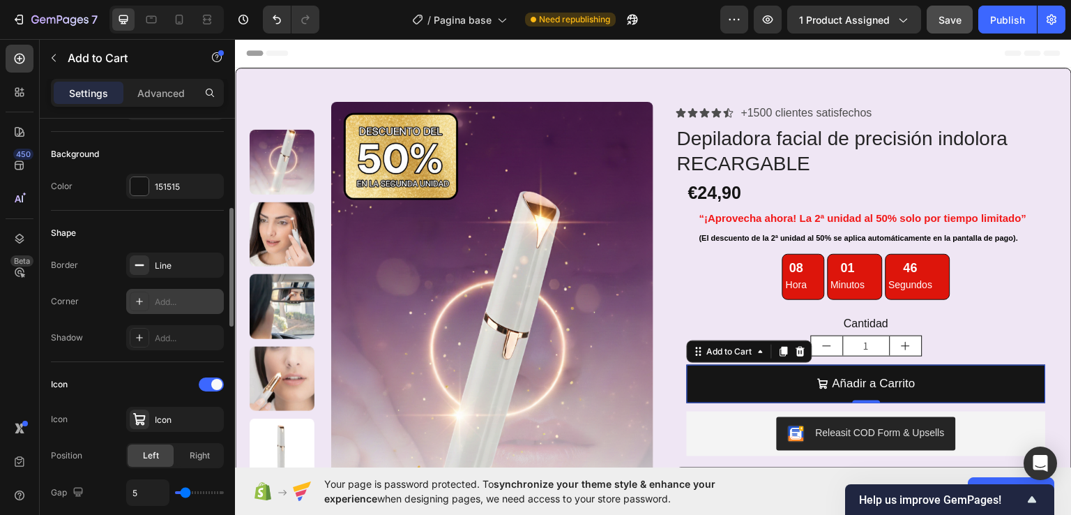
click at [162, 298] on div "Add..." at bounding box center [188, 302] width 66 height 13
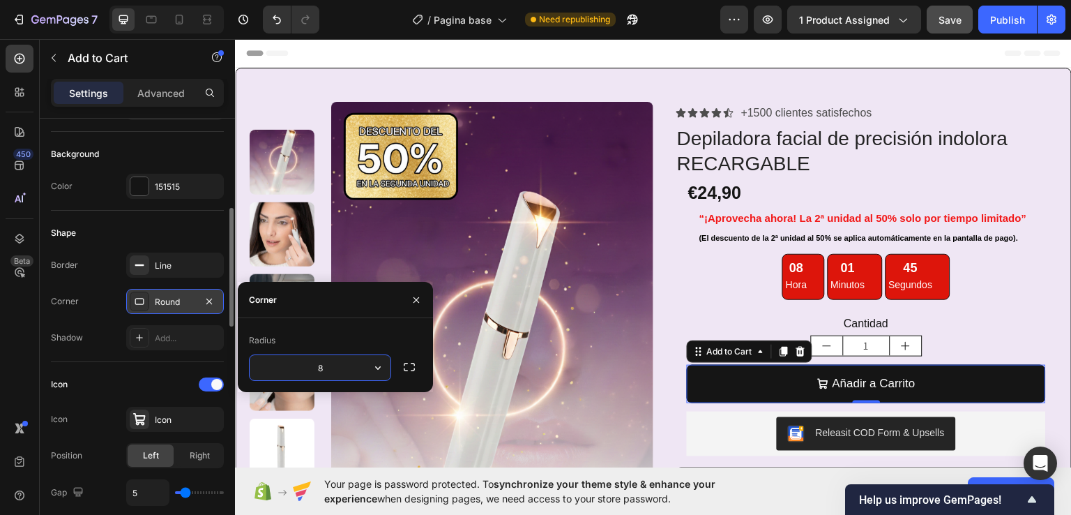
click at [319, 370] on input "8" at bounding box center [320, 367] width 141 height 25
click at [335, 369] on input "8" at bounding box center [320, 367] width 141 height 25
click at [372, 369] on icon "button" at bounding box center [378, 368] width 14 height 14
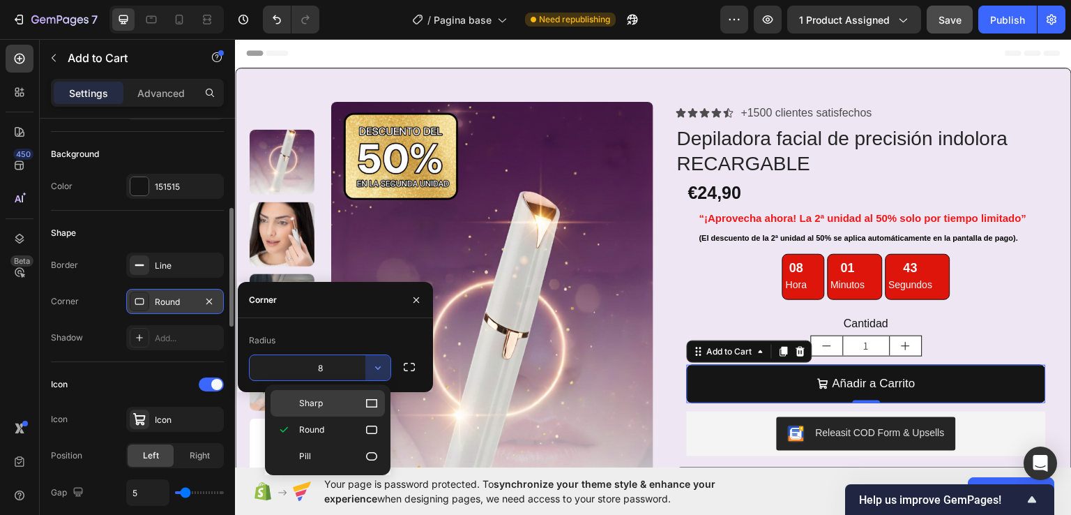
click at [331, 398] on p "Sharp" at bounding box center [339, 403] width 80 height 14
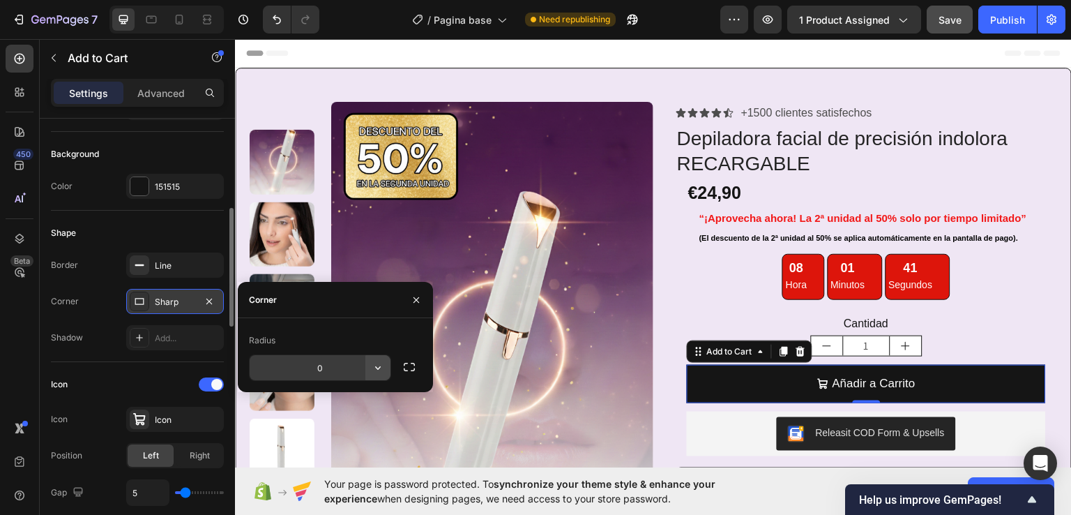
click at [389, 370] on button "button" at bounding box center [377, 367] width 25 height 25
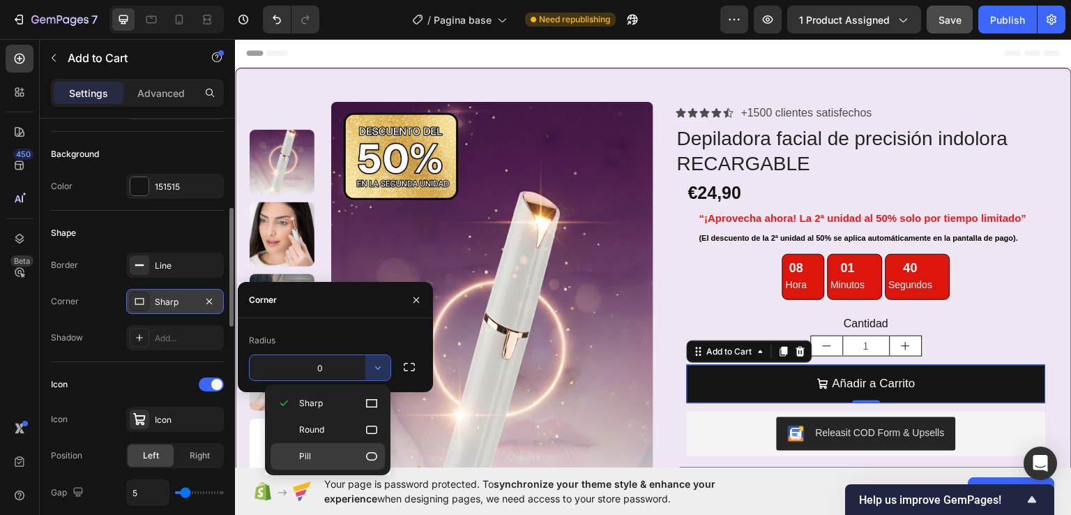
click at [332, 451] on p "Pill" at bounding box center [339, 456] width 80 height 14
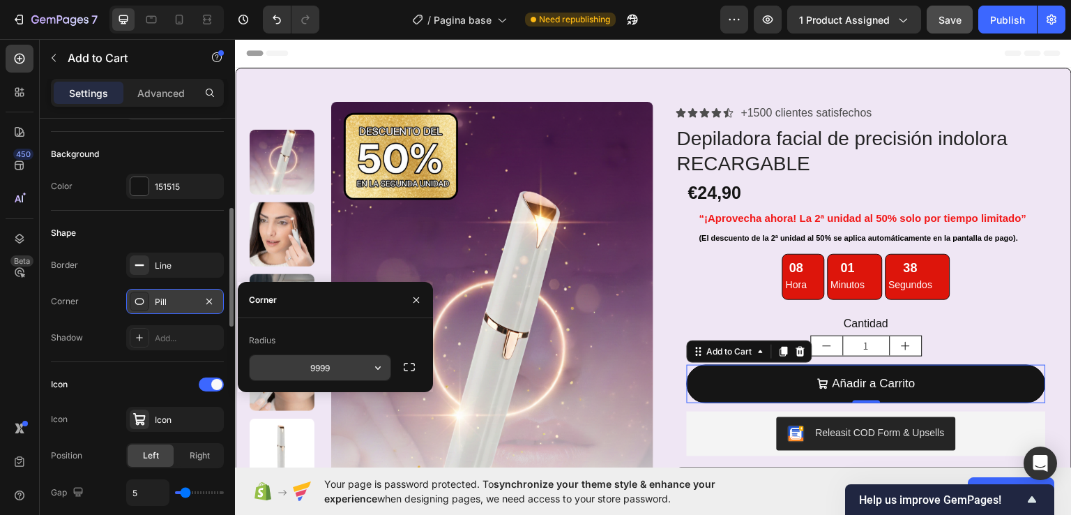
click at [379, 363] on icon "button" at bounding box center [378, 368] width 14 height 14
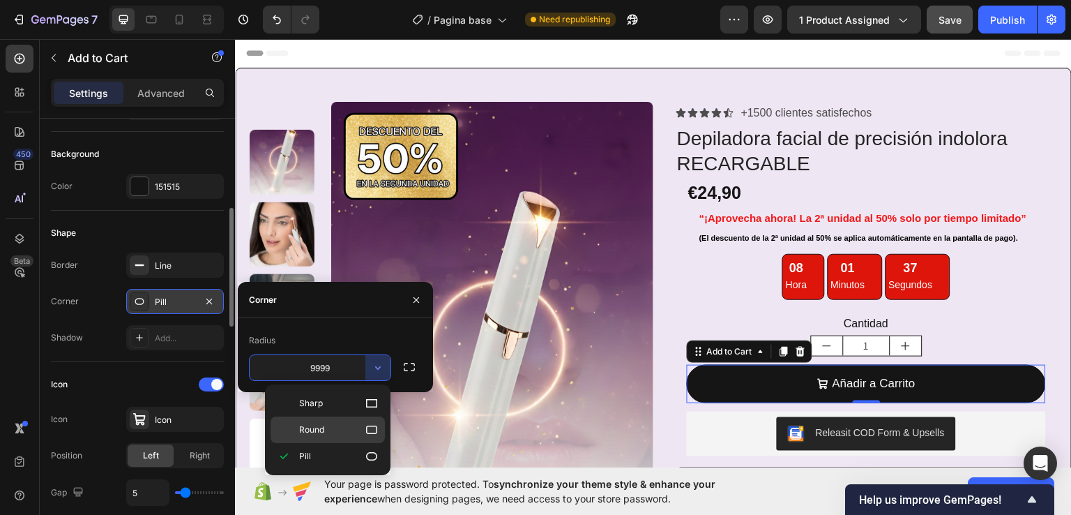
click at [349, 426] on p "Round" at bounding box center [339, 430] width 80 height 14
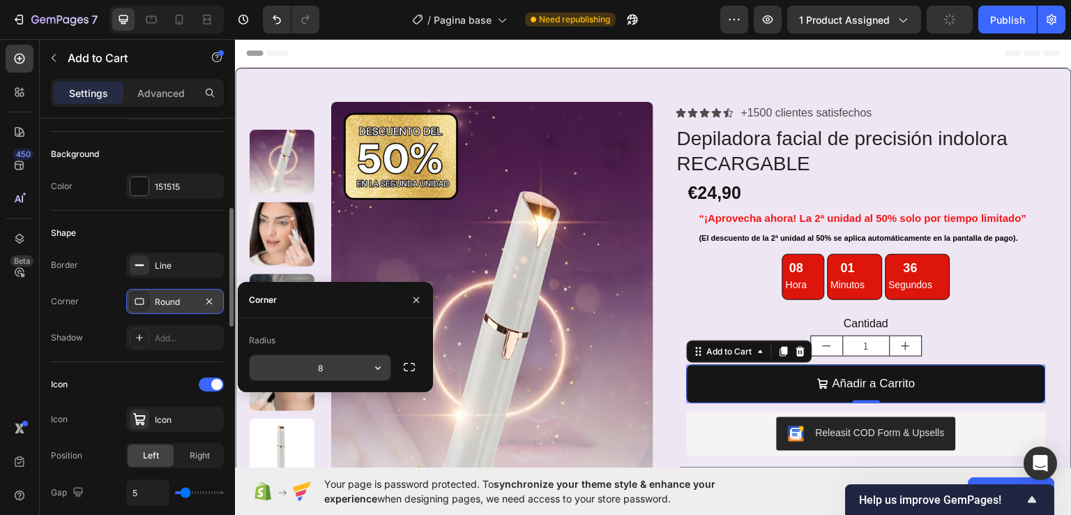
click at [324, 364] on input "8" at bounding box center [320, 367] width 141 height 25
type input "2"
type input "10"
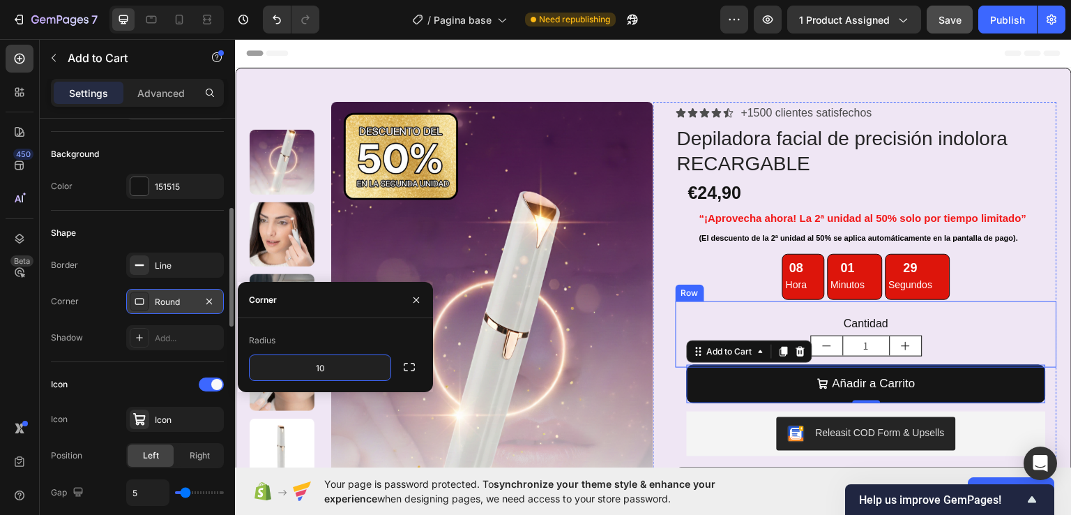
click at [657, 341] on div "Icon Icon Icon Icon Icon Icon List +1500 clientes satisfechos Text Block Row De…" at bounding box center [855, 368] width 404 height 534
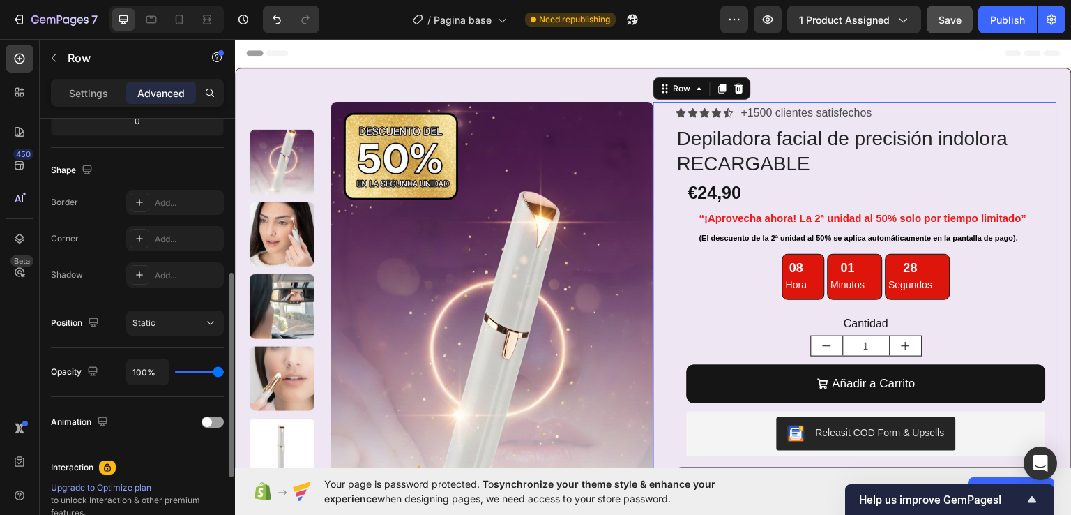
scroll to position [0, 0]
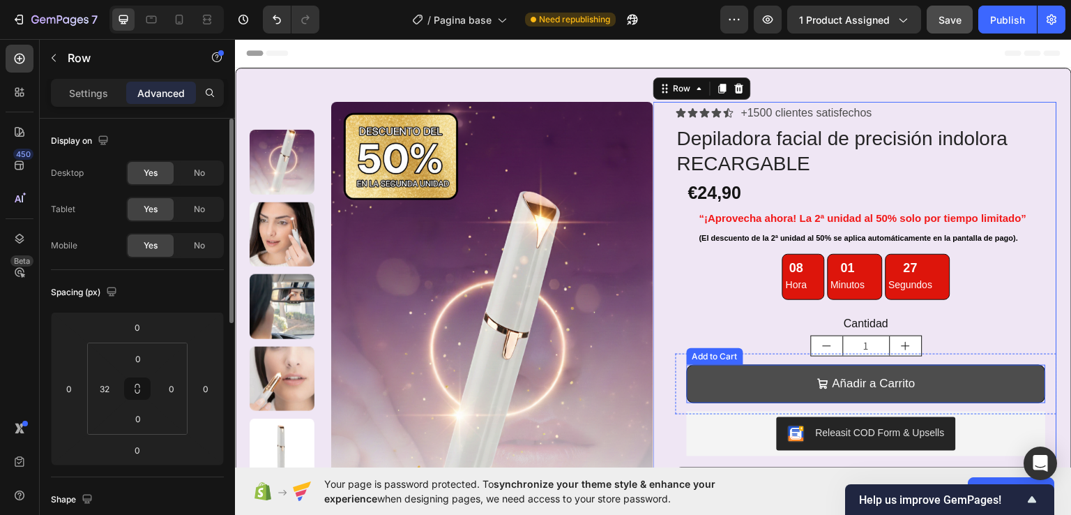
click at [709, 395] on button "Añadir a Carrito" at bounding box center [866, 383] width 359 height 38
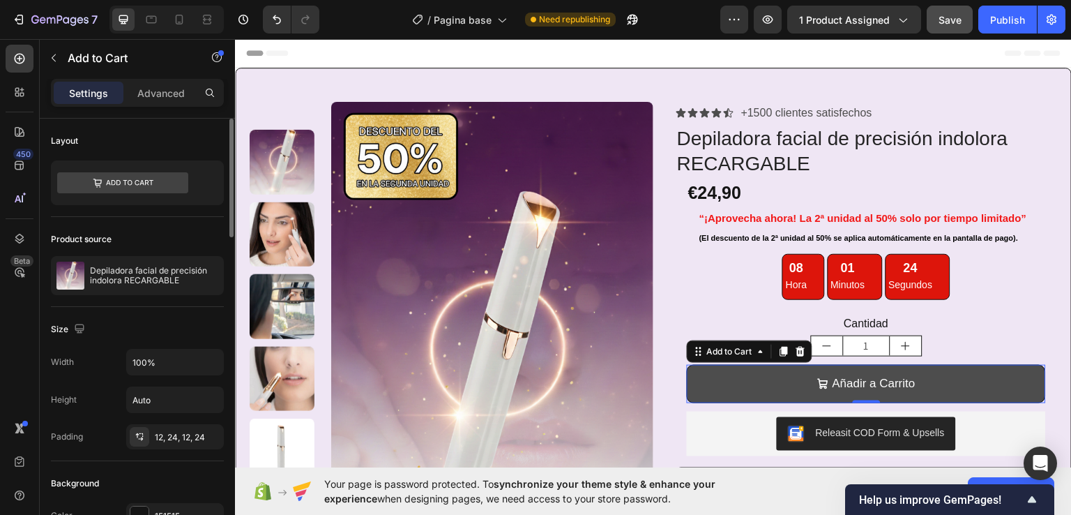
click at [712, 379] on button "Añadir a Carrito" at bounding box center [866, 383] width 359 height 38
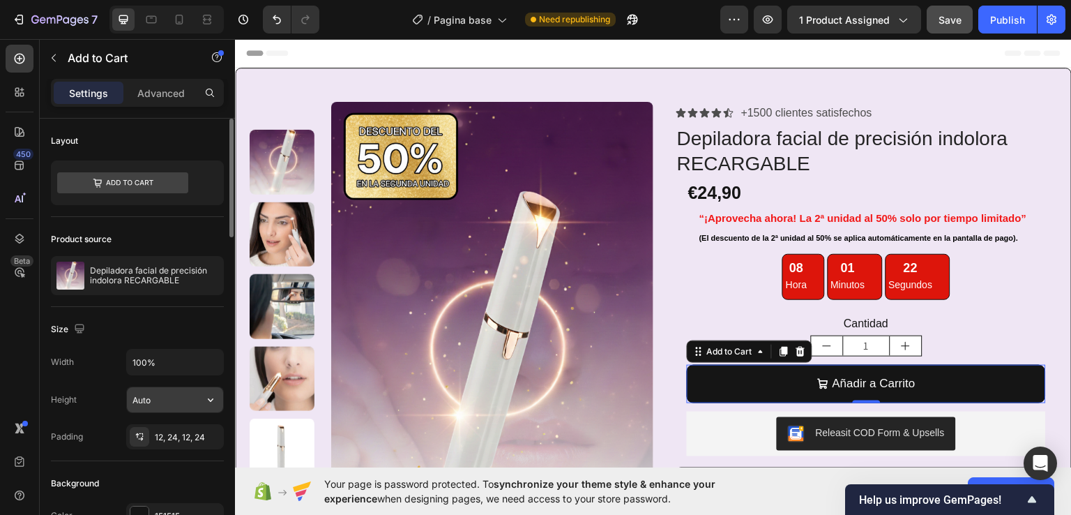
click at [183, 391] on input "Auto" at bounding box center [175, 399] width 96 height 25
click at [212, 405] on icon "button" at bounding box center [211, 400] width 14 height 14
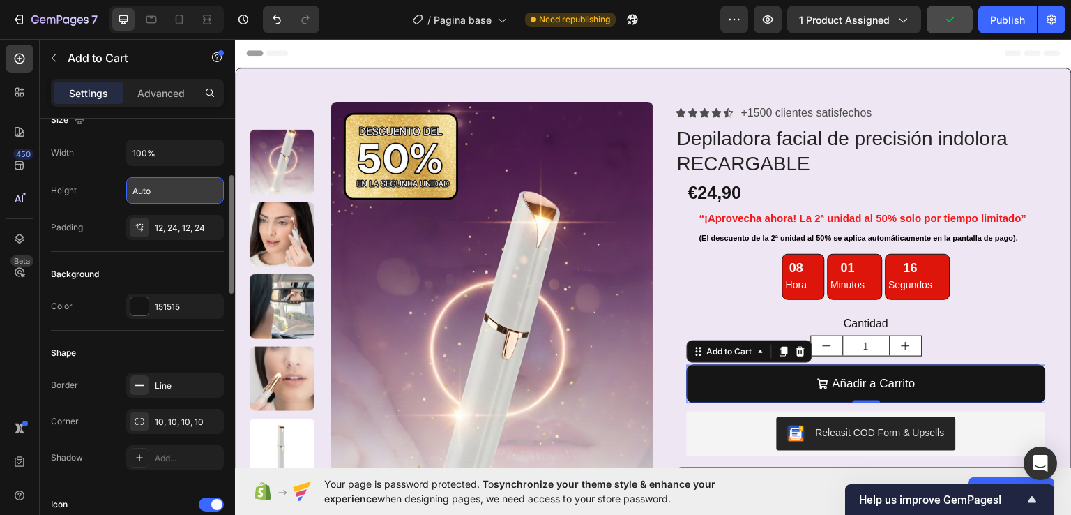
scroll to position [139, 0]
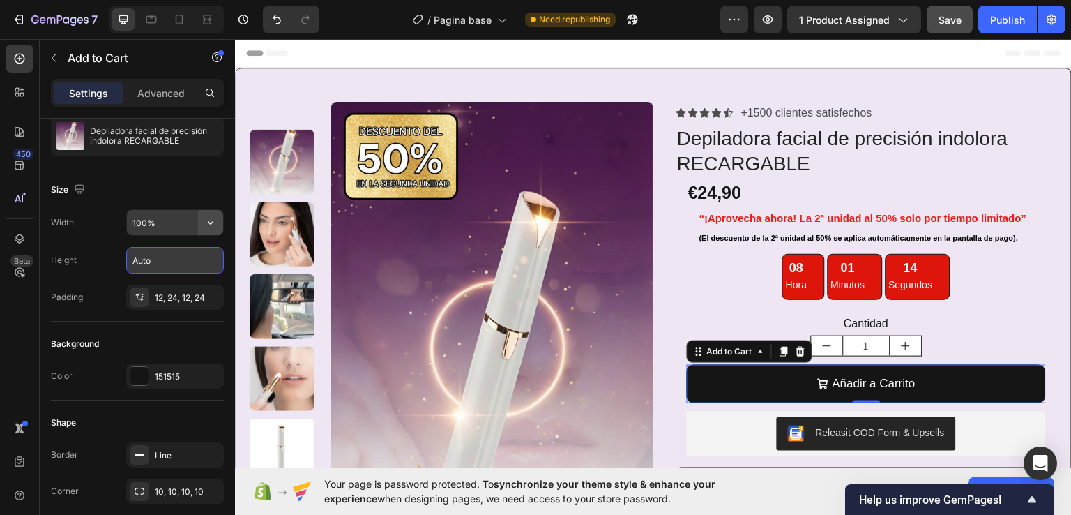
click at [207, 226] on icon "button" at bounding box center [211, 222] width 14 height 14
click at [209, 261] on icon "button" at bounding box center [211, 260] width 14 height 14
click at [664, 290] on div "Icon Icon Icon Icon Icon Icon List +1500 clientes satisfechos Text Block Row De…" at bounding box center [855, 368] width 404 height 534
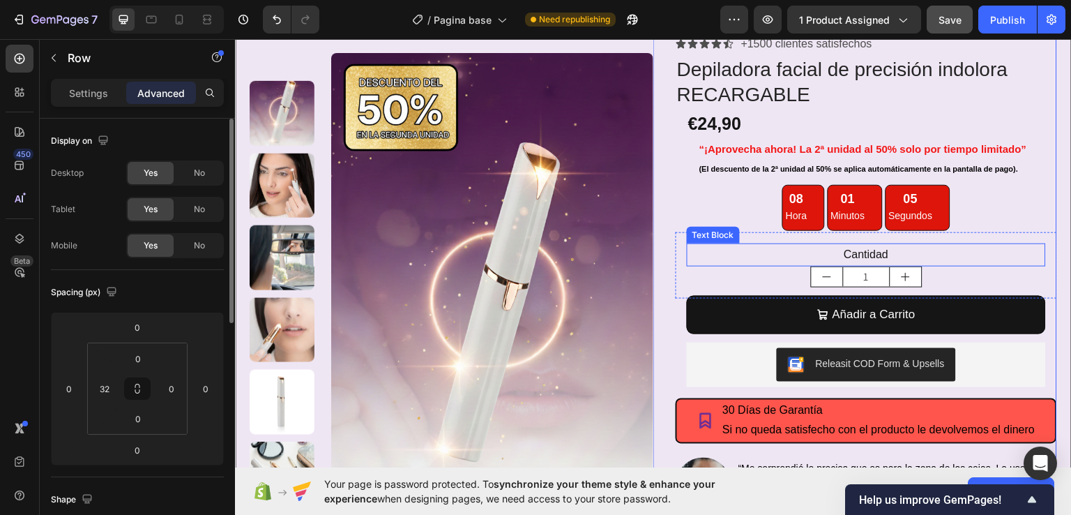
scroll to position [70, 0]
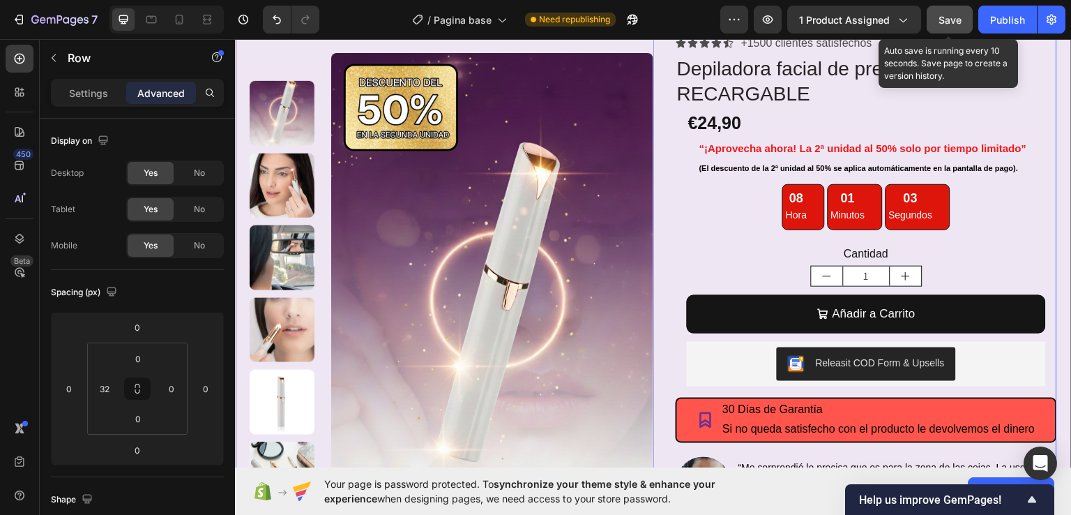
click at [954, 20] on span "Save" at bounding box center [950, 20] width 23 height 12
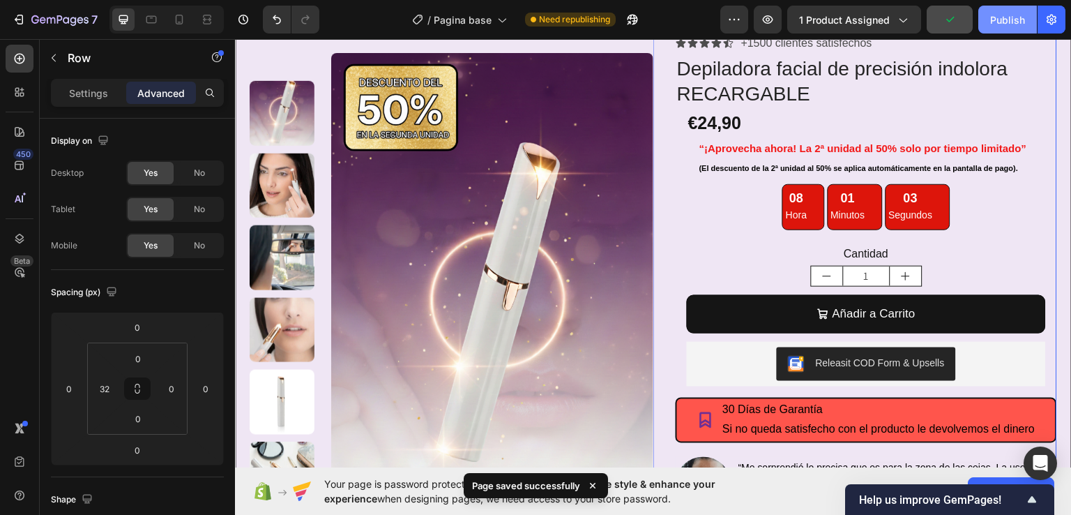
click at [1007, 22] on div "Publish" at bounding box center [1007, 20] width 35 height 15
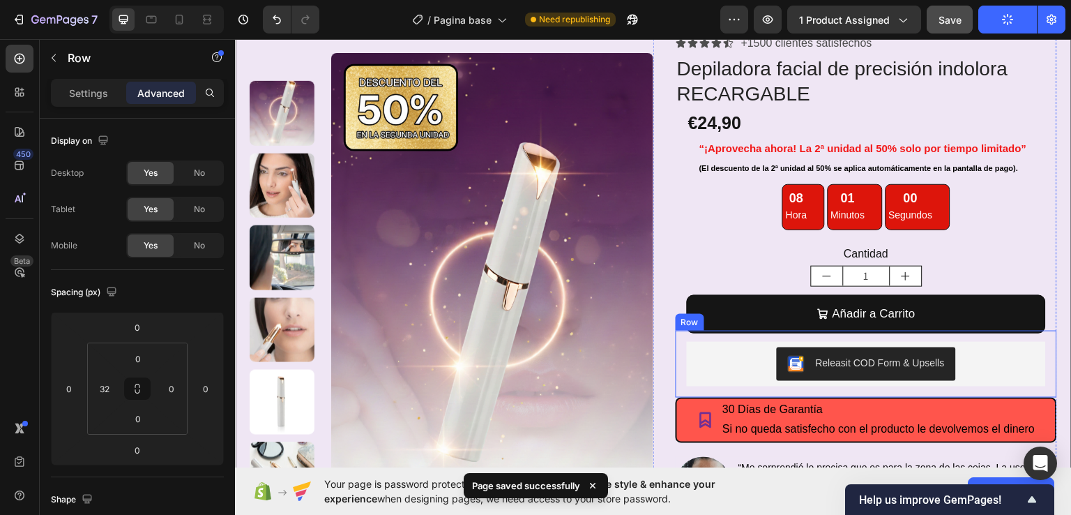
click at [676, 367] on div "Releasit COD Form & Upsells Releasit COD Form & Upsells Row" at bounding box center [866, 363] width 381 height 67
click at [145, 329] on input "-20" at bounding box center [137, 327] width 28 height 21
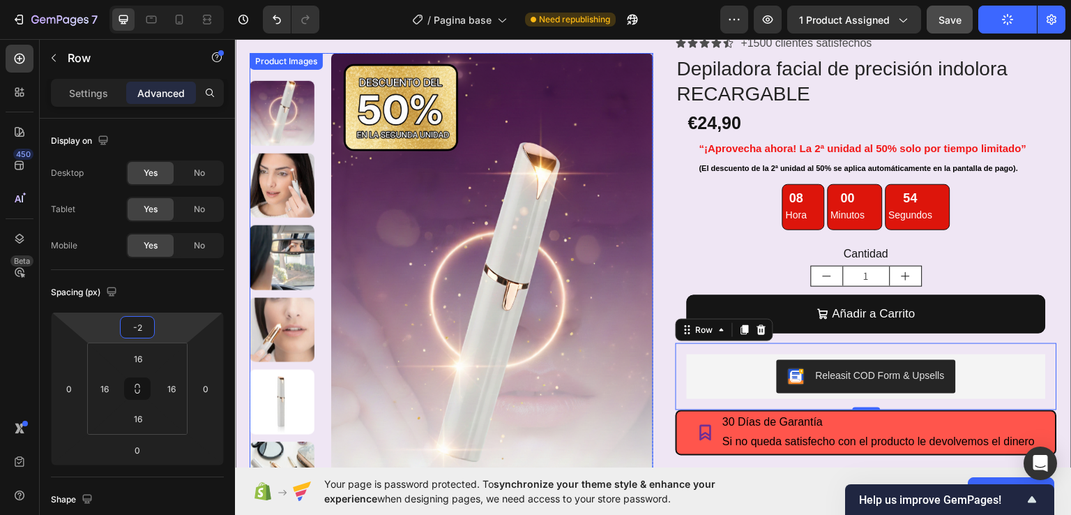
type input "-25"
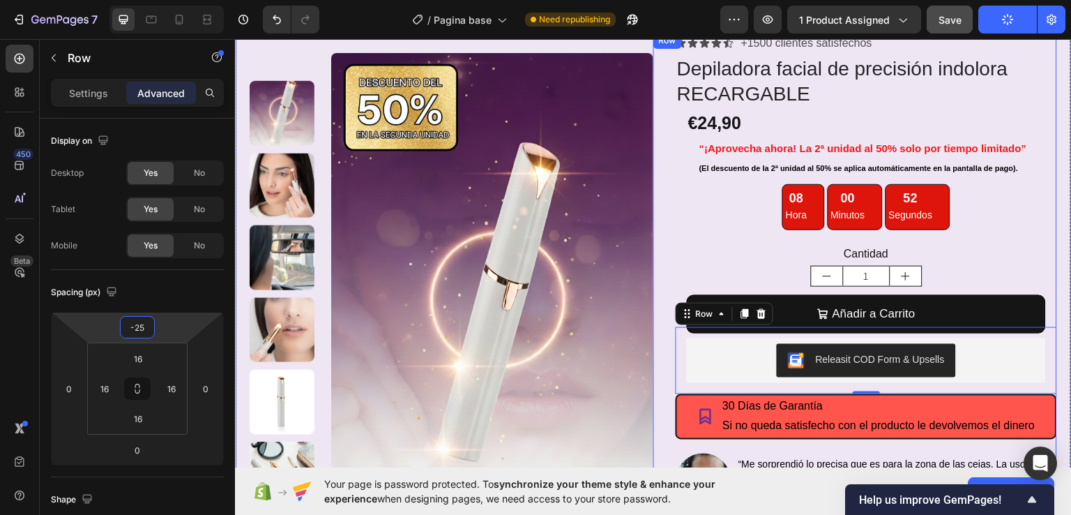
click at [660, 232] on div "Icon Icon Icon Icon Icon Icon List +1500 clientes satisfechos Text Block Row De…" at bounding box center [855, 296] width 404 height 530
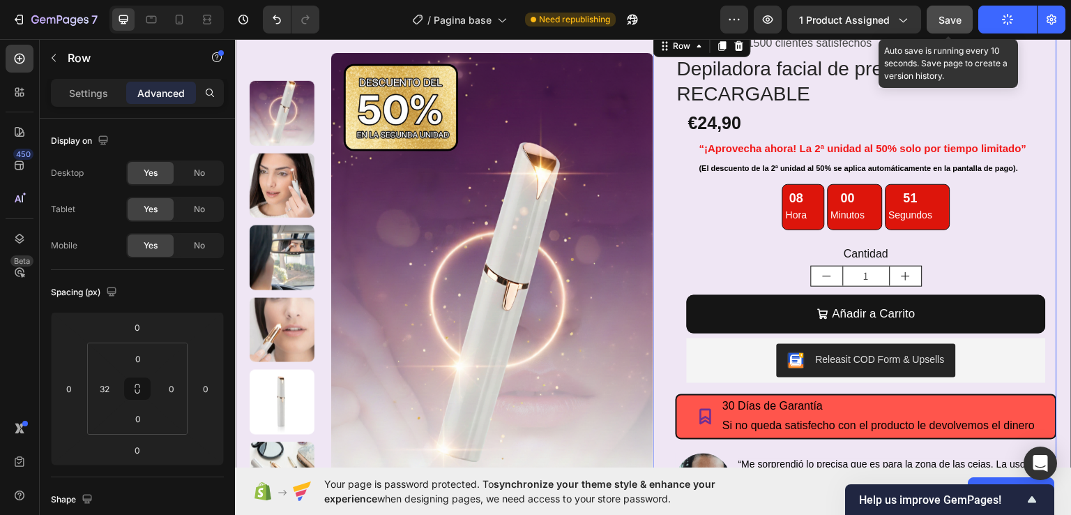
click at [952, 7] on button "Save" at bounding box center [950, 20] width 46 height 28
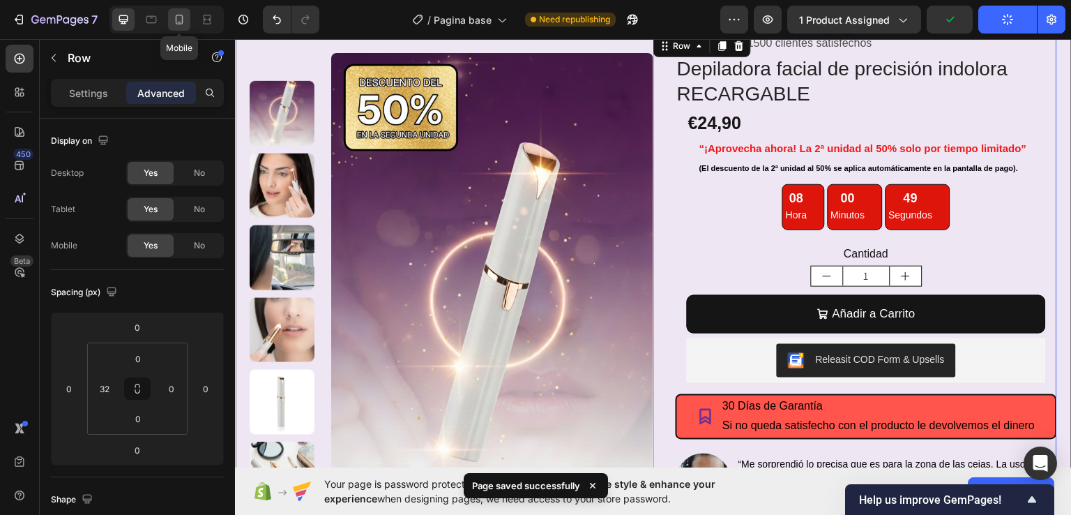
click at [179, 23] on icon at bounding box center [180, 20] width 8 height 10
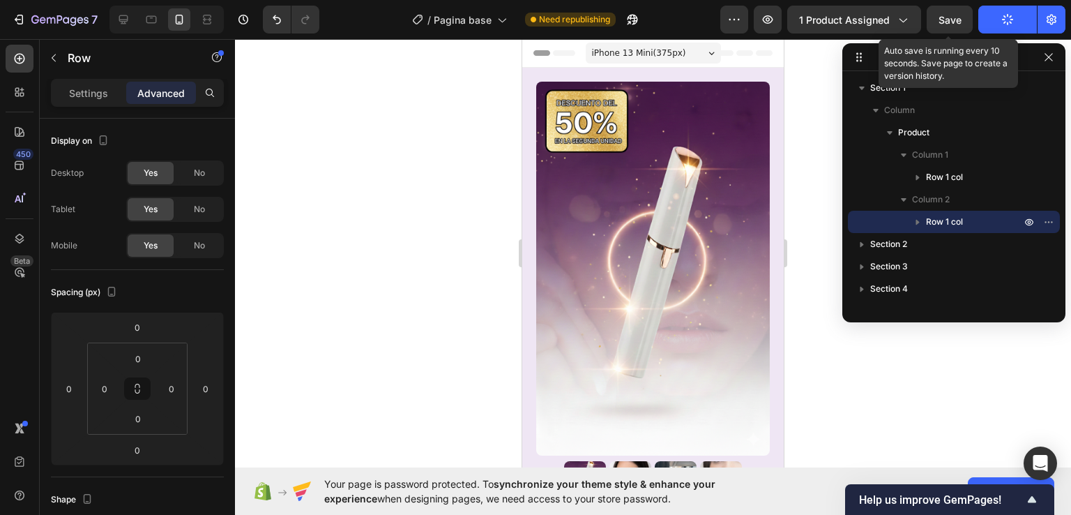
click at [946, 23] on span "Save" at bounding box center [950, 20] width 23 height 12
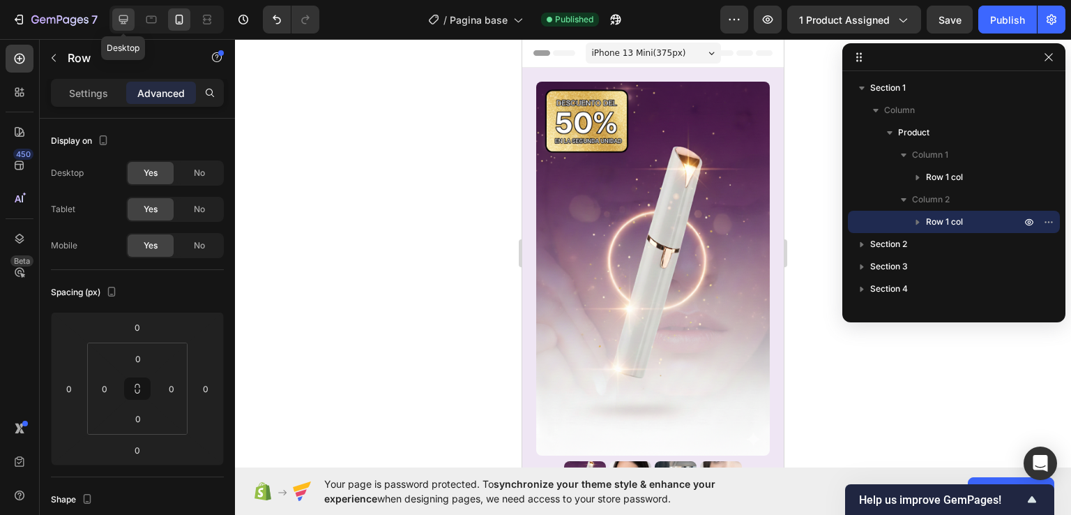
click at [128, 21] on icon at bounding box center [123, 20] width 14 height 14
type input "32"
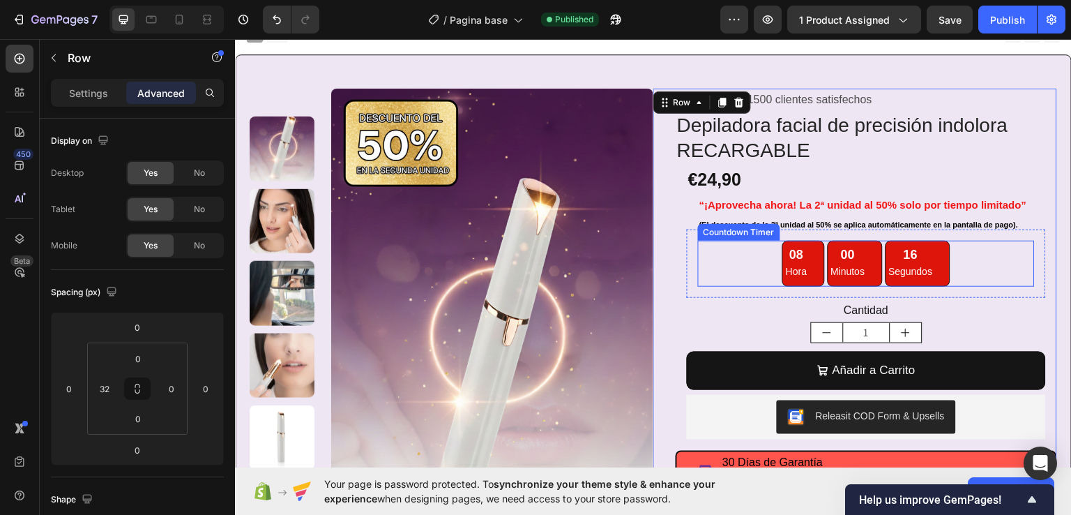
scroll to position [83, 0]
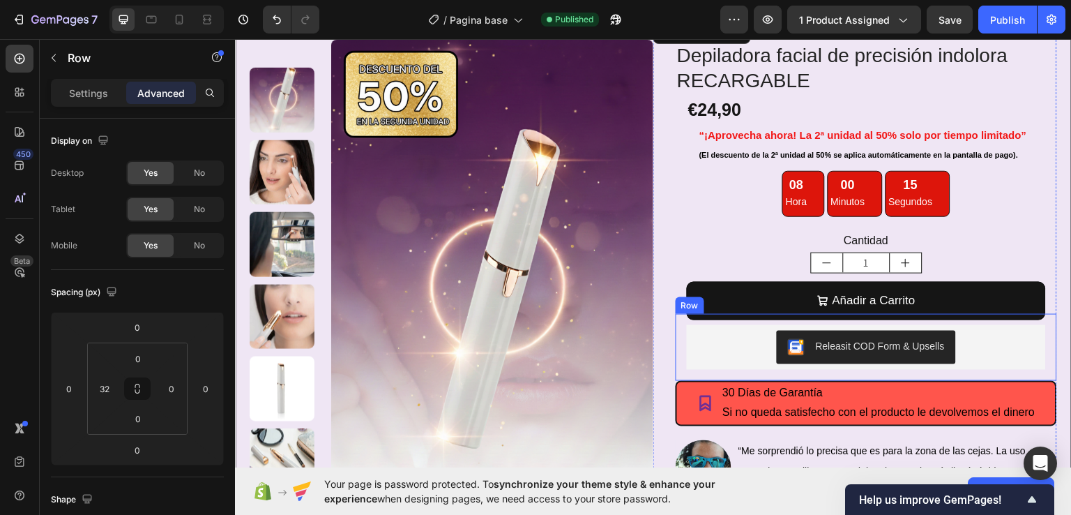
click at [676, 349] on div "Releasit COD Form & Upsells Releasit COD Form & Upsells Row" at bounding box center [866, 346] width 381 height 67
click at [994, 20] on div "Publish" at bounding box center [1007, 20] width 35 height 15
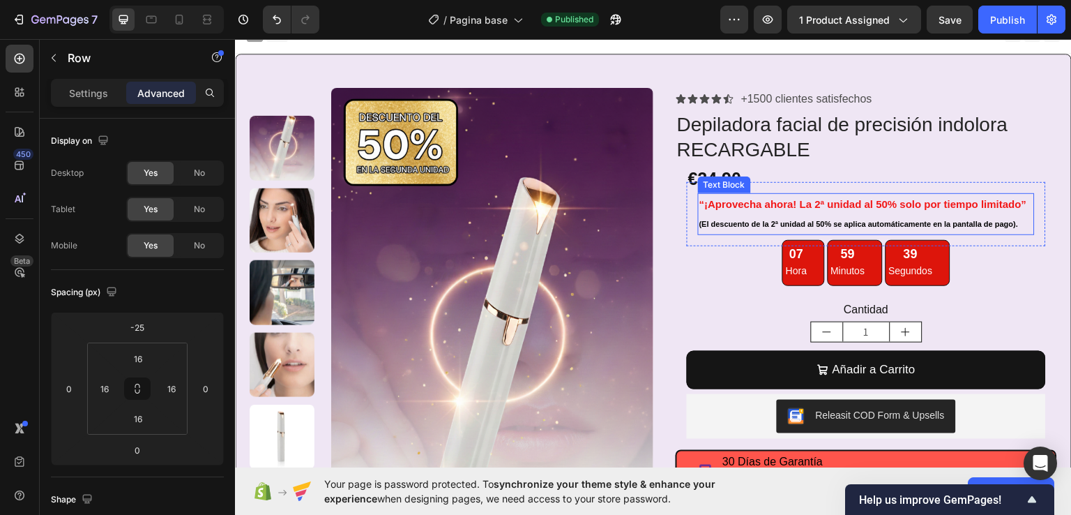
scroll to position [0, 0]
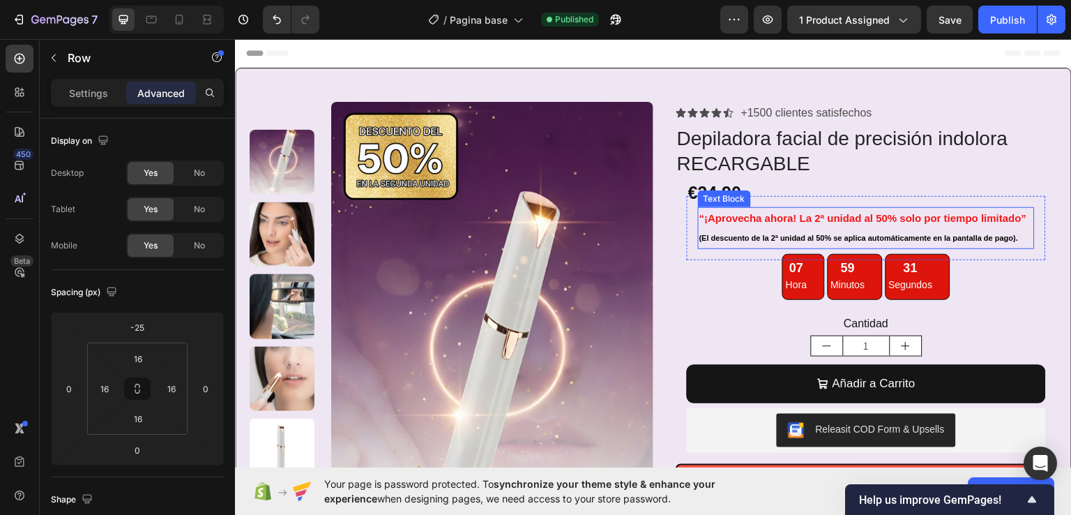
click at [764, 233] on span "(El descuento de la 2ª unidad al 50% se aplica automáticamente en la pantalla d…" at bounding box center [858, 237] width 319 height 8
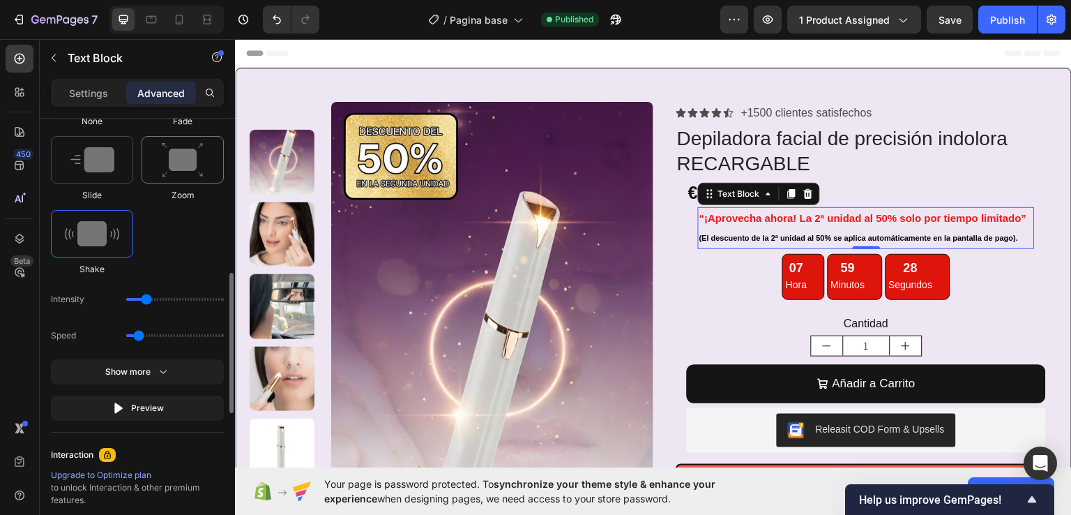
scroll to position [558, 0]
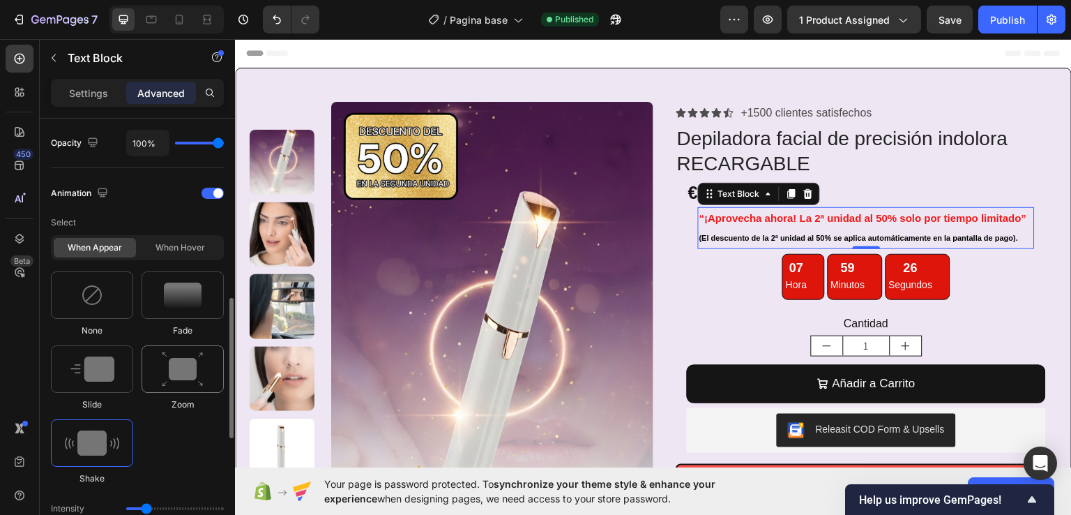
click at [178, 374] on img at bounding box center [183, 369] width 42 height 36
type input "1.7"
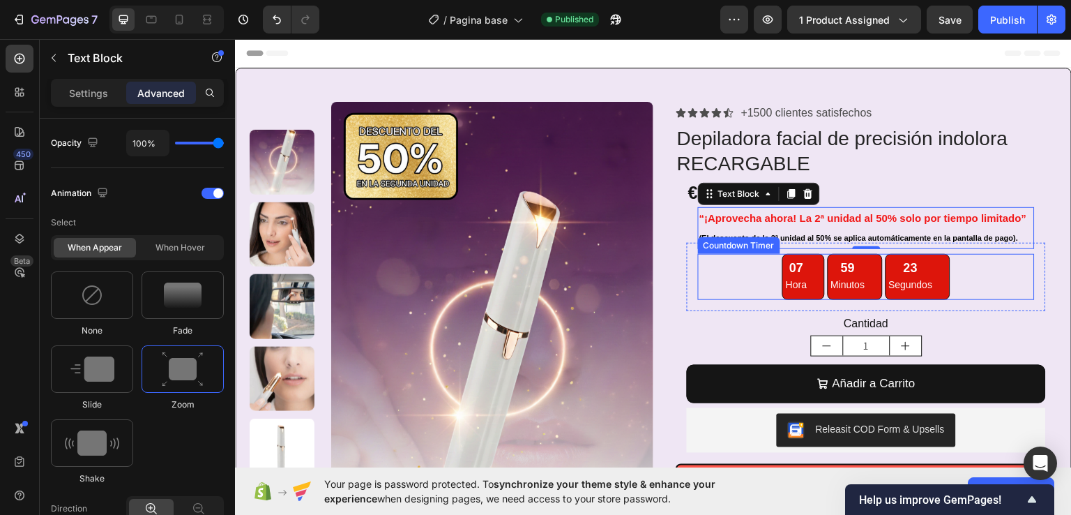
click at [759, 282] on div "07 Hora 59 Minutos 23 Segundos" at bounding box center [866, 276] width 337 height 47
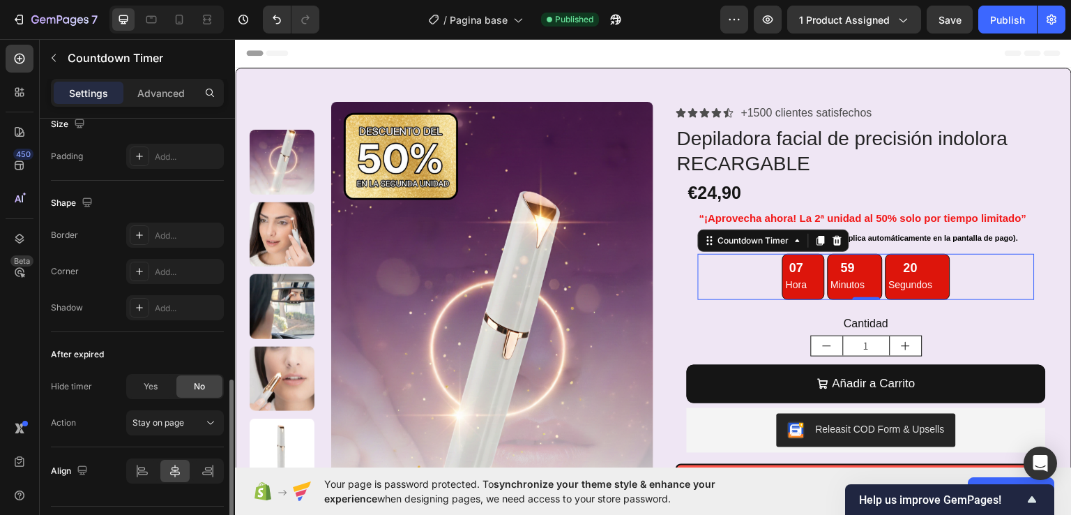
scroll to position [418, 0]
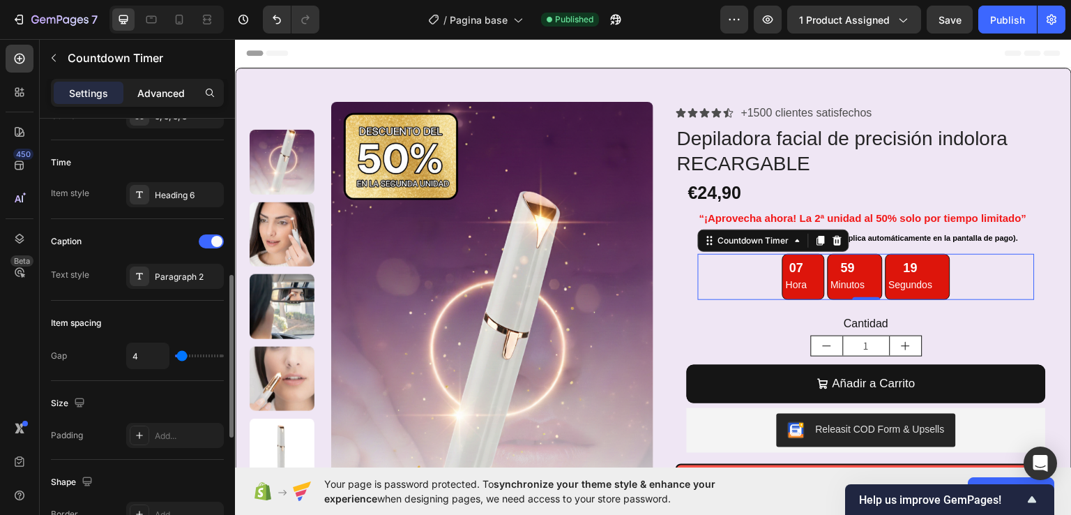
click at [158, 86] on p "Advanced" at bounding box center [160, 93] width 47 height 15
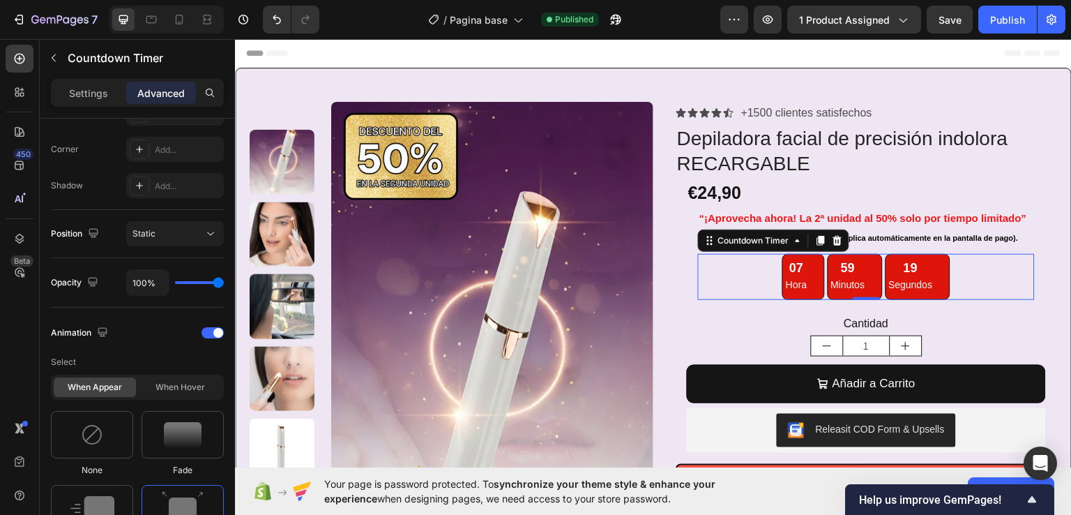
scroll to position [697, 0]
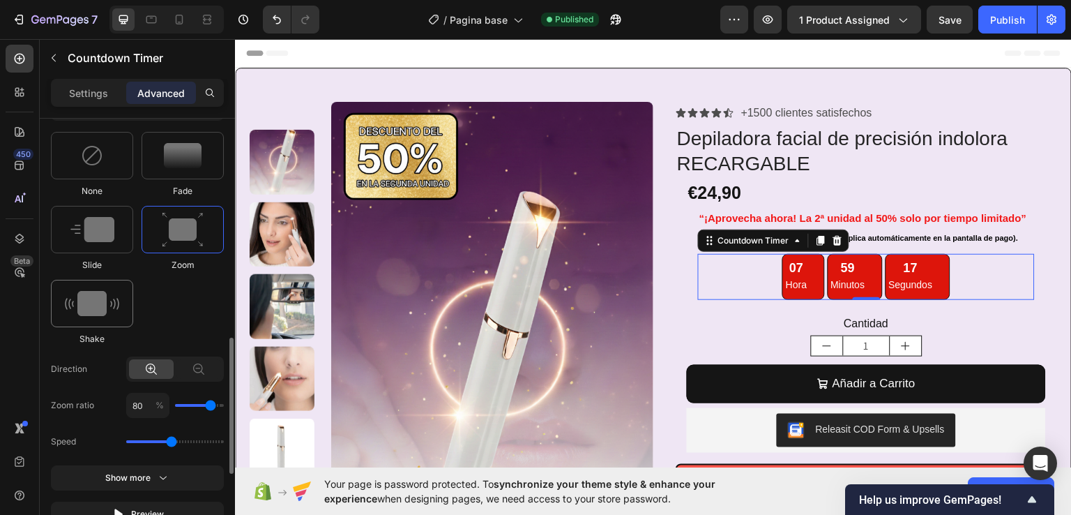
click at [91, 310] on img at bounding box center [92, 303] width 54 height 25
type input "0.7"
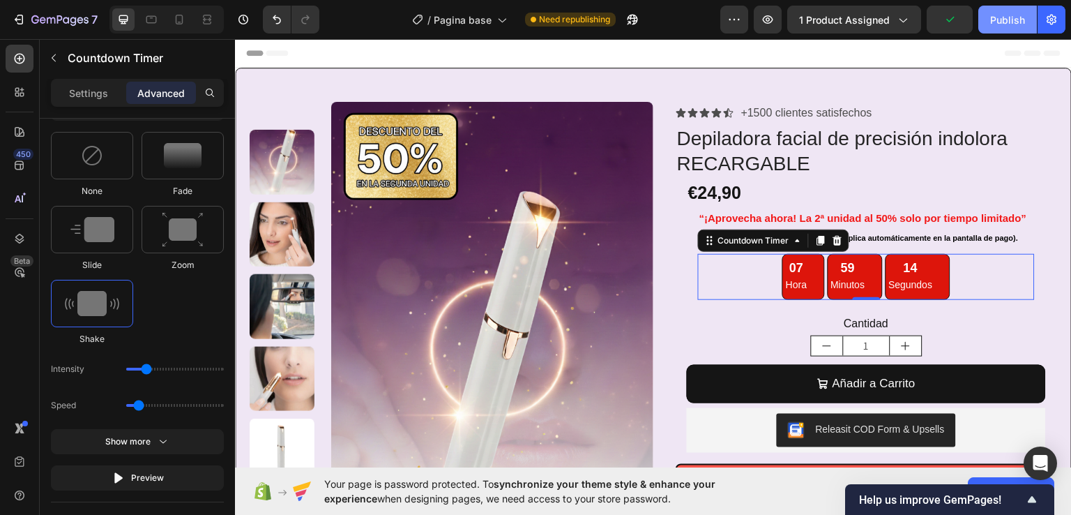
click at [1001, 17] on div "Publish" at bounding box center [1007, 20] width 35 height 15
